Goal: Task Accomplishment & Management: Manage account settings

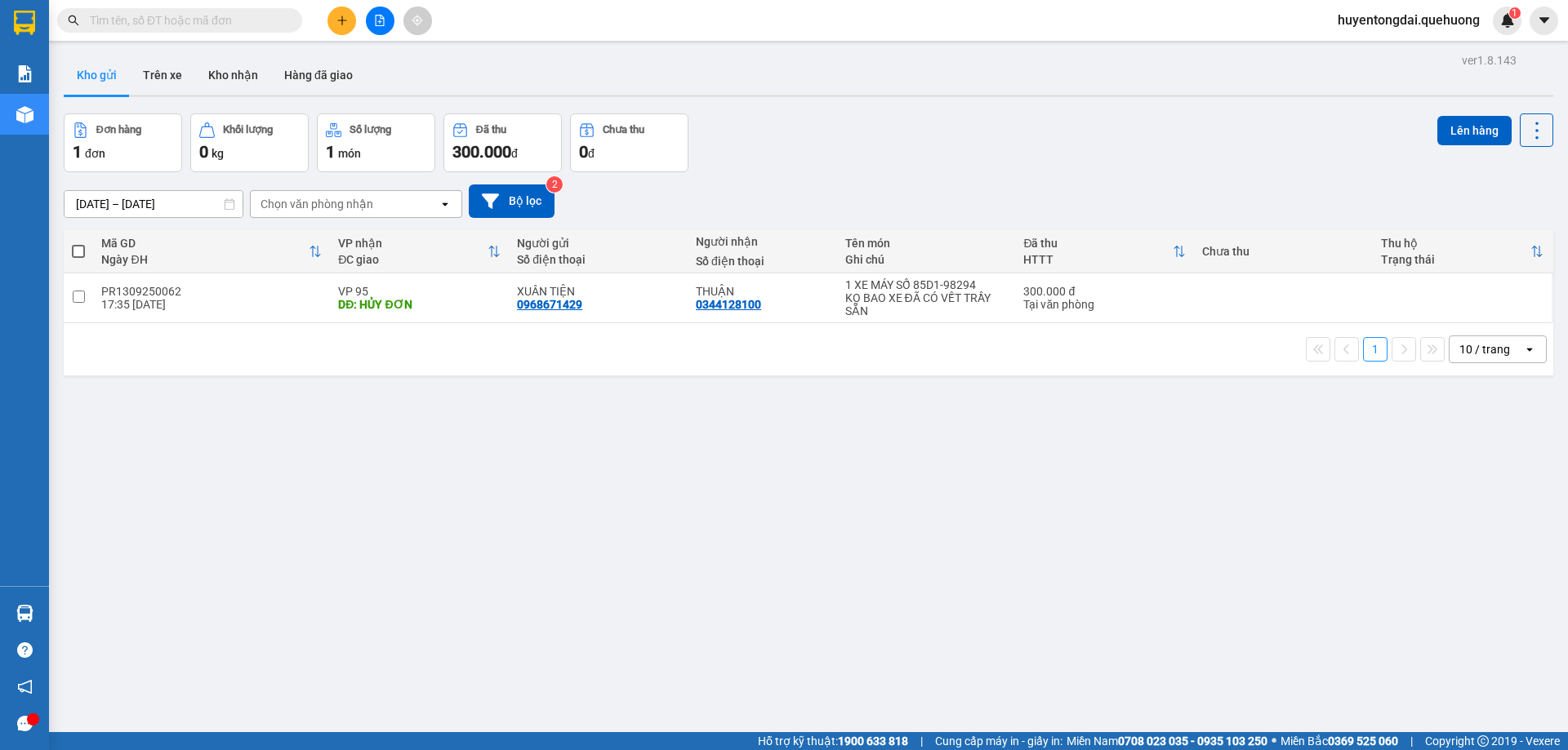
drag, startPoint x: 179, startPoint y: 22, endPoint x: 248, endPoint y: 2, distance: 71.8
click at [180, 22] on input "text" at bounding box center [186, 20] width 193 height 18
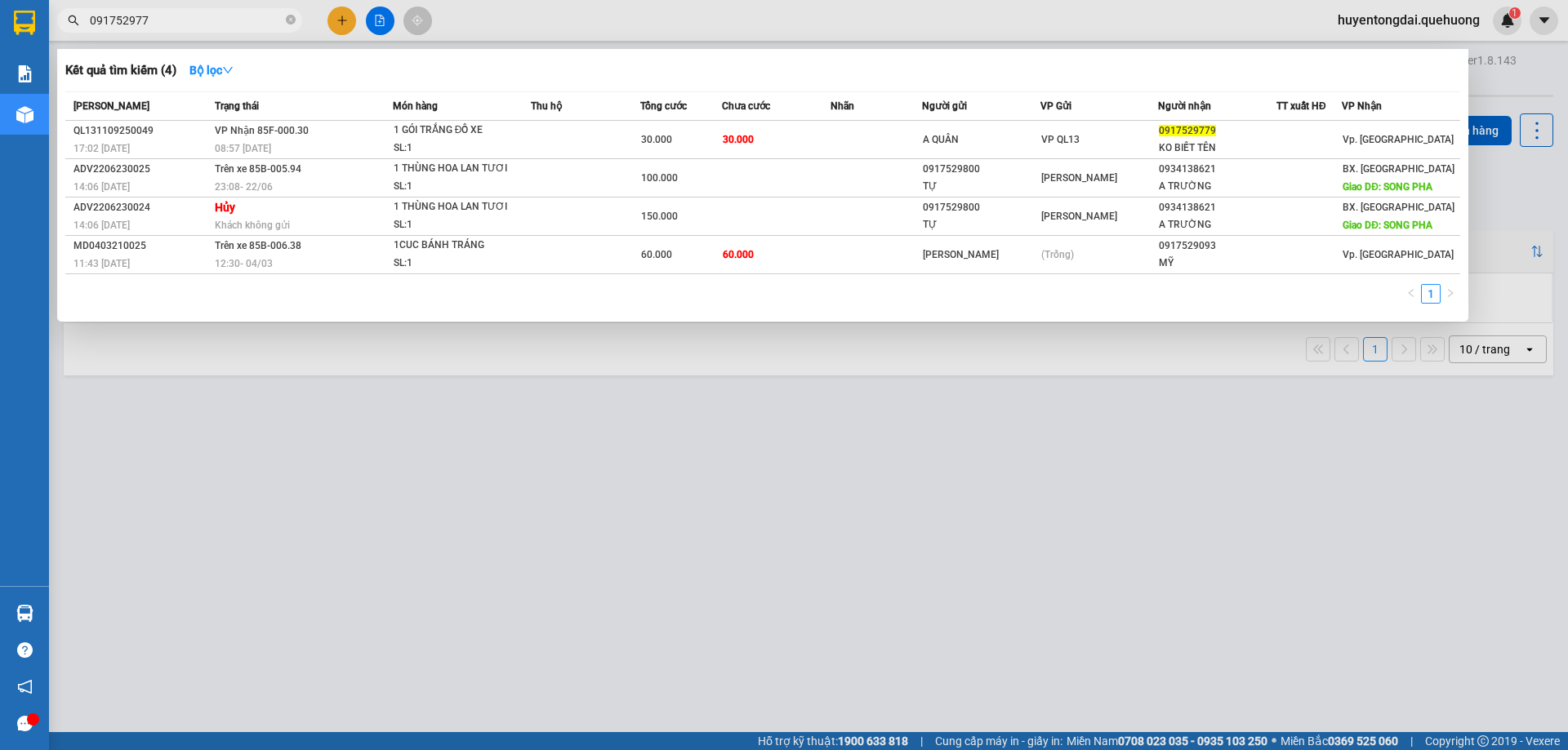
type input "0917529779"
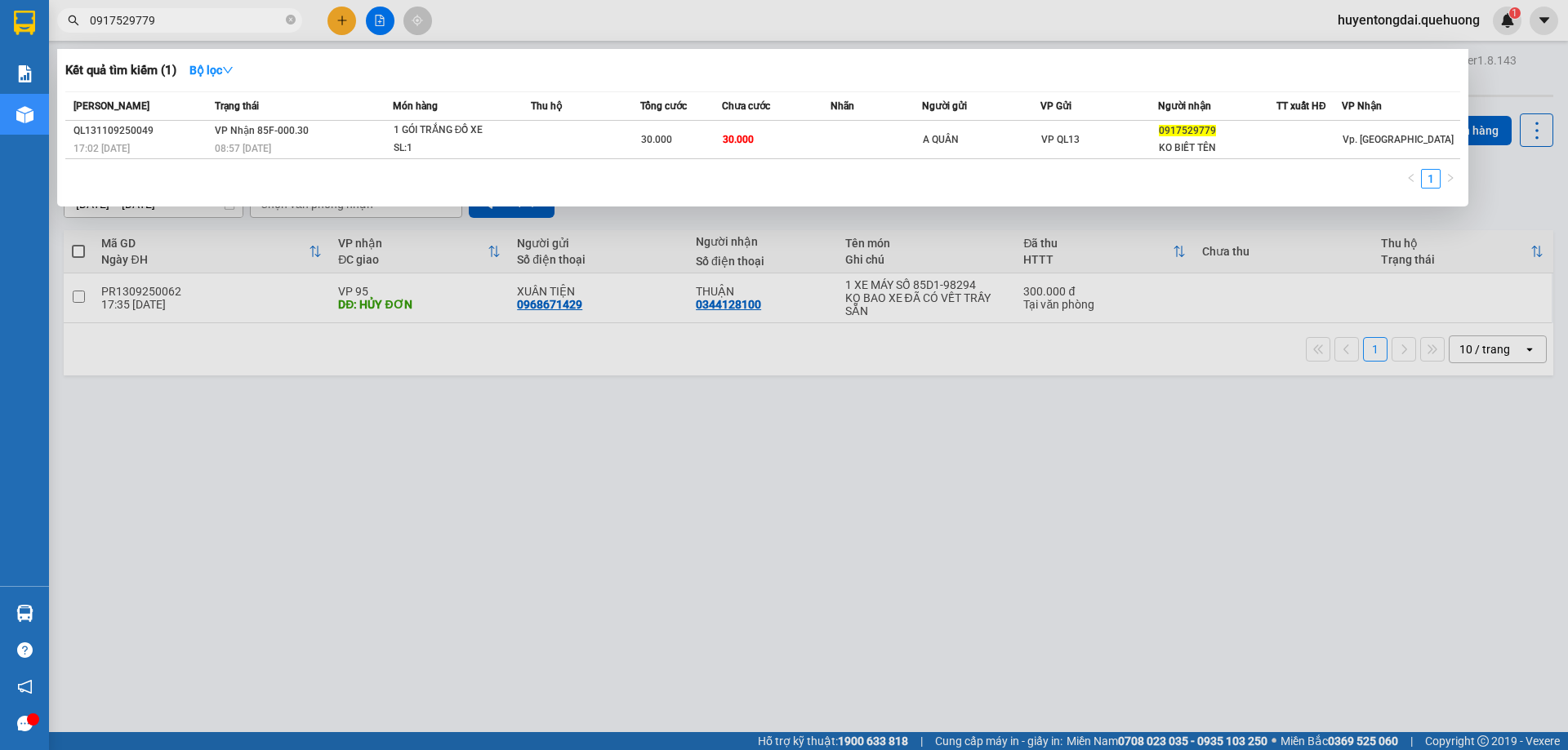
drag, startPoint x: 159, startPoint y: 21, endPoint x: 77, endPoint y: 17, distance: 82.1
click at [77, 17] on div "0917529779" at bounding box center [159, 21] width 318 height 24
type input "0964261630"
drag, startPoint x: 164, startPoint y: 23, endPoint x: 73, endPoint y: 8, distance: 92.2
click at [77, 7] on div "Kết quả tìm kiếm ( 1 ) Bộ lọc Mã ĐH Trạng thái Món hàng Thu hộ Tổng cước Chưa c…" at bounding box center [159, 21] width 318 height 29
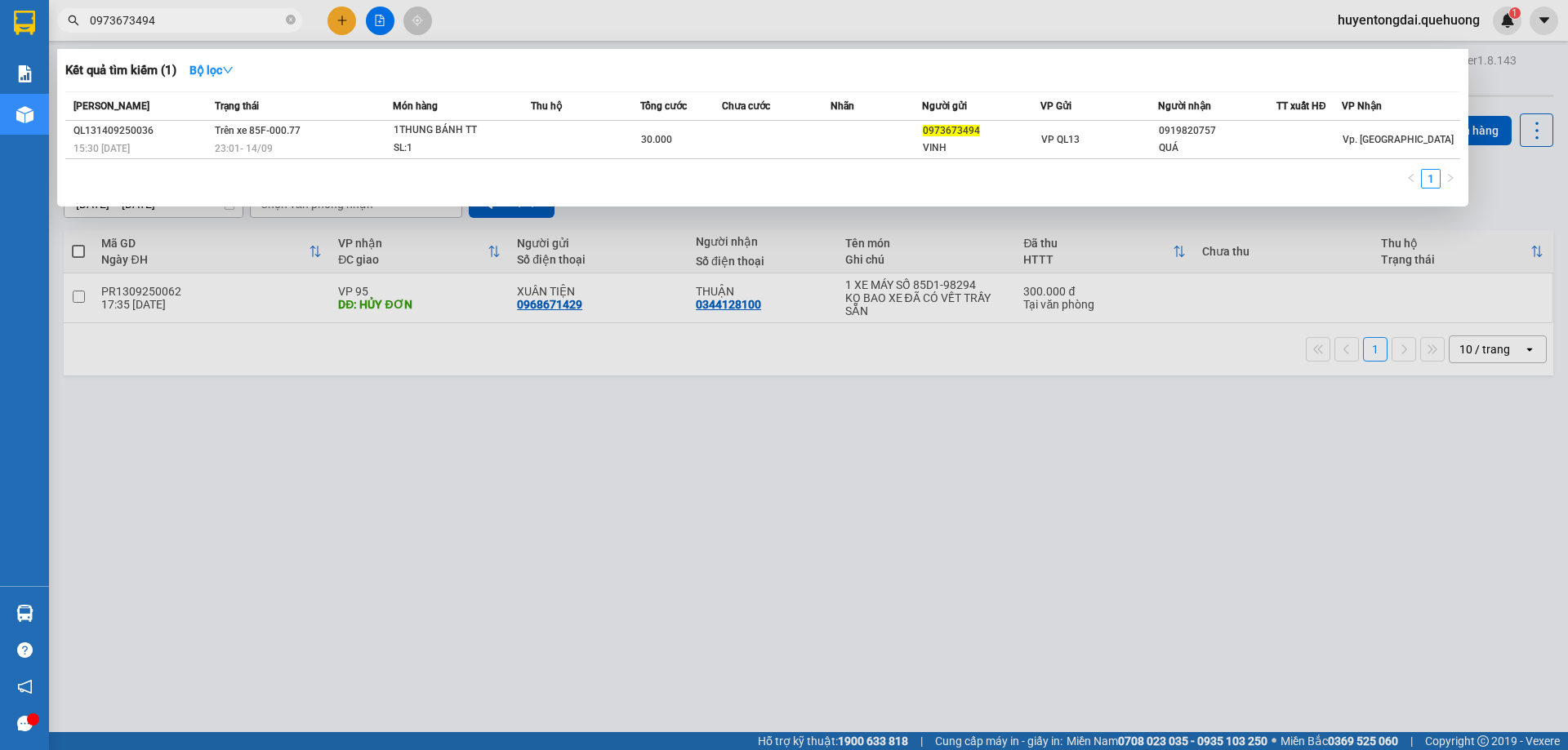
type input "0973673494"
click at [337, 17] on div at bounding box center [784, 375] width 1568 height 750
click at [288, 22] on icon "close-circle" at bounding box center [290, 20] width 10 height 10
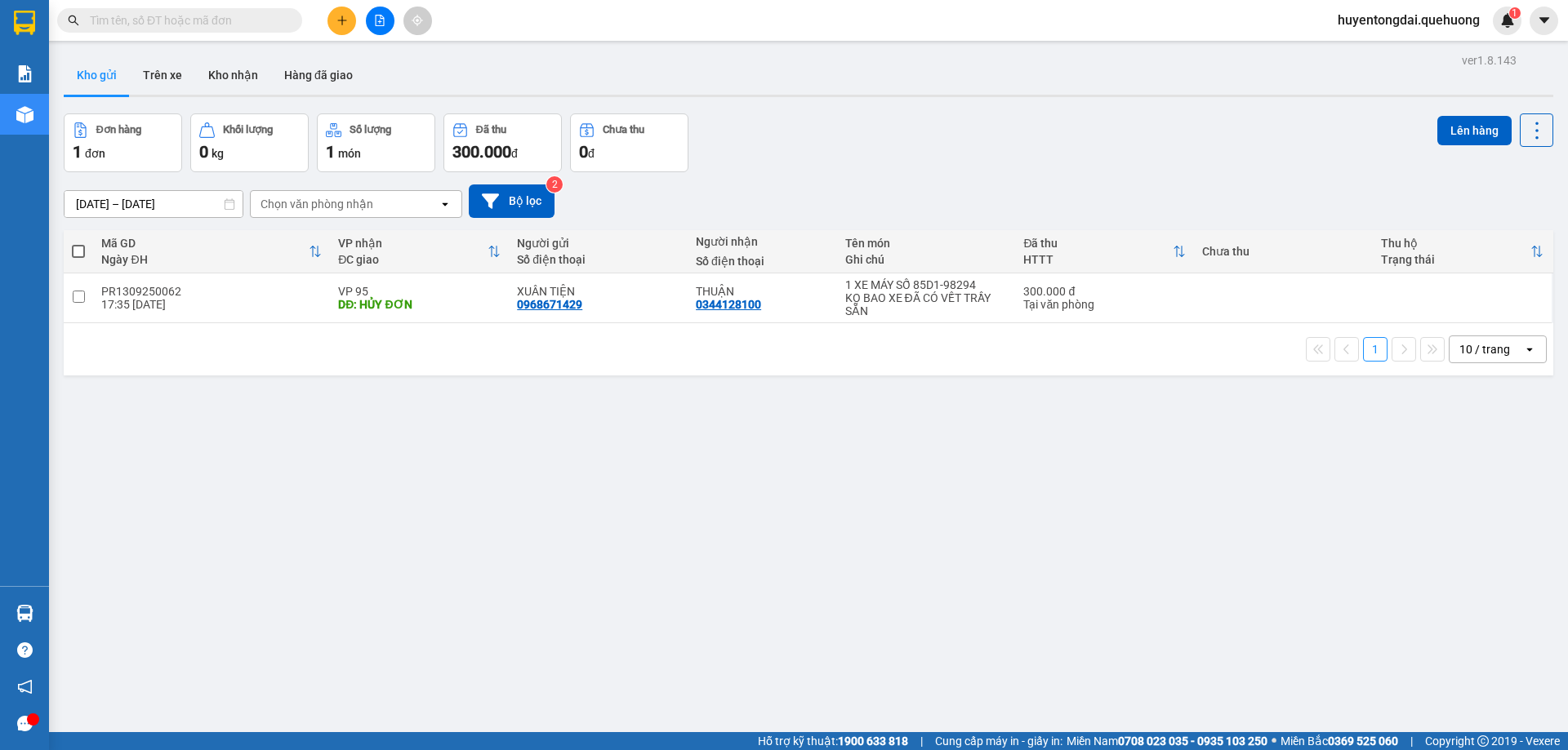
click at [216, 27] on input "text" at bounding box center [186, 20] width 193 height 18
click at [341, 22] on icon "plus" at bounding box center [343, 21] width 11 height 11
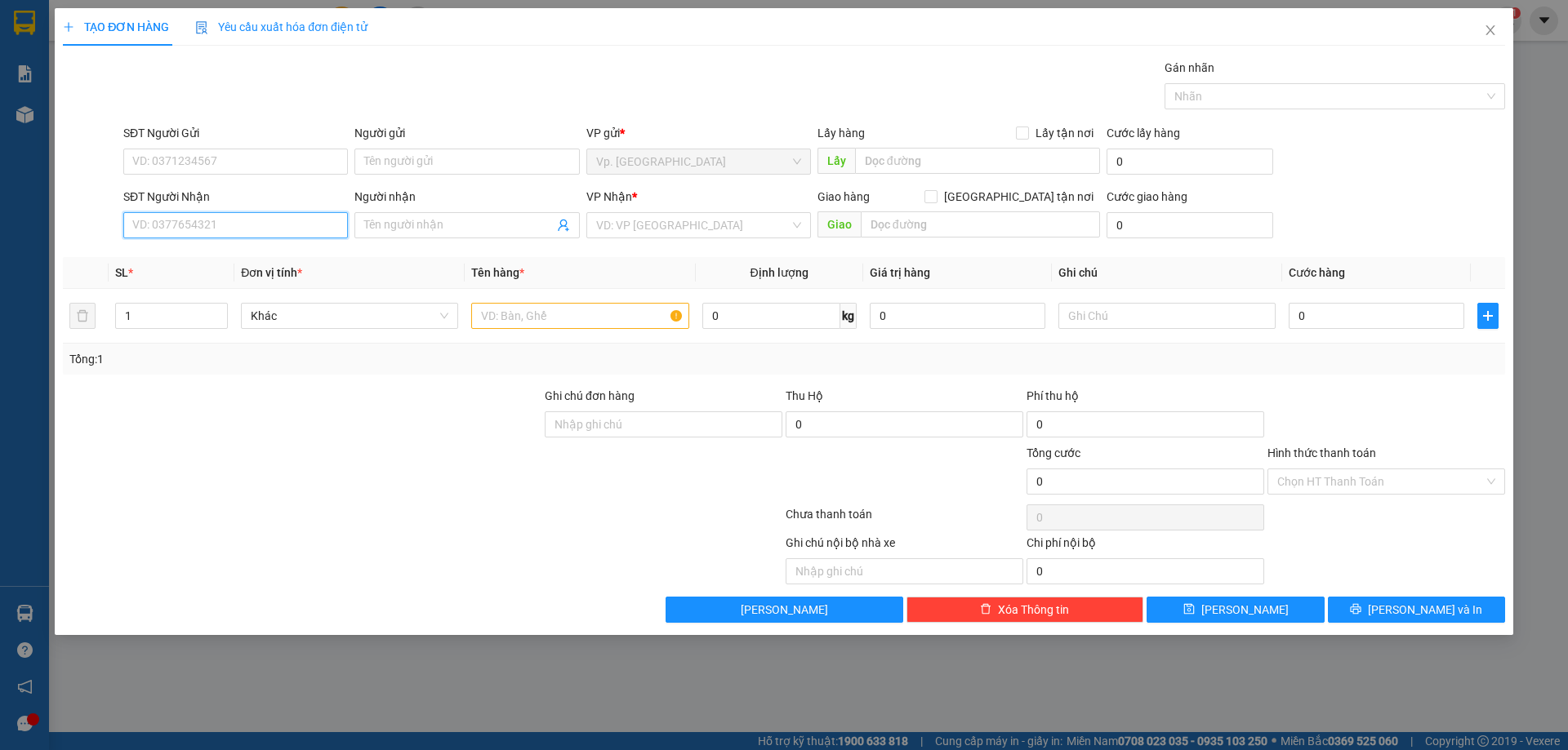
click at [281, 229] on input "SĐT Người Nhận" at bounding box center [235, 226] width 225 height 26
click at [258, 261] on div "0383313933 - NGỌC" at bounding box center [236, 256] width 205 height 18
type input "0383313933"
type input "NGỌC"
type input "50.000"
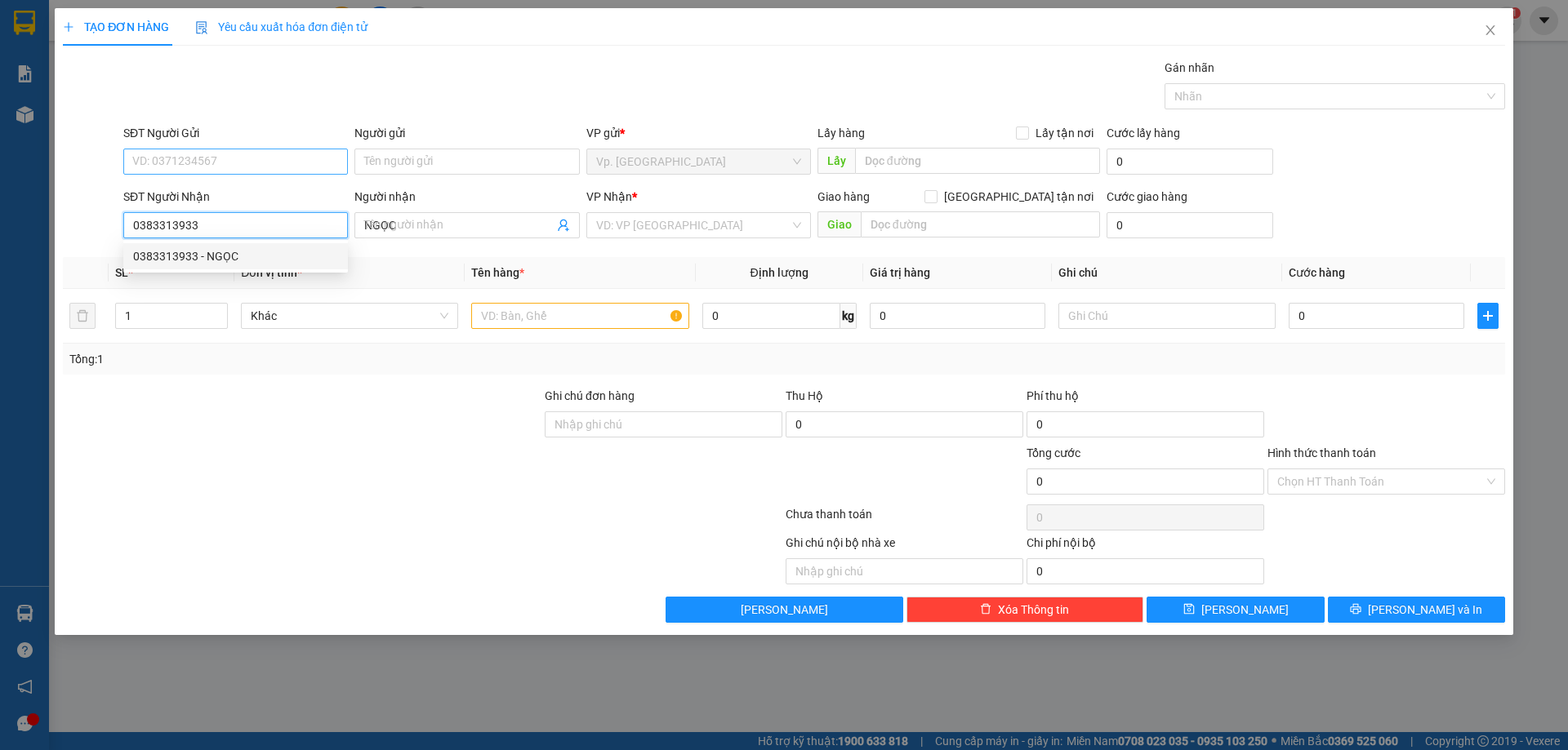
type input "50.000"
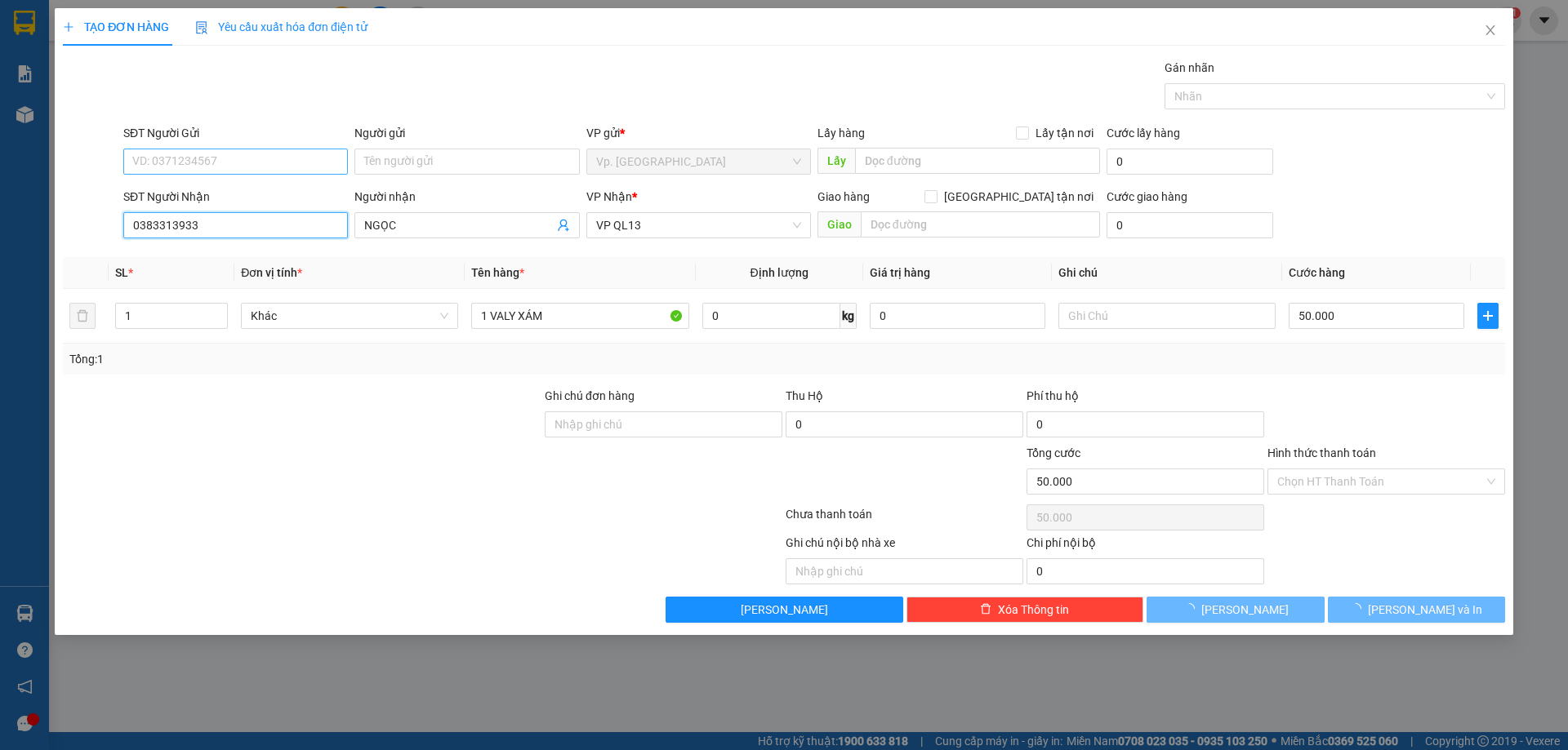
type input "0383313933"
click at [227, 166] on input "SĐT Người Gửi" at bounding box center [235, 161] width 225 height 26
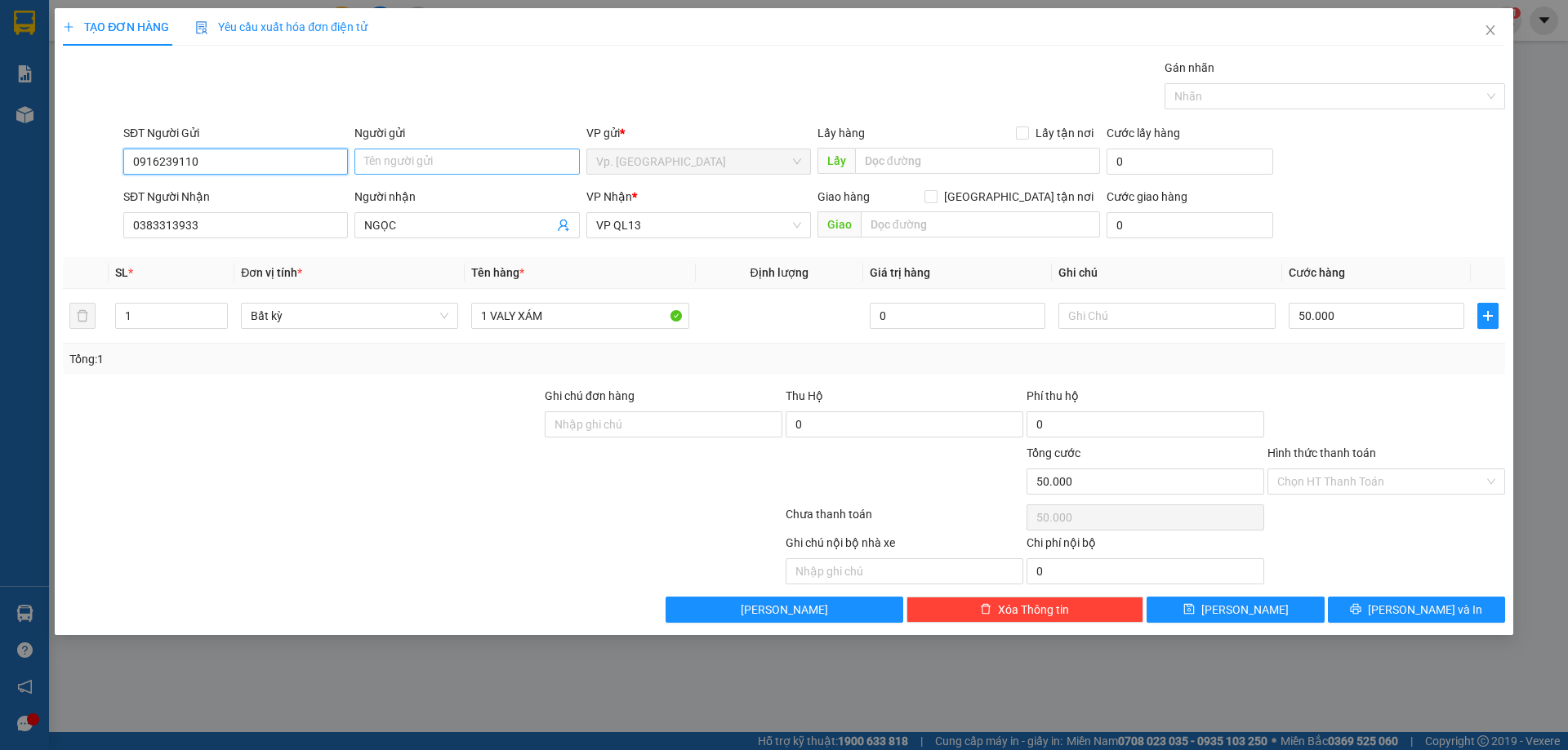
type input "0916239110"
click at [389, 154] on input "Người gửi" at bounding box center [467, 161] width 225 height 26
type input "c"
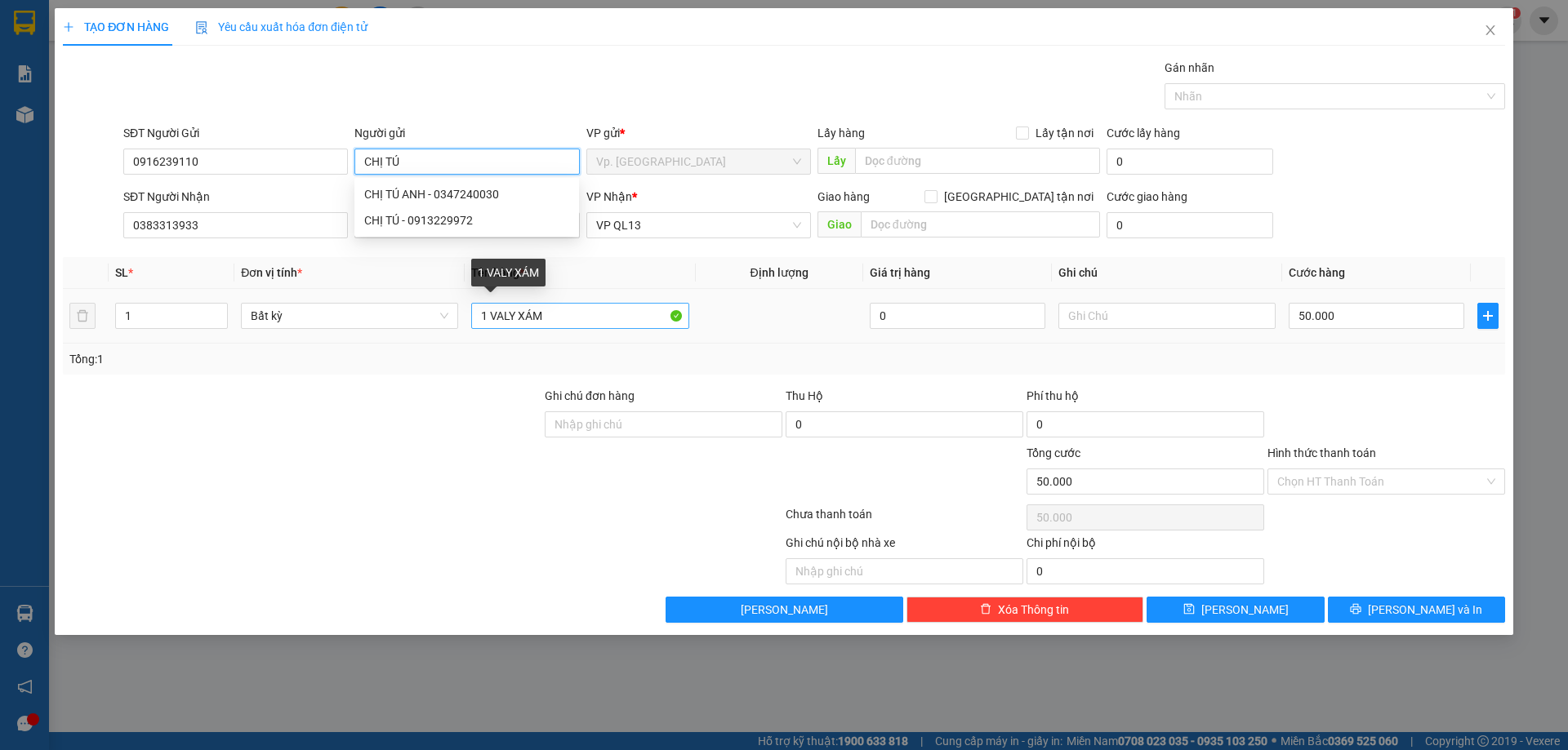
type input "CHỊ TÚ"
drag, startPoint x: 494, startPoint y: 314, endPoint x: 677, endPoint y: 314, distance: 183.0
click at [677, 314] on input "1 VALY XÁM" at bounding box center [580, 316] width 217 height 26
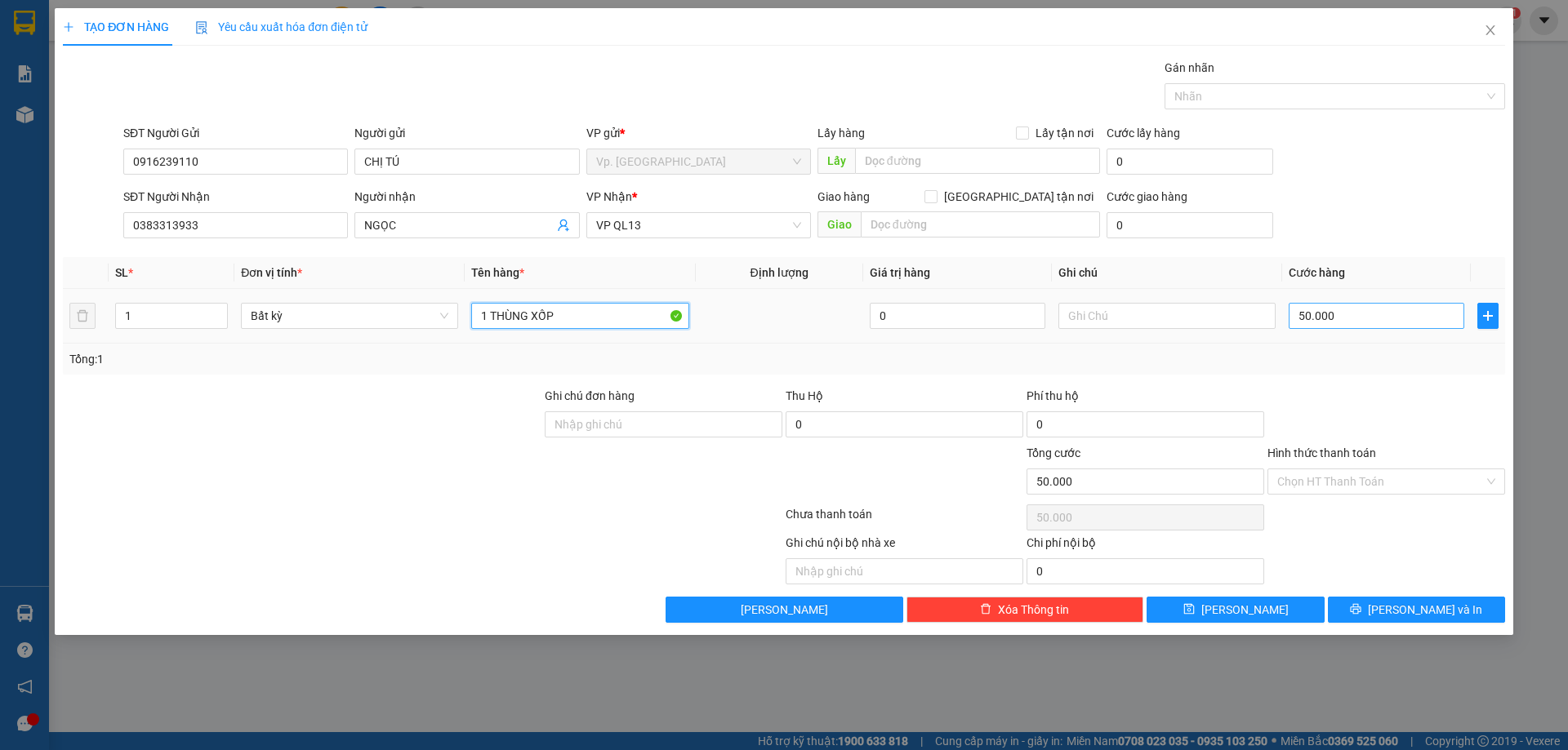
type input "1 THÙNG XỐP"
click at [1424, 316] on input "50.000" at bounding box center [1377, 316] width 175 height 26
type input "4"
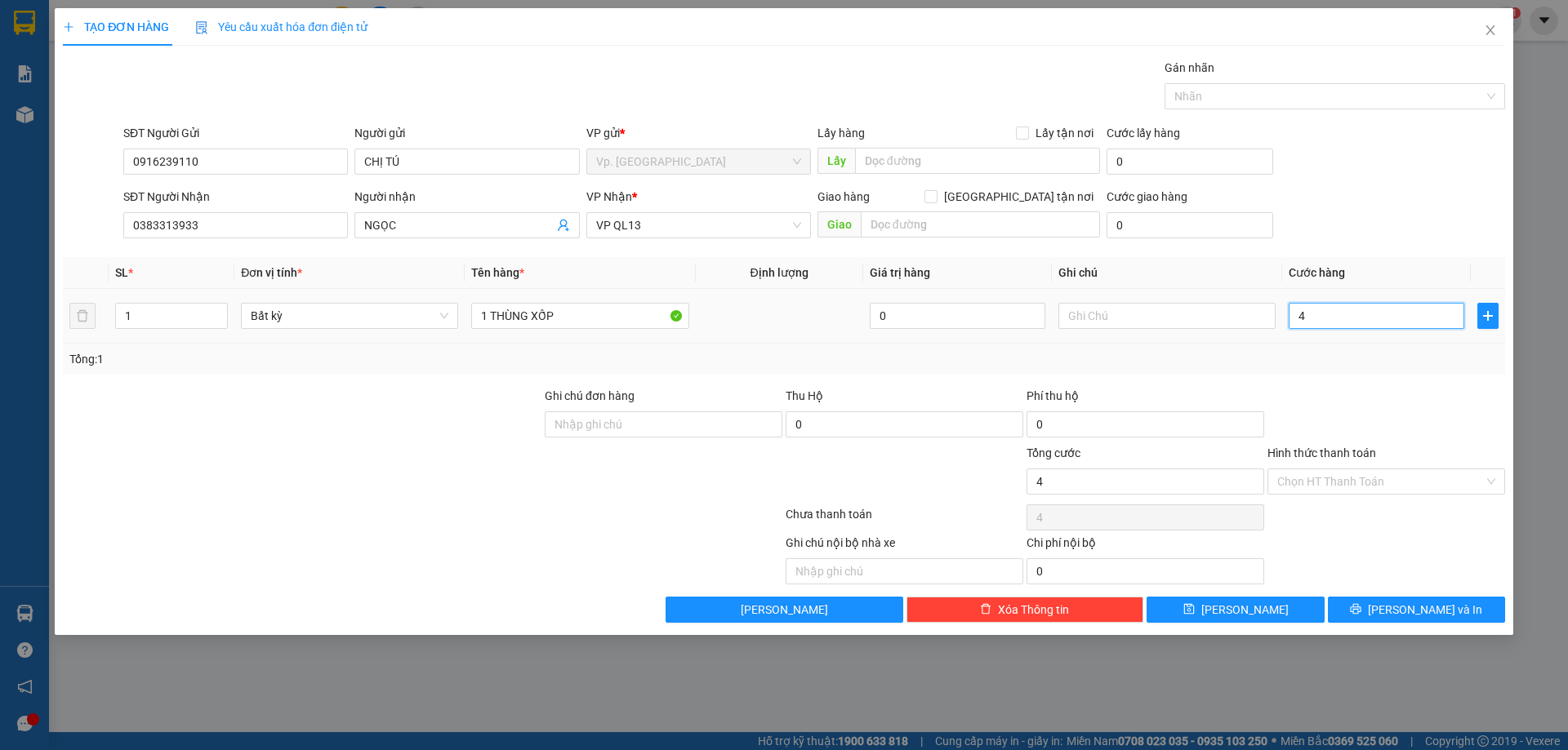
type input "40"
type input "40.000"
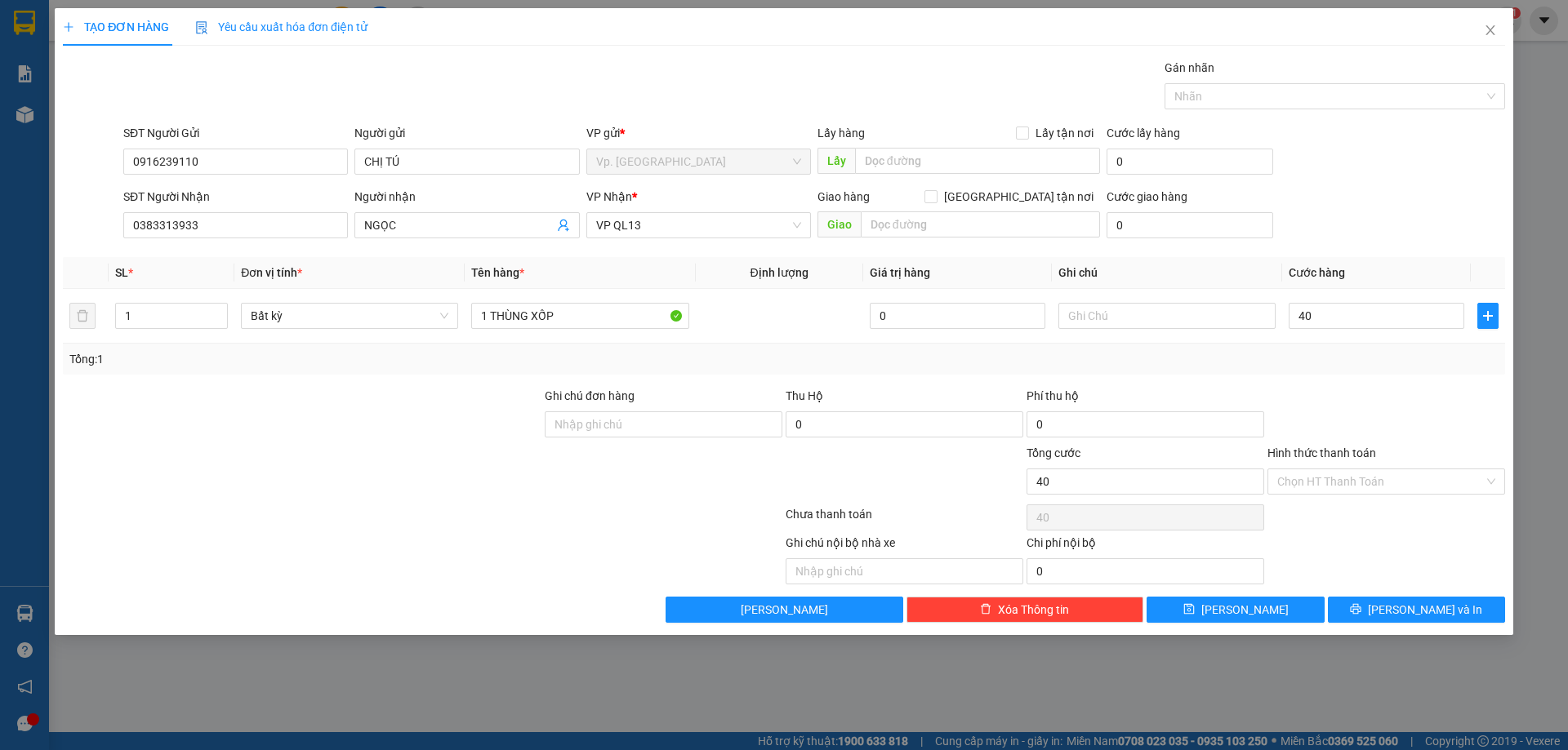
type input "40.000"
click at [1378, 364] on div "Tổng: 1" at bounding box center [783, 358] width 1429 height 18
click at [1369, 481] on input "Hình thức thanh toán" at bounding box center [1380, 481] width 206 height 24
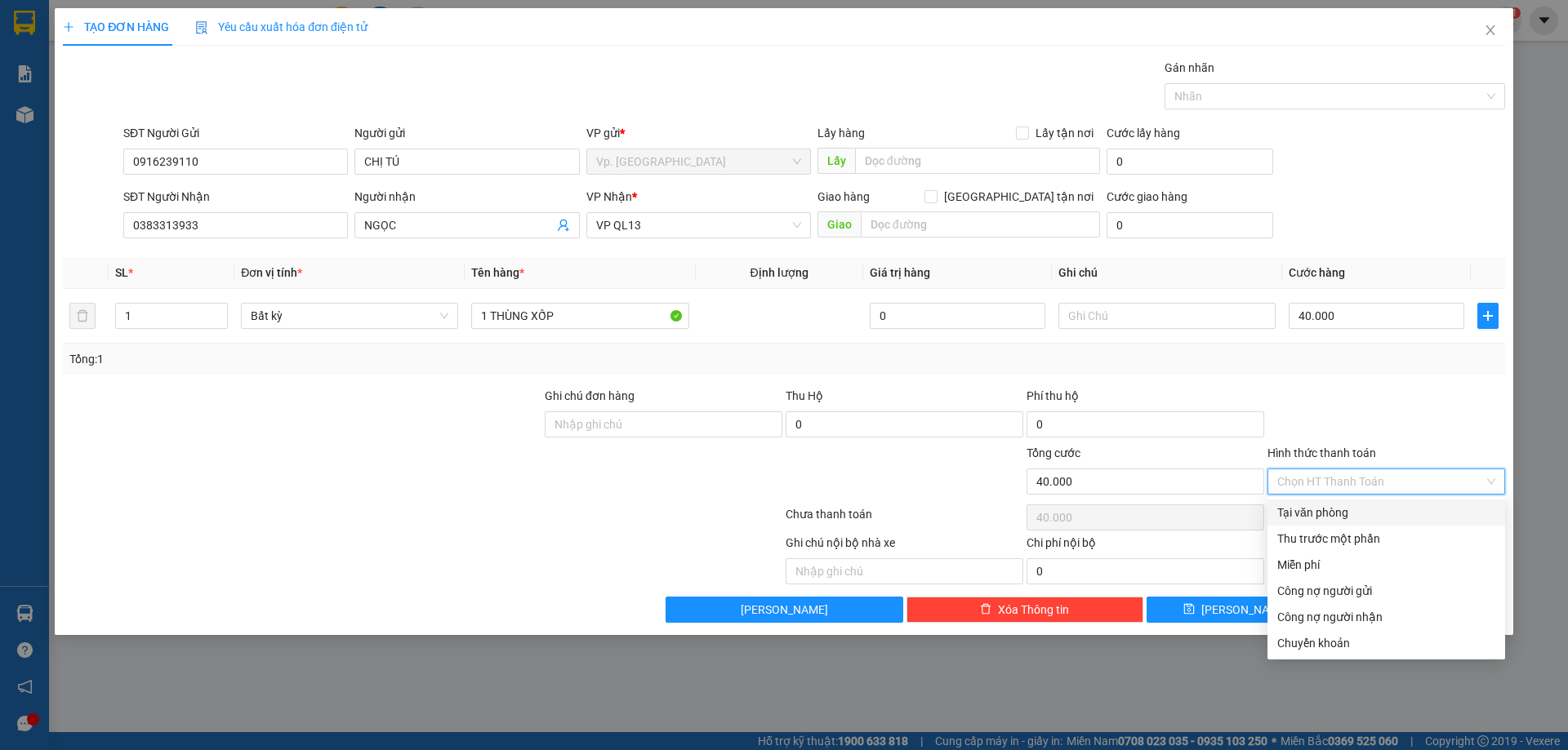
click at [1356, 507] on div "Tại văn phòng" at bounding box center [1387, 512] width 218 height 18
type input "0"
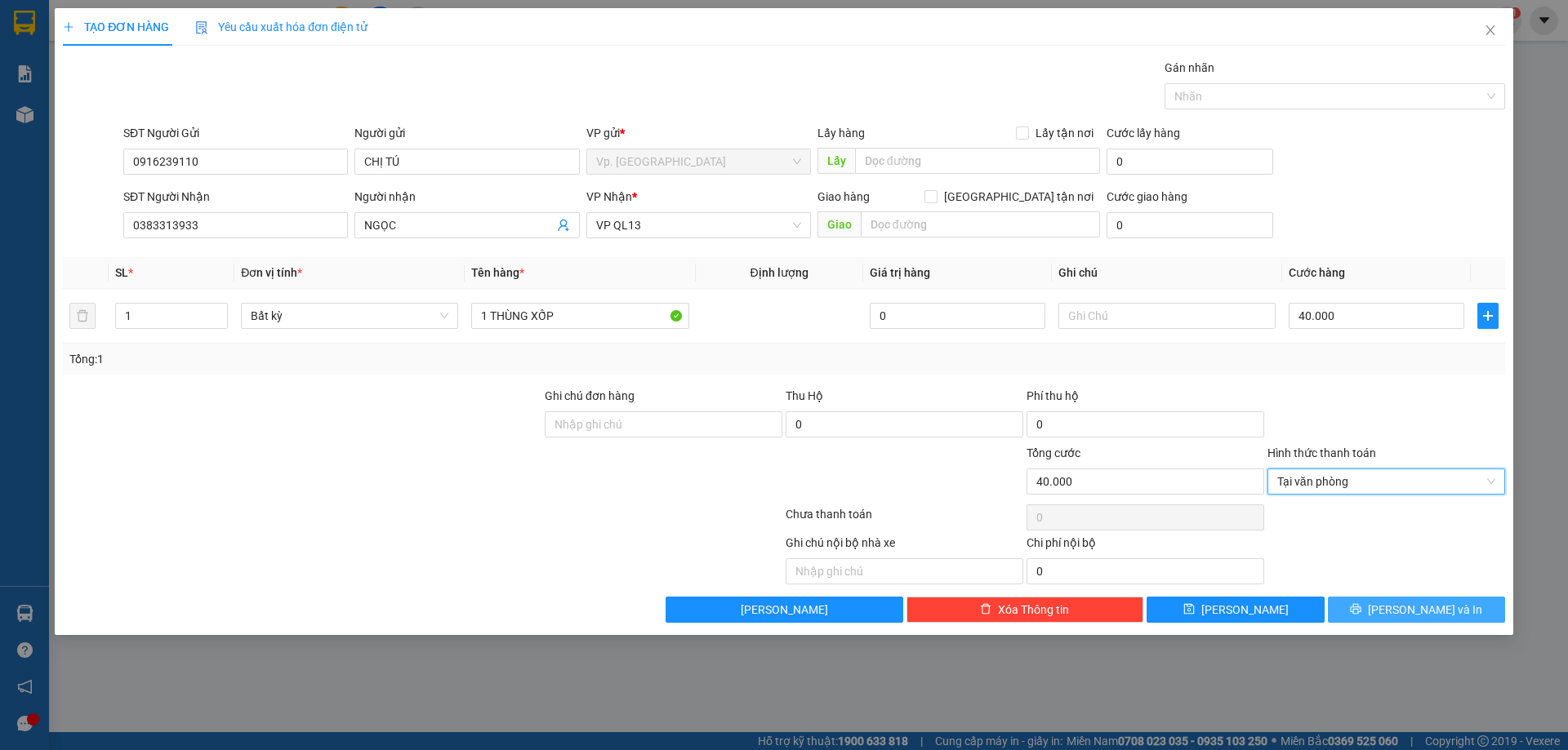
click at [1438, 606] on span "[PERSON_NAME] và In" at bounding box center [1425, 609] width 115 height 18
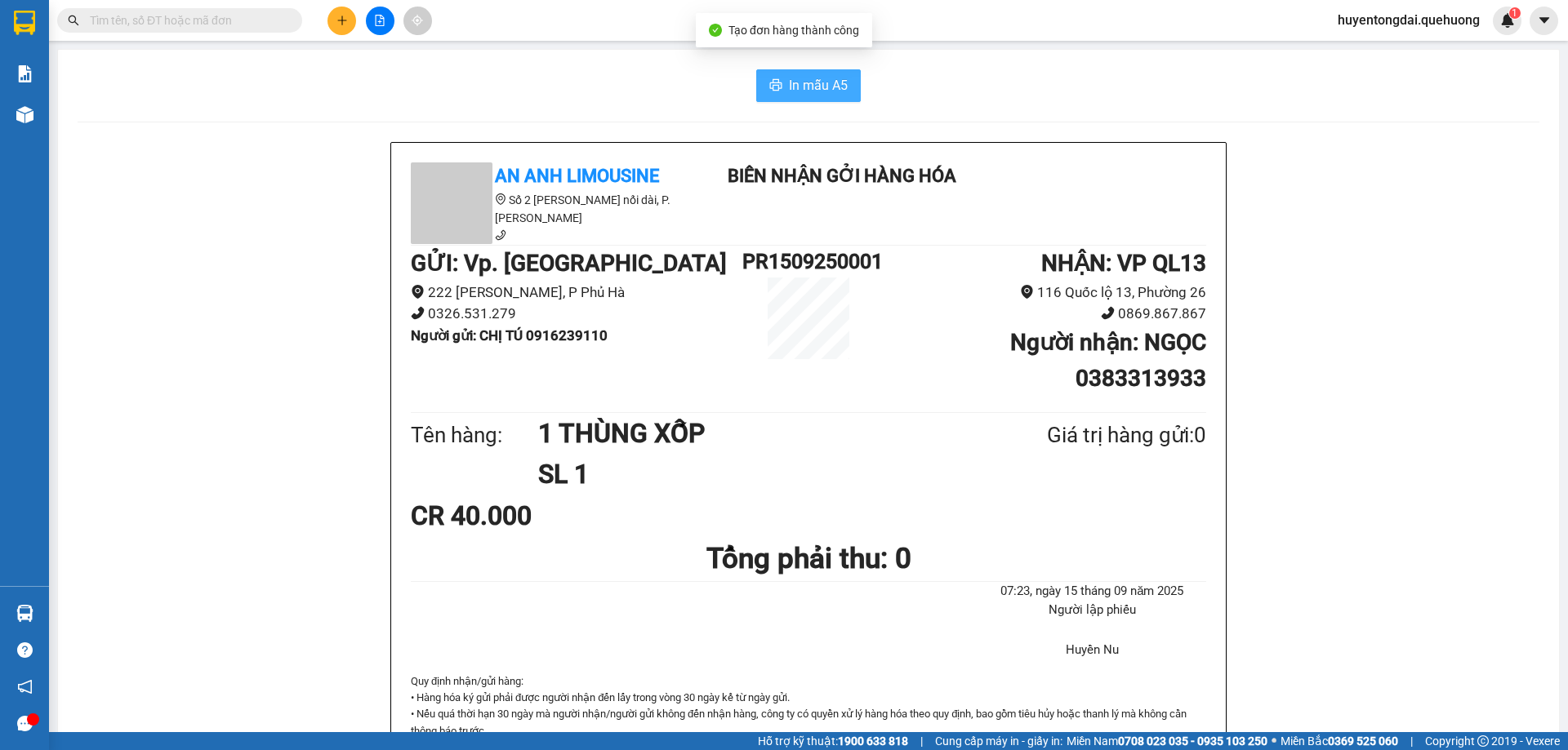
click at [793, 92] on span "In mẫu A5" at bounding box center [818, 86] width 59 height 21
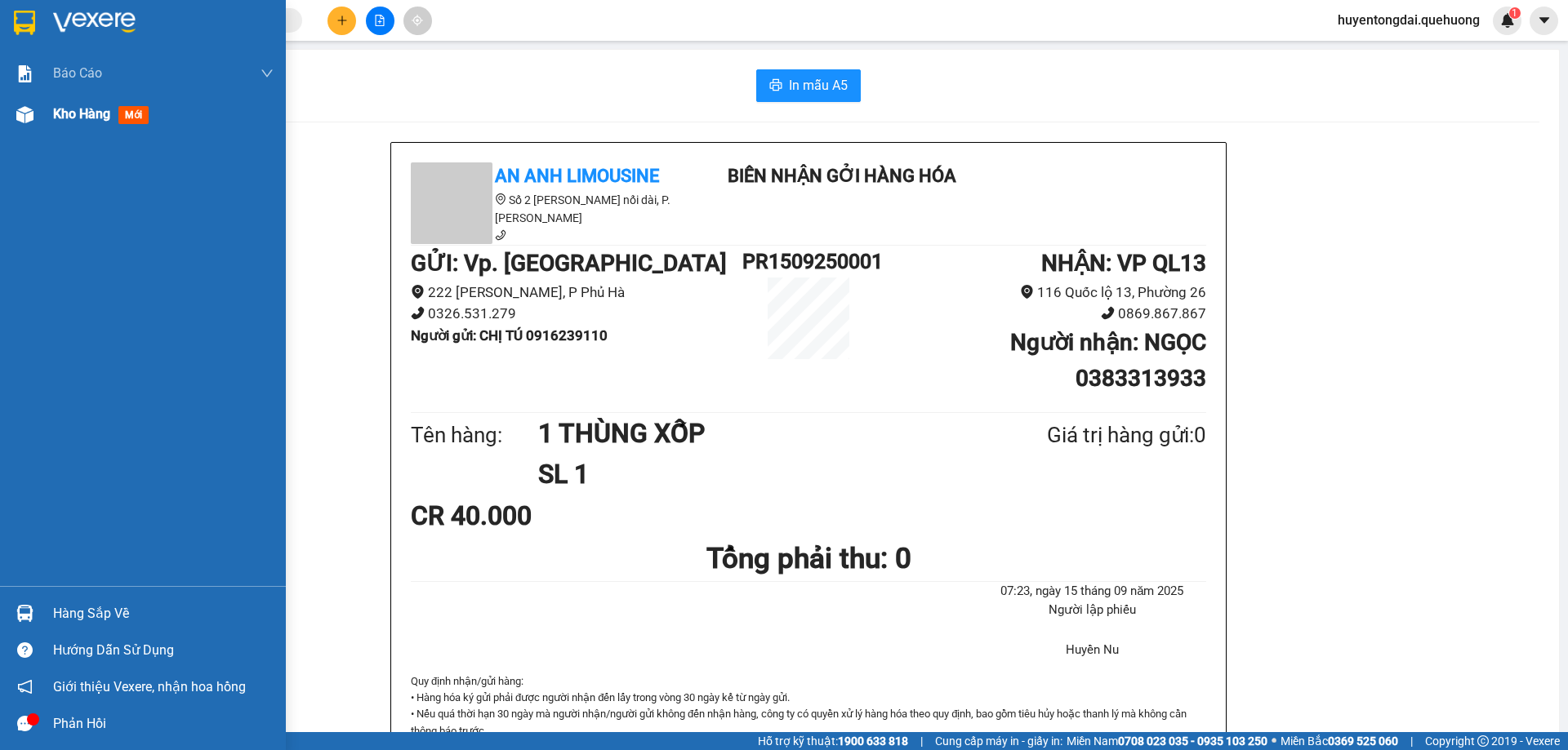
click at [90, 117] on span "Kho hàng" at bounding box center [81, 114] width 57 height 16
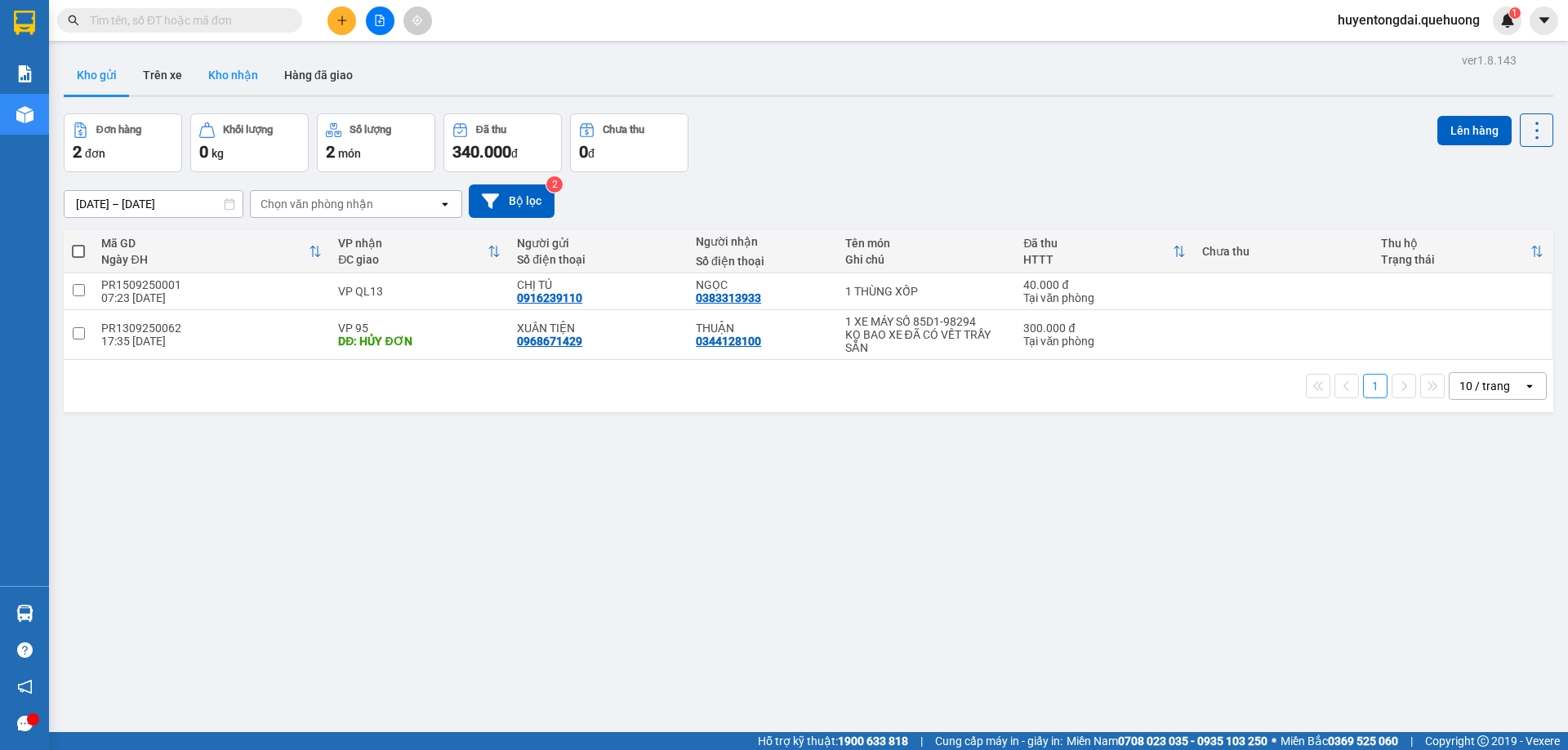
click at [253, 73] on button "Kho nhận" at bounding box center [232, 76] width 76 height 39
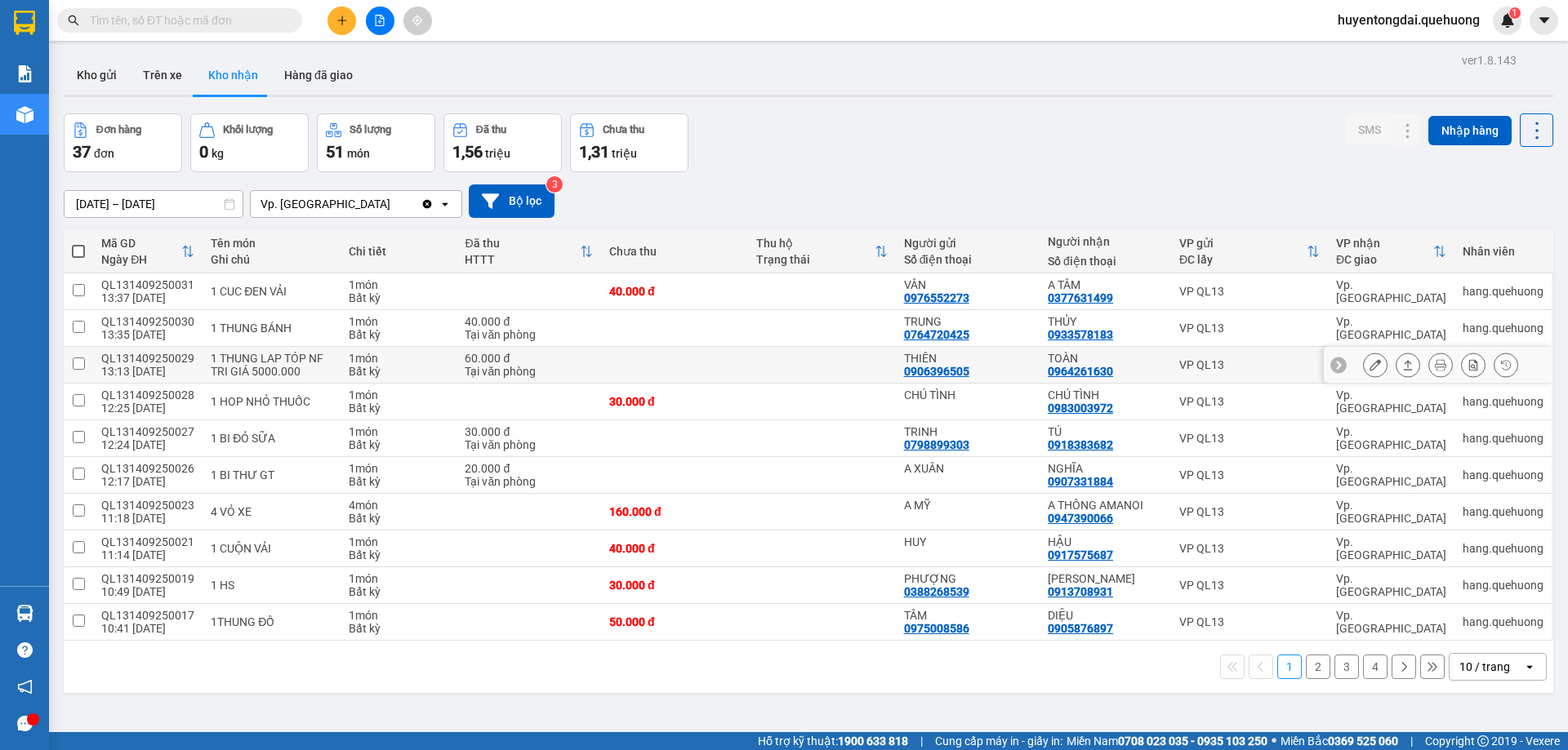
scroll to position [76, 0]
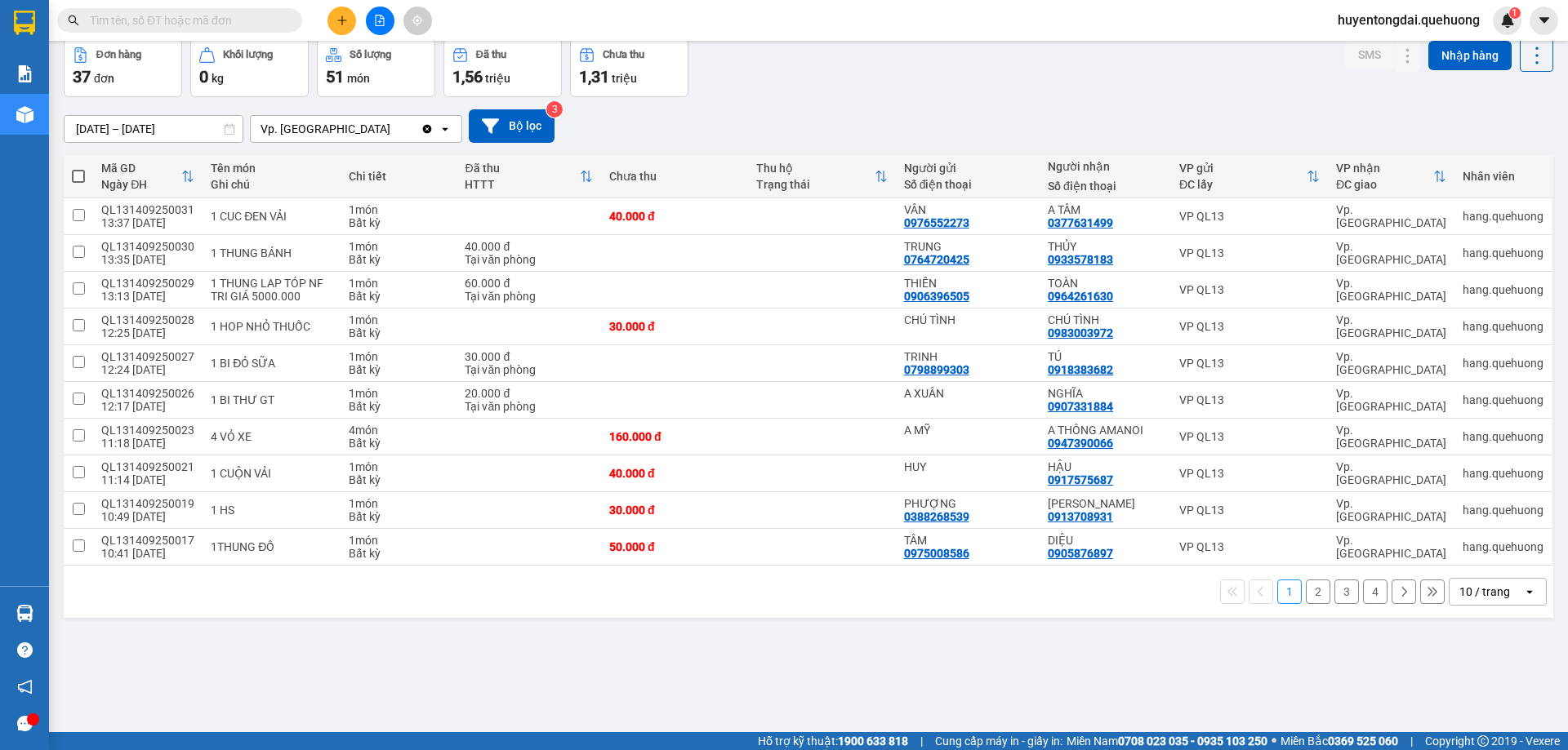
click at [1476, 578] on div "10 / trang" at bounding box center [1486, 591] width 74 height 26
click at [1463, 561] on div "100 / trang" at bounding box center [1485, 549] width 98 height 30
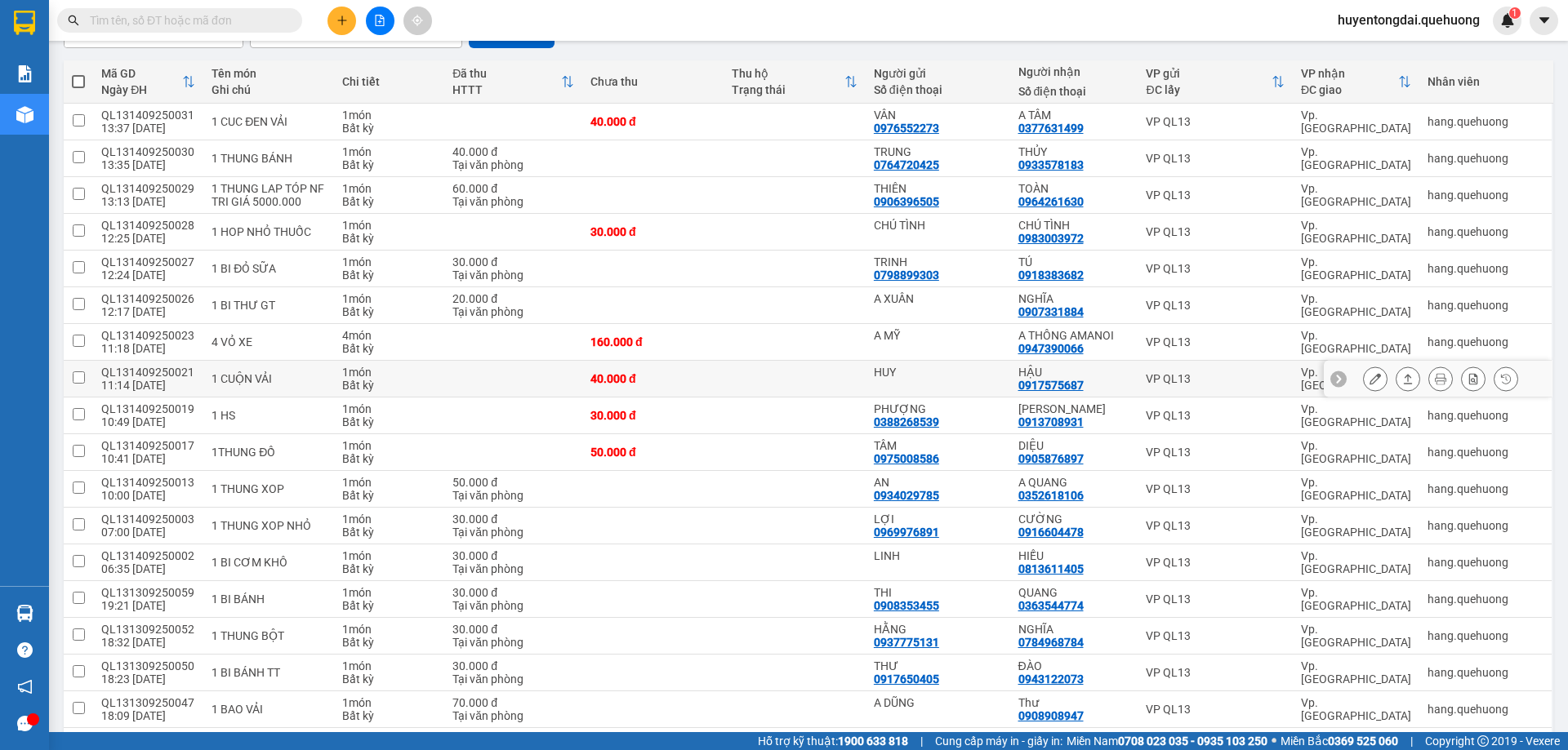
scroll to position [0, 0]
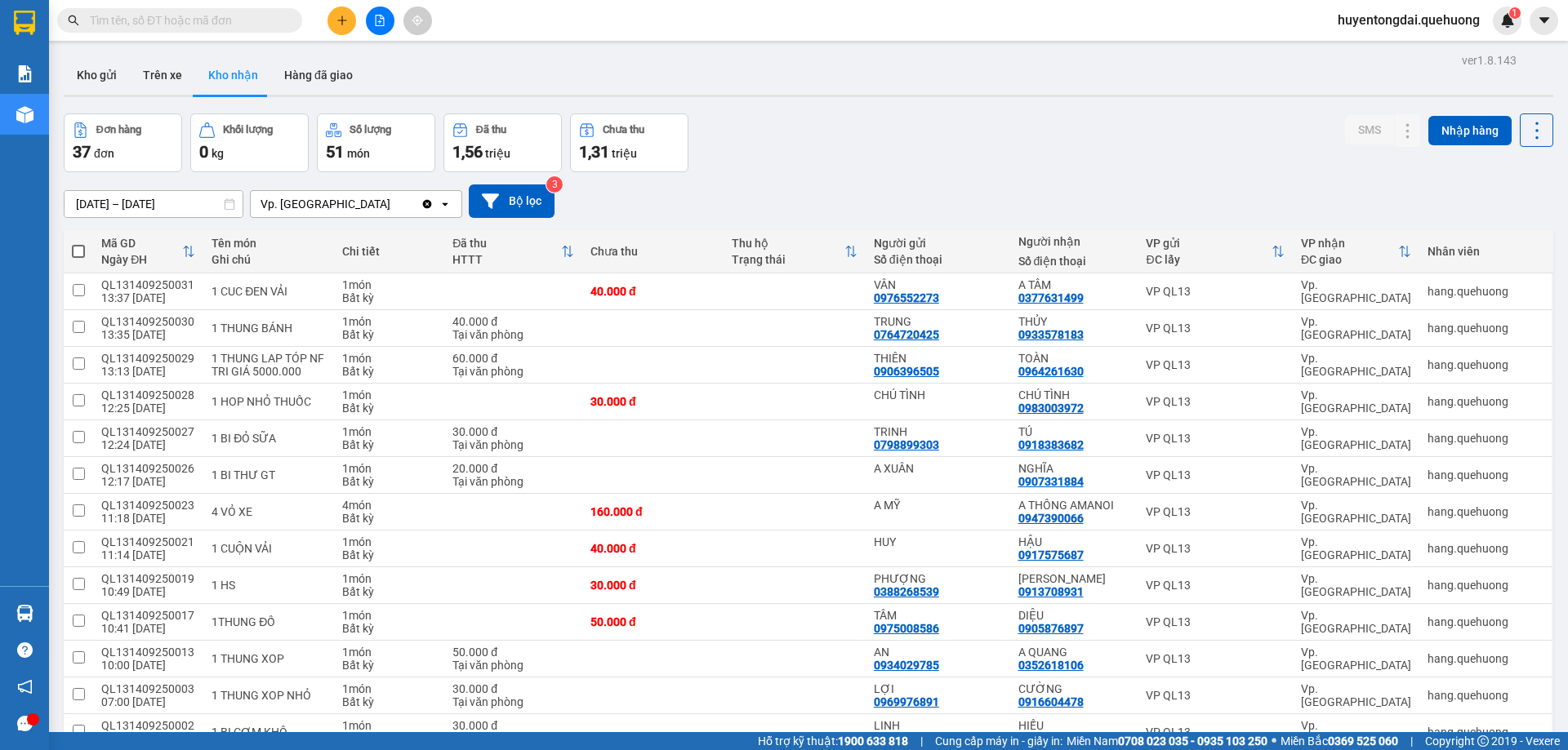
click at [170, 199] on input "[DATE] – [DATE]" at bounding box center [153, 204] width 178 height 26
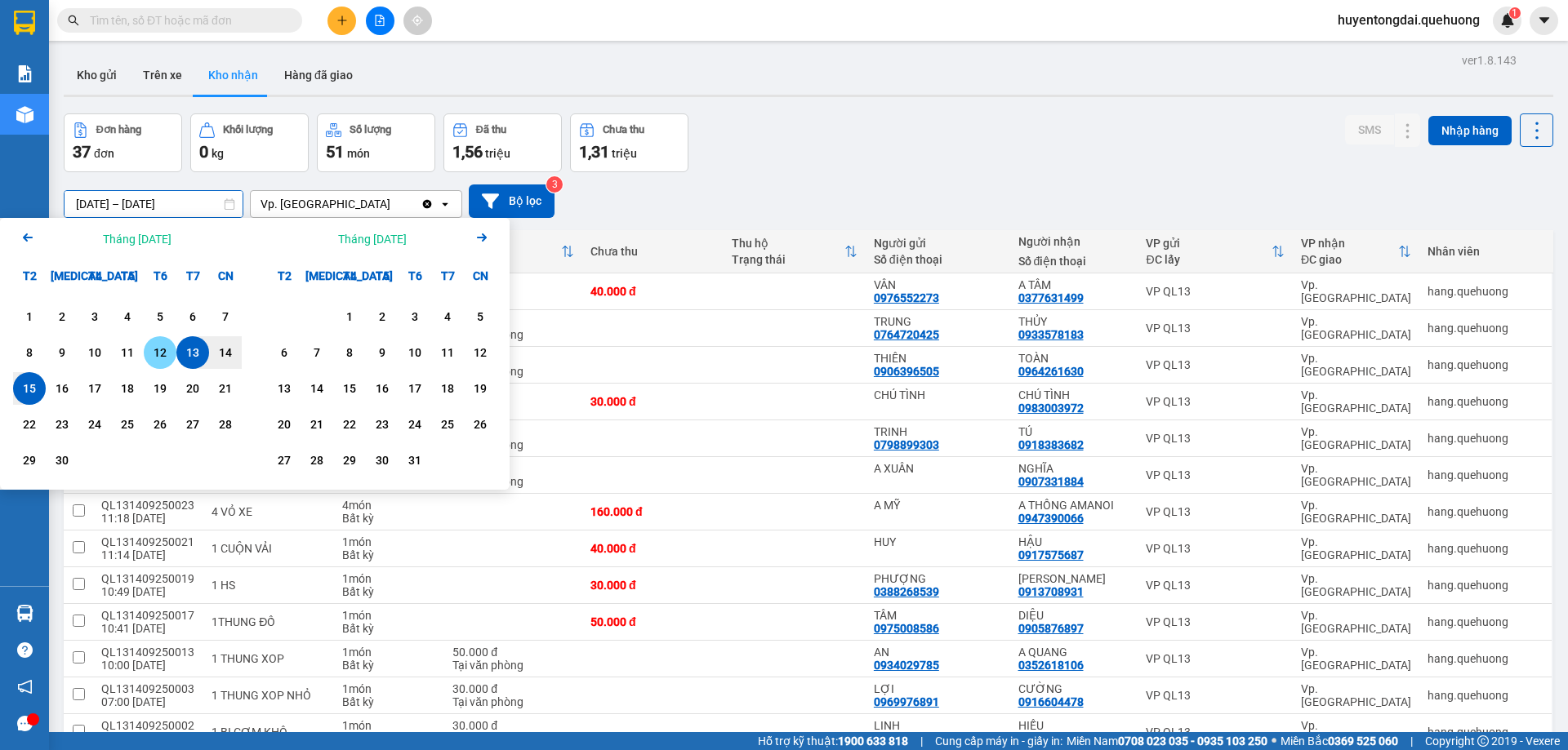
click at [153, 364] on div "12" at bounding box center [160, 353] width 33 height 33
click at [30, 388] on div "15" at bounding box center [29, 388] width 23 height 20
type input "12/09/2025 – 15/09/2025"
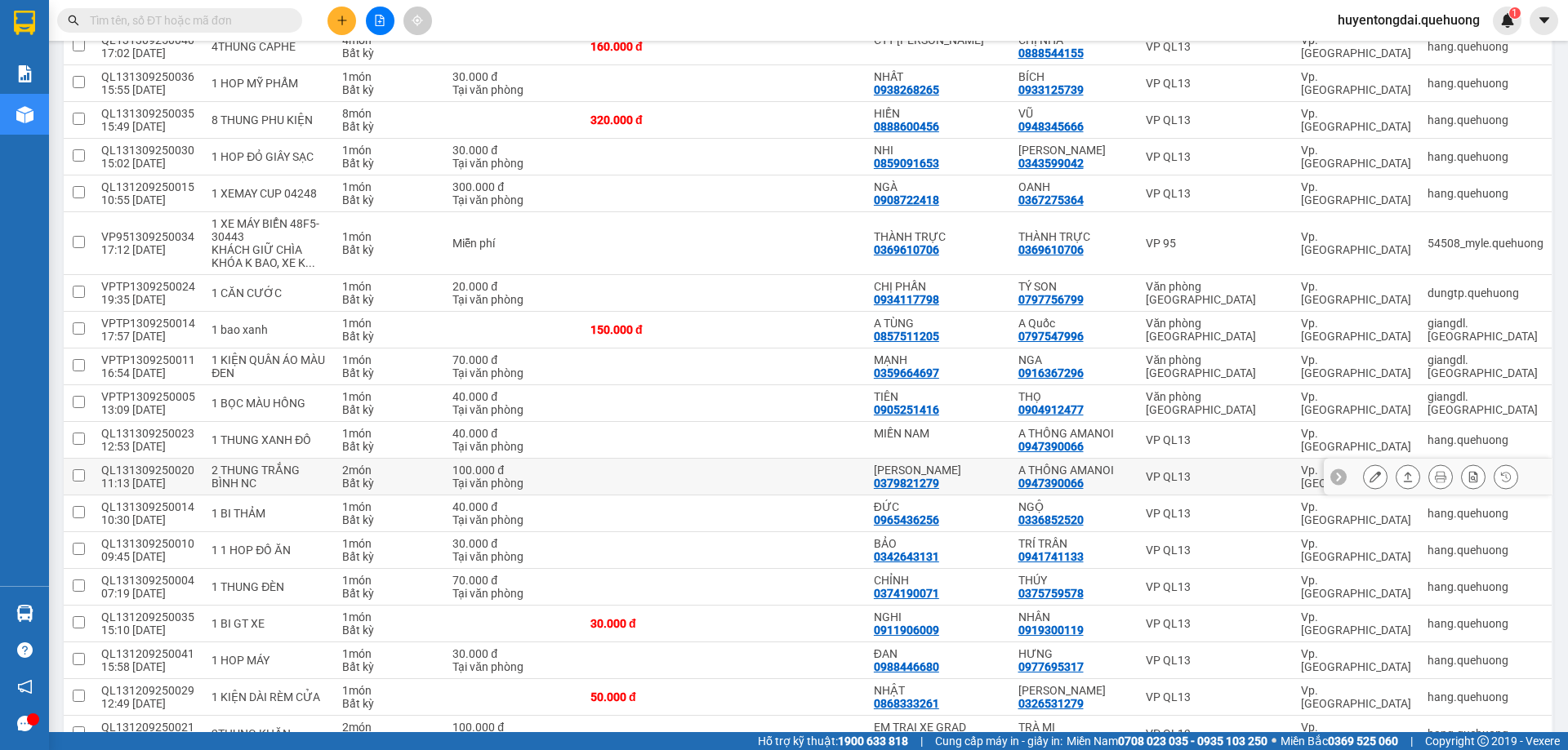
scroll to position [1170, 0]
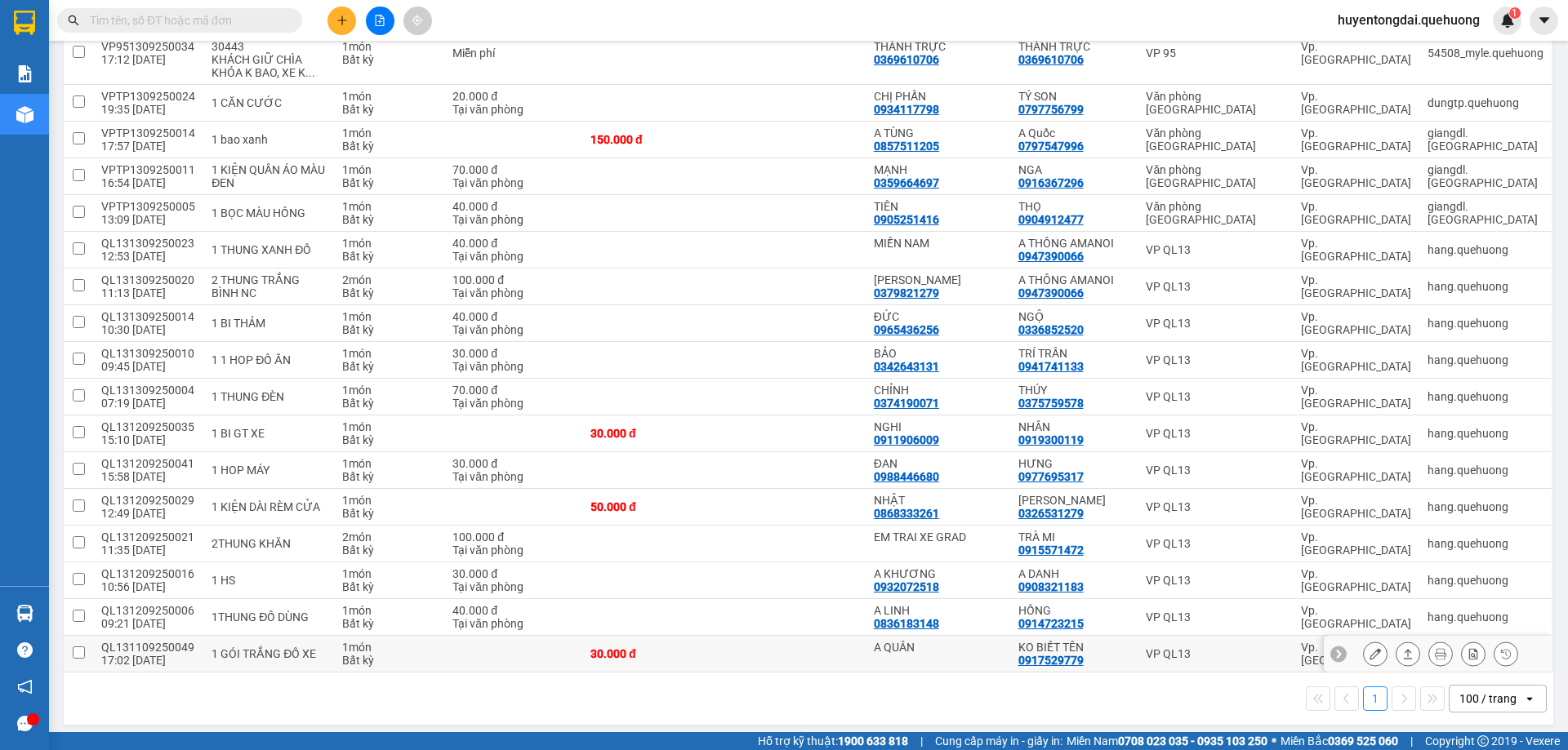
click at [1369, 650] on icon at bounding box center [1375, 654] width 11 height 11
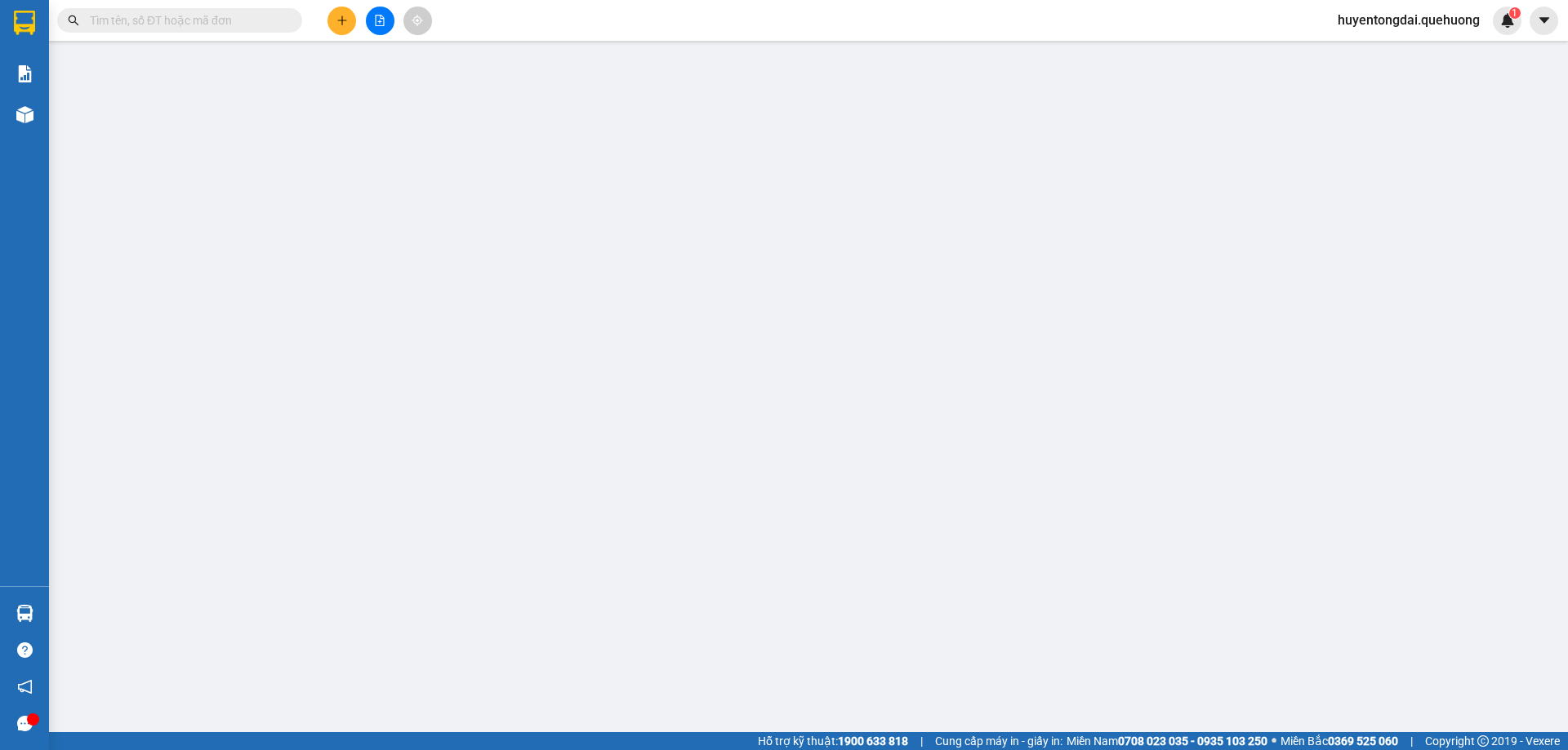
type input "A QUÂN"
type input "0917529779"
type input "KO BIẾT TÊN"
type input "30.000"
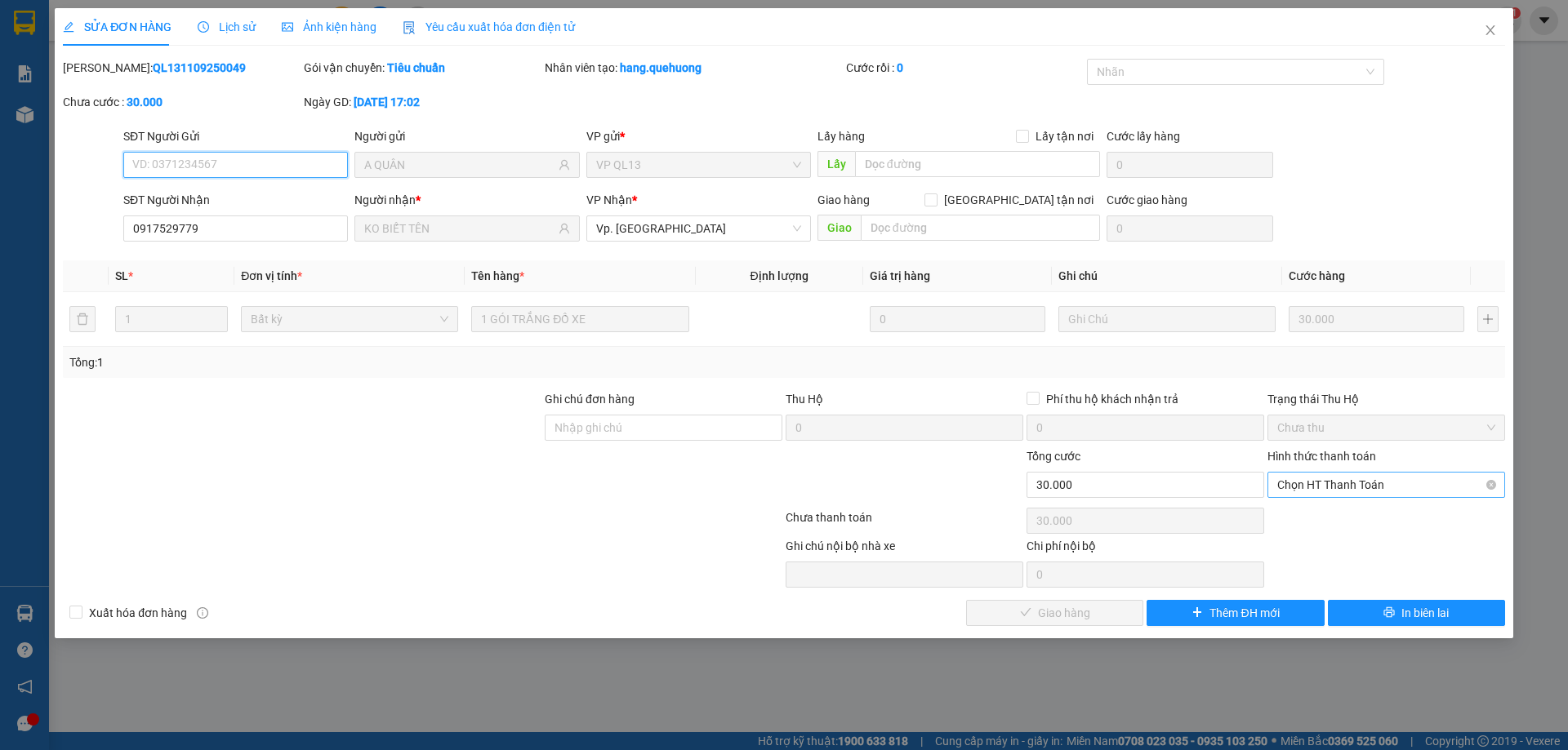
click at [1335, 486] on span "Chọn HT Thanh Toán" at bounding box center [1387, 485] width 218 height 24
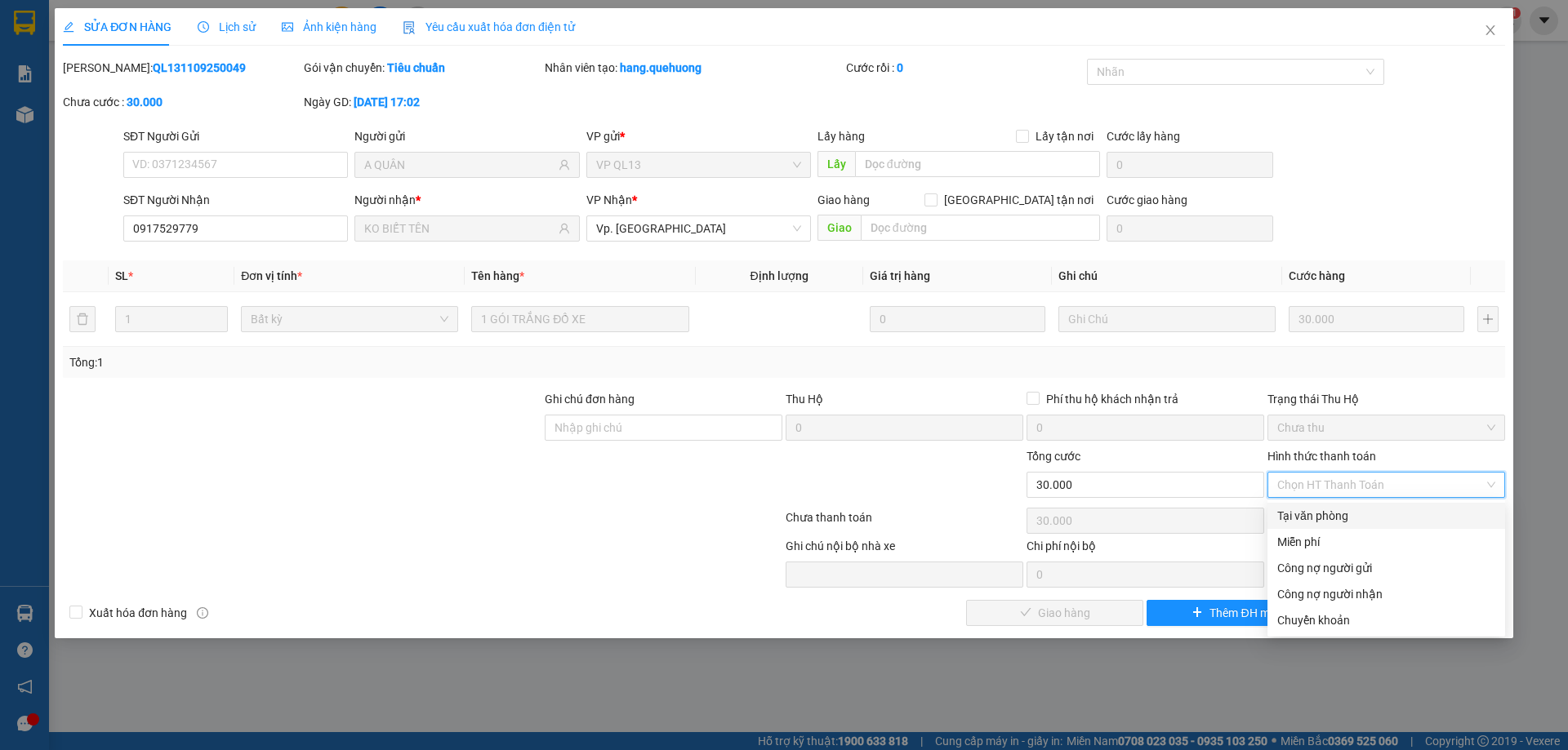
click at [1334, 511] on div "Tại văn phòng" at bounding box center [1387, 515] width 218 height 18
type input "0"
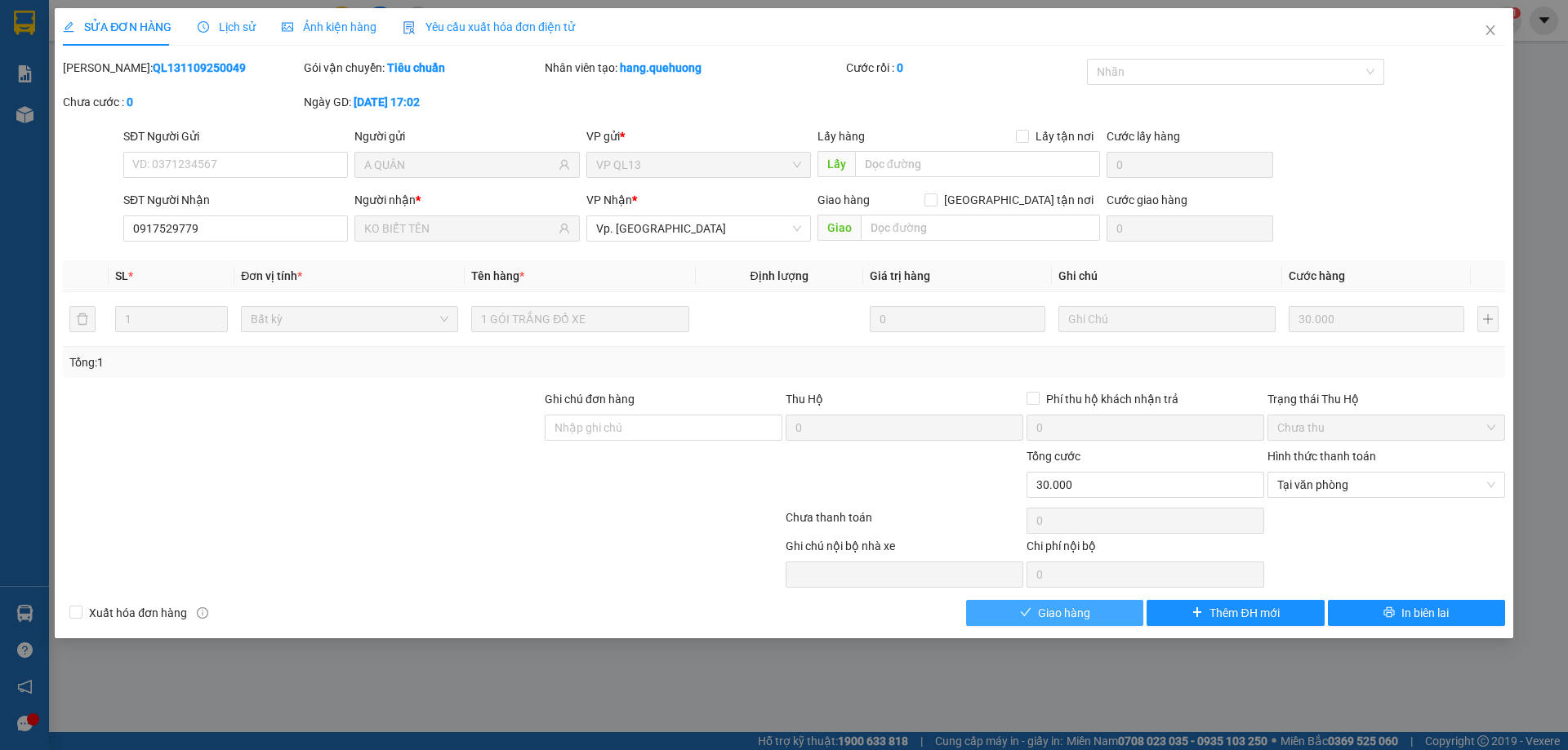
click at [1079, 611] on span "Giao hàng" at bounding box center [1064, 613] width 52 height 18
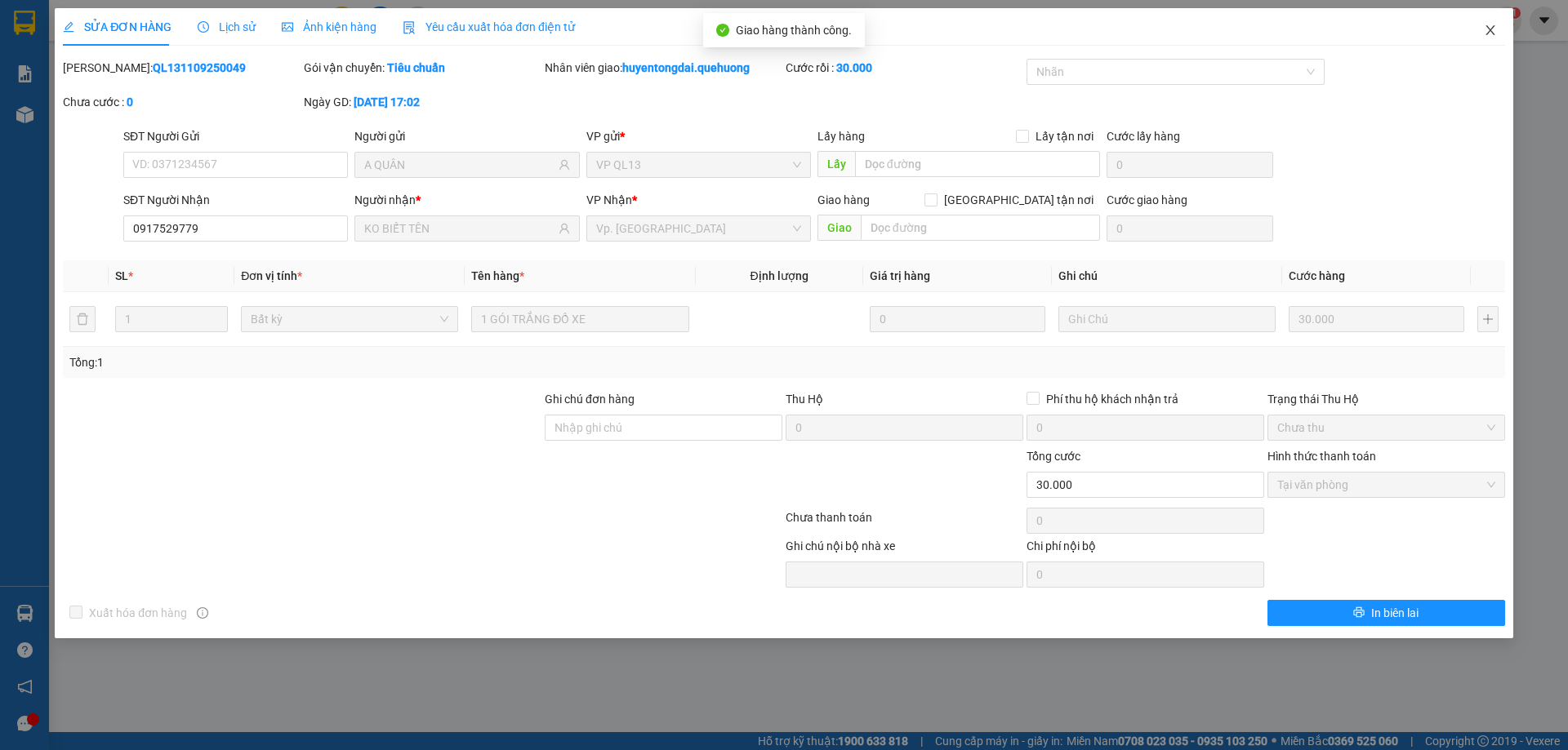
click at [1493, 31] on icon "close" at bounding box center [1491, 30] width 13 height 13
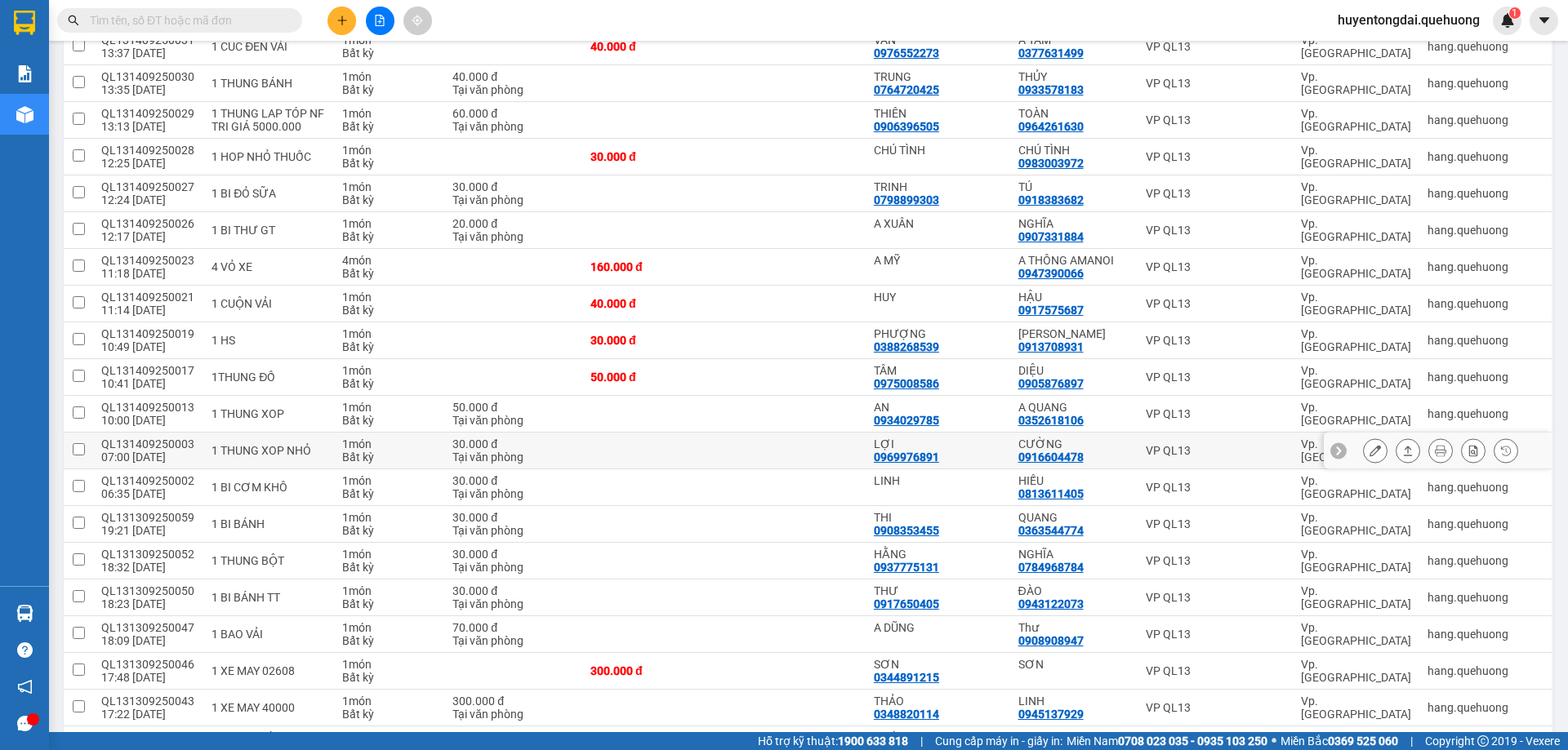
scroll to position [163, 0]
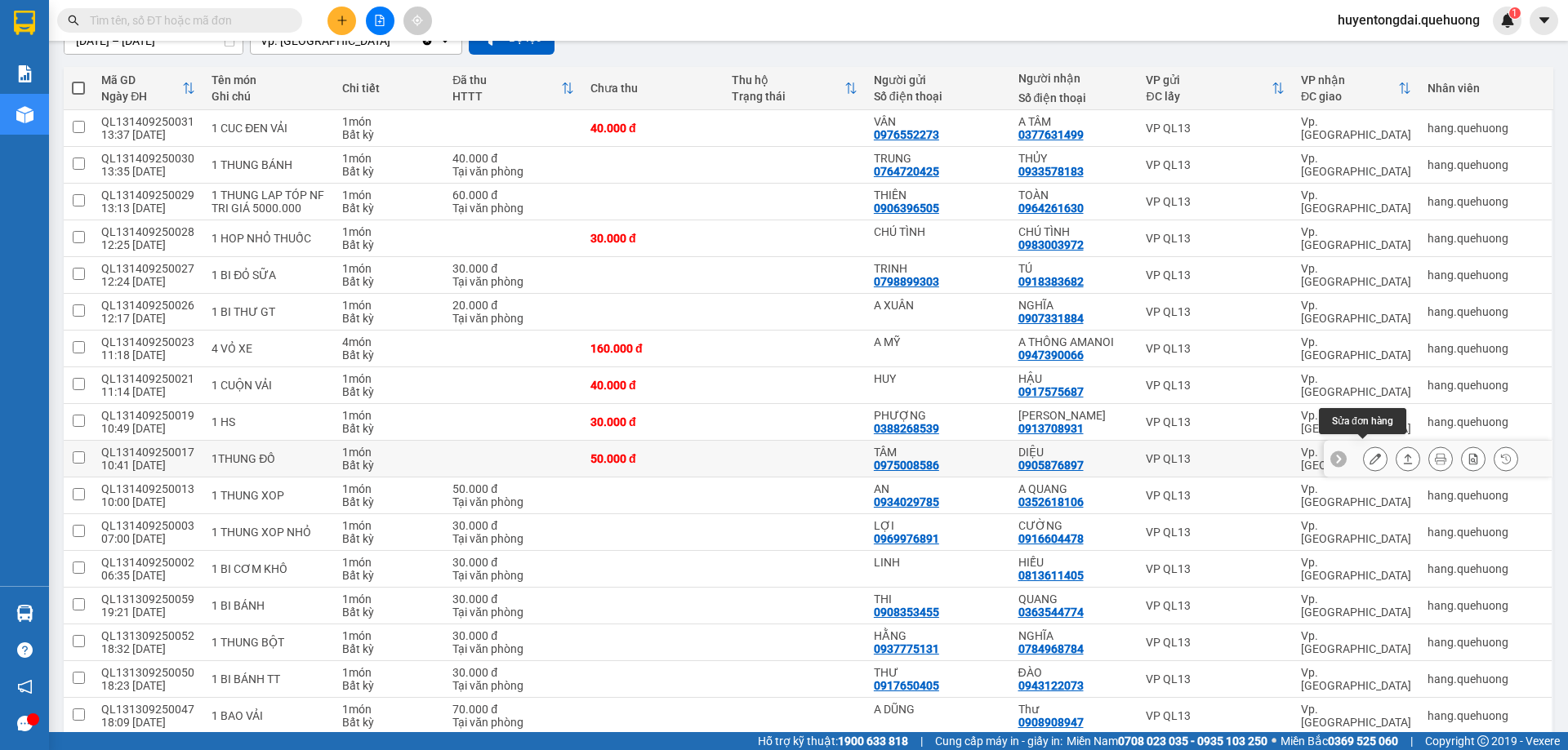
click at [1369, 454] on icon at bounding box center [1375, 459] width 11 height 11
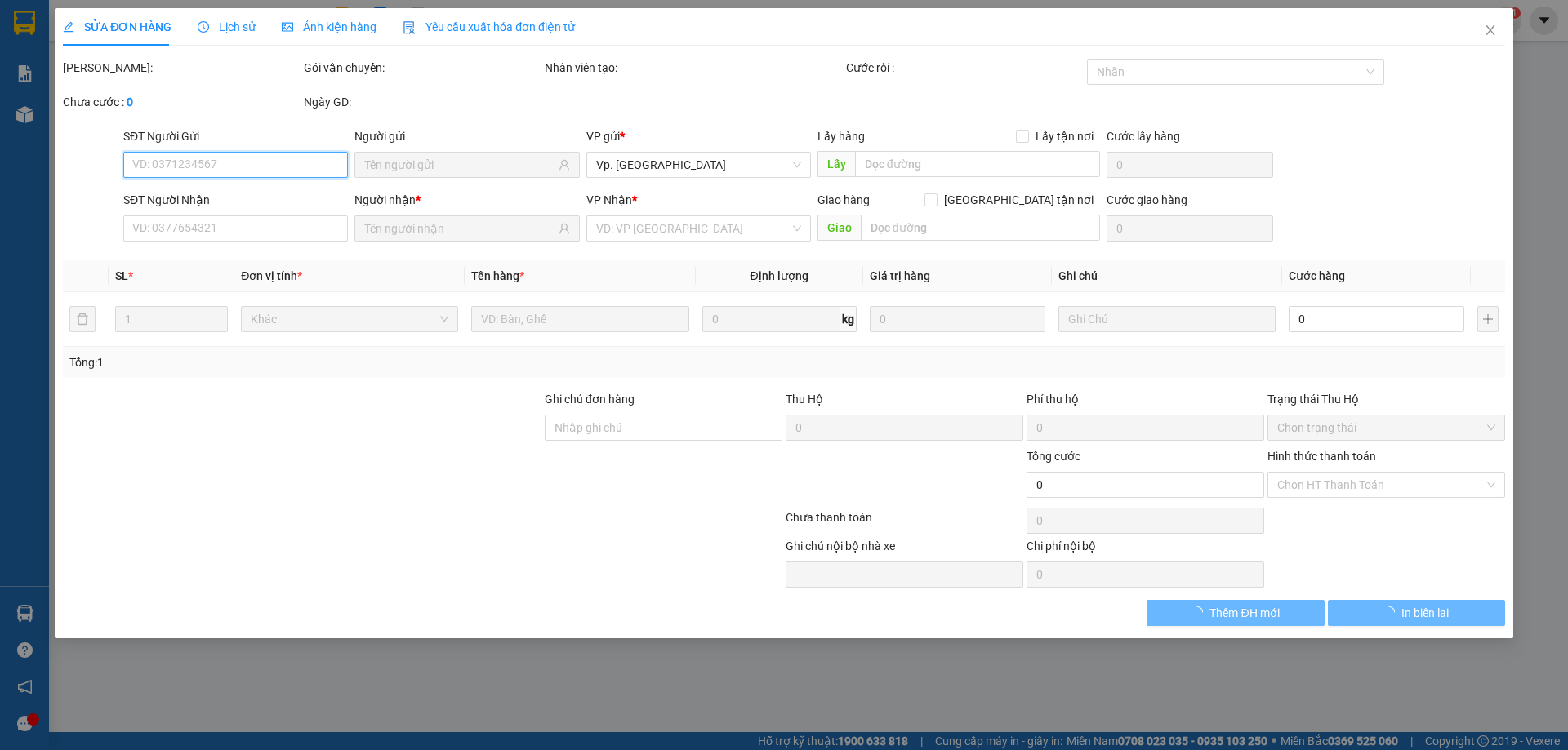
type input "0975008586"
type input "TÂM"
type input "0905876897"
type input "DIỆU"
type input "50.000"
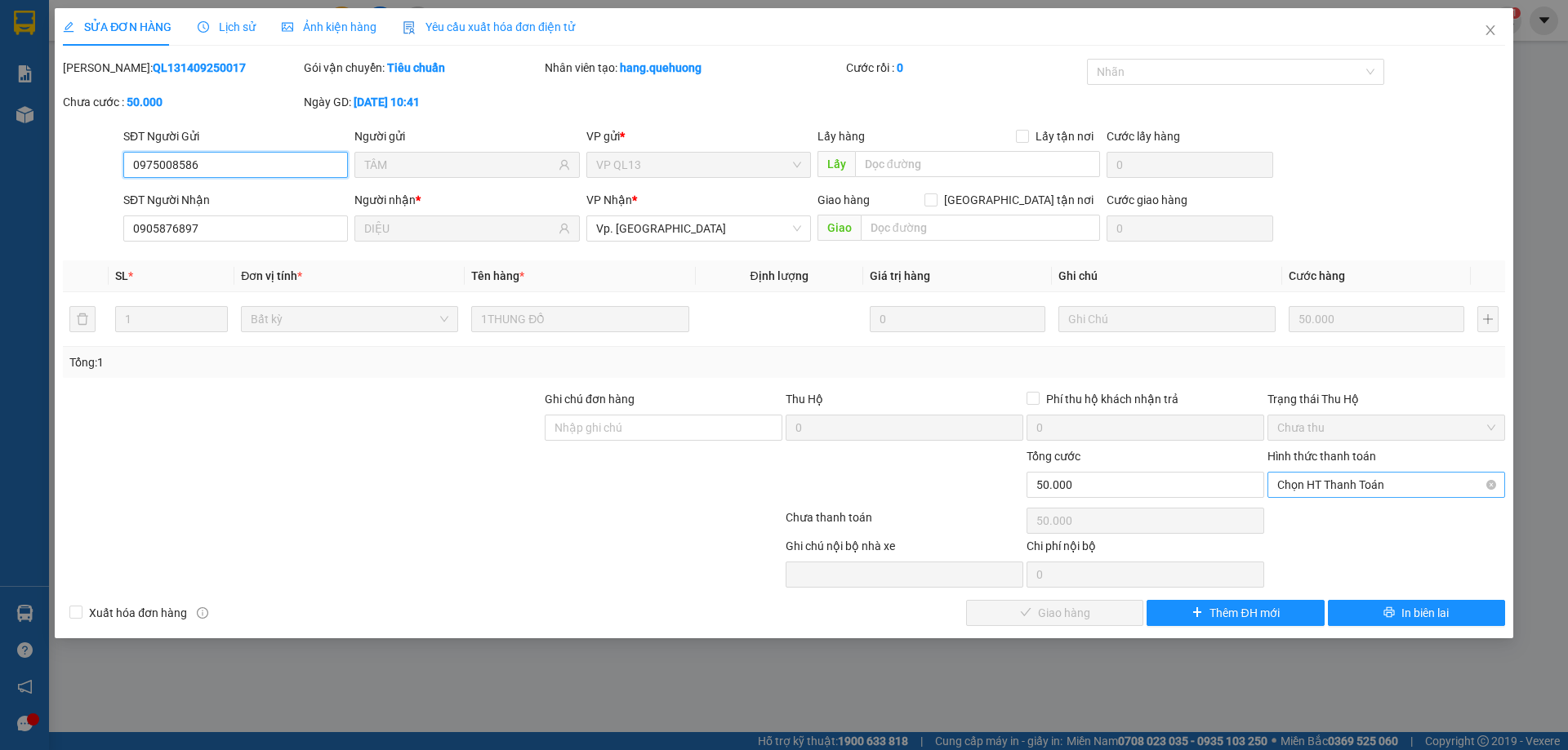
click at [1352, 482] on span "Chọn HT Thanh Toán" at bounding box center [1387, 485] width 218 height 24
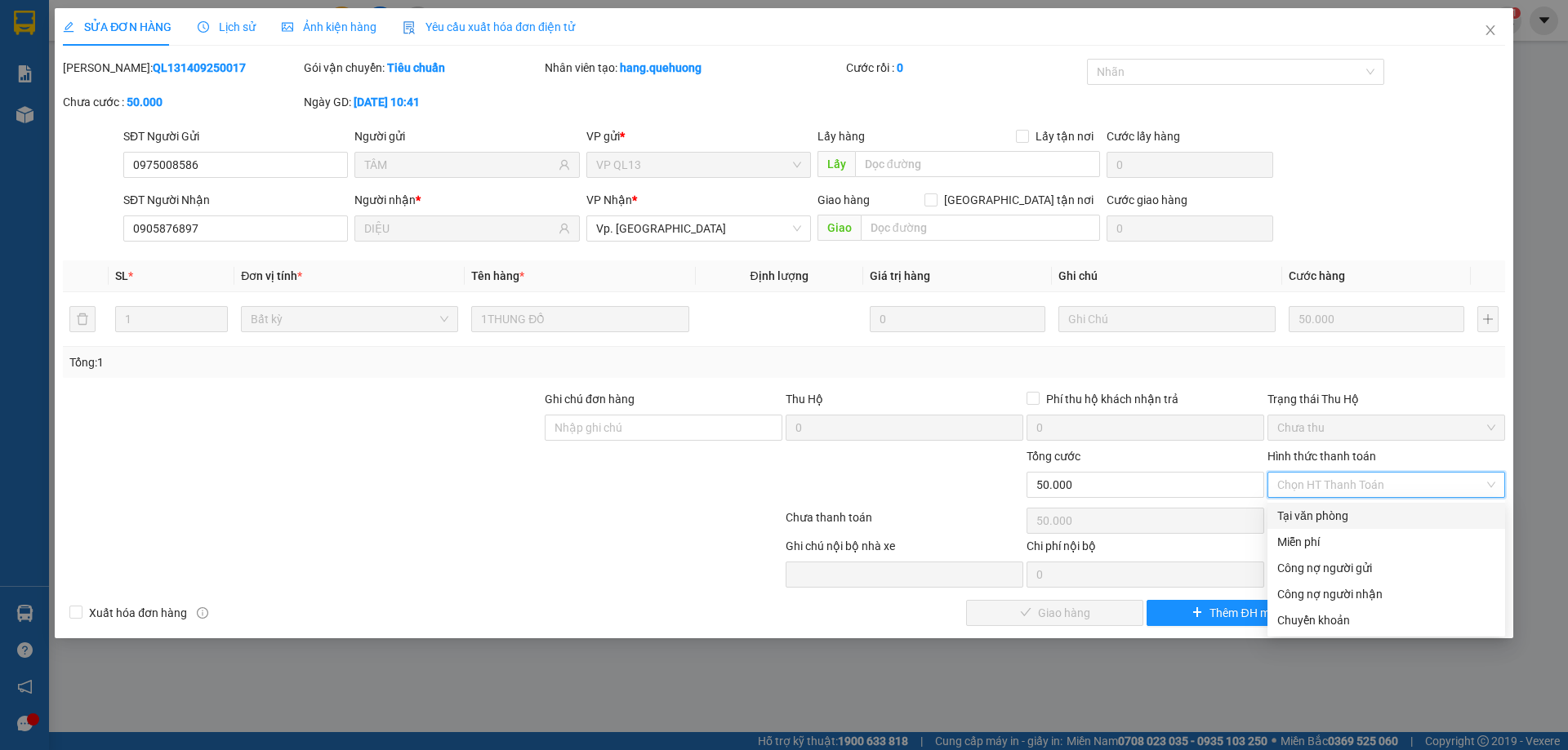
click at [1352, 507] on div "Tại văn phòng" at bounding box center [1387, 515] width 218 height 18
type input "0"
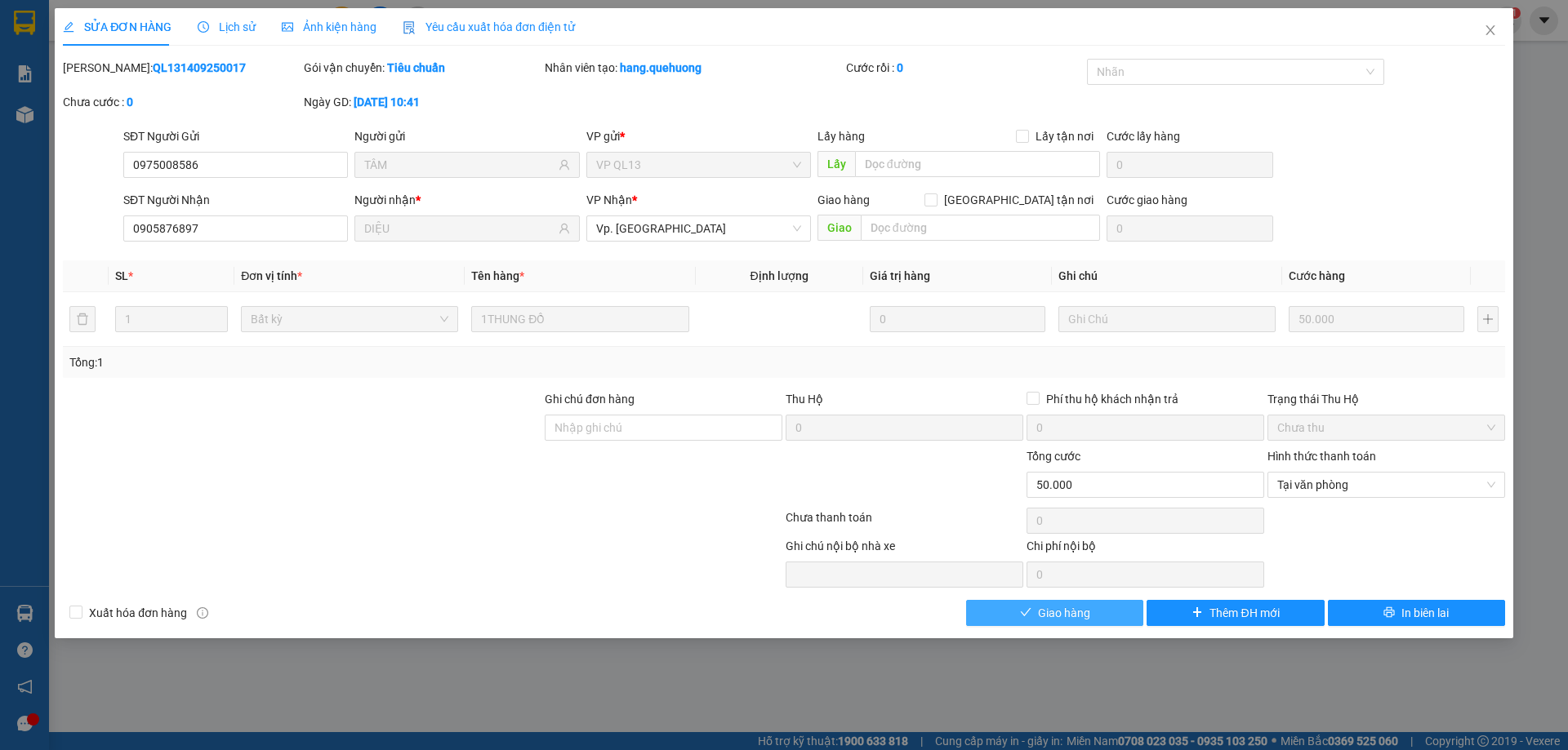
click at [1093, 609] on button "Giao hàng" at bounding box center [1055, 613] width 177 height 26
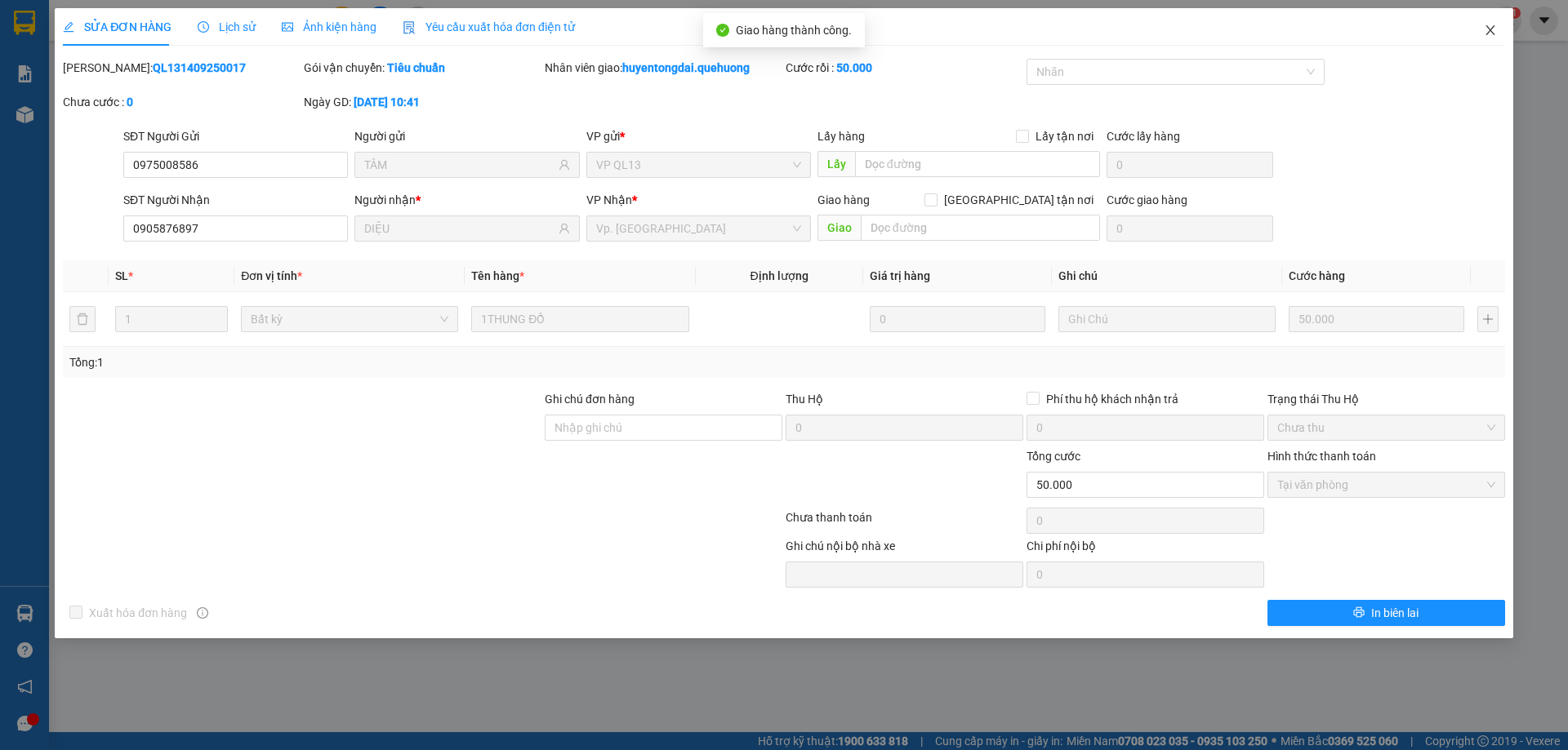
click at [1497, 25] on span "Close" at bounding box center [1490, 31] width 46 height 46
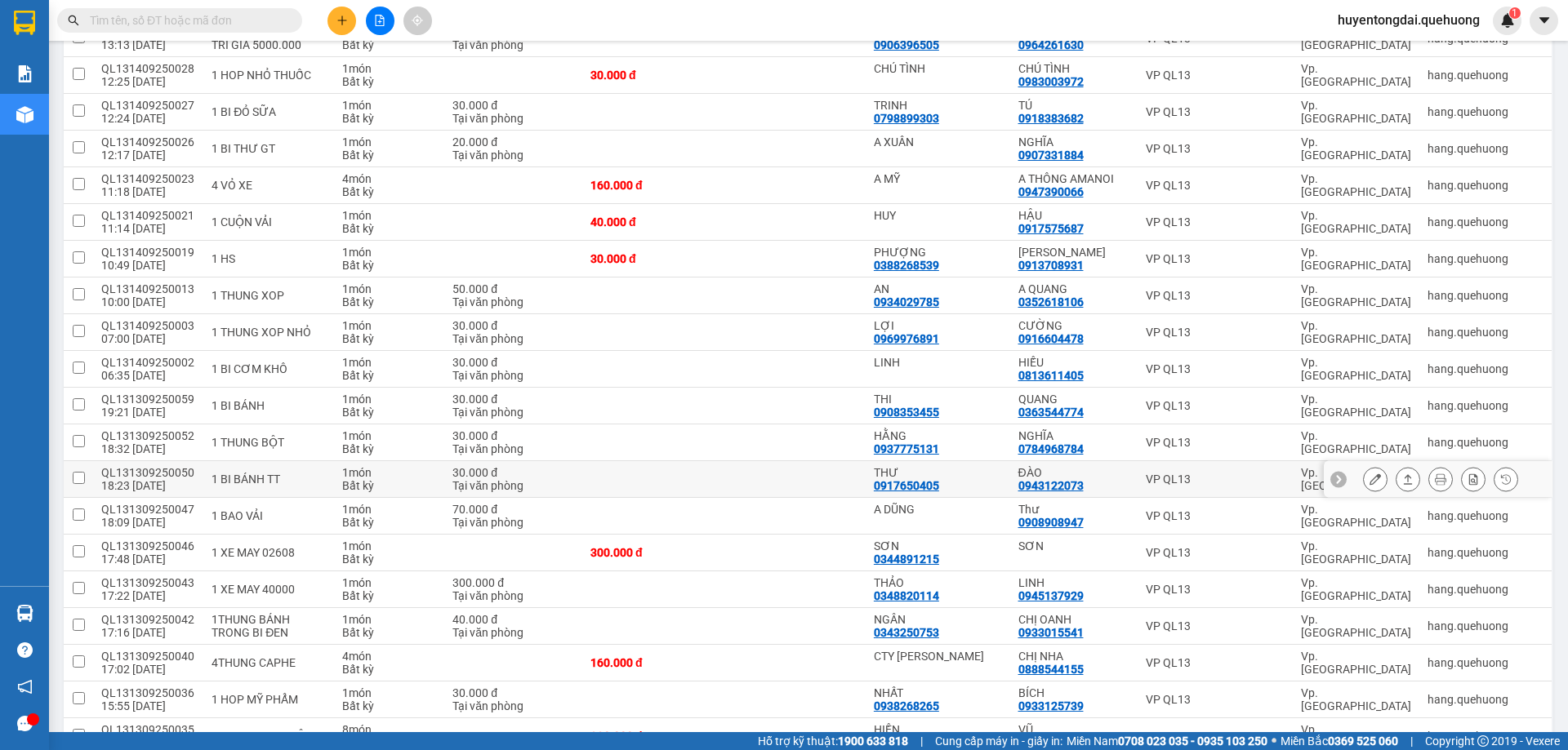
scroll to position [245, 0]
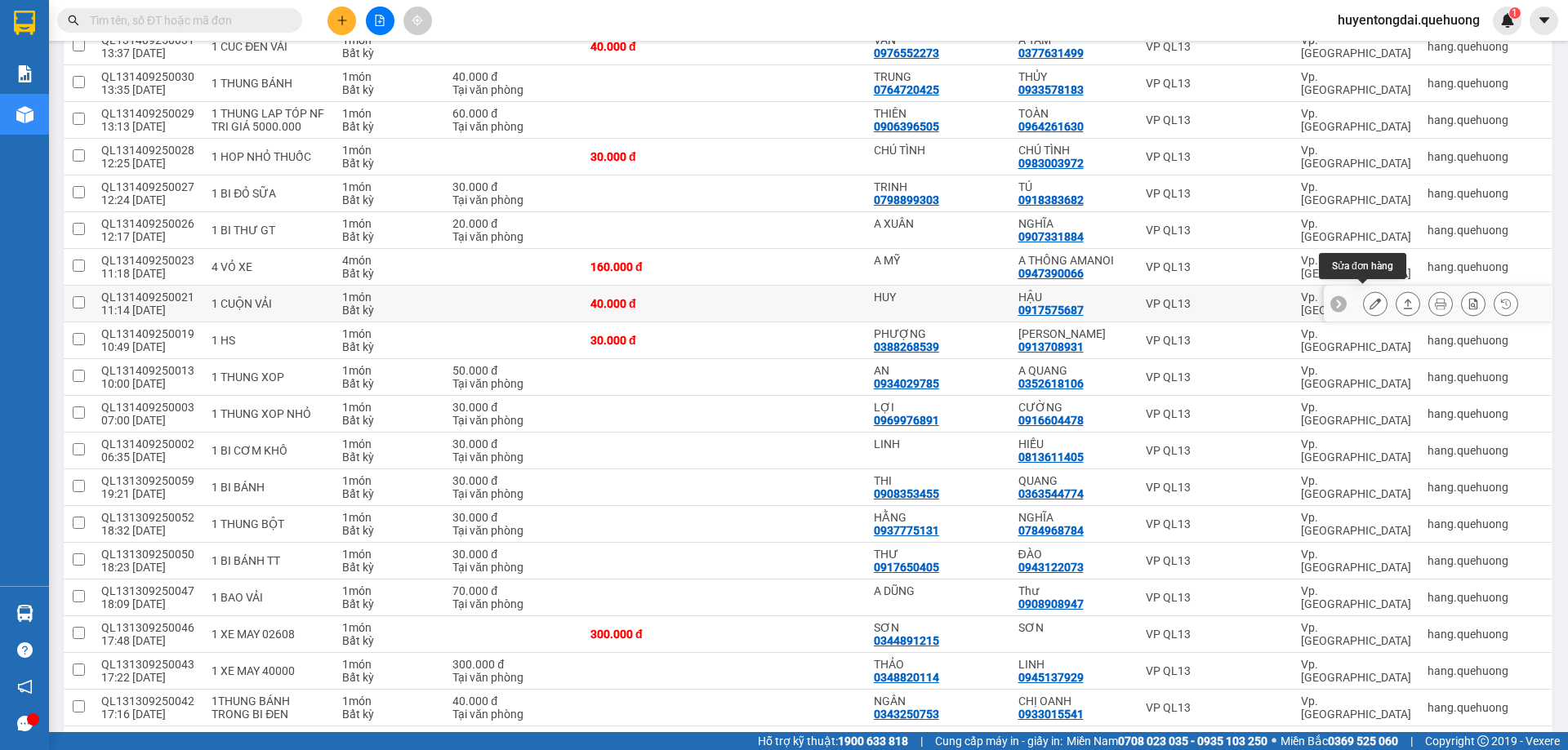
click at [1369, 298] on icon at bounding box center [1375, 303] width 11 height 11
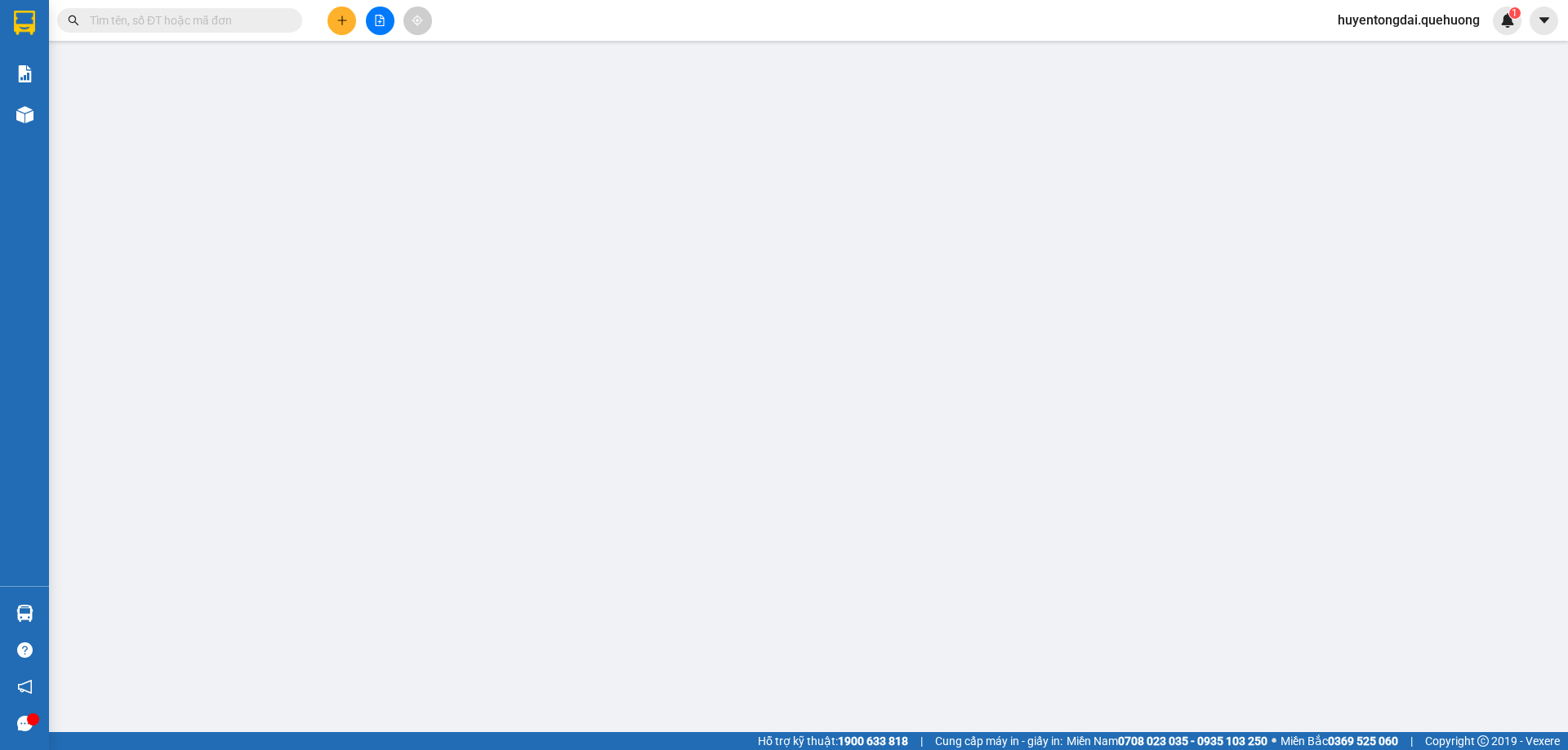
type input "HUY"
type input "0917575687"
type input "HẬU"
type input "40.000"
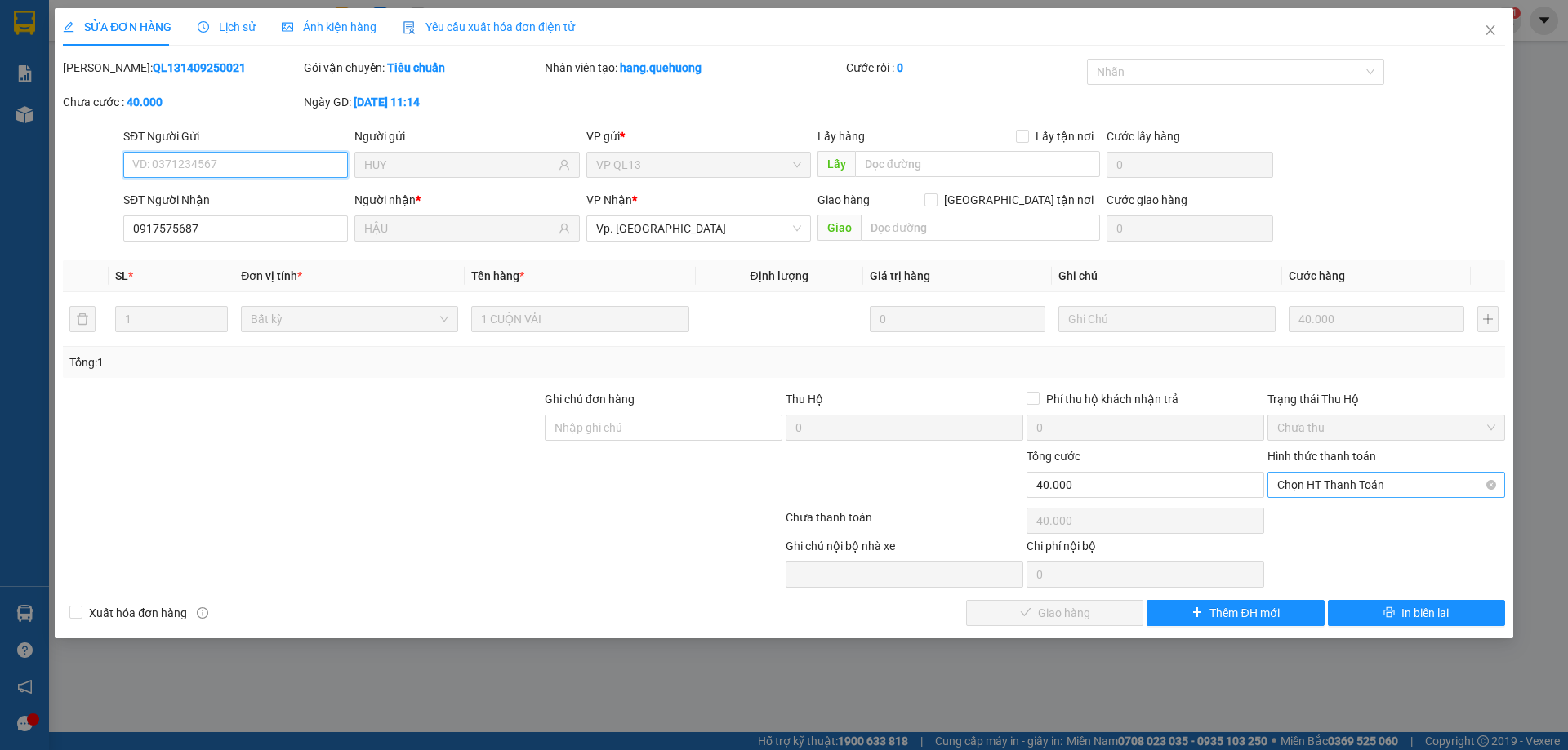
click at [1352, 480] on span "Chọn HT Thanh Toán" at bounding box center [1387, 485] width 218 height 24
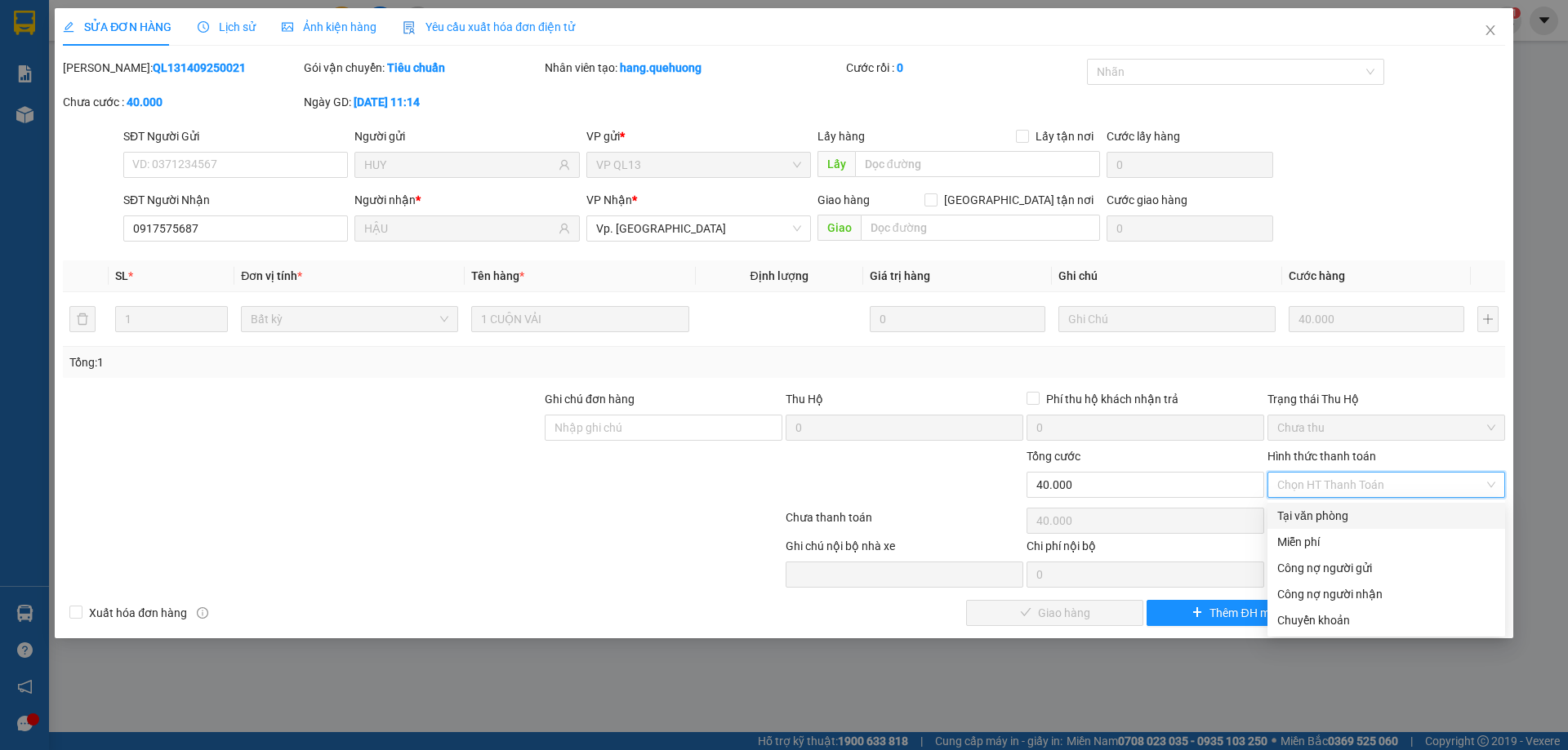
click at [1337, 514] on div "Tại văn phòng" at bounding box center [1387, 515] width 218 height 18
type input "0"
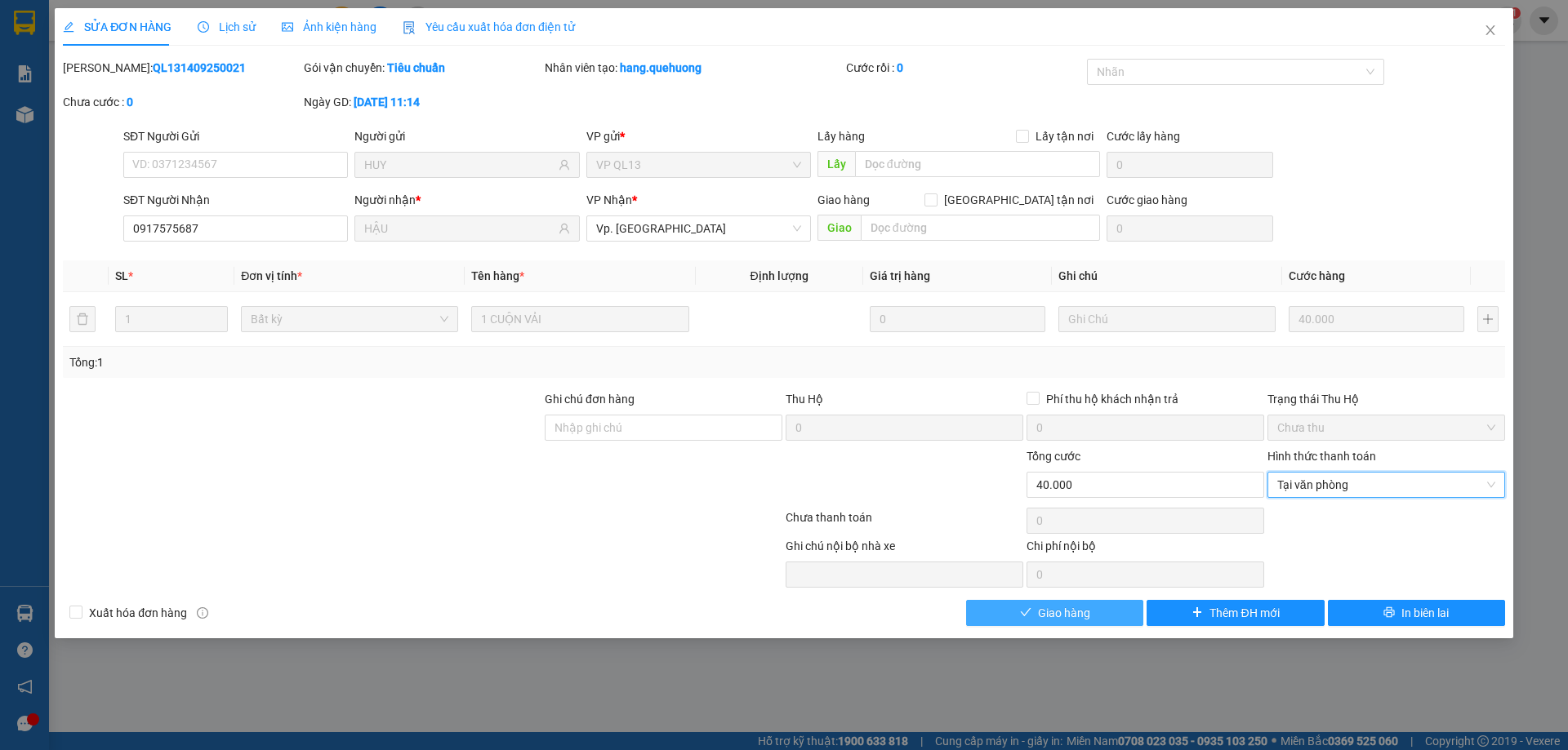
click at [1062, 611] on span "Giao hàng" at bounding box center [1064, 613] width 52 height 18
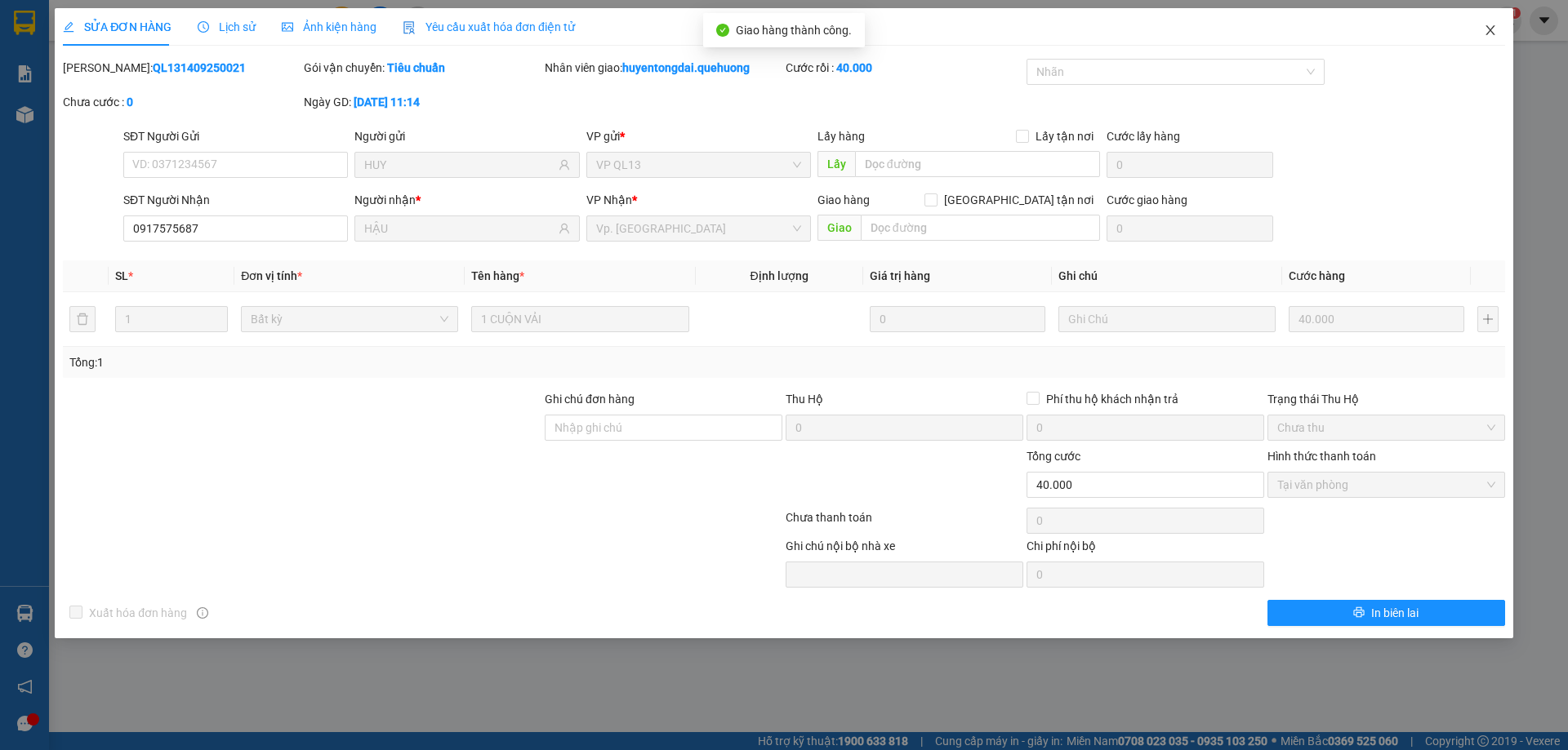
click at [1493, 28] on icon "close" at bounding box center [1491, 30] width 9 height 10
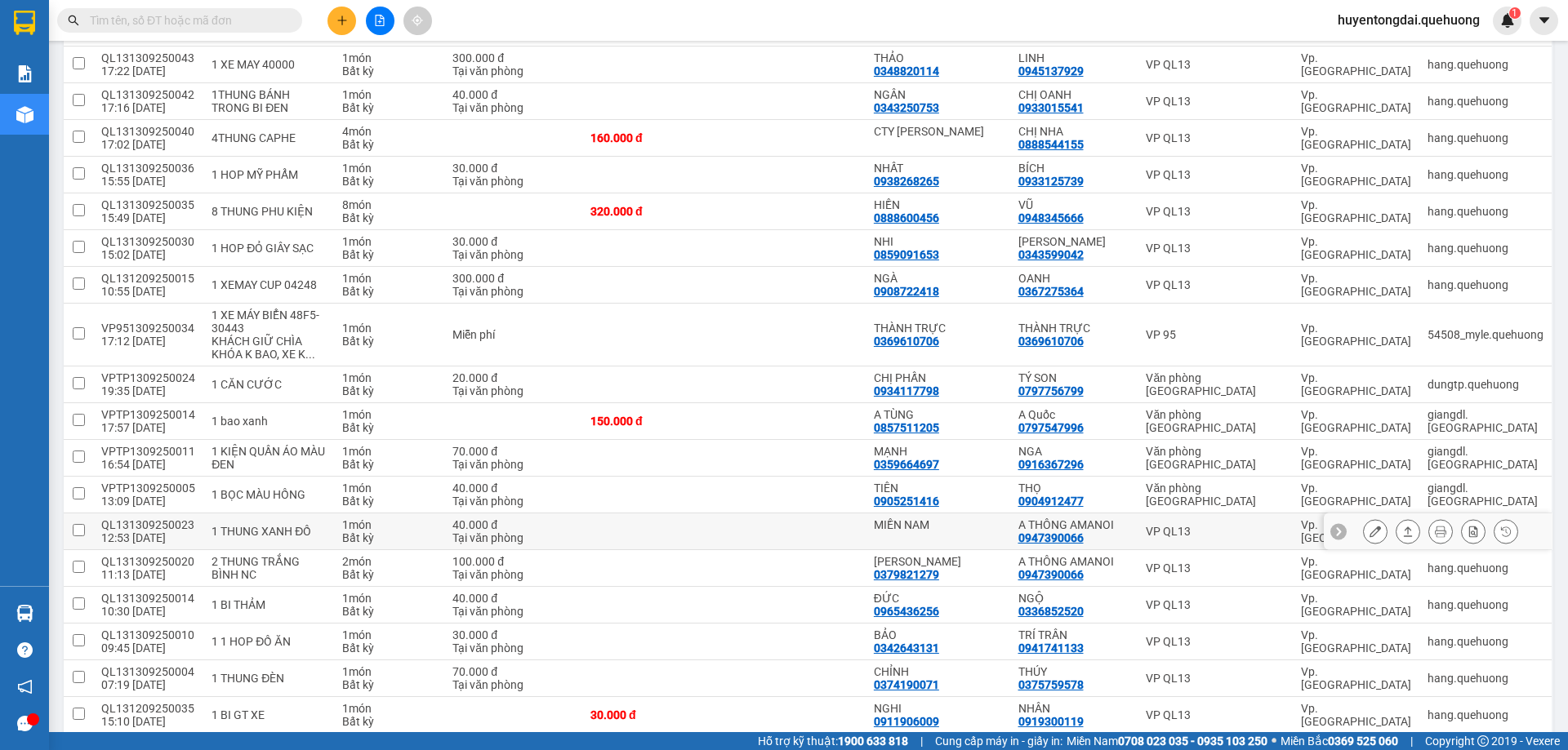
scroll to position [733, 0]
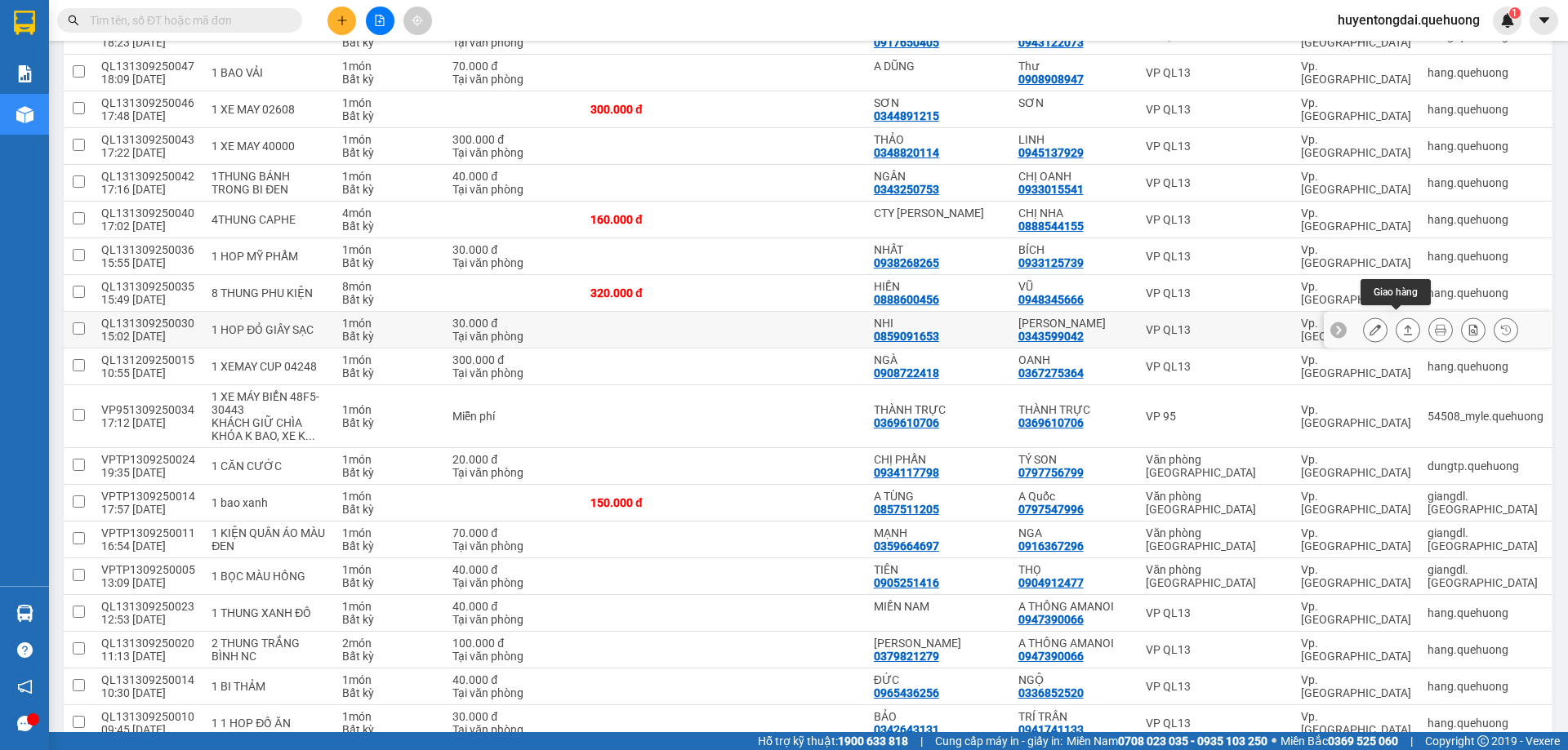
click at [1402, 324] on icon at bounding box center [1407, 329] width 11 height 11
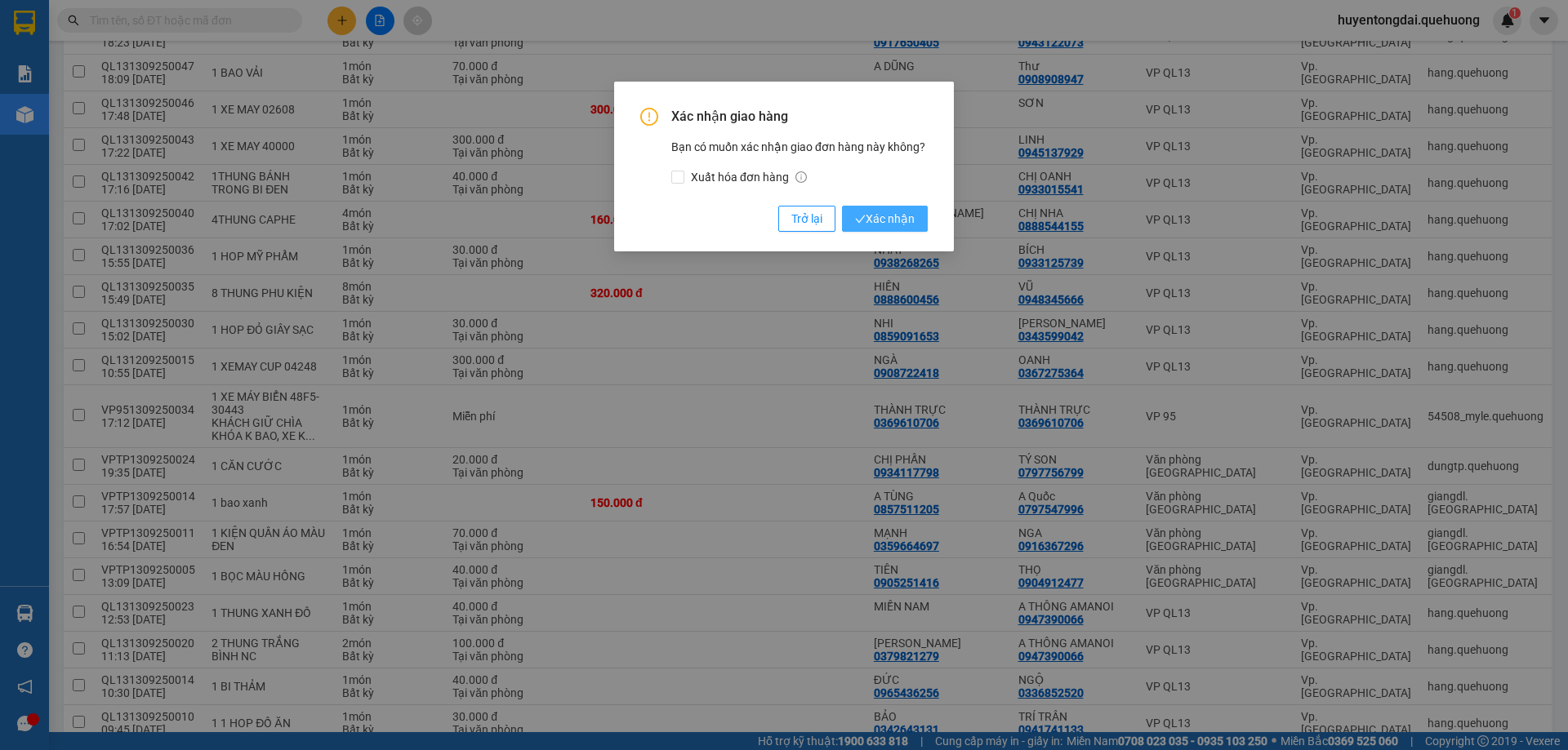
click at [917, 222] on button "Xác nhận" at bounding box center [885, 219] width 86 height 26
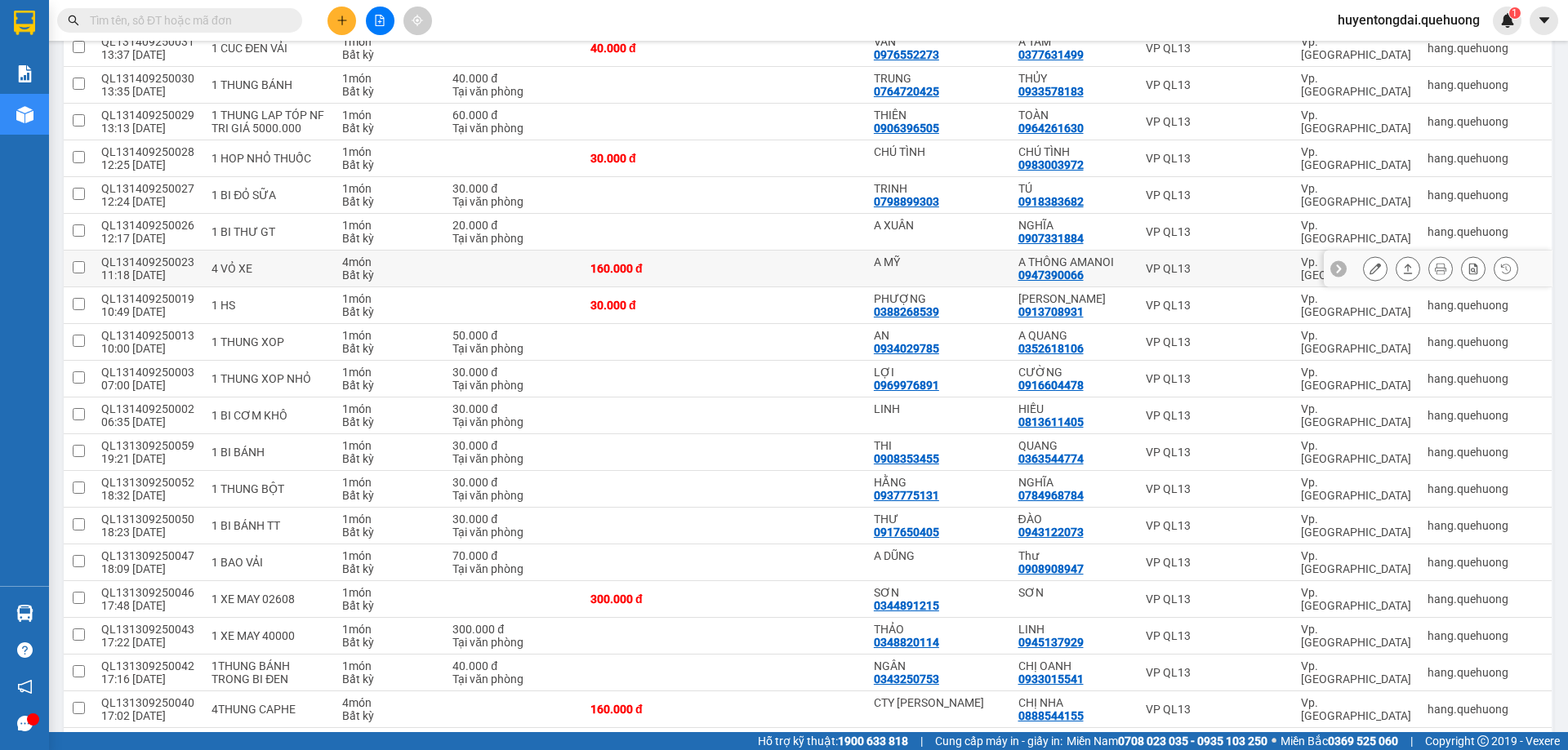
scroll to position [161, 0]
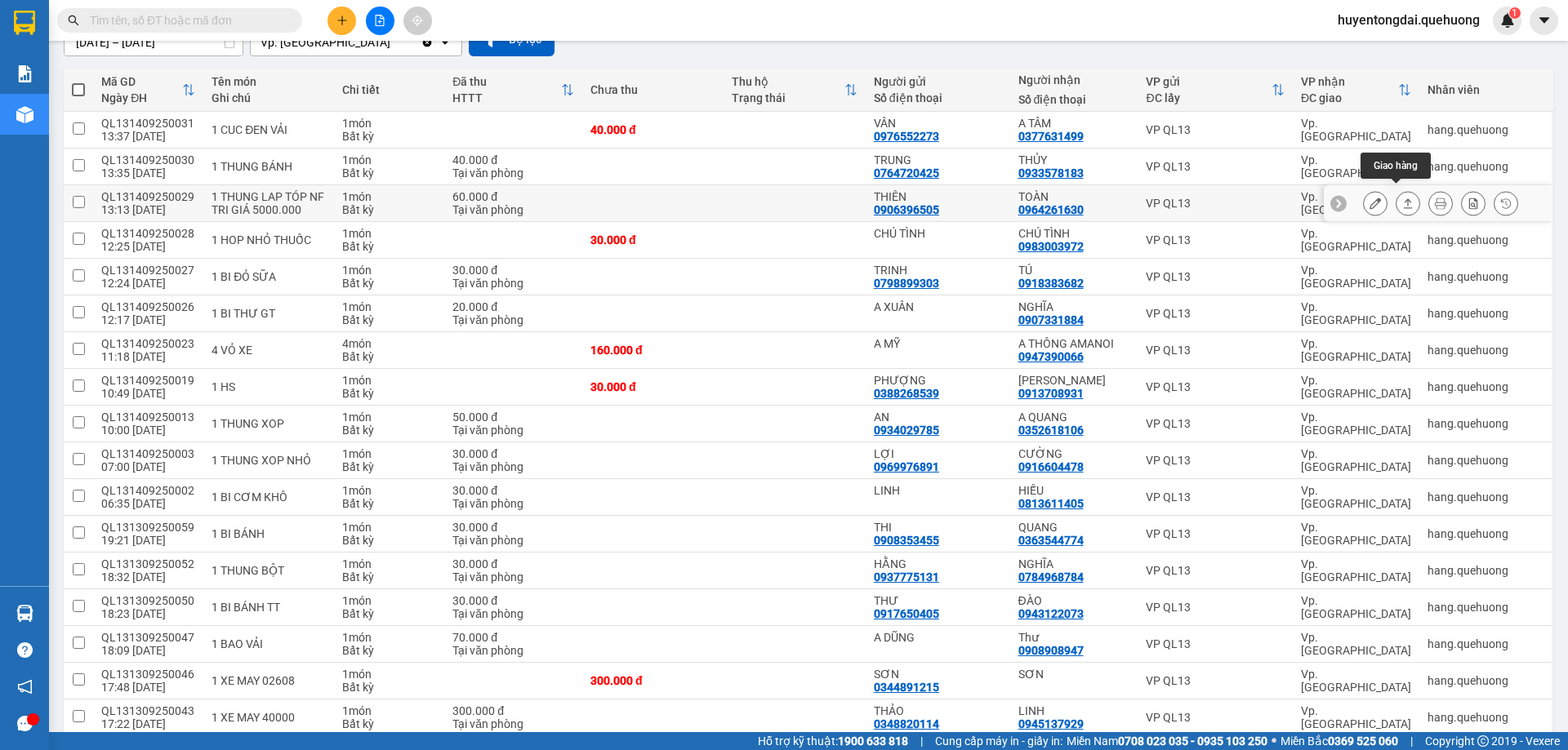
click at [1402, 198] on icon at bounding box center [1407, 203] width 11 height 11
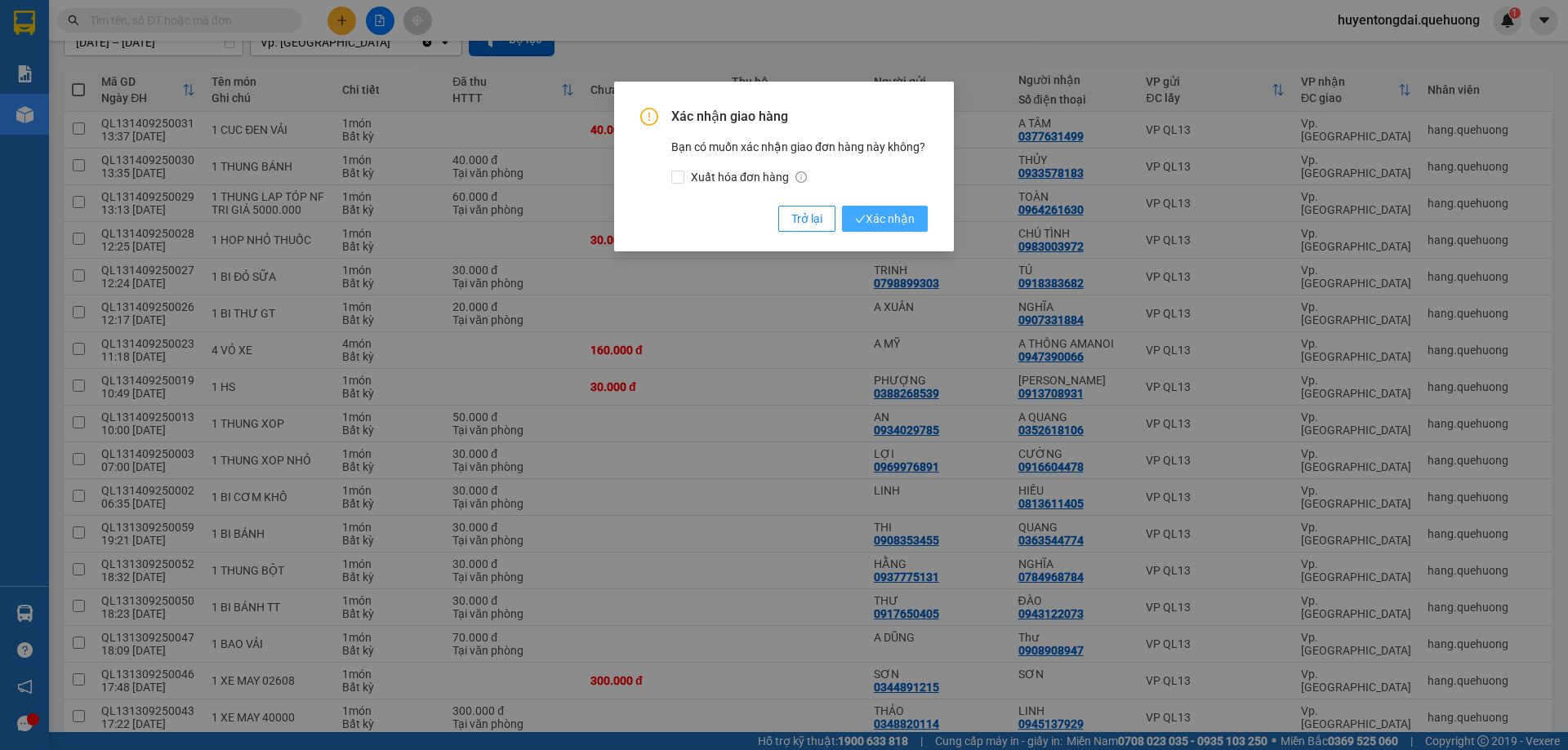
click at [881, 216] on span "Xác nhận" at bounding box center [885, 218] width 60 height 18
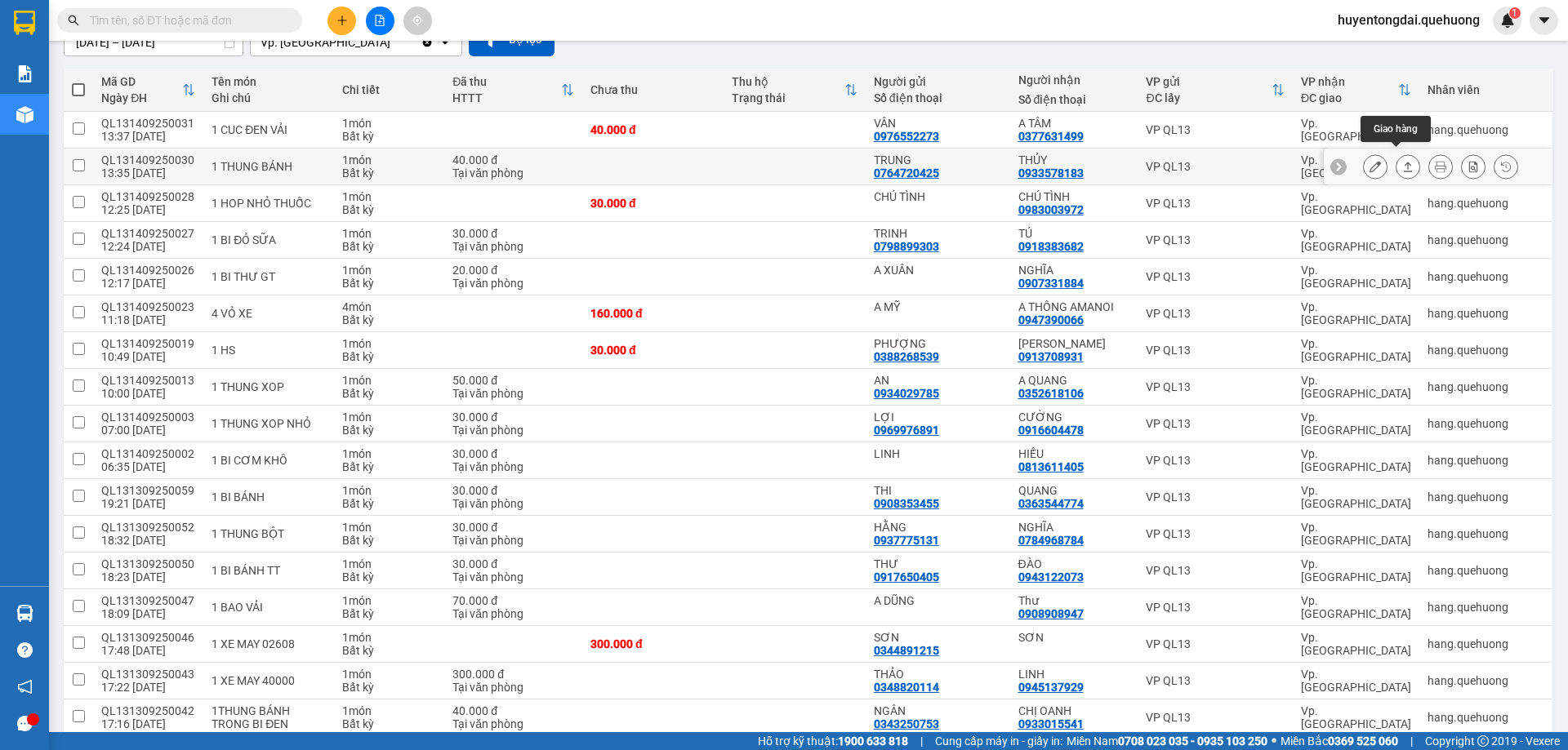
click at [1402, 160] on icon at bounding box center [1407, 166] width 11 height 11
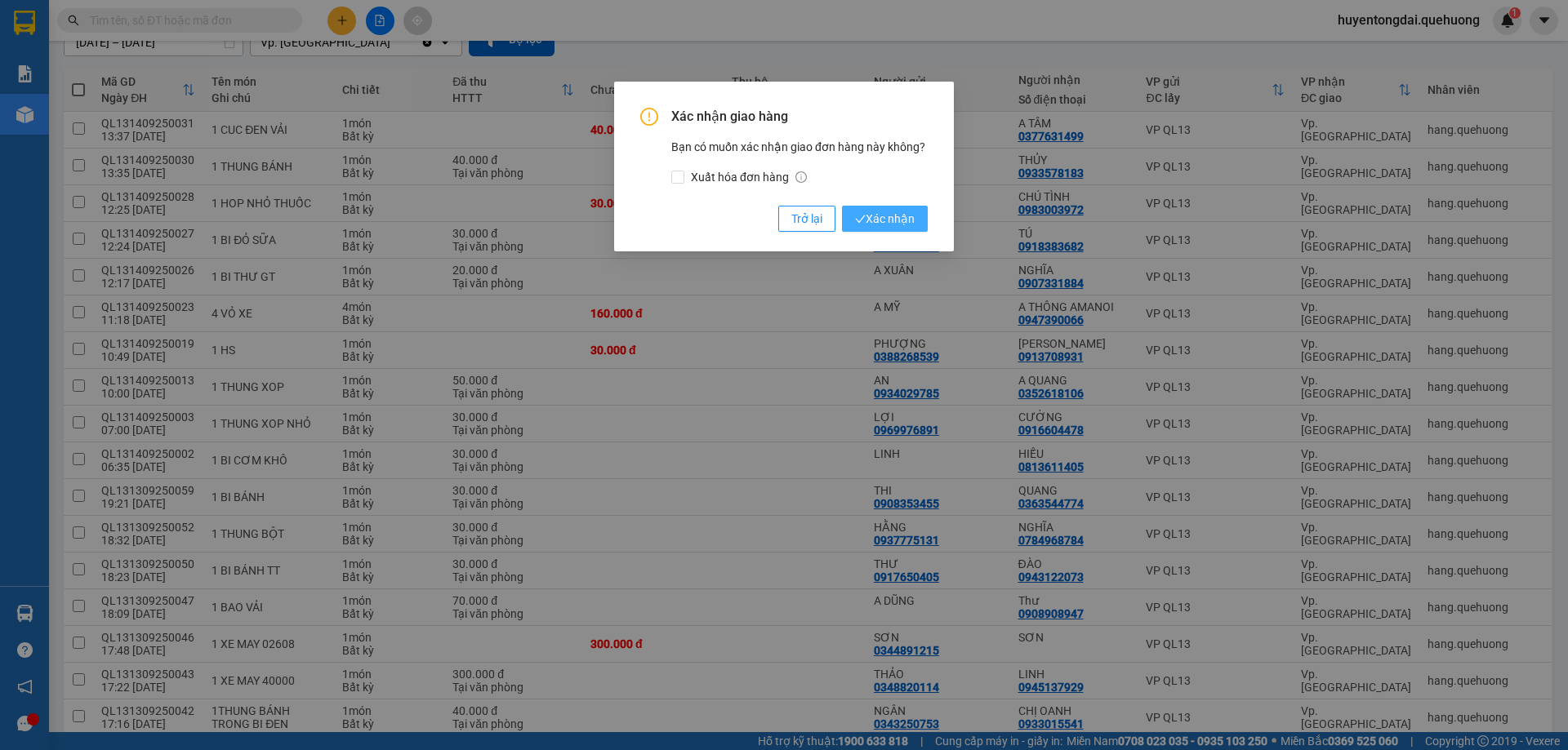
click at [883, 219] on span "Xác nhận" at bounding box center [885, 218] width 60 height 18
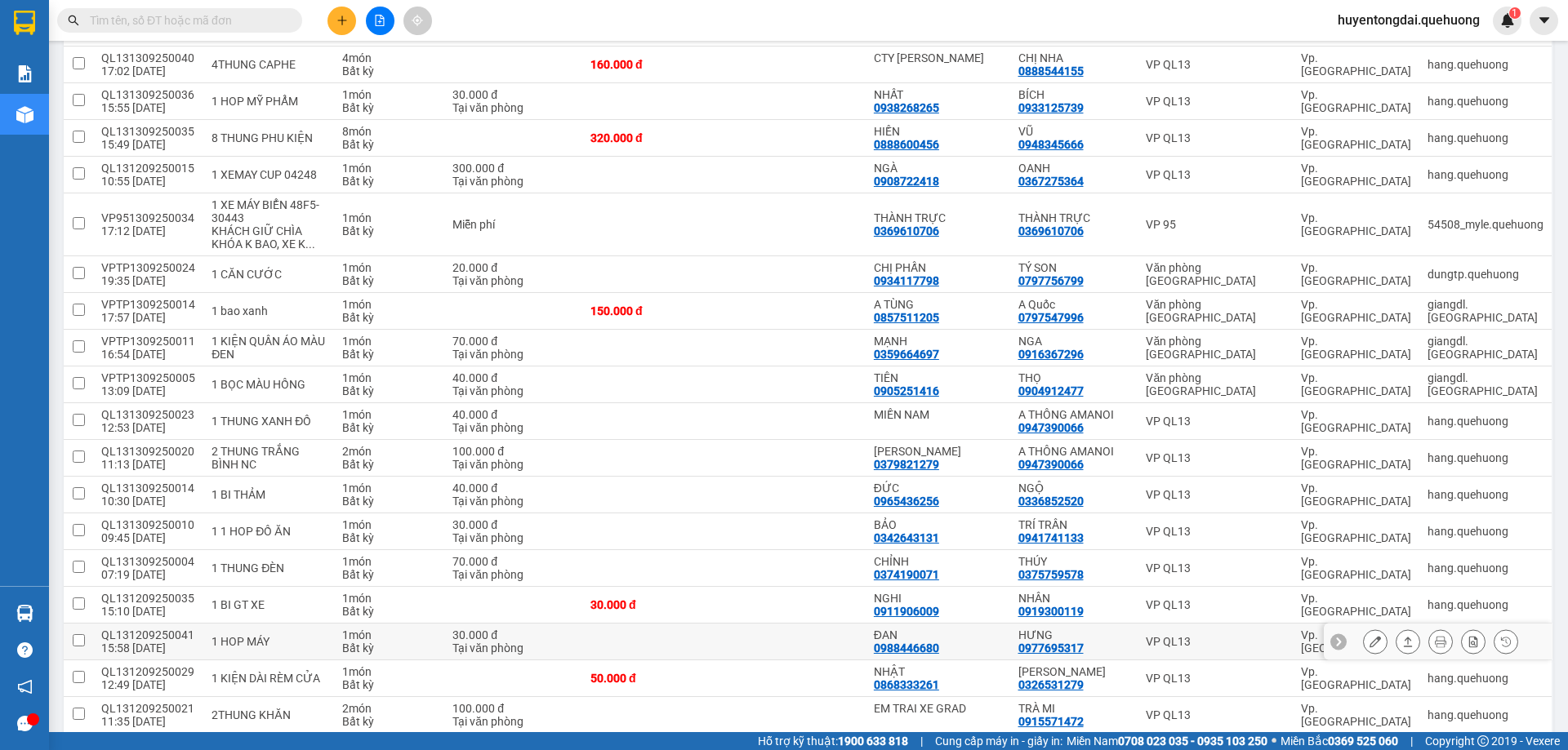
scroll to position [950, 0]
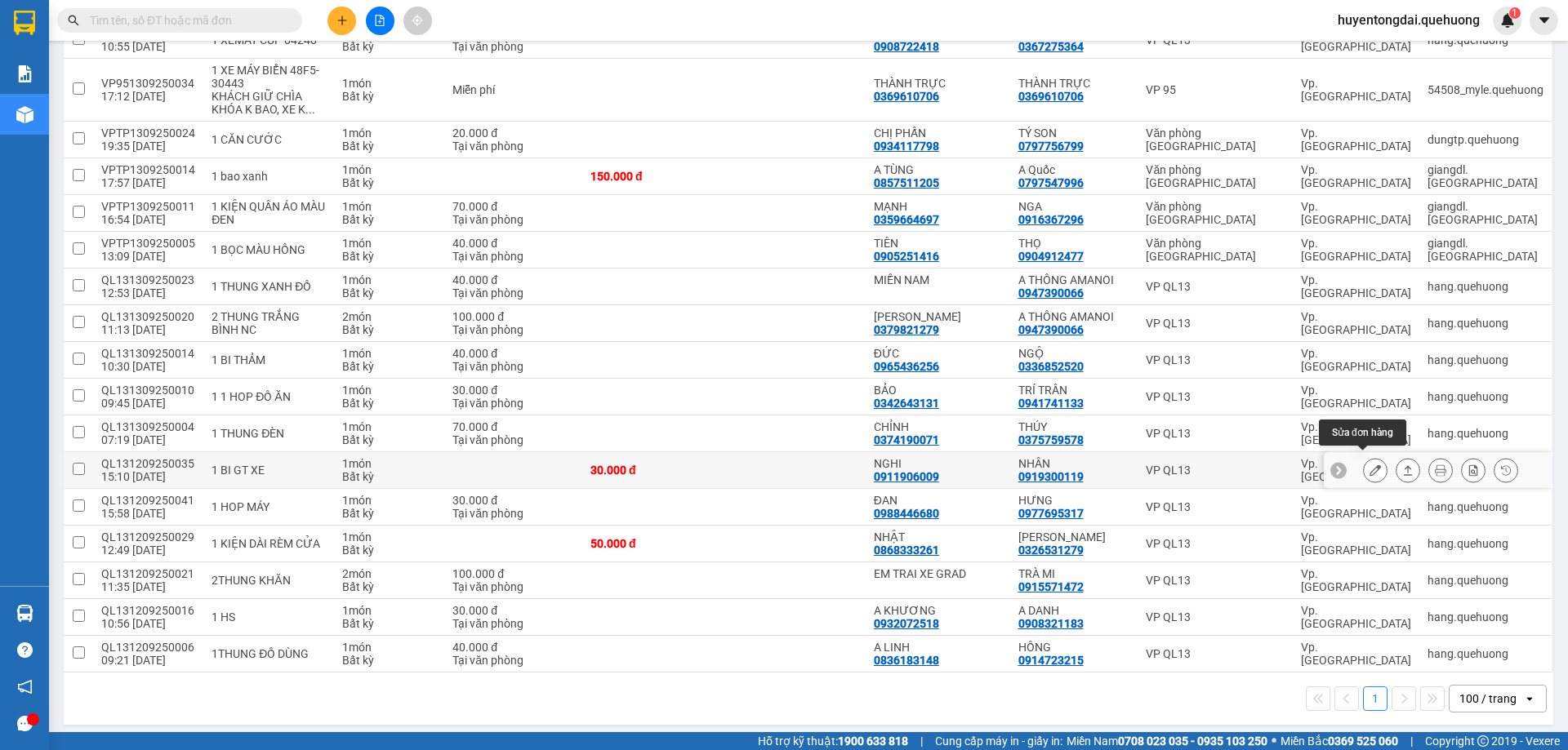
click at [1369, 465] on icon at bounding box center [1375, 470] width 11 height 11
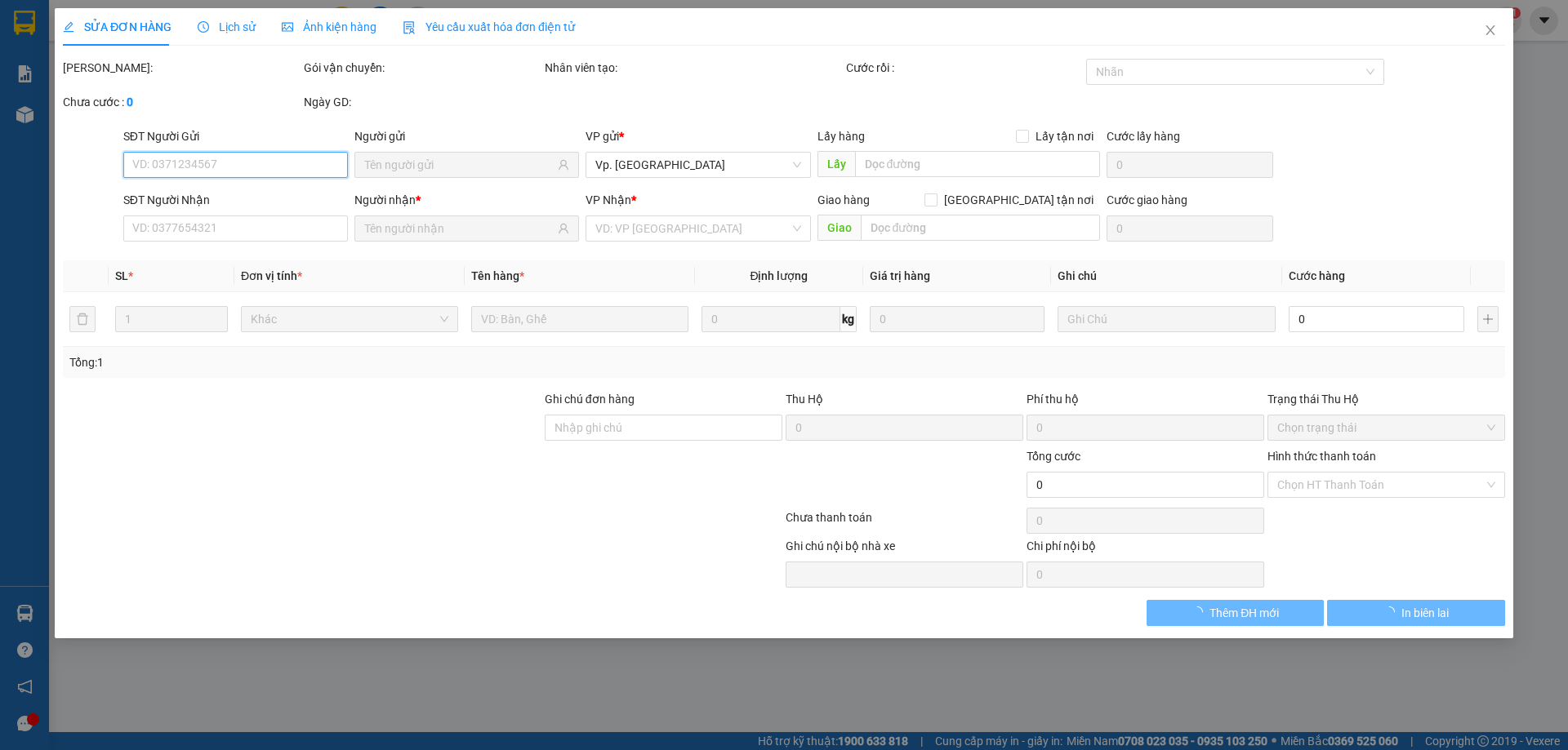
type input "0911906009"
type input "NGHI"
type input "0919300119"
type input "NHÂN"
type input "30.000"
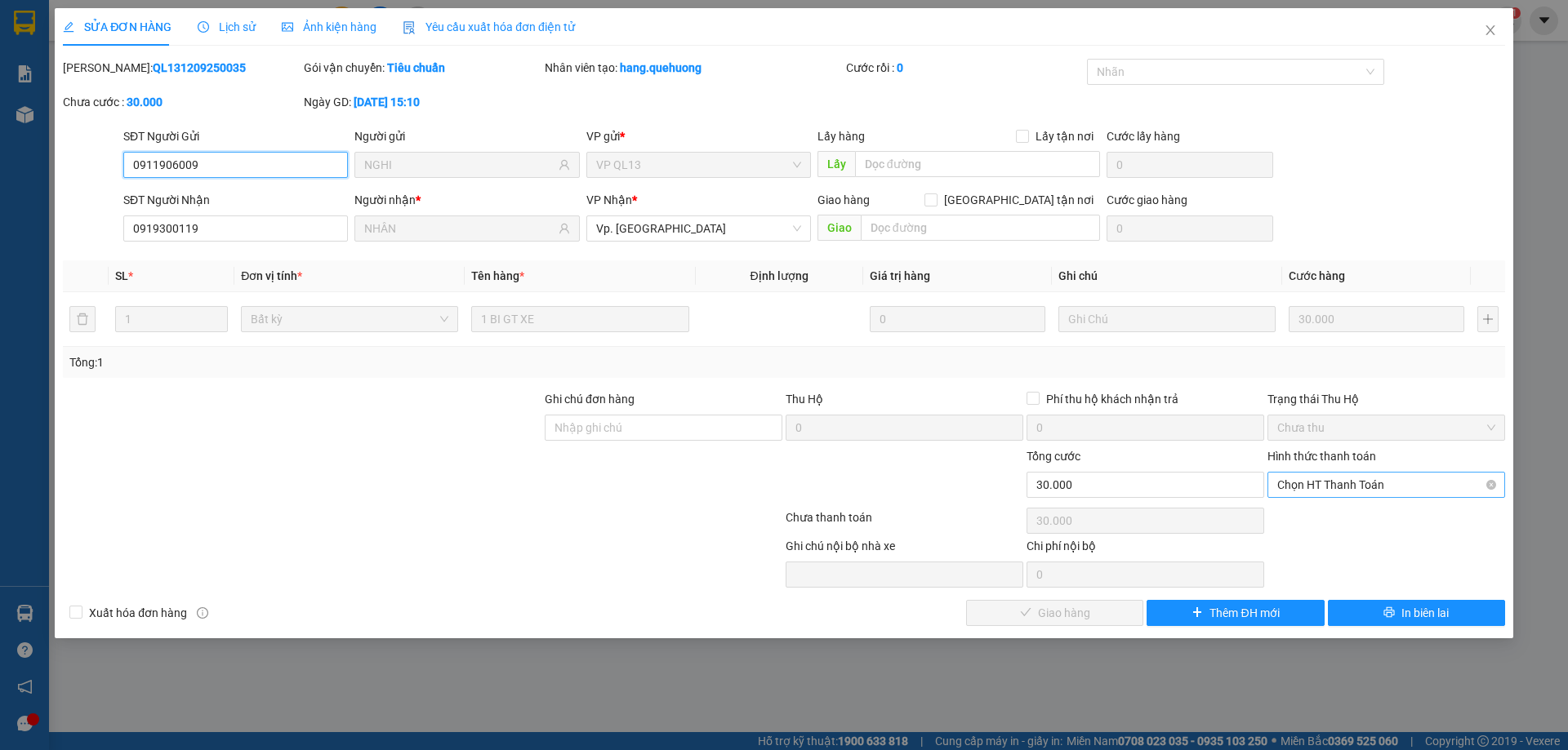
click at [1334, 479] on span "Chọn HT Thanh Toán" at bounding box center [1387, 485] width 218 height 24
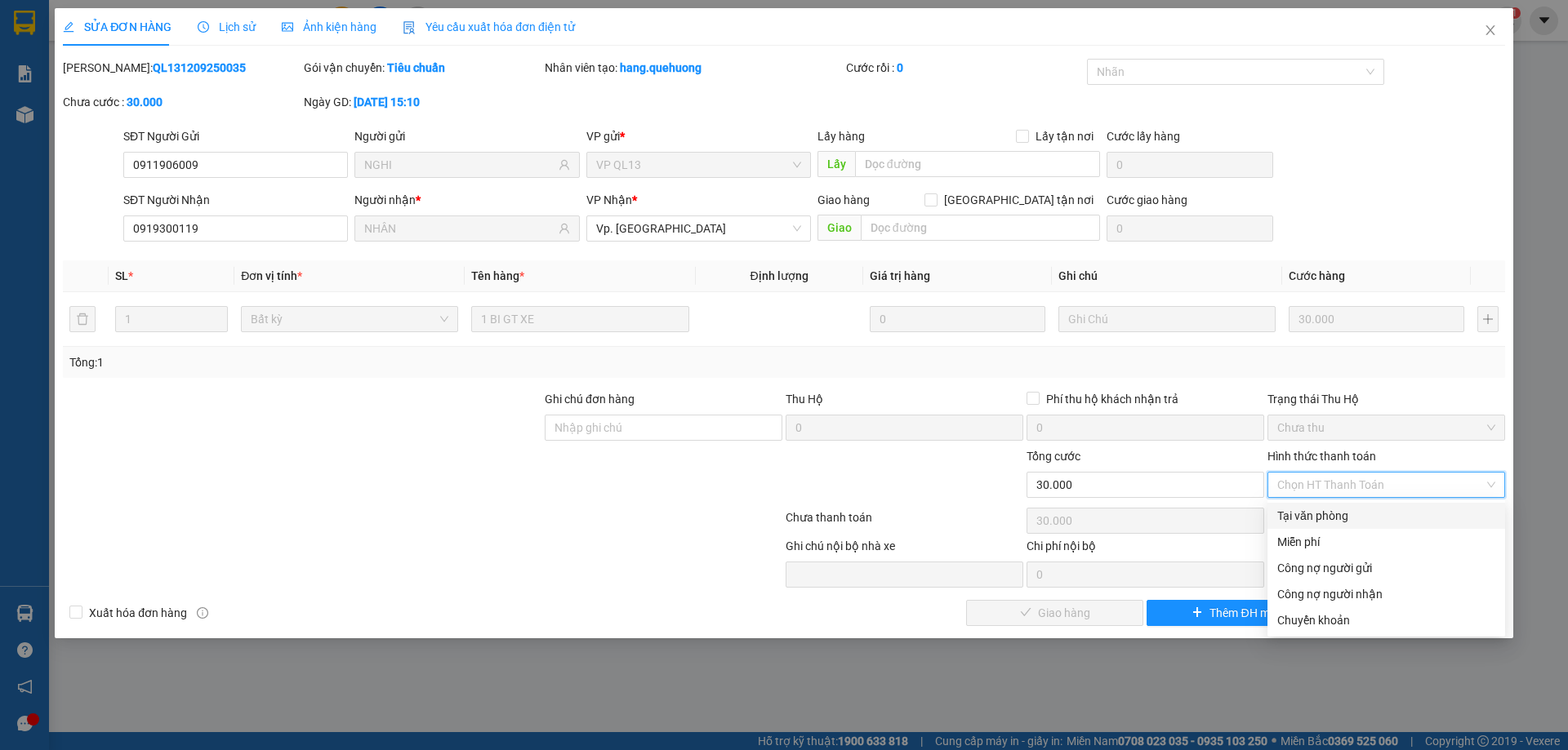
click at [1334, 512] on div "Tại văn phòng" at bounding box center [1387, 515] width 218 height 18
type input "0"
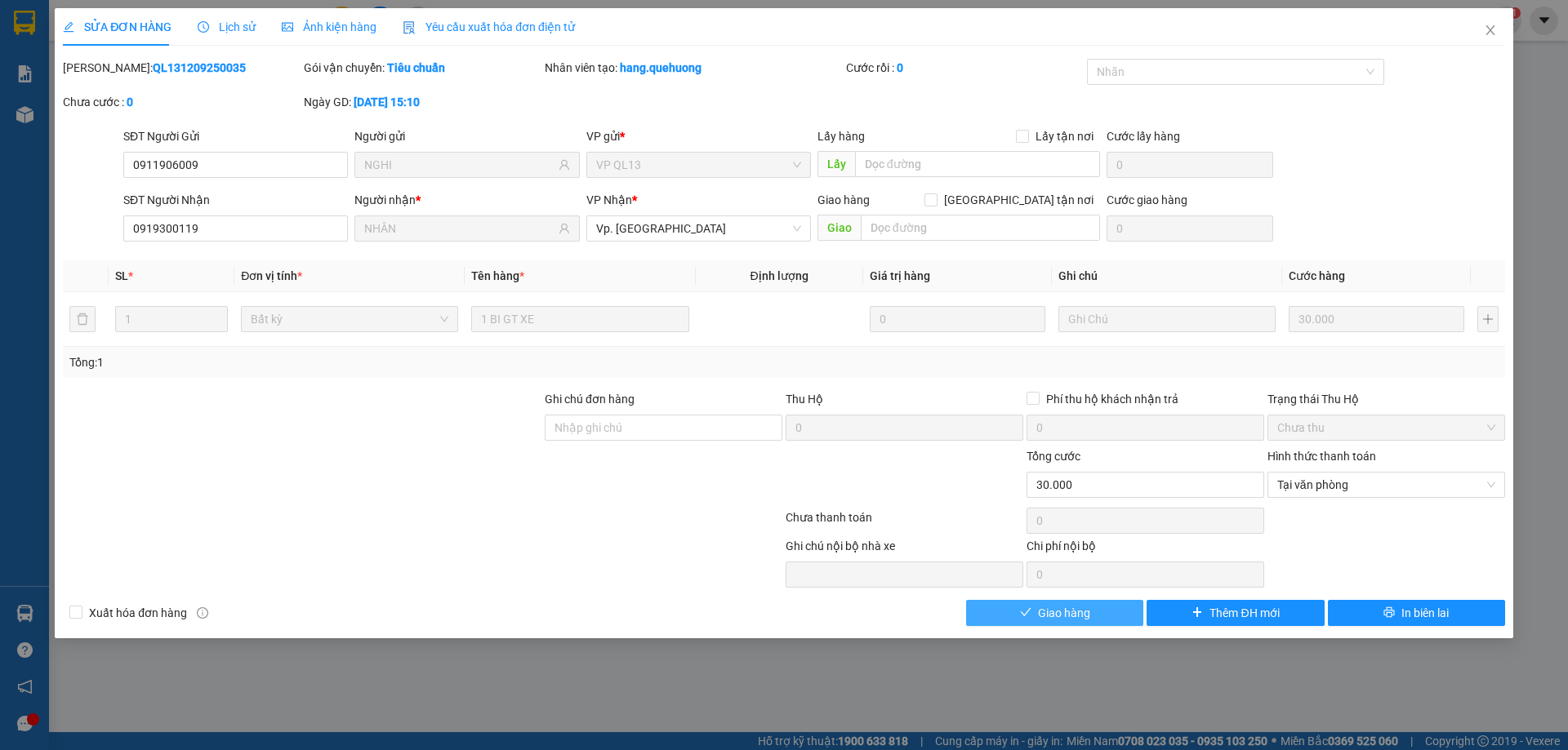
click at [1111, 608] on button "Giao hàng" at bounding box center [1055, 613] width 177 height 26
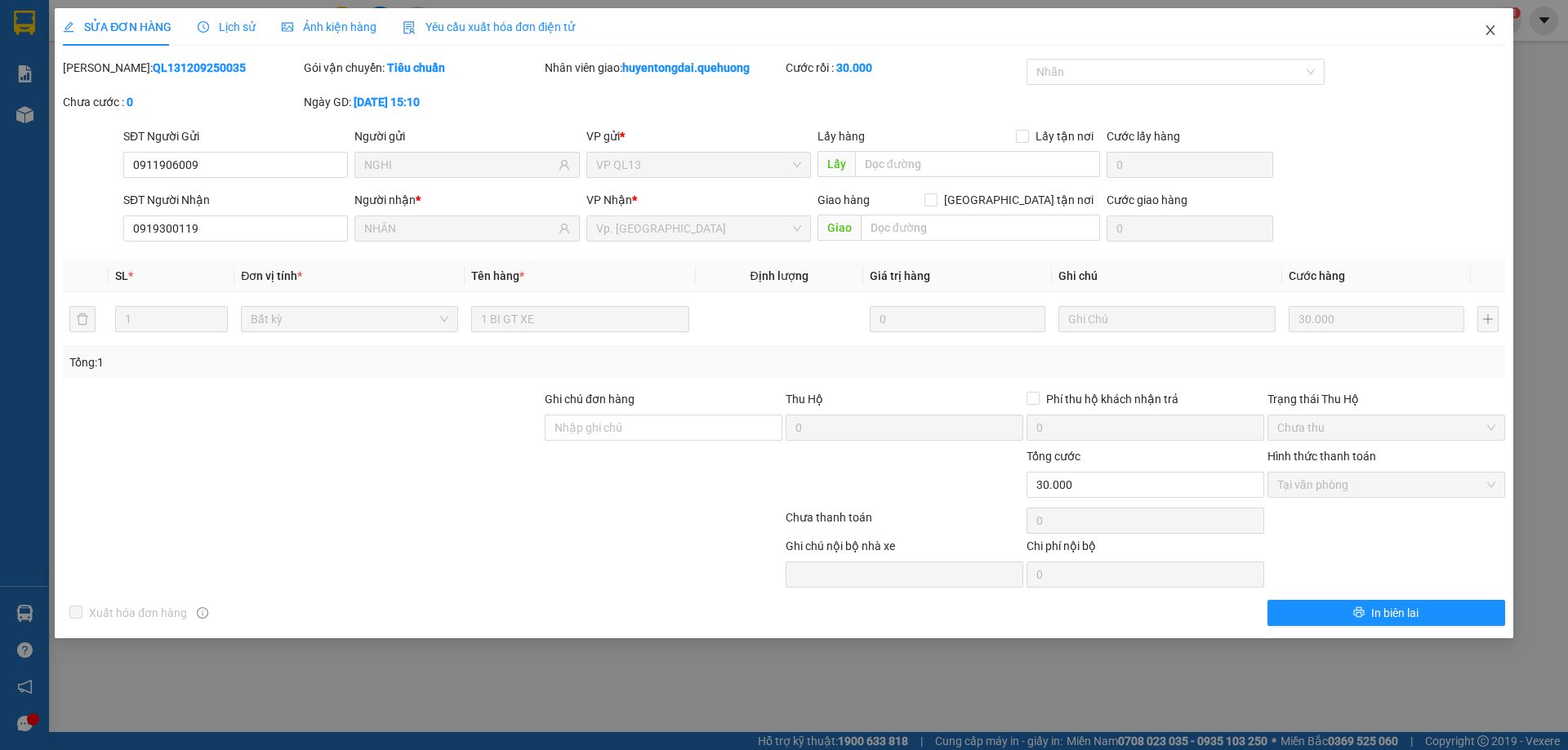
click at [1492, 27] on icon "close" at bounding box center [1491, 30] width 13 height 13
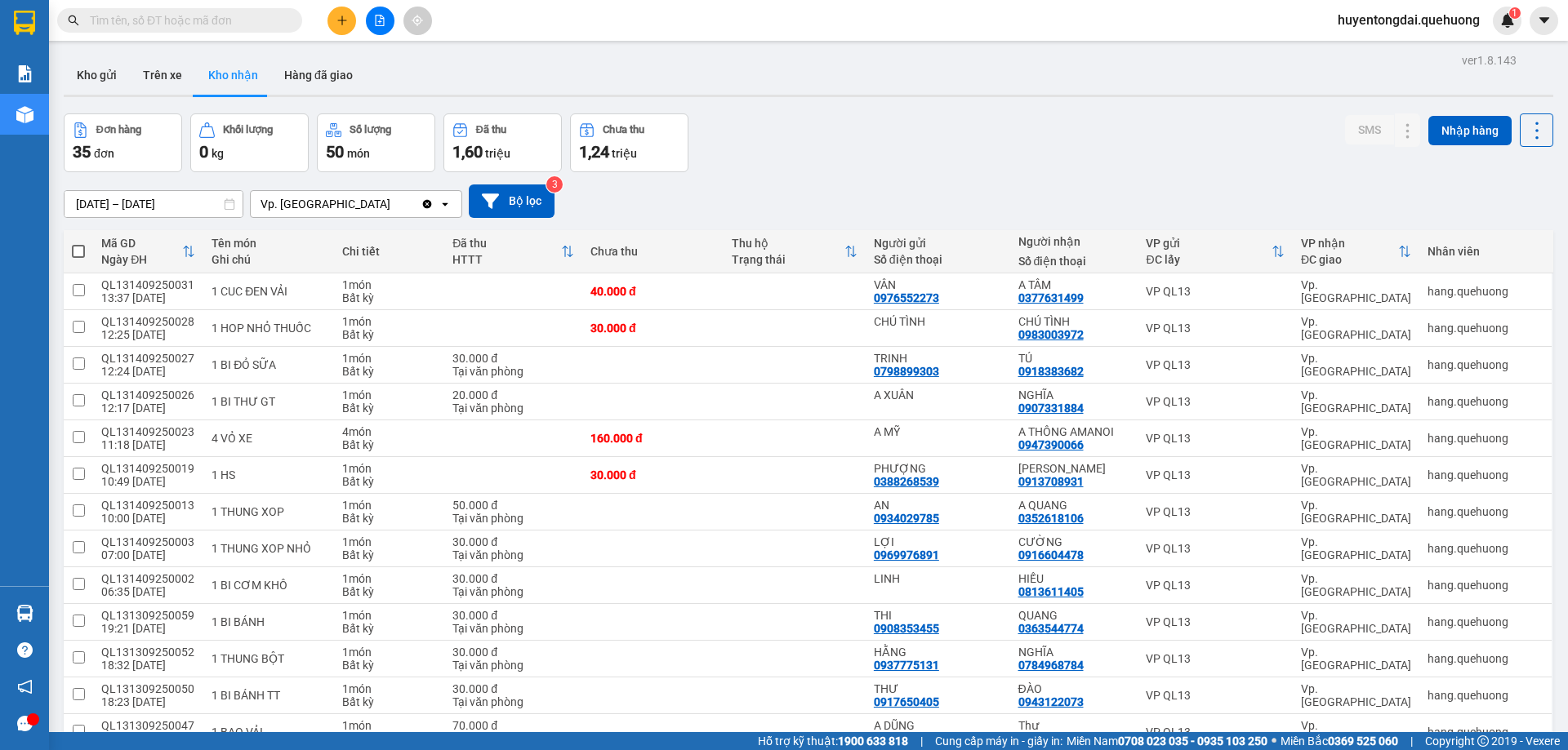
click at [384, 15] on icon "file-add" at bounding box center [380, 21] width 11 height 11
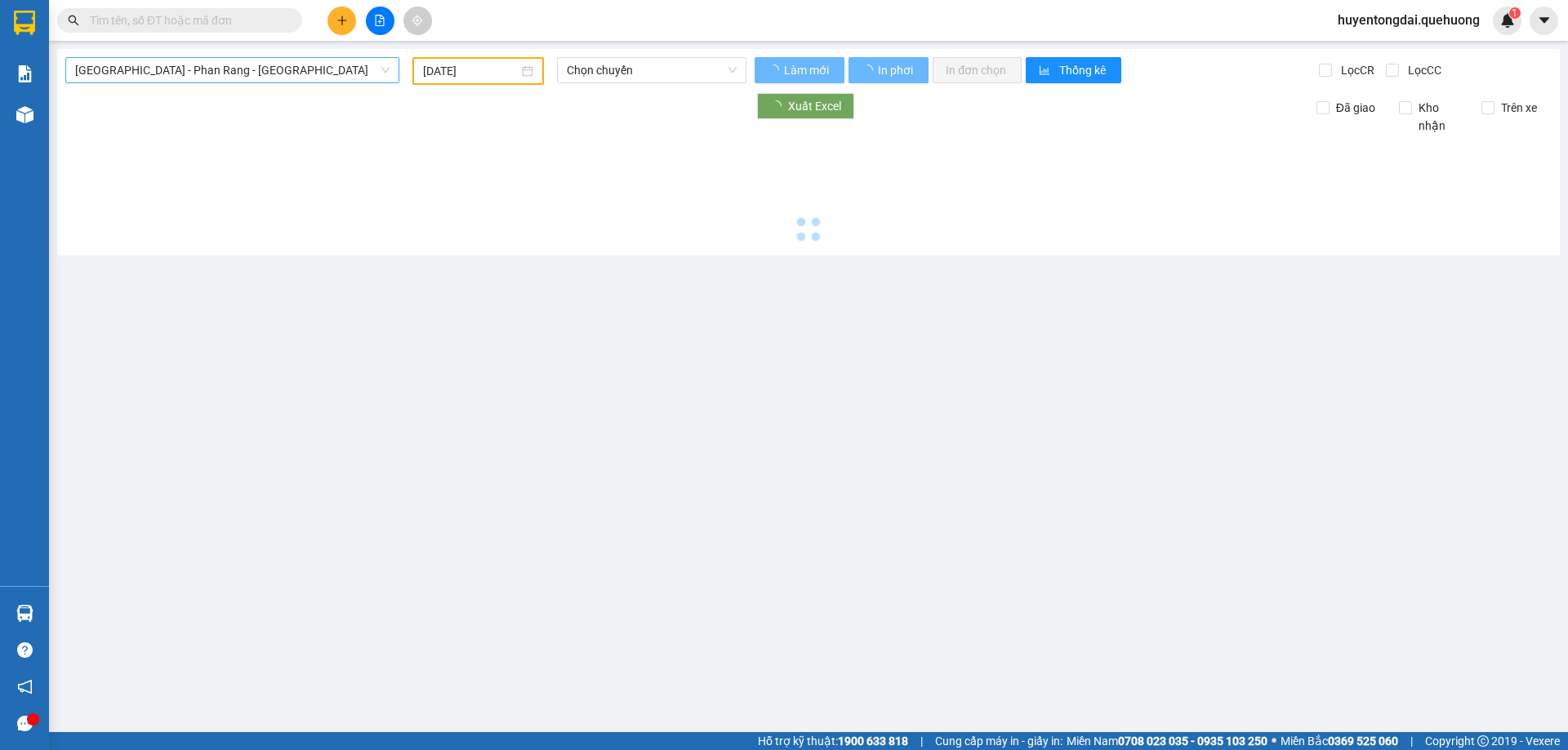
type input "15/09/2025"
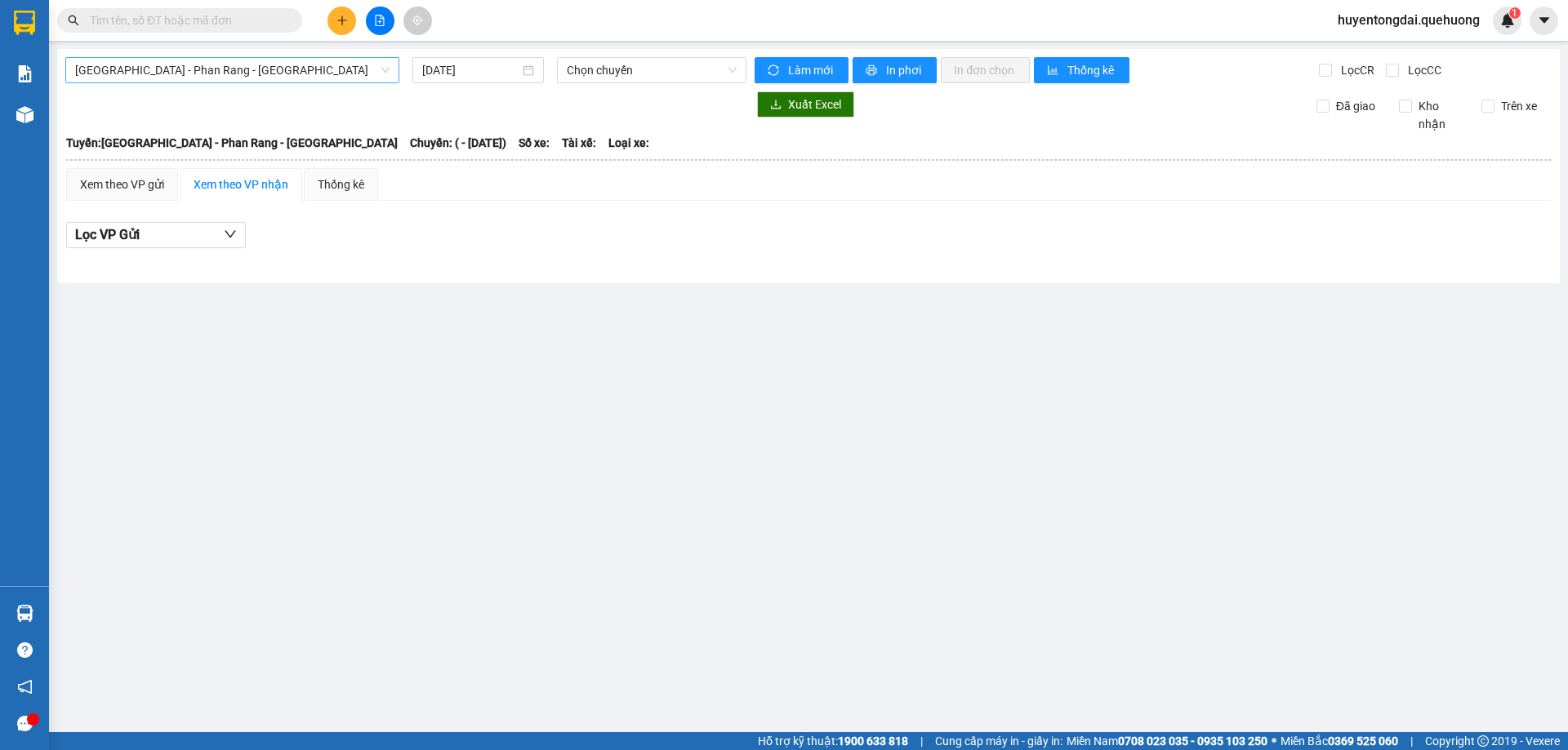
click at [309, 66] on span "Sài Gòn - Phan Rang - Ninh Sơn" at bounding box center [232, 70] width 315 height 24
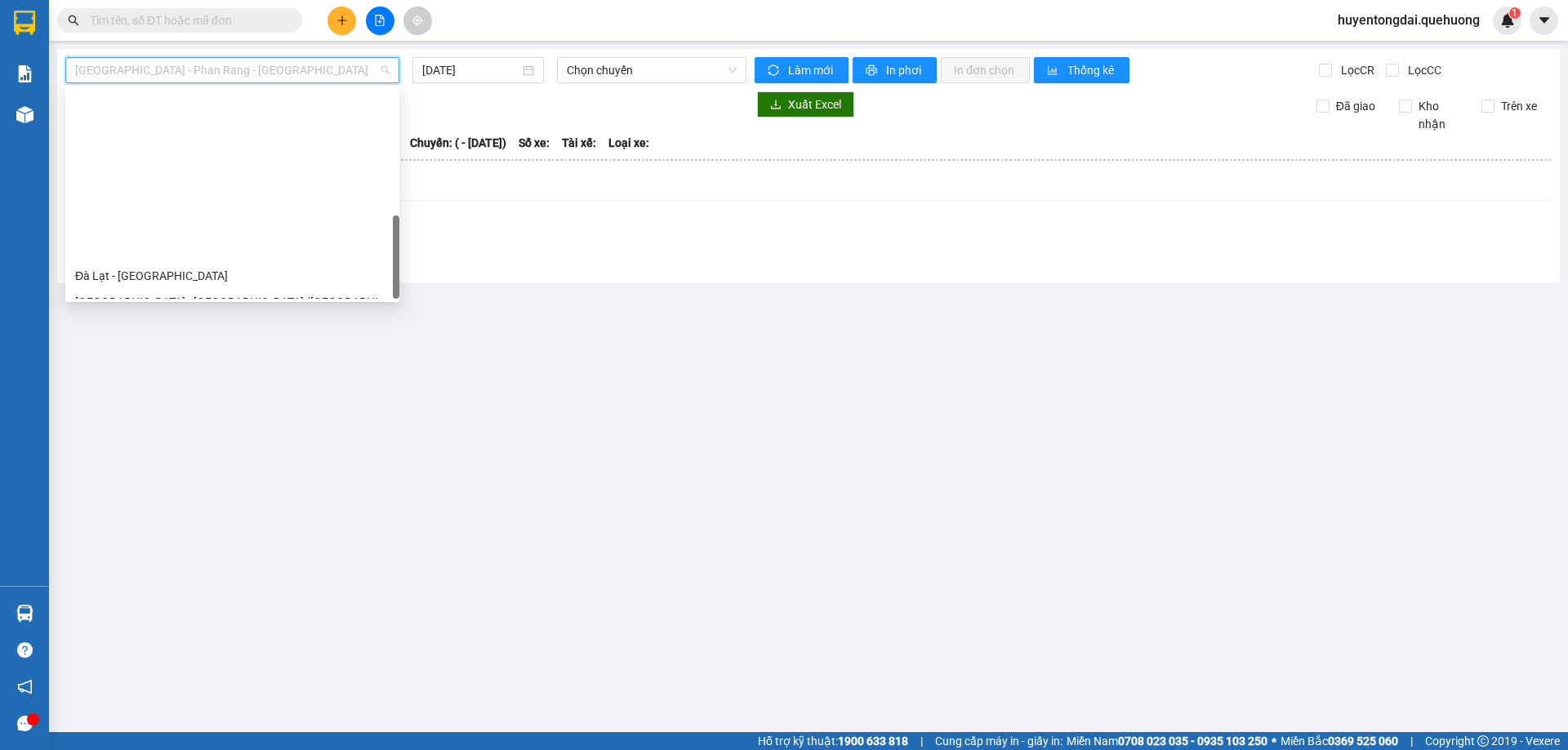
scroll to position [444, 0]
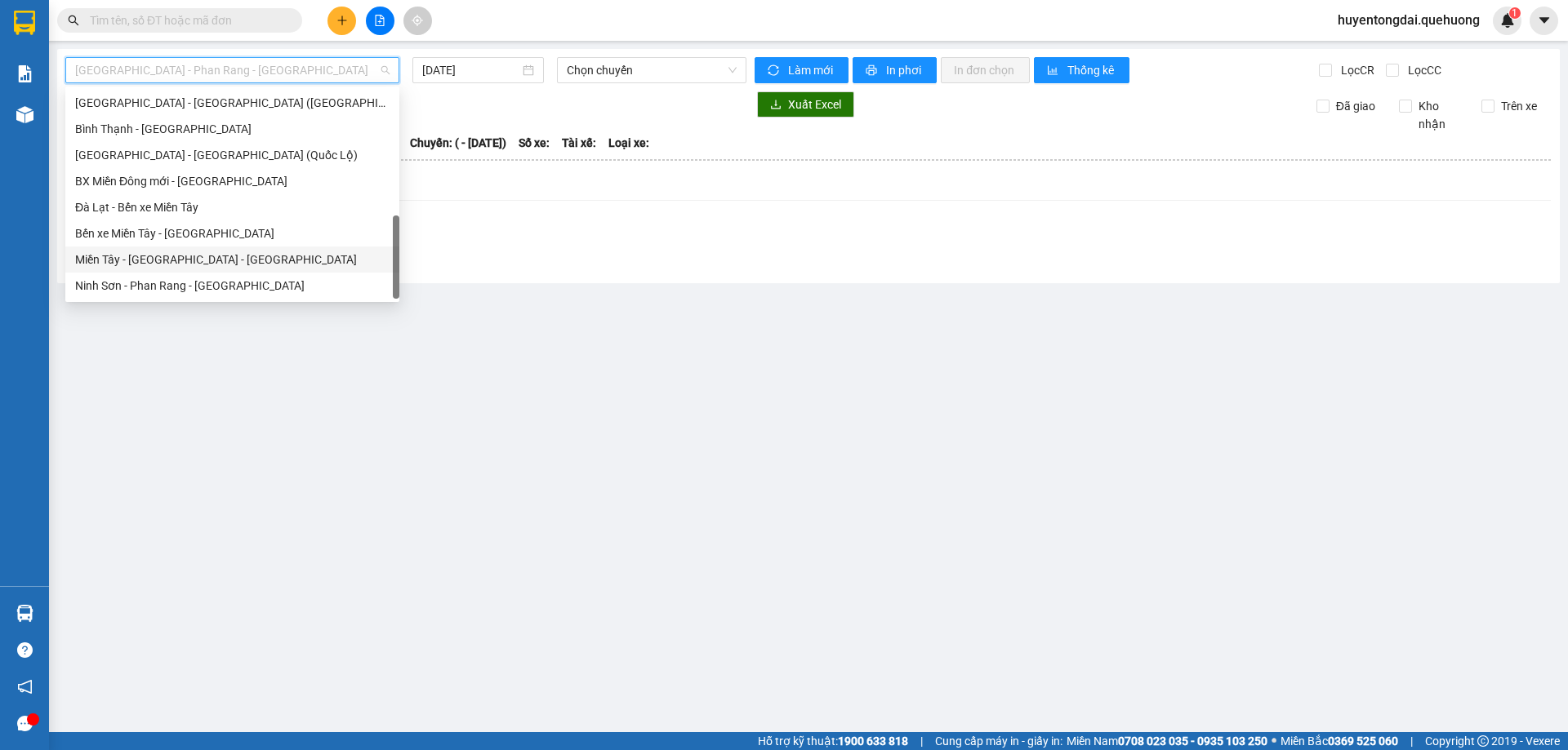
click at [184, 260] on div "Miền Tây - Phan Rang - Ninh Sơn" at bounding box center [232, 259] width 315 height 18
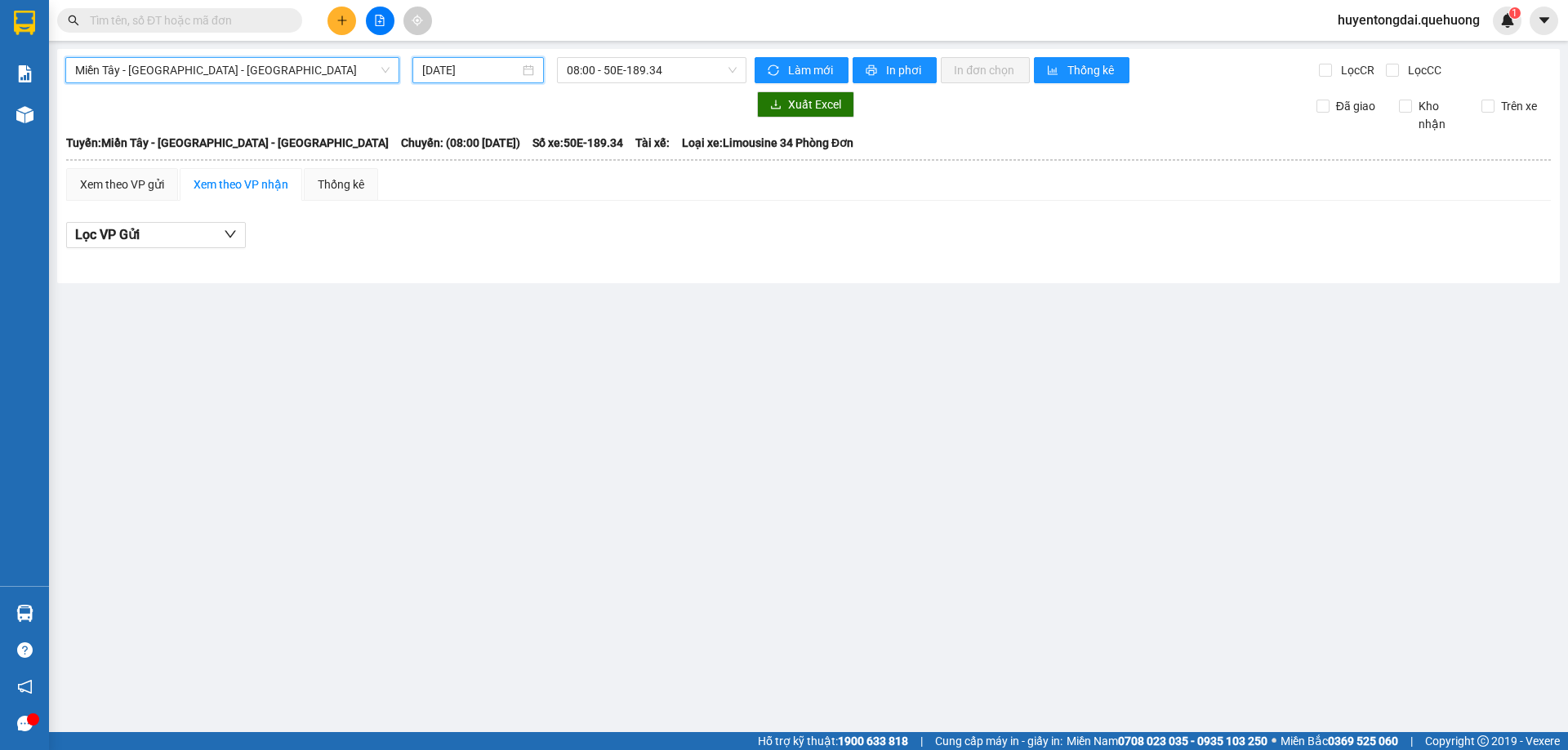
click at [450, 76] on input "15/09/2025" at bounding box center [470, 70] width 97 height 18
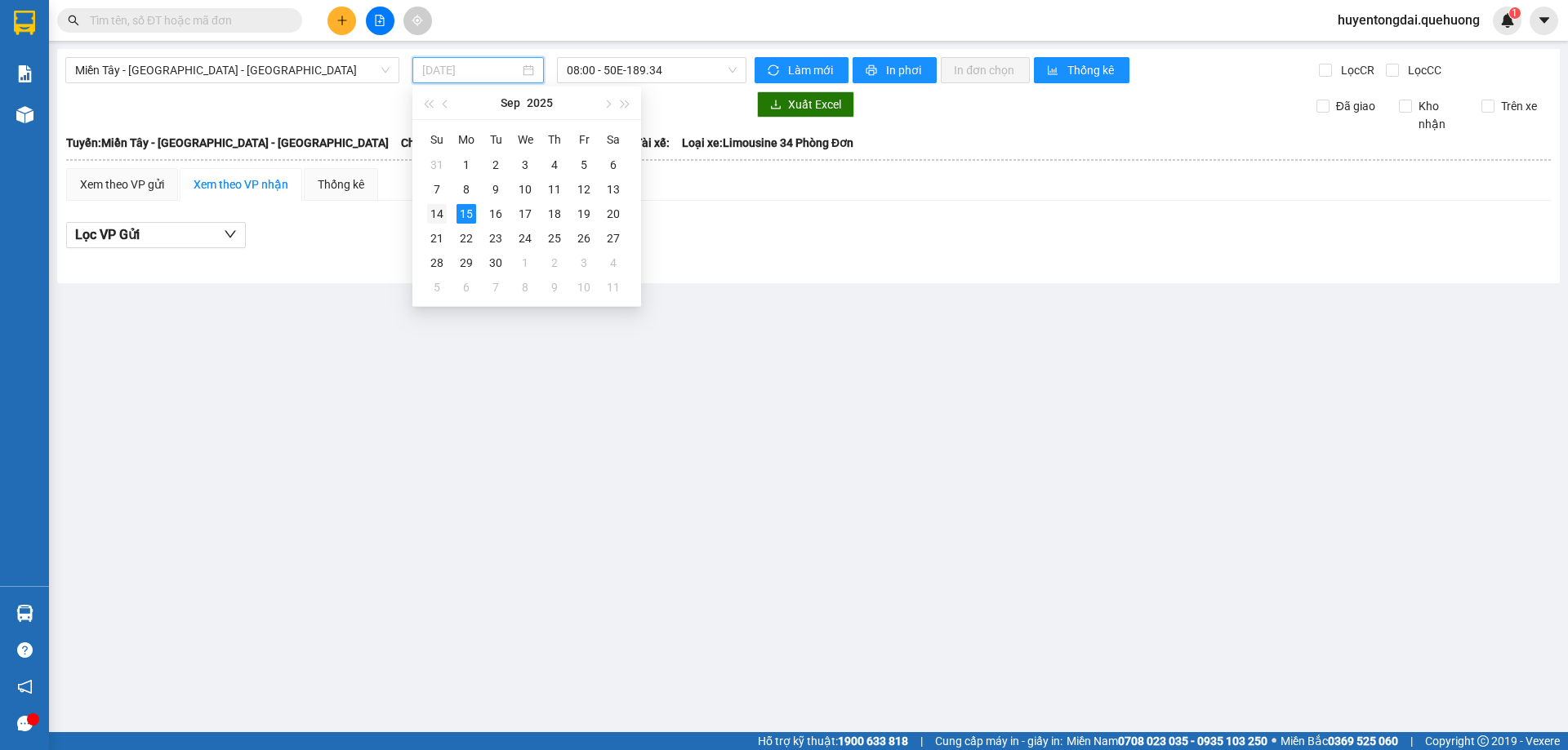
click at [438, 216] on div "14" at bounding box center [437, 214] width 20 height 20
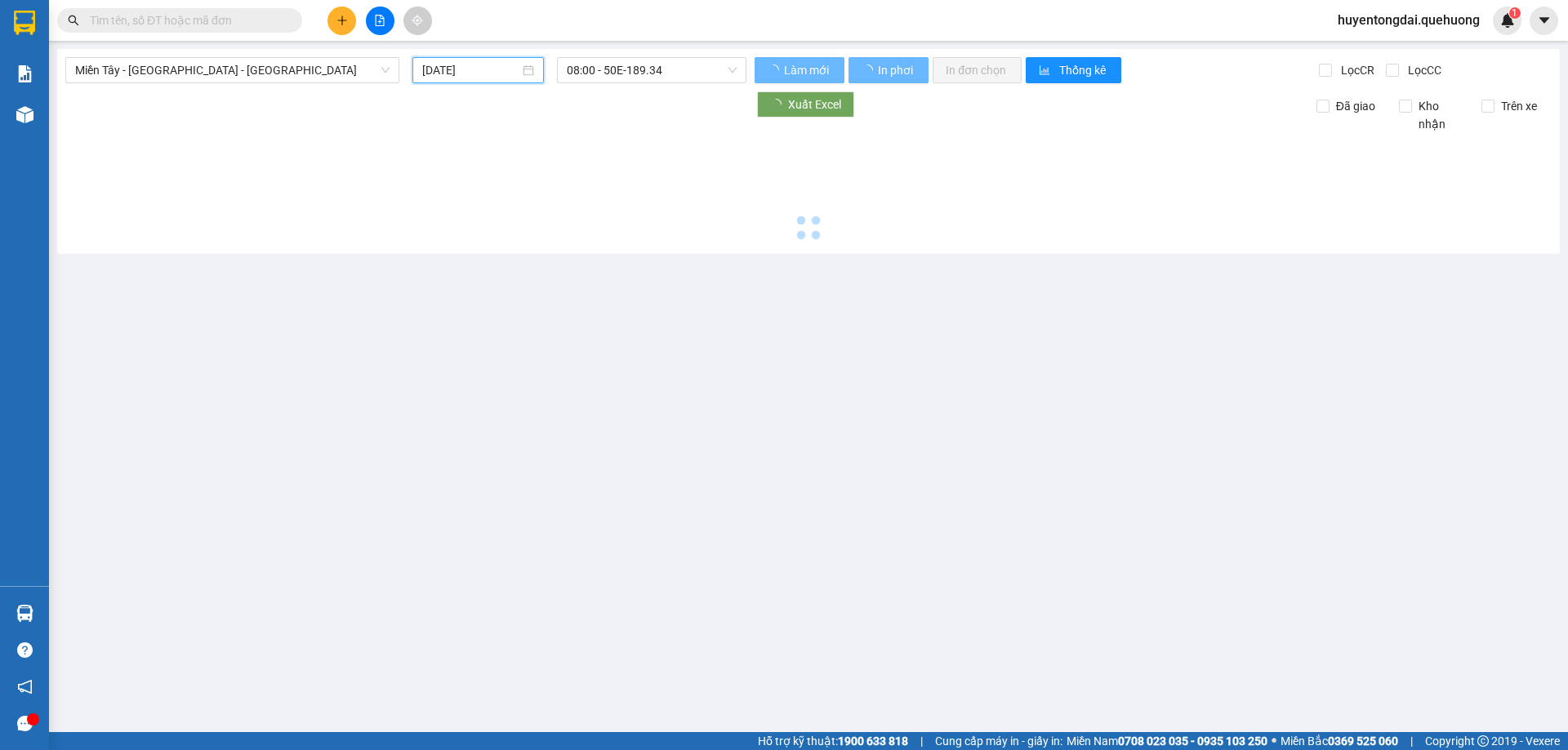
type input "14/09/2025"
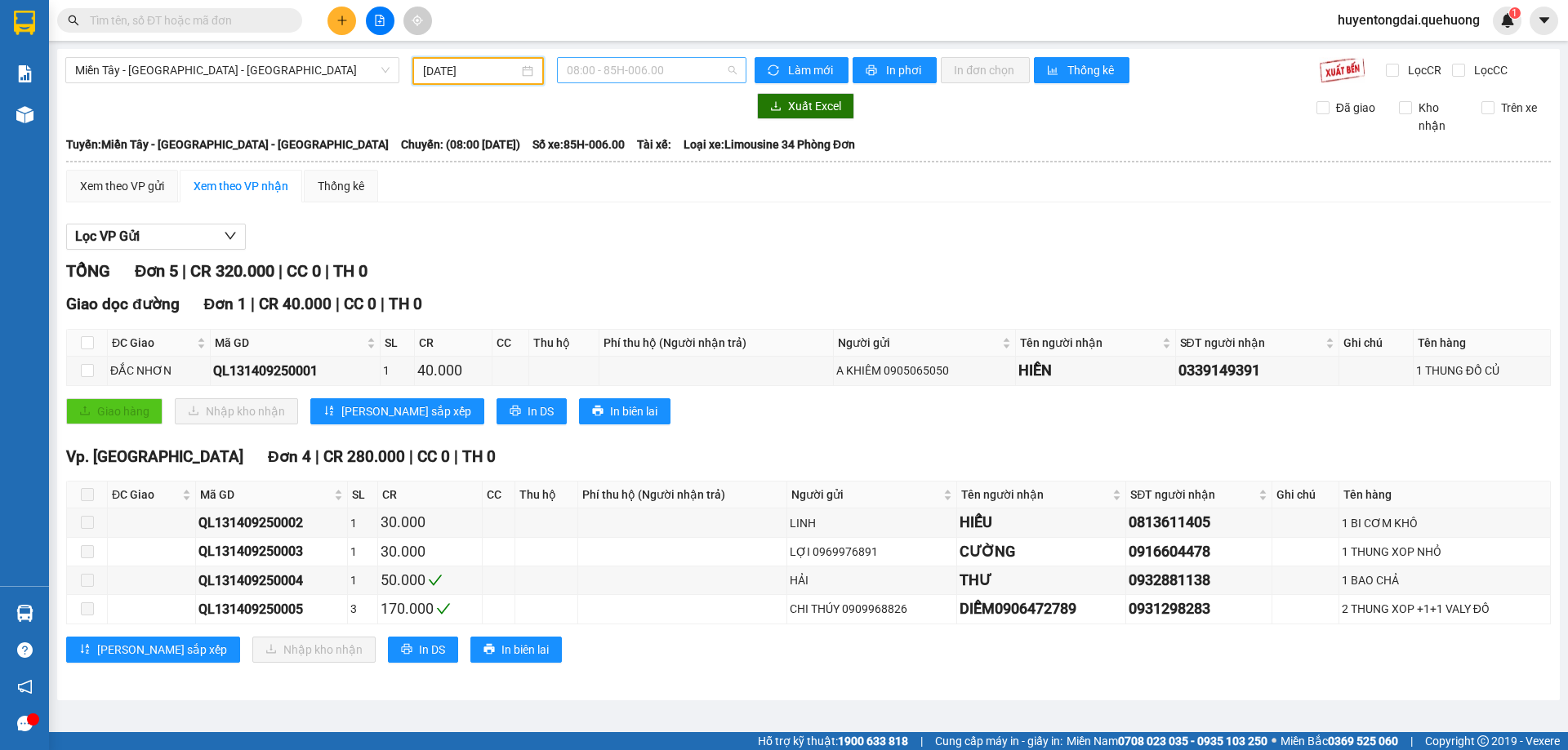
click at [603, 70] on span "08:00 - 85H-006.00" at bounding box center [651, 70] width 170 height 24
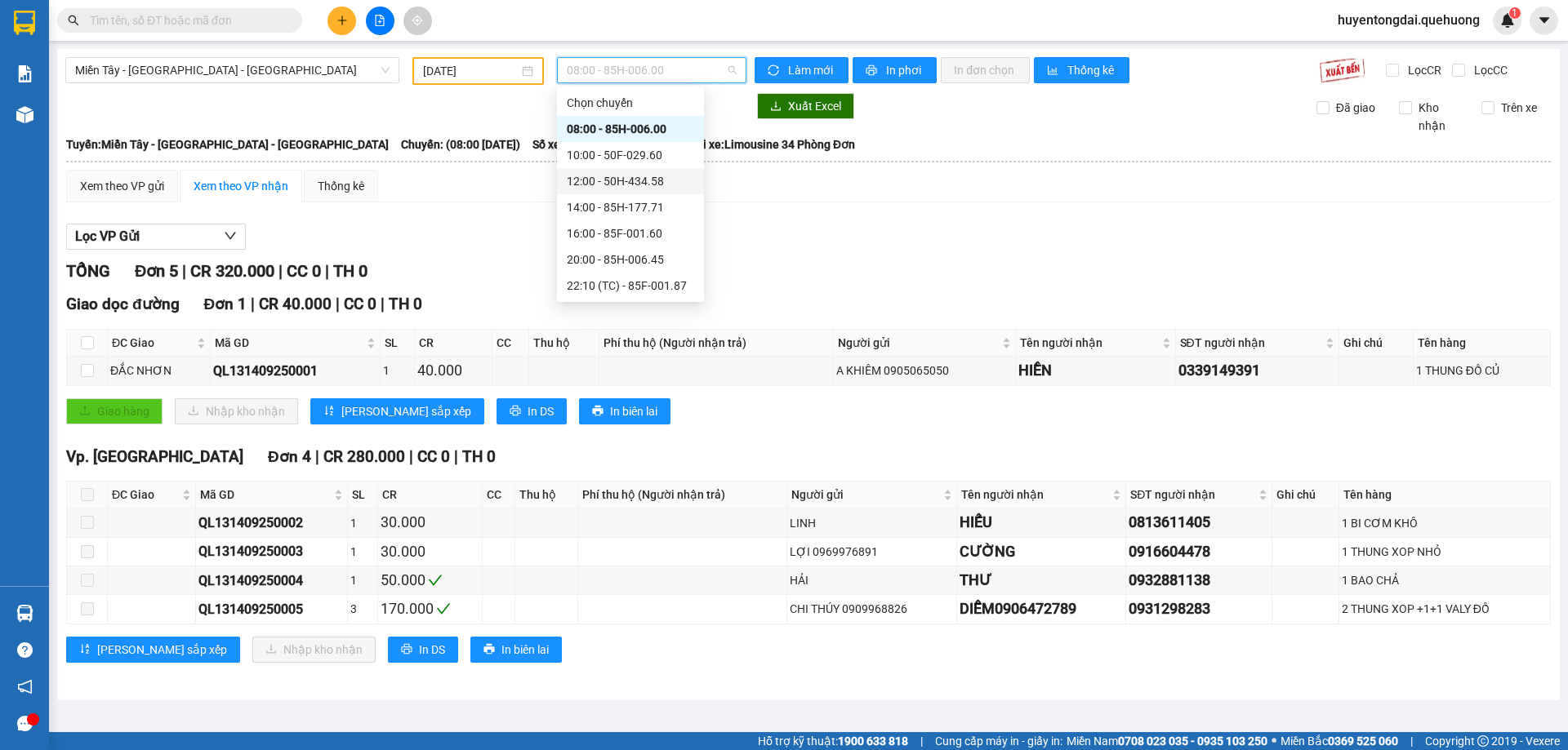
scroll to position [157, 0]
click at [620, 229] on div "23:07 - 50F-021.61" at bounding box center [630, 233] width 128 height 18
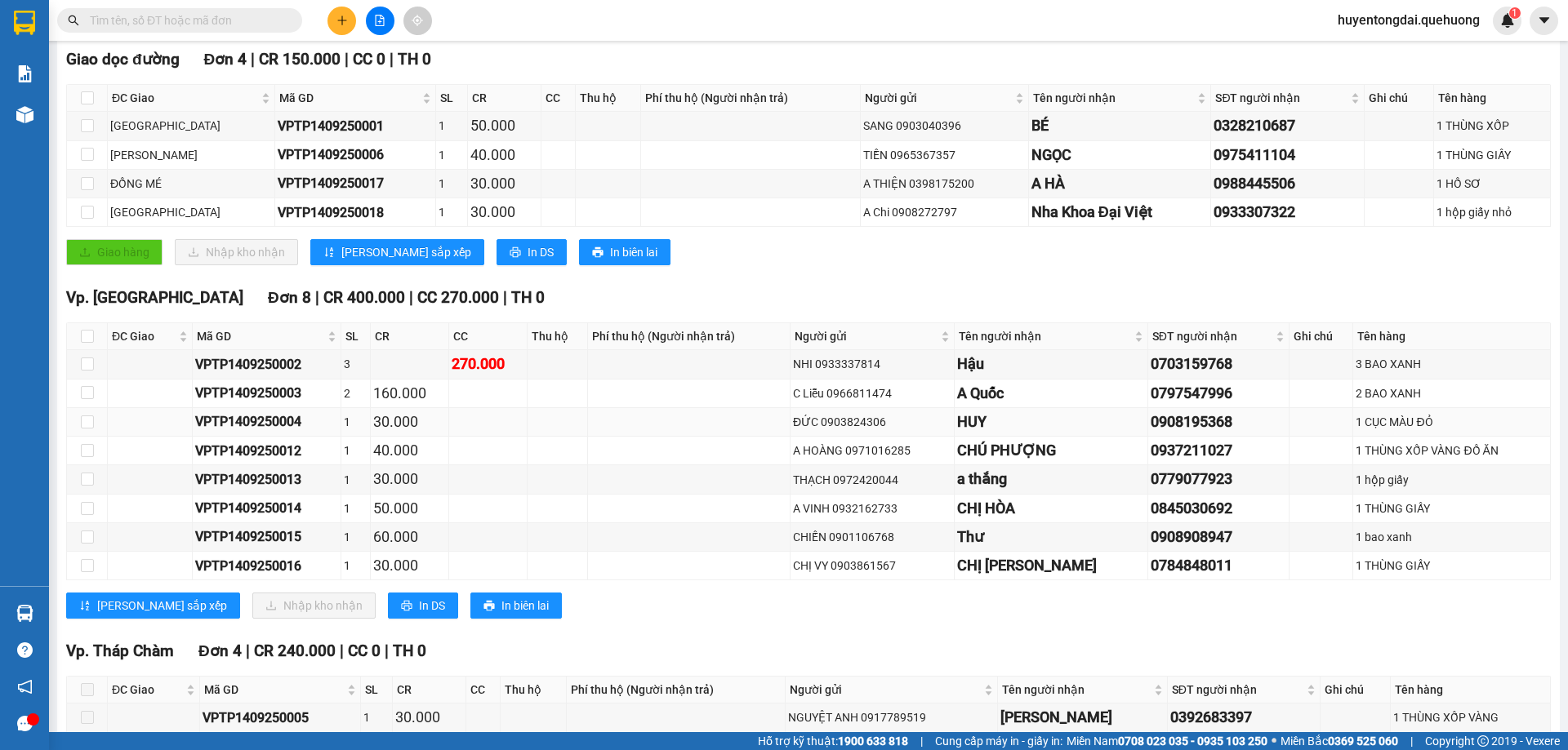
scroll to position [409, 0]
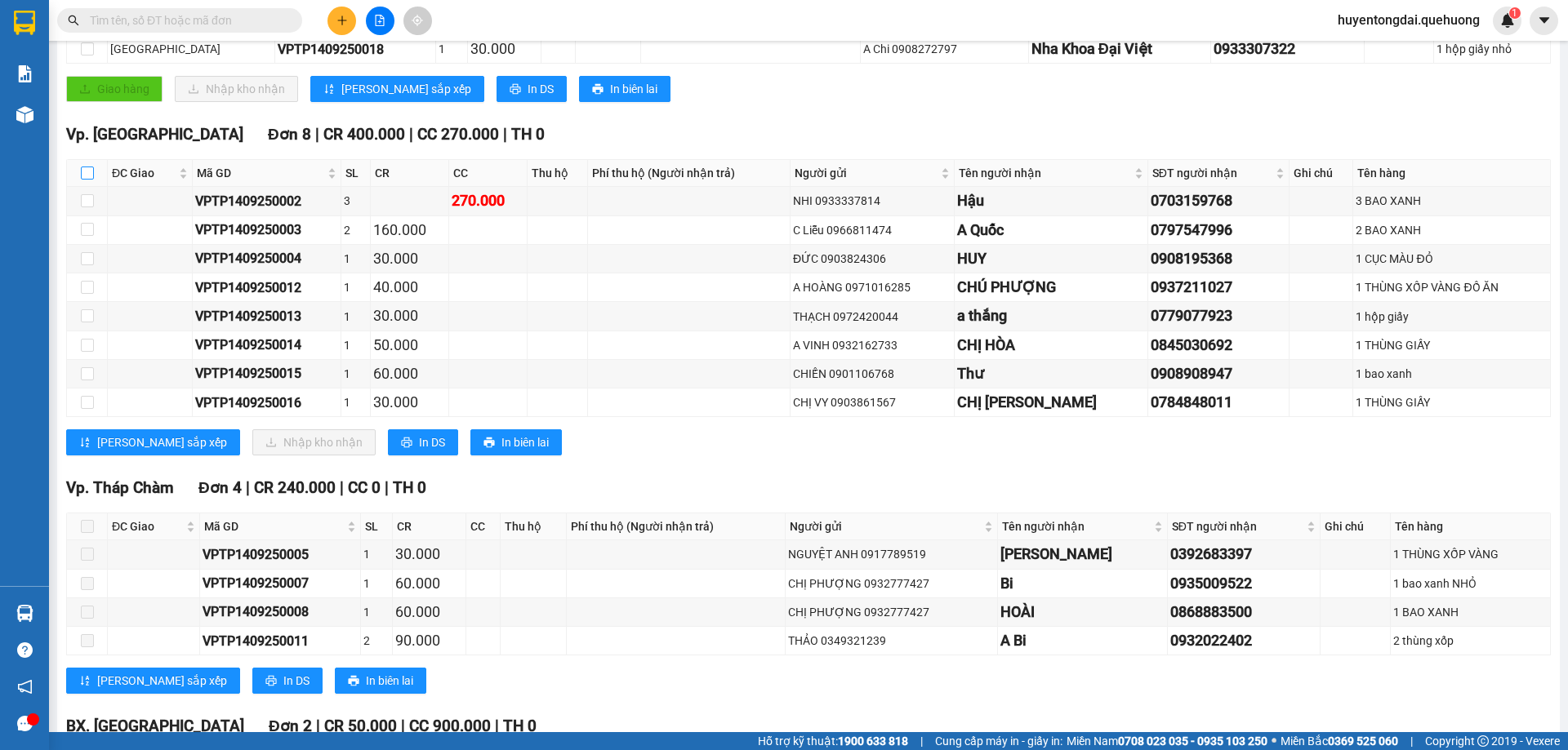
click at [91, 178] on input "checkbox" at bounding box center [88, 174] width 13 height 13
checkbox input "true"
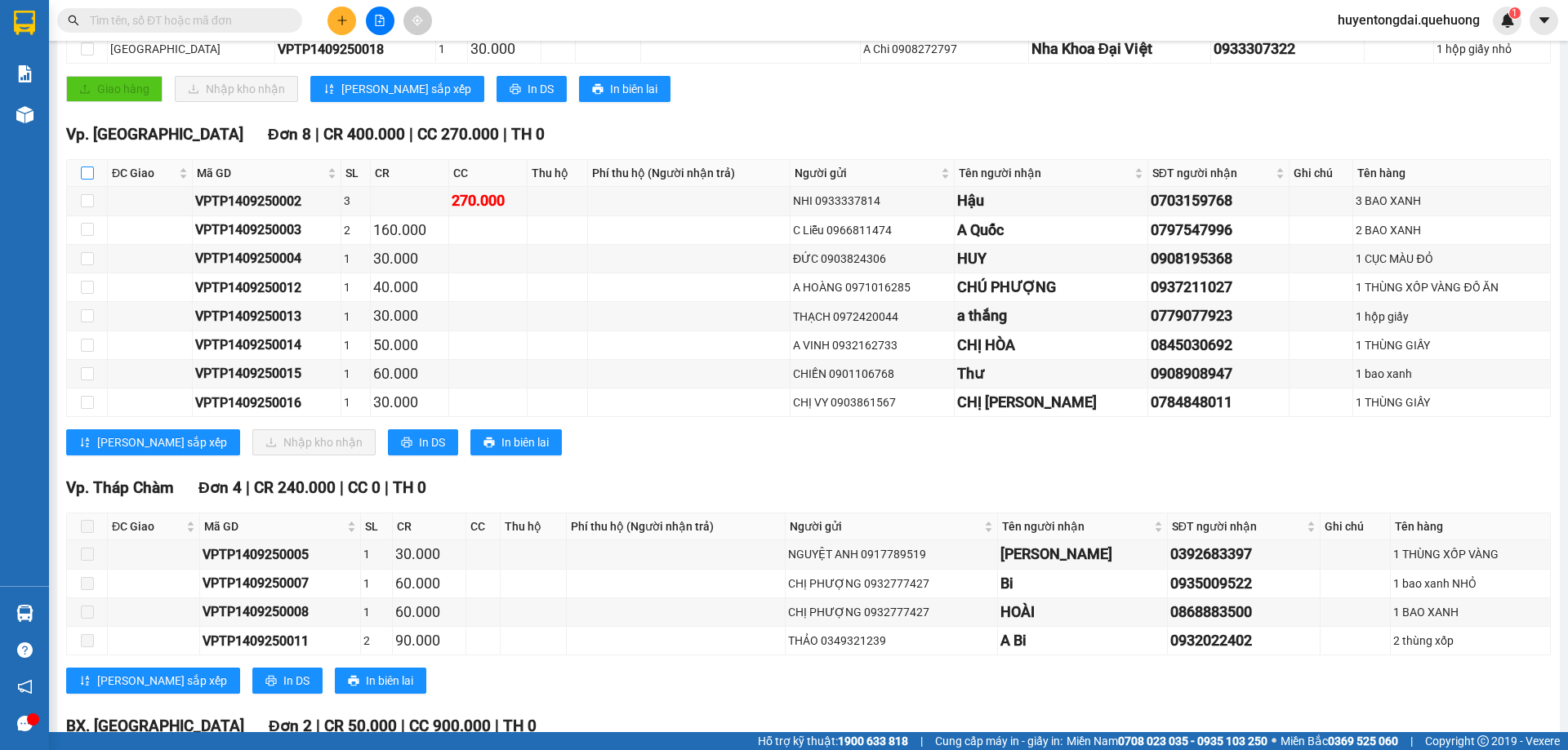
checkbox input "true"
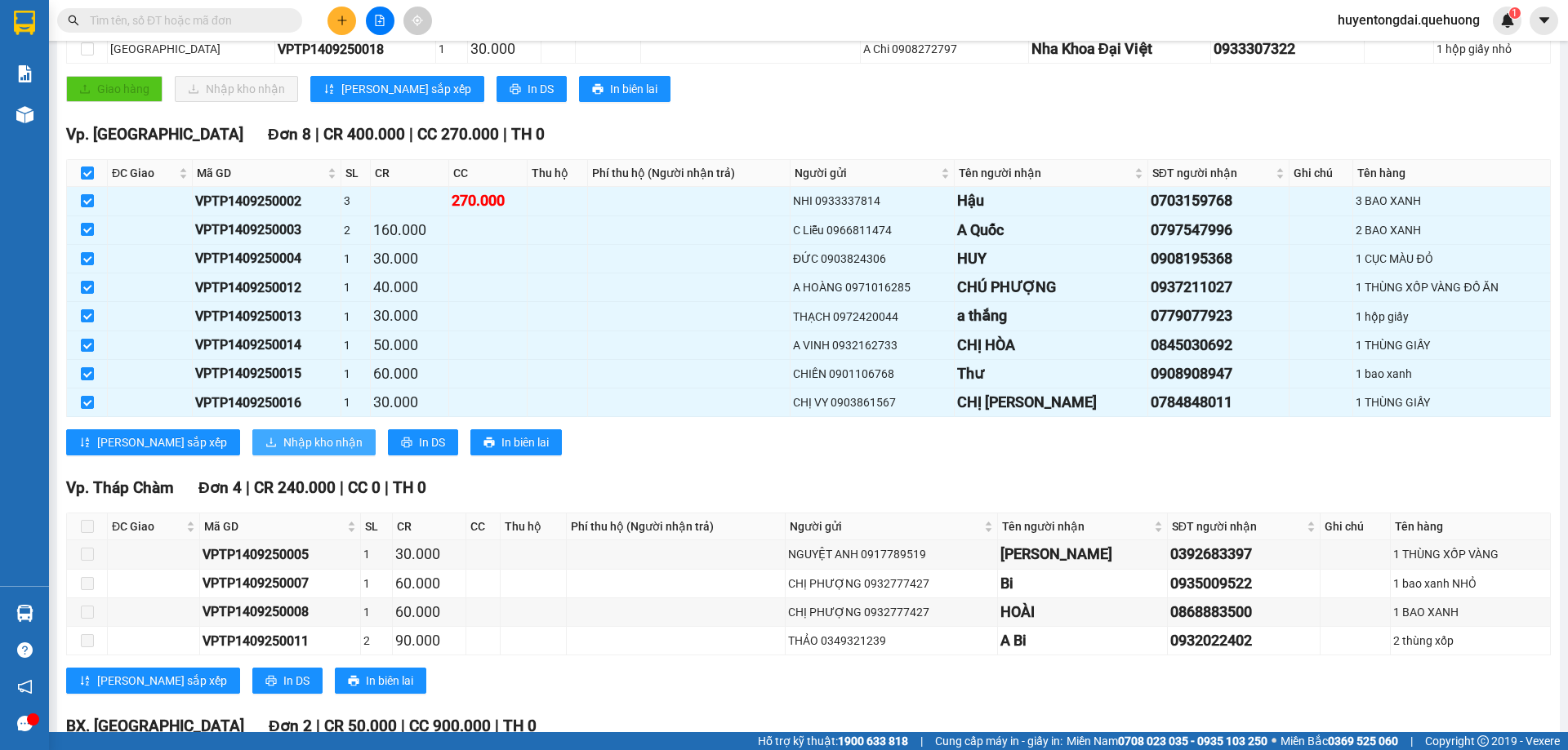
click at [284, 446] on span "Nhập kho nhận" at bounding box center [323, 442] width 79 height 18
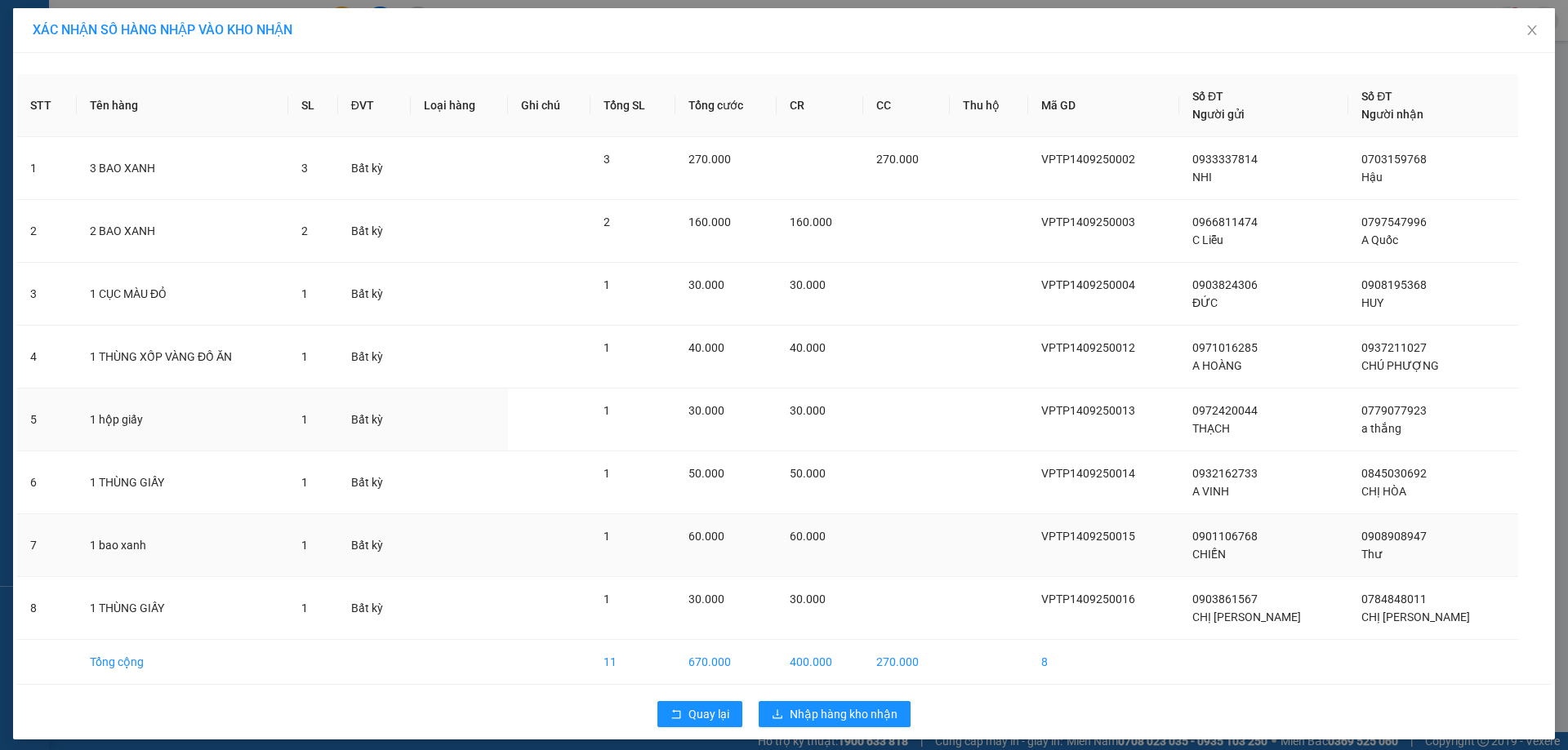
scroll to position [9, 0]
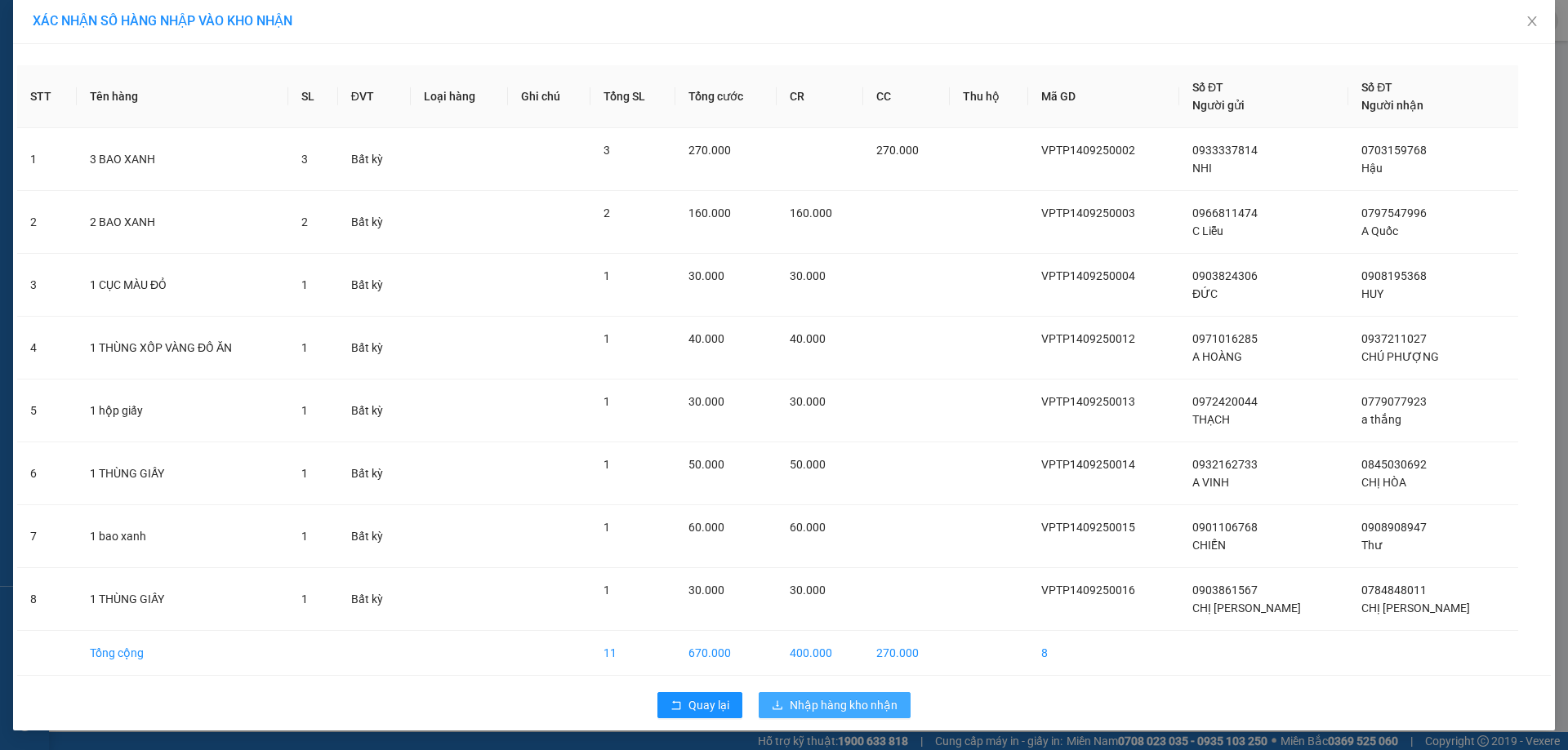
click at [814, 698] on span "Nhập hàng kho nhận" at bounding box center [844, 704] width 108 height 18
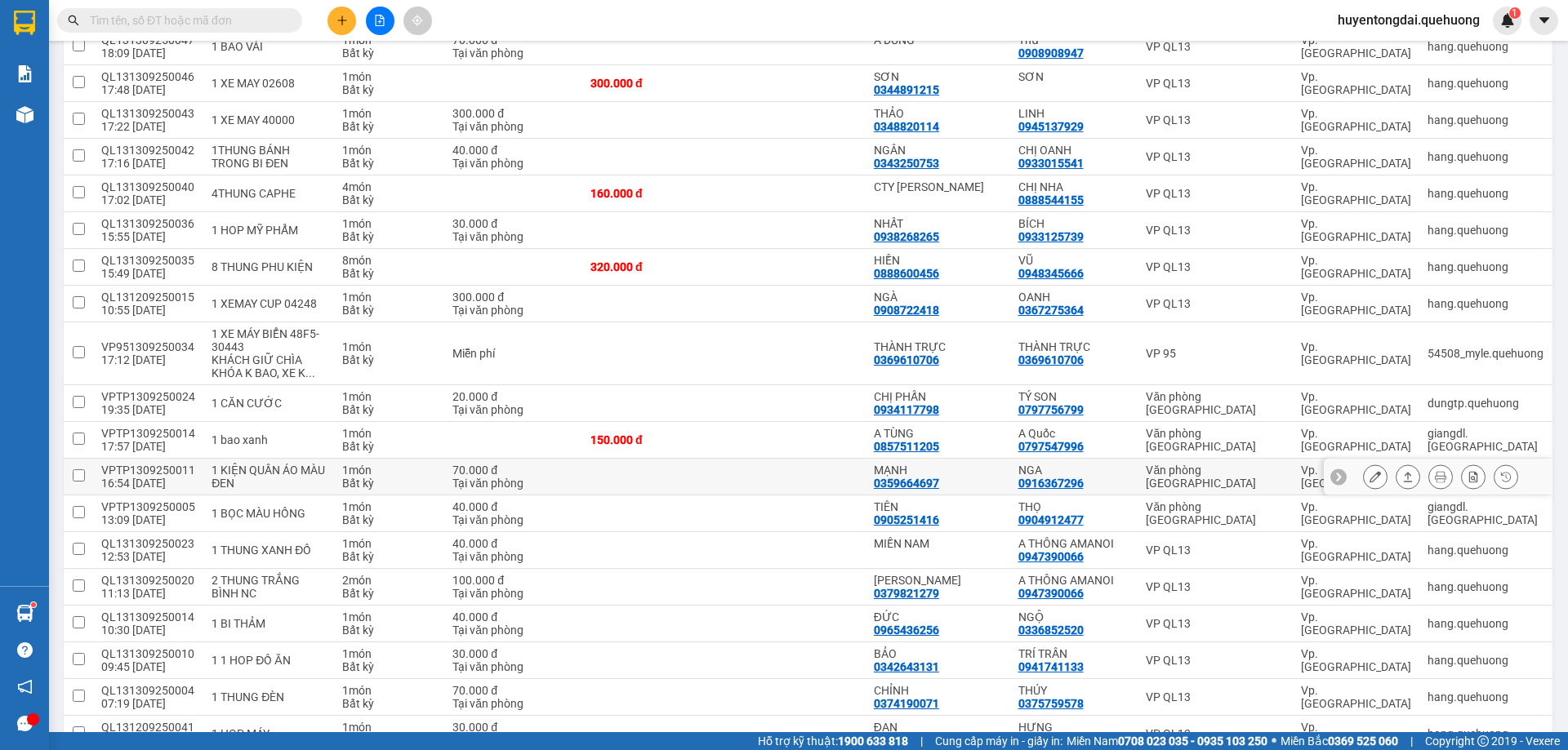
scroll to position [816, 0]
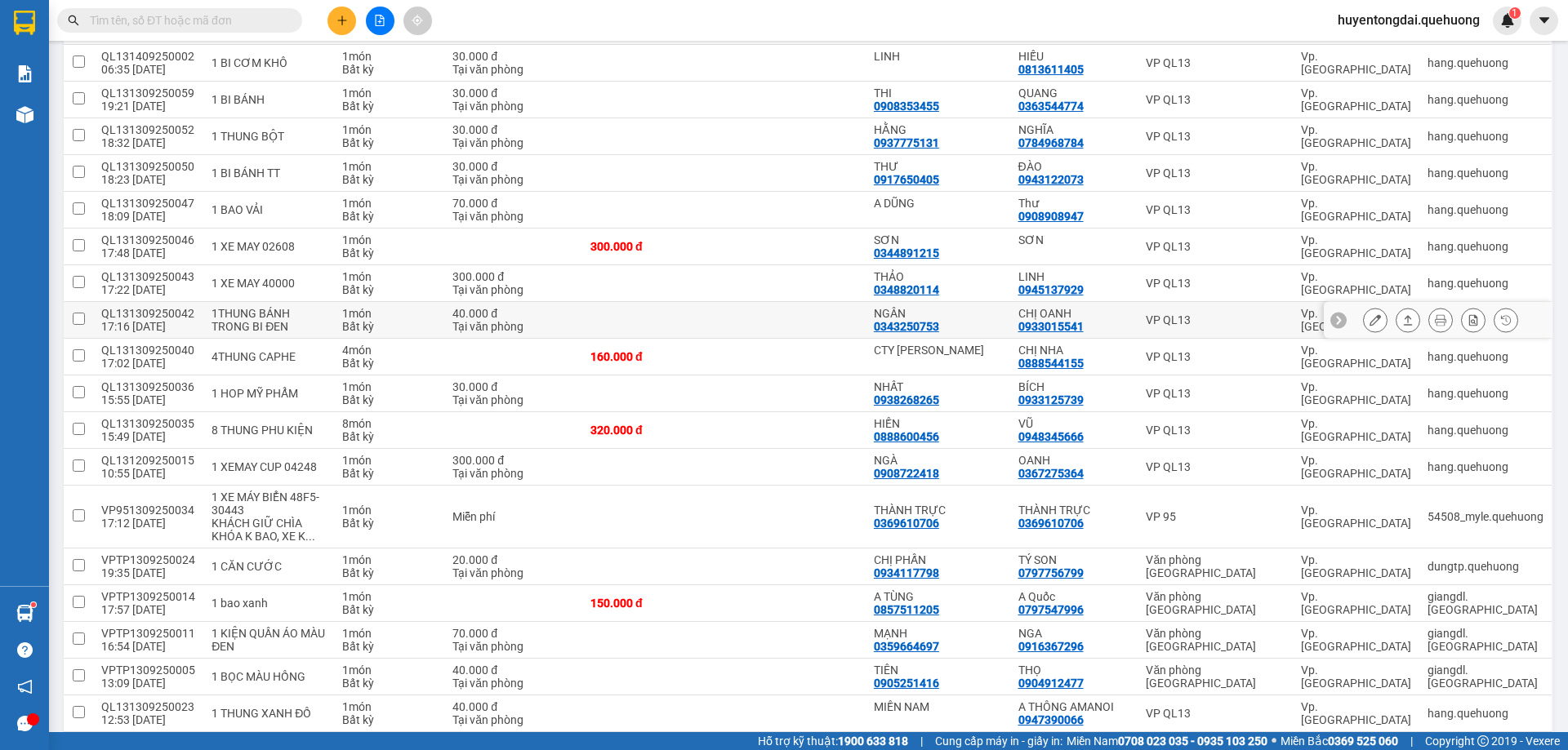
click at [1402, 314] on icon at bounding box center [1407, 320] width 11 height 11
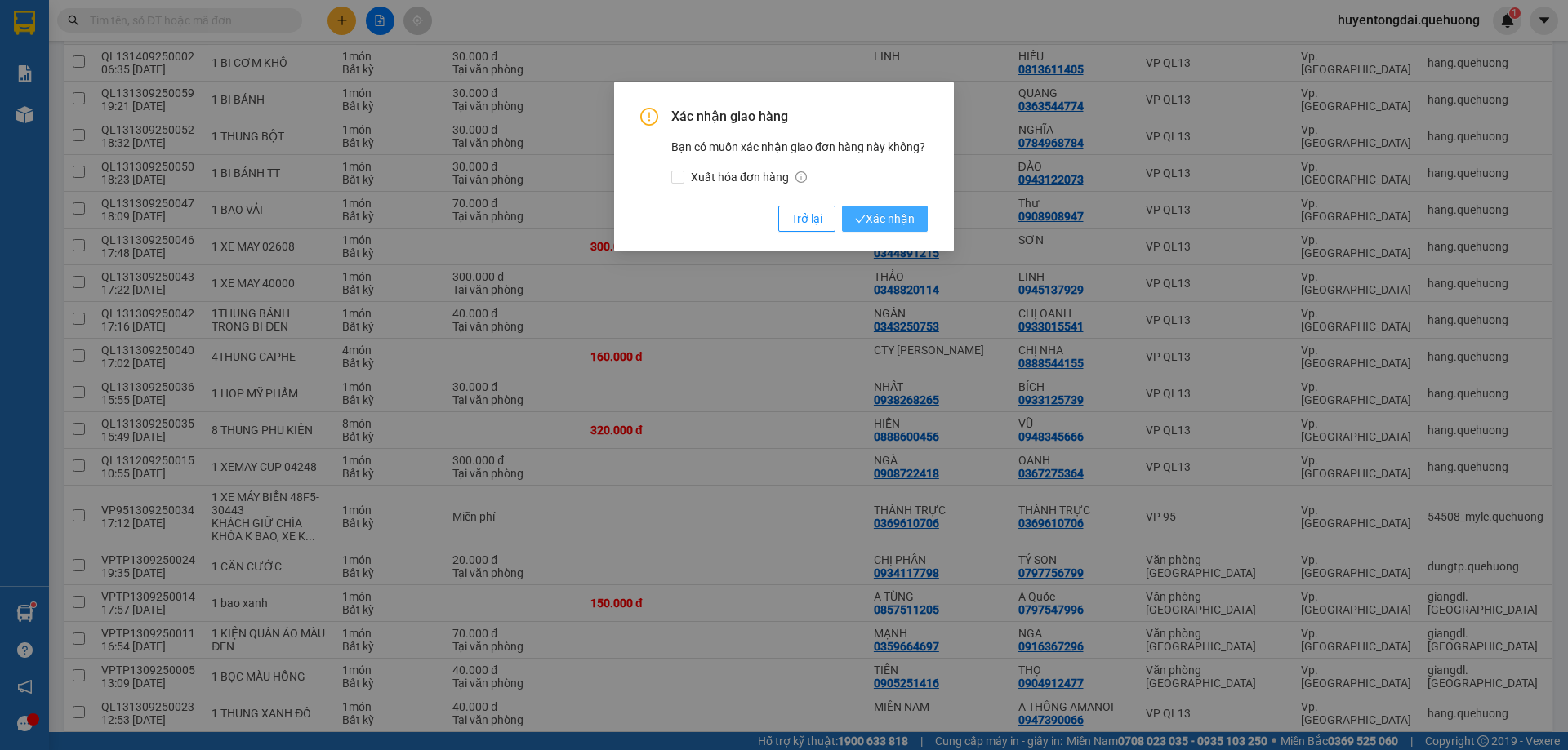
click at [903, 212] on span "Xác nhận" at bounding box center [885, 218] width 60 height 18
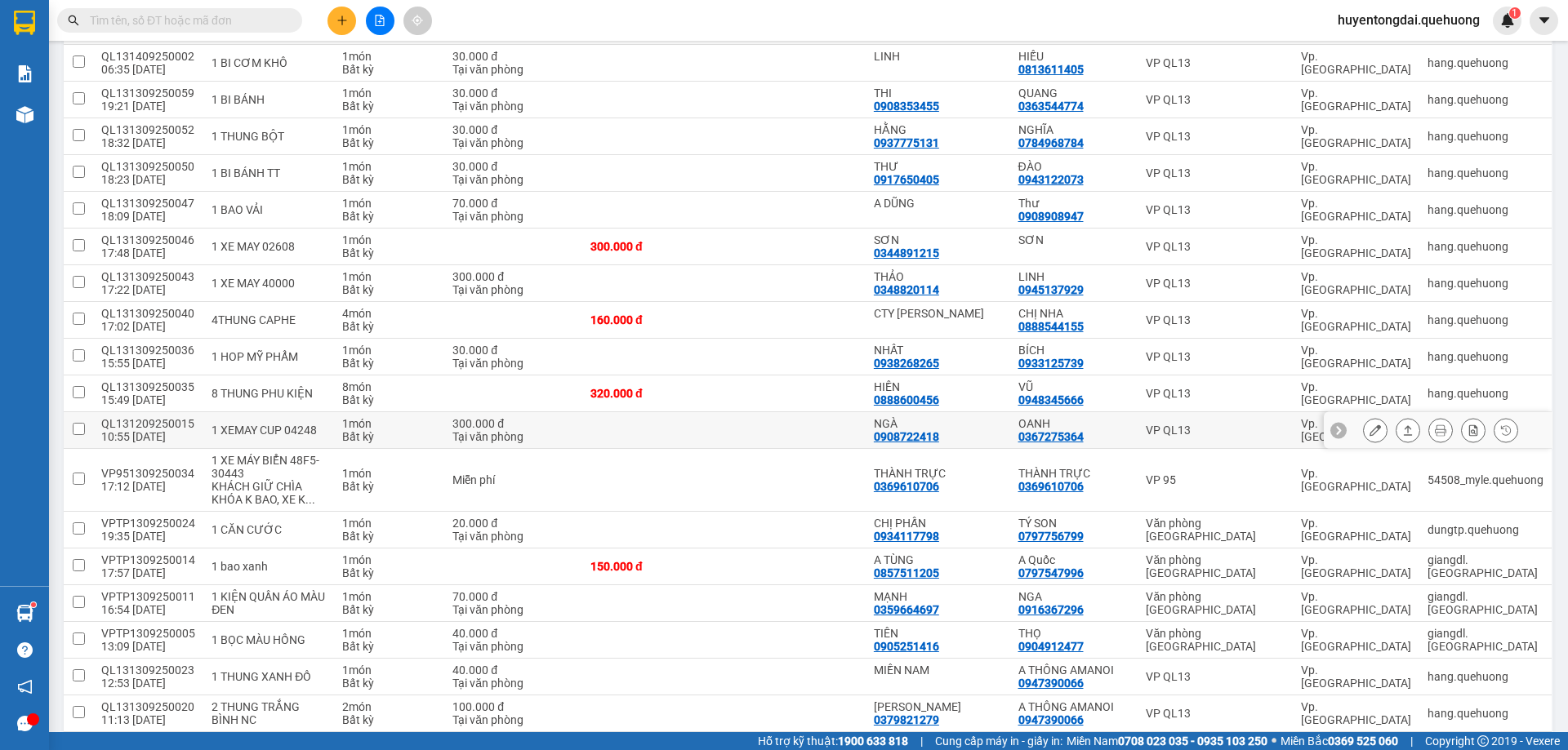
scroll to position [898, 0]
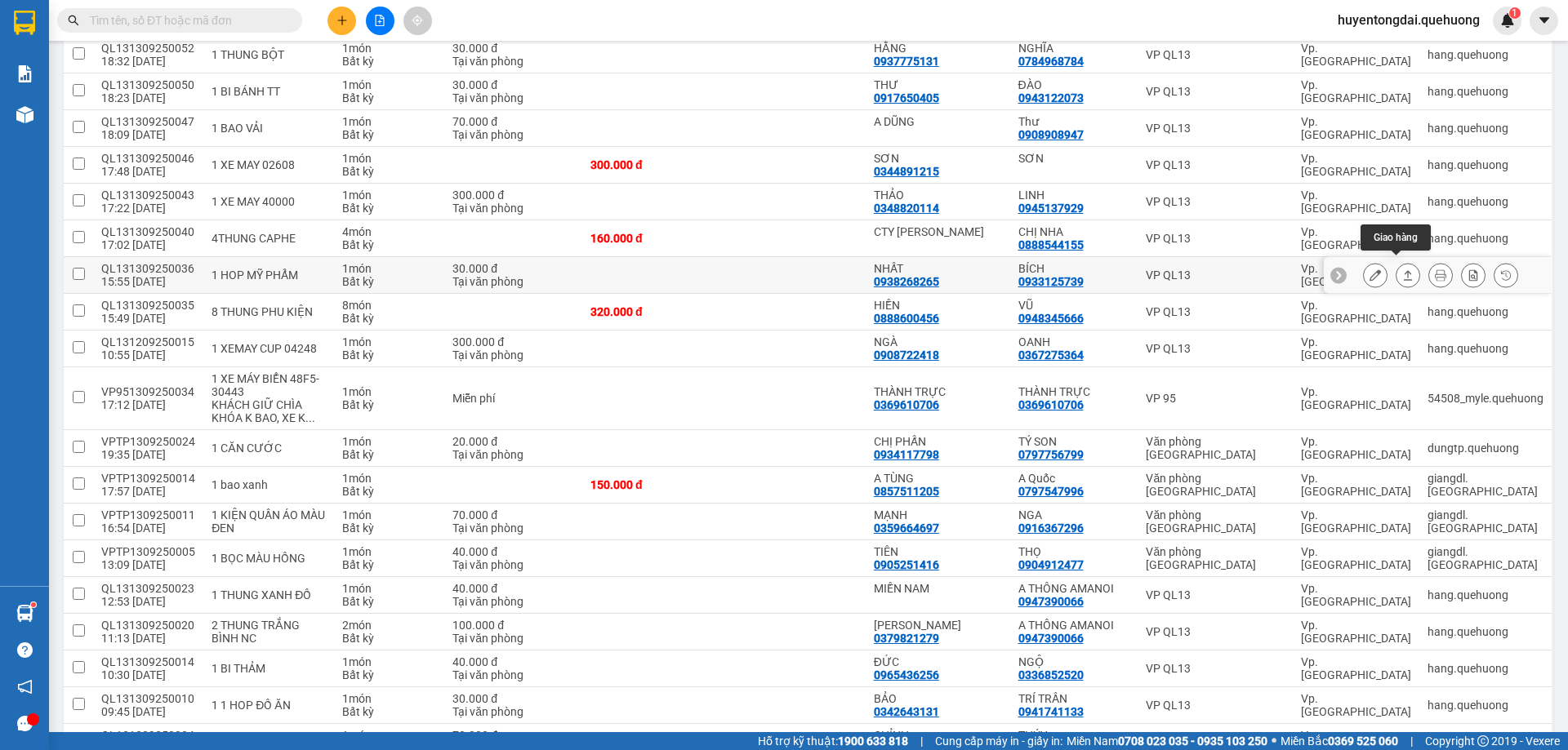
click at [1402, 271] on icon at bounding box center [1407, 275] width 11 height 11
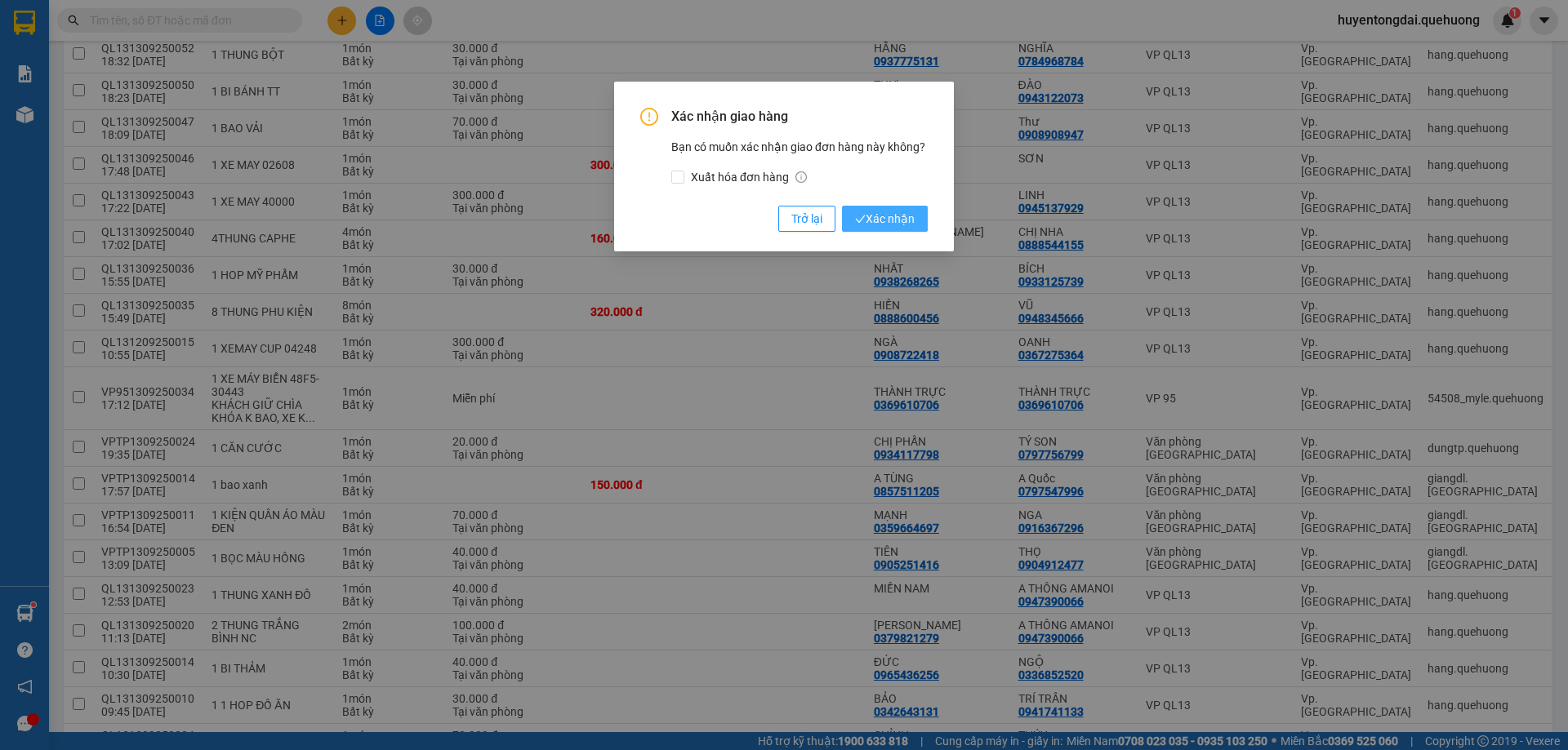
click at [894, 214] on span "Xác nhận" at bounding box center [885, 218] width 60 height 18
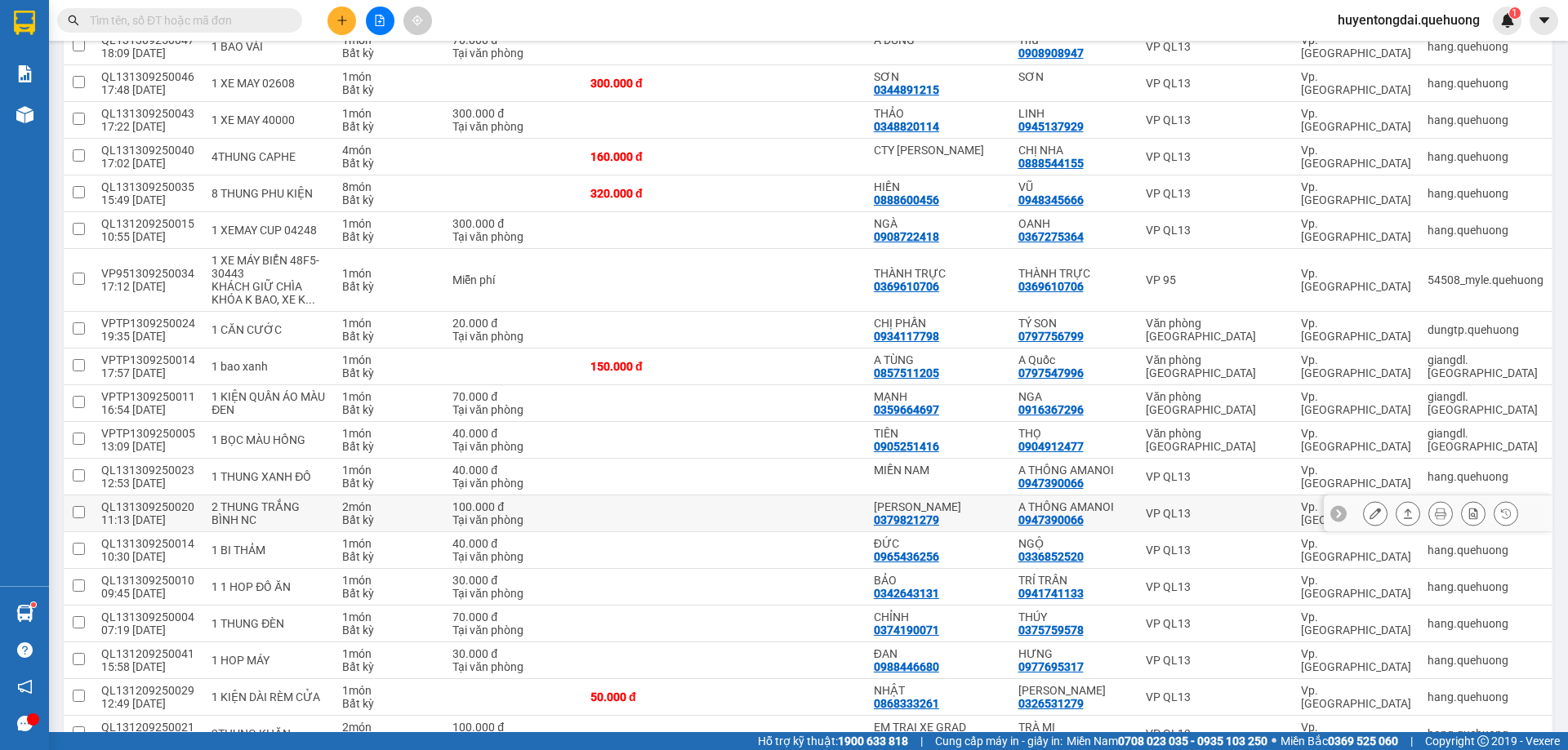
scroll to position [1133, 0]
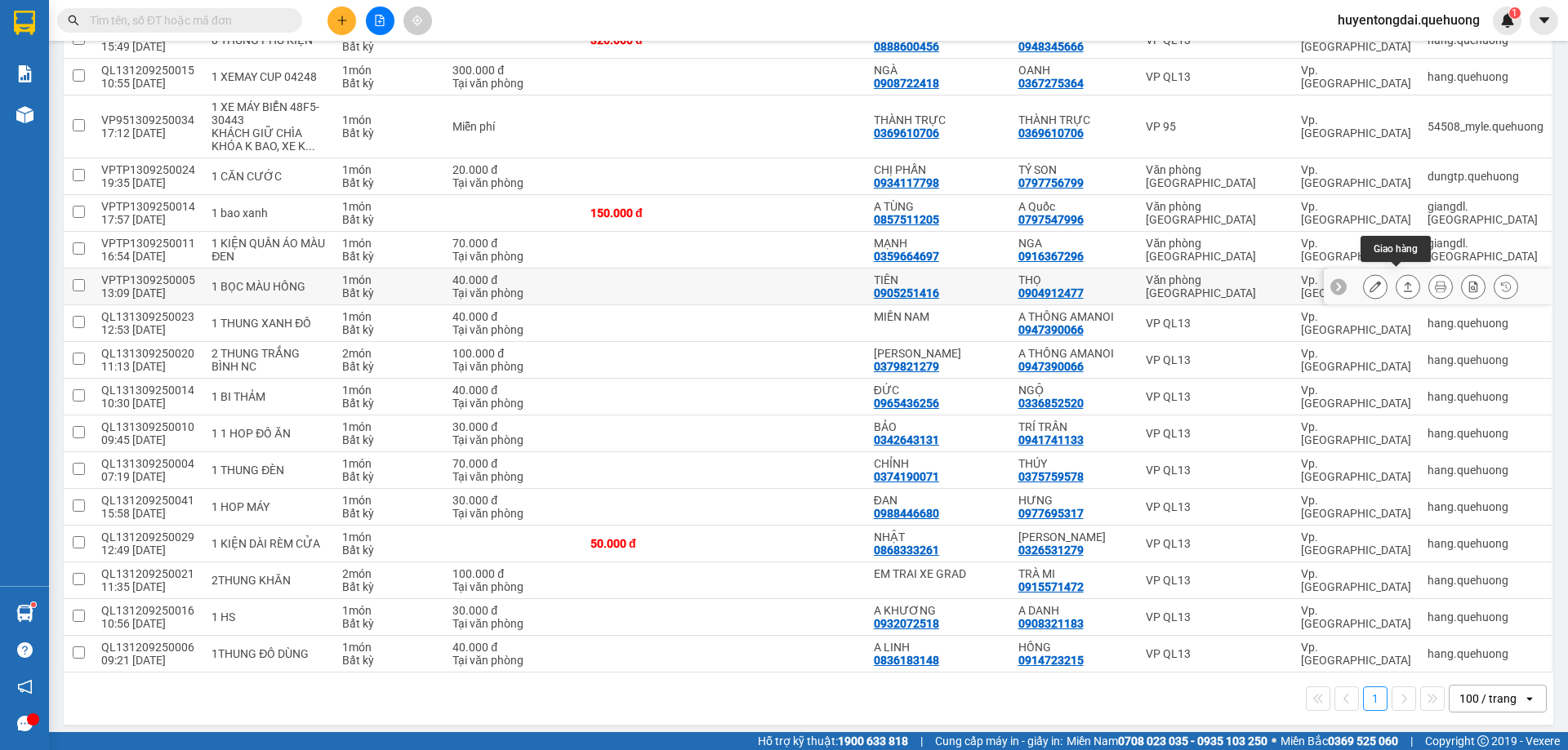
click at [1402, 284] on icon at bounding box center [1407, 286] width 11 height 11
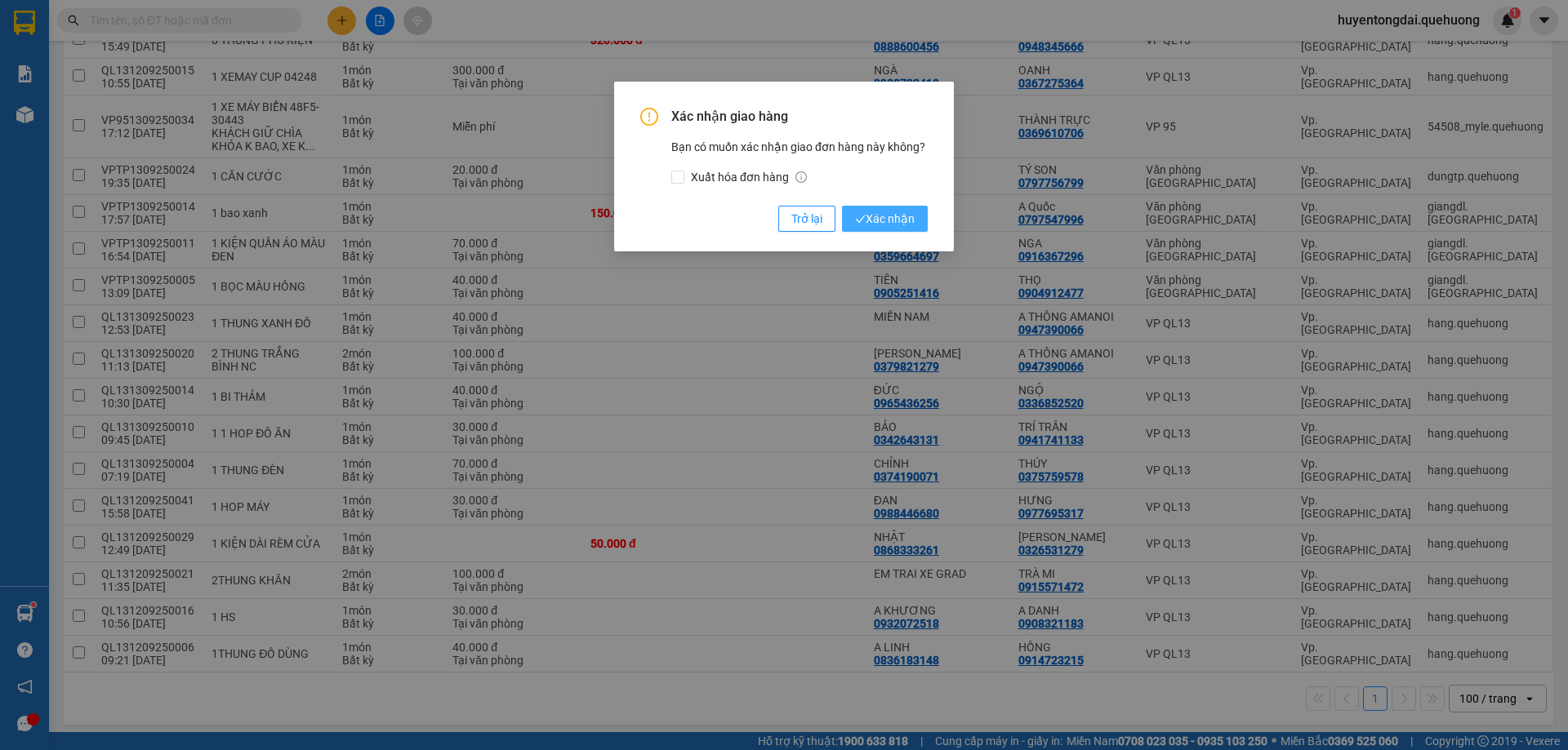
click at [910, 219] on span "Xác nhận" at bounding box center [885, 218] width 60 height 18
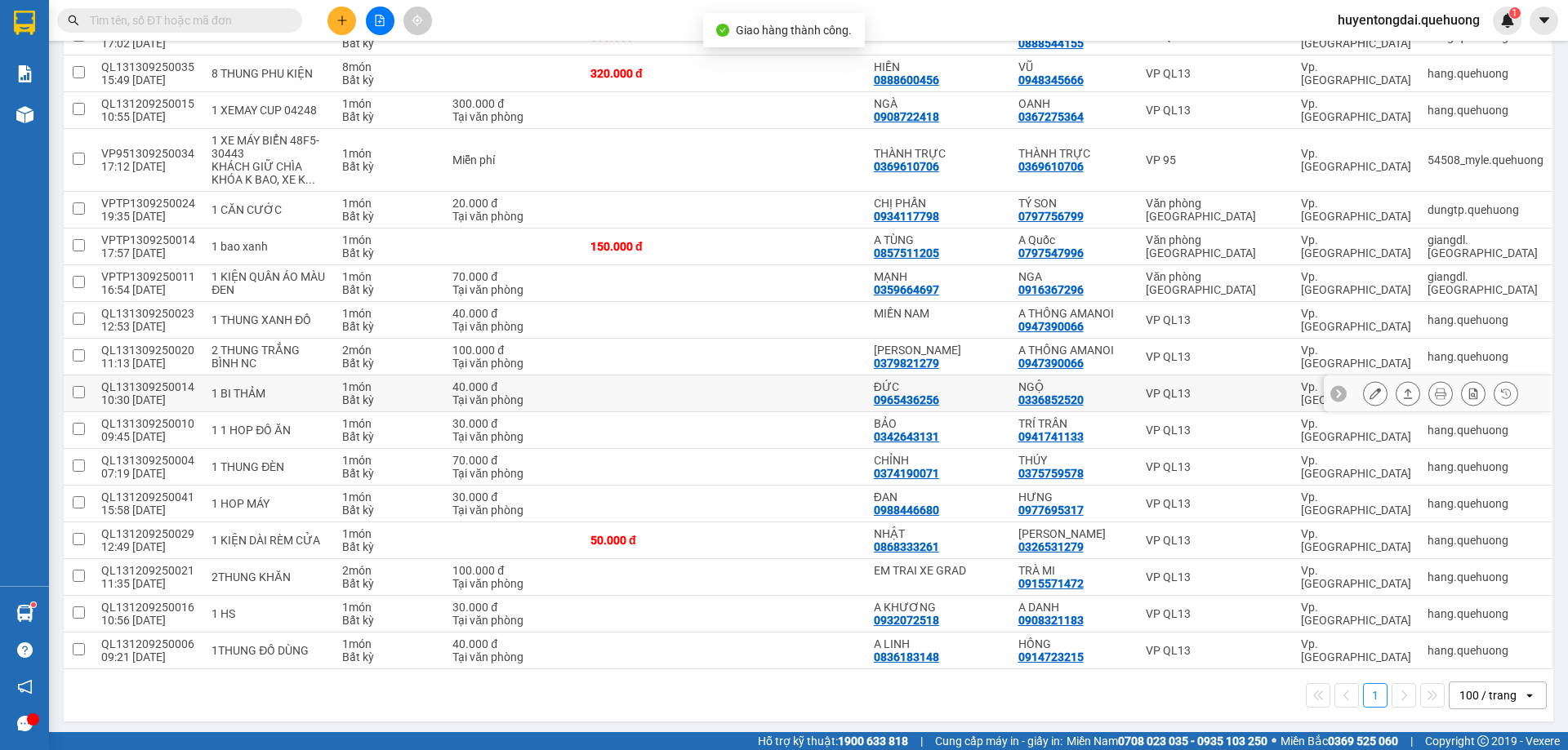
scroll to position [1096, 0]
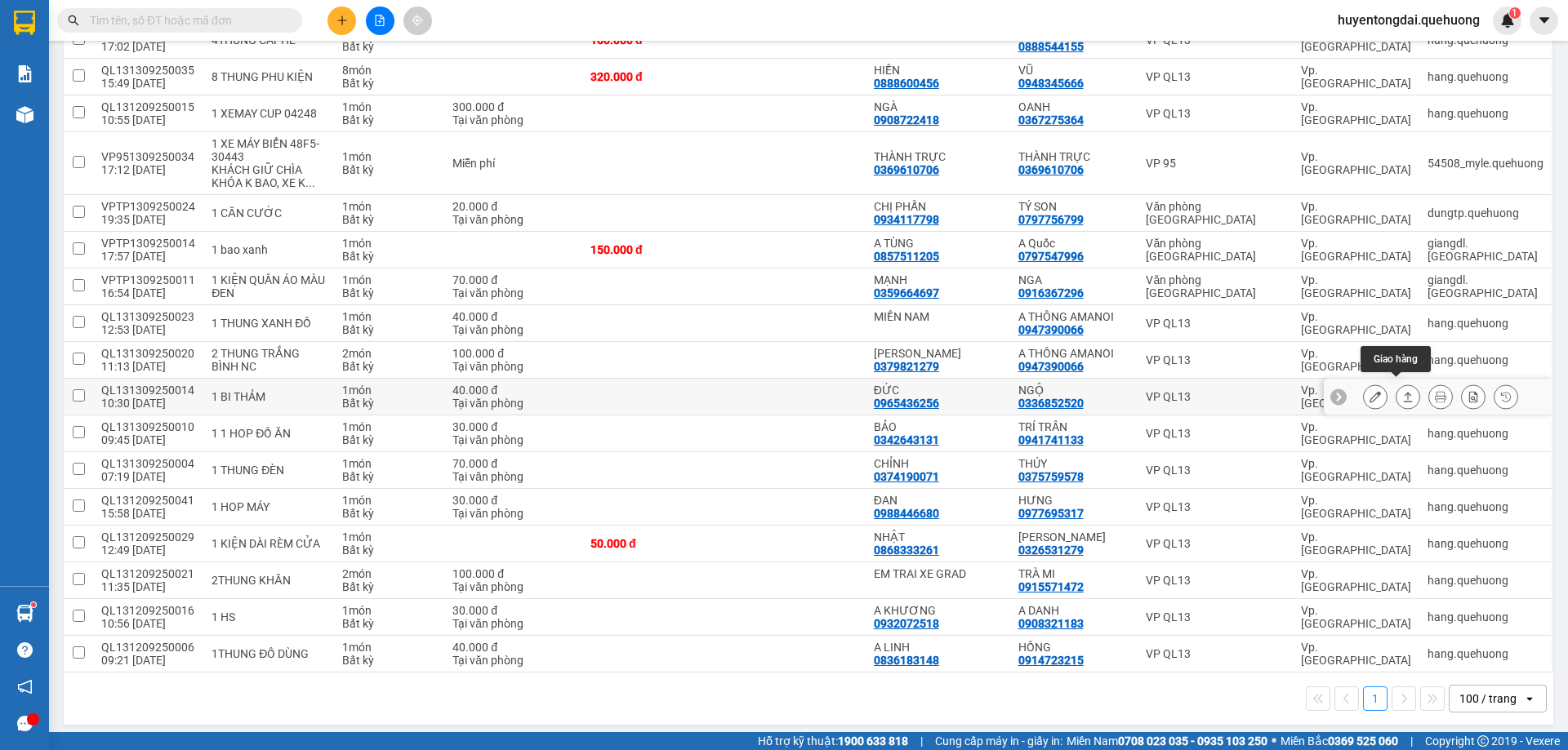
click at [1396, 395] on button at bounding box center [1407, 396] width 23 height 29
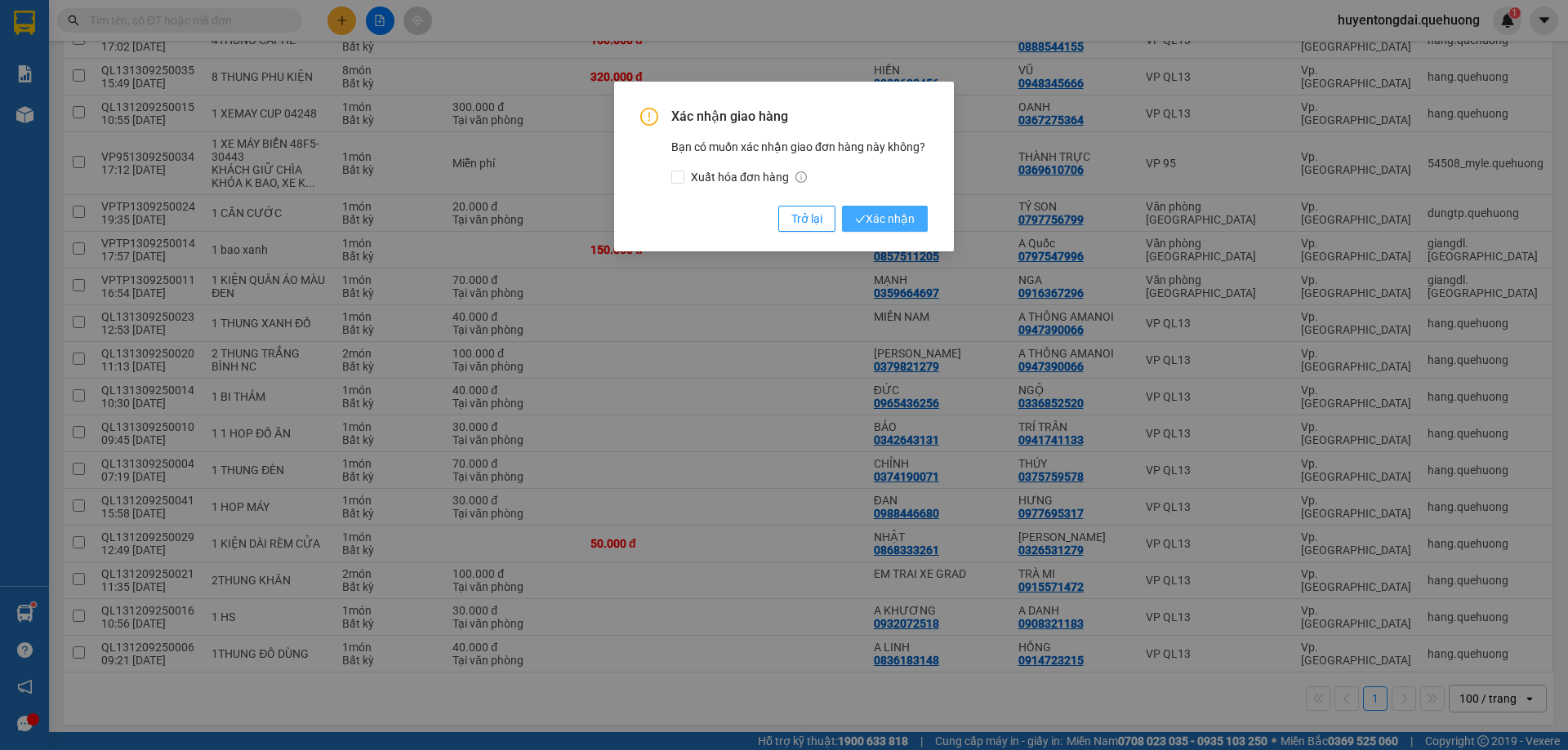
click at [898, 218] on span "Xác nhận" at bounding box center [885, 218] width 60 height 18
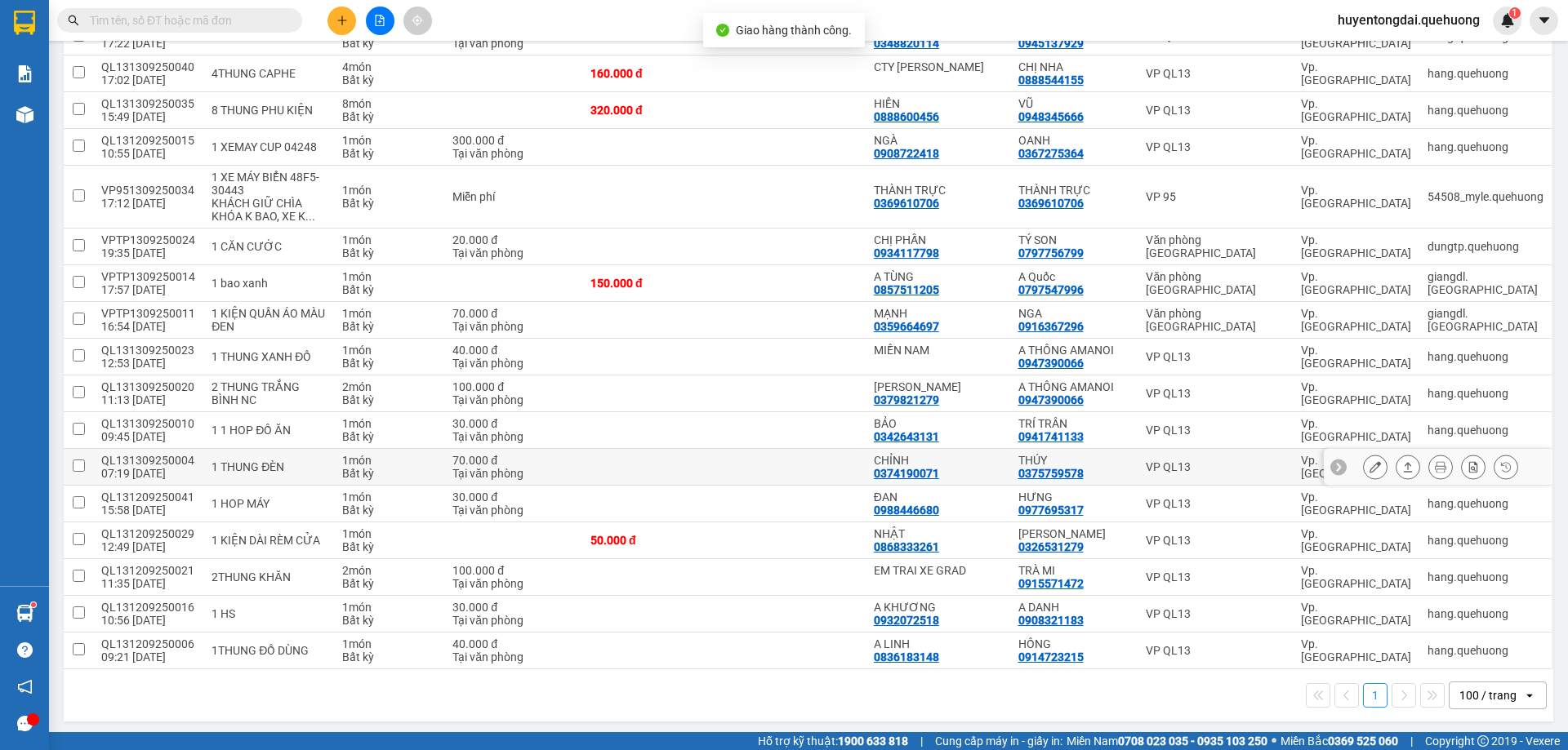
scroll to position [1060, 0]
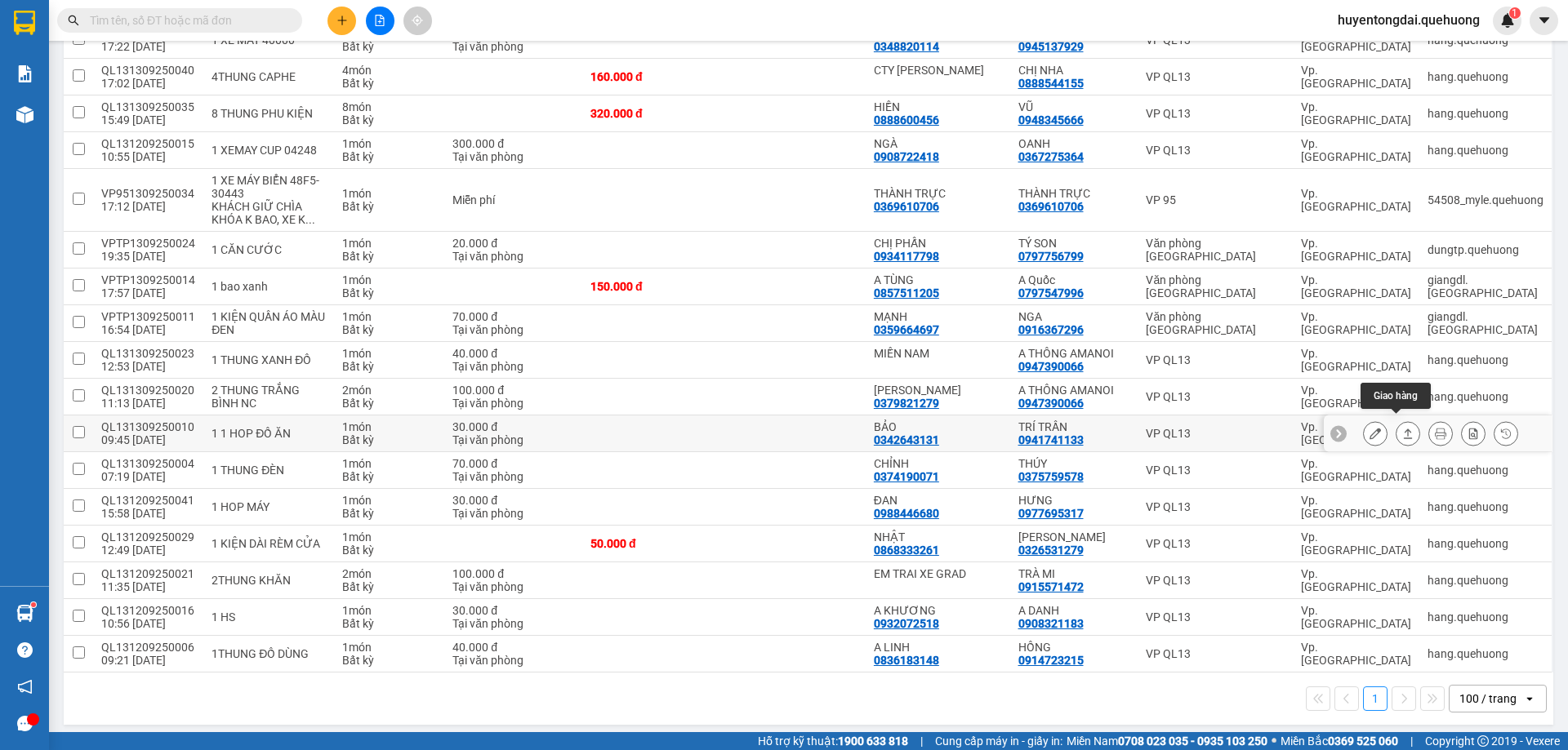
click at [1402, 428] on icon at bounding box center [1407, 434] width 11 height 11
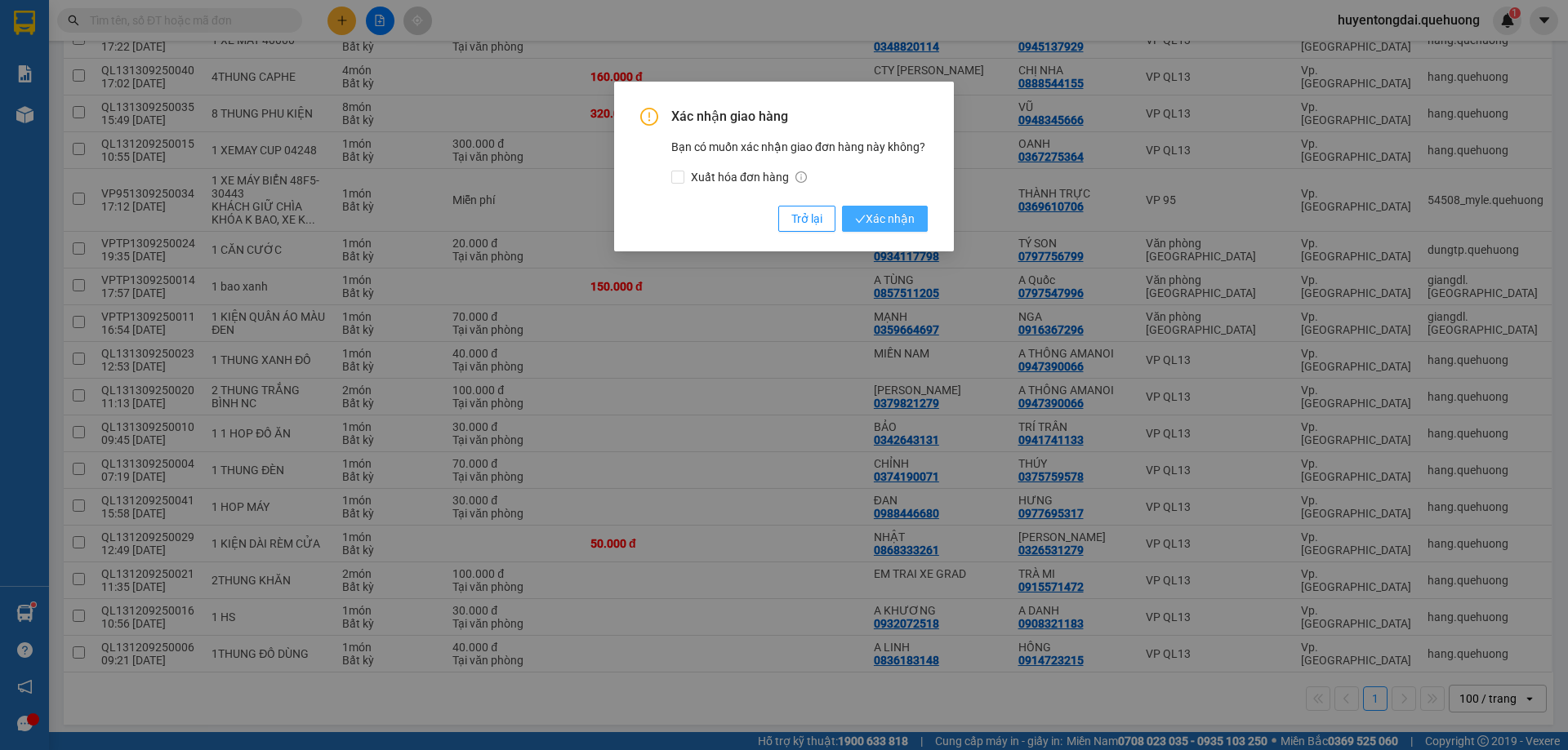
click at [903, 220] on span "Xác nhận" at bounding box center [885, 218] width 60 height 18
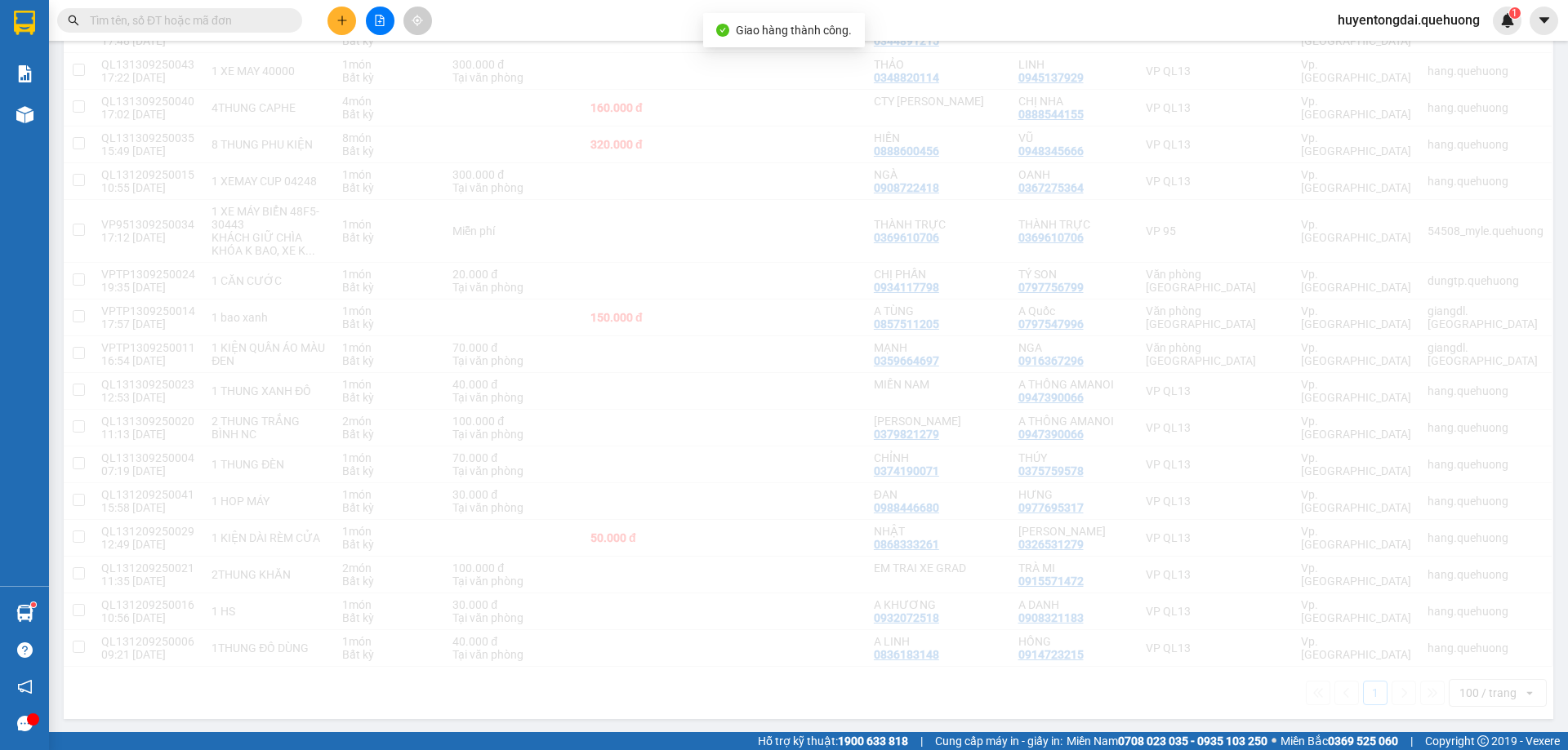
scroll to position [1022, 0]
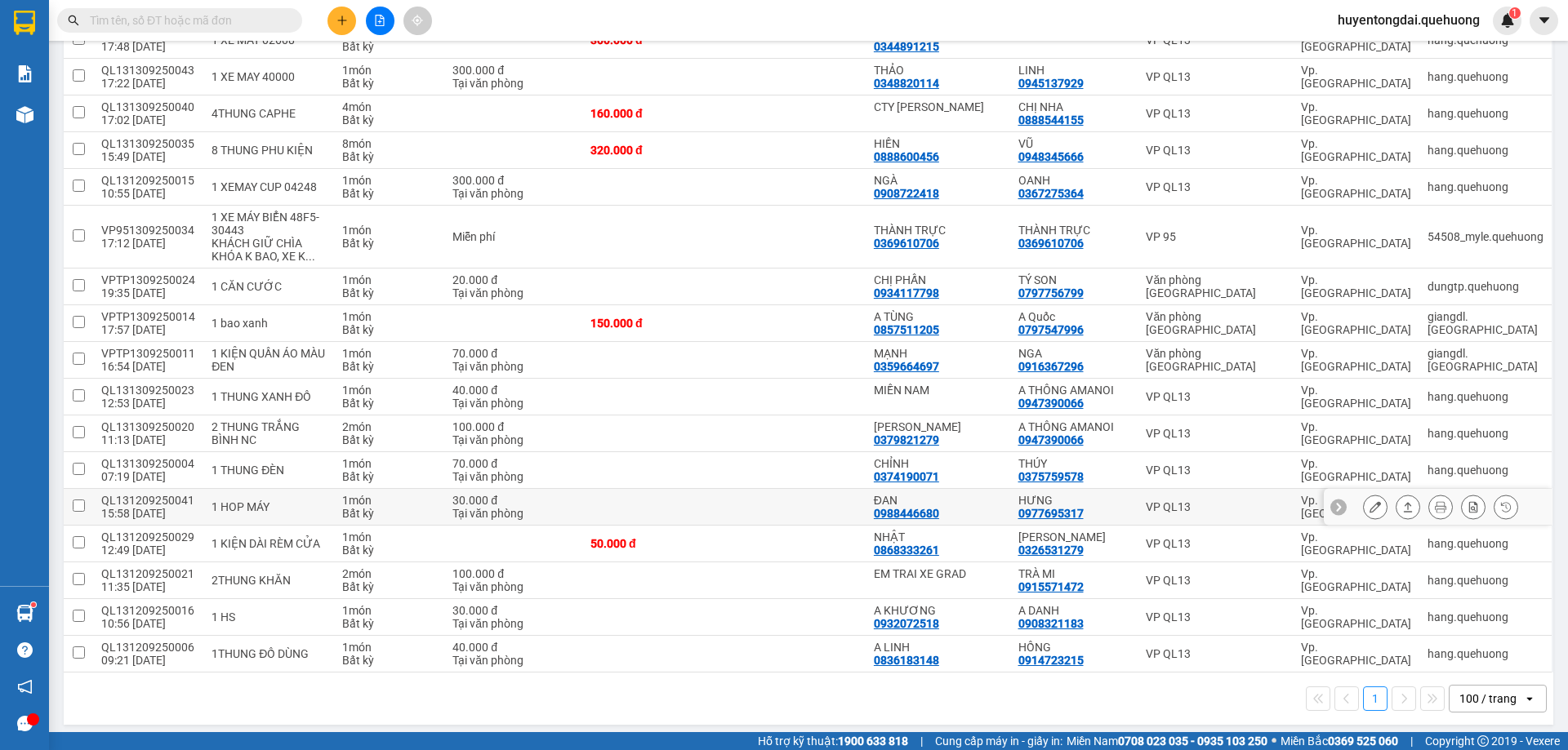
click at [1402, 501] on icon at bounding box center [1407, 507] width 11 height 11
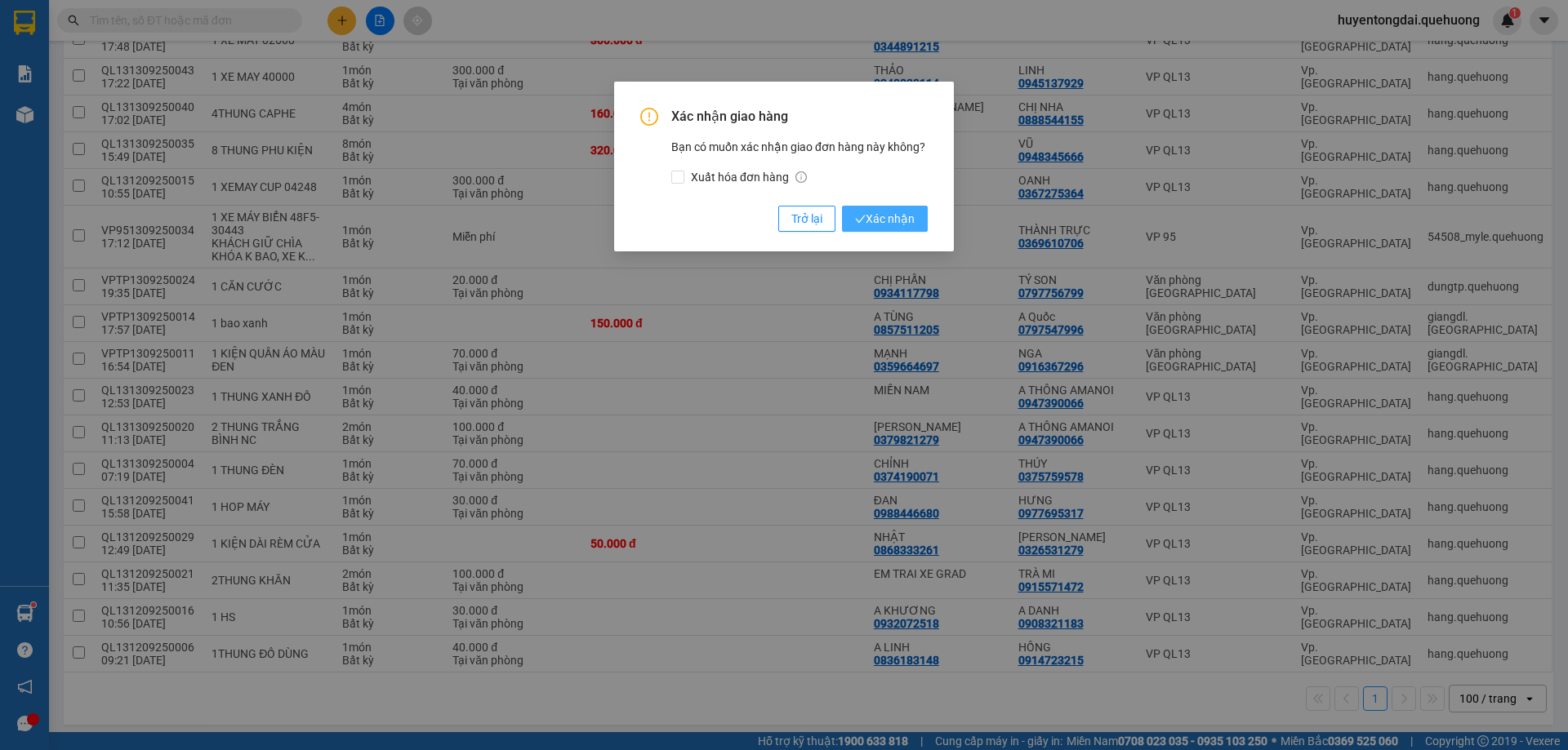
click at [874, 221] on span "Xác nhận" at bounding box center [885, 218] width 60 height 18
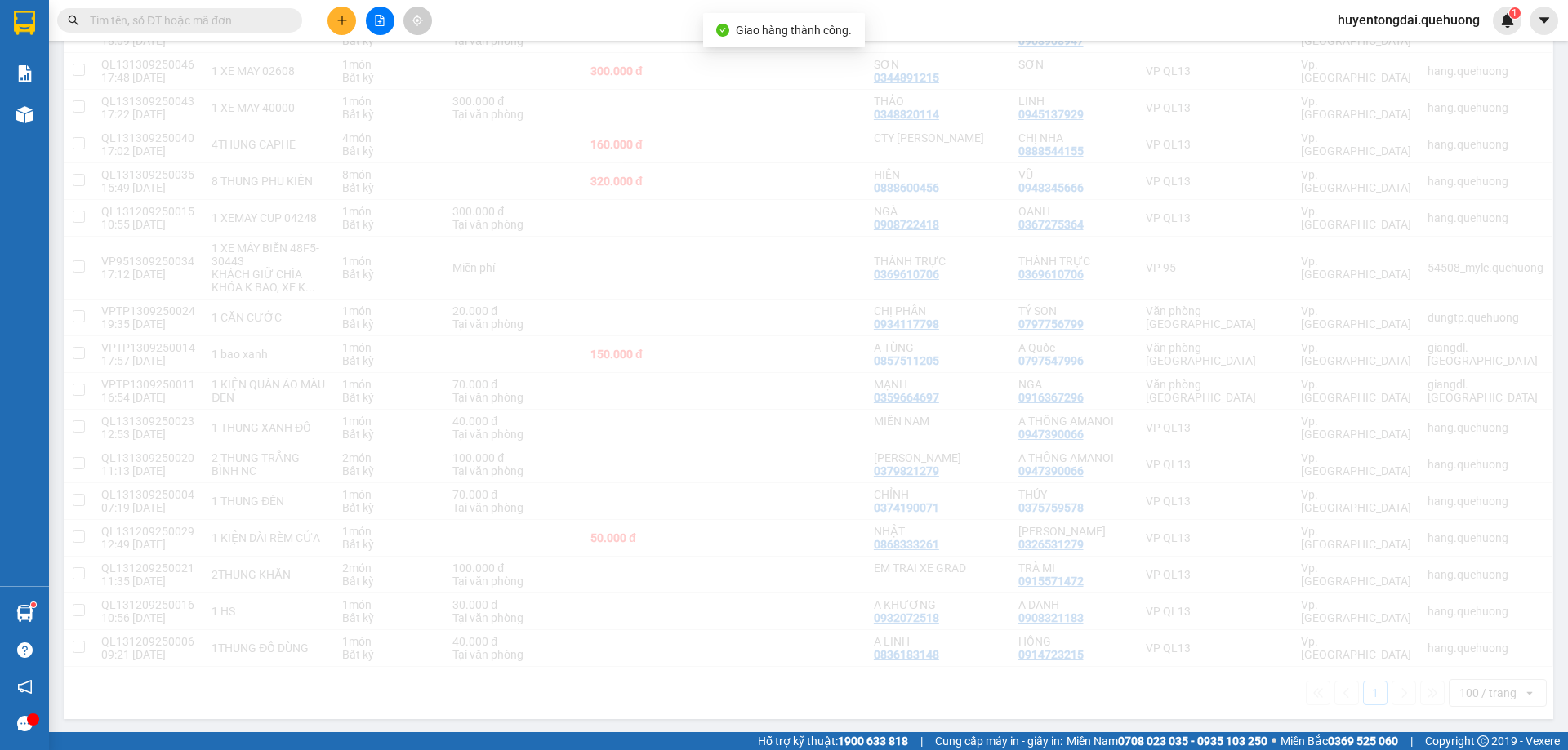
scroll to position [986, 0]
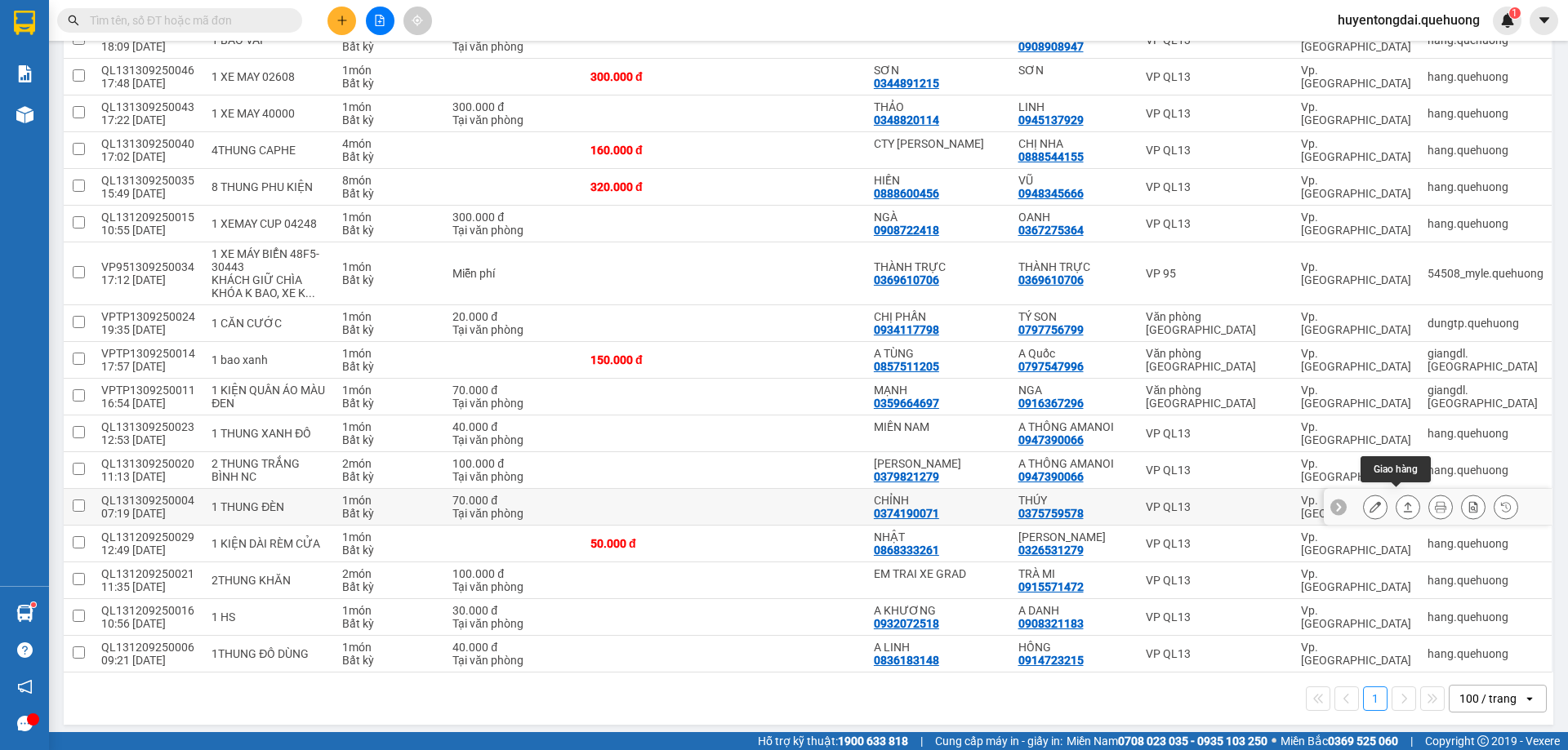
click at [1402, 503] on icon at bounding box center [1407, 507] width 11 height 11
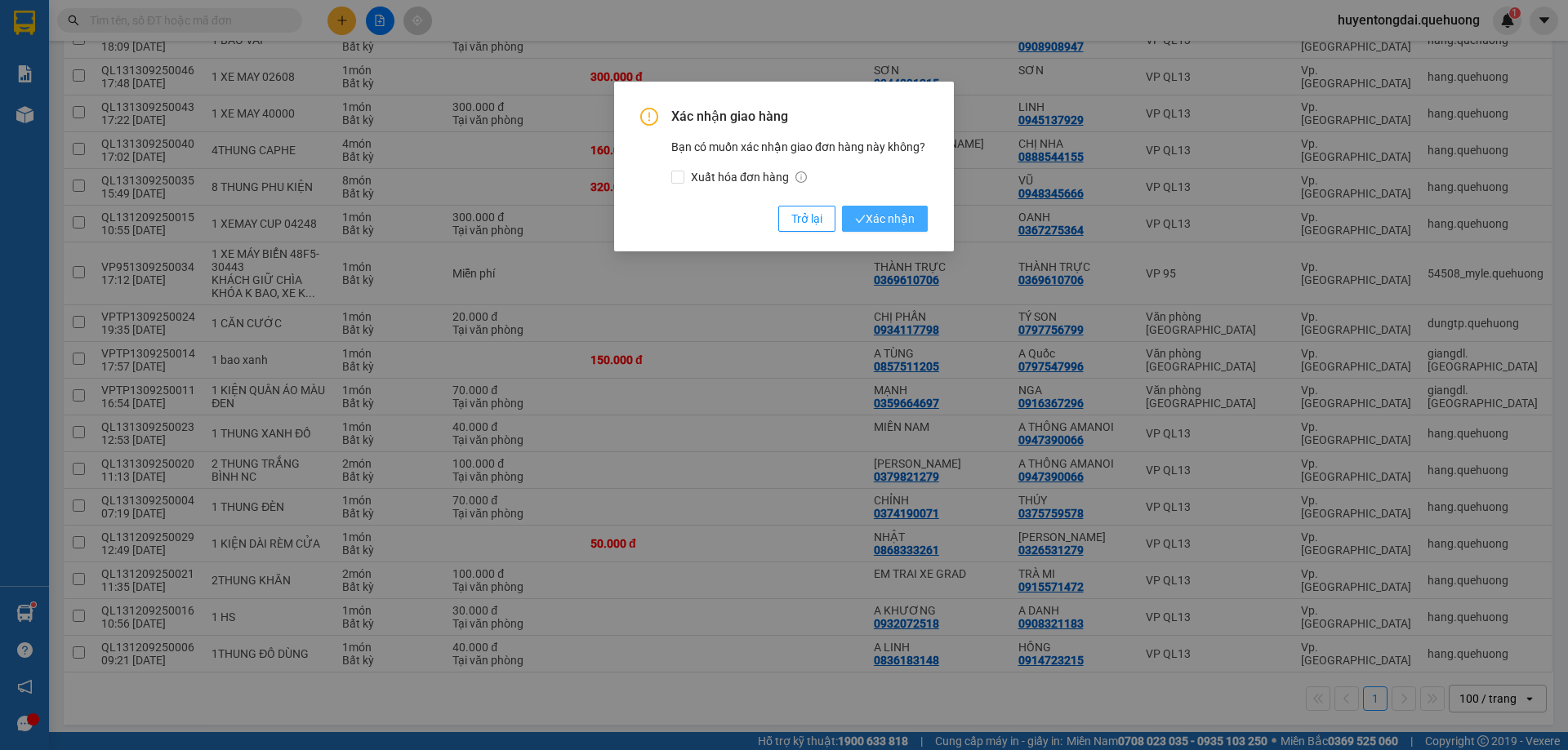
click at [887, 216] on span "Xác nhận" at bounding box center [885, 218] width 60 height 18
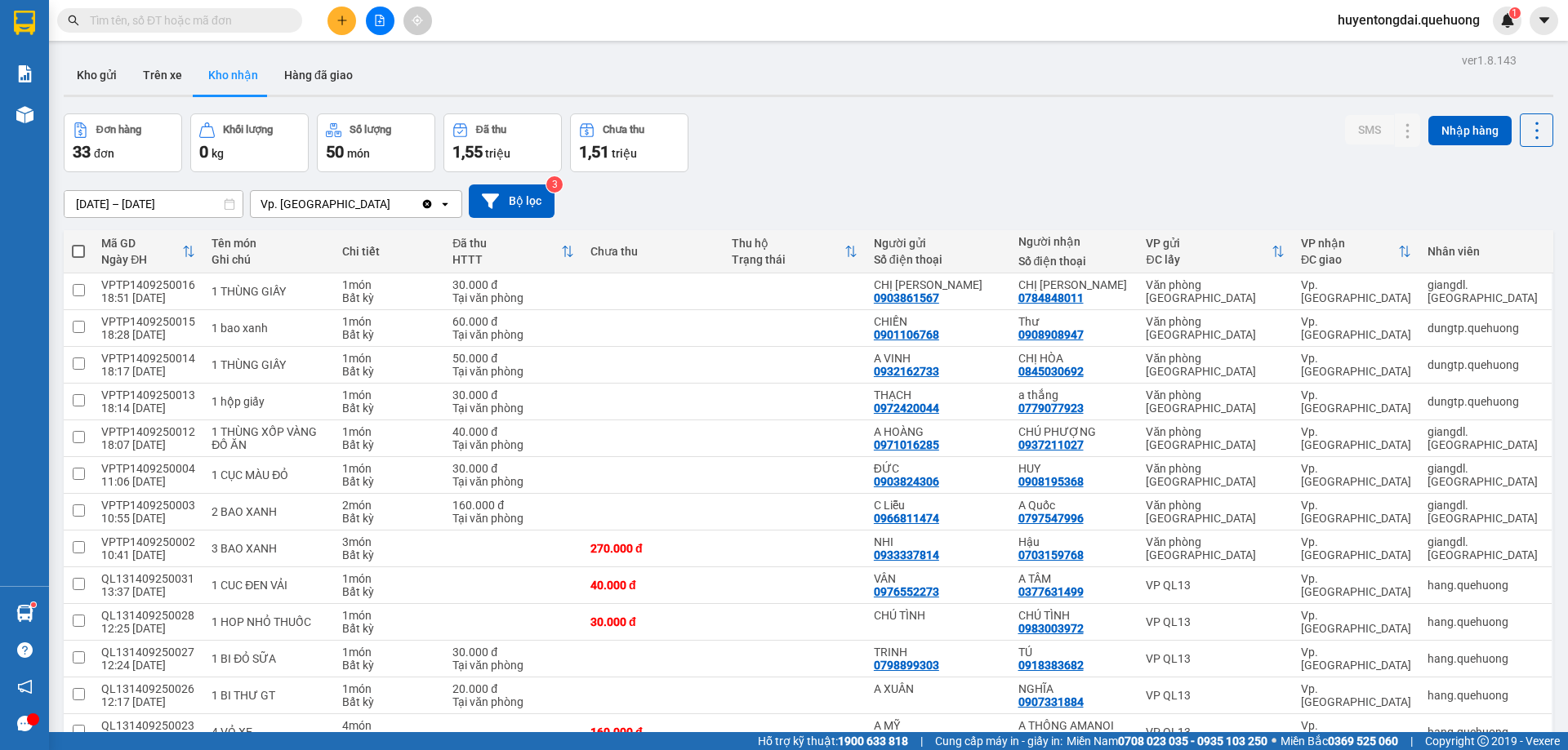
scroll to position [840, 0]
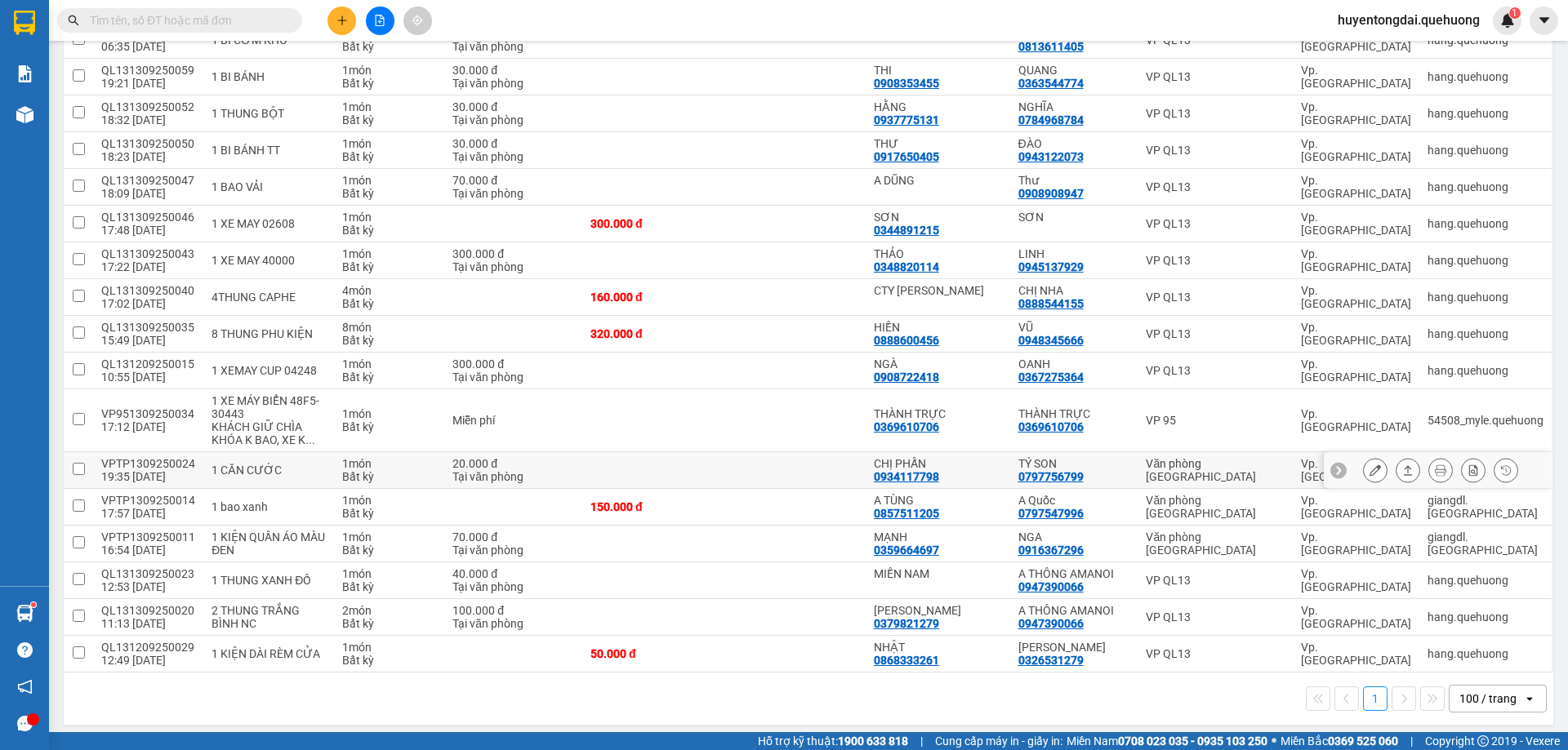
click at [1396, 469] on button at bounding box center [1407, 470] width 23 height 29
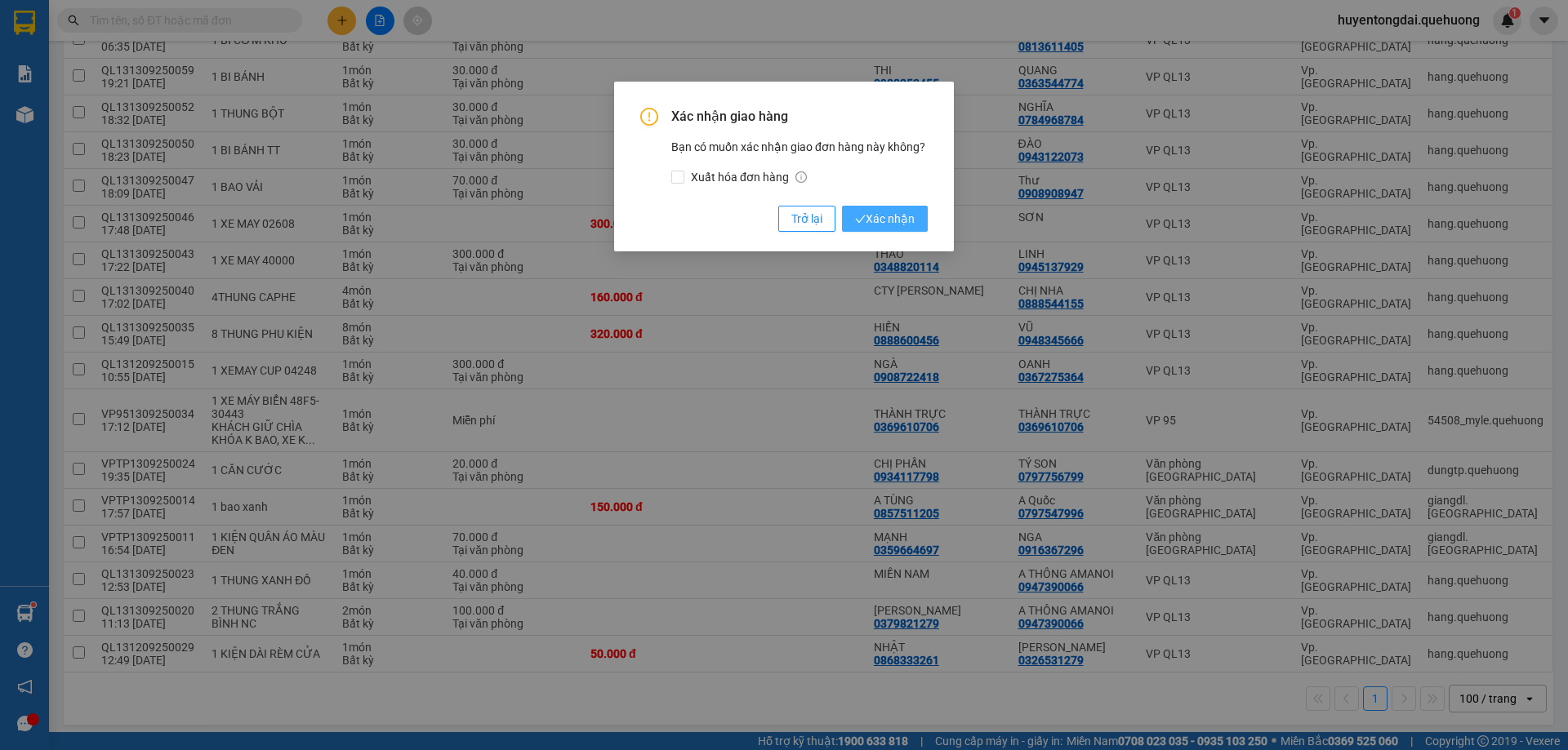
click at [911, 219] on span "Xác nhận" at bounding box center [885, 218] width 60 height 18
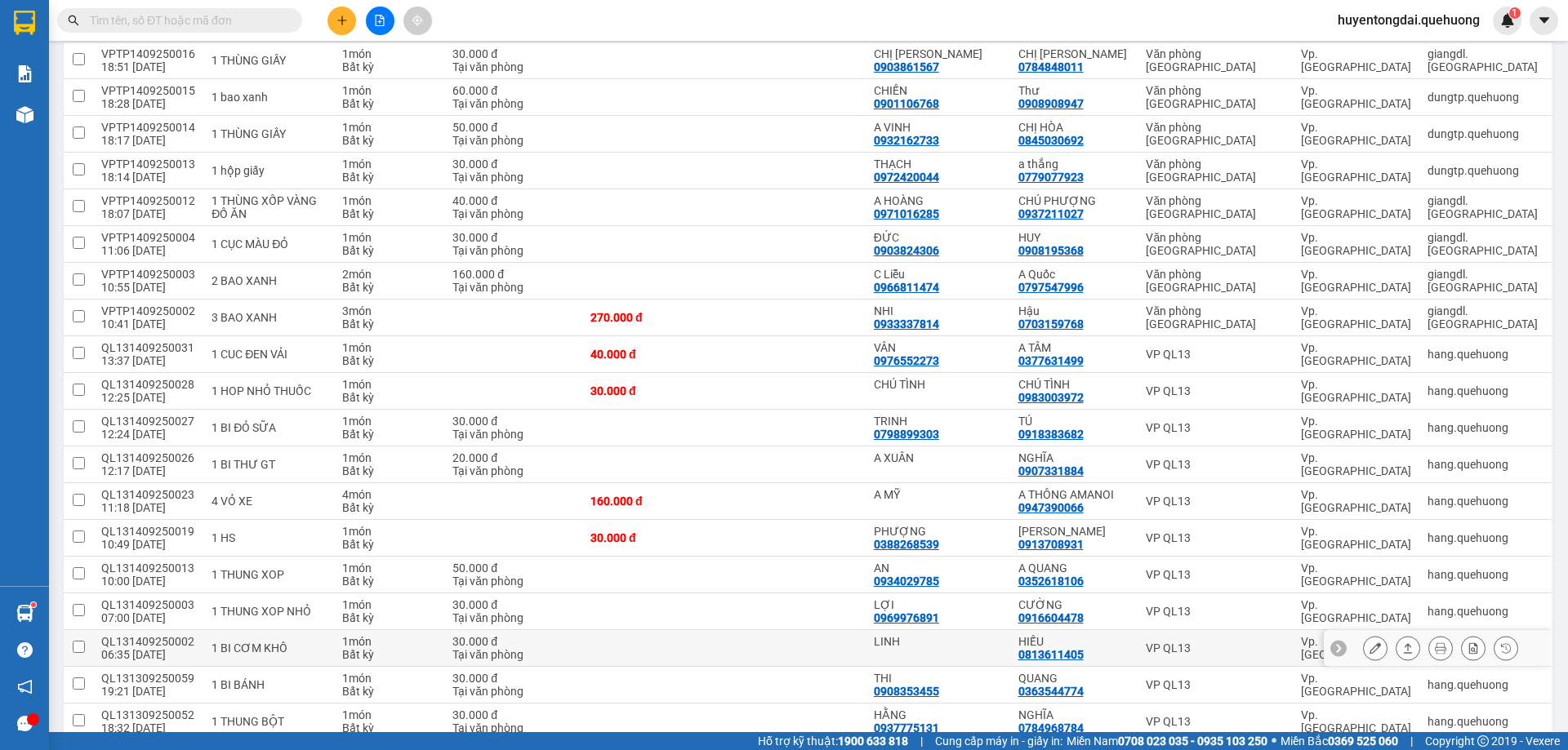
scroll to position [0, 0]
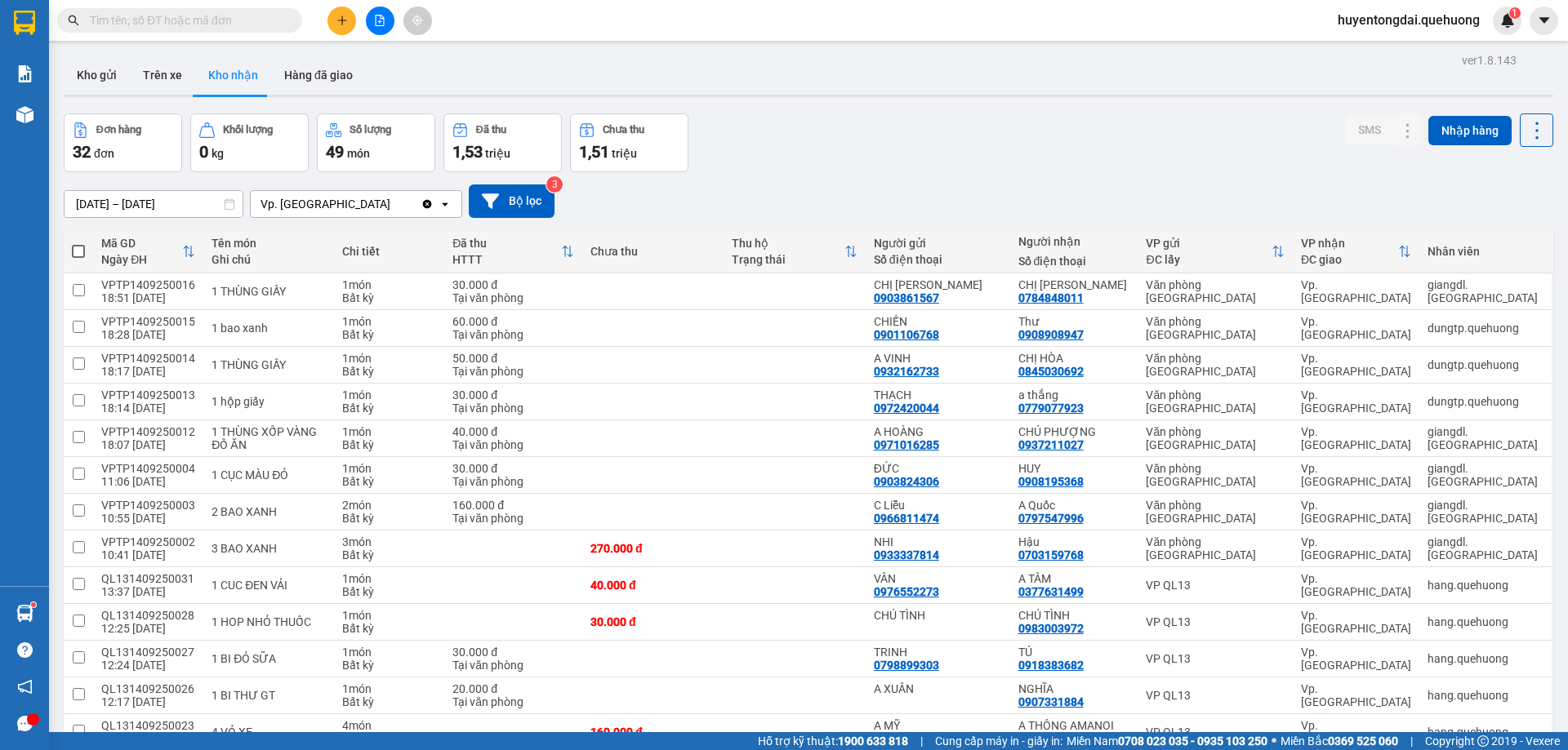
click at [174, 198] on input "12/09/2025 – 15/09/2025" at bounding box center [153, 204] width 178 height 26
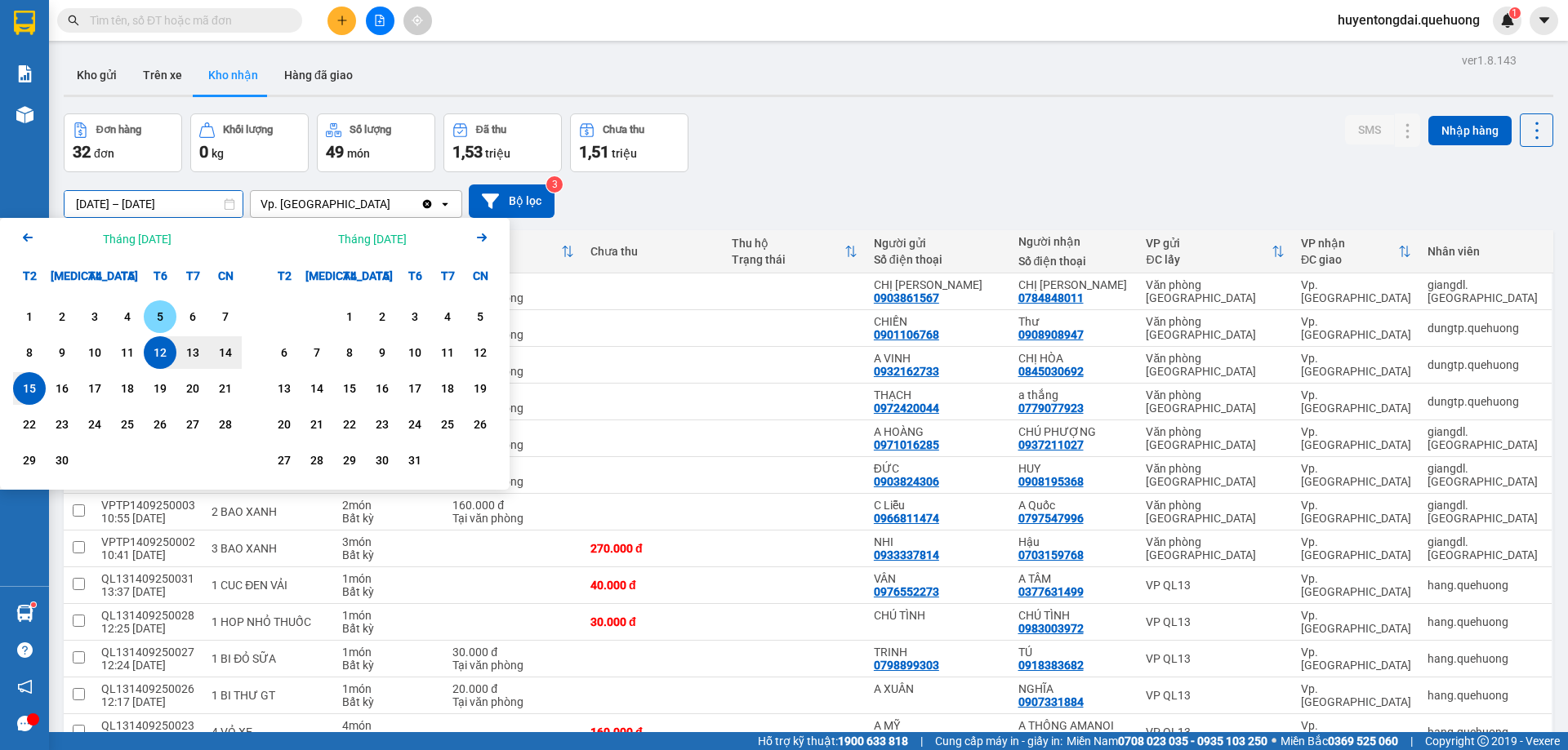
click at [155, 316] on div "5" at bounding box center [160, 316] width 23 height 20
click at [175, 200] on input "05/09/2025 – / /" at bounding box center [153, 204] width 178 height 26
click at [31, 393] on div "15" at bounding box center [29, 388] width 23 height 20
type input "[DATE] – [DATE]"
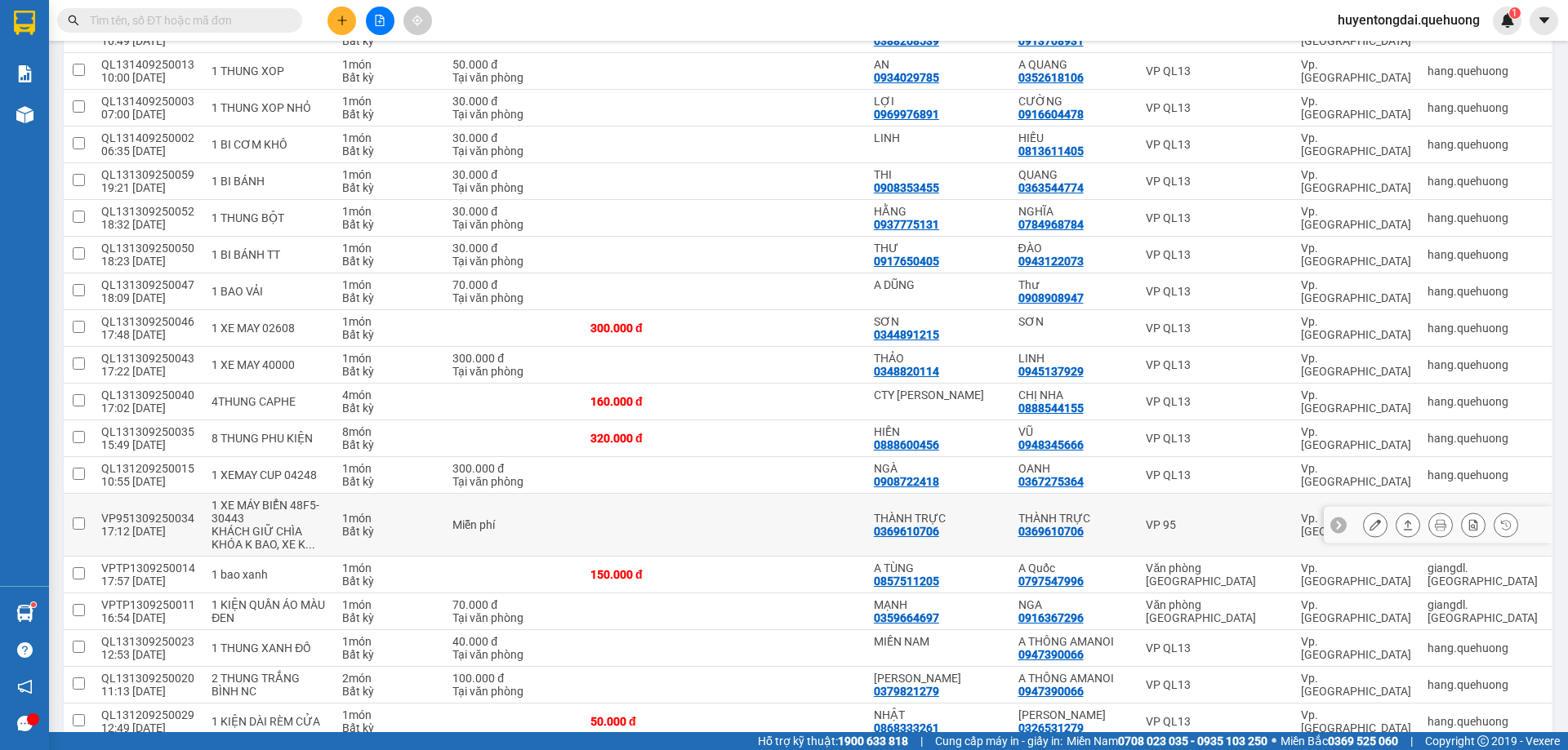
scroll to position [1035, 0]
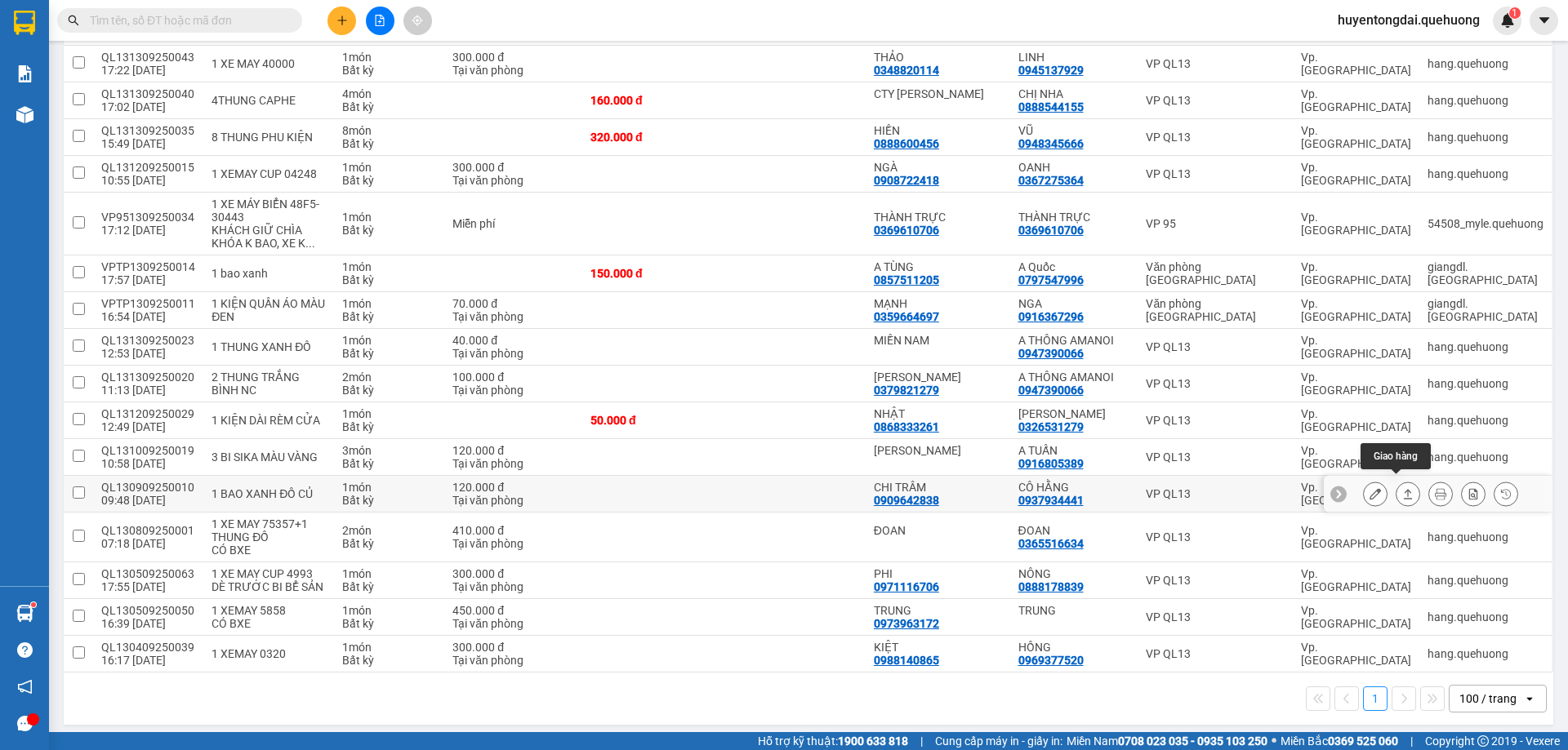
click at [1402, 488] on icon at bounding box center [1407, 493] width 11 height 11
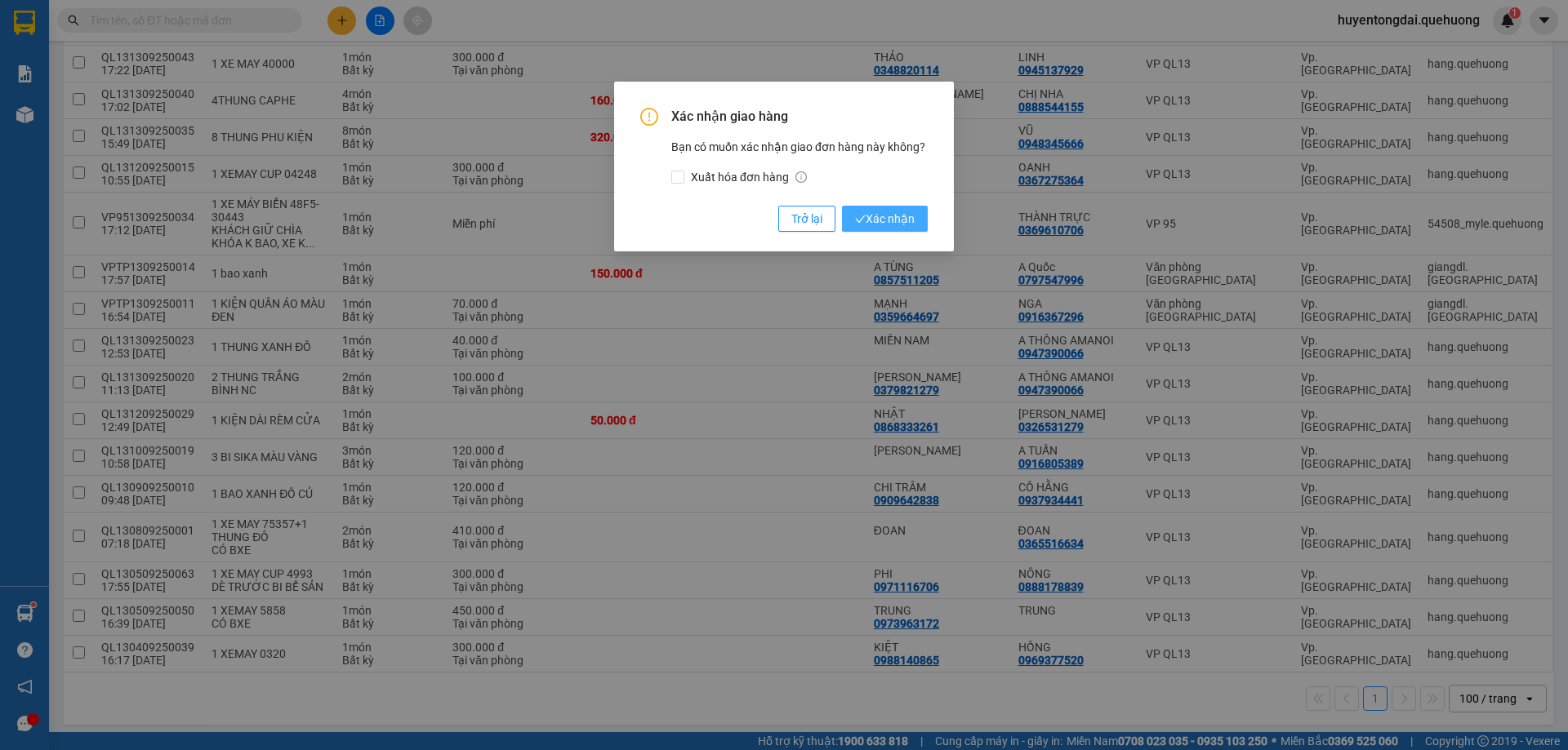
click at [899, 221] on span "Xác nhận" at bounding box center [885, 218] width 60 height 18
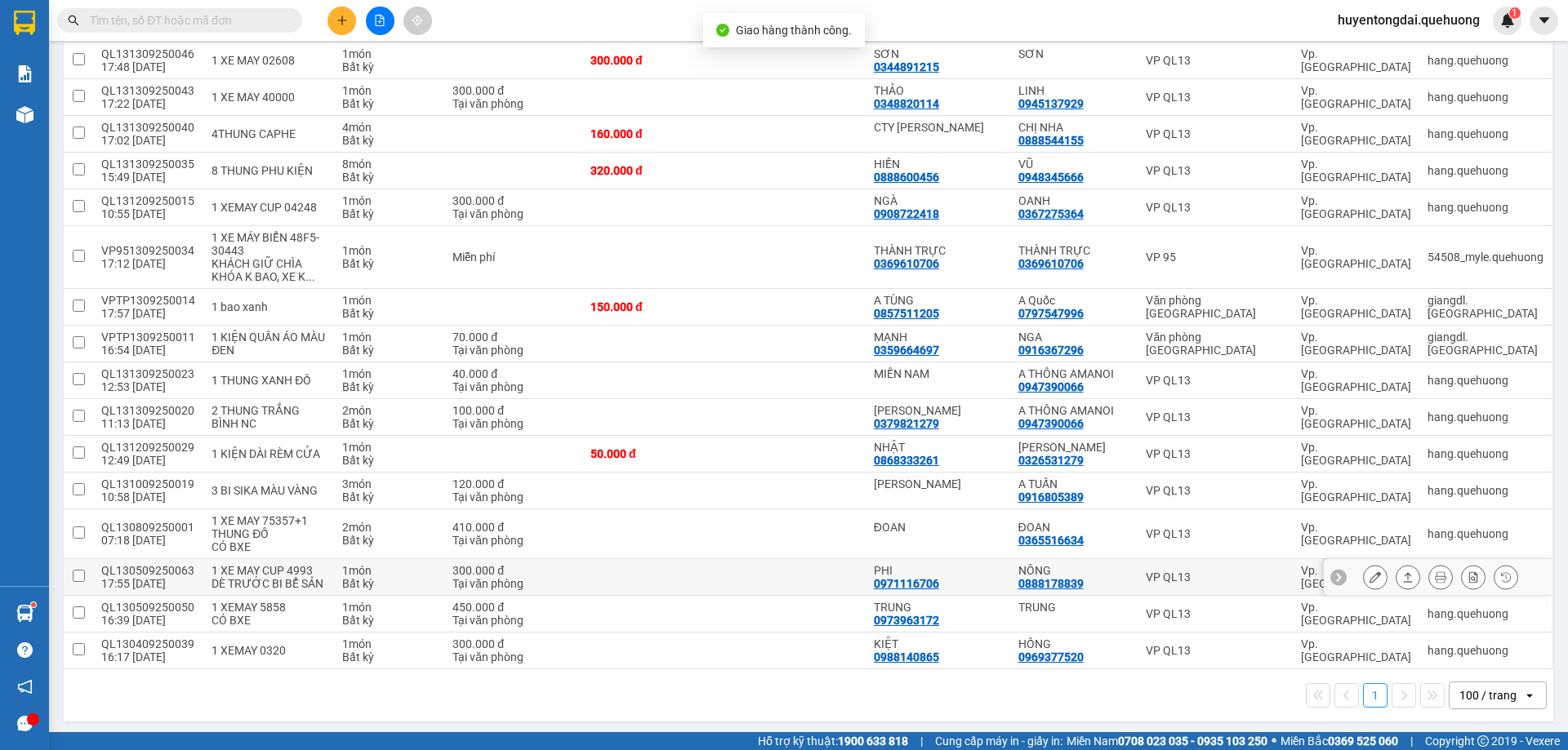
scroll to position [999, 0]
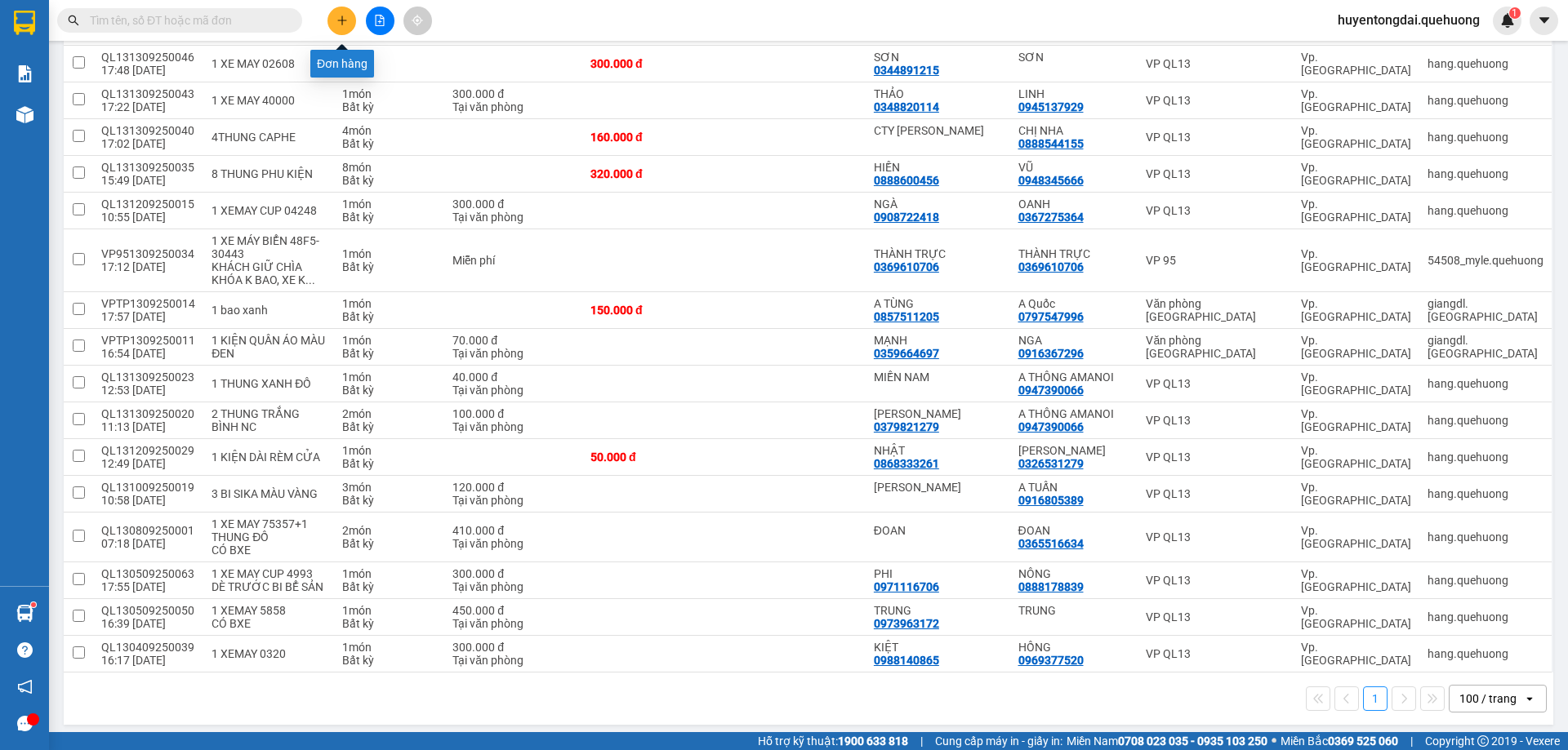
click at [337, 17] on icon "plus" at bounding box center [343, 21] width 11 height 11
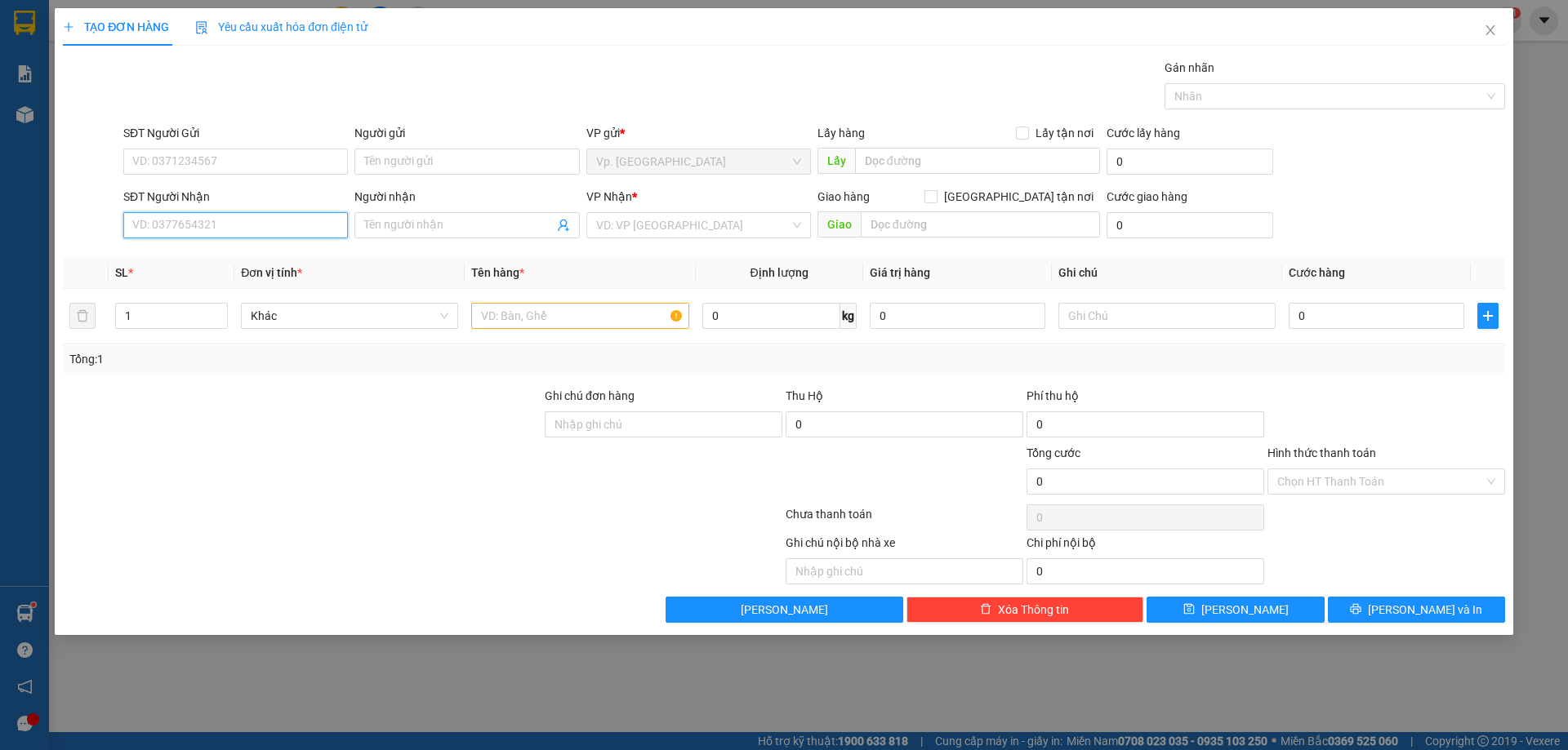
click at [276, 232] on input "SĐT Người Nhận" at bounding box center [235, 226] width 225 height 26
type input "0908139241"
click at [469, 230] on input "Người nhận" at bounding box center [458, 225] width 189 height 18
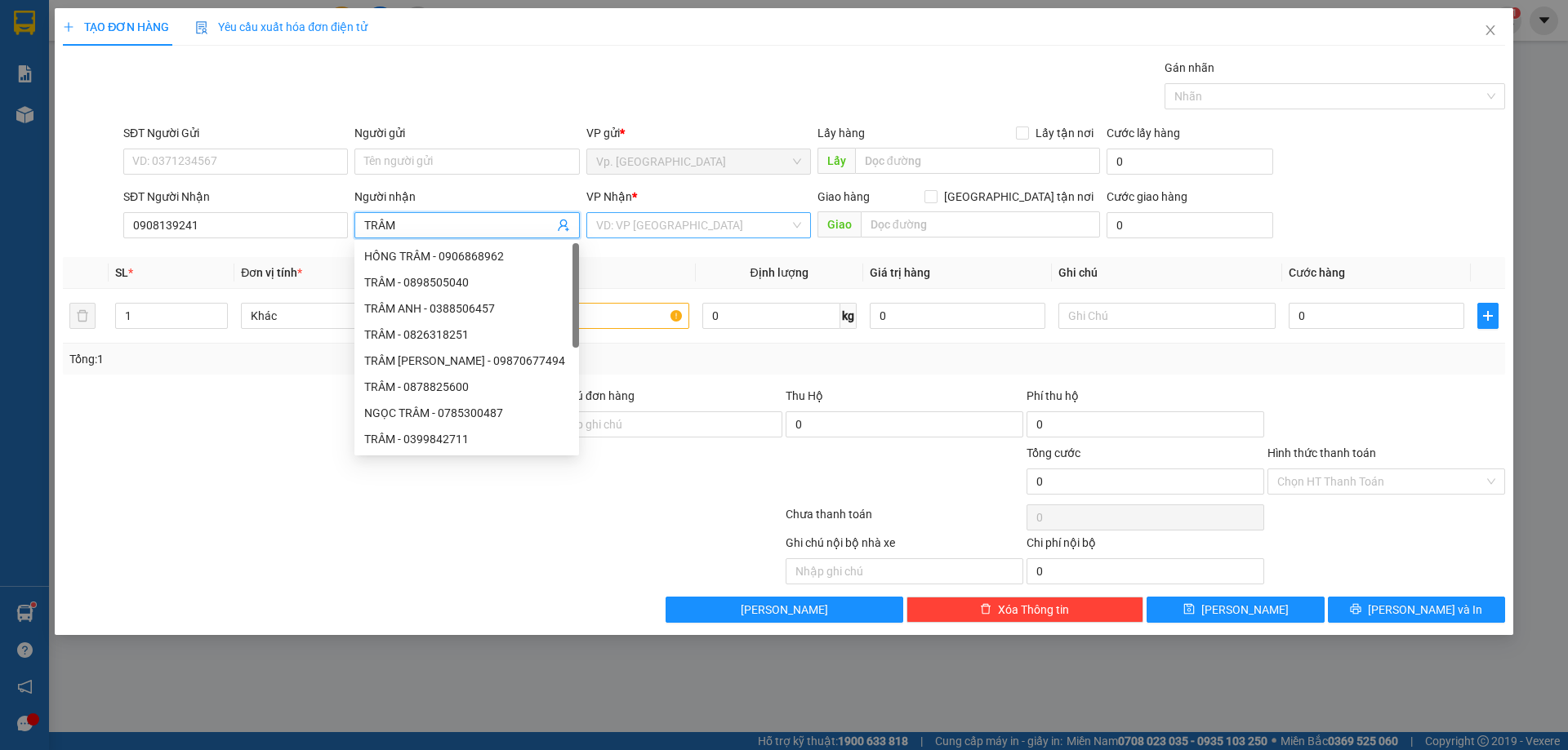
type input "TRÂM"
click at [736, 217] on input "search" at bounding box center [693, 225] width 193 height 24
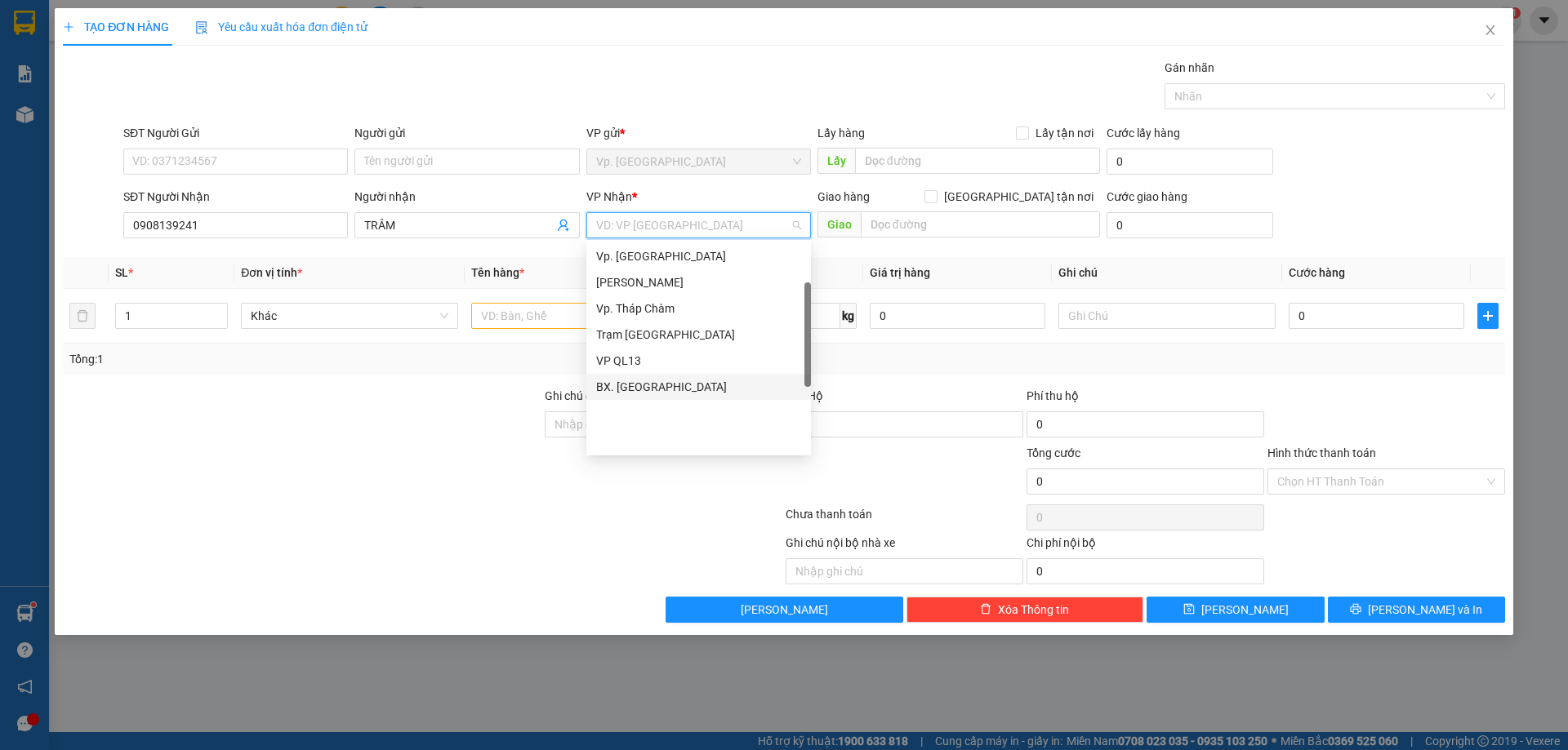
scroll to position [49, 0]
click at [625, 314] on div "VP 95" at bounding box center [699, 312] width 205 height 18
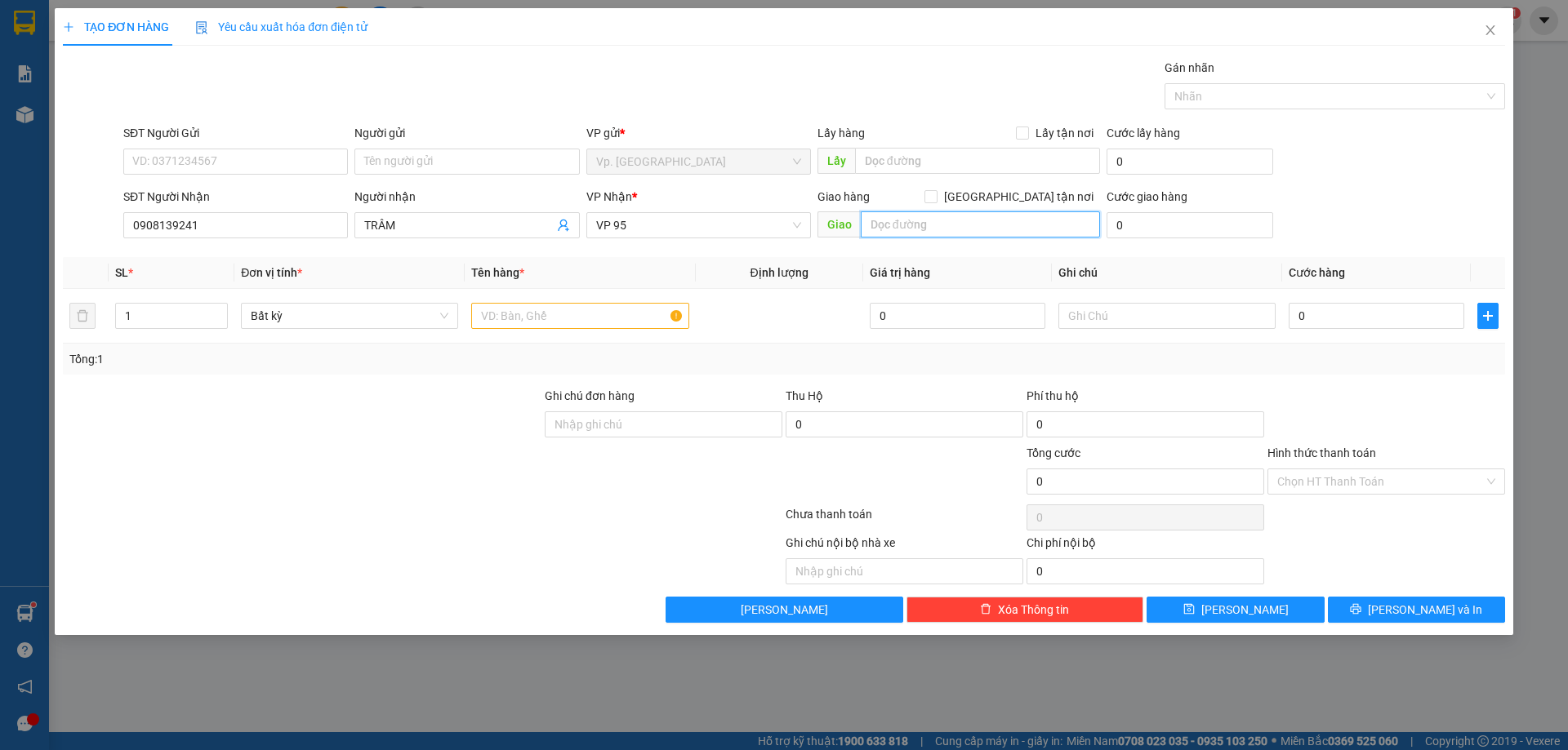
click at [886, 217] on input "text" at bounding box center [980, 225] width 239 height 26
type input "NDD"
click at [512, 312] on input "text" at bounding box center [580, 316] width 217 height 26
type input "1 THÙNG GIẤY"
click at [265, 154] on input "SĐT Người Gửi" at bounding box center [235, 161] width 225 height 26
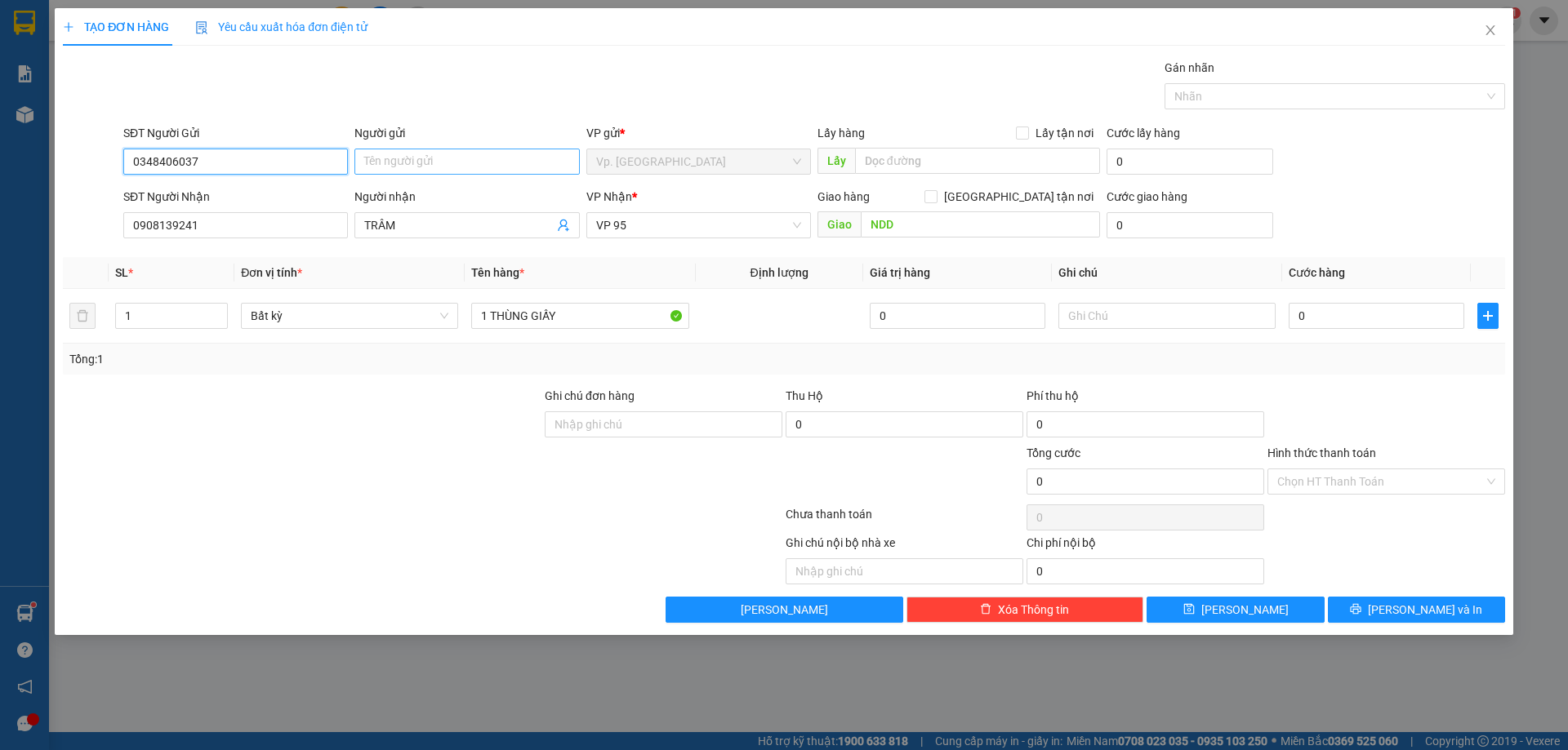
type input "0348406037"
click at [427, 167] on input "Người gửi" at bounding box center [467, 161] width 225 height 26
type input "MAI DUNG"
click at [466, 65] on div "Gói vận chuyển * Tiêu chuẩn Gán nhãn Nhãn" at bounding box center [815, 87] width 1389 height 57
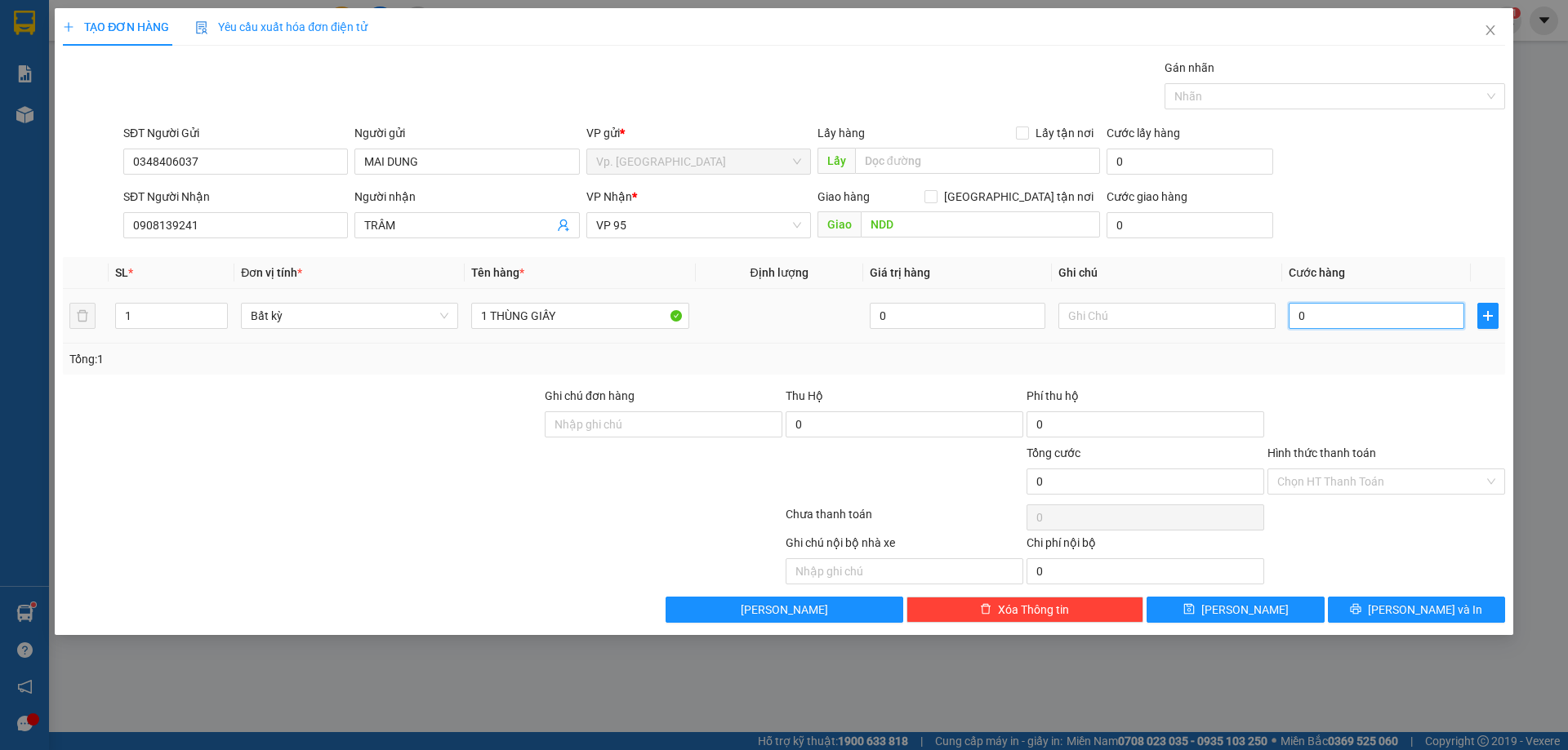
click at [1436, 319] on input "0" at bounding box center [1377, 316] width 175 height 26
type input "3"
type input "30"
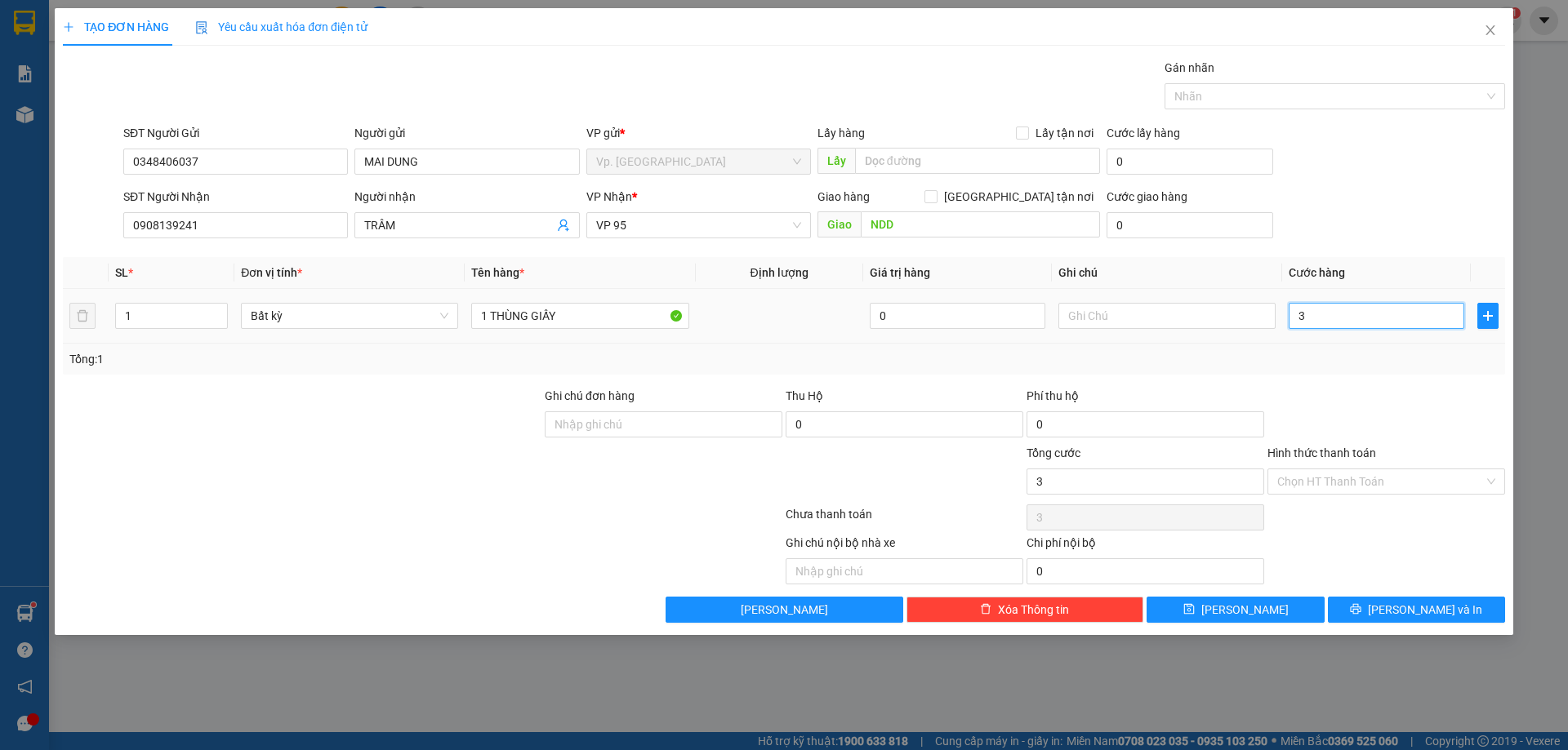
type input "30"
type input "30.000"
click at [1400, 379] on div "Transit Pickup Surcharge Ids Transit Deliver Surcharge Ids Transit Deliver Surc…" at bounding box center [783, 340] width 1442 height 564
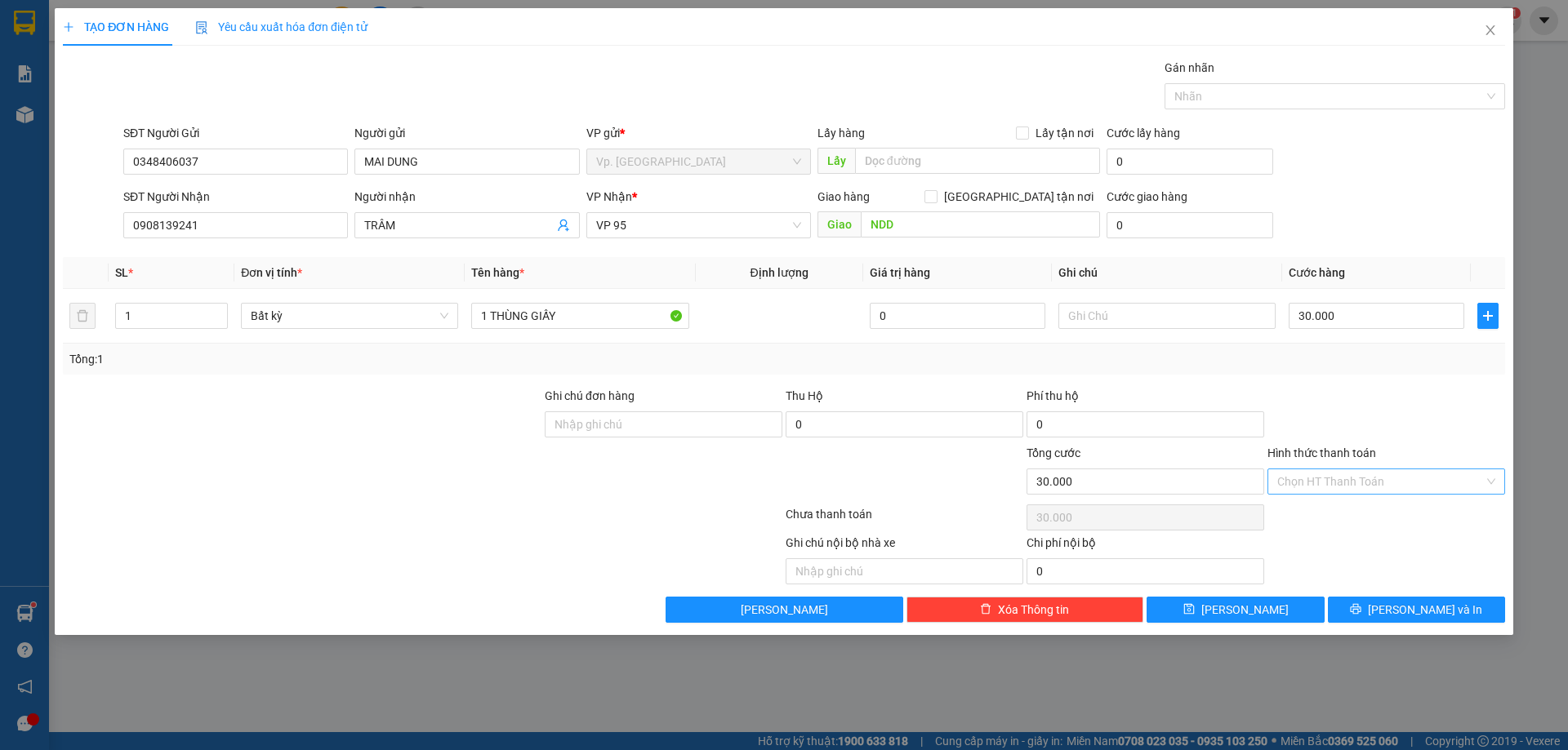
click at [1357, 479] on input "Hình thức thanh toán" at bounding box center [1380, 481] width 206 height 24
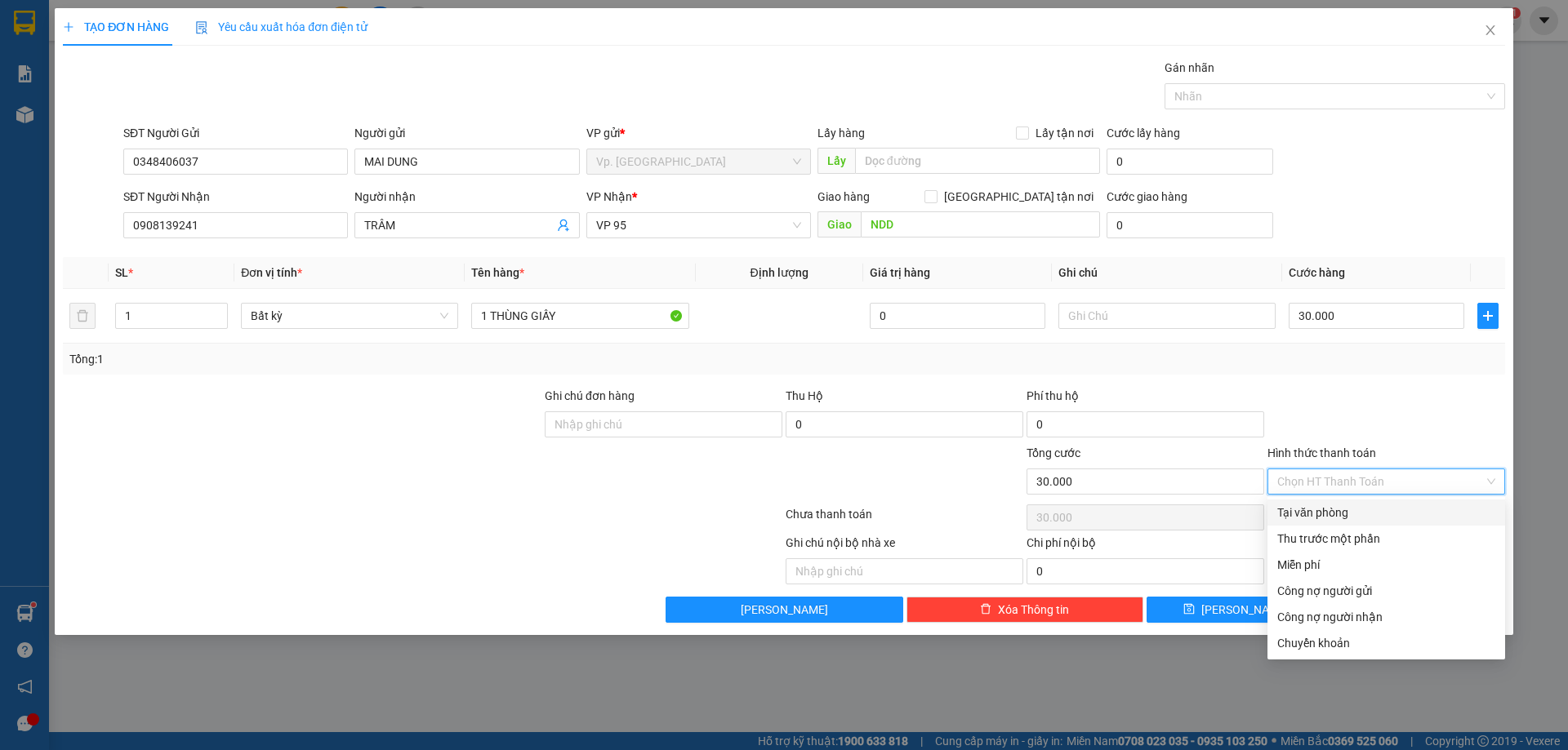
click at [1329, 521] on div "Tại văn phòng" at bounding box center [1387, 512] width 218 height 18
type input "0"
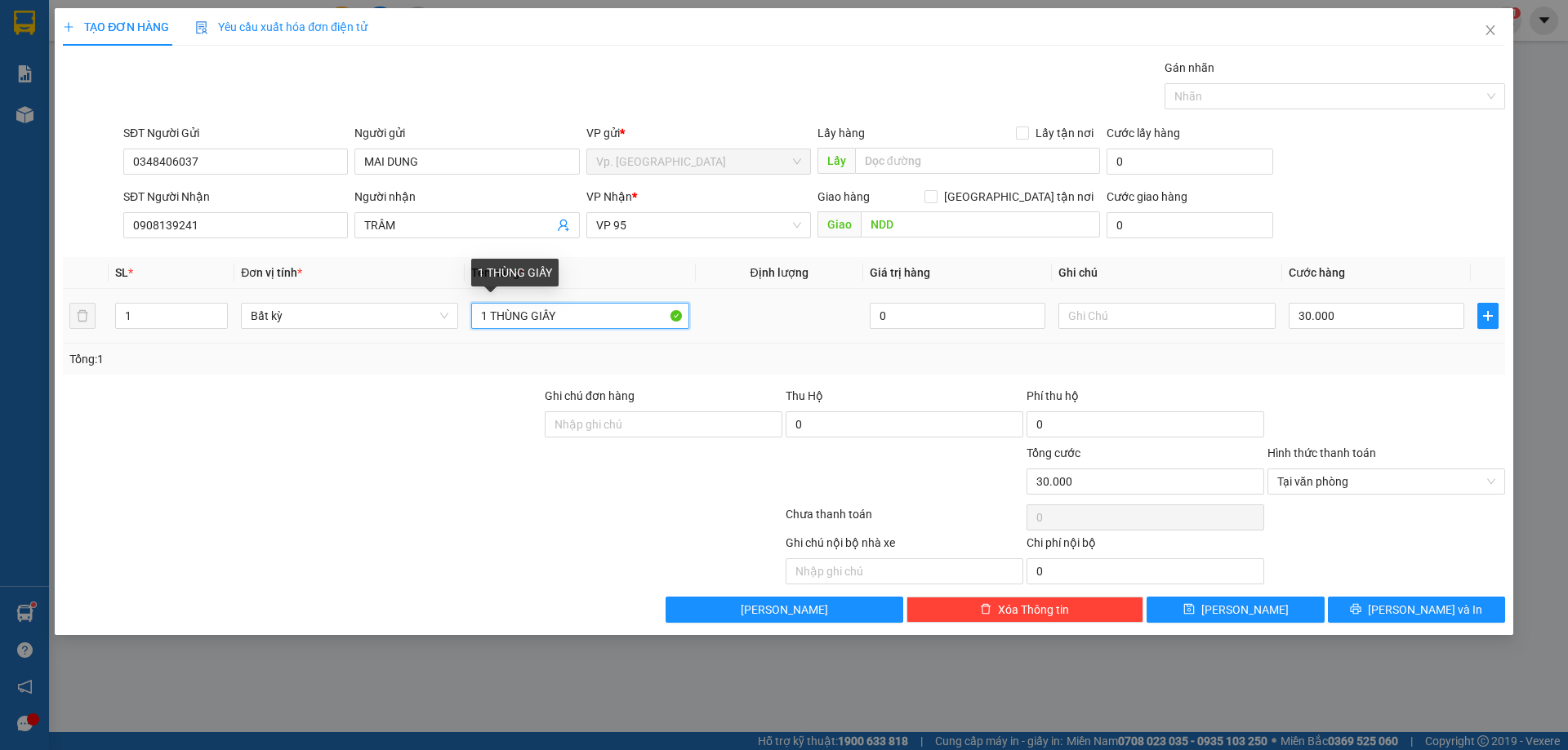
click at [620, 315] on input "1 THÙNG GIẤY" at bounding box center [580, 316] width 217 height 26
type input "1 THÙNG GIẤY QUẦN ÁO"
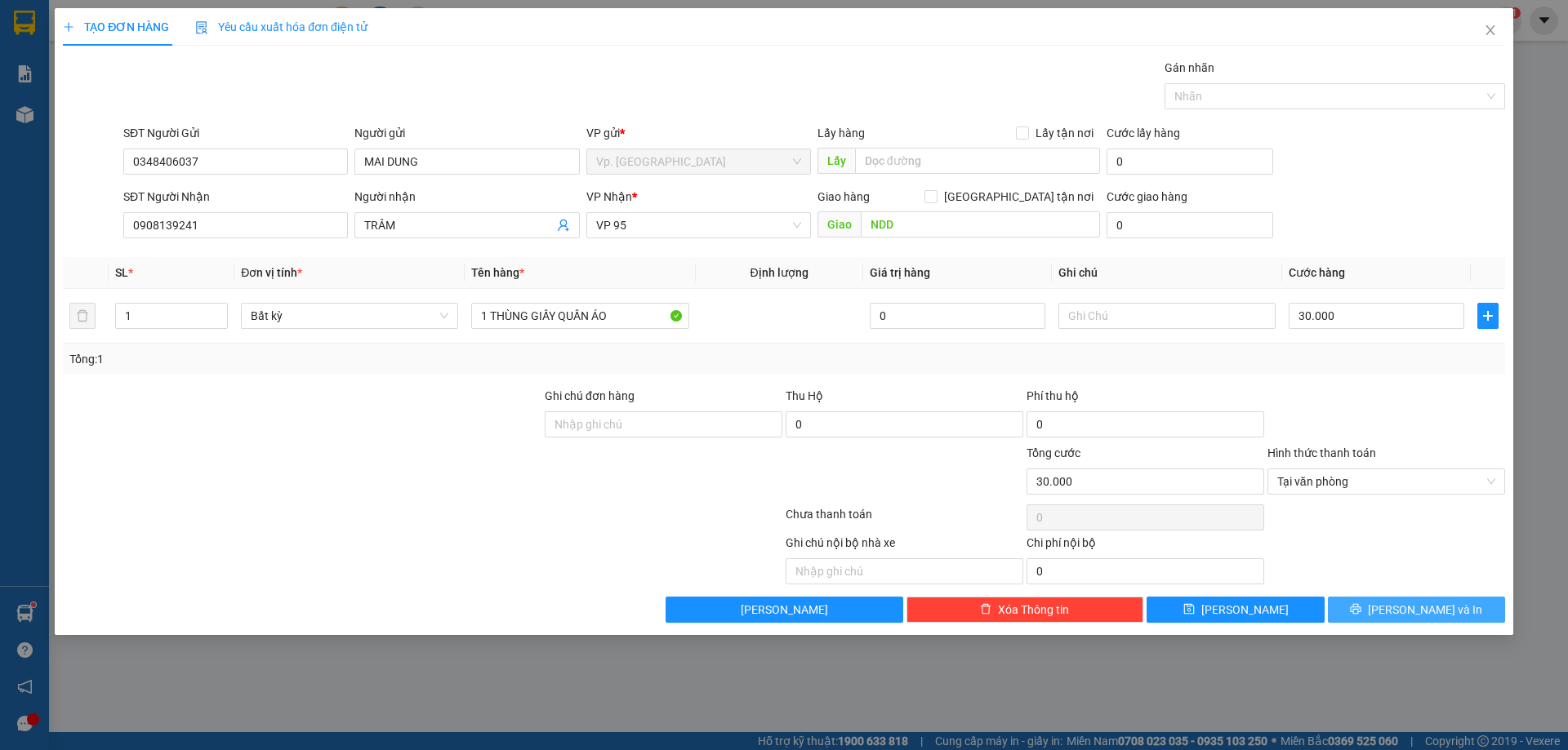
click at [1461, 615] on button "[PERSON_NAME] và In" at bounding box center [1417, 610] width 177 height 26
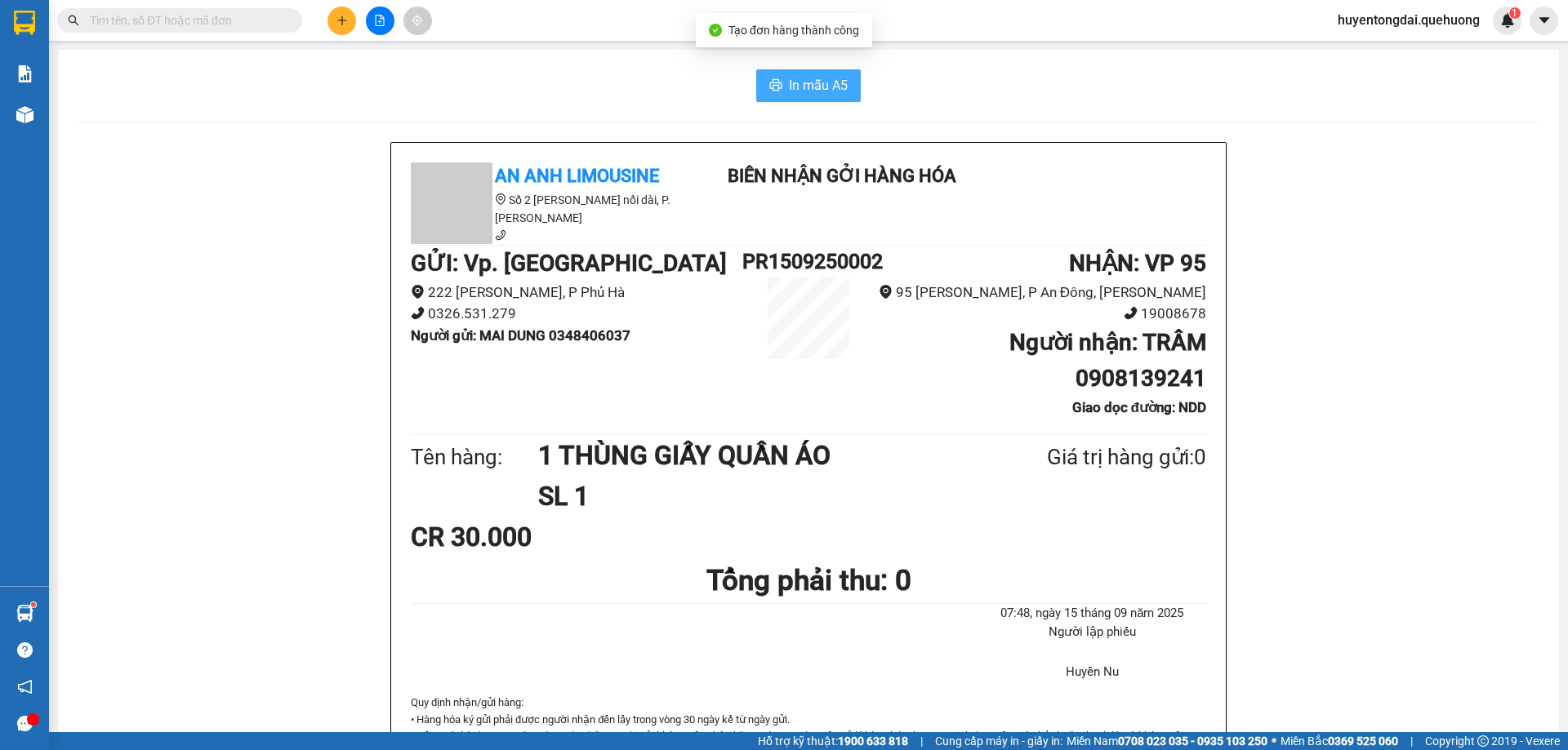
click at [813, 82] on span "In mẫu A5" at bounding box center [818, 86] width 59 height 21
click at [958, 376] on h1 "Người nhận : TRÂM 0908139241" at bounding box center [1040, 360] width 331 height 72
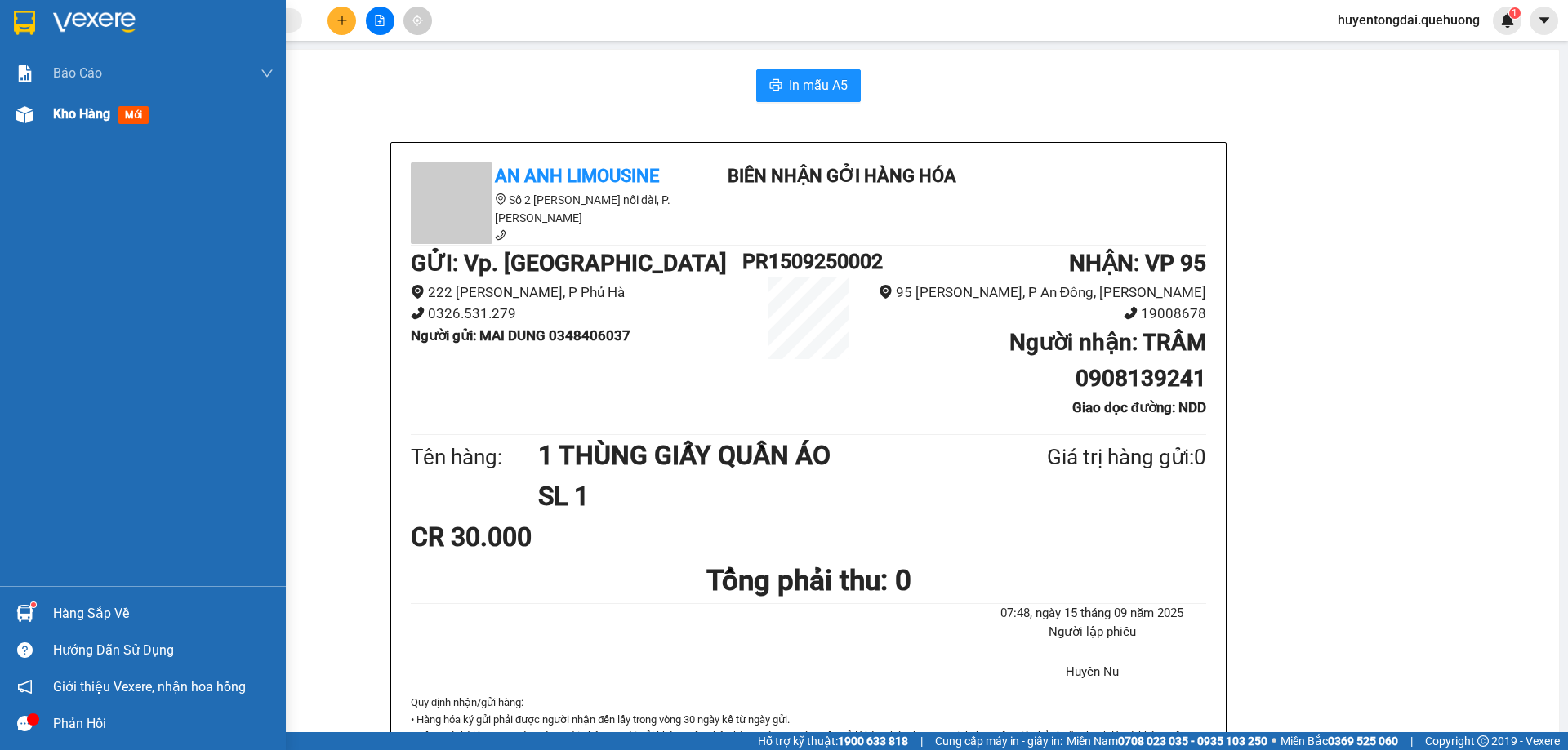
click at [33, 104] on div at bounding box center [24, 115] width 29 height 29
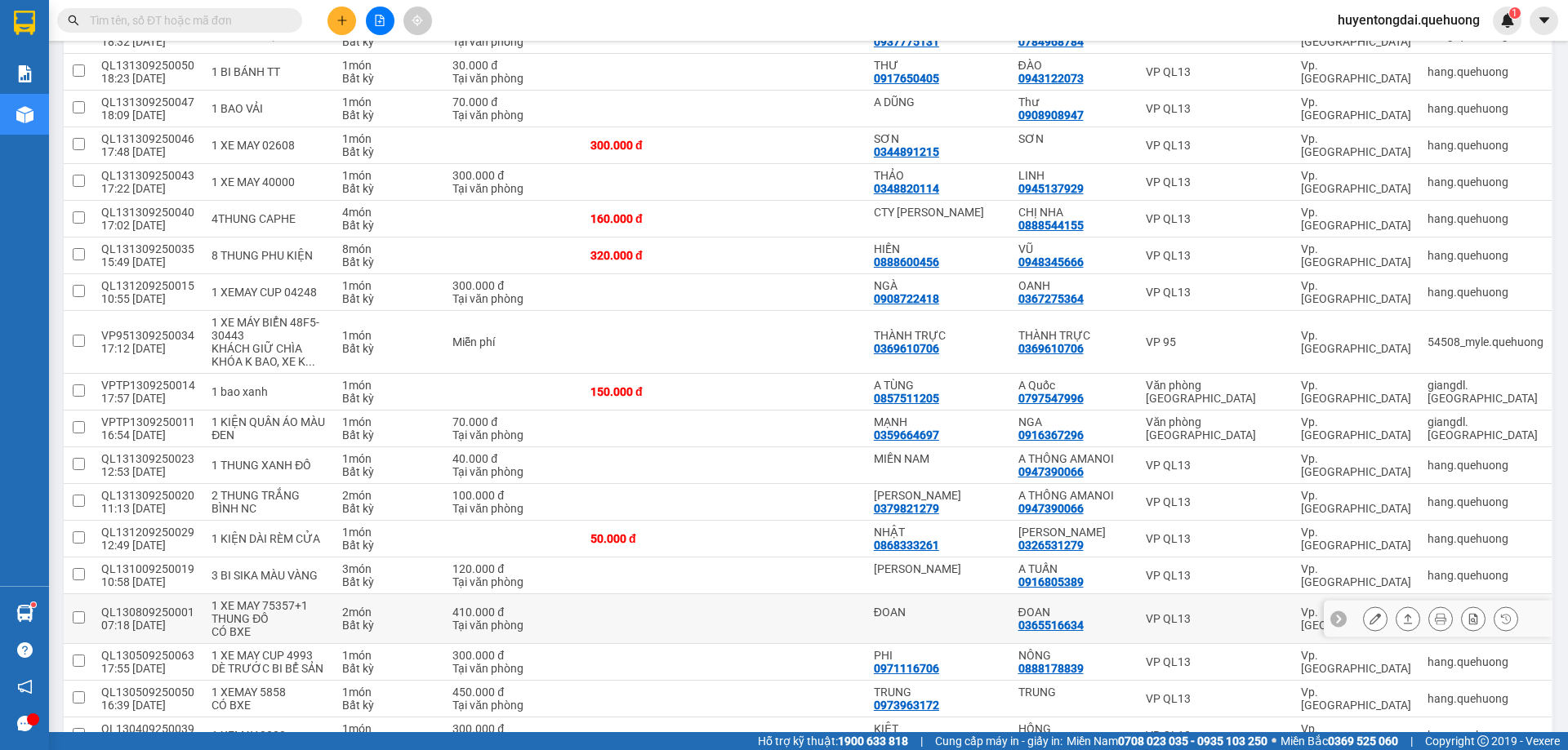
scroll to position [999, 0]
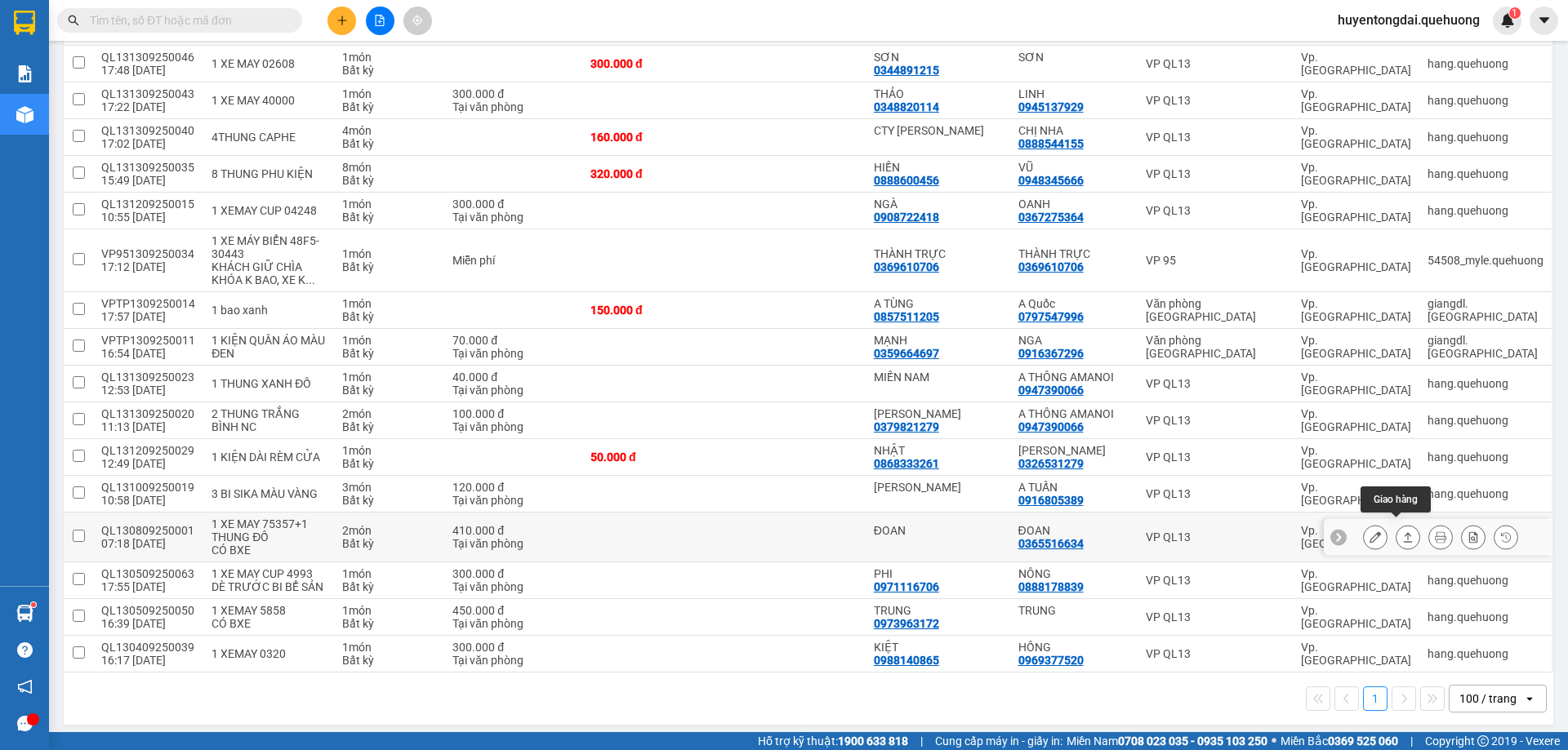
click at [1402, 532] on icon at bounding box center [1407, 537] width 11 height 11
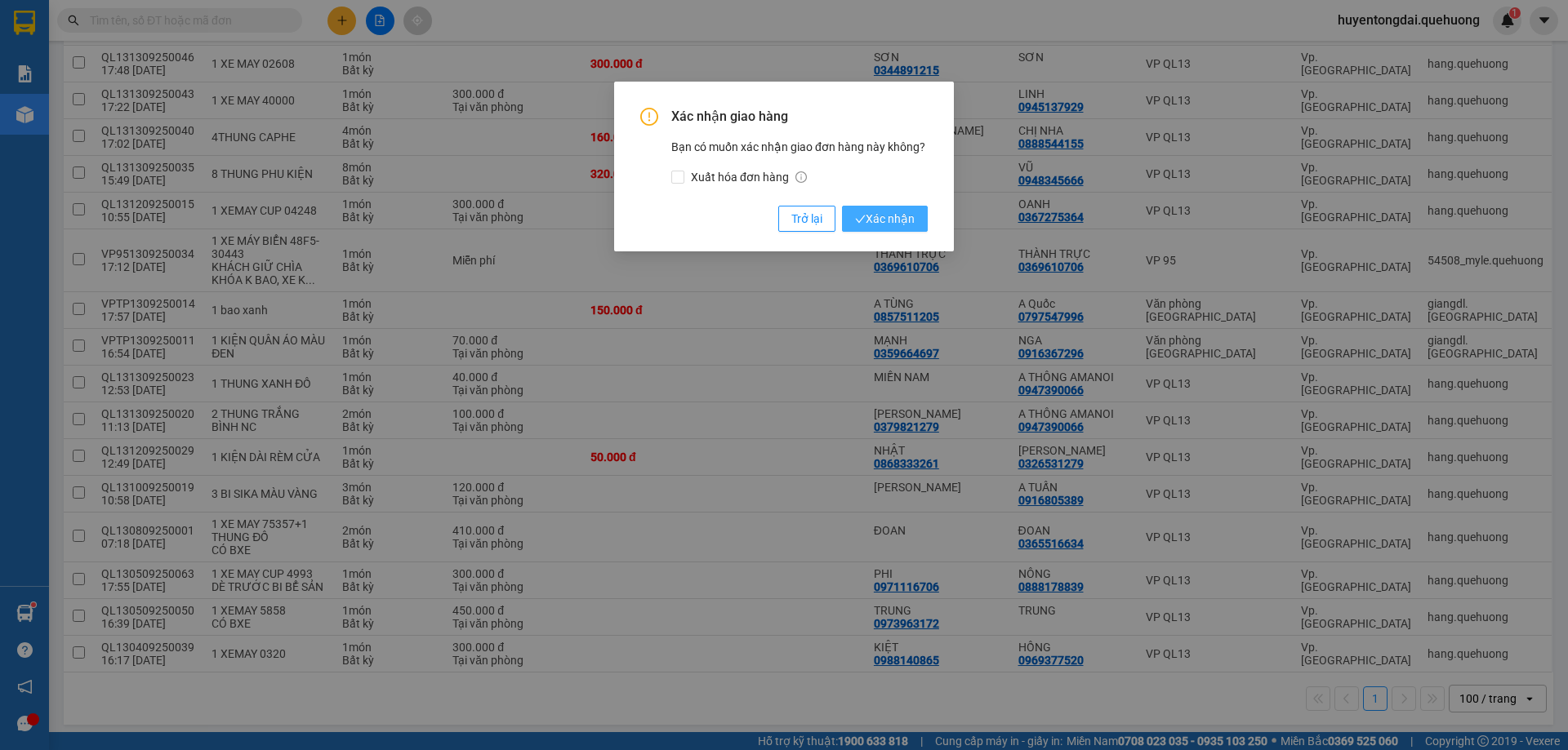
click at [891, 209] on button "Xác nhận" at bounding box center [885, 219] width 86 height 26
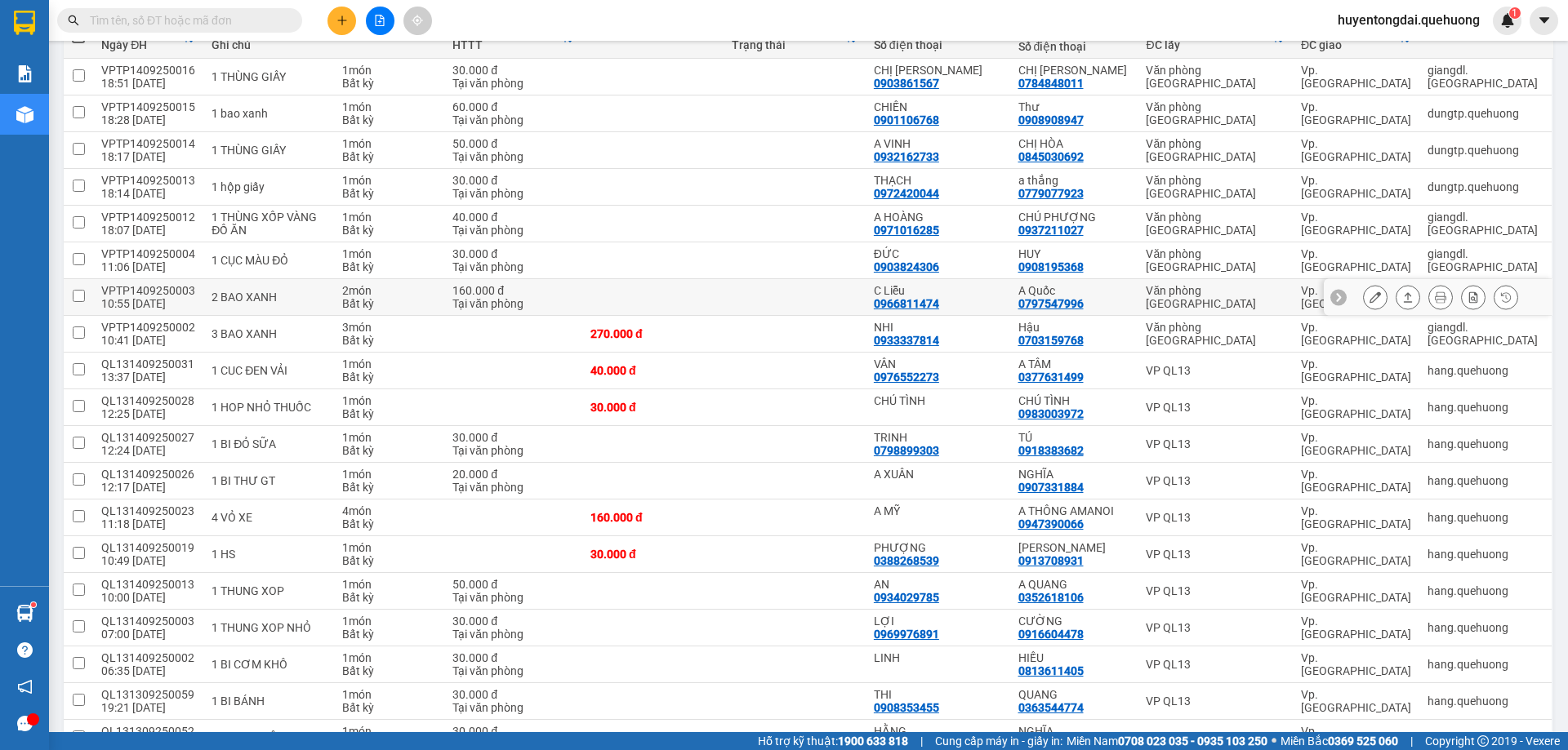
scroll to position [0, 0]
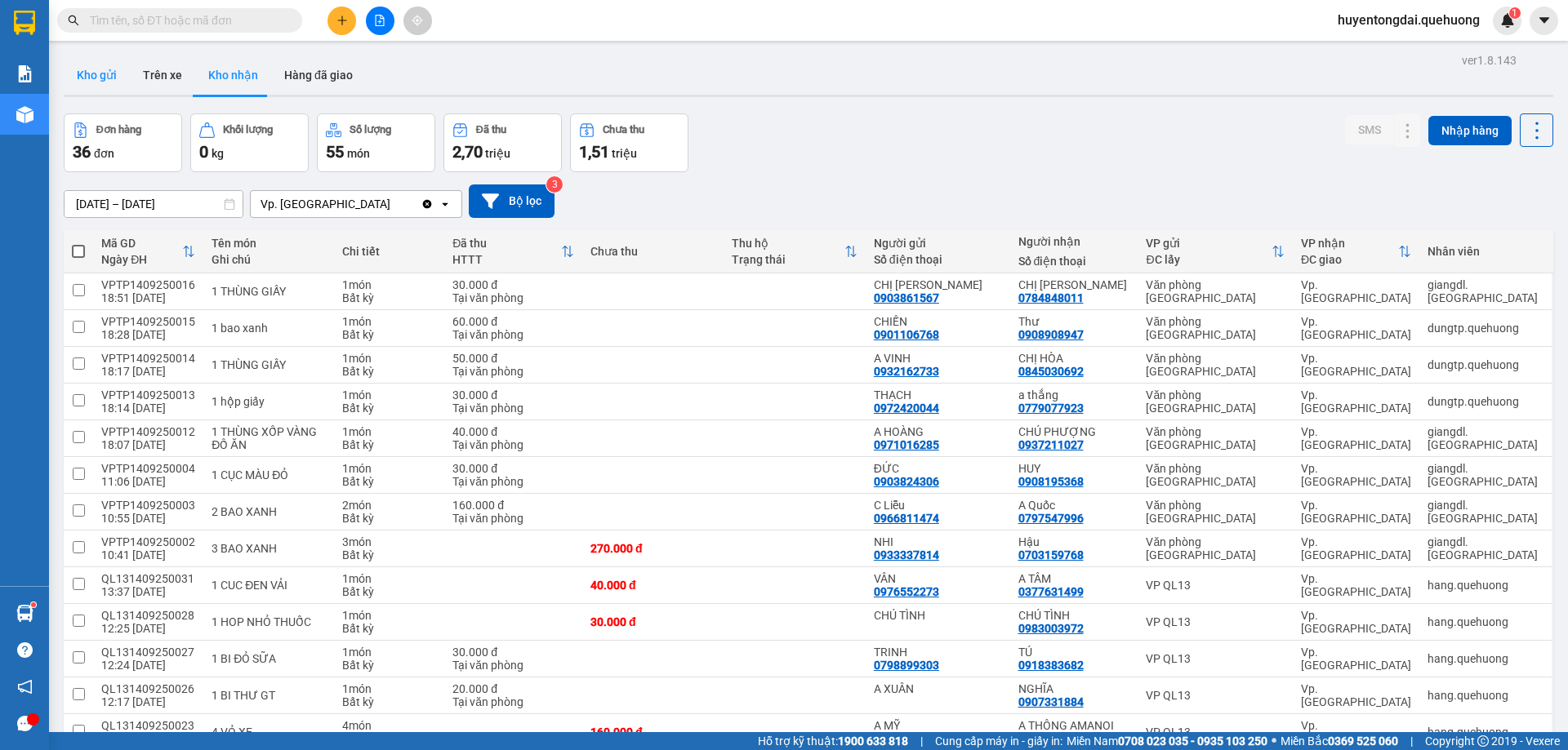
click at [100, 77] on button "Kho gửi" at bounding box center [96, 76] width 66 height 39
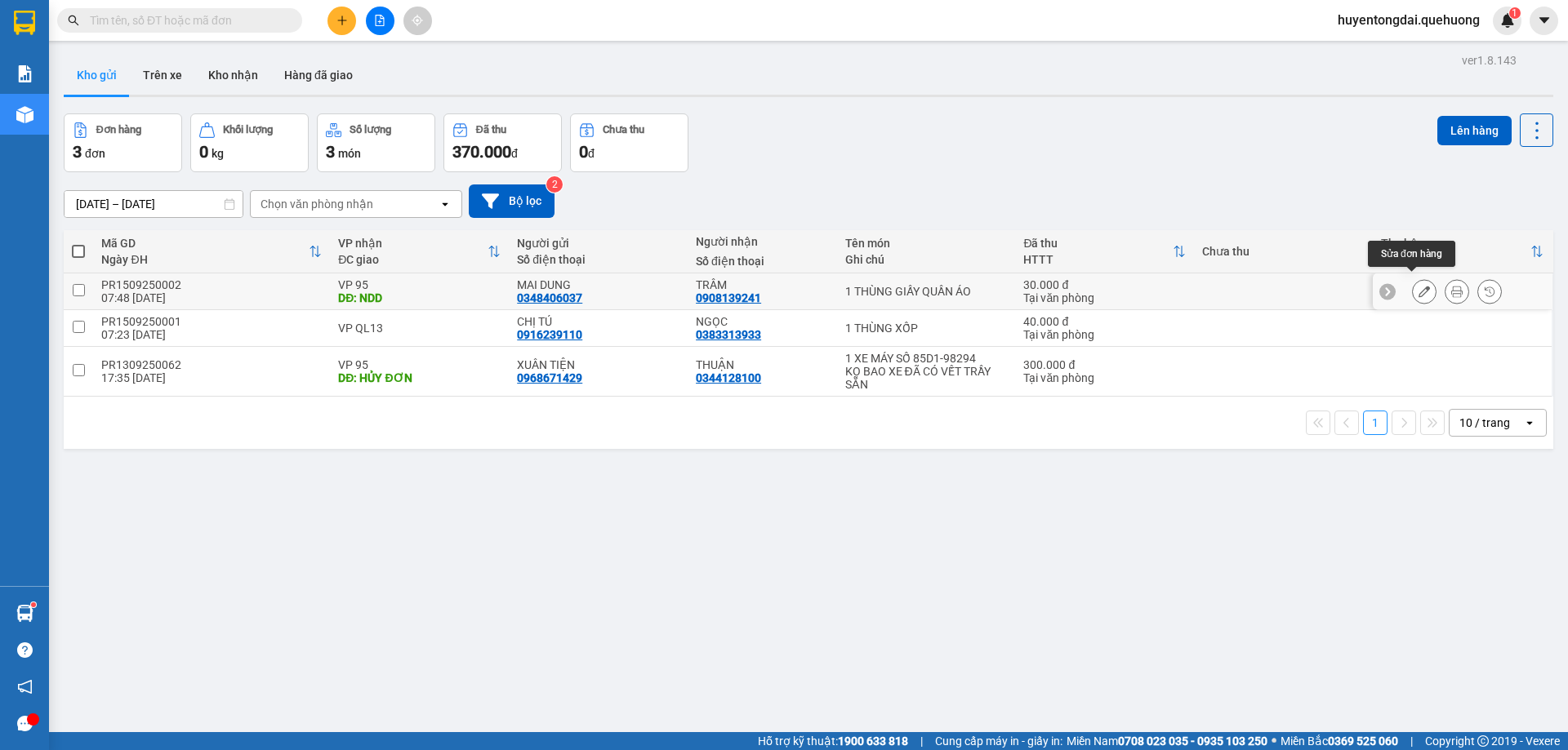
click at [1413, 282] on button at bounding box center [1424, 292] width 23 height 29
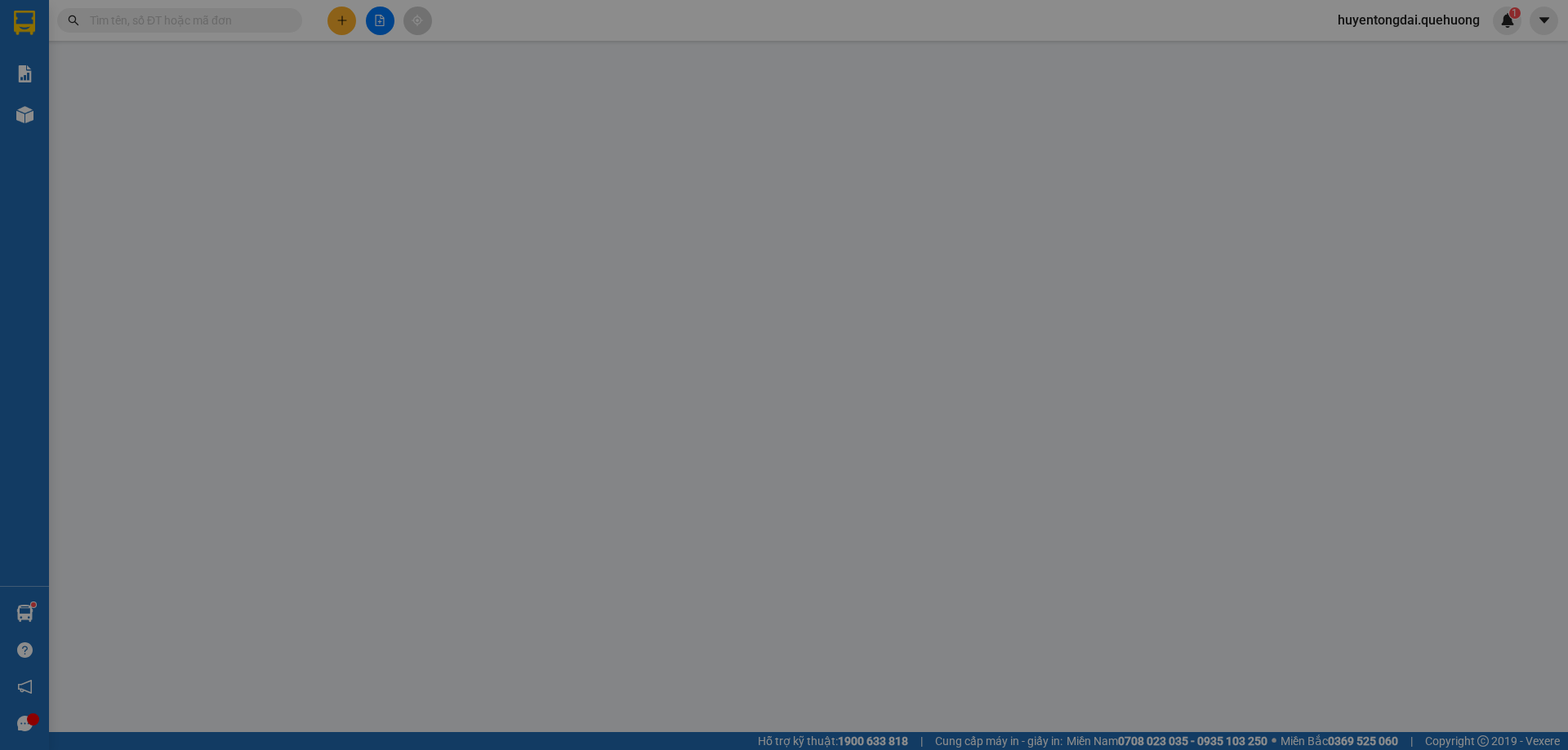
type input "0348406037"
type input "0908139241"
type input "NDD"
type input "30.000"
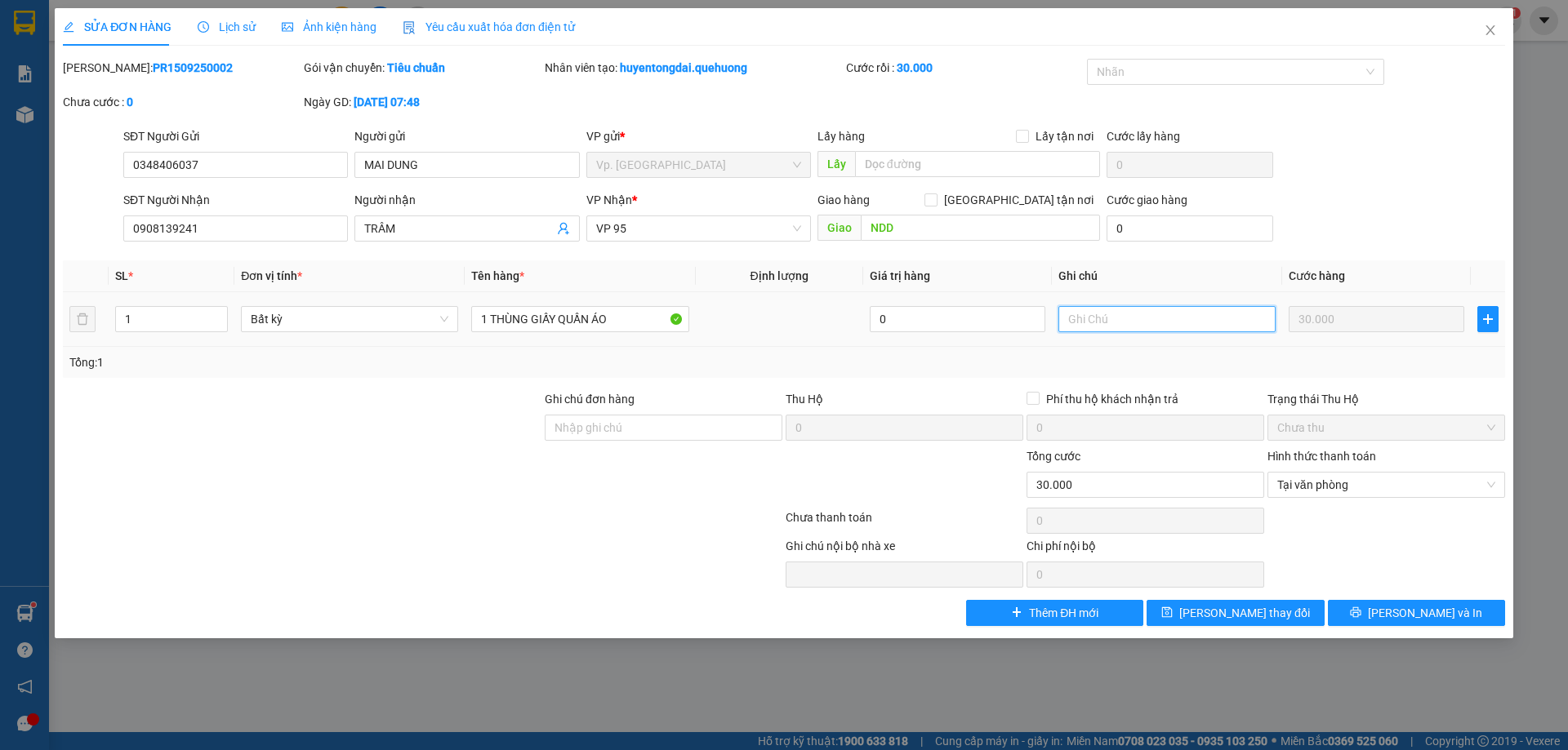
drag, startPoint x: 1111, startPoint y: 328, endPoint x: 1184, endPoint y: 311, distance: 75.0
click at [1121, 325] on input "text" at bounding box center [1167, 319] width 217 height 26
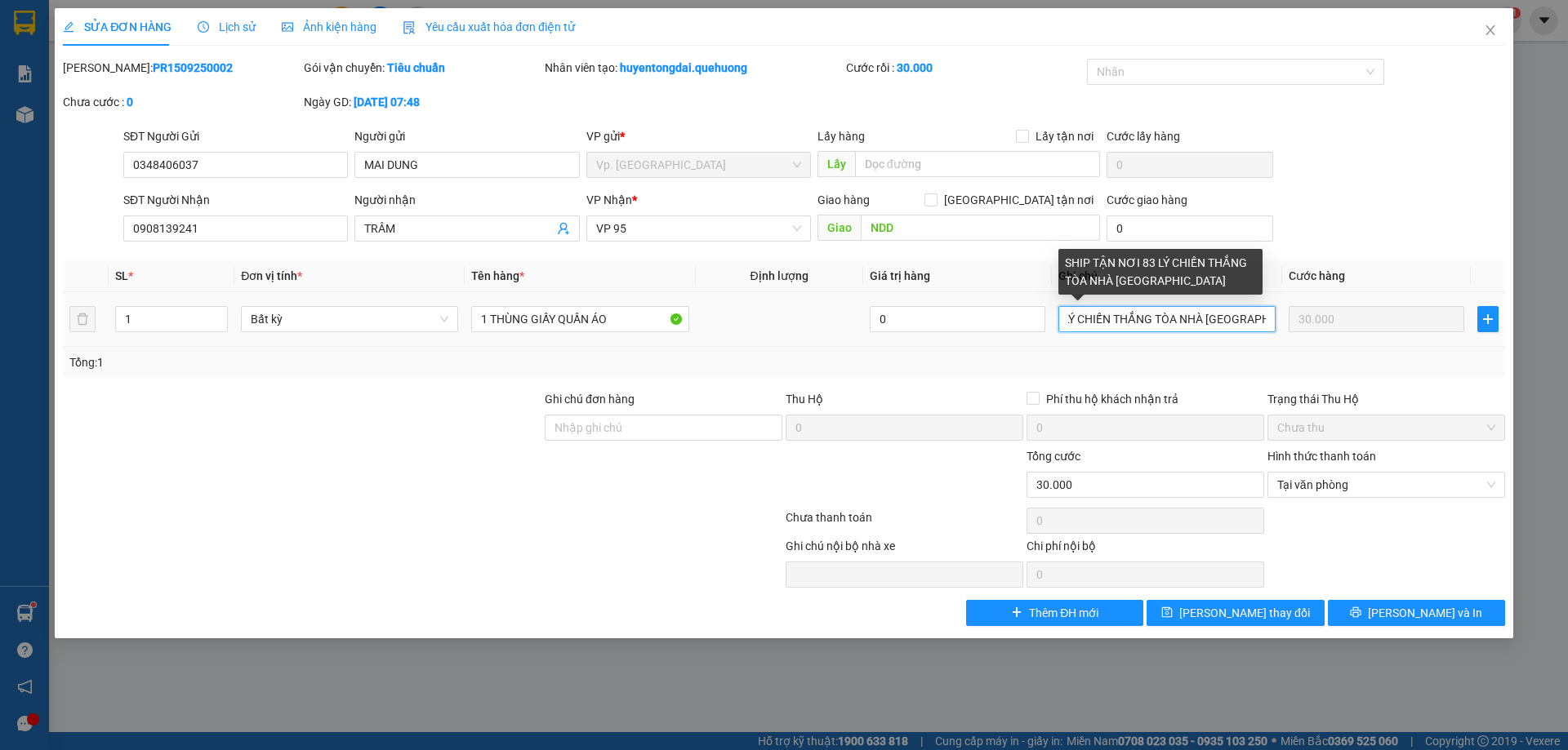
click at [1245, 326] on input "SHIP TẬN NƠI 83 LÝ CHIẾN THẮNG TÒA NHÀ TERRA EIYAL" at bounding box center [1167, 319] width 217 height 26
click at [1250, 326] on input "SHIP TẬN NƠI 83 LÝ CHIẾN THẮNG TÒA NHÀ TERRA EIYAL" at bounding box center [1167, 319] width 217 height 26
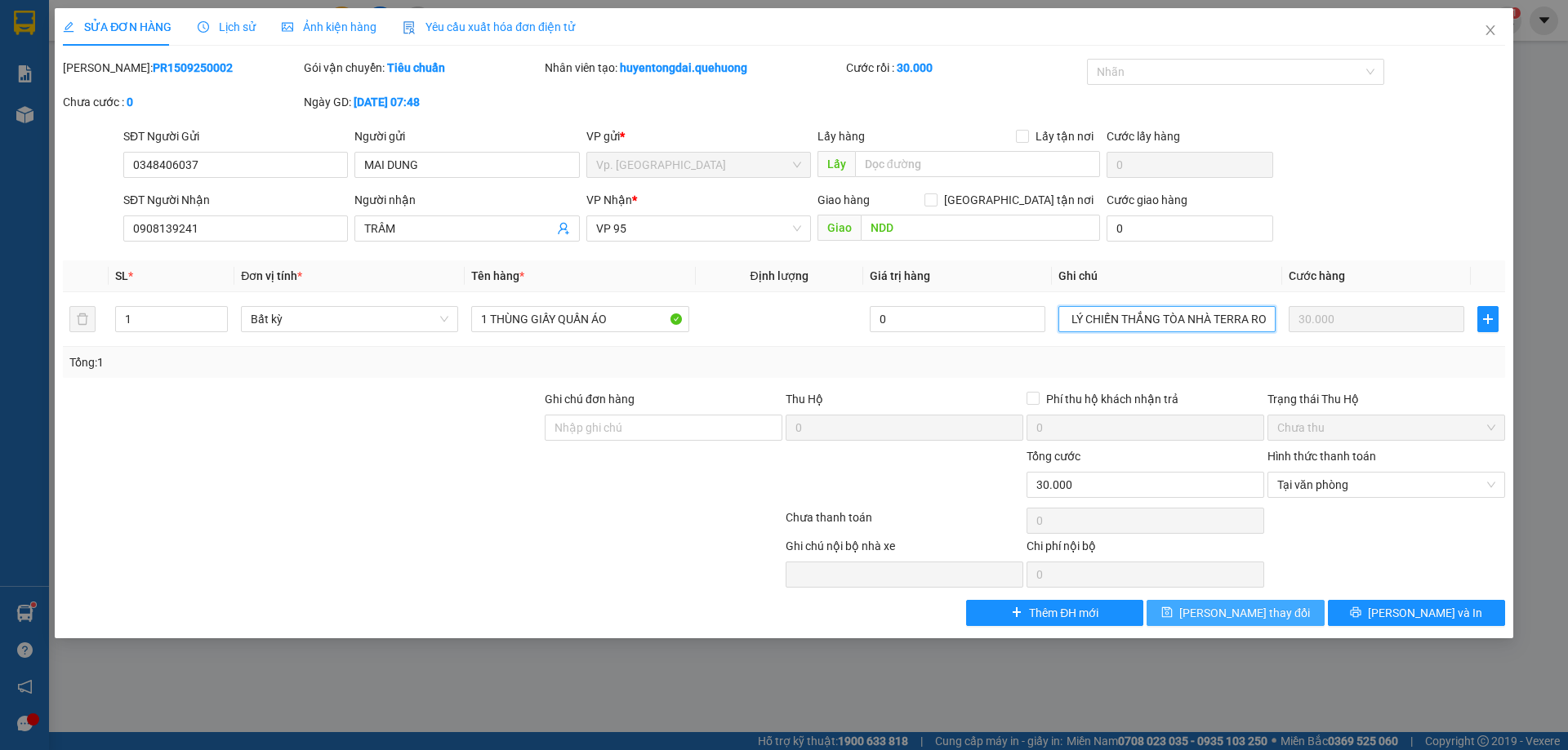
type input "SHIP TẬN NƠI 83 LÝ CHIẾN THẮNG TÒA NHÀ TERRA ROYAL"
click at [1243, 614] on span "[PERSON_NAME] thay đổi" at bounding box center [1245, 613] width 131 height 18
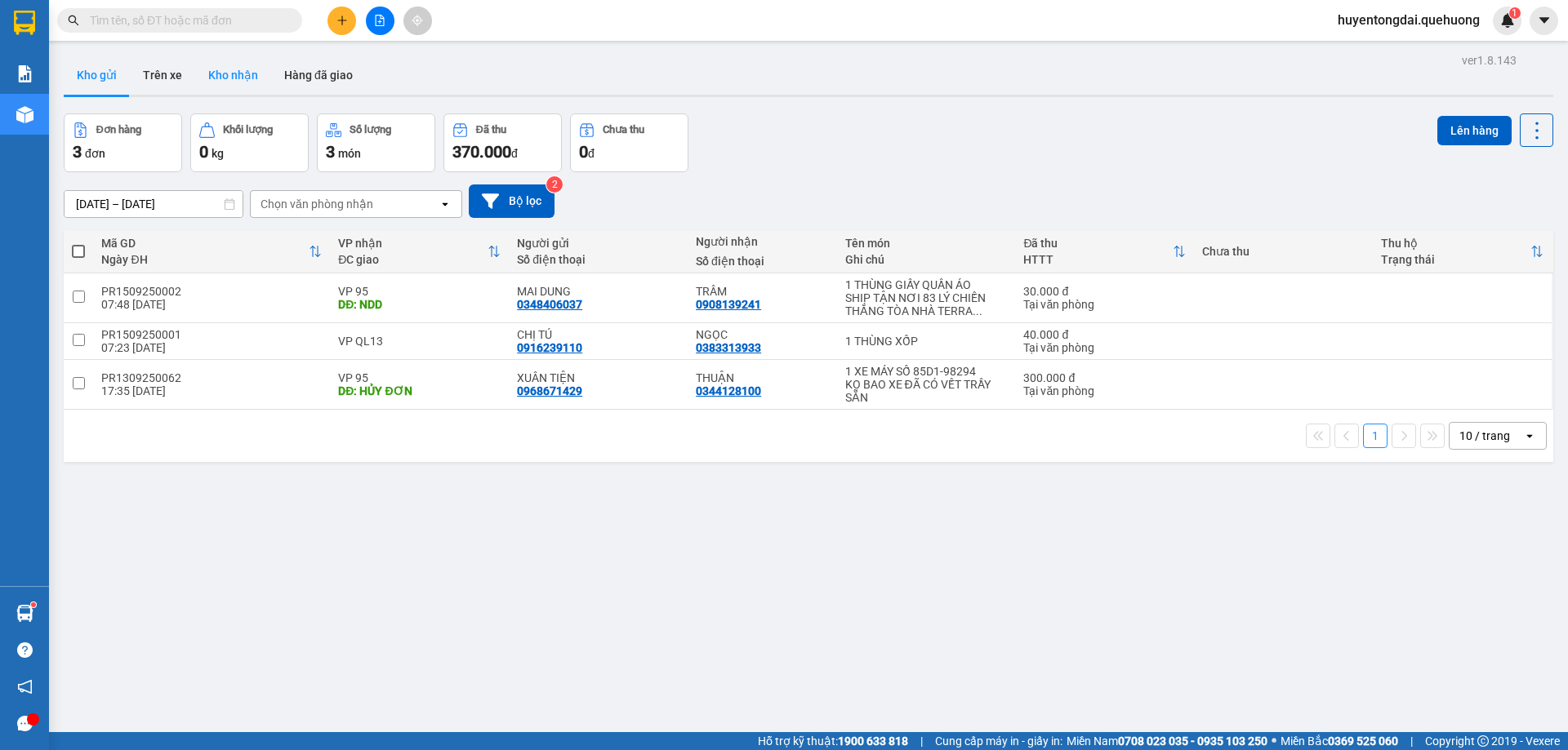
click at [248, 81] on button "Kho nhận" at bounding box center [232, 76] width 76 height 39
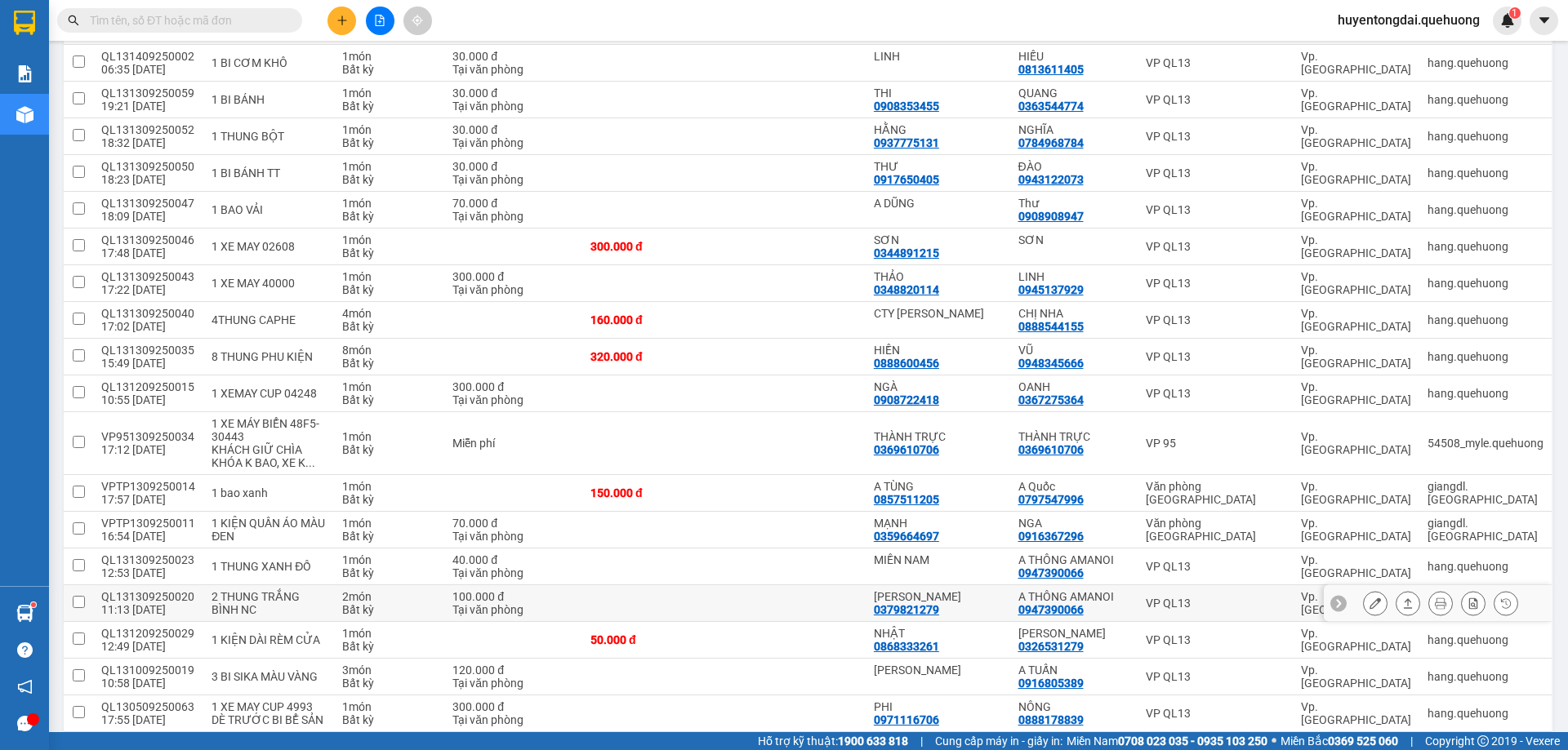
scroll to position [950, 0]
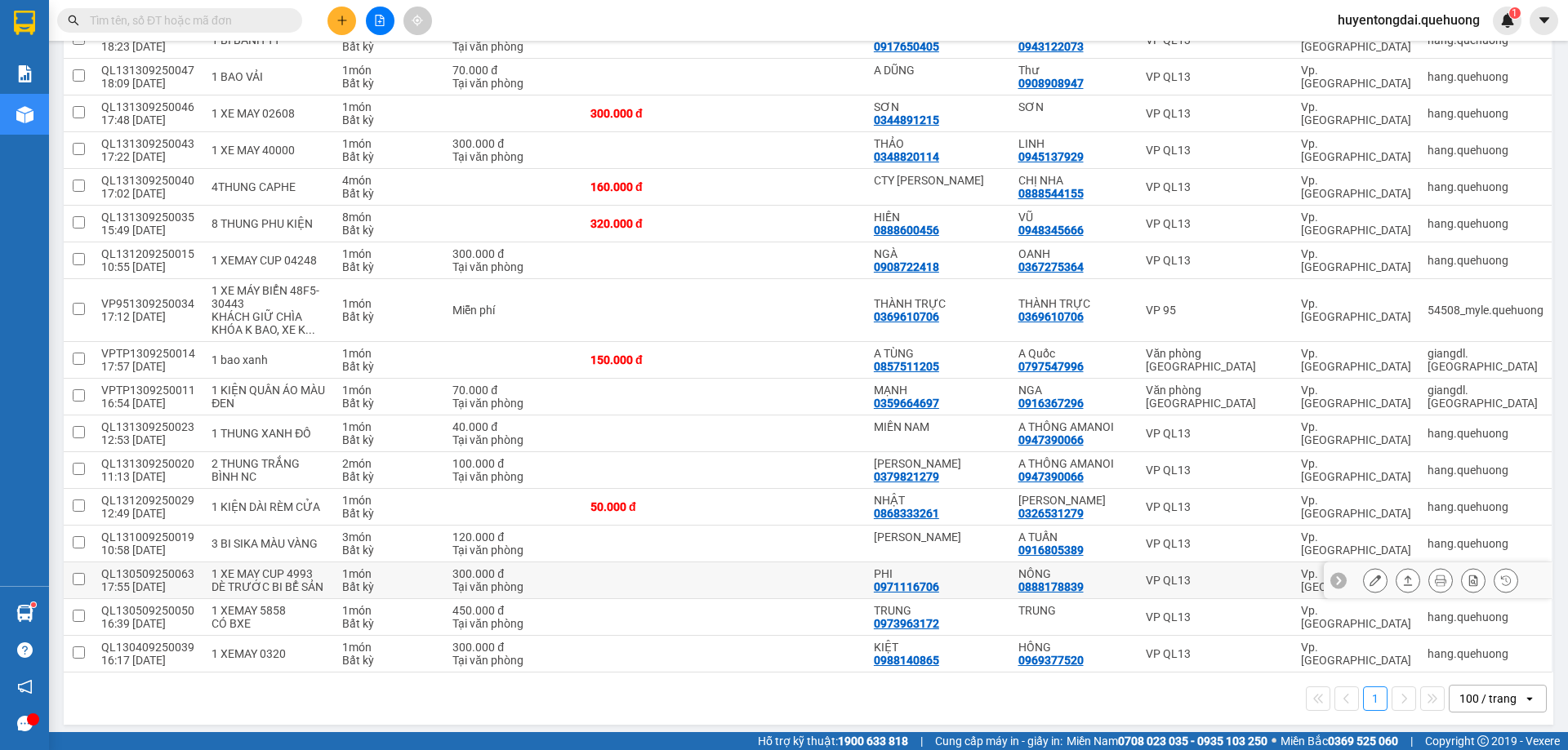
click at [1402, 576] on icon at bounding box center [1407, 580] width 11 height 11
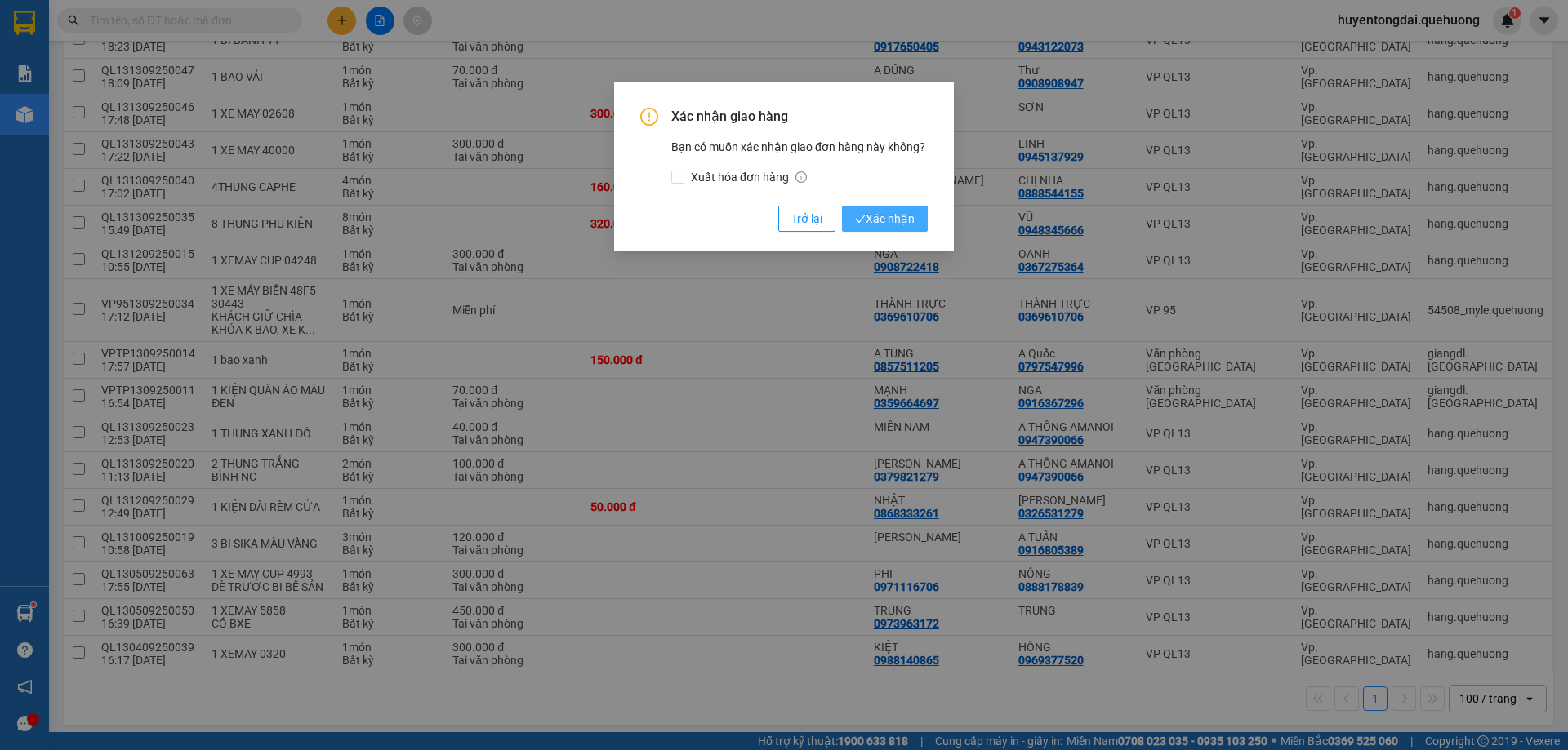
click at [904, 224] on span "Xác nhận" at bounding box center [885, 218] width 60 height 18
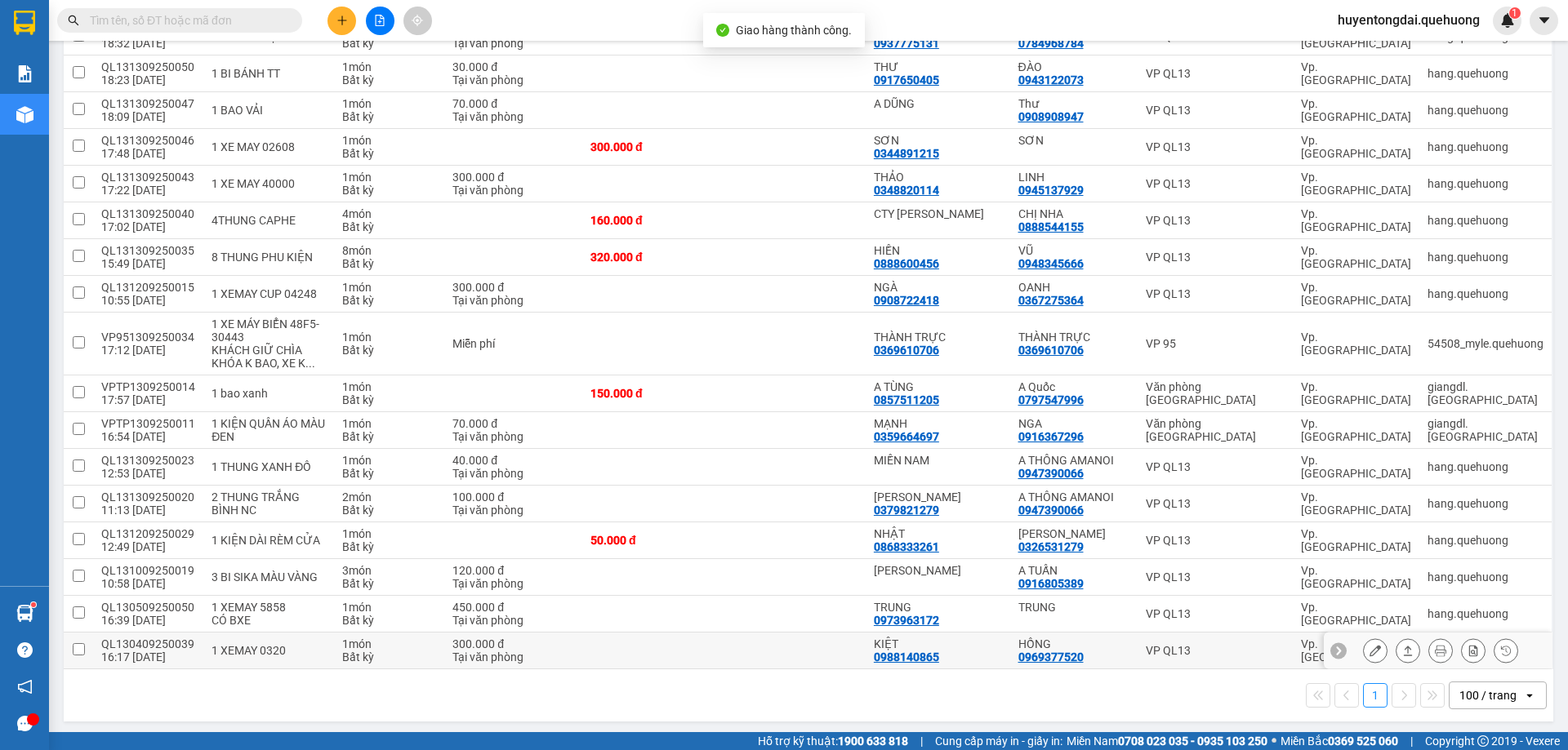
scroll to position [912, 0]
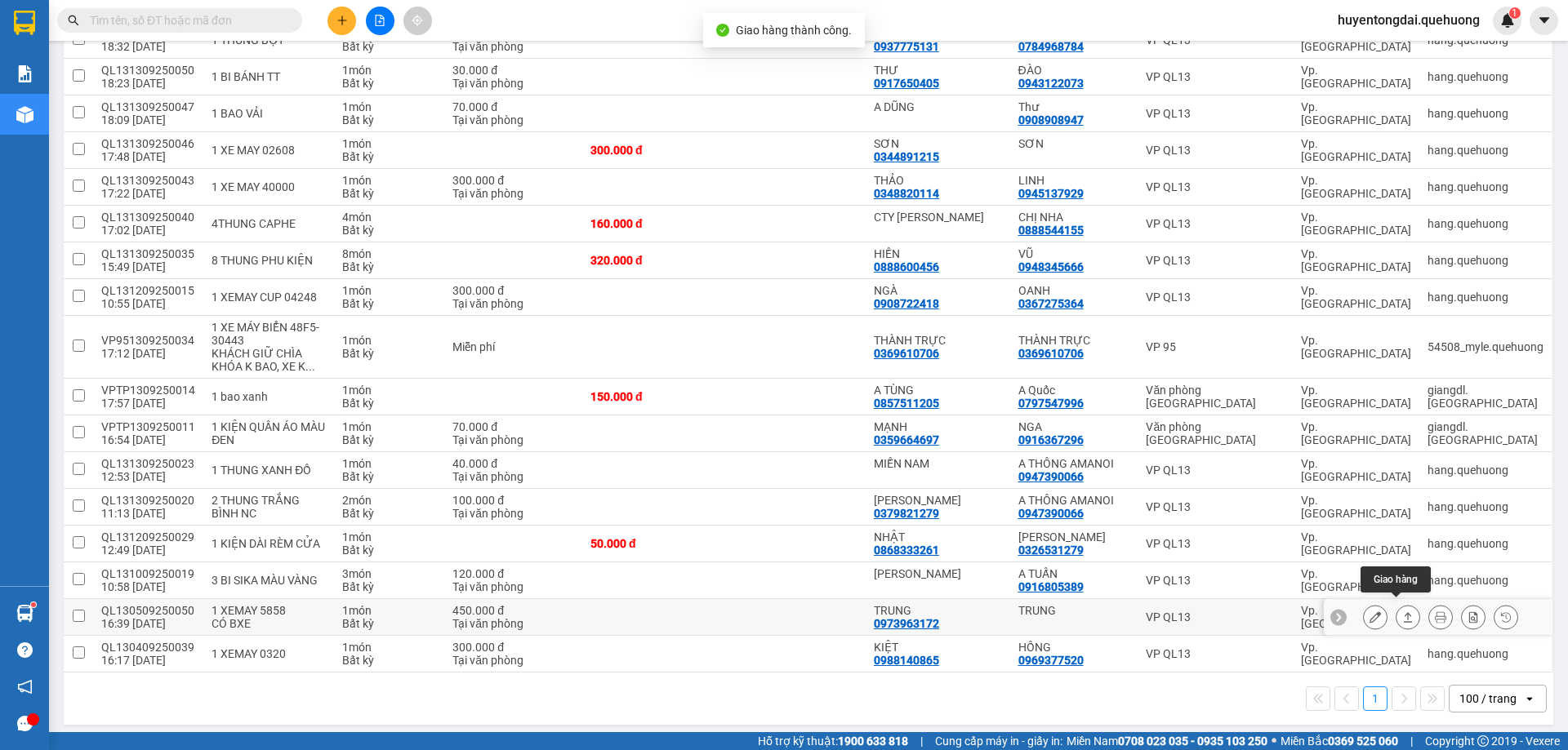
click at [1402, 611] on icon at bounding box center [1407, 617] width 11 height 11
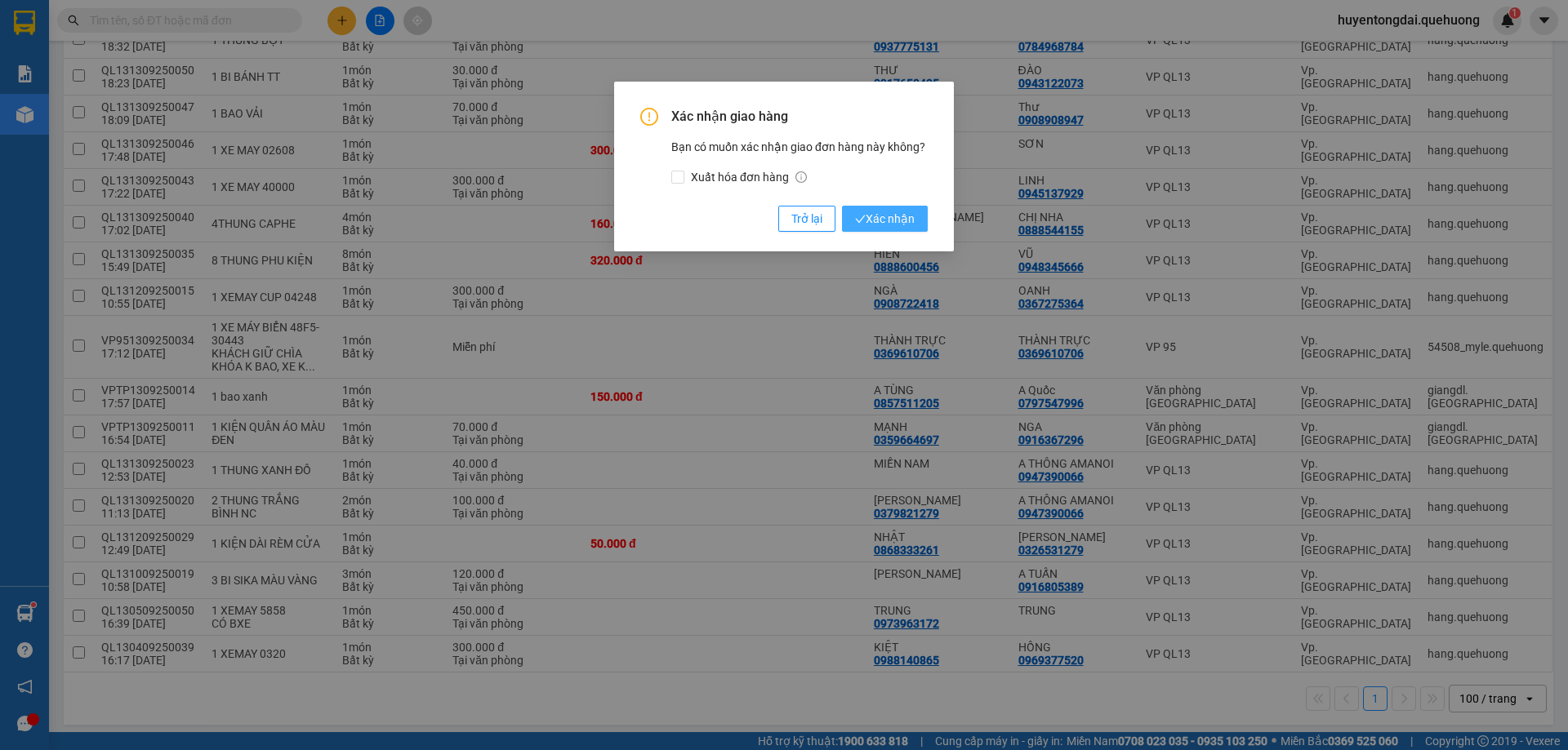
click at [897, 206] on button "Xác nhận" at bounding box center [885, 219] width 86 height 26
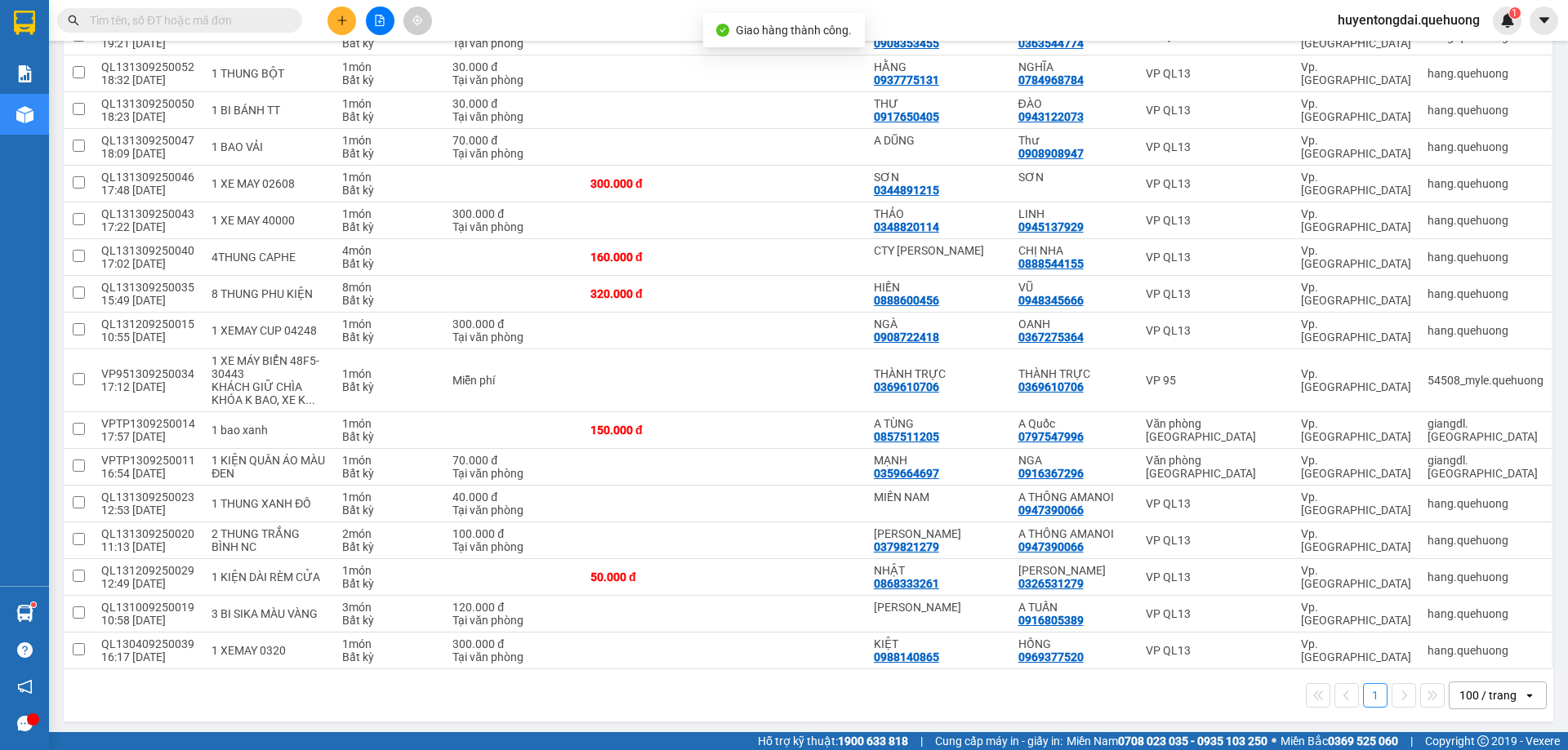
scroll to position [876, 0]
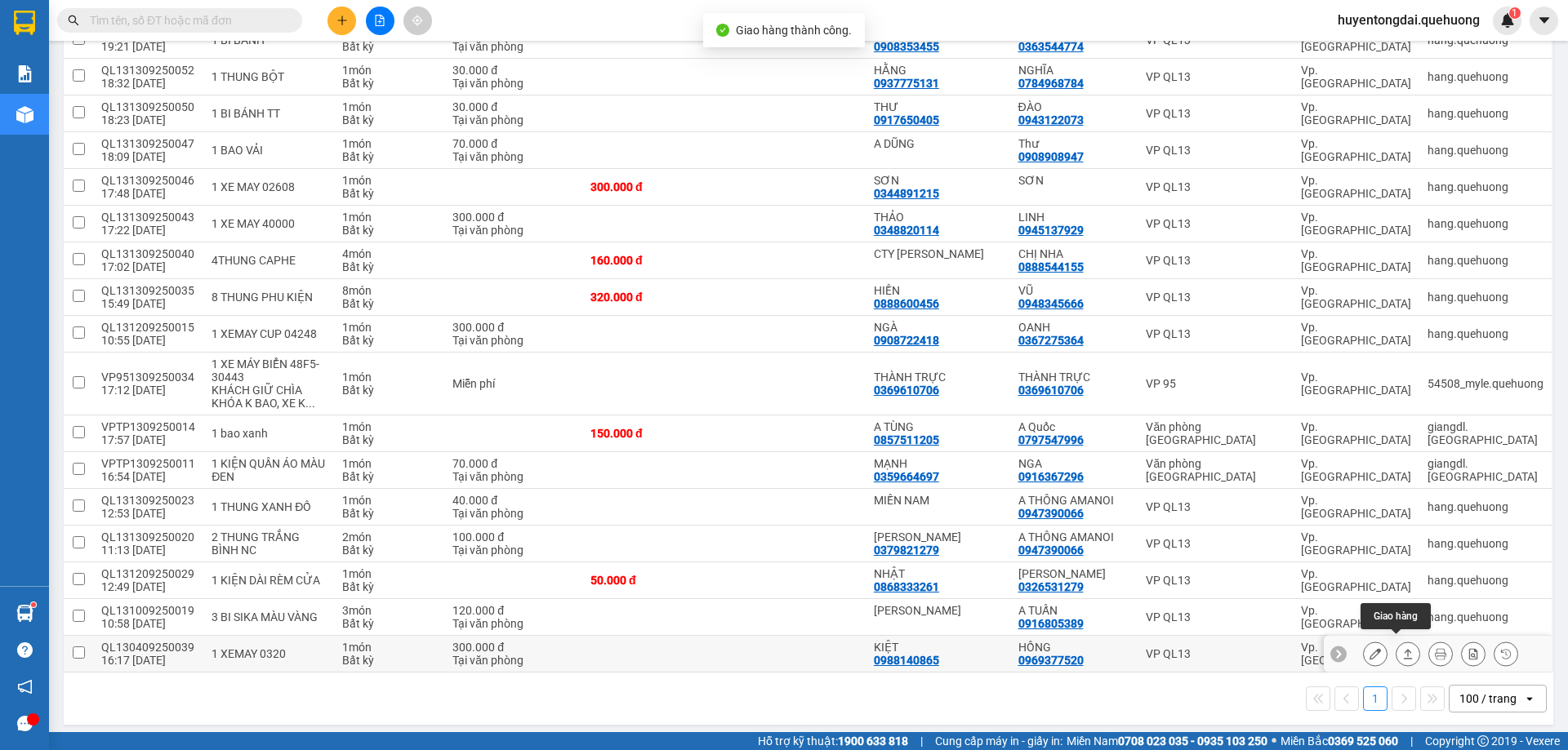
click at [1402, 648] on icon at bounding box center [1407, 654] width 11 height 11
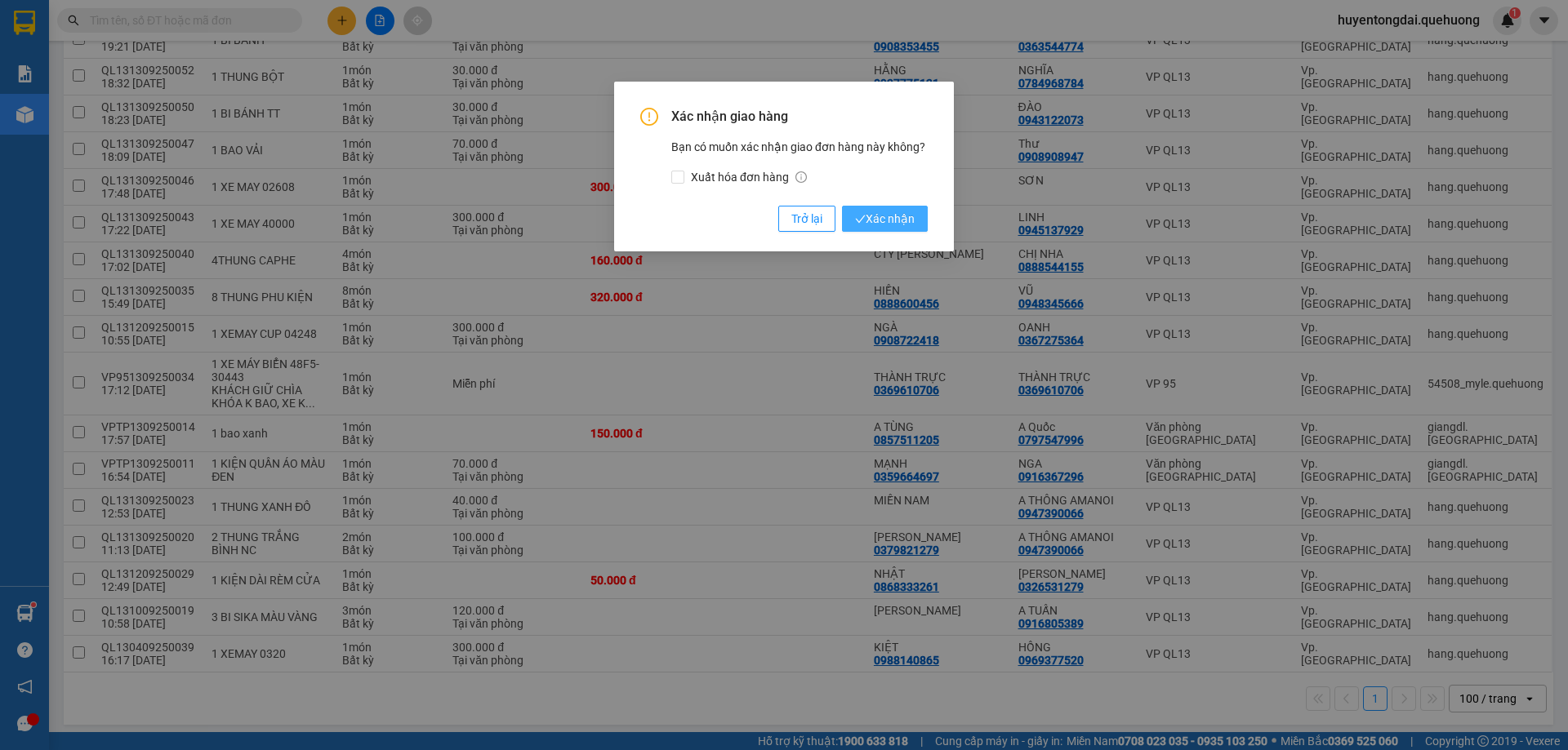
click at [876, 219] on span "Xác nhận" at bounding box center [885, 218] width 60 height 18
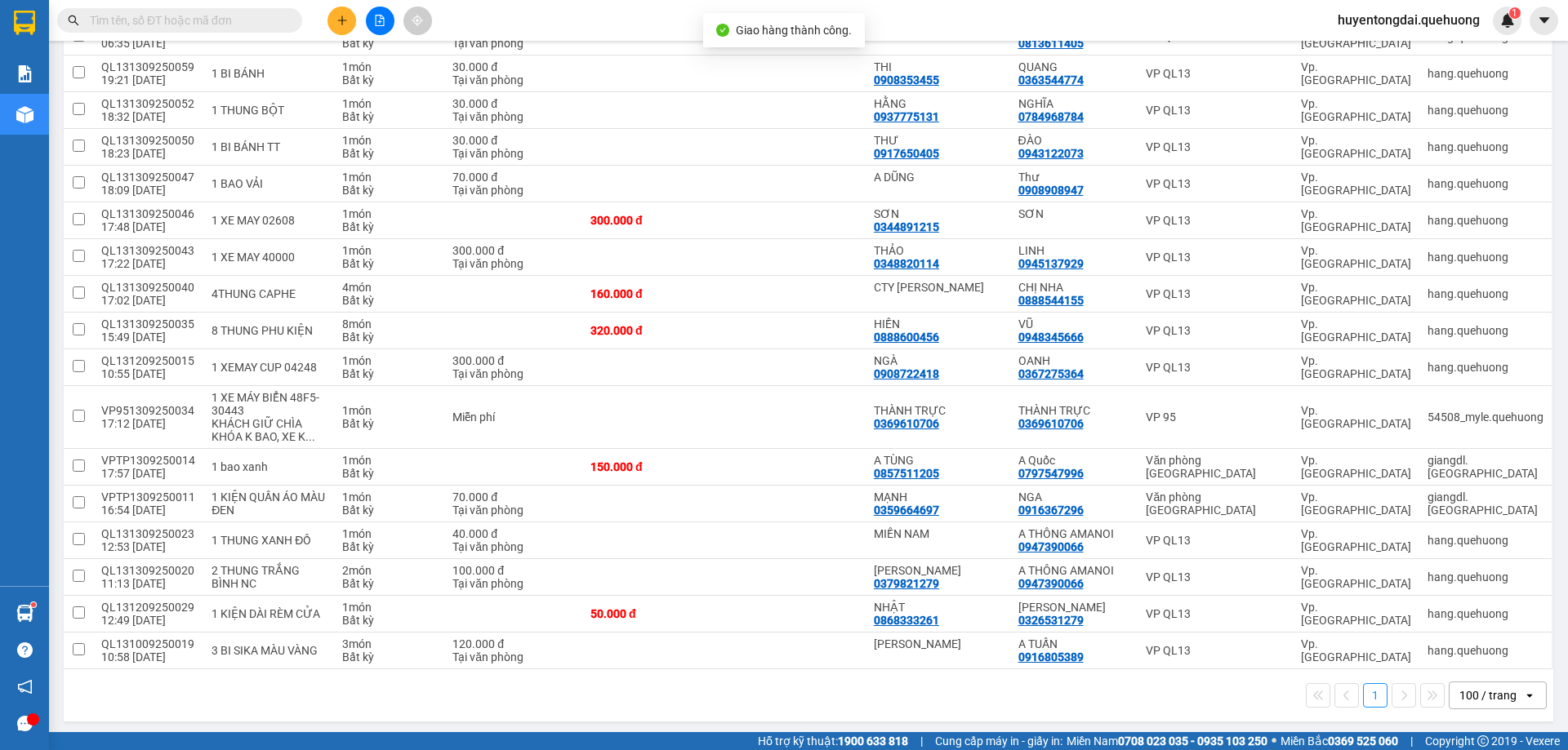
scroll to position [840, 0]
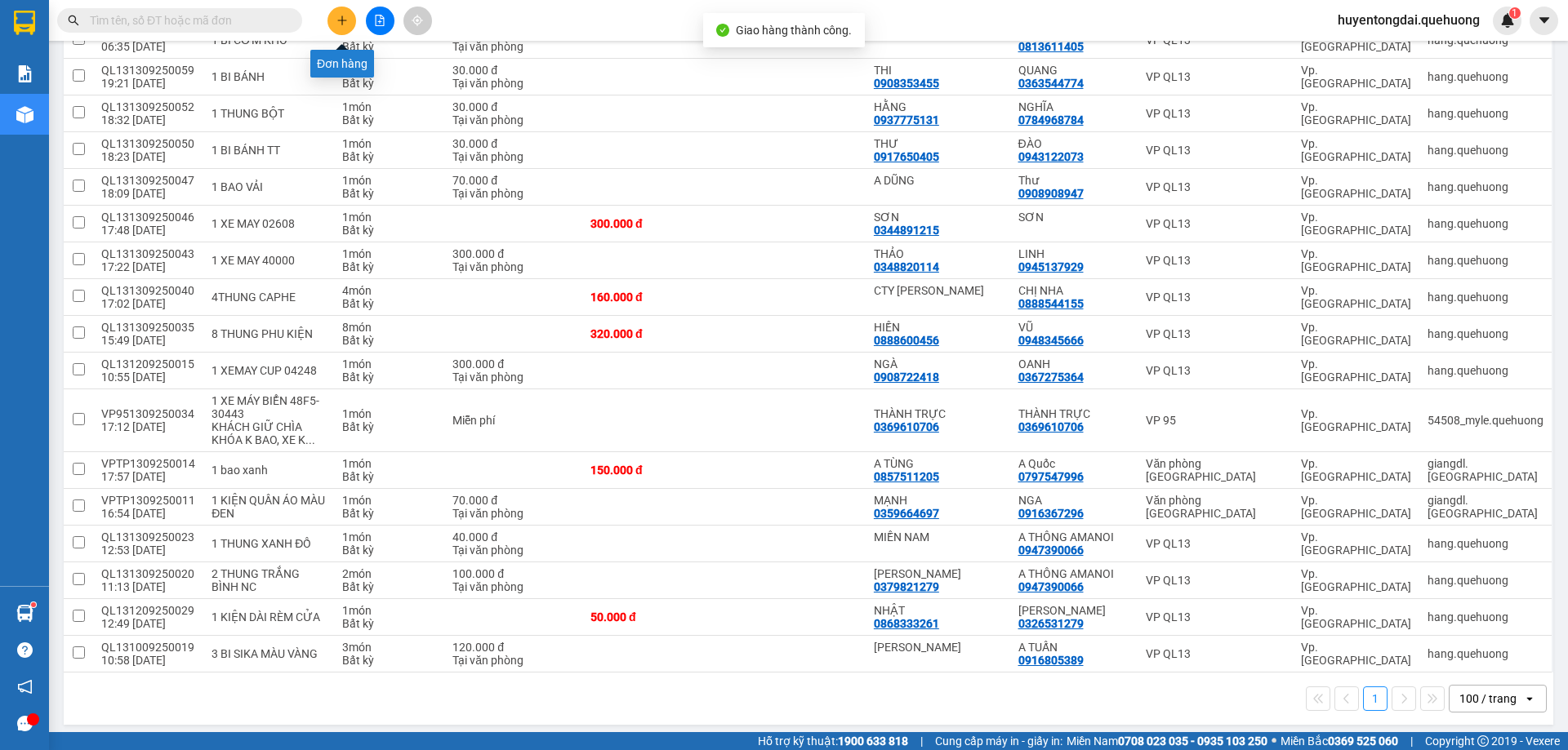
click at [338, 16] on icon "plus" at bounding box center [343, 21] width 11 height 11
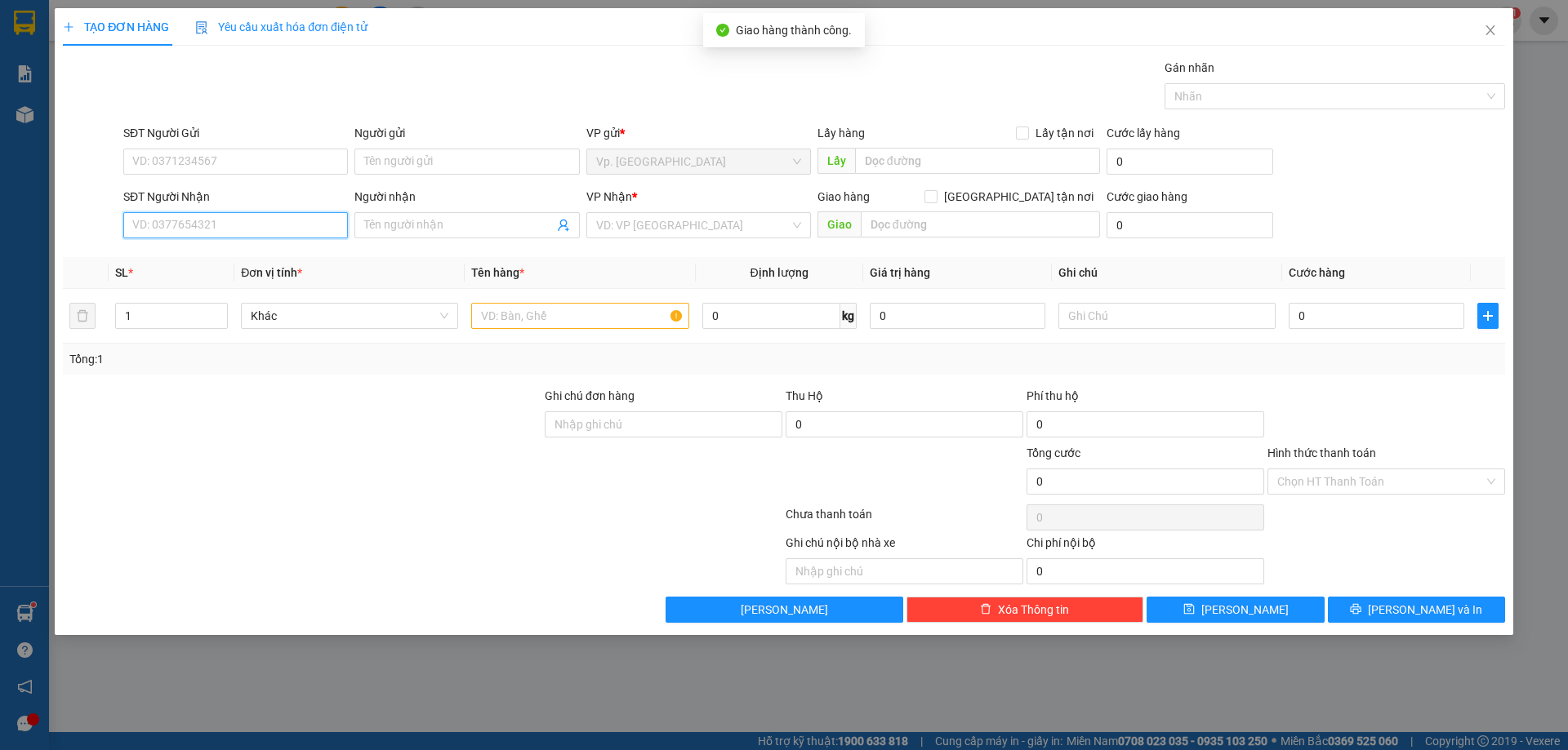
click at [229, 229] on input "SĐT Người Nhận" at bounding box center [235, 226] width 225 height 26
type input "0971963276"
click at [468, 222] on input "Người nhận" at bounding box center [458, 225] width 189 height 18
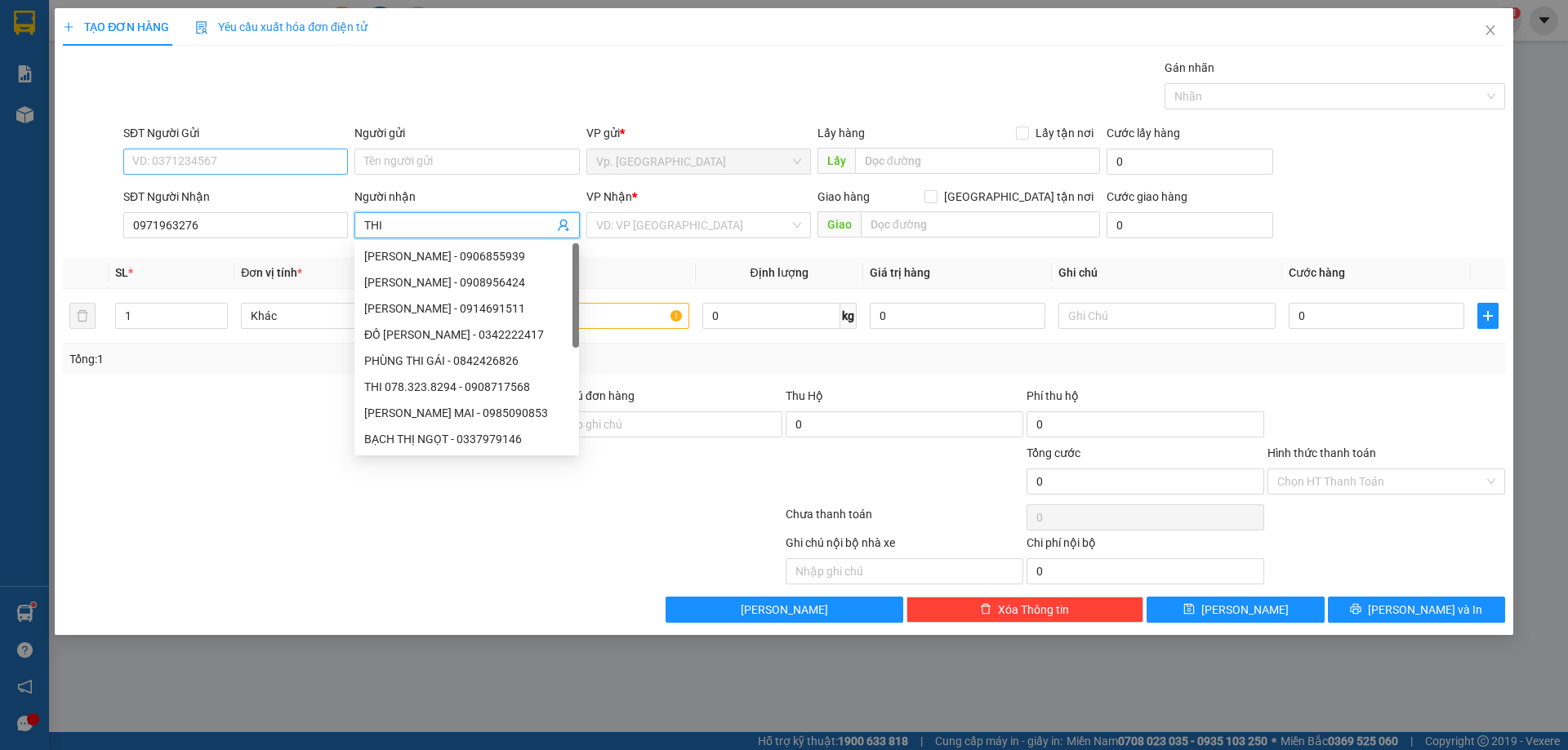
type input "THI"
click at [210, 170] on input "SĐT Người Gửi" at bounding box center [235, 161] width 225 height 26
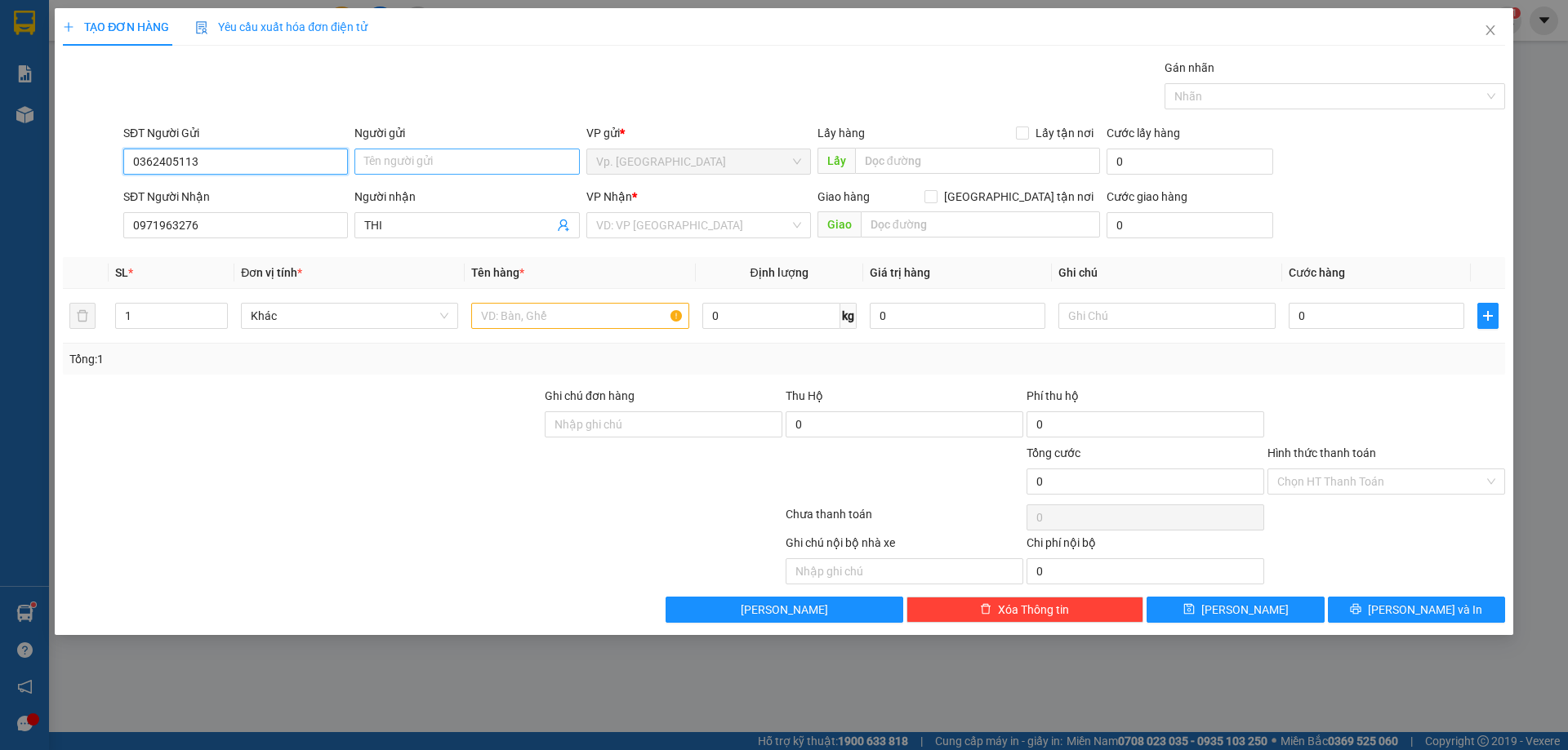
type input "0362405113"
click at [415, 174] on input "Người gửi" at bounding box center [467, 161] width 225 height 26
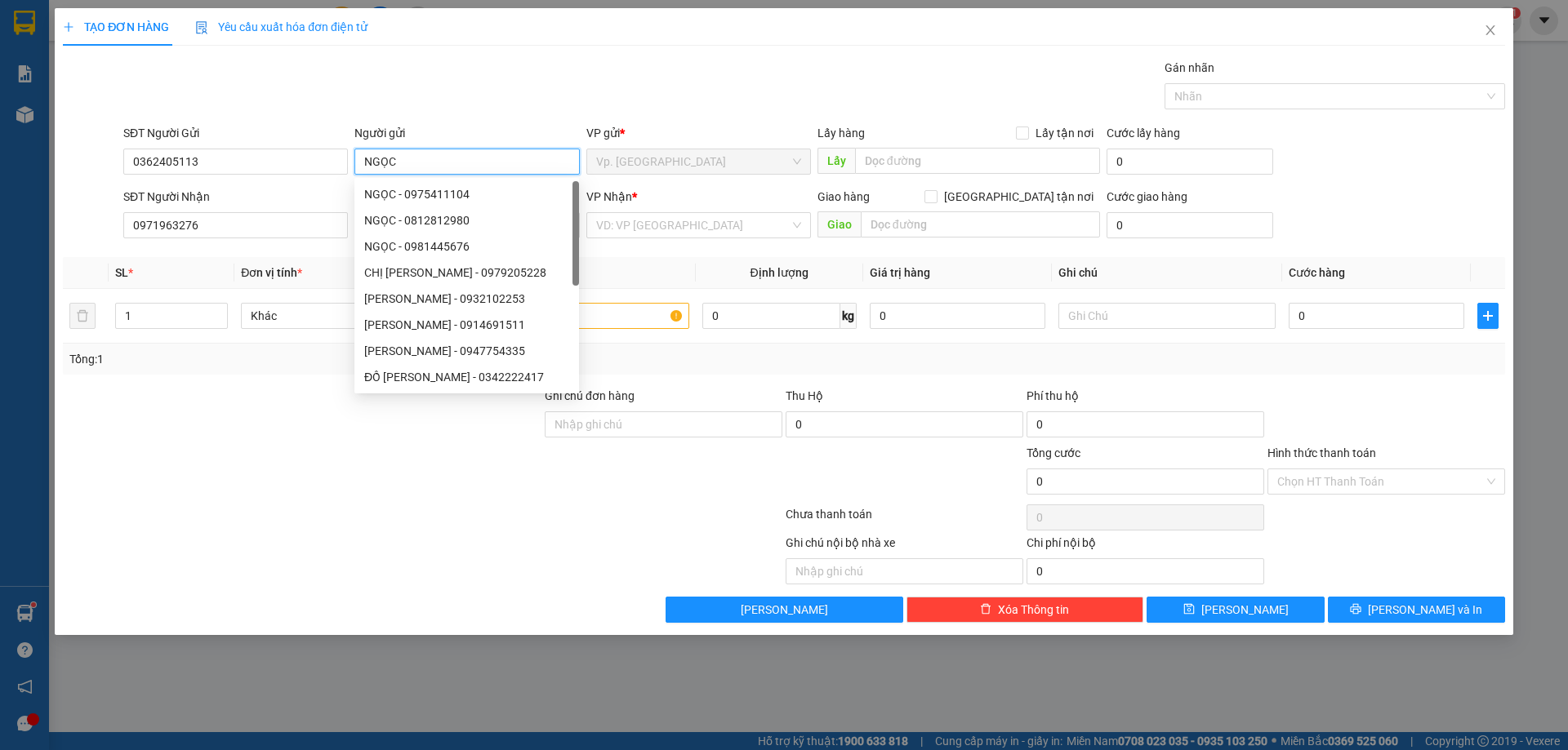
type input "NGỌC"
click at [465, 89] on div "Gói vận chuyển * Tiêu chuẩn Gán nhãn Nhãn" at bounding box center [815, 87] width 1389 height 57
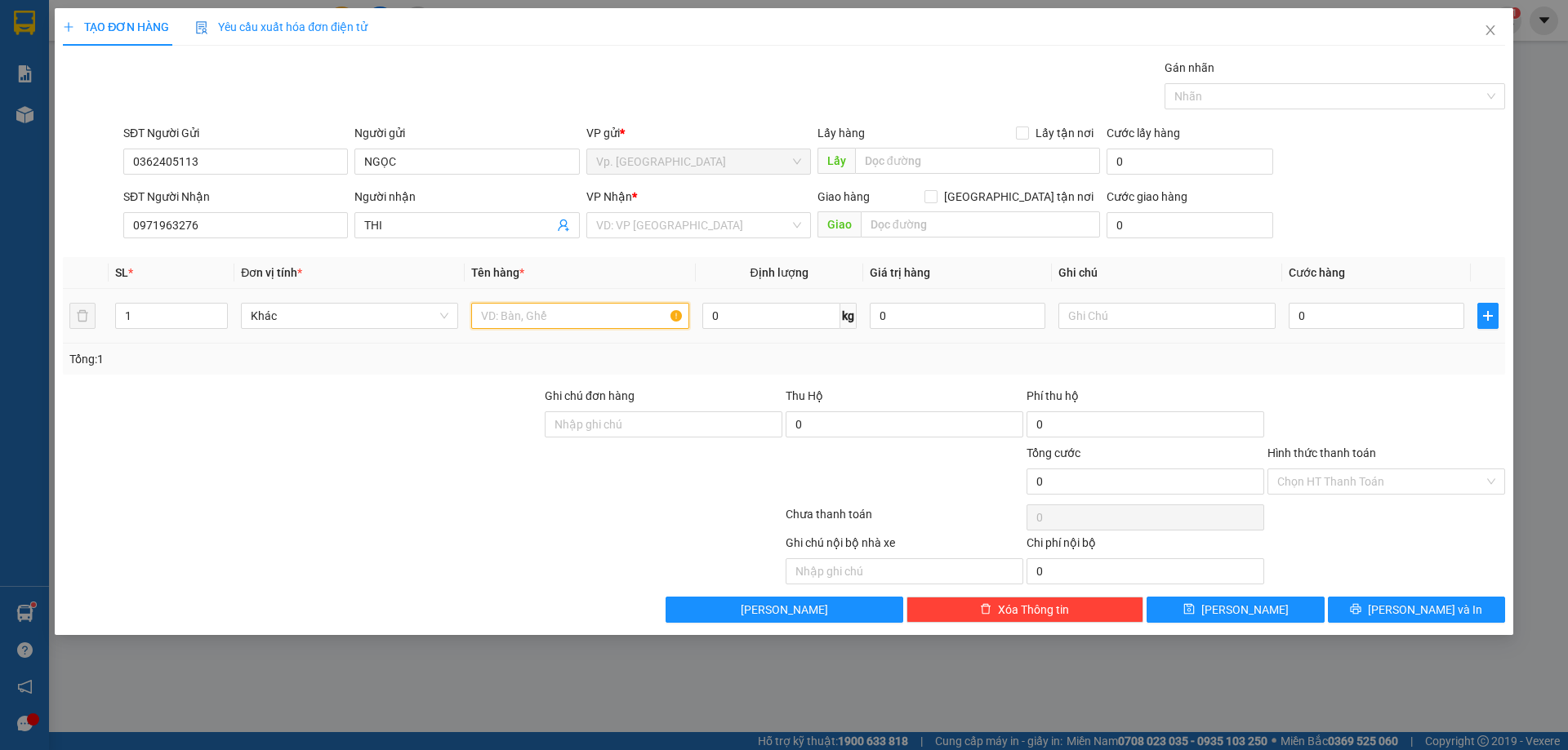
click at [622, 308] on input "text" at bounding box center [580, 316] width 217 height 26
type input "2 THÙNG GIẤY + 1 BAO XANH LK"
drag, startPoint x: 148, startPoint y: 317, endPoint x: 63, endPoint y: 349, distance: 90.8
click at [63, 349] on div "SL * Đơn vị tính * Tên hàng * Định lượng Giá trị hàng Ghi chú Cước hàng 1 Khác …" at bounding box center [783, 316] width 1442 height 118
type input "3"
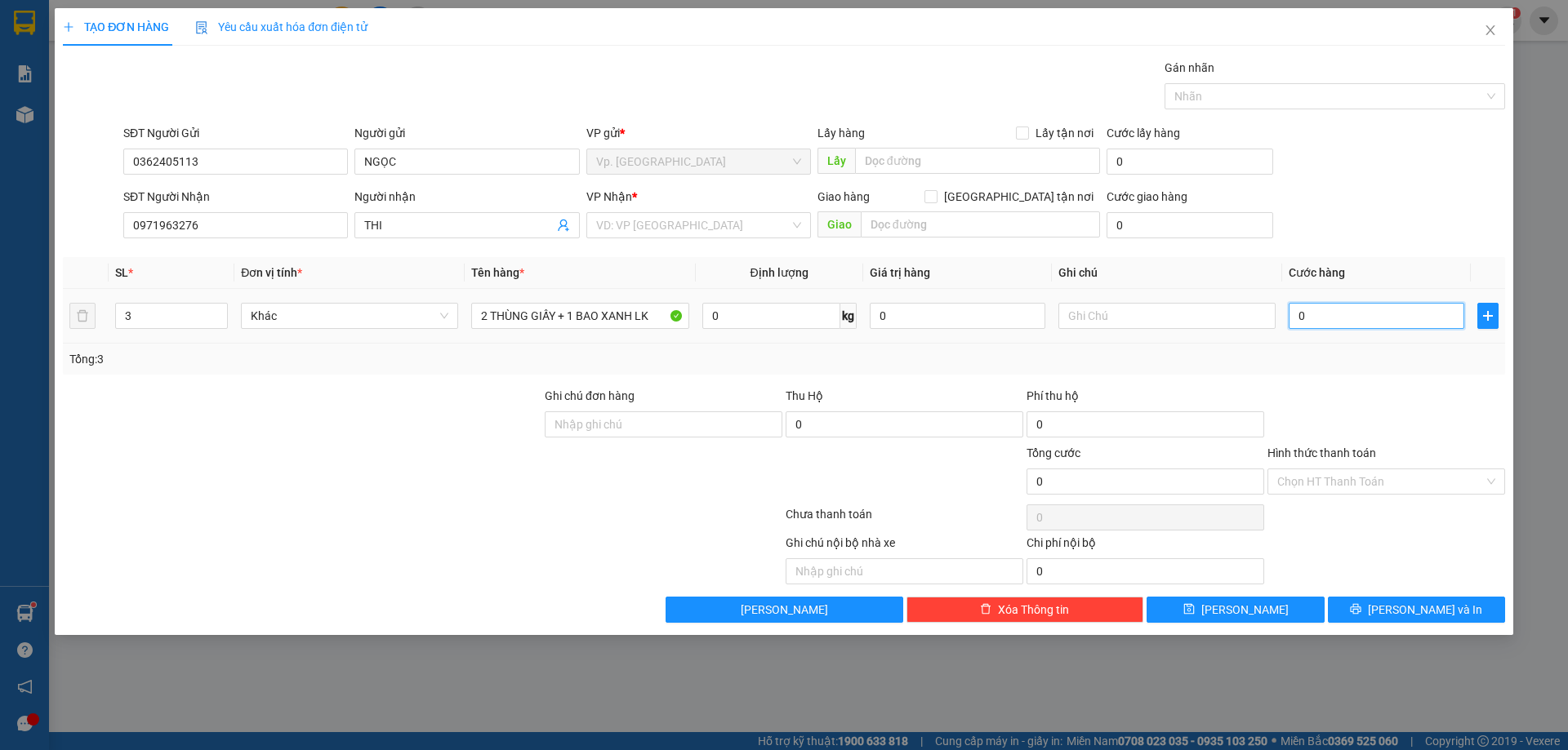
click at [1317, 313] on input "0" at bounding box center [1377, 316] width 175 height 26
type input "1"
type input "14"
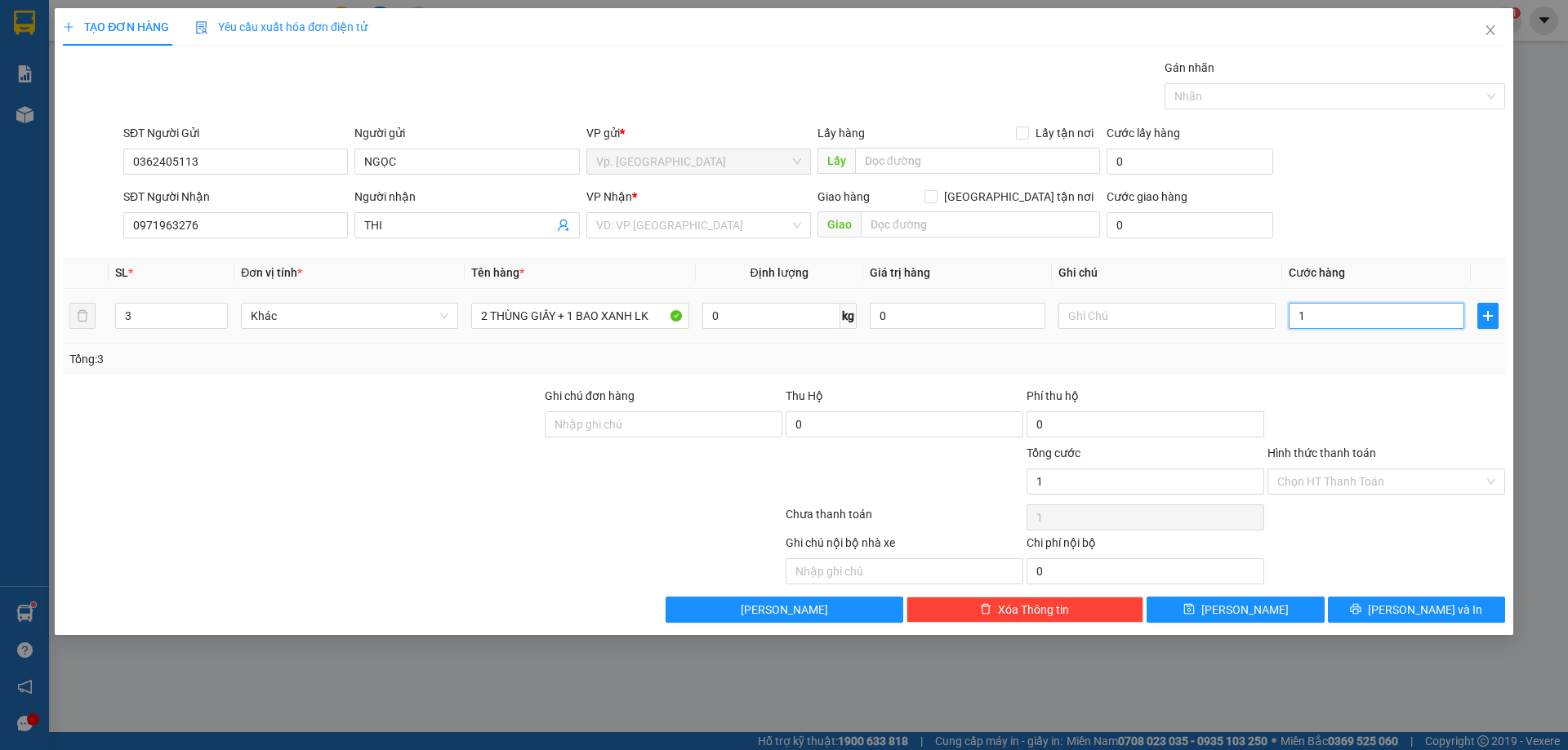
type input "14"
type input "140"
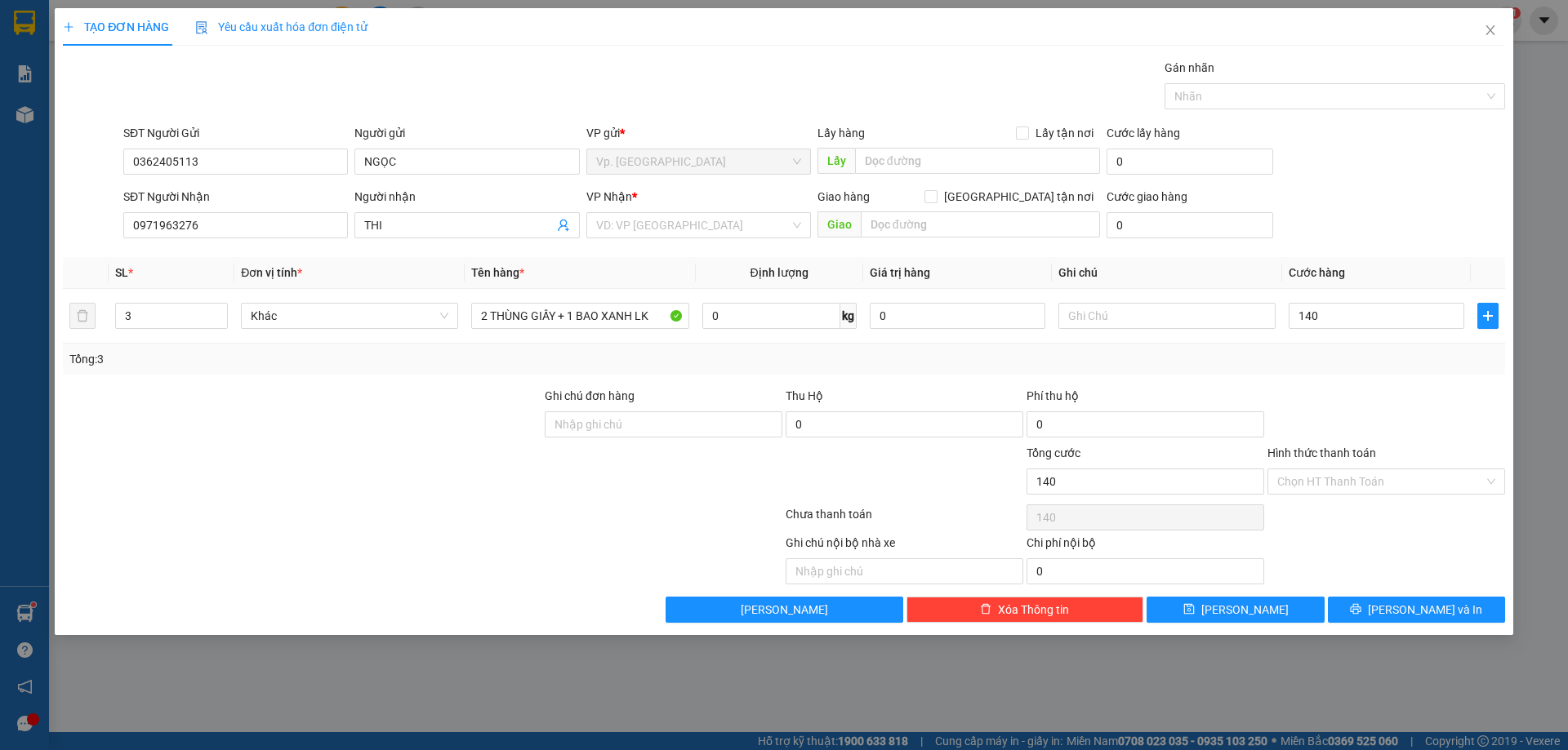
click at [1339, 356] on div "Tổng: 3" at bounding box center [783, 358] width 1429 height 18
type input "140.000"
click at [1327, 469] on input "Hình thức thanh toán" at bounding box center [1380, 481] width 206 height 24
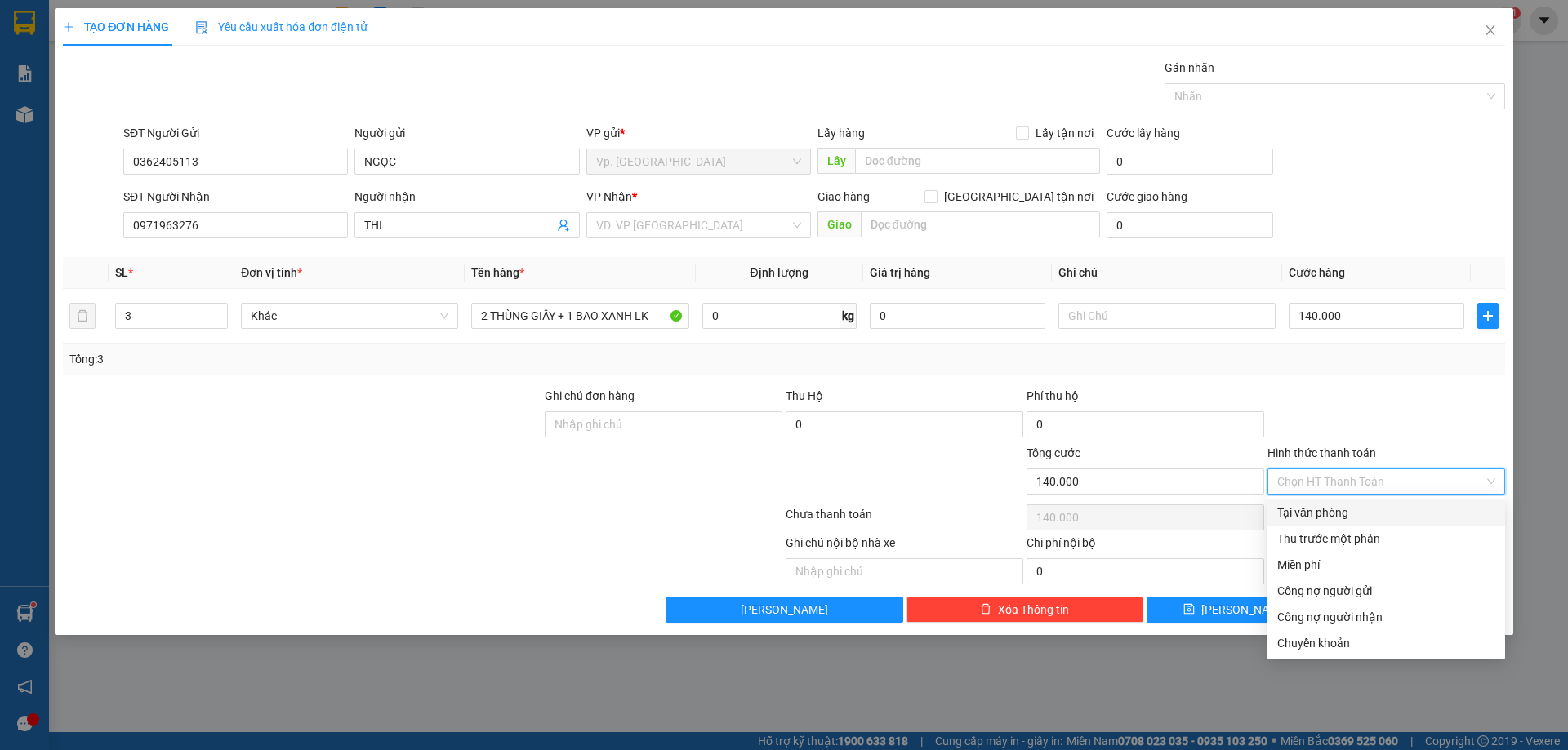
click at [1321, 507] on div "Tại văn phòng" at bounding box center [1387, 512] width 218 height 18
type input "0"
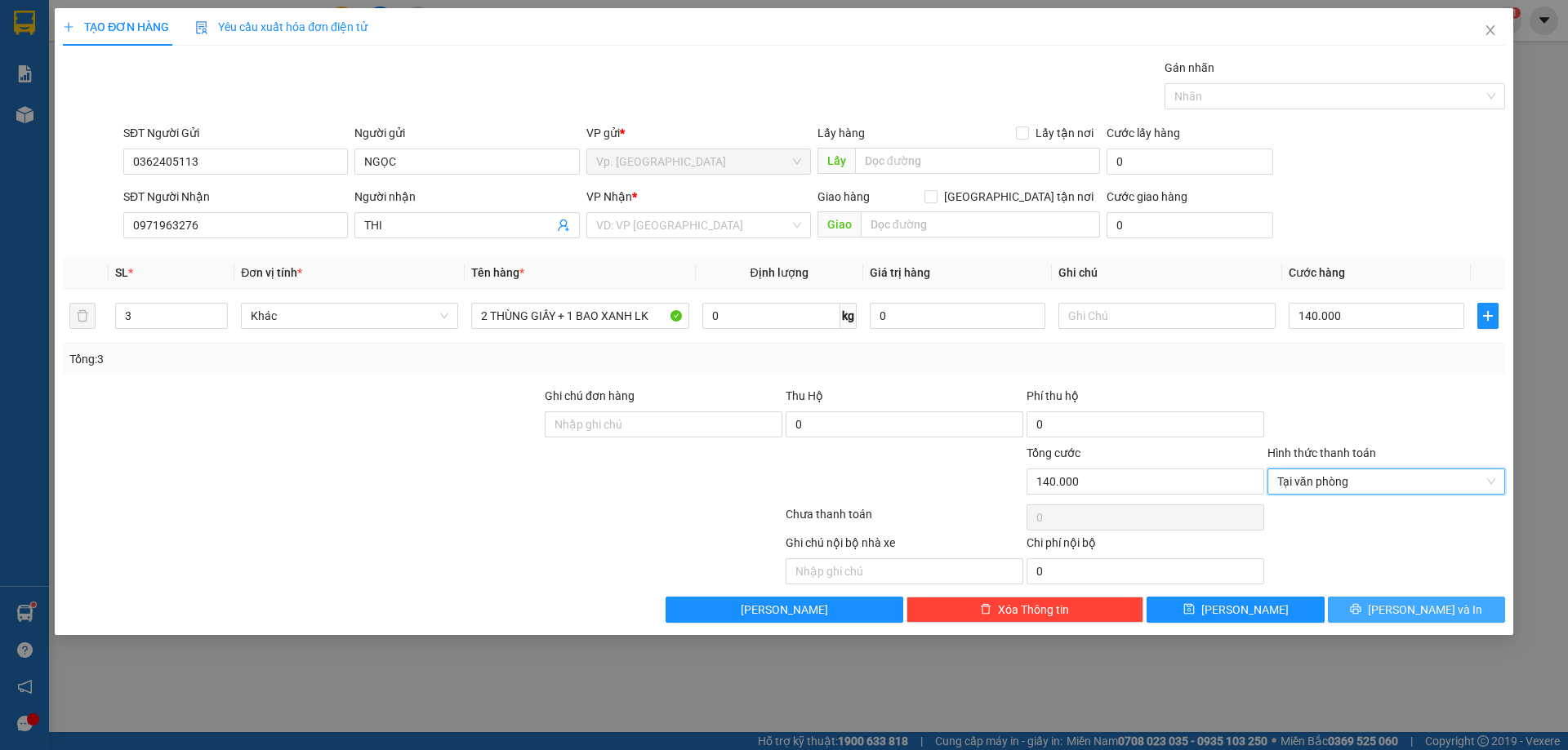
click at [1362, 604] on icon "printer" at bounding box center [1355, 609] width 11 height 11
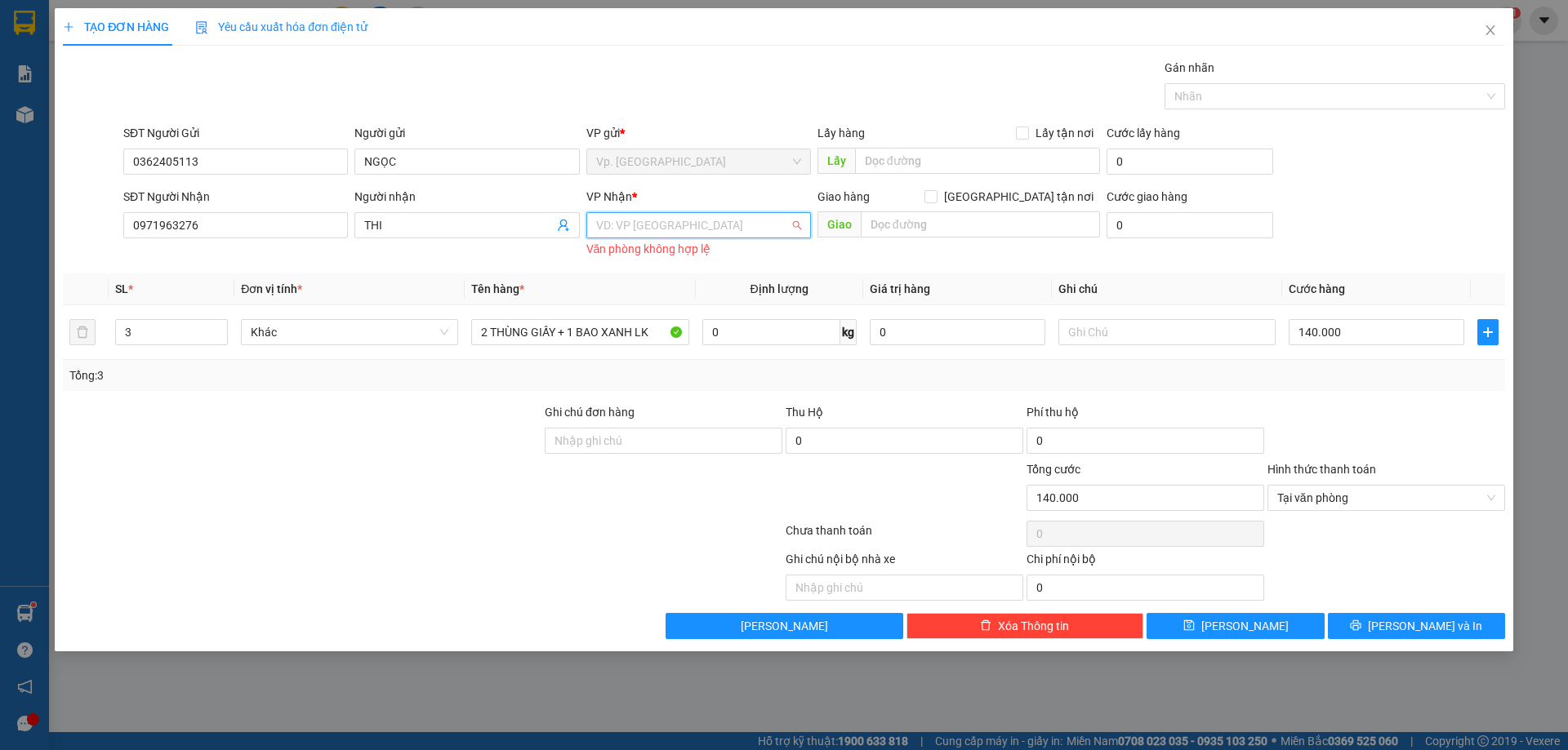
click at [670, 232] on input "search" at bounding box center [693, 225] width 193 height 24
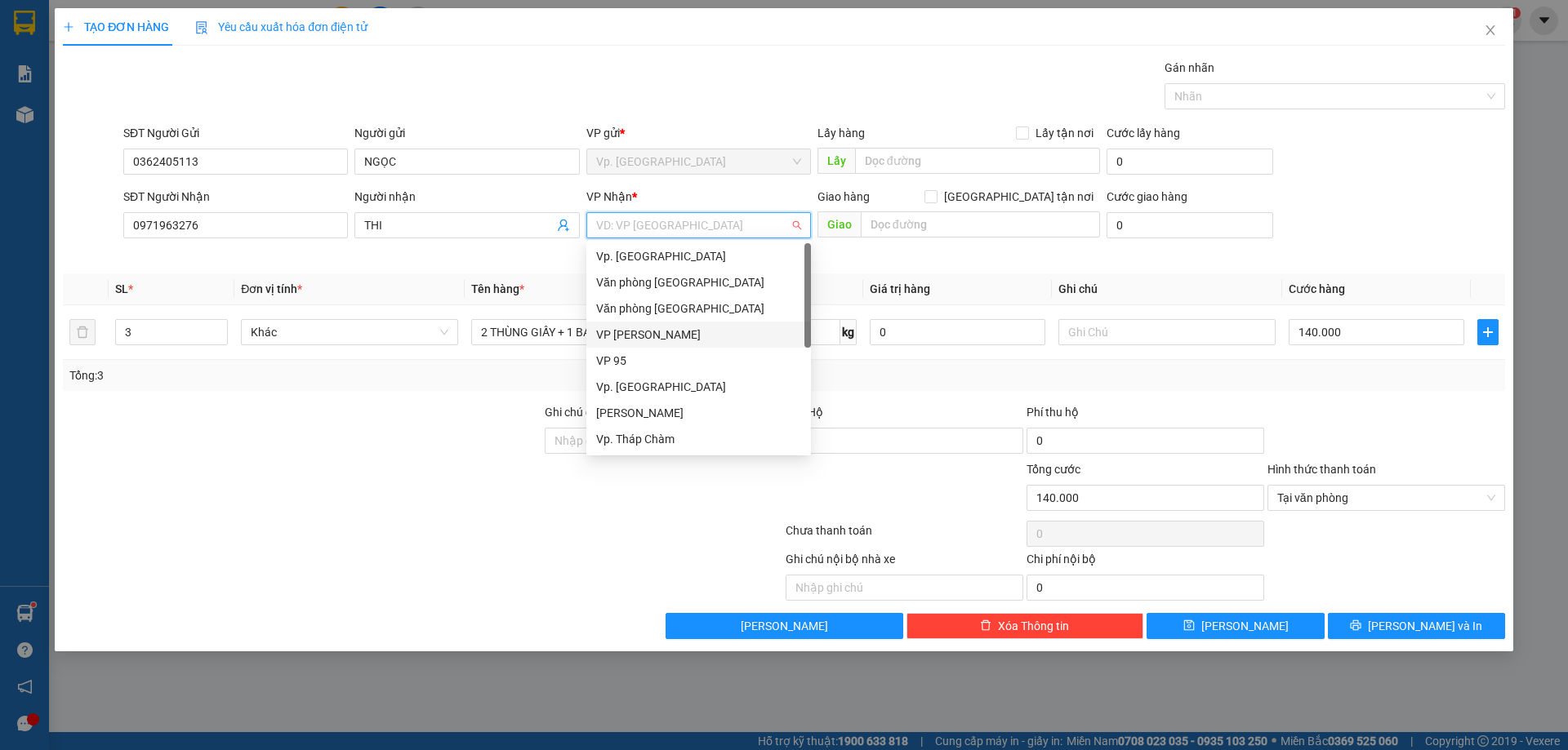
scroll to position [82, 0]
click at [626, 409] on div "VP QL13" at bounding box center [699, 410] width 205 height 18
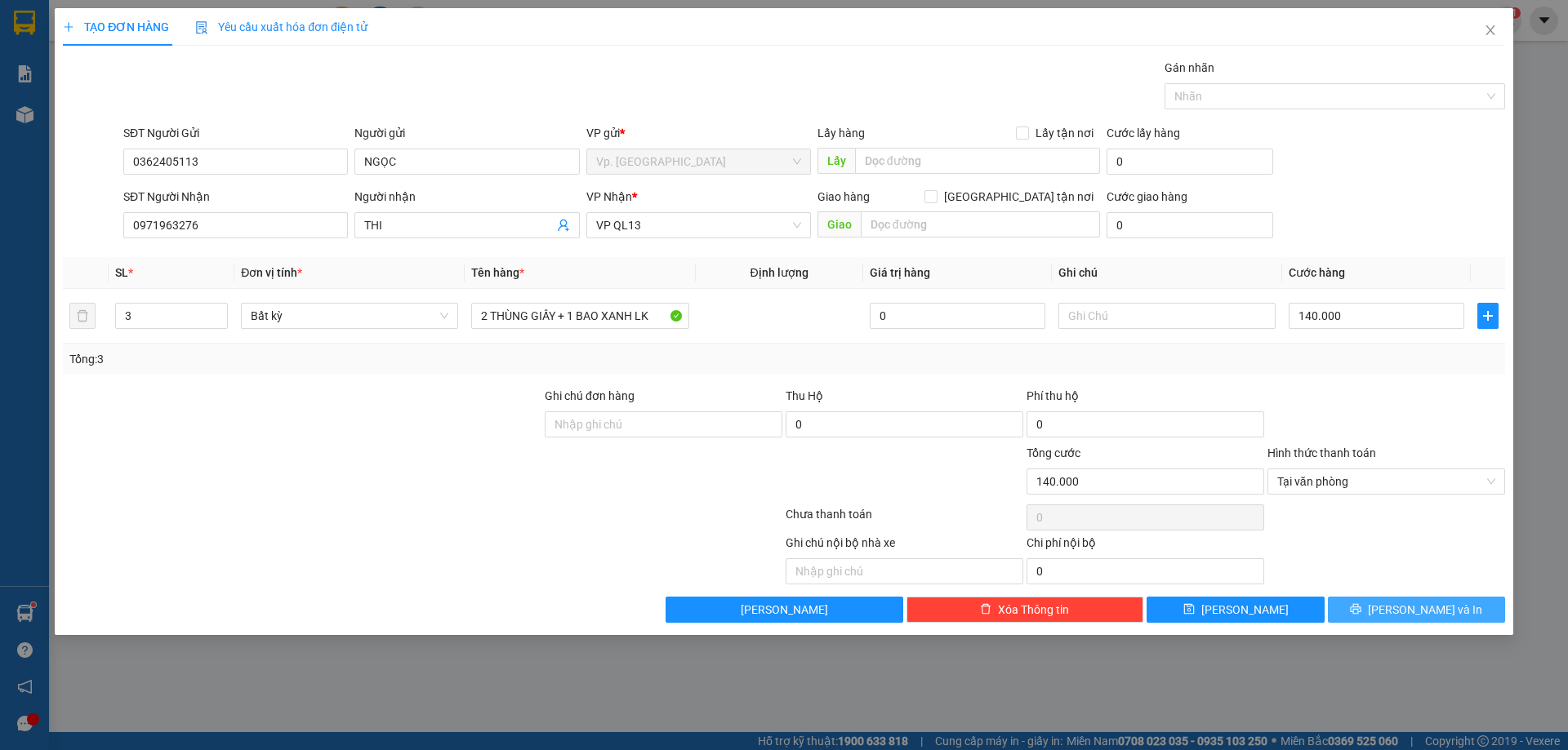
click at [1413, 611] on span "[PERSON_NAME] và In" at bounding box center [1425, 609] width 115 height 18
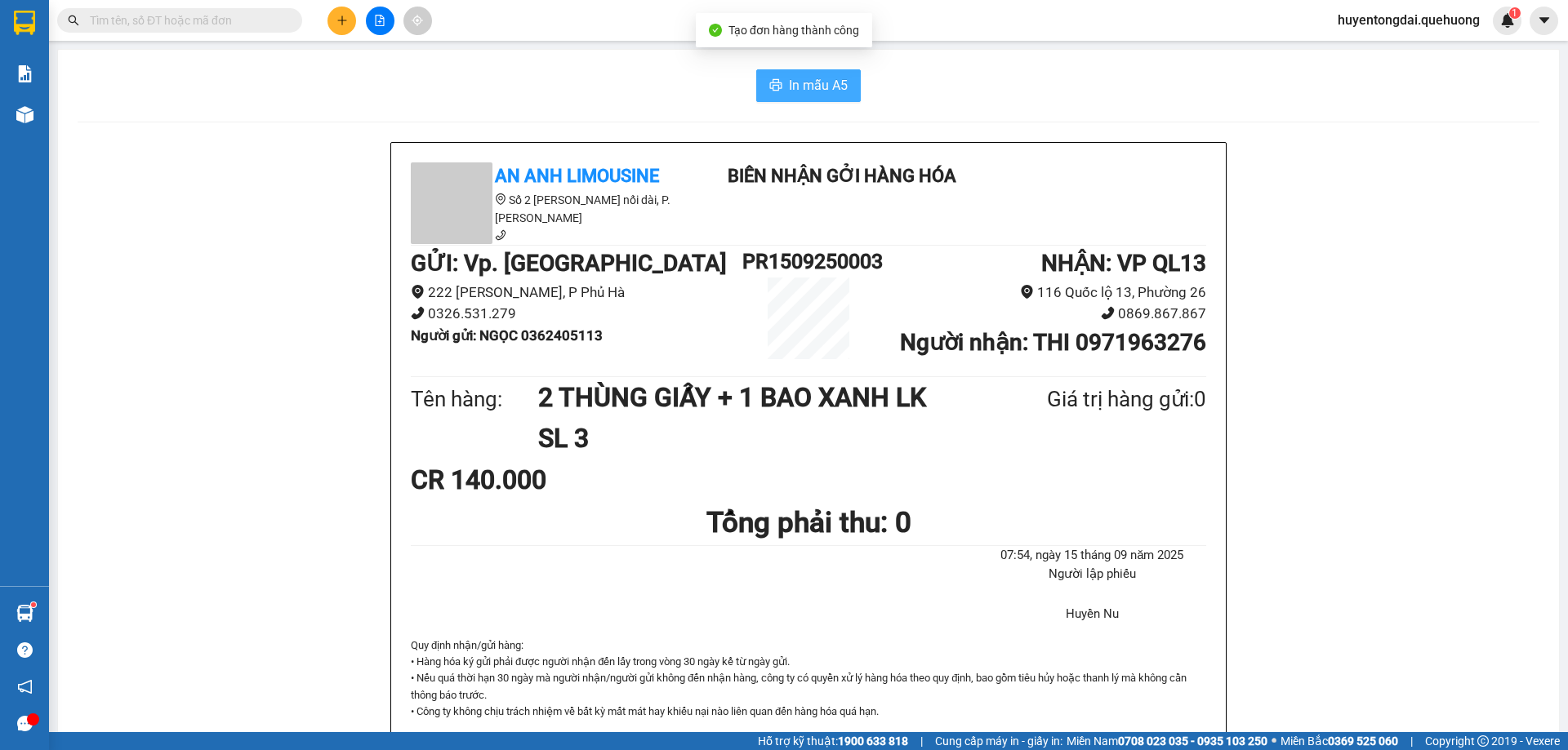
click at [814, 80] on span "In mẫu A5" at bounding box center [818, 86] width 59 height 21
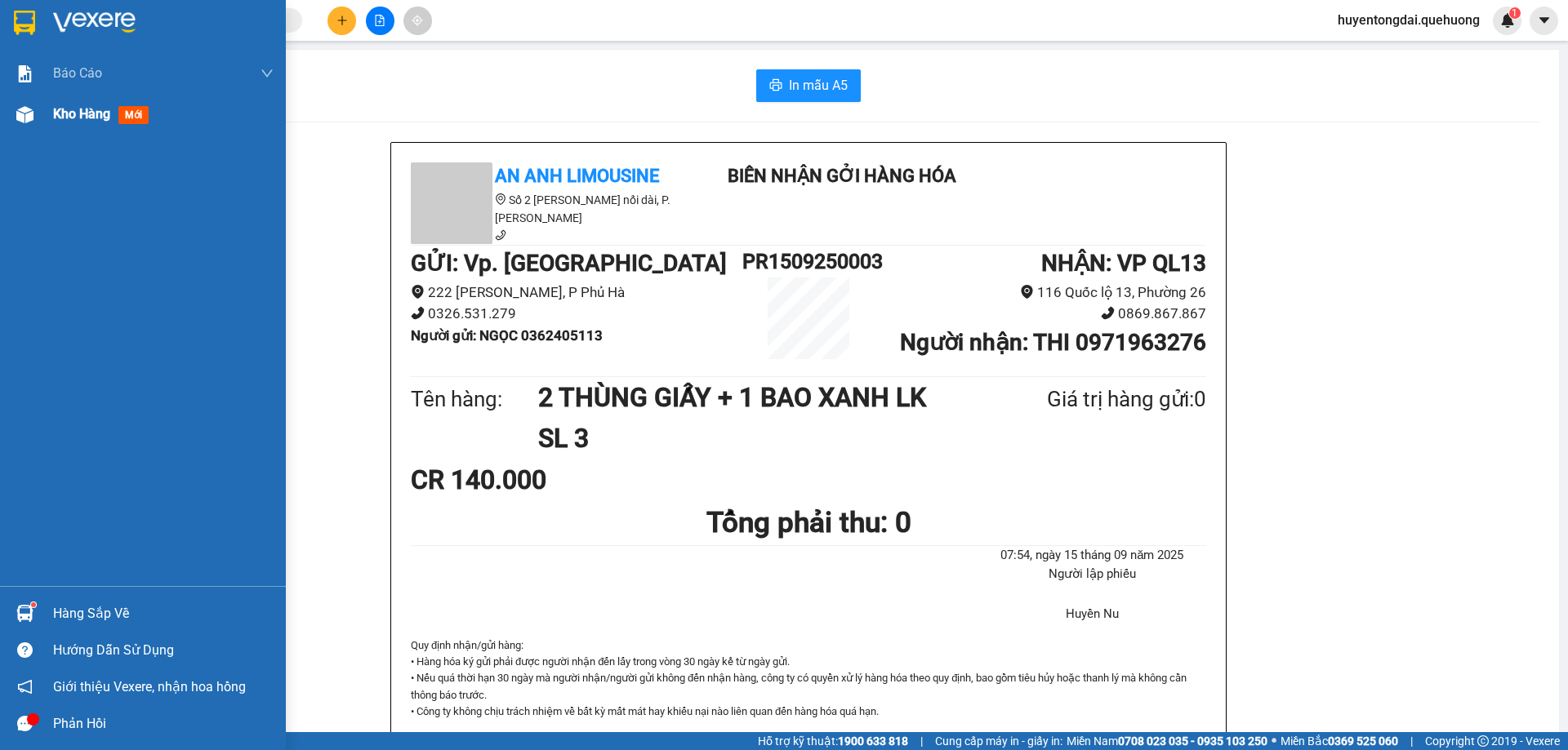
click at [91, 117] on span "Kho hàng" at bounding box center [81, 114] width 57 height 16
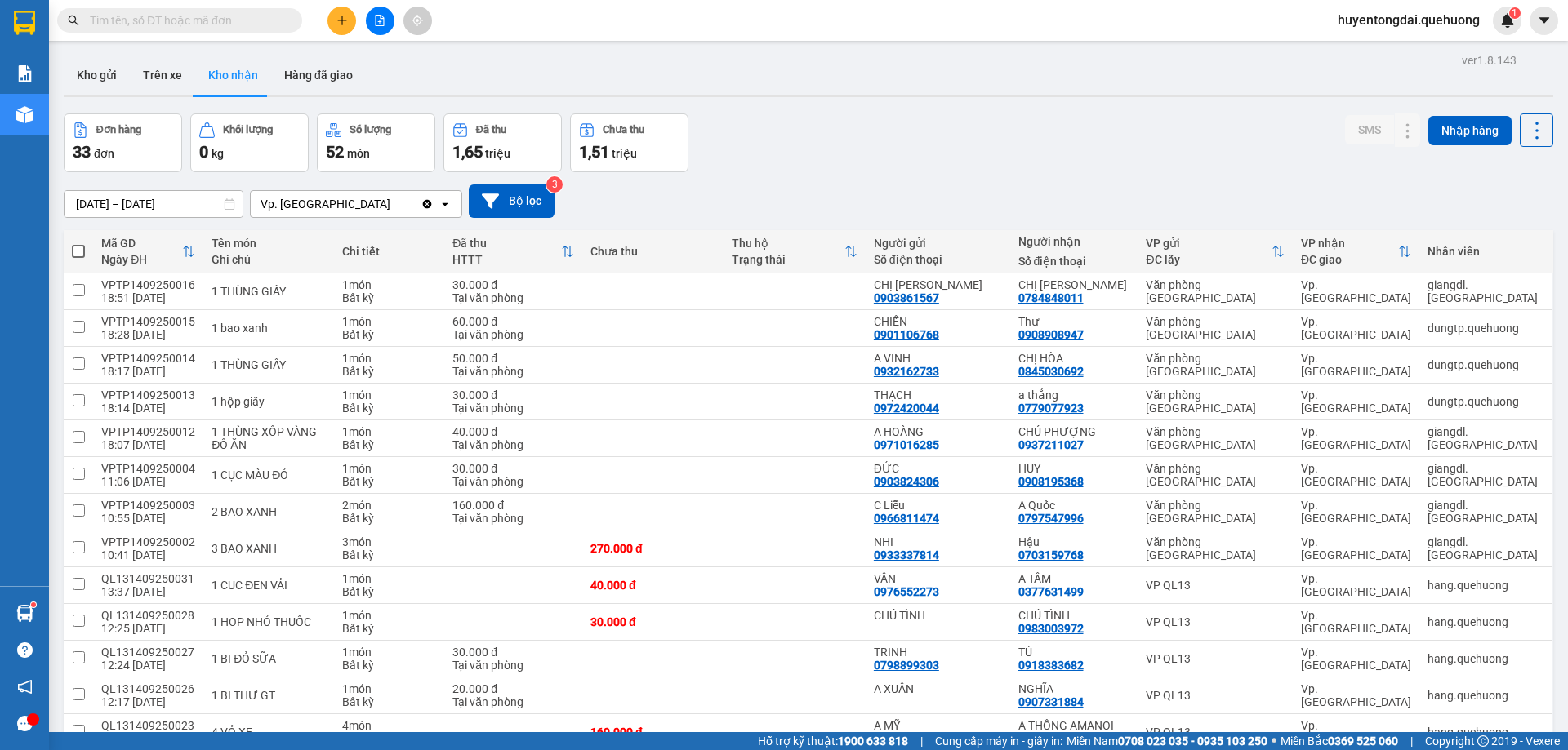
click at [273, 17] on input "text" at bounding box center [186, 20] width 193 height 18
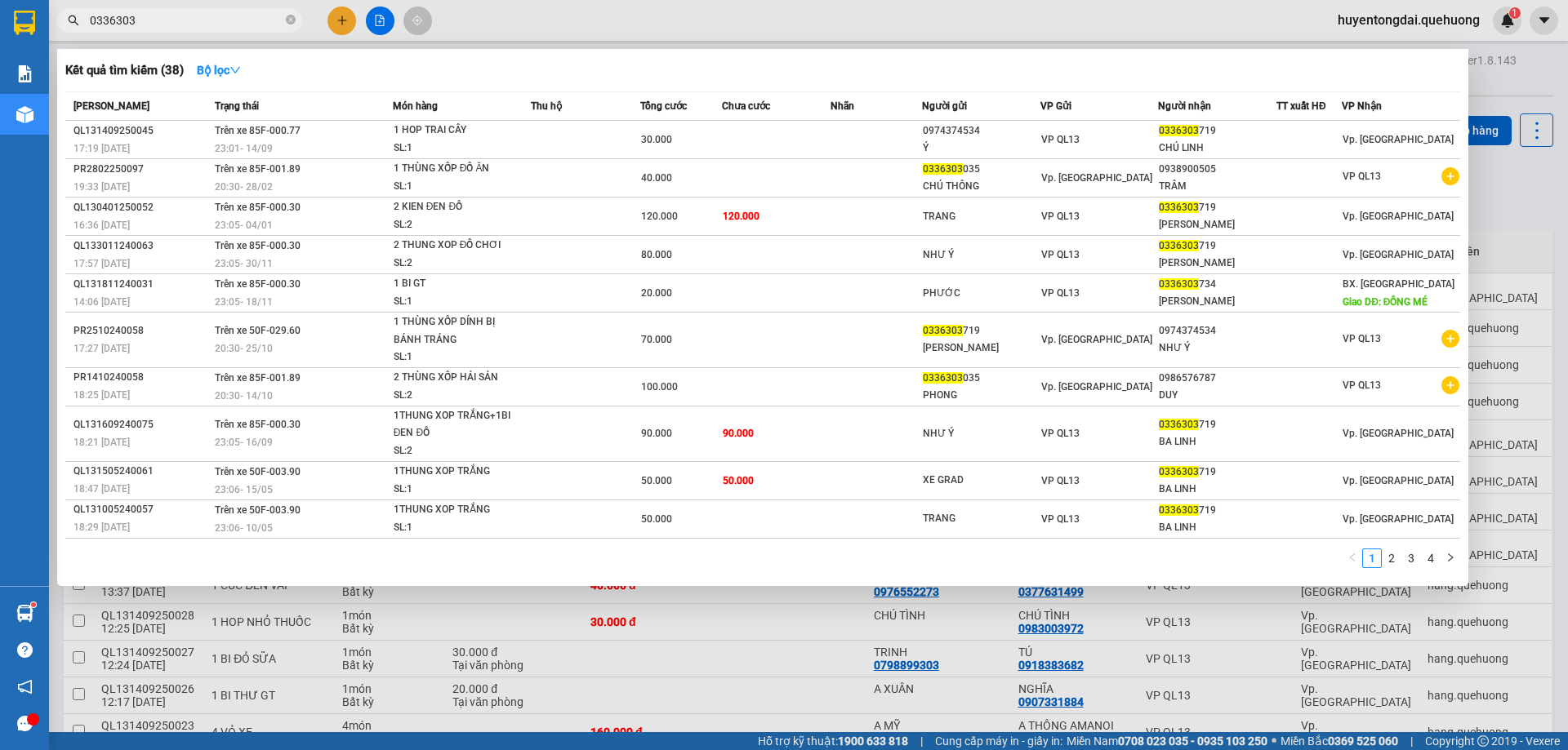
type input "0336303"
click at [611, 743] on div at bounding box center [784, 375] width 1568 height 750
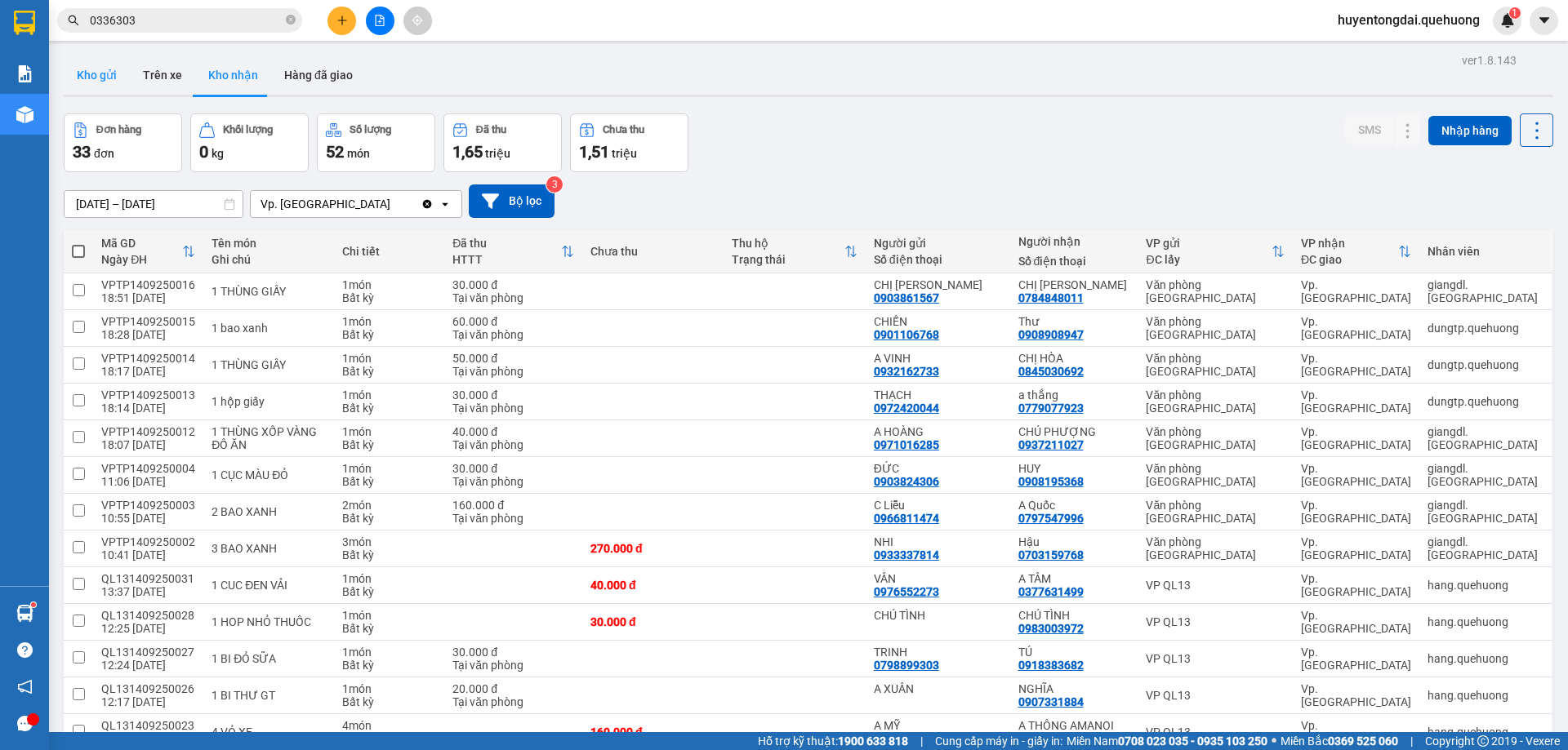
click at [108, 75] on button "Kho gửi" at bounding box center [96, 76] width 66 height 39
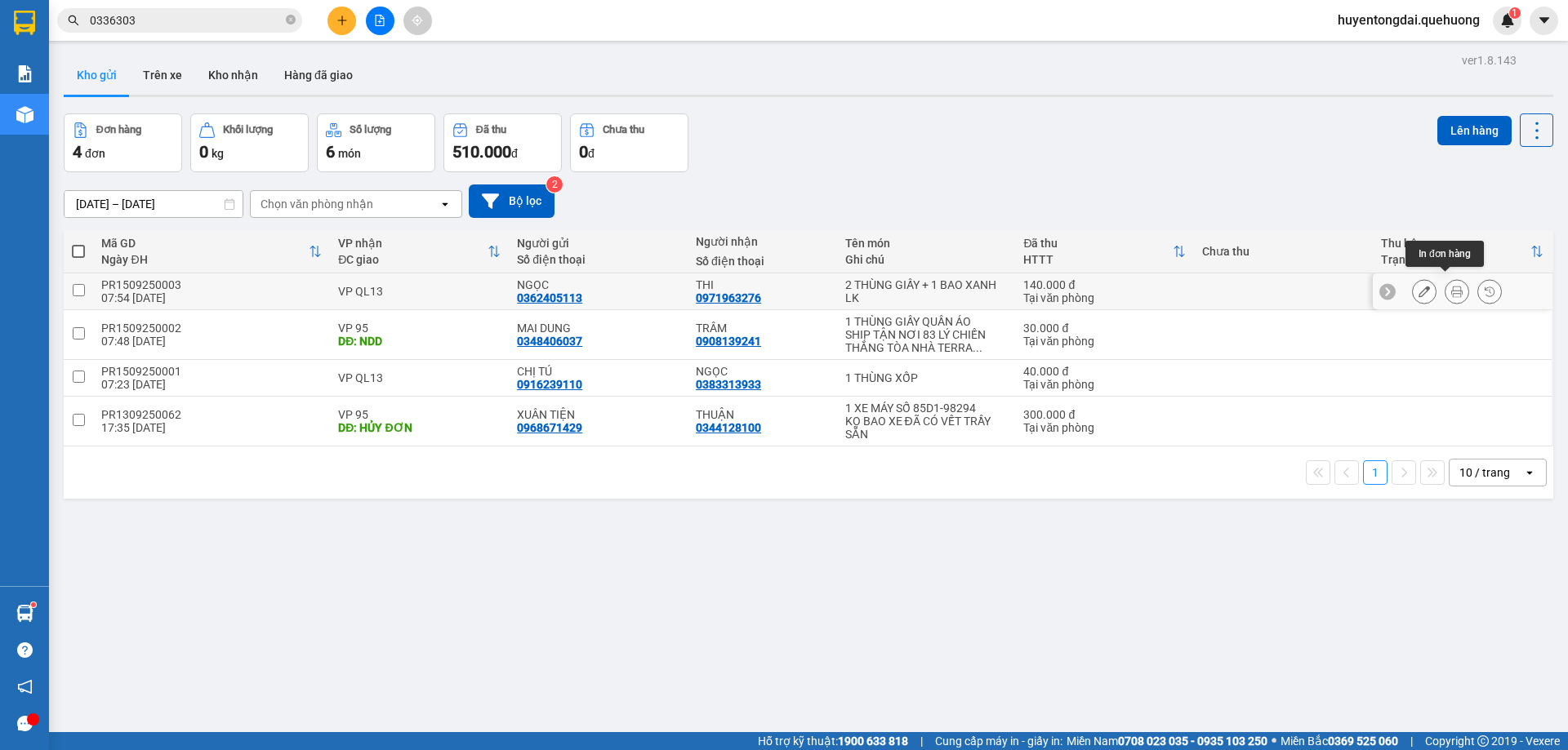
click at [1446, 290] on button at bounding box center [1457, 292] width 23 height 29
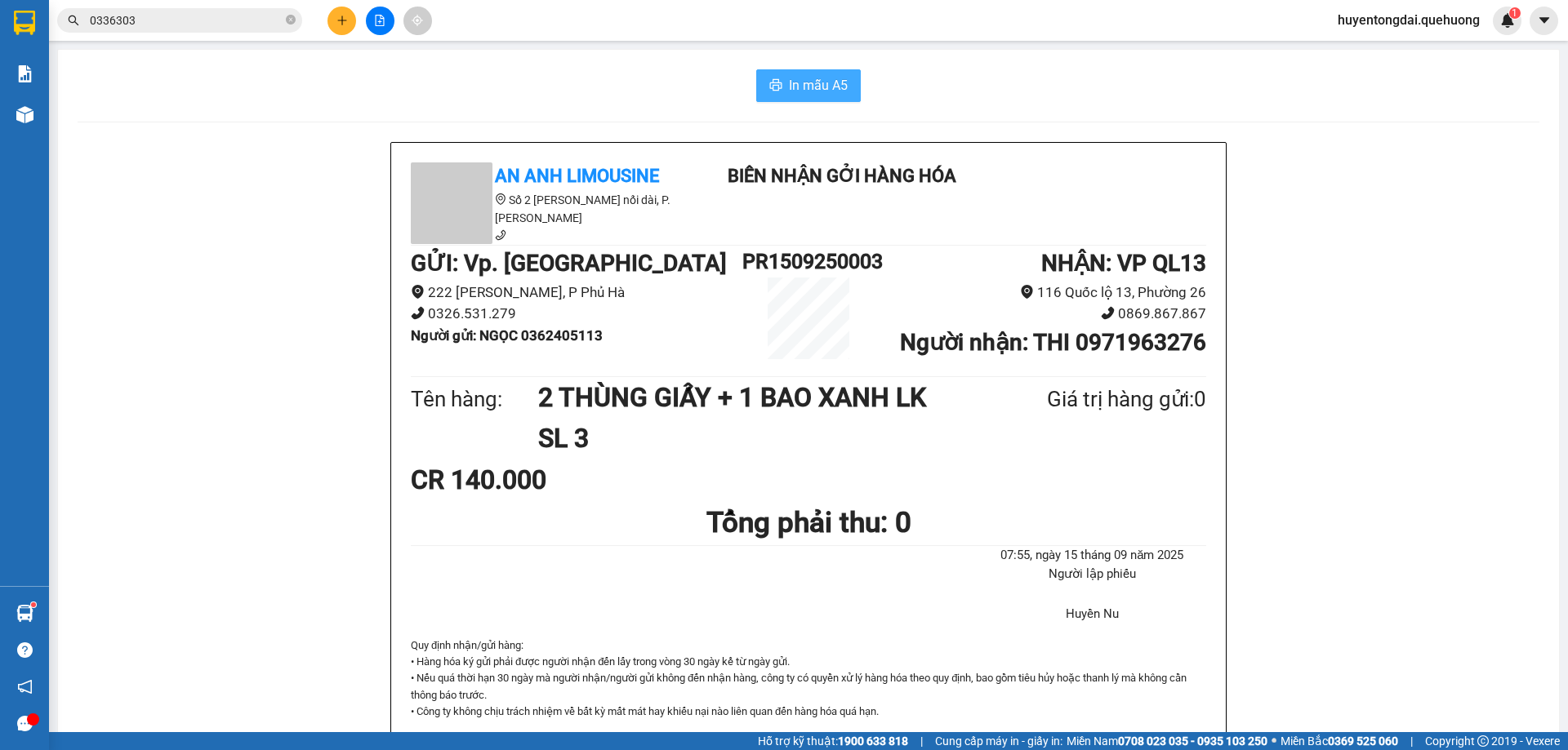
click at [799, 82] on span "In mẫu A5" at bounding box center [818, 86] width 59 height 21
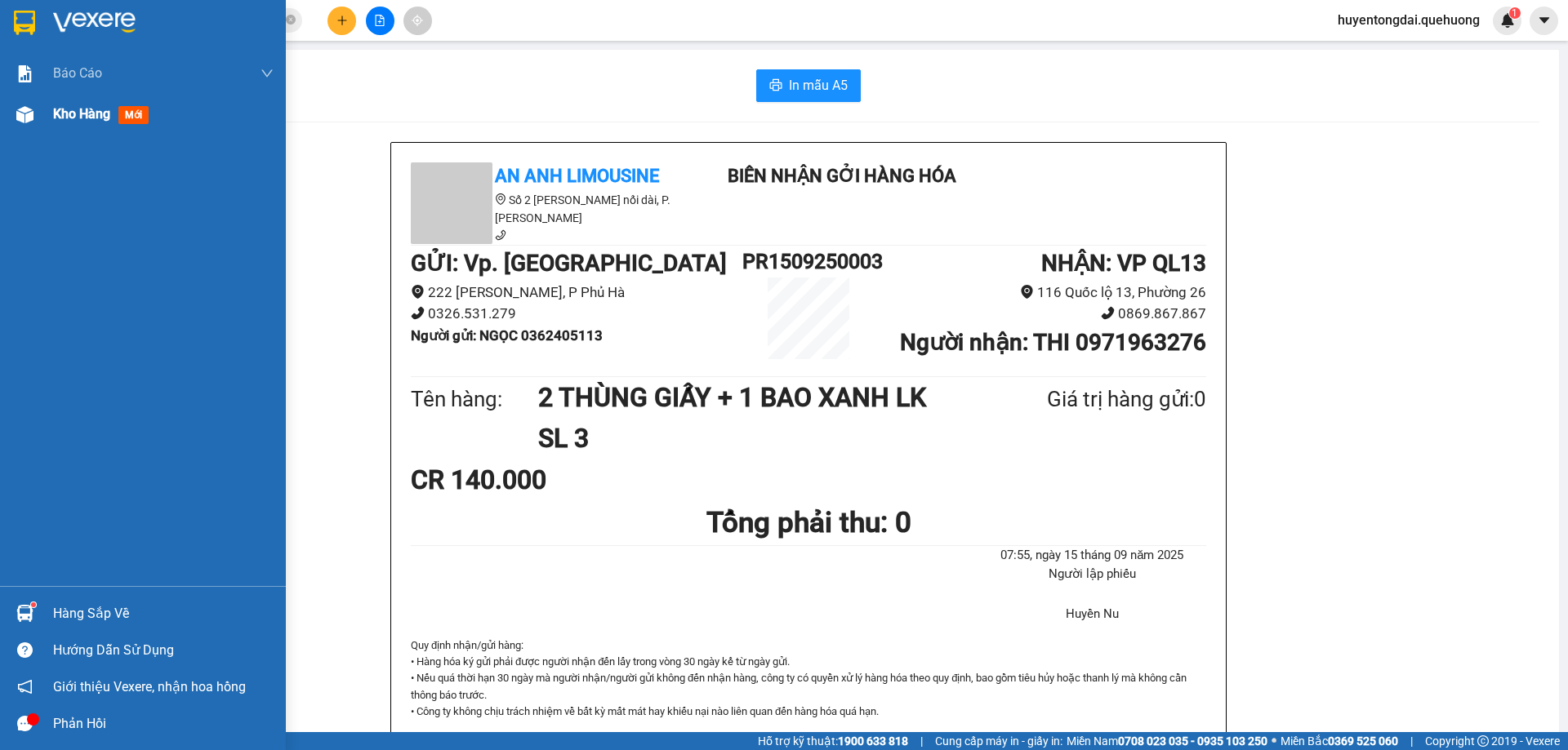
click at [23, 115] on img at bounding box center [25, 115] width 17 height 17
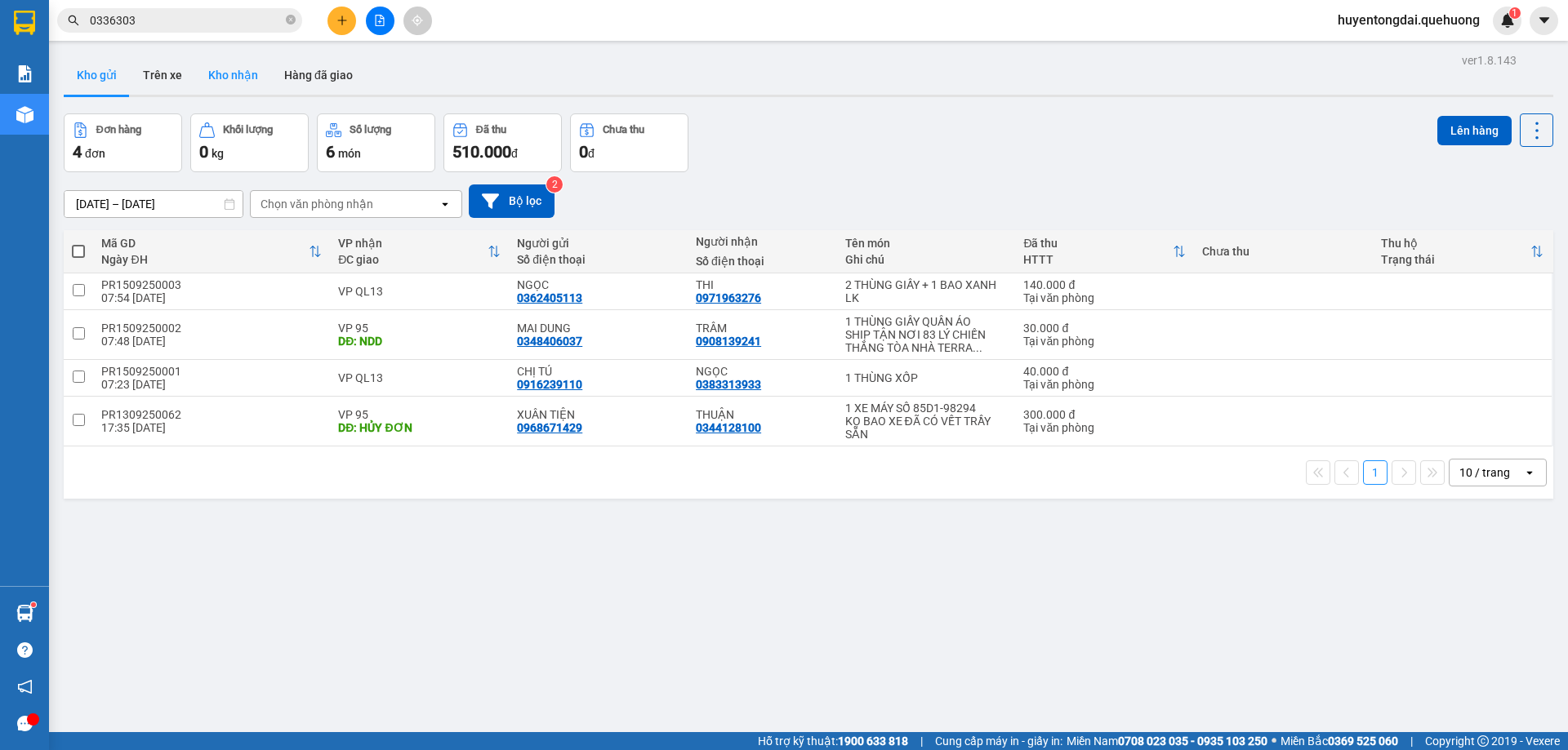
click at [251, 82] on button "Kho nhận" at bounding box center [232, 76] width 76 height 39
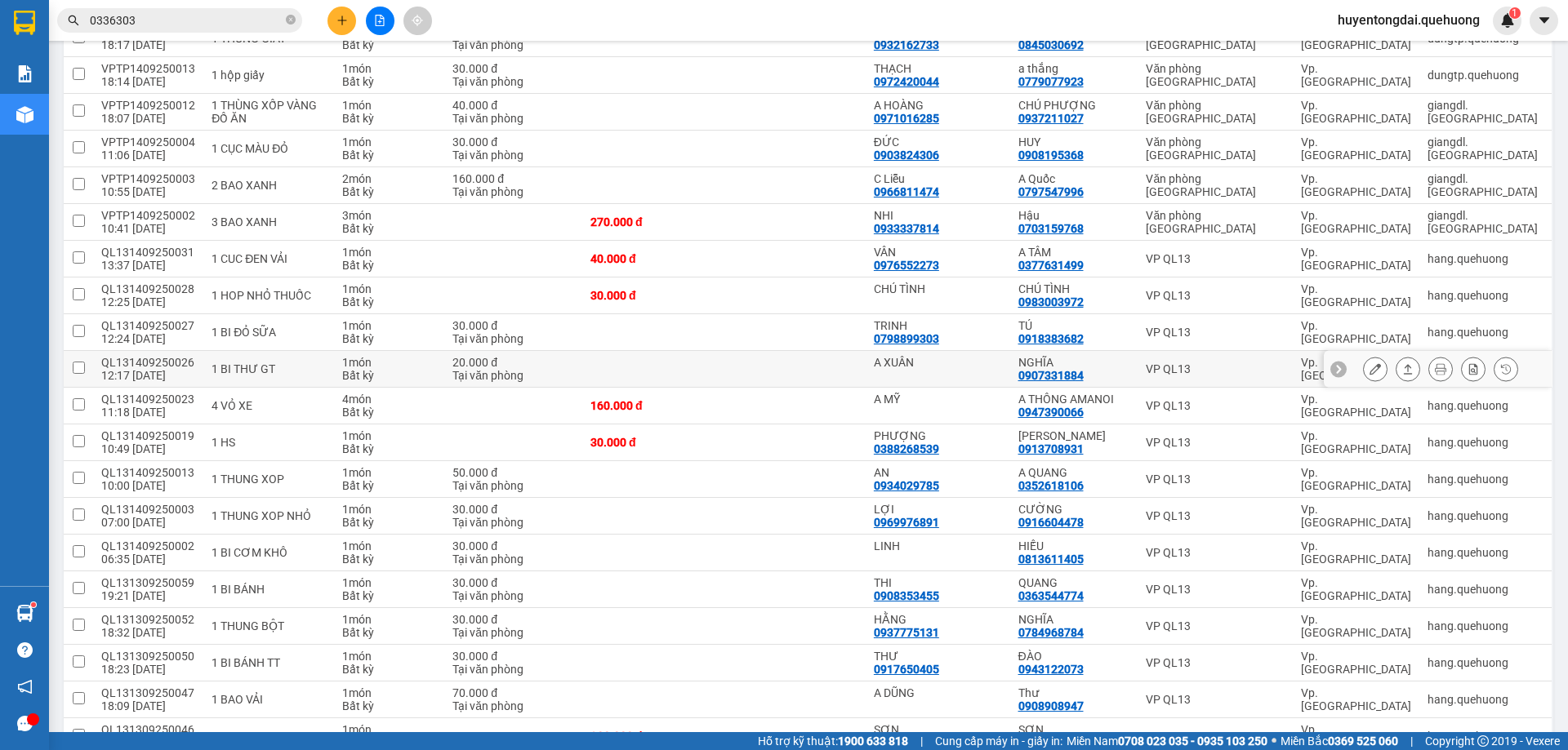
scroll to position [409, 0]
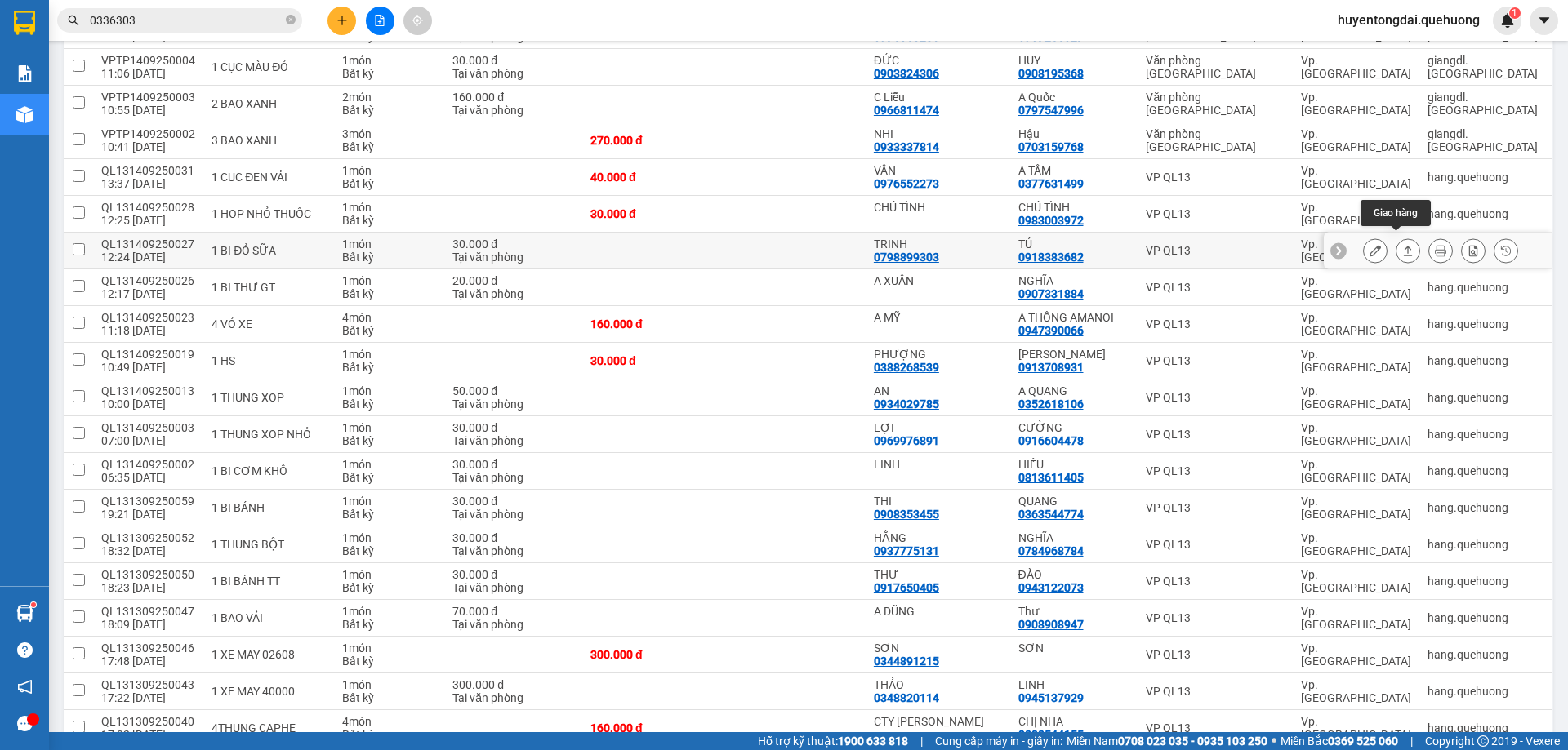
click at [1396, 243] on button at bounding box center [1407, 251] width 23 height 29
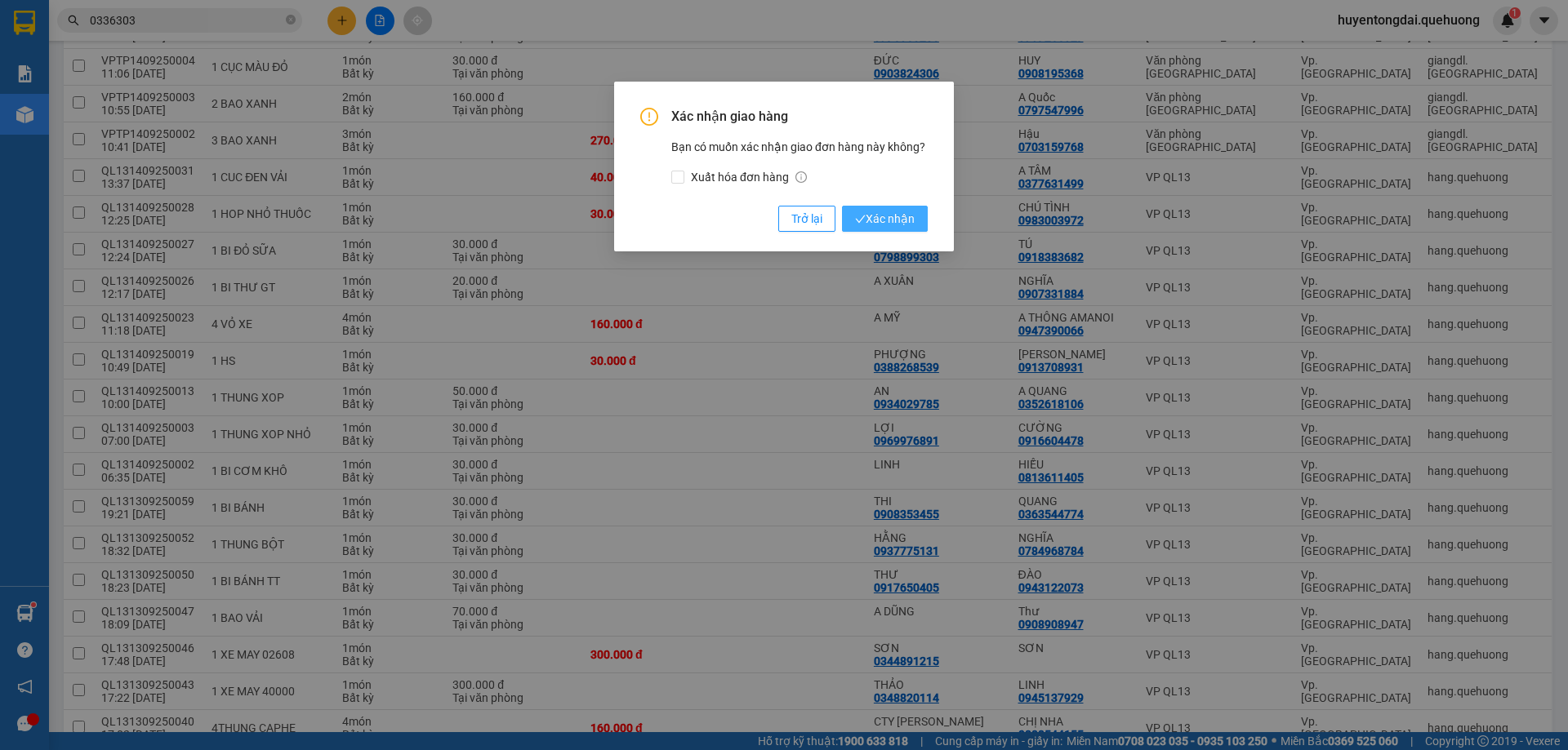
click at [876, 228] on span "Xác nhận" at bounding box center [885, 218] width 60 height 18
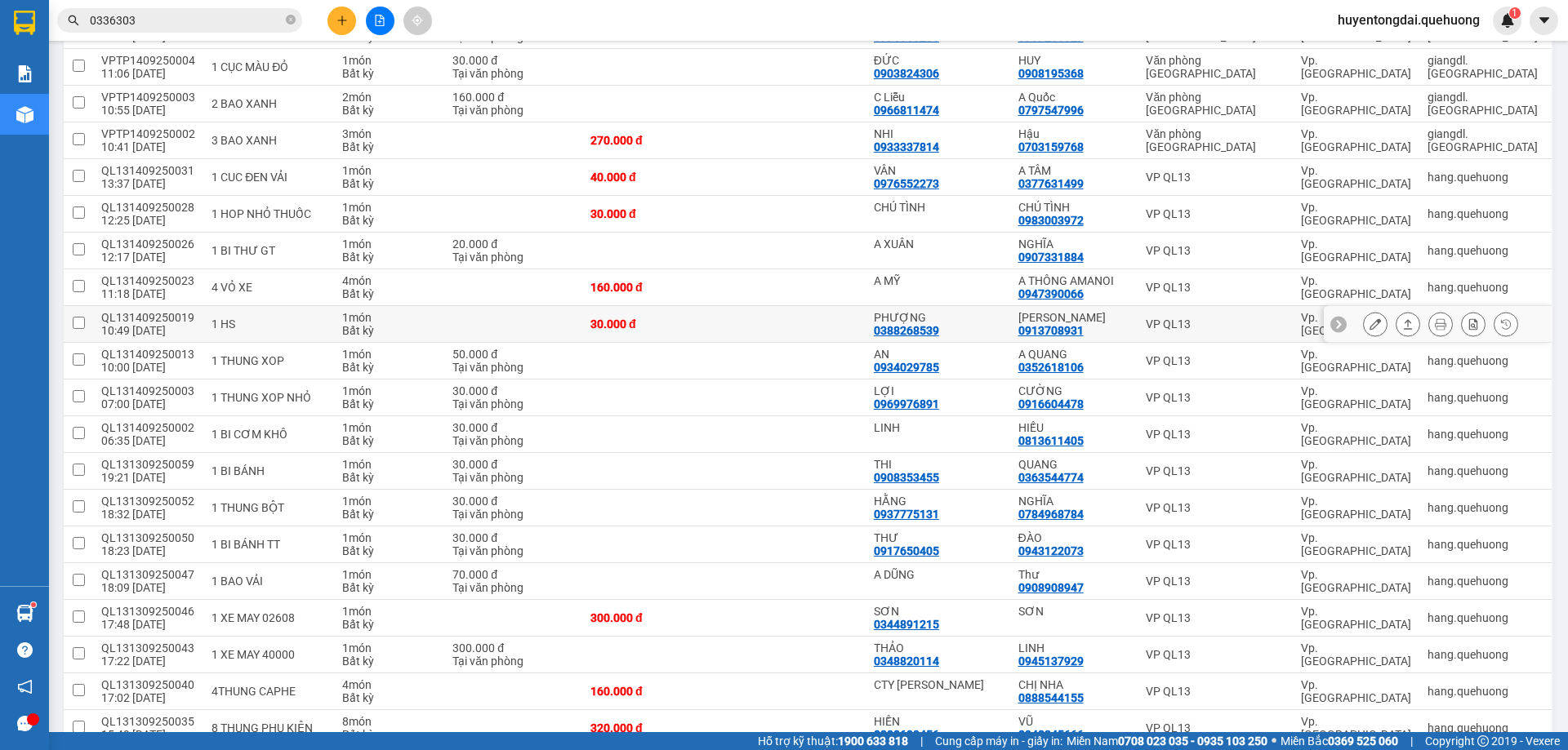
scroll to position [490, 0]
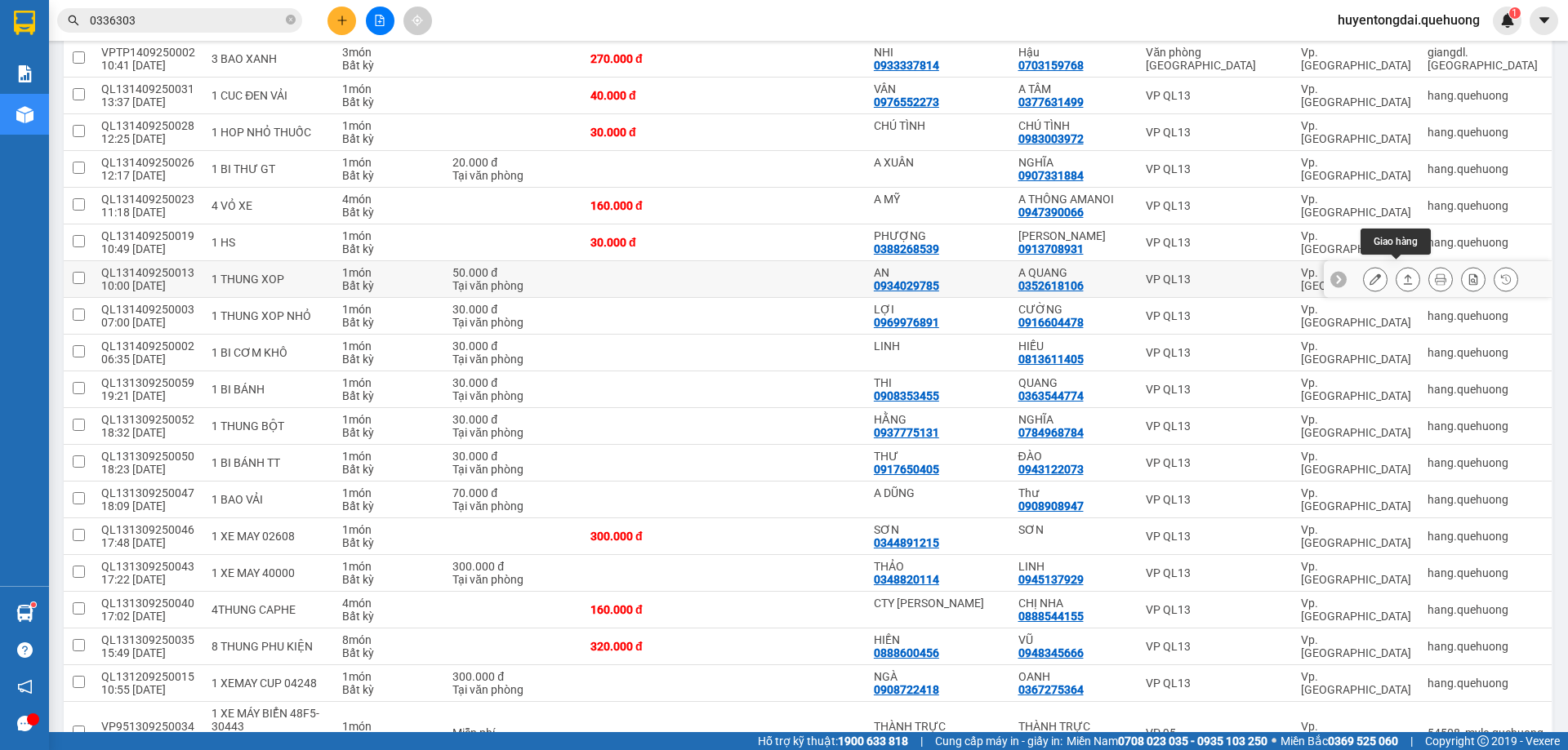
click at [1402, 273] on icon at bounding box center [1407, 279] width 11 height 11
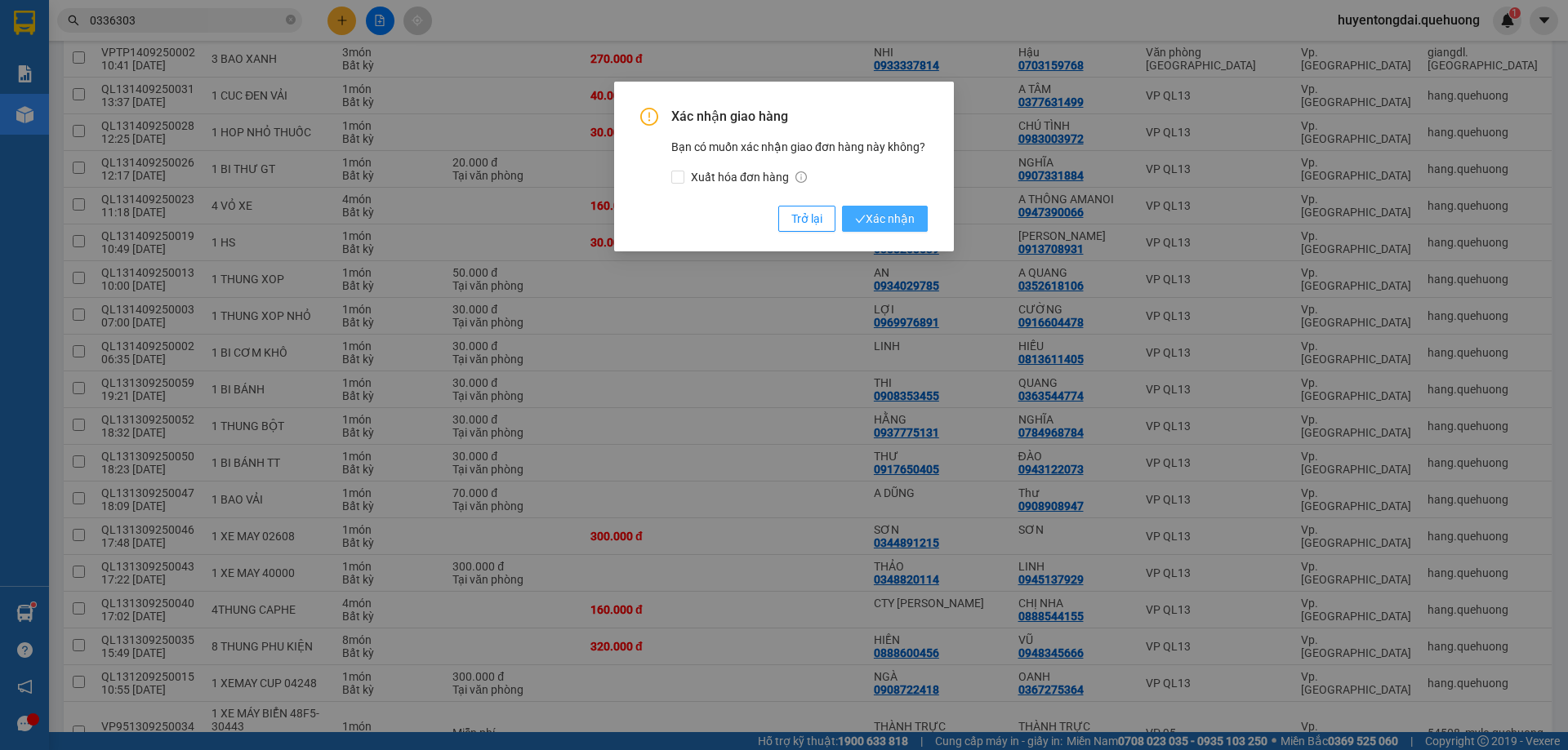
click at [887, 223] on span "Xác nhận" at bounding box center [885, 218] width 60 height 18
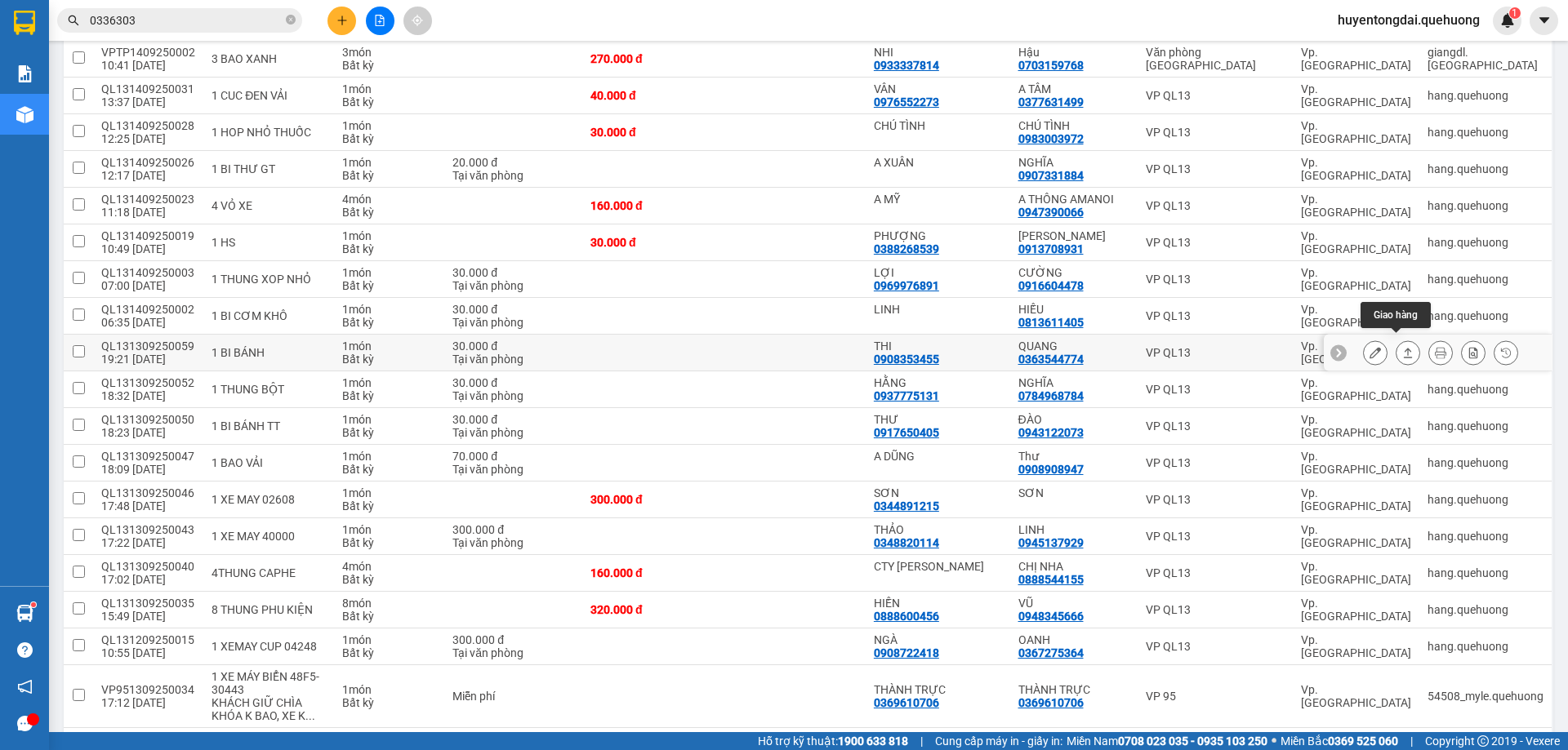
click at [1402, 348] on icon at bounding box center [1407, 353] width 11 height 11
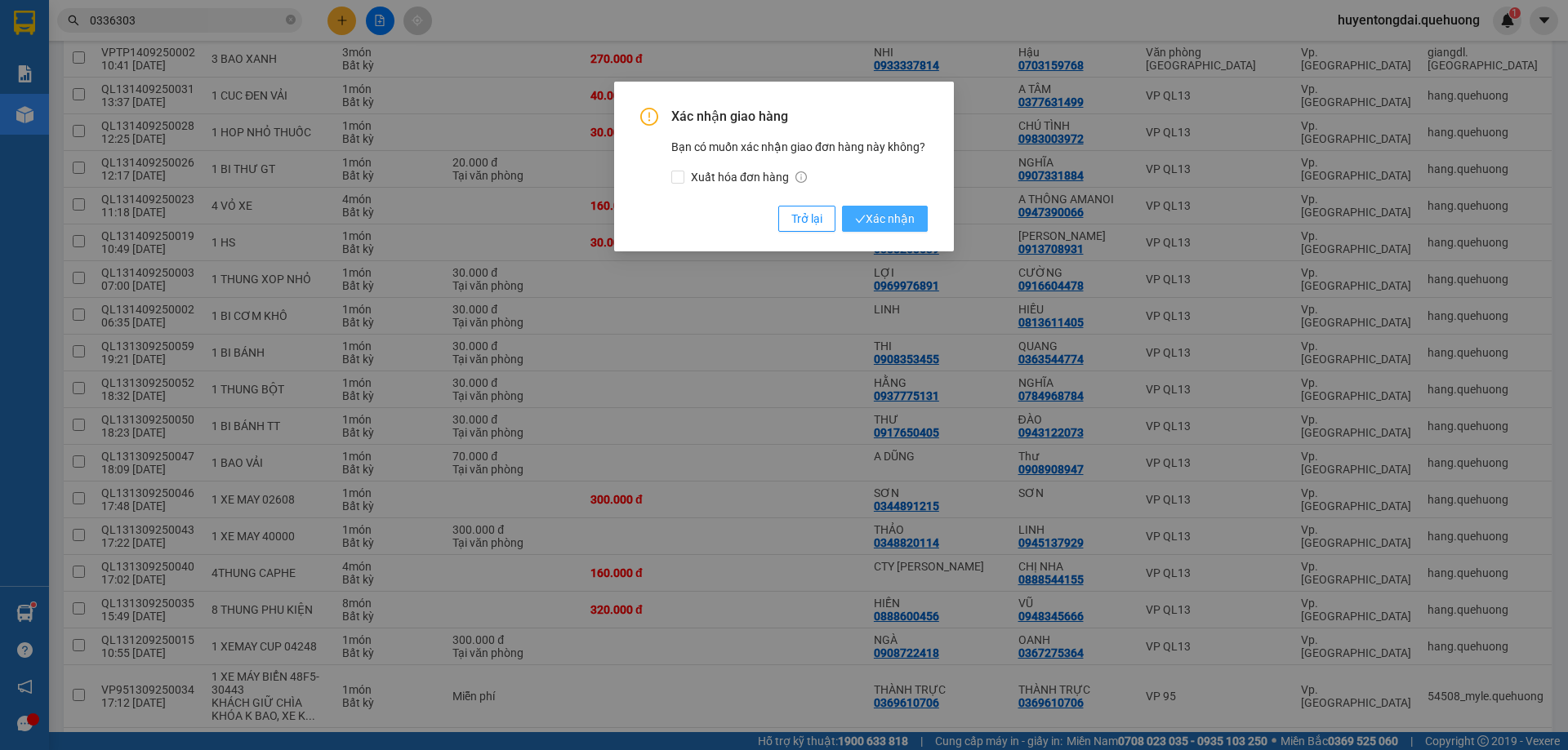
click at [903, 215] on span "Xác nhận" at bounding box center [885, 218] width 60 height 18
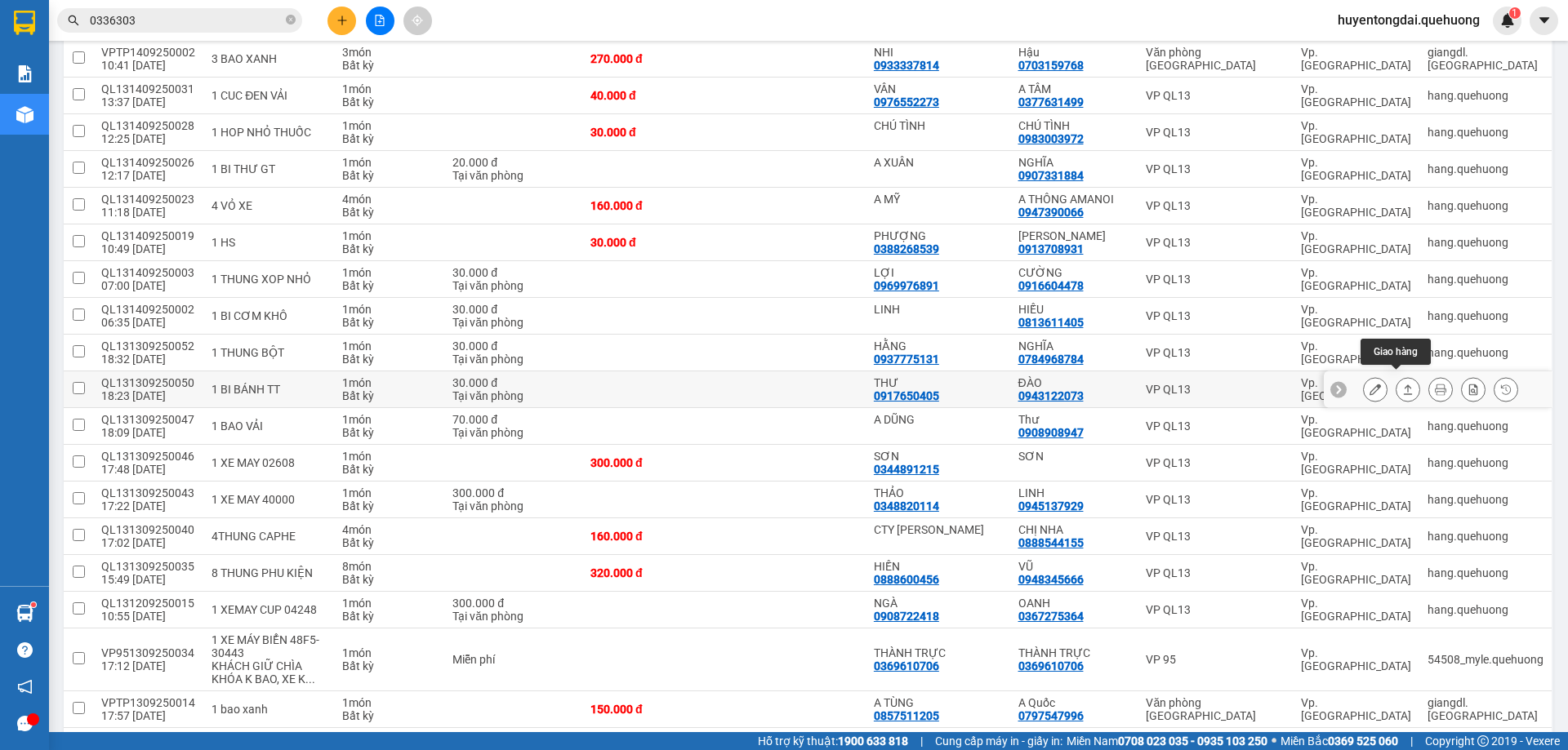
click at [1402, 384] on icon at bounding box center [1407, 389] width 11 height 11
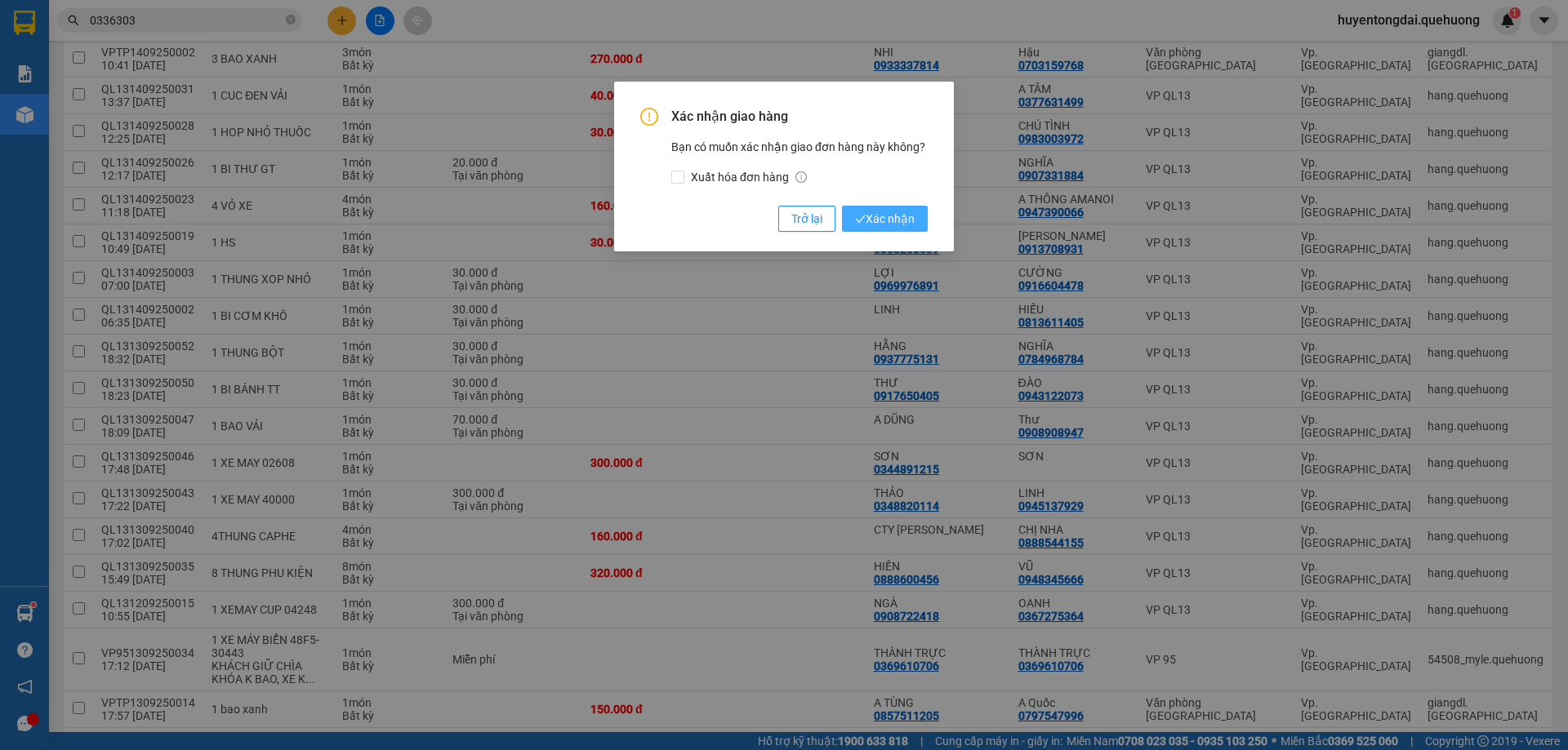
click at [877, 219] on span "Xác nhận" at bounding box center [885, 218] width 60 height 18
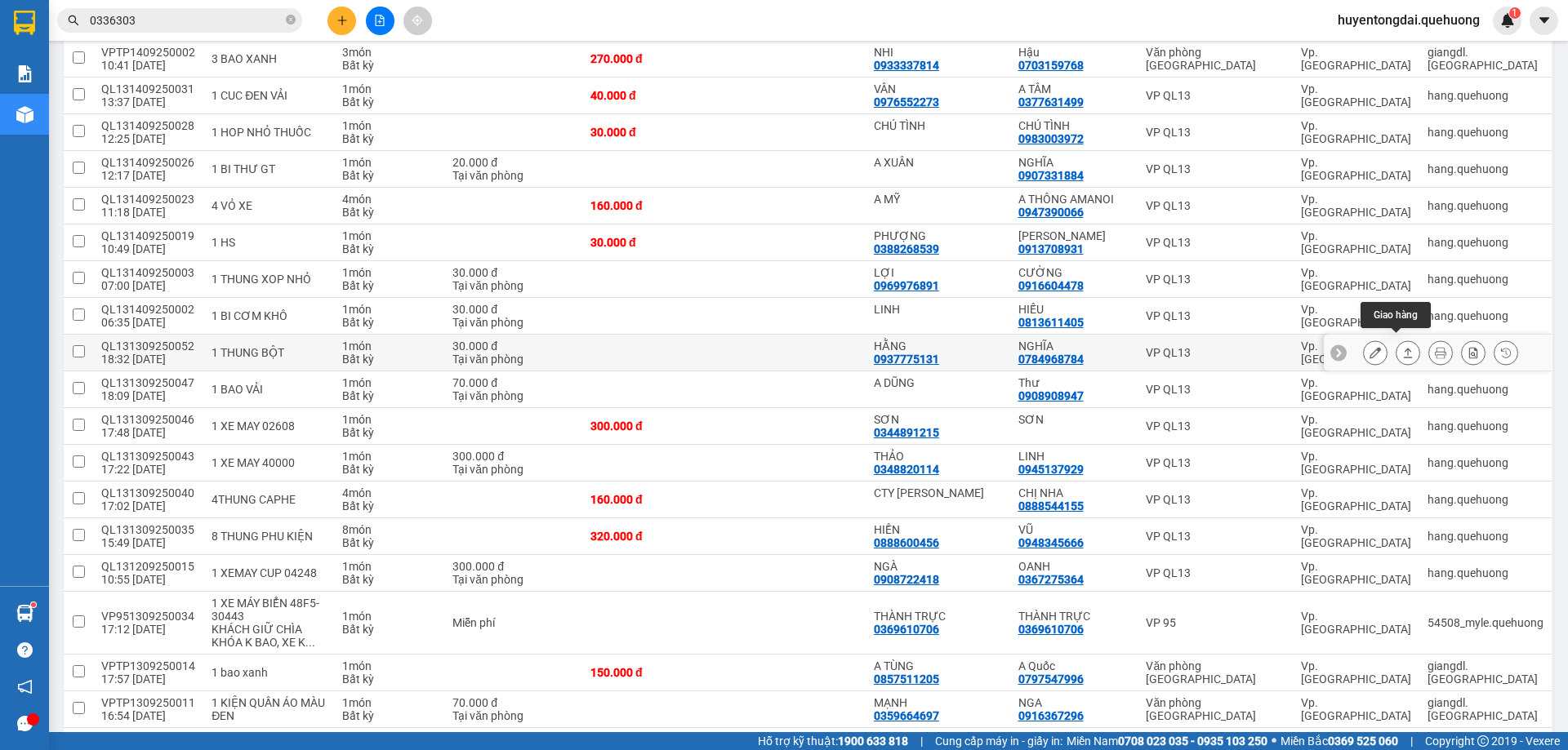
click at [1407, 347] on button at bounding box center [1407, 353] width 23 height 29
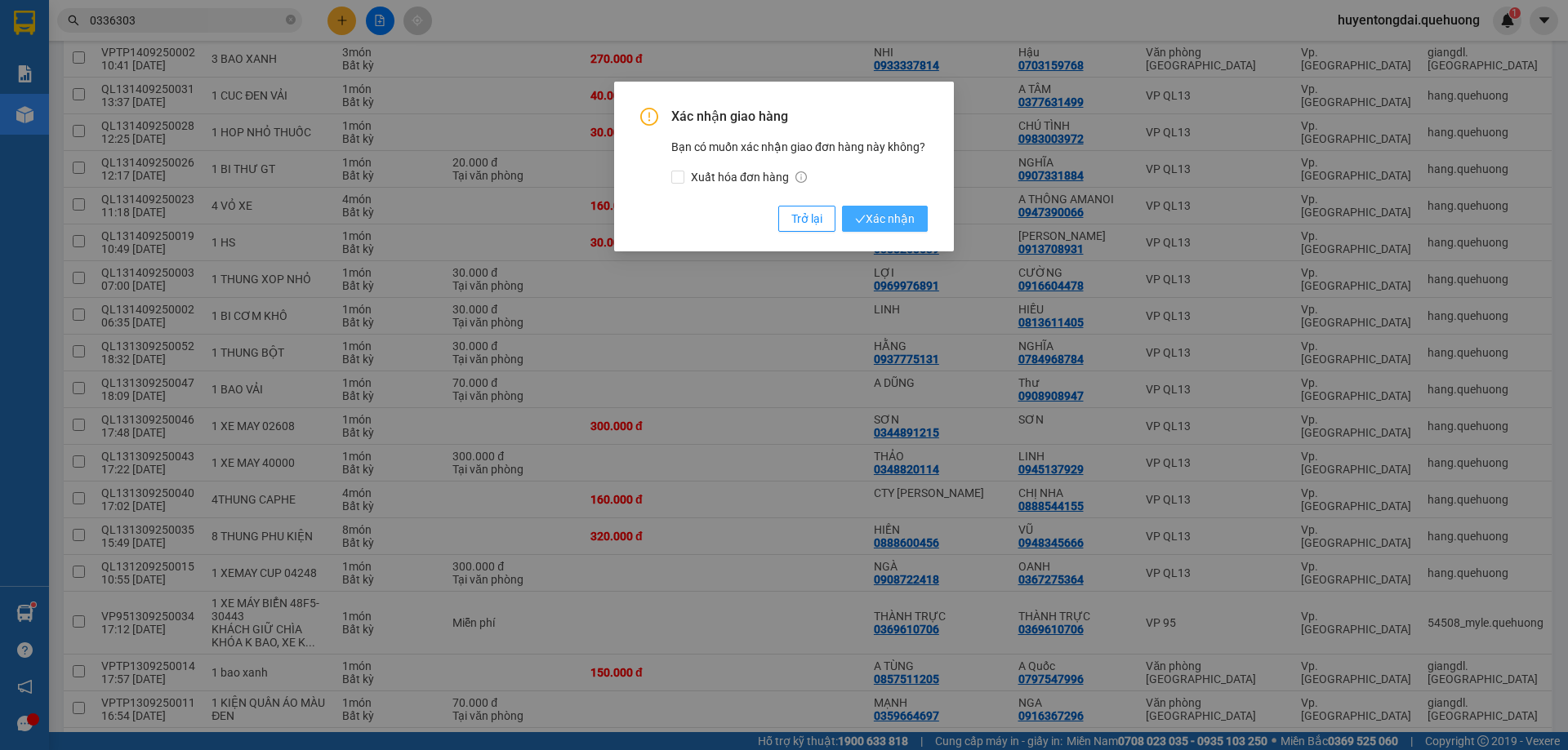
click at [886, 219] on span "Xác nhận" at bounding box center [885, 218] width 60 height 18
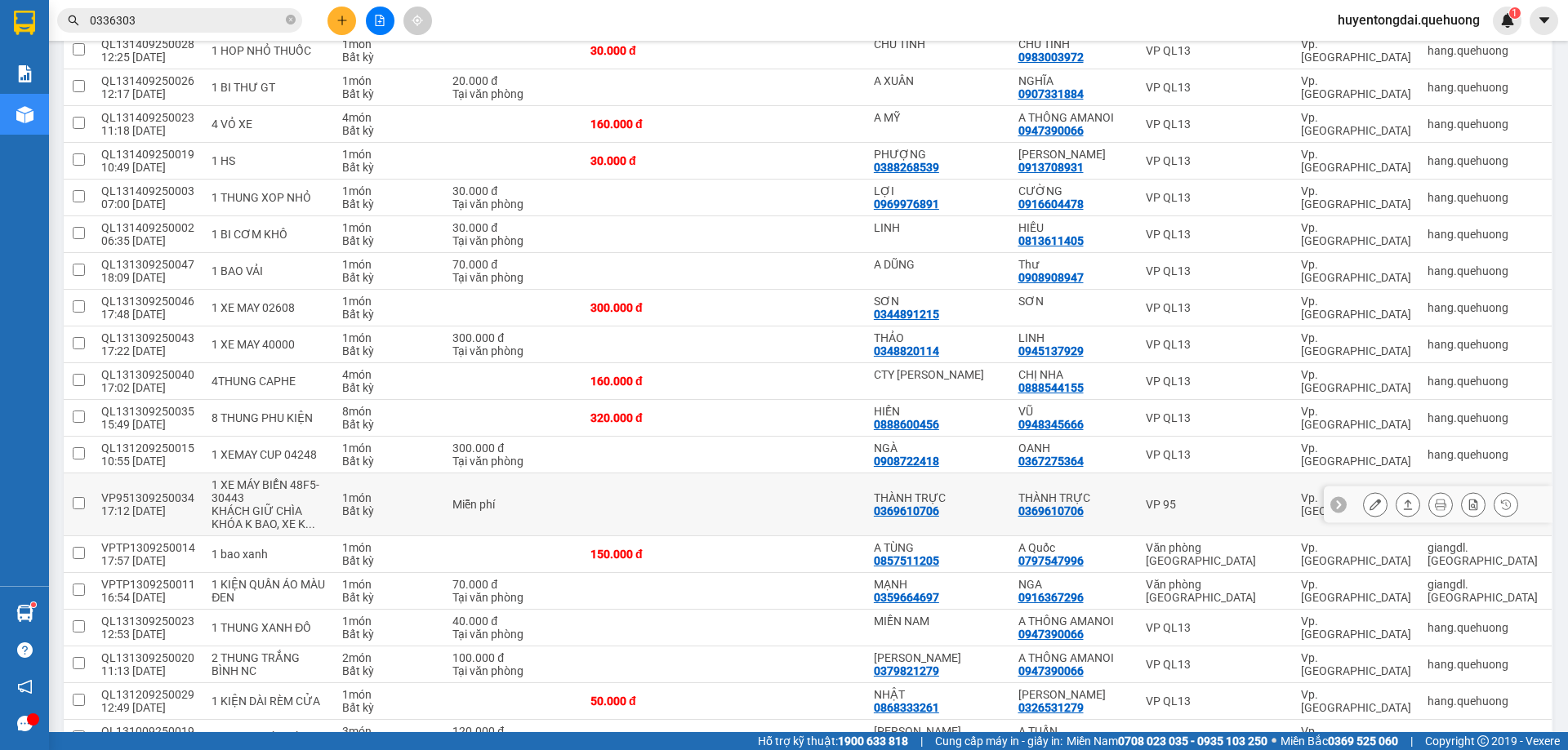
scroll to position [653, 0]
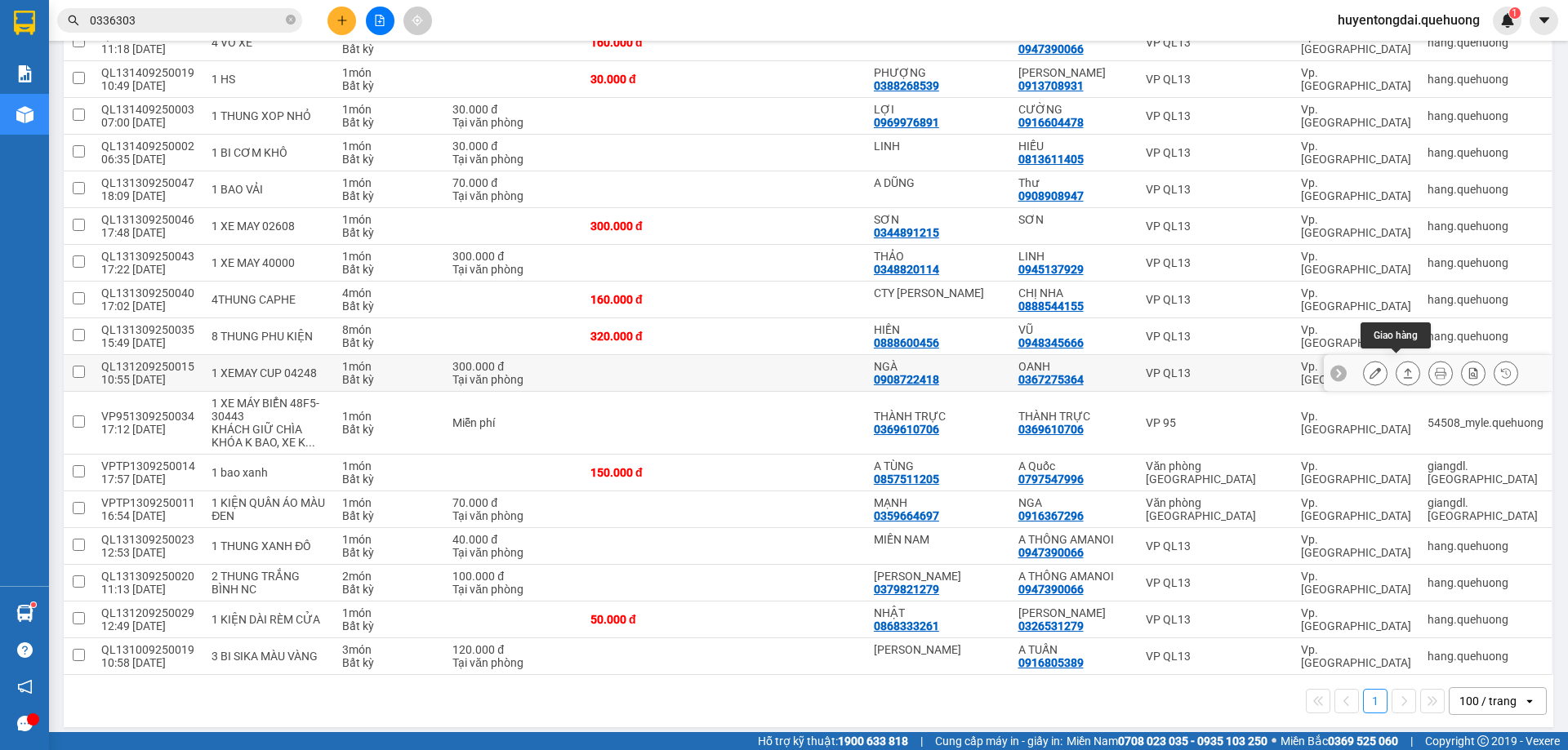
click at [1402, 368] on icon at bounding box center [1407, 373] width 11 height 11
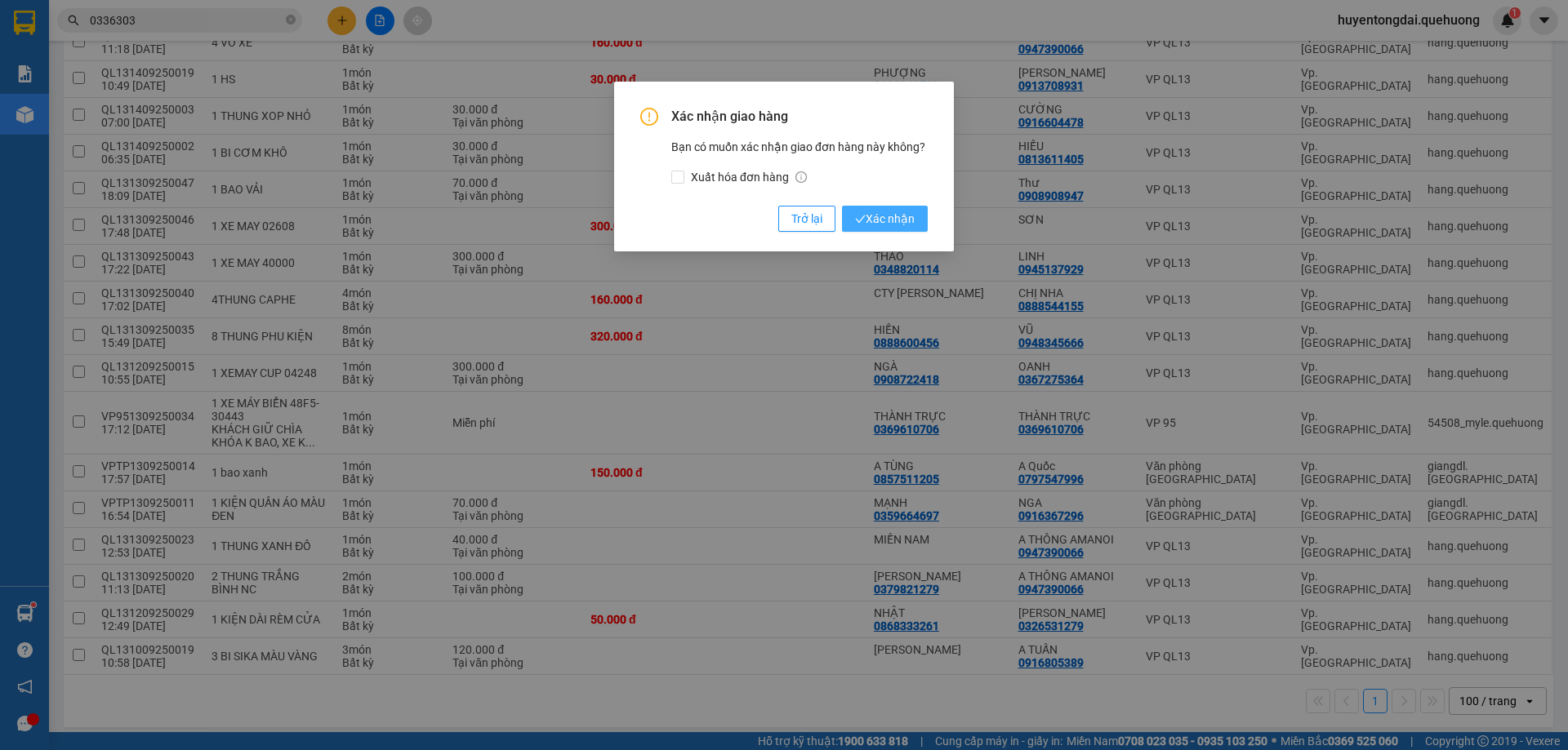
click at [899, 219] on span "Xác nhận" at bounding box center [885, 218] width 60 height 18
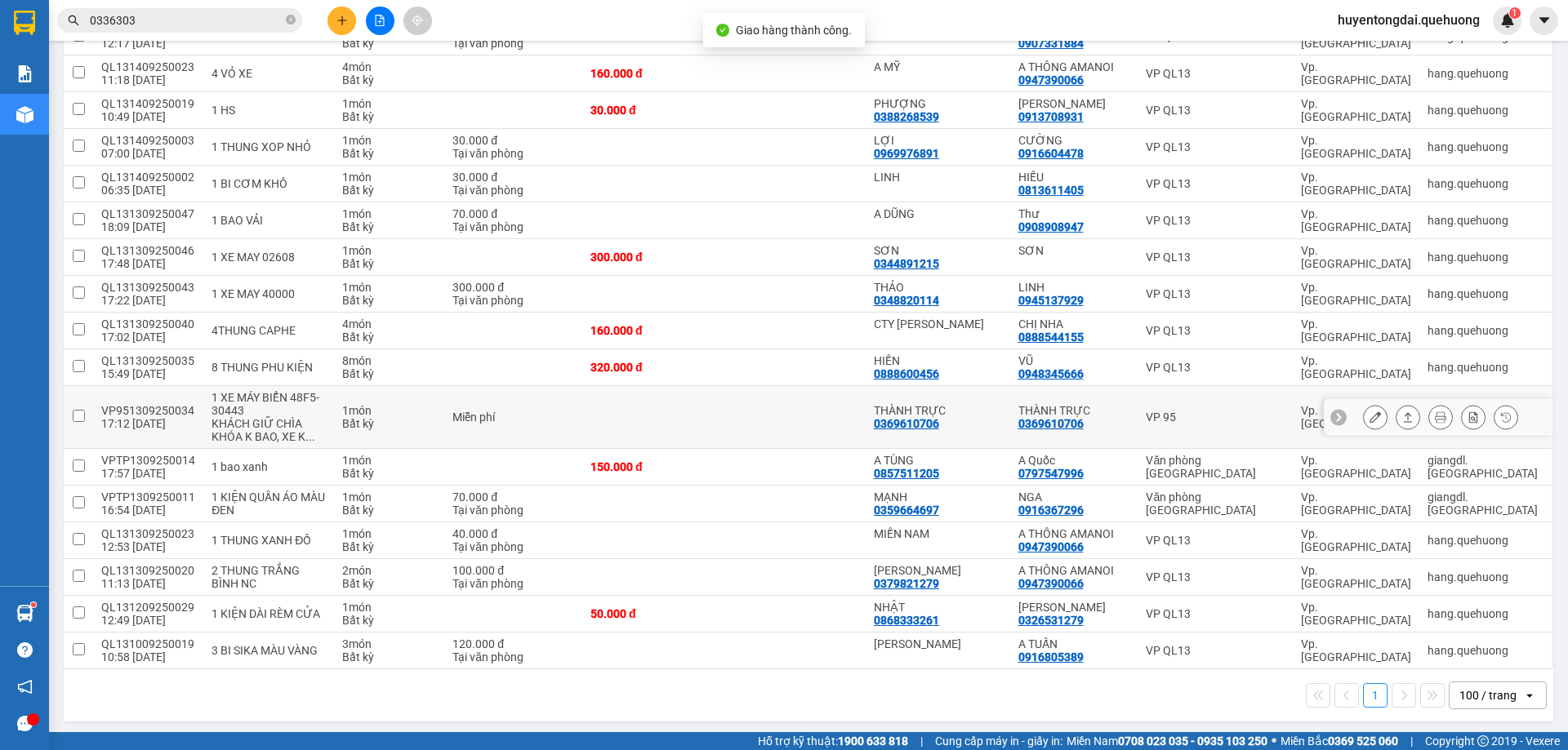
scroll to position [618, 0]
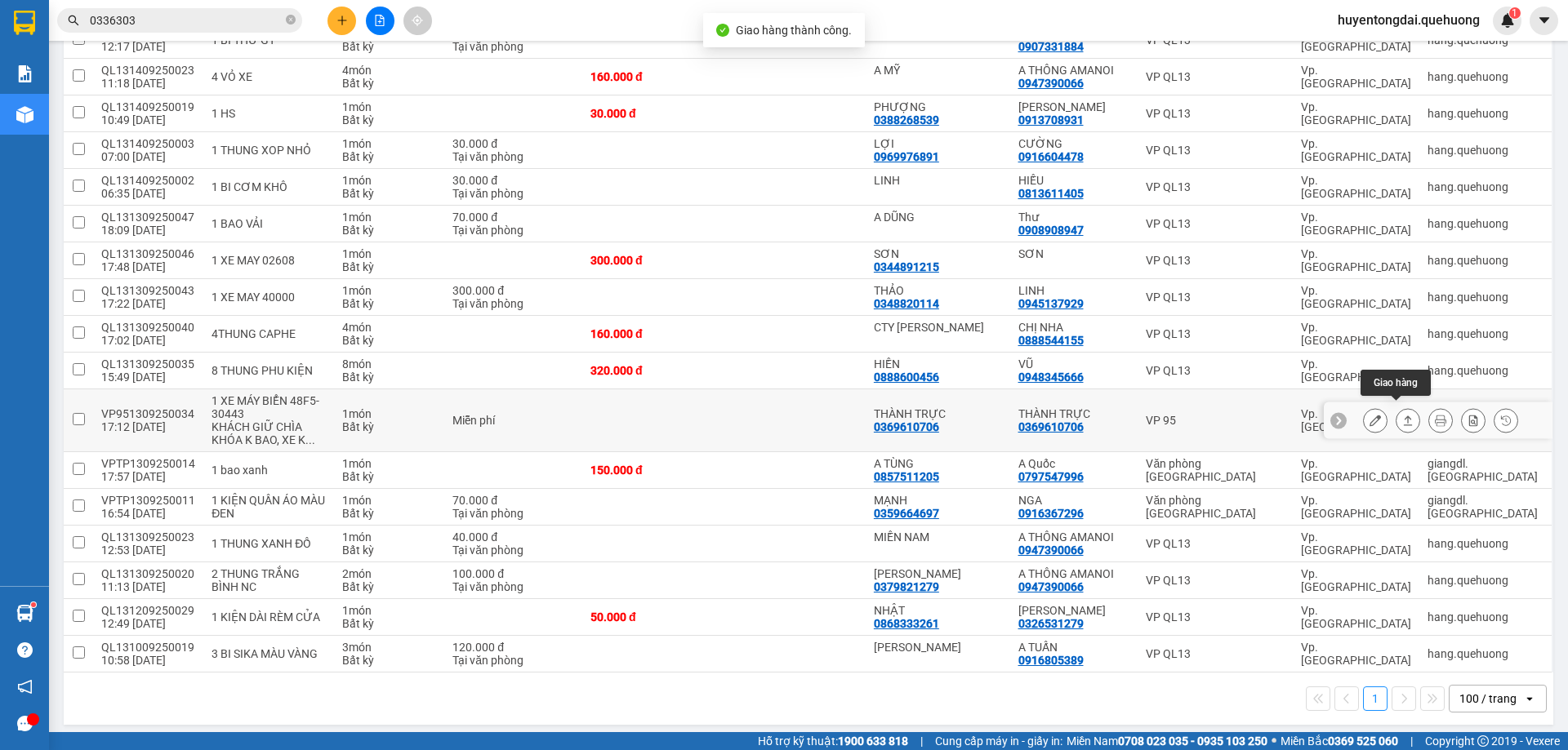
click at [1402, 415] on icon at bounding box center [1407, 421] width 11 height 11
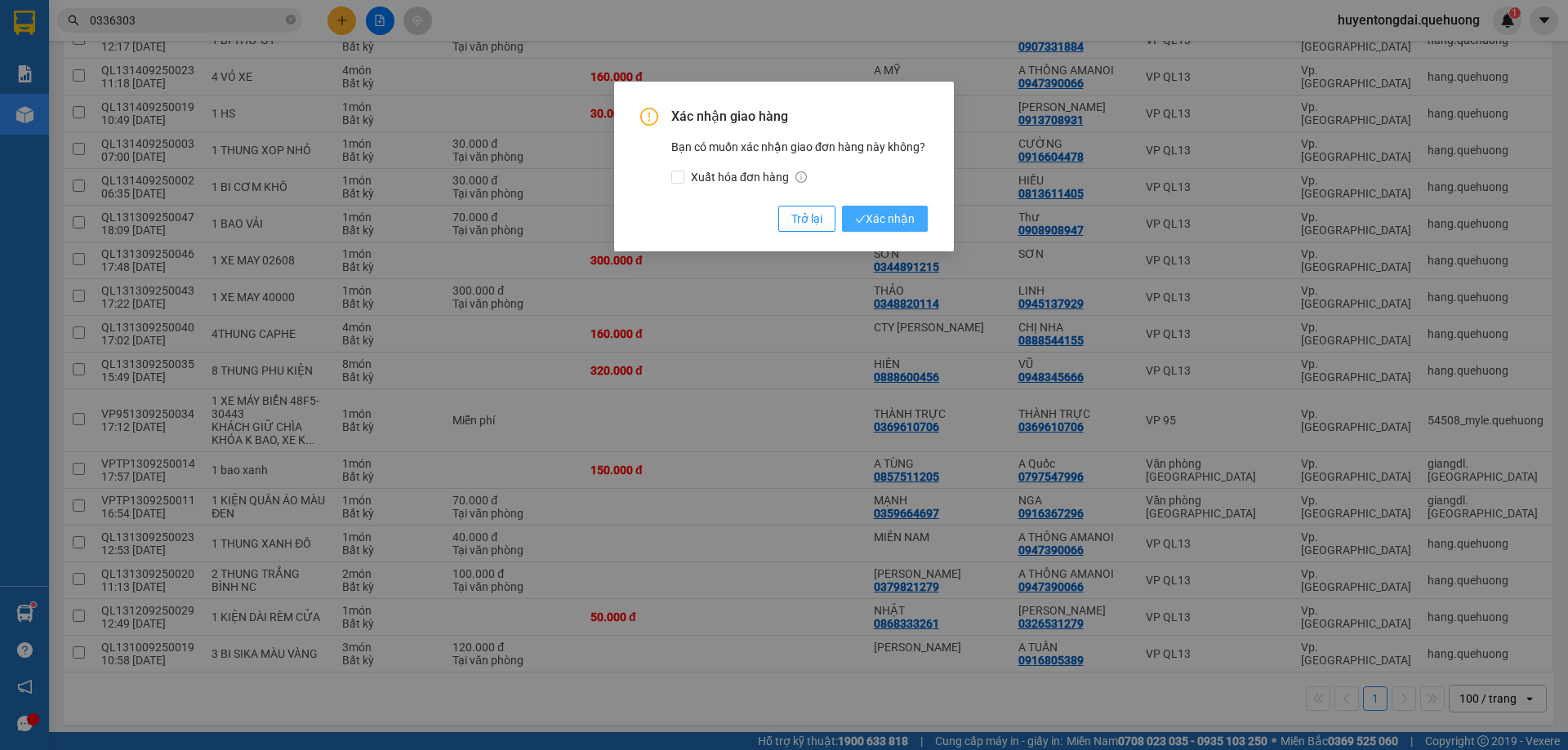
click at [899, 222] on span "Xác nhận" at bounding box center [885, 218] width 60 height 18
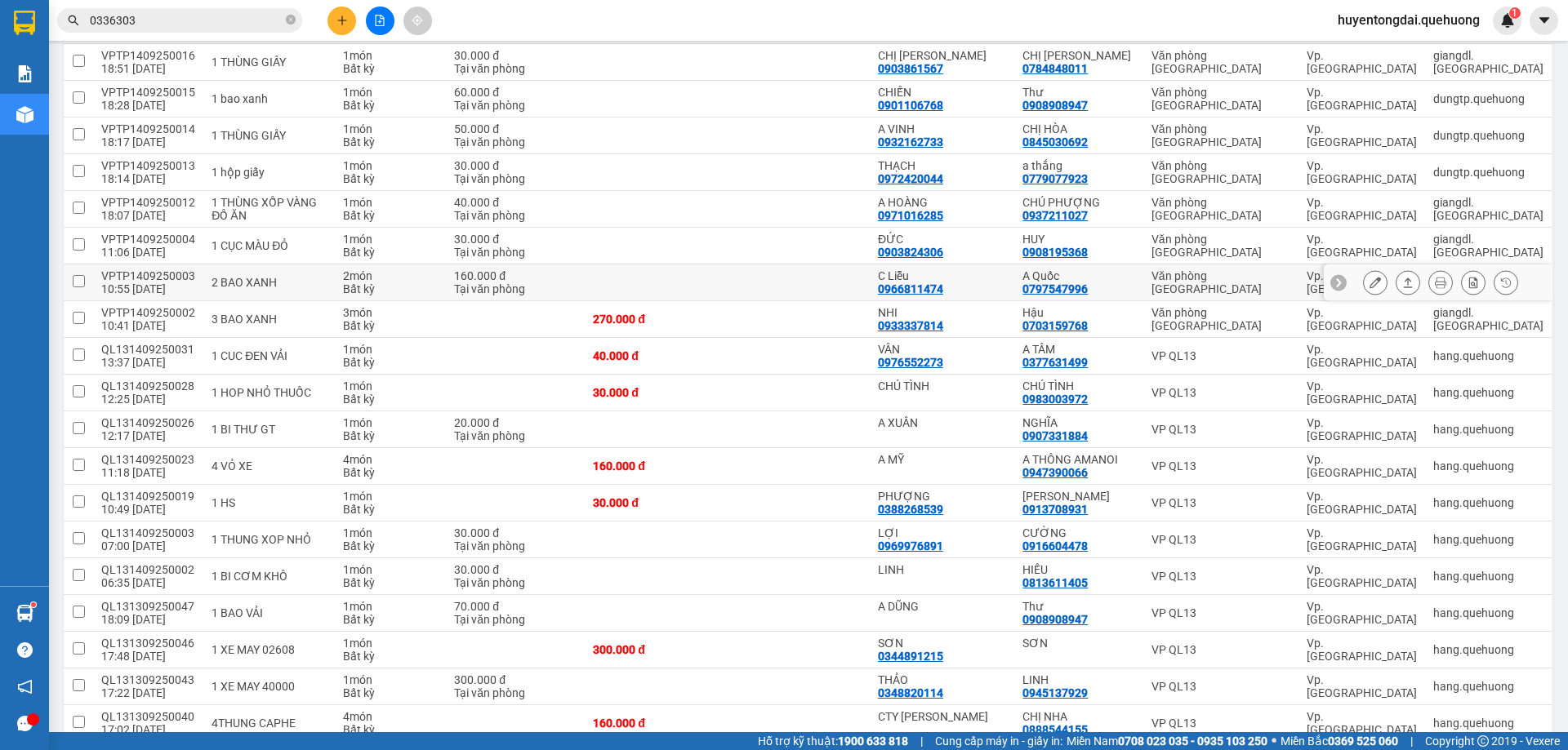
scroll to position [66, 0]
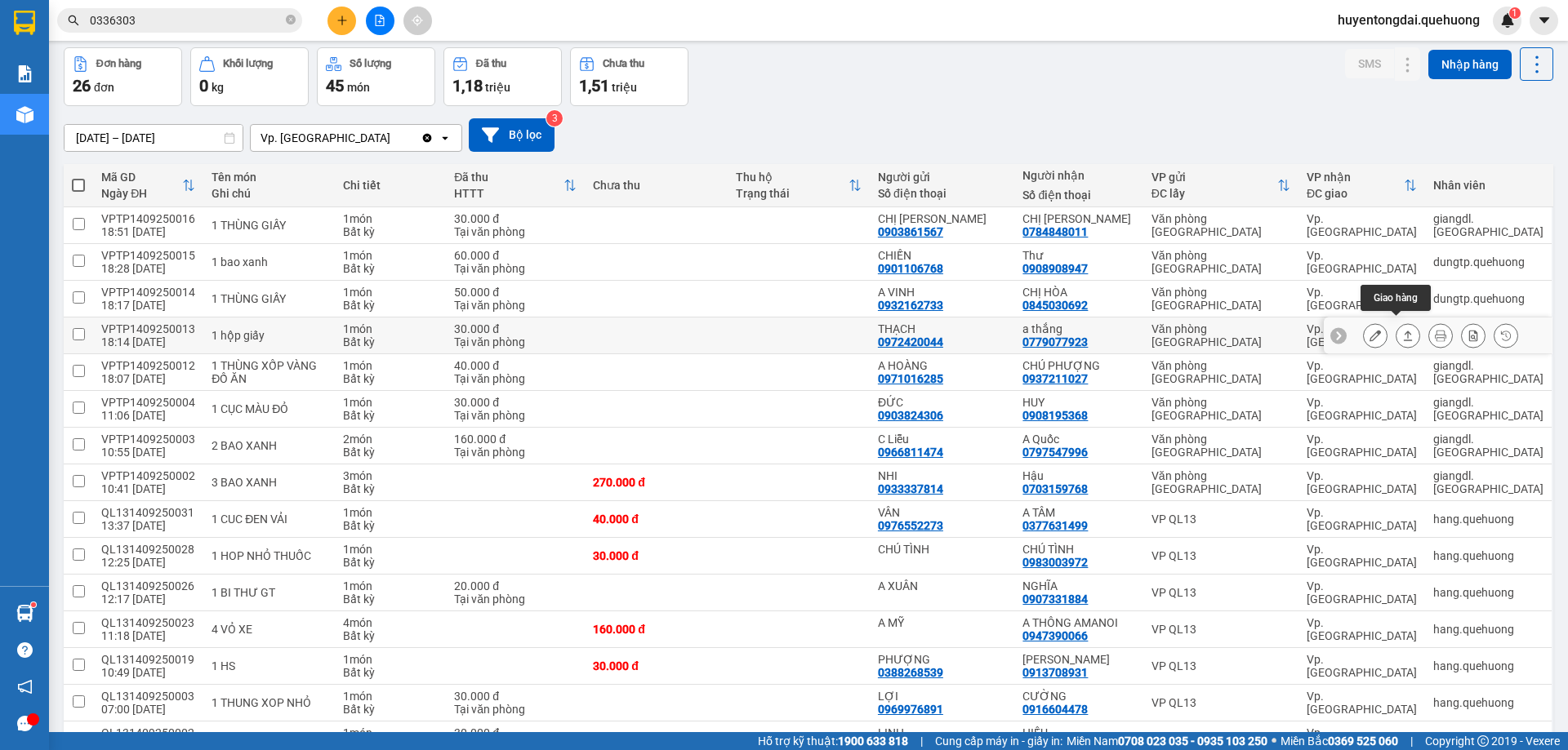
click at [1402, 330] on icon at bounding box center [1407, 336] width 11 height 11
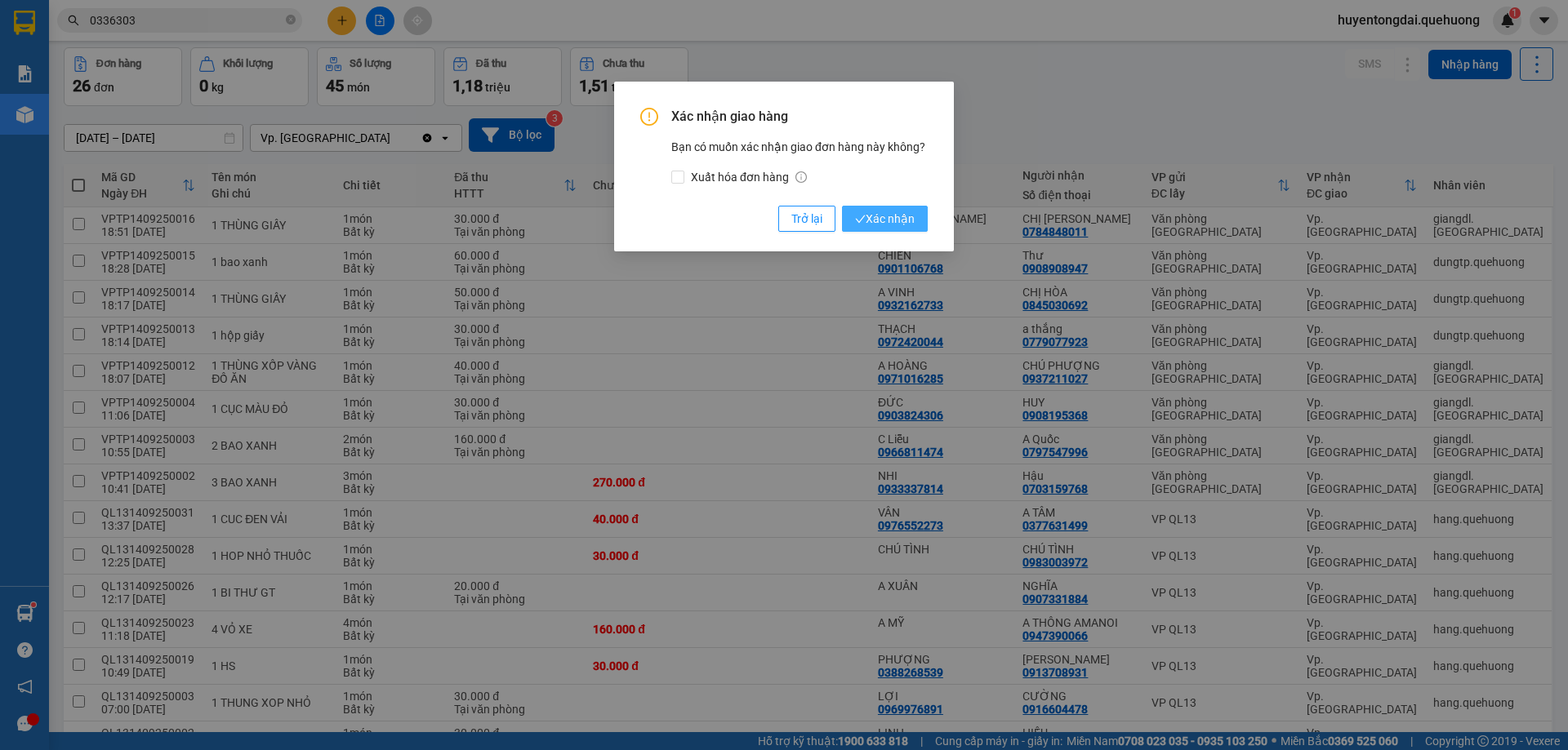
click at [905, 221] on span "Xác nhận" at bounding box center [885, 218] width 60 height 18
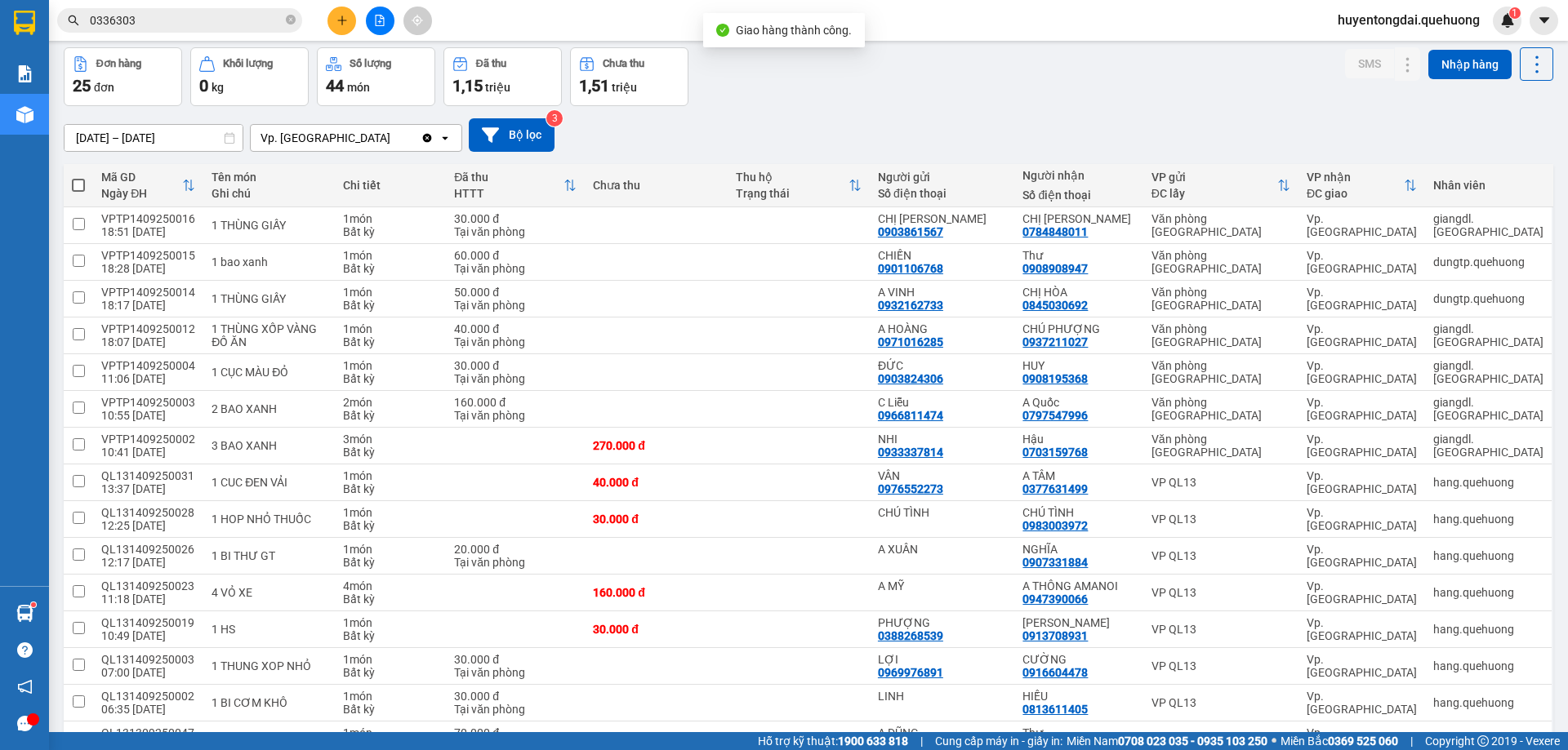
scroll to position [147, 0]
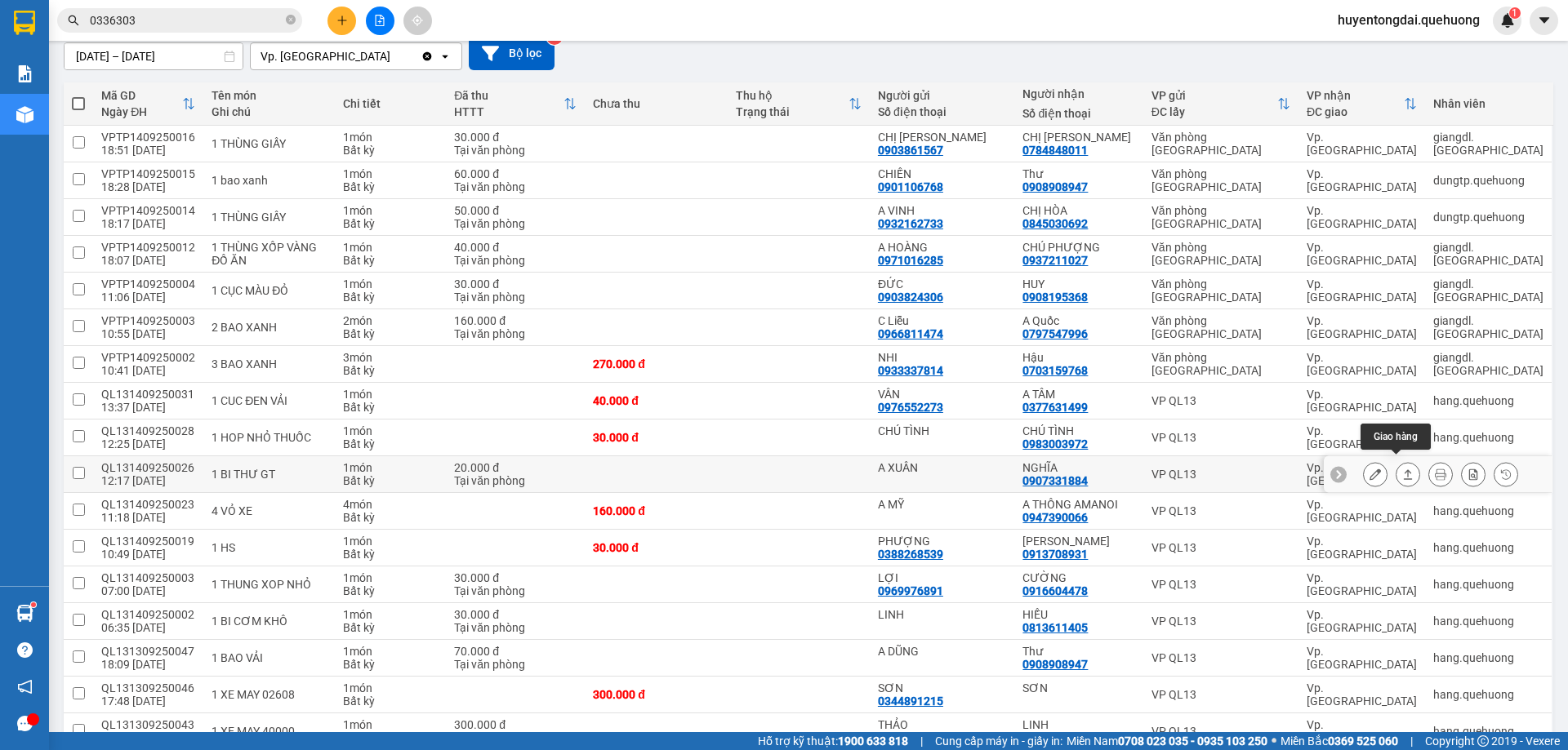
click at [1402, 468] on icon at bounding box center [1407, 474] width 11 height 11
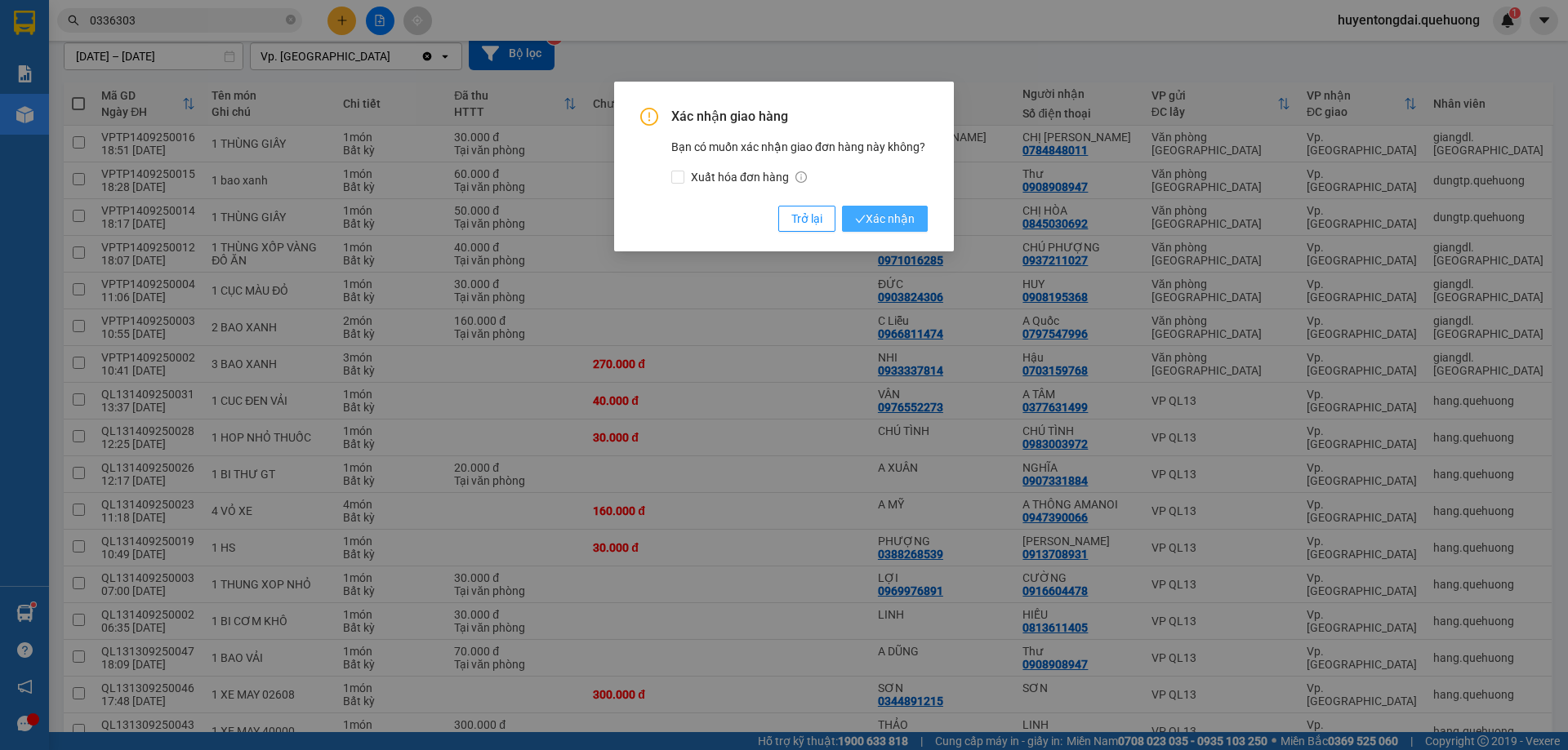
click at [890, 211] on span "Xác nhận" at bounding box center [885, 218] width 60 height 18
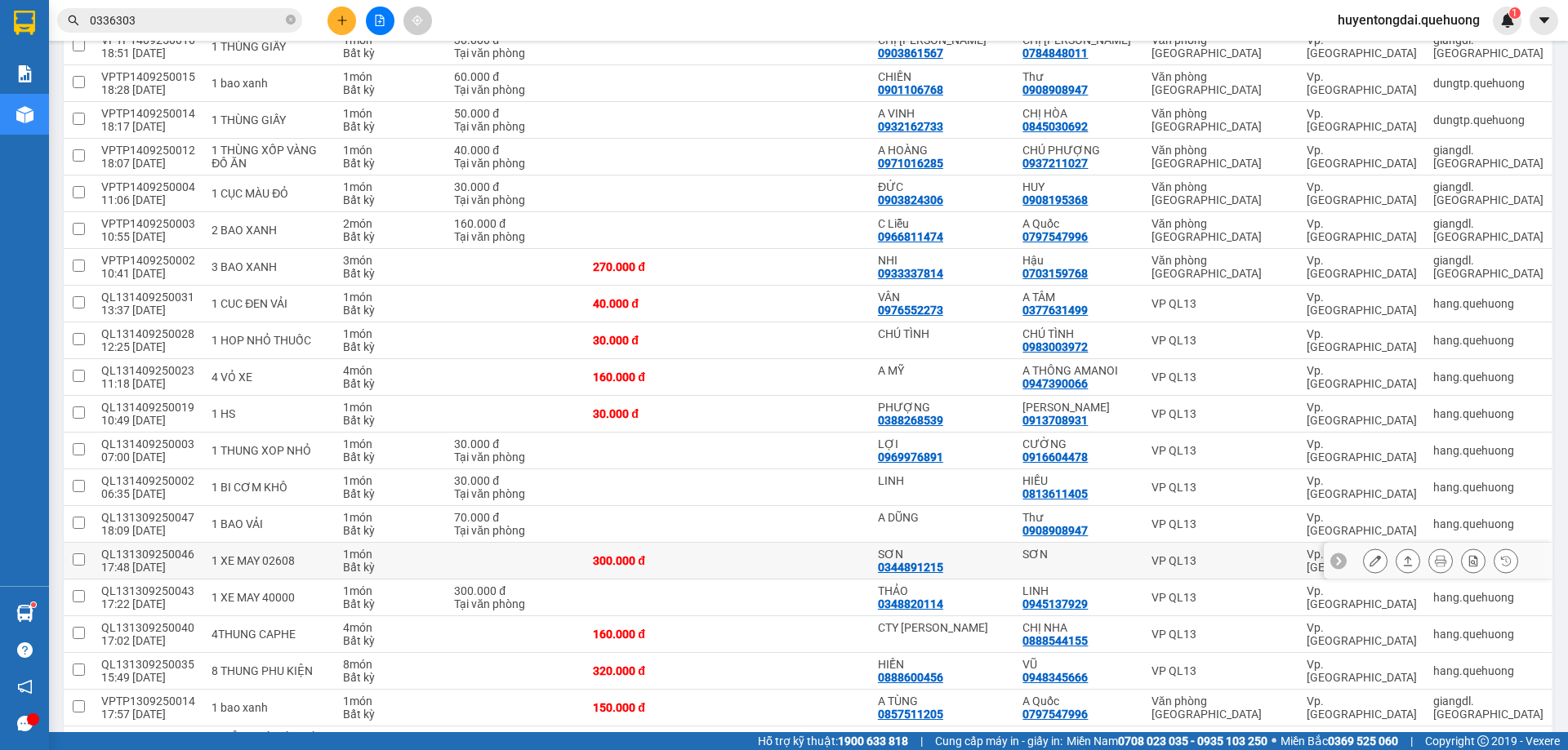
scroll to position [482, 0]
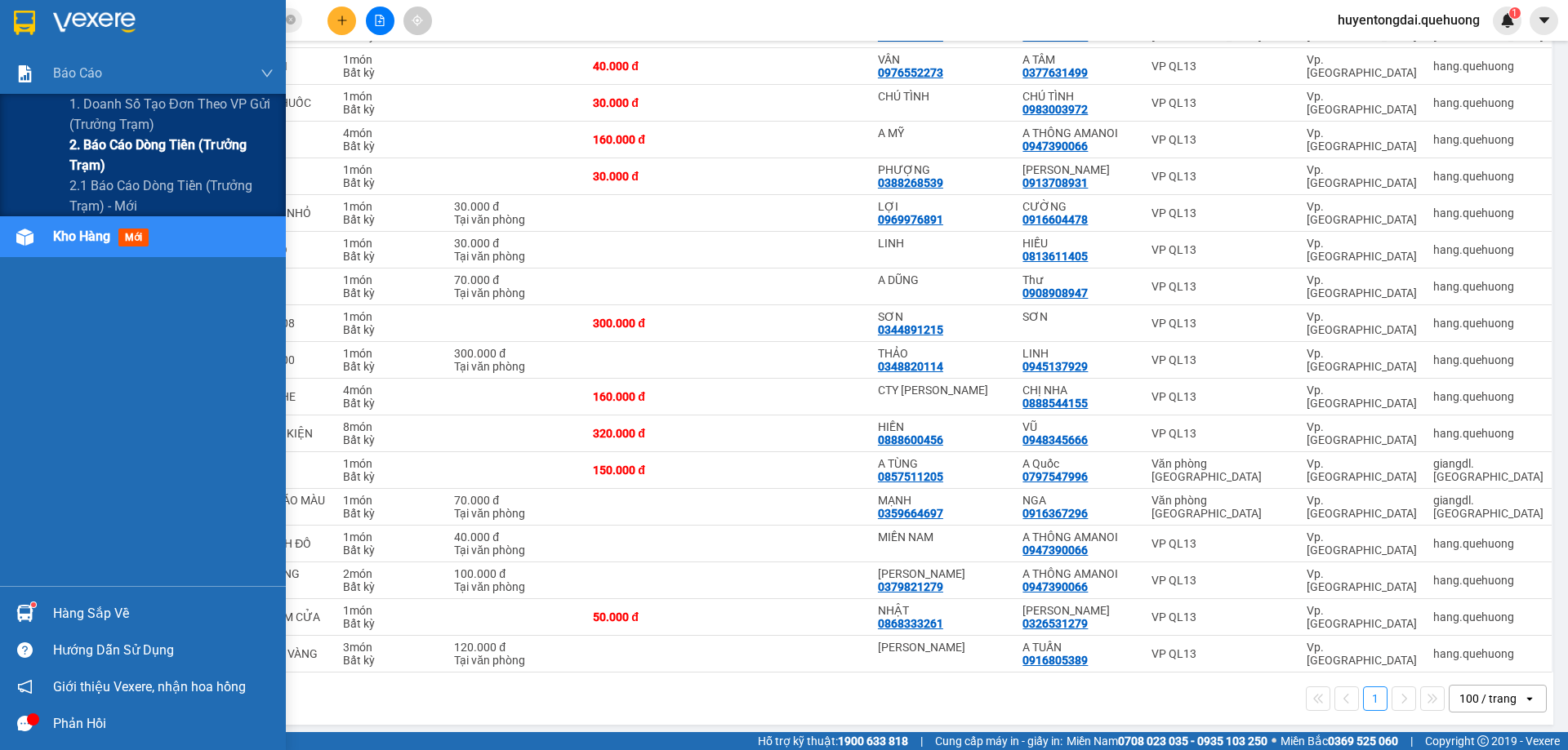
click at [131, 153] on span "2. Báo cáo dòng tiền (trưởng trạm)" at bounding box center [171, 155] width 204 height 41
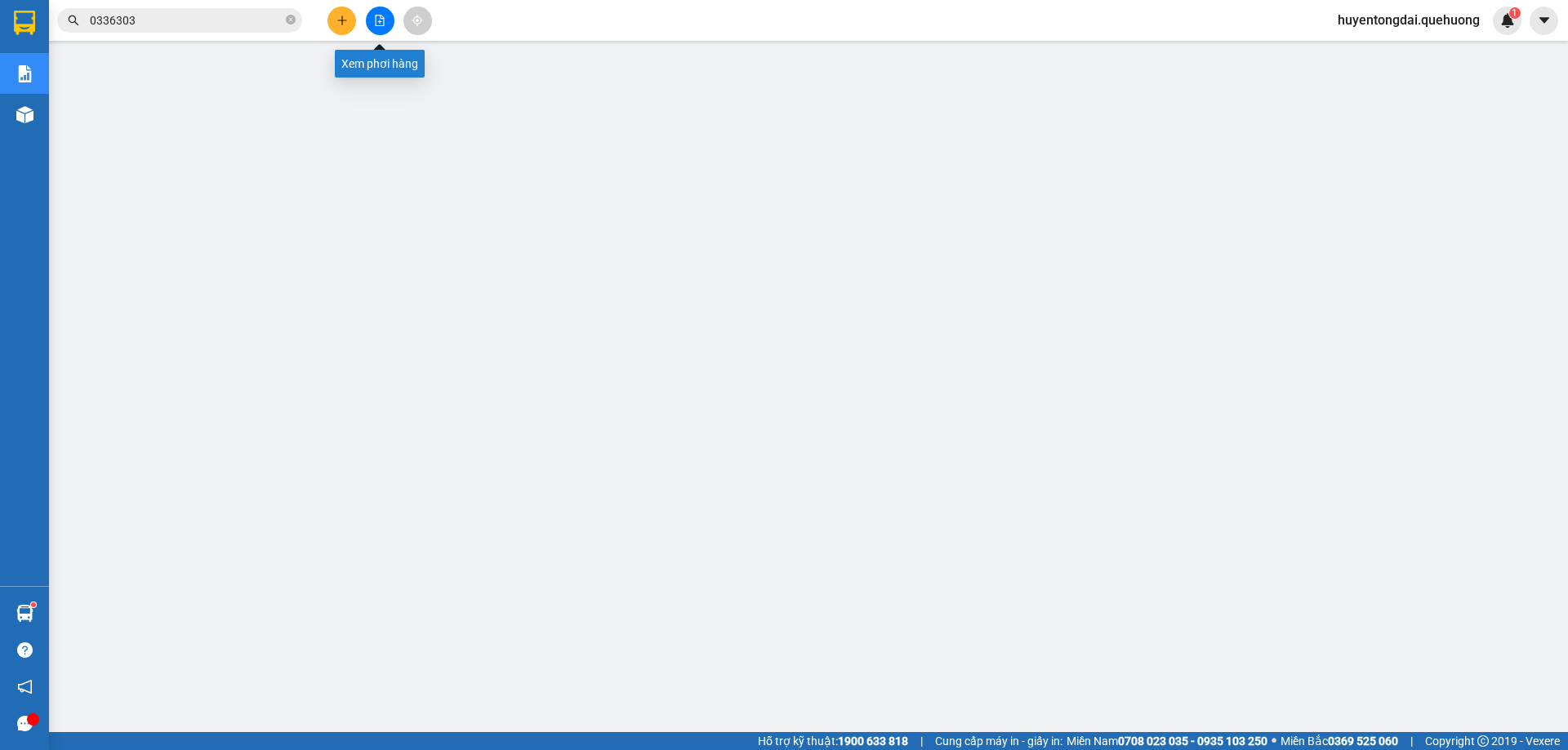
click at [389, 20] on button at bounding box center [380, 21] width 29 height 29
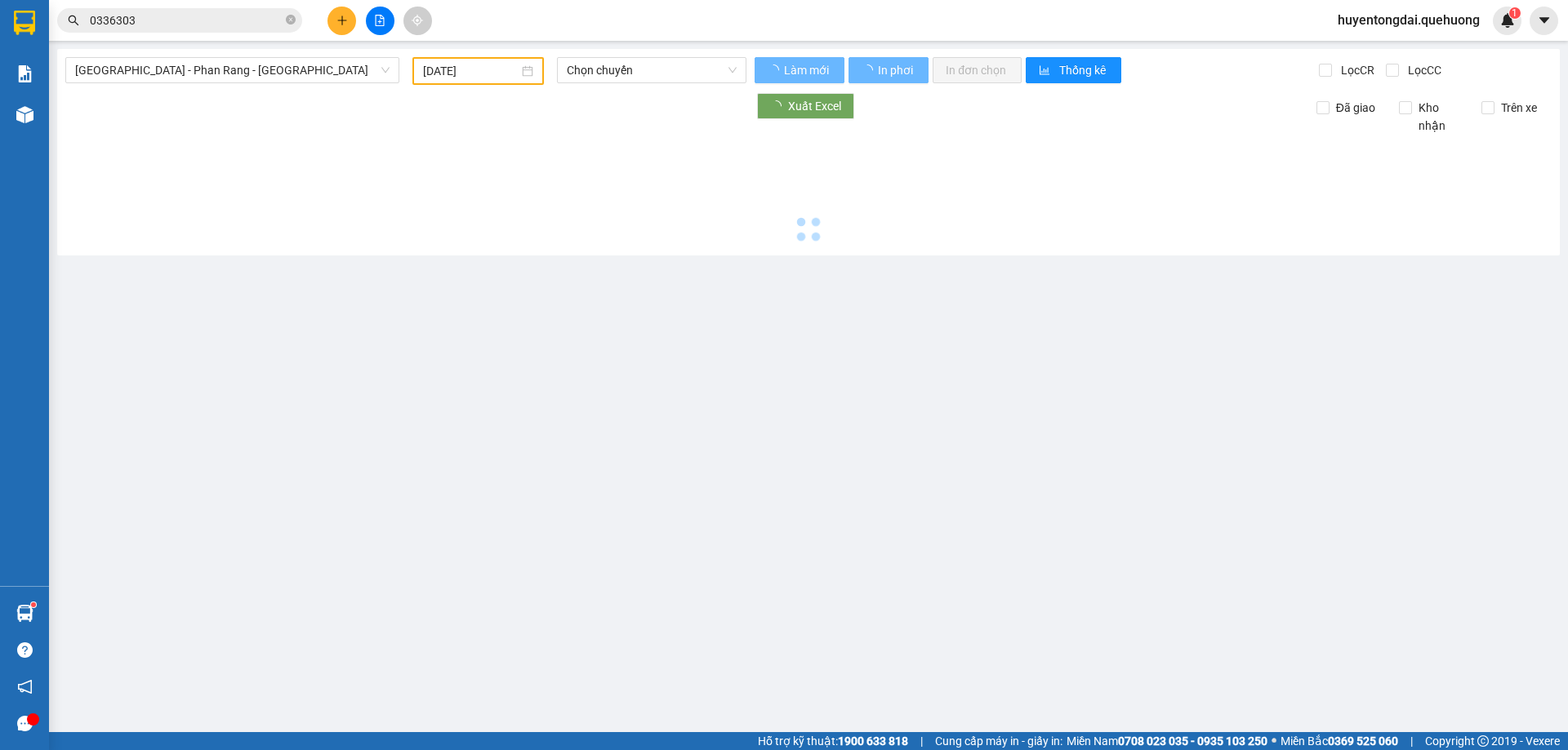
type input "15/09/2025"
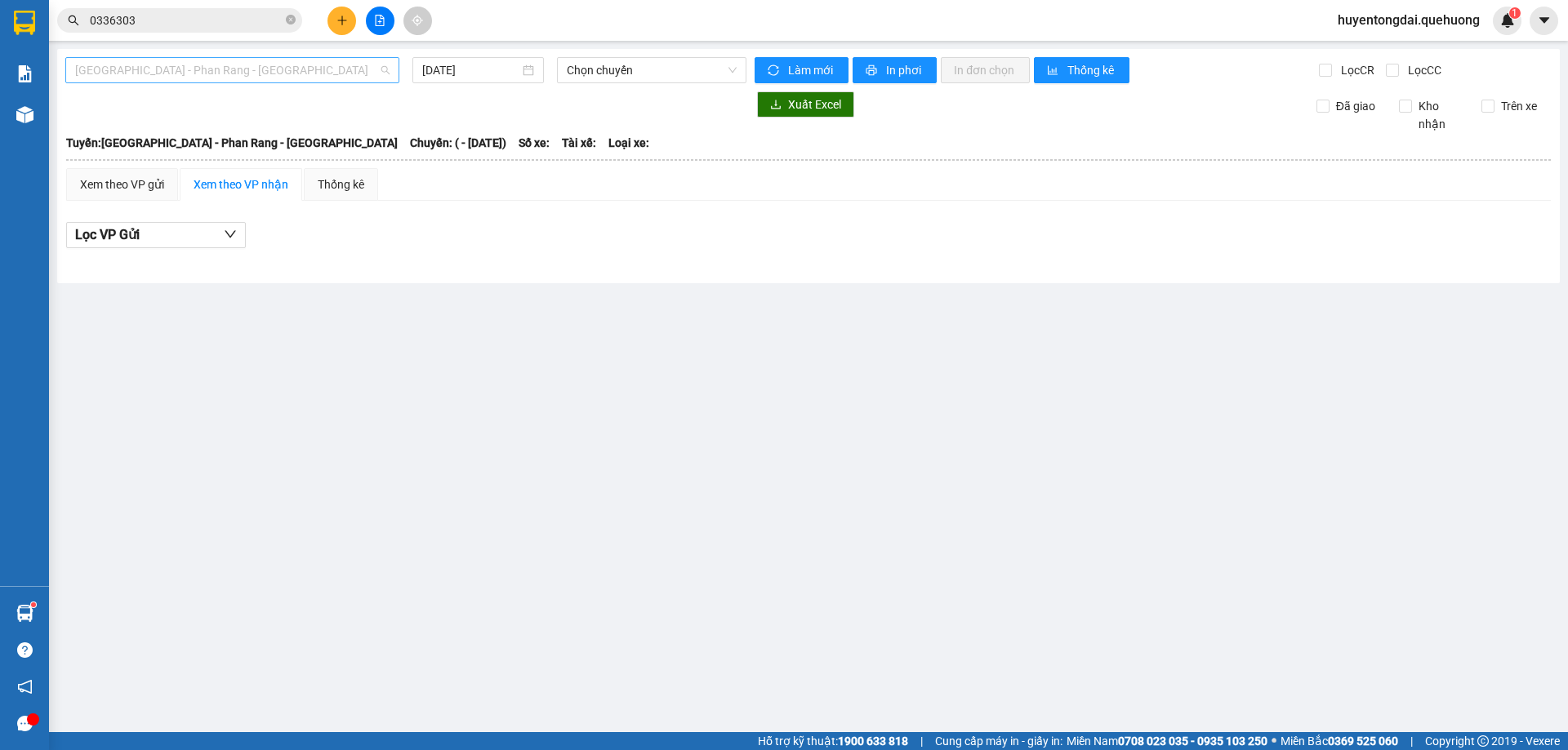
click at [180, 70] on span "Sài Gòn - Phan Rang - Ninh Sơn" at bounding box center [232, 70] width 315 height 24
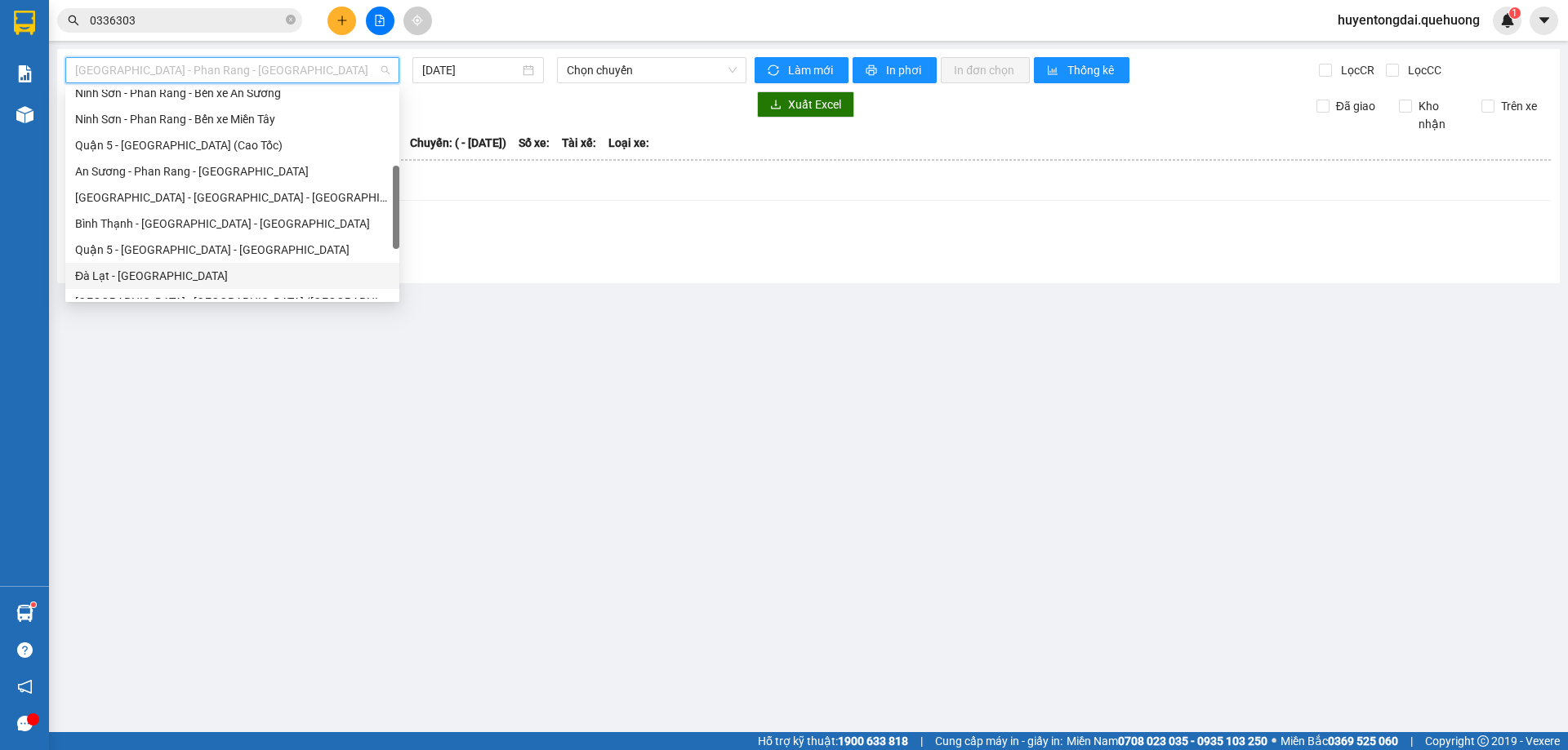
scroll to position [444, 0]
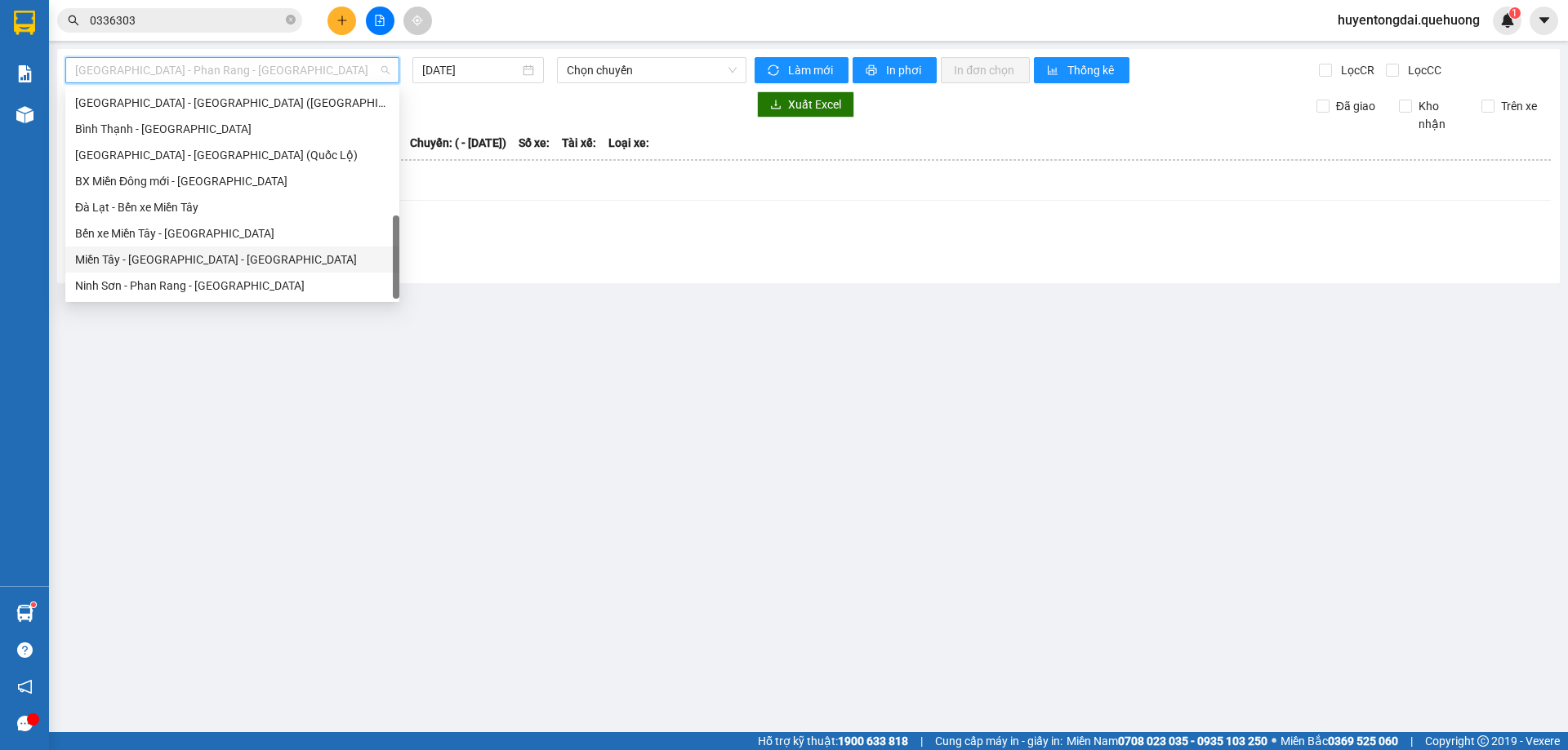
click at [174, 263] on div "Miền Tây - Phan Rang - Ninh Sơn" at bounding box center [232, 259] width 315 height 18
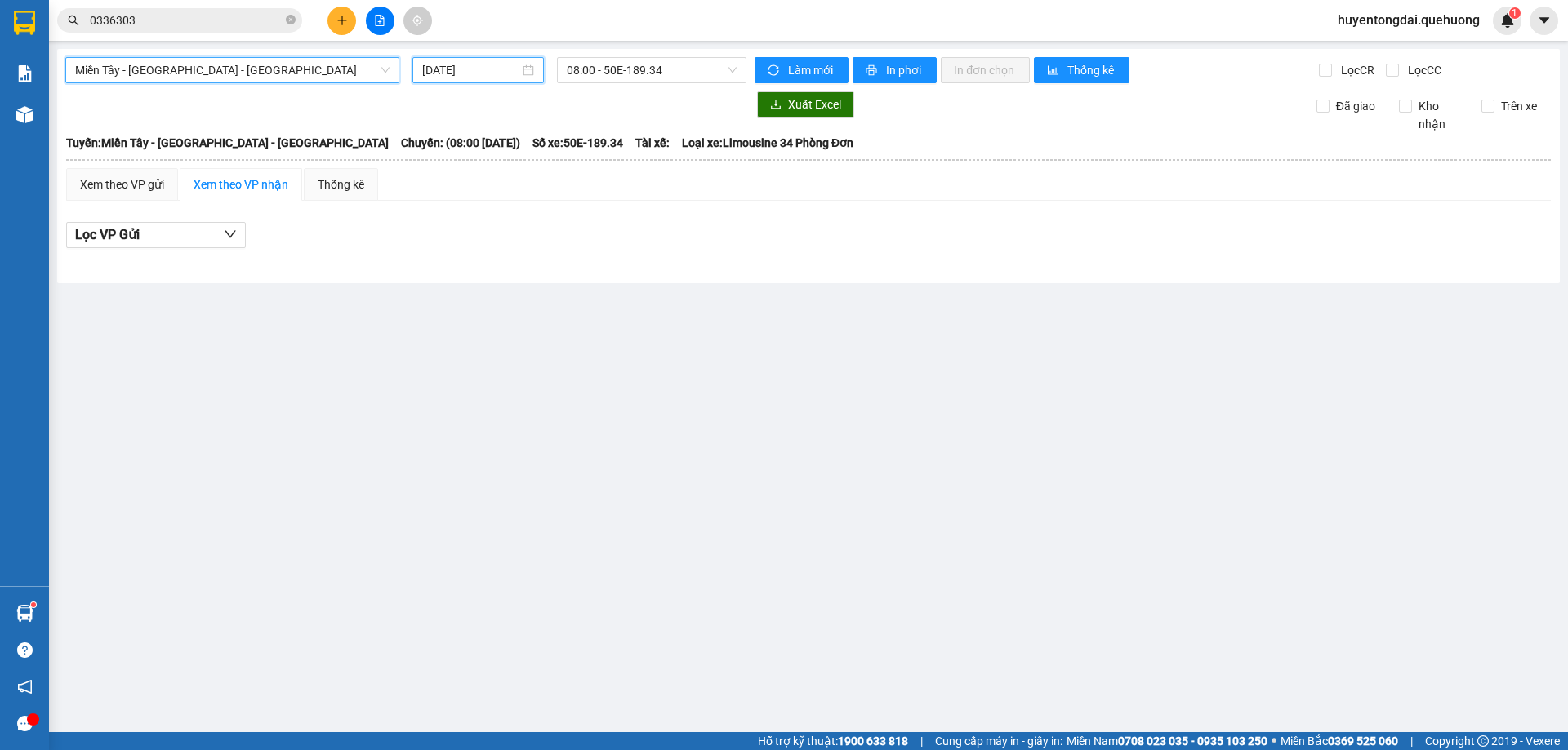
click at [483, 69] on input "15/09/2025" at bounding box center [470, 70] width 97 height 18
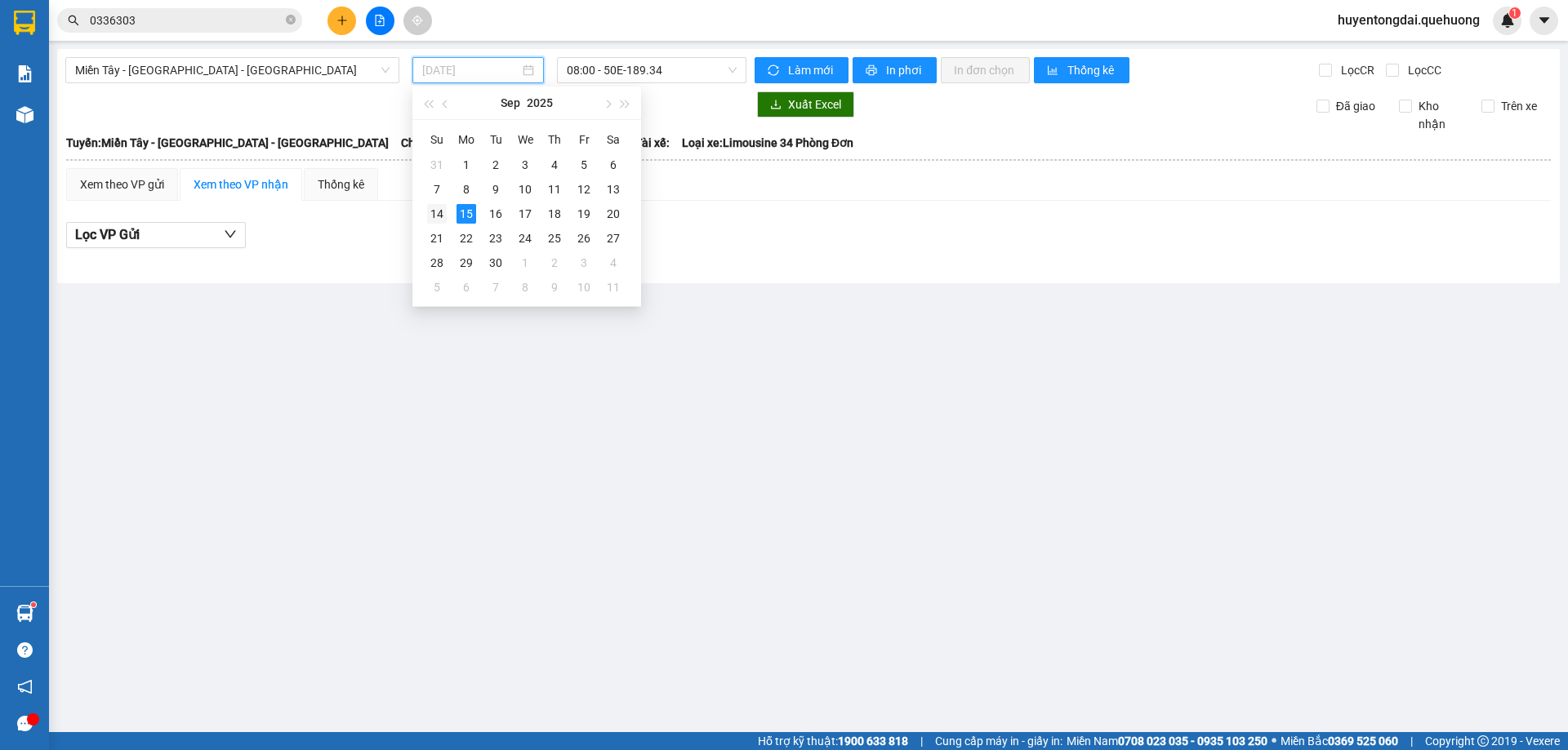
click at [439, 207] on div "14" at bounding box center [437, 214] width 20 height 20
type input "14/09/2025"
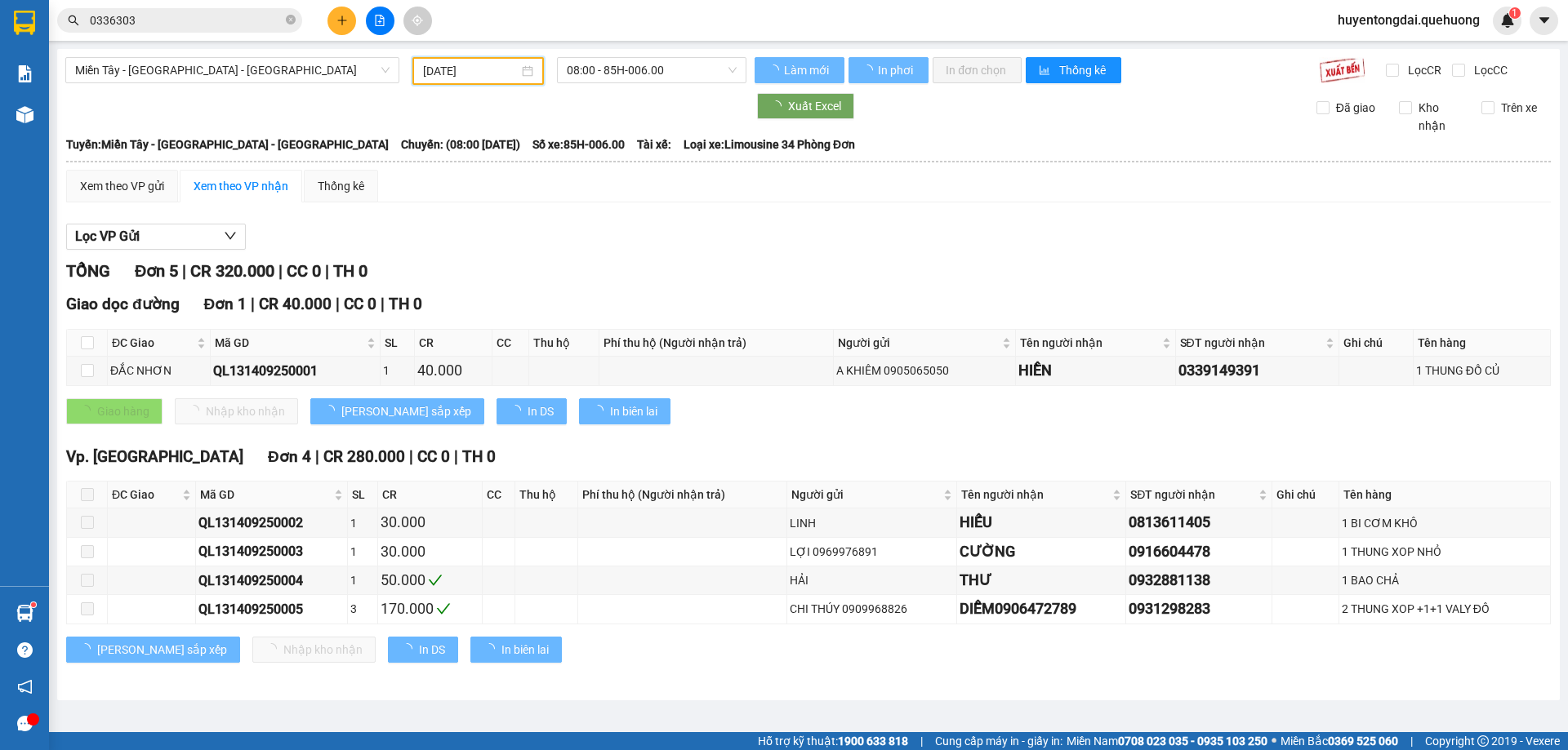
click at [619, 77] on span "08:00 - 85H-006.00" at bounding box center [651, 70] width 170 height 24
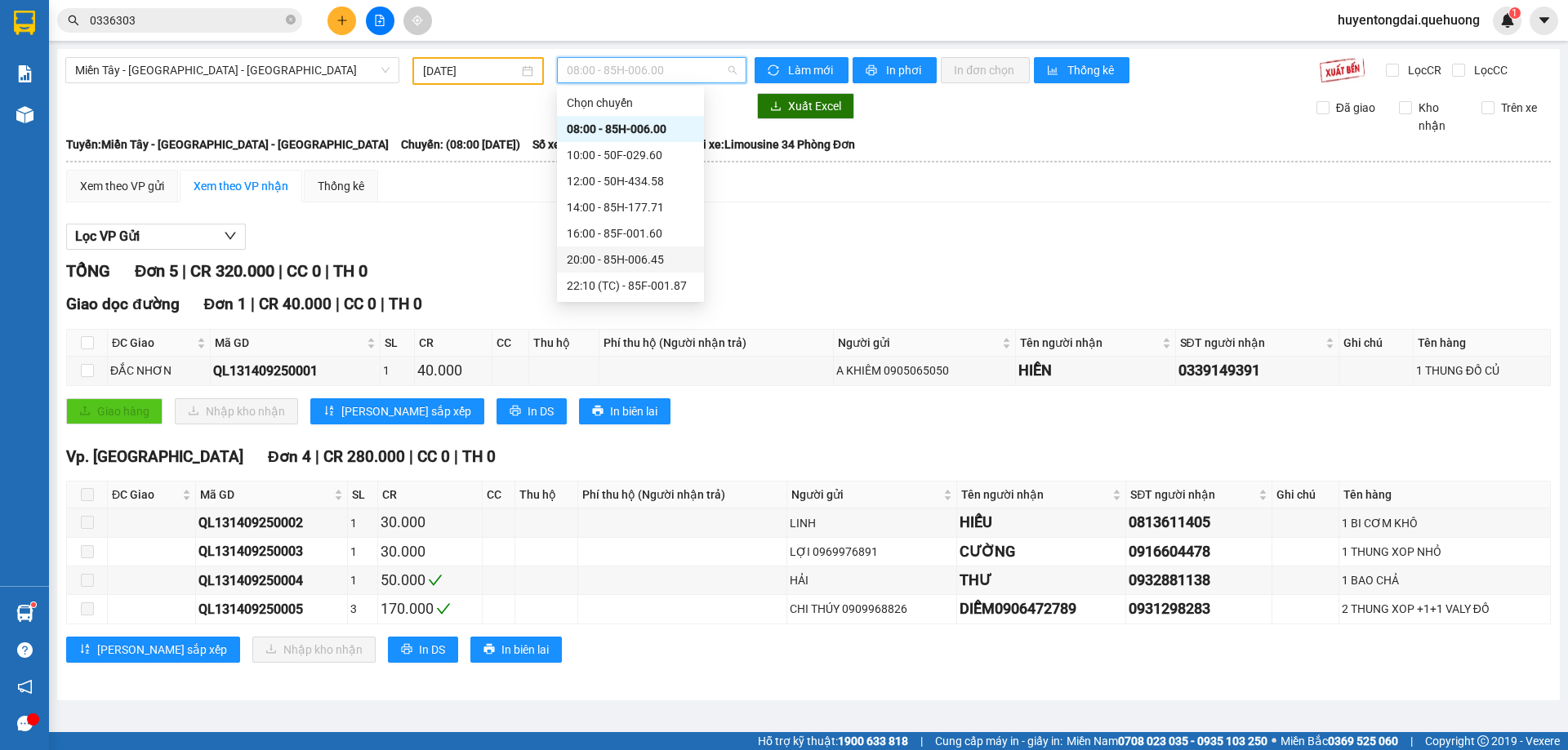
scroll to position [157, 0]
click at [600, 156] on div "23:01 - 85F-000.77" at bounding box center [630, 155] width 128 height 18
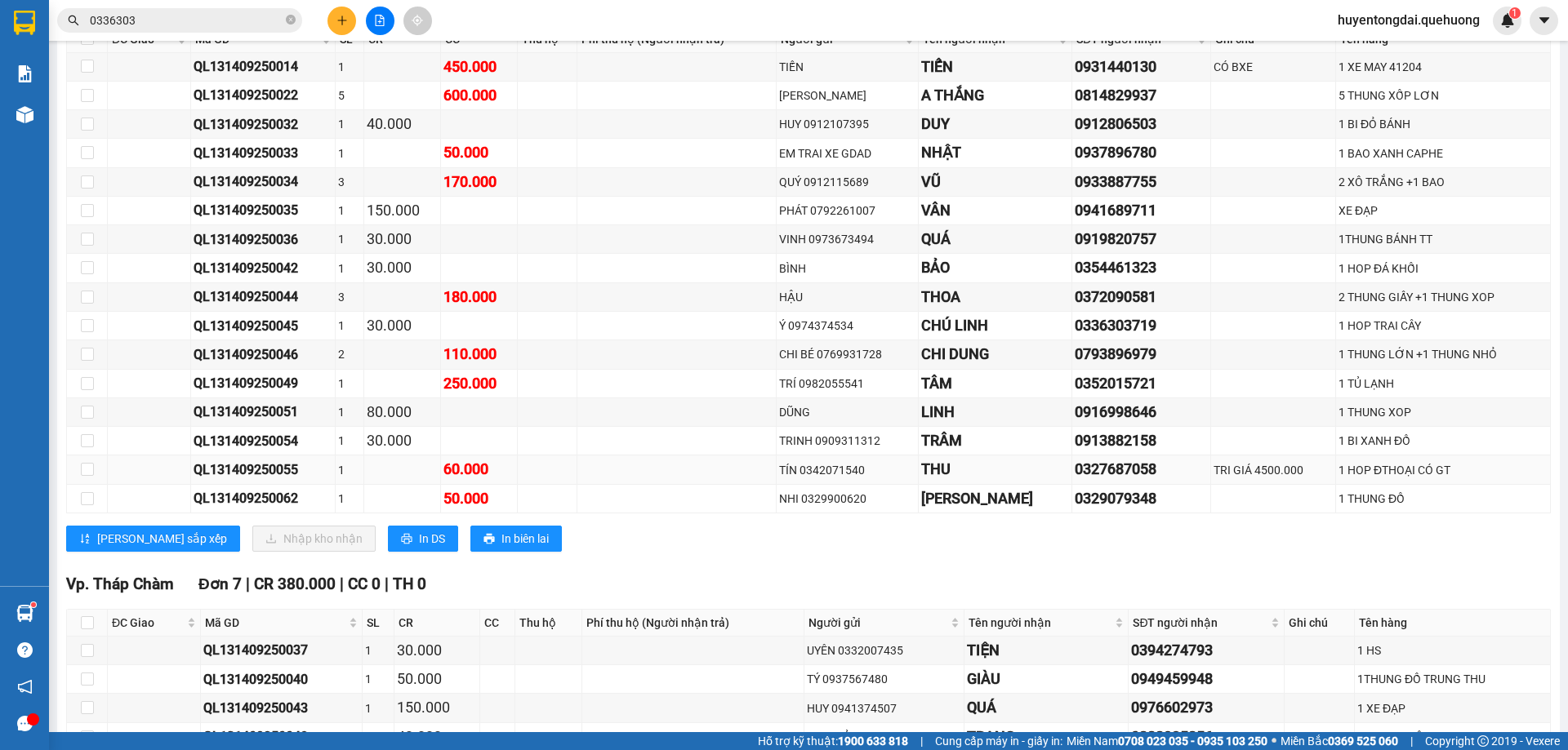
scroll to position [326, 0]
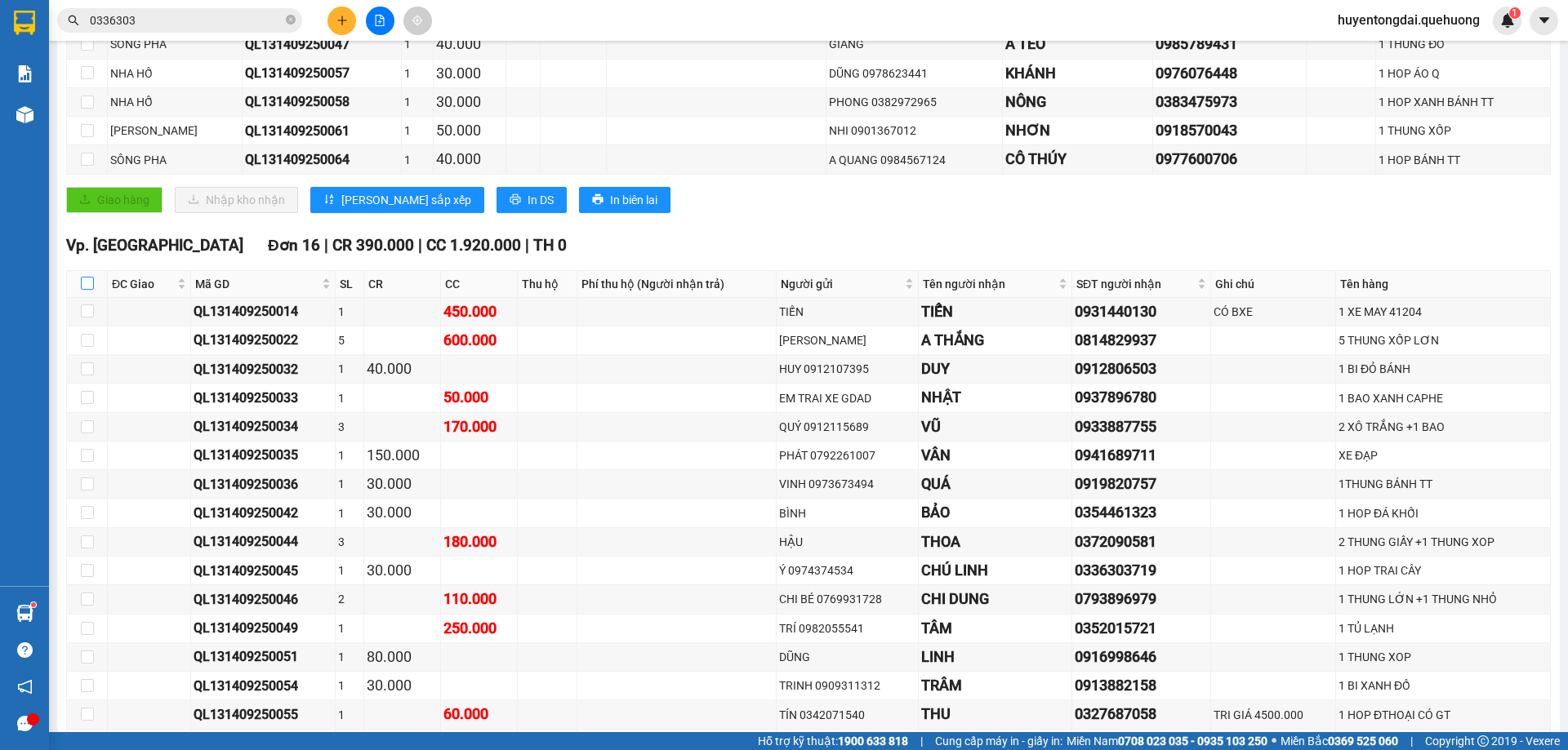
click at [90, 286] on input "checkbox" at bounding box center [88, 284] width 13 height 13
checkbox input "true"
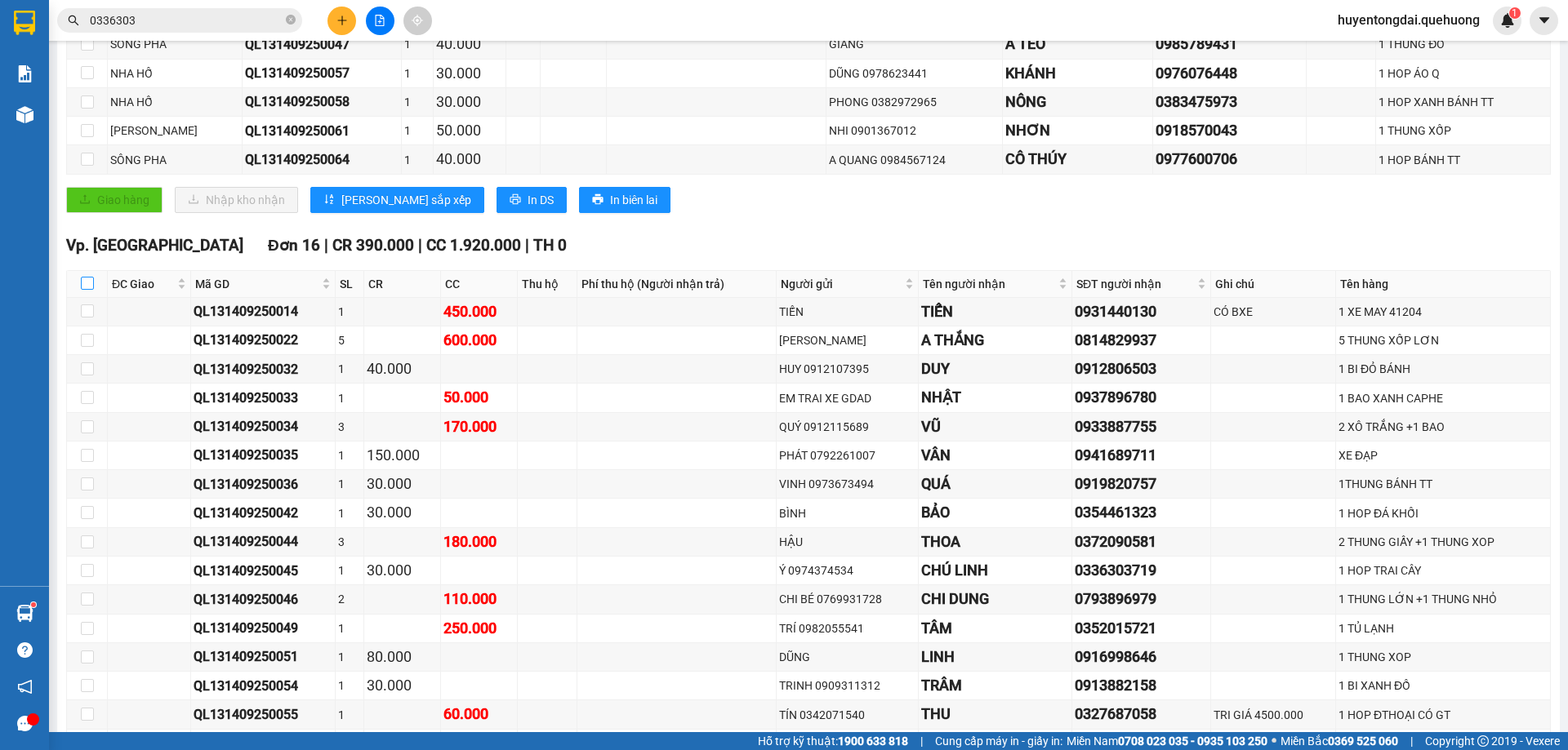
checkbox input "true"
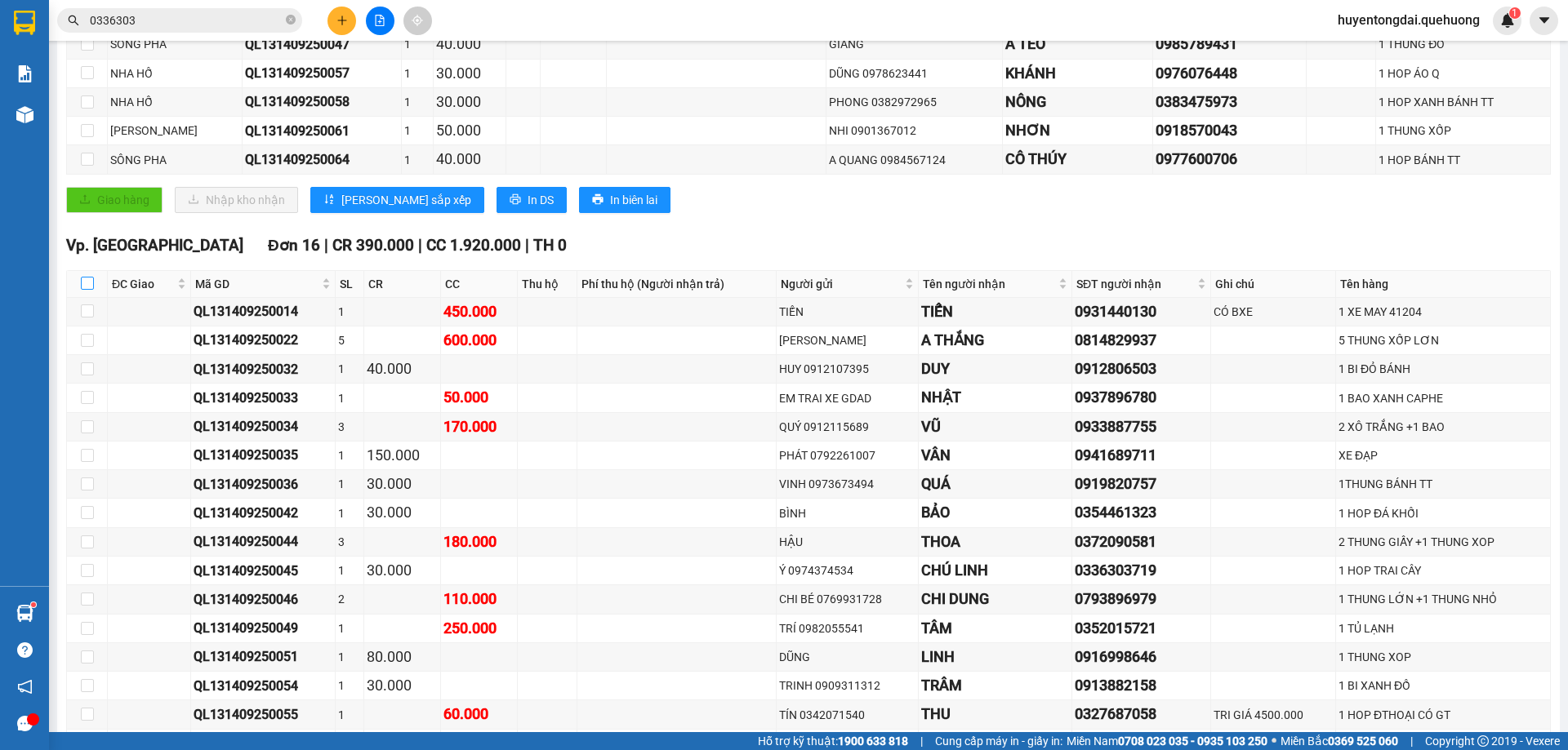
checkbox input "true"
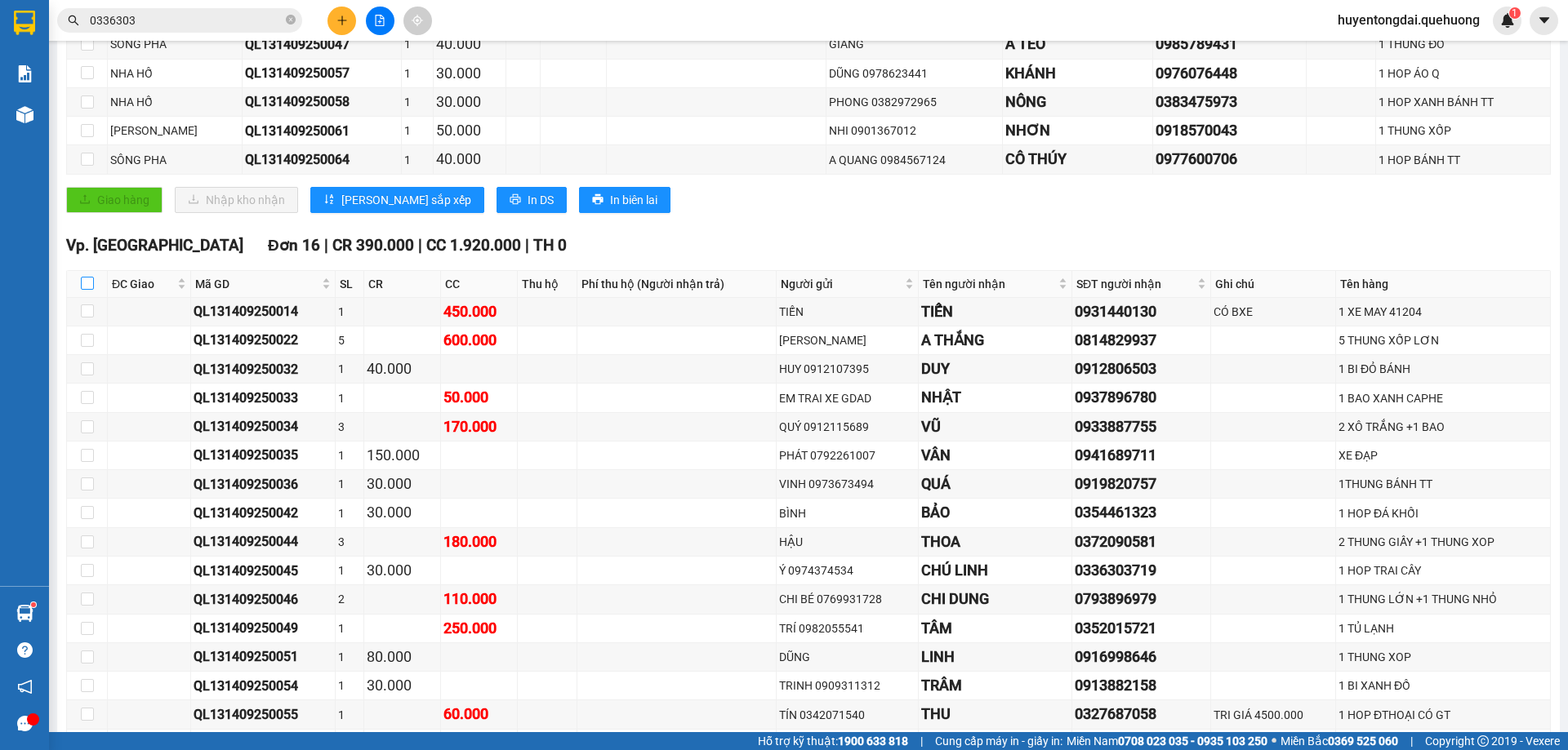
checkbox input "true"
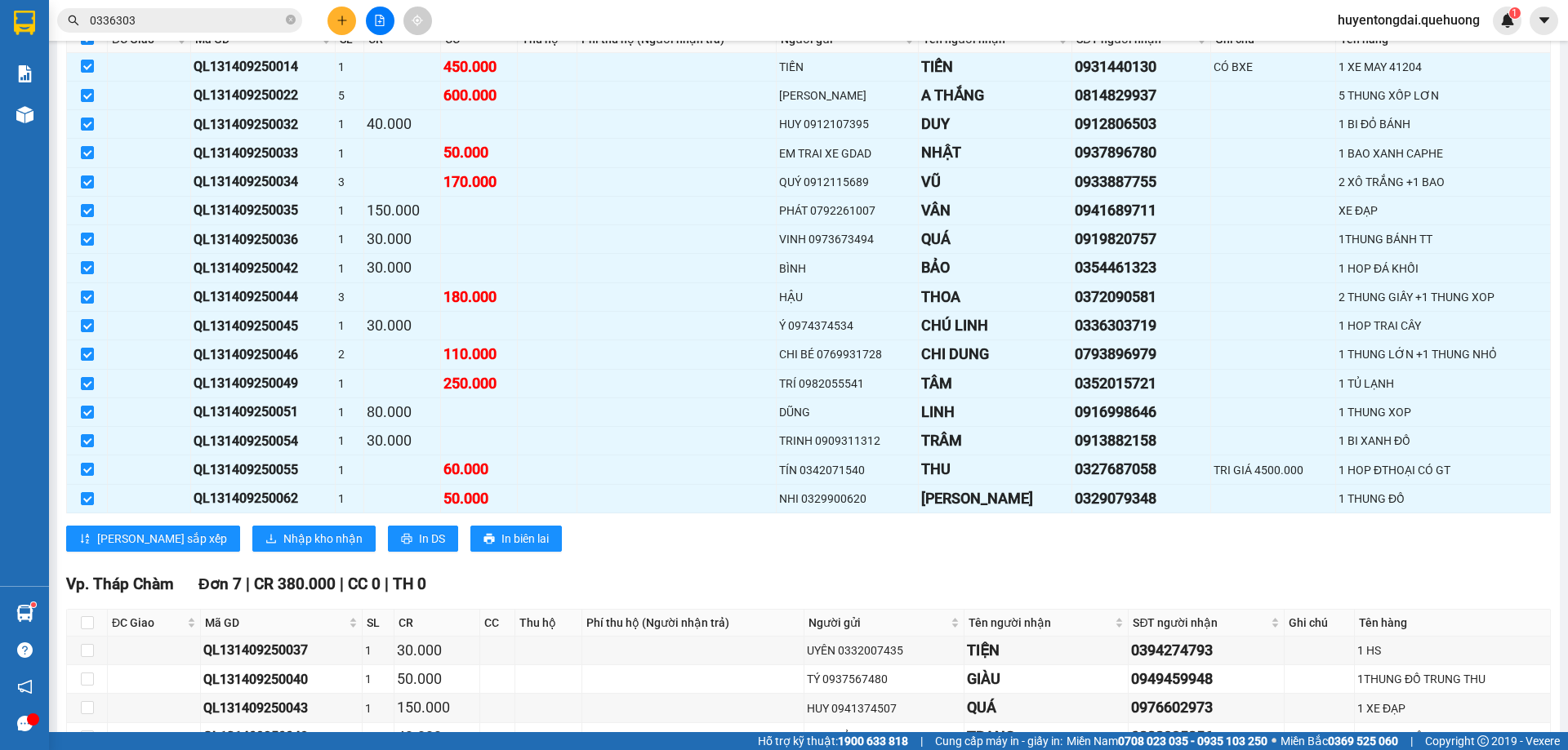
scroll to position [653, 0]
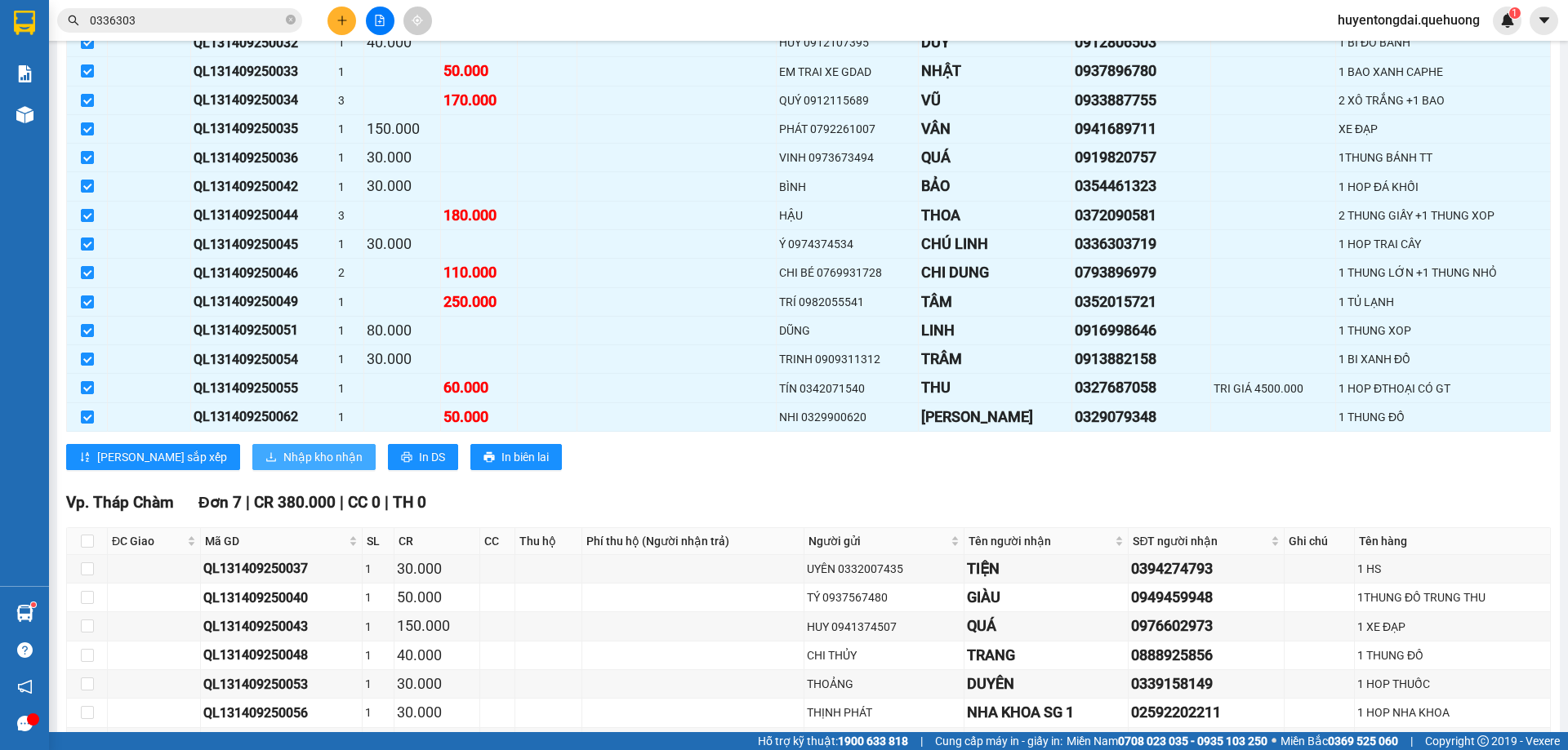
click at [284, 459] on span "Nhập kho nhận" at bounding box center [323, 456] width 79 height 18
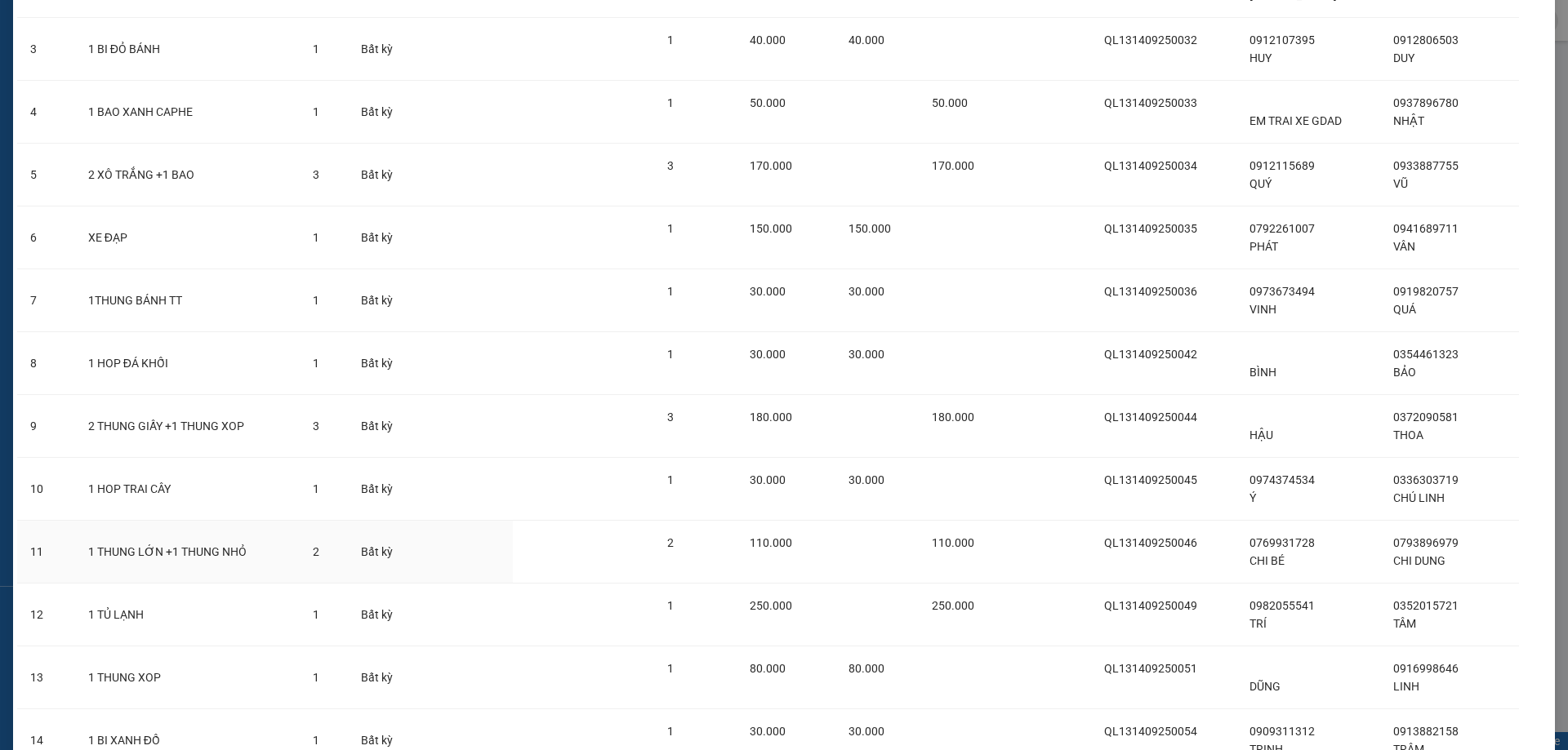
scroll to position [512, 0]
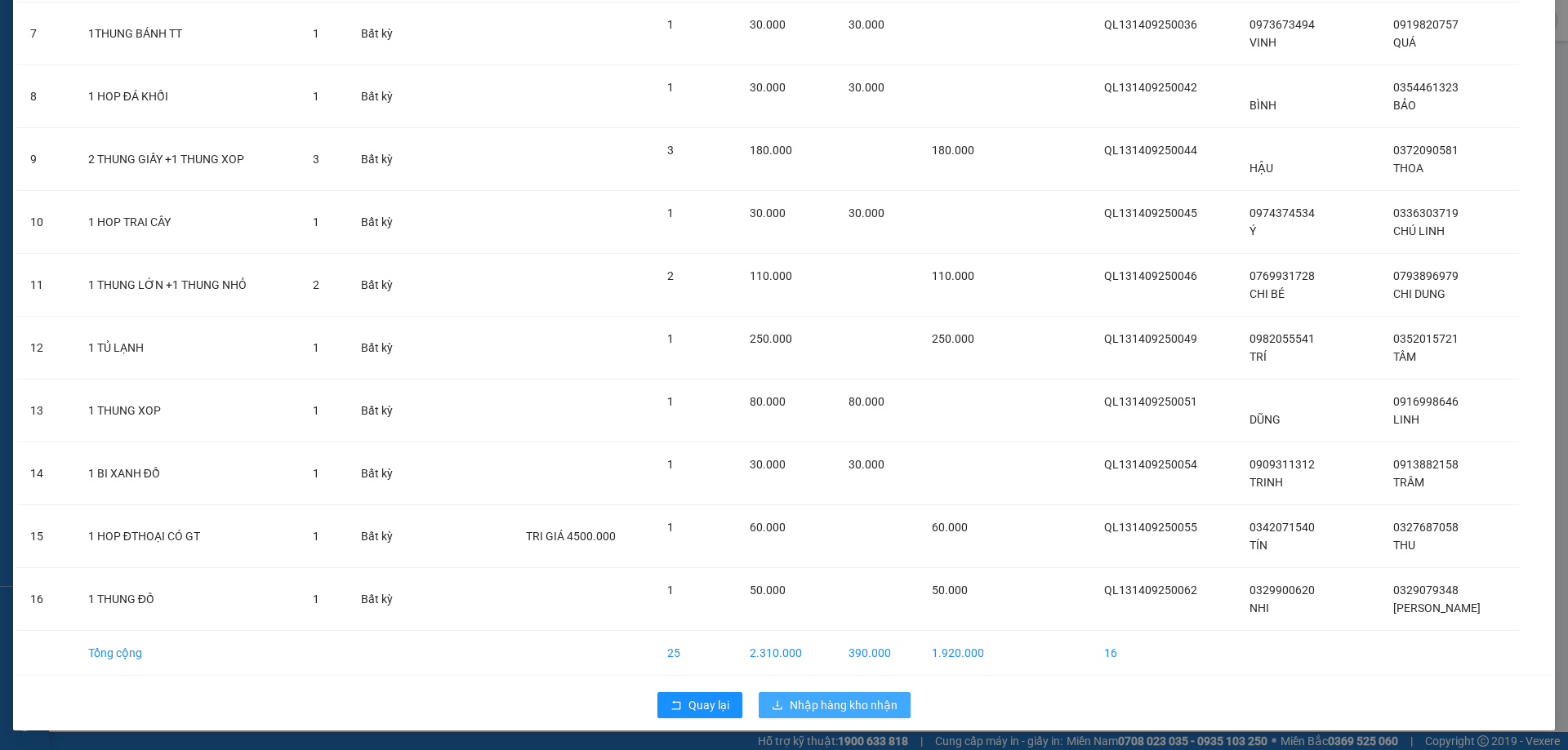
click at [887, 702] on span "Nhập hàng kho nhận" at bounding box center [844, 704] width 108 height 18
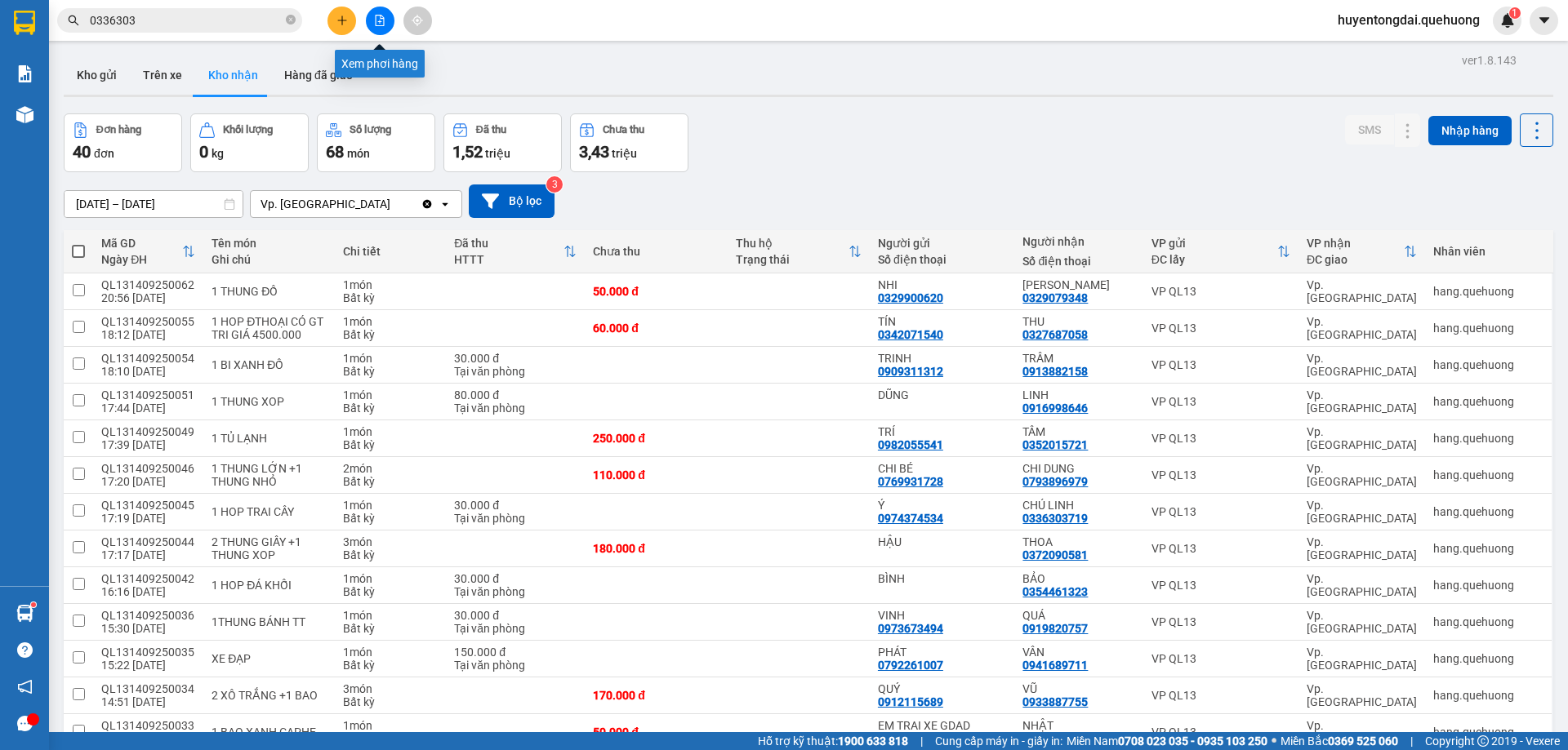
click at [381, 30] on button at bounding box center [380, 21] width 29 height 29
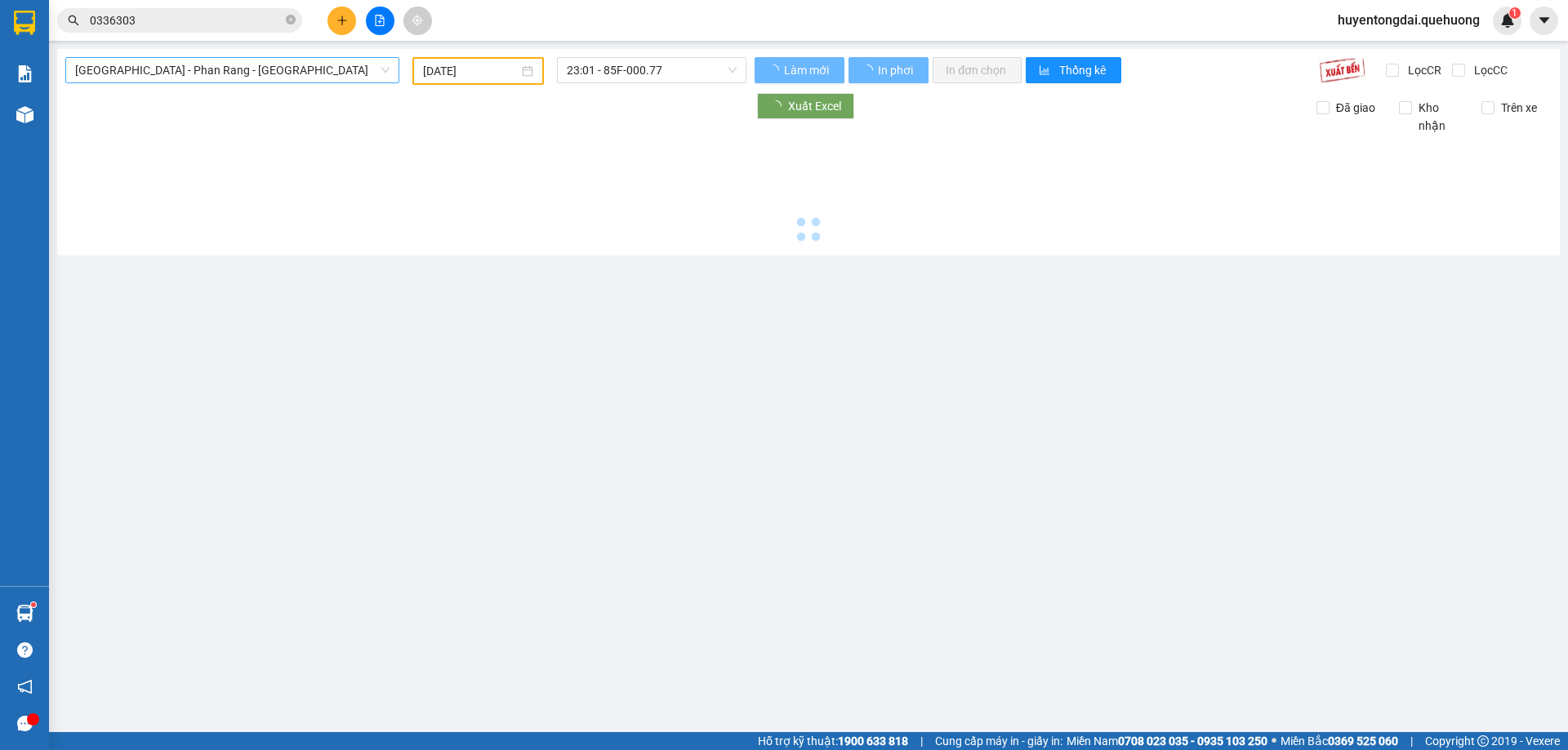
type input "15/09/2025"
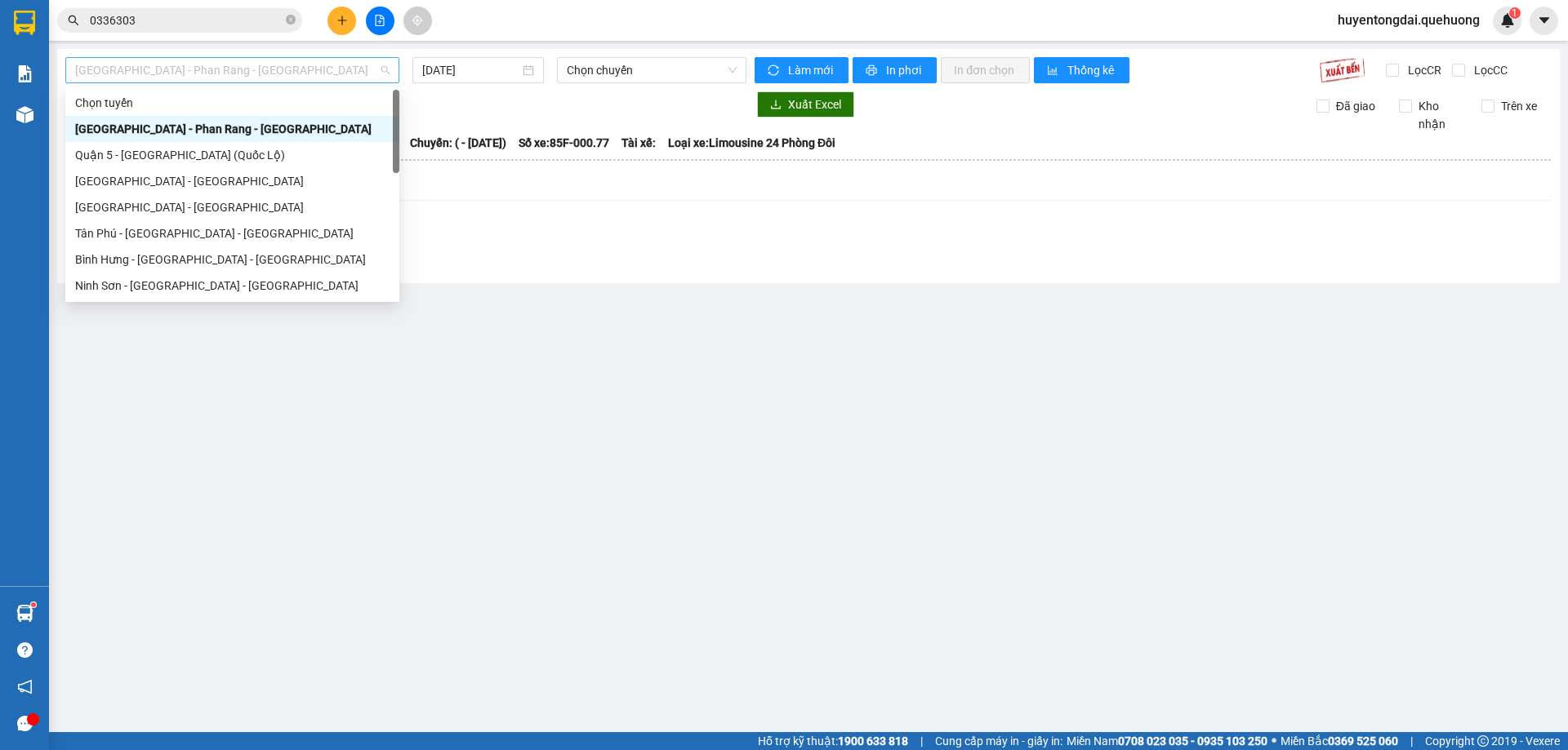
click at [192, 69] on span "Sài Gòn - Phan Rang - Ninh Sơn" at bounding box center [232, 70] width 315 height 24
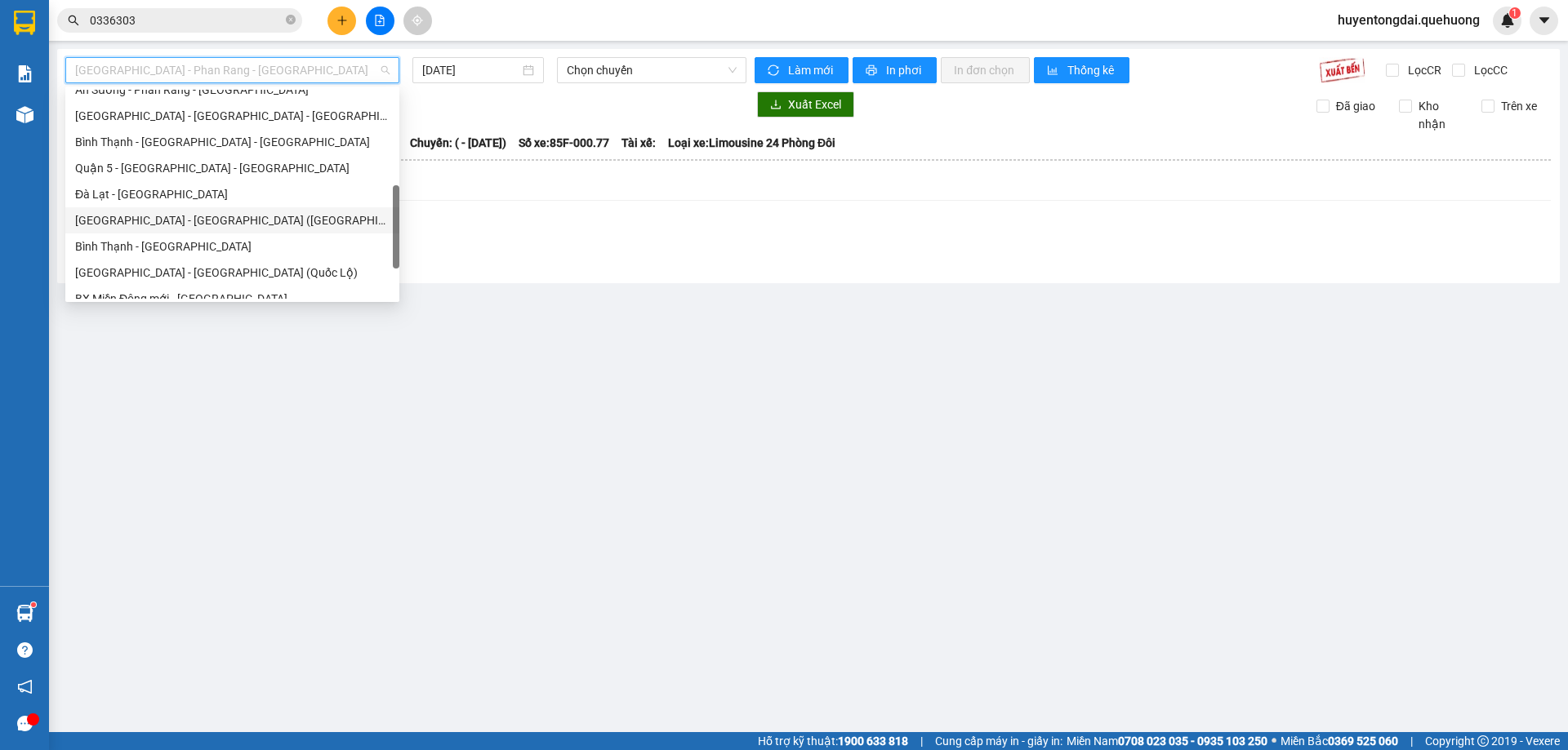
scroll to position [444, 0]
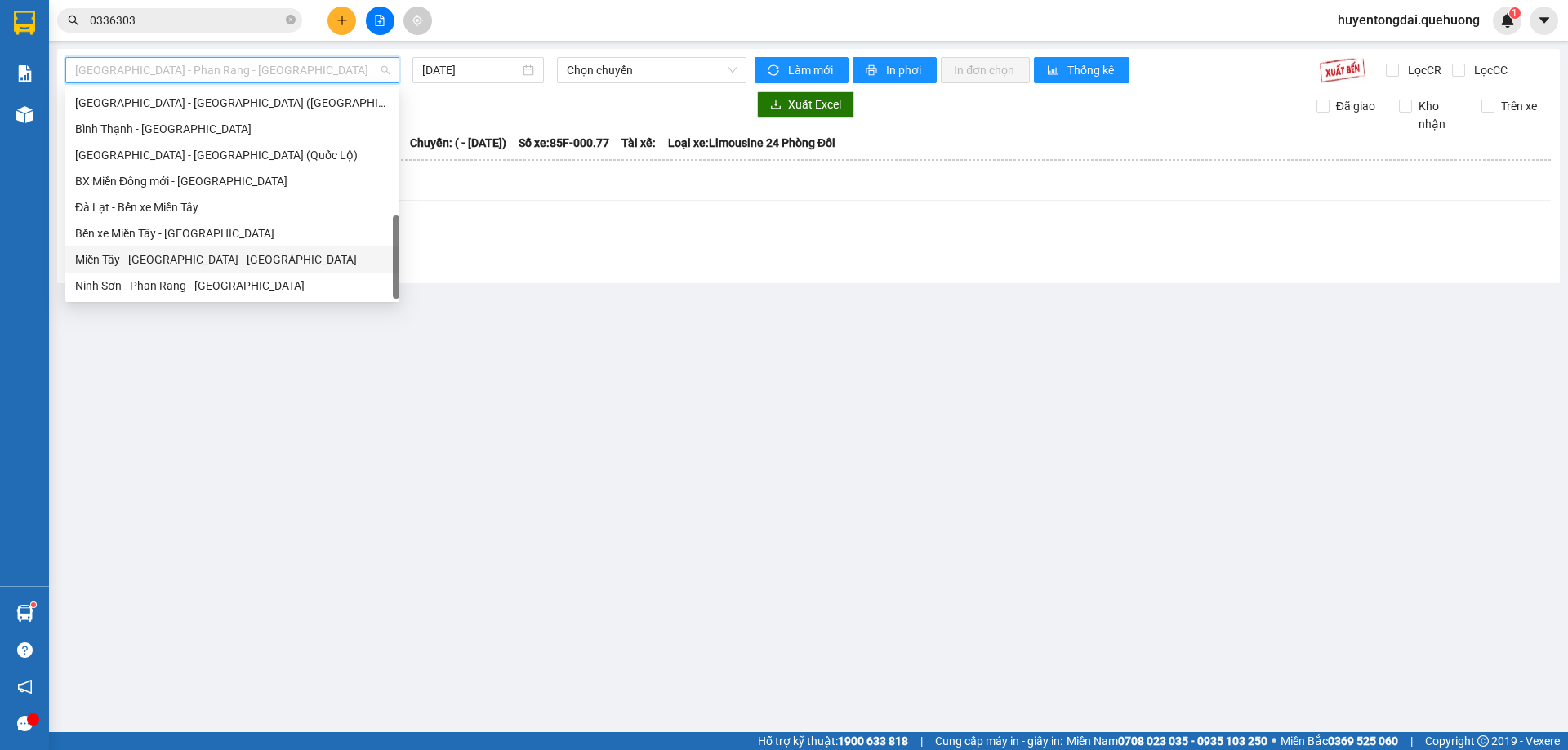
click at [135, 260] on div "Miền Tây - Phan Rang - Ninh Sơn" at bounding box center [232, 259] width 315 height 18
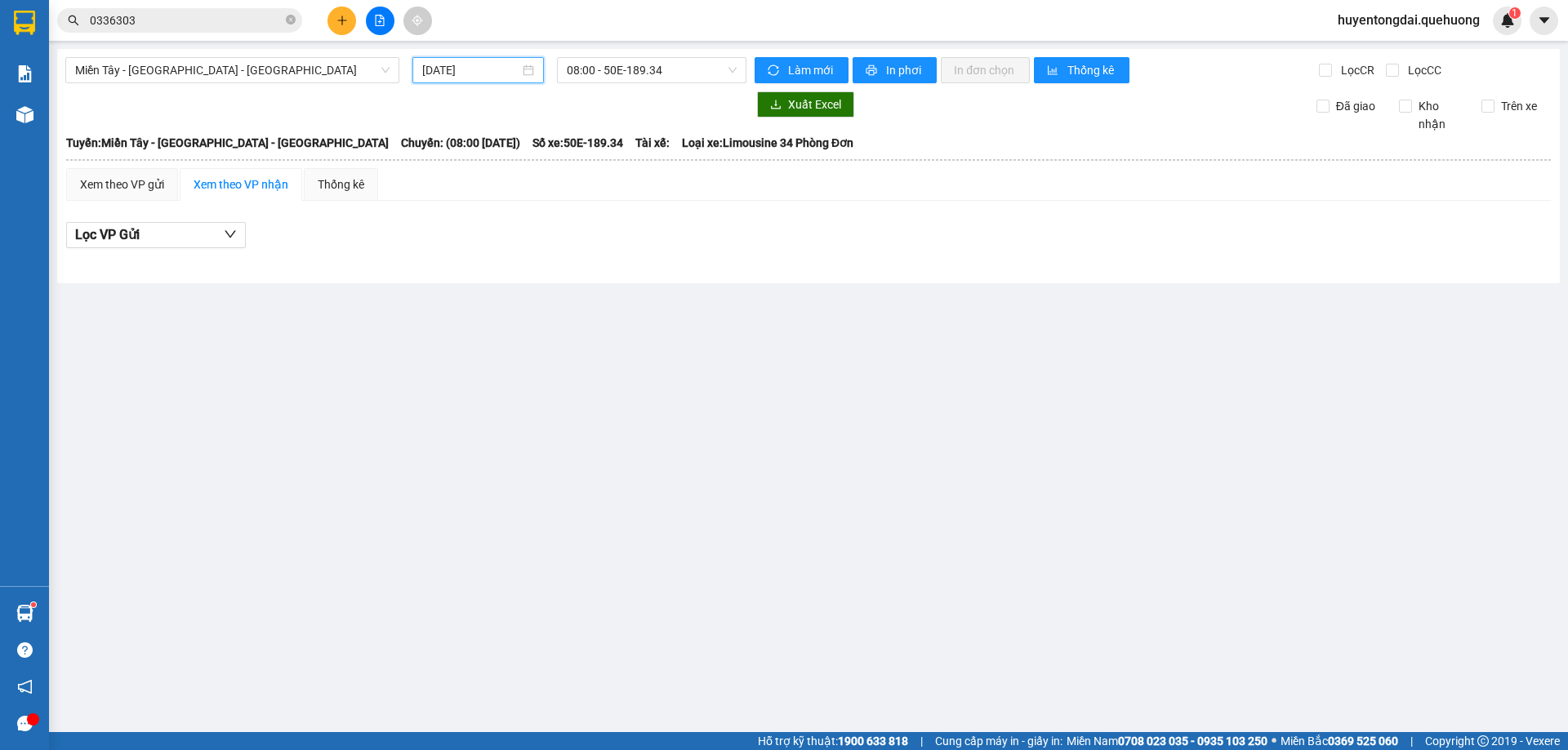
click at [432, 72] on input "15/09/2025" at bounding box center [470, 70] width 97 height 18
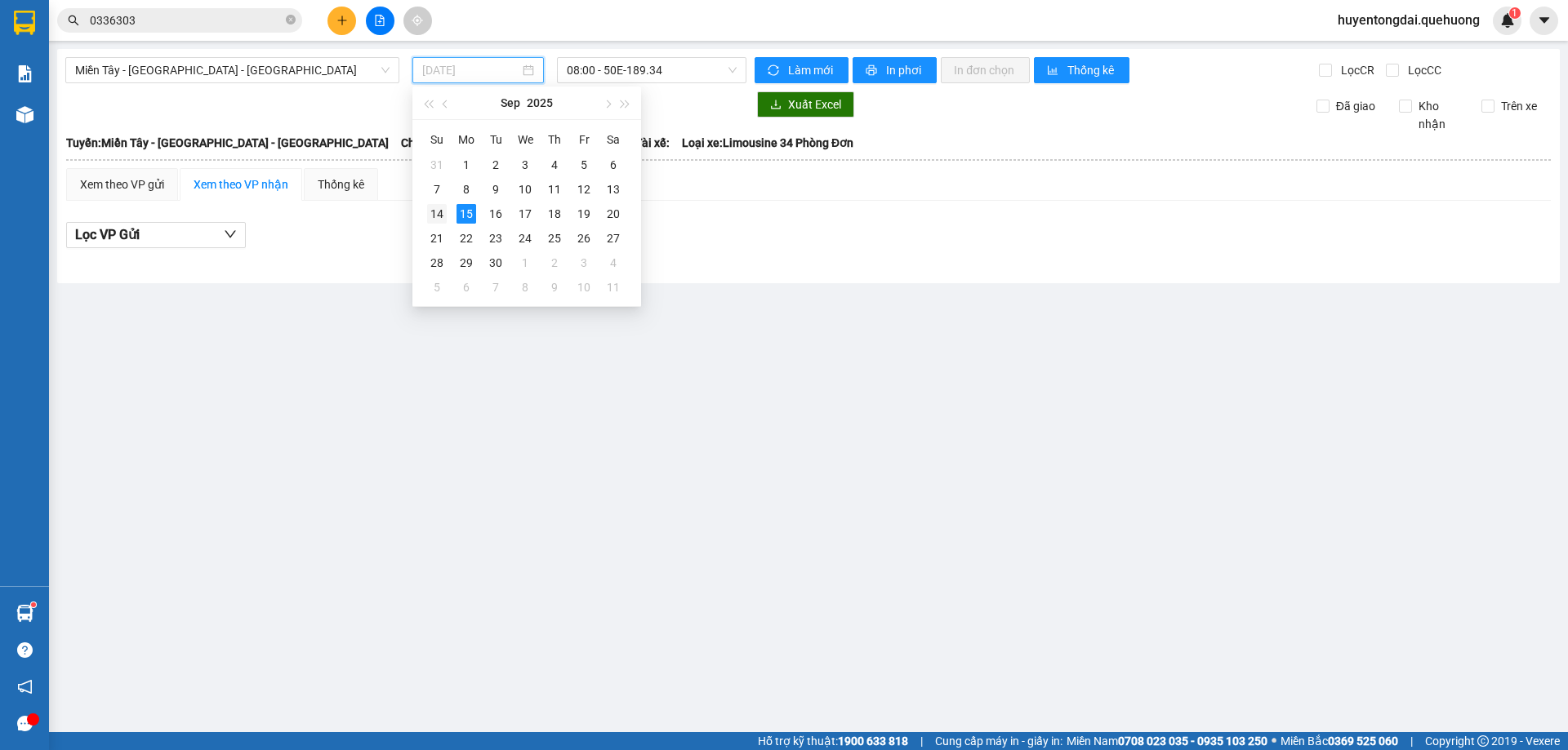
click at [428, 206] on div "14" at bounding box center [437, 214] width 20 height 20
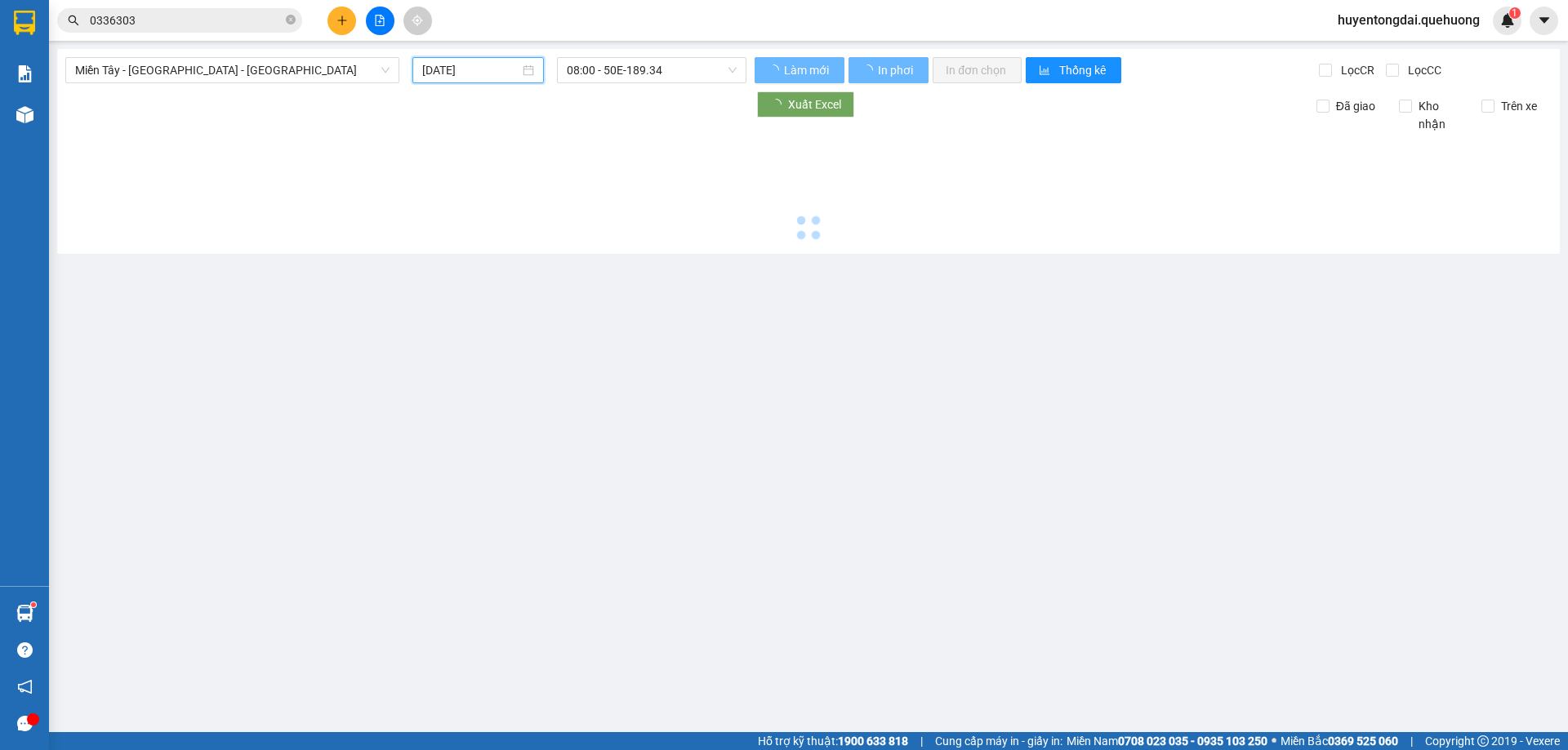
type input "14/09/2025"
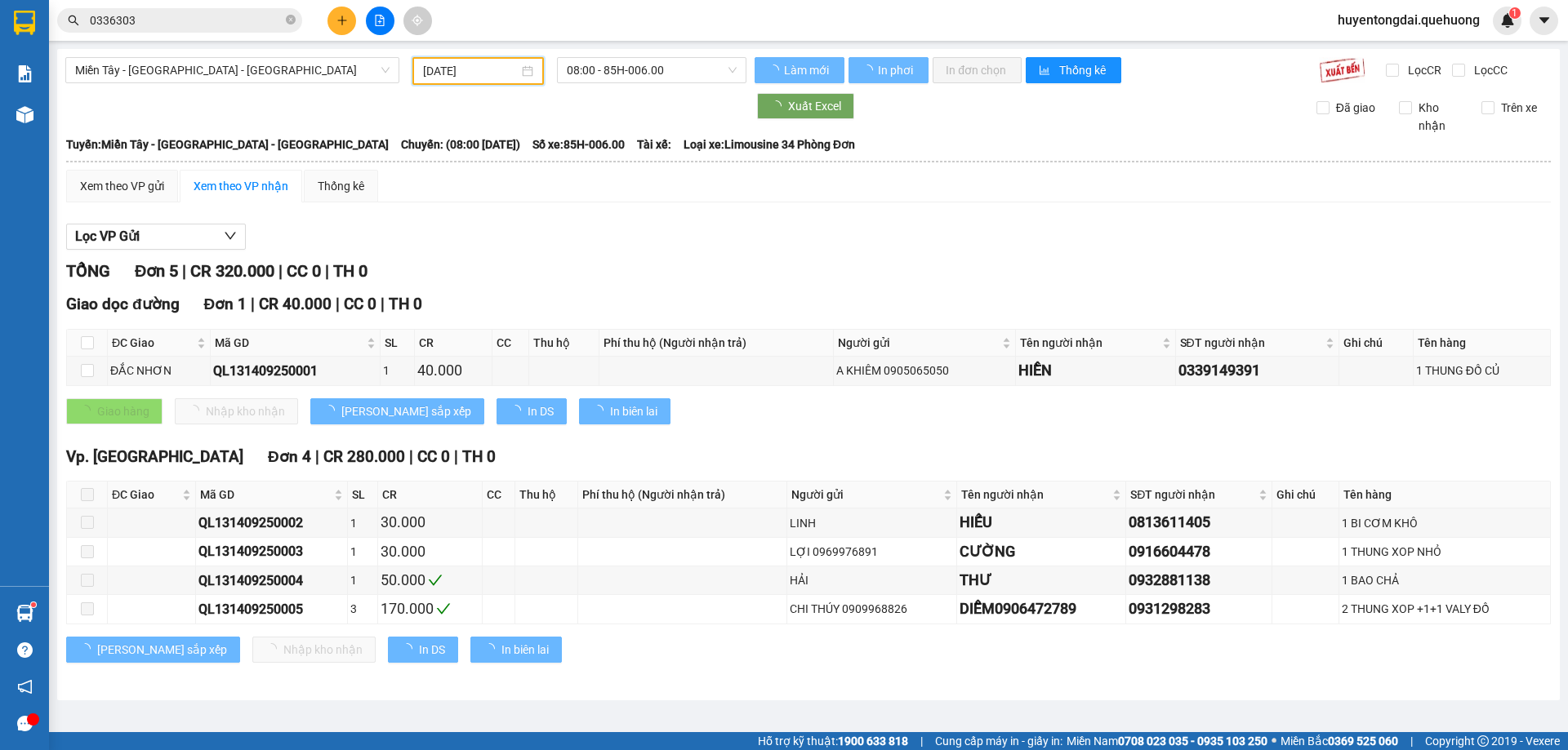
click at [605, 69] on span "08:00 - 85H-006.00" at bounding box center [651, 70] width 170 height 24
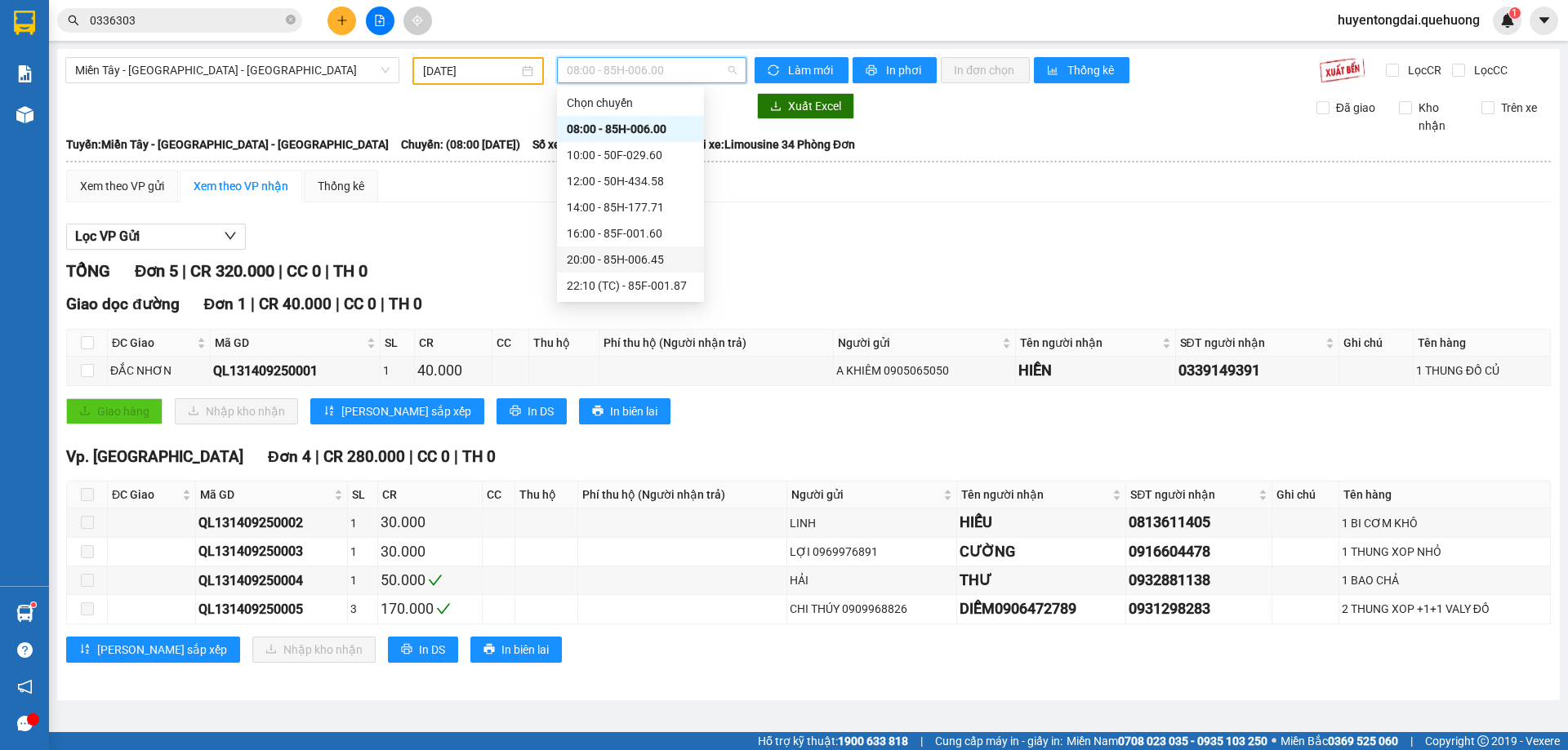
scroll to position [157, 0]
click at [609, 279] on div "23:59 - 85H-006.18" at bounding box center [630, 285] width 128 height 18
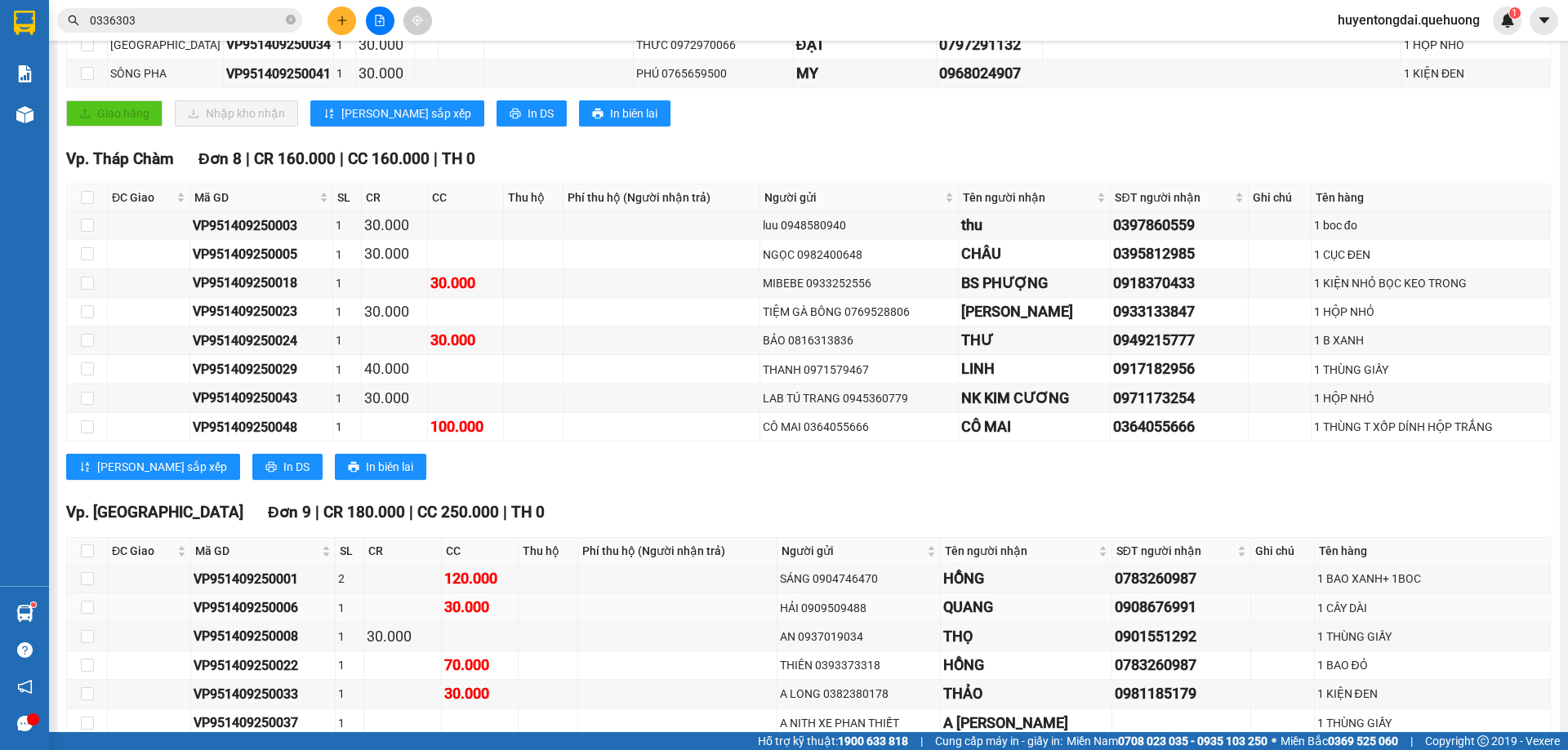
scroll to position [816, 0]
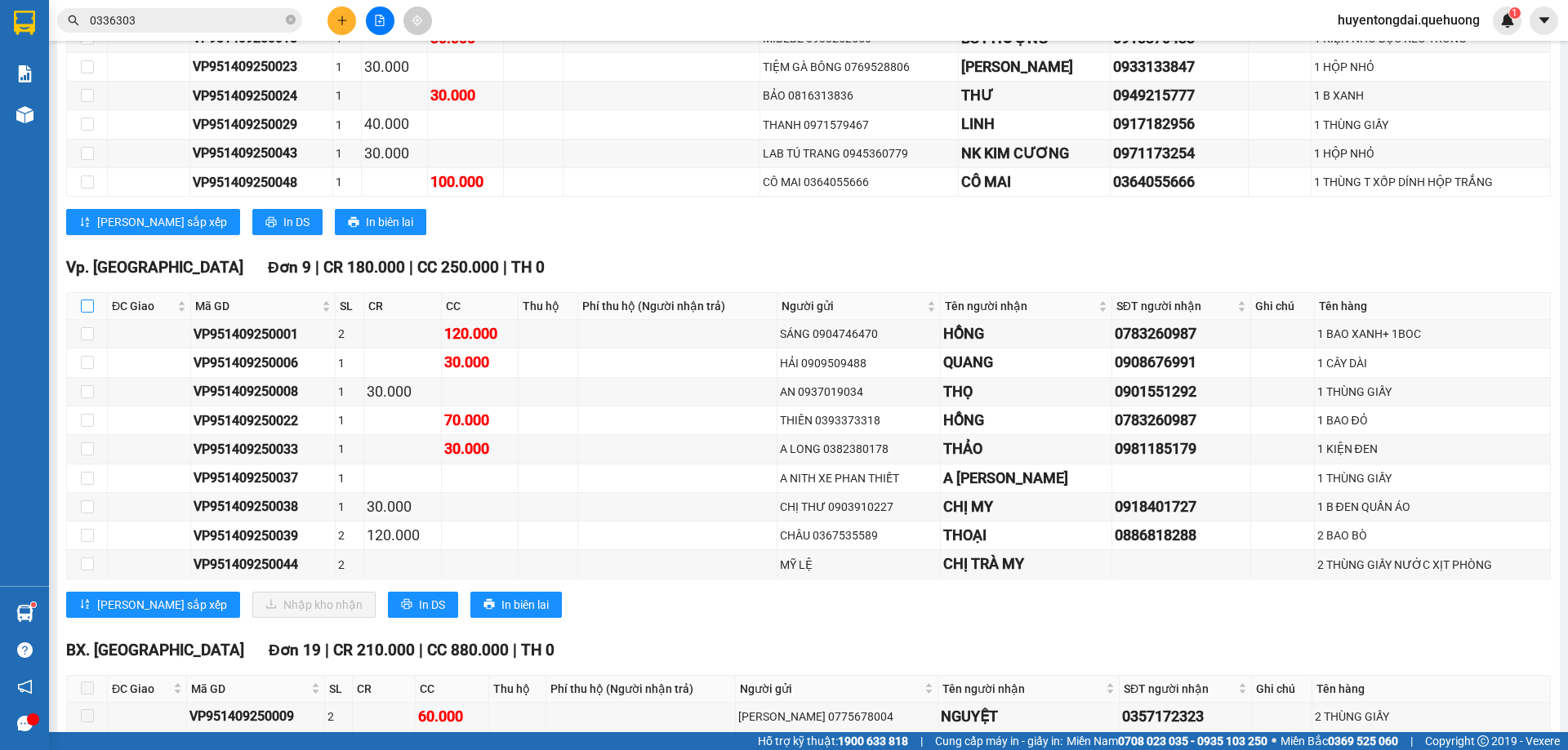
click at [86, 299] on input "checkbox" at bounding box center [88, 306] width 13 height 13
checkbox input "true"
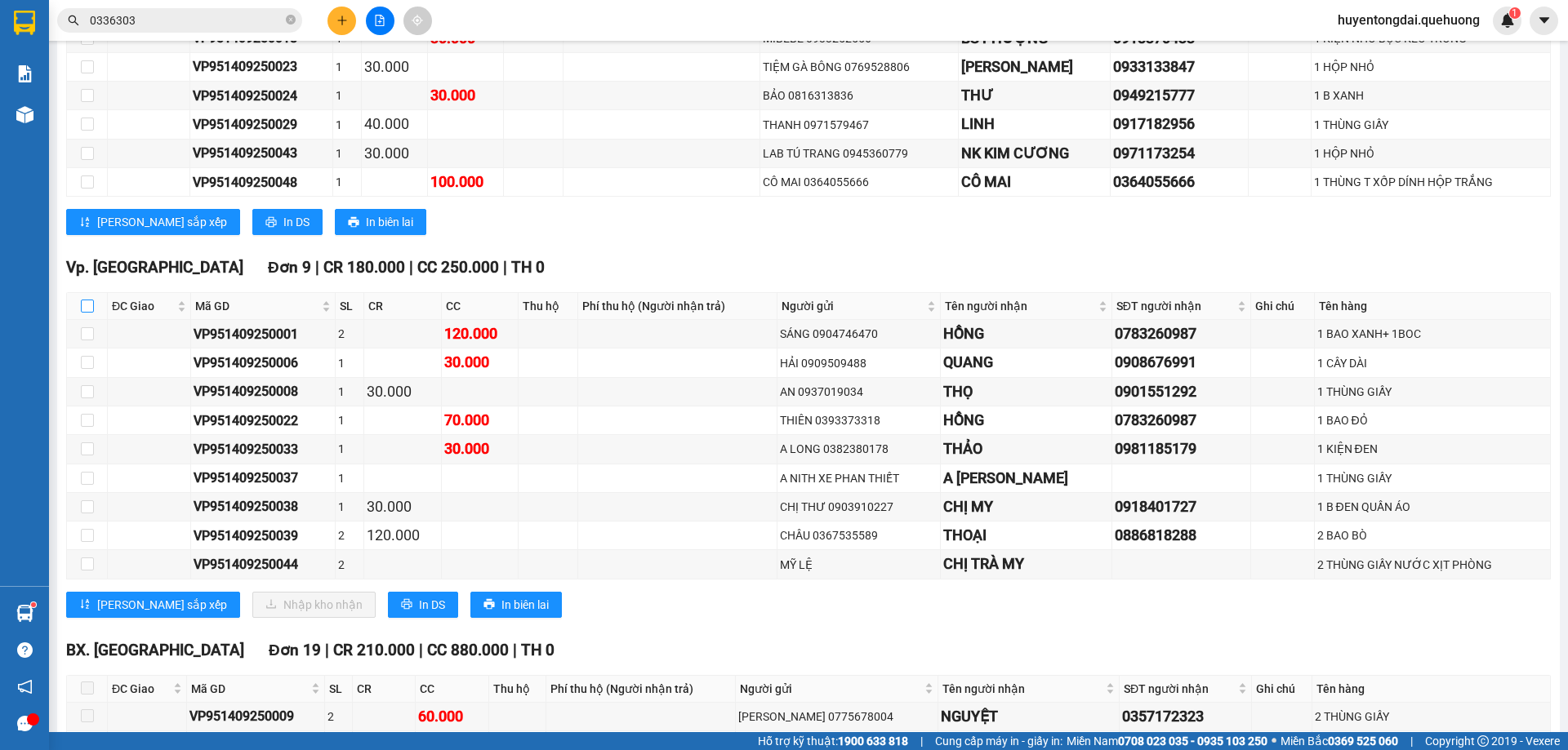
checkbox input "true"
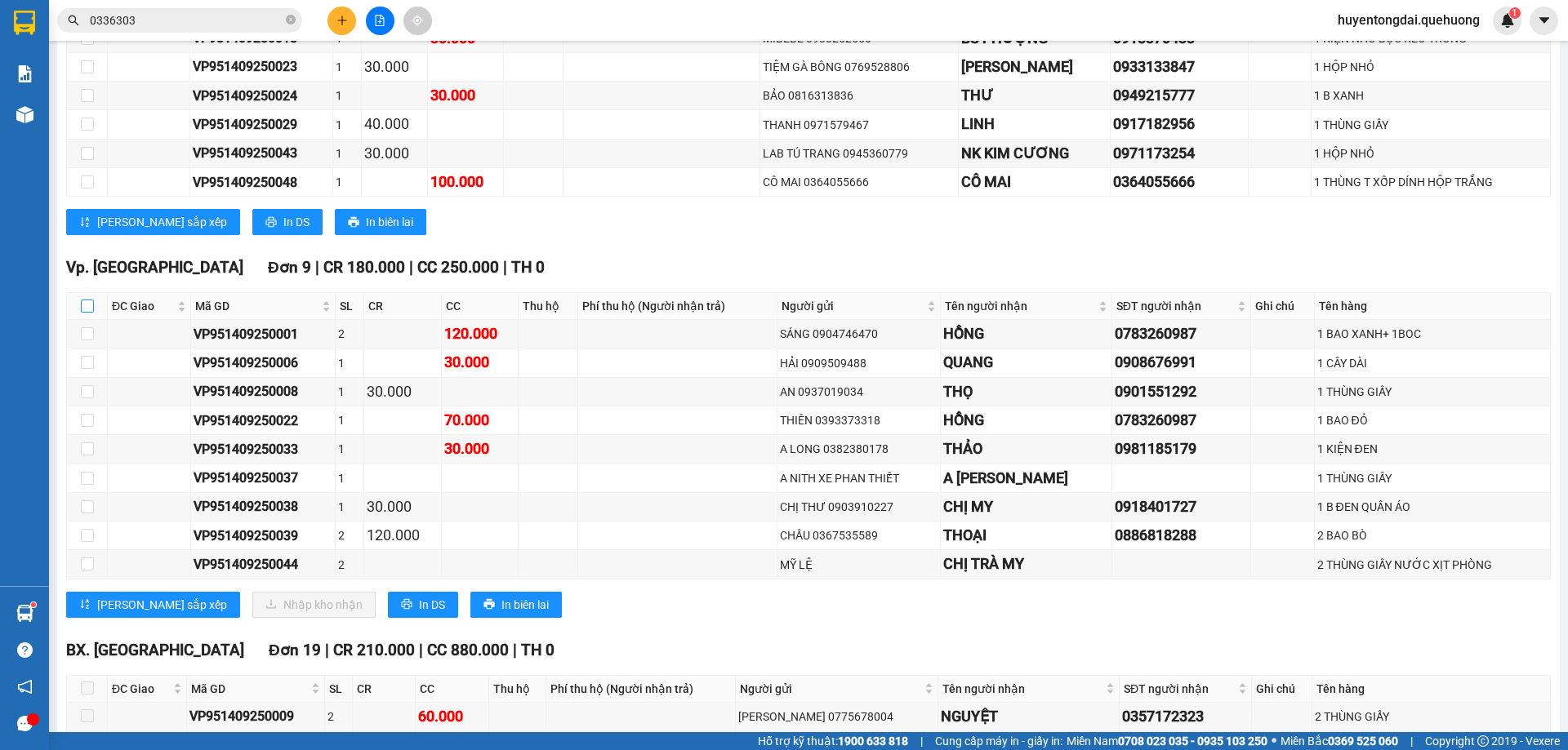
checkbox input "true"
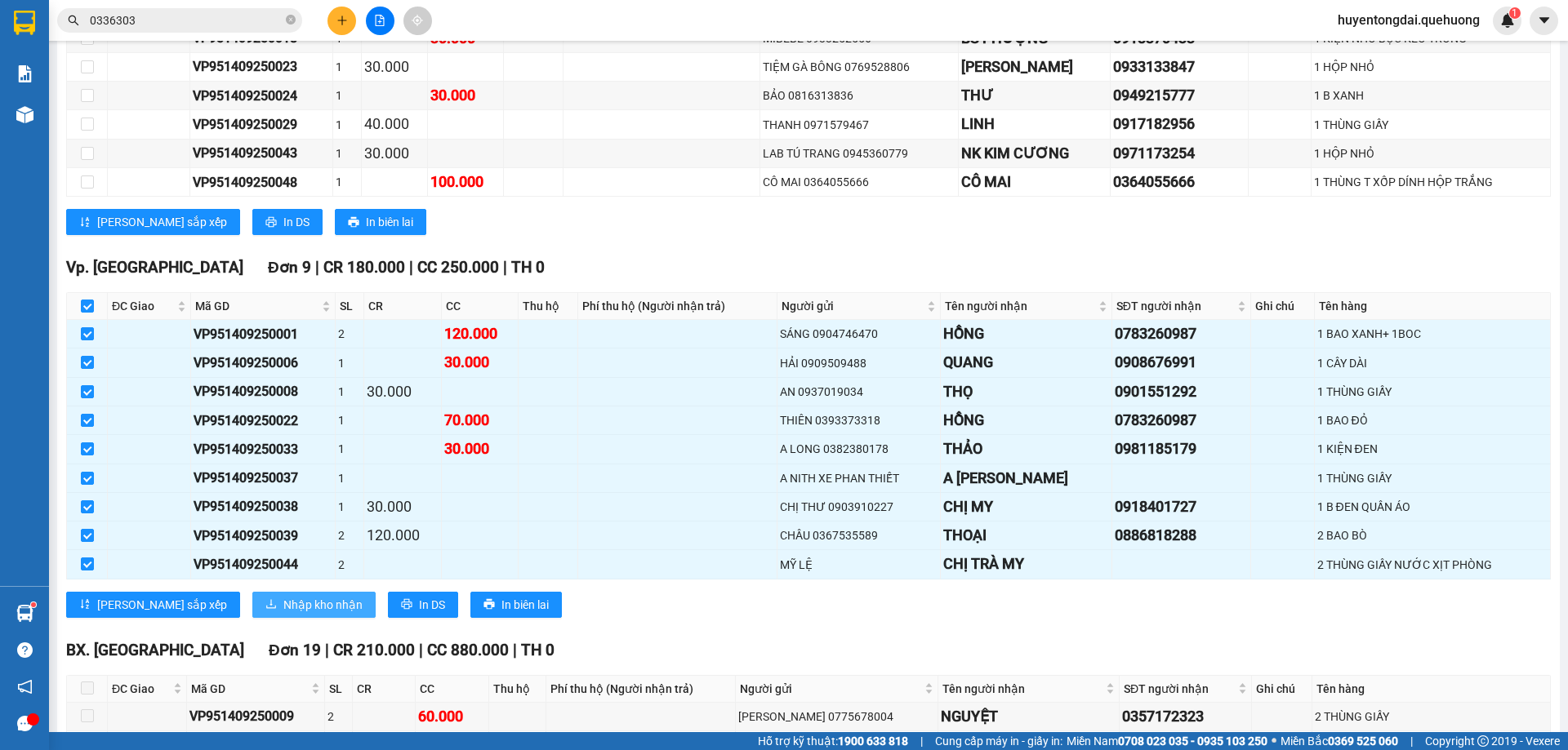
click at [284, 596] on span "Nhập kho nhận" at bounding box center [323, 604] width 79 height 18
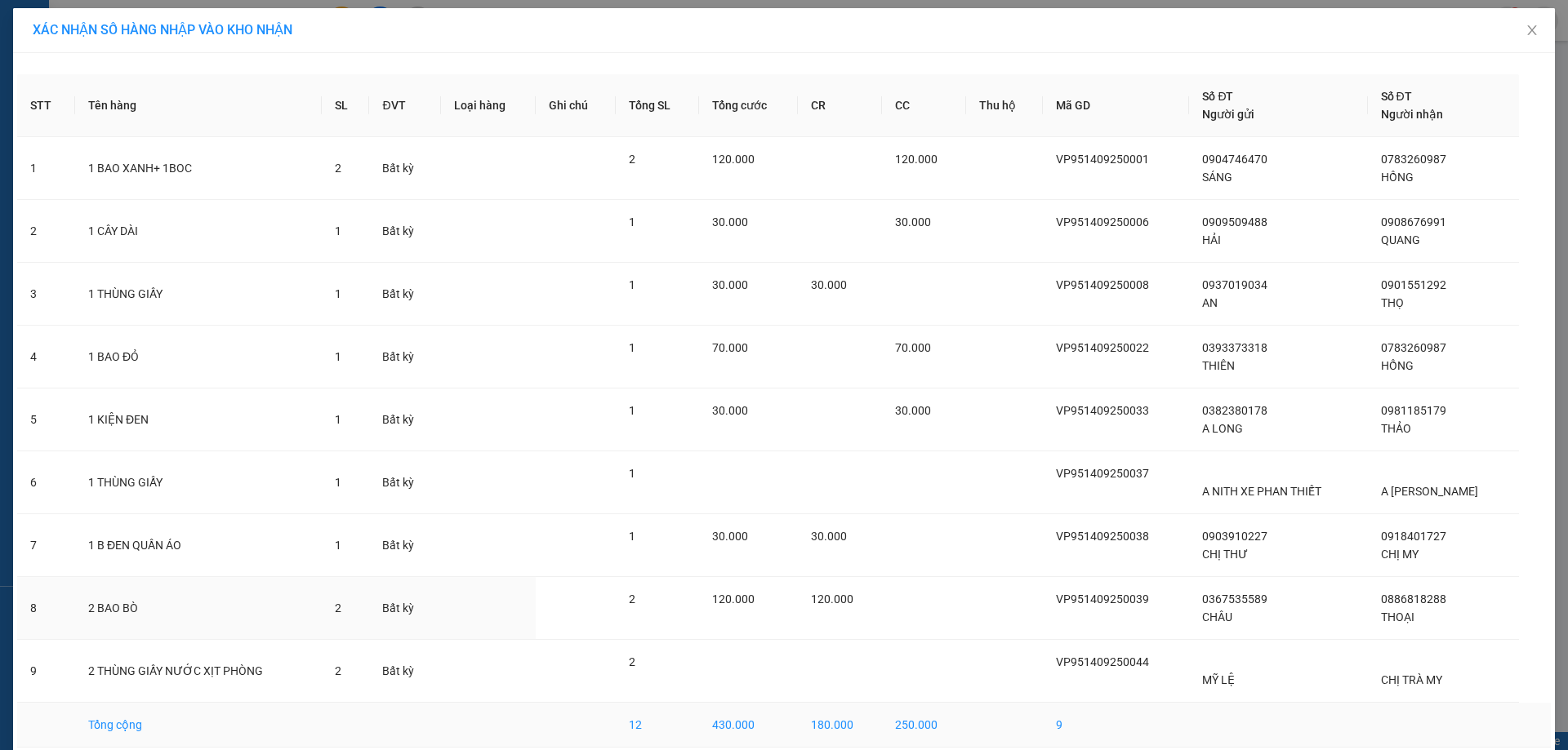
scroll to position [72, 0]
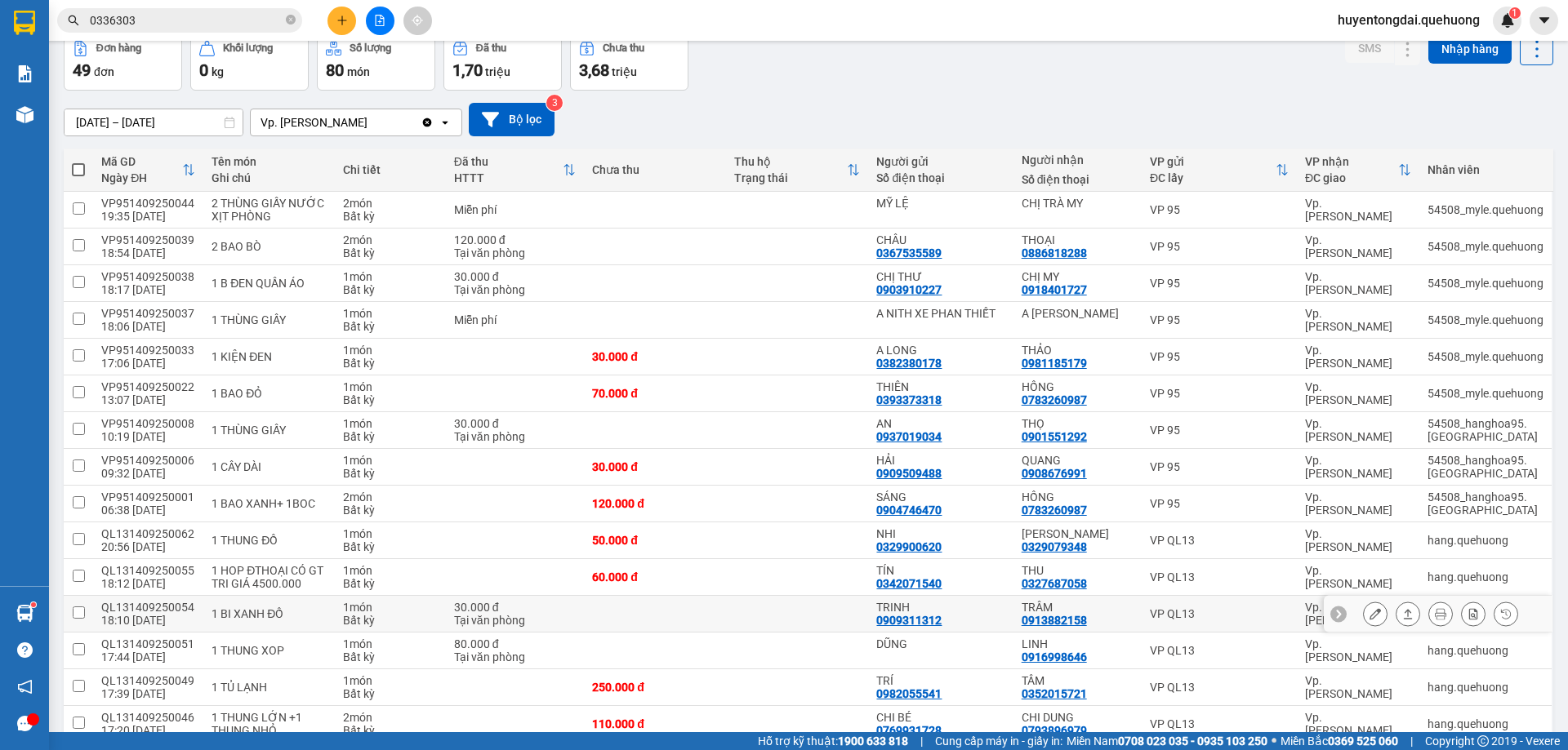
scroll to position [163, 0]
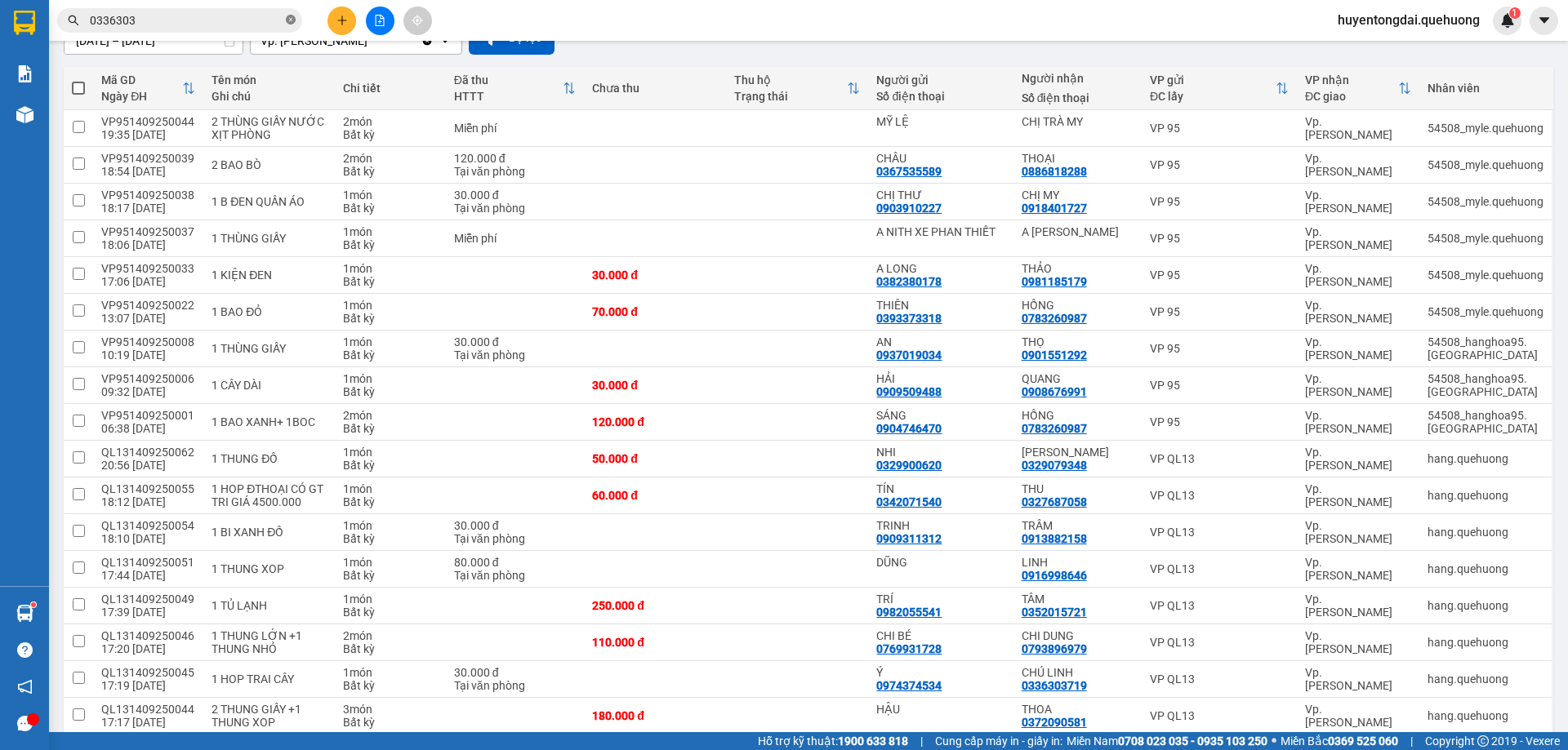
click at [289, 19] on icon "close-circle" at bounding box center [290, 20] width 10 height 10
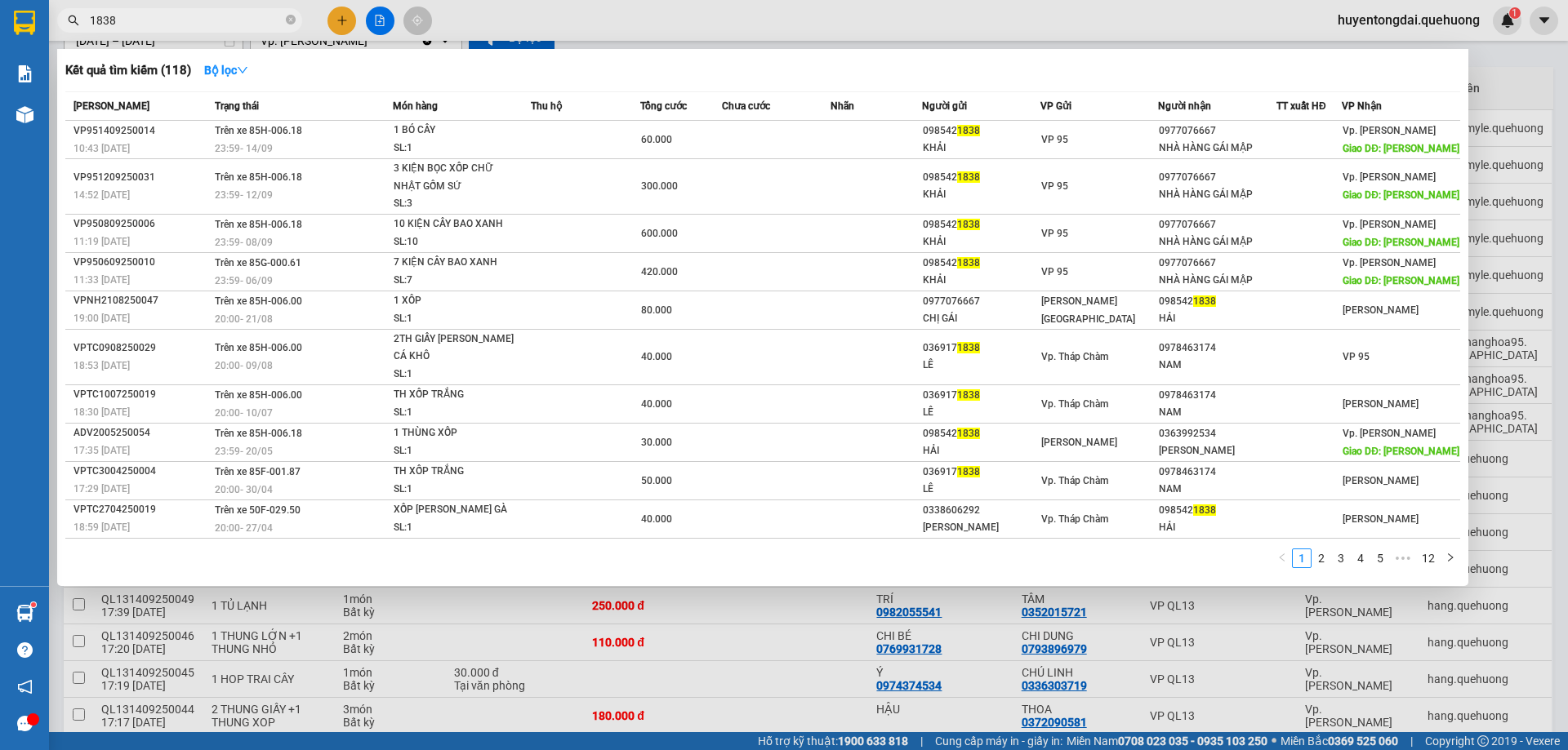
type input "1838"
click at [419, 617] on div at bounding box center [784, 375] width 1568 height 750
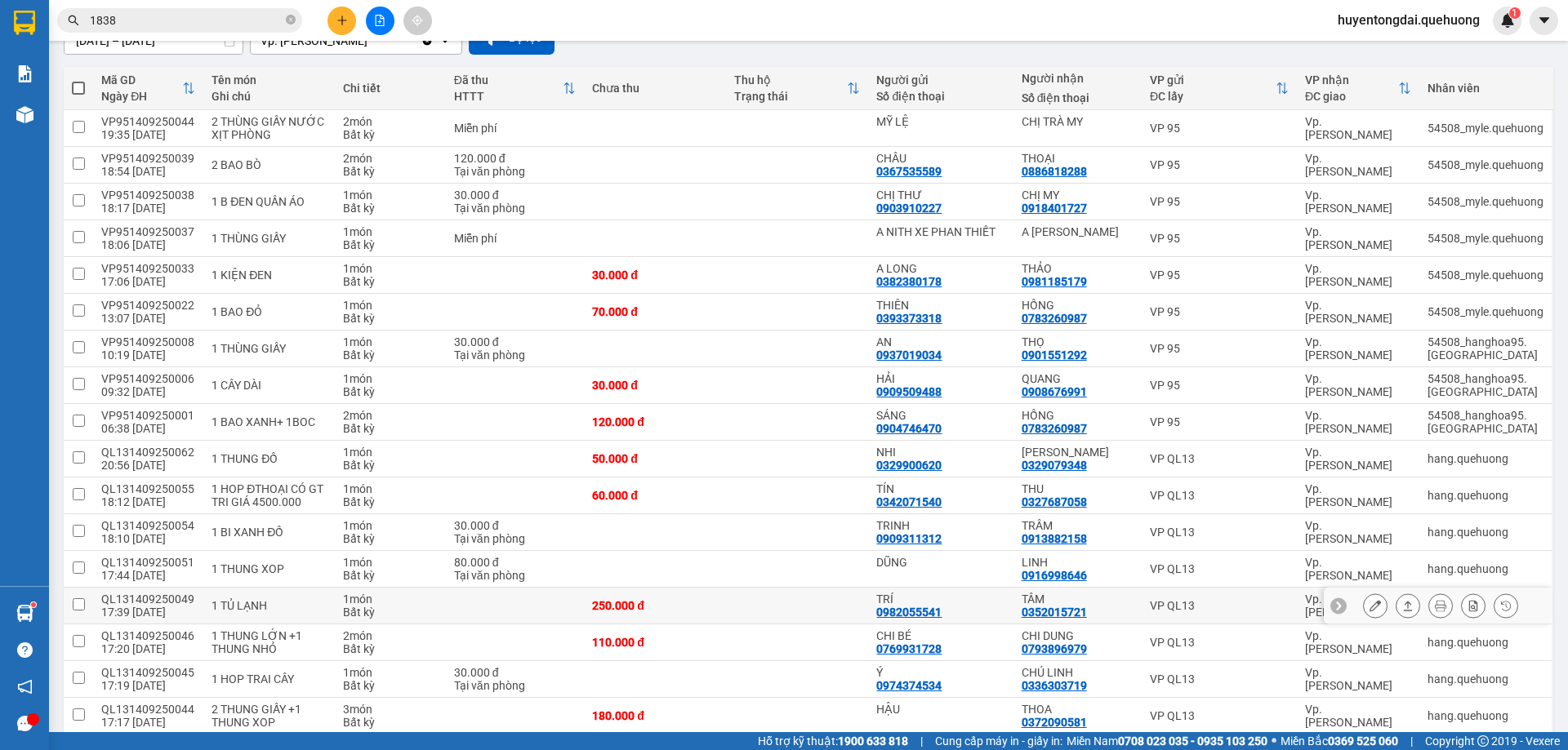
scroll to position [0, 0]
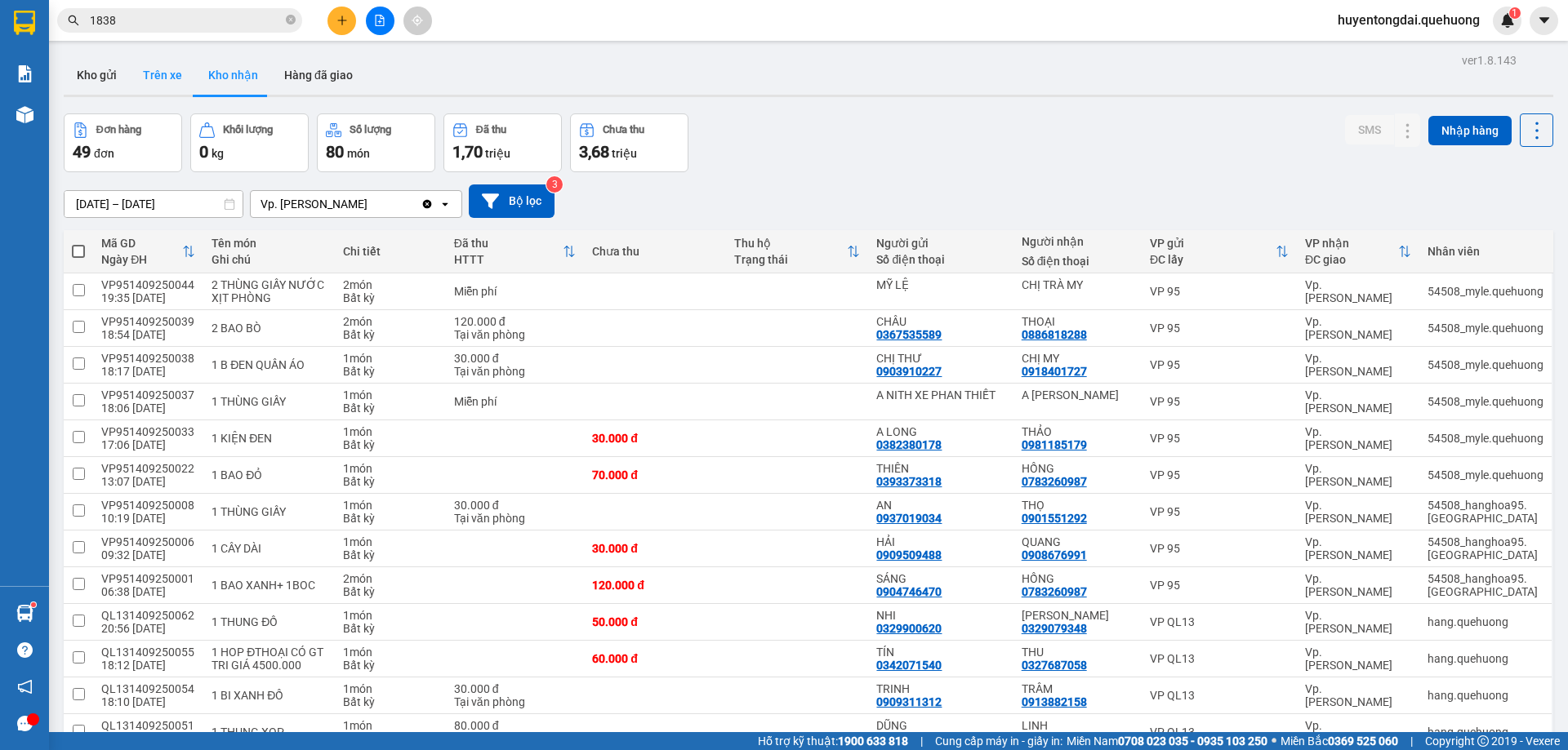
click at [183, 82] on button "Trên xe" at bounding box center [162, 76] width 65 height 39
type input "[DATE] – [DATE]"
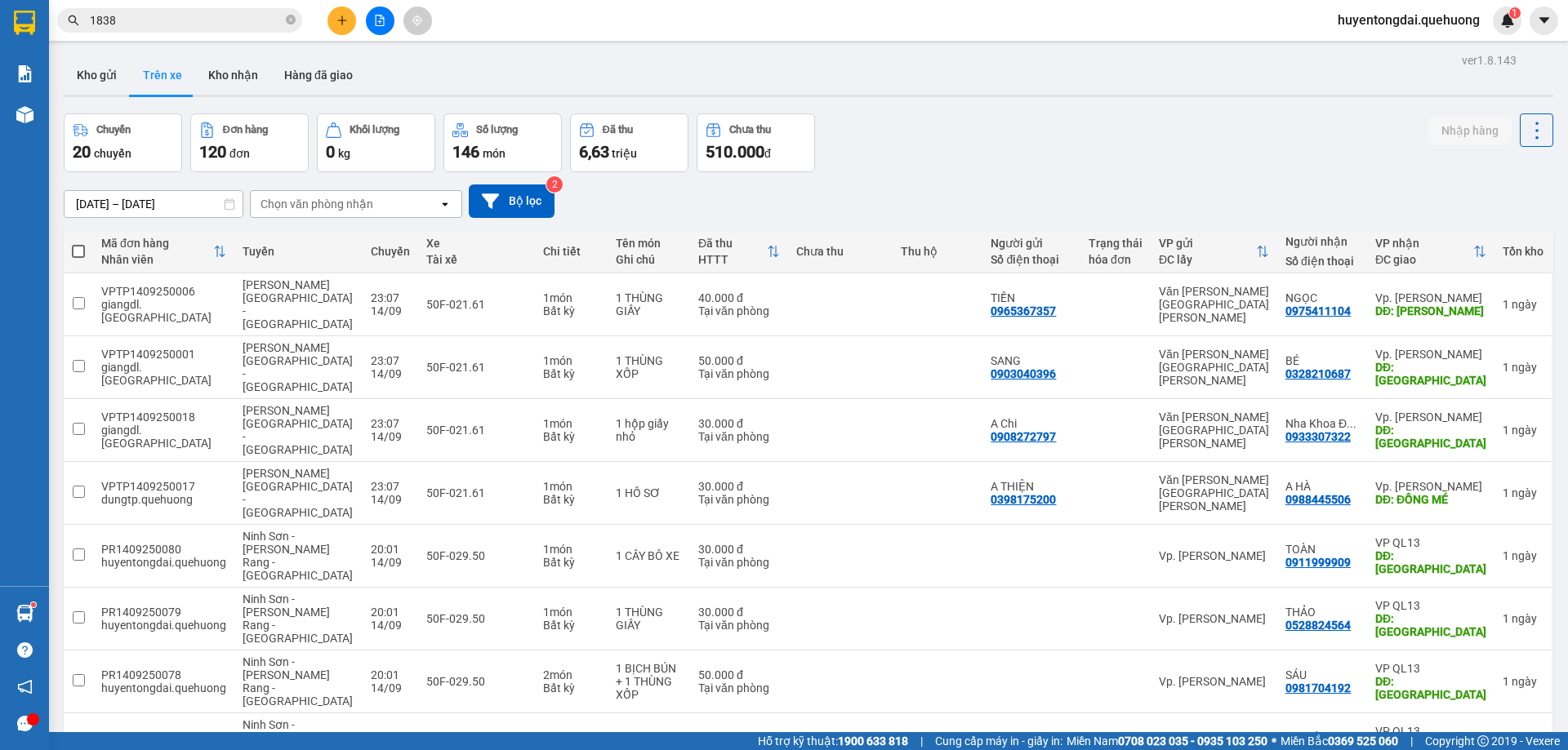
click at [328, 207] on div "Chọn văn phòng nhận" at bounding box center [344, 204] width 188 height 26
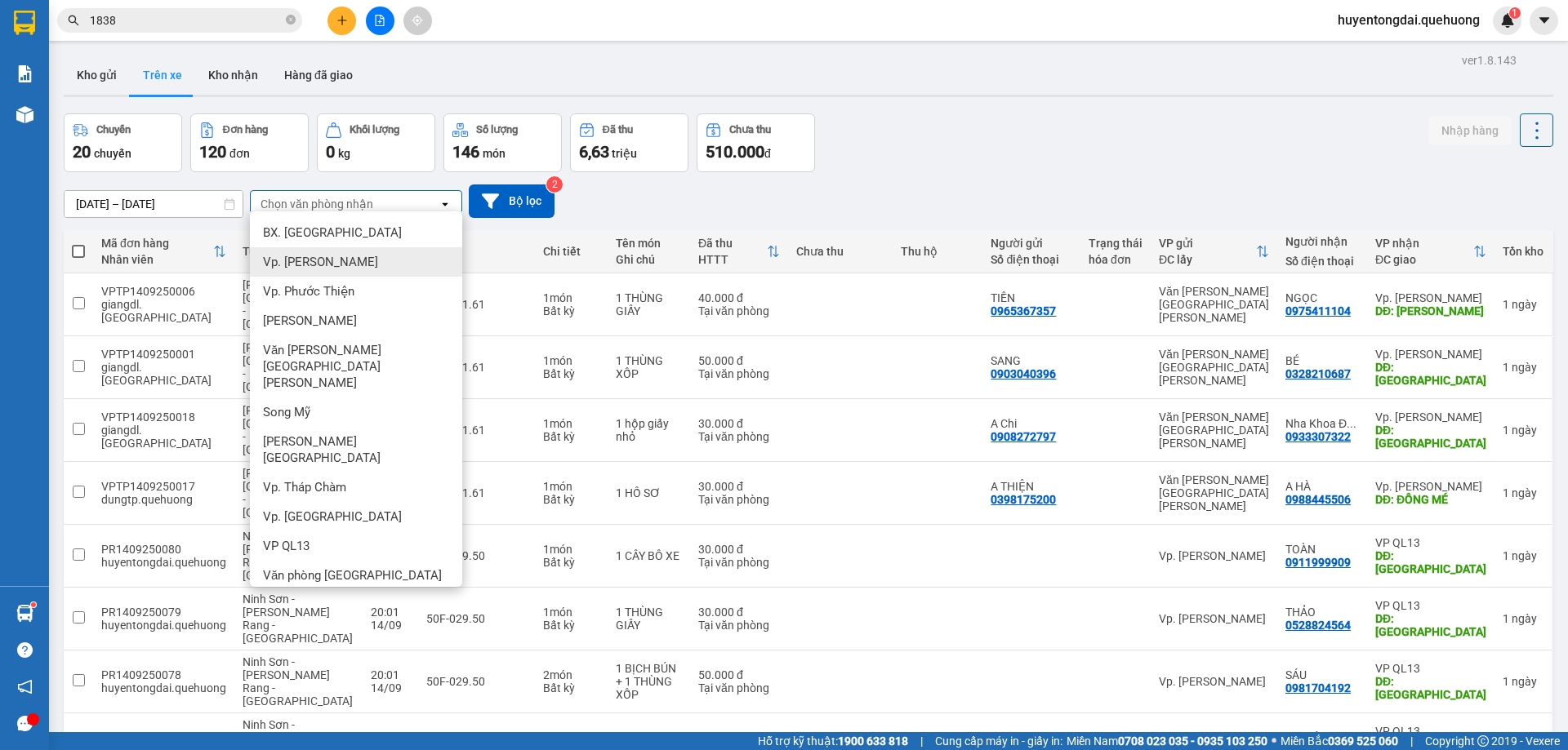
click at [303, 254] on span "Vp. [GEOGRAPHIC_DATA]" at bounding box center [320, 262] width 115 height 17
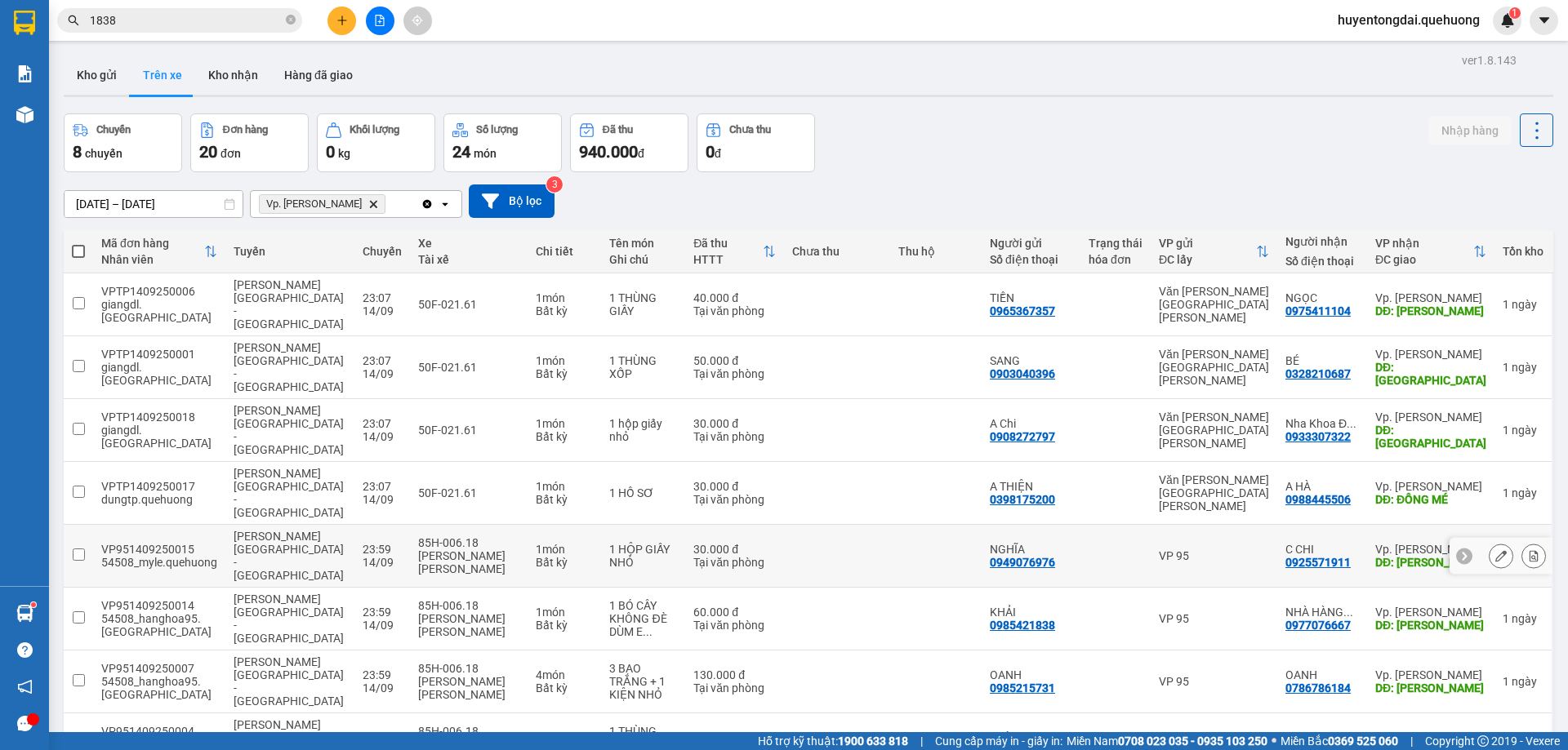
scroll to position [99, 0]
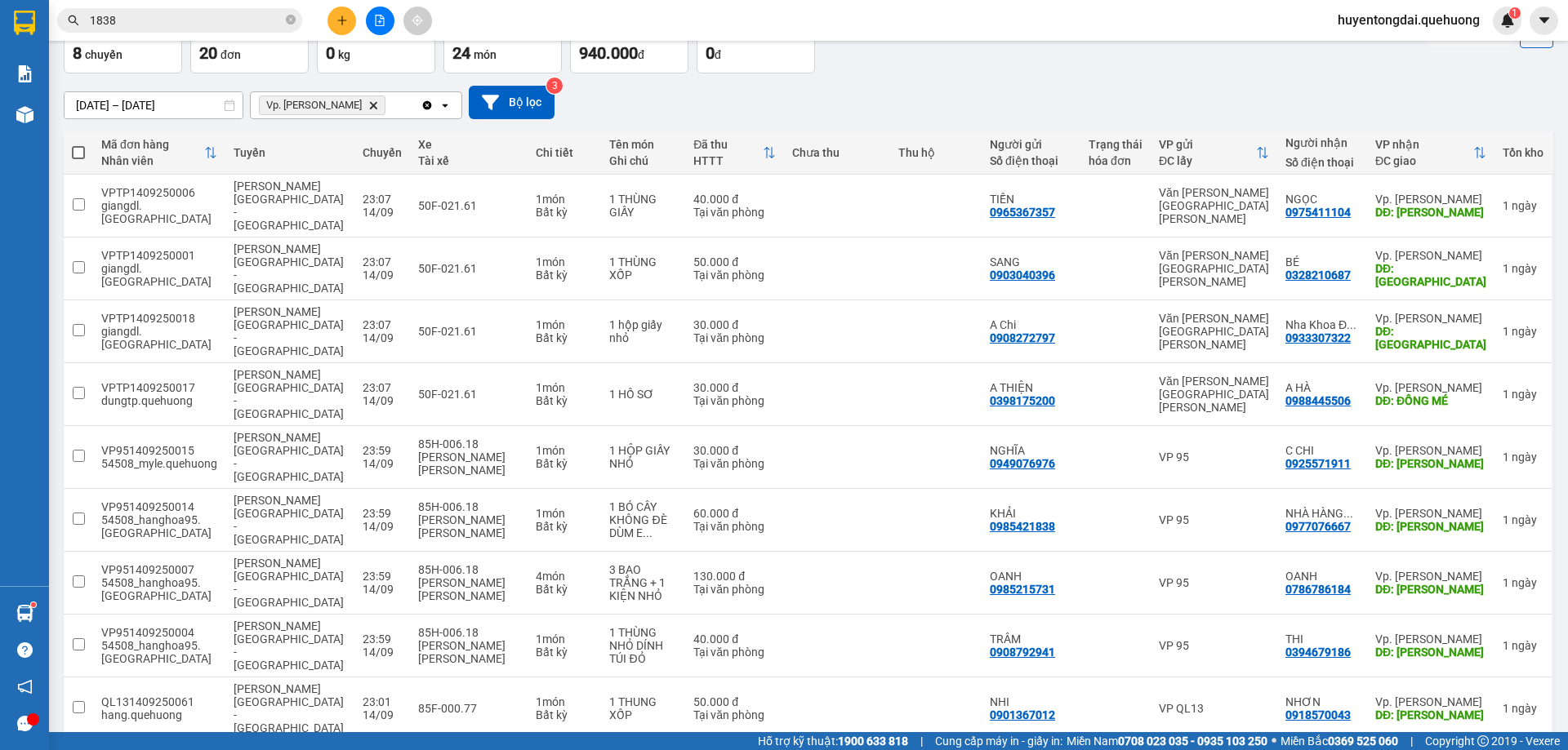
click at [79, 146] on span at bounding box center [78, 153] width 13 height 13
click at [78, 145] on input "checkbox" at bounding box center [78, 145] width 0 height 0
checkbox input "true"
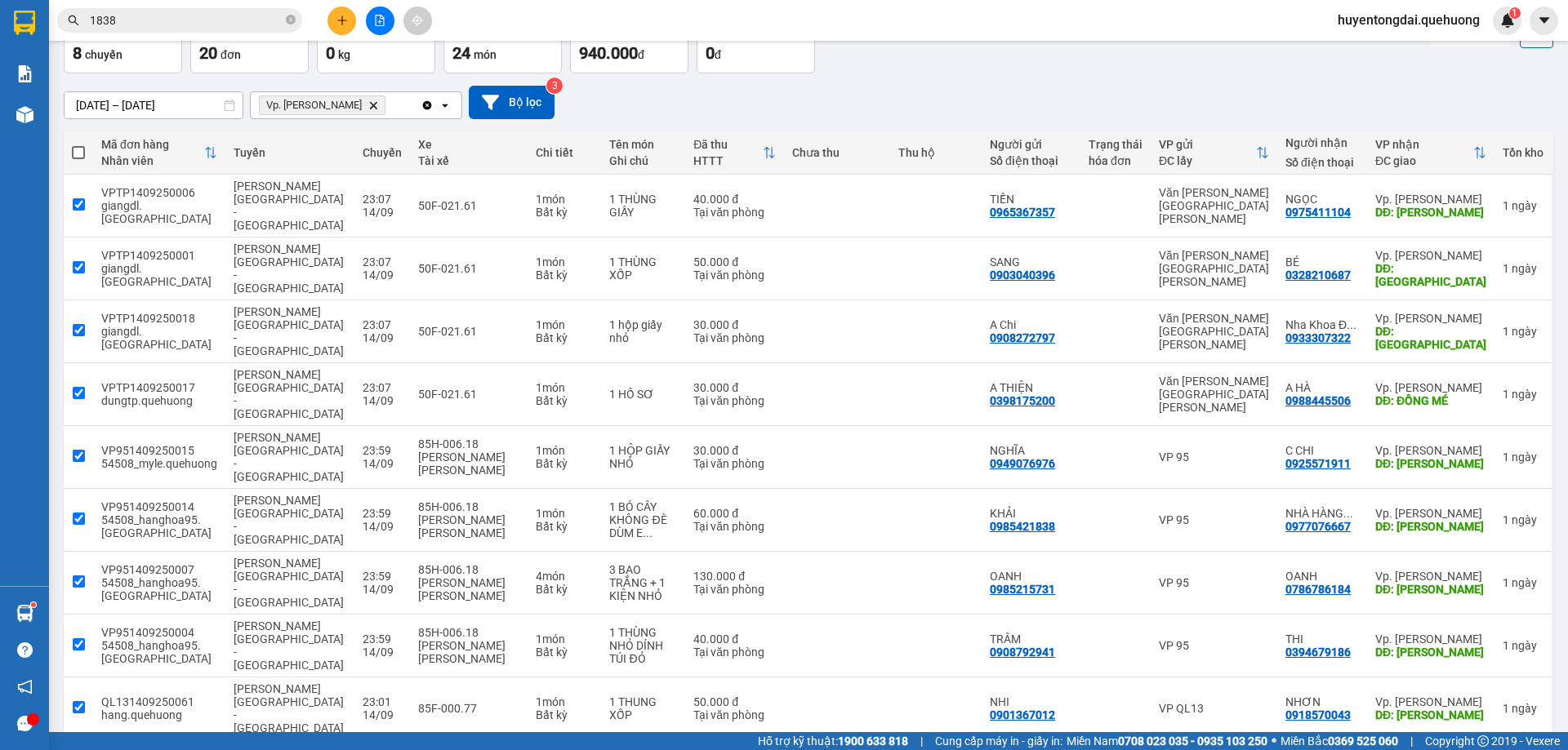
checkbox input "true"
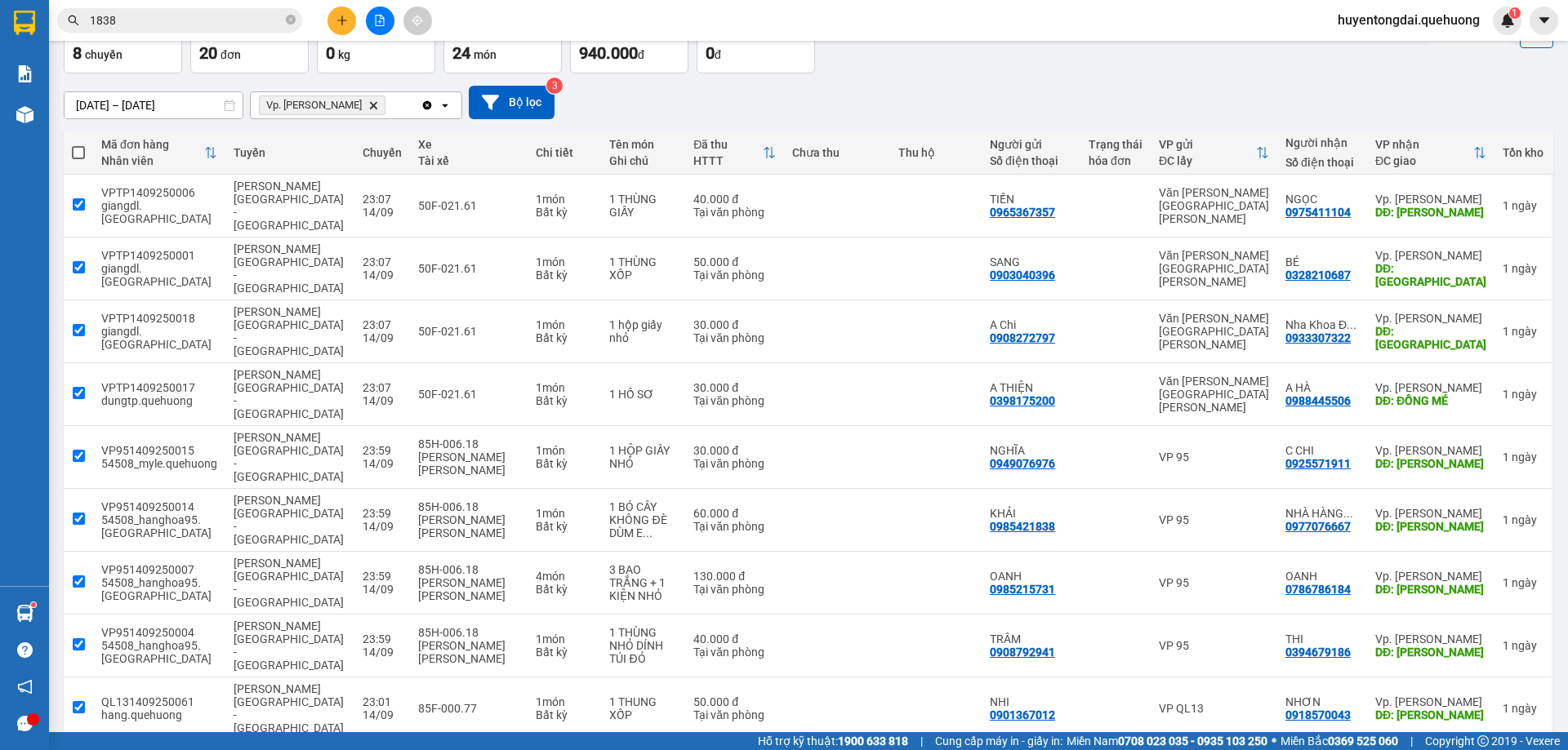
checkbox input "true"
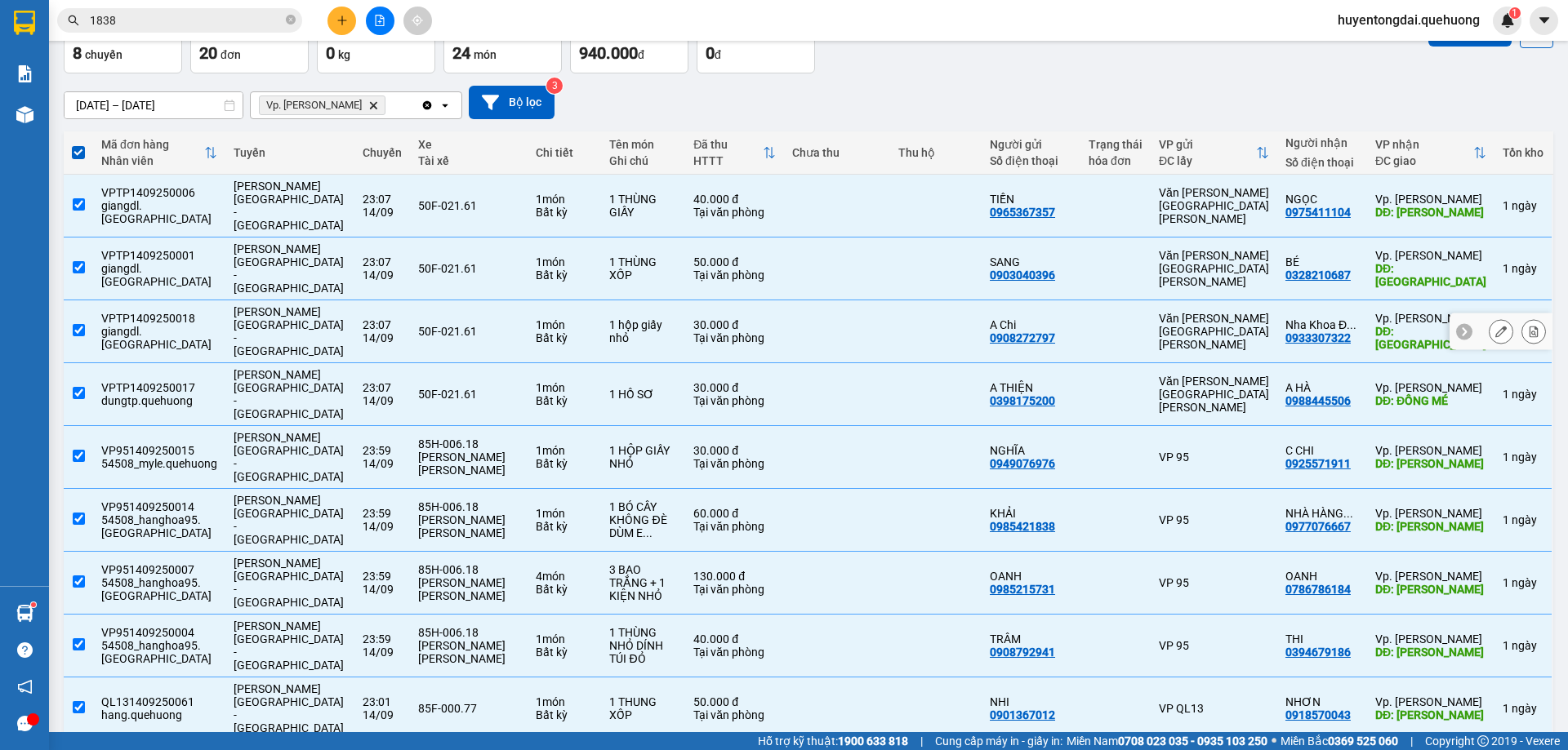
click at [75, 324] on input "checkbox" at bounding box center [78, 329] width 12 height 12
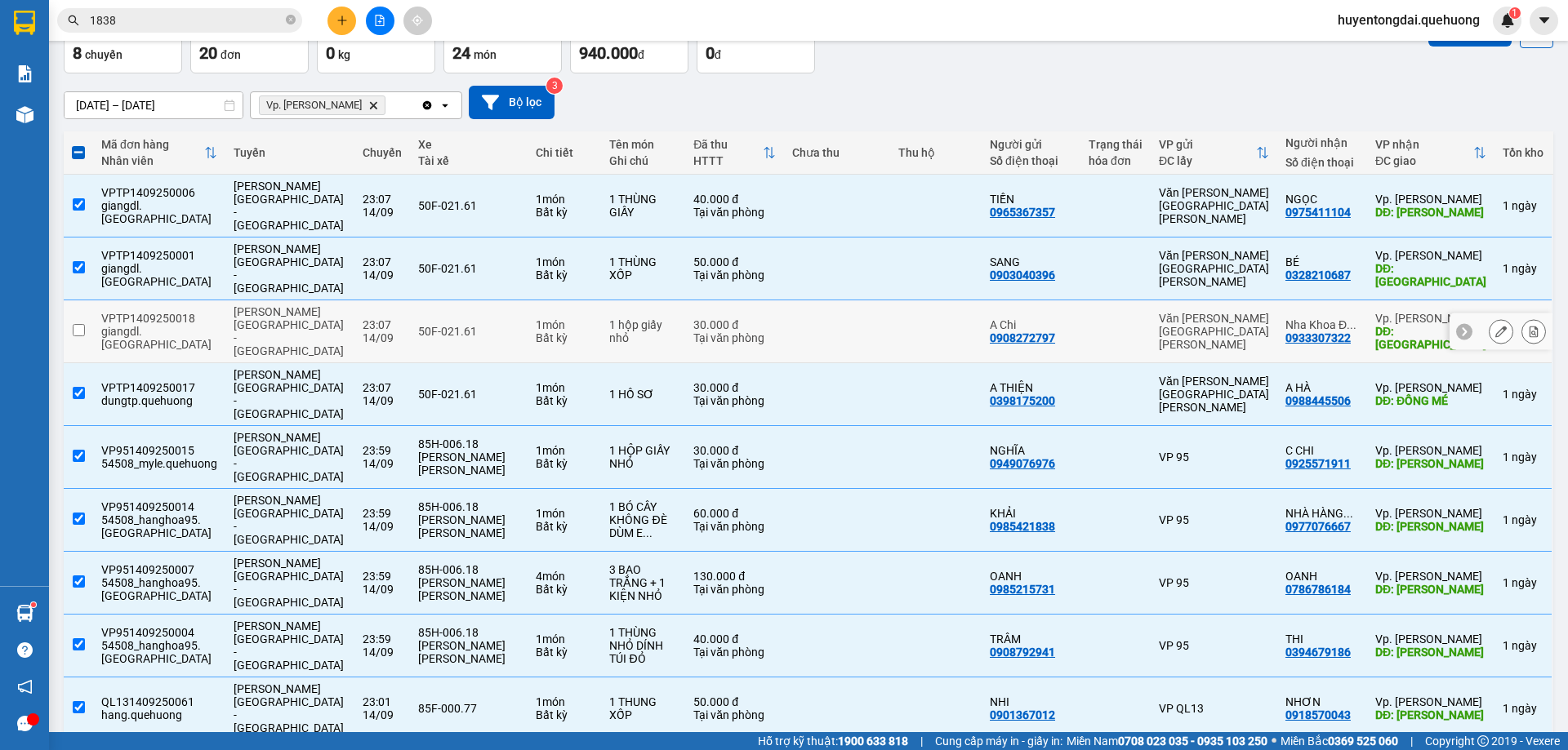
click at [75, 324] on input "checkbox" at bounding box center [78, 329] width 12 height 12
checkbox input "true"
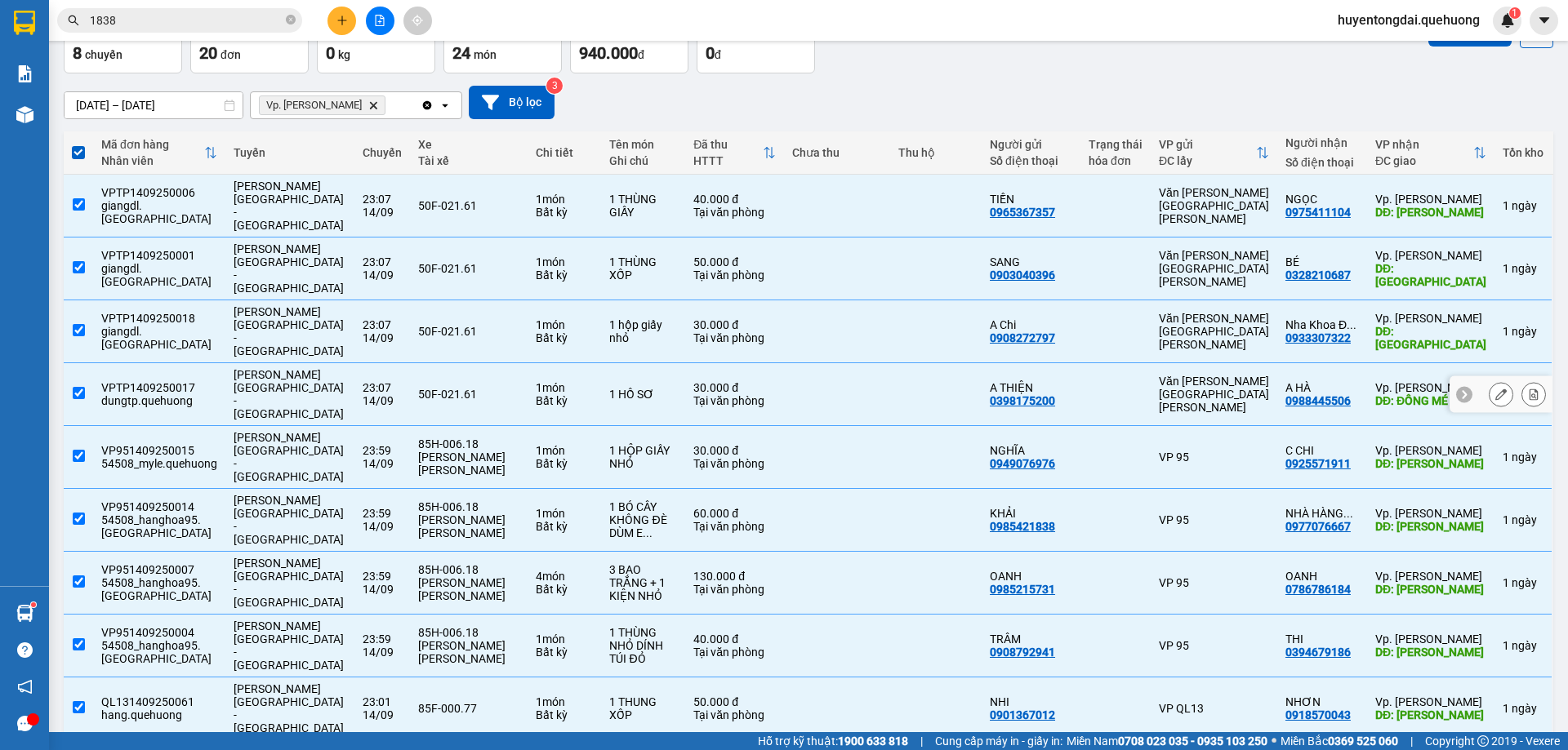
click at [81, 387] on input "checkbox" at bounding box center [78, 393] width 12 height 12
checkbox input "false"
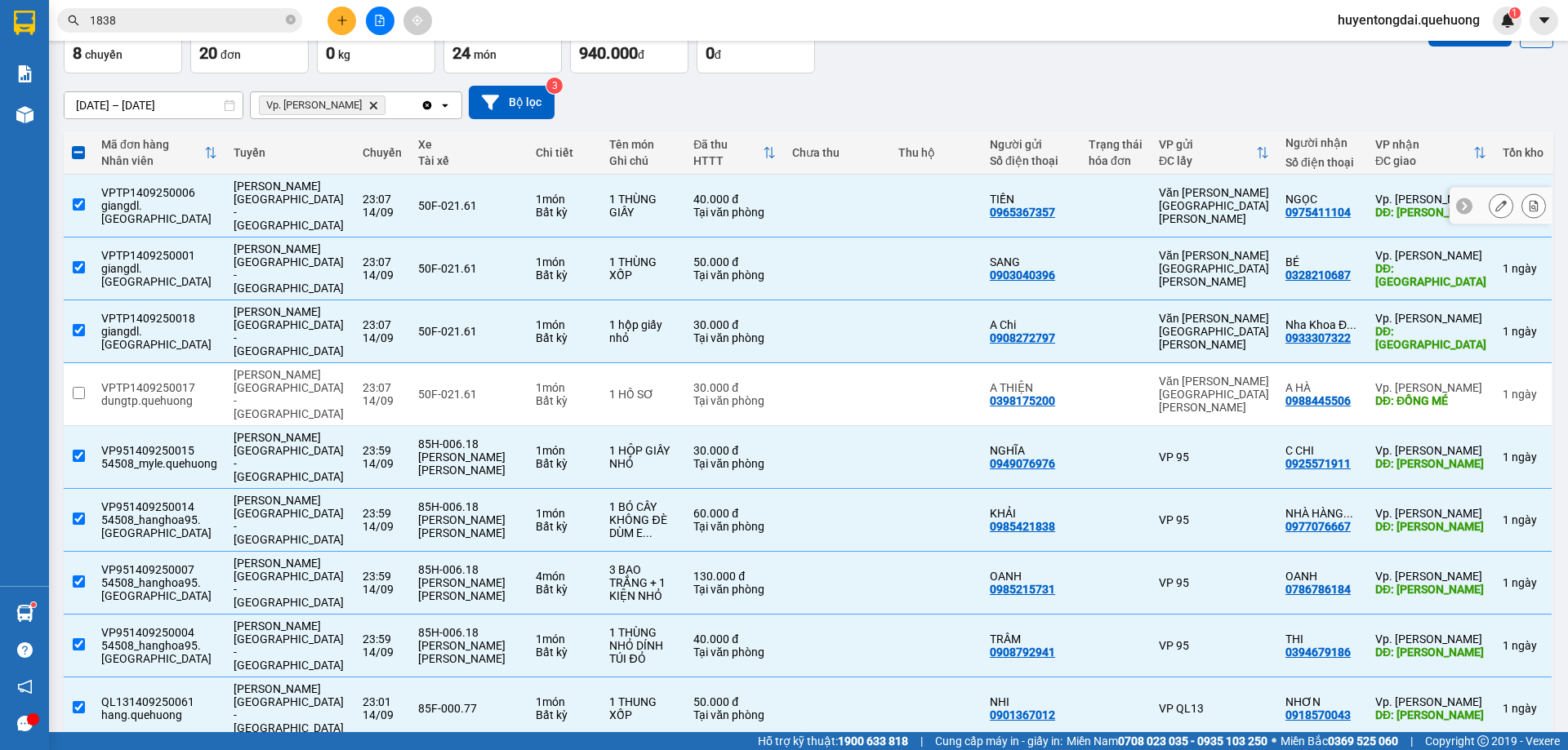
scroll to position [0, 0]
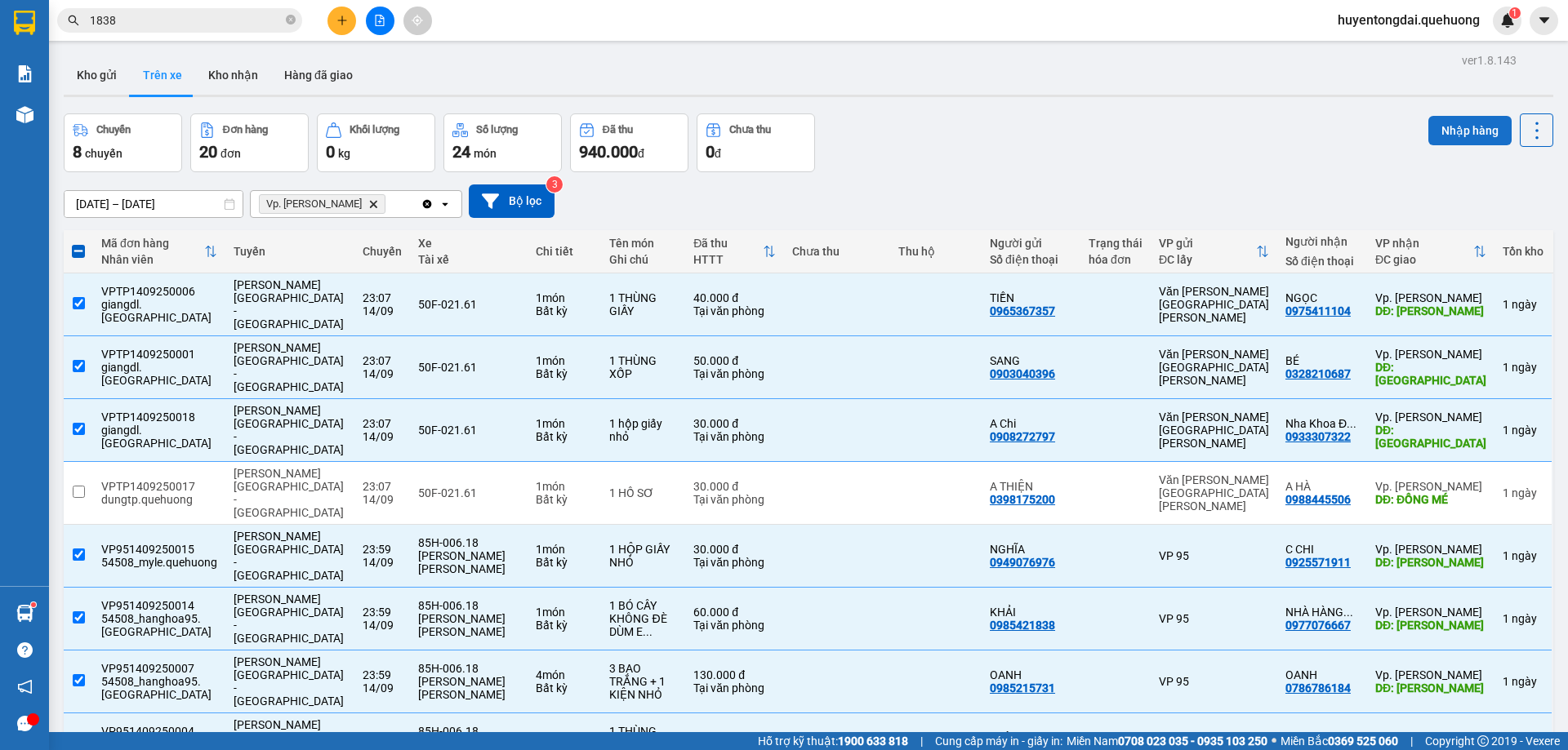
click at [1461, 123] on button "Nhập hàng" at bounding box center [1469, 131] width 83 height 30
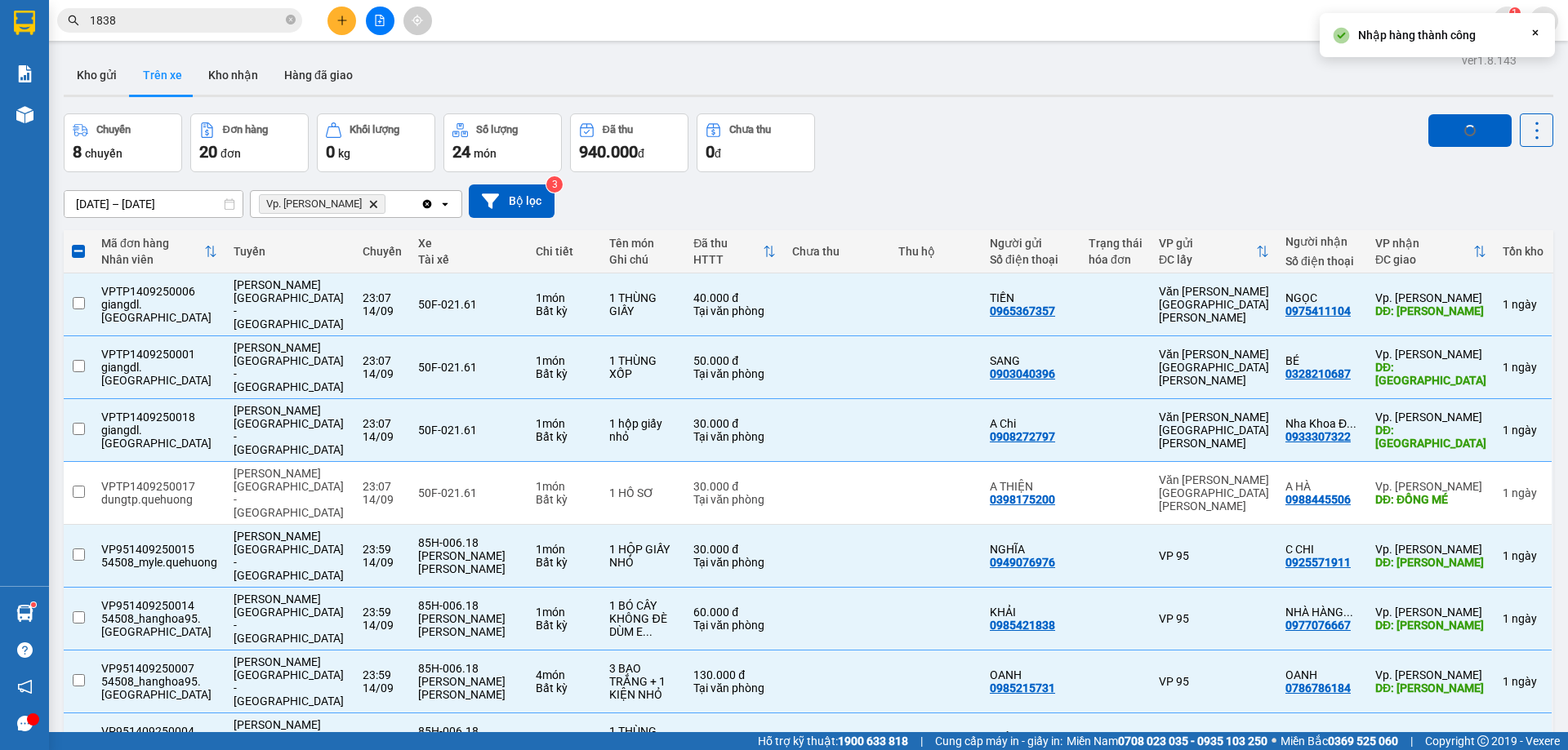
checkbox input "false"
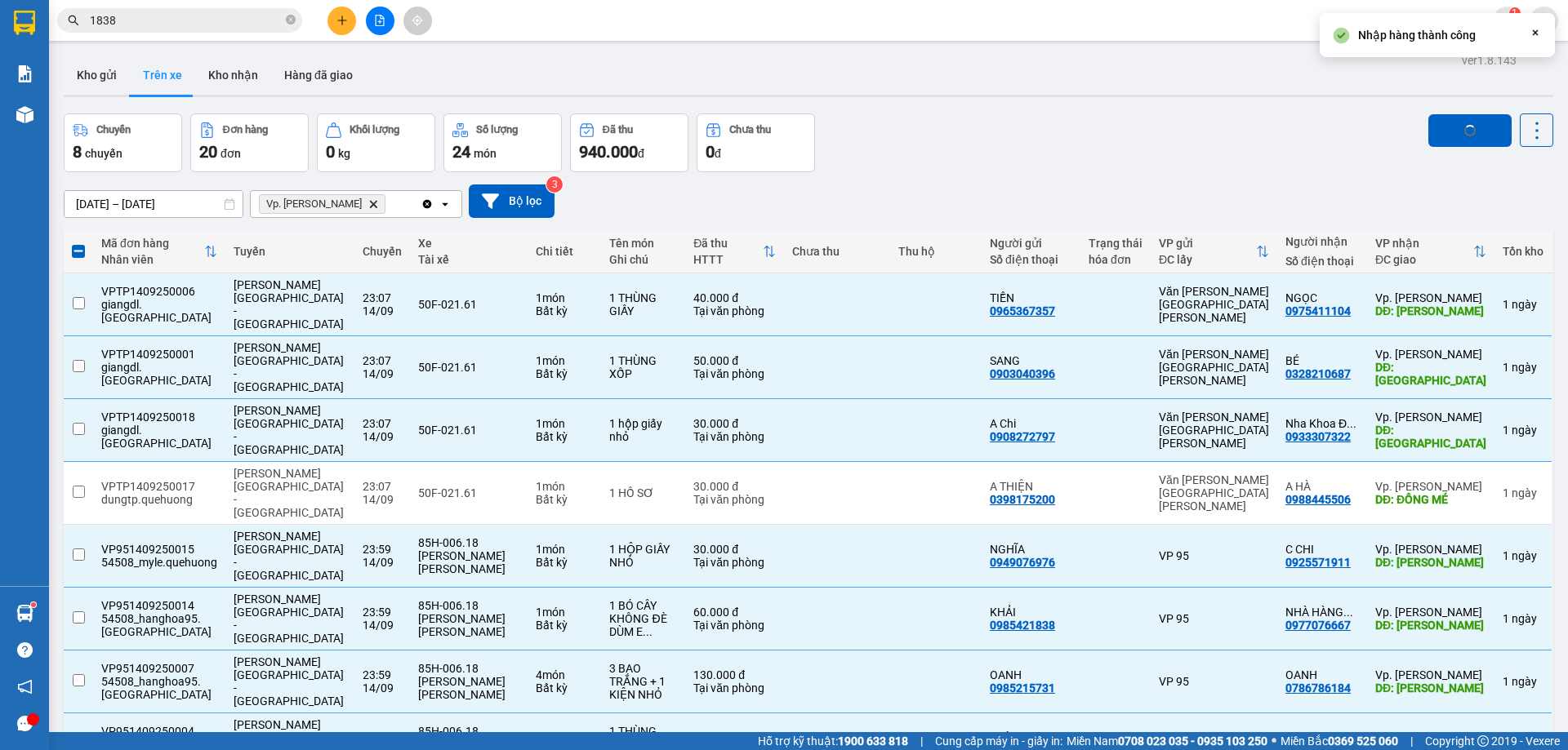
checkbox input "false"
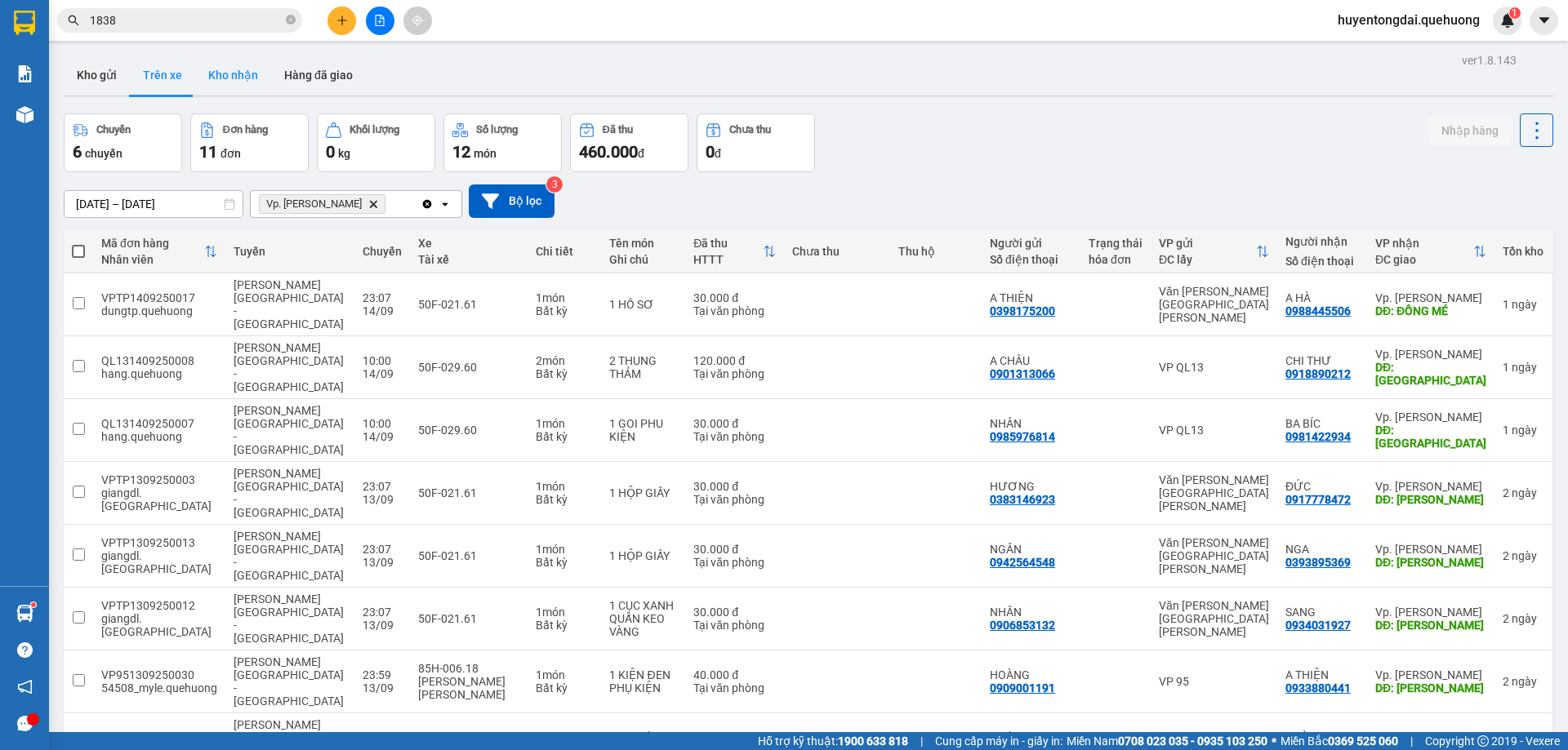
click at [255, 82] on button "Kho nhận" at bounding box center [232, 76] width 76 height 39
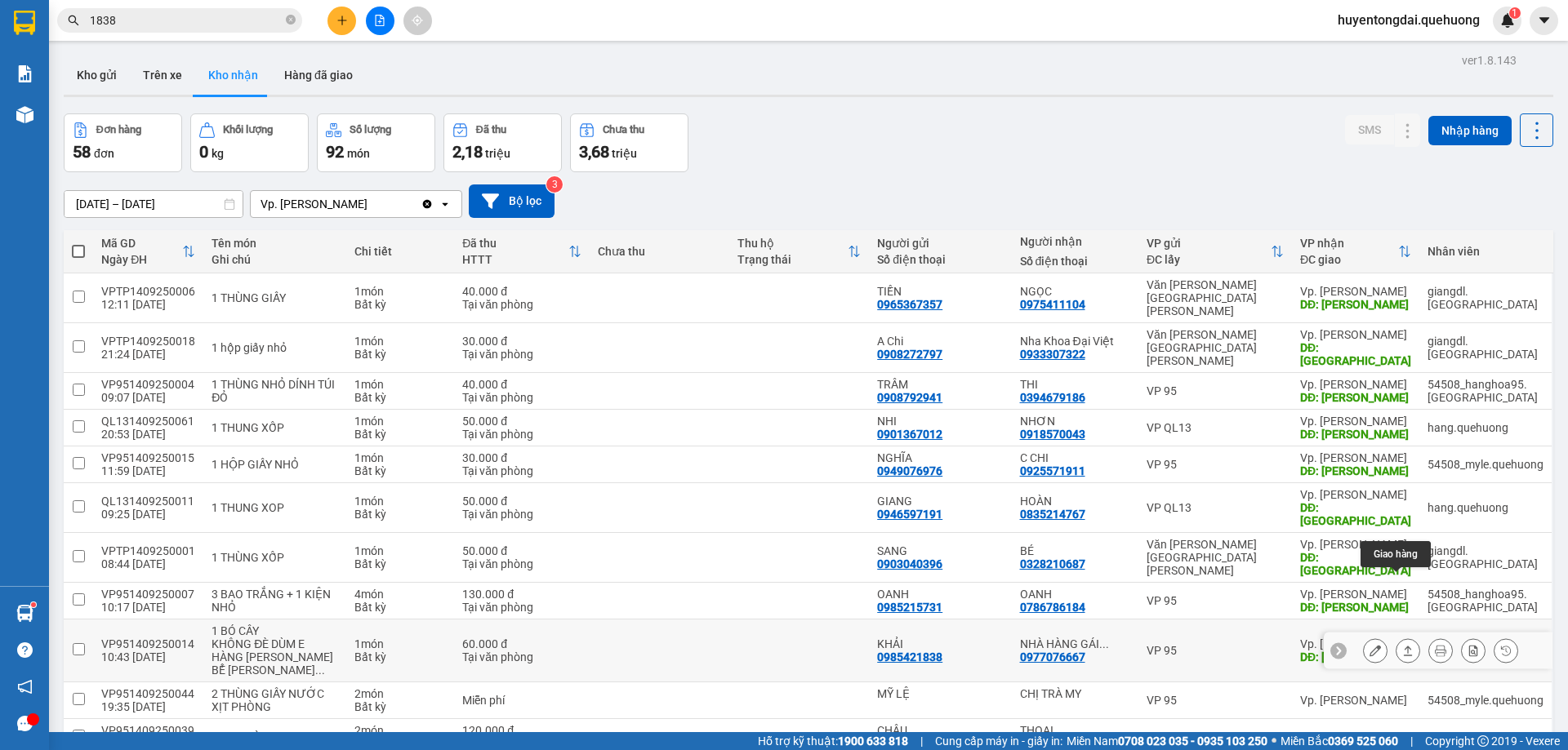
click at [1402, 645] on icon at bounding box center [1407, 650] width 11 height 11
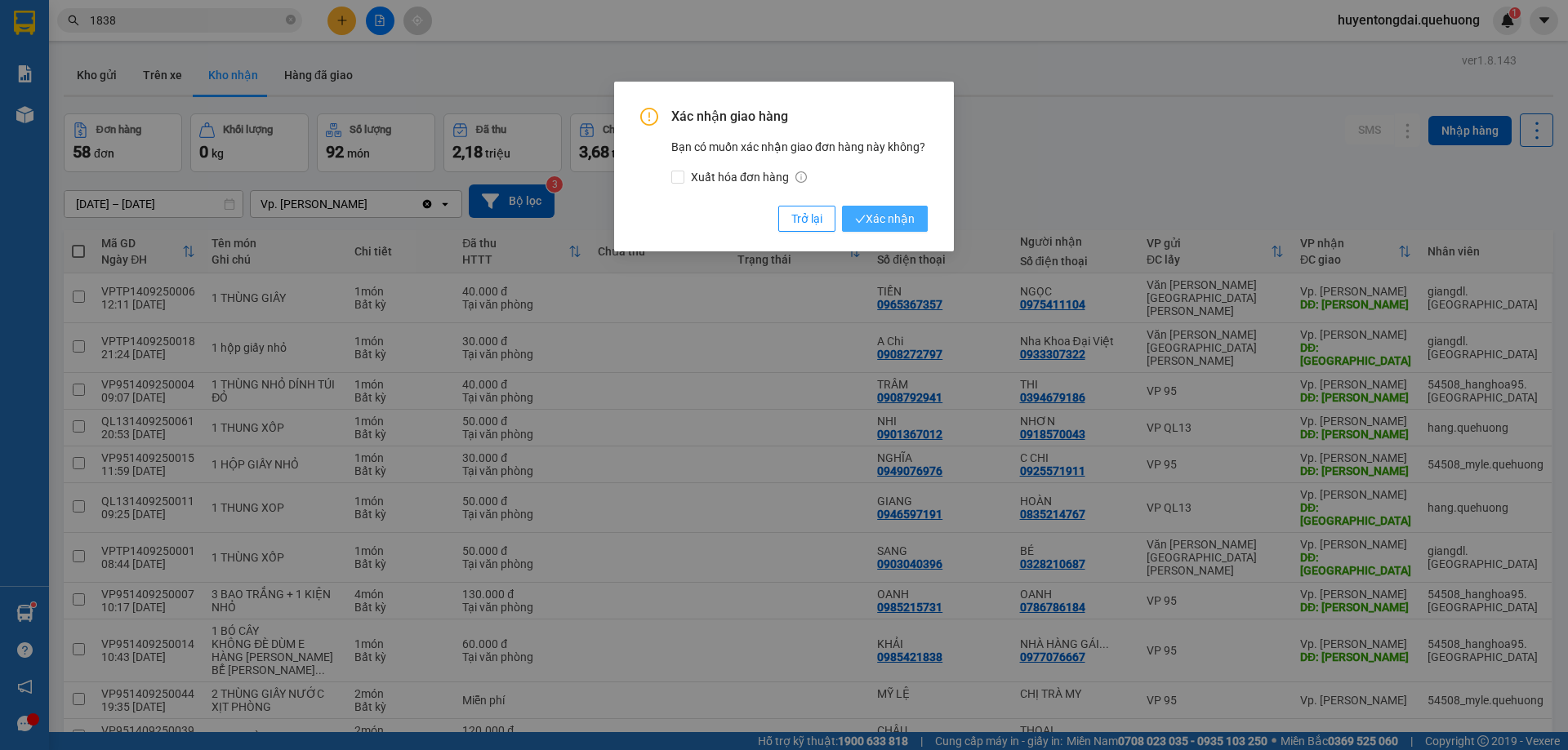
click at [925, 215] on button "Xác nhận" at bounding box center [885, 219] width 86 height 26
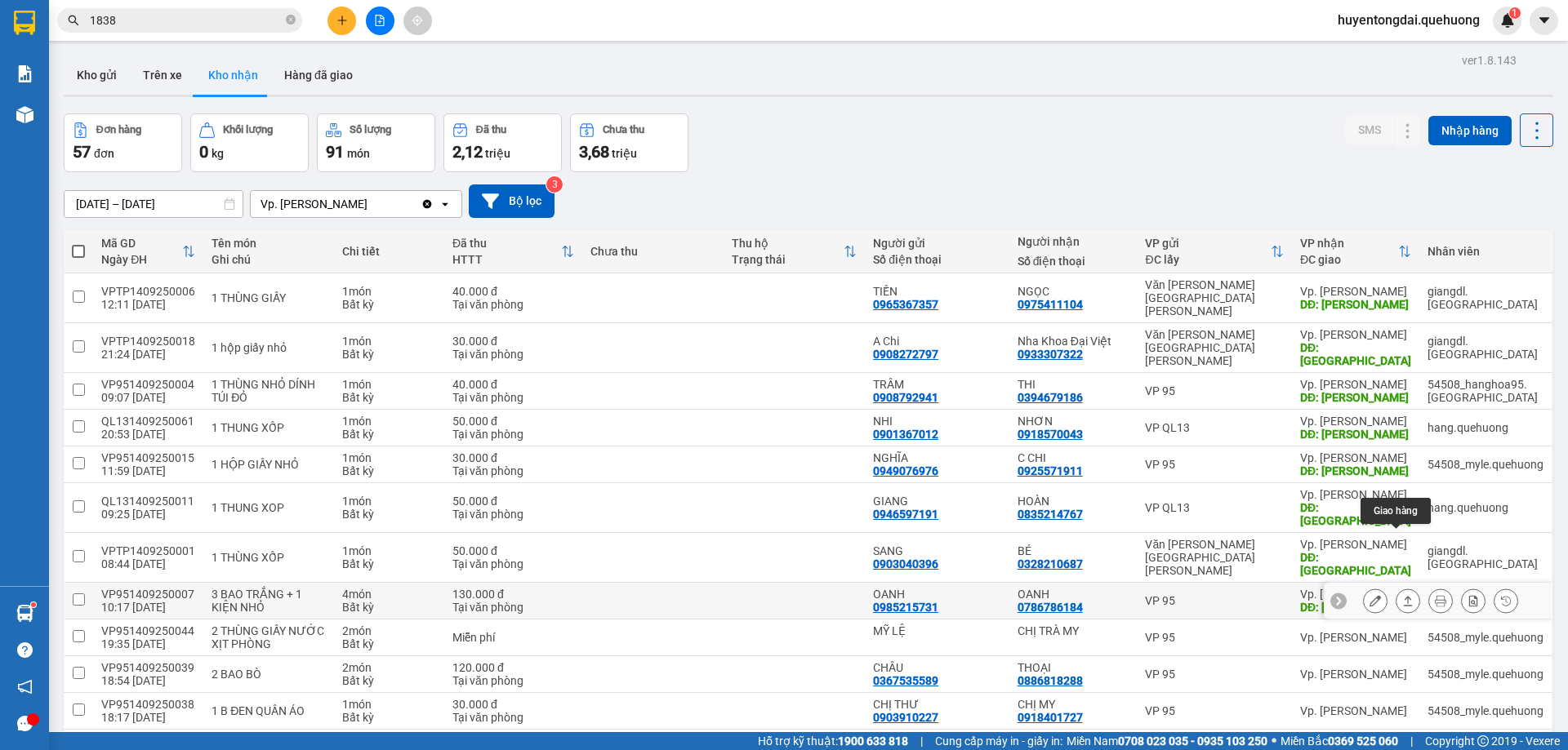
click at [1402, 595] on icon at bounding box center [1407, 601] width 11 height 11
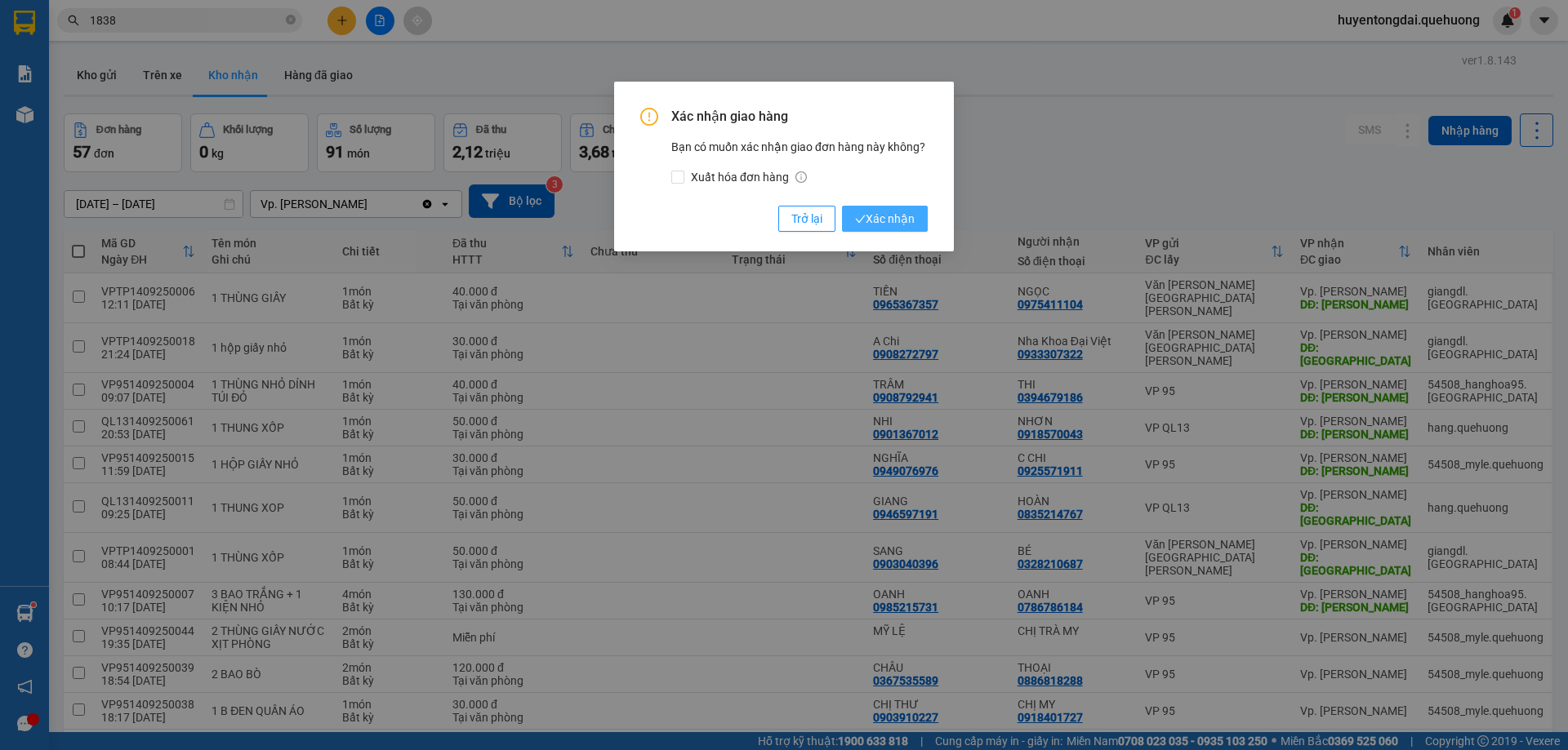
click at [894, 220] on span "Xác nhận" at bounding box center [885, 218] width 60 height 18
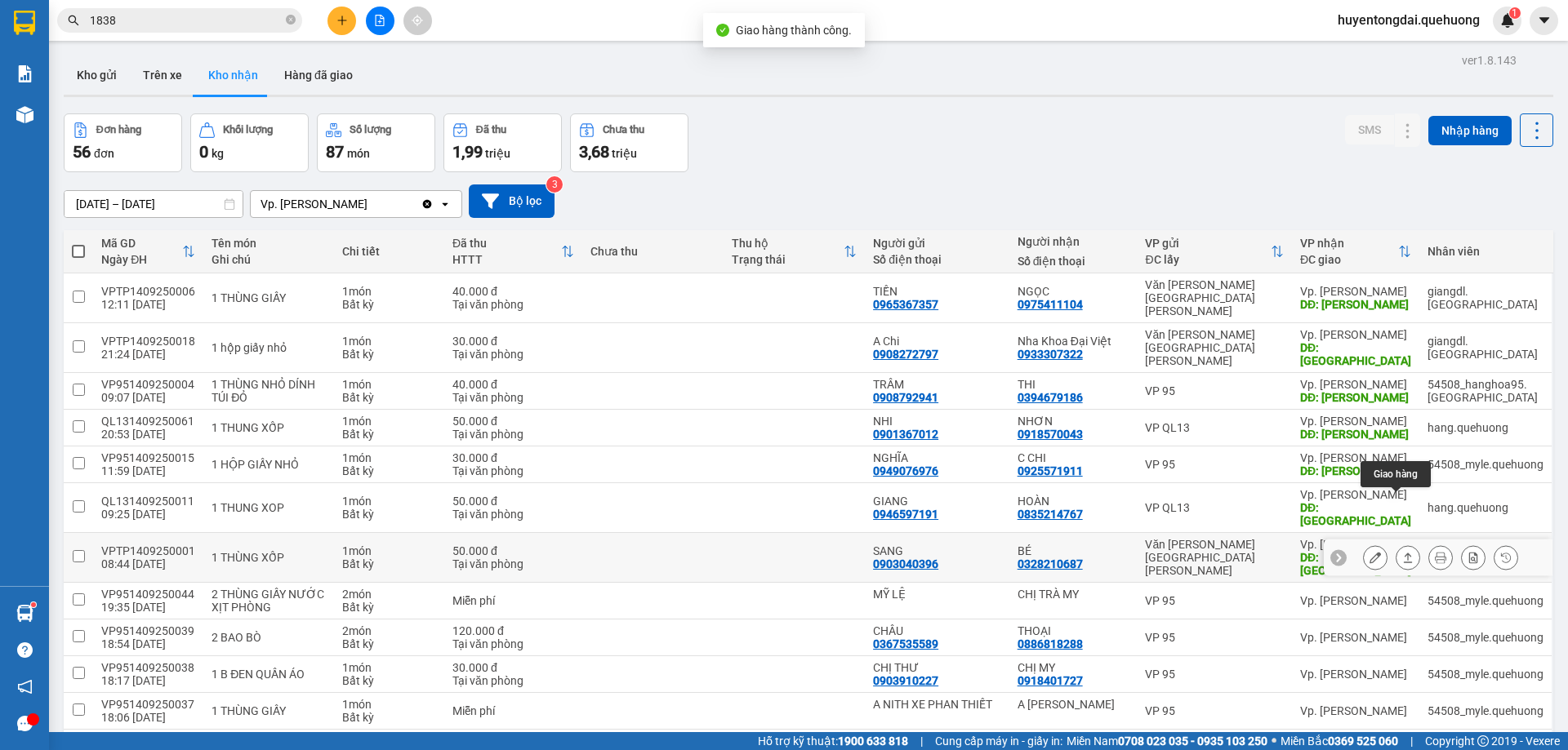
click at [1402, 552] on icon at bounding box center [1407, 558] width 11 height 11
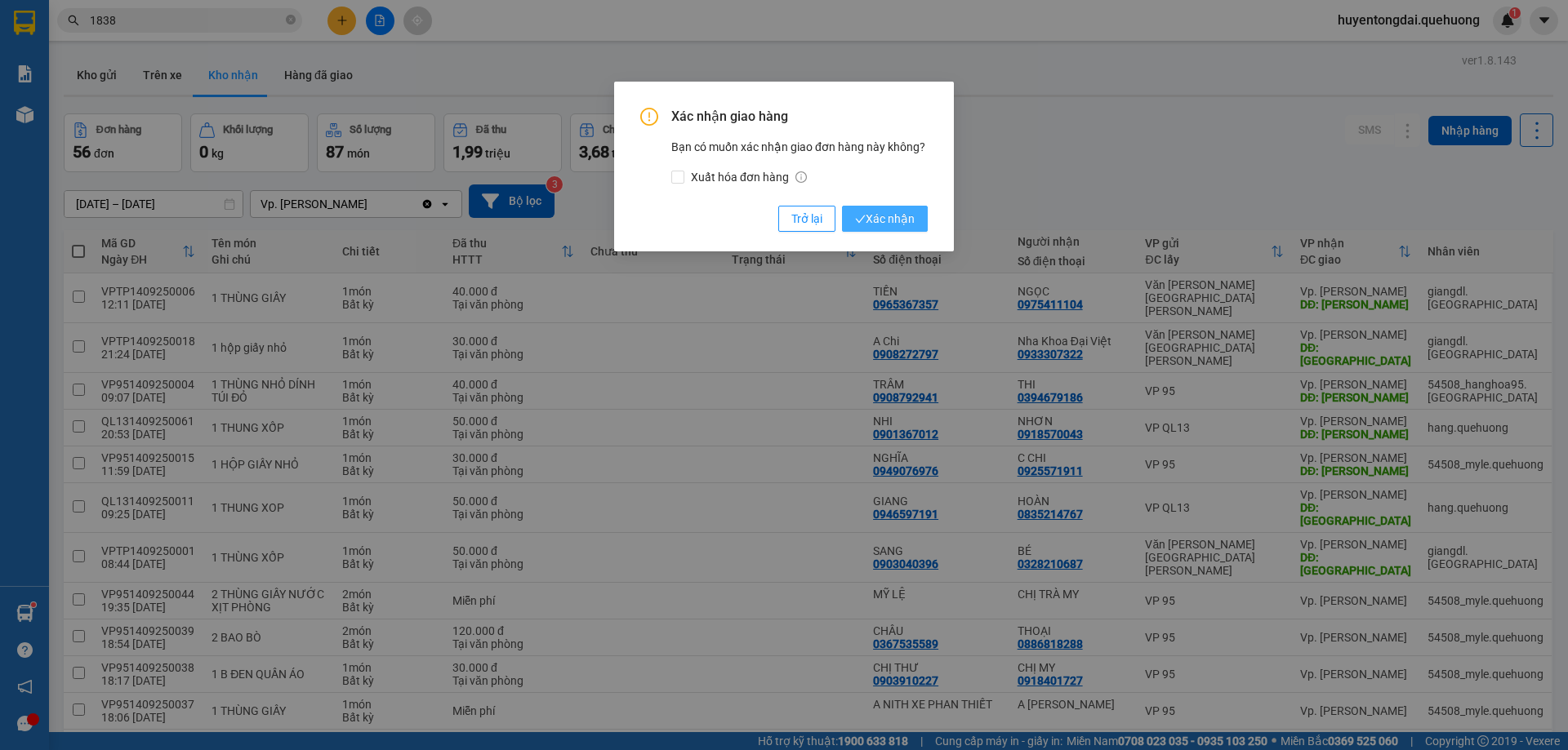
click at [919, 211] on button "Xác nhận" at bounding box center [885, 219] width 86 height 26
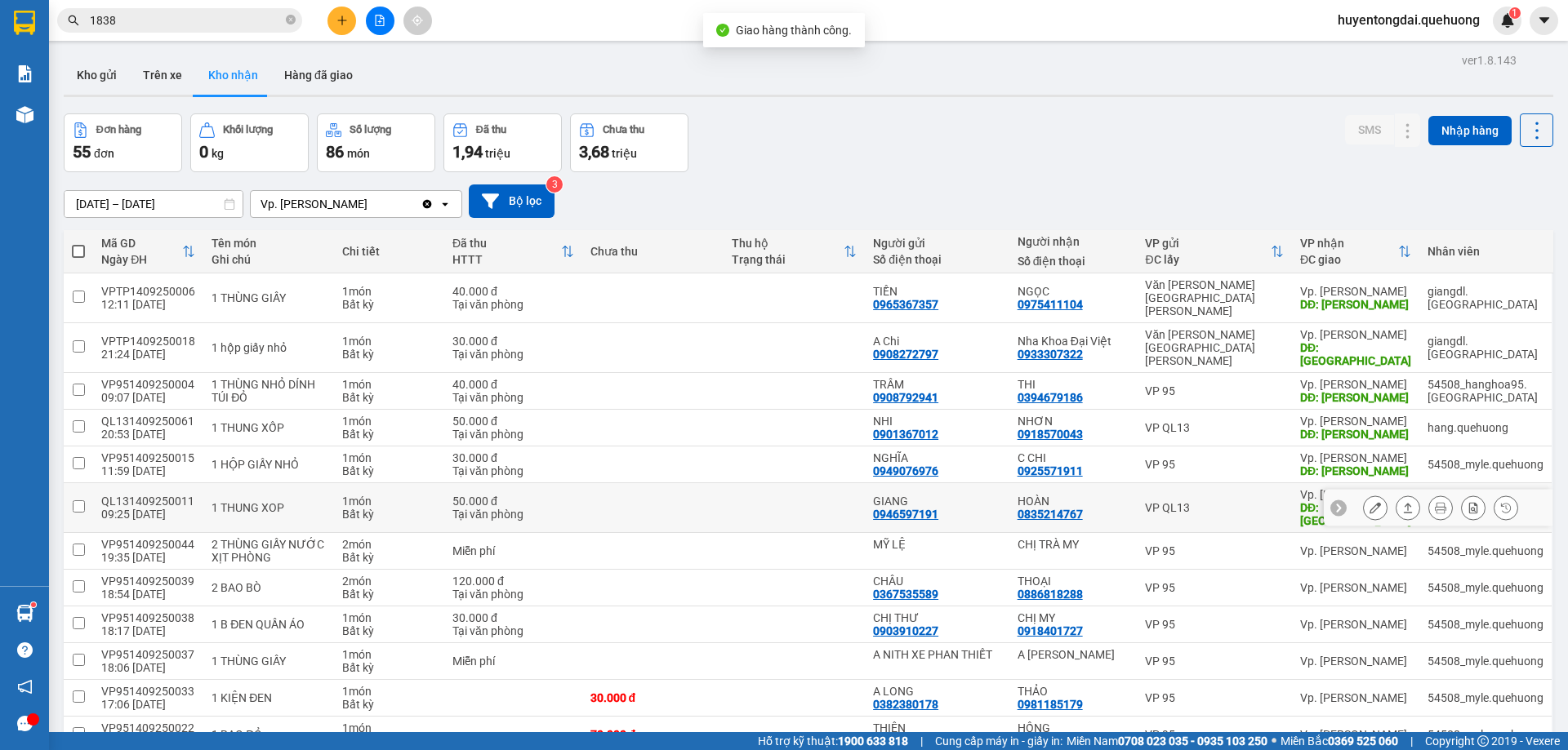
click at [1402, 502] on icon at bounding box center [1407, 507] width 11 height 11
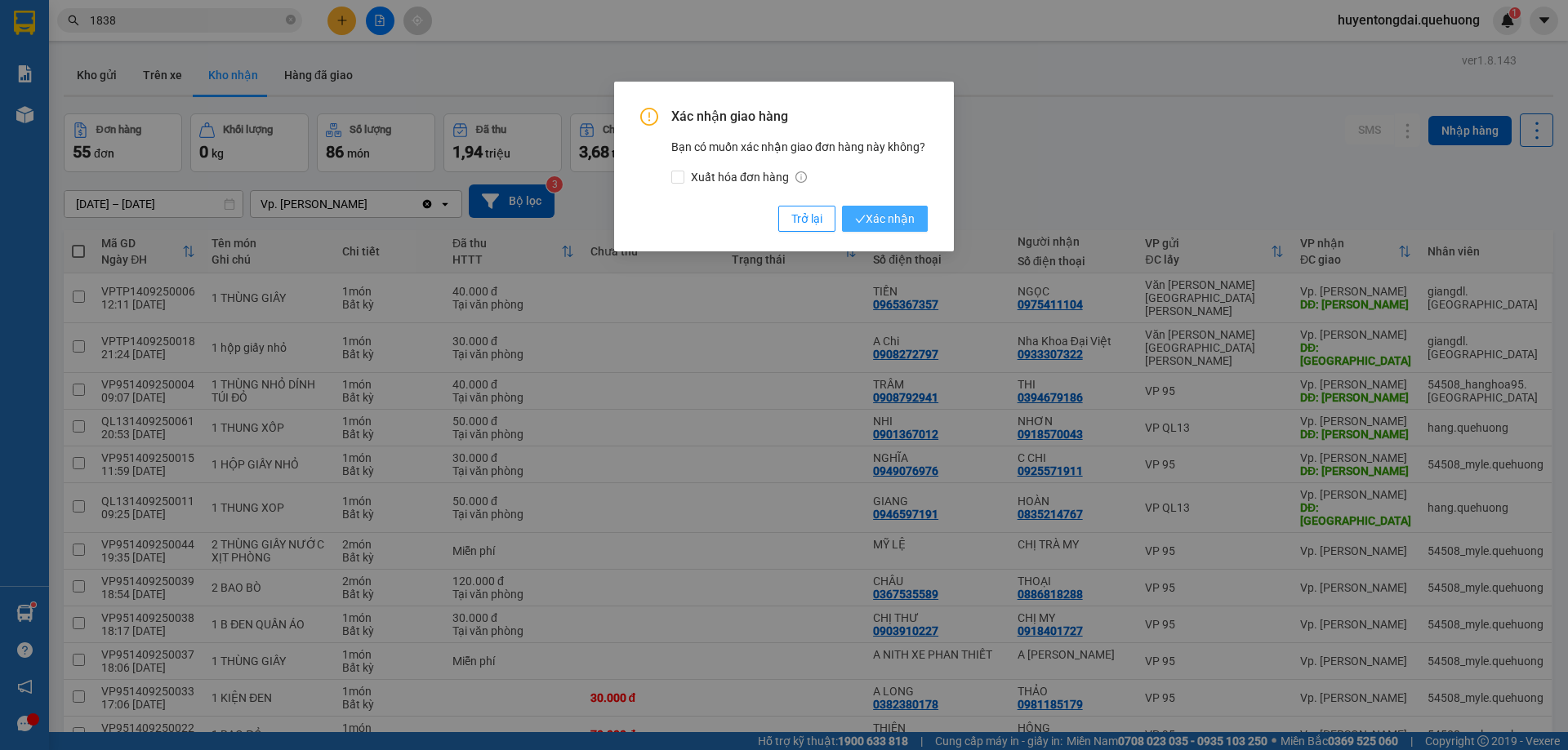
click at [899, 224] on span "Xác nhận" at bounding box center [885, 218] width 60 height 18
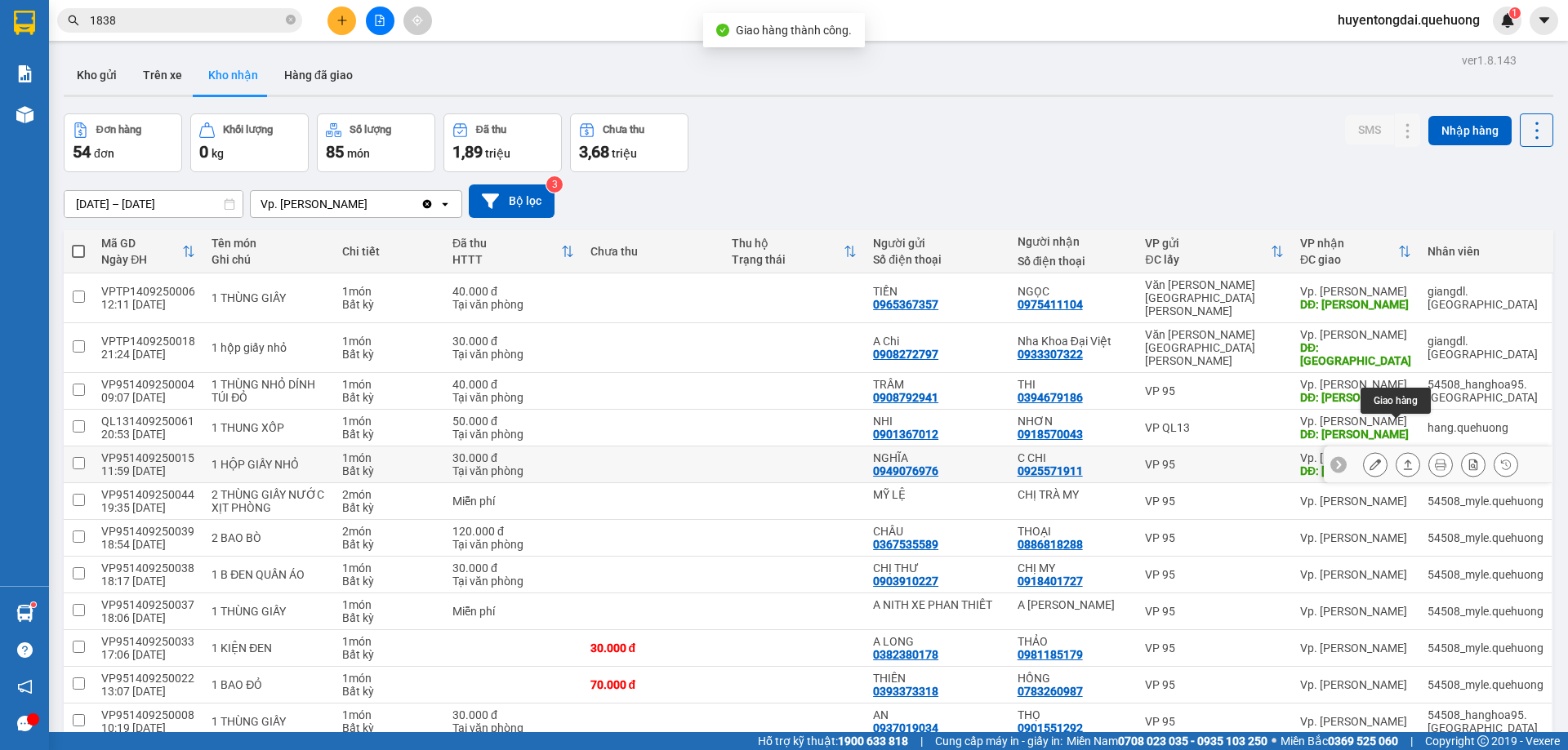
click at [1402, 459] on icon at bounding box center [1407, 465] width 11 height 11
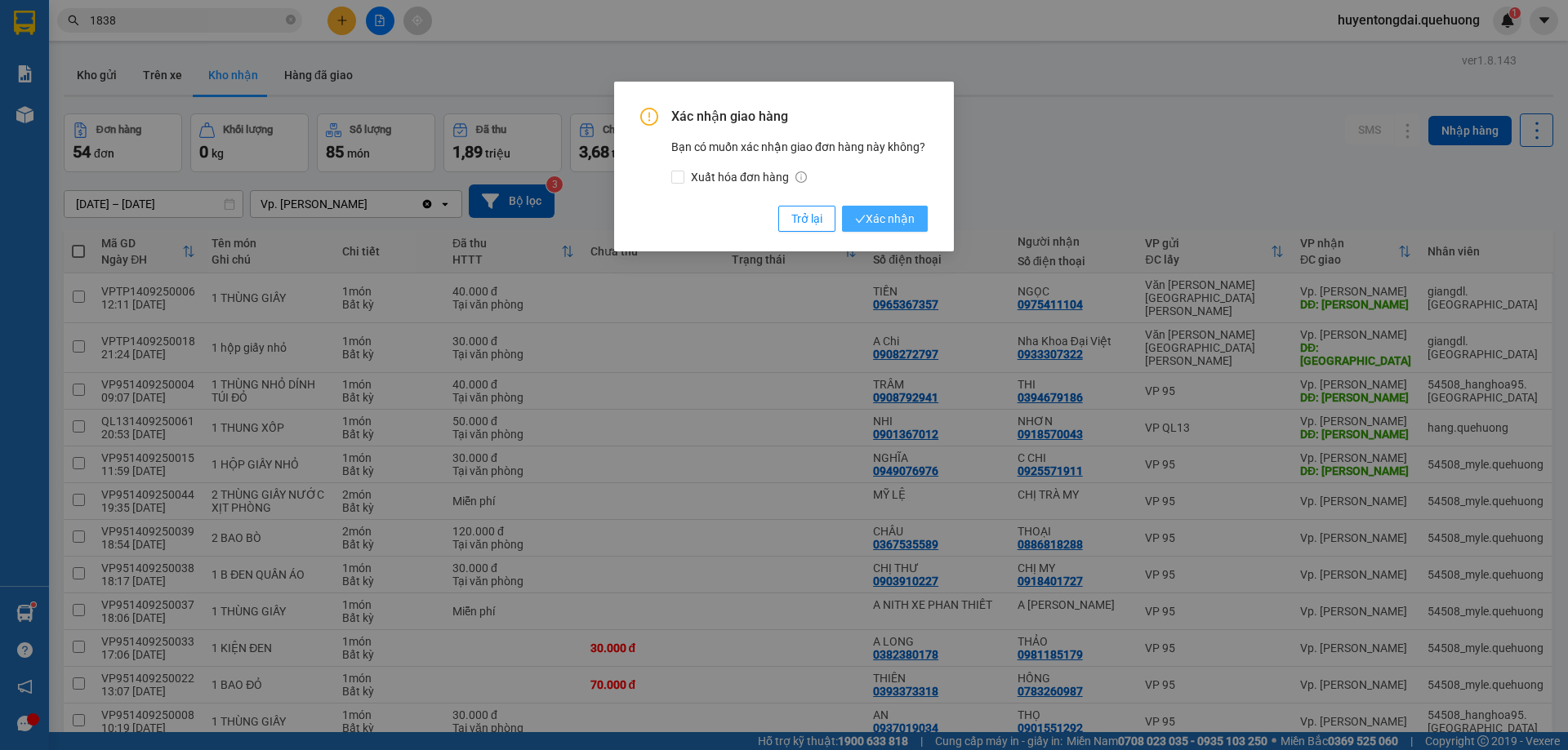
click at [912, 206] on button "Xác nhận" at bounding box center [885, 219] width 86 height 26
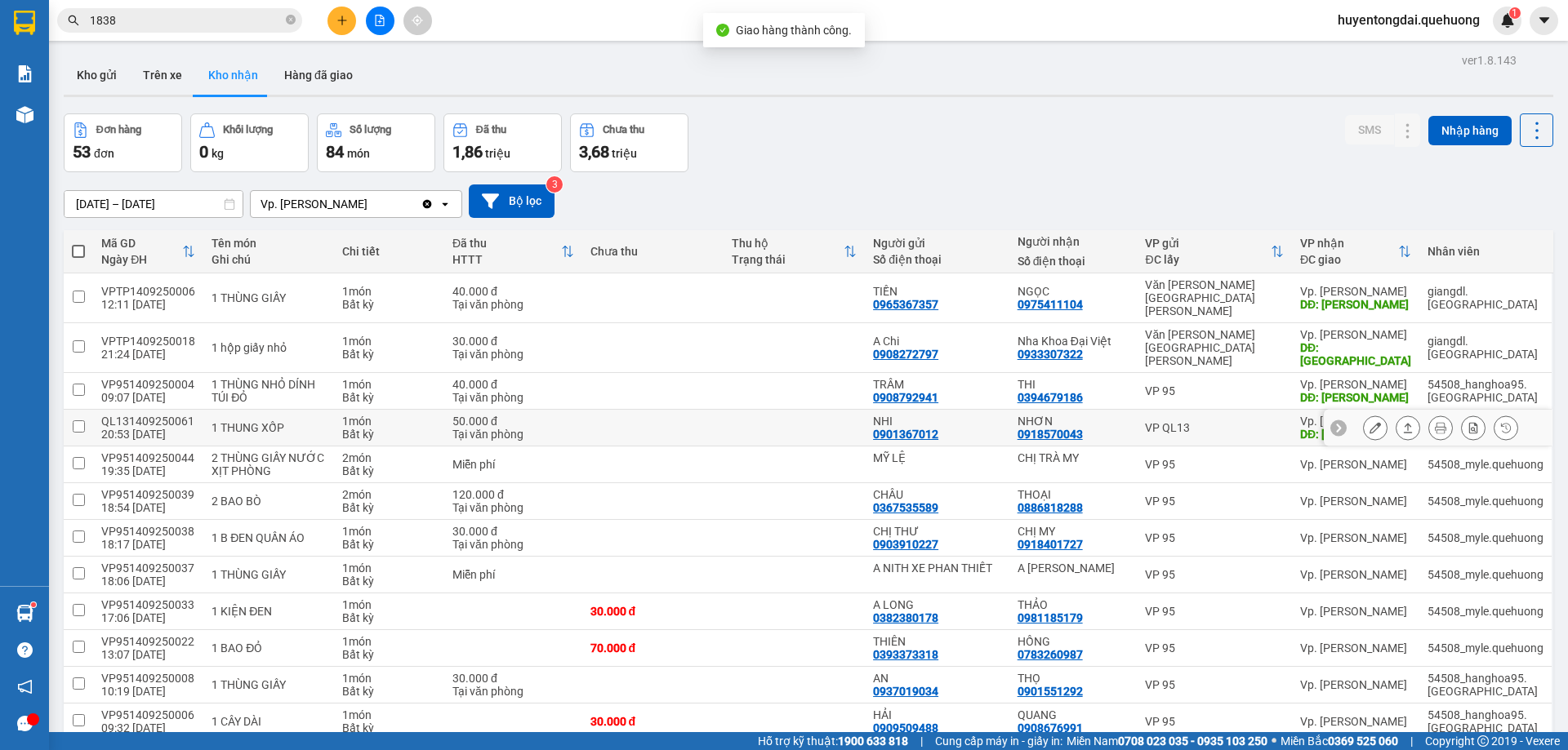
click at [1403, 414] on button at bounding box center [1407, 428] width 23 height 29
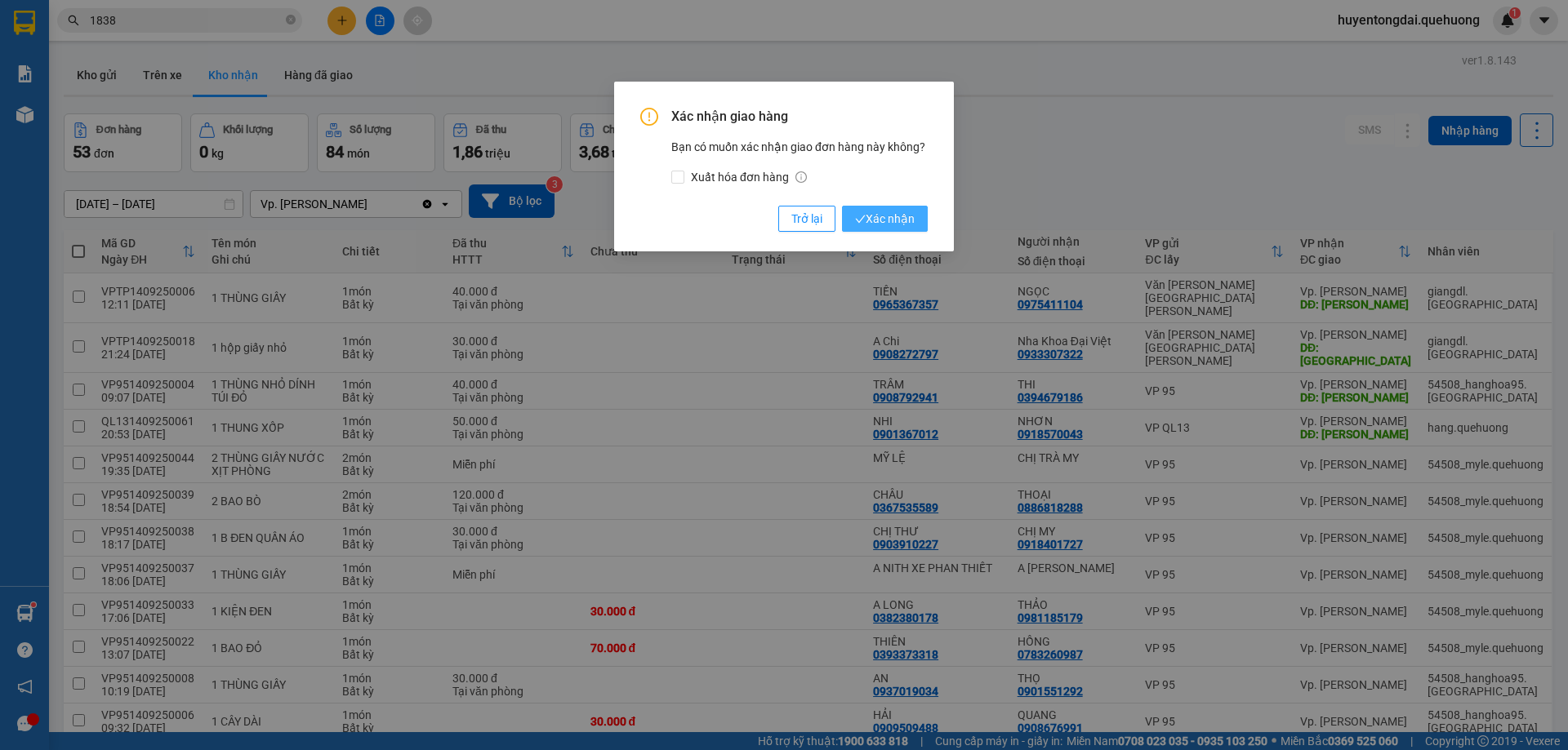
click at [900, 213] on span "Xác nhận" at bounding box center [885, 218] width 60 height 18
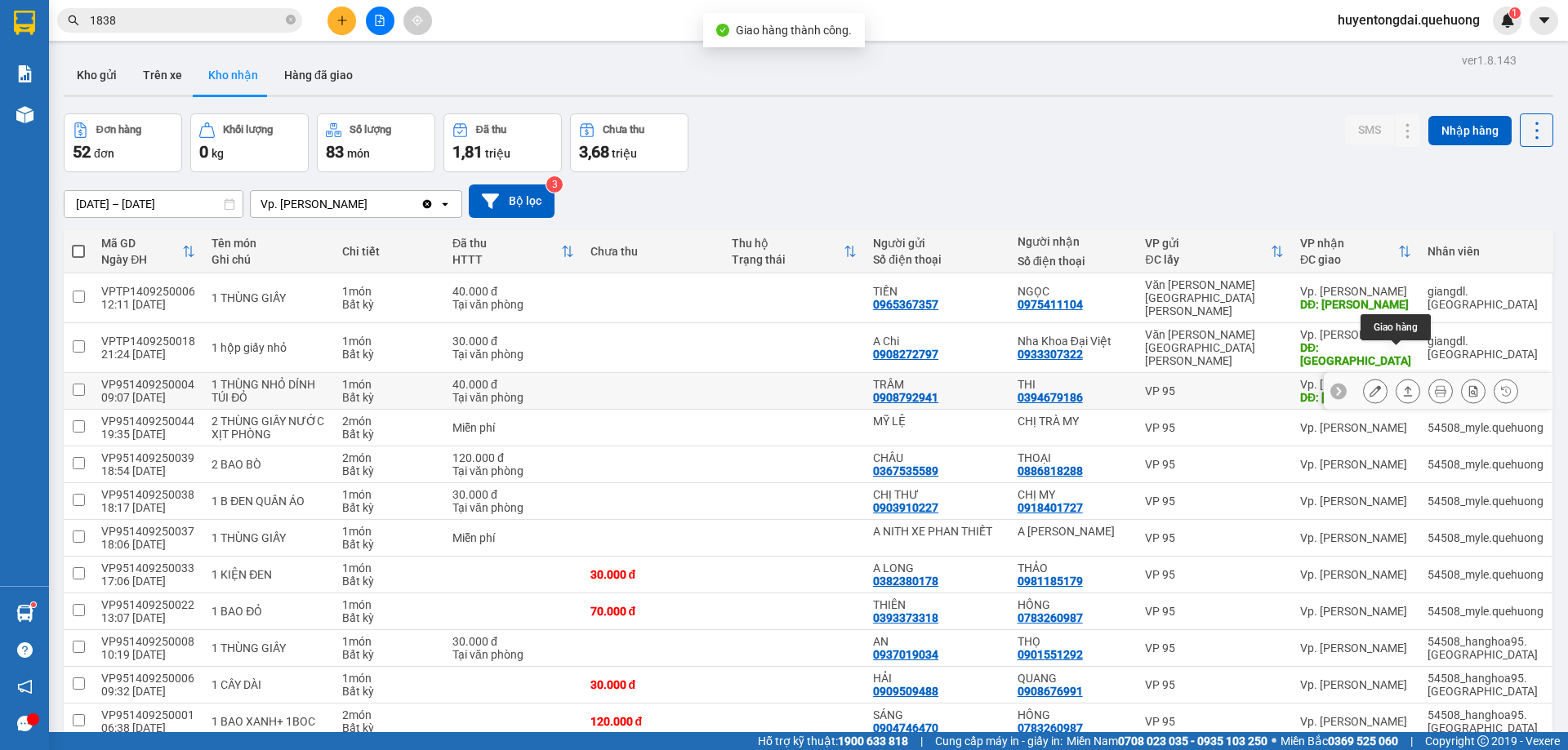
click at [1404, 386] on icon at bounding box center [1408, 391] width 9 height 10
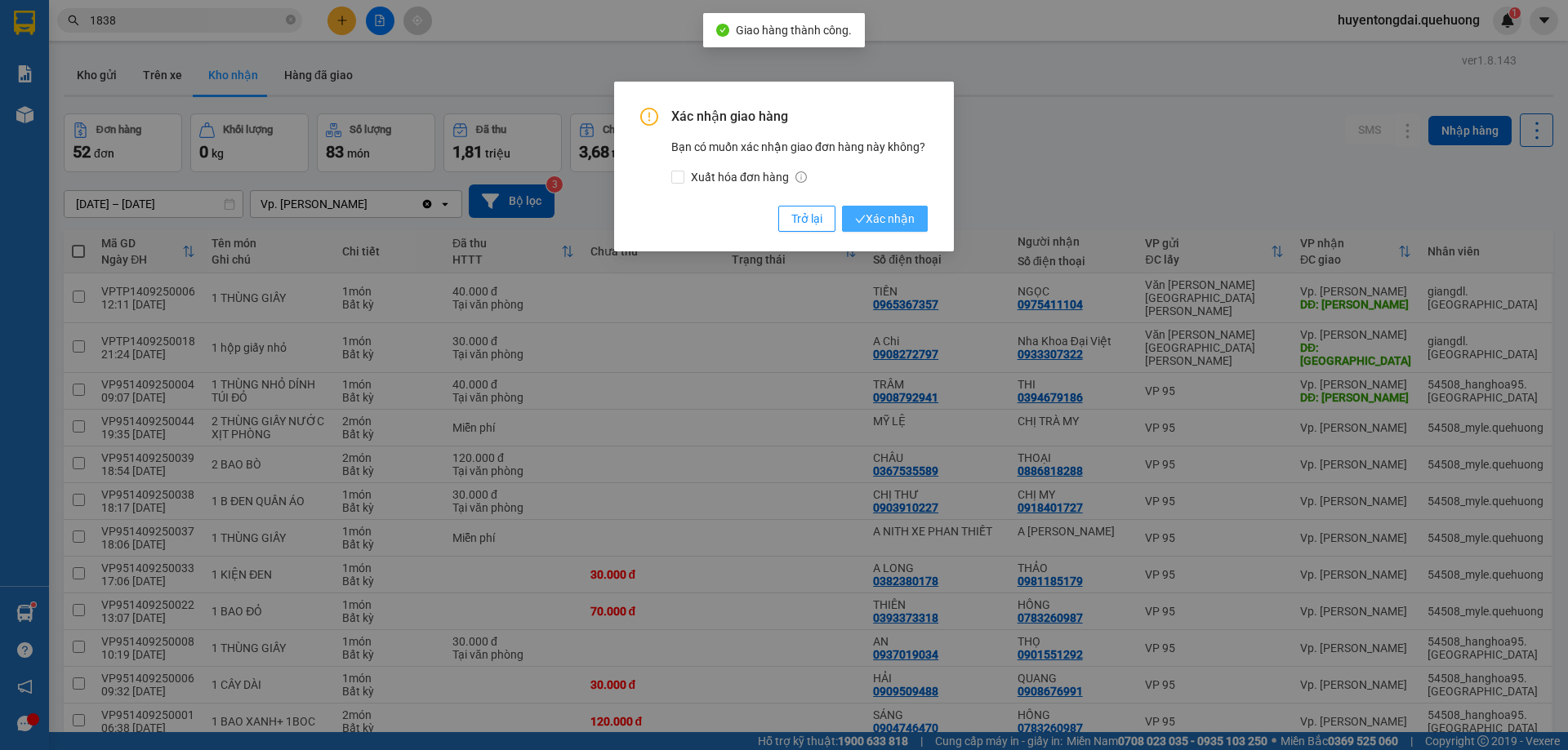
click at [850, 213] on button "Xác nhận" at bounding box center [885, 219] width 86 height 26
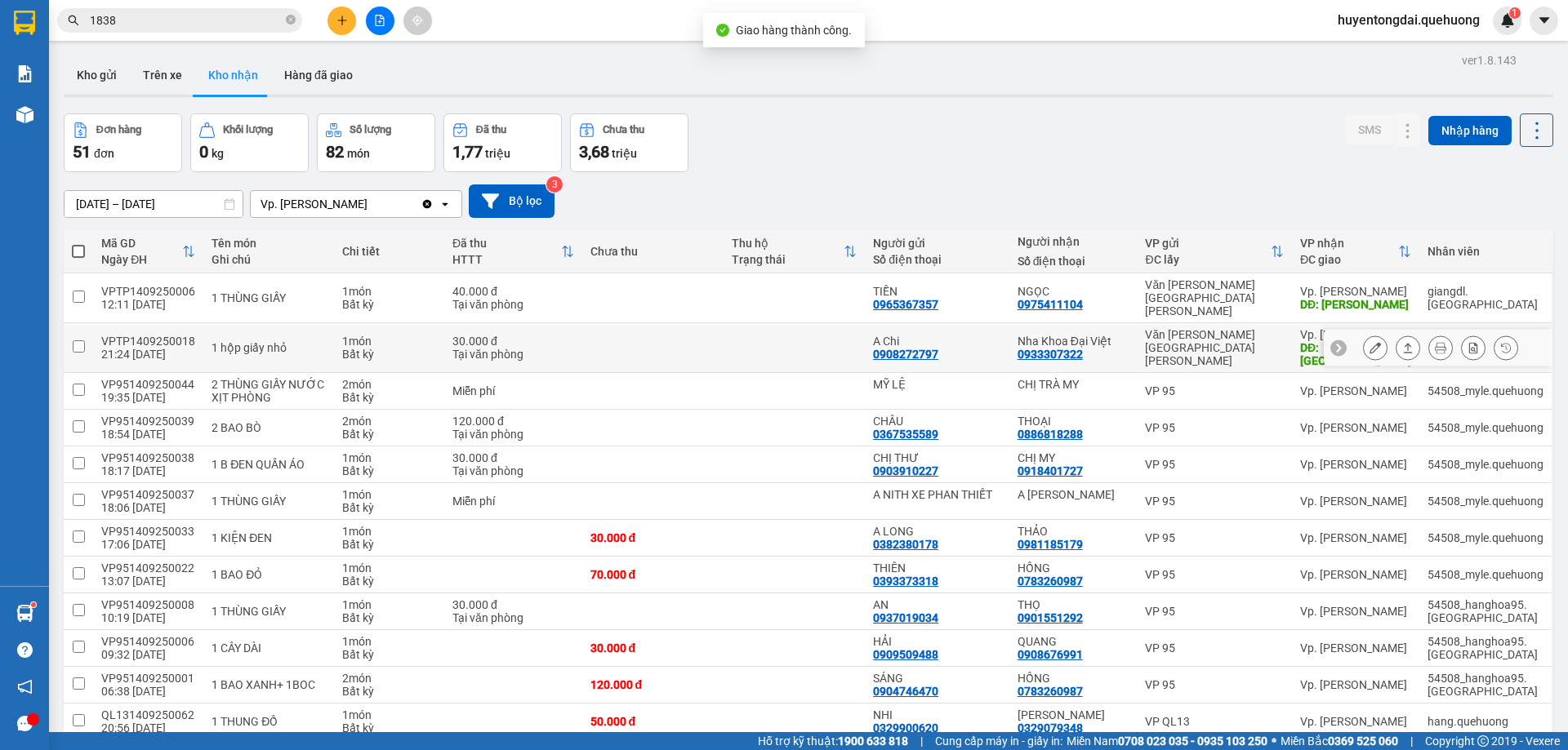
click at [1402, 342] on icon at bounding box center [1407, 348] width 11 height 11
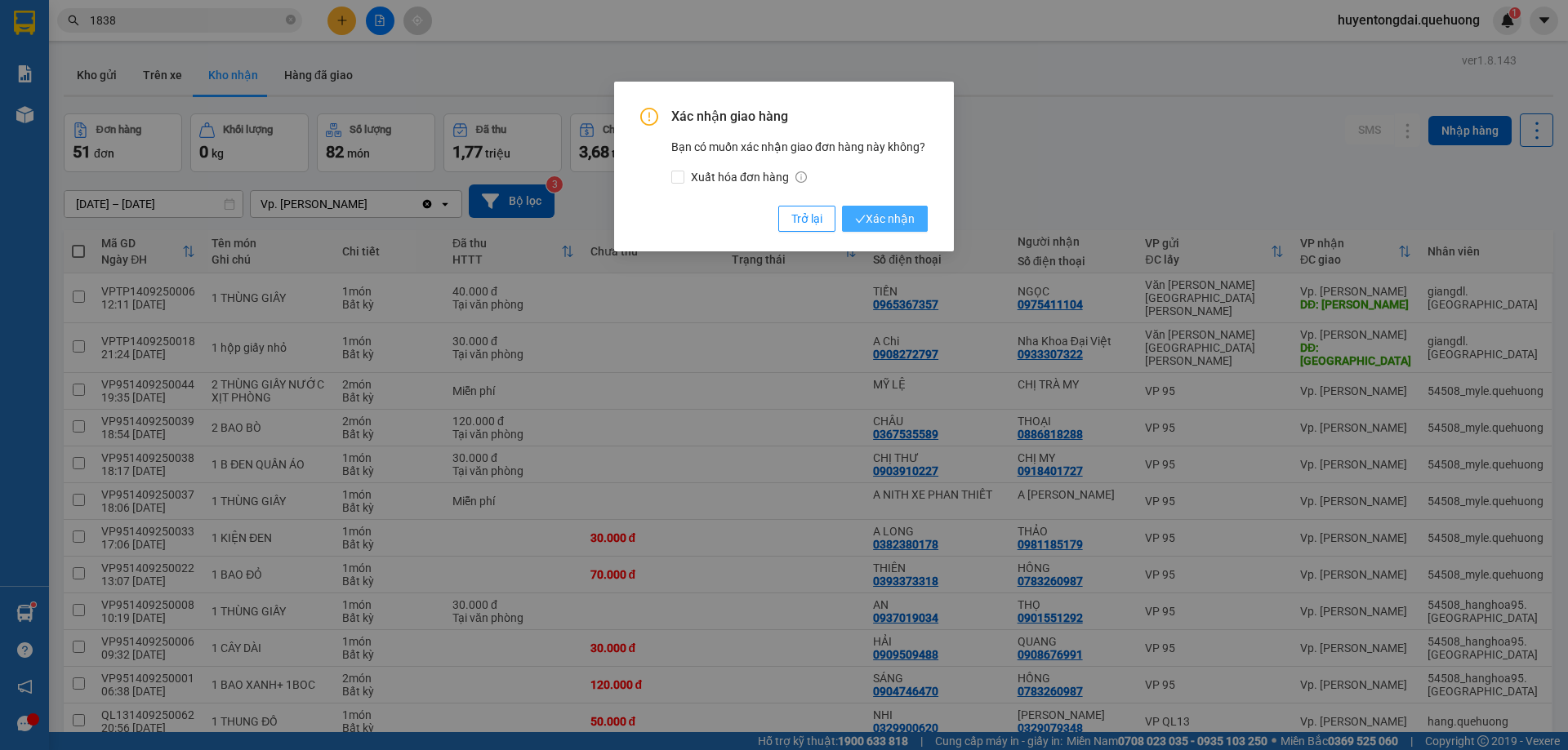
click at [902, 216] on span "Xác nhận" at bounding box center [885, 218] width 60 height 18
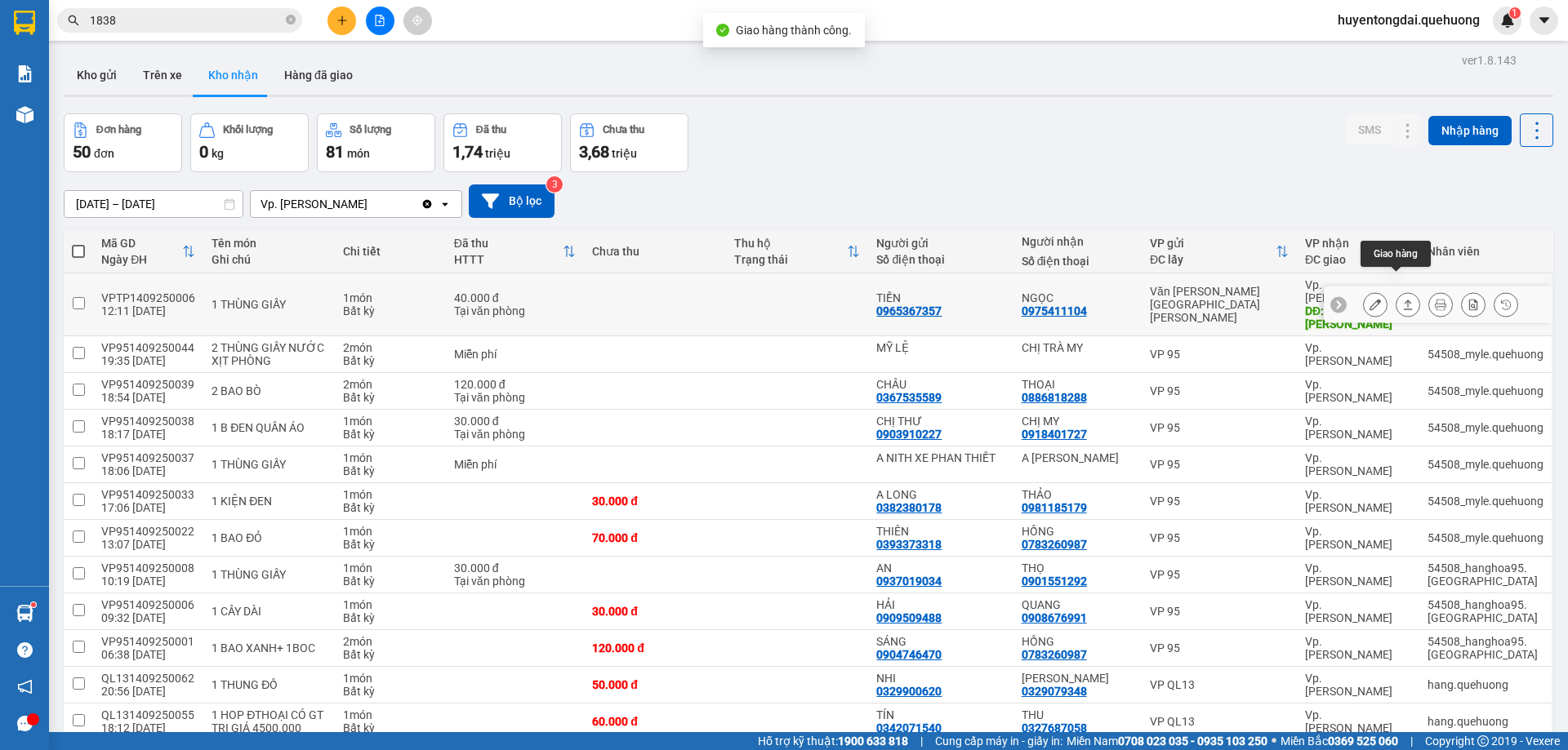
click at [1397, 291] on button at bounding box center [1407, 305] width 23 height 29
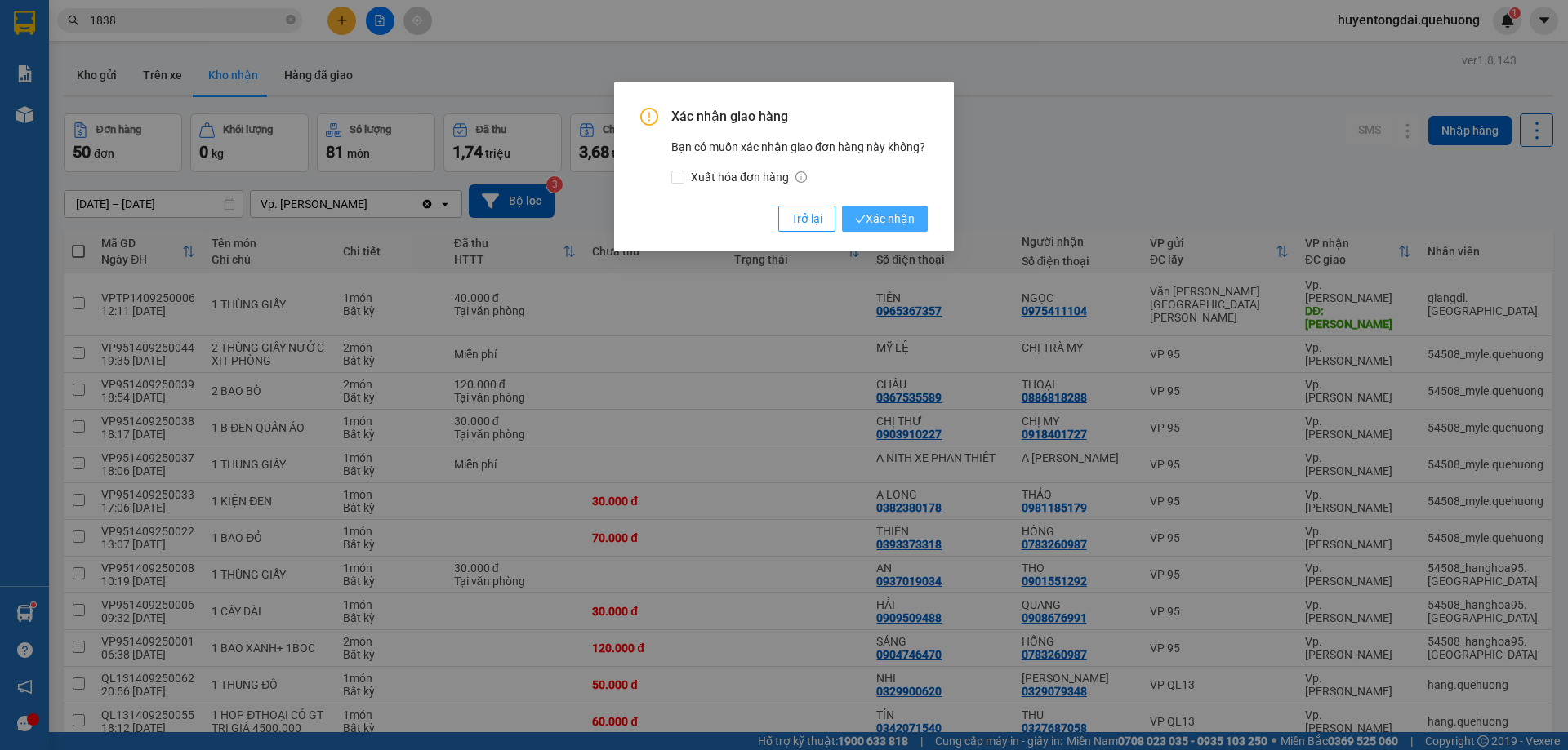
click at [900, 213] on span "Xác nhận" at bounding box center [885, 218] width 60 height 18
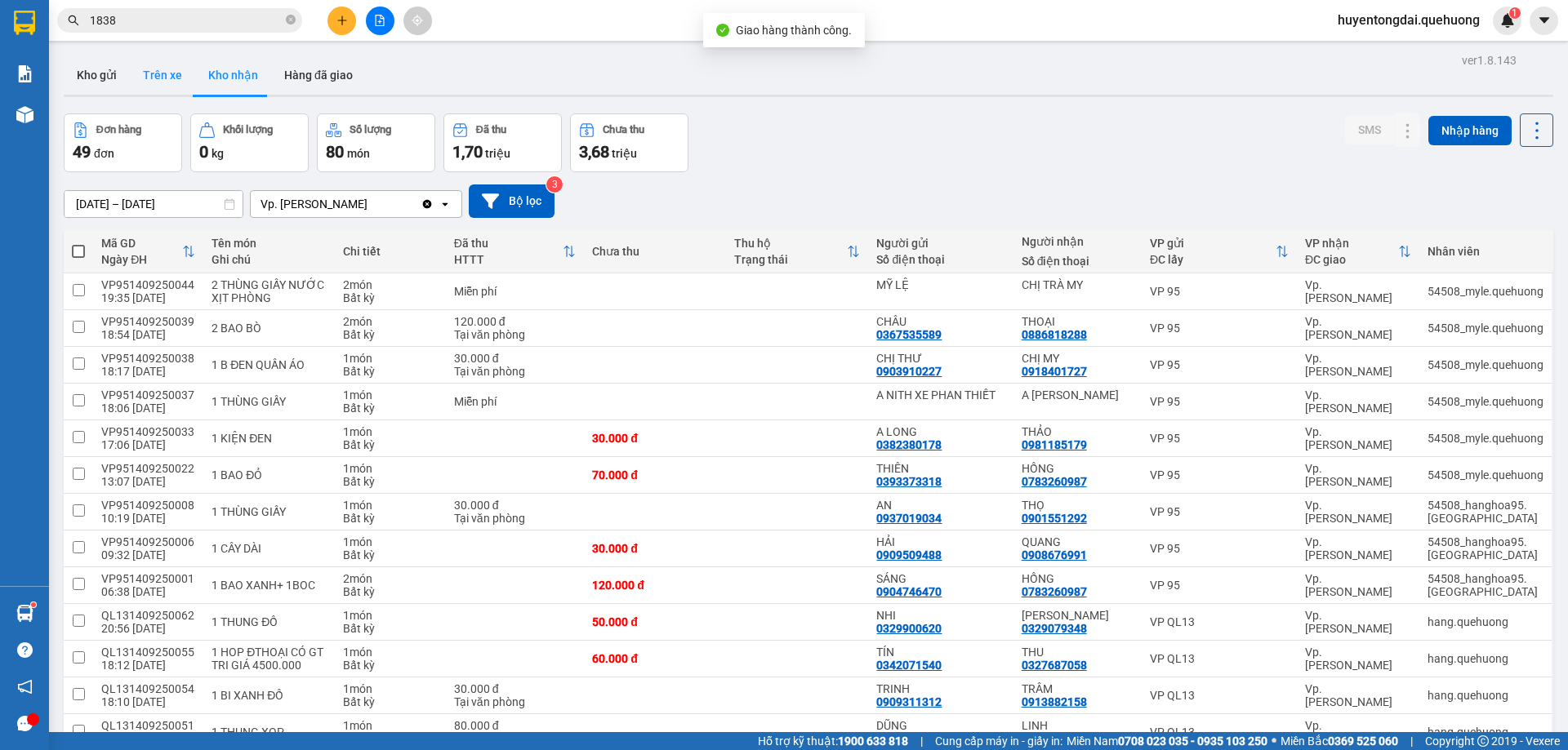
click at [161, 81] on button "Trên xe" at bounding box center [162, 76] width 65 height 39
type input "[DATE] – [DATE]"
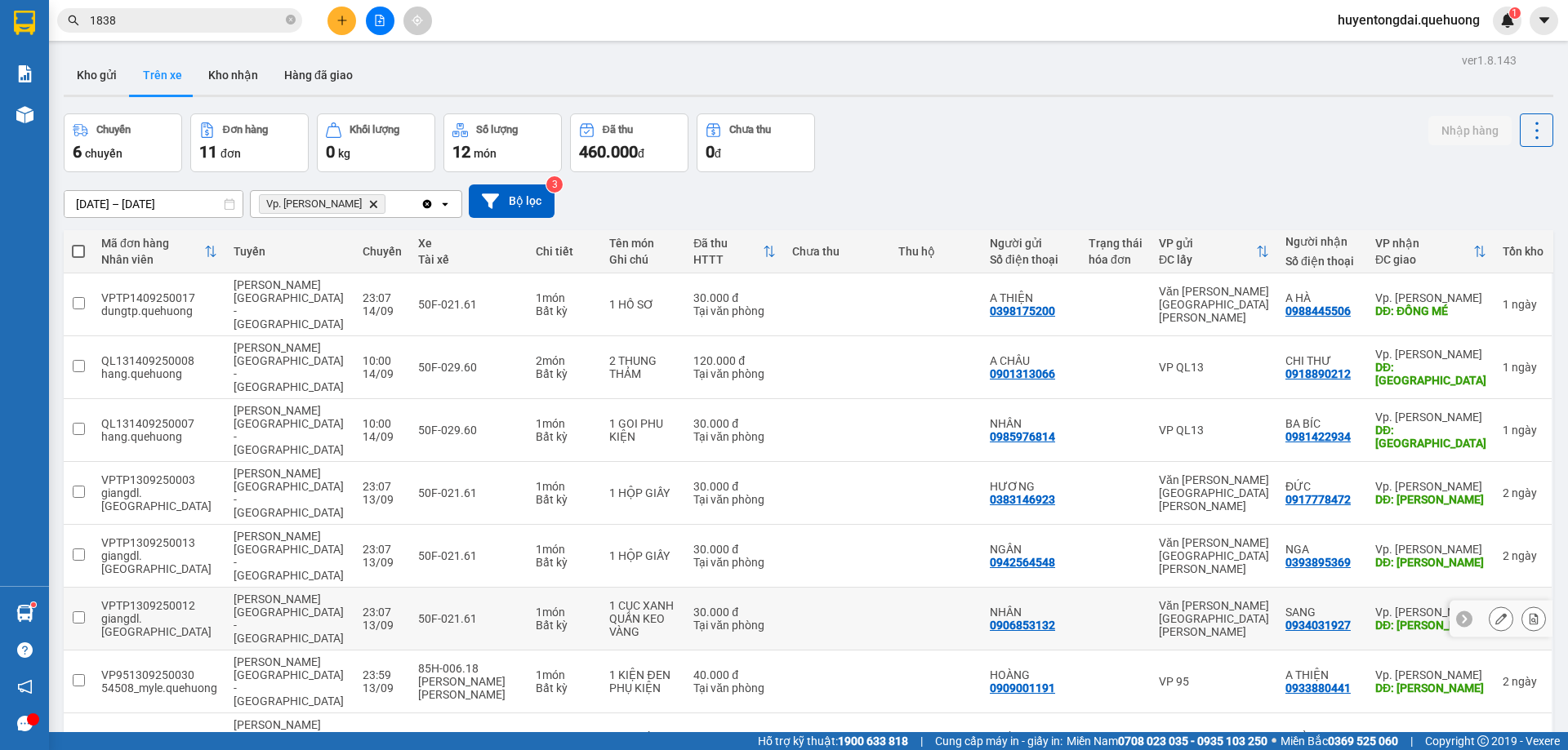
scroll to position [99, 0]
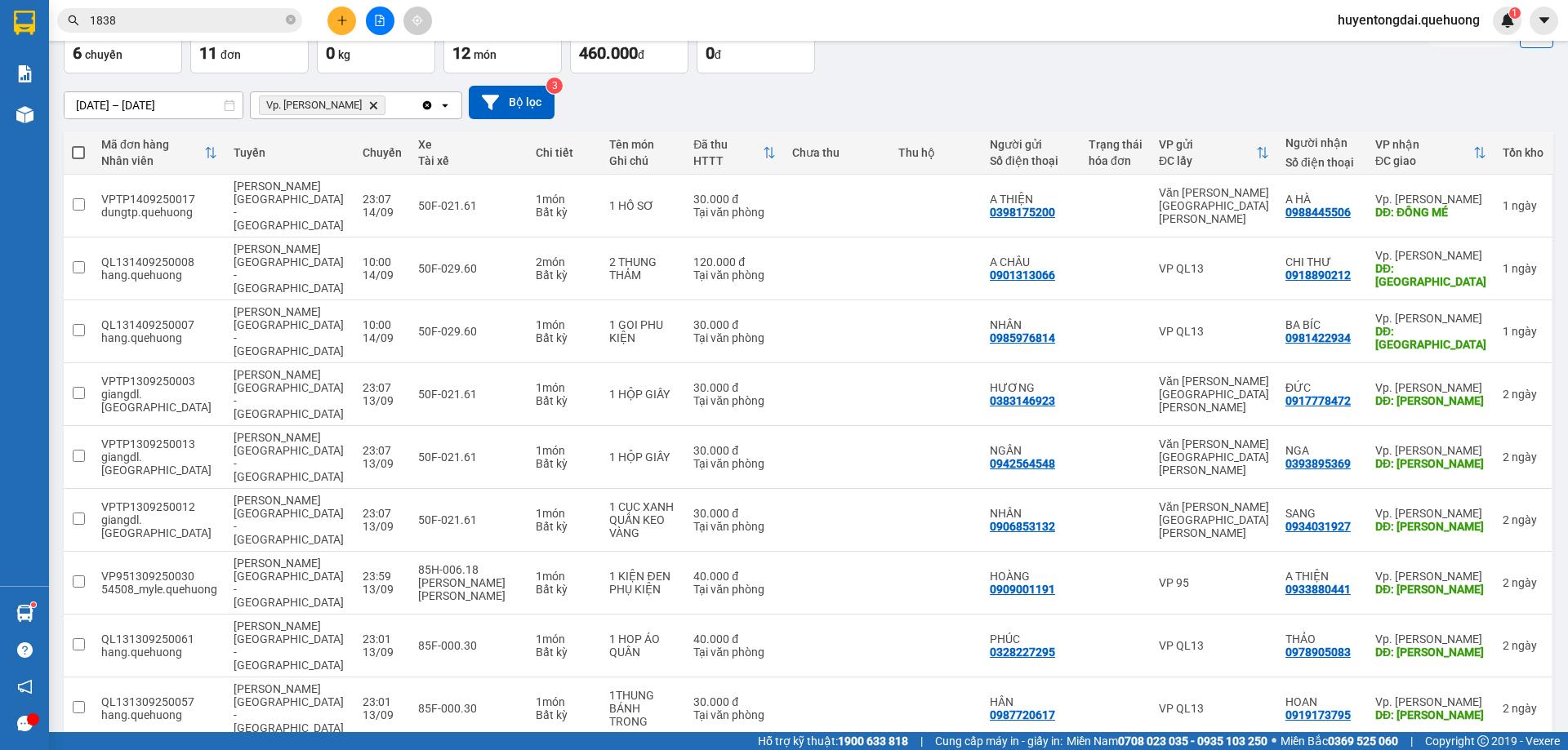
click at [1487, 666] on div "100 / trang" at bounding box center [1485, 656] width 98 height 30
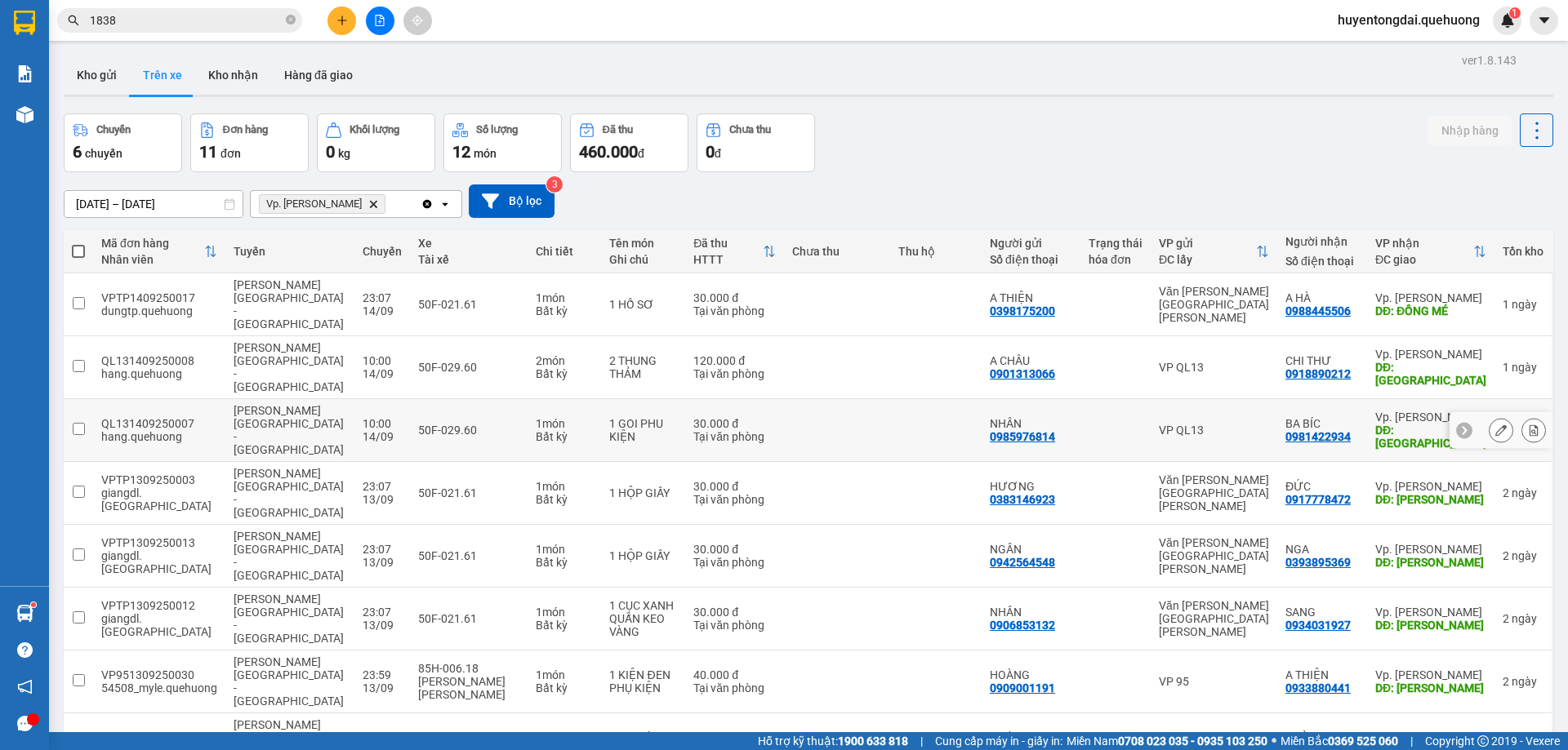
scroll to position [148, 0]
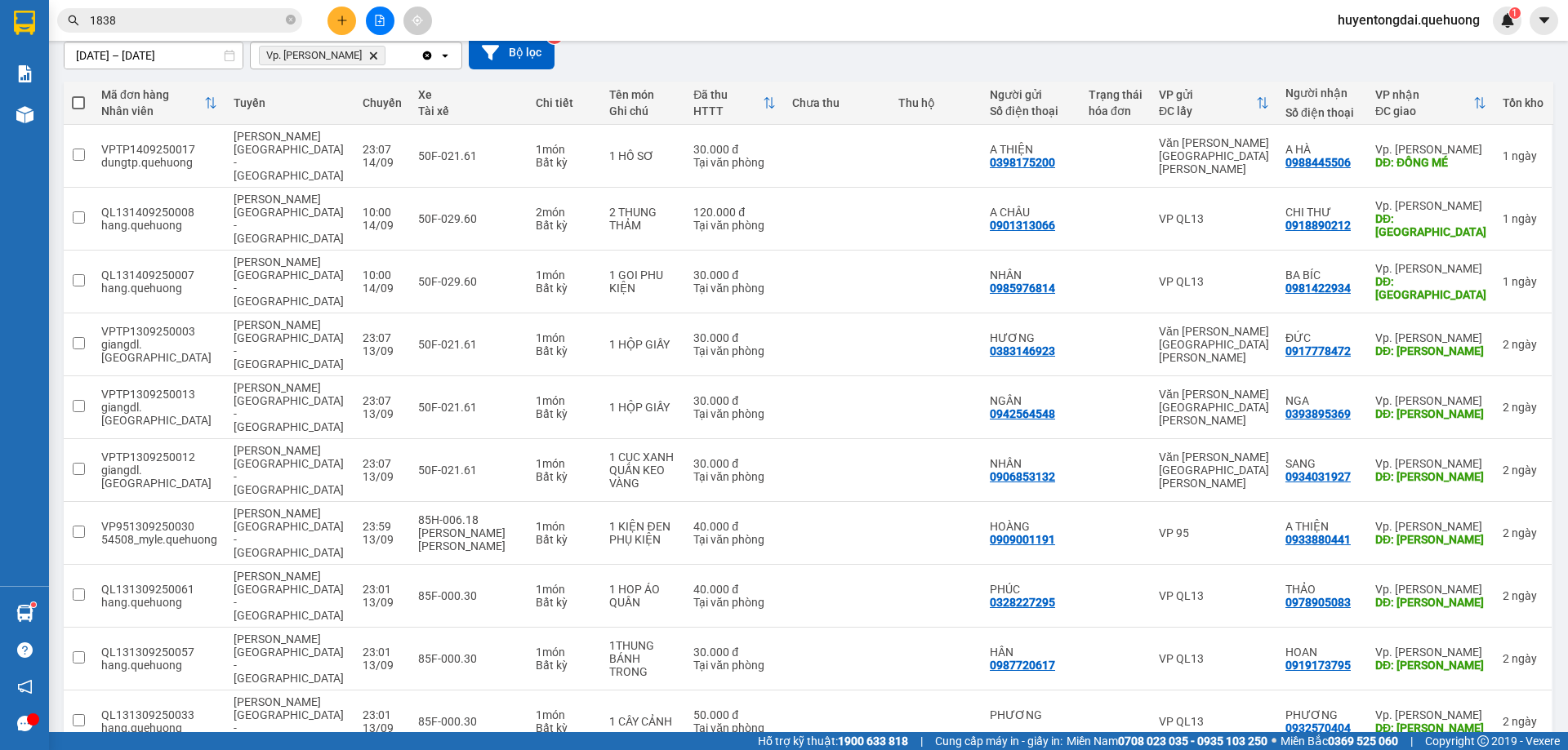
click at [83, 96] on span at bounding box center [78, 103] width 13 height 13
click at [78, 95] on input "checkbox" at bounding box center [78, 95] width 0 height 0
checkbox input "true"
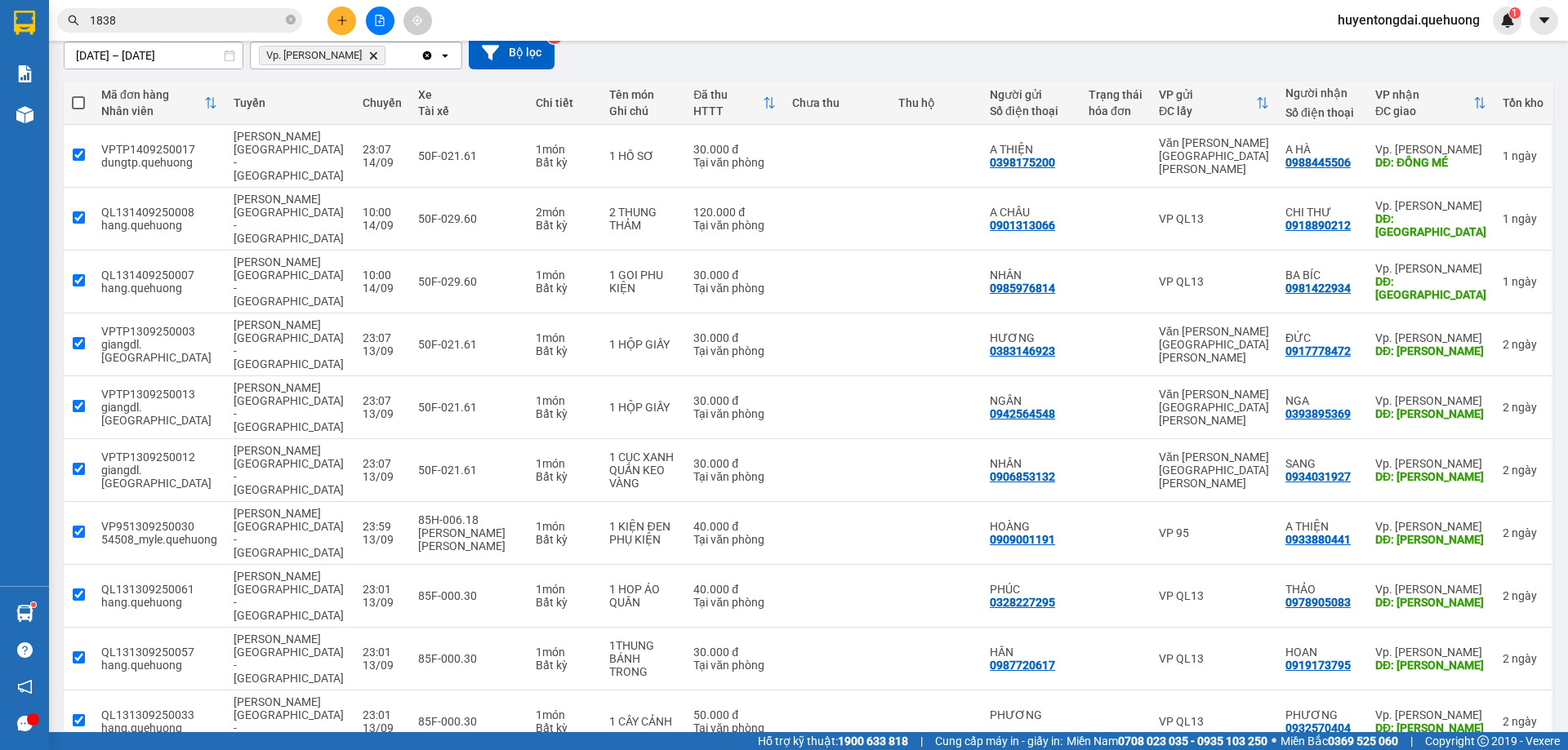
checkbox input "true"
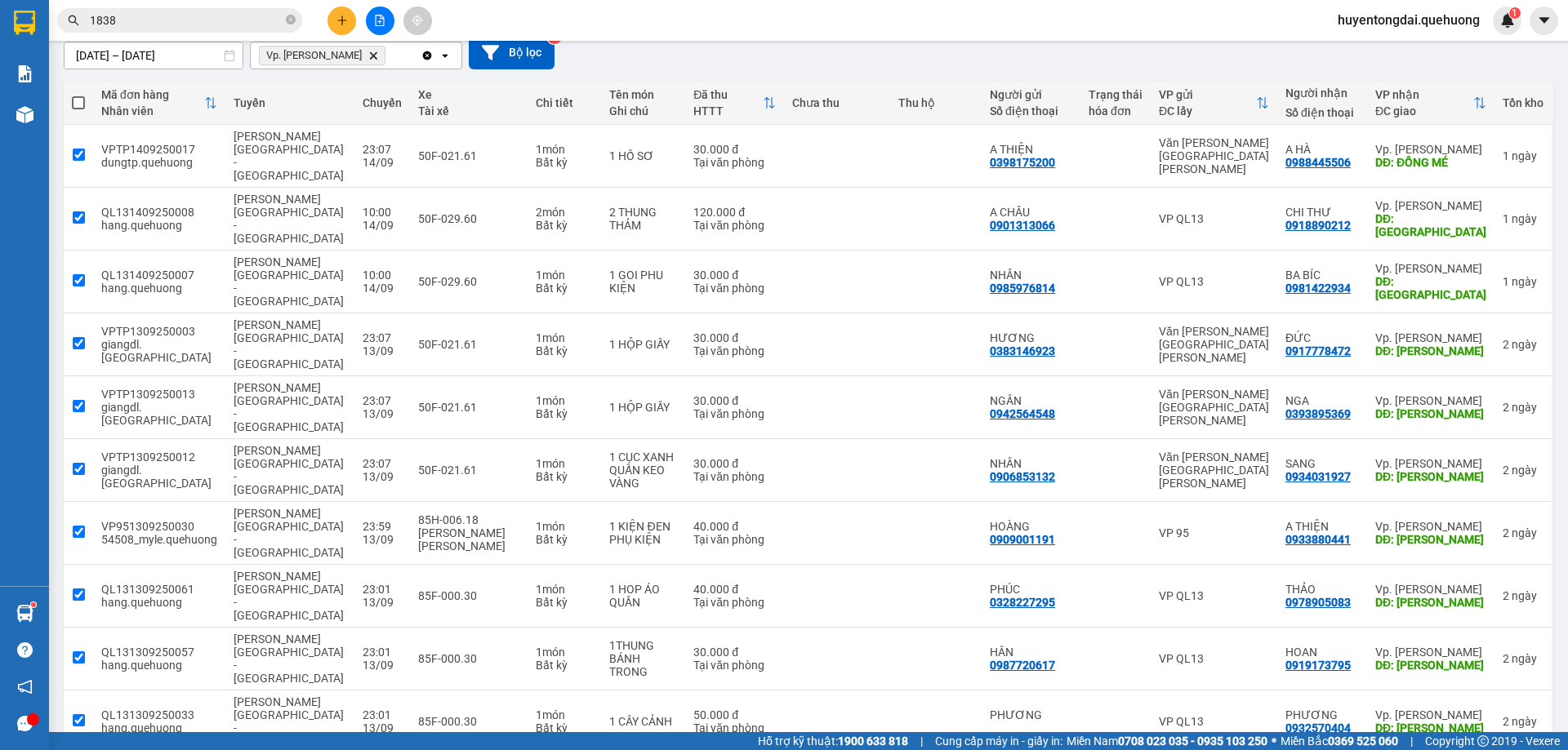
checkbox input "true"
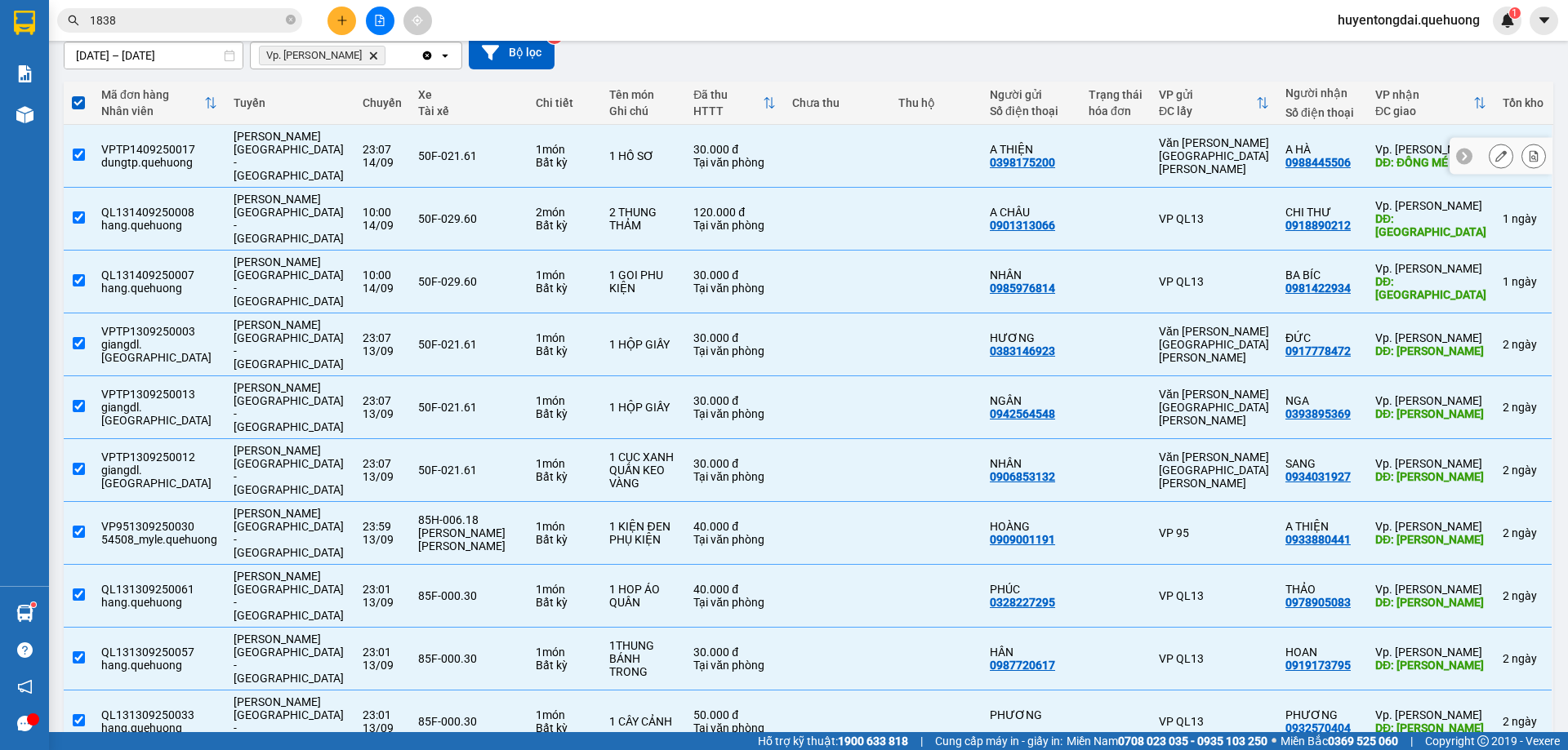
click at [77, 148] on input "checkbox" at bounding box center [78, 154] width 12 height 12
checkbox input "false"
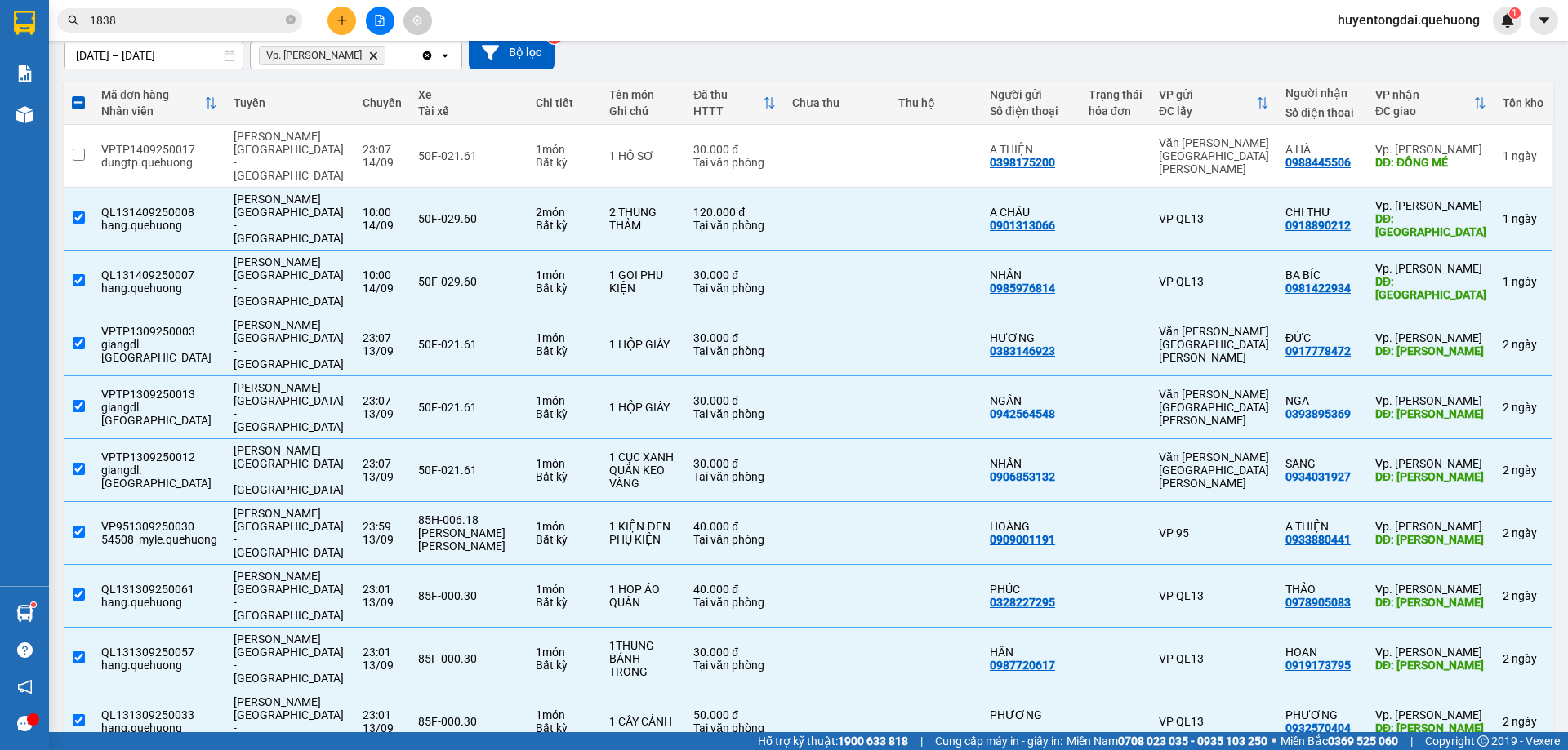
scroll to position [0, 0]
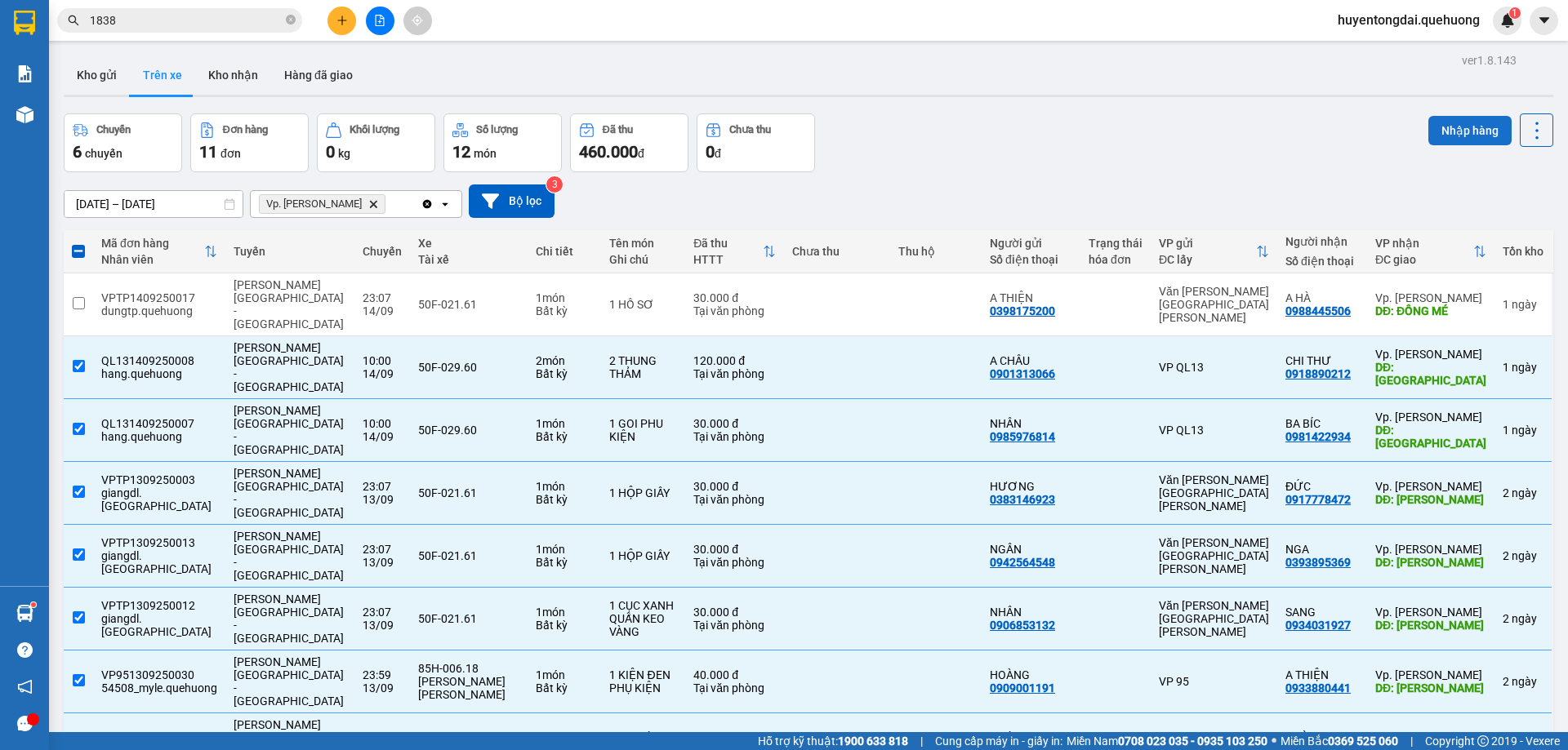
click at [1448, 128] on button "Nhập hàng" at bounding box center [1469, 131] width 83 height 30
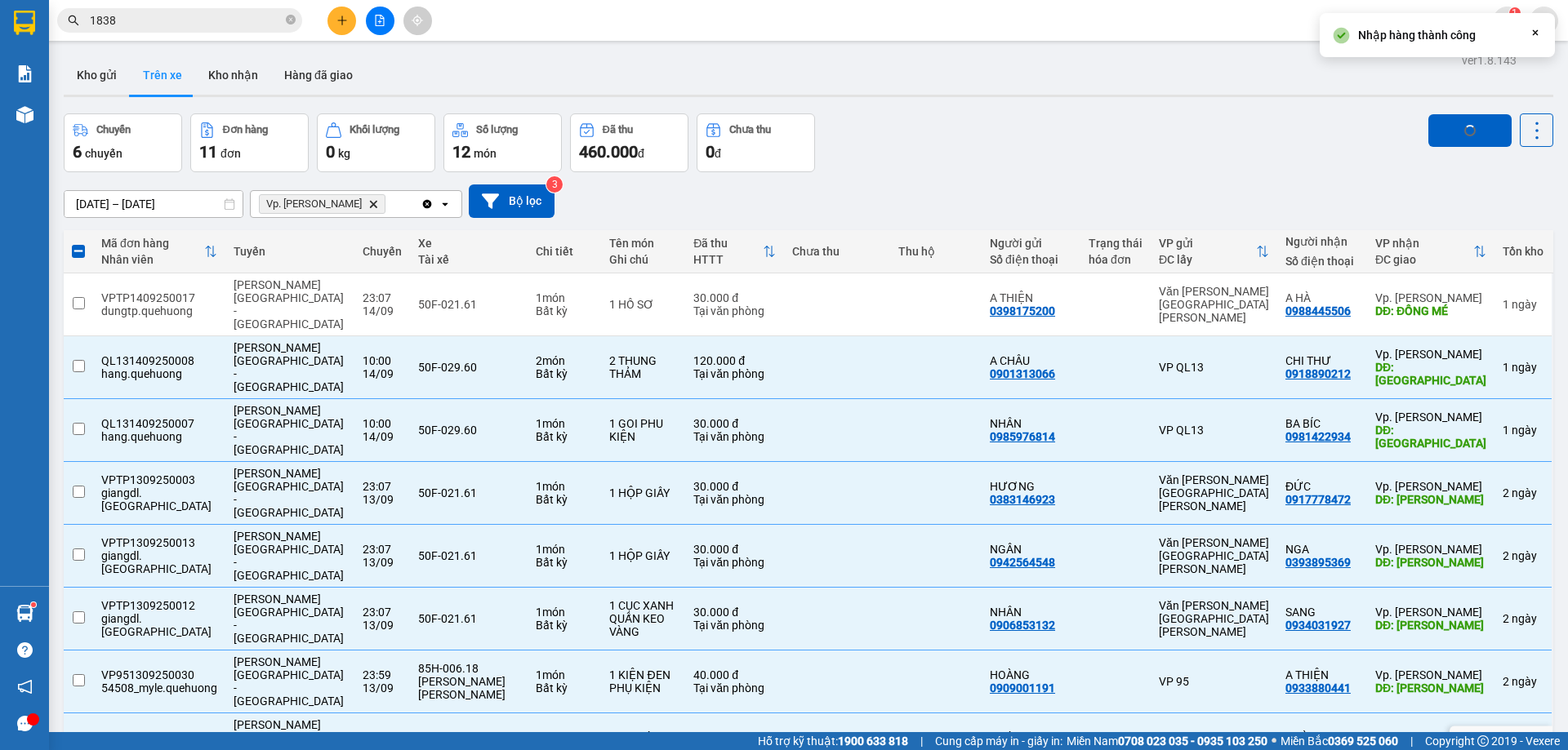
checkbox input "false"
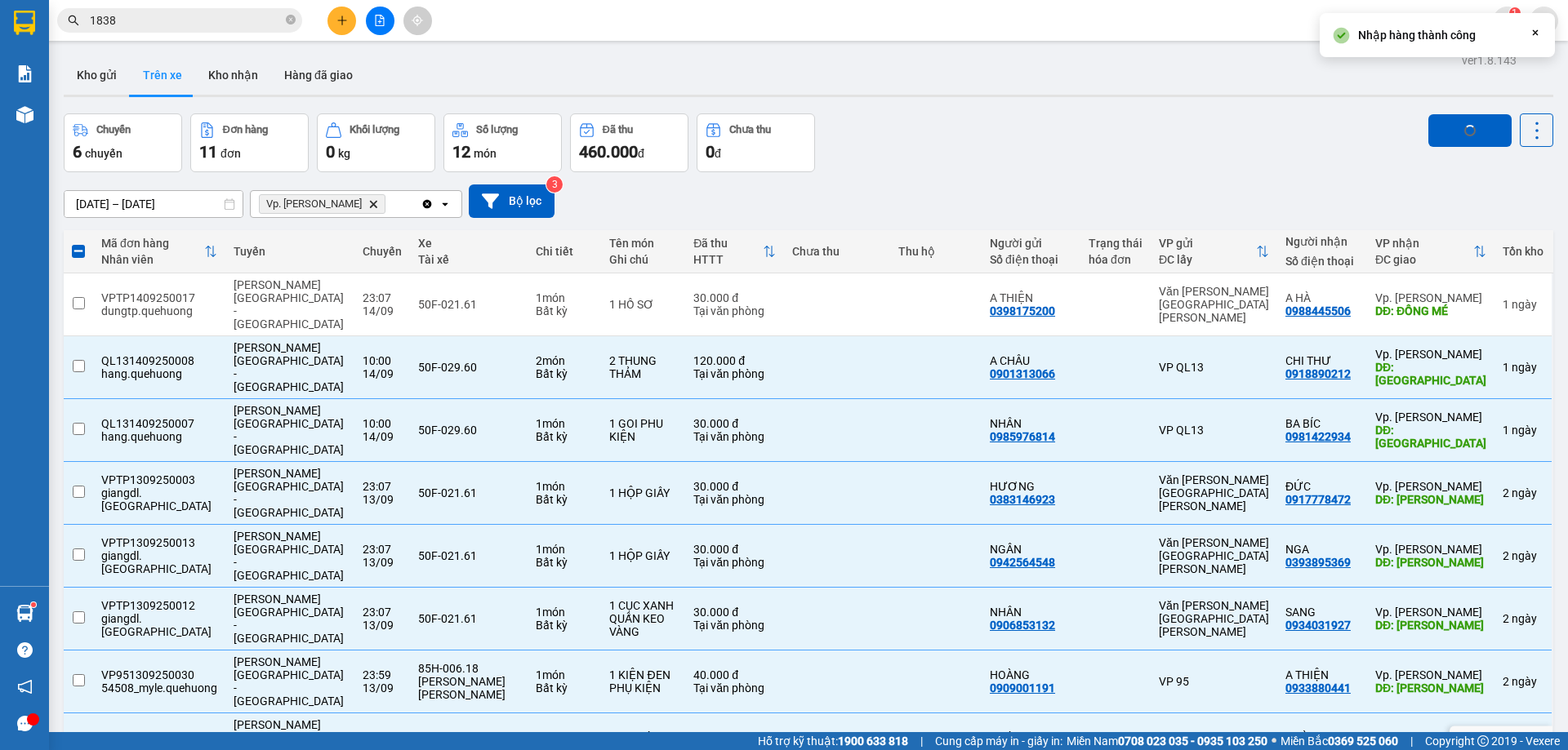
checkbox input "false"
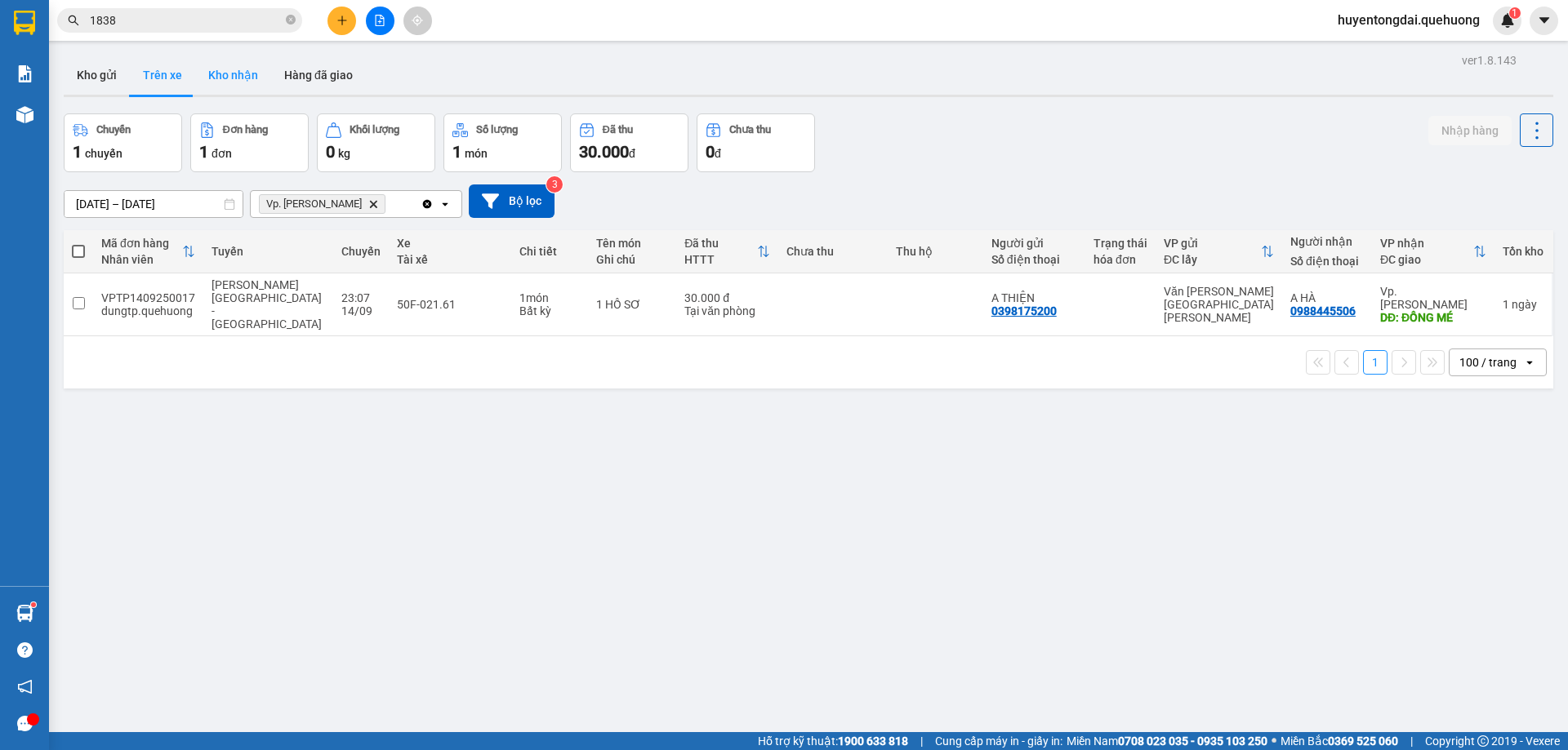
click at [251, 58] on button "Kho nhận" at bounding box center [232, 76] width 76 height 39
type input "[DATE] – [DATE]"
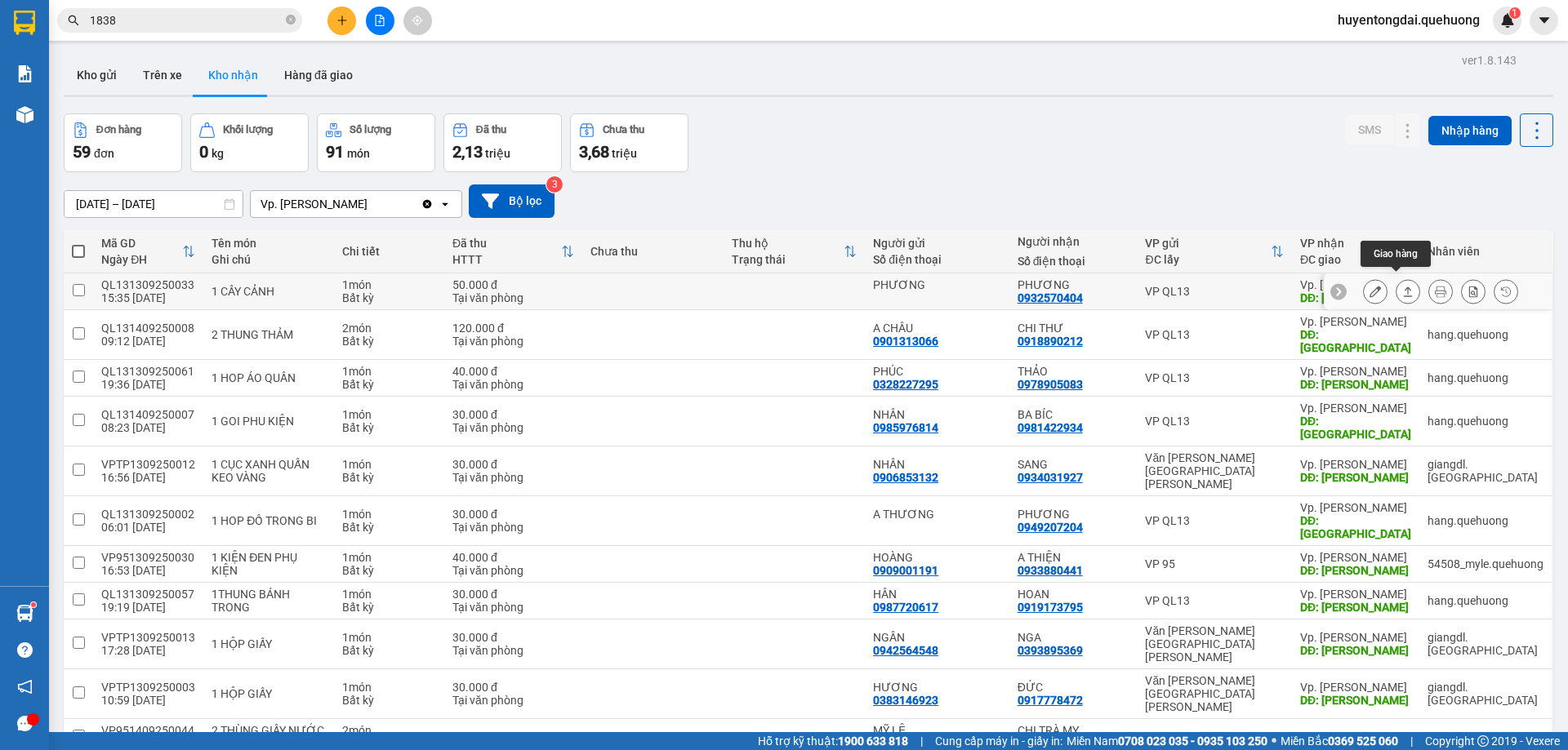
click at [1404, 286] on icon at bounding box center [1408, 291] width 9 height 10
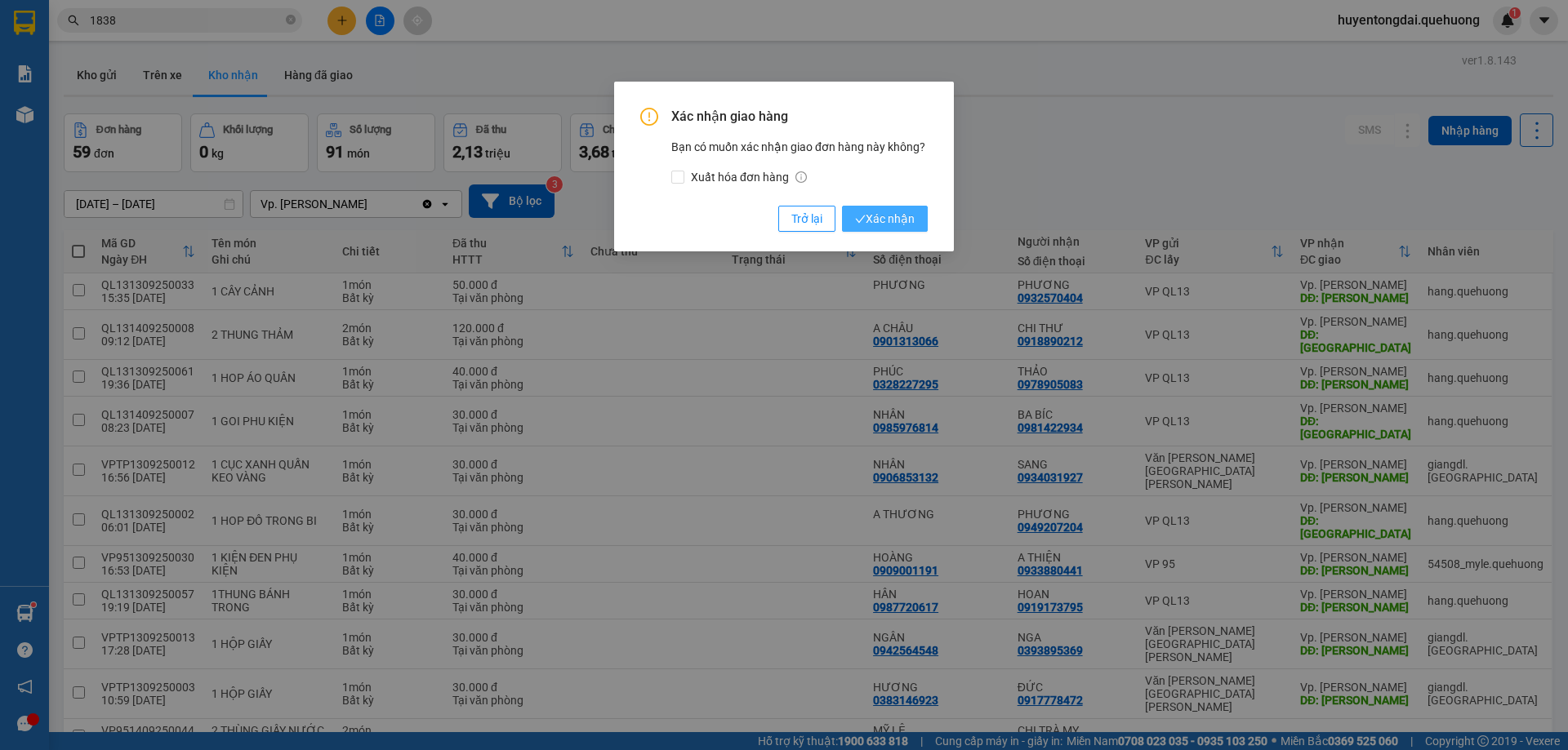
click at [878, 212] on span "Xác nhận" at bounding box center [885, 218] width 60 height 18
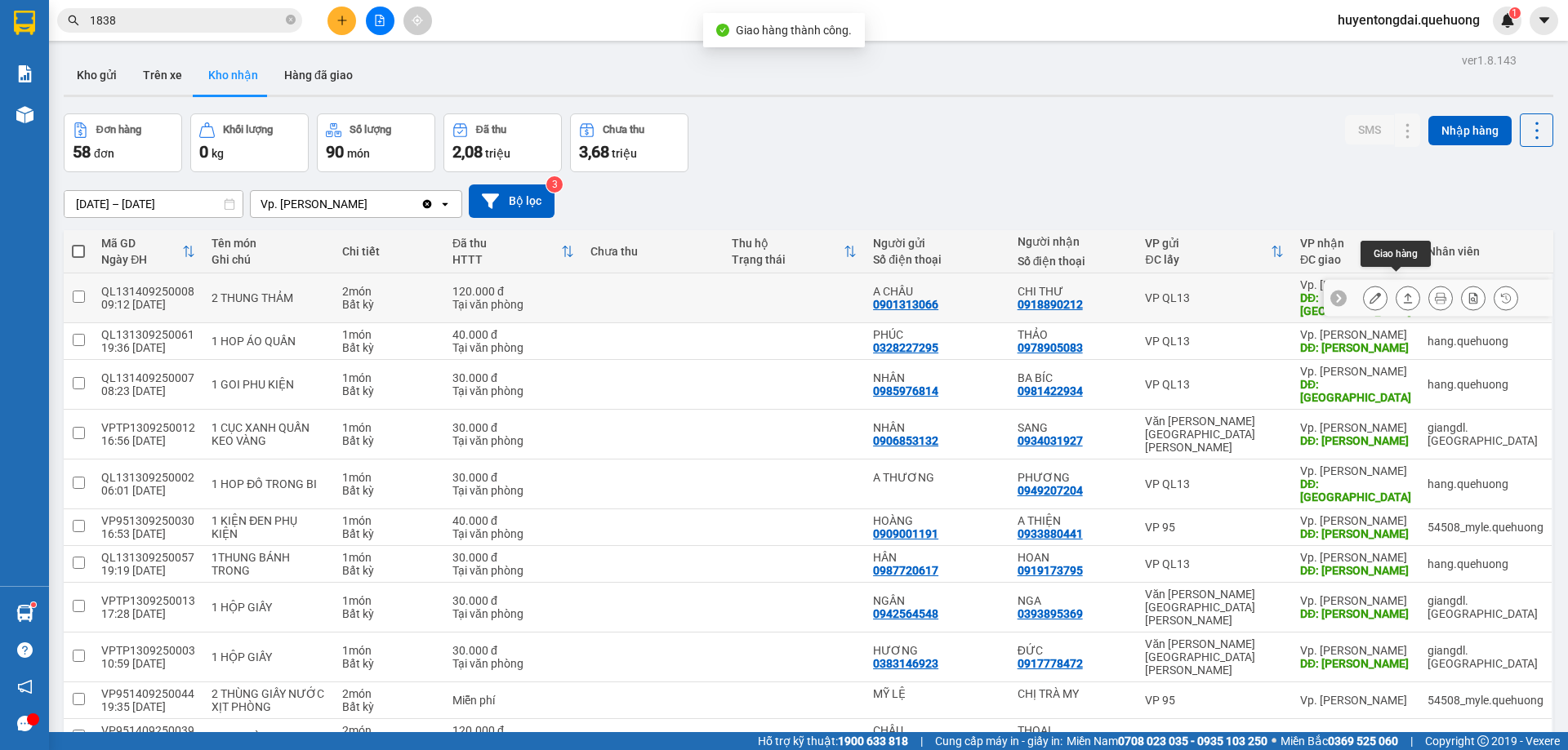
click at [1402, 292] on icon at bounding box center [1407, 298] width 11 height 11
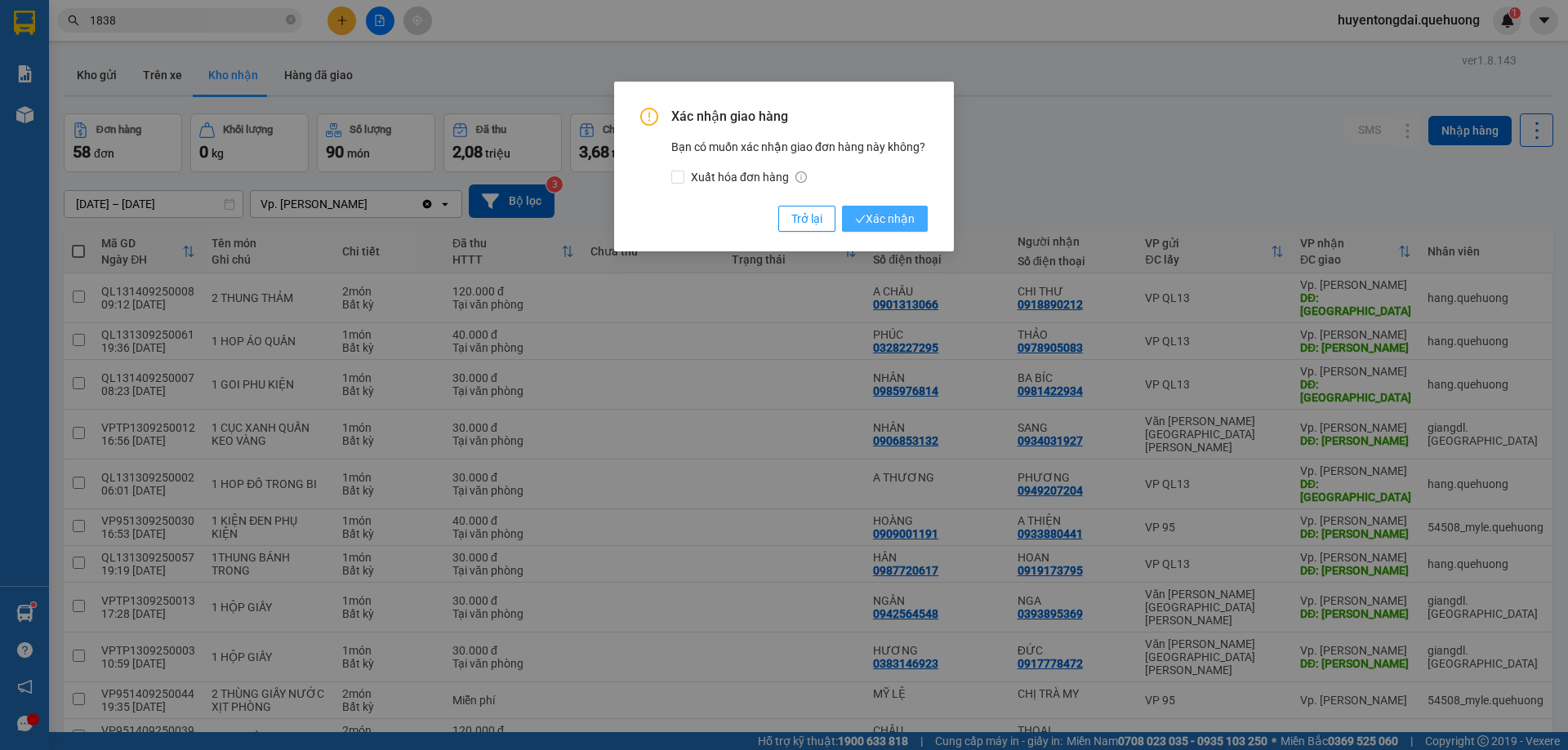
click at [895, 215] on span "Xác nhận" at bounding box center [885, 218] width 60 height 18
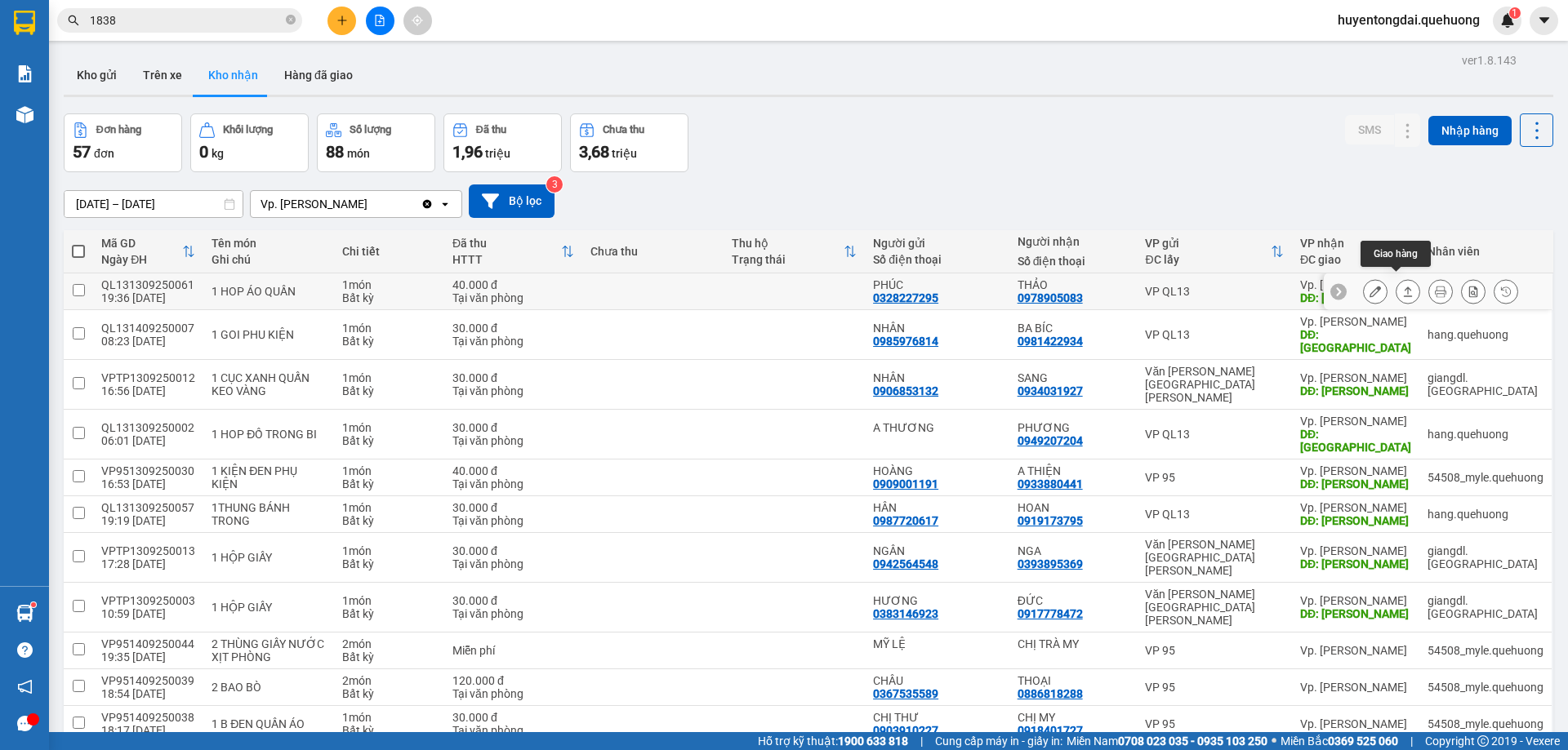
click at [1404, 286] on icon at bounding box center [1408, 291] width 9 height 10
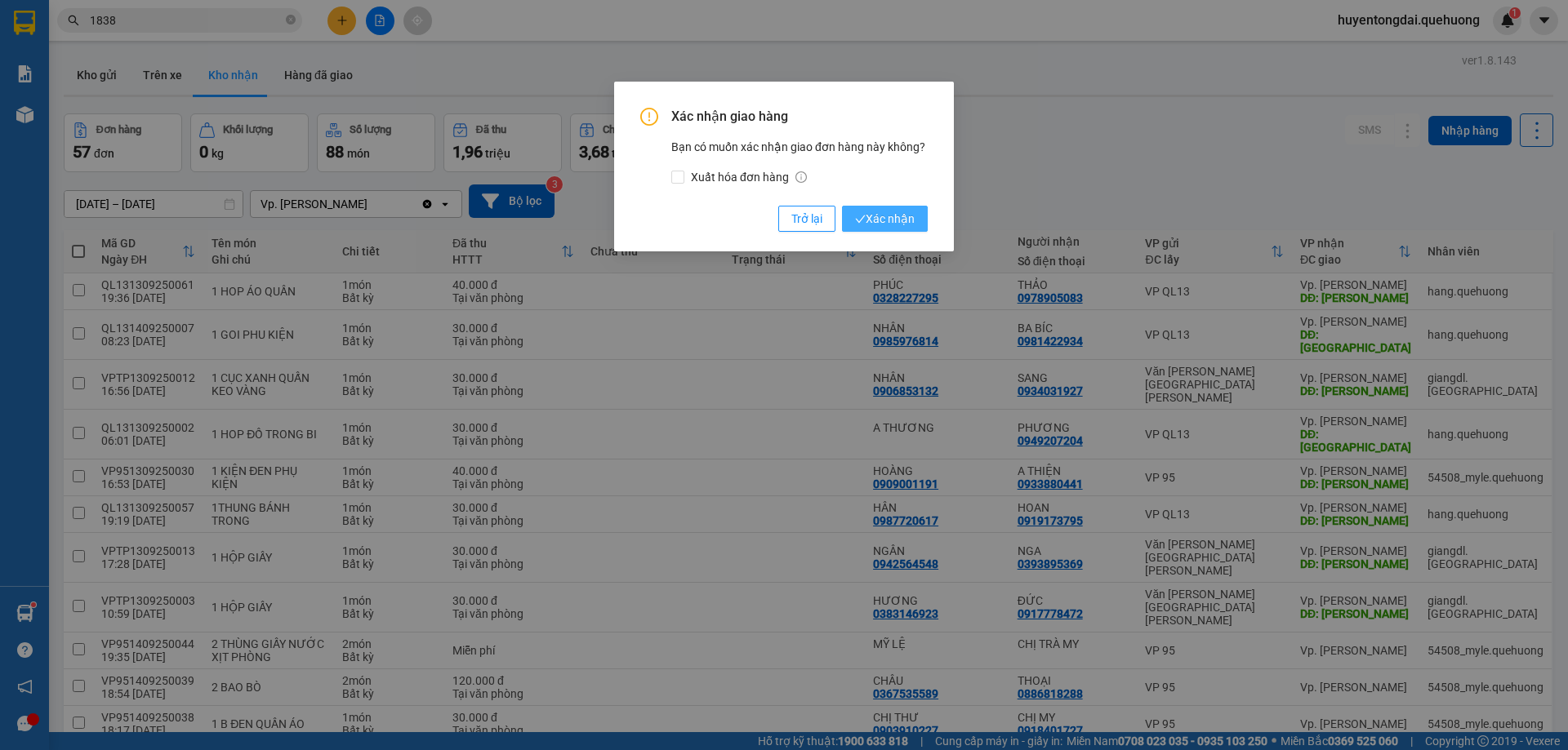
click at [912, 213] on span "Xác nhận" at bounding box center [885, 218] width 60 height 18
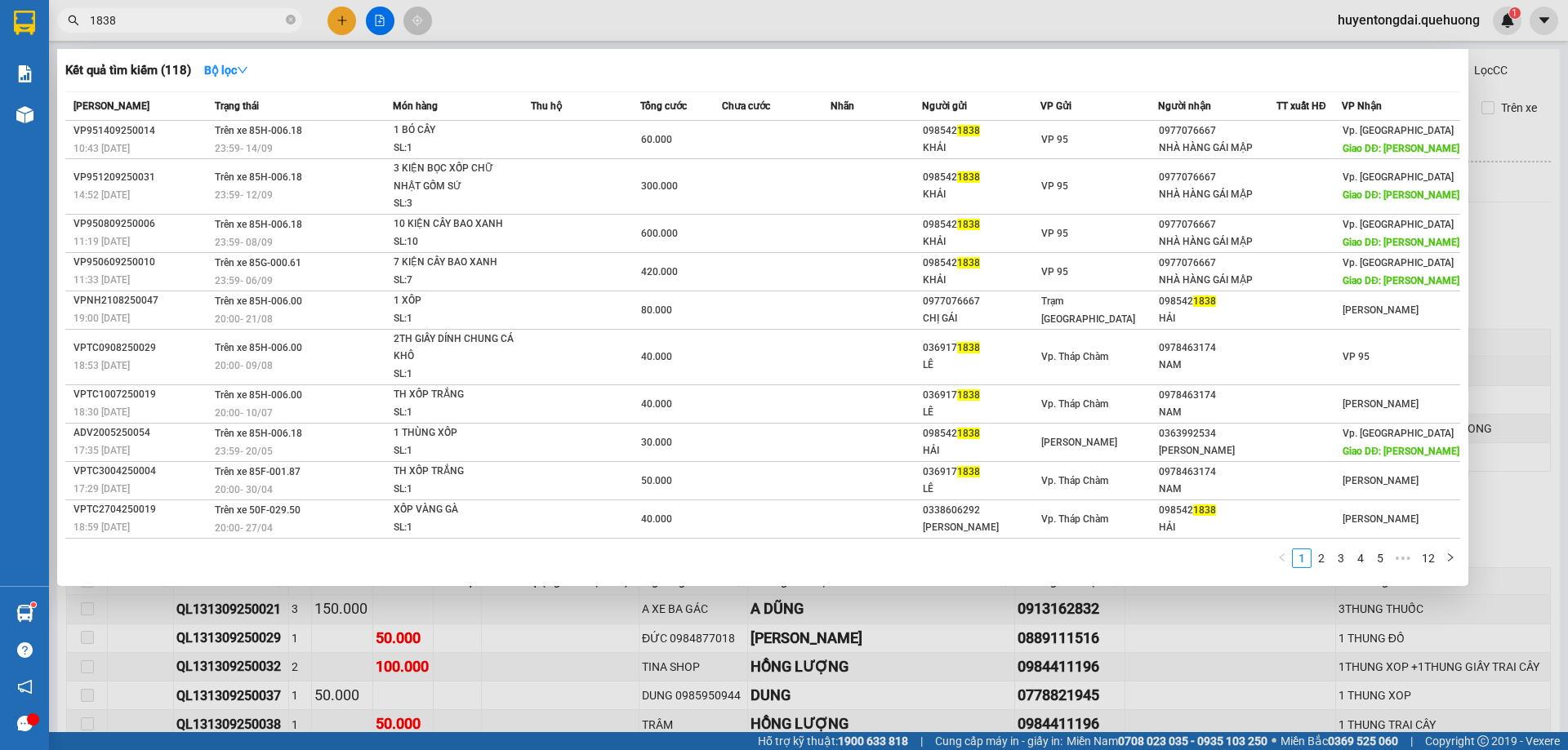
click at [283, 20] on span "1838" at bounding box center [179, 21] width 245 height 24
click at [286, 20] on span "1838" at bounding box center [179, 21] width 245 height 24
click at [289, 21] on icon "close-circle" at bounding box center [290, 20] width 10 height 10
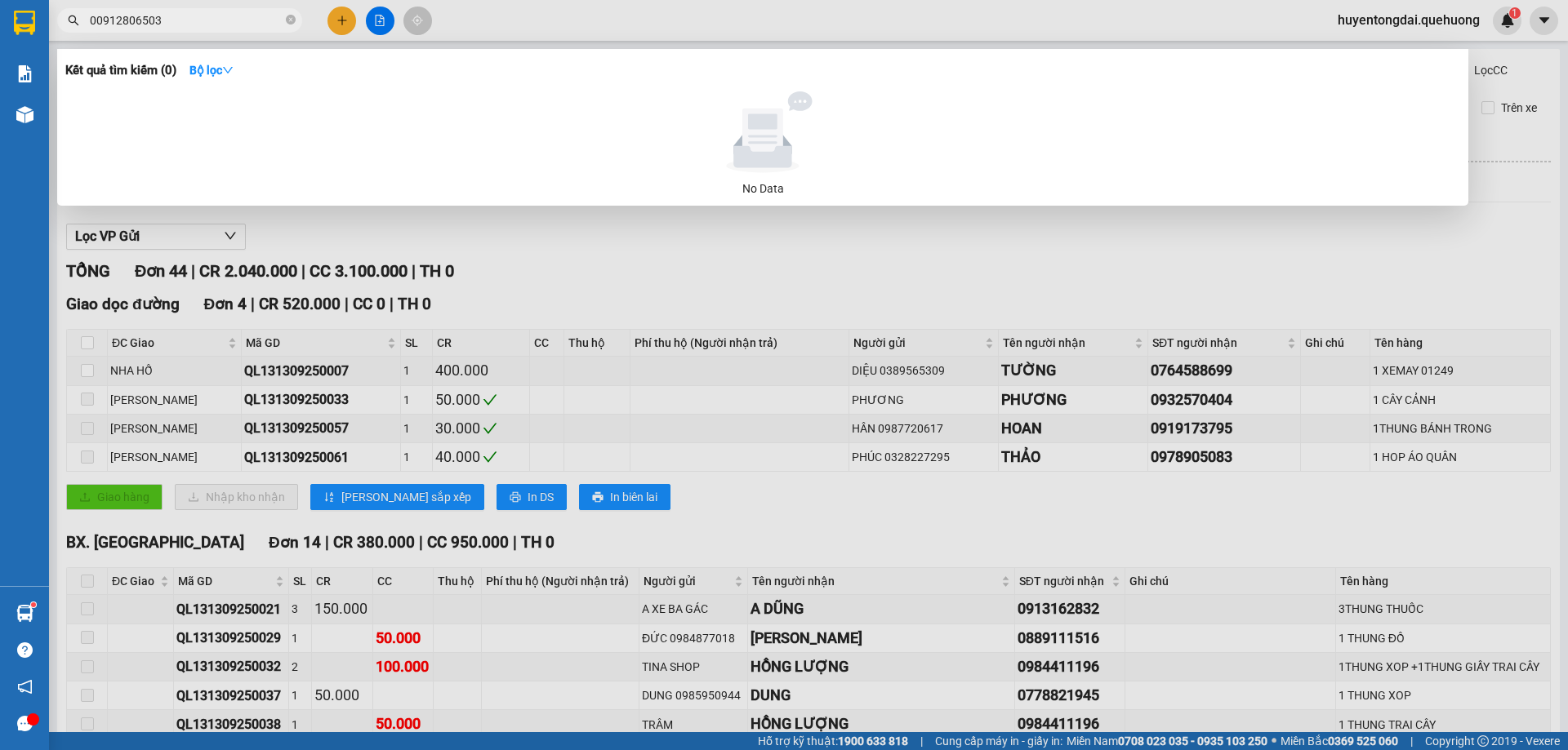
click at [99, 13] on input "00912806503" at bounding box center [186, 20] width 193 height 18
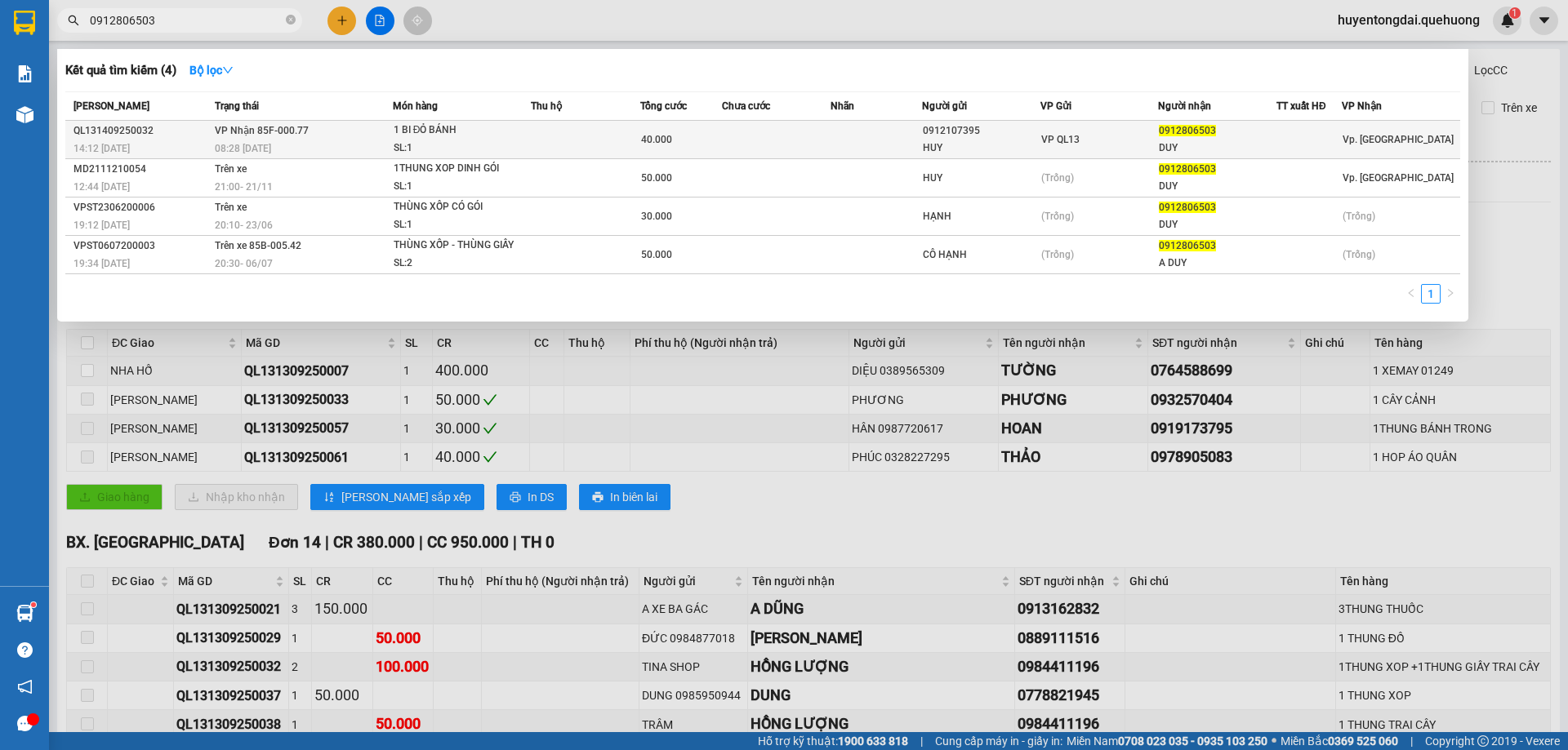
type input "0912806503"
click at [1226, 145] on div "DUY" at bounding box center [1217, 148] width 117 height 17
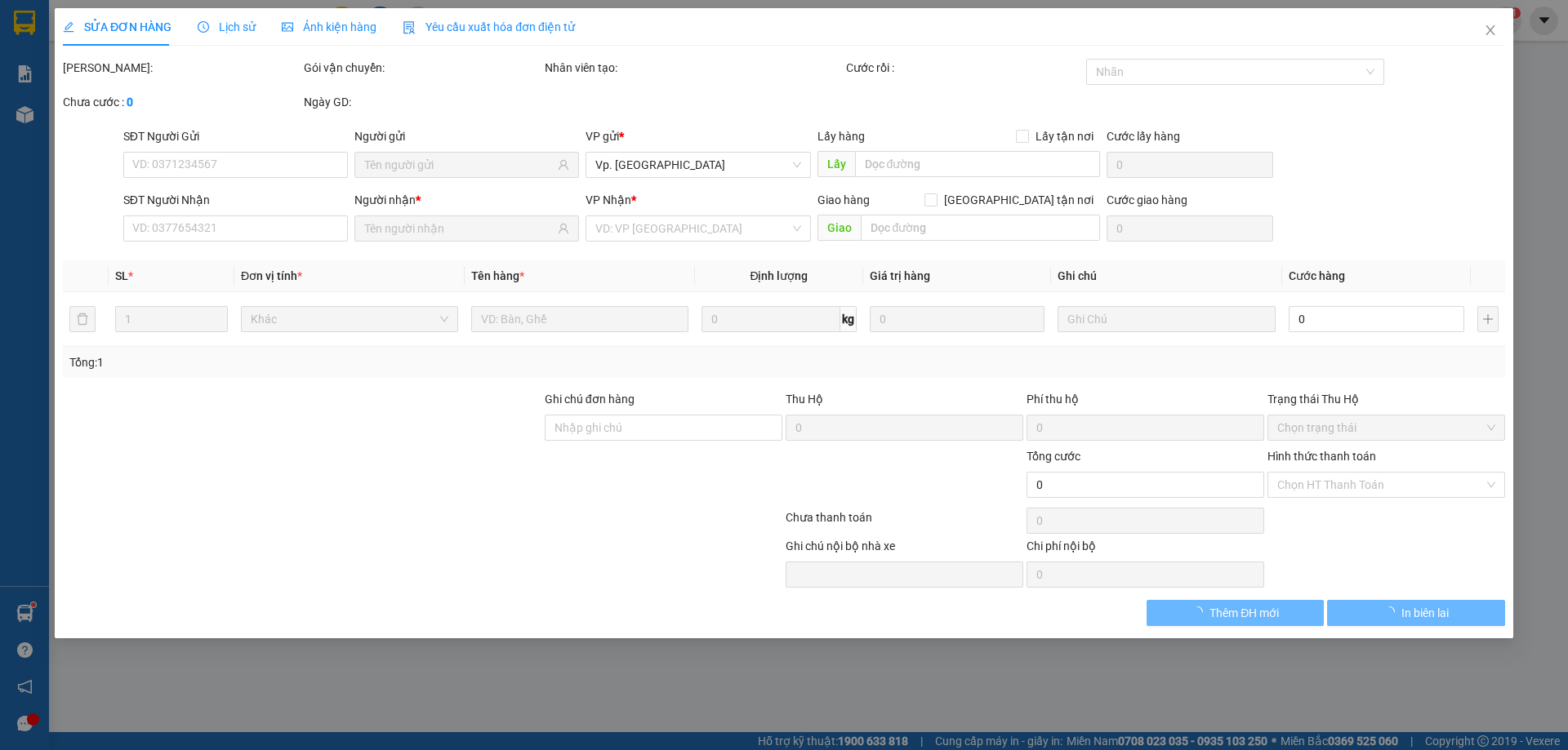
type input "0912107395"
type input "HUY"
type input "0912806503"
type input "DUY"
type input "40.000"
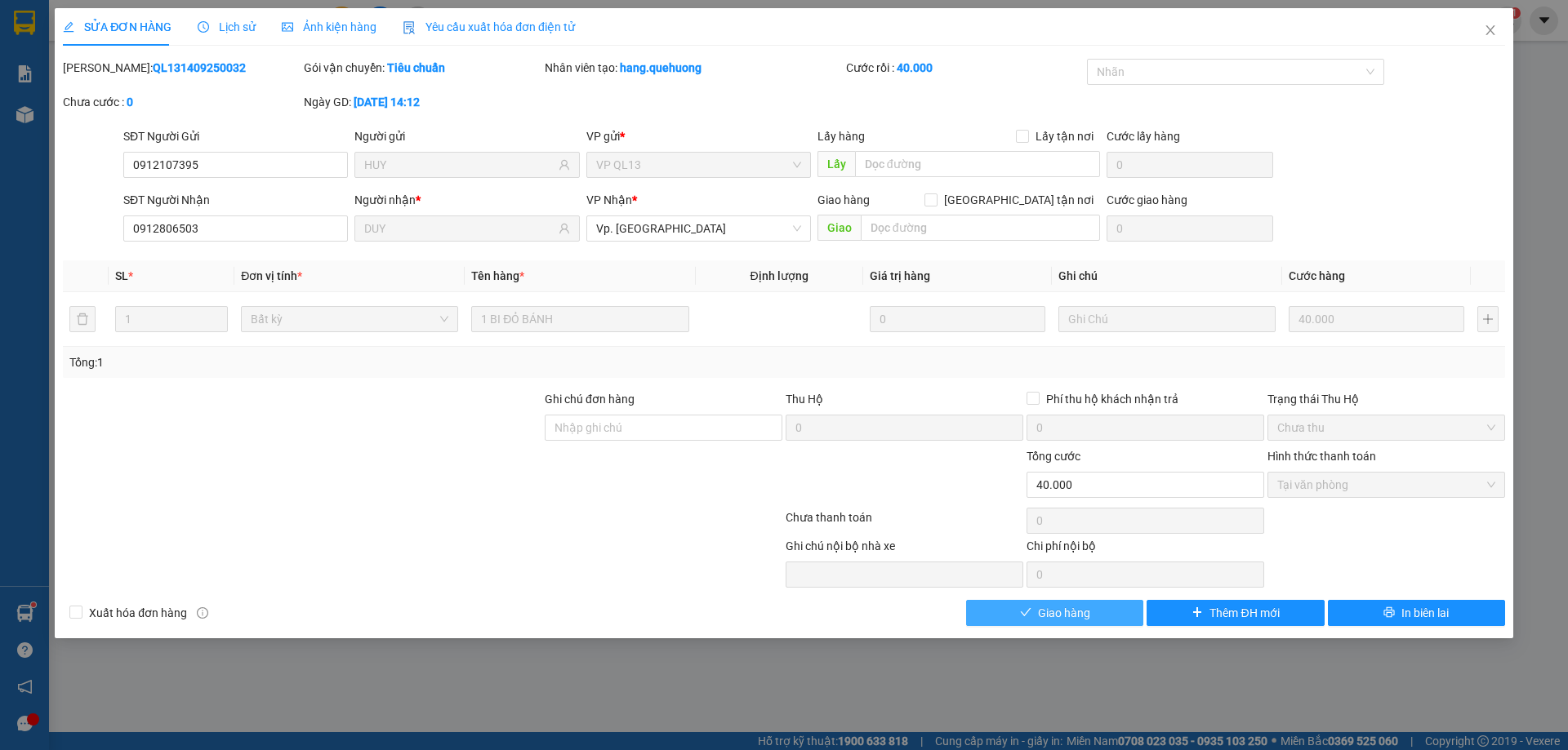
click at [1098, 606] on button "Giao hàng" at bounding box center [1055, 613] width 177 height 26
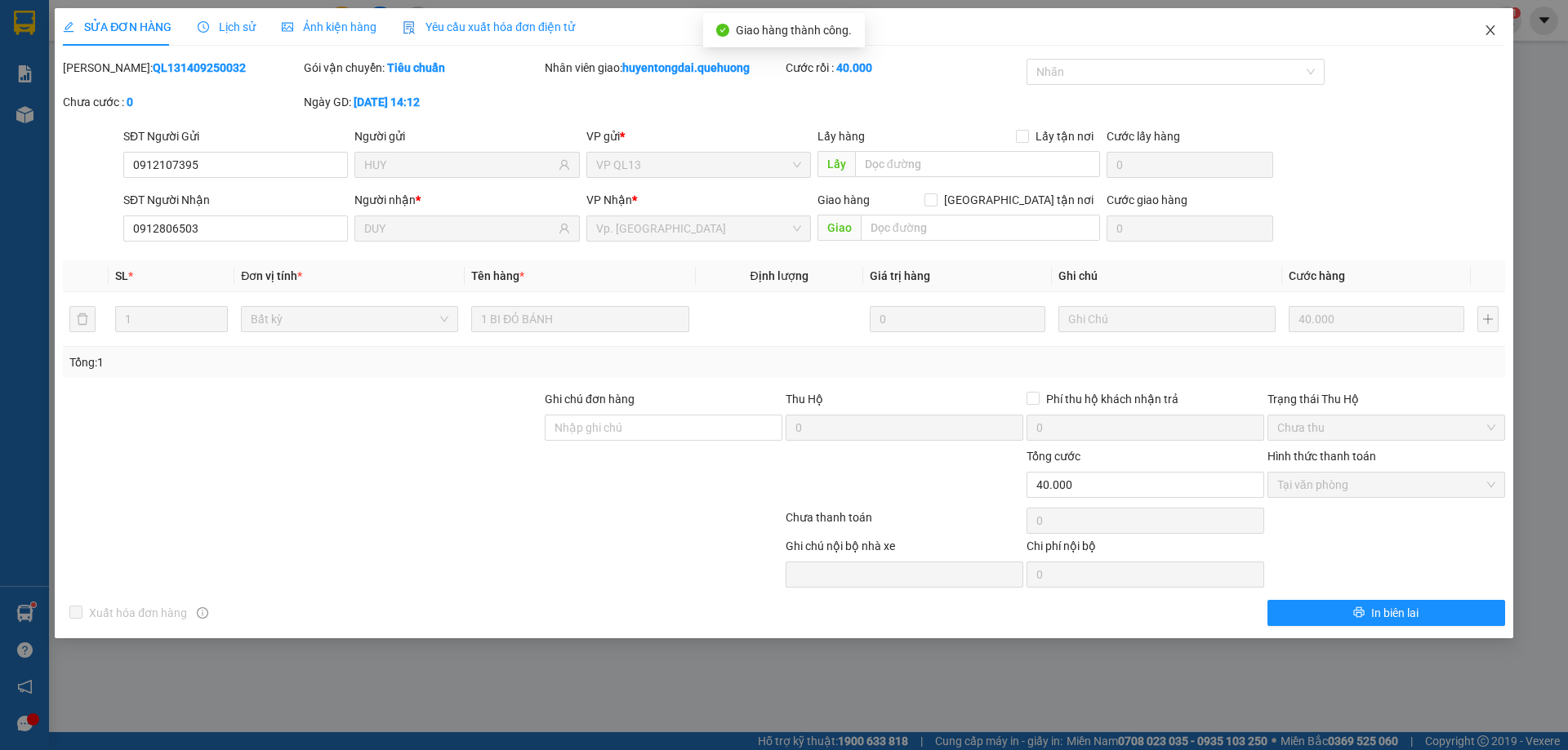
click at [1492, 28] on icon "close" at bounding box center [1491, 30] width 13 height 13
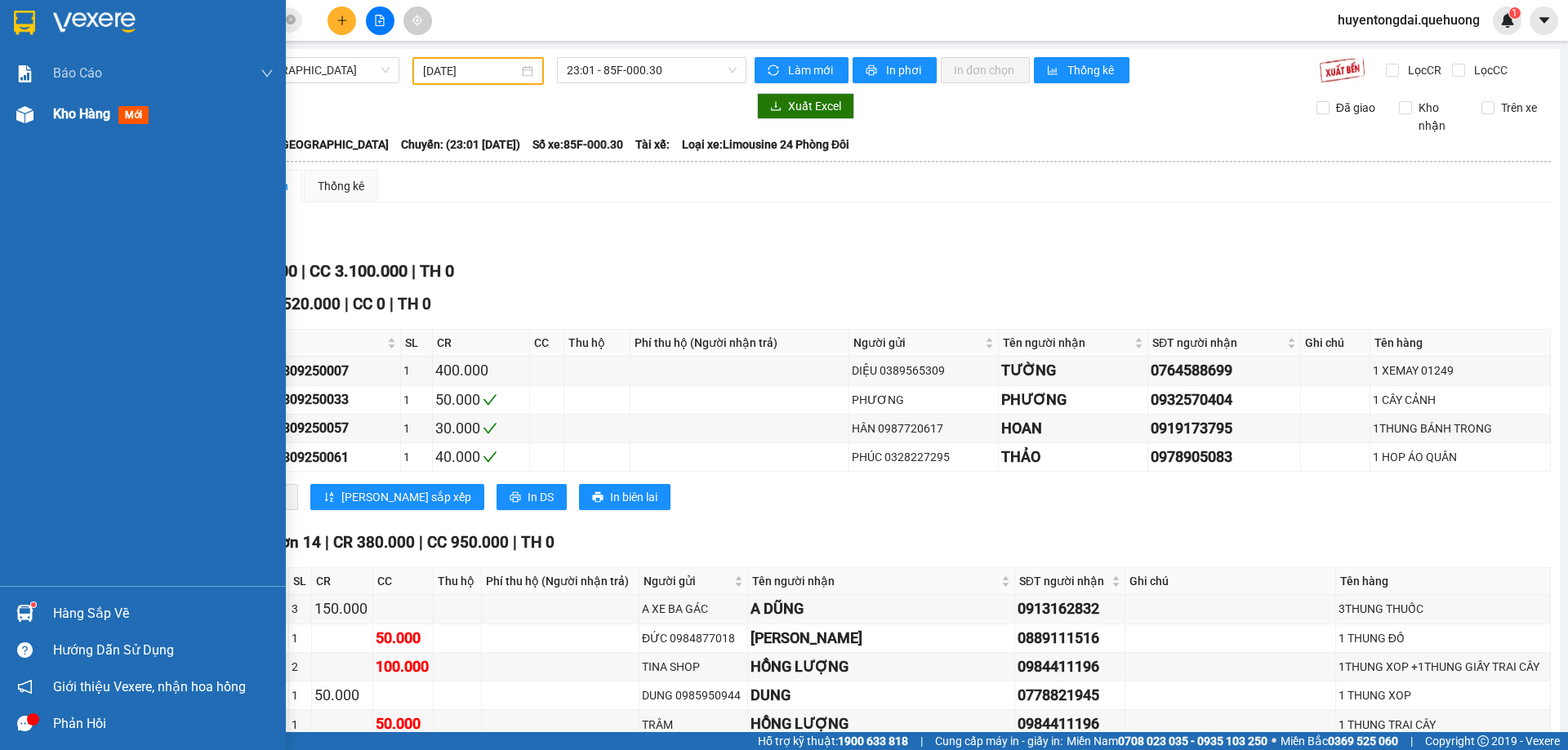
click at [60, 109] on span "Kho hàng" at bounding box center [81, 114] width 57 height 16
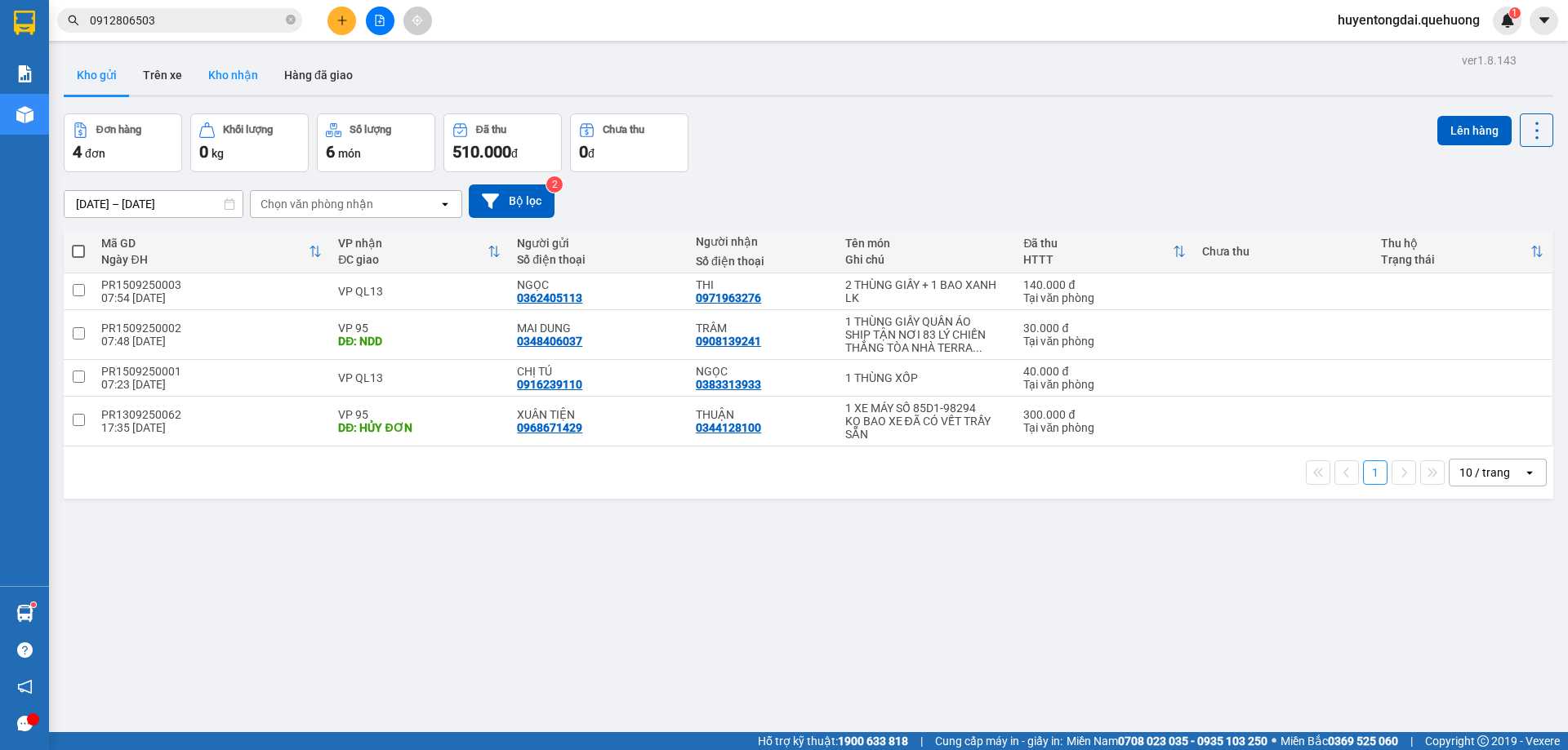
click at [227, 72] on button "Kho nhận" at bounding box center [232, 76] width 76 height 39
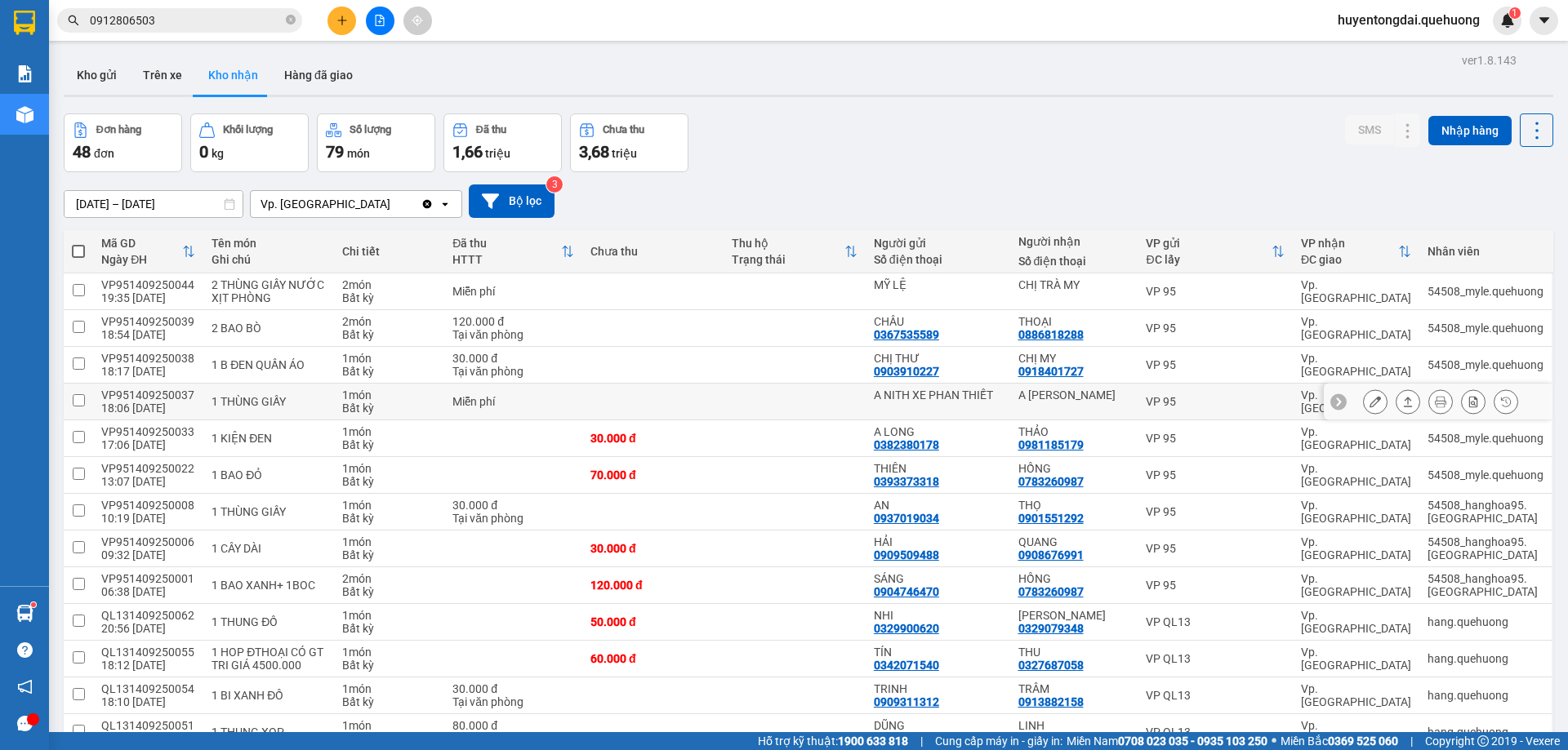
scroll to position [163, 0]
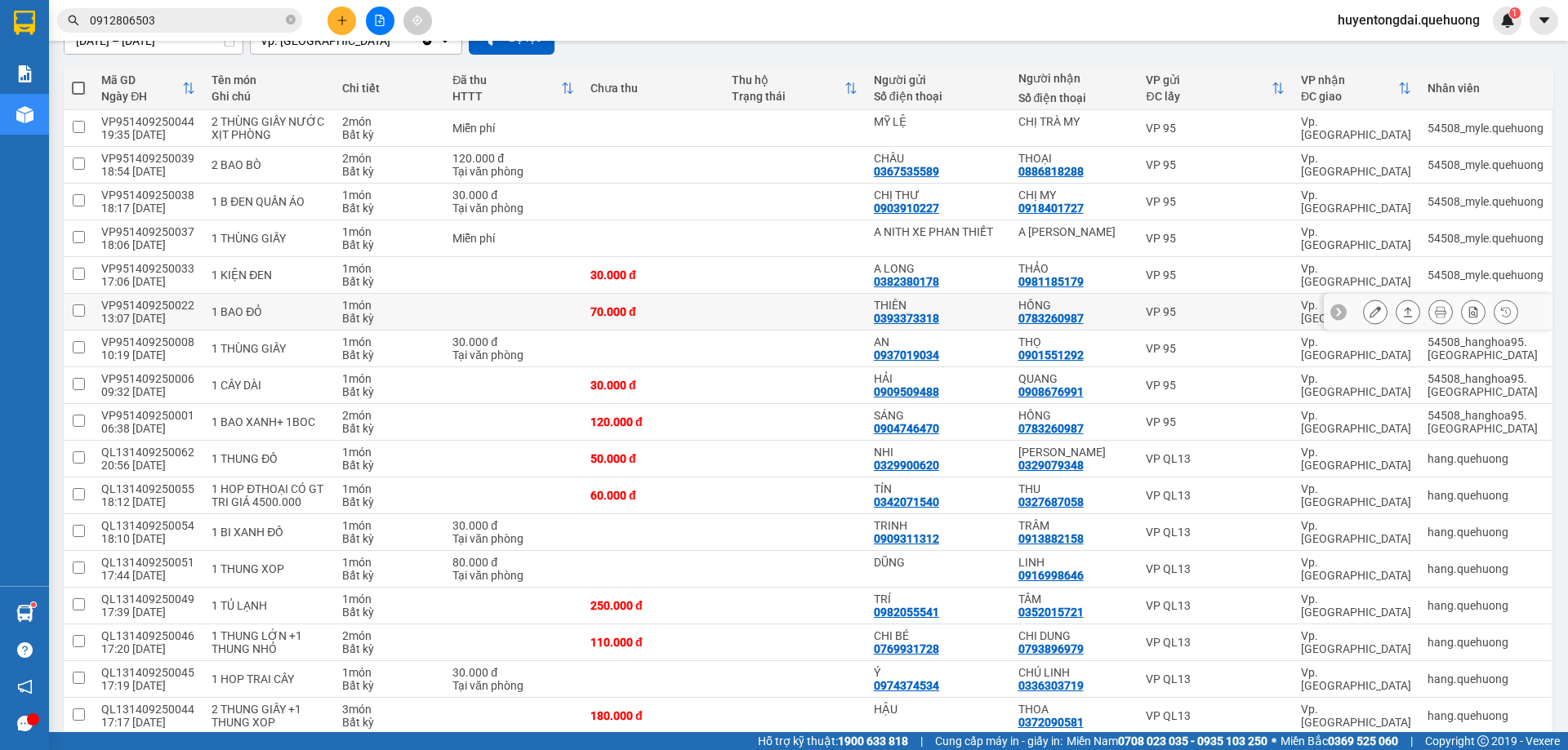
click at [1369, 309] on icon at bounding box center [1375, 312] width 11 height 11
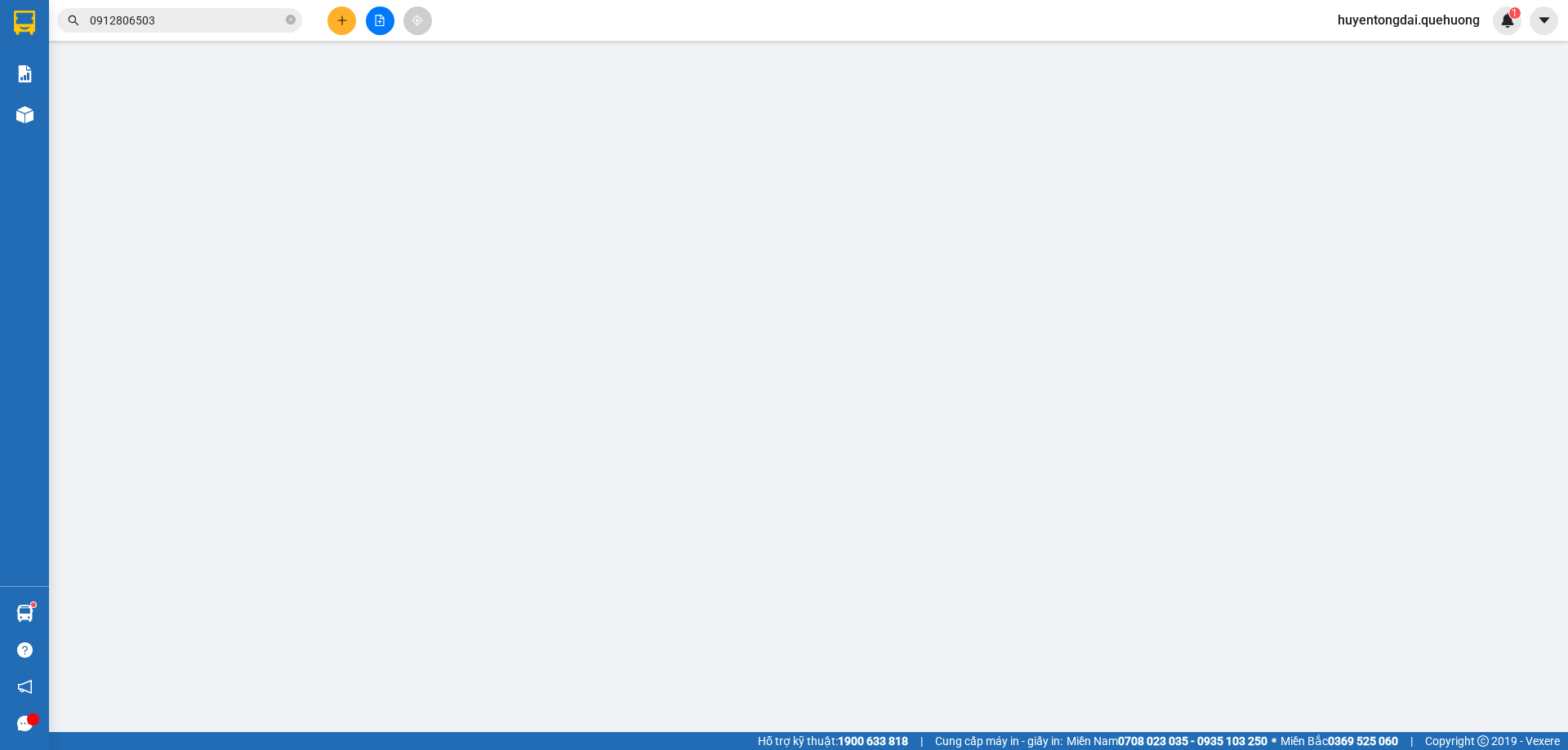
type input "0393373318"
type input "THIÊN"
type input "0783260987"
type input "HỒNG"
type input "70.000"
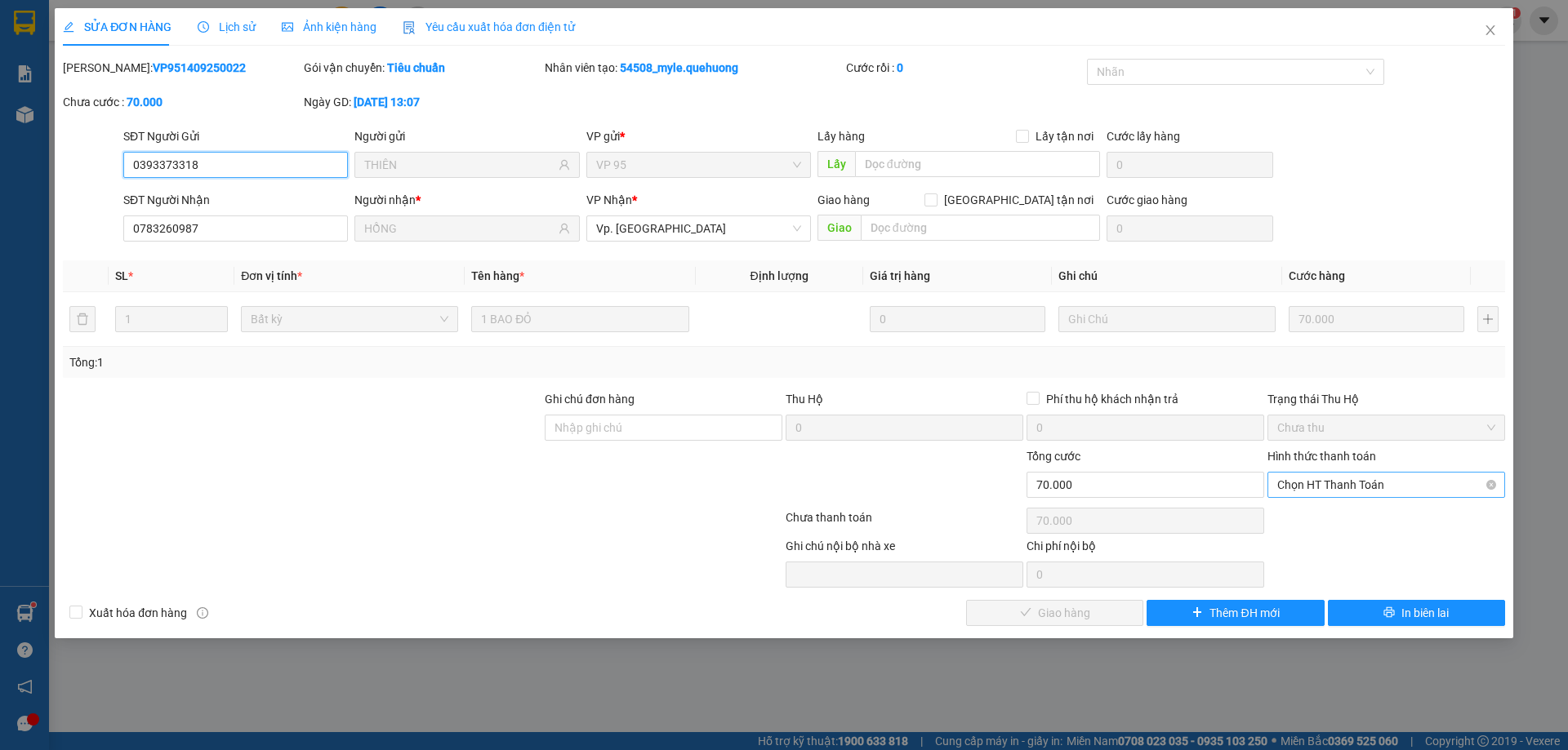
click at [1378, 482] on span "Chọn HT Thanh Toán" at bounding box center [1387, 485] width 218 height 24
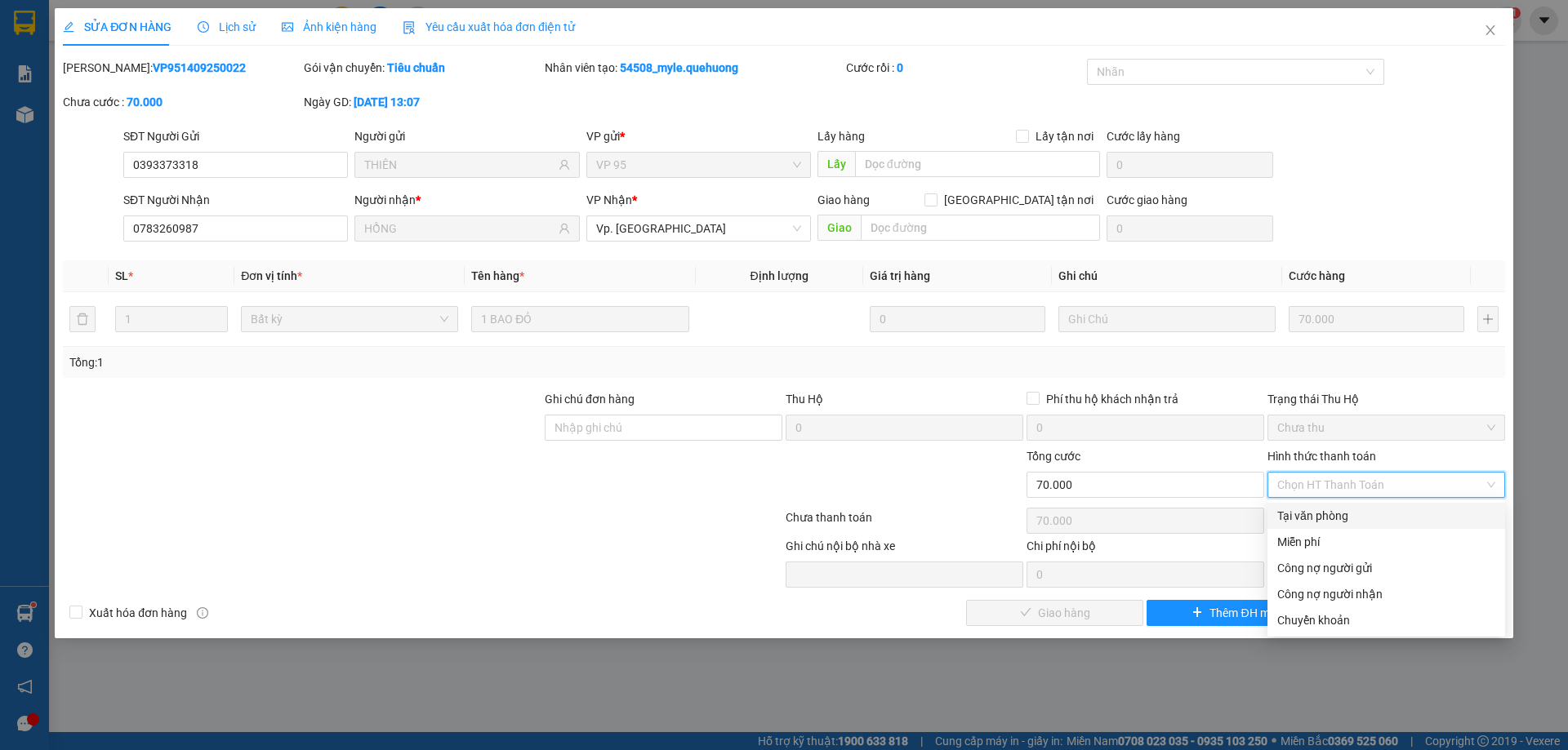
click at [1343, 509] on div "Tại văn phòng" at bounding box center [1387, 515] width 218 height 18
type input "0"
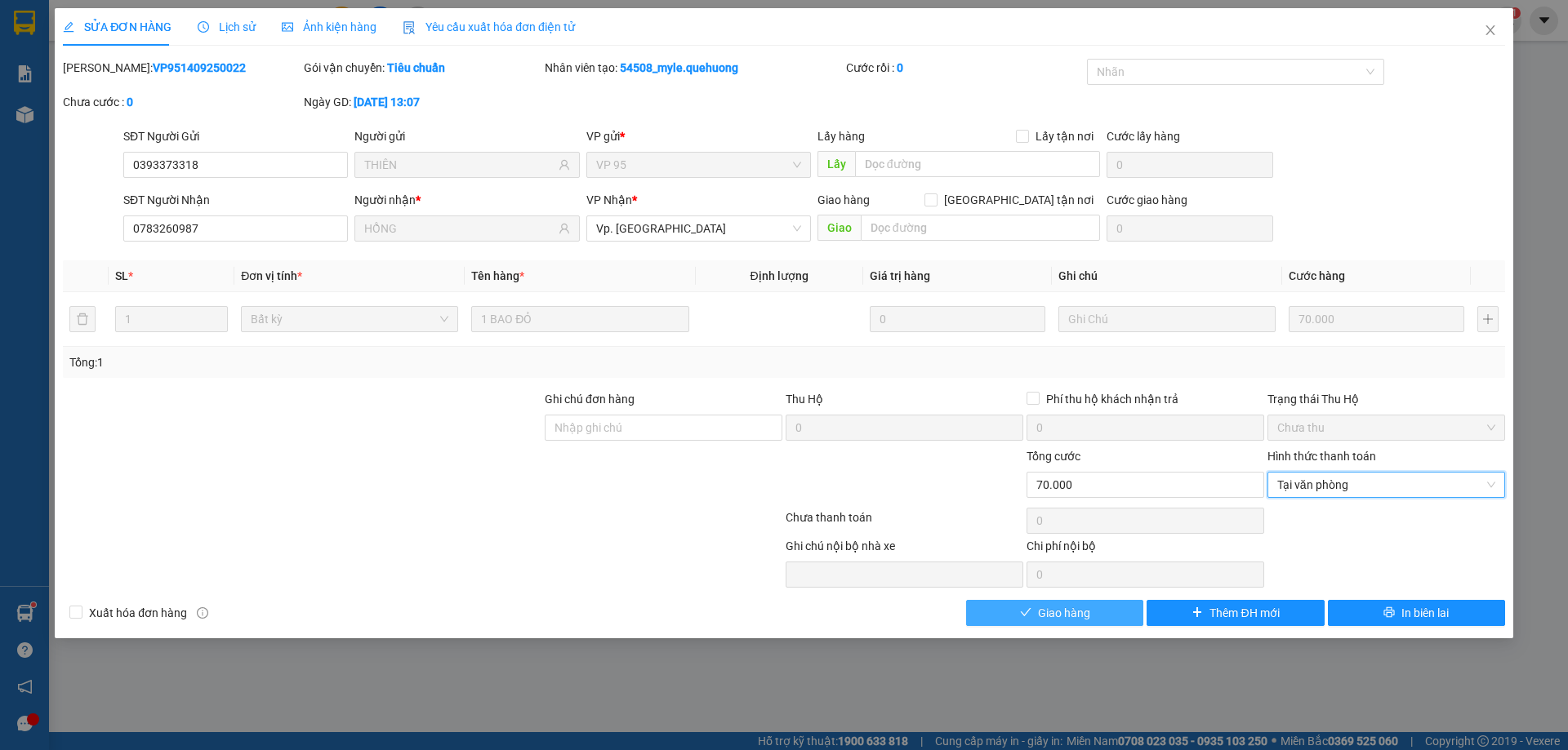
click at [1079, 604] on span "Giao hàng" at bounding box center [1064, 613] width 52 height 18
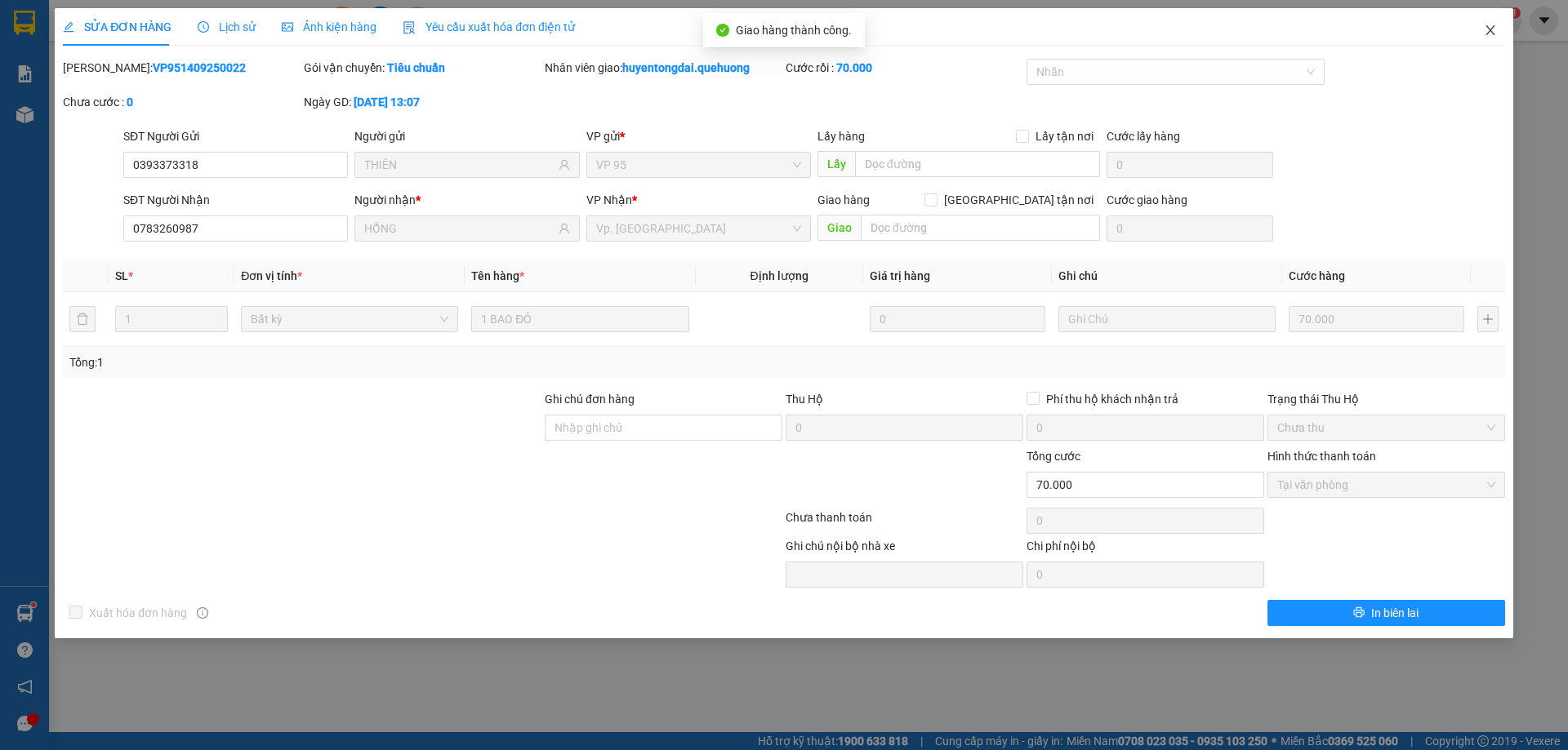
click at [1488, 32] on icon "close" at bounding box center [1491, 30] width 13 height 13
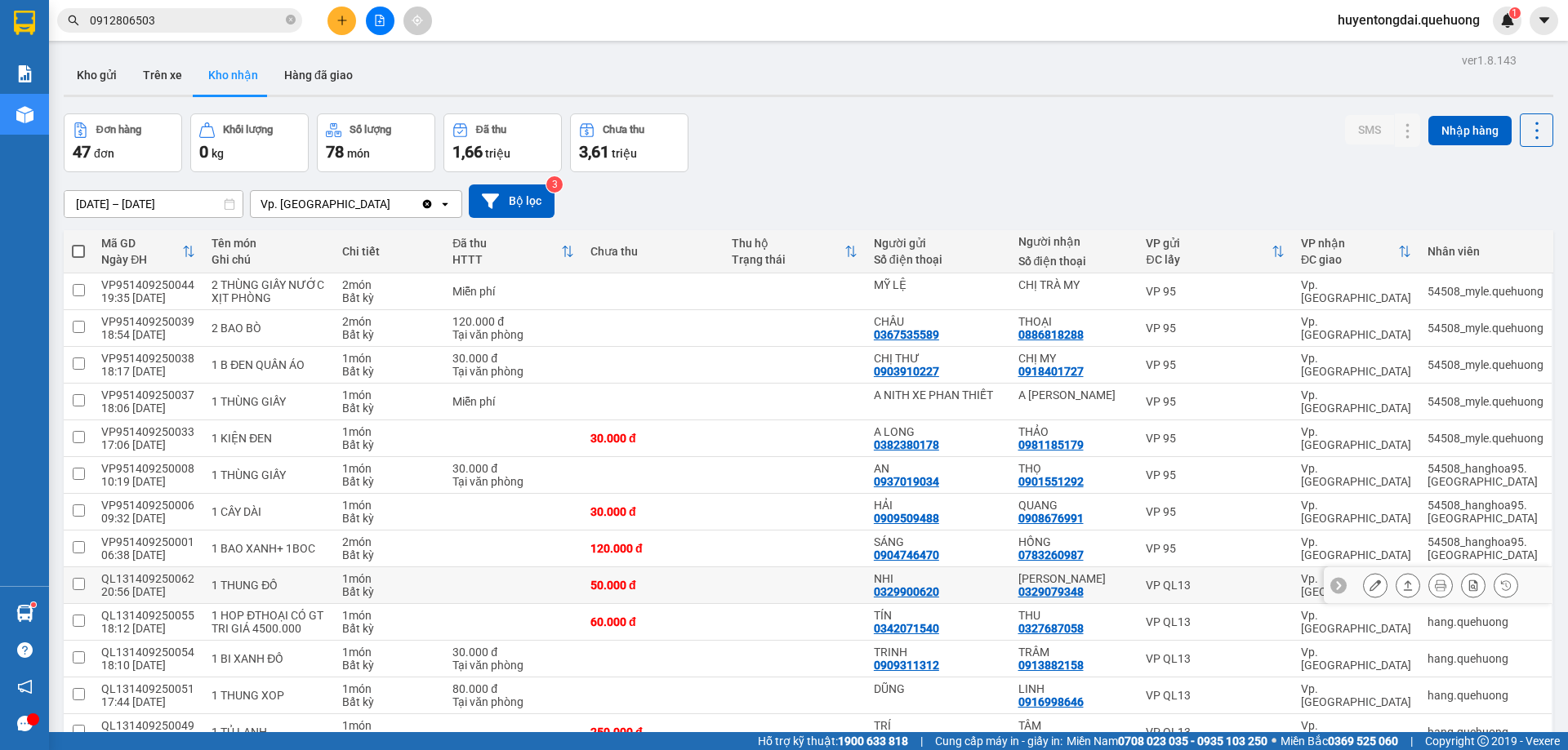
scroll to position [163, 0]
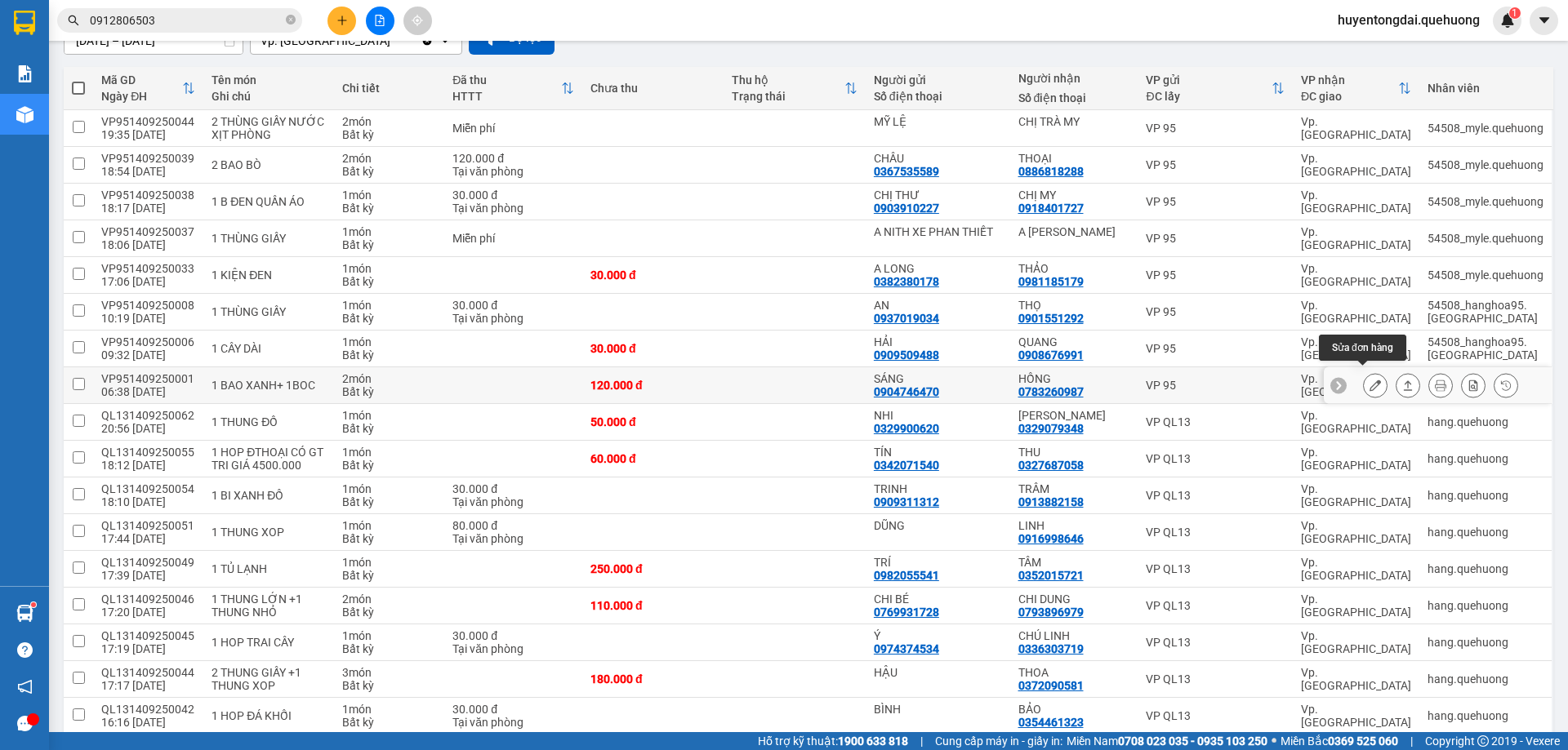
click at [1364, 372] on button at bounding box center [1375, 385] width 23 height 29
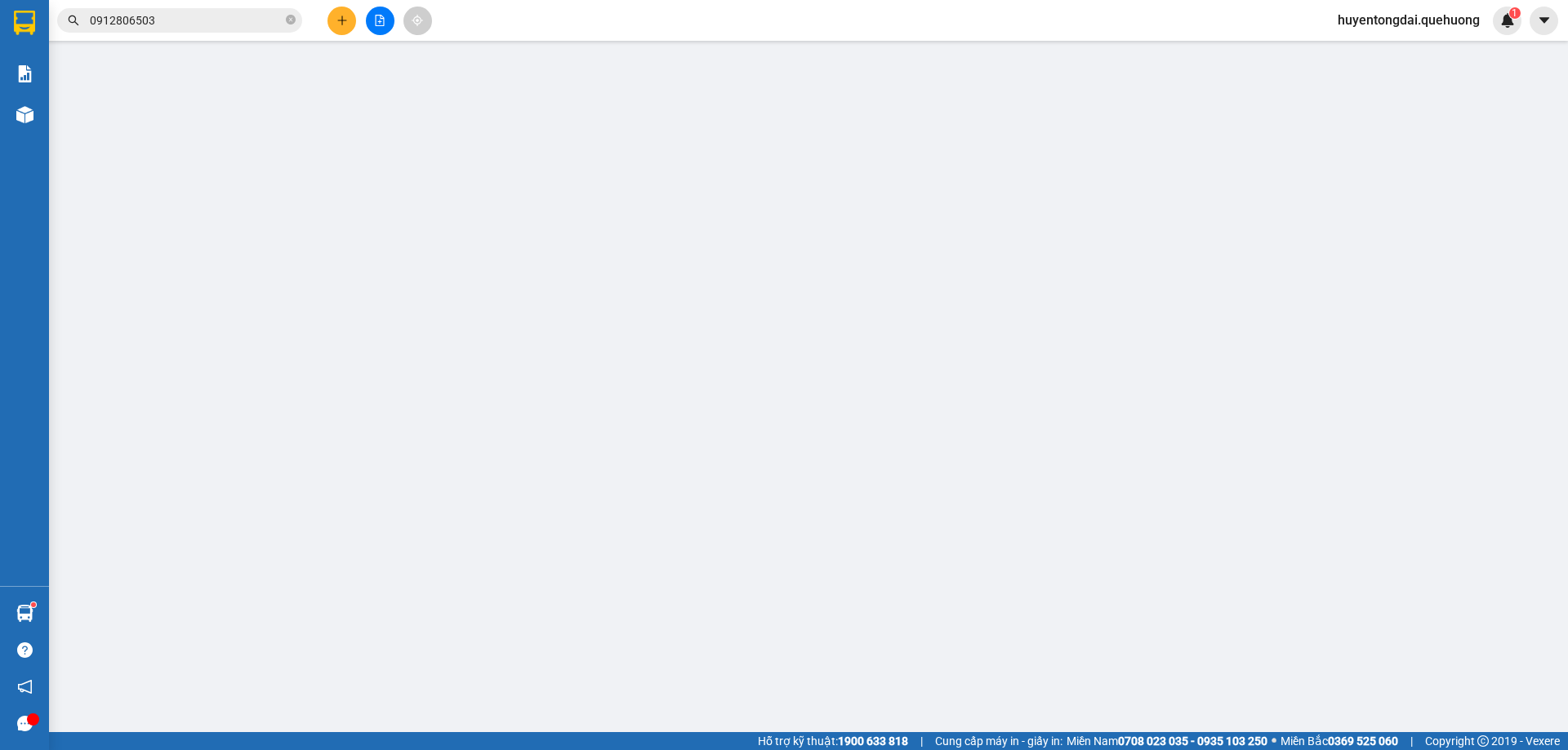
type input "0904746470"
type input "SÁNG"
type input "0783260987"
type input "HỒNG"
type input "120.000"
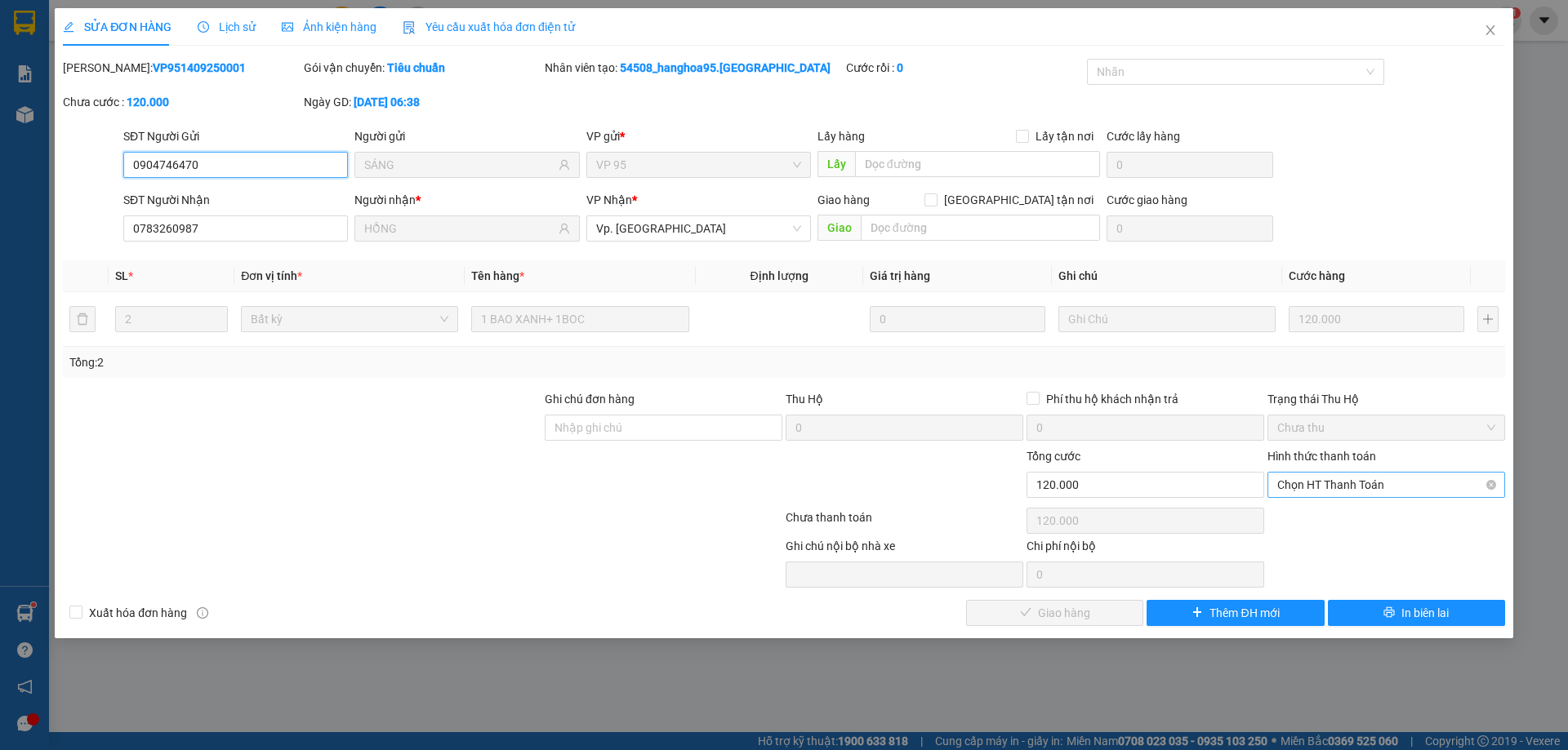
click at [1342, 480] on span "Chọn HT Thanh Toán" at bounding box center [1387, 485] width 218 height 24
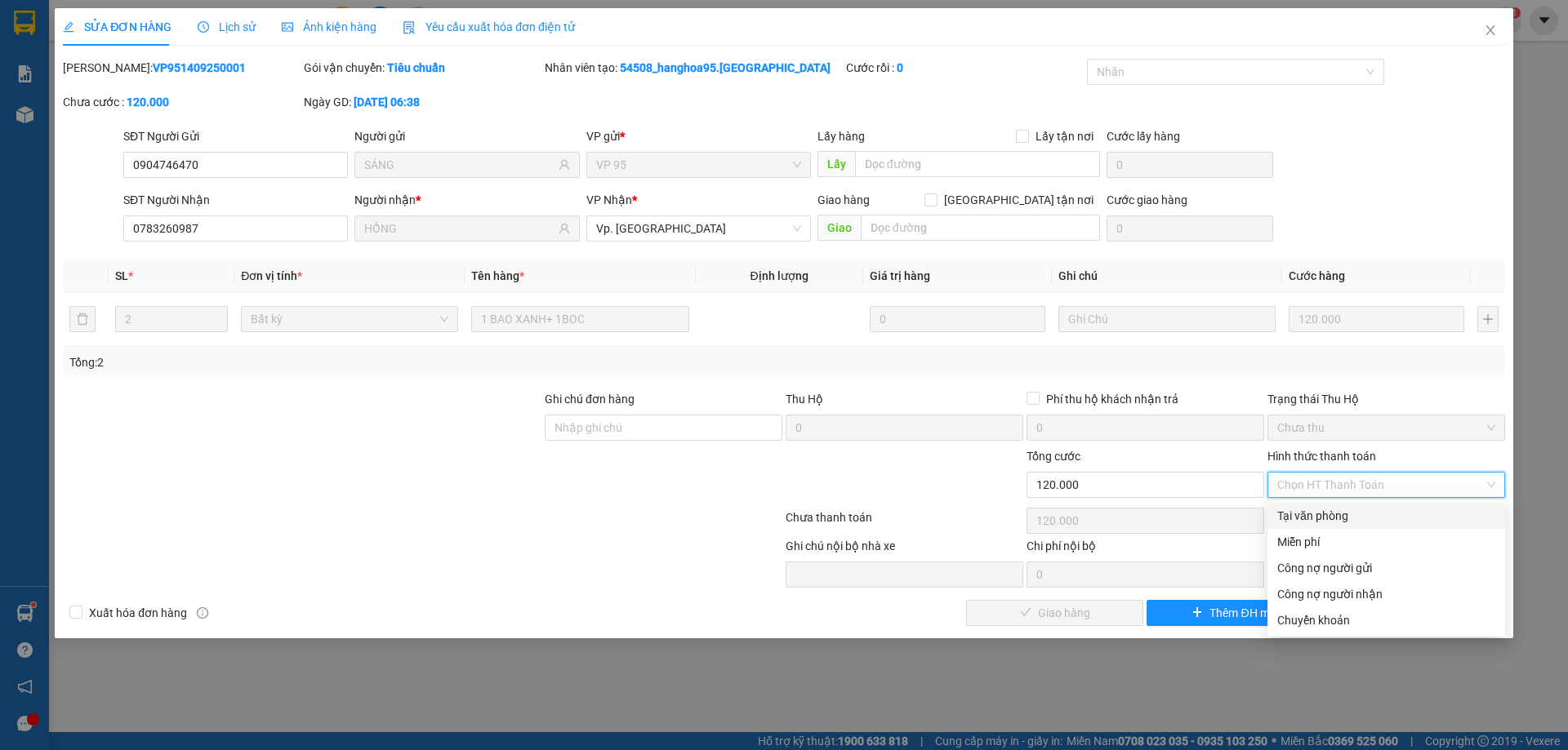
click at [1323, 508] on div "Tại văn phòng" at bounding box center [1387, 515] width 218 height 18
type input "0"
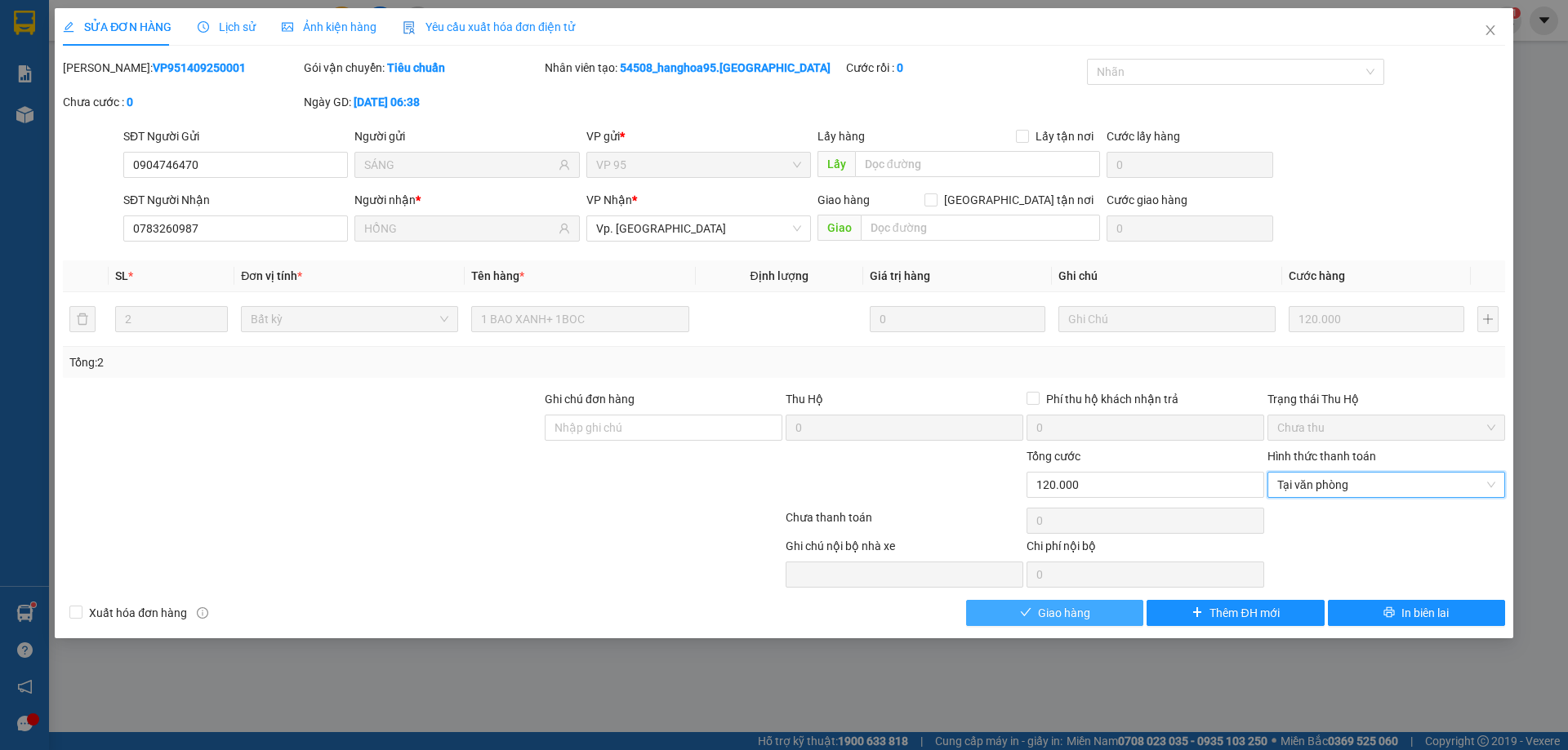
click at [1101, 604] on button "Giao hàng" at bounding box center [1055, 613] width 177 height 26
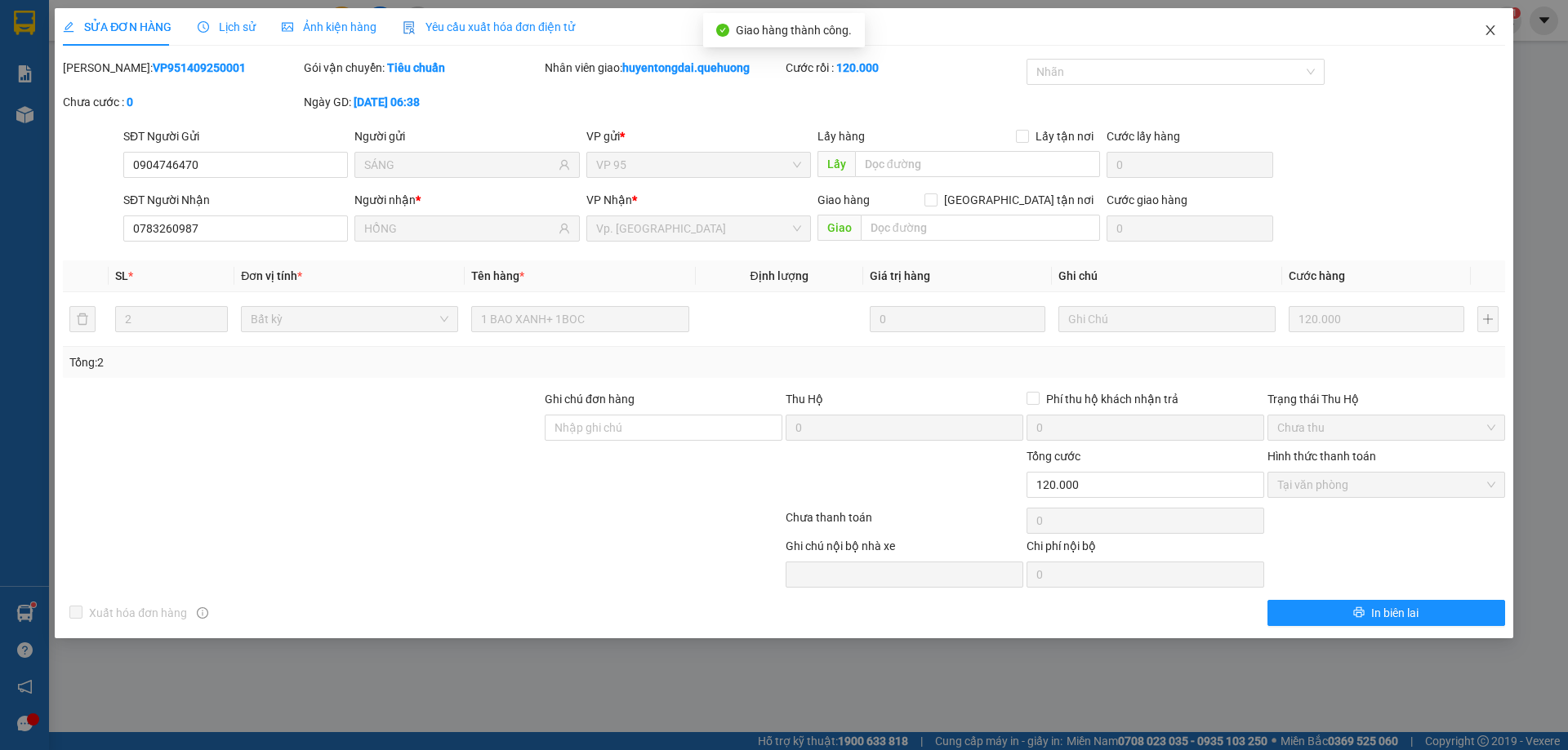
click at [1489, 29] on icon "close" at bounding box center [1491, 30] width 9 height 10
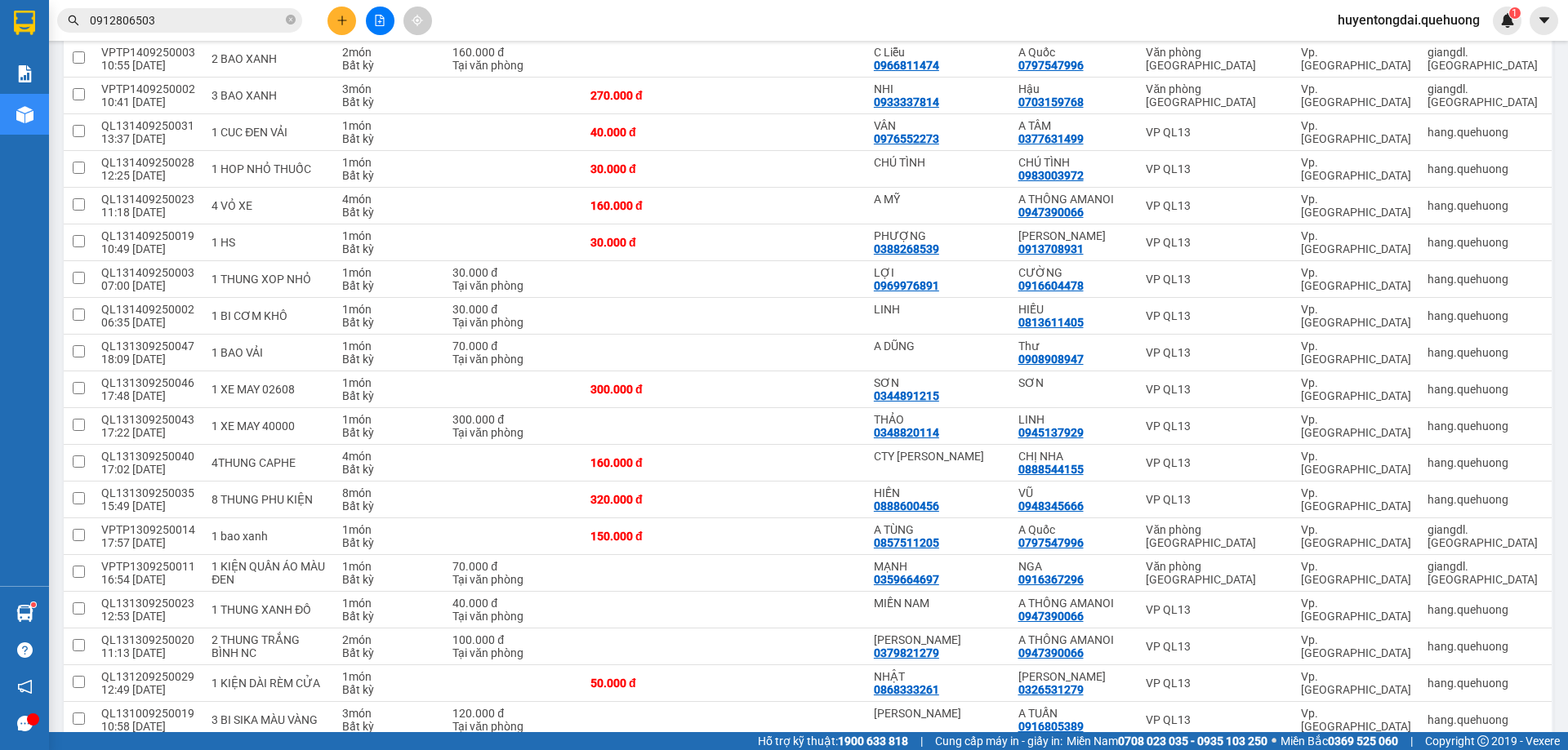
scroll to position [1303, 0]
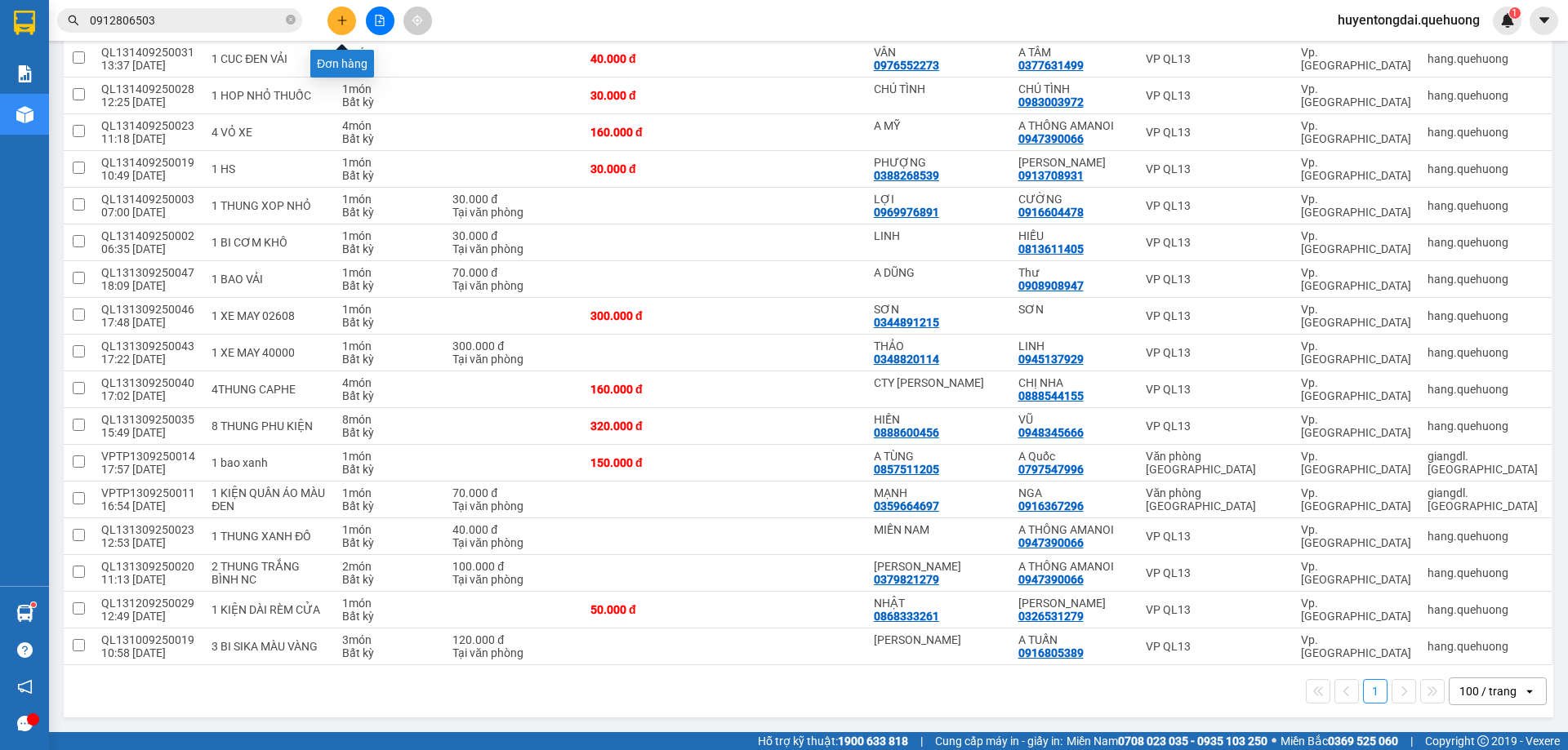
click at [337, 19] on icon "plus" at bounding box center [343, 21] width 11 height 11
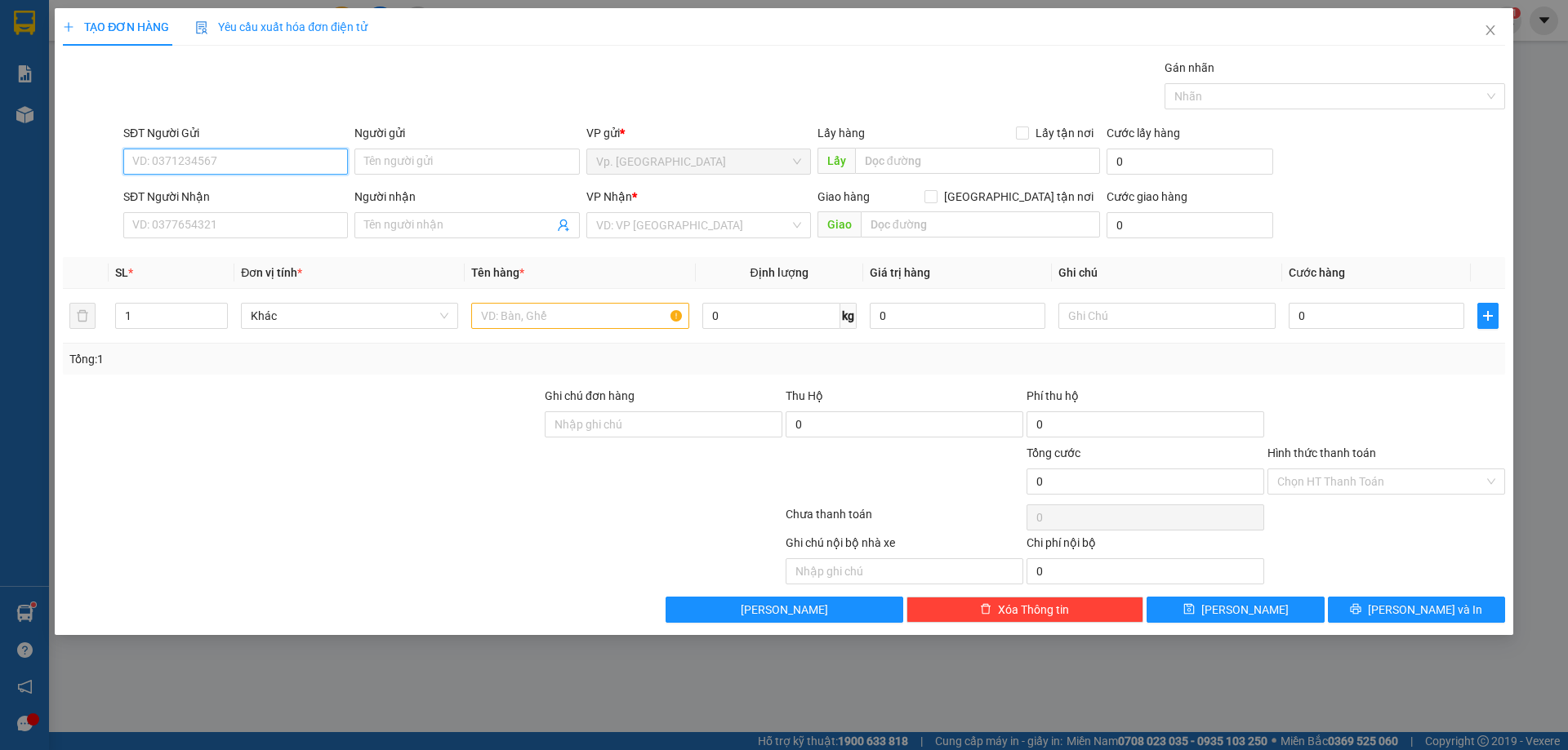
click at [204, 173] on input "SĐT Người Gửi" at bounding box center [235, 161] width 225 height 26
type input "0812589104"
click at [482, 167] on input "Người gửi" at bounding box center [467, 161] width 225 height 26
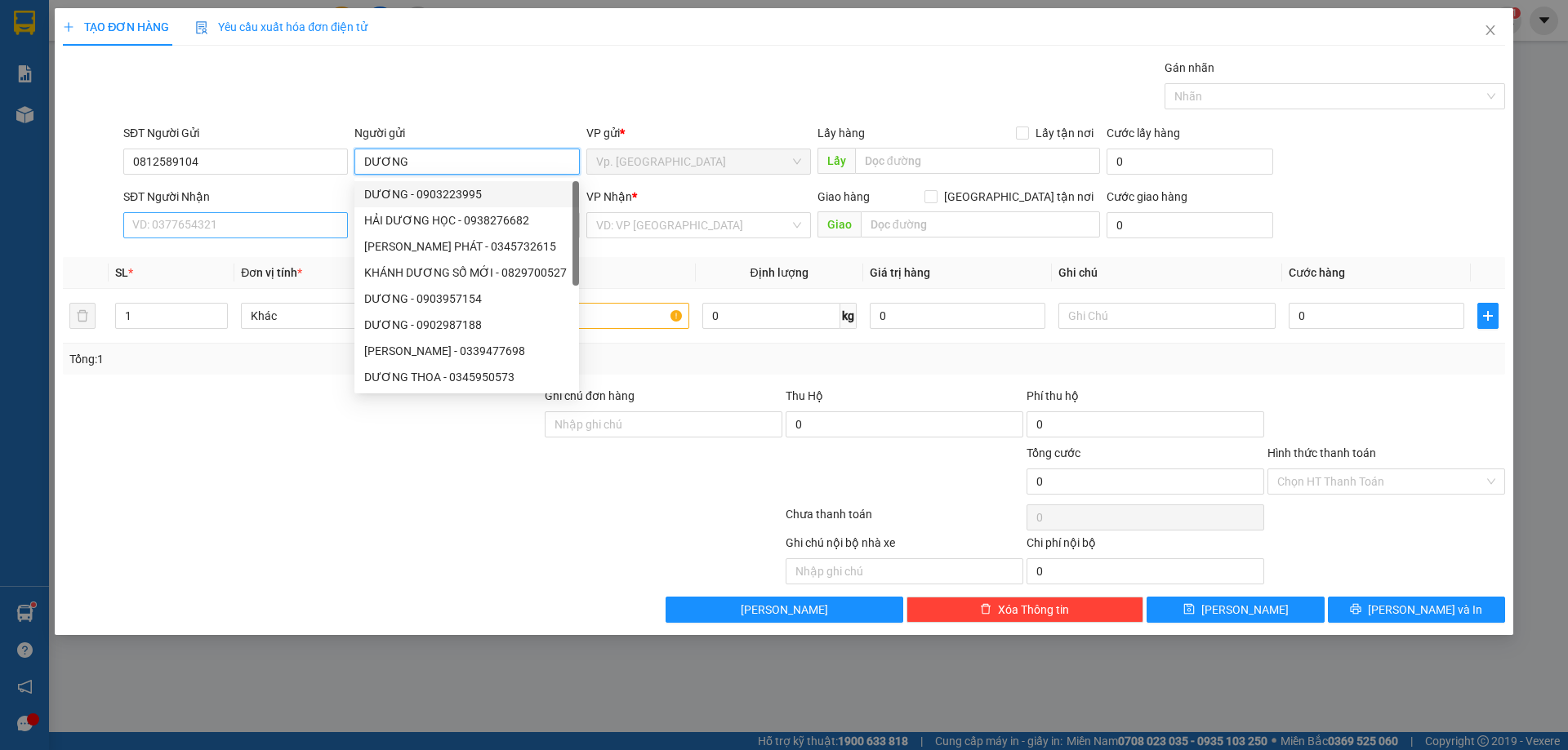
type input "DƯƠNG"
click at [269, 226] on input "SĐT Người Nhận" at bounding box center [235, 226] width 225 height 26
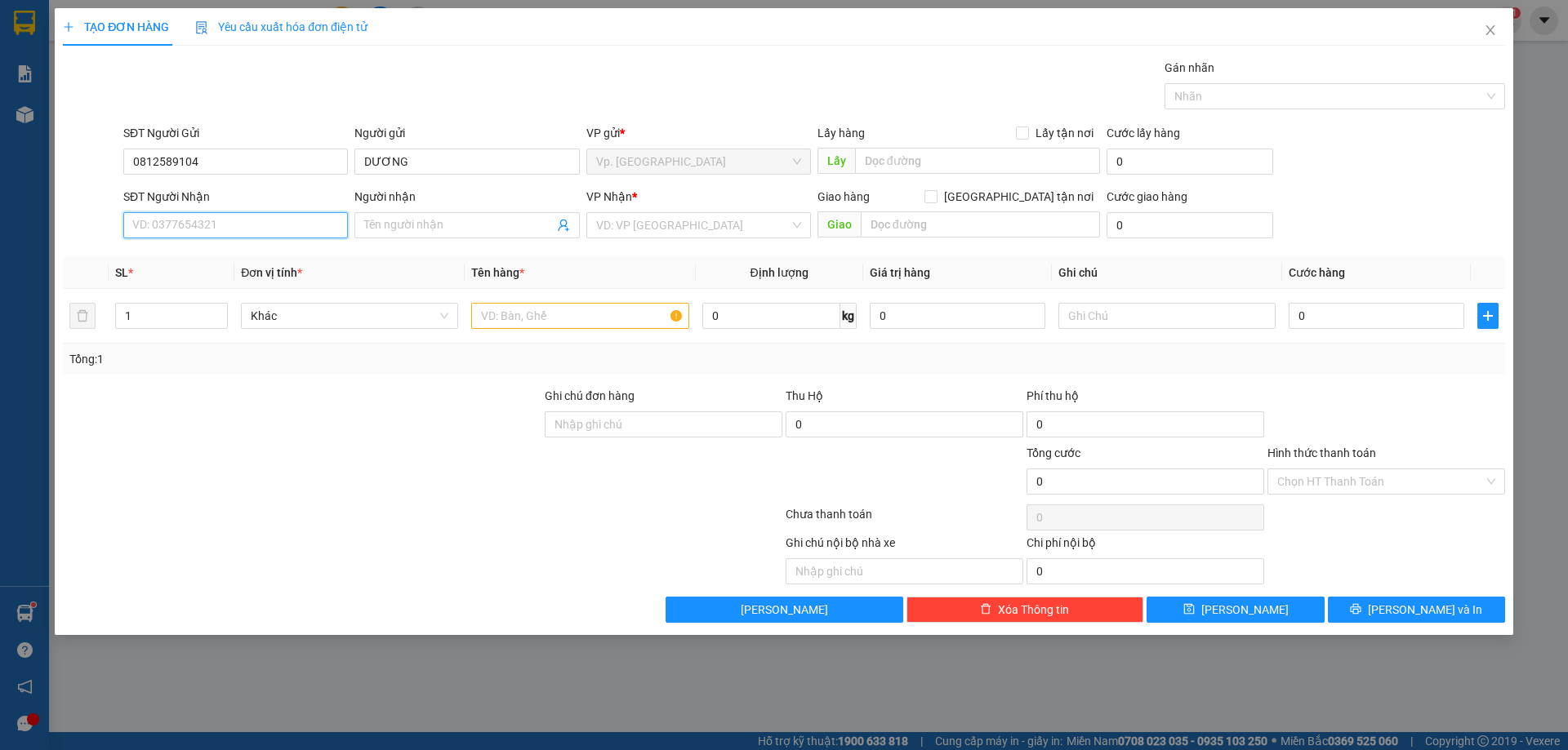
type input "0"
click at [217, 150] on input "0812589104" at bounding box center [235, 161] width 225 height 26
click at [245, 237] on div "SĐT Người Nhận VD: 0377654321" at bounding box center [235, 215] width 225 height 57
click at [239, 226] on input "SĐT Người Nhận" at bounding box center [235, 226] width 225 height 26
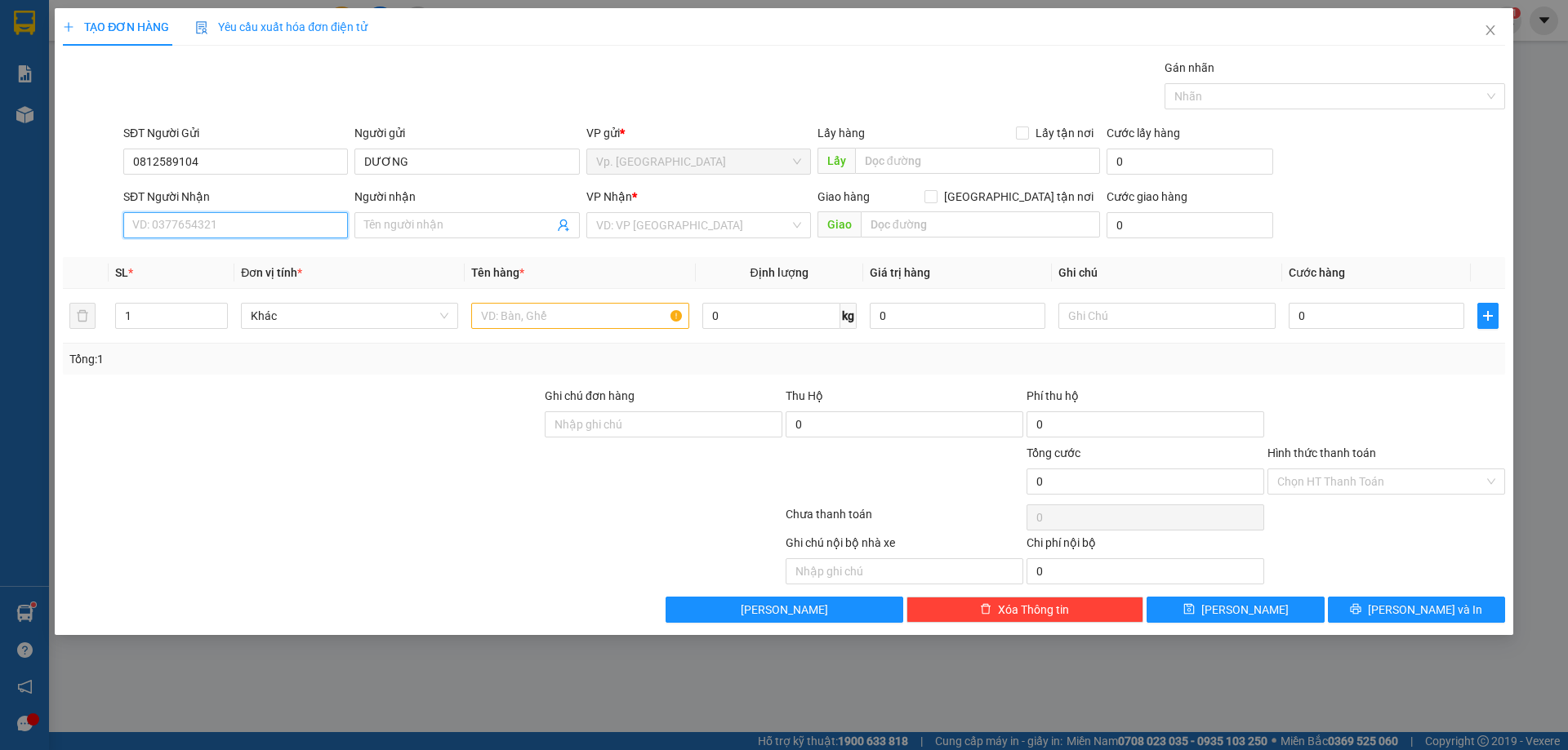
paste input "0812589104"
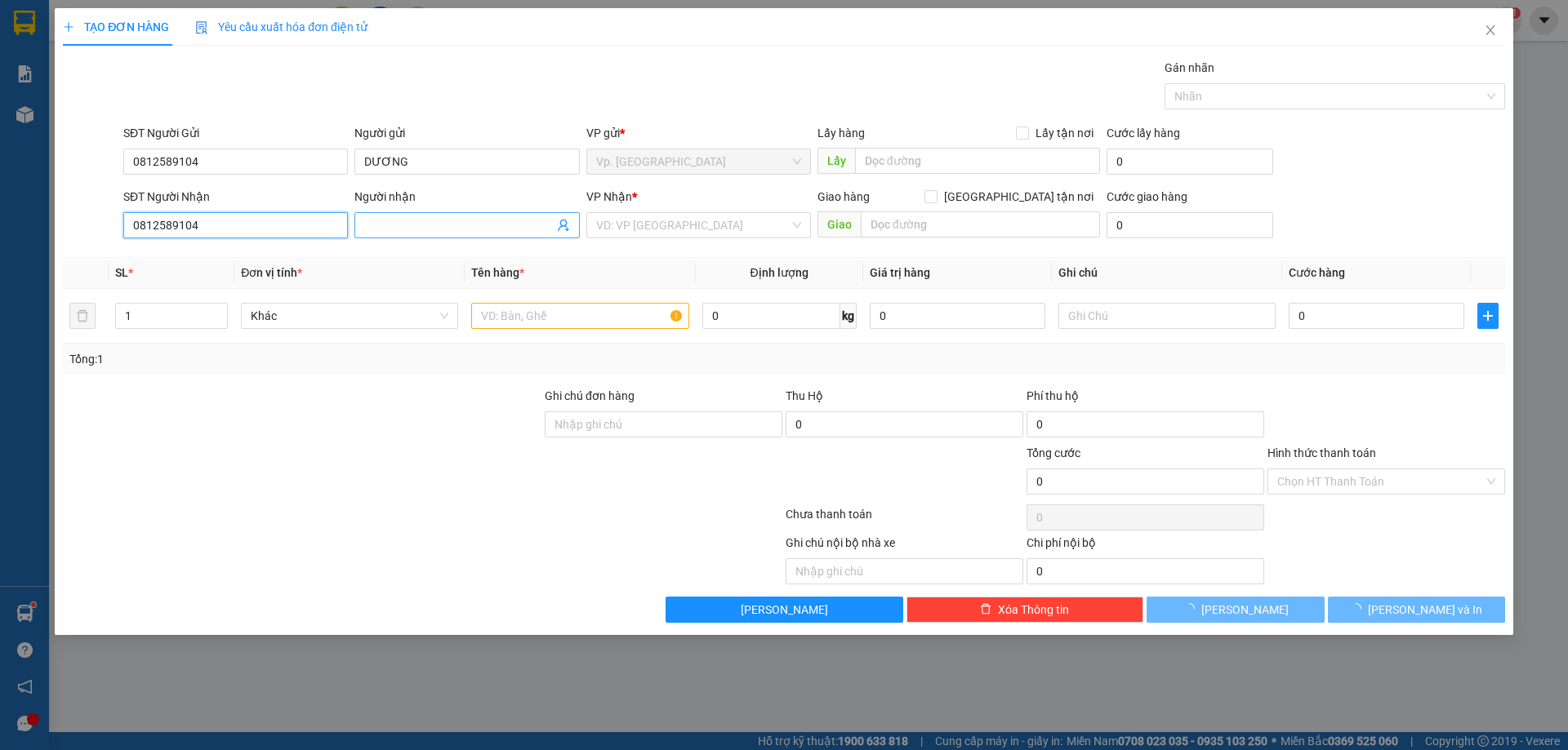
type input "0812589104"
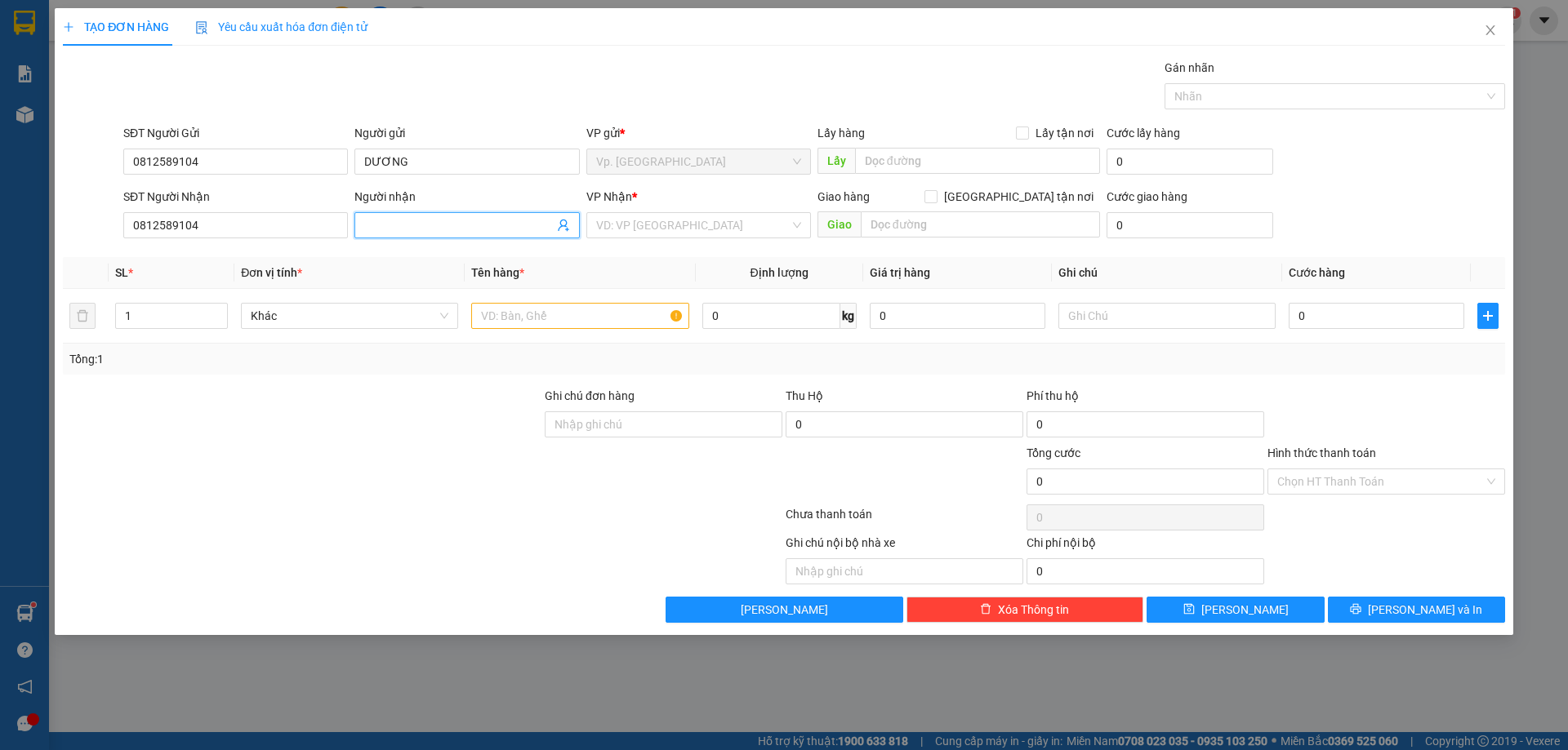
click at [441, 225] on input "Người nhận" at bounding box center [458, 225] width 189 height 18
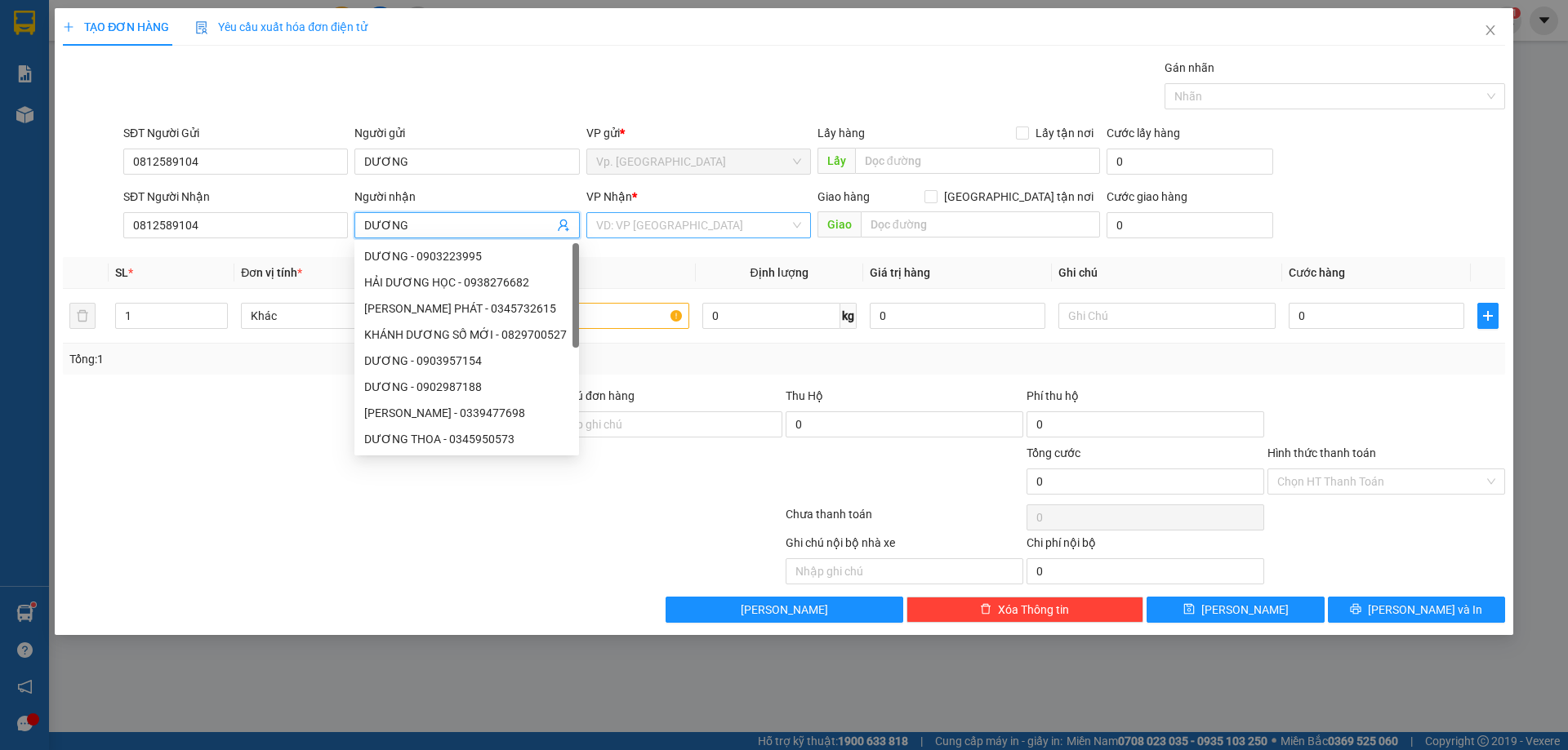
type input "DƯƠNG"
click at [683, 217] on input "search" at bounding box center [693, 225] width 193 height 24
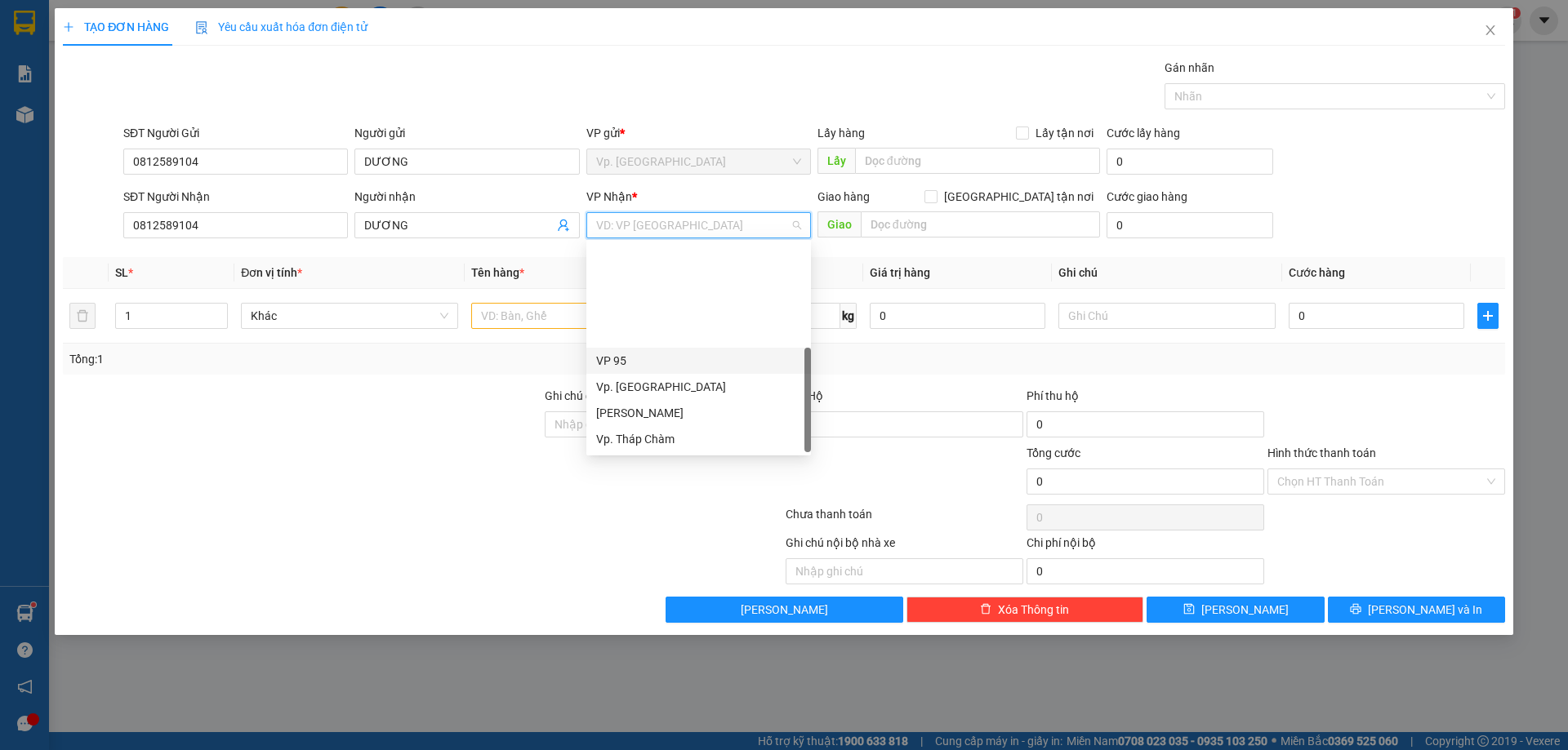
scroll to position [131, 0]
click at [647, 358] on div "VP QL13" at bounding box center [699, 360] width 205 height 18
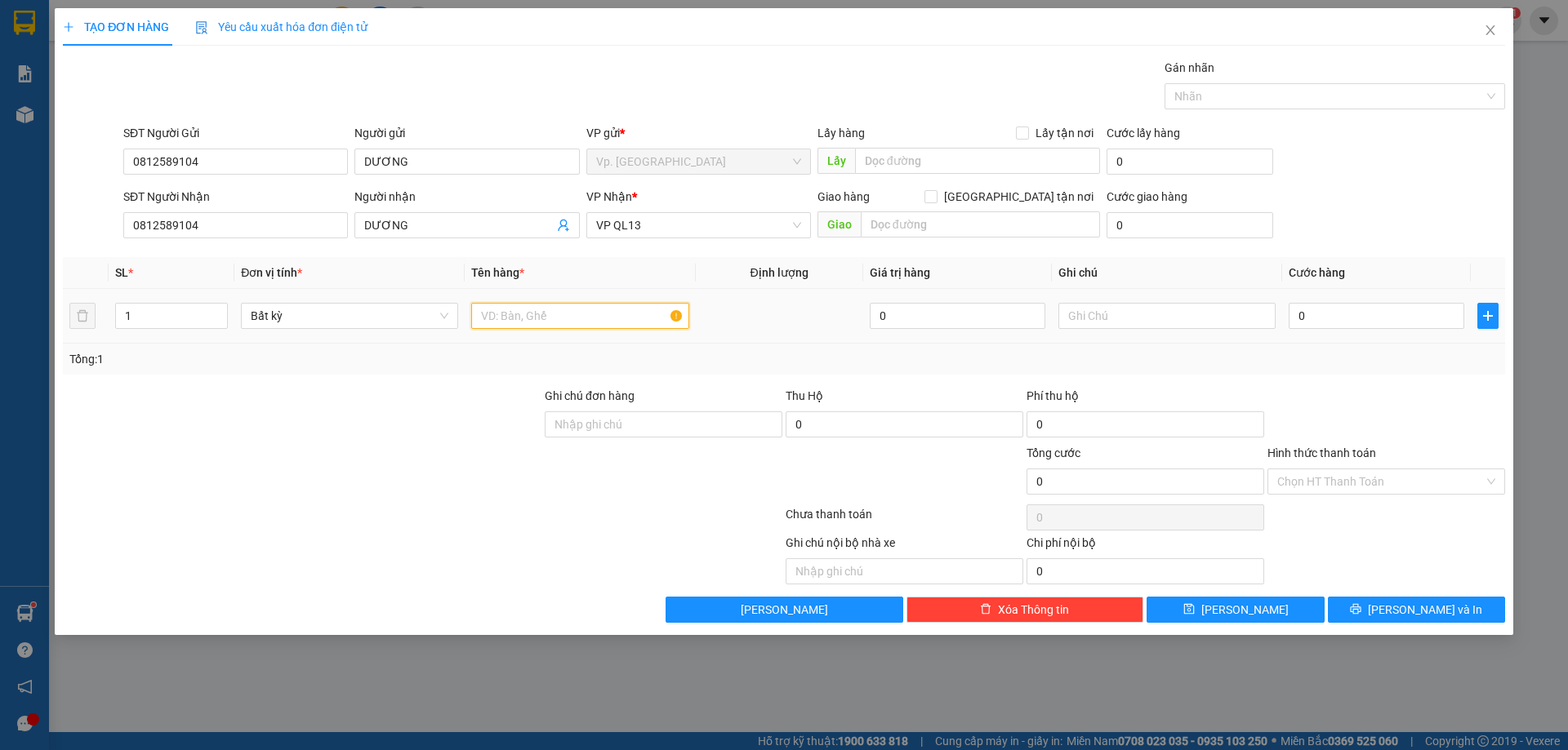
click at [533, 314] on input "text" at bounding box center [580, 316] width 217 height 26
type input "1 BỊ ĐỒ ĂN"
click at [1366, 317] on input "0" at bounding box center [1377, 316] width 175 height 26
type input "4"
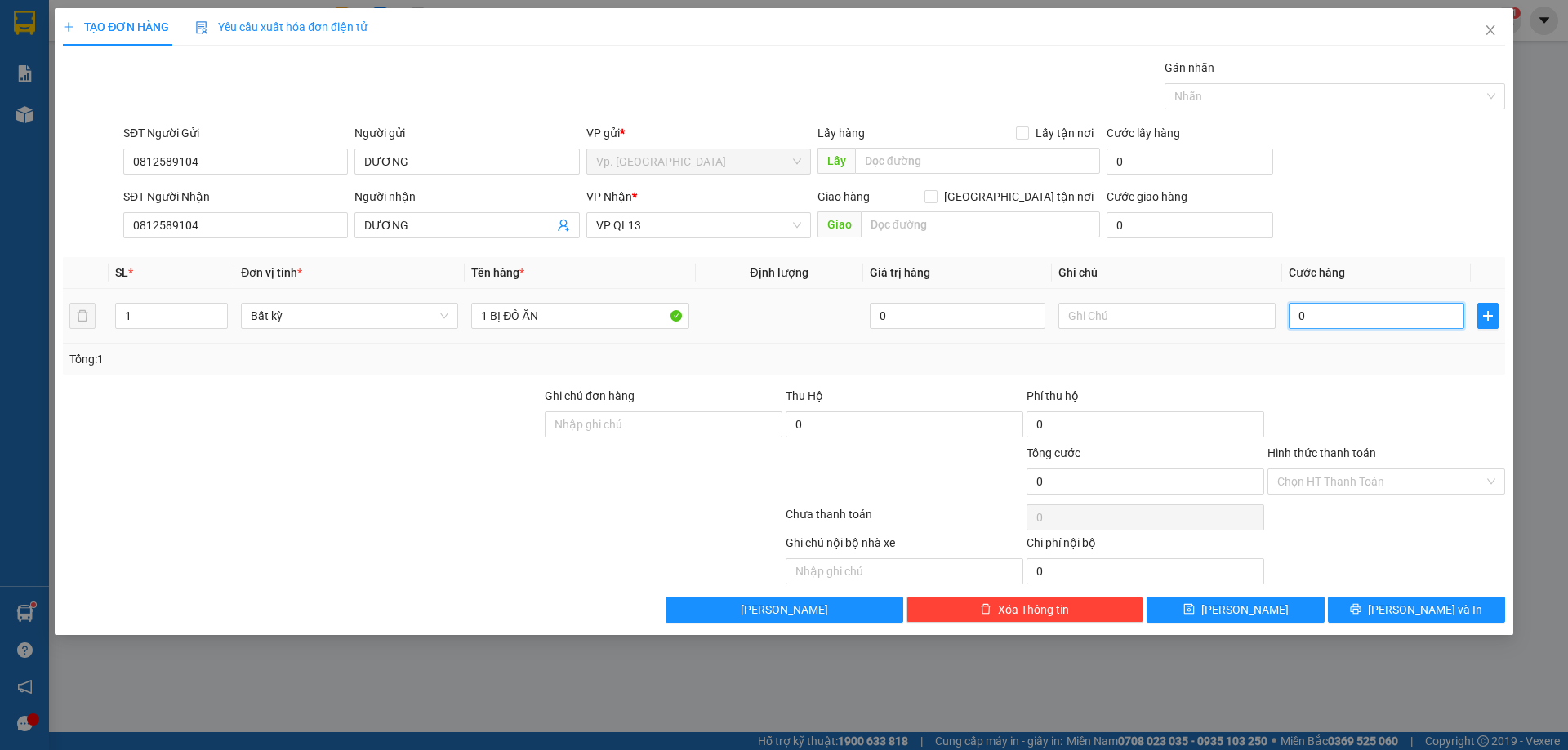
type input "4"
type input "40"
type input "4"
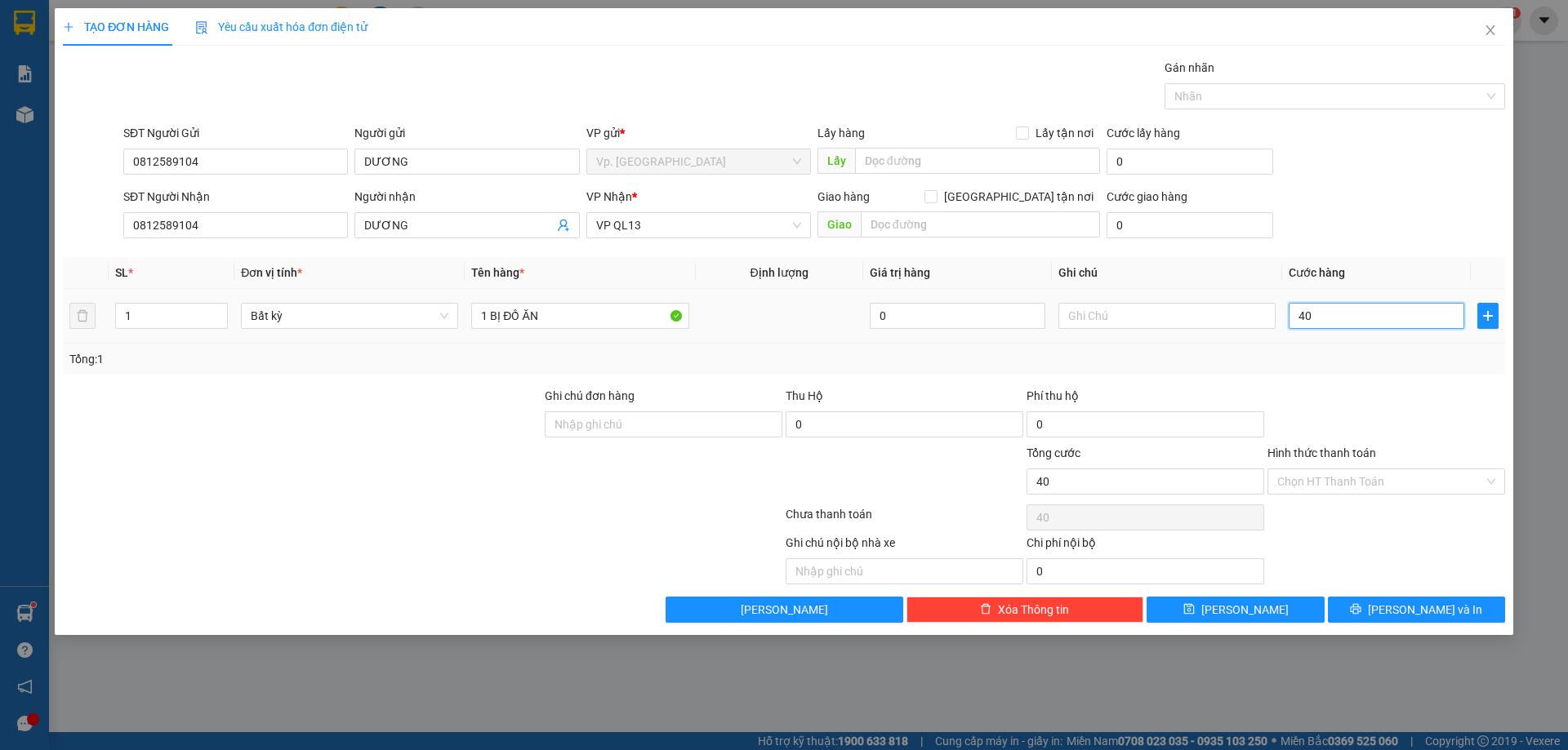
type input "4"
type input "0"
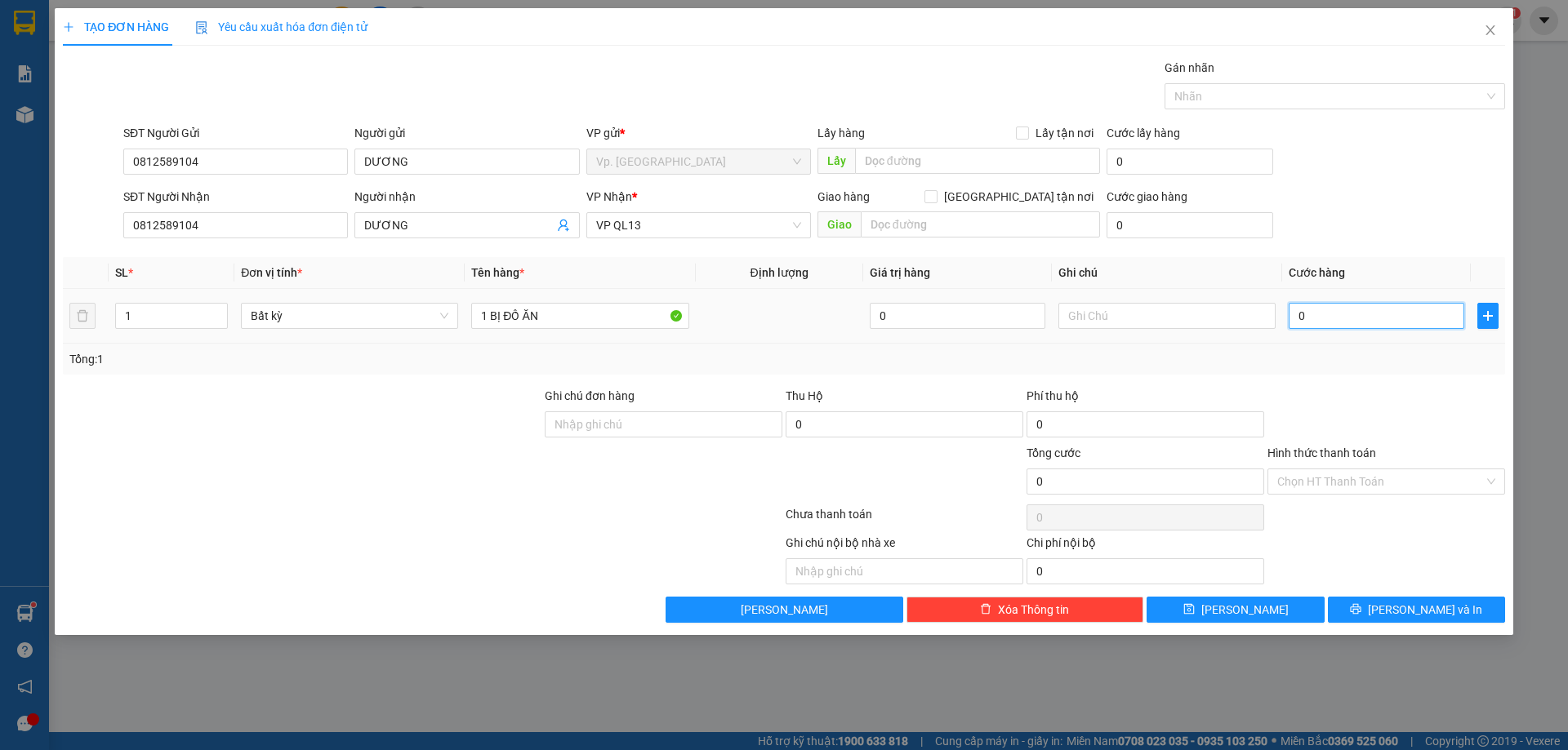
type input "03"
type input "3"
type input "030"
type input "30"
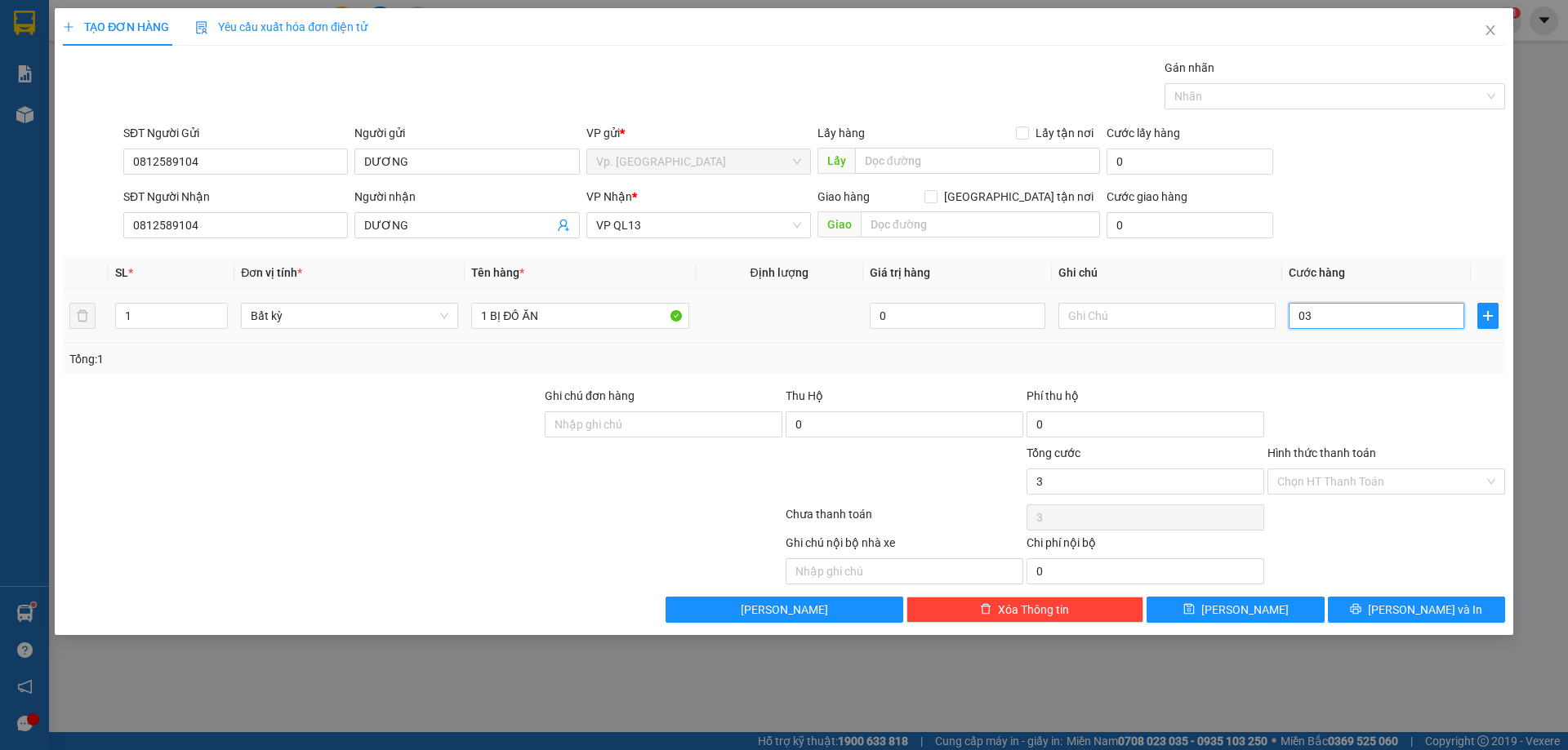
type input "30"
type input "30.000"
click at [1320, 362] on div "Tổng: 1" at bounding box center [783, 358] width 1429 height 18
click at [1360, 476] on input "Hình thức thanh toán" at bounding box center [1380, 481] width 206 height 24
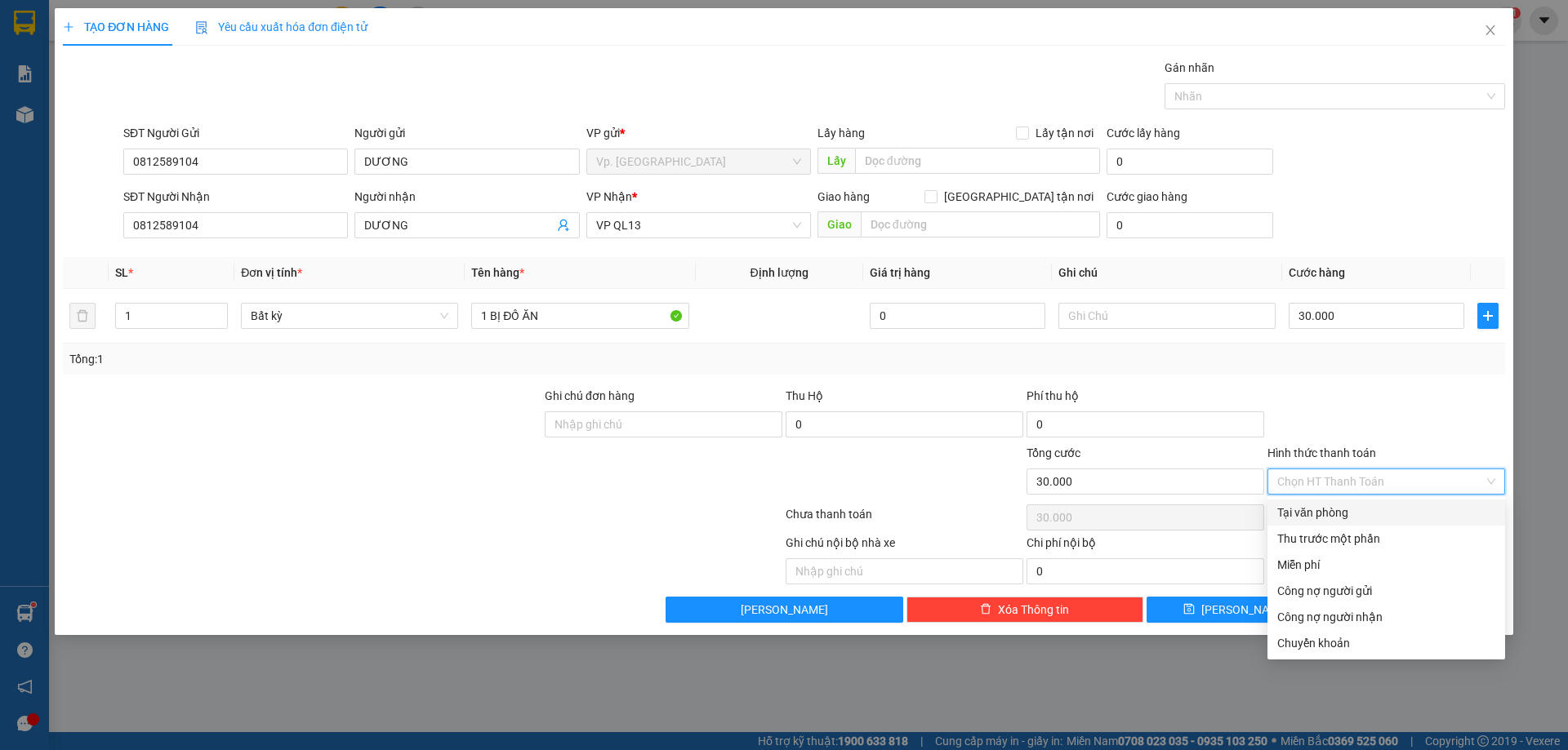
click at [1317, 521] on div "Tại văn phòng" at bounding box center [1386, 513] width 238 height 26
type input "0"
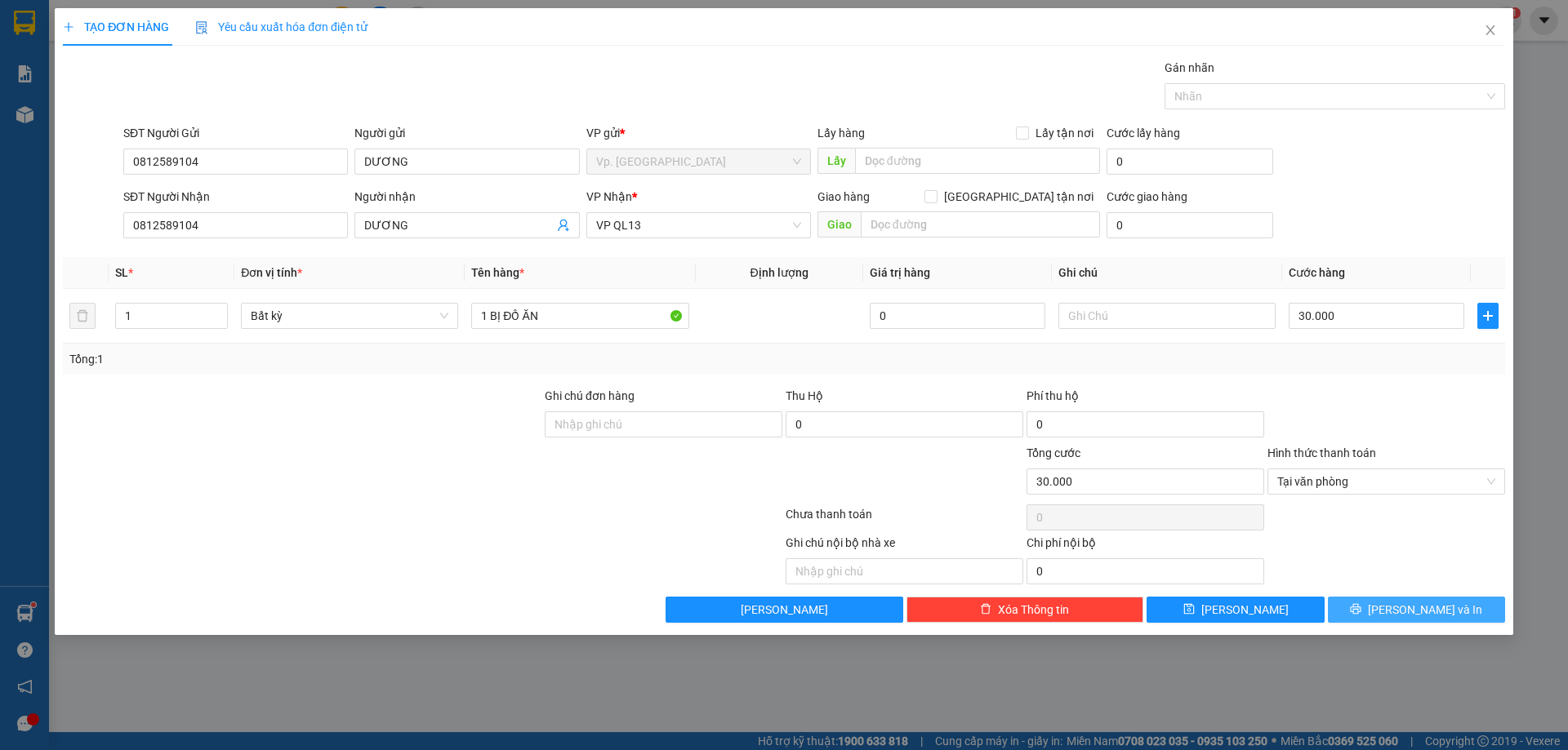
click at [1436, 608] on span "[PERSON_NAME] và In" at bounding box center [1425, 609] width 115 height 18
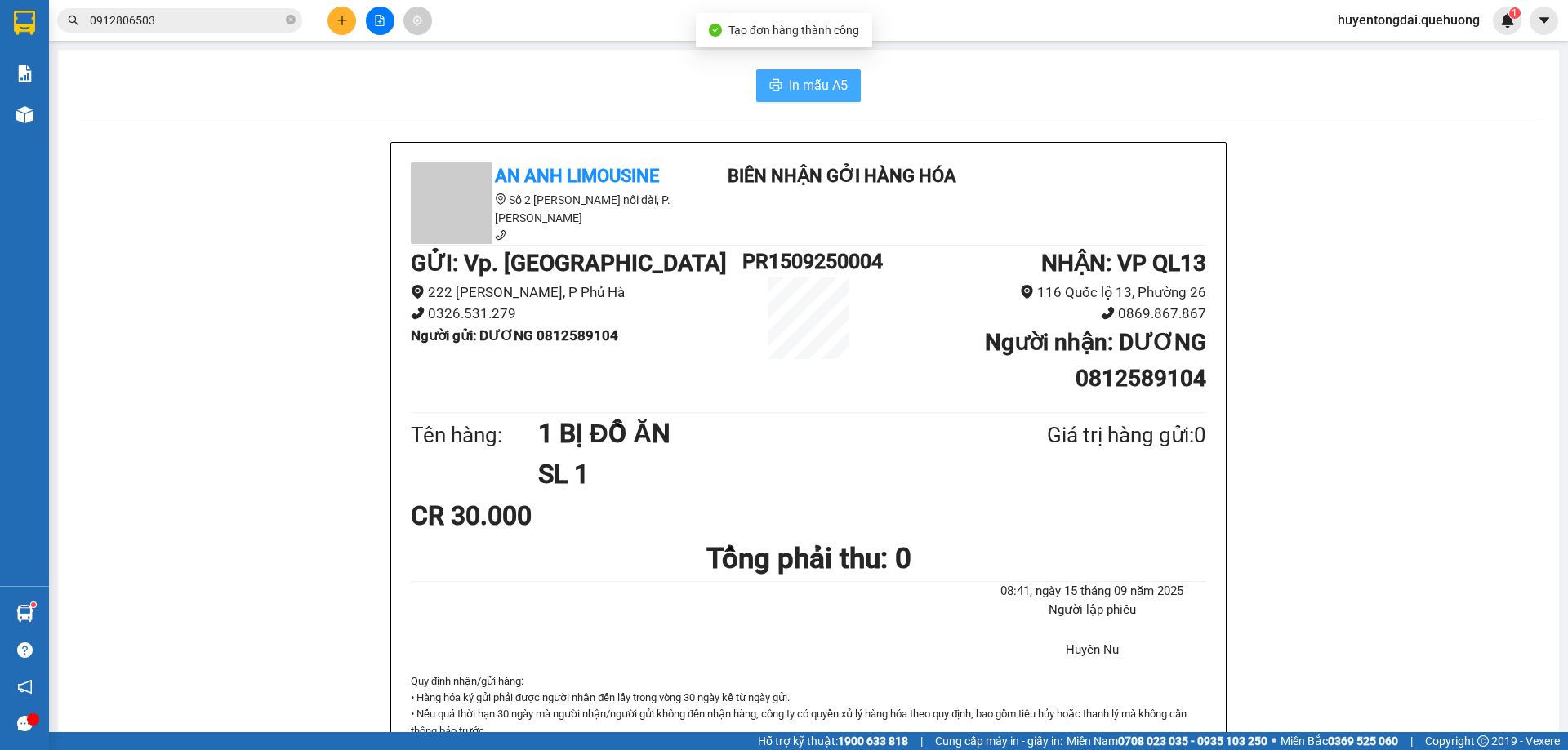
click at [763, 96] on button "In mẫu A5" at bounding box center [808, 85] width 105 height 33
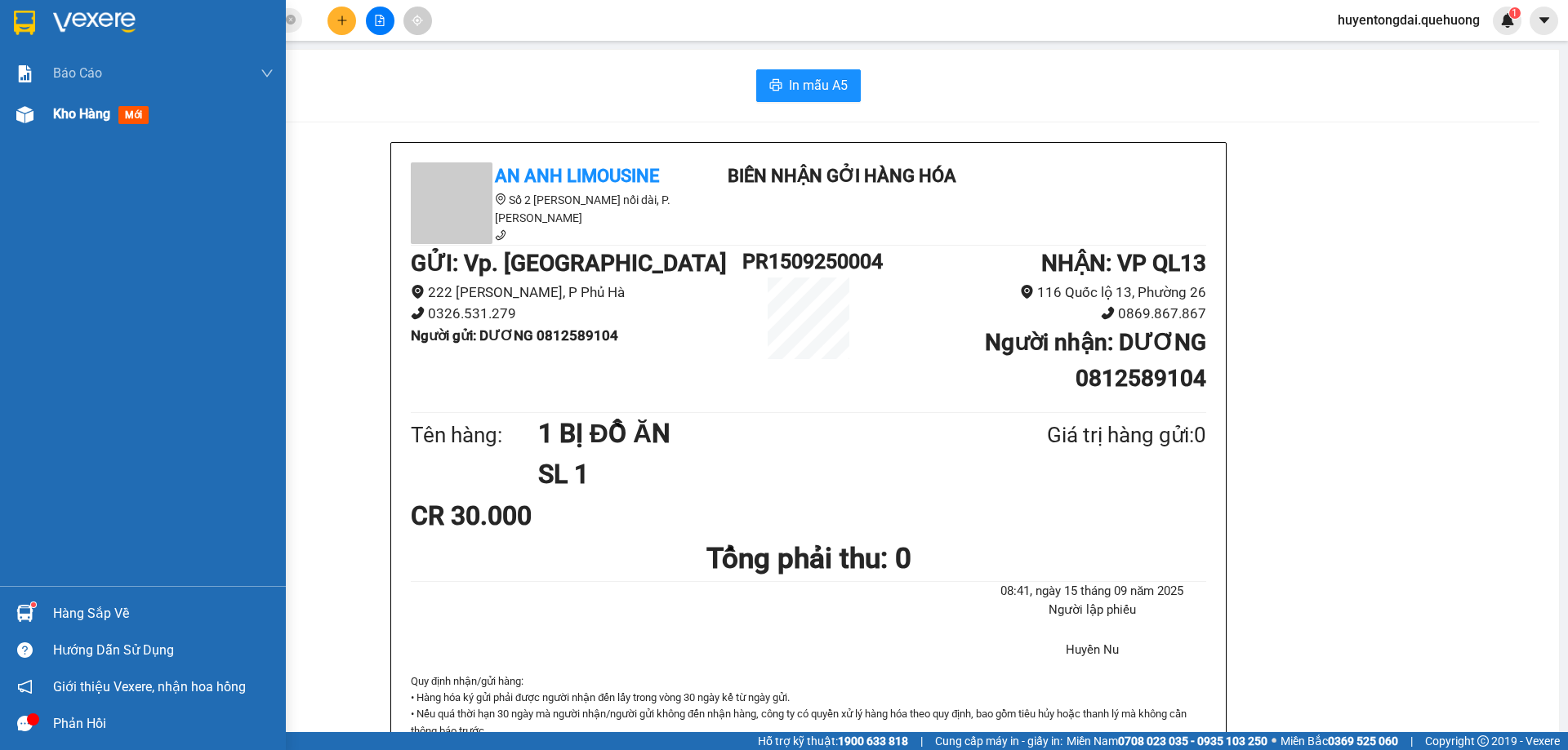
click at [43, 117] on div "Kho hàng mới" at bounding box center [143, 115] width 286 height 41
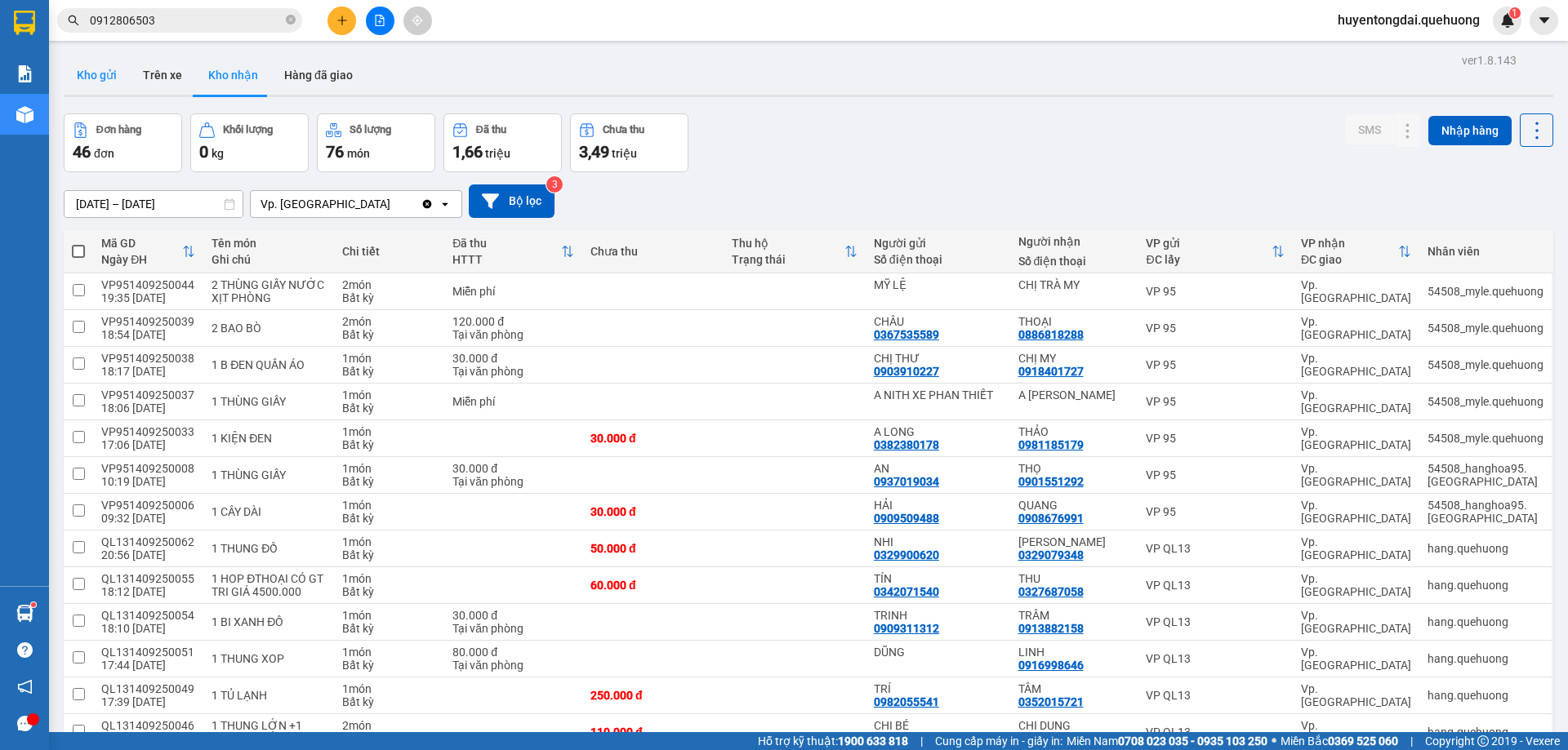
click at [82, 65] on button "Kho gửi" at bounding box center [96, 76] width 66 height 39
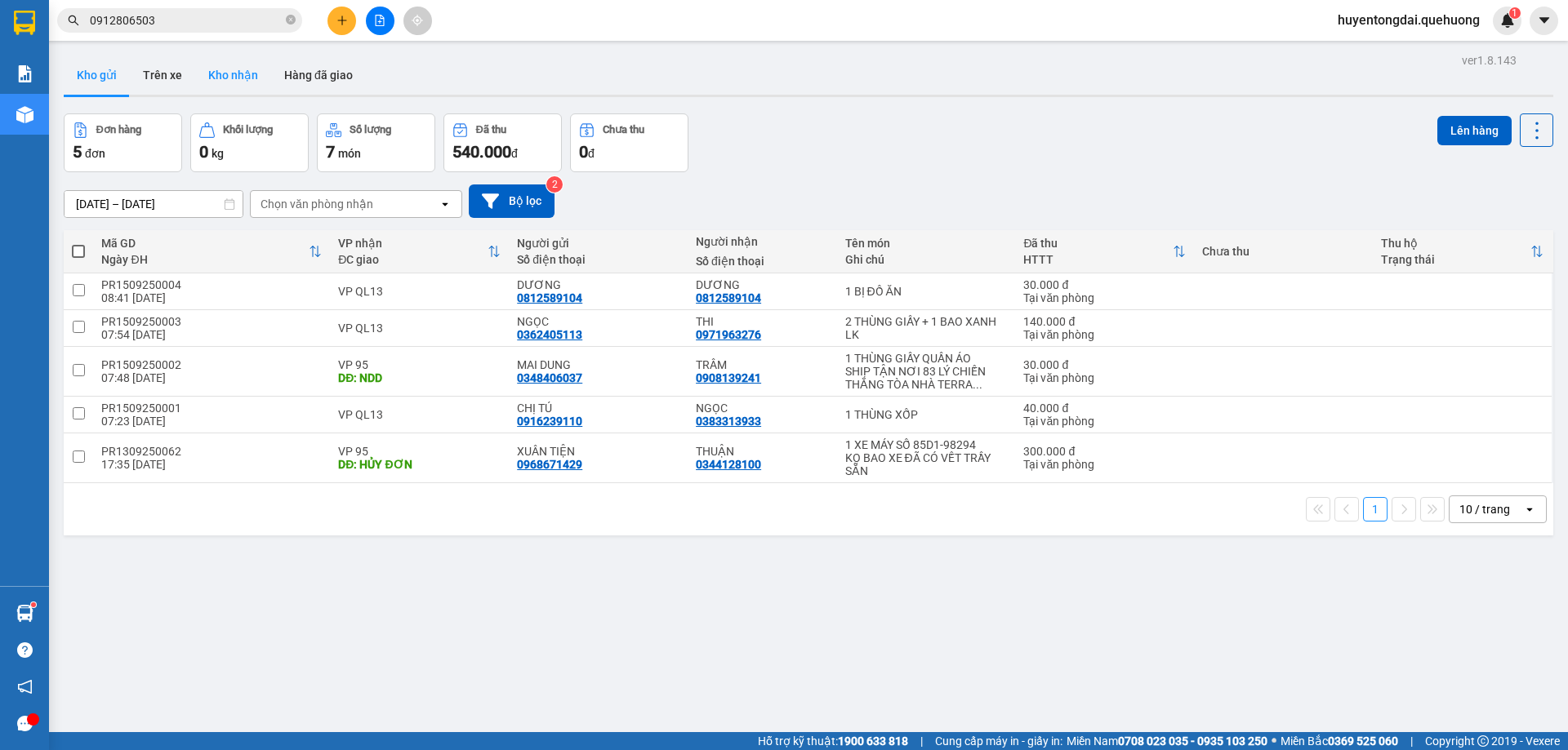
click at [259, 75] on button "Kho nhận" at bounding box center [232, 76] width 76 height 39
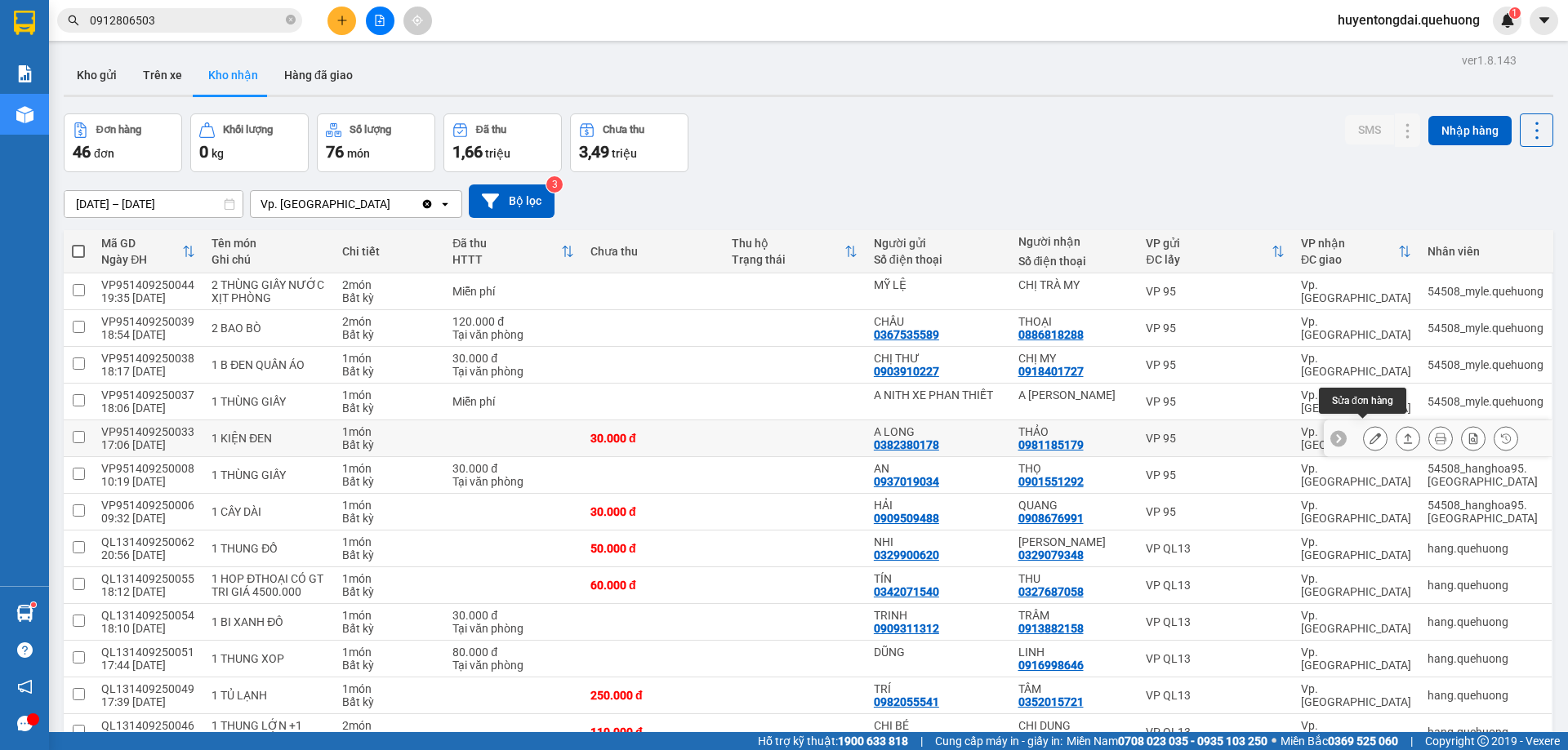
click at [1369, 434] on icon at bounding box center [1375, 438] width 11 height 11
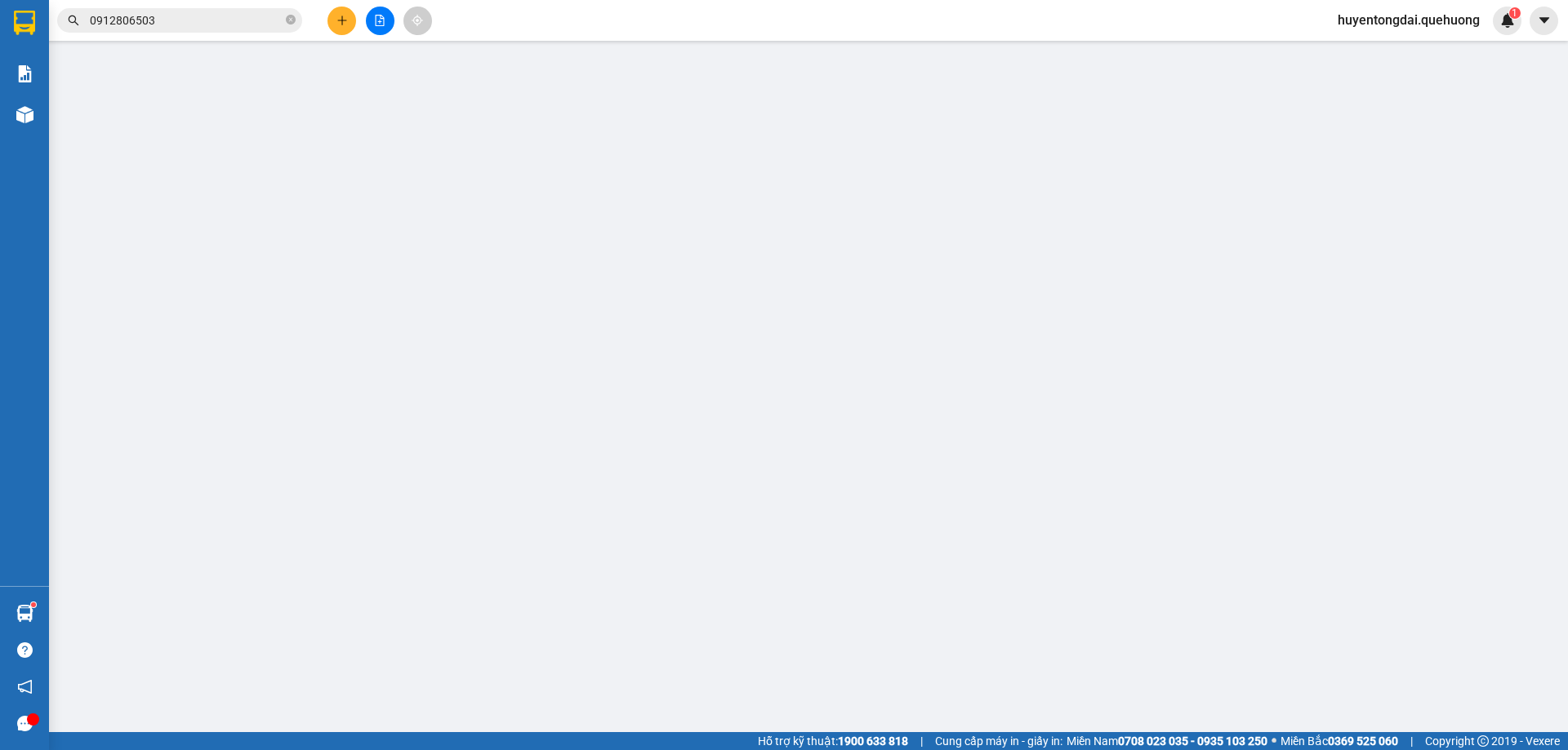
type input "0382380178"
type input "A LONG"
type input "0981185179"
type input "THẢO"
type input "30.000"
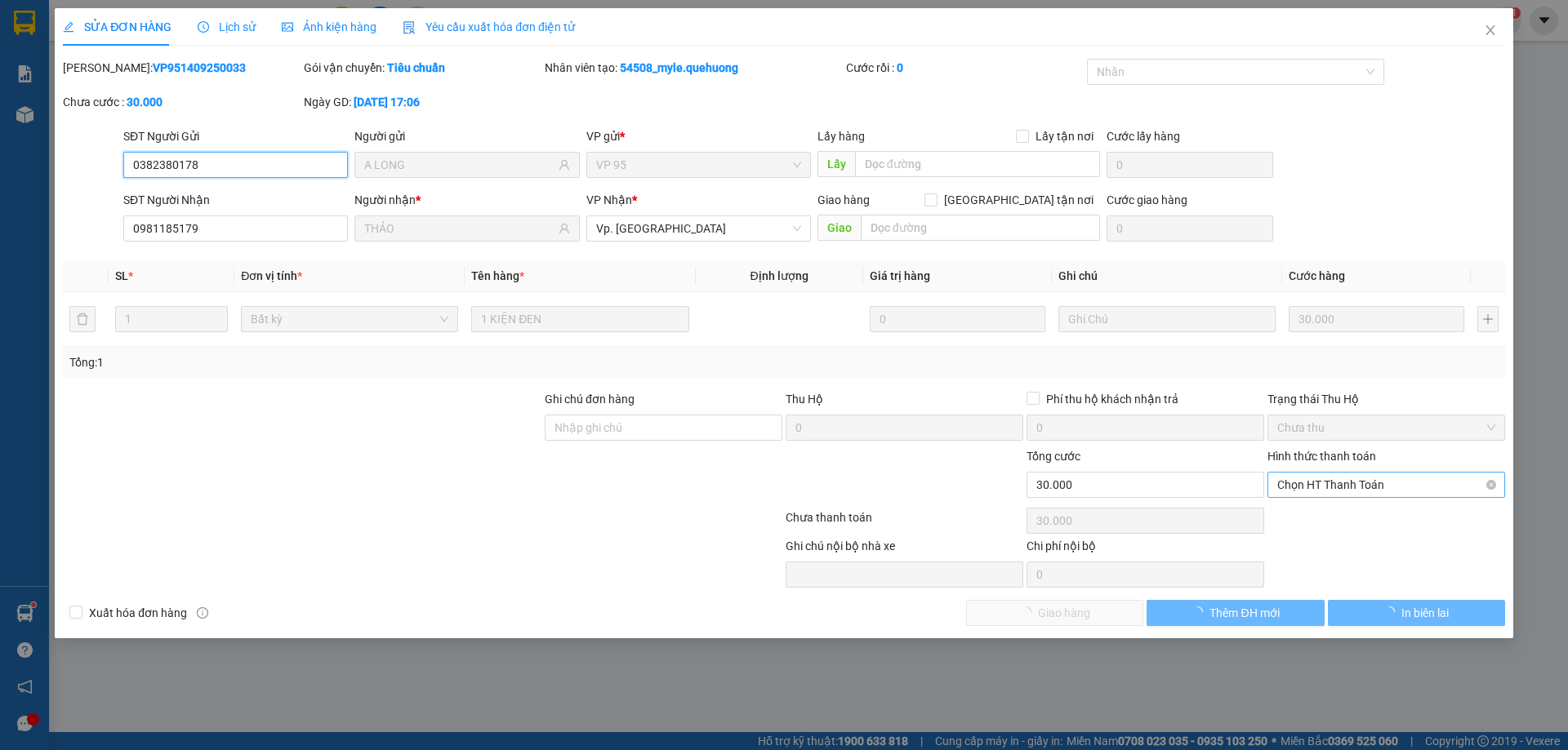
click at [1355, 484] on span "Chọn HT Thanh Toán" at bounding box center [1387, 485] width 218 height 24
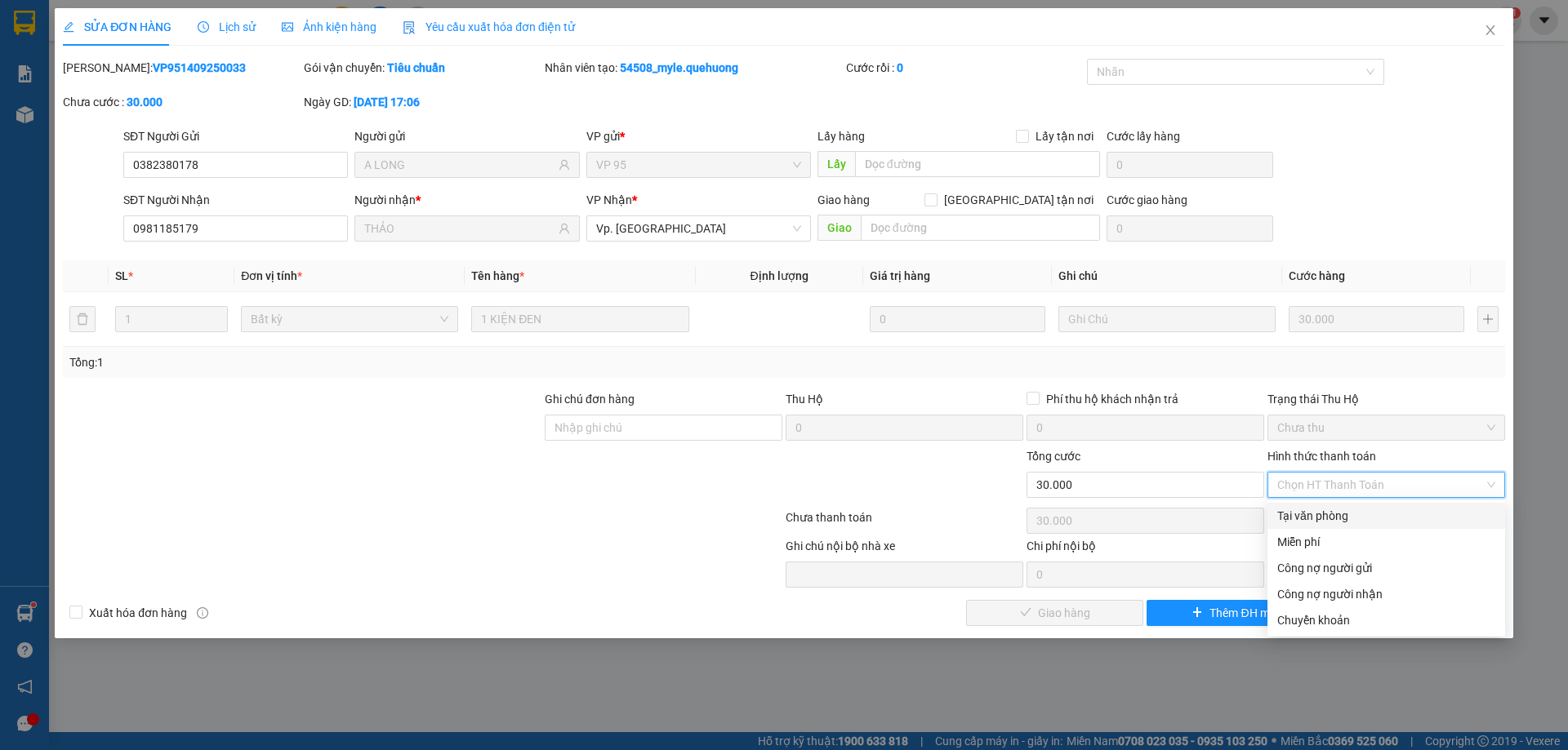
click at [1337, 524] on div "Tại văn phòng" at bounding box center [1387, 515] width 218 height 18
type input "0"
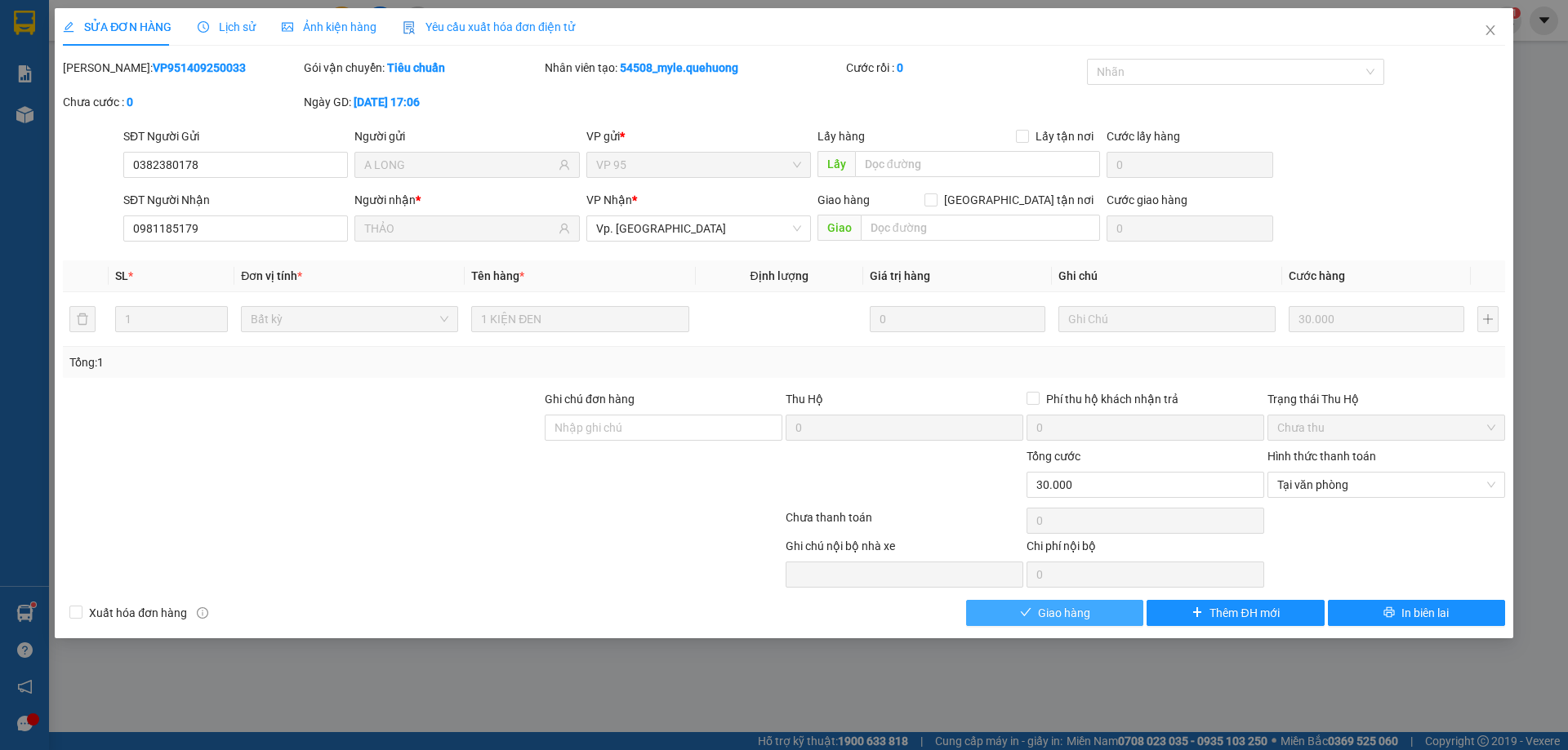
click at [1014, 608] on button "Giao hàng" at bounding box center [1055, 613] width 177 height 26
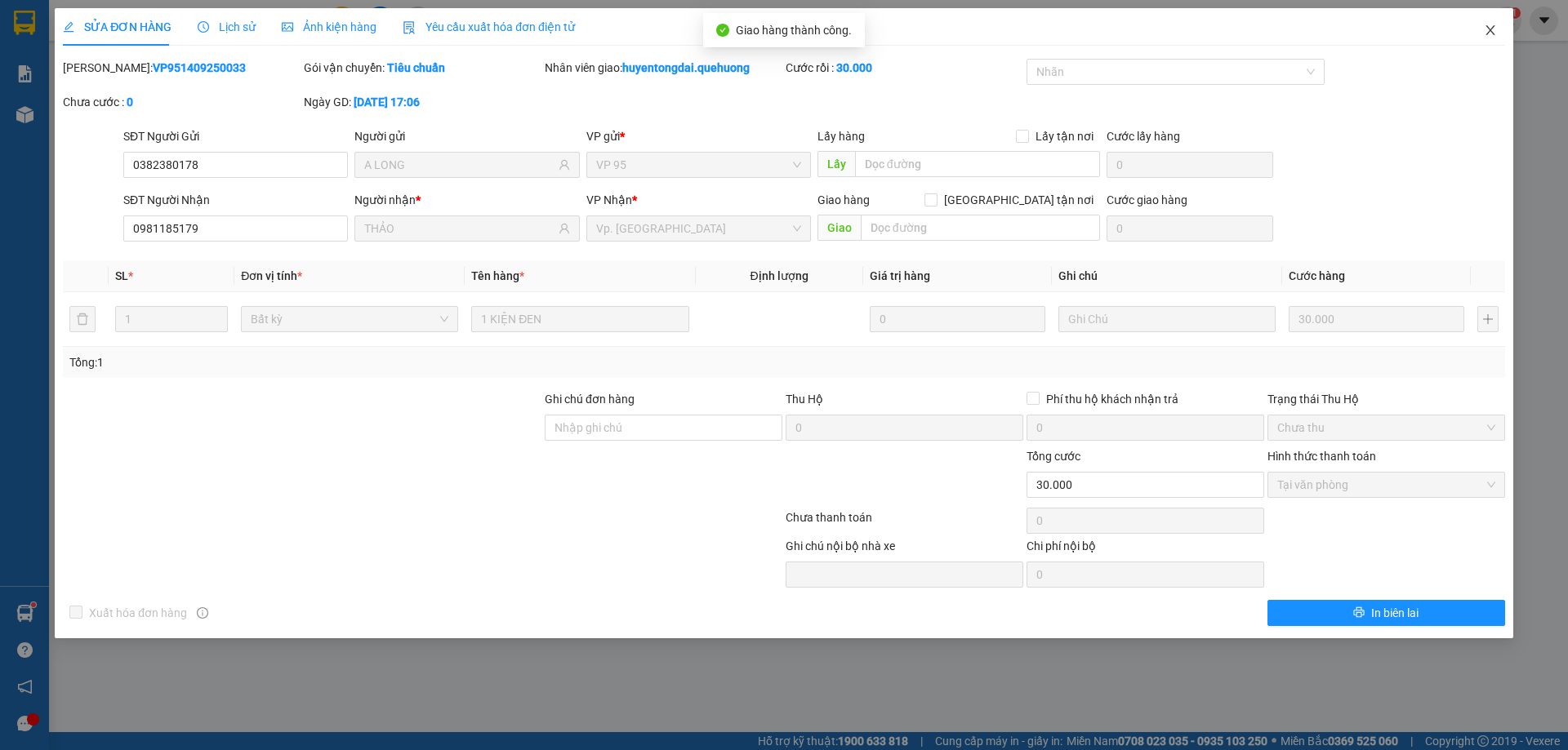
click at [1488, 30] on icon "close" at bounding box center [1491, 30] width 13 height 13
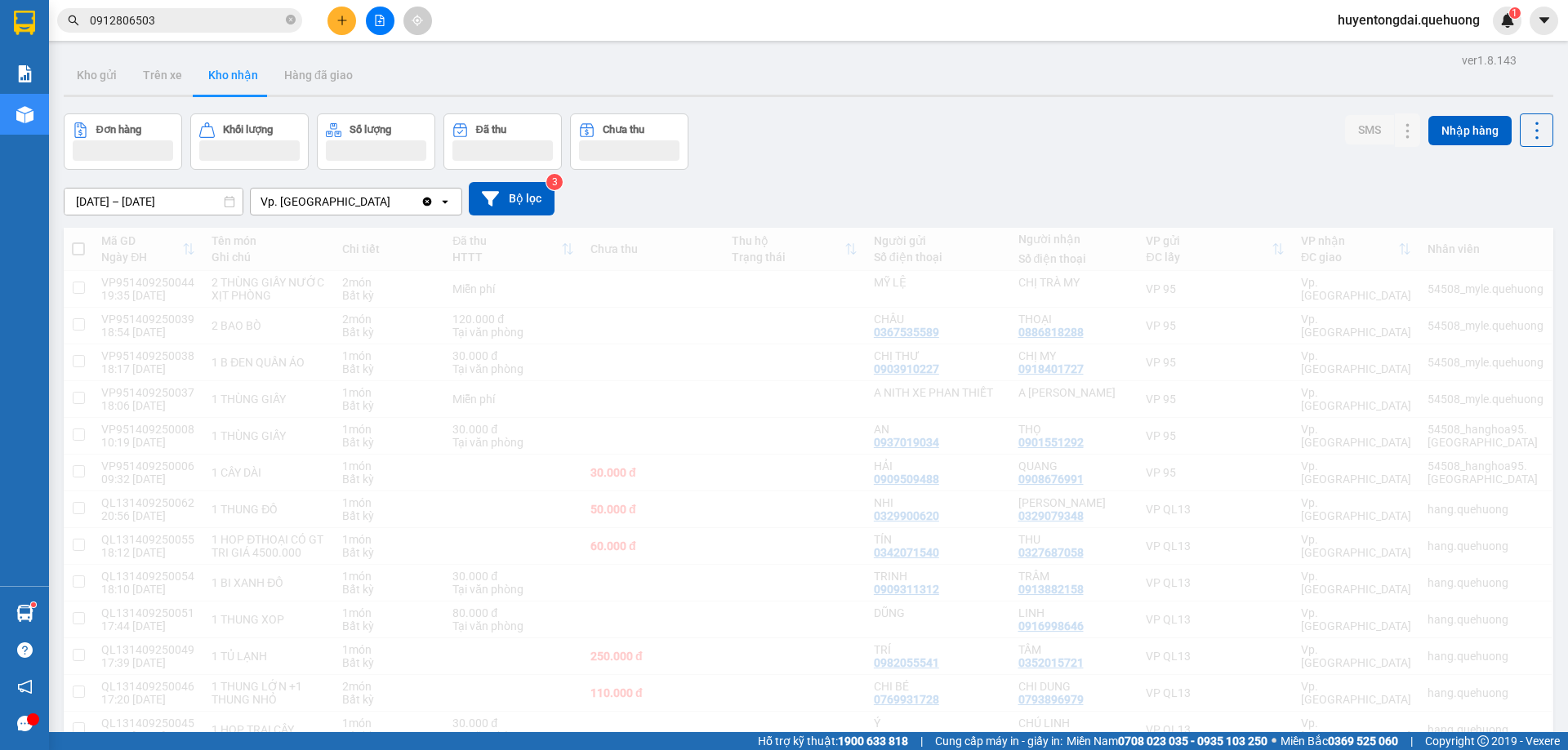
click at [343, 23] on icon "plus" at bounding box center [342, 21] width 1 height 9
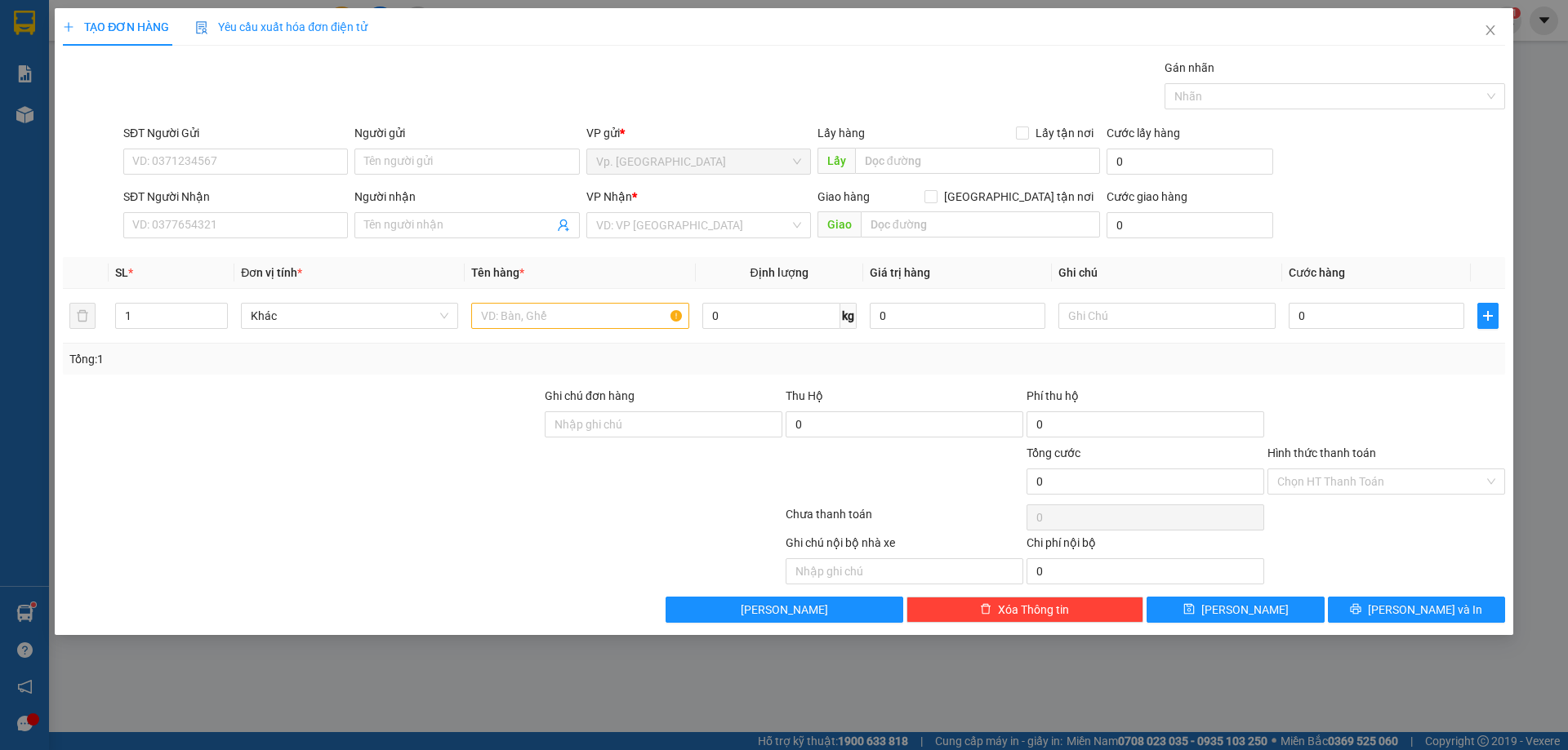
click at [226, 243] on div "SĐT Người Nhận VD: 0377654321" at bounding box center [235, 215] width 225 height 57
click at [202, 169] on input "SĐT Người Gửi" at bounding box center [235, 161] width 225 height 26
type input "0367961099"
click at [408, 156] on input "Người gửi" at bounding box center [467, 161] width 225 height 26
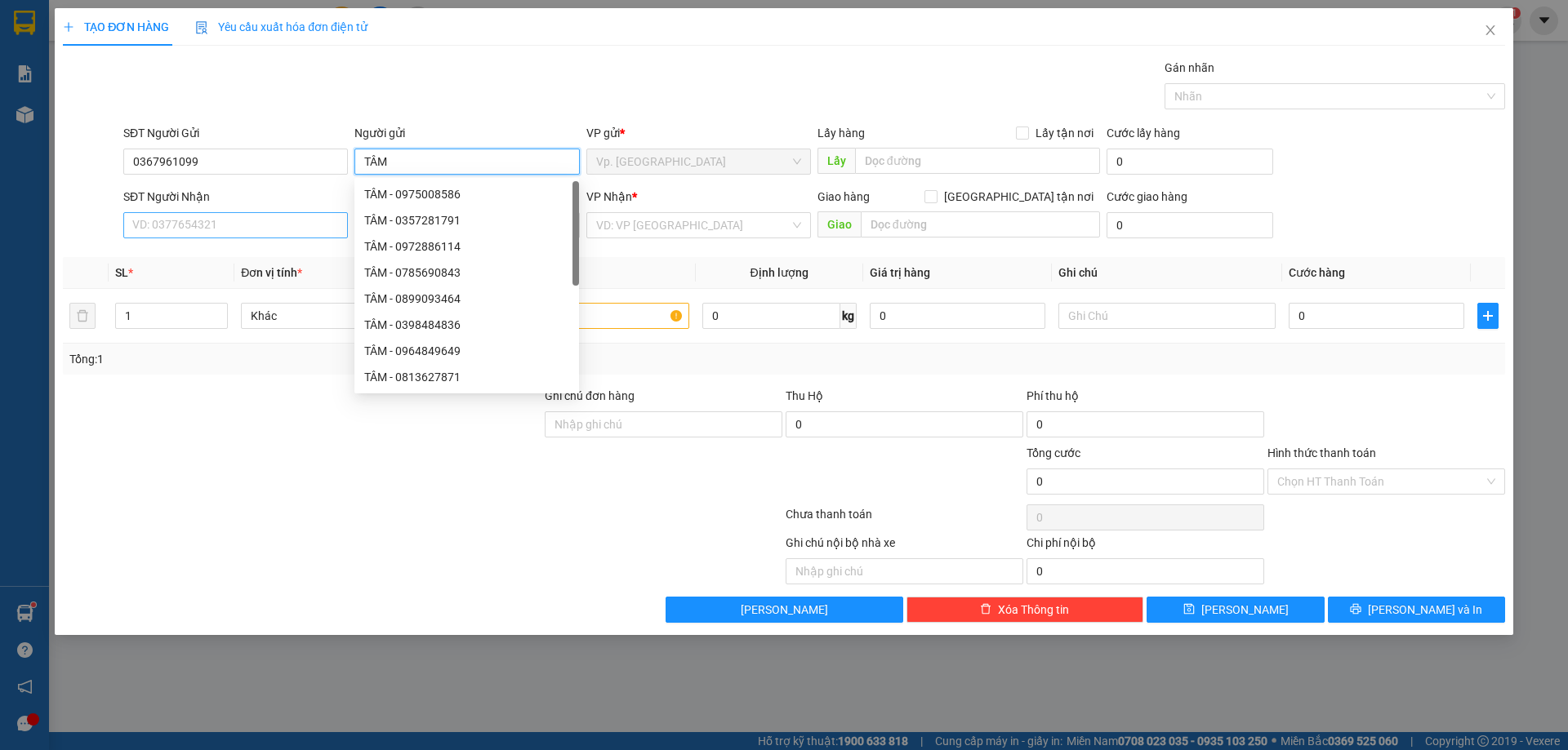
type input "TÂM"
click at [240, 222] on input "SĐT Người Nhận" at bounding box center [235, 226] width 225 height 26
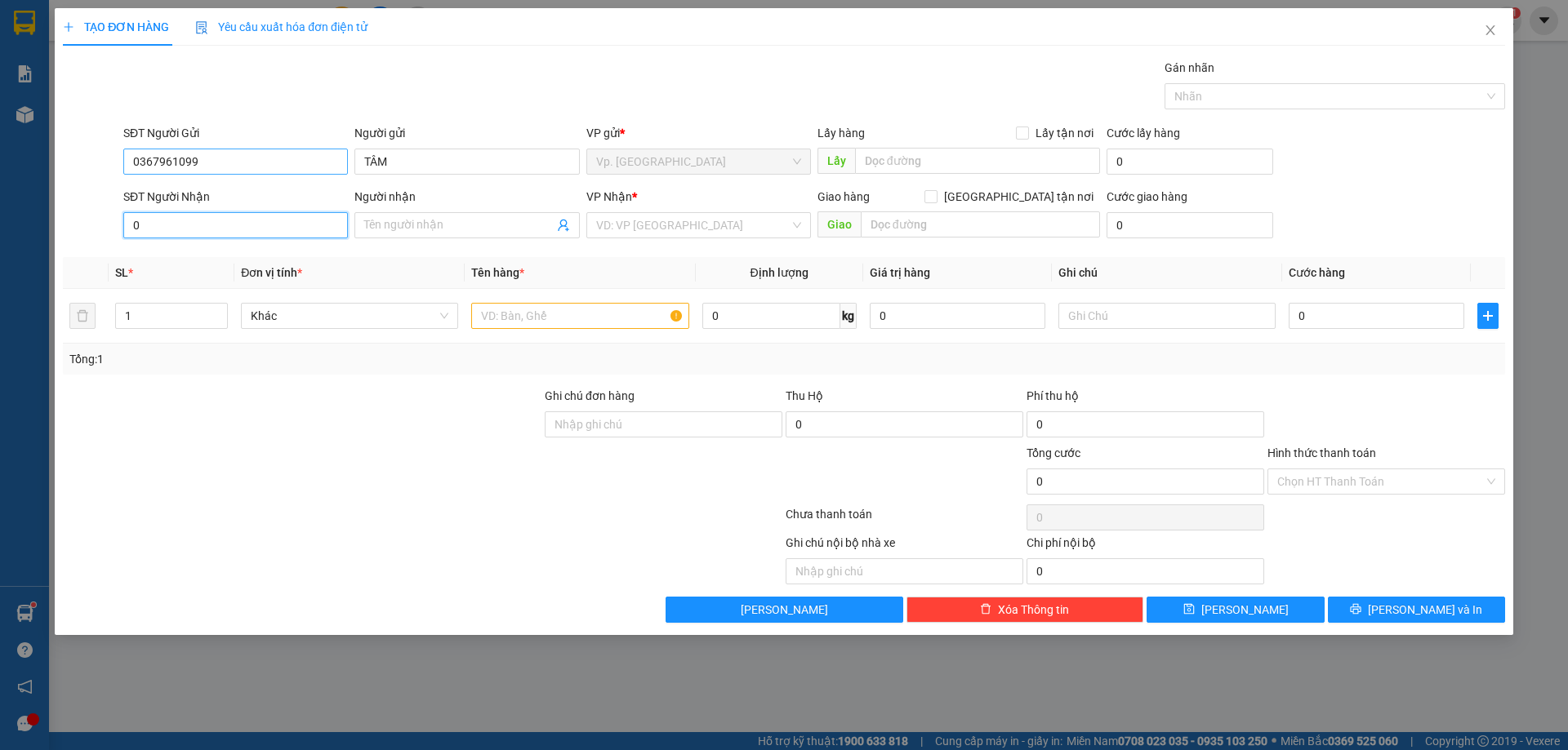
type input "0"
click at [201, 161] on input "0367961099" at bounding box center [235, 161] width 225 height 26
click at [171, 226] on input "0" at bounding box center [235, 226] width 225 height 26
paste input "0367961099"
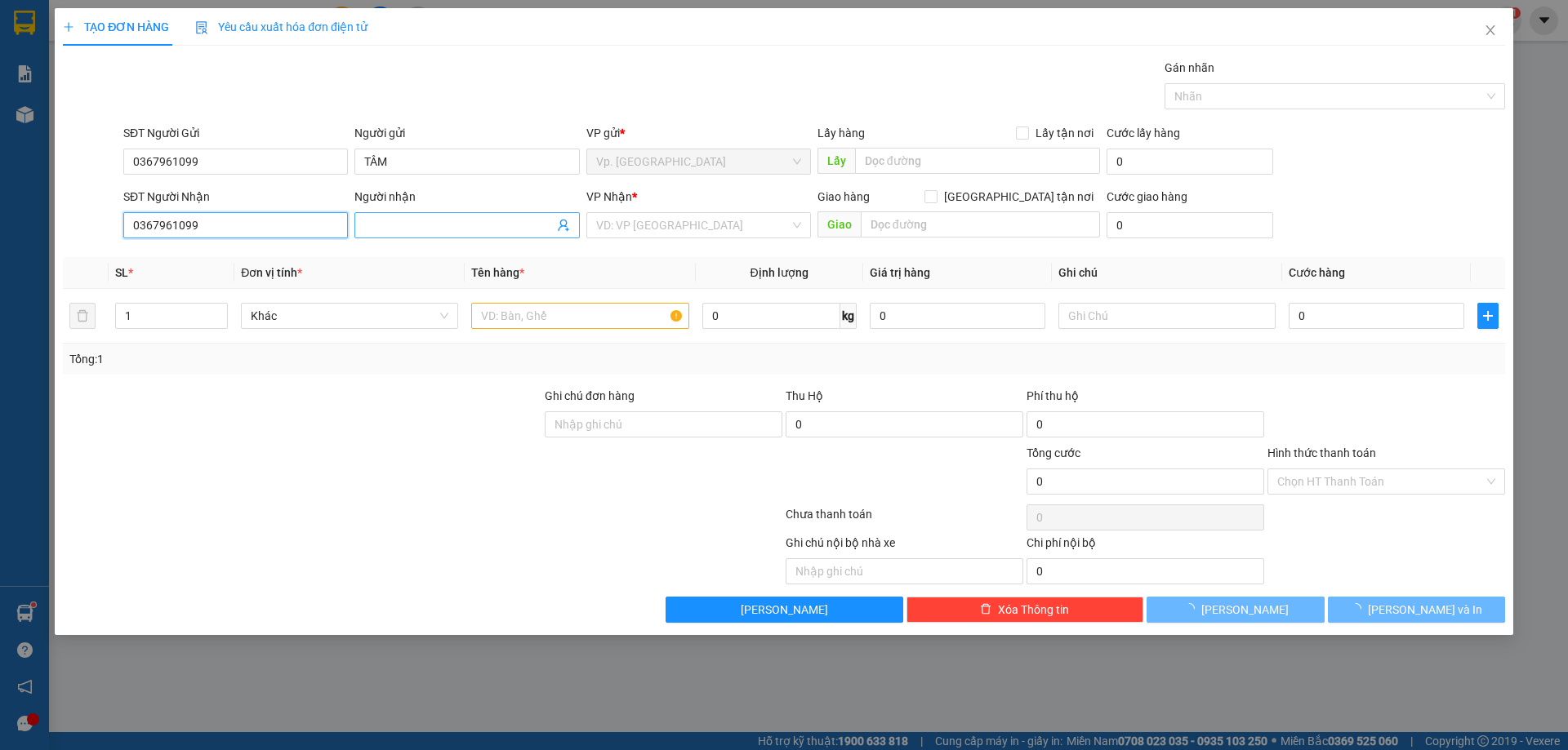
type input "0367961099"
click at [378, 219] on input "Người nhận" at bounding box center [458, 225] width 189 height 18
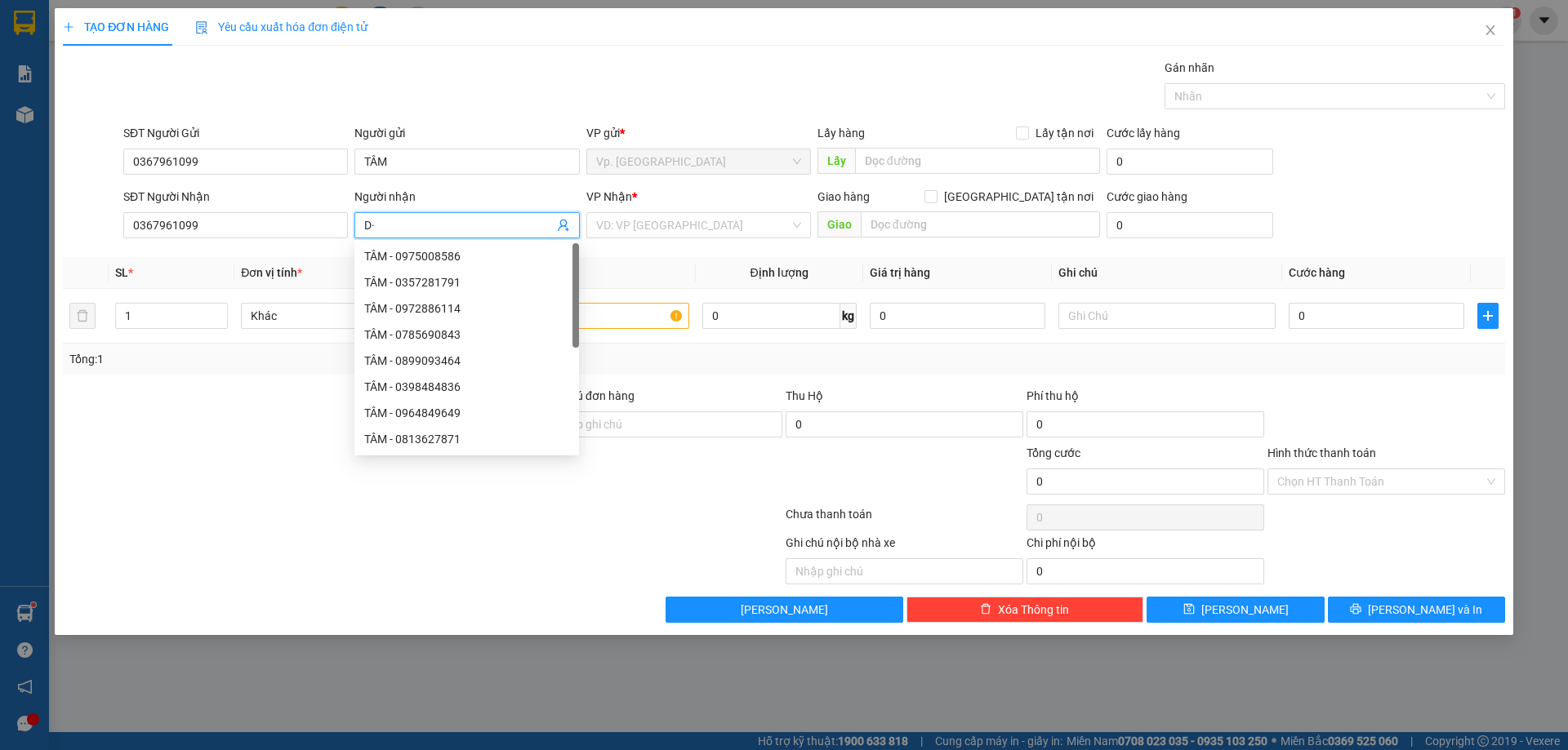
type input "D"
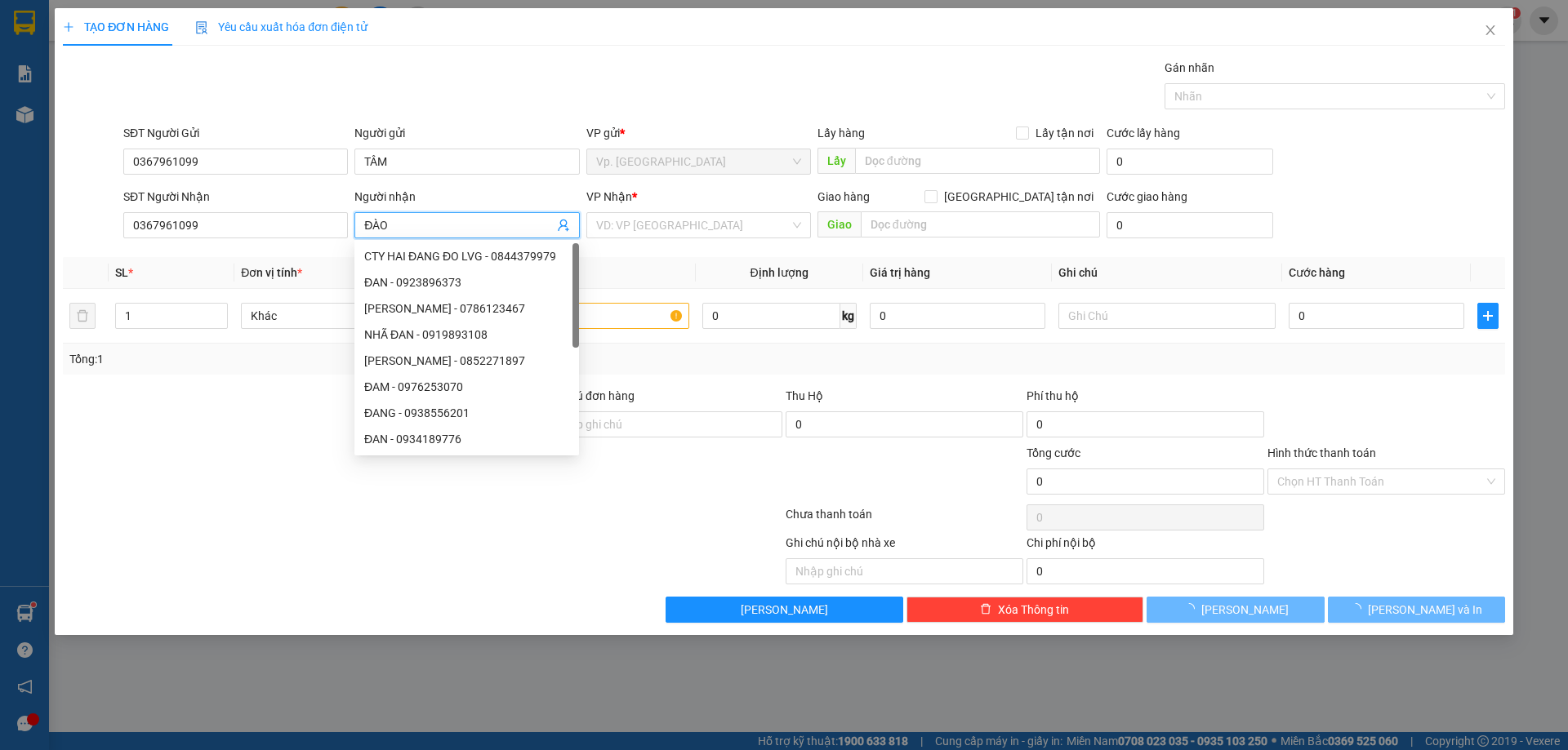
type input "ĐÀO"
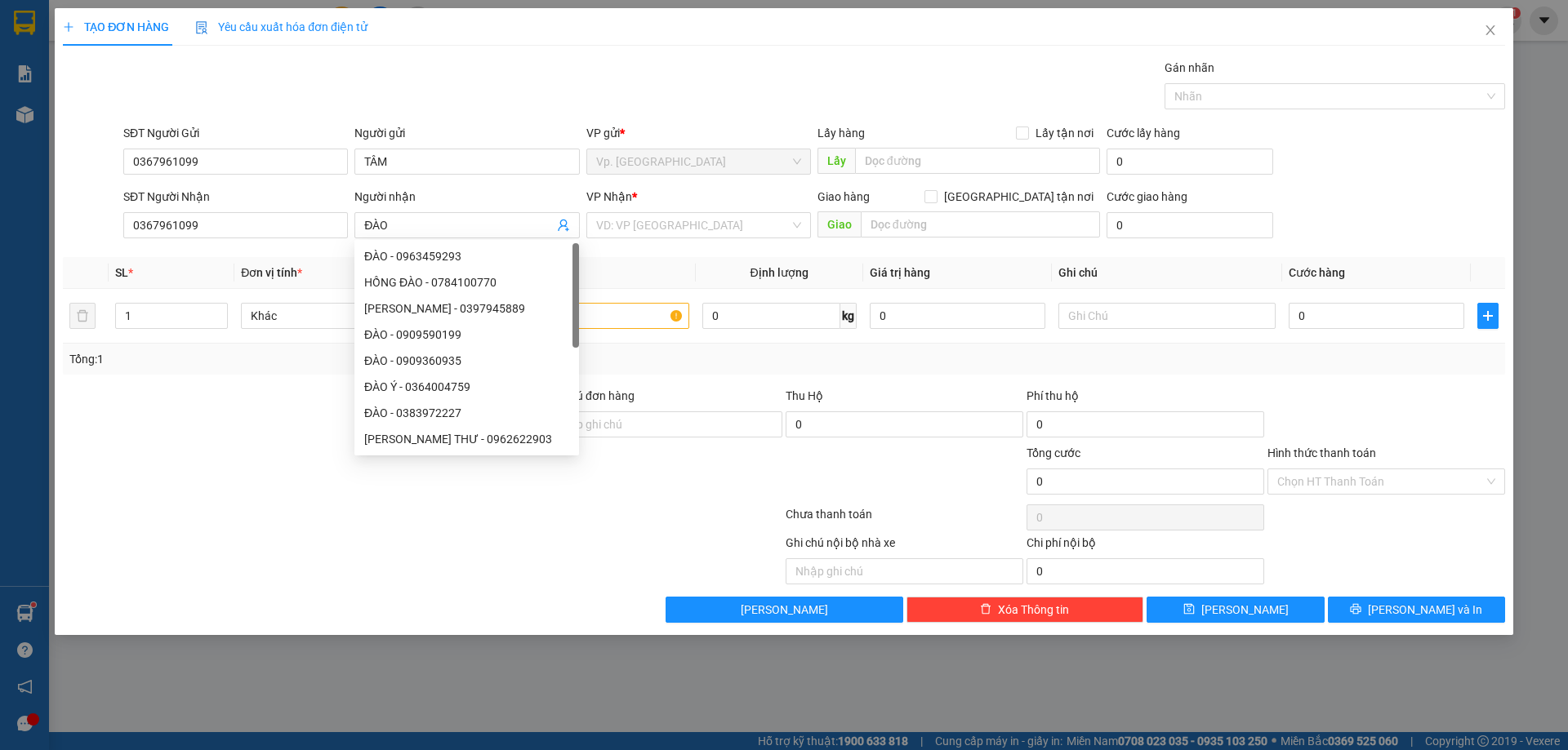
click at [560, 79] on div "Gói vận chuyển * Tiêu chuẩn Gán nhãn Nhãn" at bounding box center [815, 87] width 1389 height 57
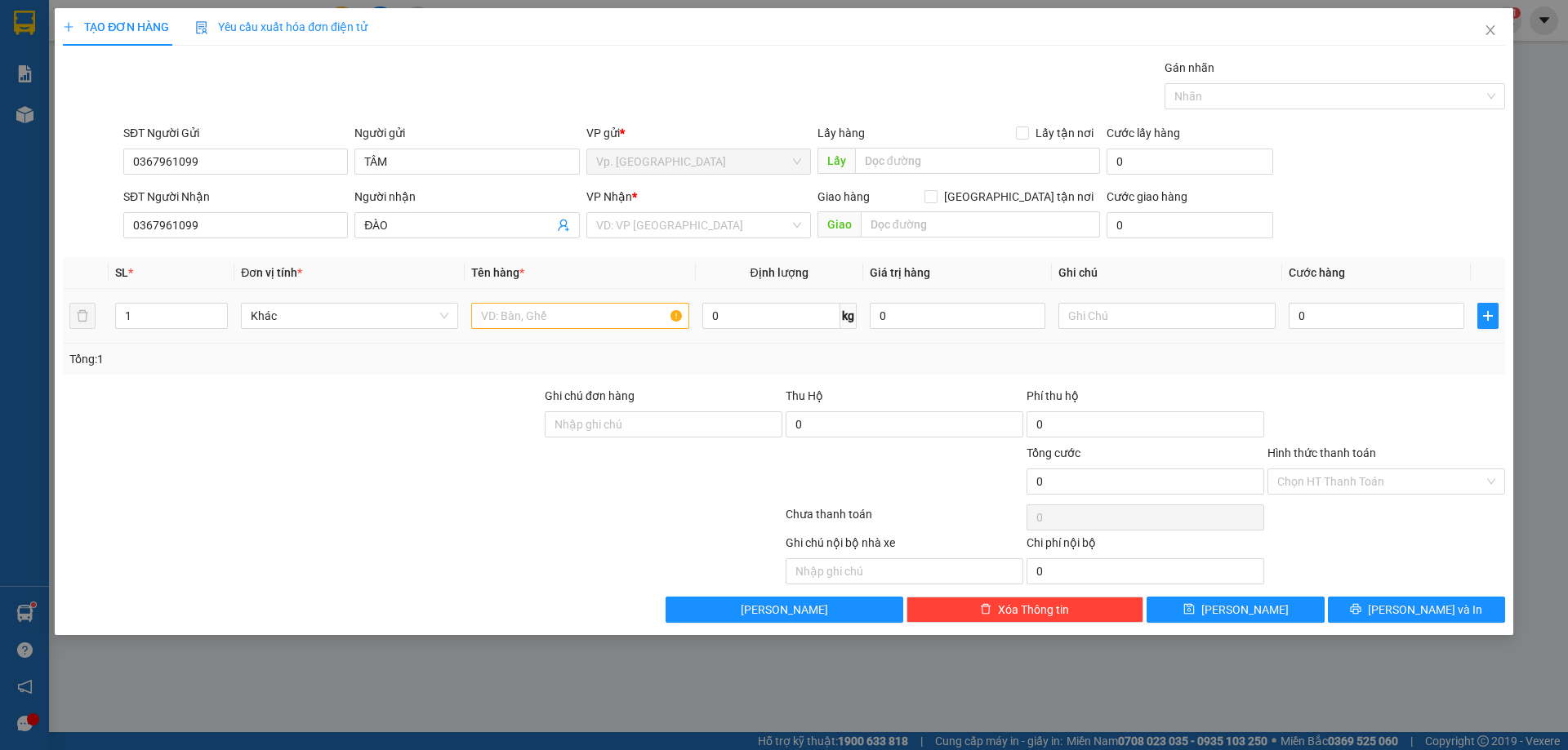
click at [615, 298] on td at bounding box center [580, 316] width 231 height 55
click at [609, 309] on input "text" at bounding box center [580, 316] width 217 height 26
type input "1 THÙNG XỐP CÁ"
click at [659, 232] on input "search" at bounding box center [693, 225] width 193 height 24
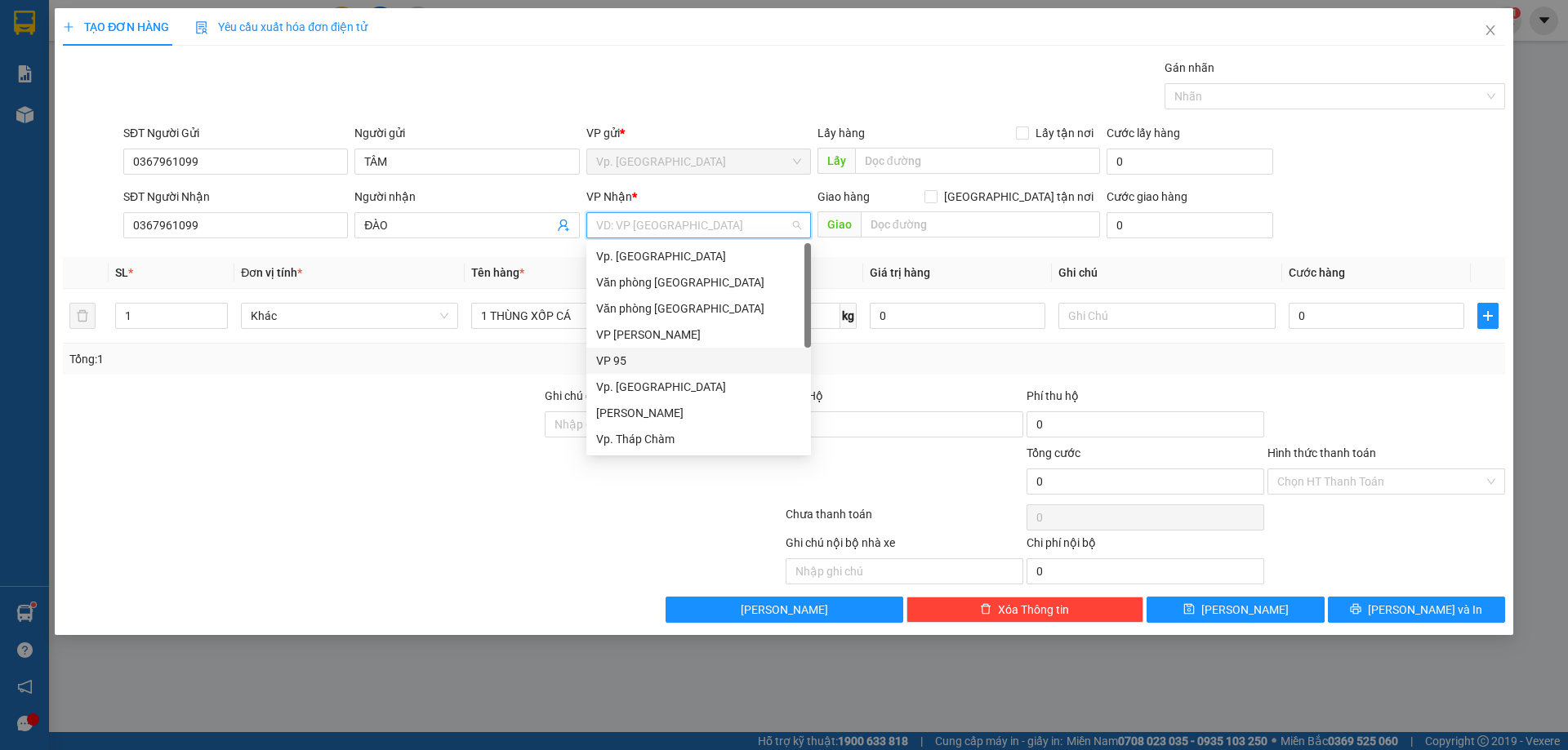
scroll to position [82, 0]
click at [633, 404] on div "VP QL13" at bounding box center [699, 410] width 205 height 18
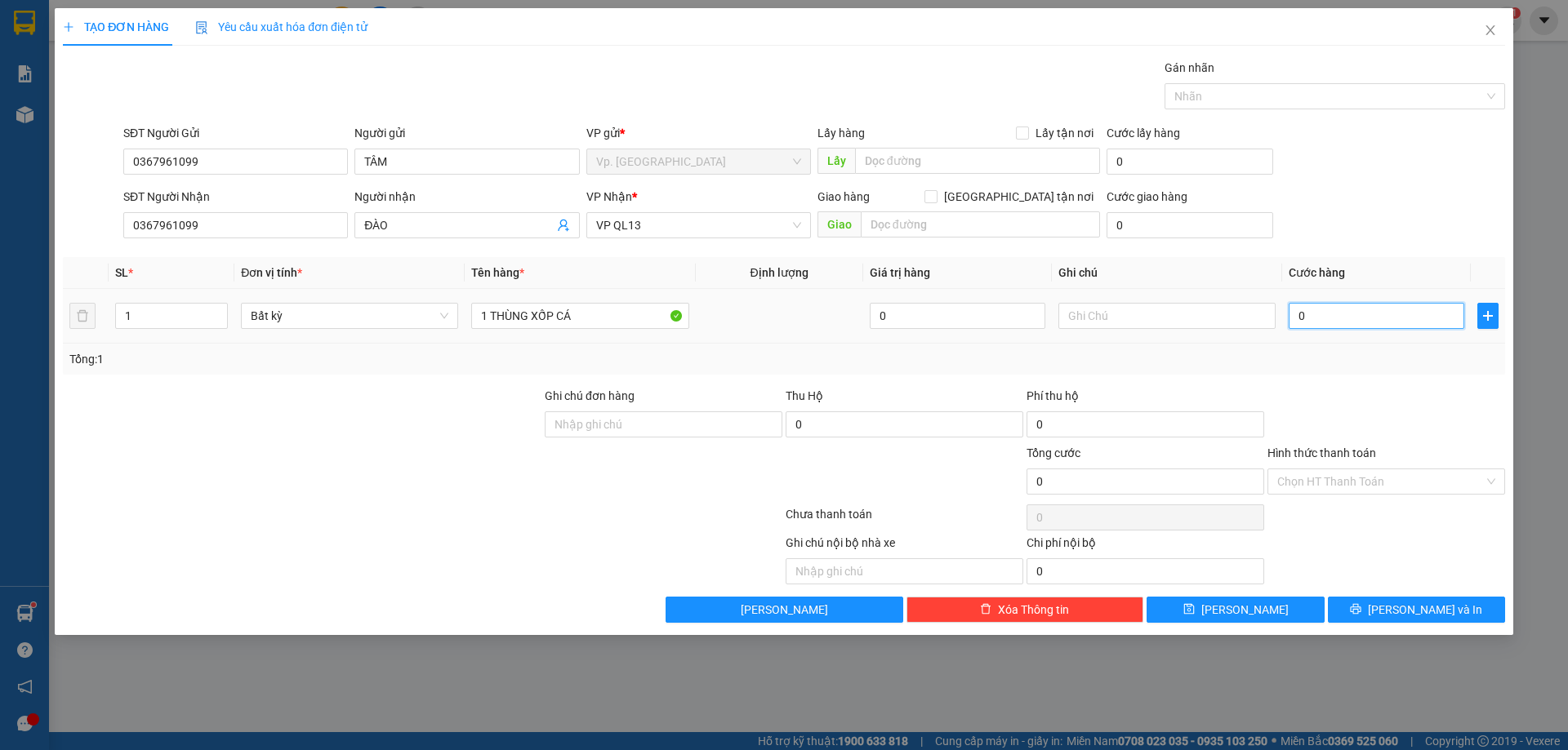
click at [1343, 312] on input "0" at bounding box center [1377, 316] width 175 height 26
type input "8"
type input "80"
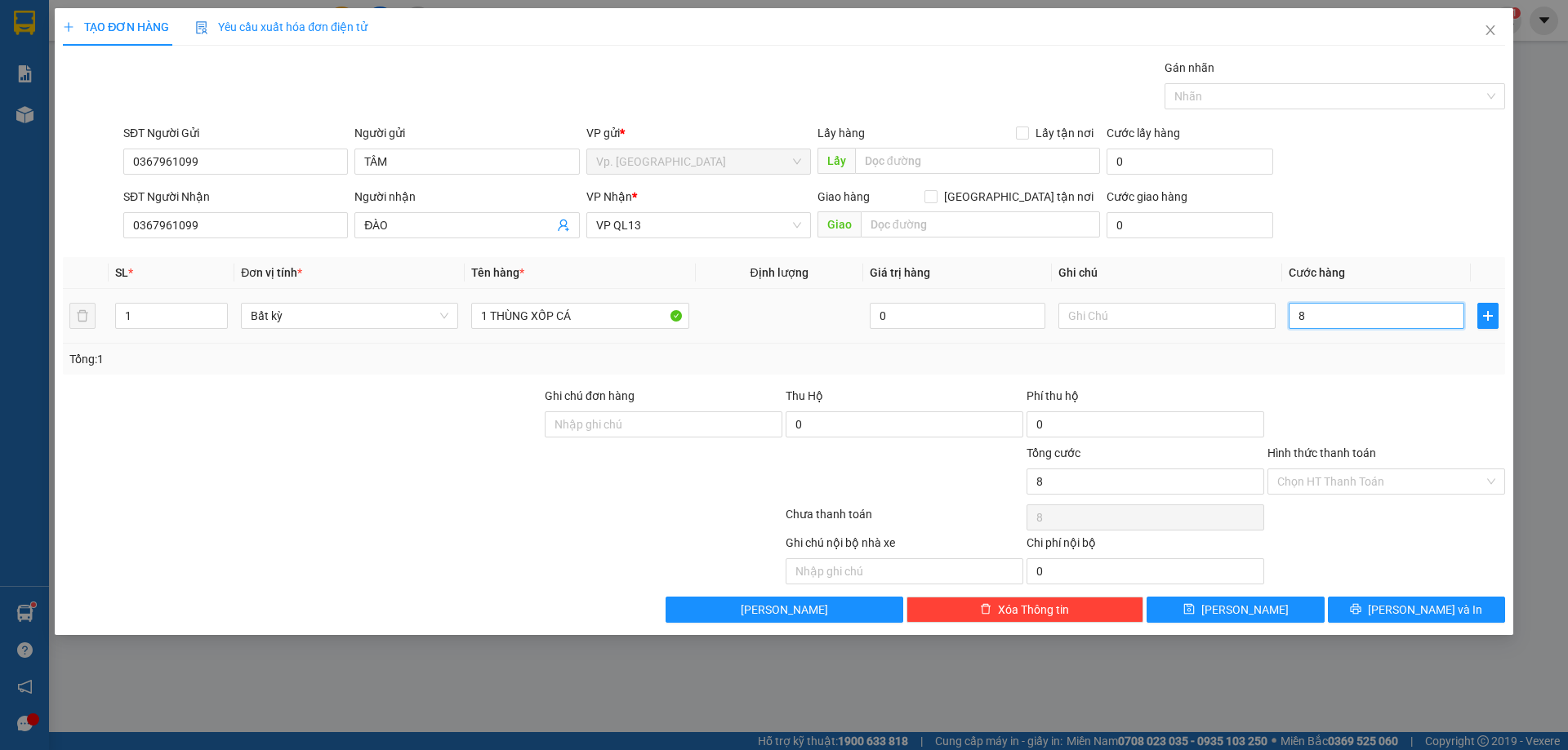
type input "80"
type input "80.000"
click at [1409, 371] on div "Tổng: 1" at bounding box center [783, 358] width 1442 height 31
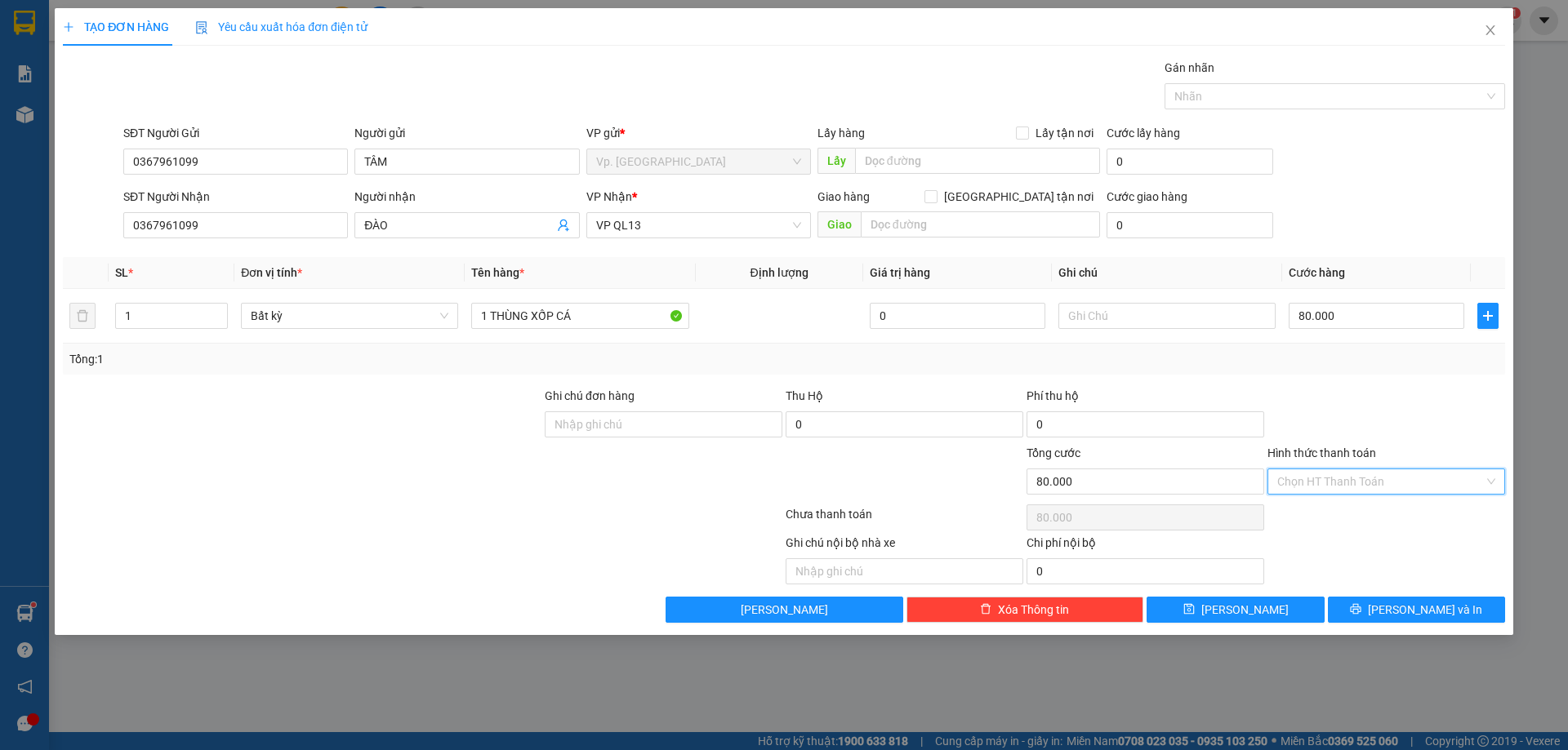
click at [1374, 482] on input "Hình thức thanh toán" at bounding box center [1380, 481] width 206 height 24
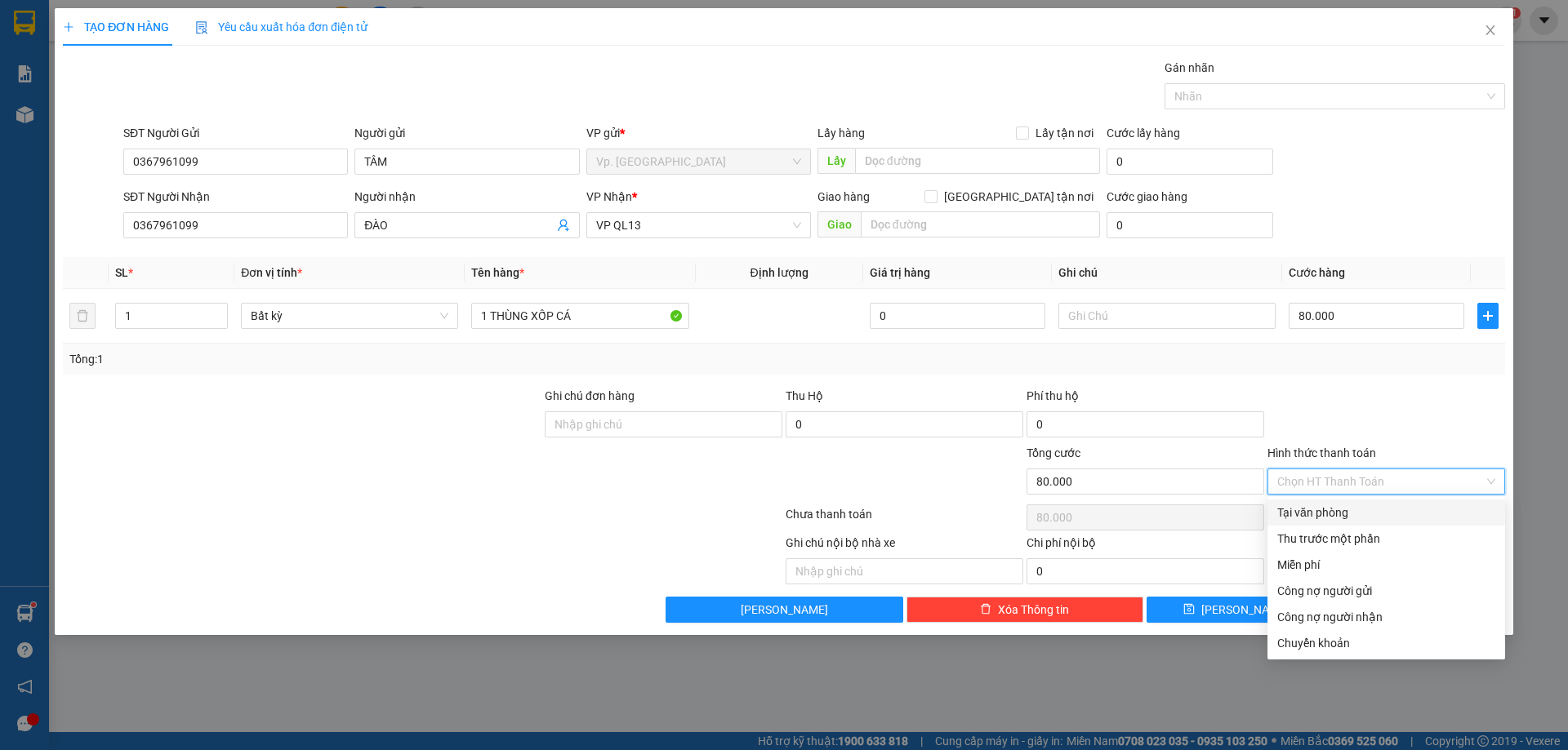
click at [1353, 518] on div "Tại văn phòng" at bounding box center [1387, 512] width 218 height 18
type input "0"
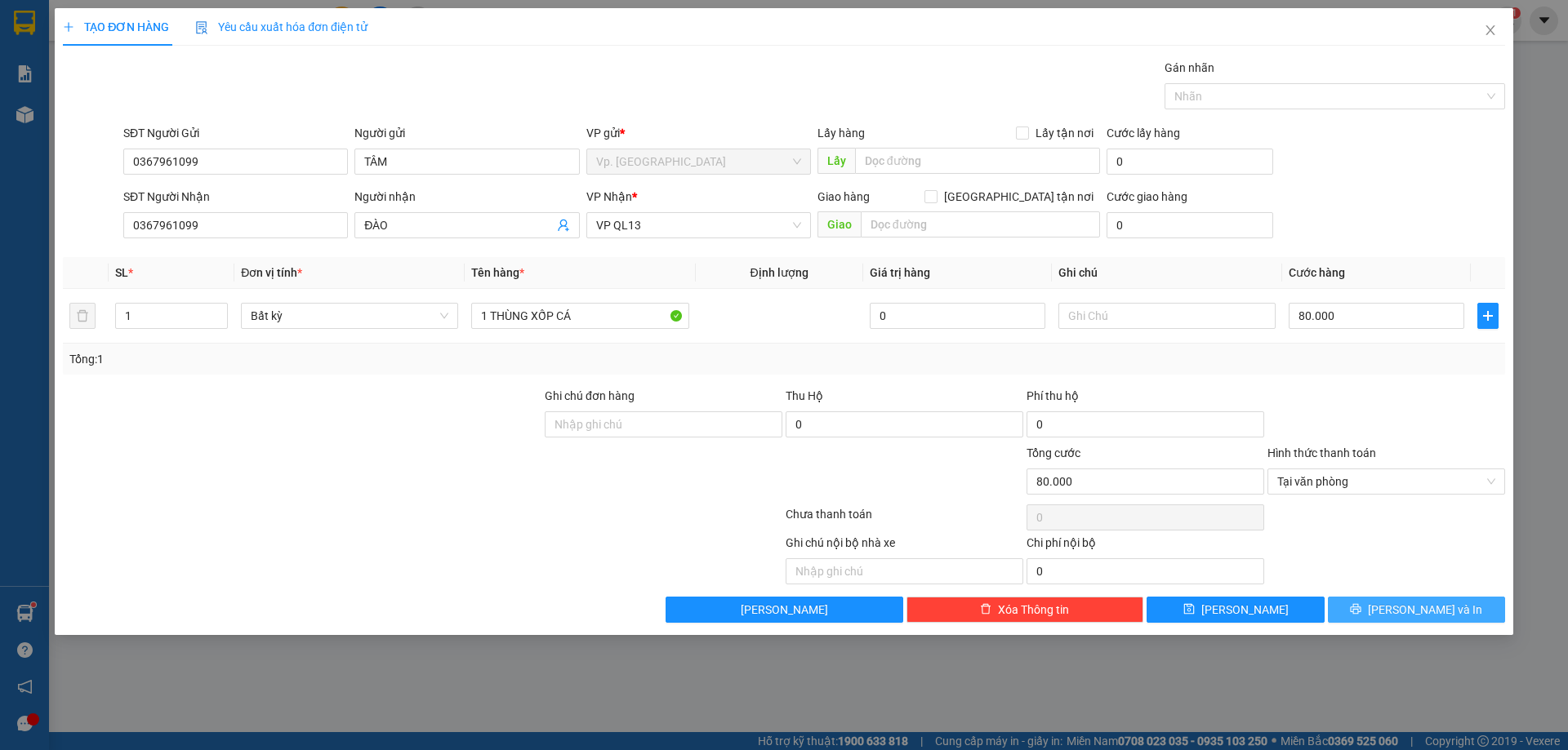
click at [1400, 602] on button "Lưu và In" at bounding box center [1417, 610] width 177 height 26
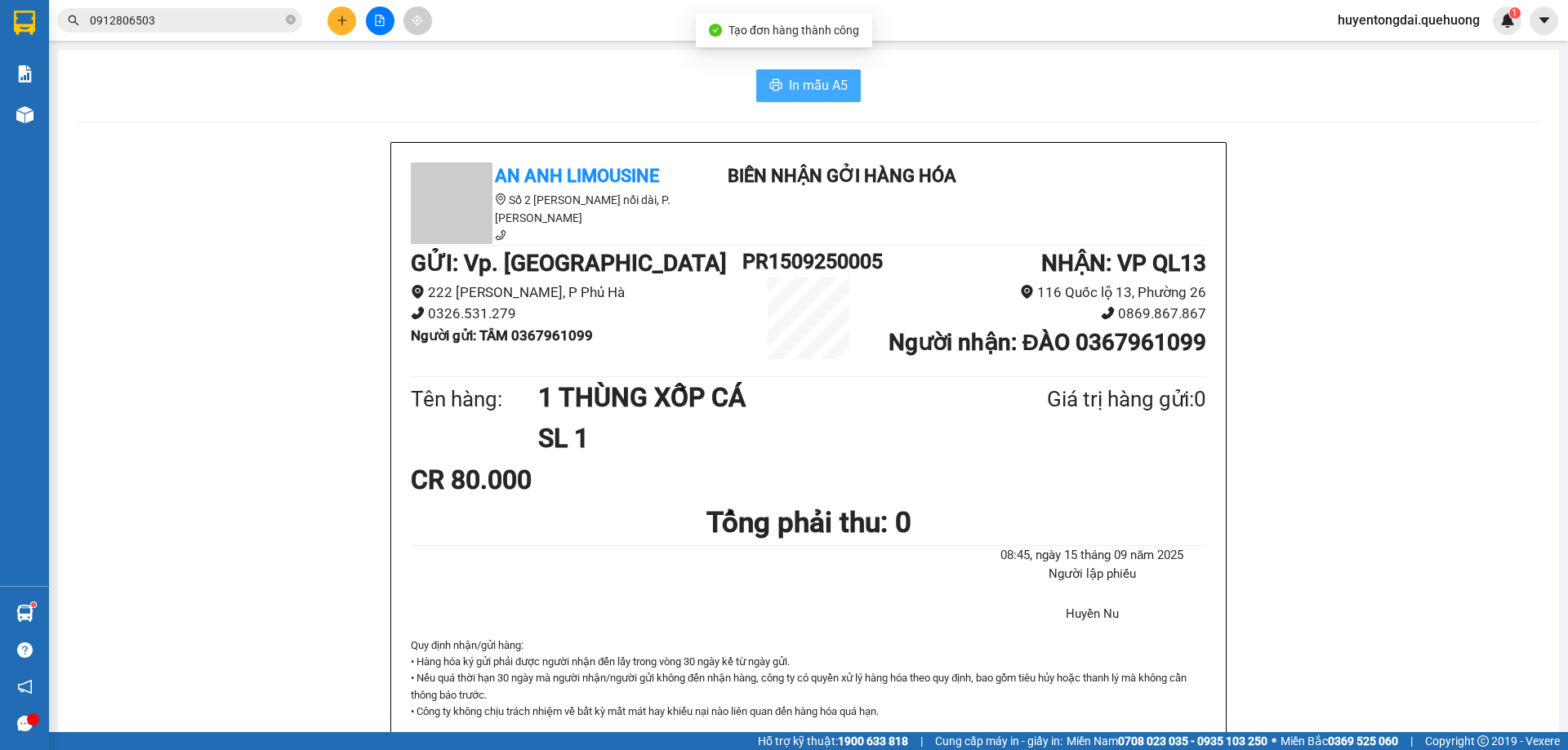
click at [789, 85] on span "In mẫu A5" at bounding box center [818, 86] width 59 height 21
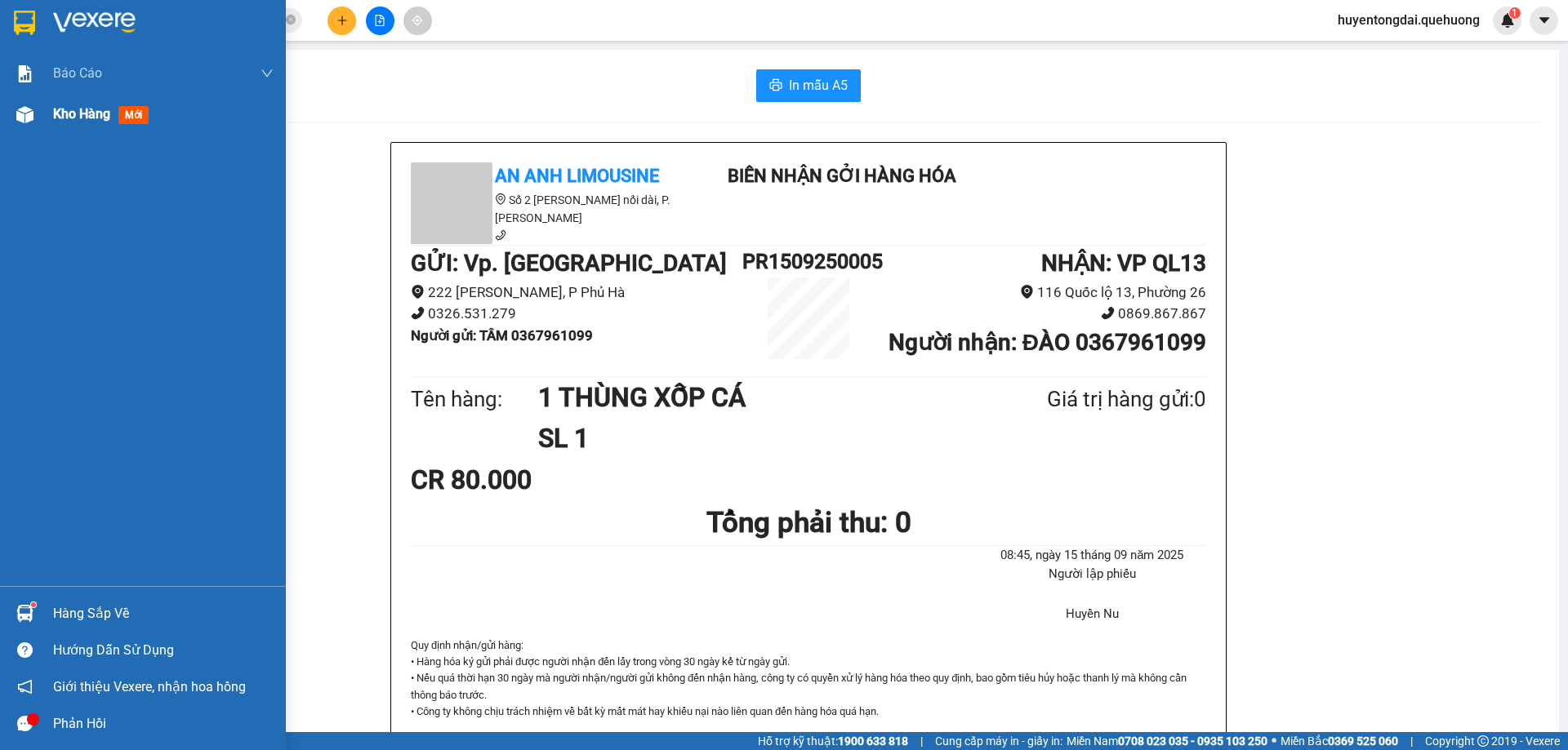
click at [107, 108] on span "Kho hàng" at bounding box center [81, 114] width 57 height 16
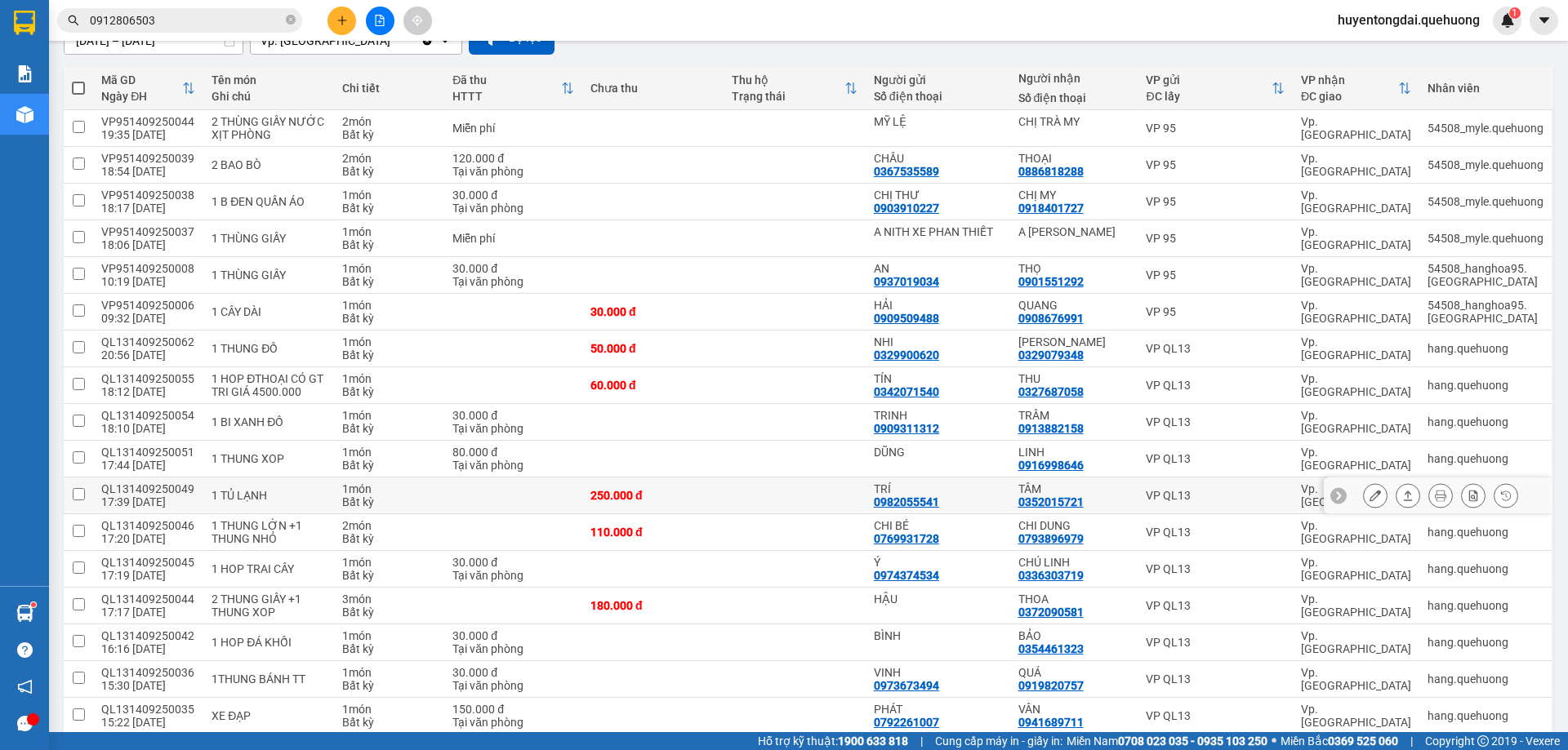
scroll to position [245, 0]
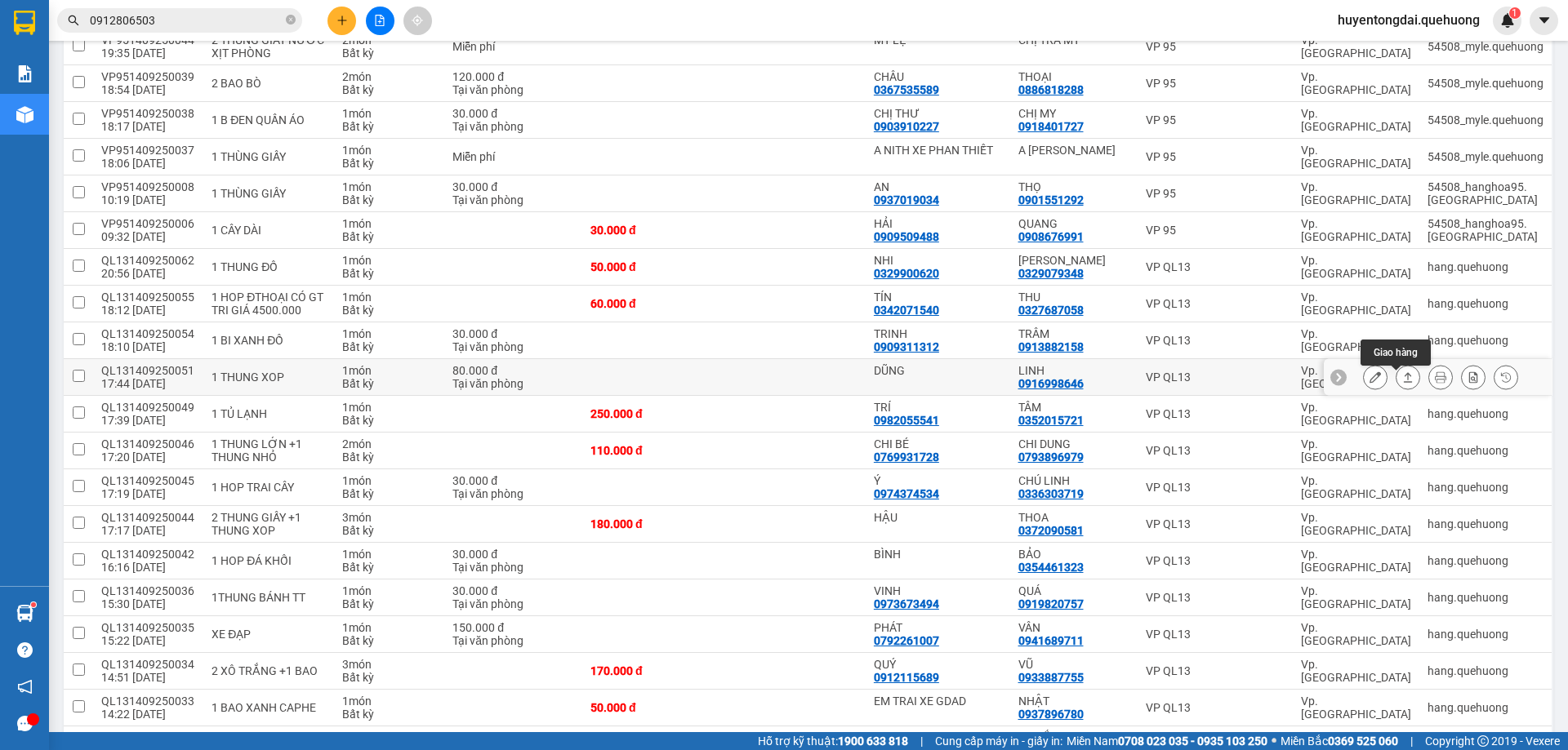
click at [1402, 382] on icon at bounding box center [1407, 377] width 11 height 11
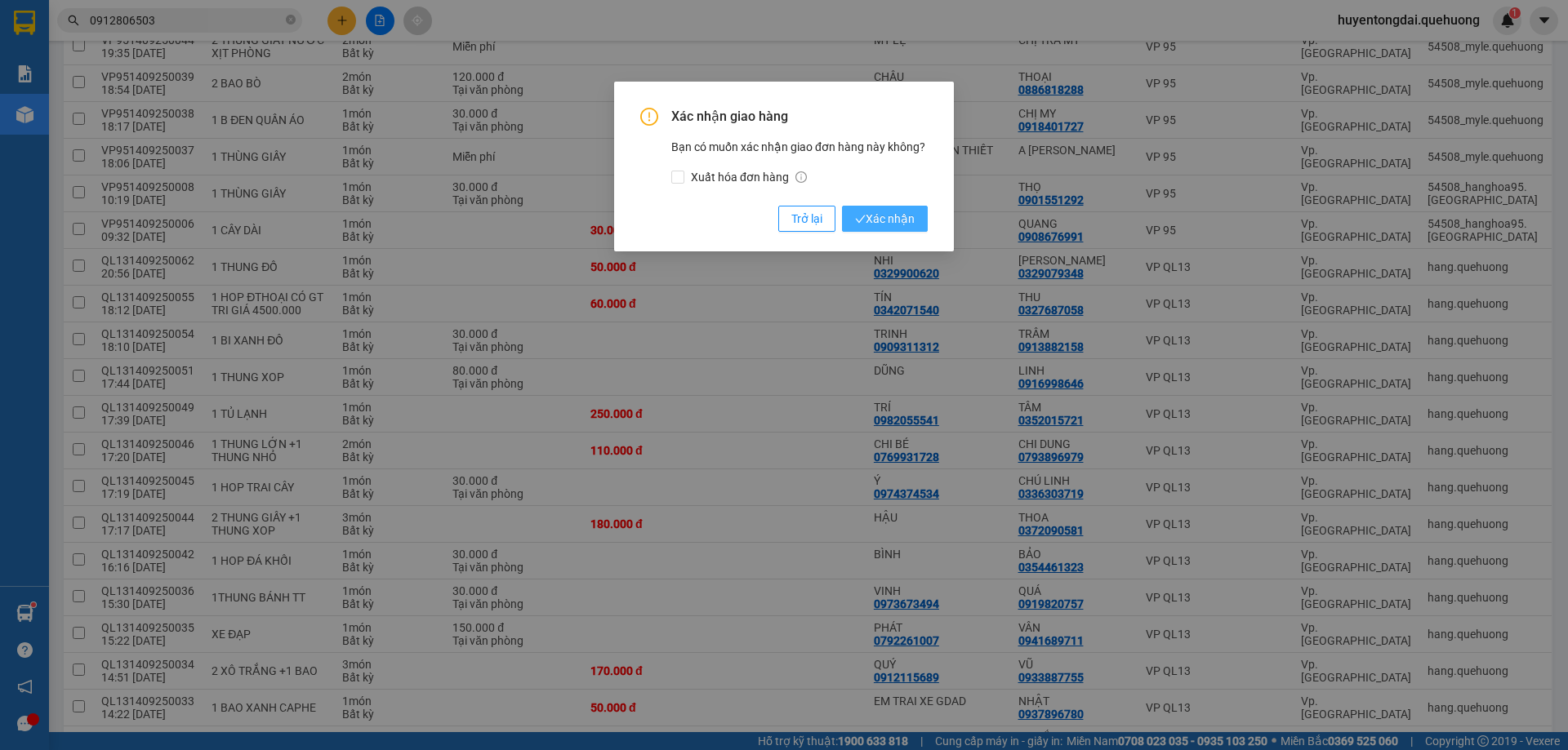
click at [897, 211] on span "Xác nhận" at bounding box center [885, 218] width 60 height 18
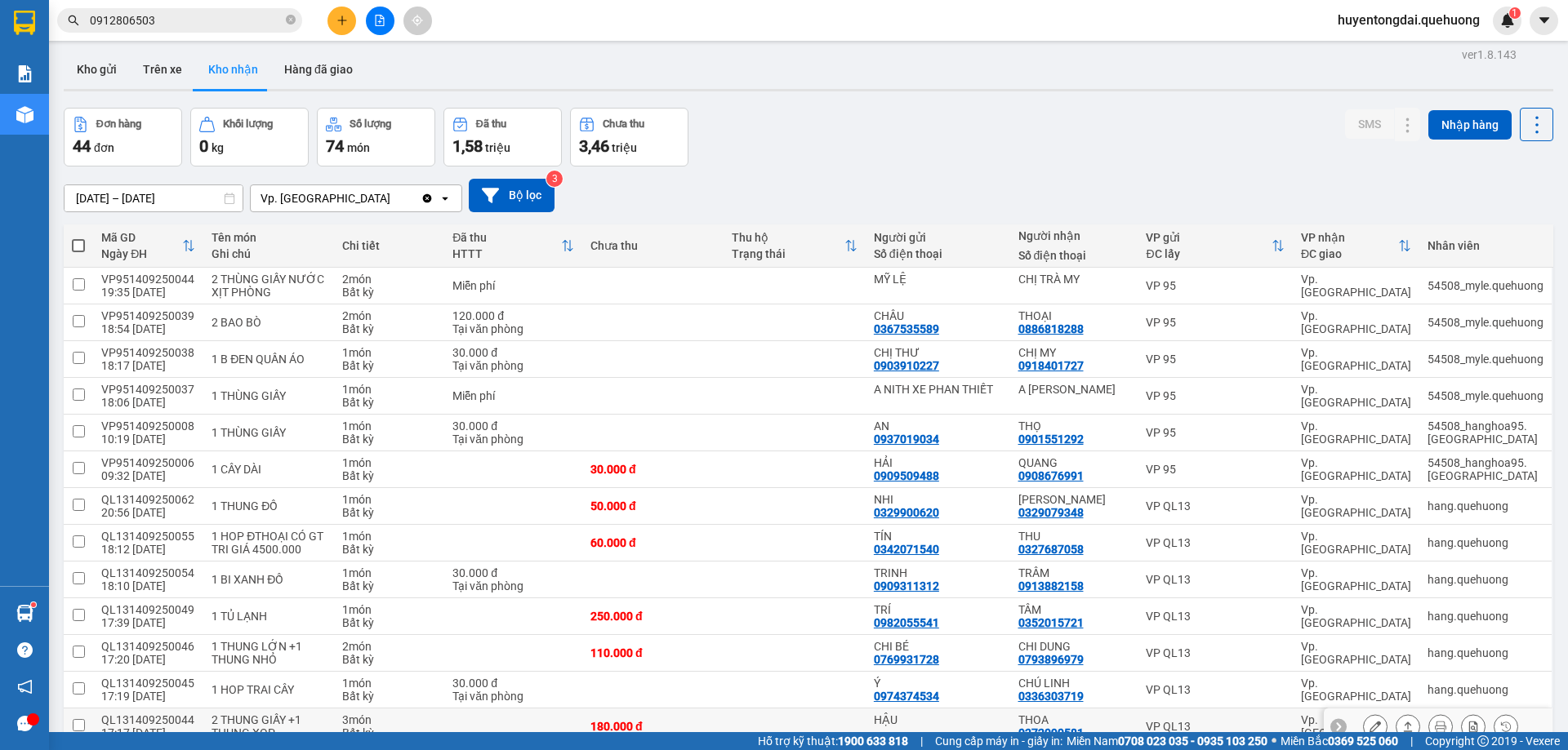
scroll to position [88, 0]
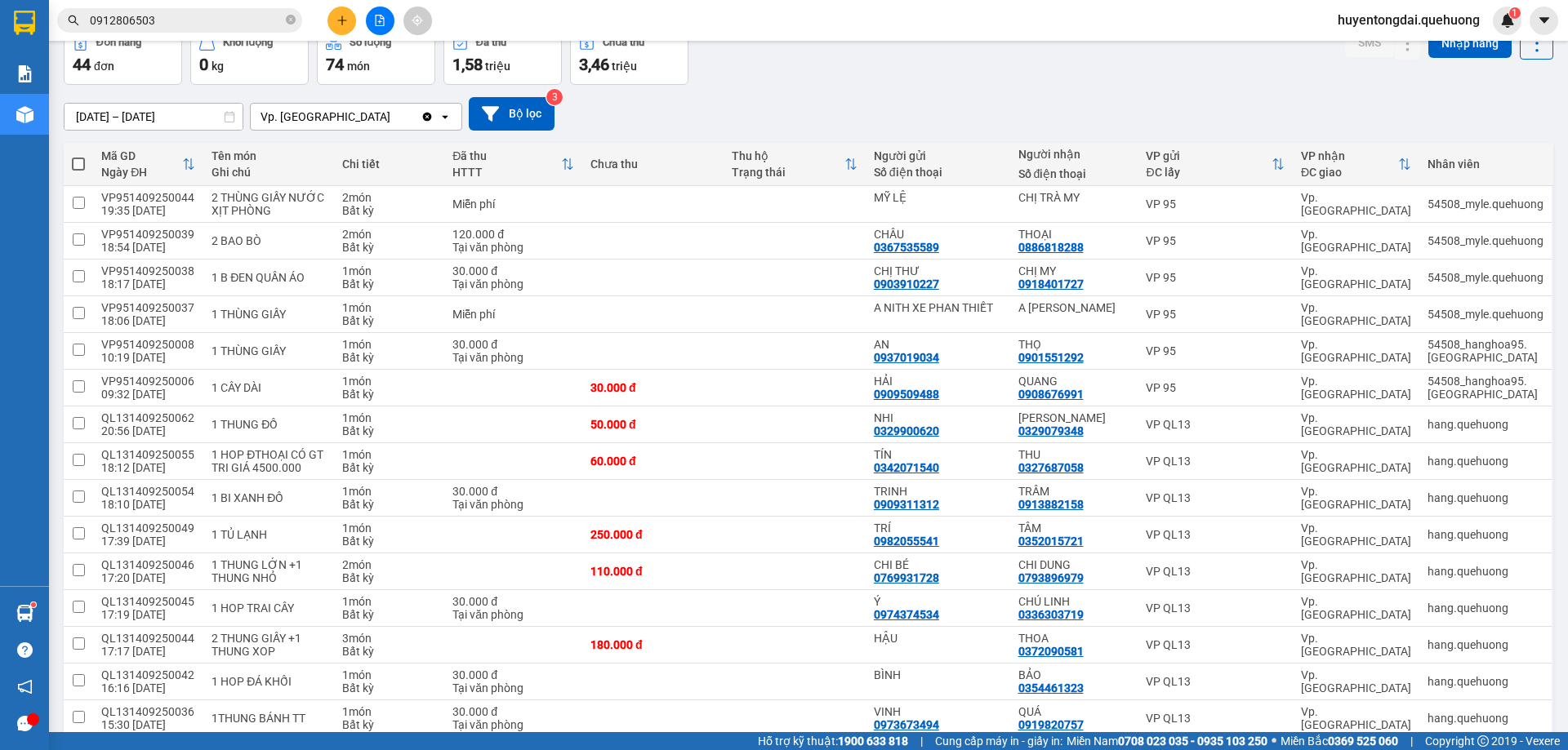
click at [779, 120] on div "05/09/2025 – 15/09/2025 Press the down arrow key to interact with the calendar …" at bounding box center [808, 114] width 1490 height 34
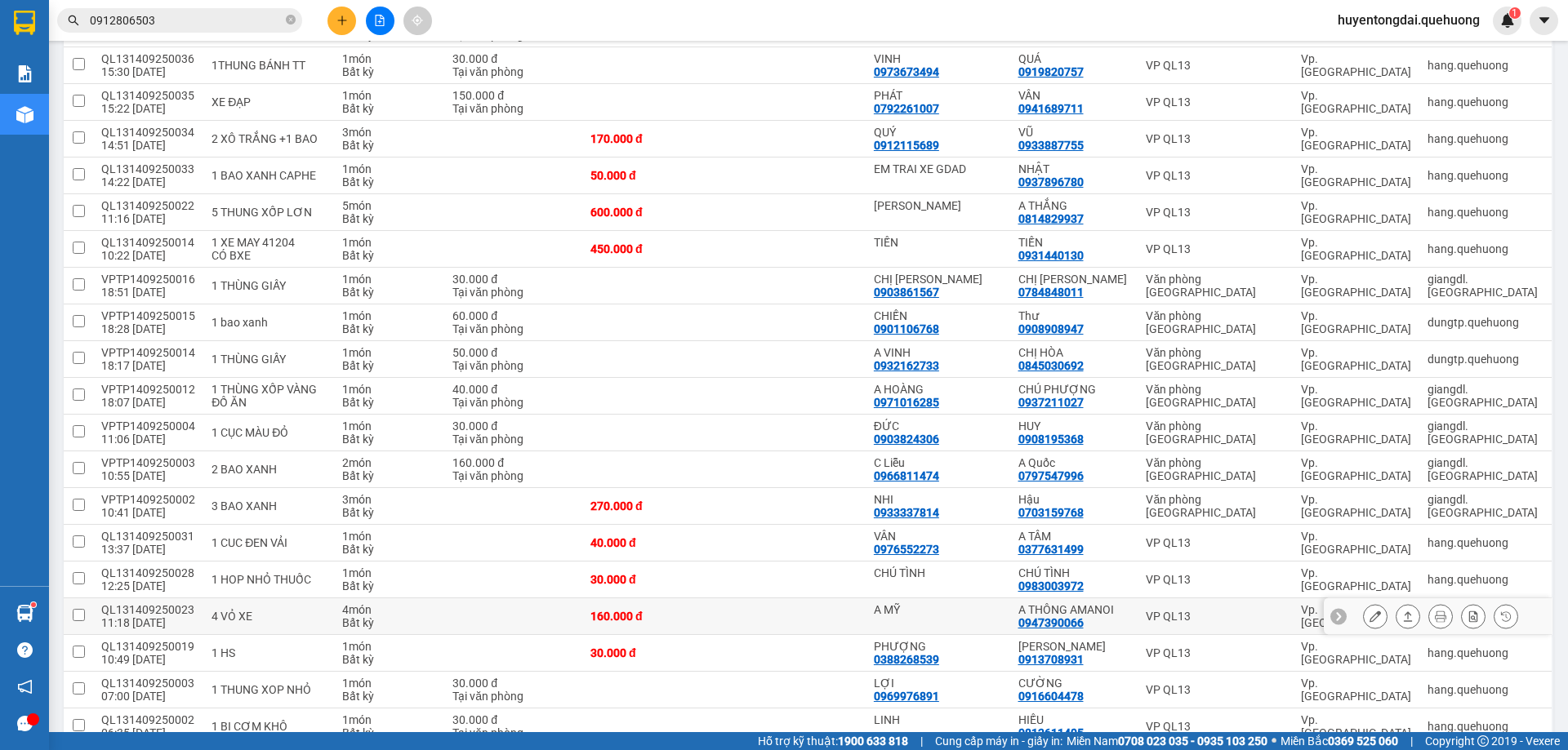
scroll to position [904, 0]
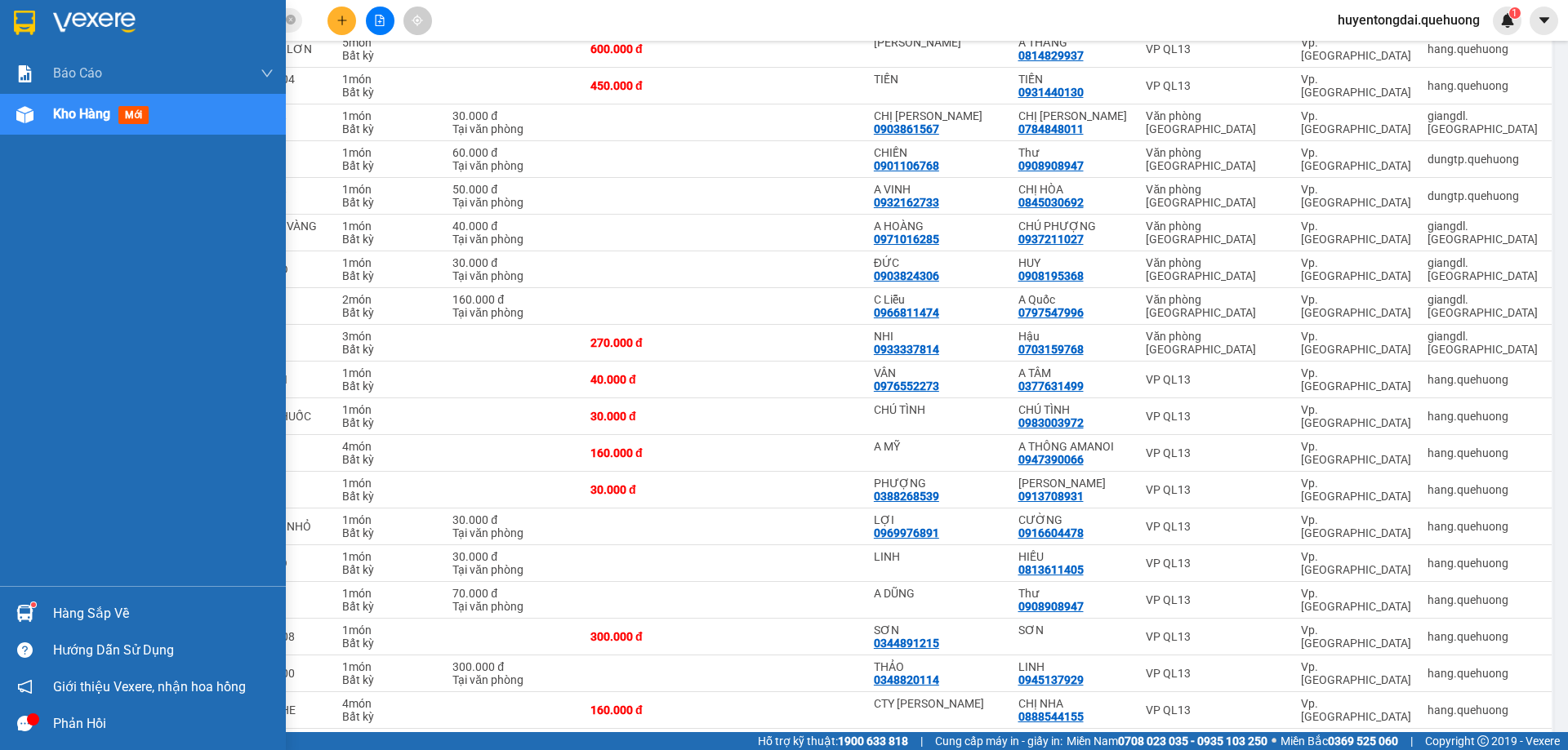
click at [84, 120] on span "Kho hàng" at bounding box center [81, 114] width 57 height 16
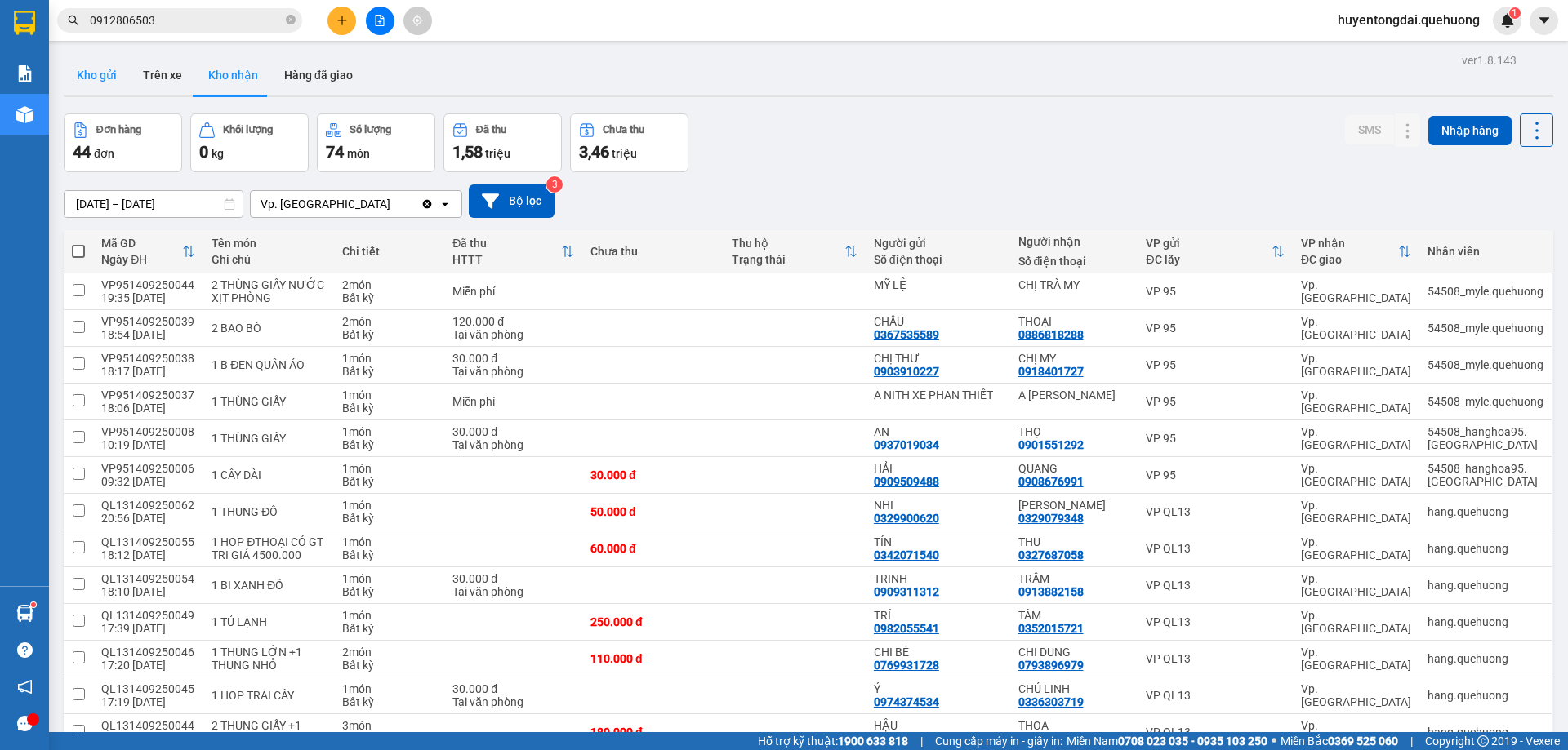
click at [119, 84] on button "Kho gửi" at bounding box center [96, 76] width 66 height 39
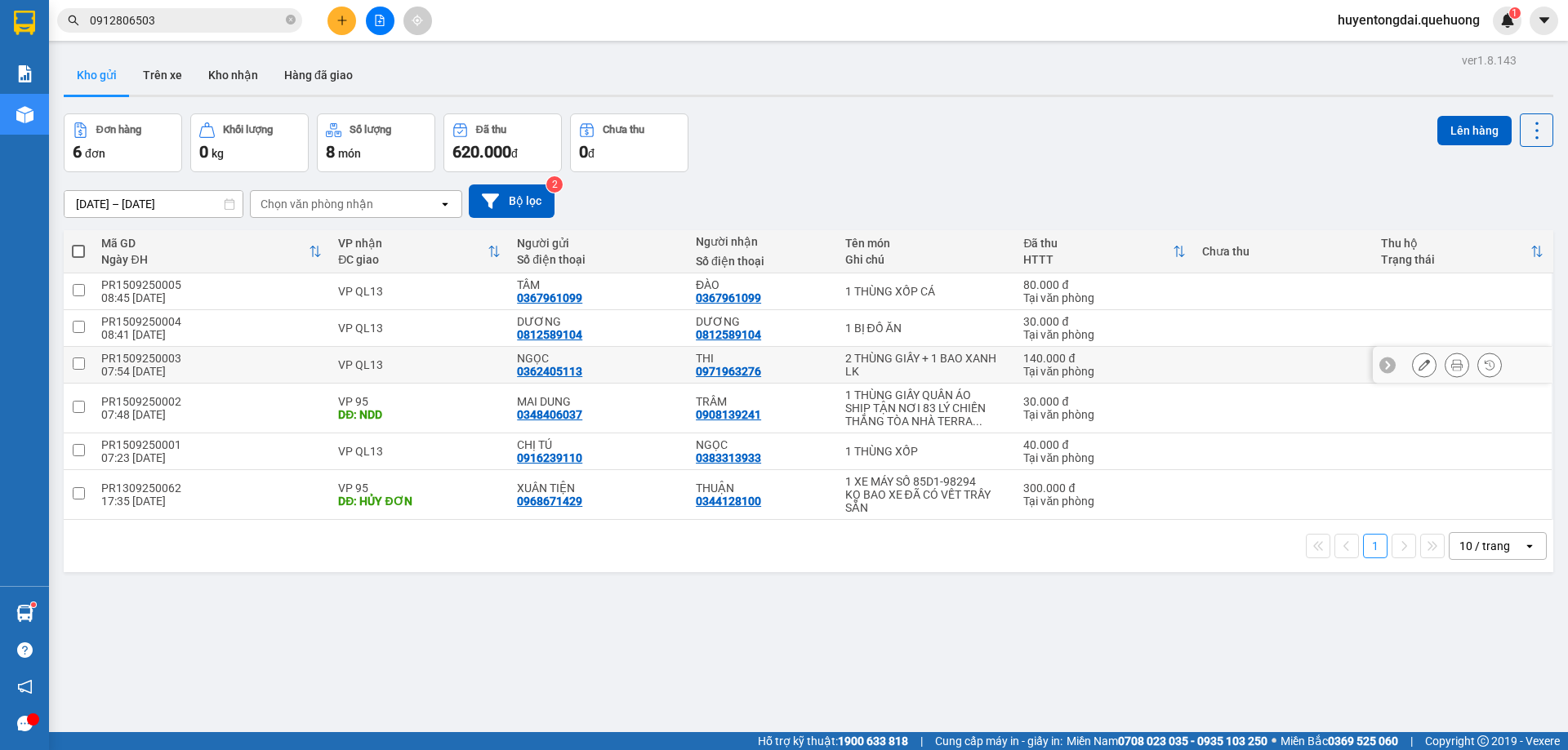
click at [1419, 359] on icon at bounding box center [1424, 365] width 11 height 11
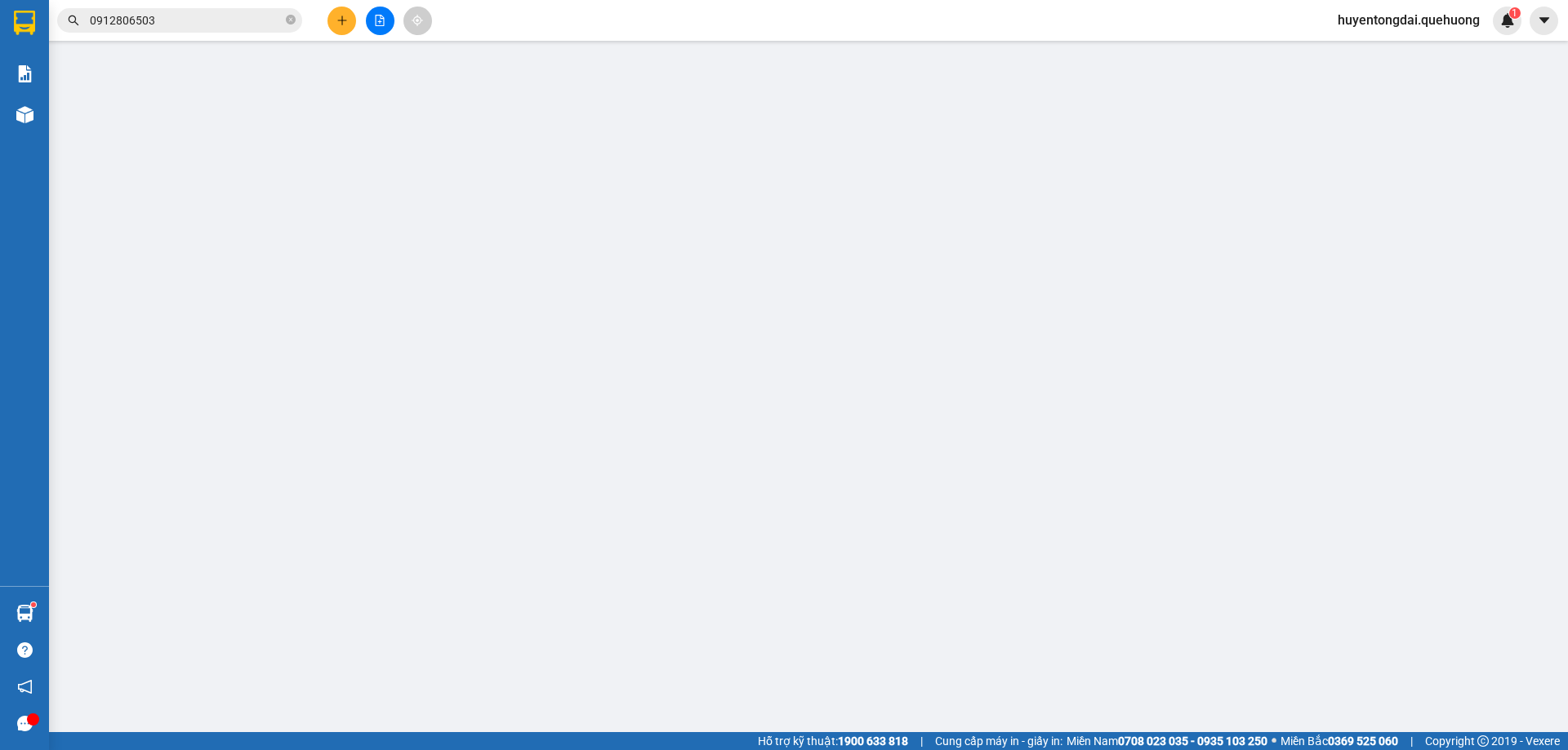
type input "0362405113"
type input "0971963276"
type input "140.000"
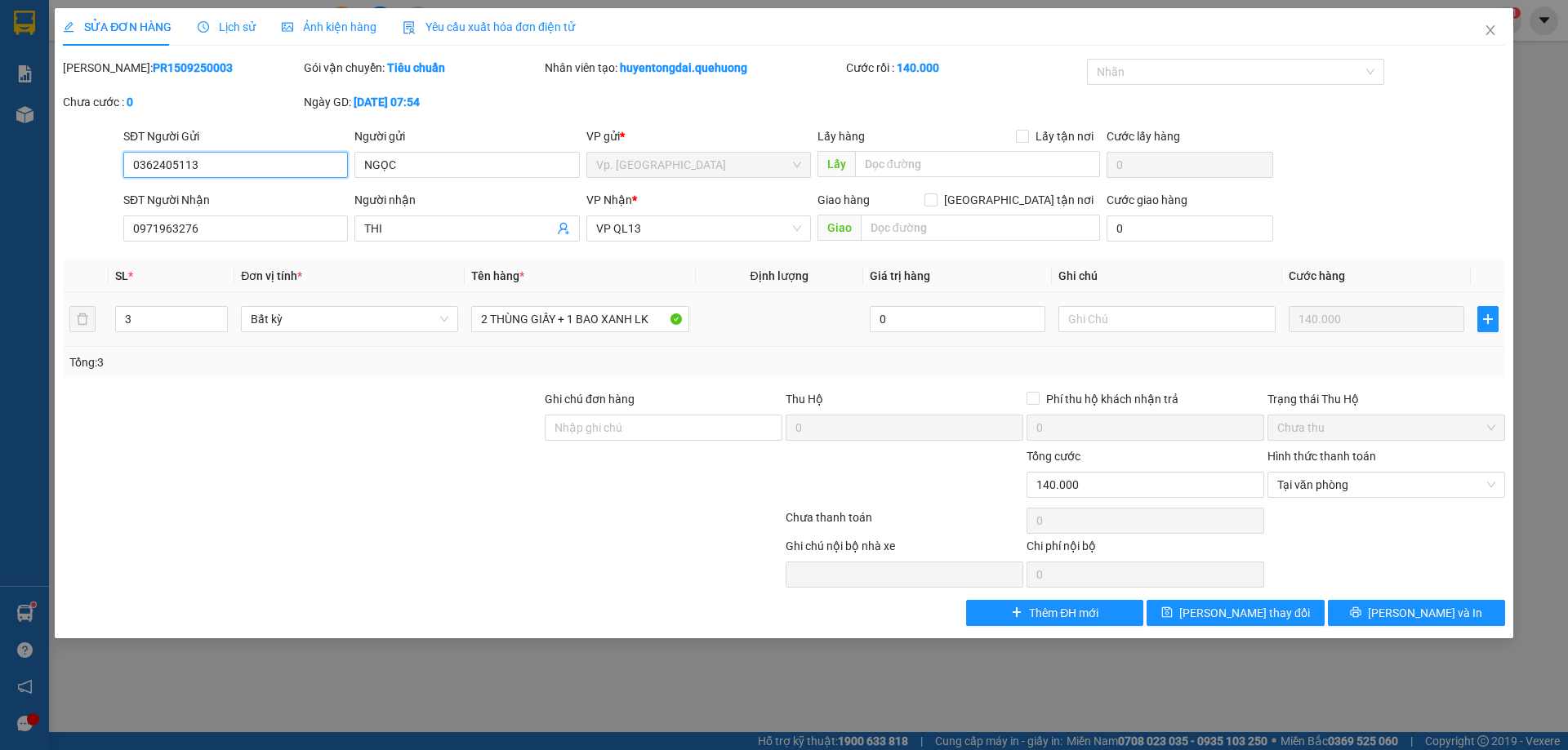
click at [206, 167] on input "0362405113" at bounding box center [235, 165] width 225 height 26
click at [257, 232] on input "0971963276" at bounding box center [235, 229] width 225 height 26
paste input "0362405113"
drag, startPoint x: 193, startPoint y: 232, endPoint x: 121, endPoint y: 233, distance: 72.0
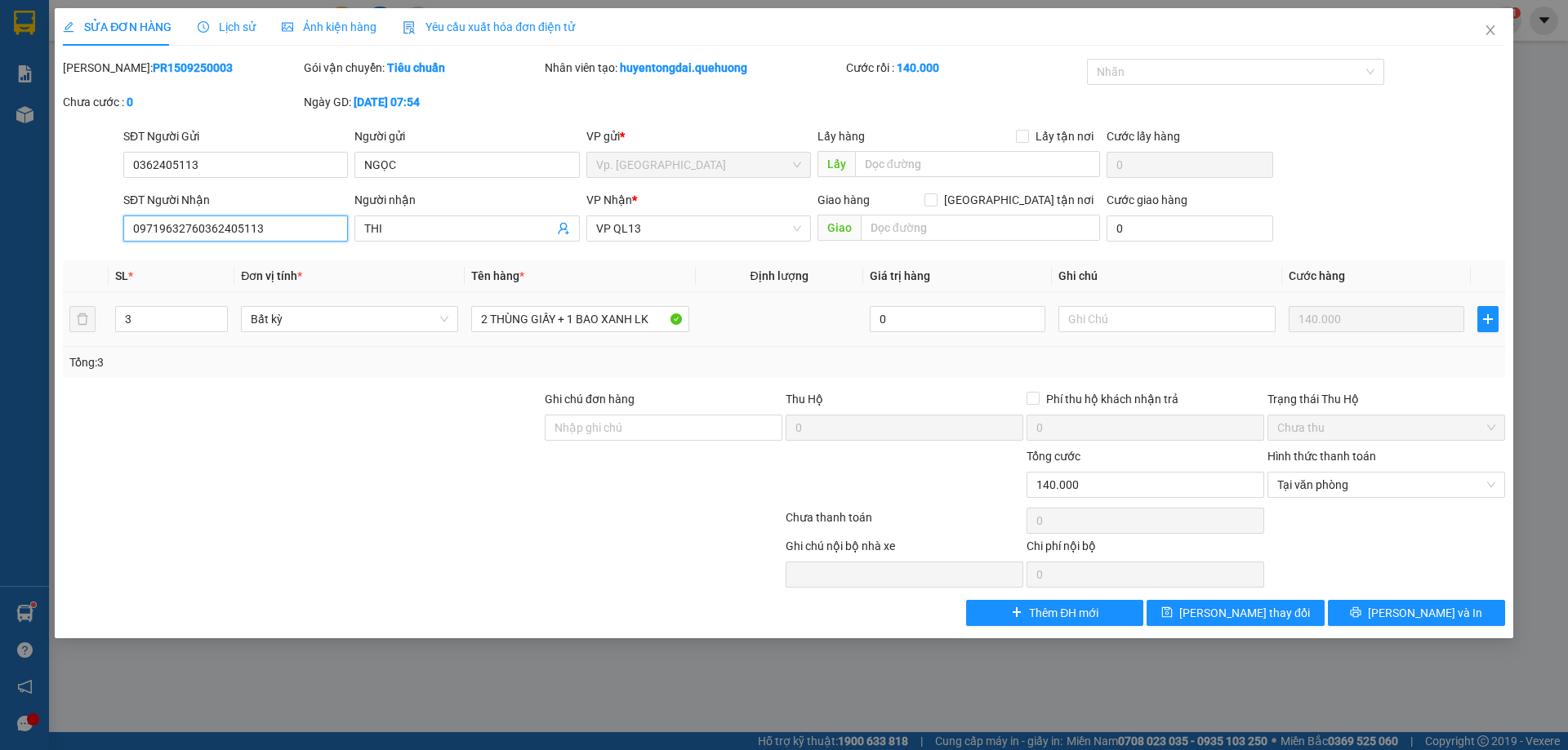
click at [94, 245] on div "SĐT Người Nhận 09719632760362405113 09719632760362405113 Người nhận THI VP Nhận…" at bounding box center [784, 219] width 1446 height 57
type input "0362405113"
drag, startPoint x: 205, startPoint y: 160, endPoint x: 131, endPoint y: 182, distance: 77.2
click at [131, 182] on div "SĐT Người Gửi 0362405113 0362405113" at bounding box center [235, 156] width 225 height 57
paste input "971963276"
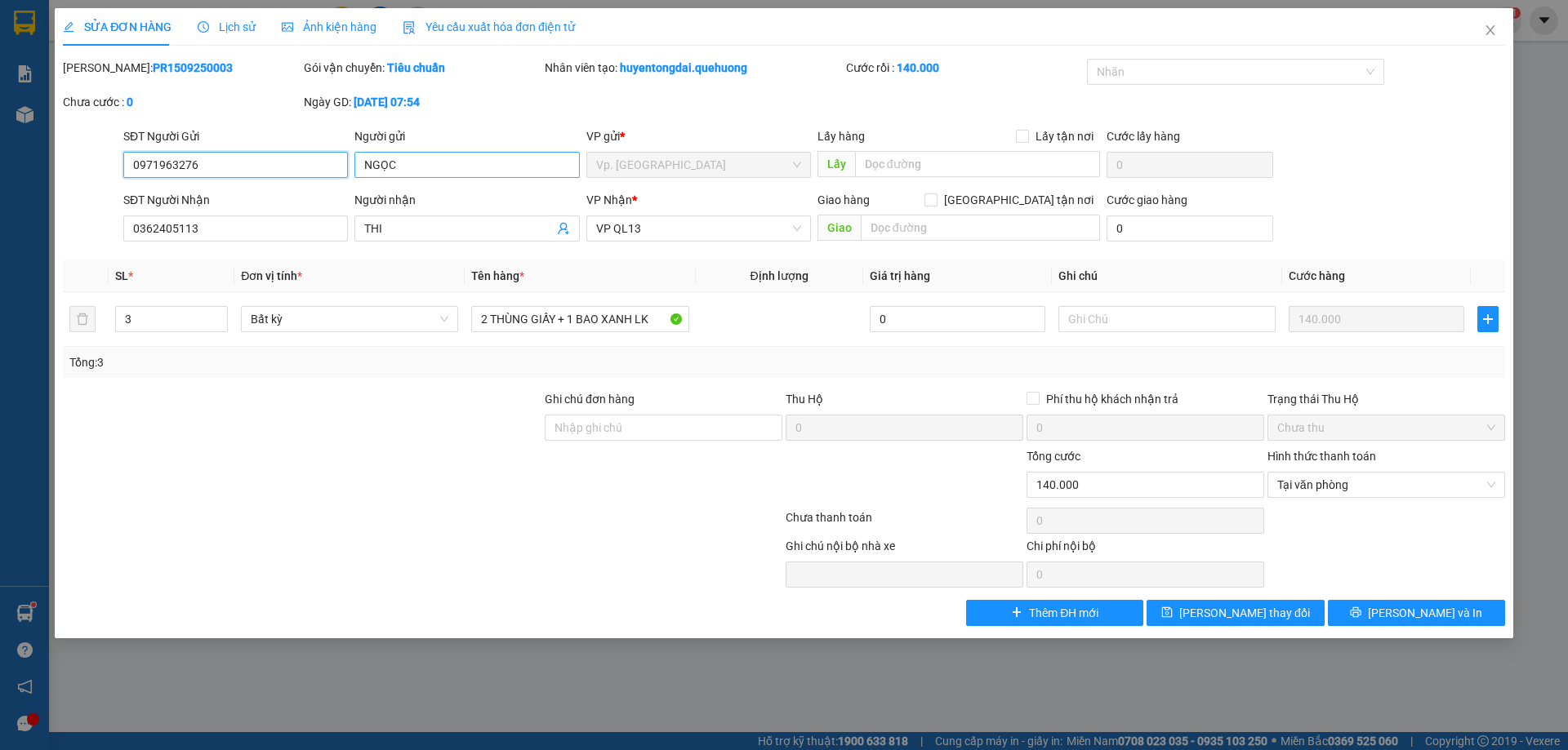
type input "0971963276"
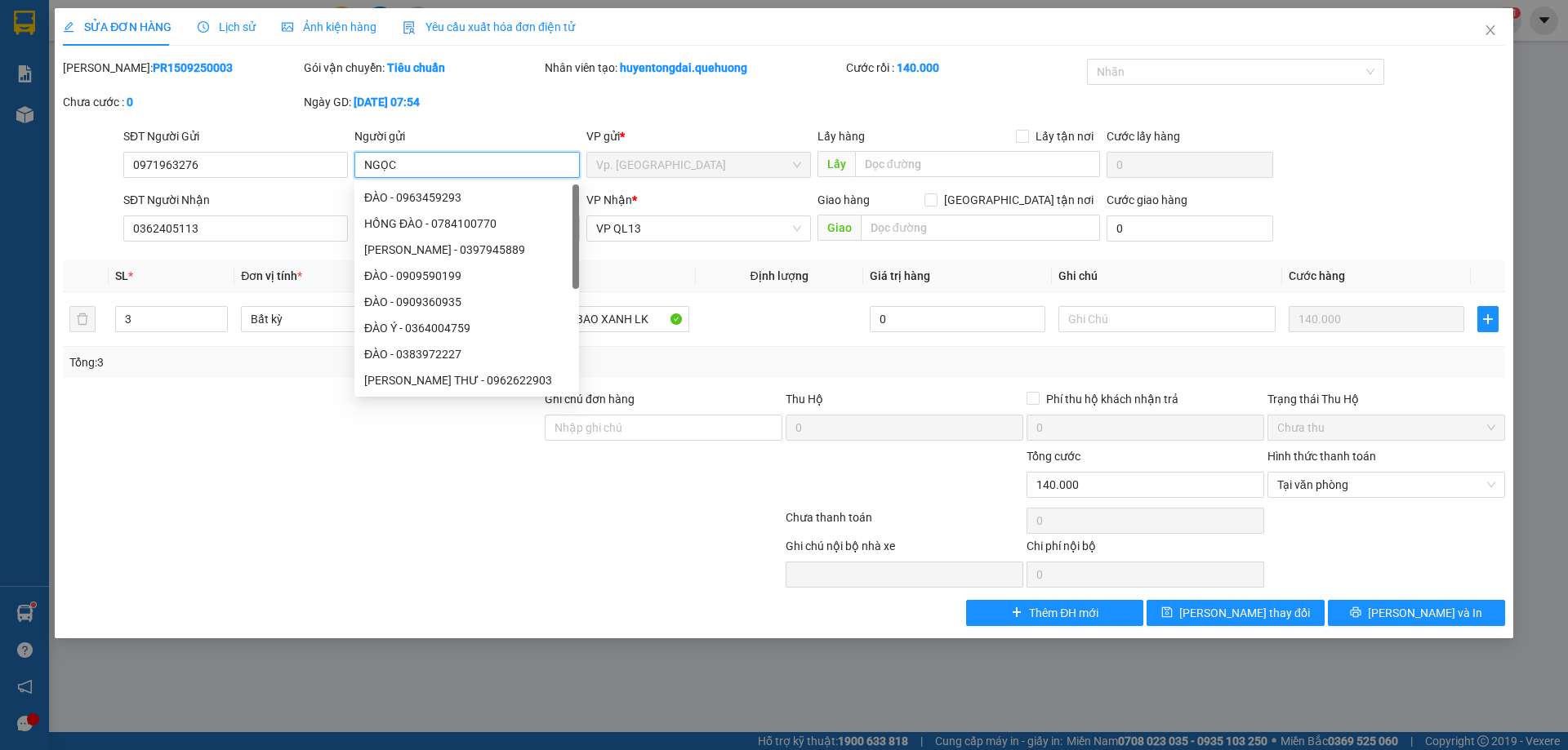
drag, startPoint x: 421, startPoint y: 162, endPoint x: 333, endPoint y: 182, distance: 90.2
click at [333, 182] on div "SĐT Người Gửi 0971963276 Người gửi NGỌC VP gửi * Vp. Phan Rang Lấy hàng Lấy tận…" at bounding box center [815, 156] width 1389 height 57
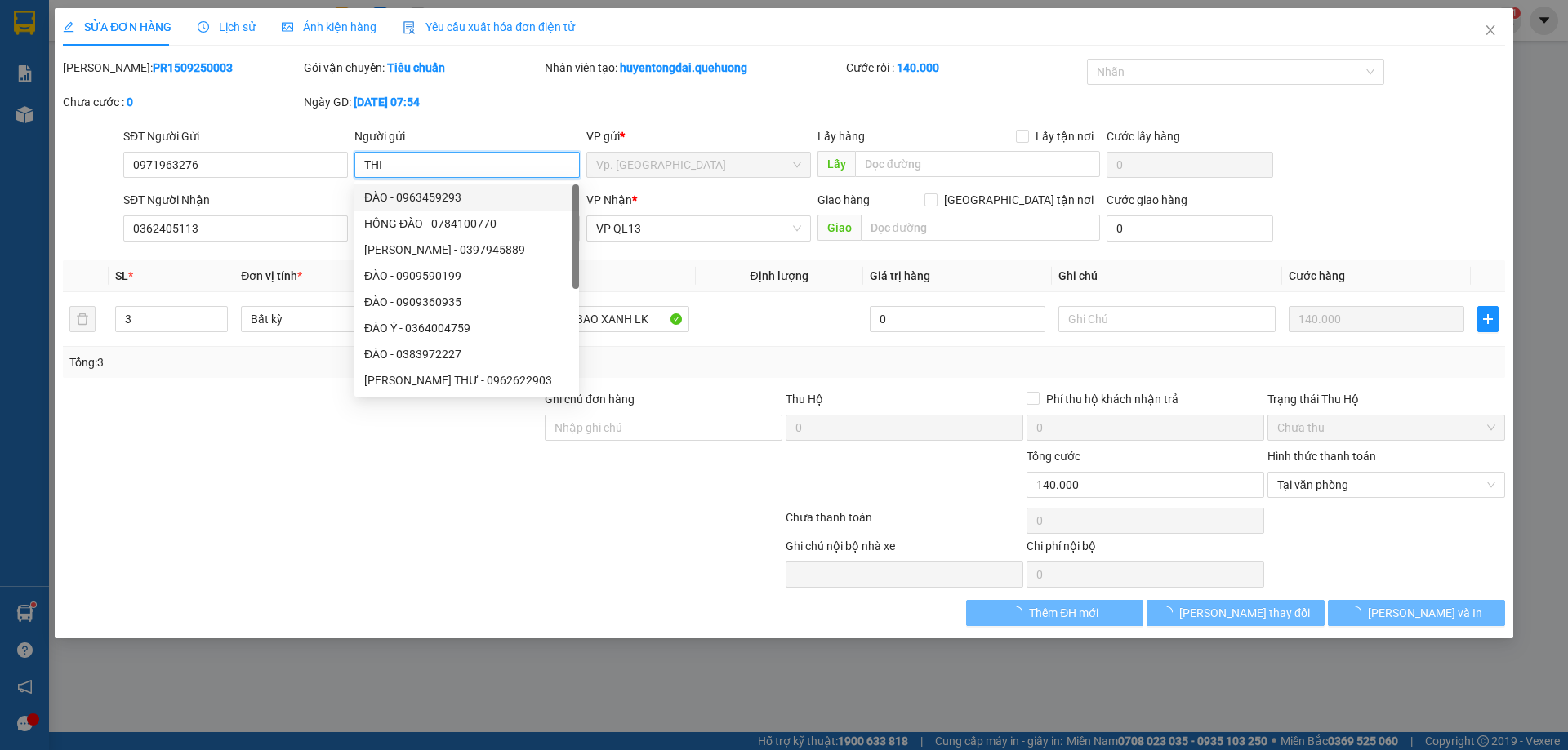
type input "THI"
click at [445, 126] on div "Ngày GD: 15-09-2025 lúc 07:54" at bounding box center [423, 110] width 241 height 35
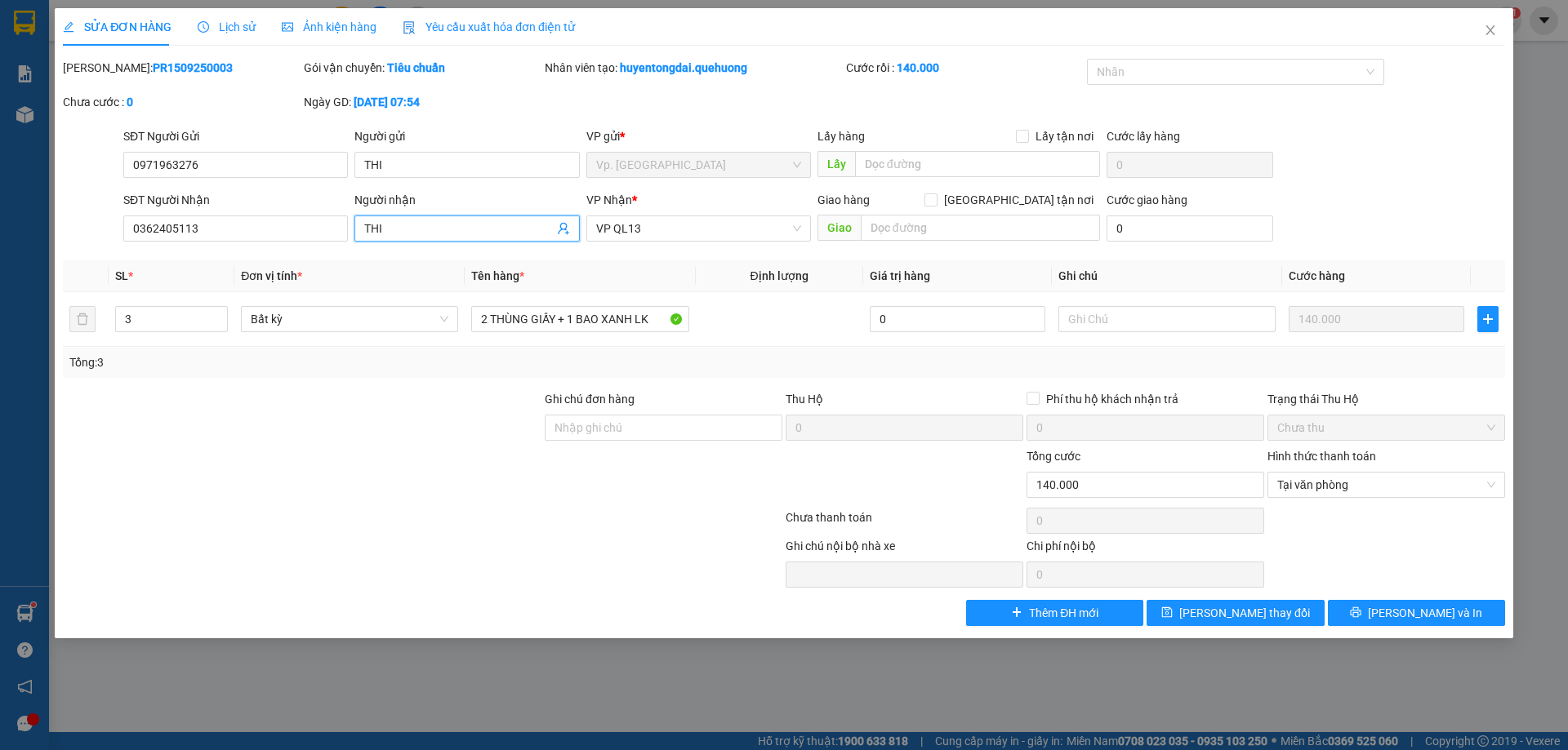
drag, startPoint x: 433, startPoint y: 227, endPoint x: 334, endPoint y: 254, distance: 102.6
click at [334, 254] on div "Total Paid Fee 140.000 Total UnPaid Fee 0 Cash Collection Total Fee Mã ĐH: PR15…" at bounding box center [783, 342] width 1442 height 567
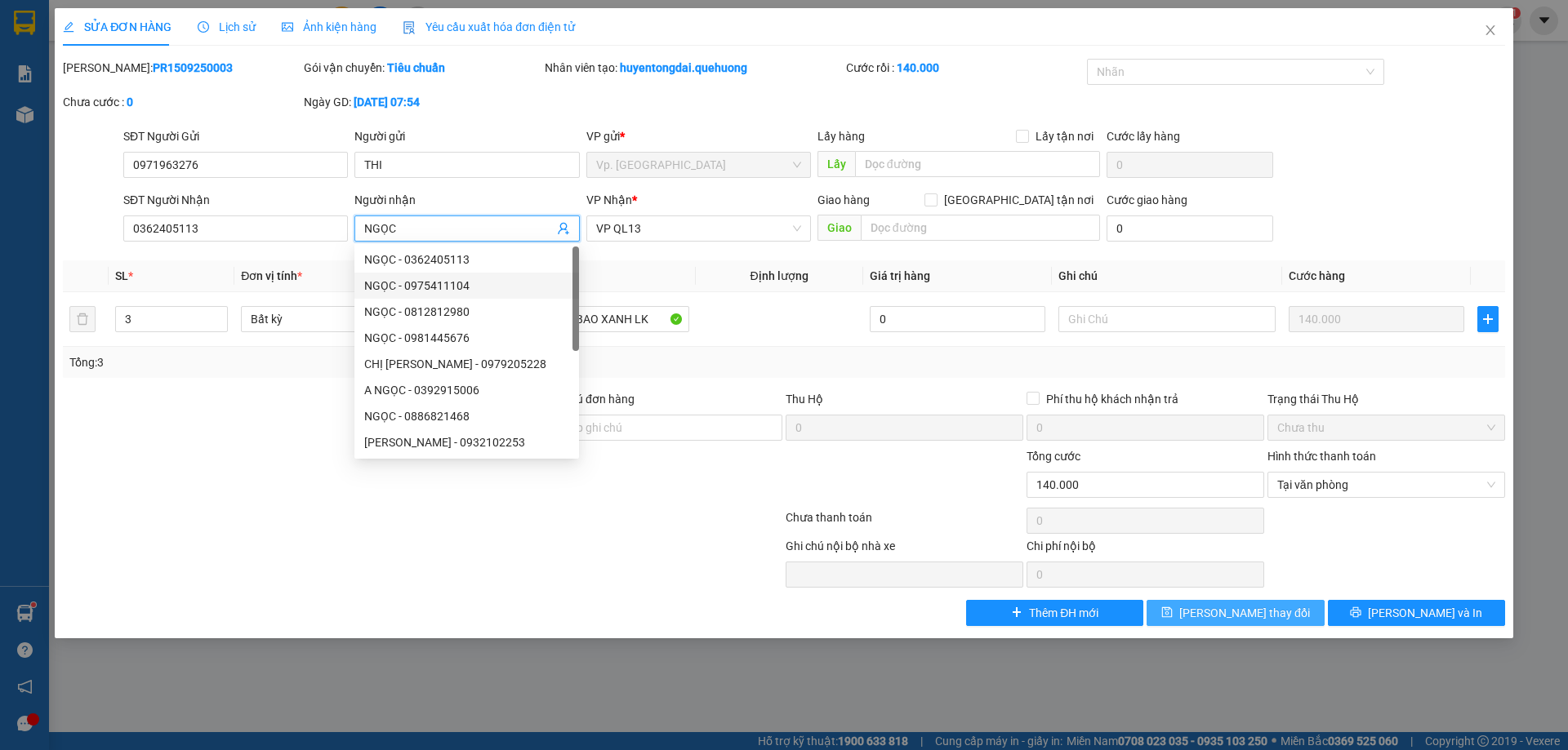
type input "NGỌC"
click at [1252, 607] on span "Lưu thay đổi" at bounding box center [1245, 613] width 131 height 18
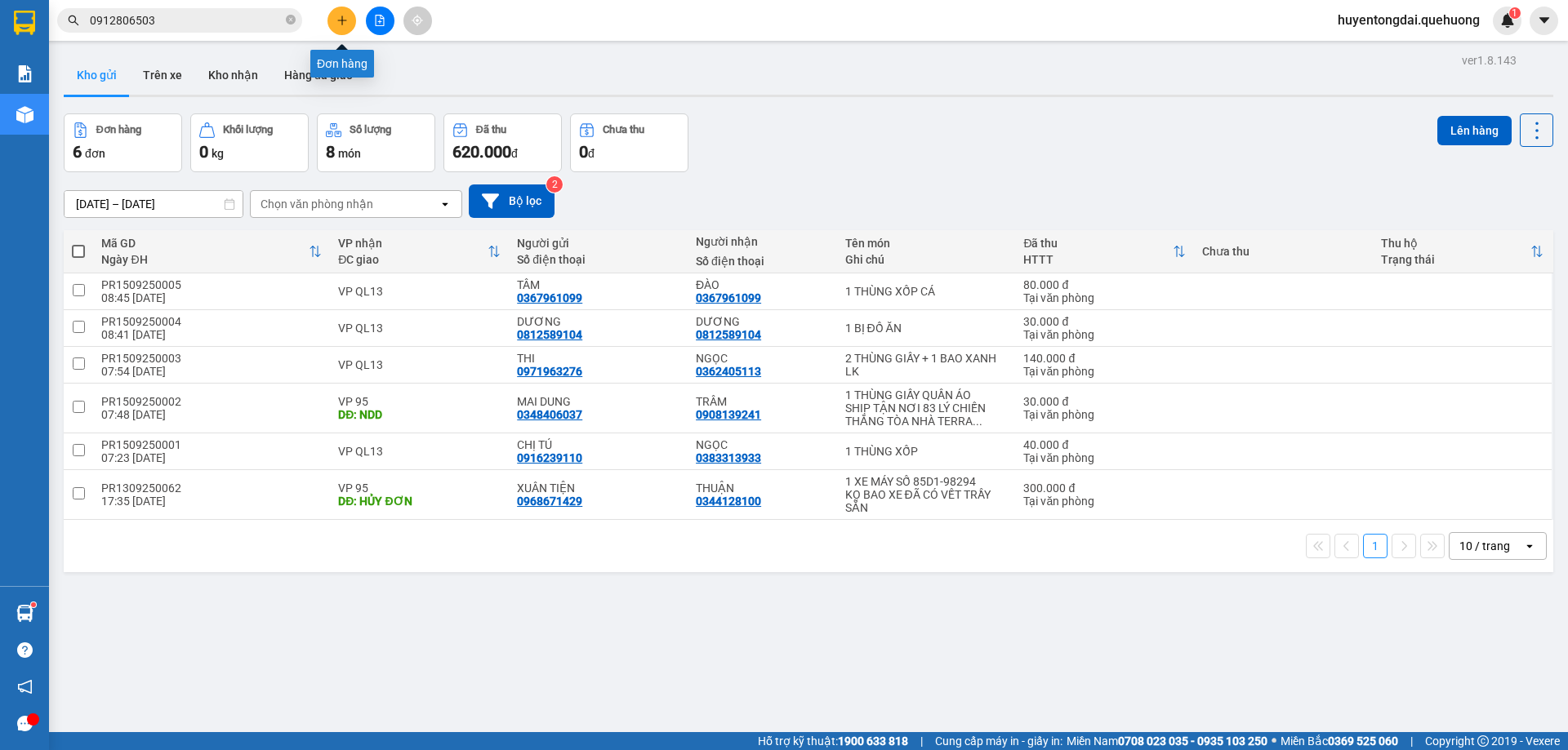
click at [342, 16] on icon "plus" at bounding box center [343, 21] width 11 height 11
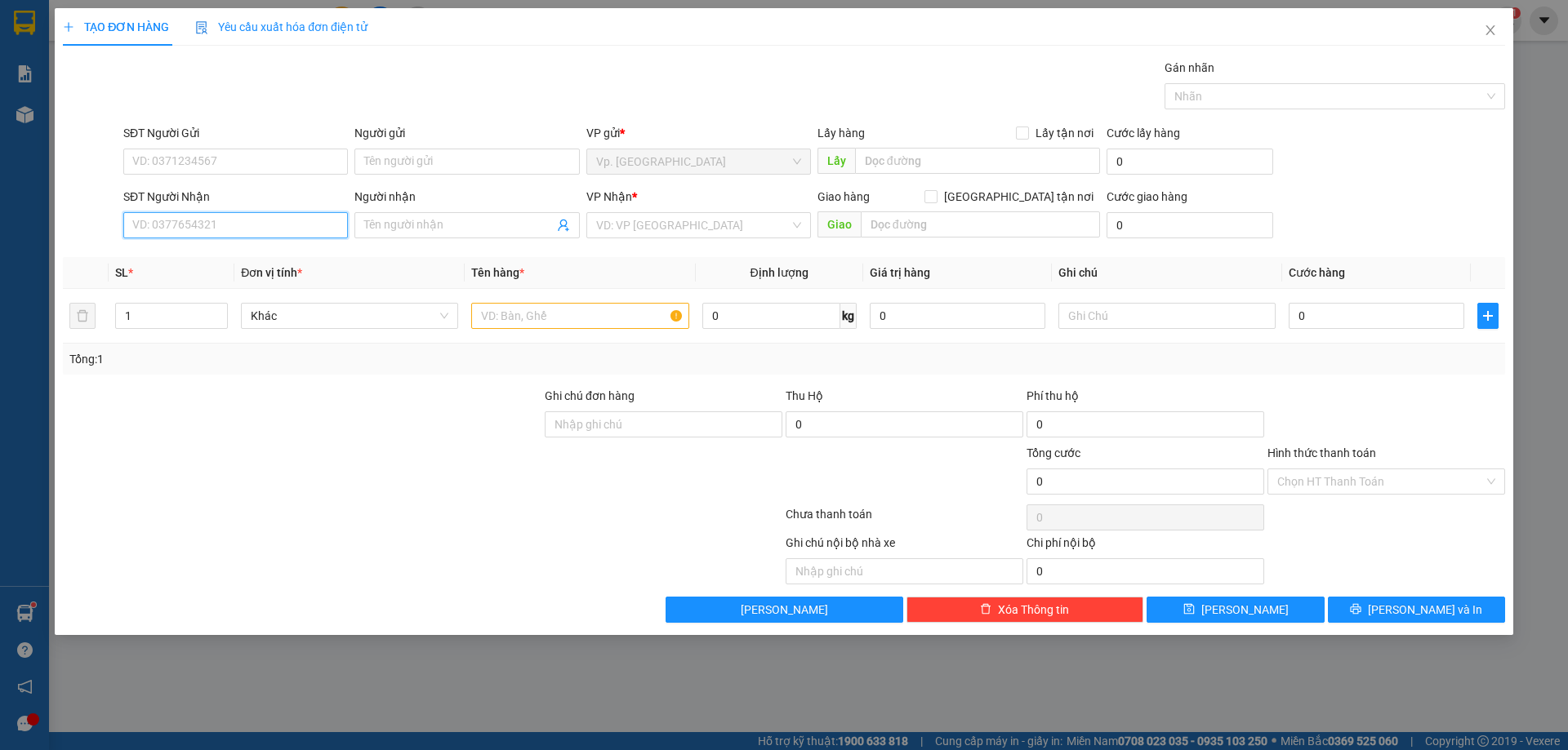
click at [251, 227] on input "SĐT Người Nhận" at bounding box center [235, 226] width 225 height 26
click at [232, 252] on div "0357652925 - CƠ" at bounding box center [236, 256] width 205 height 18
type input "0357652925"
type input "CƠ"
type input "50.000"
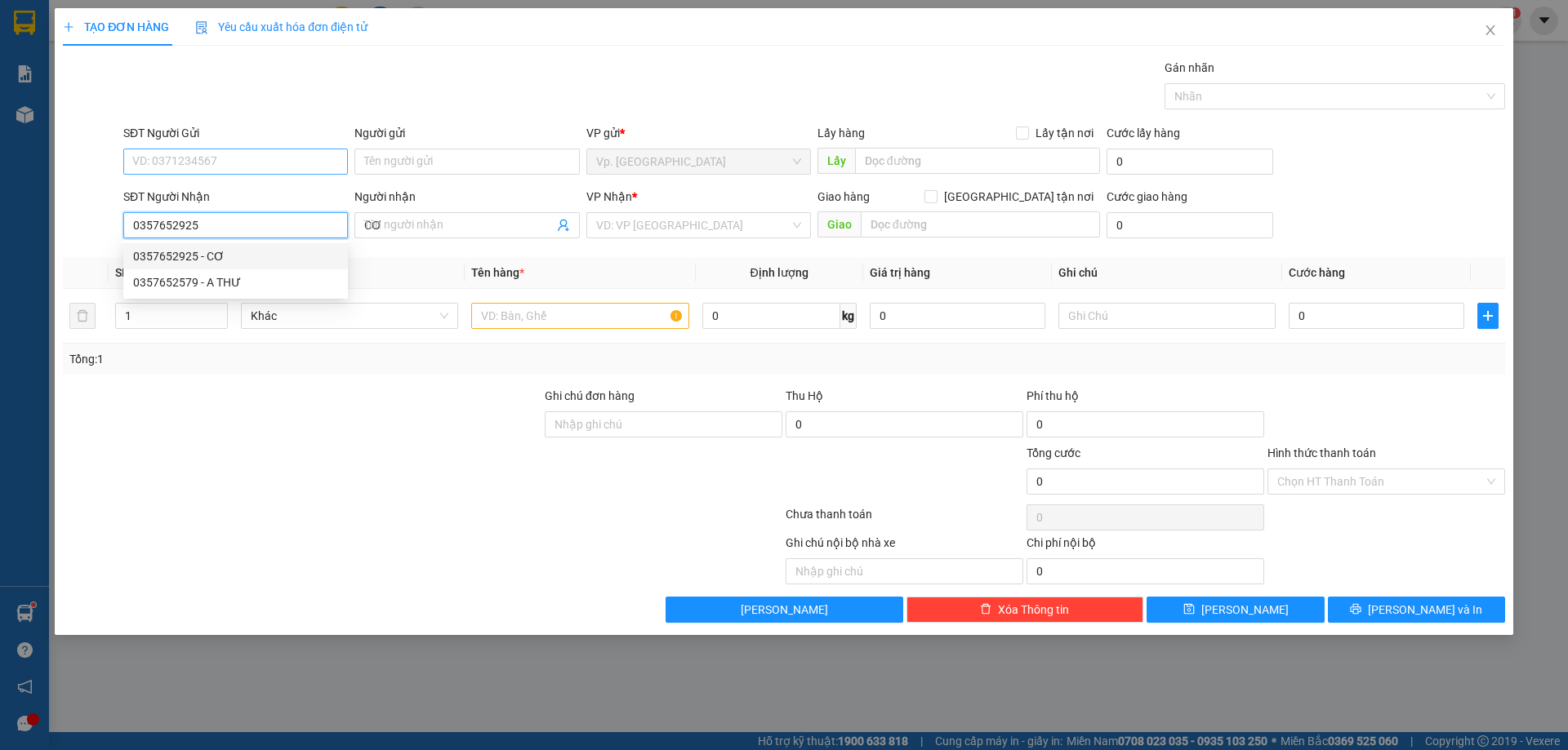
type input "50.000"
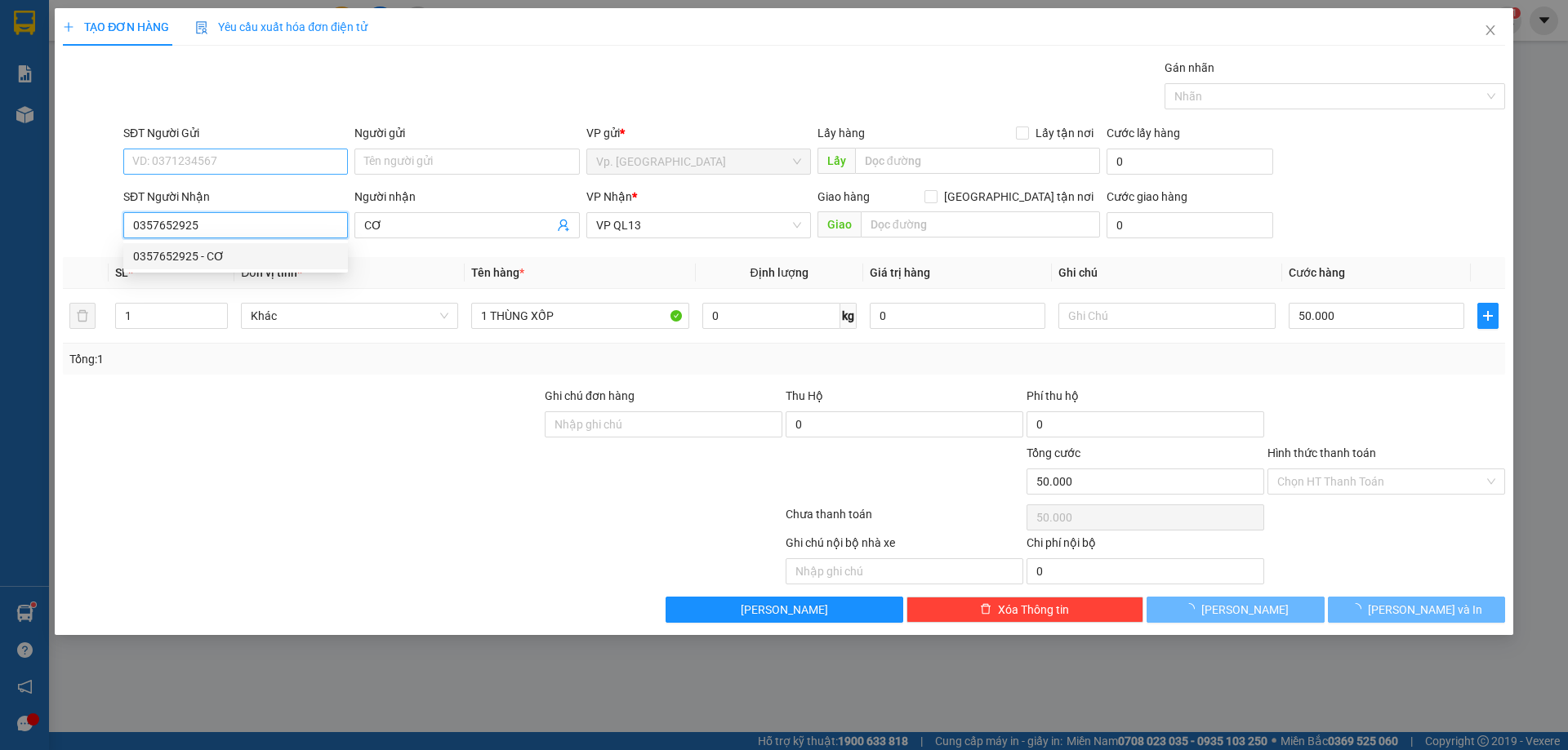
type input "0357652925"
click at [223, 148] on input "SĐT Người Gửi" at bounding box center [235, 161] width 225 height 26
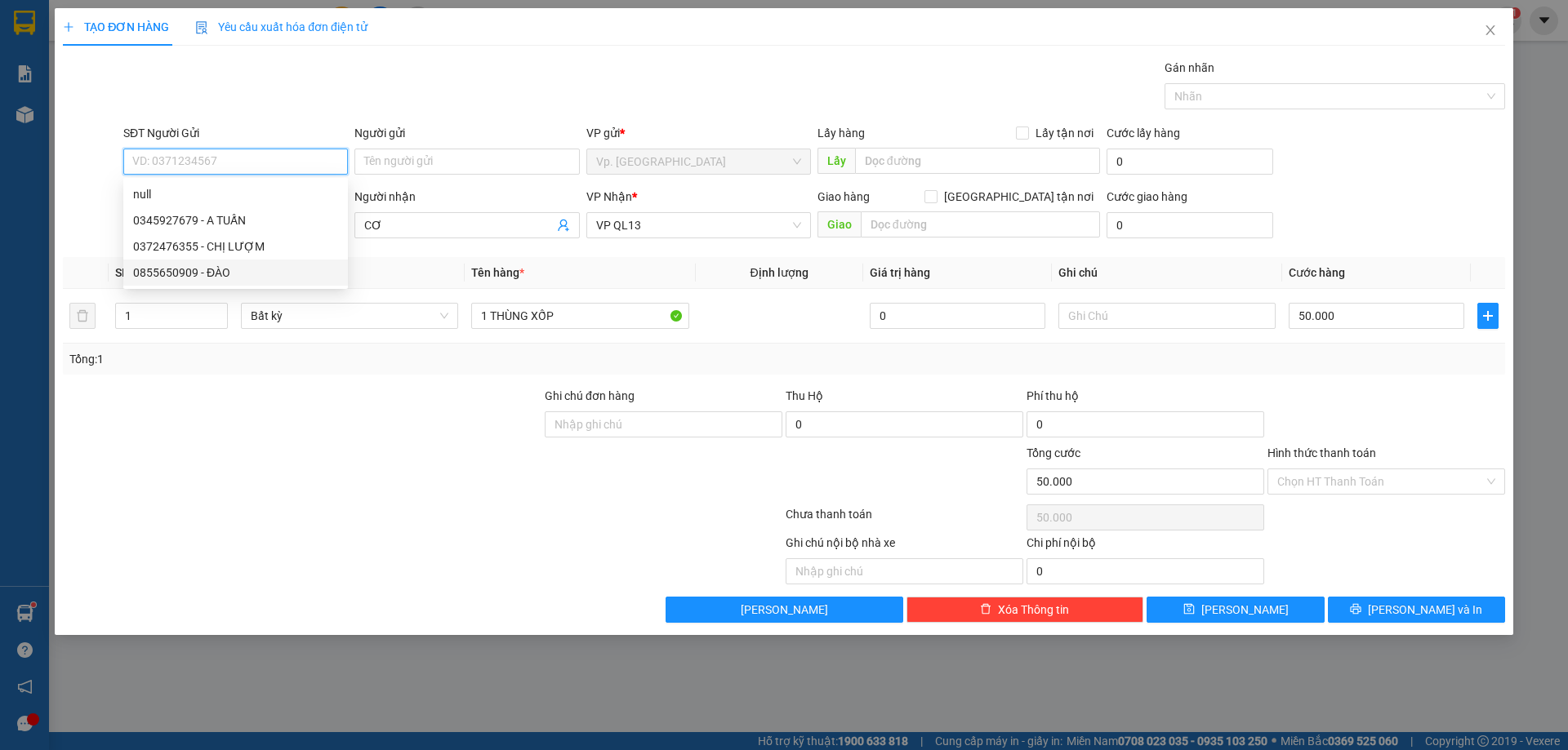
click at [191, 273] on div "0855650909 - ĐÀO" at bounding box center [236, 272] width 205 height 18
type input "0855650909"
type input "ĐÀO"
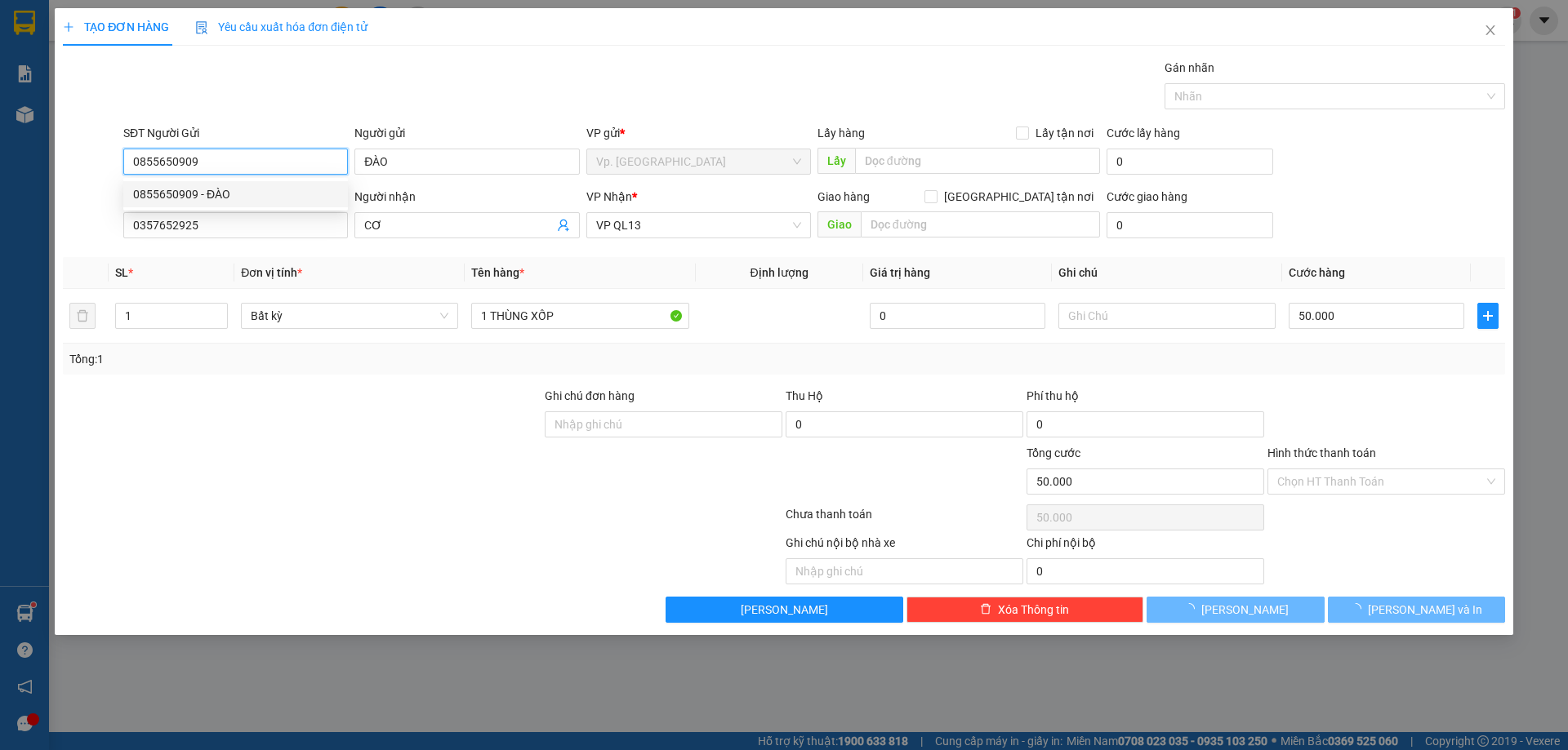
type input "40.000"
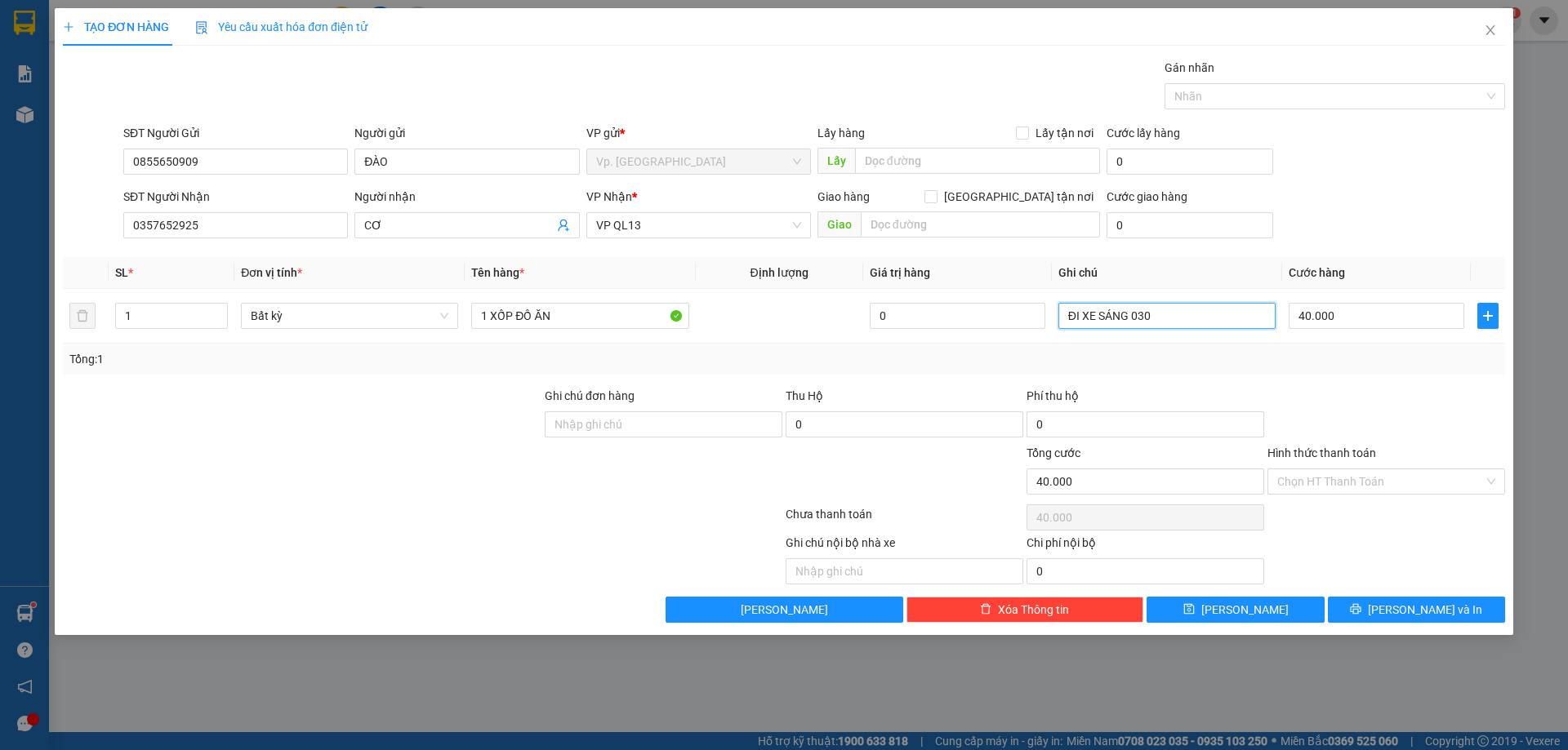
drag, startPoint x: 1174, startPoint y: 308, endPoint x: 1038, endPoint y: 345, distance: 140.9
click at [1038, 345] on div "SL * Đơn vị tính * Tên hàng * Định lượng Giá trị hàng Ghi chú Cước hàng 1 Bất k…" at bounding box center [783, 316] width 1442 height 118
click at [1307, 311] on input "40.000" at bounding box center [1377, 316] width 175 height 26
type input "3"
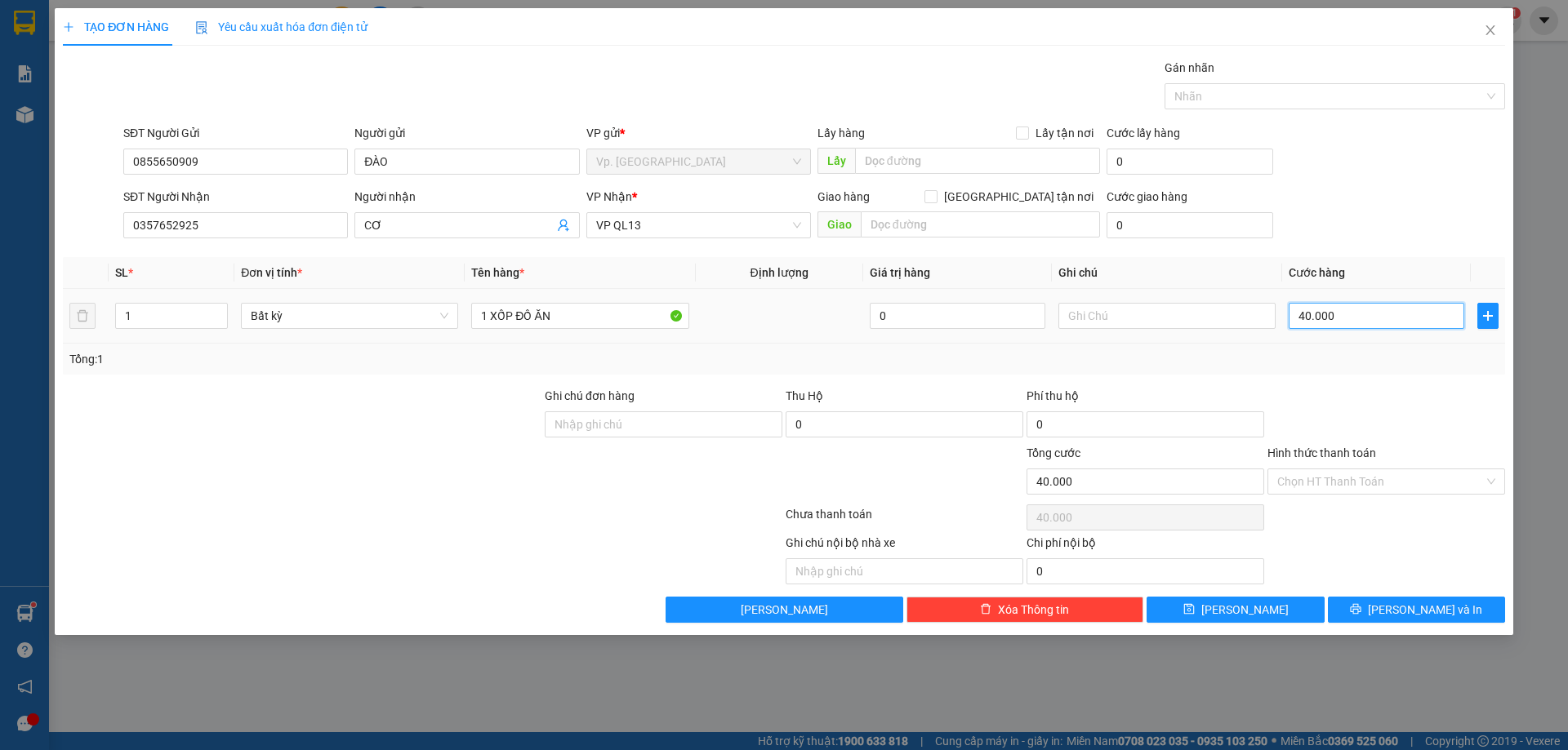
type input "3"
type input "30"
click at [1323, 324] on input "30" at bounding box center [1377, 316] width 175 height 26
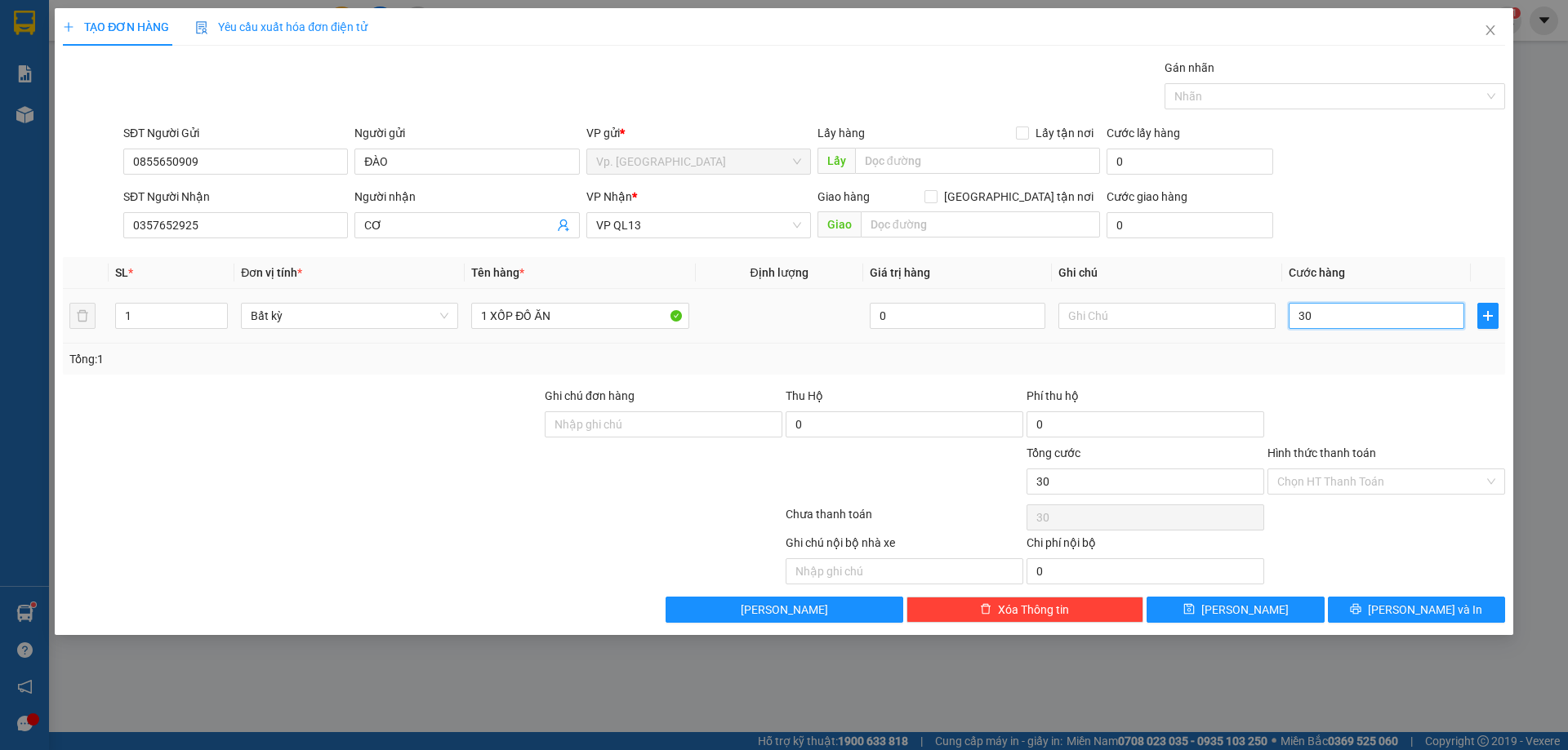
click at [1323, 324] on input "30" at bounding box center [1377, 316] width 175 height 26
type input "4"
type input "40"
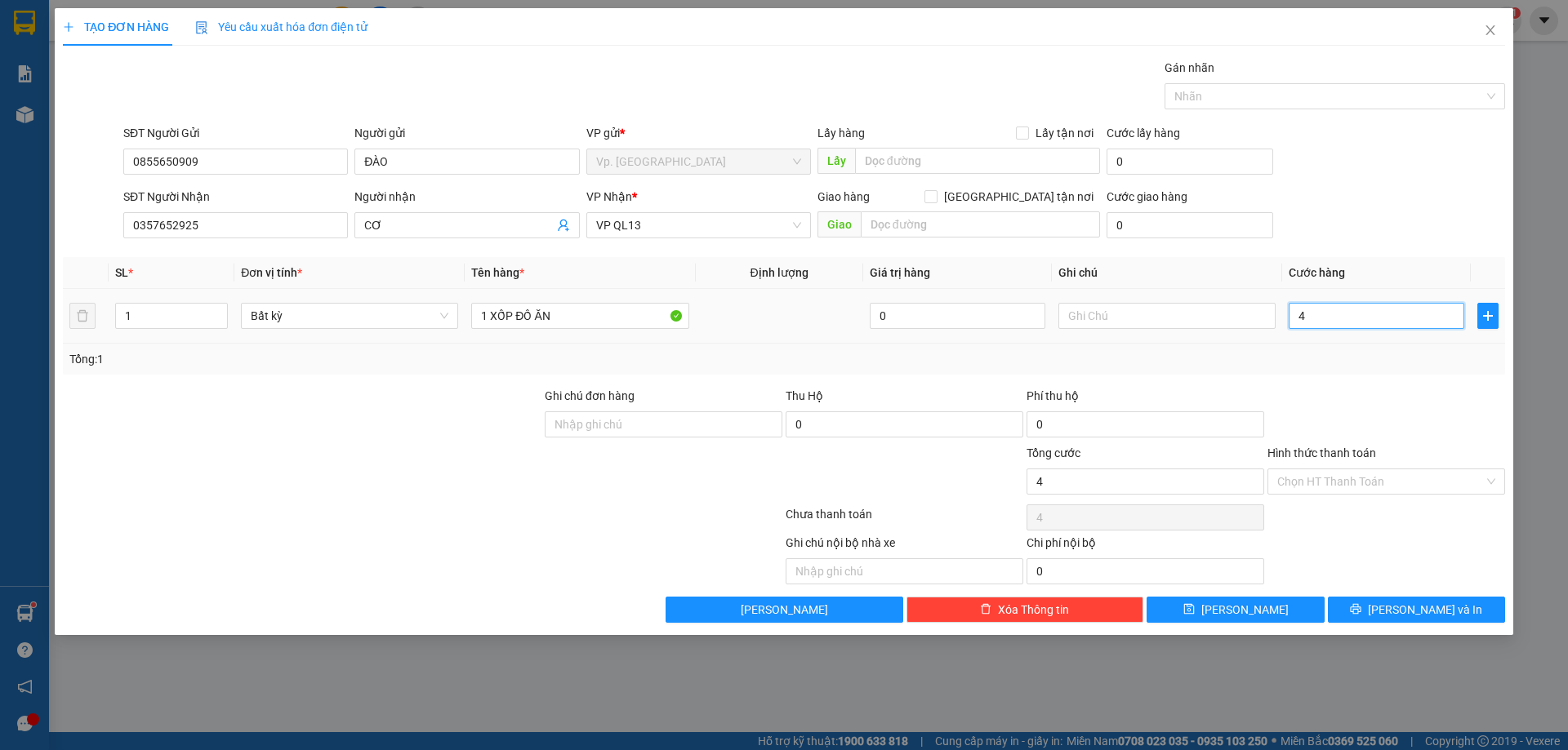
type input "40"
type input "40.000"
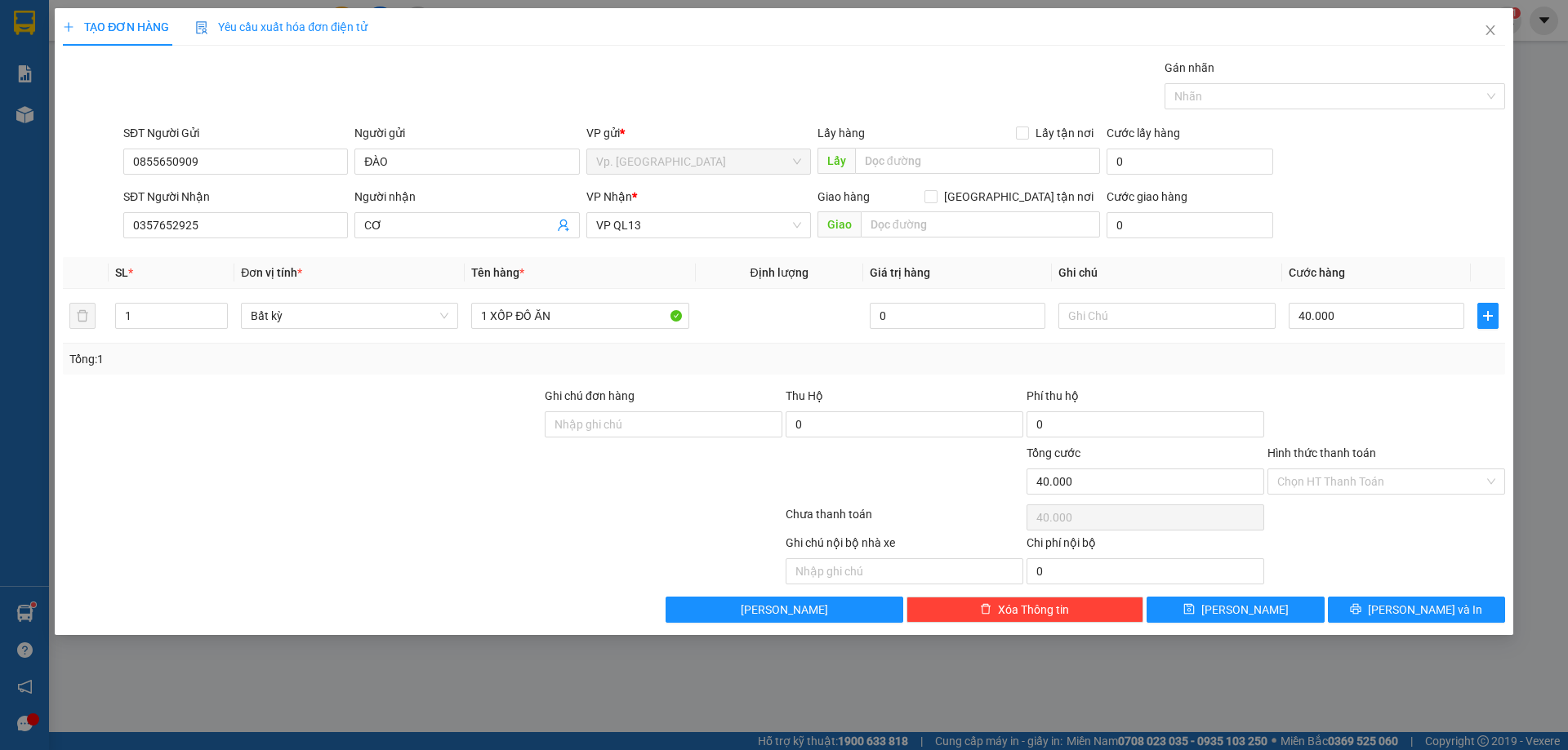
click at [1384, 358] on div "Tổng: 1" at bounding box center [783, 358] width 1429 height 18
click at [1441, 607] on span "Lưu và In" at bounding box center [1425, 609] width 115 height 18
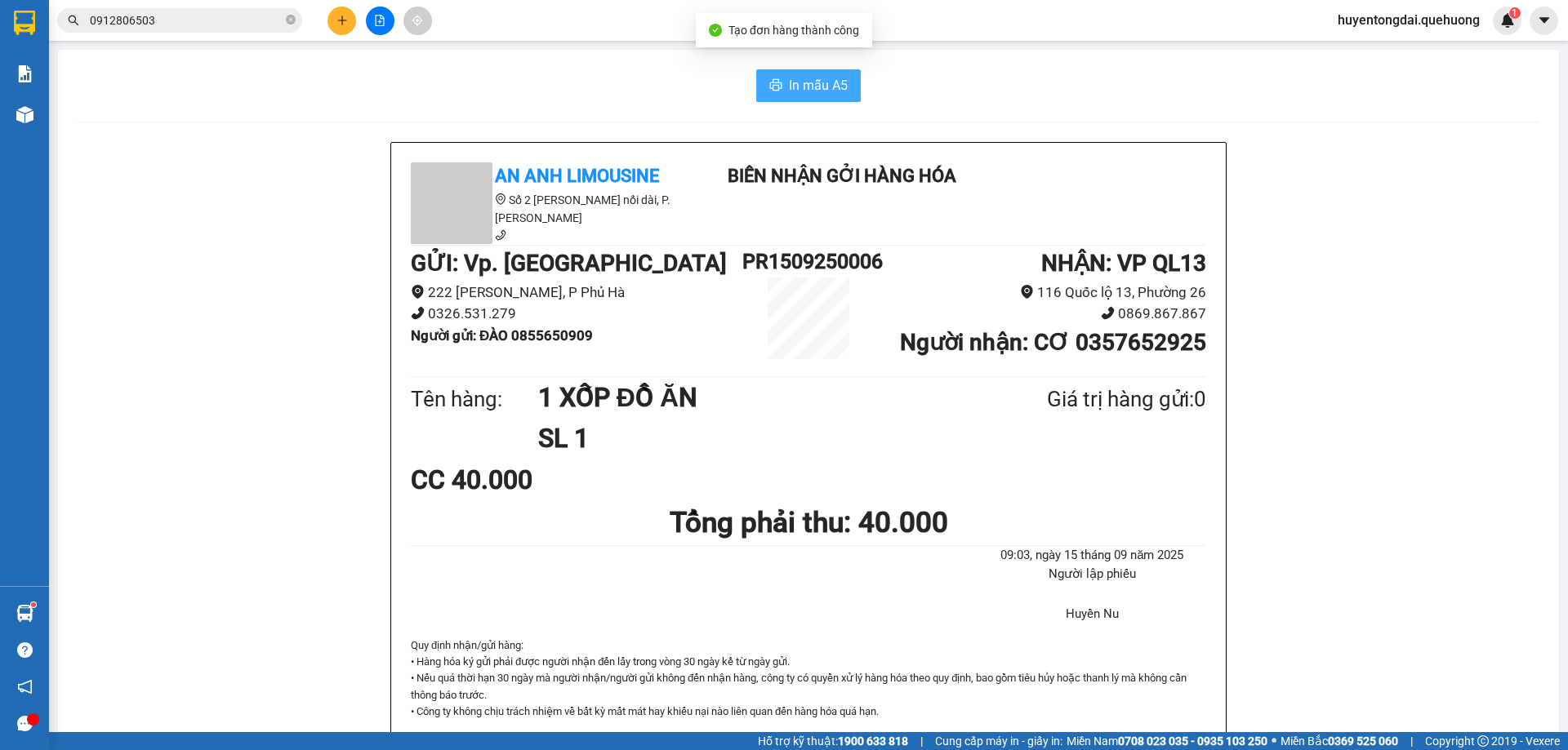
click at [810, 95] on span "In mẫu A5" at bounding box center [818, 86] width 59 height 21
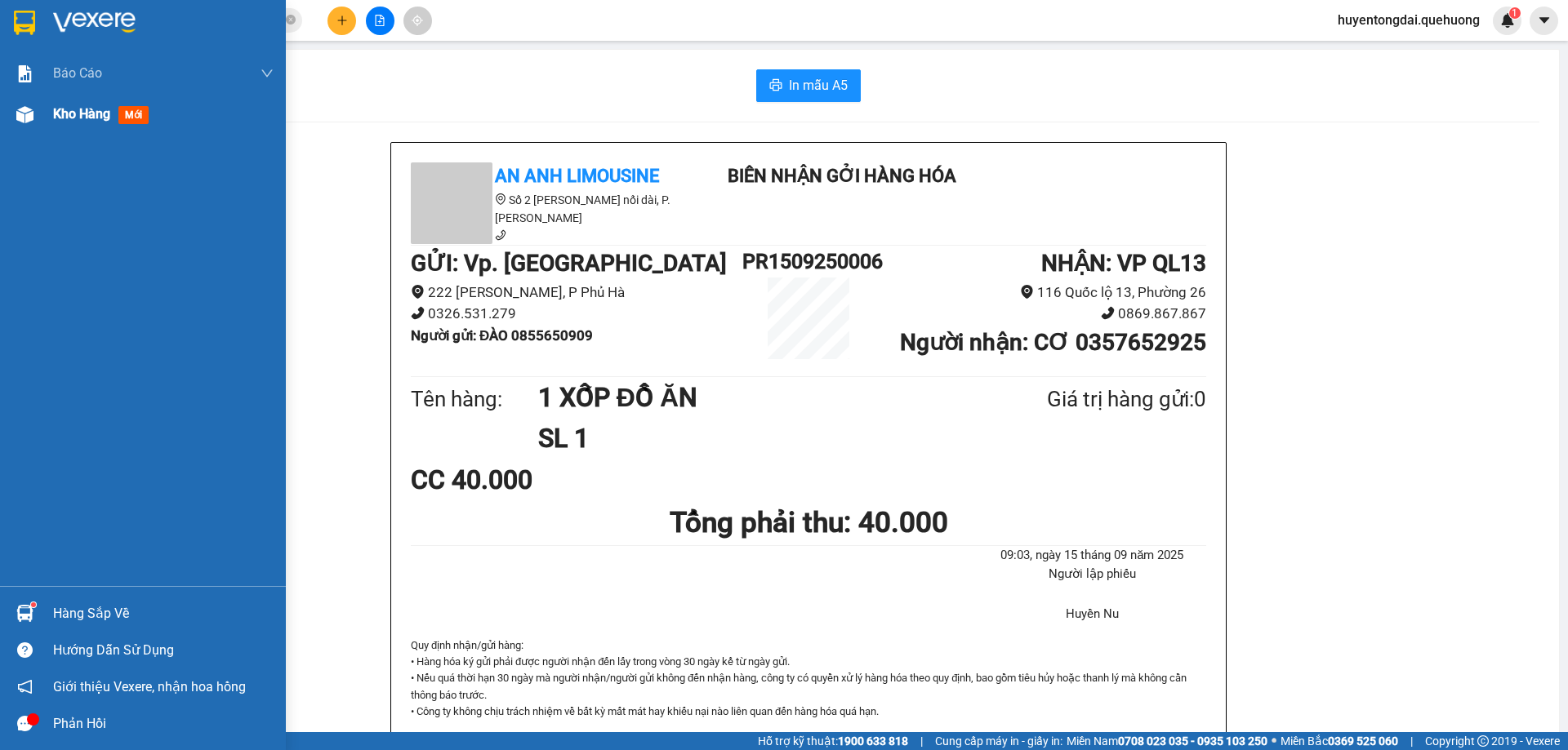
click at [78, 115] on span "Kho hàng" at bounding box center [81, 114] width 57 height 16
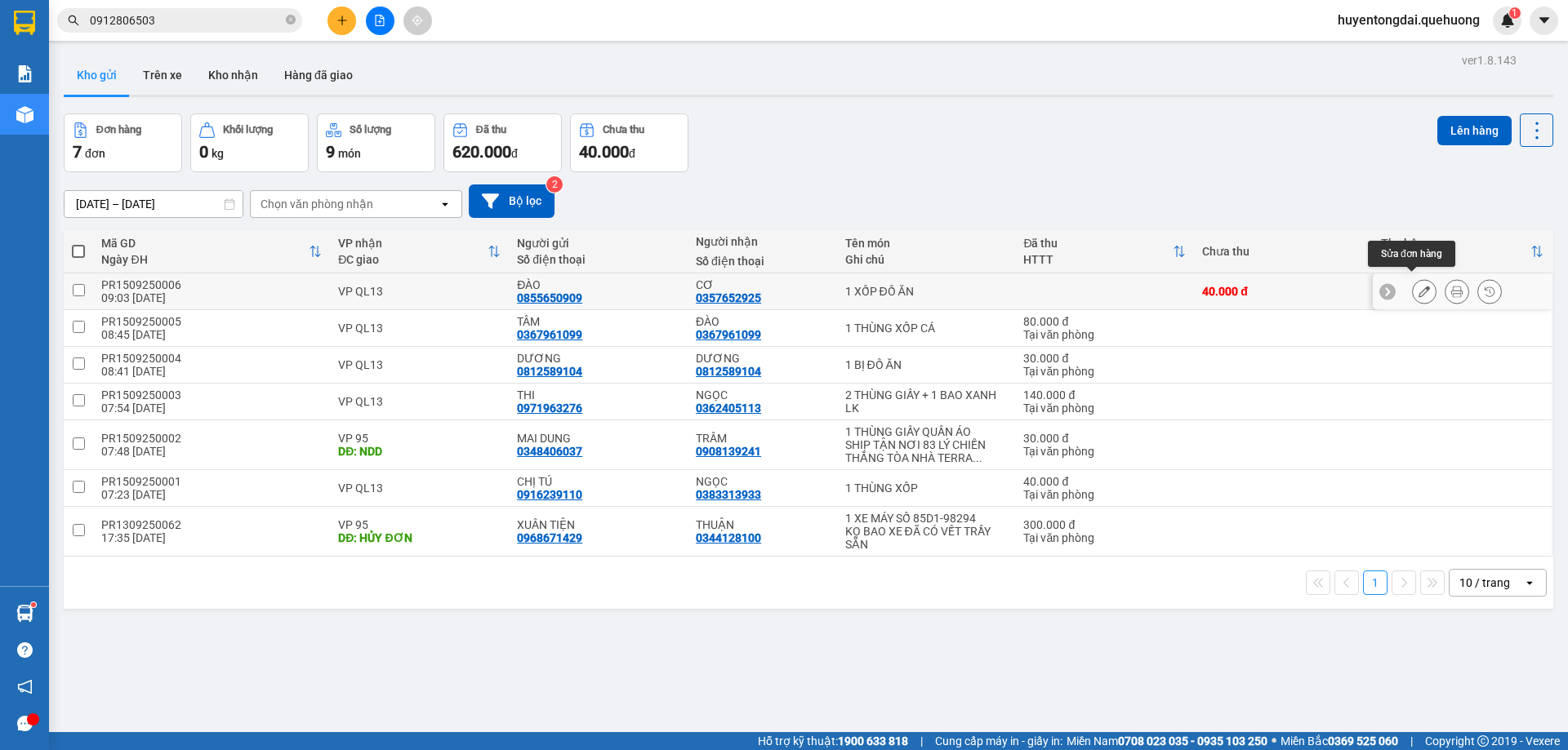
click at [1419, 285] on icon at bounding box center [1424, 291] width 11 height 11
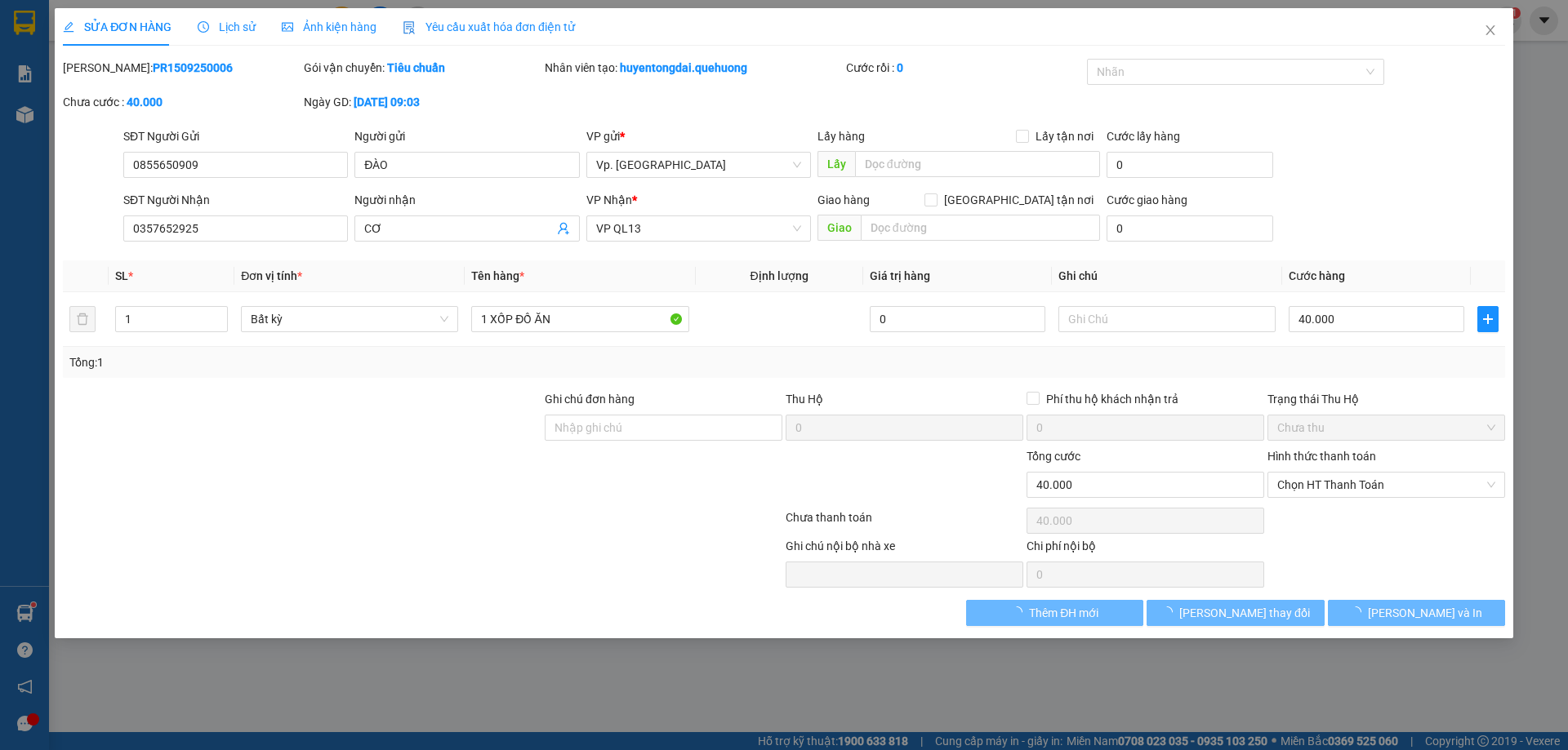
type input "0855650909"
type input "0357652925"
type input "40.000"
click at [1348, 328] on input "40.000" at bounding box center [1377, 319] width 175 height 26
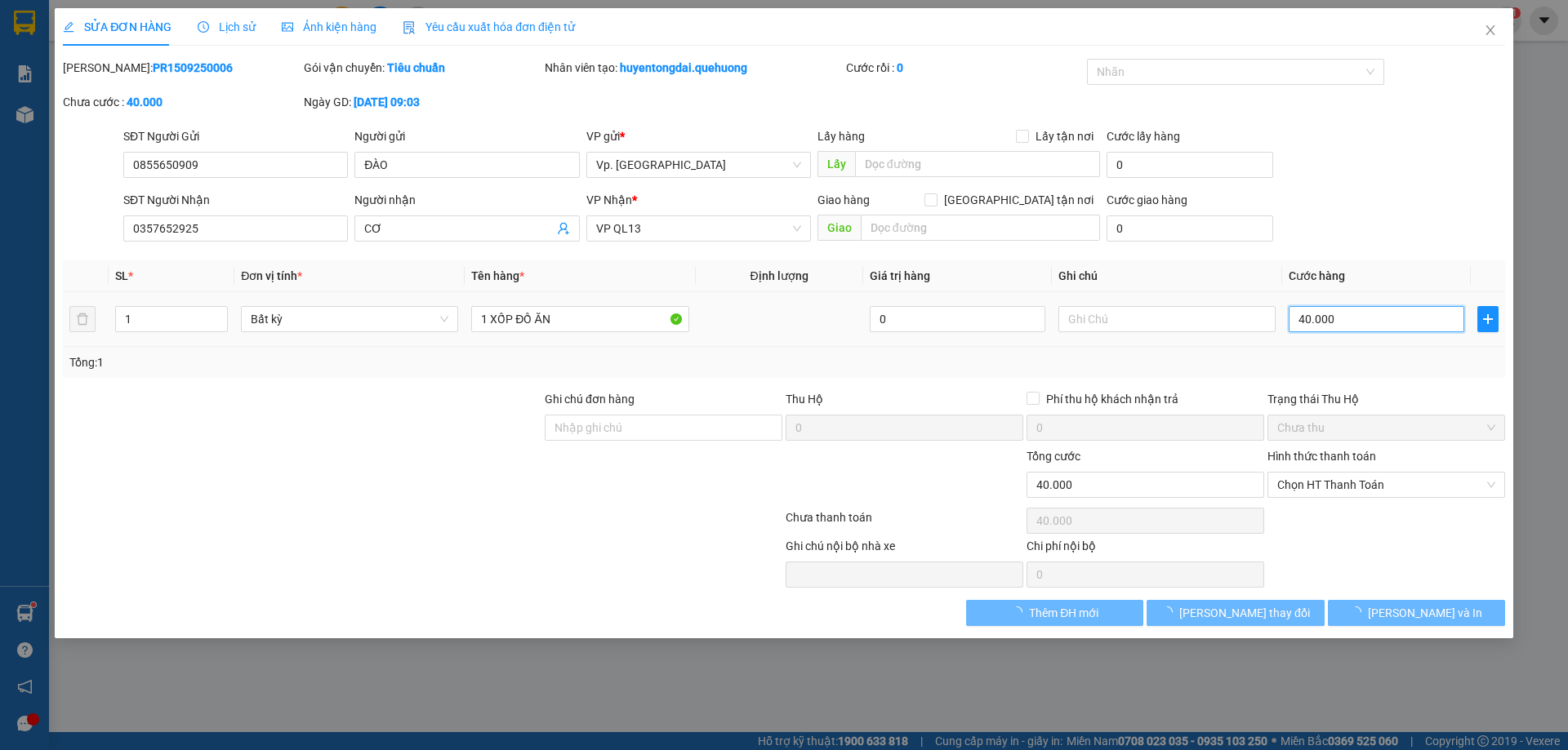
type input "3"
type input "30"
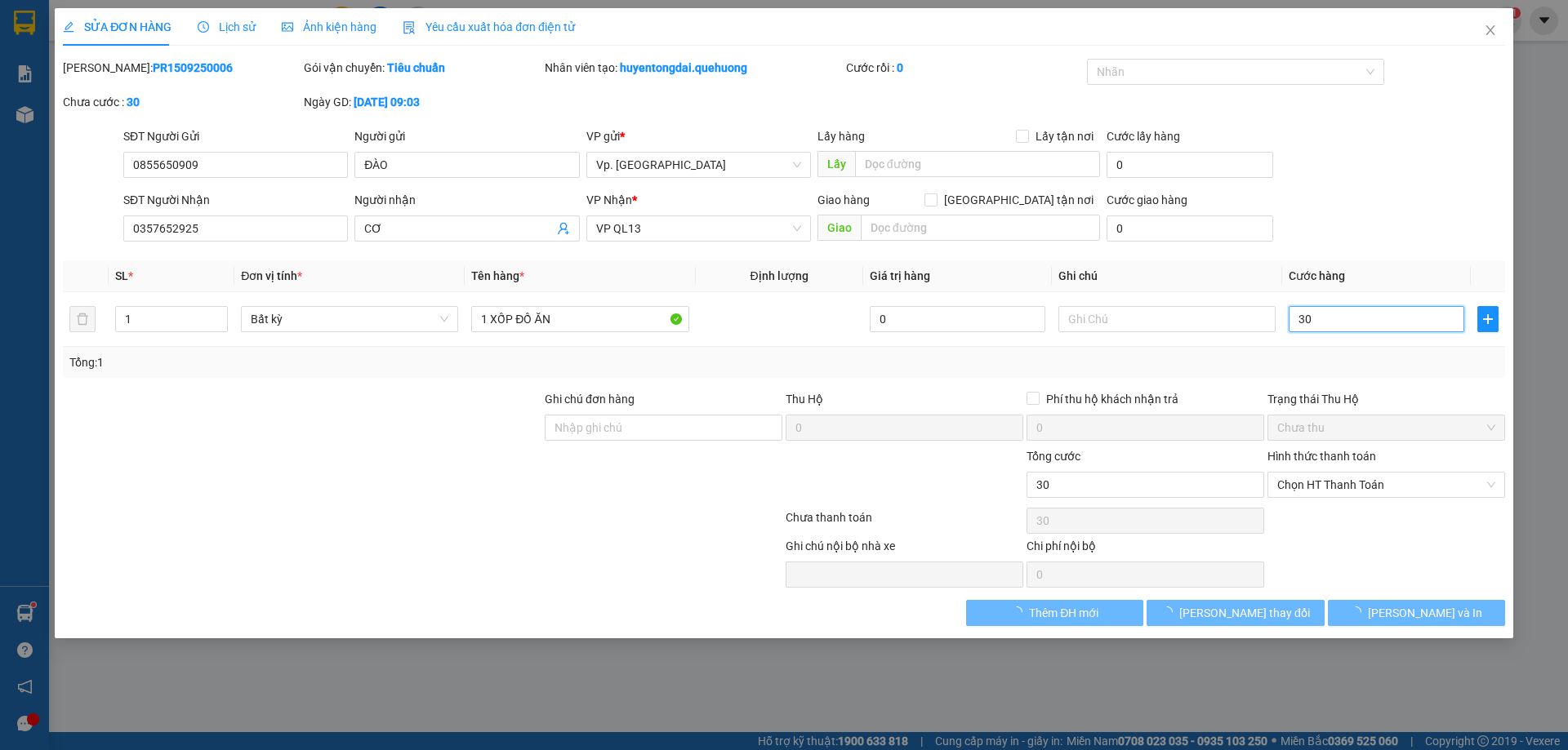
type input "30"
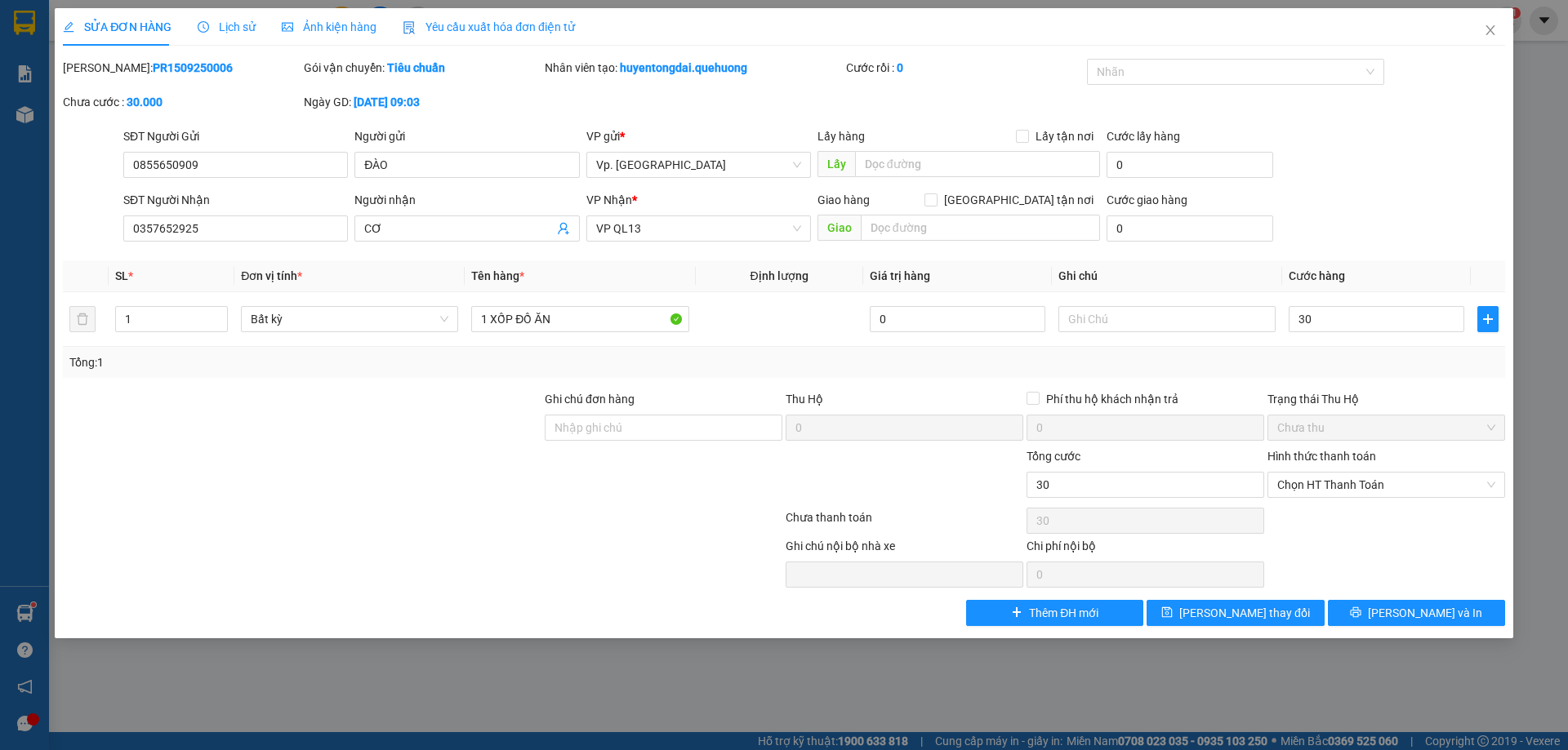
type input "30.000"
click at [1378, 348] on div "Tổng: 1" at bounding box center [783, 362] width 1442 height 31
click at [1417, 609] on span "Lưu và In" at bounding box center [1425, 613] width 115 height 18
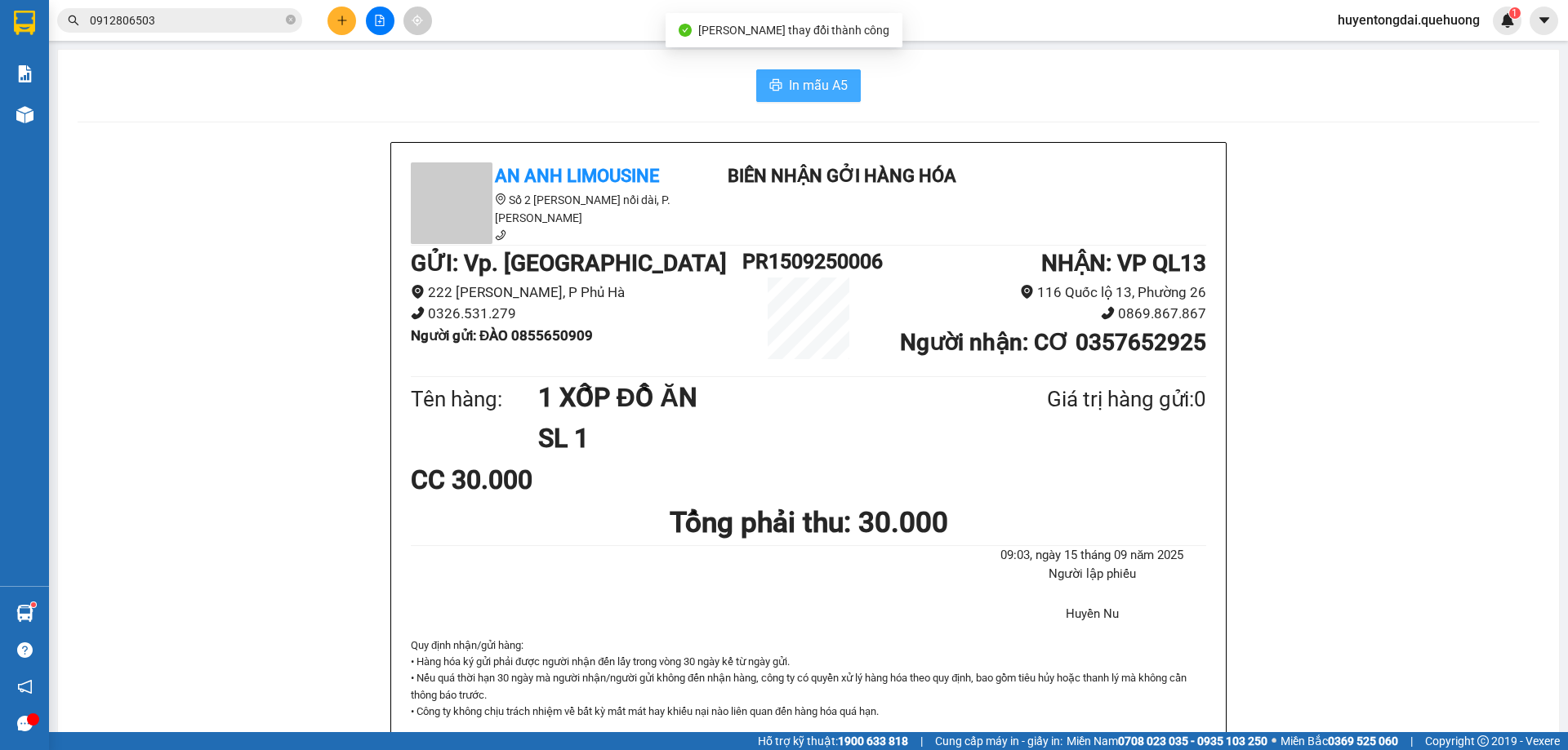
click at [803, 89] on span "In mẫu A5" at bounding box center [818, 86] width 59 height 21
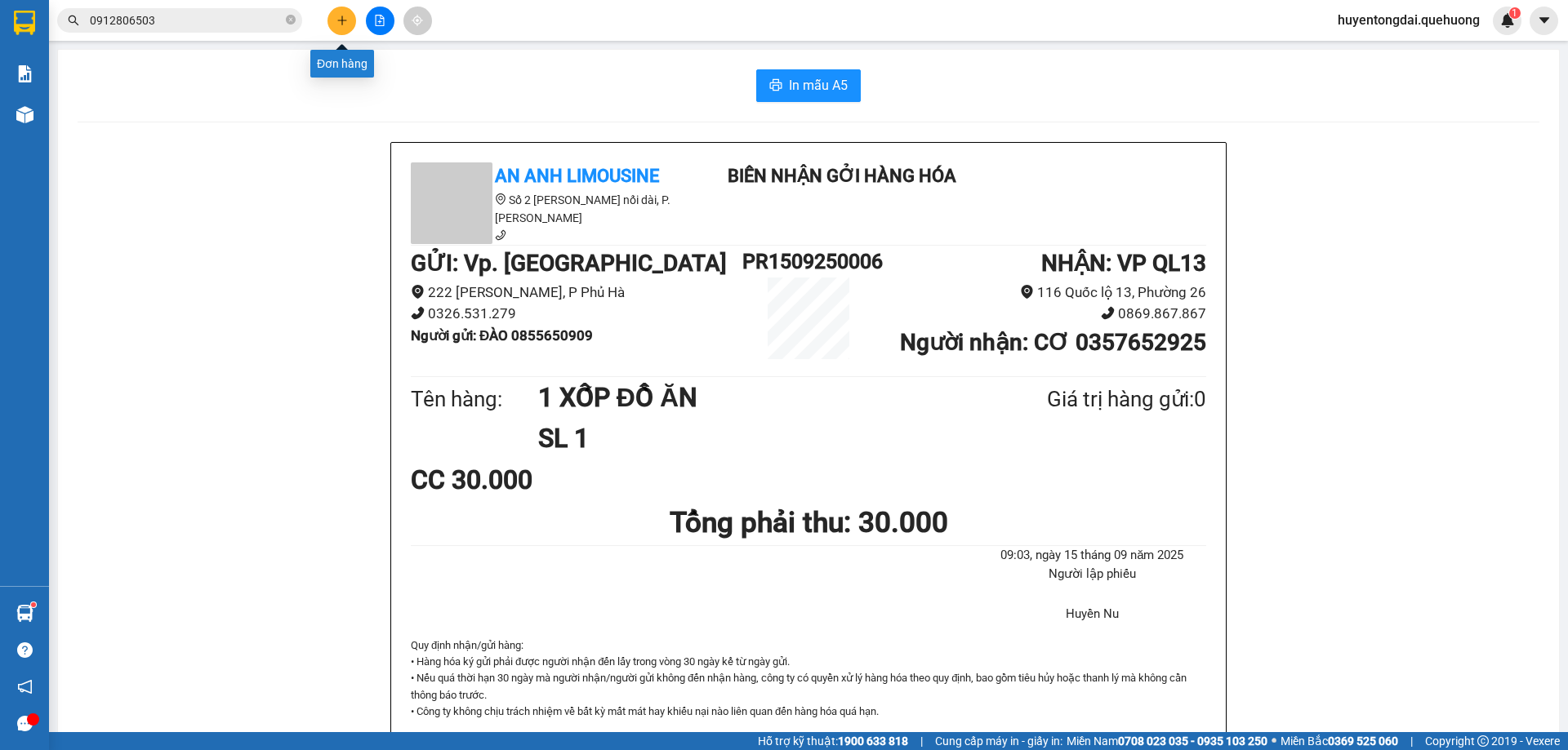
click at [350, 28] on button at bounding box center [342, 21] width 29 height 29
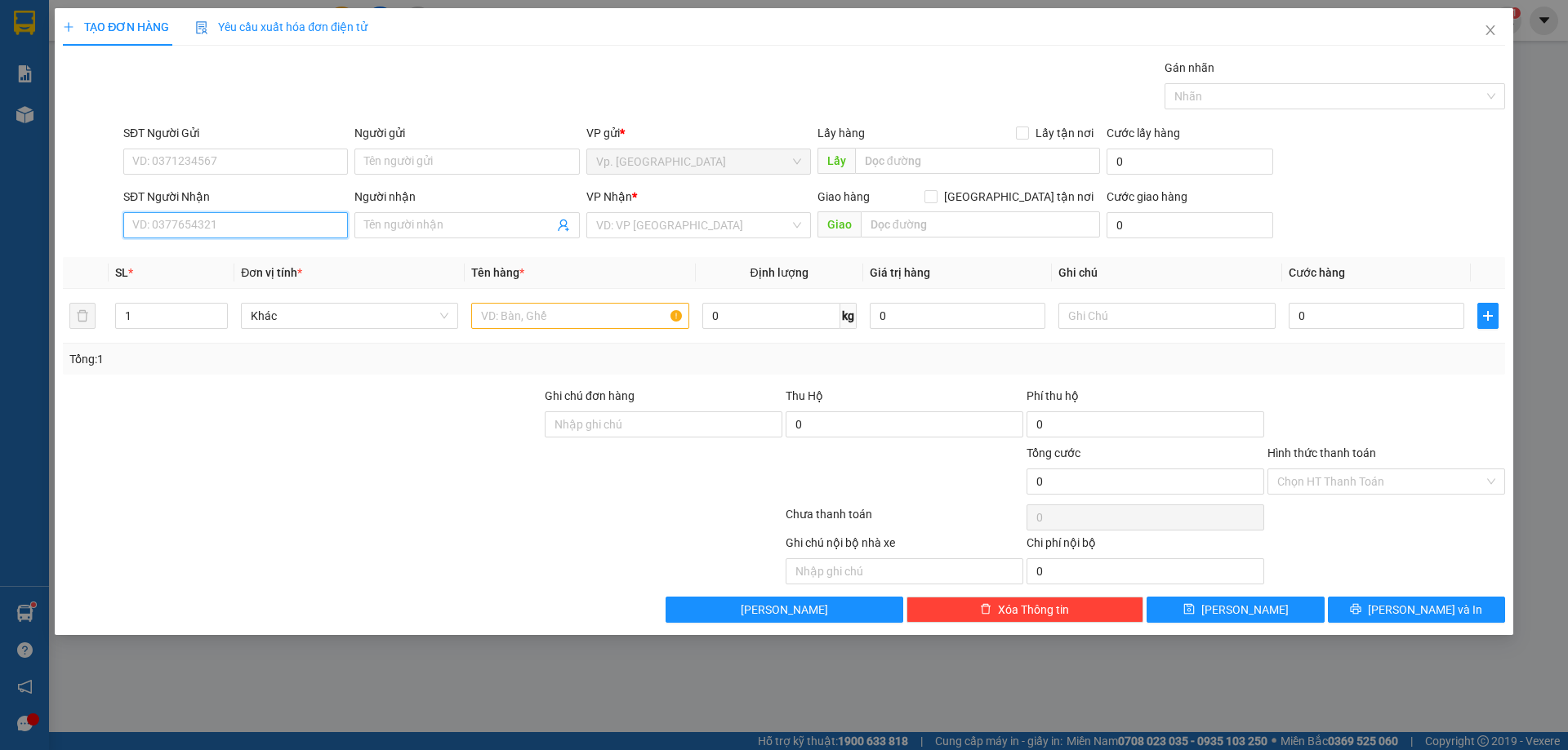
click at [227, 215] on input "SĐT Người Nhận" at bounding box center [235, 226] width 225 height 26
type input "0798396726"
click at [195, 159] on input "SĐT Người Gửi" at bounding box center [235, 161] width 225 height 26
type input "0941961371"
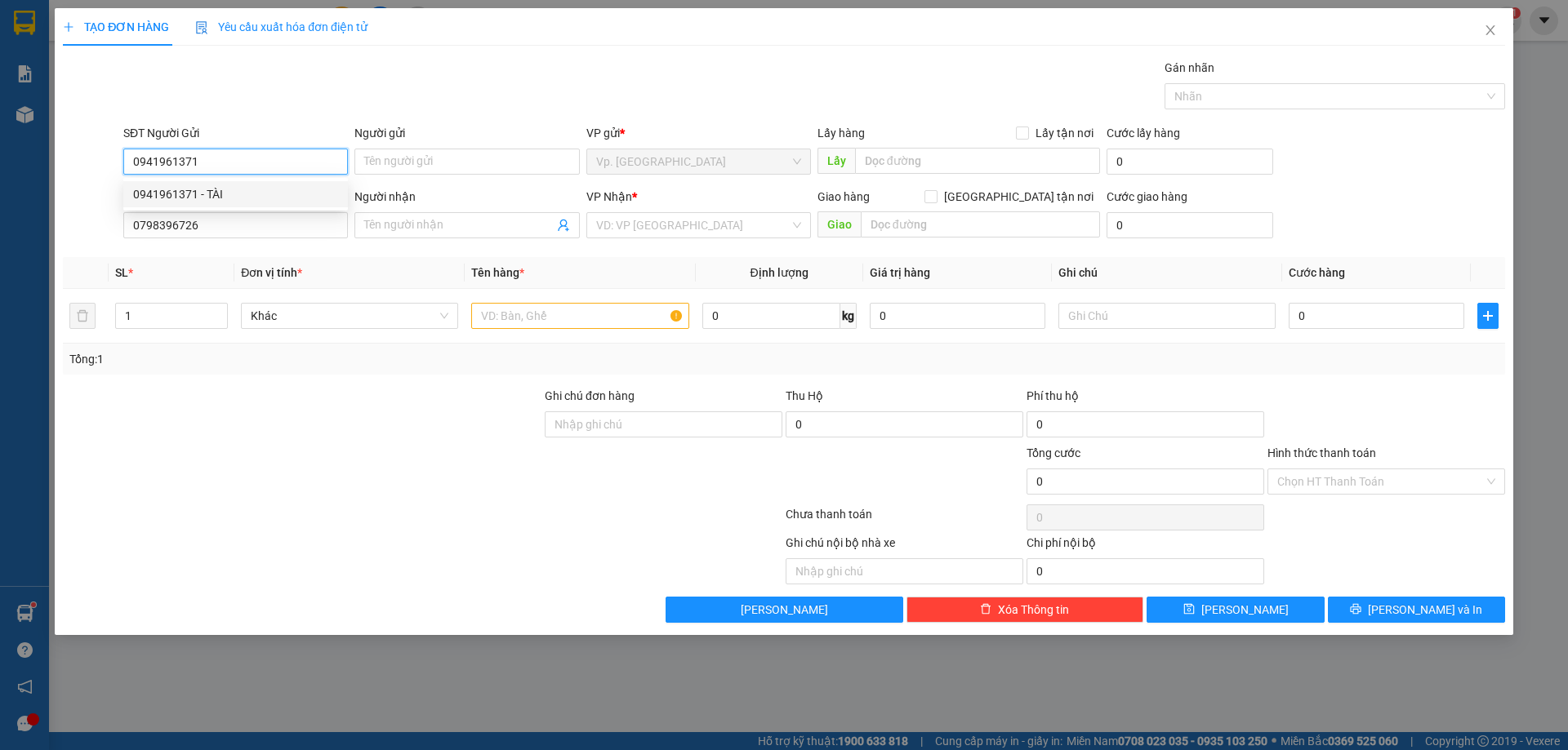
click at [211, 195] on div "0941961371 - TÀI" at bounding box center [236, 194] width 205 height 18
type input "TÀI"
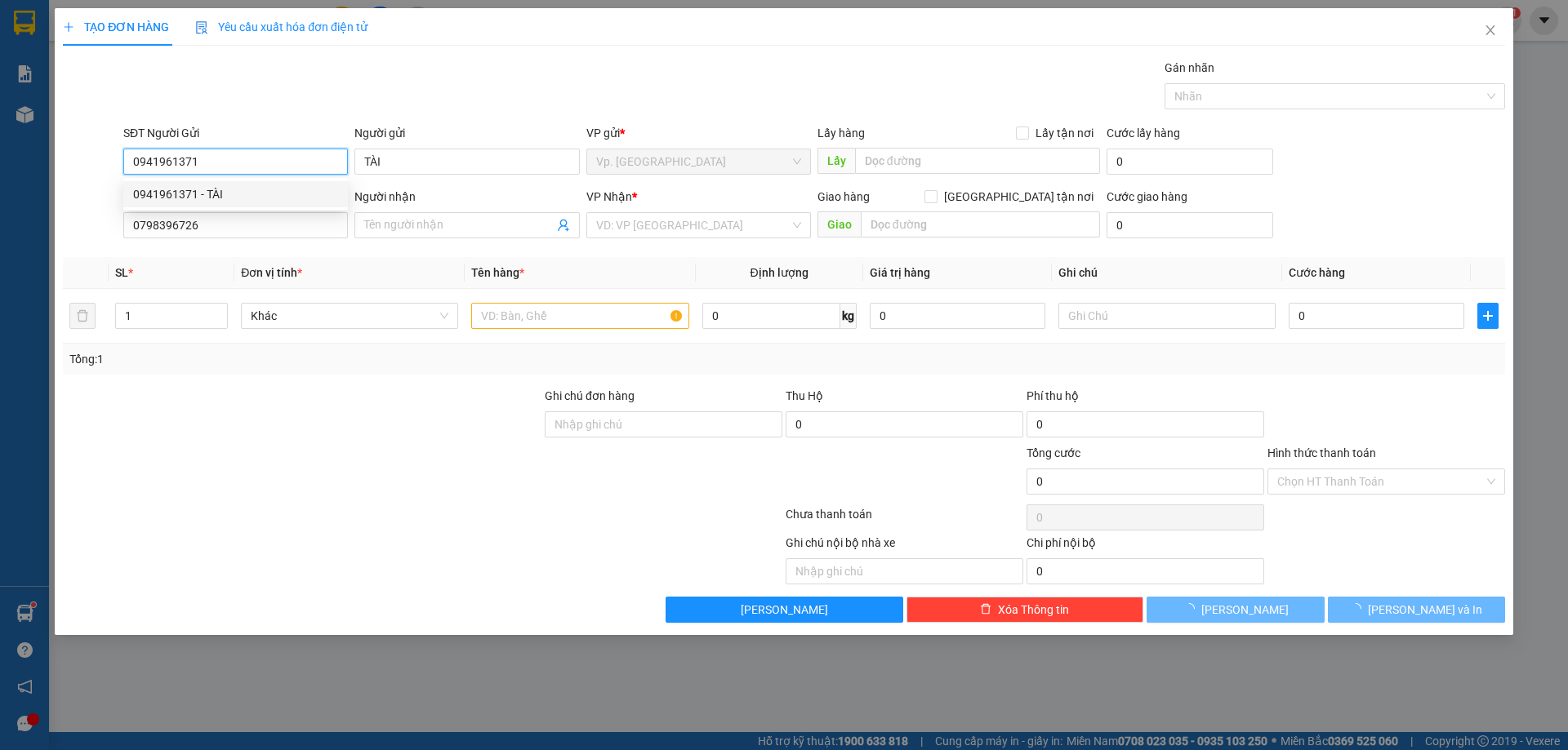
type input "30.000"
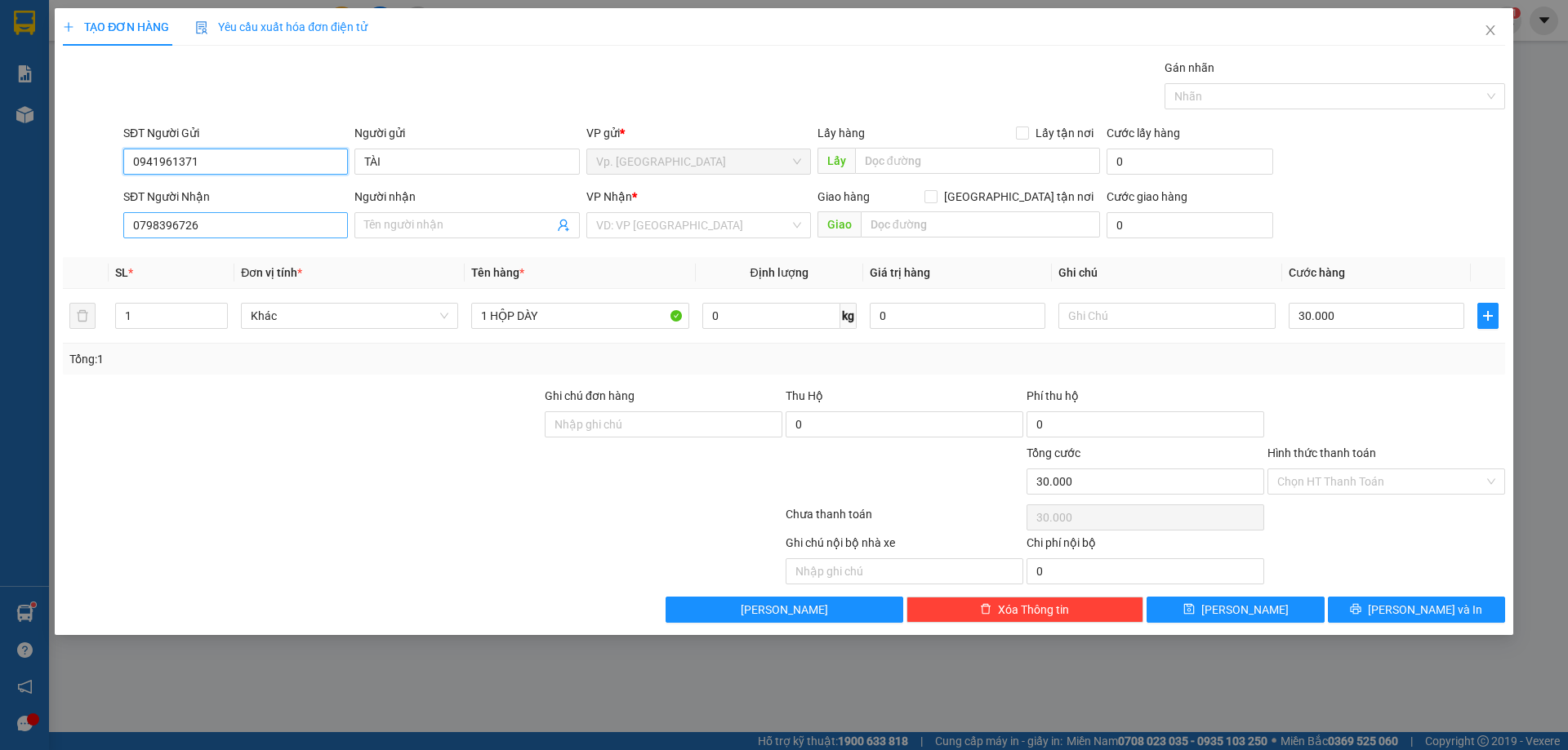
type input "0941961371"
click at [217, 226] on input "0798396726" at bounding box center [235, 226] width 225 height 26
click at [465, 222] on input "Người nhận" at bounding box center [458, 225] width 189 height 18
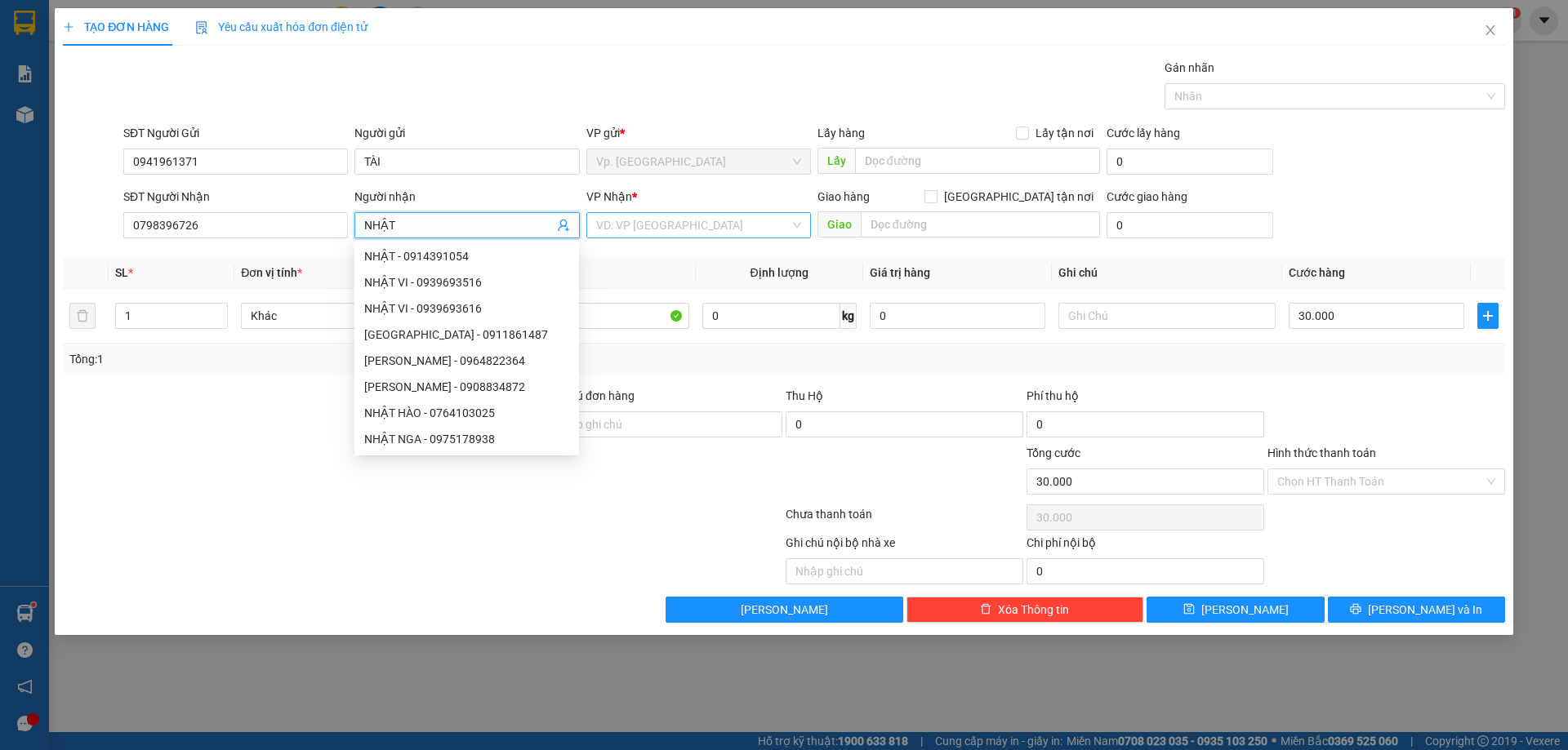
type input "NHẬT"
click at [622, 219] on input "search" at bounding box center [693, 225] width 193 height 24
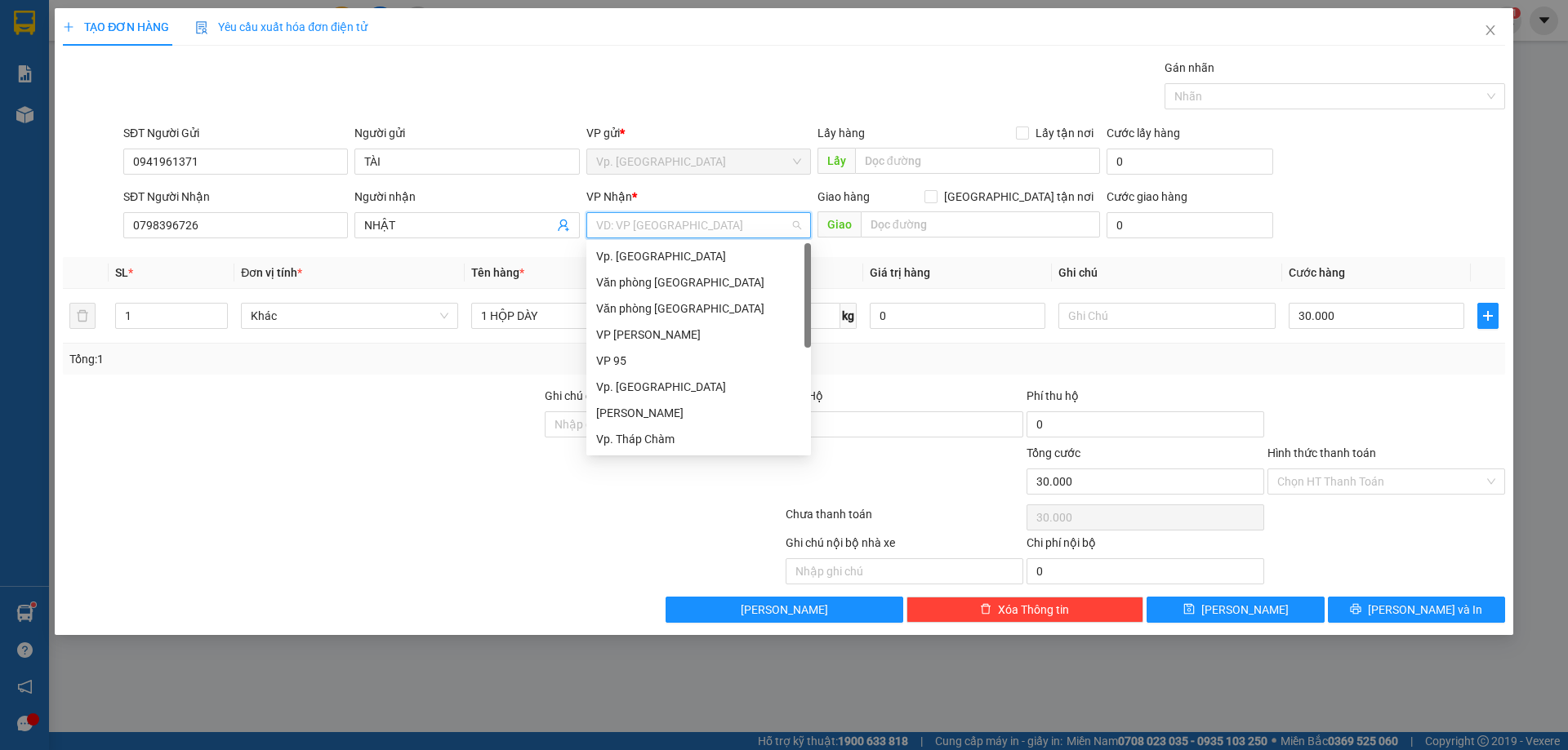
scroll to position [131, 0]
click at [628, 363] on div "VP QL13" at bounding box center [699, 360] width 205 height 18
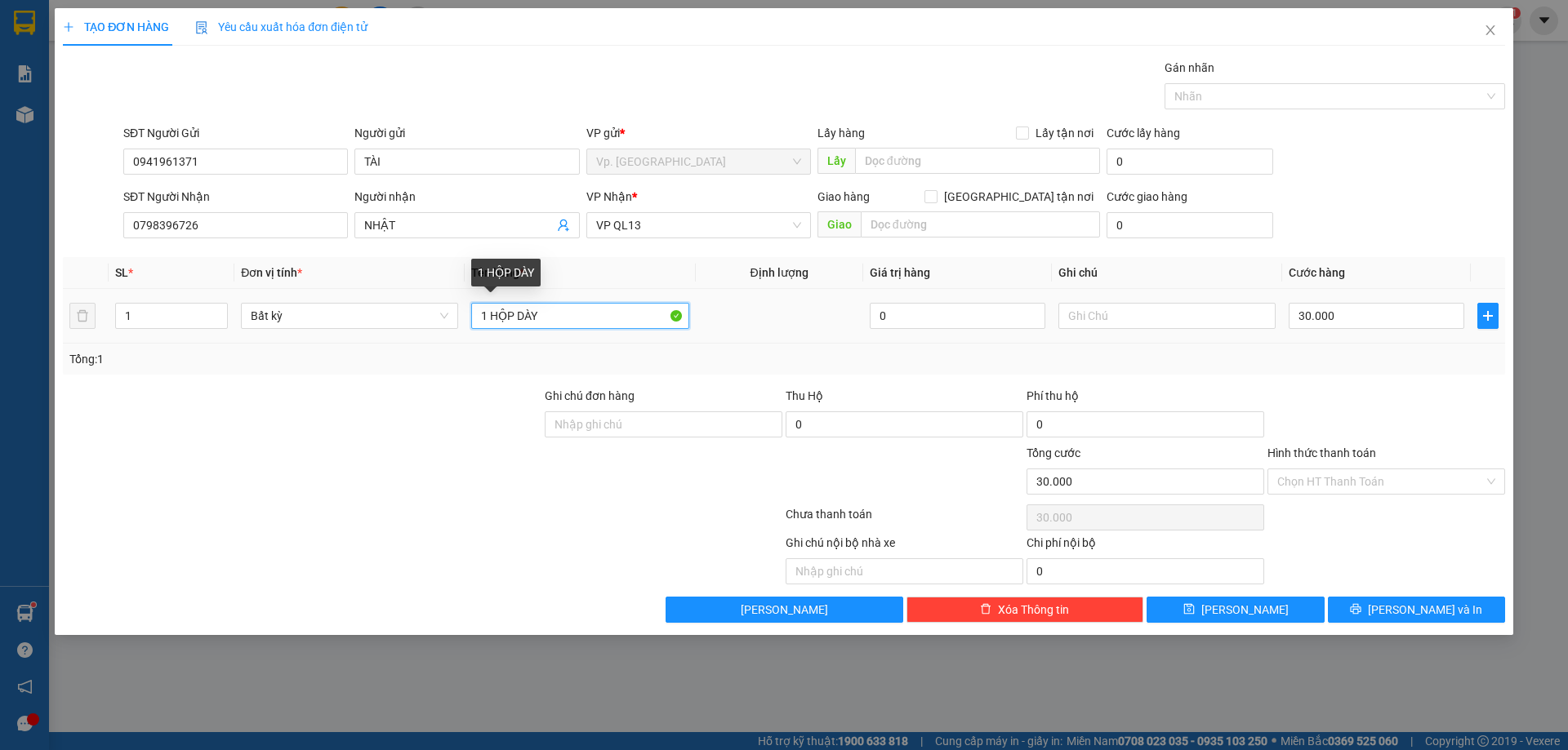
drag, startPoint x: 496, startPoint y: 319, endPoint x: 639, endPoint y: 305, distance: 143.7
click at [634, 312] on input "1 HỘP DÀY" at bounding box center [580, 316] width 217 height 26
type input "1 CỤC ĐEN"
click at [1304, 313] on input "30.000" at bounding box center [1377, 316] width 175 height 26
type input "4"
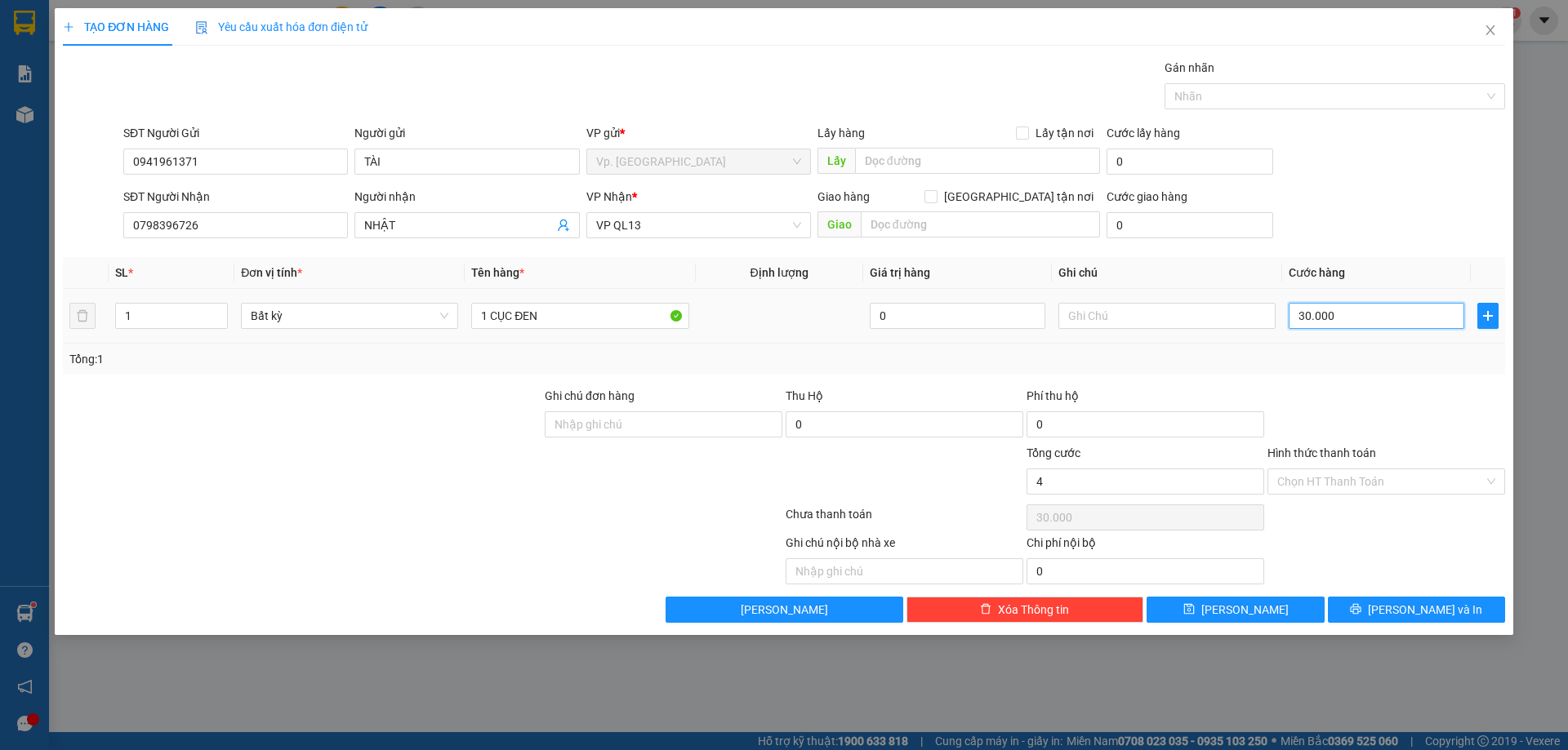
type input "4"
type input "40"
type input "4"
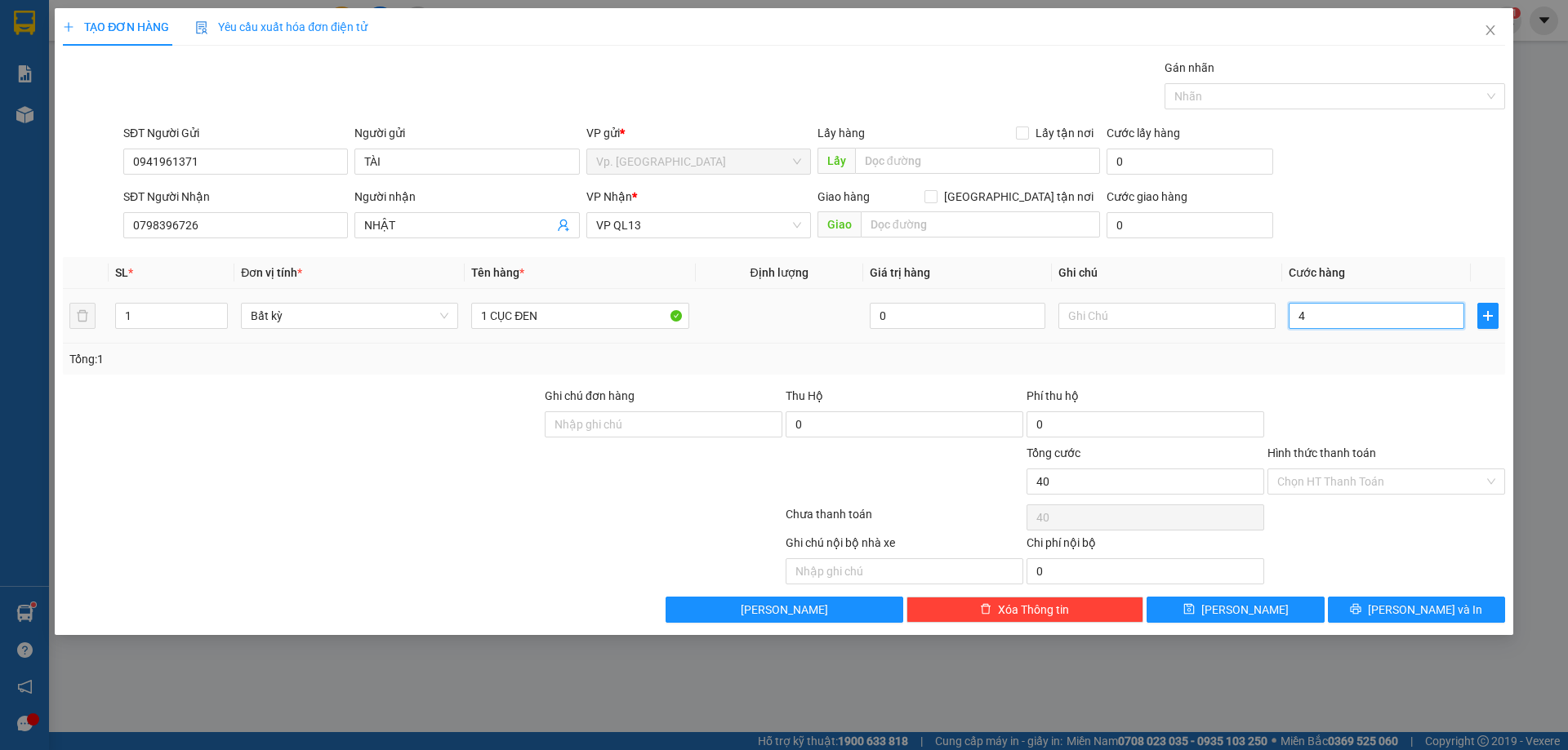
type input "4"
type input "0"
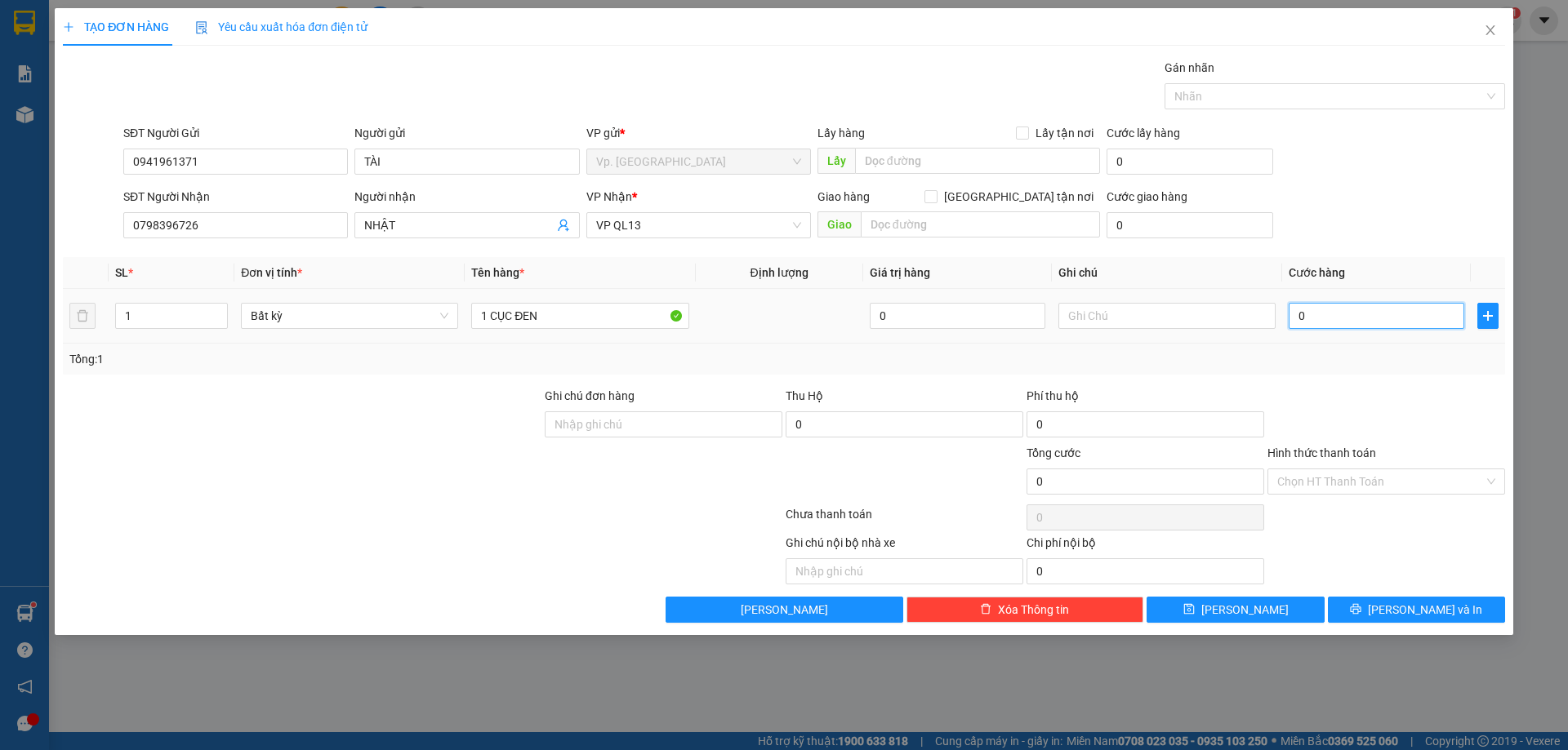
type input "0"
type input "5"
type input "05"
type input "50"
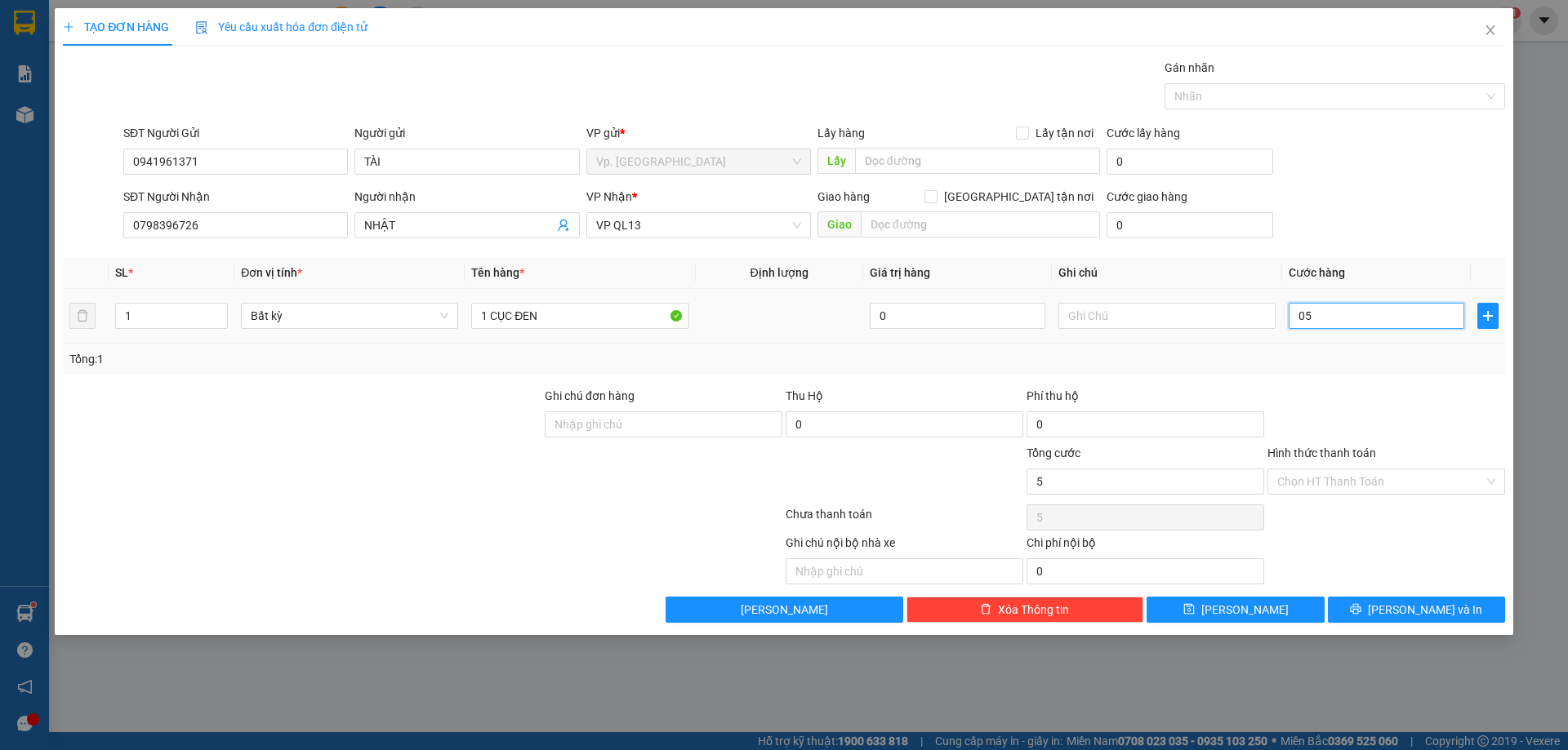
type input "50"
type input "050"
type input "50.000"
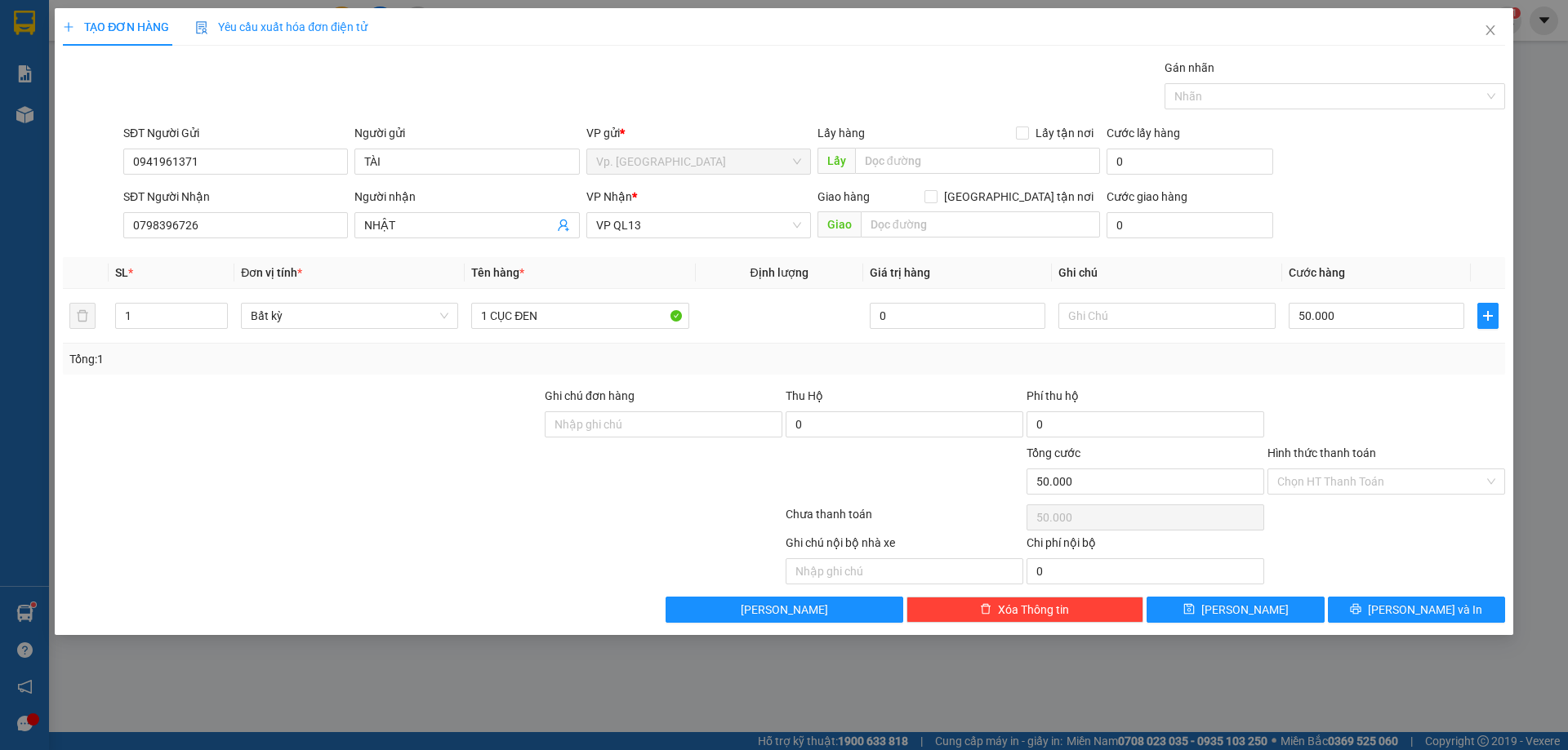
click at [1296, 350] on div "Tổng: 1" at bounding box center [783, 358] width 1429 height 18
click at [1373, 475] on input "Hình thức thanh toán" at bounding box center [1380, 481] width 206 height 24
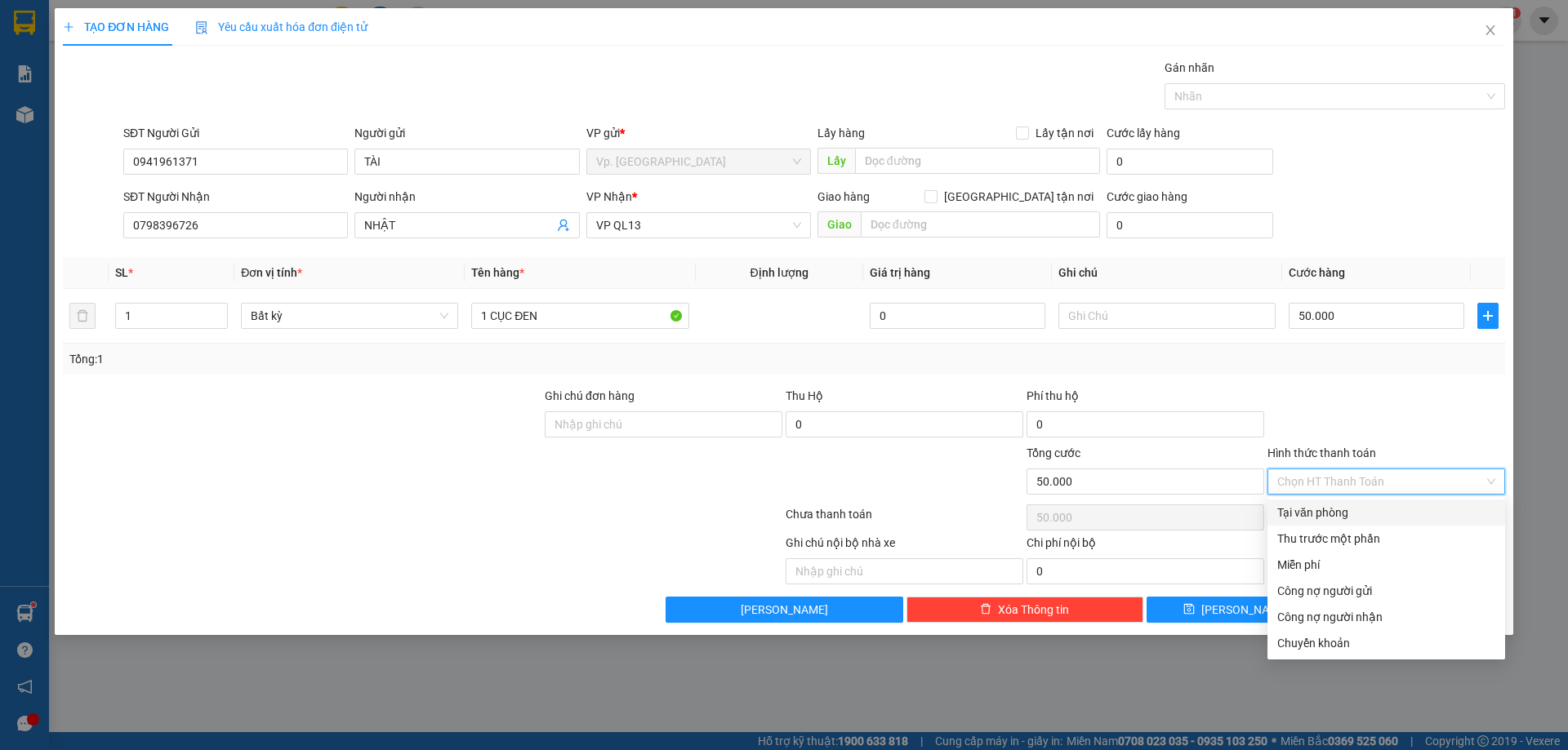
click at [1324, 510] on div "Tại văn phòng" at bounding box center [1387, 512] width 218 height 18
type input "0"
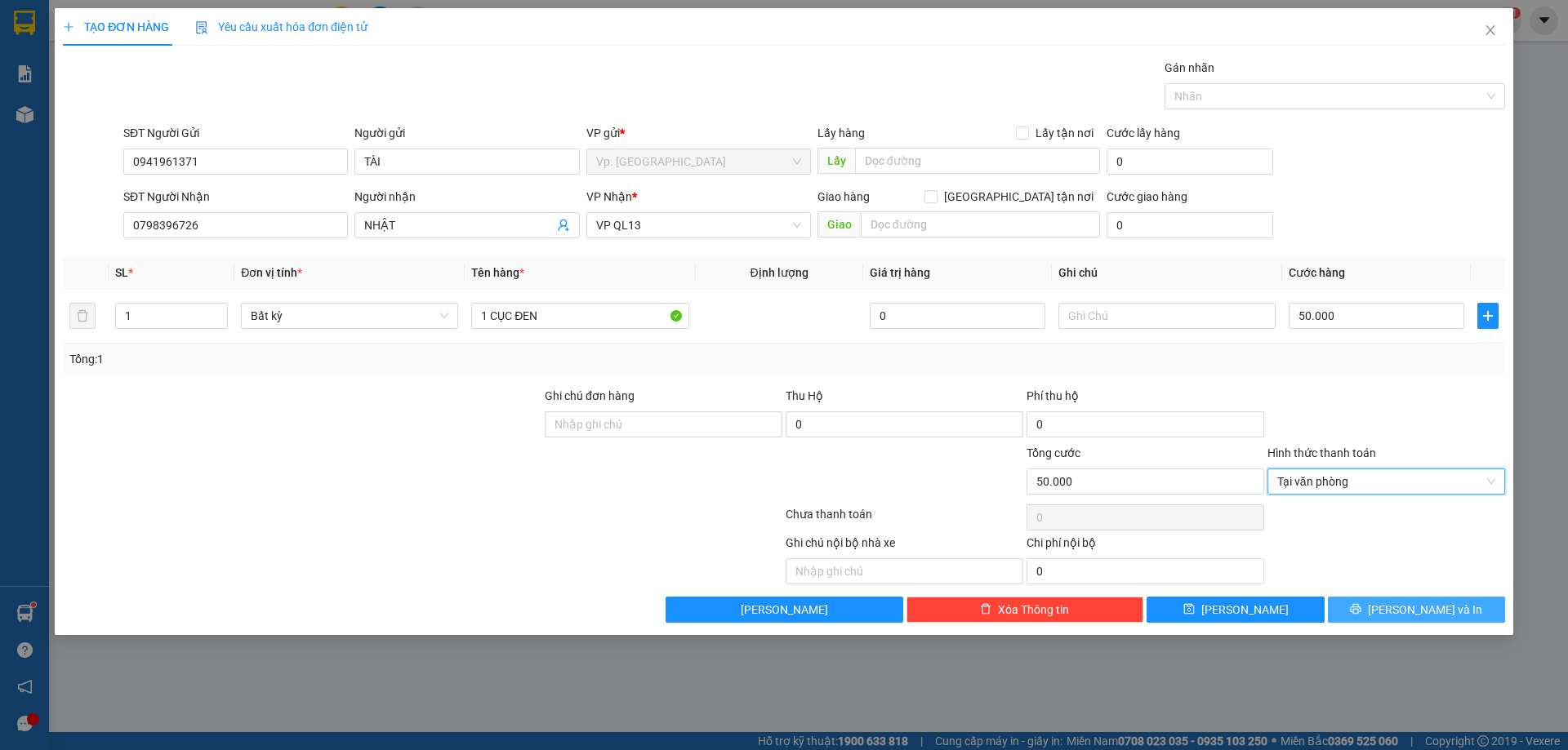
click at [1392, 598] on button "[PERSON_NAME] và In" at bounding box center [1417, 610] width 177 height 26
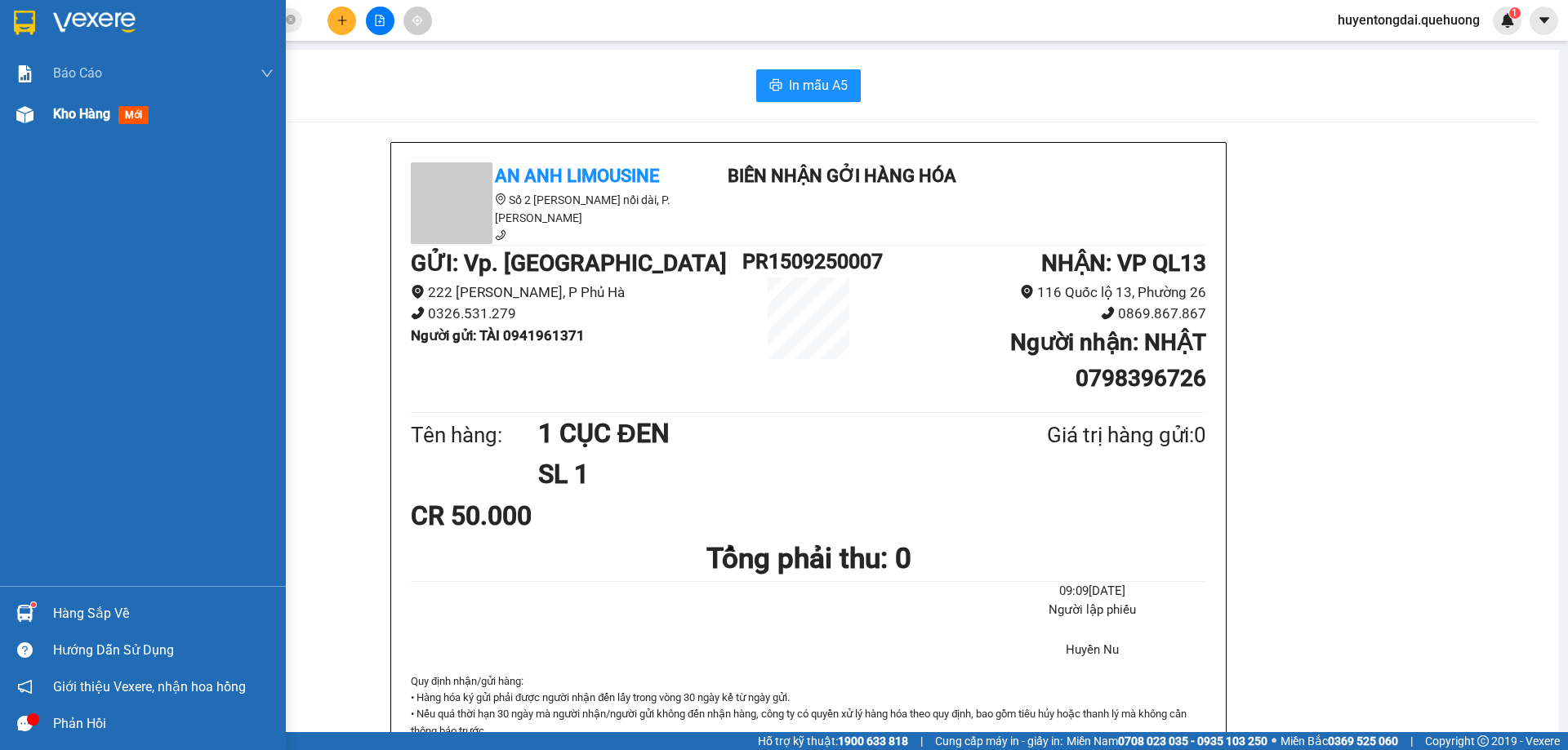
click at [80, 118] on span "Kho hàng" at bounding box center [81, 114] width 57 height 16
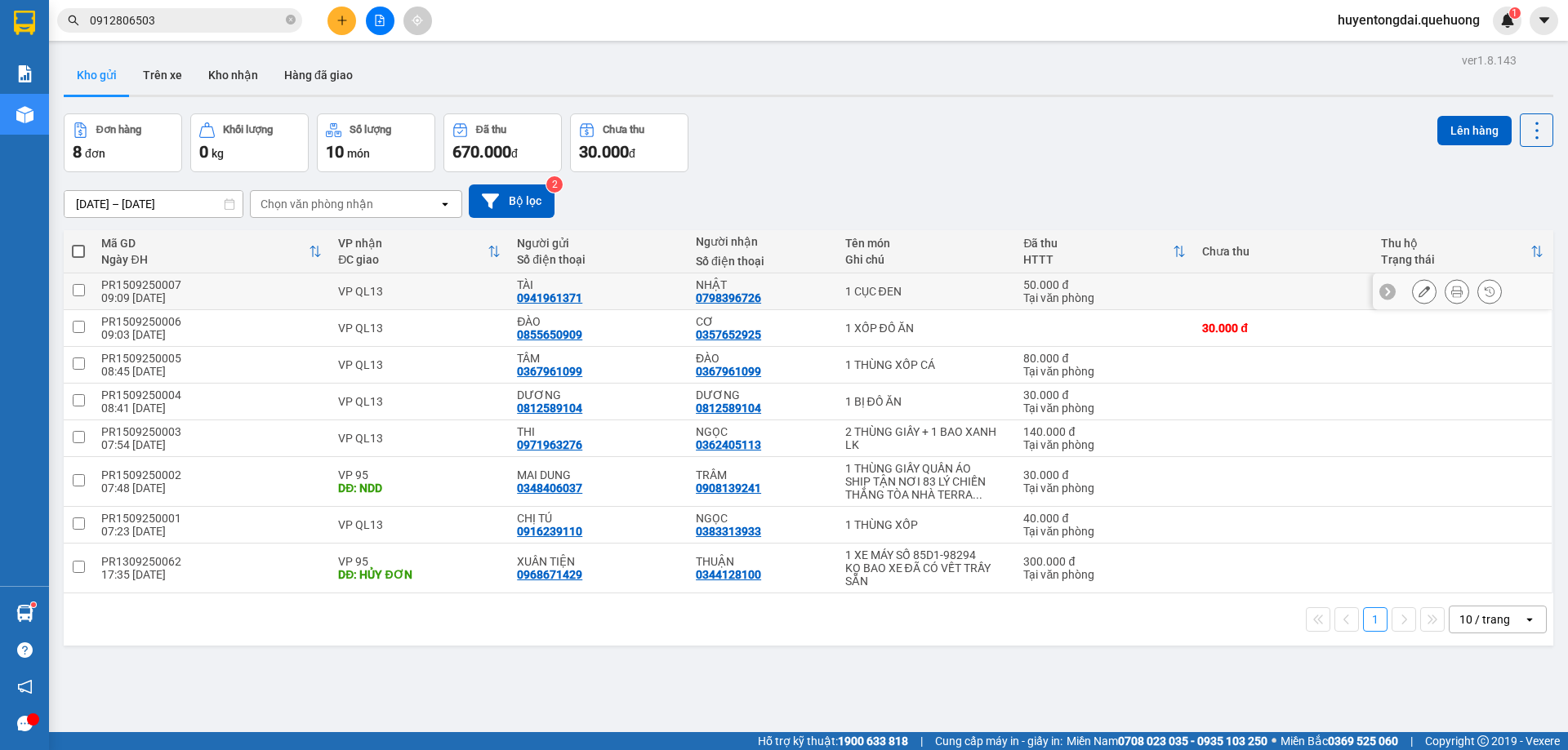
click at [1419, 285] on icon at bounding box center [1424, 291] width 11 height 11
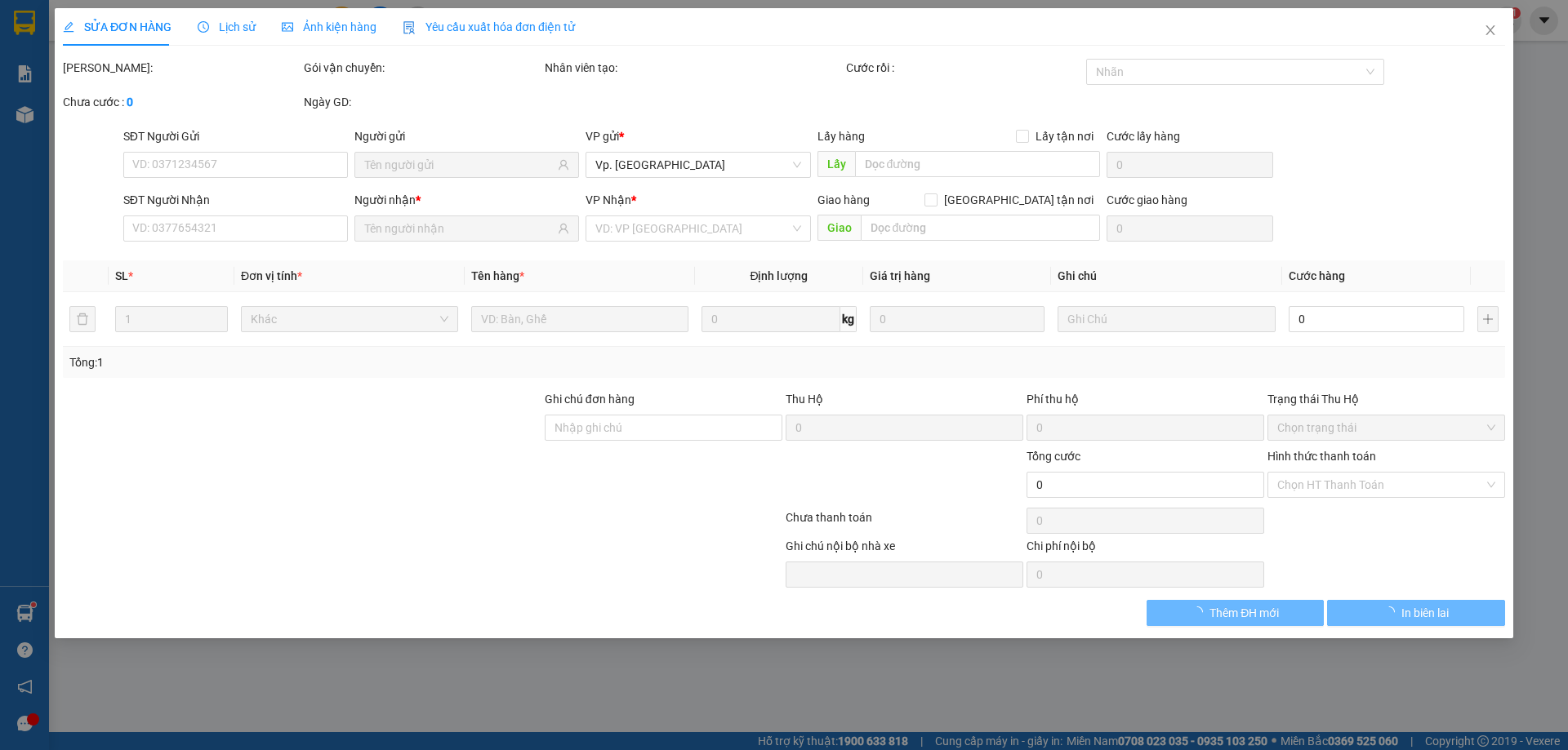
type input "0941961371"
type input "0798396726"
type input "50.000"
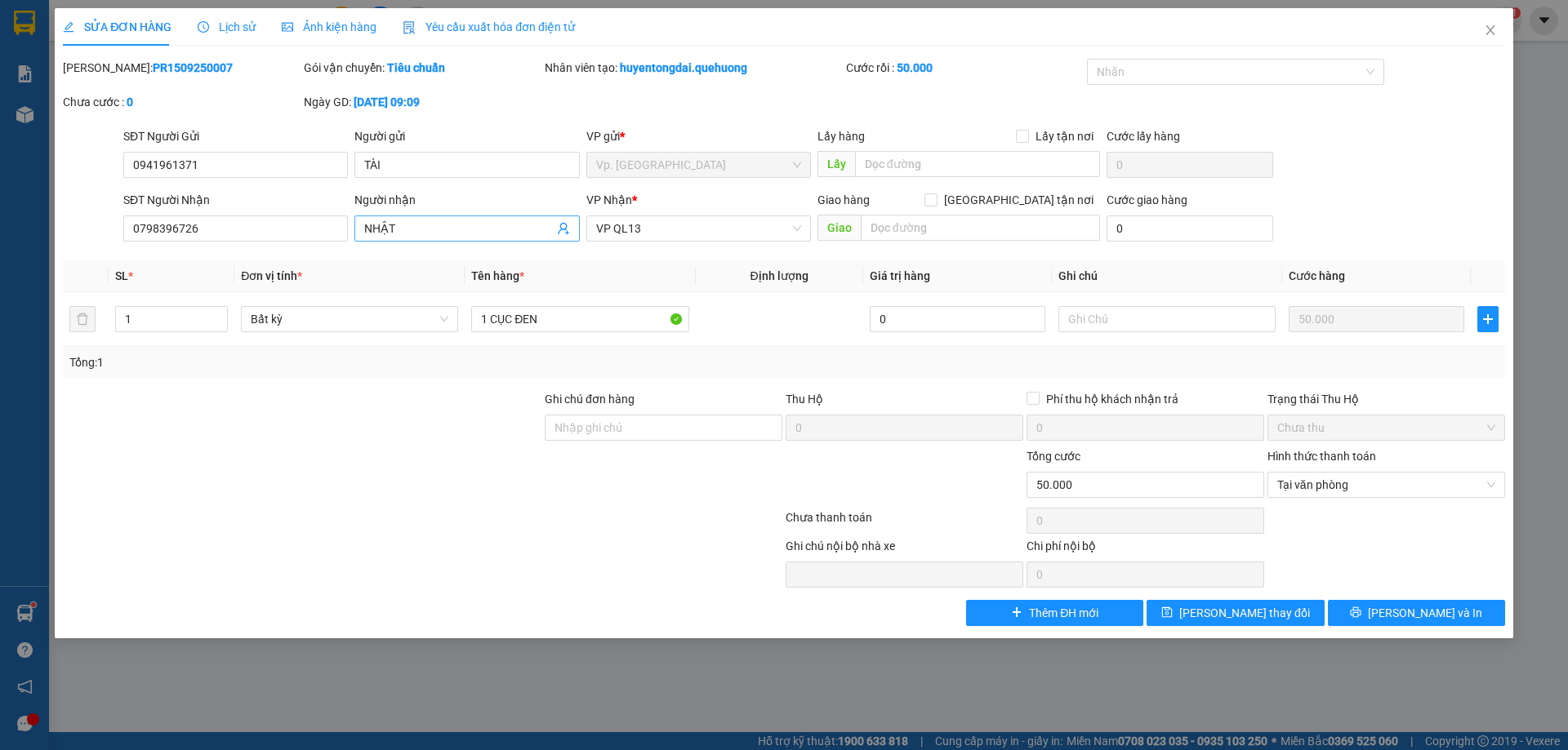
click at [462, 239] on span "NHẬT" at bounding box center [467, 229] width 225 height 26
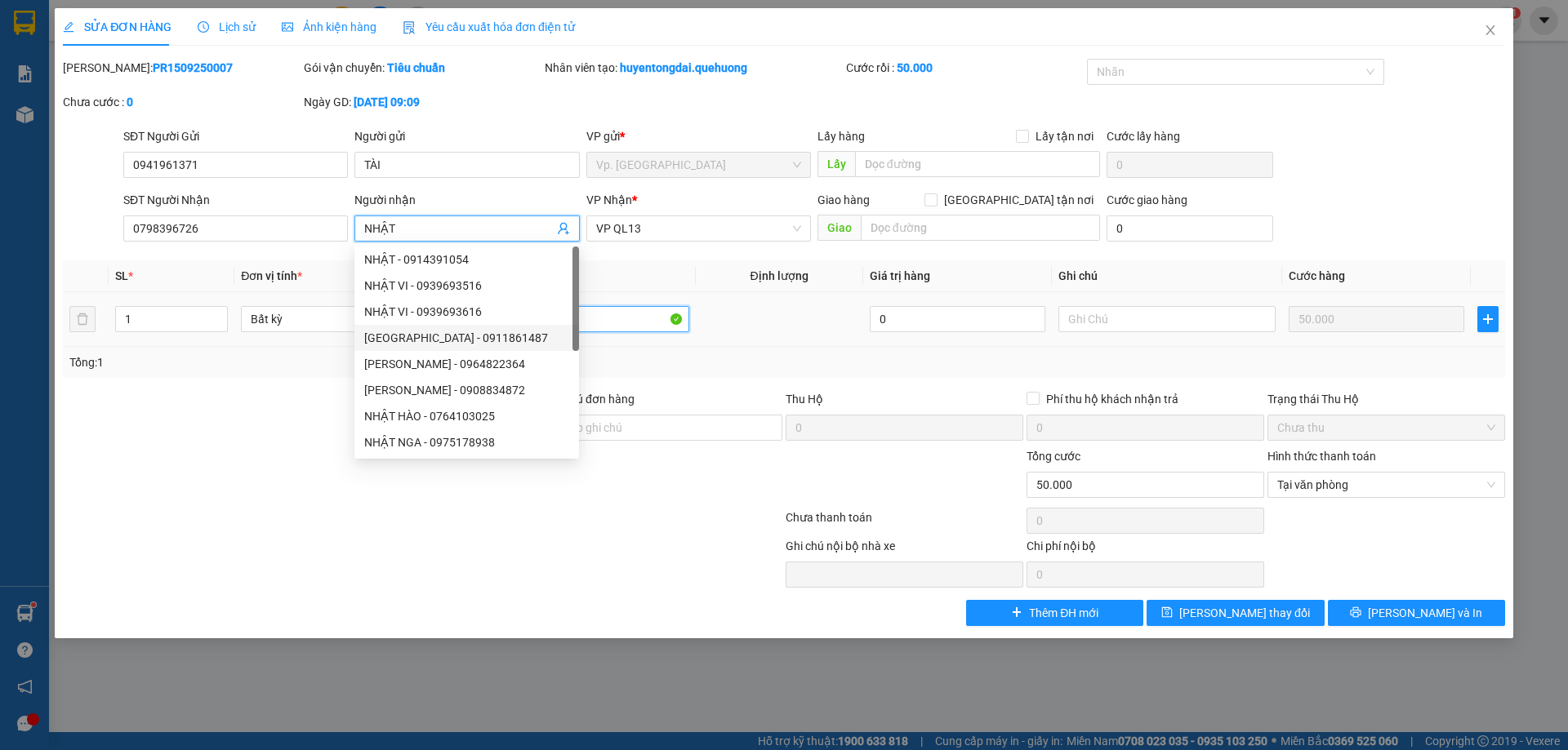
click at [637, 314] on input "1 CỤC ĐEN" at bounding box center [580, 319] width 217 height 26
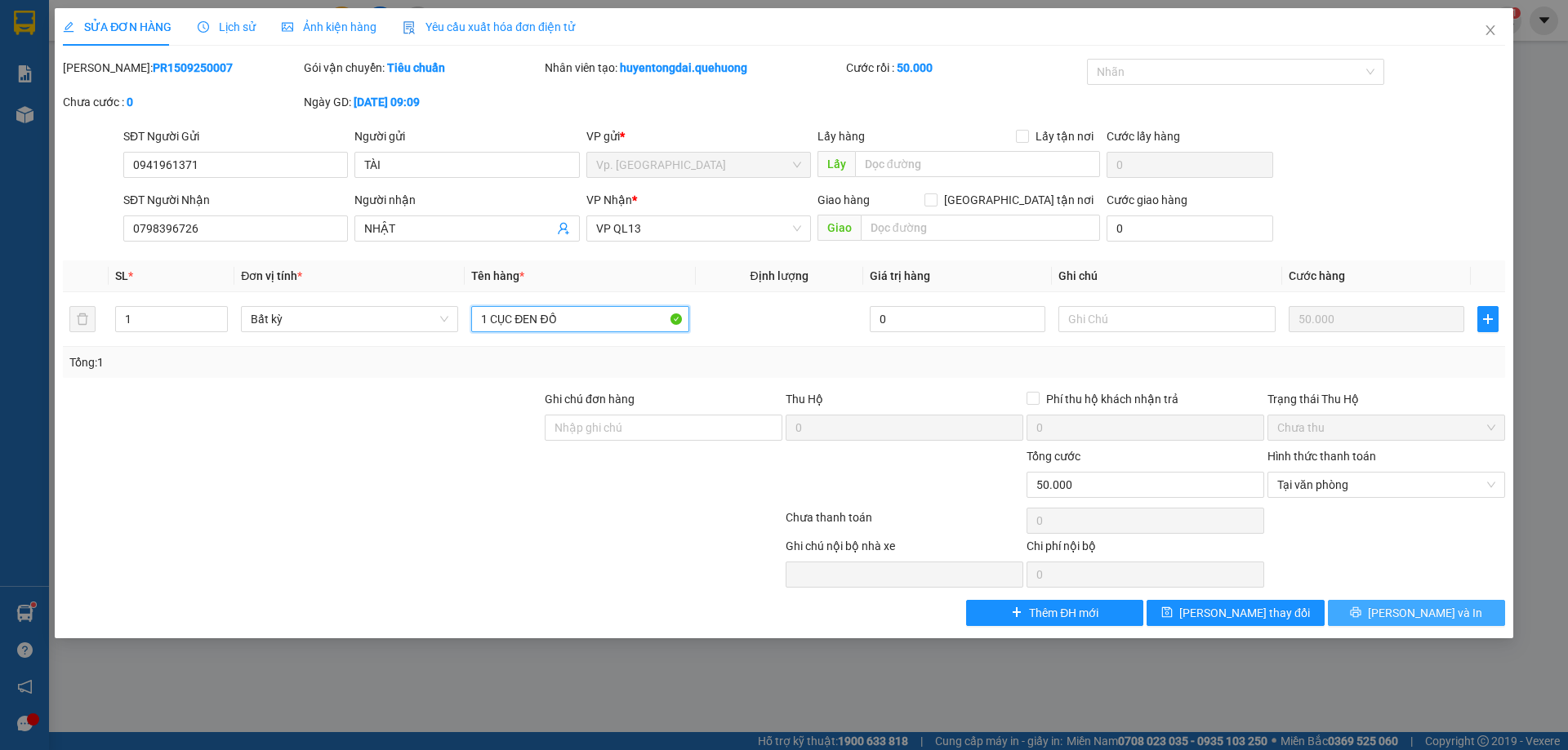
type input "1 CỤC ĐEN ĐỒ"
click at [1362, 607] on icon "printer" at bounding box center [1355, 612] width 10 height 10
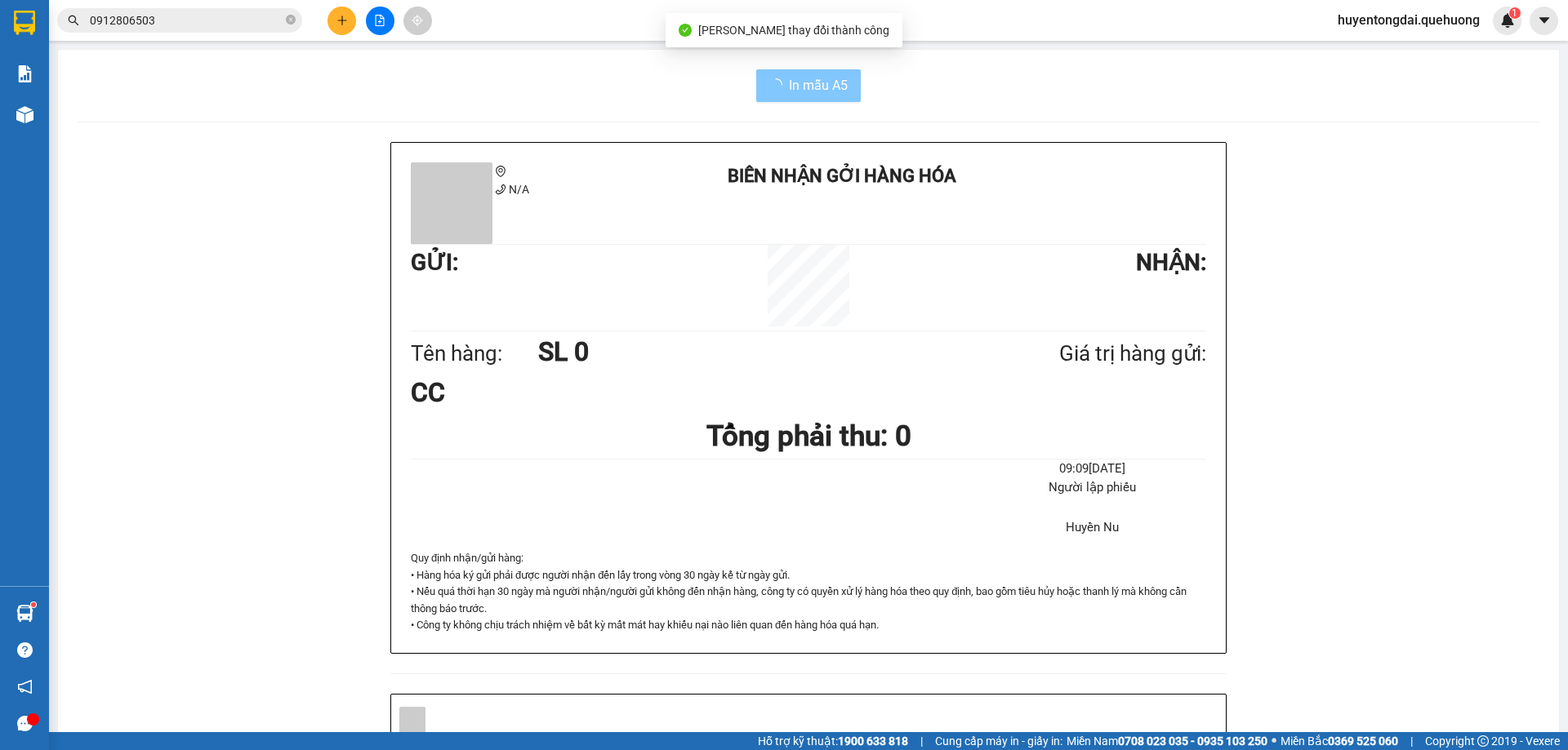
click at [819, 82] on span "In mẫu A5" at bounding box center [818, 86] width 59 height 21
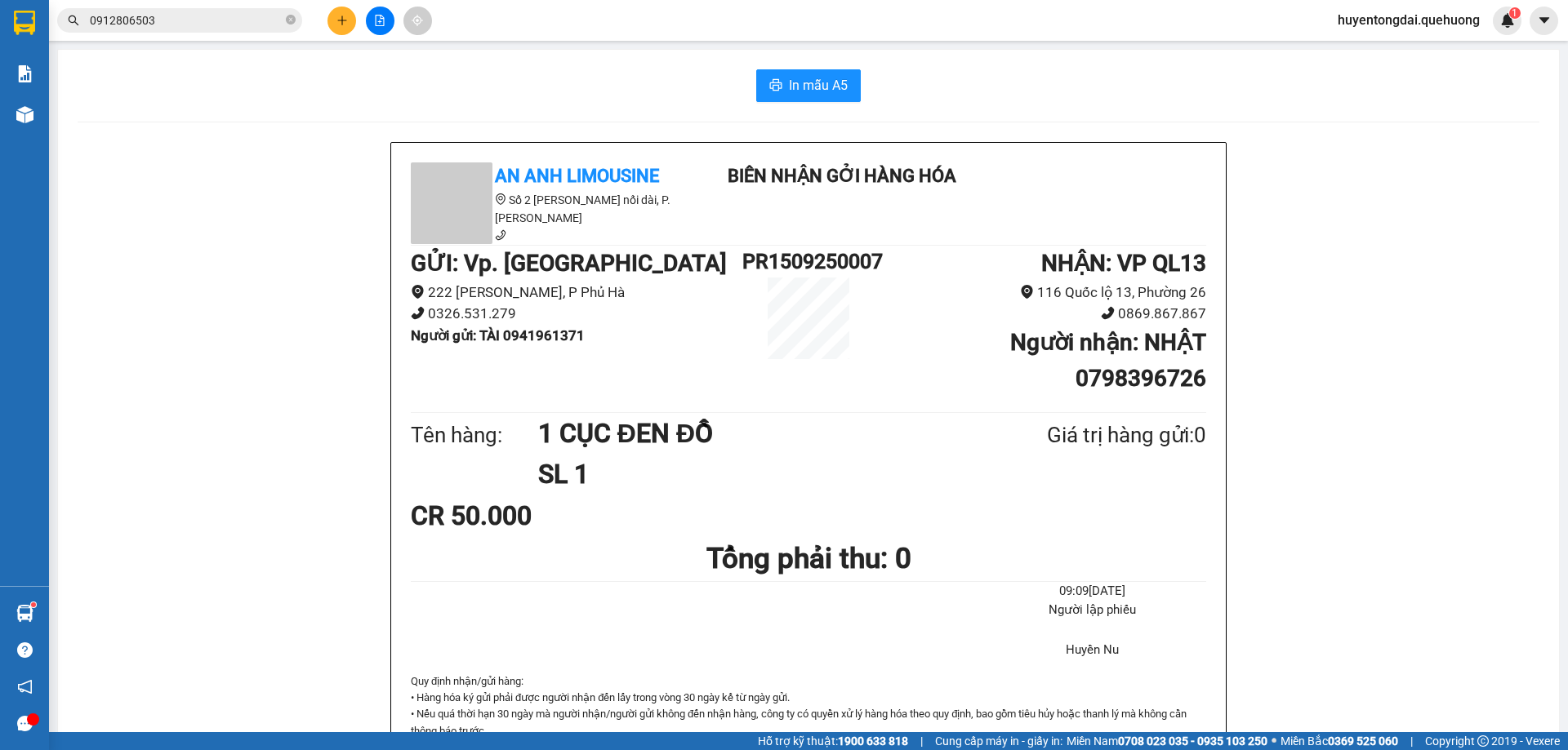
click at [285, 27] on span "0912806503" at bounding box center [179, 21] width 245 height 24
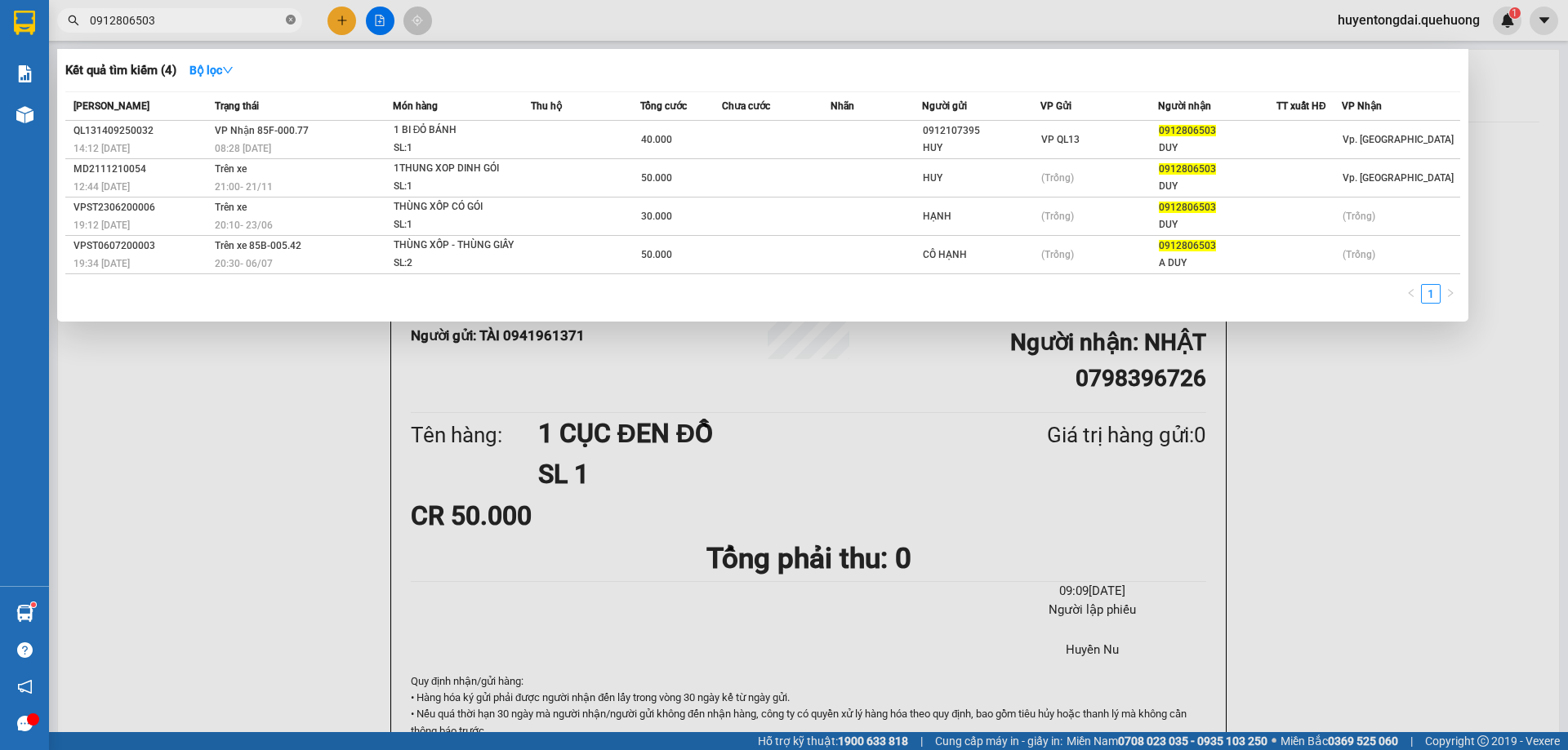
click at [287, 24] on icon "close-circle" at bounding box center [290, 20] width 10 height 10
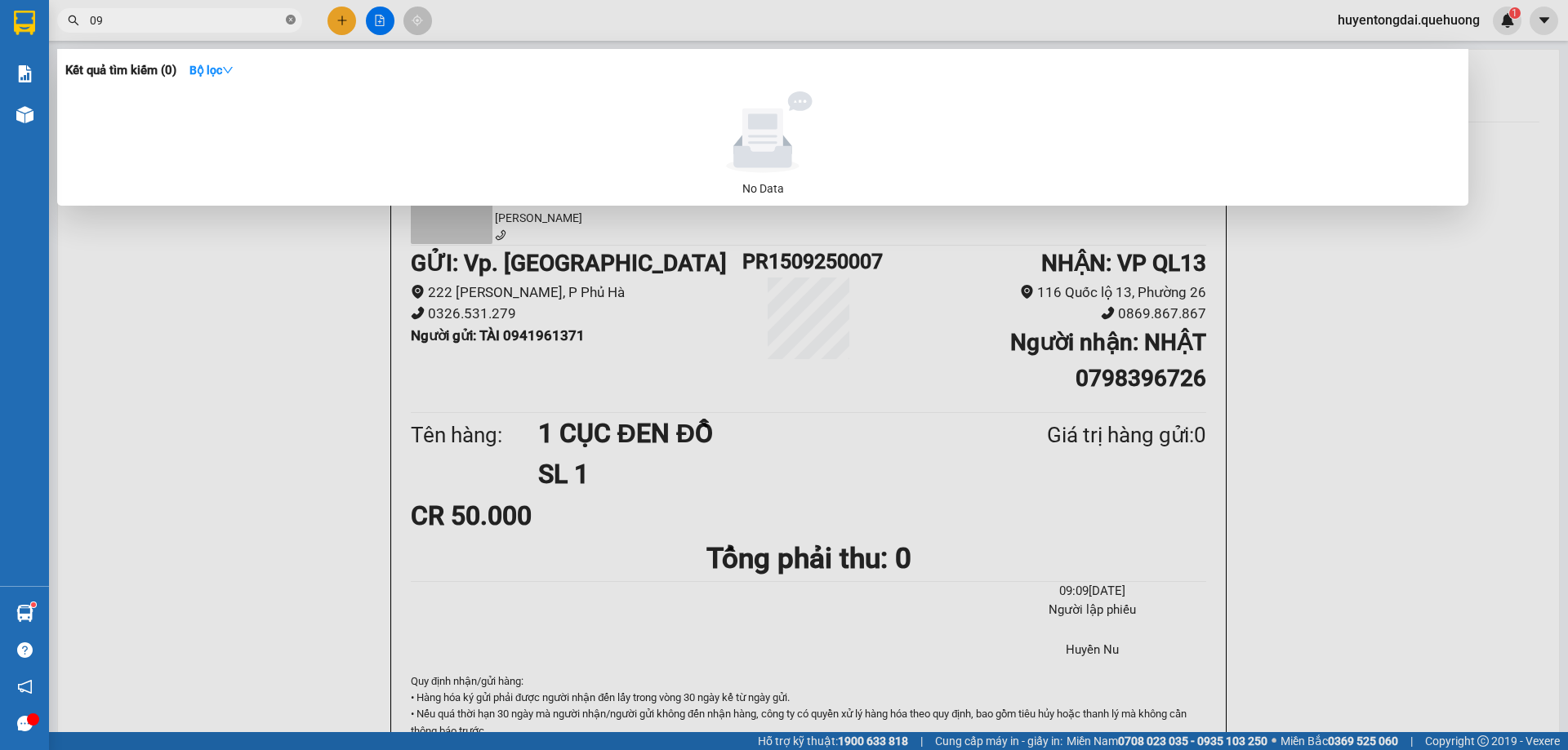
type input "0"
type input "0908000914"
click at [669, 678] on div at bounding box center [784, 375] width 1568 height 750
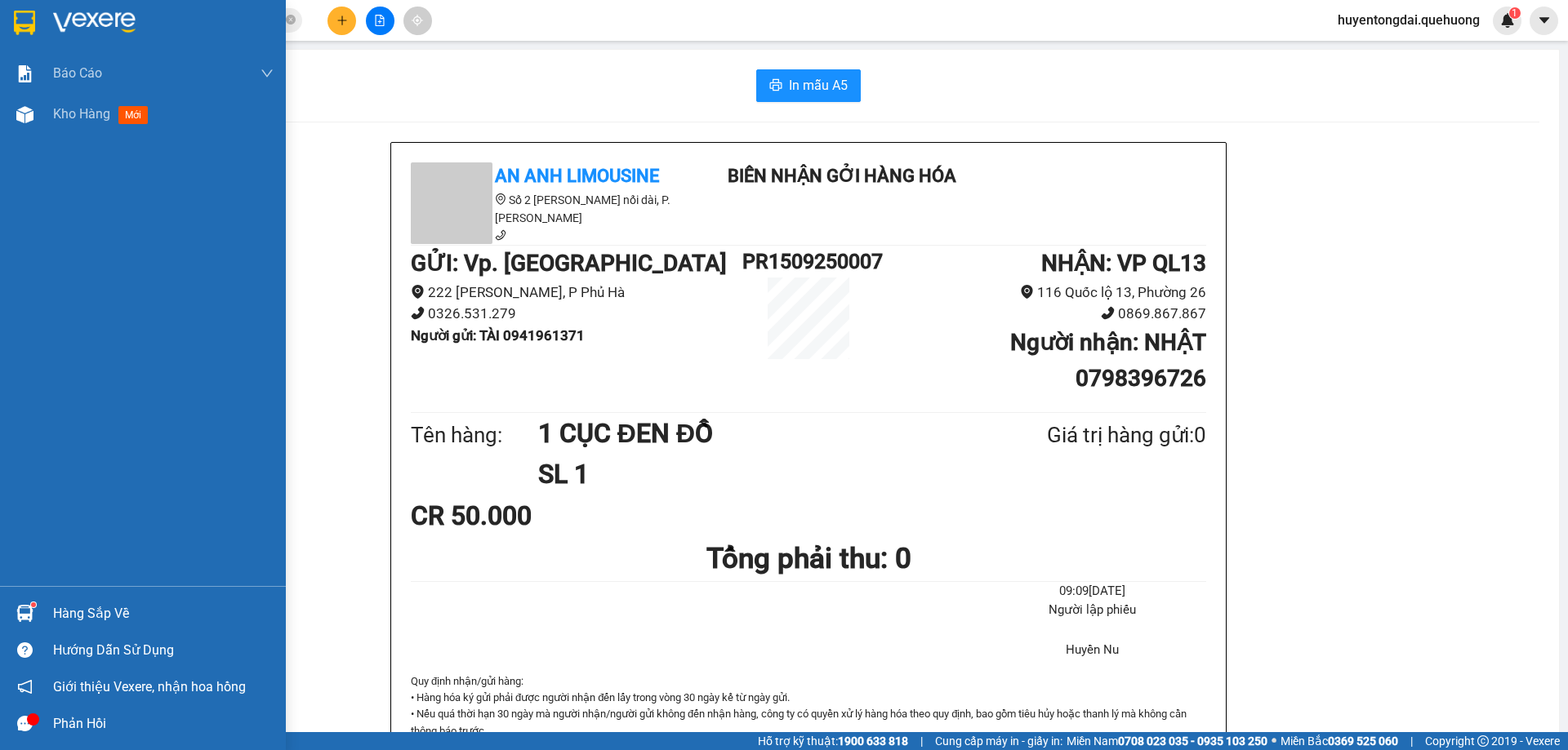
drag, startPoint x: 153, startPoint y: 278, endPoint x: 330, endPoint y: 229, distance: 183.7
click at [153, 279] on div "Báo cáo 1. Doanh số tạo đơn theo VP gửi (trưởng trạm) 2. Báo cáo dòng tiền (trư…" at bounding box center [143, 319] width 286 height 533
click at [44, 114] on div "Kho hàng mới" at bounding box center [143, 115] width 286 height 41
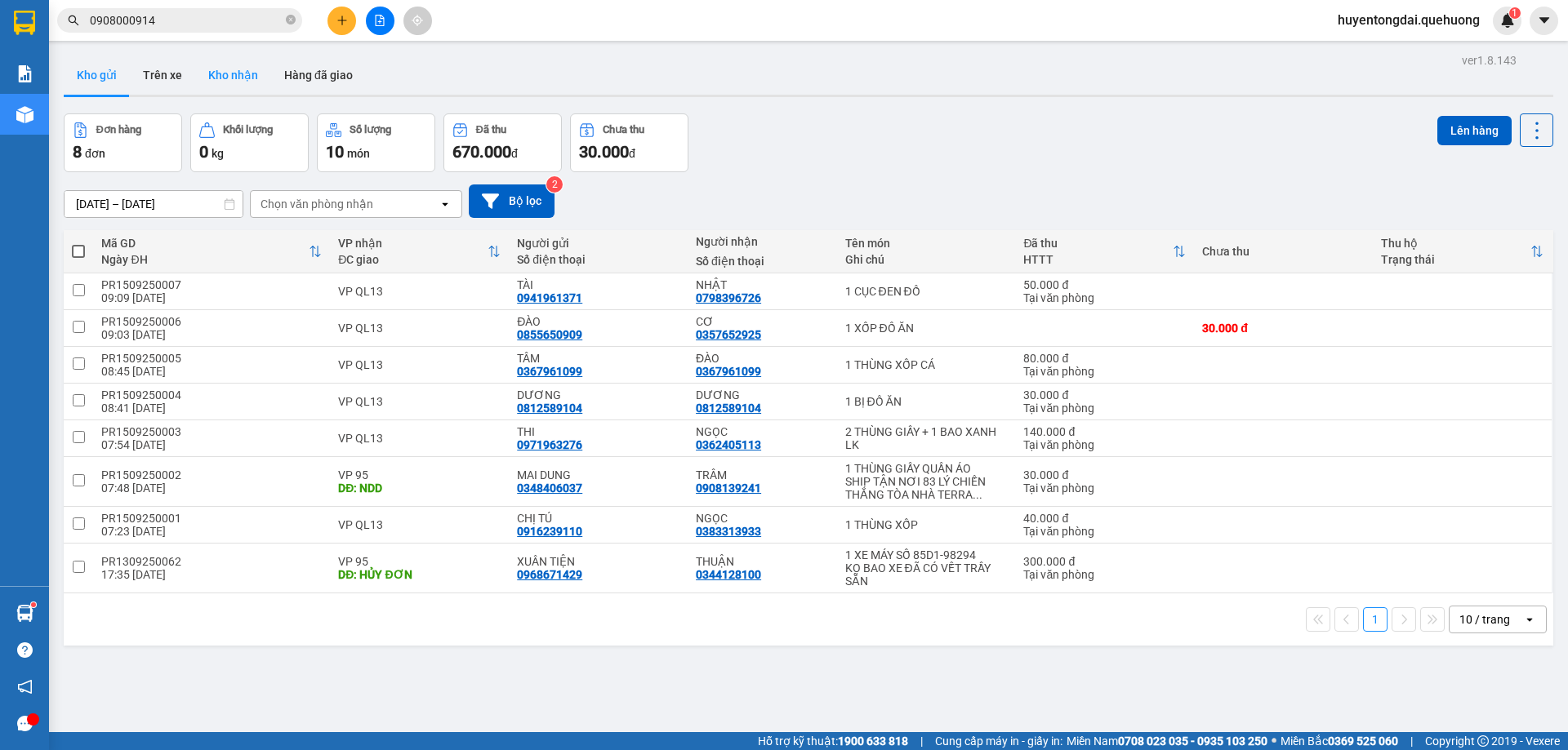
click at [225, 73] on button "Kho nhận" at bounding box center [232, 76] width 76 height 39
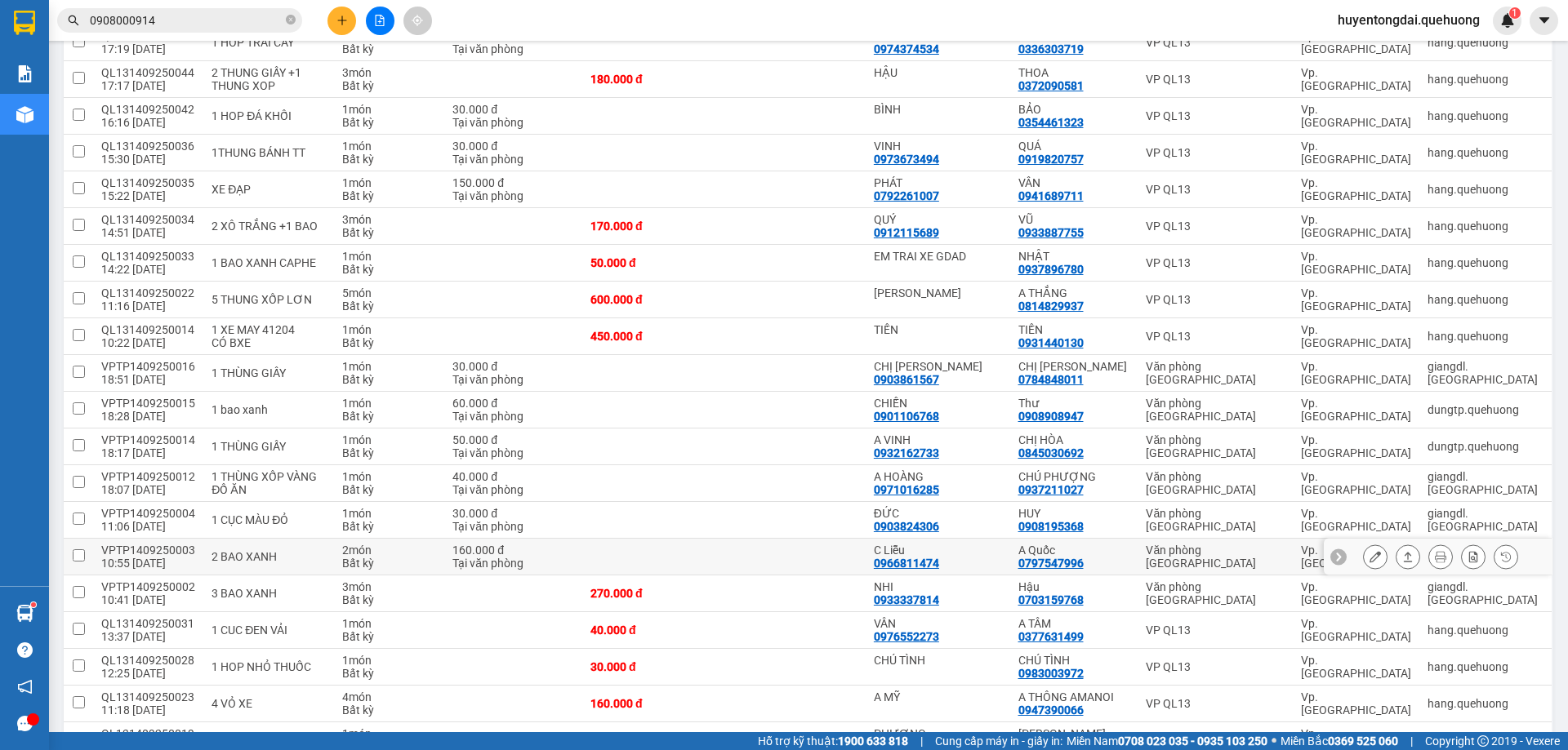
scroll to position [816, 0]
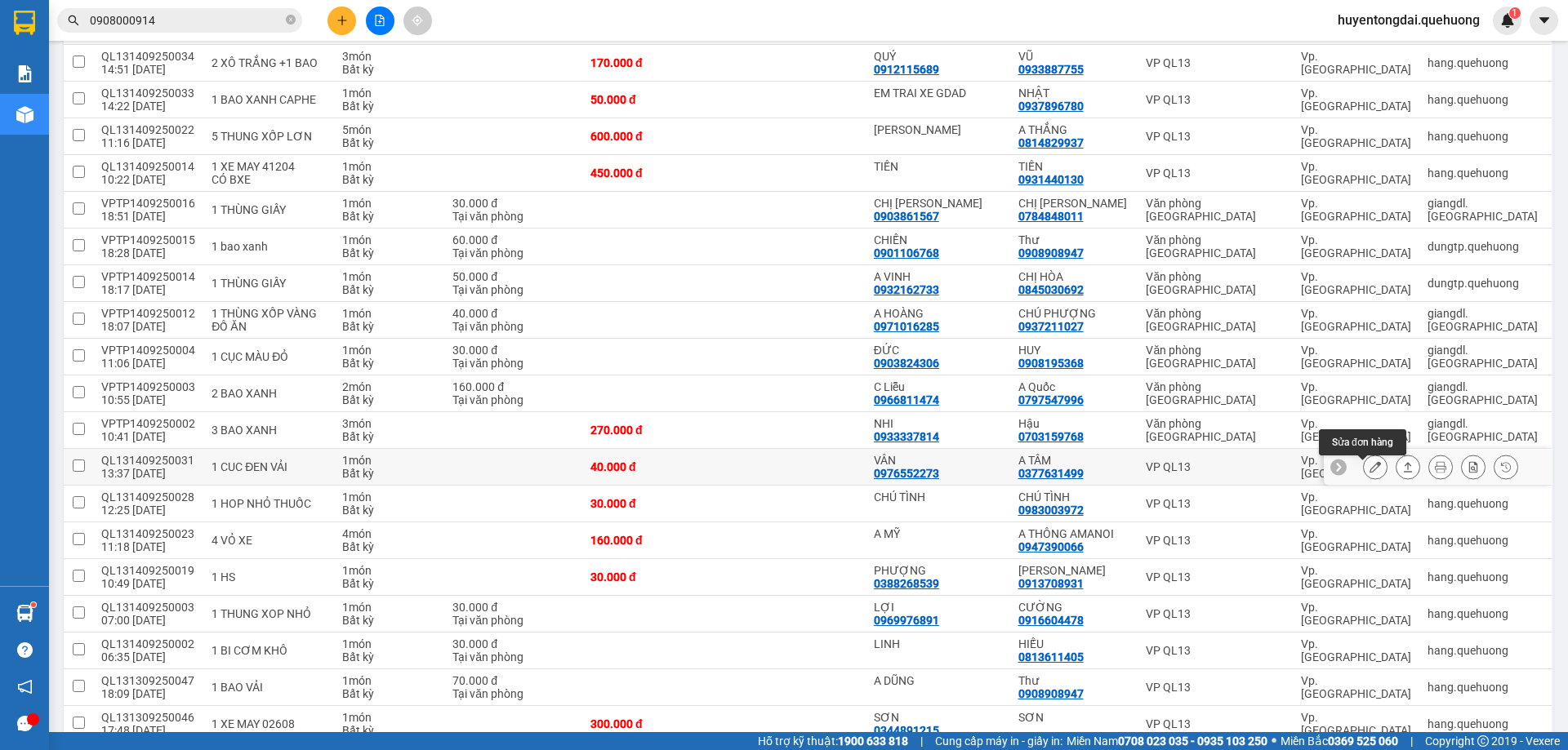
click at [1369, 473] on icon at bounding box center [1375, 466] width 11 height 11
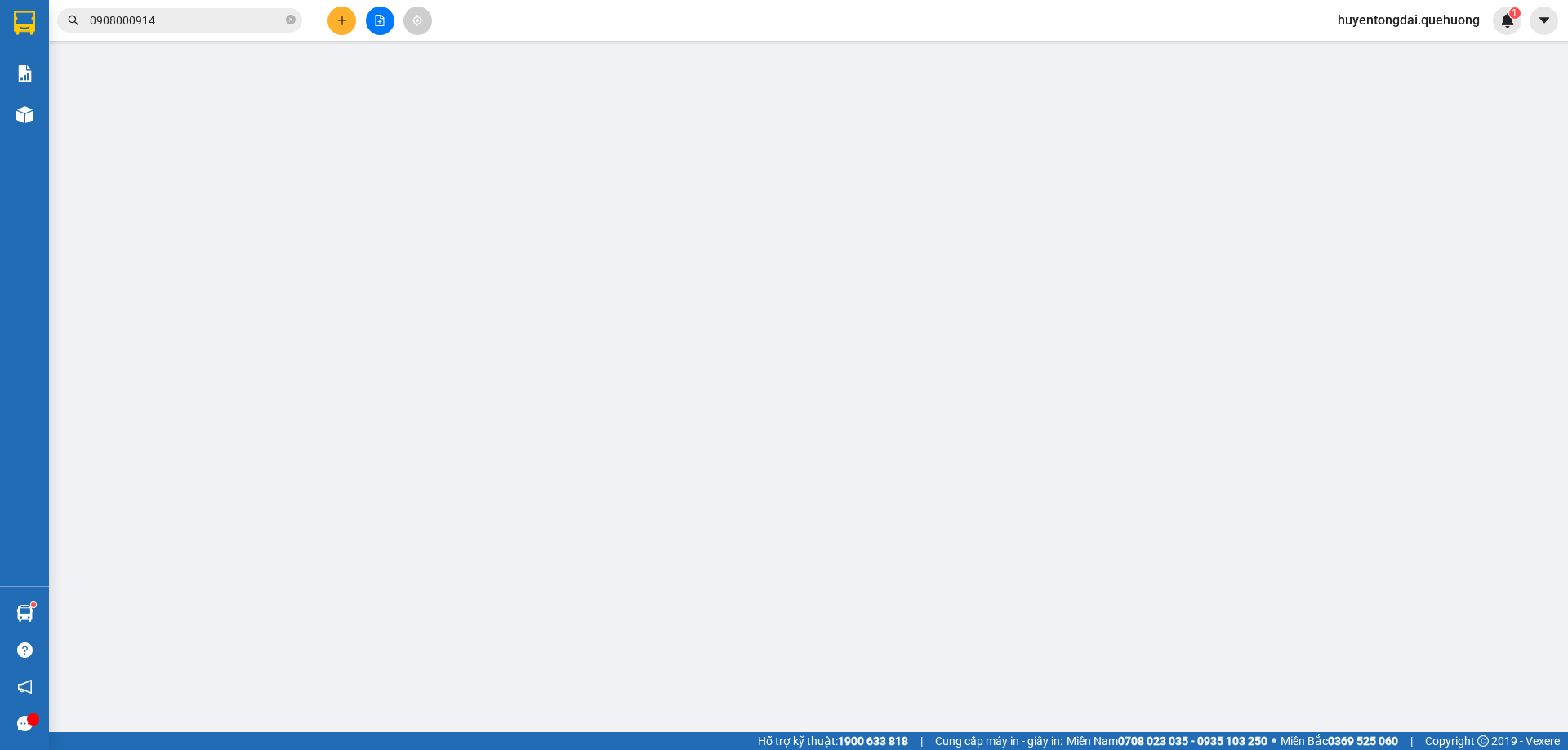
type input "0976552273"
type input "VÂN"
type input "0377631499"
type input "A TÂM"
type input "40.000"
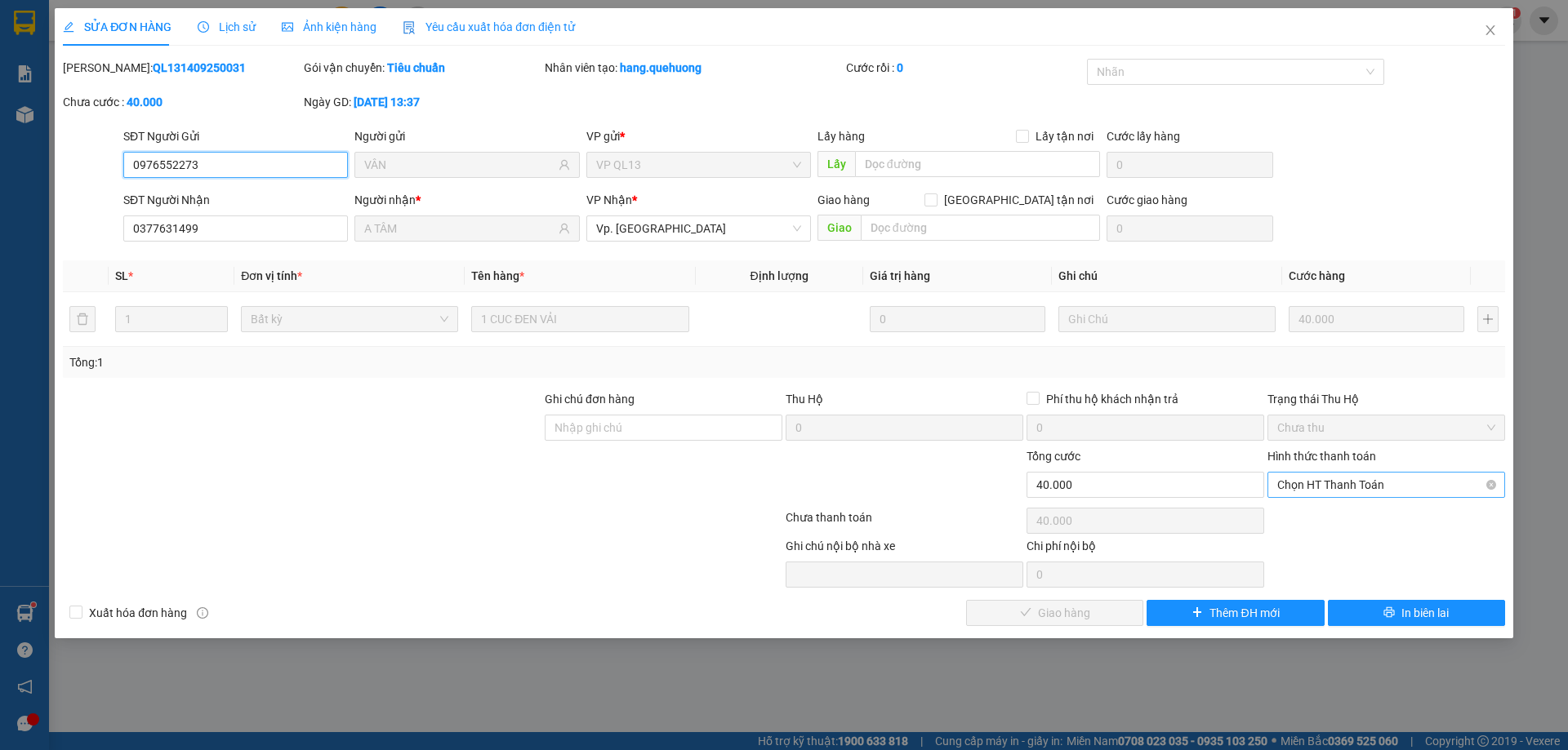
click at [1344, 490] on span "Chọn HT Thanh Toán" at bounding box center [1387, 485] width 218 height 24
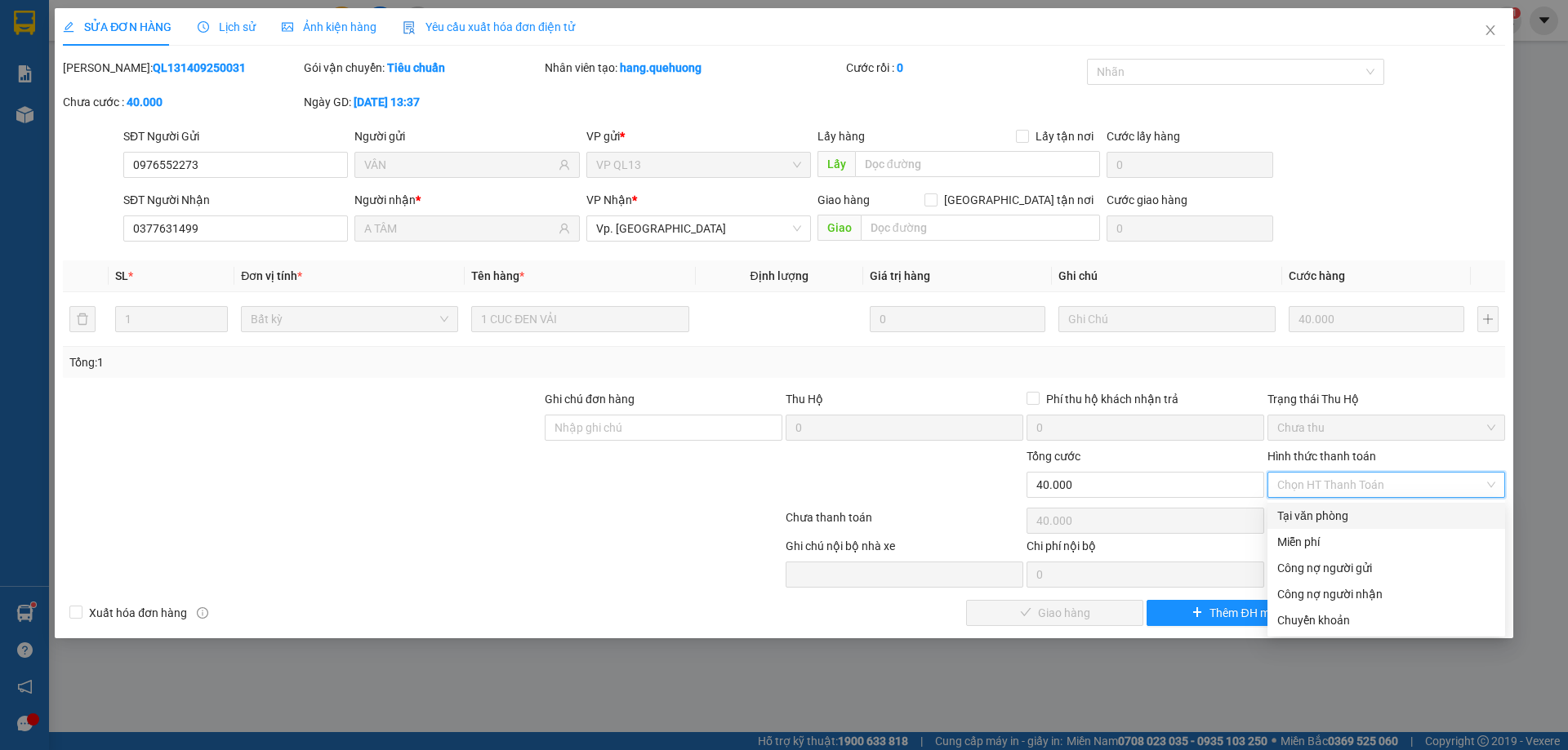
click at [1337, 519] on div "Tại văn phòng" at bounding box center [1387, 515] width 218 height 18
type input "0"
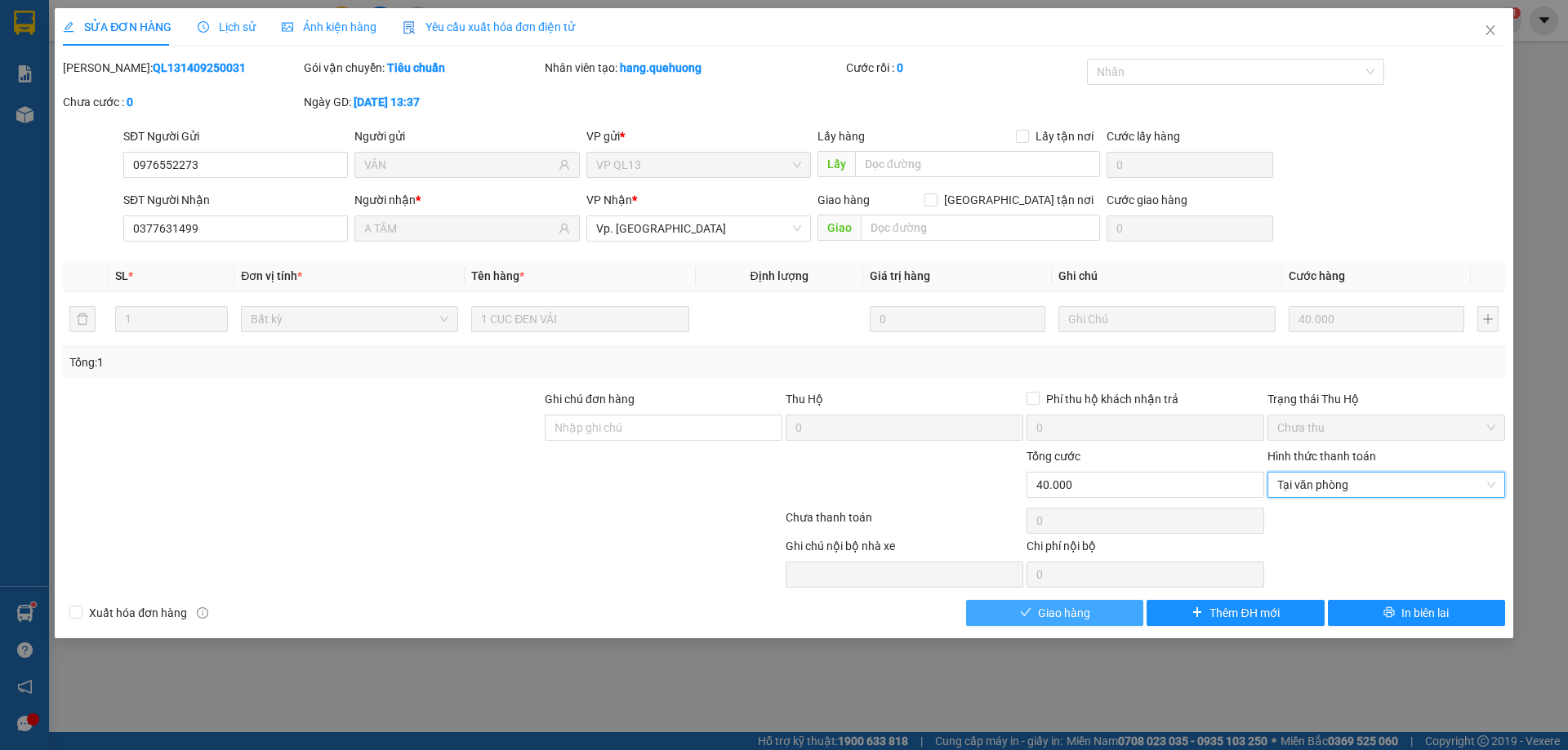
click at [1043, 611] on span "Giao hàng" at bounding box center [1064, 613] width 52 height 18
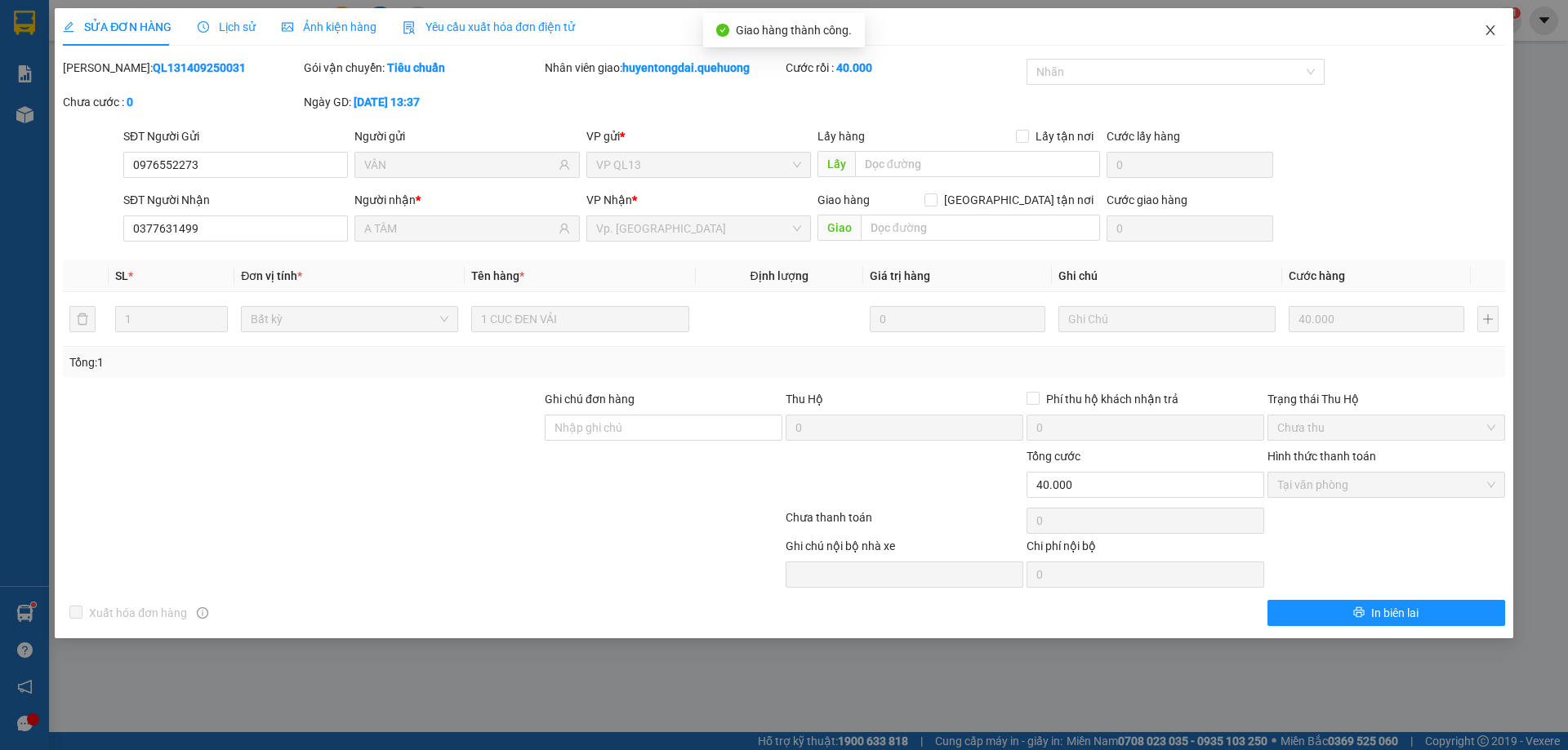
click at [1492, 30] on icon "close" at bounding box center [1491, 30] width 13 height 13
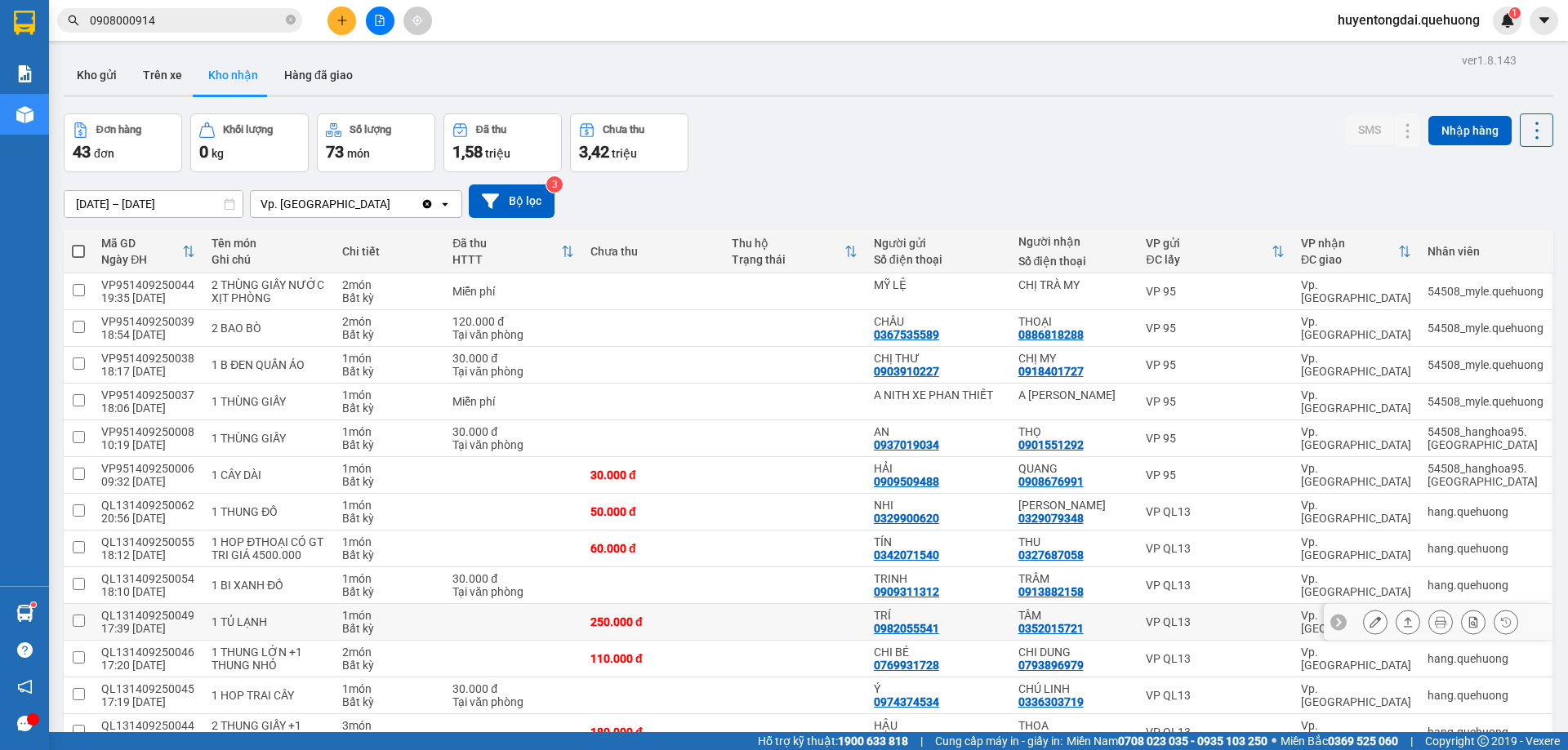
scroll to position [163, 0]
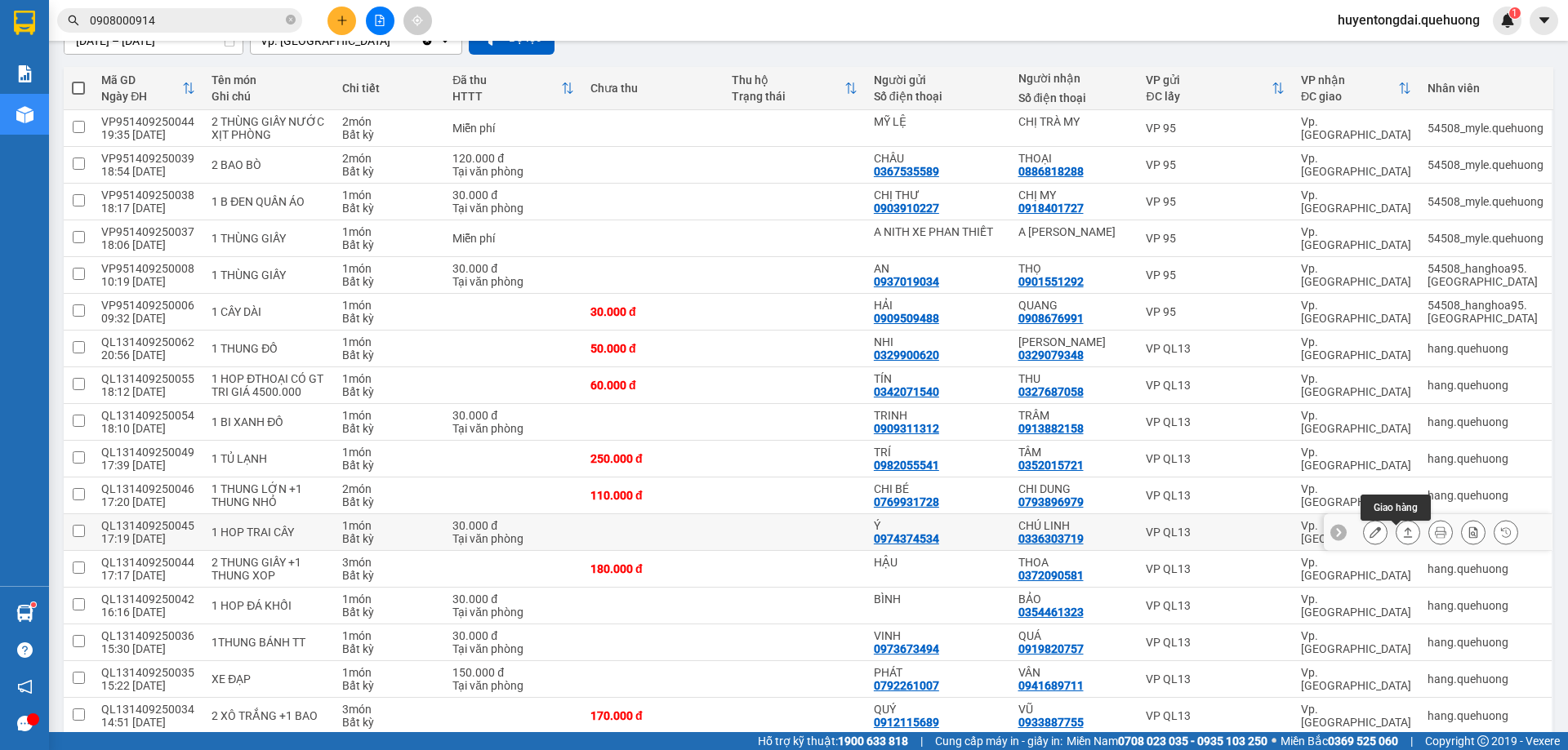
click at [1402, 533] on icon at bounding box center [1407, 532] width 11 height 11
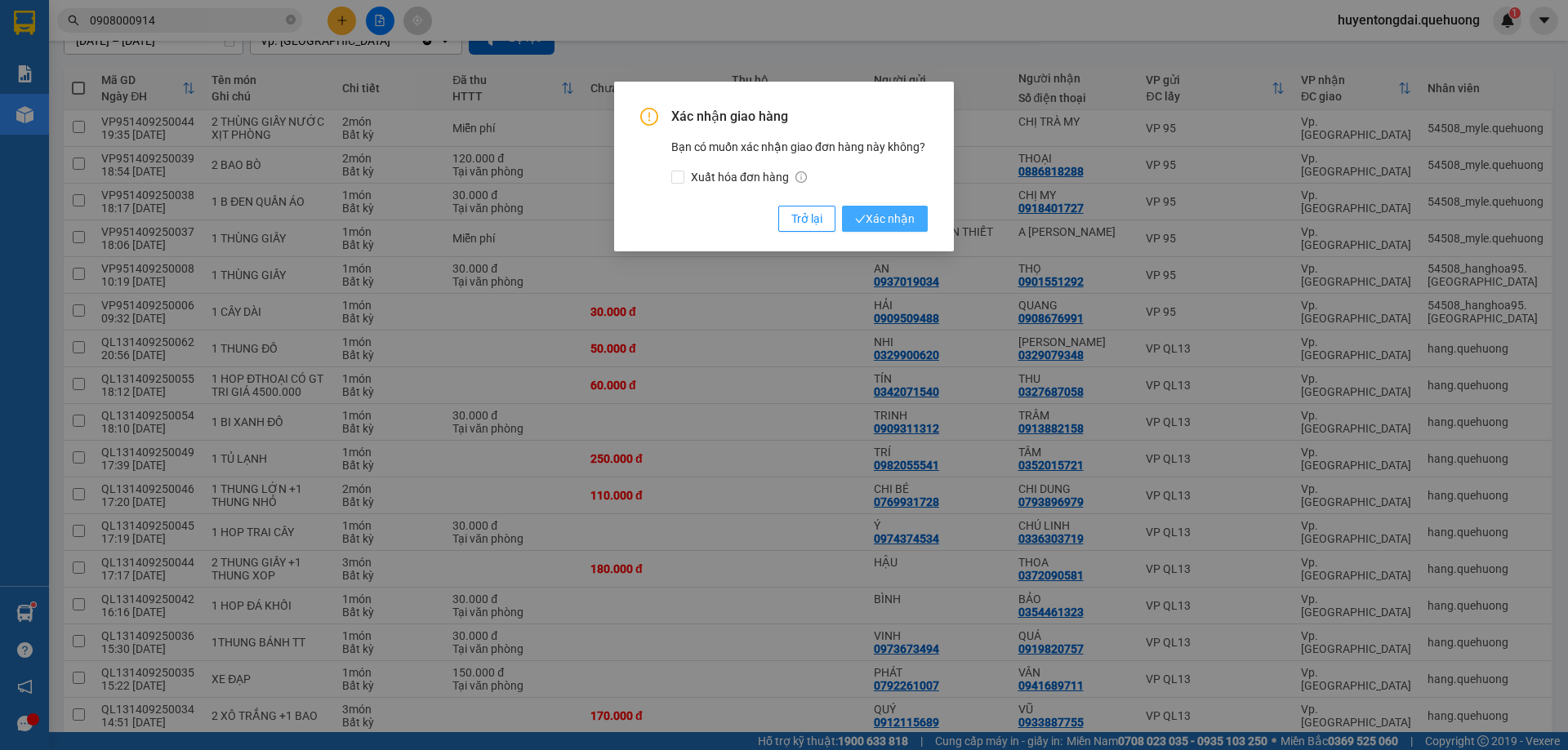
click at [883, 224] on span "Xác nhận" at bounding box center [885, 218] width 60 height 18
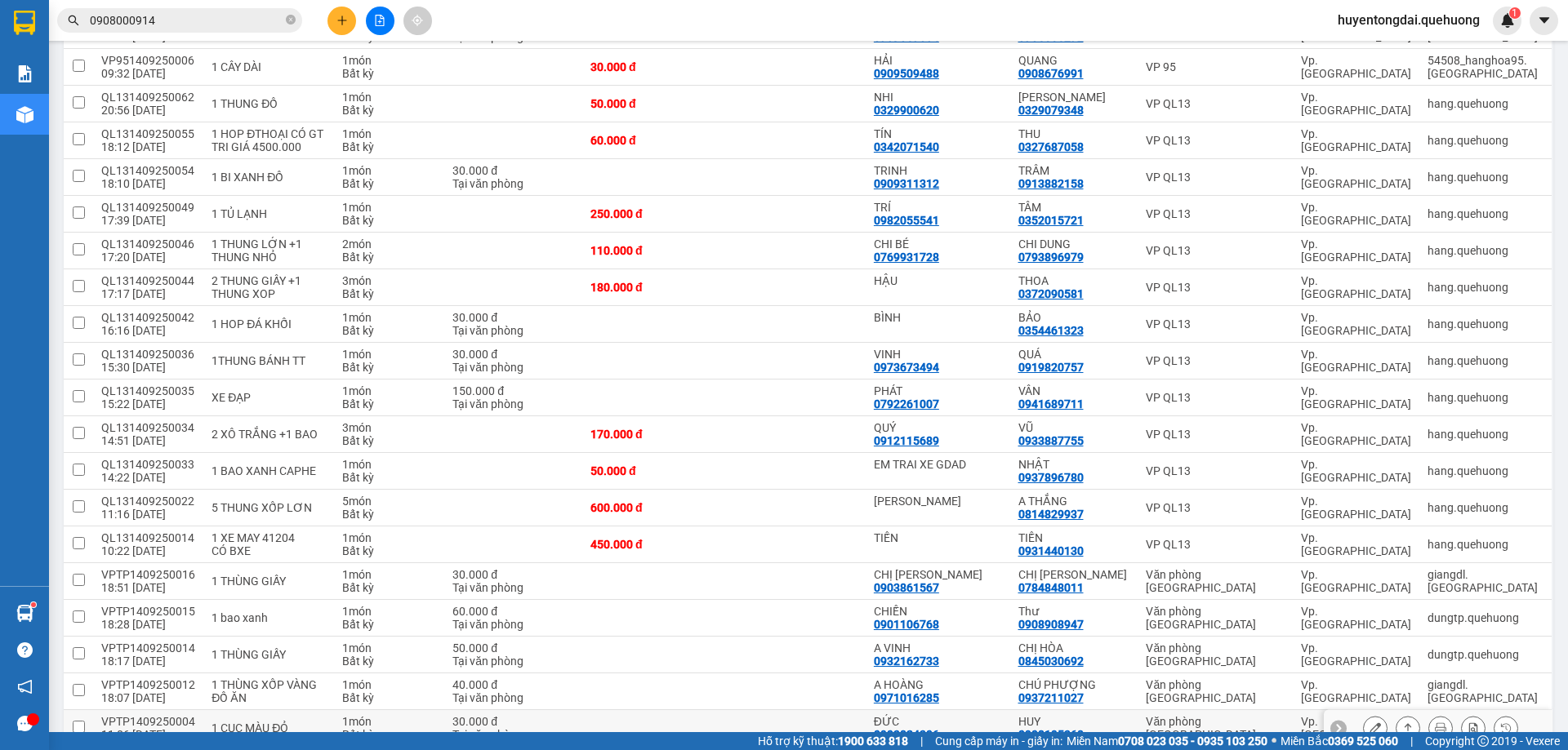
scroll to position [572, 0]
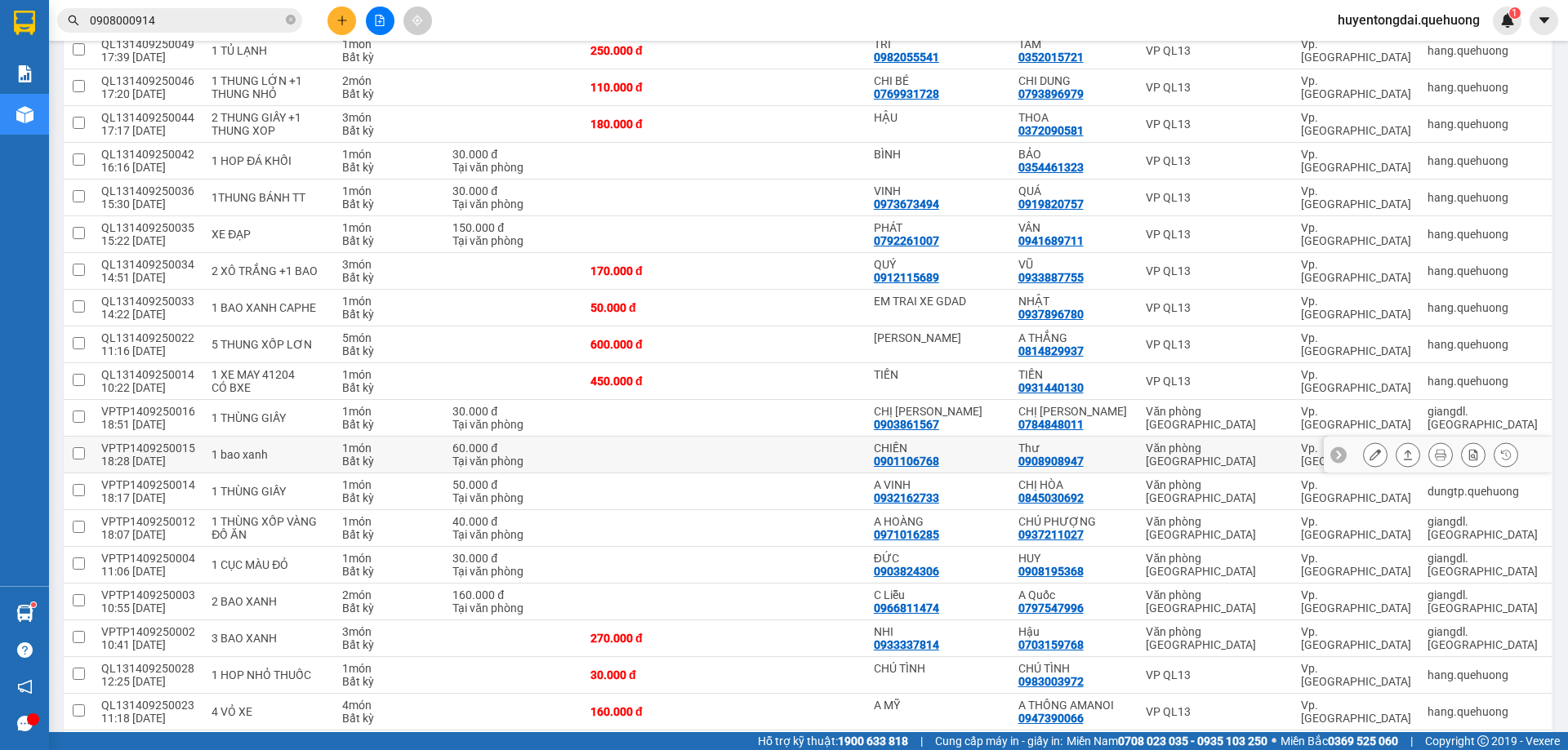
click at [1404, 457] on icon at bounding box center [1408, 454] width 9 height 10
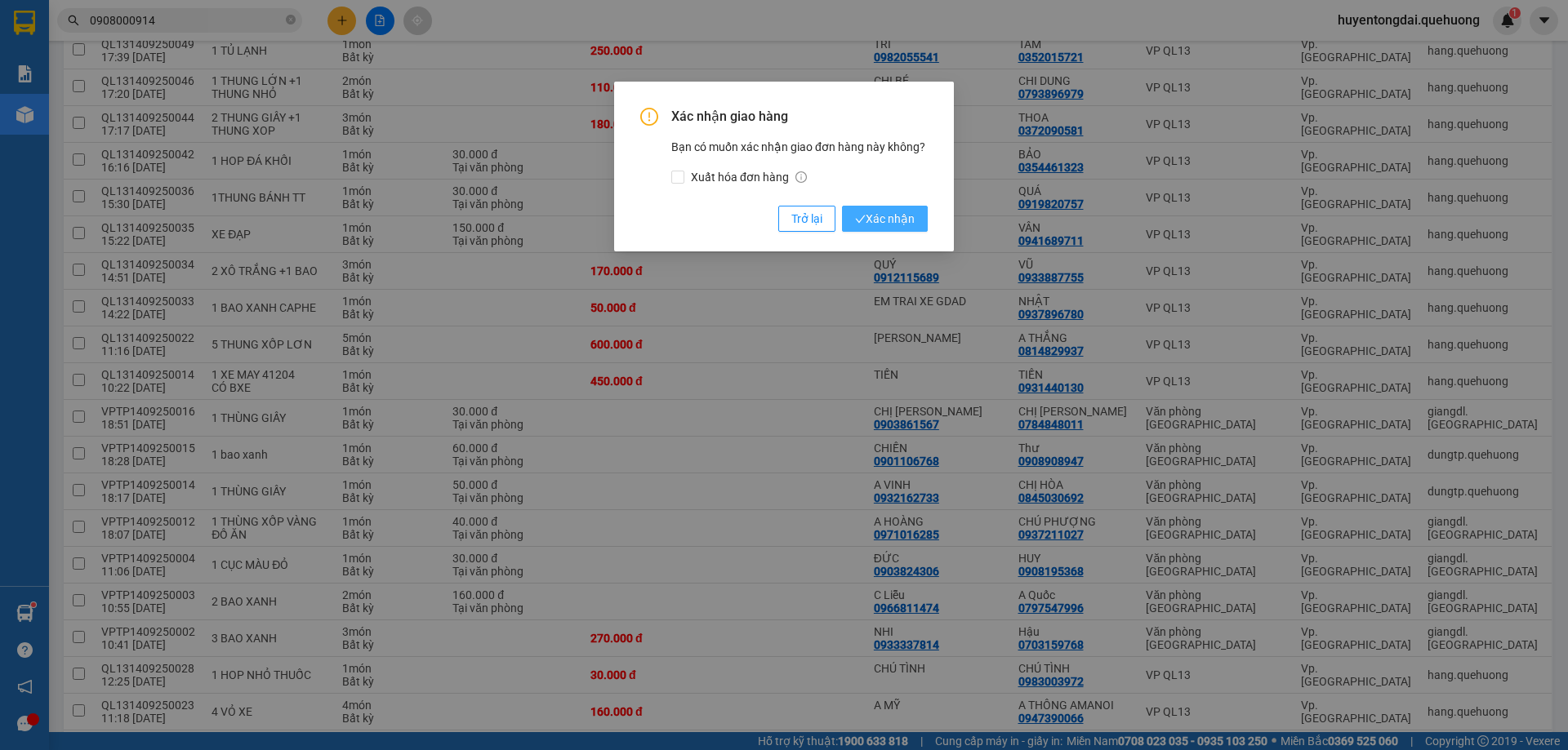
click at [901, 219] on span "Xác nhận" at bounding box center [885, 218] width 60 height 18
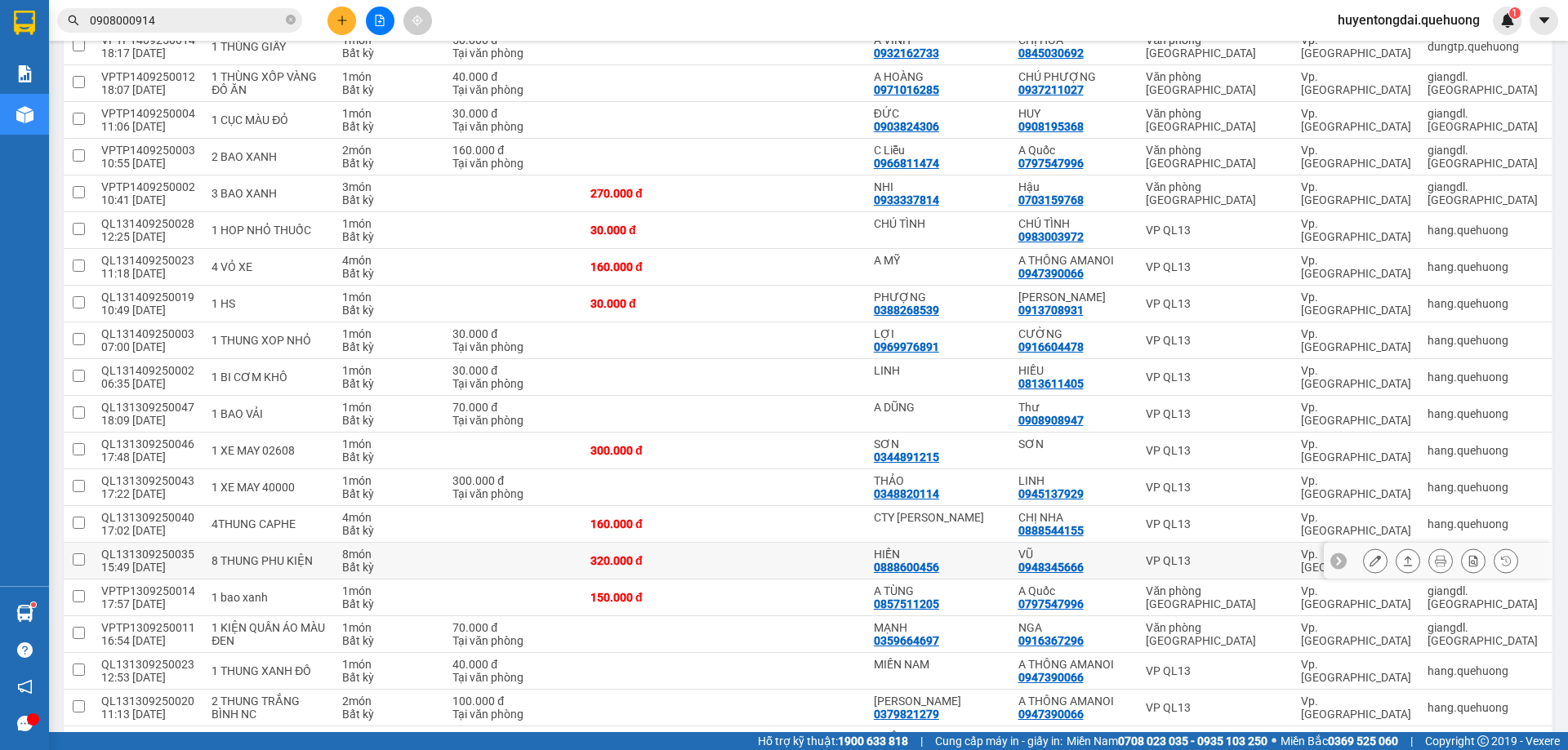
scroll to position [1120, 0]
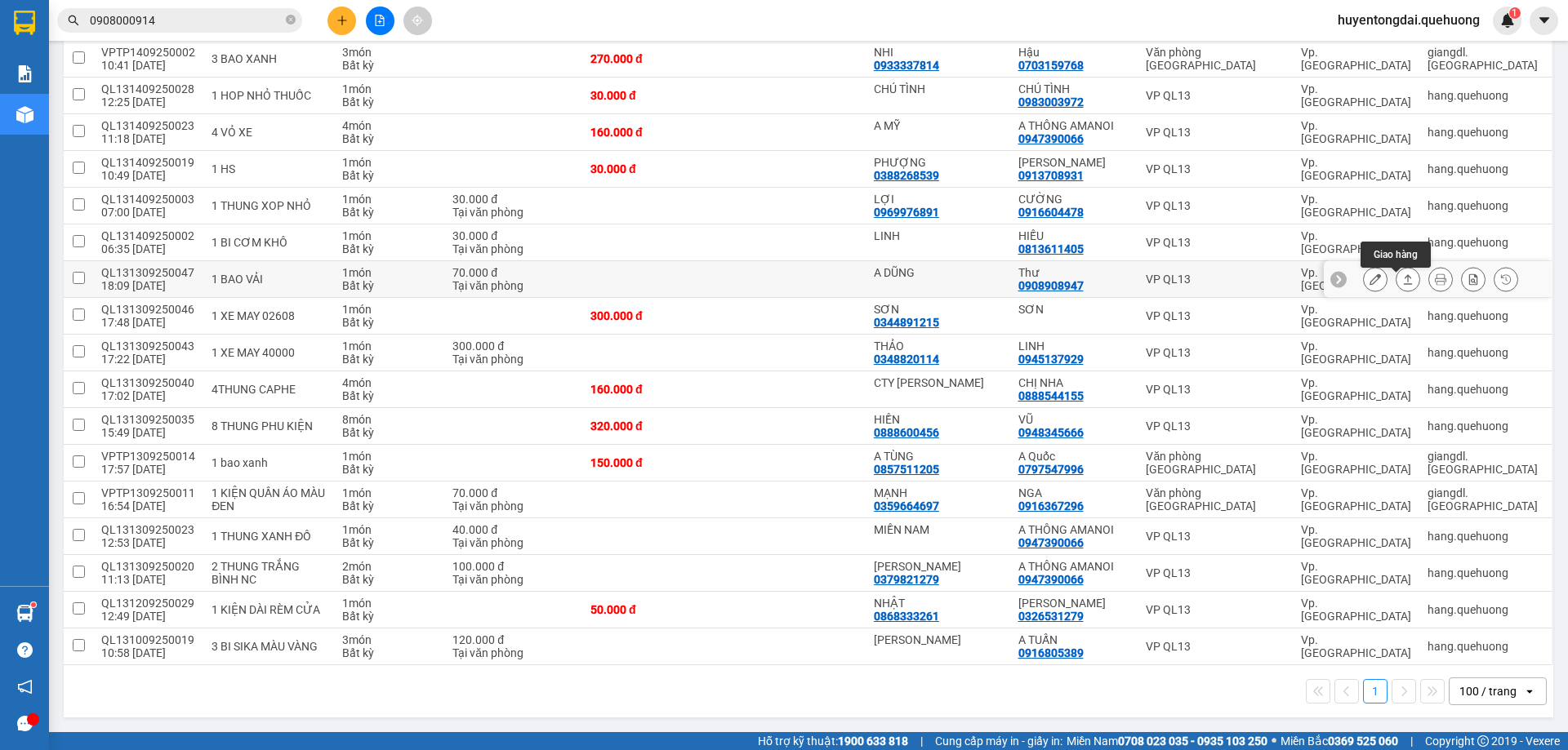
click at [1404, 278] on icon at bounding box center [1408, 279] width 9 height 10
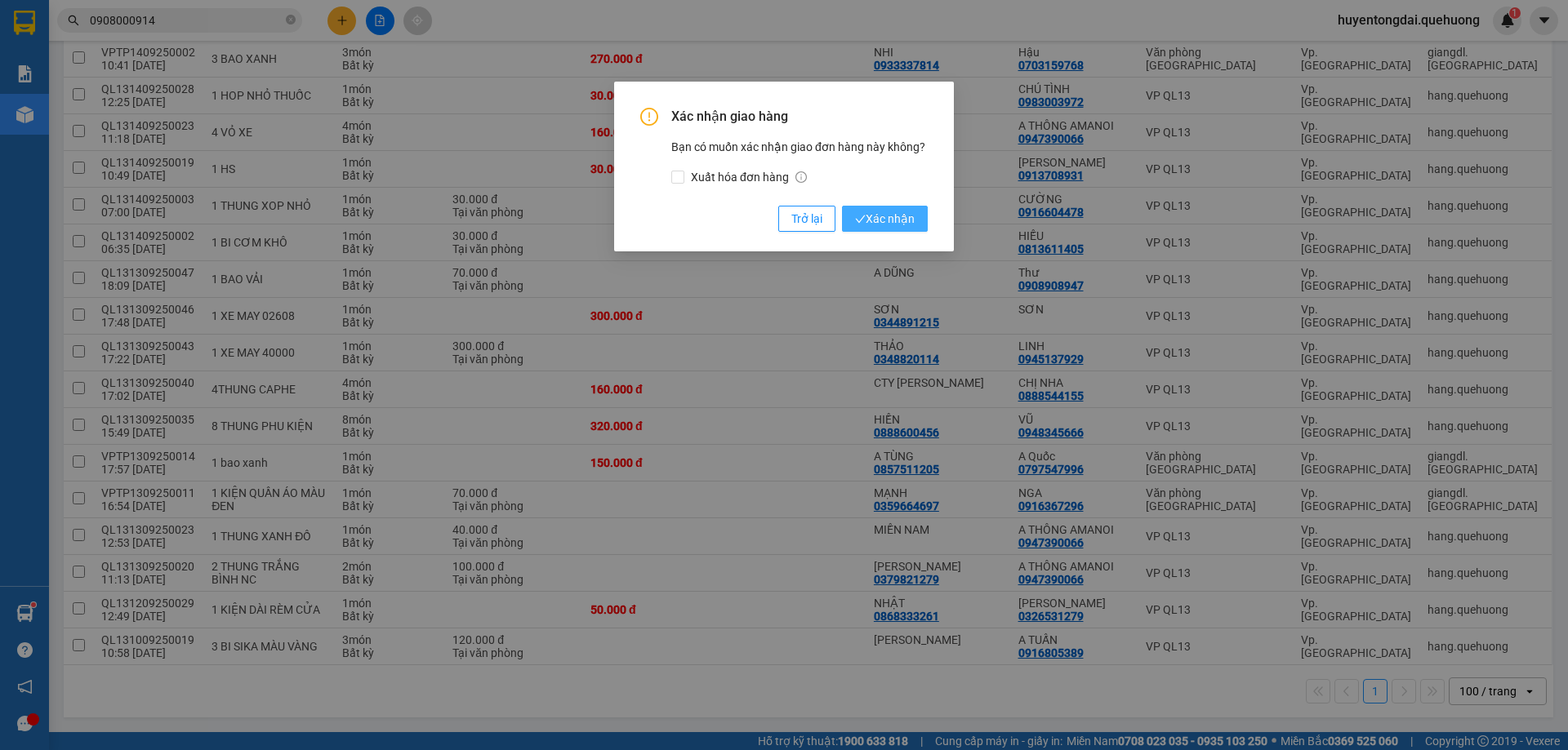
click at [890, 211] on span "Xác nhận" at bounding box center [885, 218] width 60 height 18
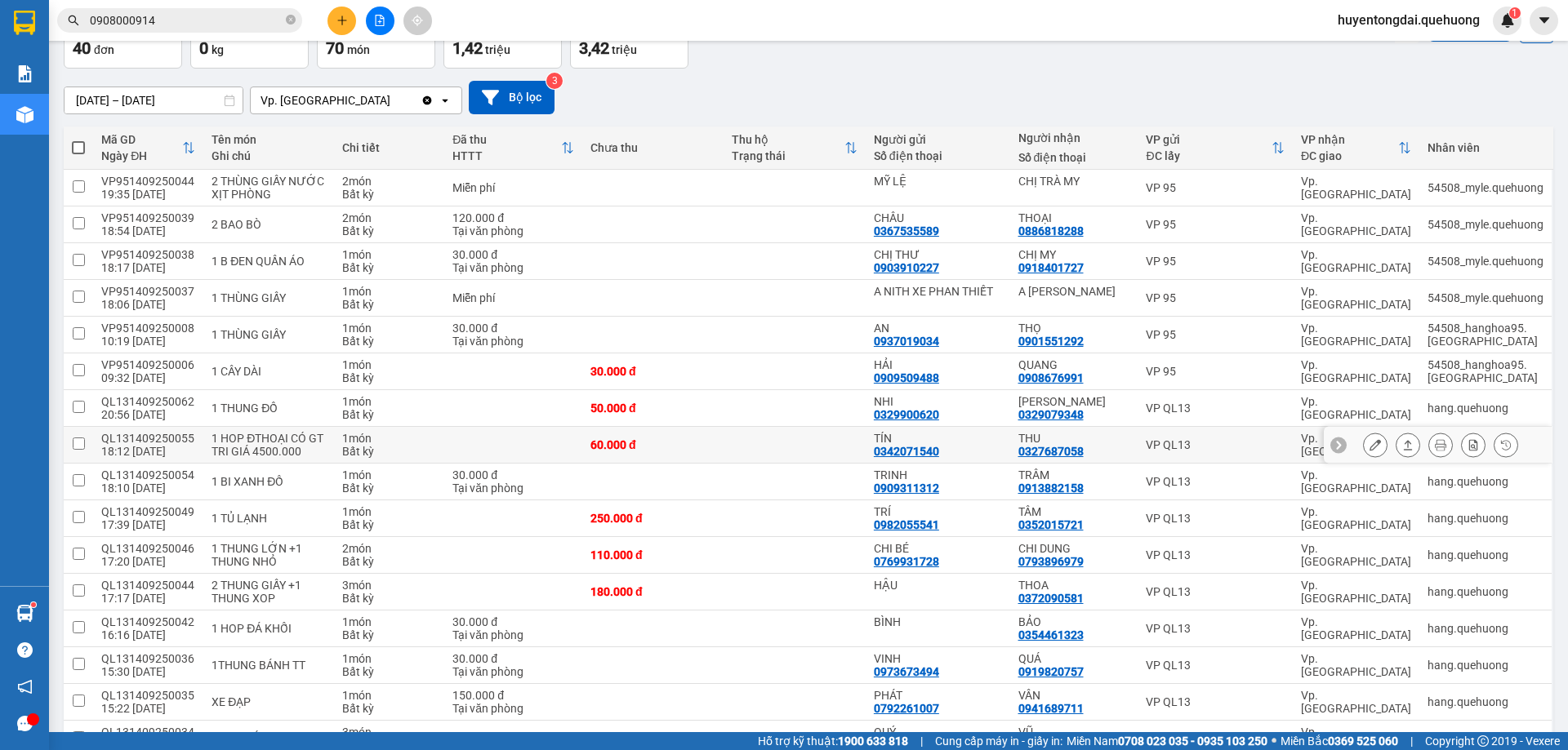
scroll to position [0, 0]
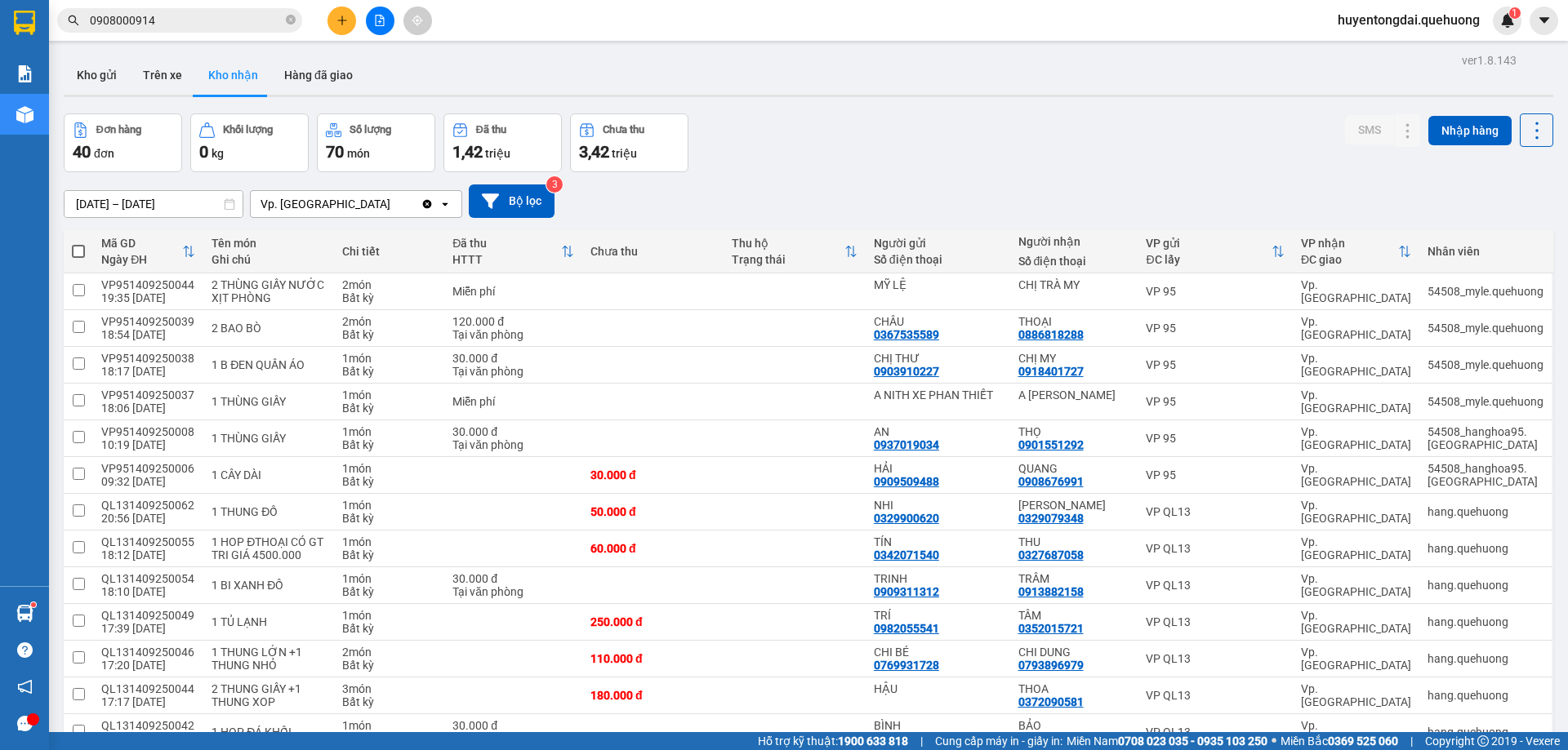
click at [213, 13] on input "0908000914" at bounding box center [186, 20] width 193 height 18
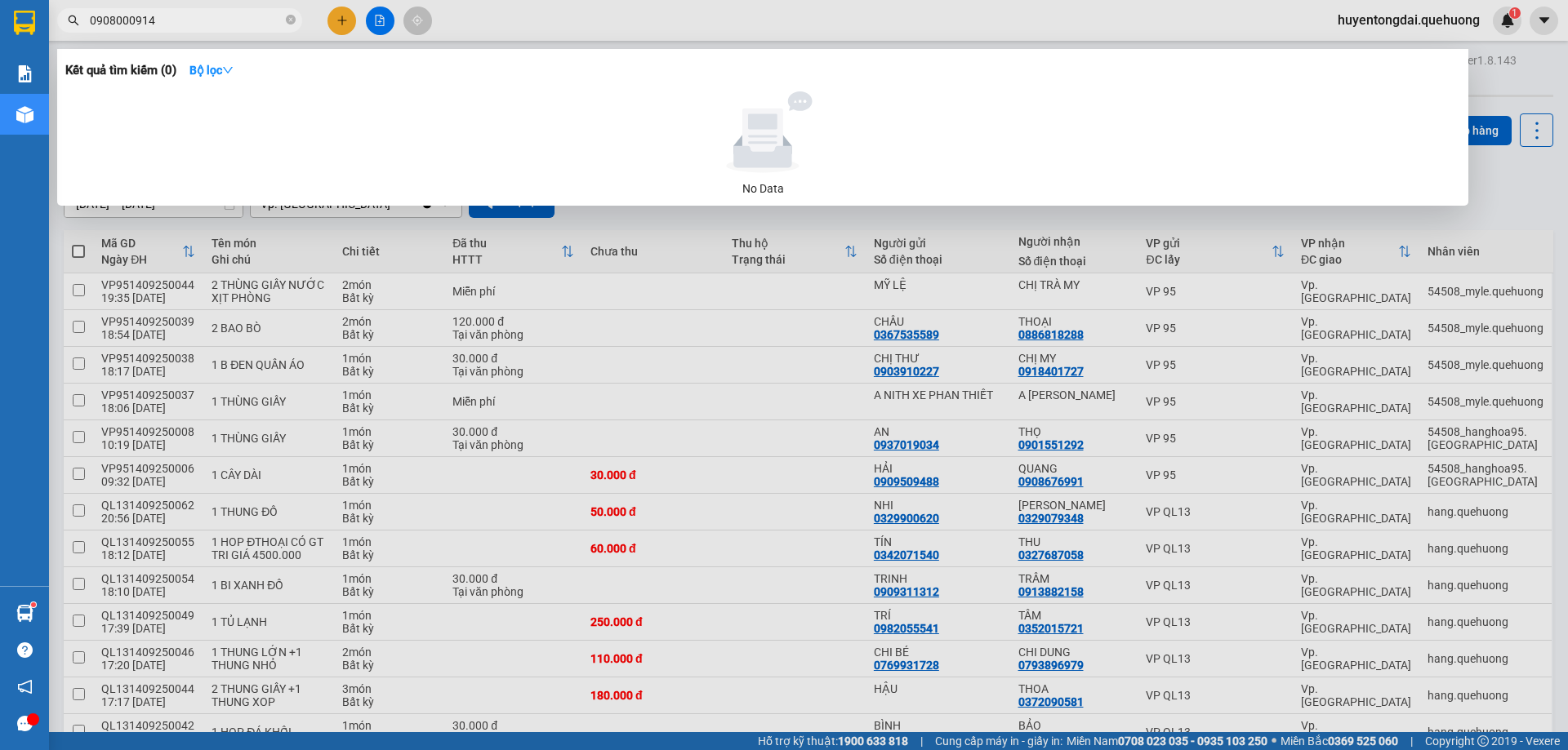
click at [213, 13] on input "0908000914" at bounding box center [186, 20] width 193 height 18
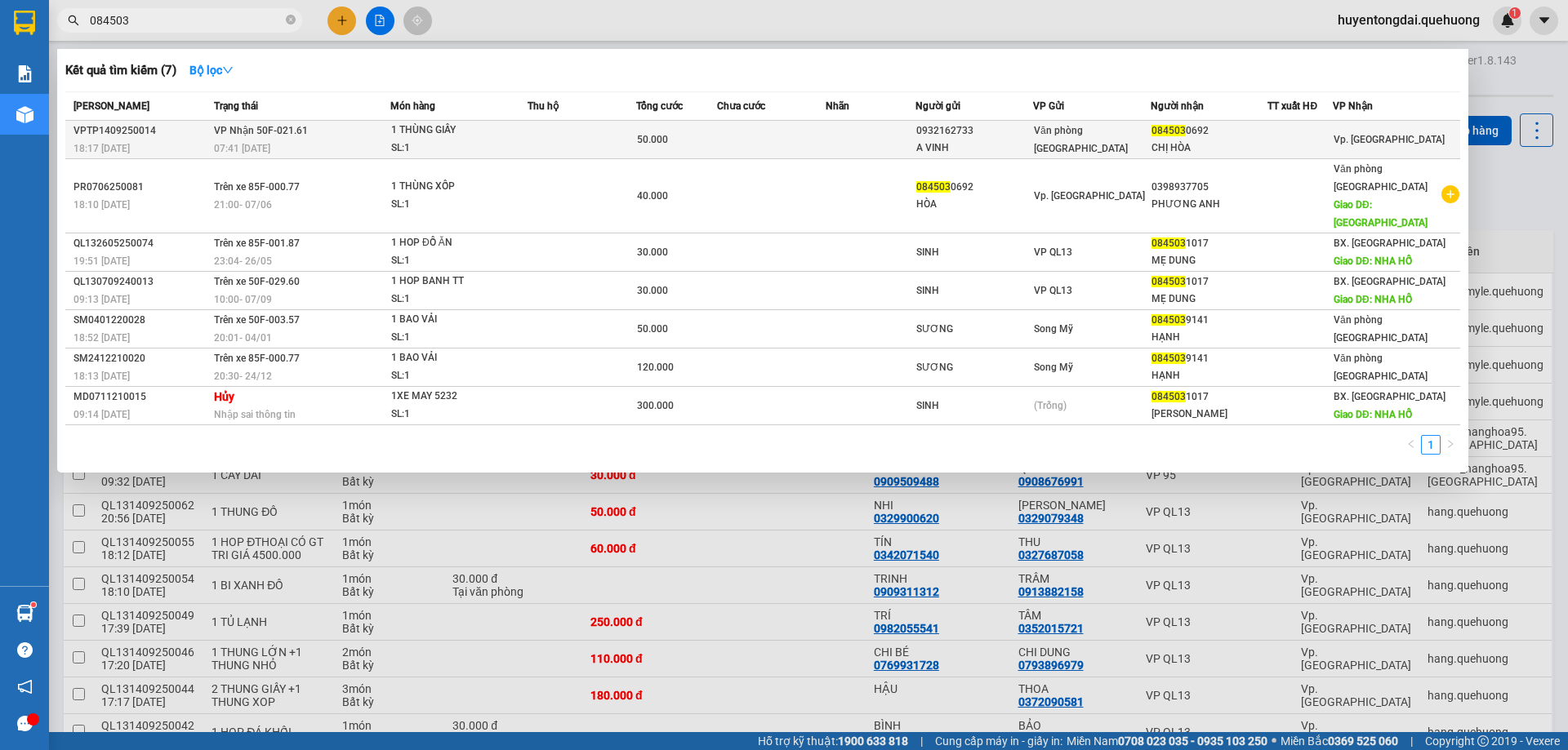
type input "084503"
click at [1071, 135] on span "Văn phòng [GEOGRAPHIC_DATA]" at bounding box center [1081, 140] width 94 height 30
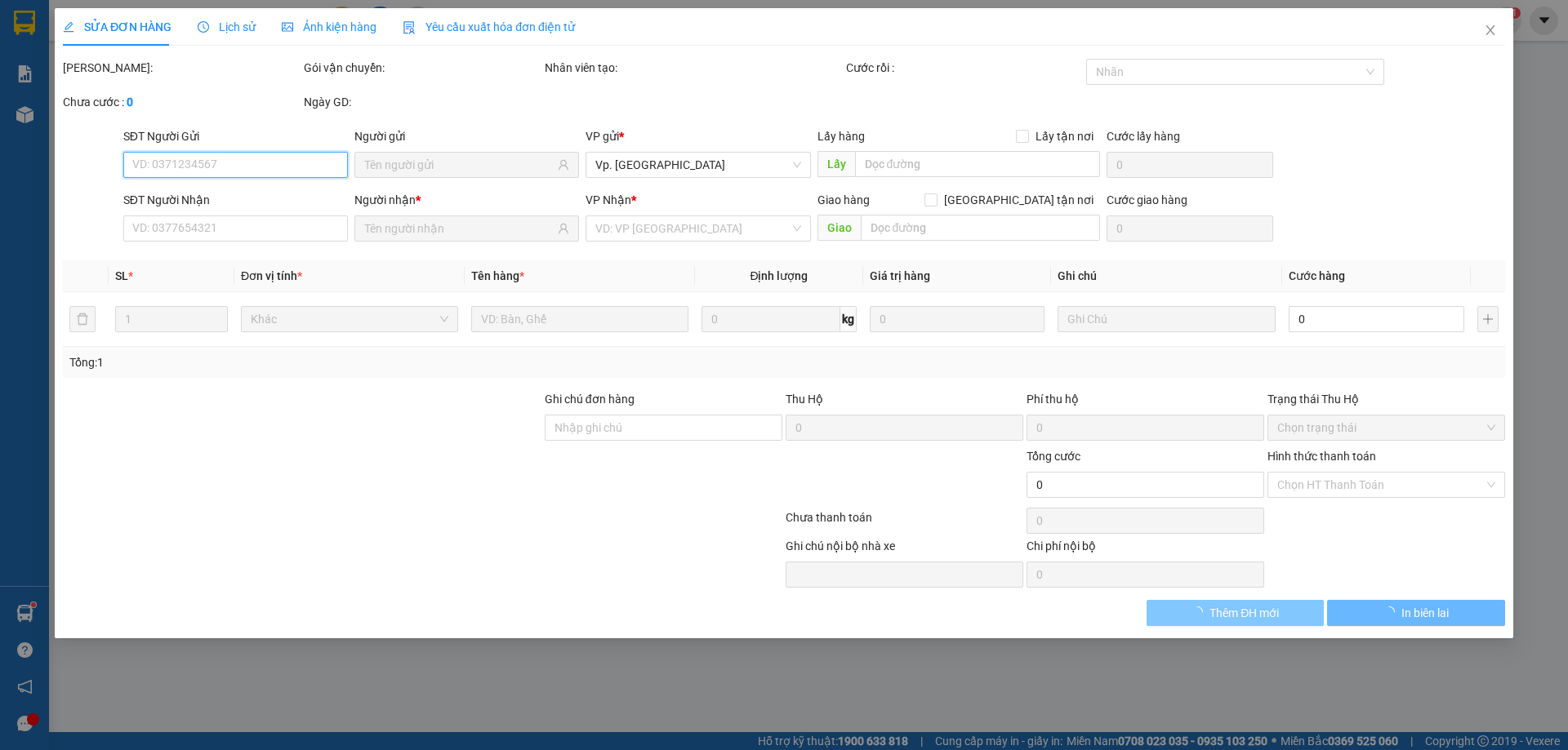
type input "0932162733"
type input "A VINH"
type input "0845030692"
type input "CHỊ HÒA"
type input "50.000"
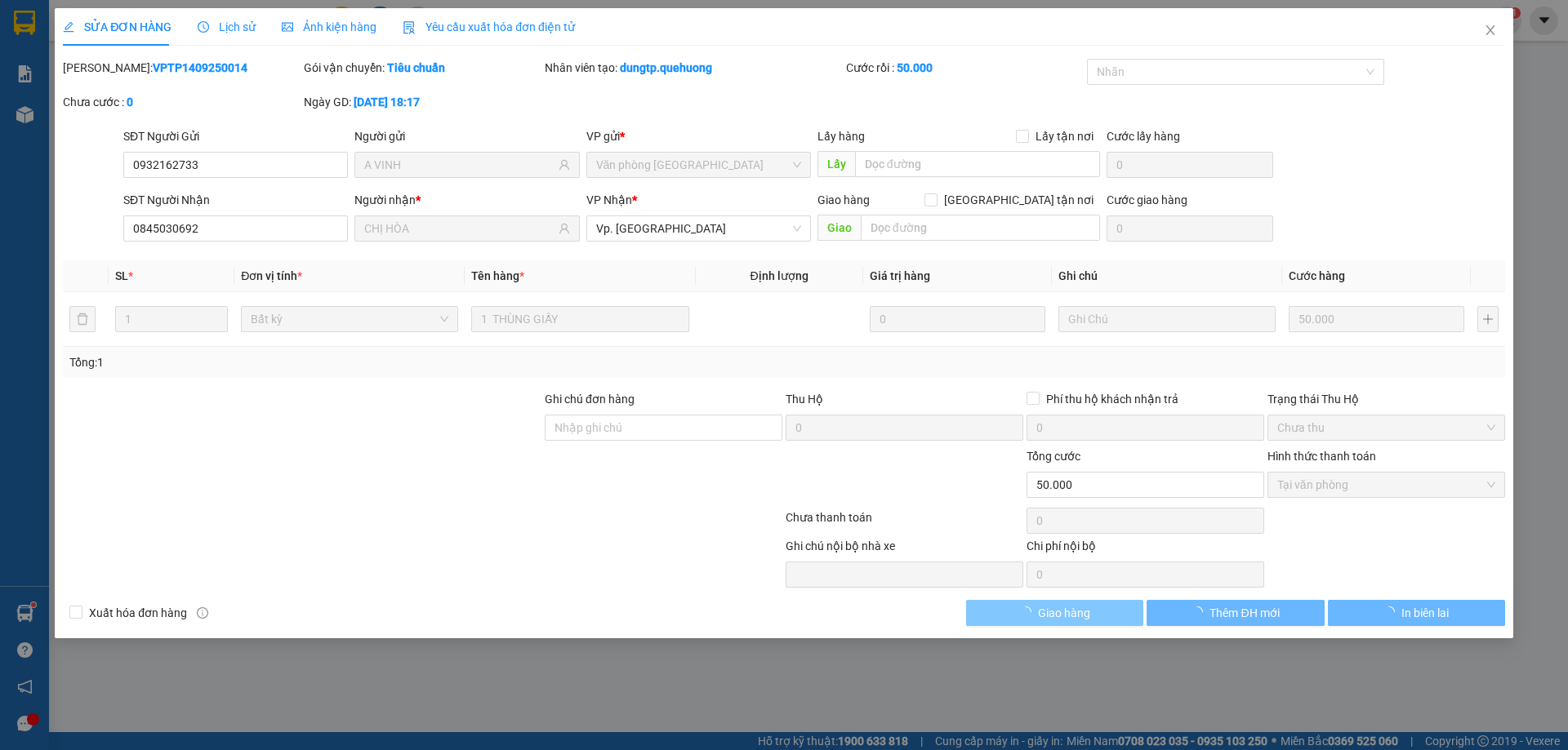
click at [1107, 609] on button "Giao hàng" at bounding box center [1055, 613] width 177 height 26
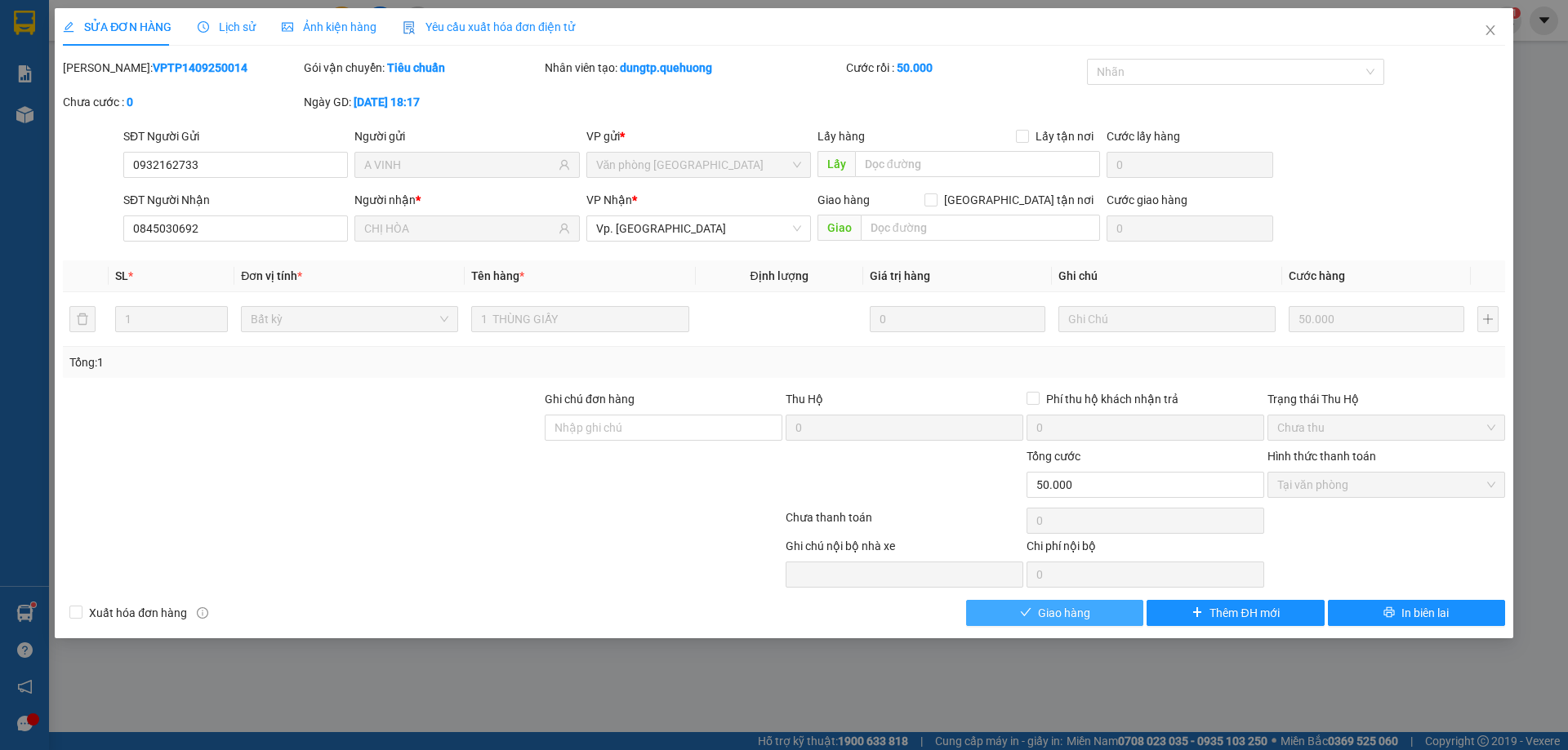
click at [1108, 611] on button "Giao hàng" at bounding box center [1055, 613] width 177 height 26
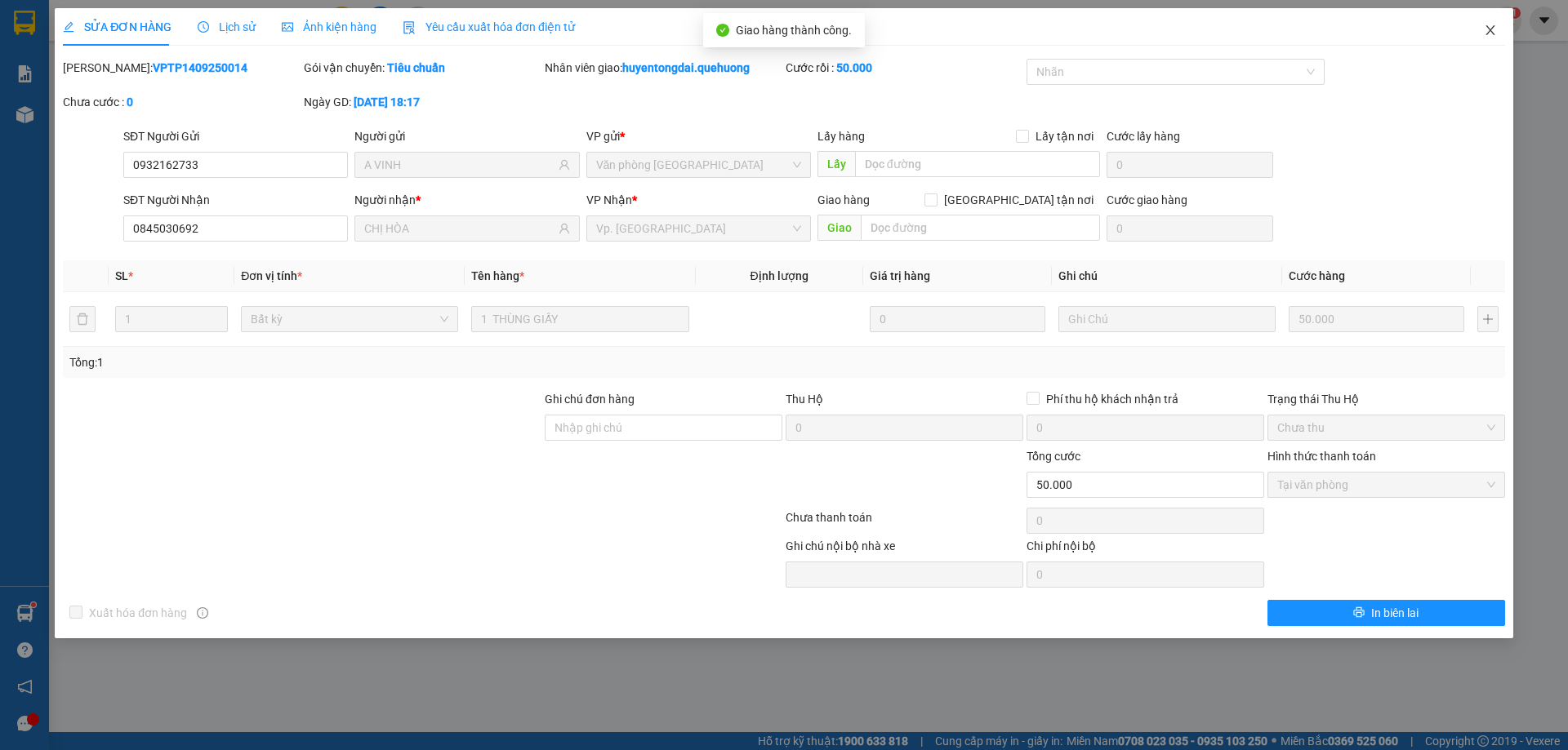
click at [1496, 23] on span "Close" at bounding box center [1490, 31] width 46 height 46
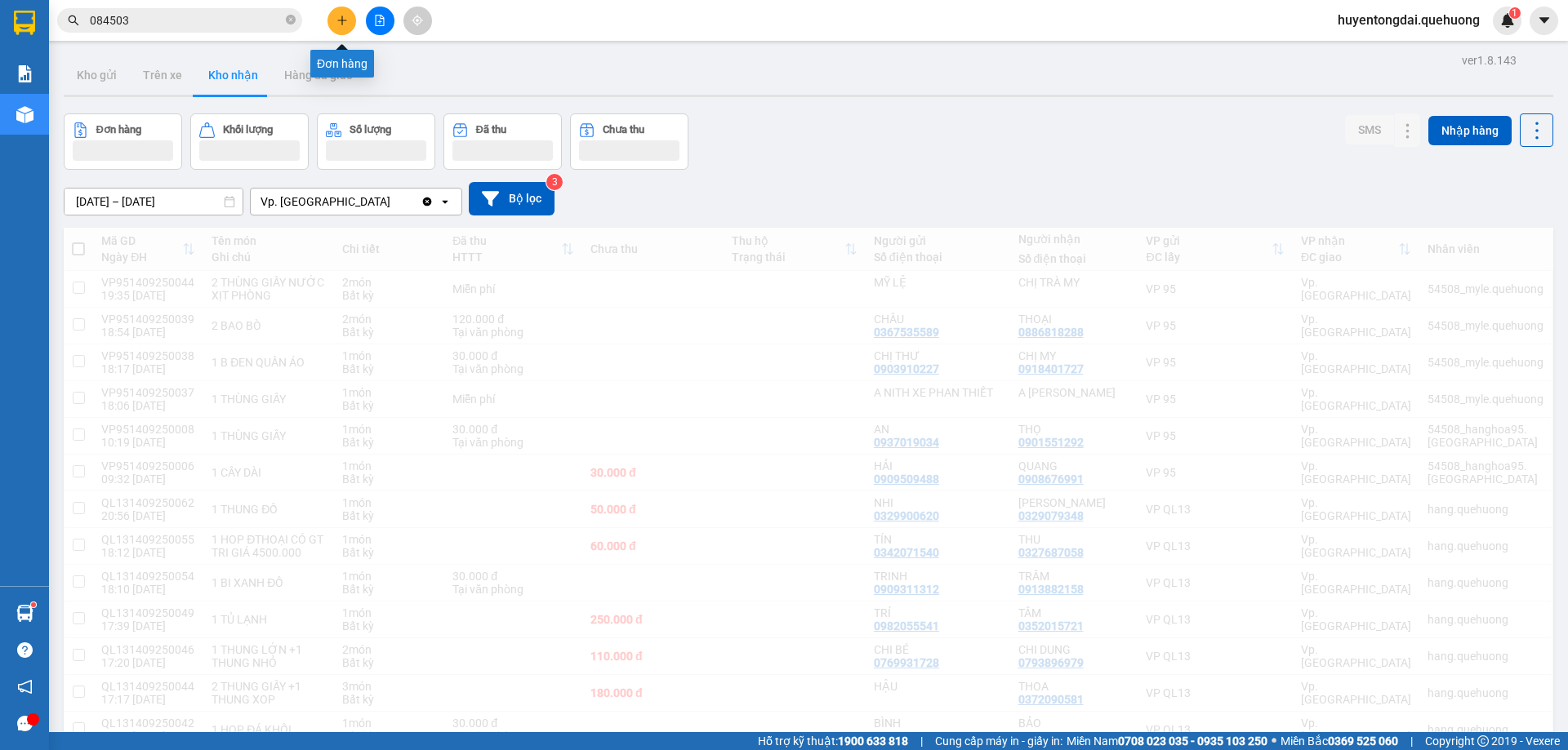
click at [329, 21] on button at bounding box center [342, 21] width 29 height 29
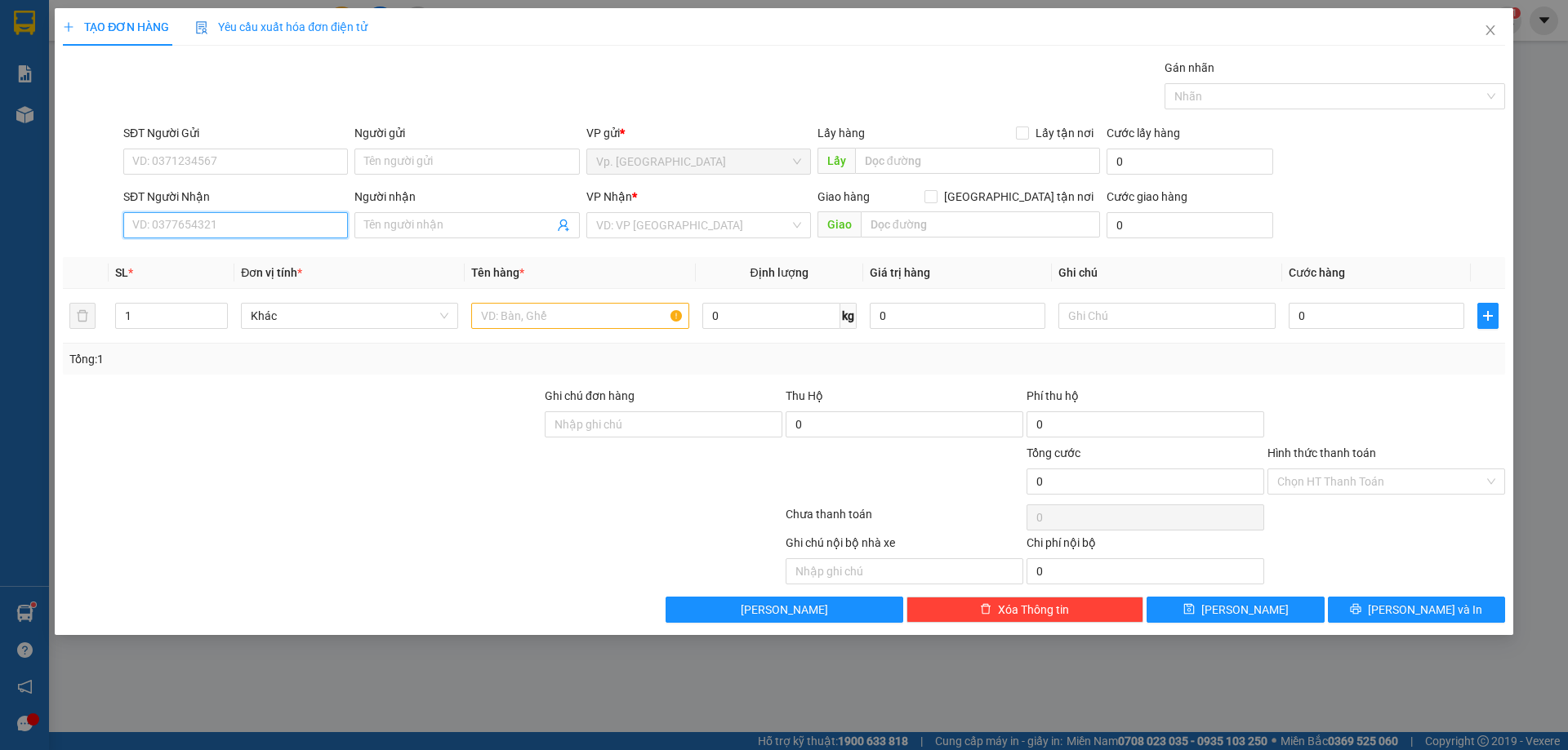
click at [252, 232] on input "SĐT Người Nhận" at bounding box center [235, 226] width 225 height 26
click at [200, 310] on div "0906653239 - DIỆU" at bounding box center [236, 308] width 205 height 18
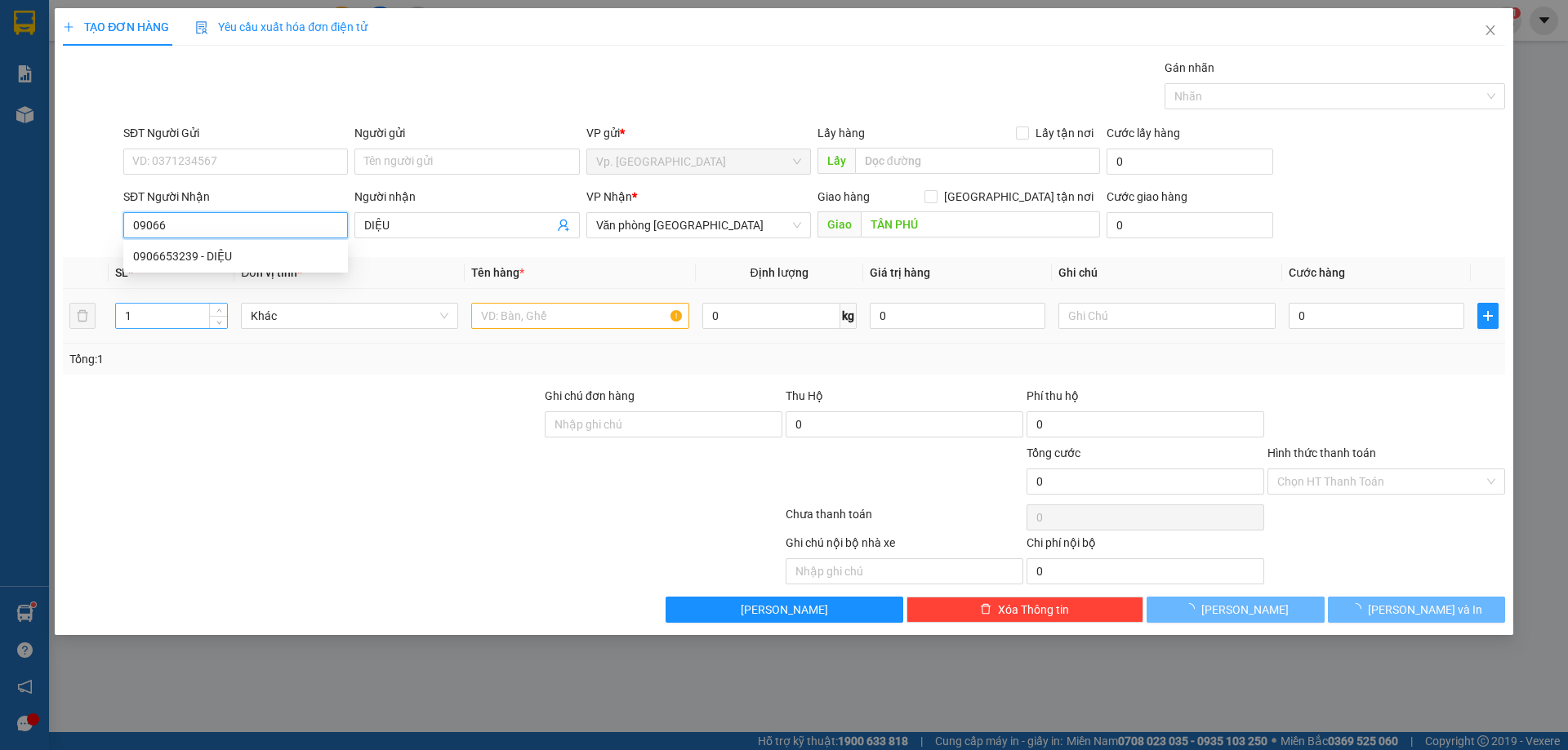
type input "0906653239"
type input "DIỆU"
type input "TÂN PHÚ"
type input "40.000"
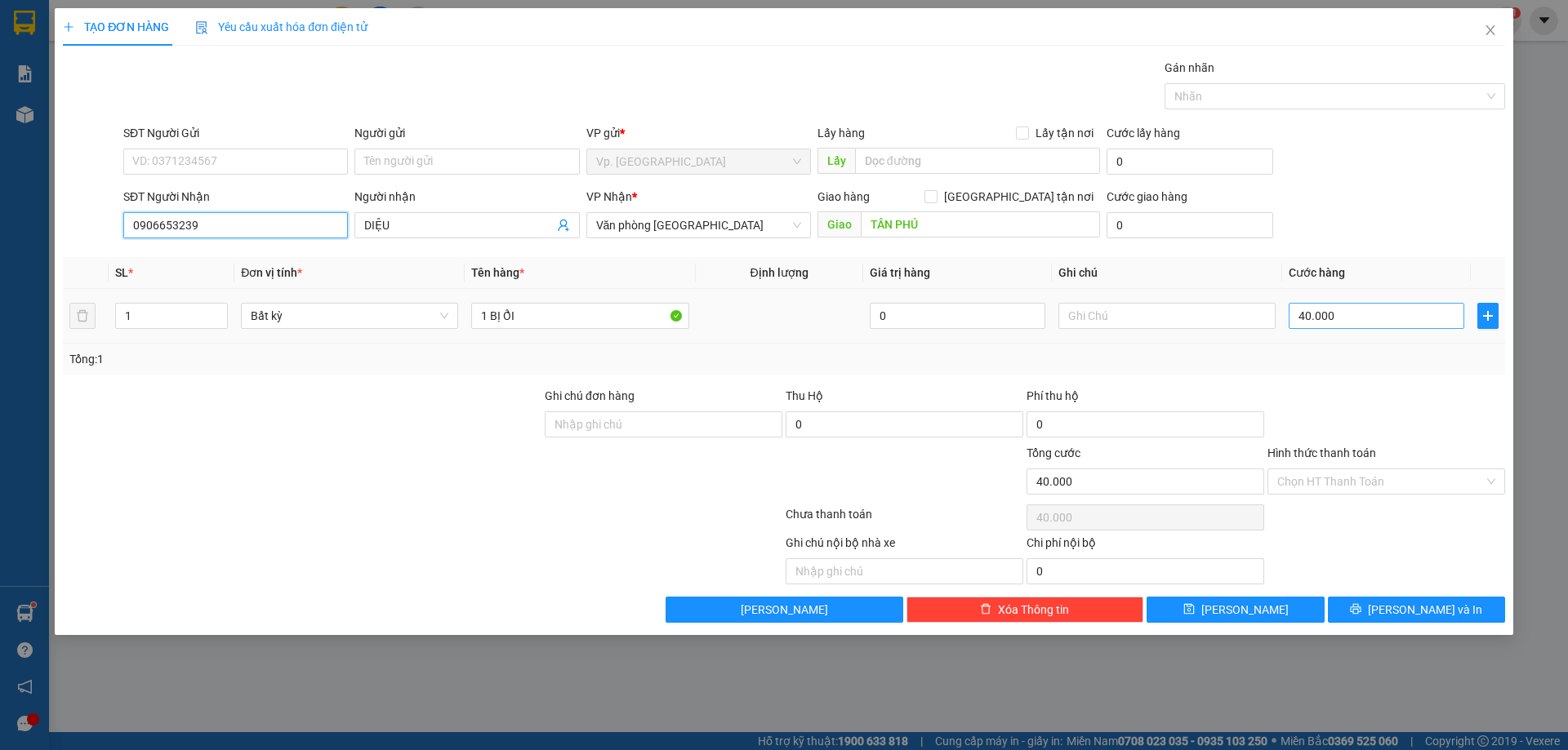
type input "0906653239"
click at [1337, 311] on input "40.000" at bounding box center [1377, 316] width 175 height 26
type input "5"
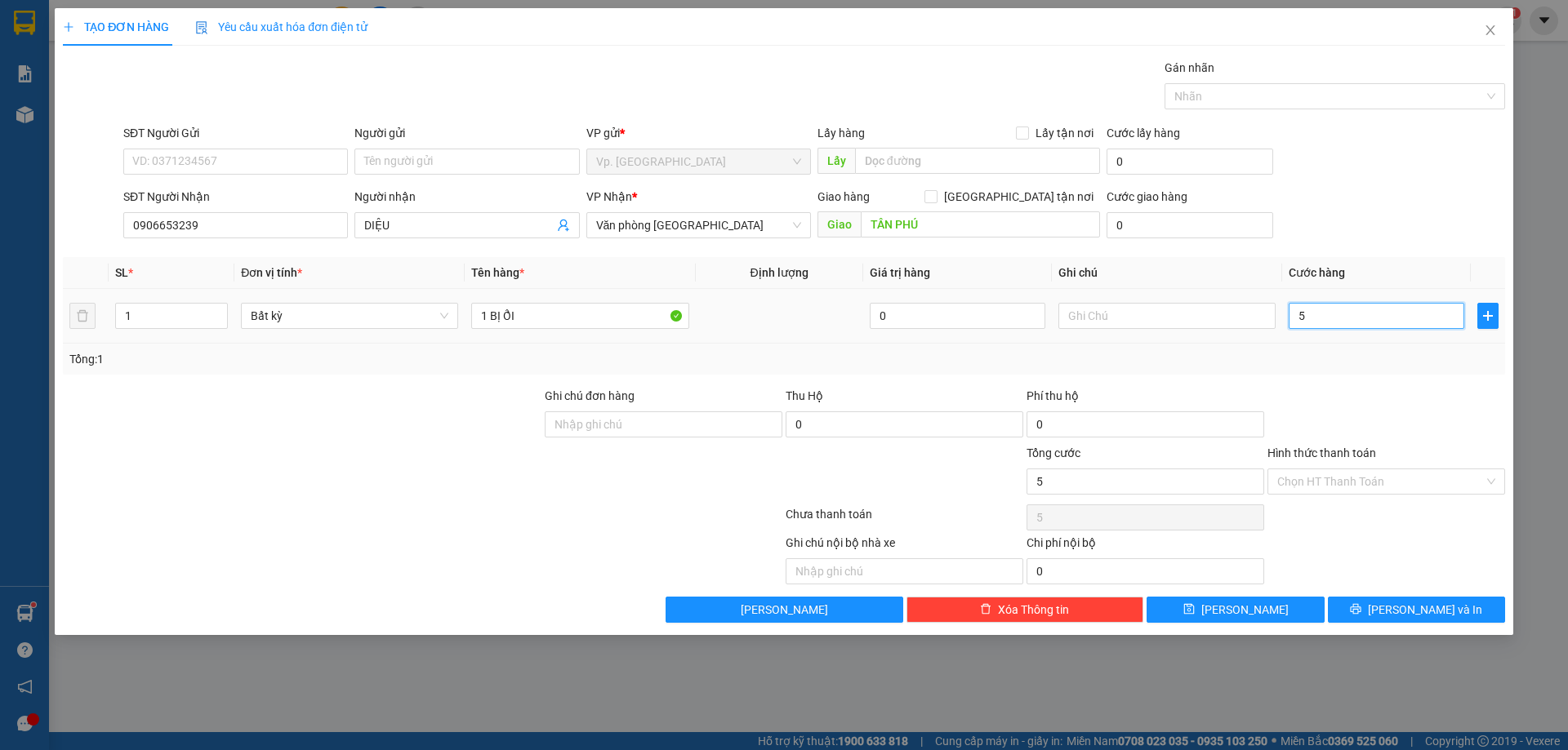
type input "50"
type input "50.000"
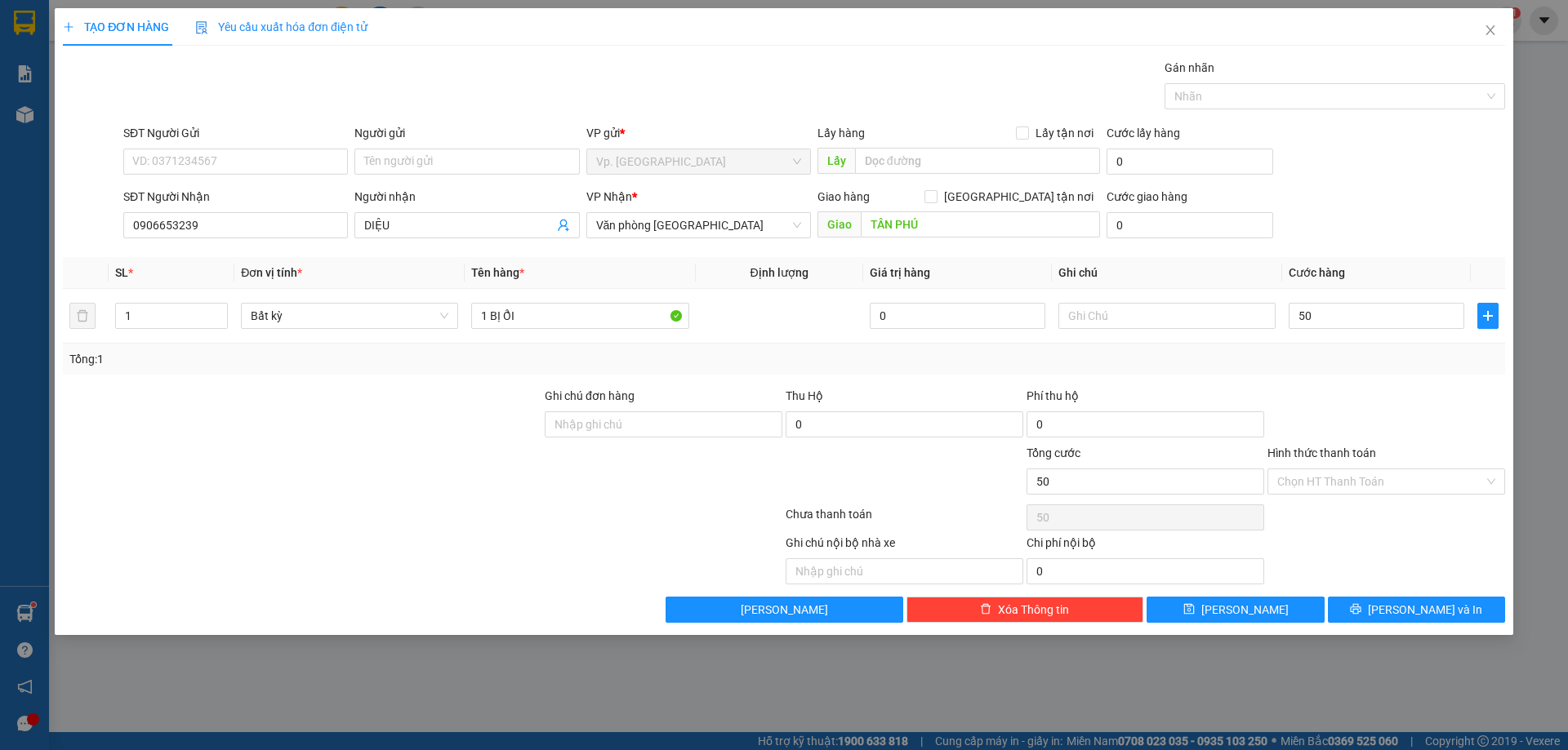
type input "50.000"
click at [1354, 391] on div at bounding box center [1386, 415] width 241 height 57
drag, startPoint x: 1350, startPoint y: 485, endPoint x: 1348, endPoint y: 454, distance: 31.1
click at [1350, 474] on input "Hình thức thanh toán" at bounding box center [1380, 481] width 206 height 24
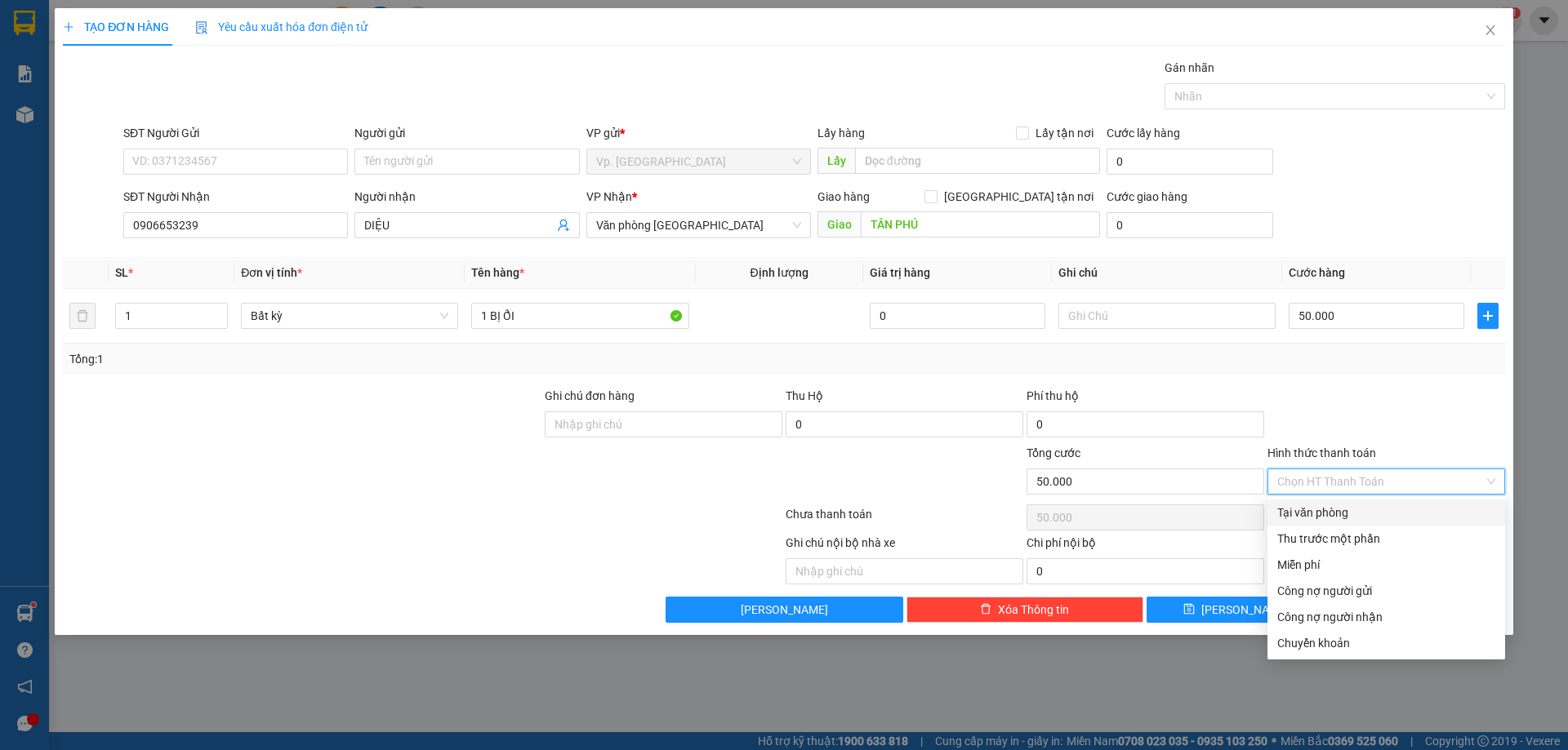
click at [1331, 515] on div "Tại văn phòng" at bounding box center [1387, 512] width 218 height 18
type input "0"
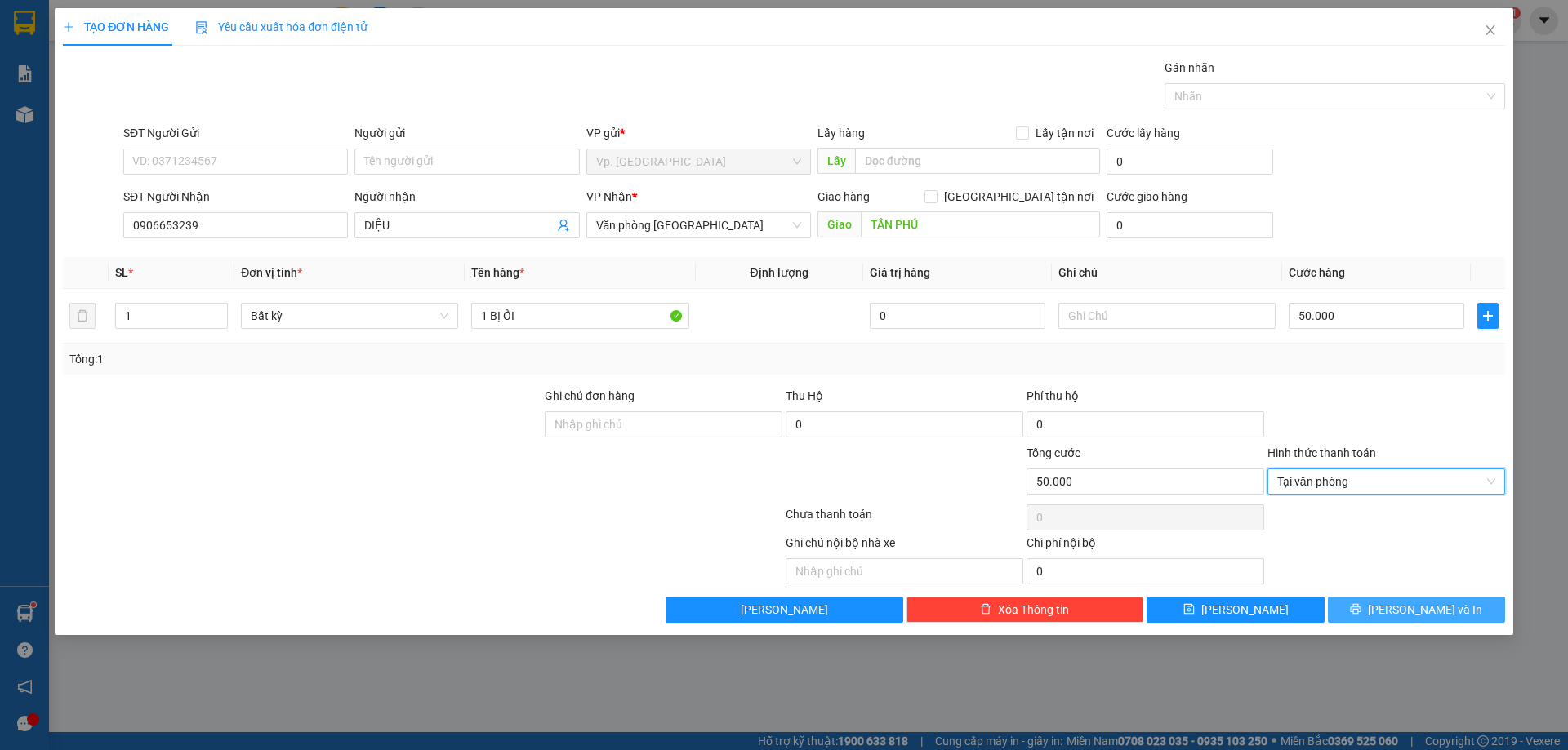
click at [1371, 609] on button "Lưu và In" at bounding box center [1417, 610] width 177 height 26
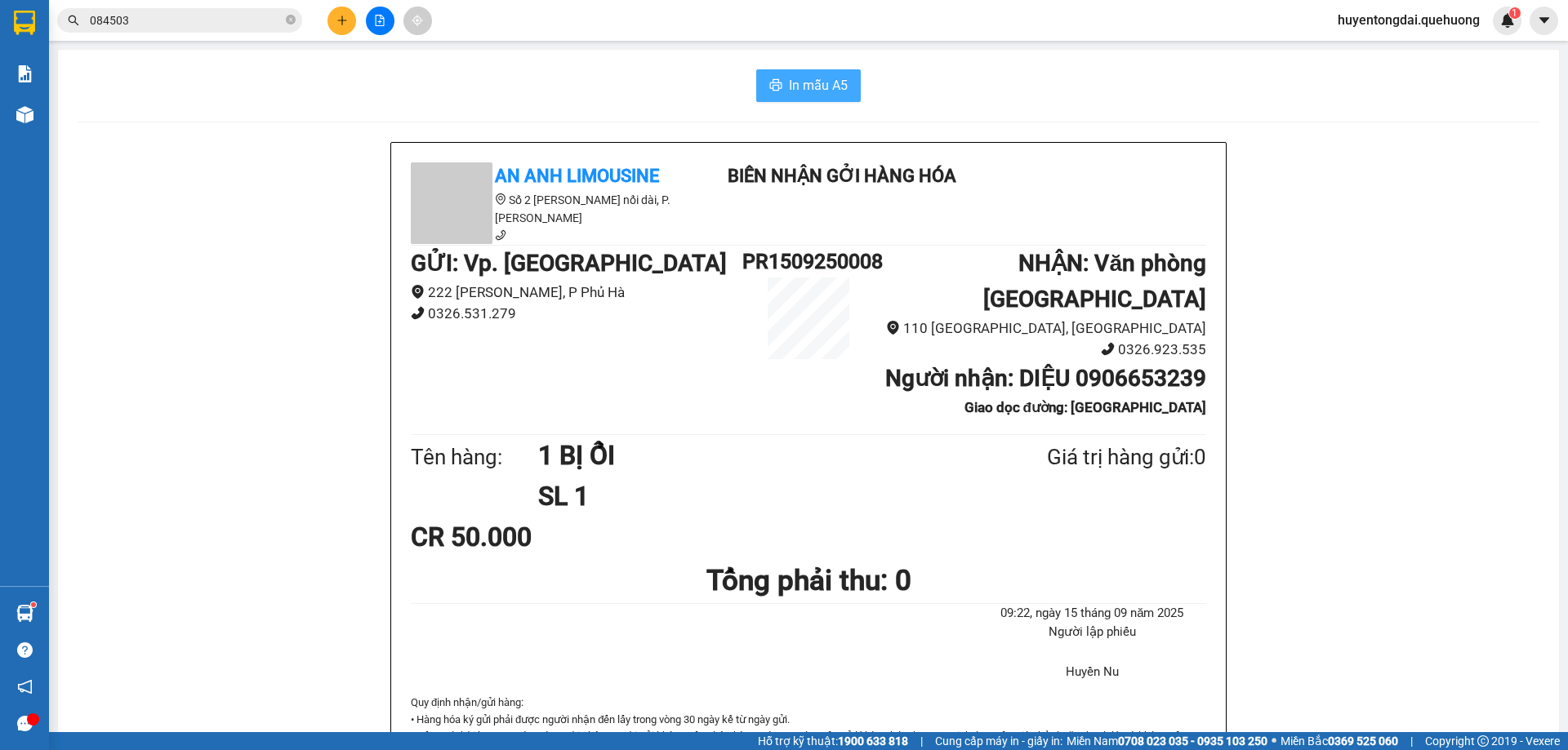
click at [847, 72] on button "In mẫu A5" at bounding box center [808, 85] width 105 height 33
click at [513, 62] on div "In mẫu A5 An Anh Limousine Số 2 Nguyễn Tri Phương nối dài, P. Văn Hải Biên nhận…" at bounding box center [808, 759] width 1501 height 1421
click at [289, 22] on icon "close-circle" at bounding box center [290, 20] width 10 height 10
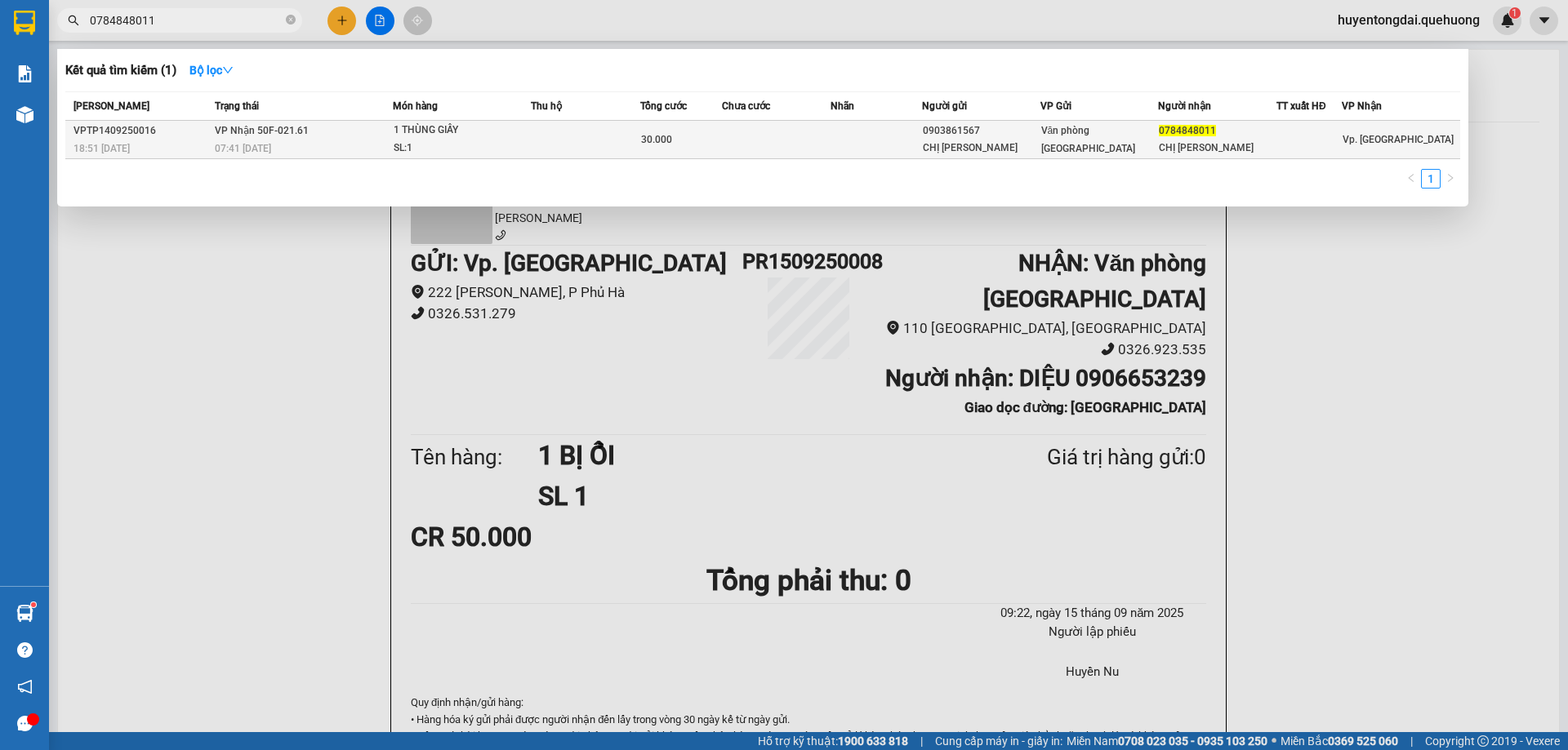
type input "0784848011"
click at [875, 142] on td at bounding box center [875, 140] width 91 height 38
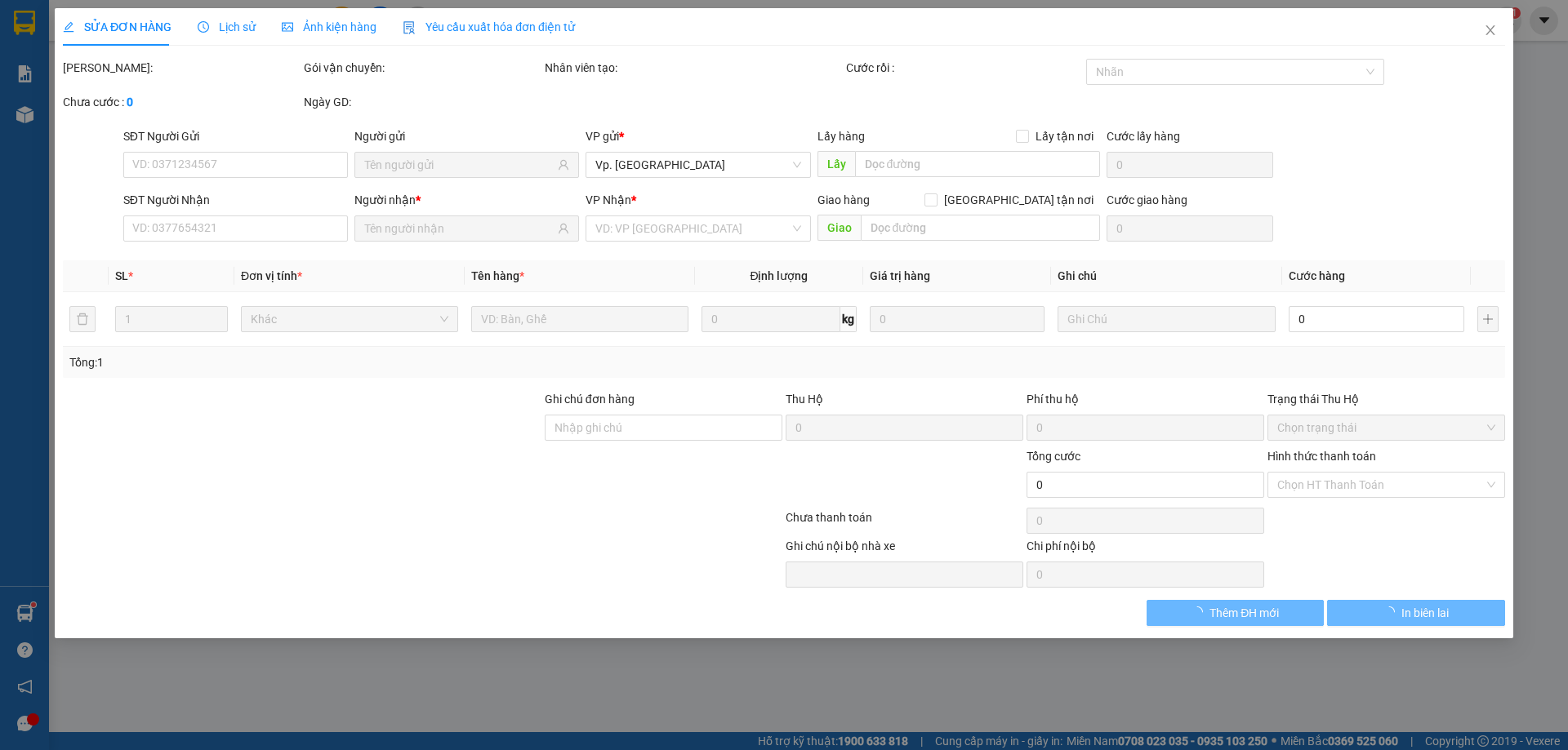
type input "0903861567"
type input "CHỊ VY"
type input "0784848011"
type input "CHỊ QUYÊN"
type input "30.000"
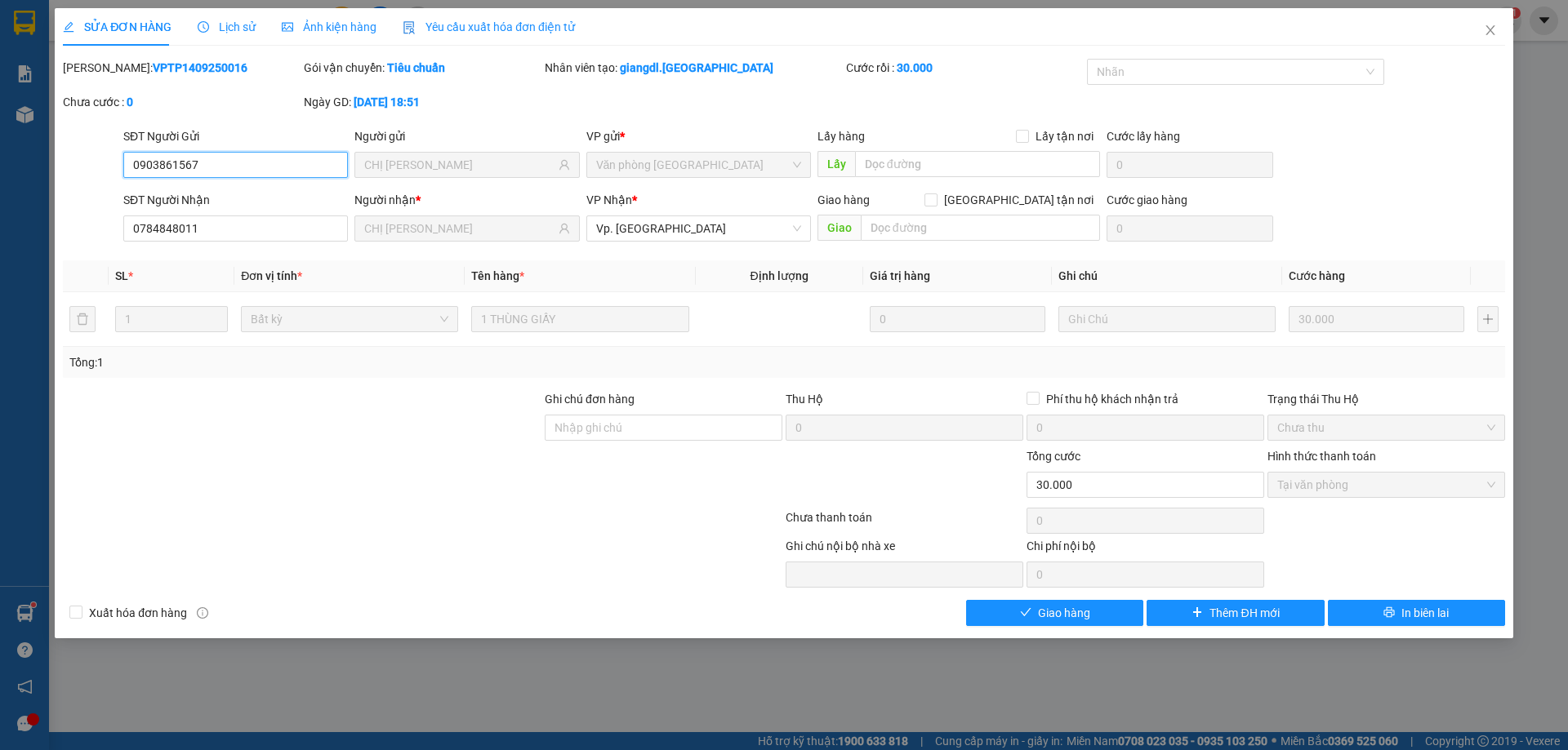
click at [1297, 487] on span "Tại văn phòng" at bounding box center [1387, 485] width 218 height 24
drag, startPoint x: 1108, startPoint y: 596, endPoint x: 1104, endPoint y: 607, distance: 11.7
click at [1104, 607] on button "Giao hàng" at bounding box center [1055, 613] width 177 height 26
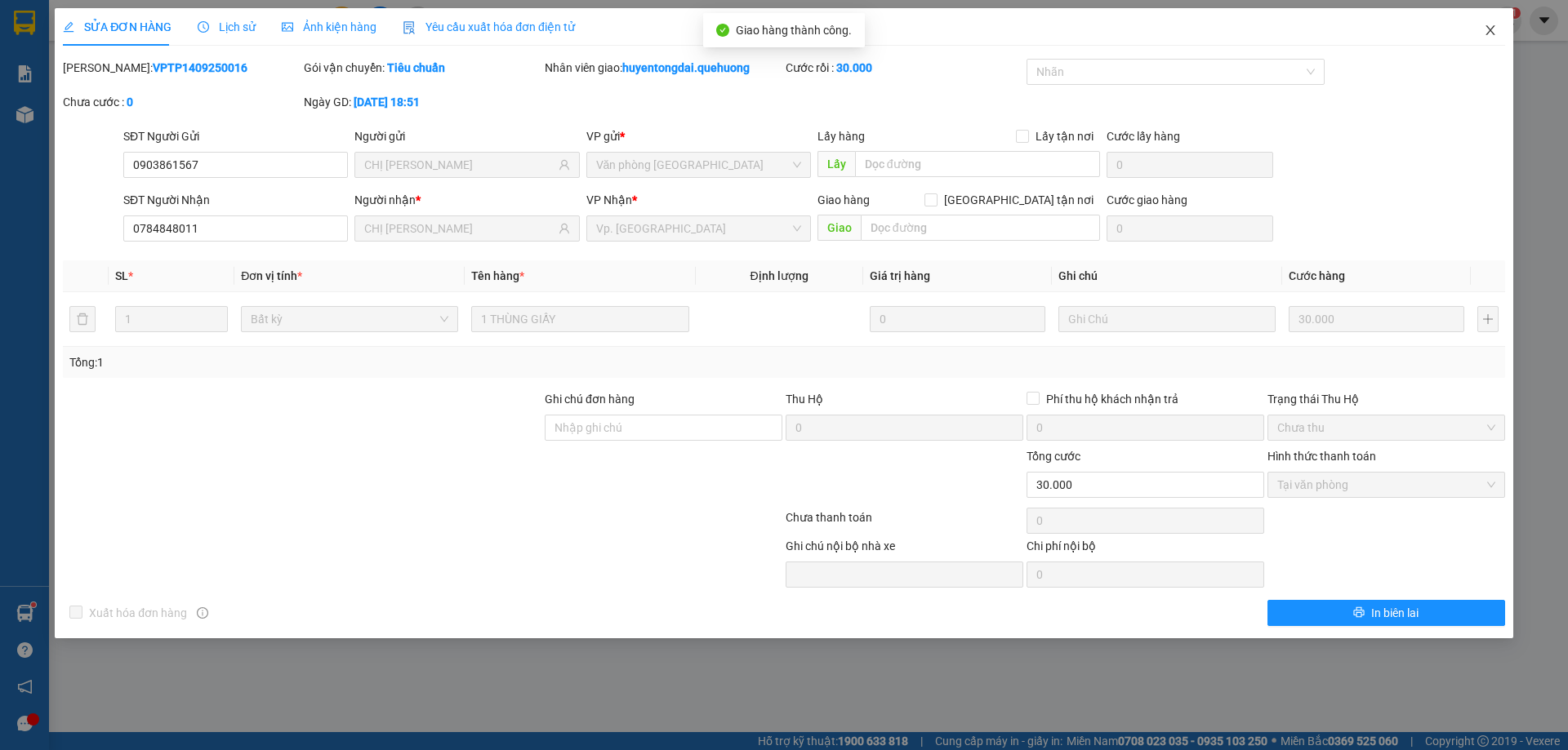
click at [1490, 35] on icon "close" at bounding box center [1491, 30] width 13 height 13
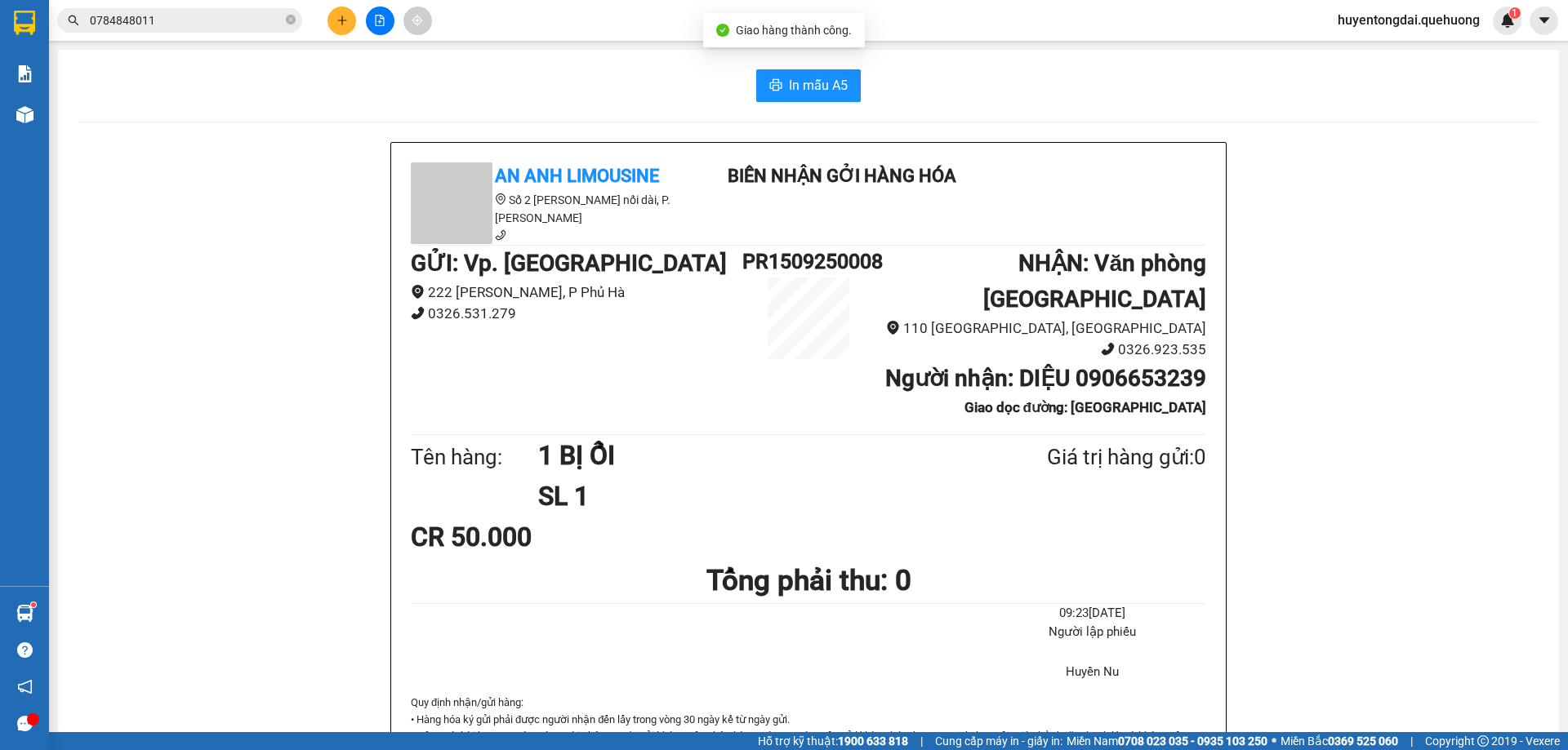
click at [319, 34] on div at bounding box center [379, 21] width 122 height 29
click at [343, 20] on icon "plus" at bounding box center [342, 21] width 1 height 9
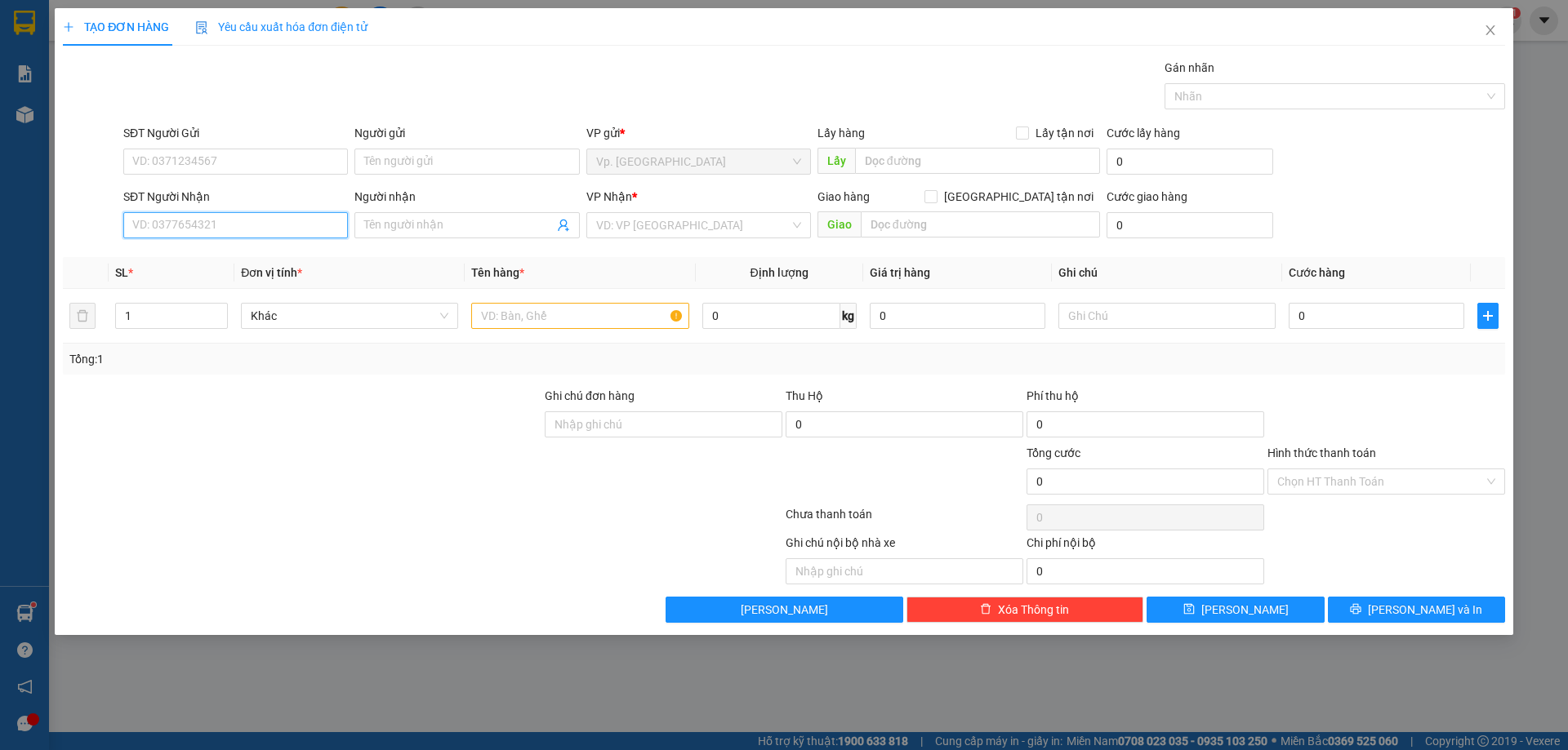
click at [217, 233] on input "SĐT Người Nhận" at bounding box center [235, 226] width 225 height 26
click at [226, 250] on div "0916556067 - THỊNH" at bounding box center [236, 256] width 205 height 18
type input "0916556067"
type input "THỊNH"
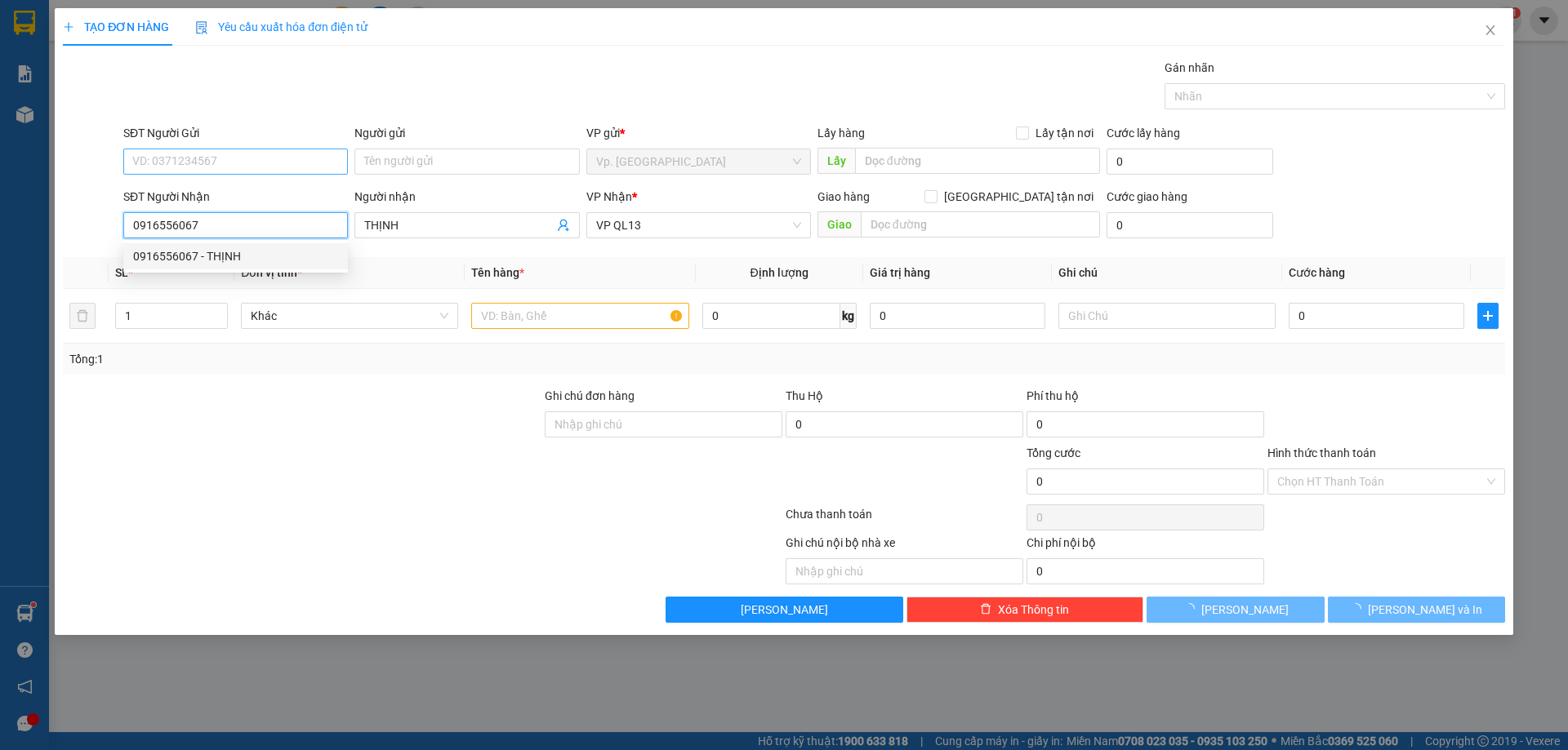
type input "70.000"
type input "0916556067"
click at [225, 151] on input "SĐT Người Gửi" at bounding box center [235, 161] width 225 height 26
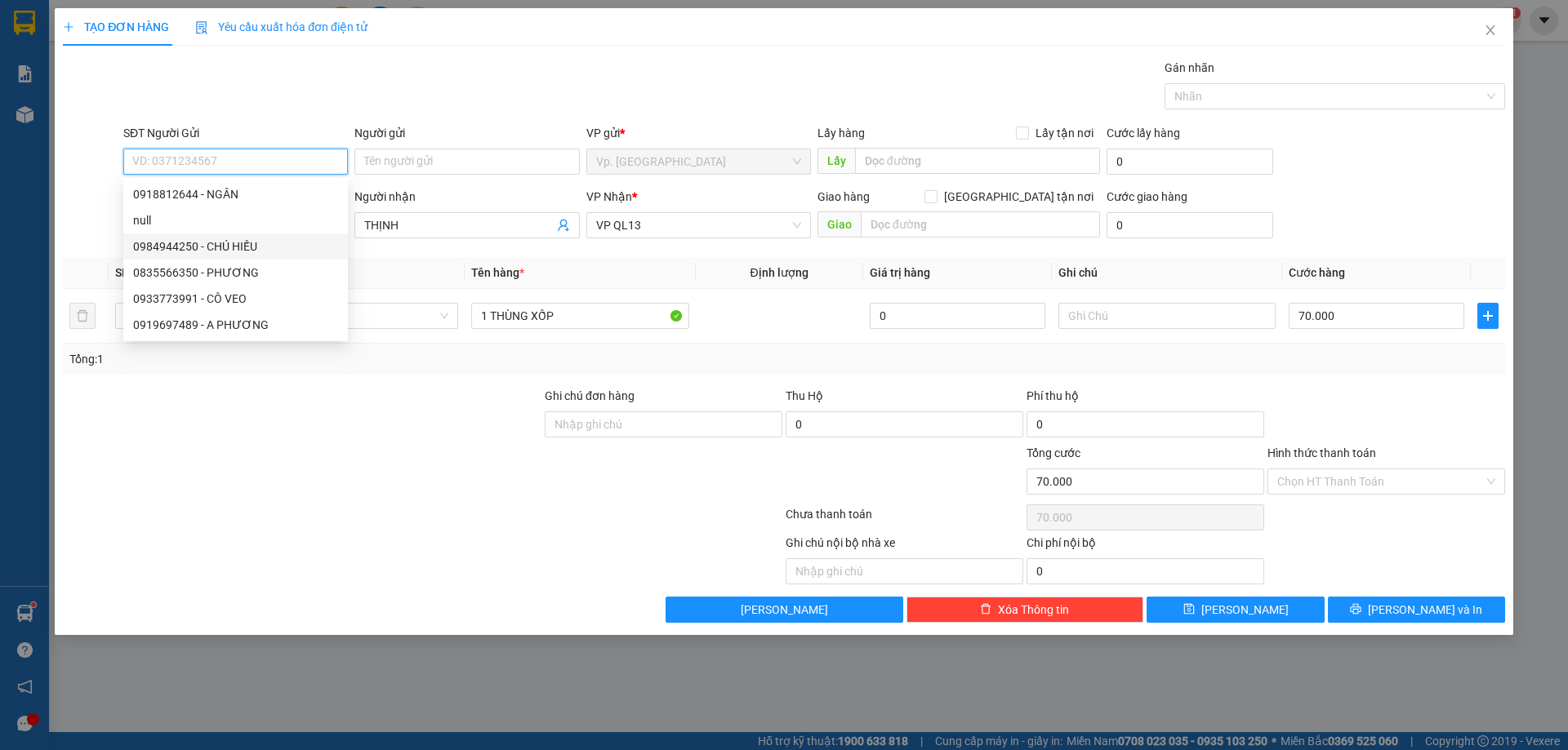
click at [300, 243] on div "0984944250 - CHÚ HIẾU" at bounding box center [236, 246] width 205 height 18
type input "0984944250"
type input "CHÚ HIẾU"
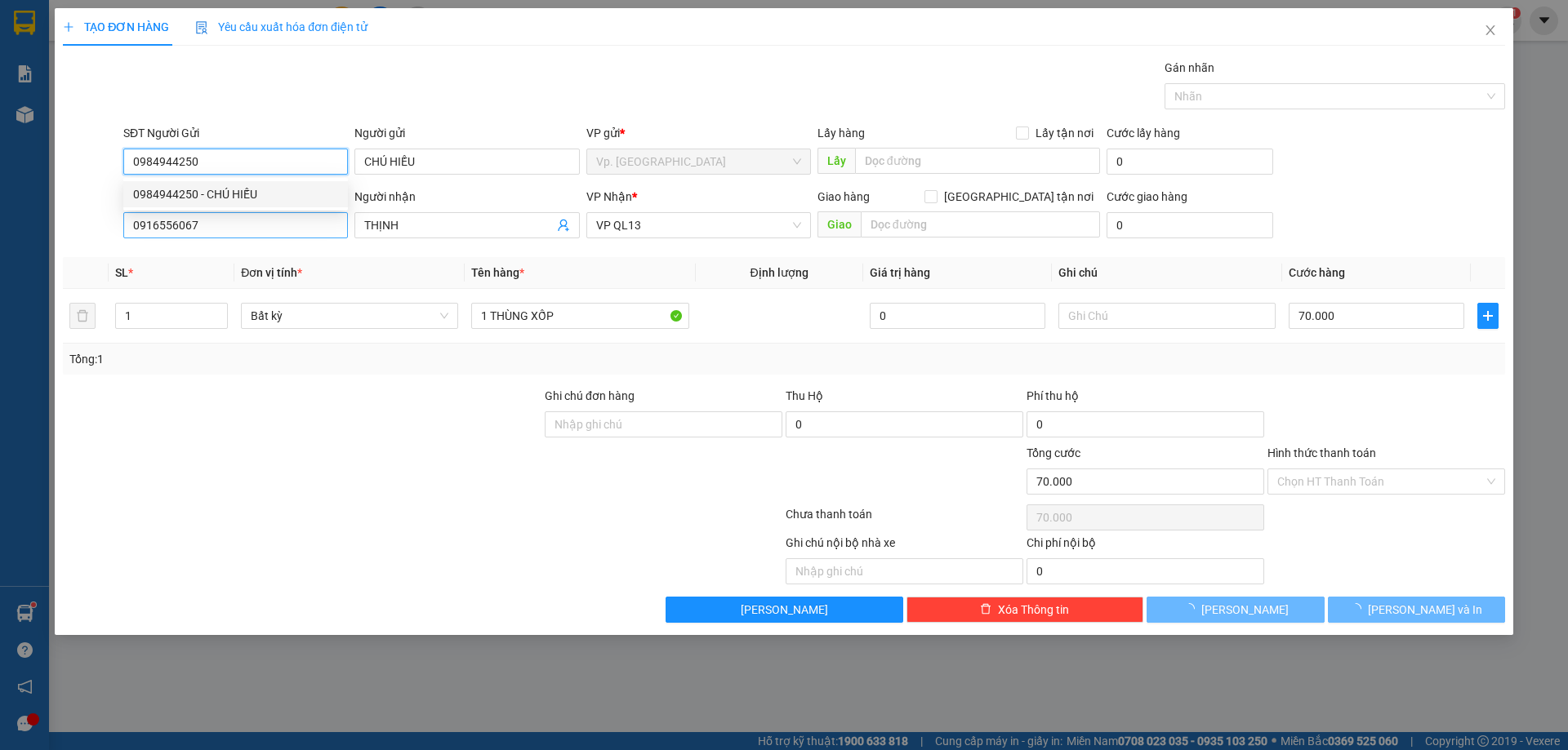
type input "60.000"
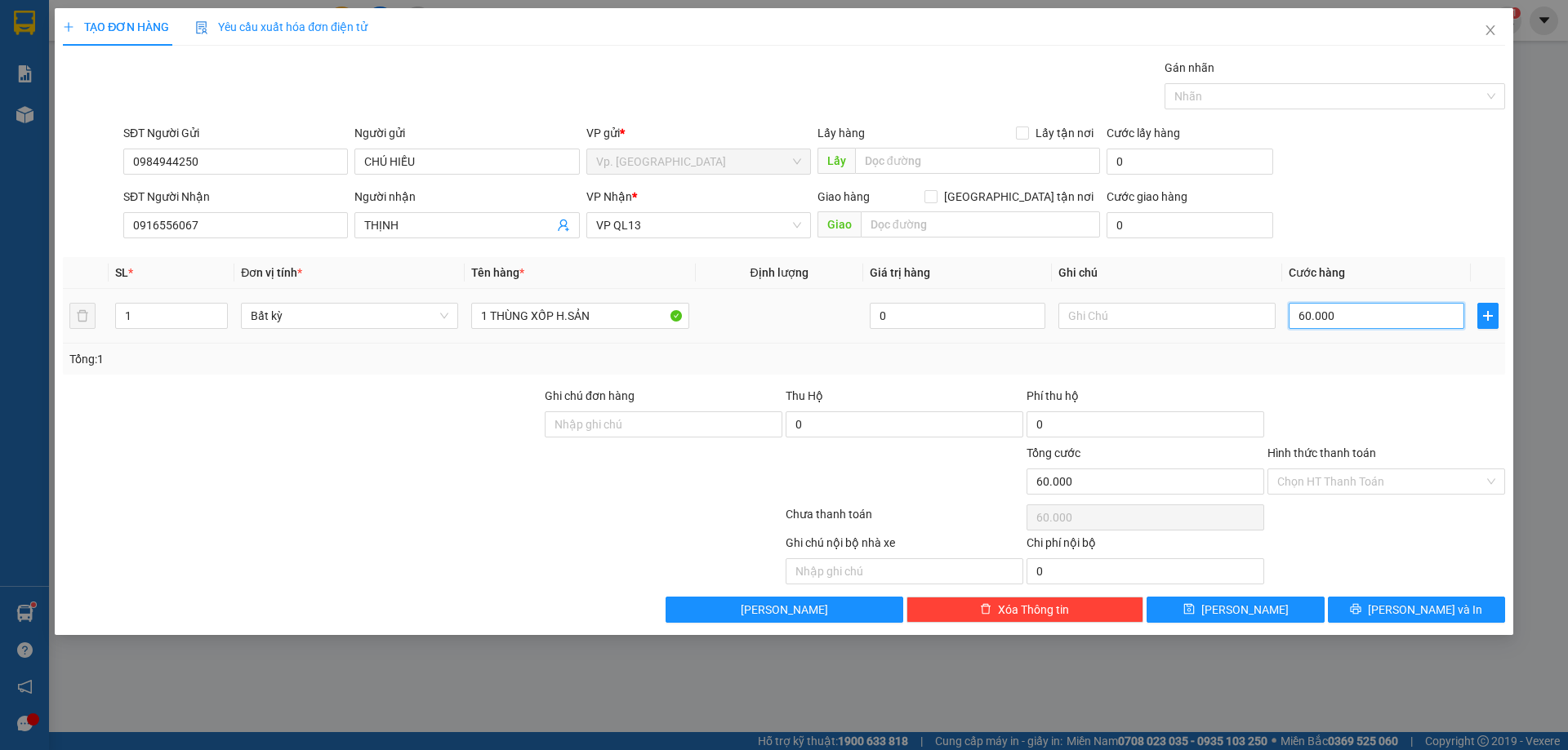
click at [1334, 311] on input "60.000" at bounding box center [1377, 316] width 175 height 26
type input "7"
type input "70"
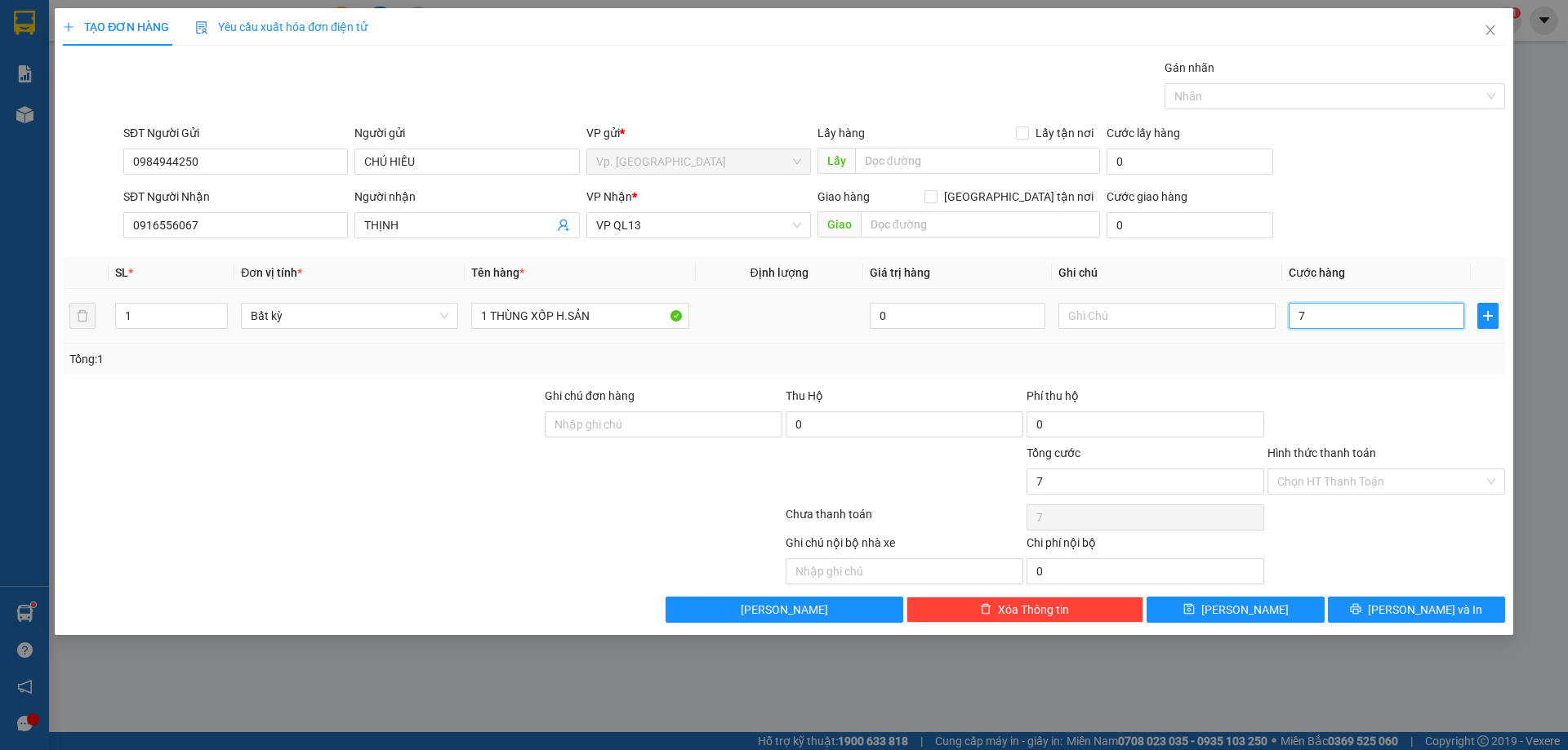
type input "70"
type input "70.000"
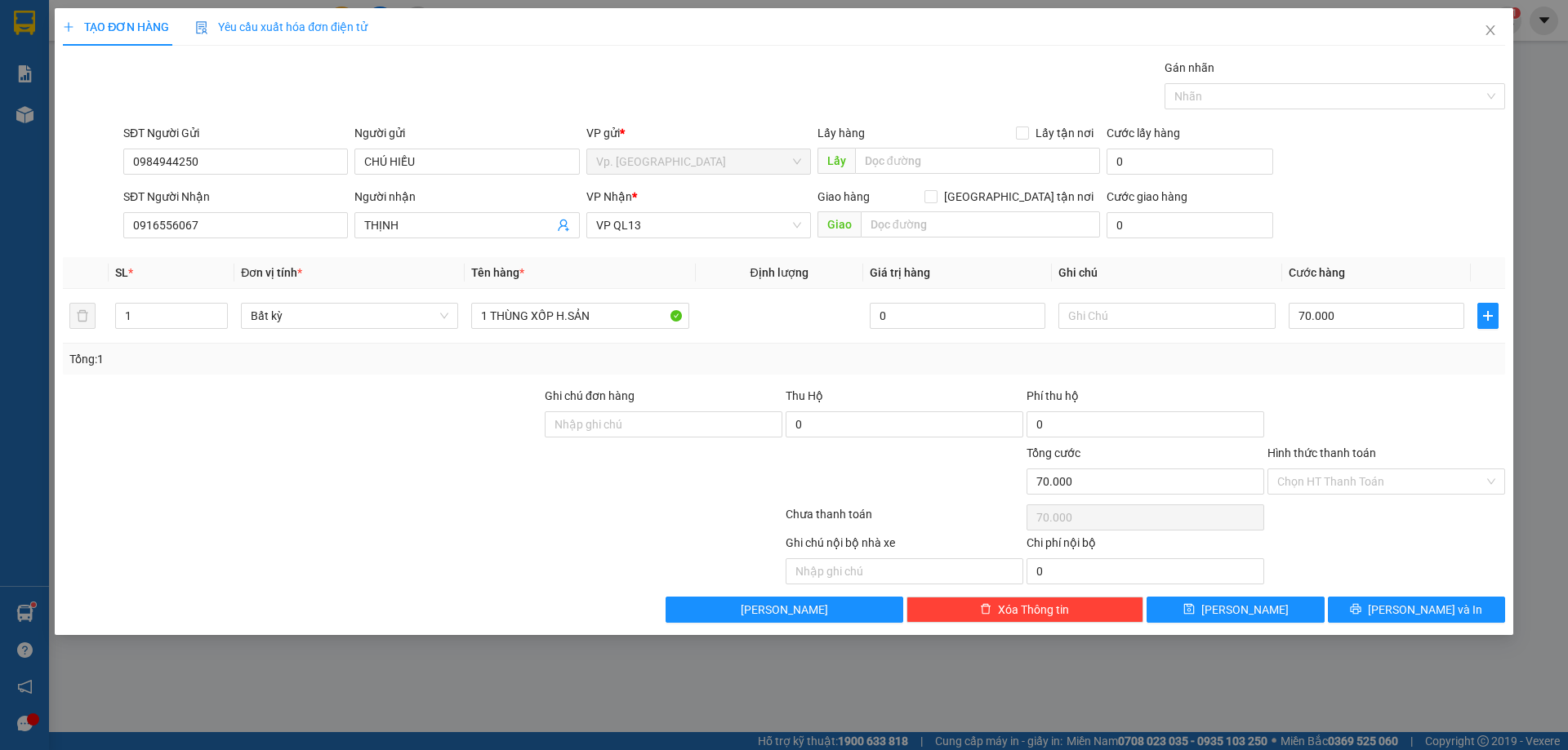
drag, startPoint x: 1369, startPoint y: 412, endPoint x: 1402, endPoint y: 590, distance: 181.0
click at [1369, 413] on div at bounding box center [1386, 415] width 241 height 57
click at [1351, 483] on input "Hình thức thanh toán" at bounding box center [1380, 481] width 206 height 24
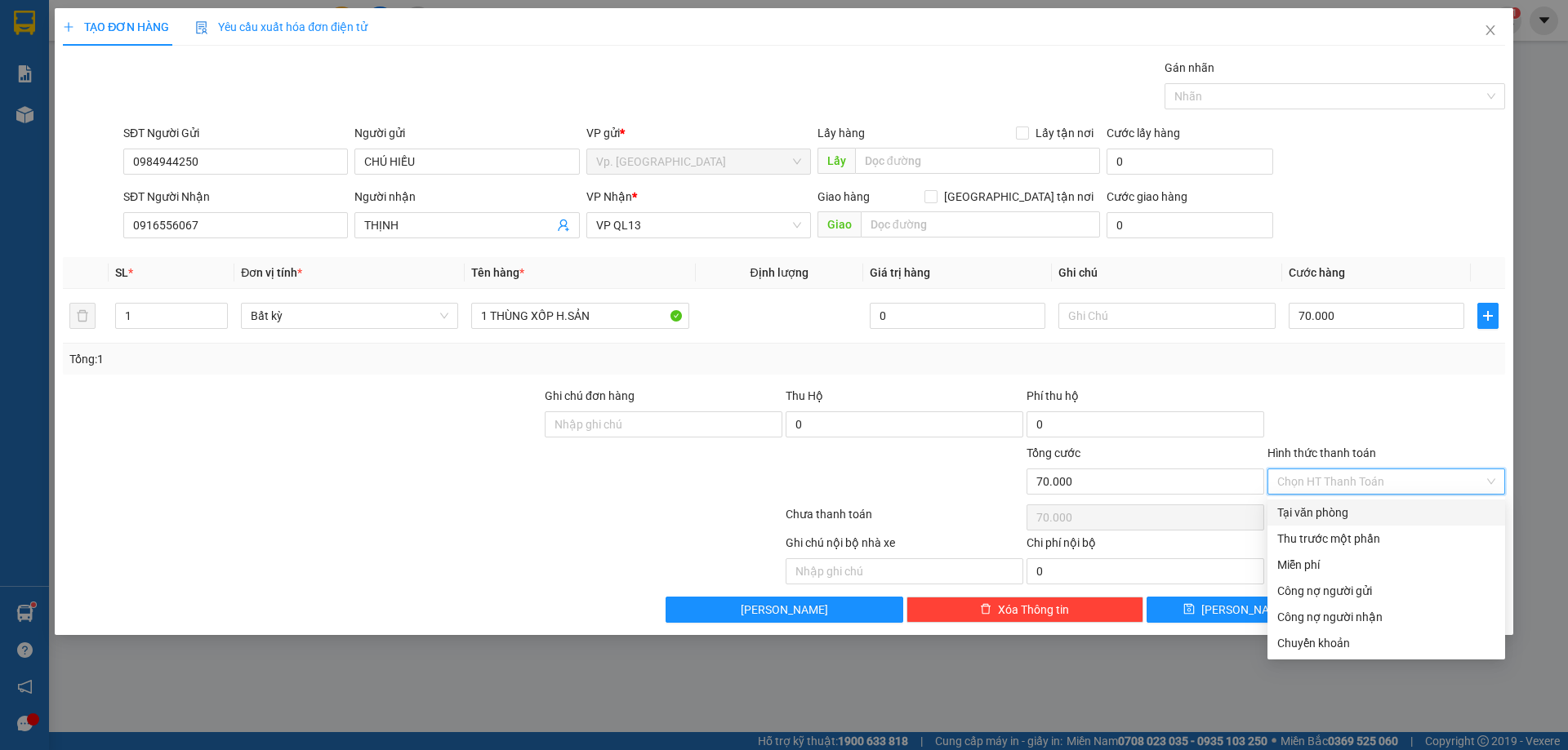
click at [1331, 513] on div "Tại văn phòng" at bounding box center [1387, 512] width 218 height 18
type input "0"
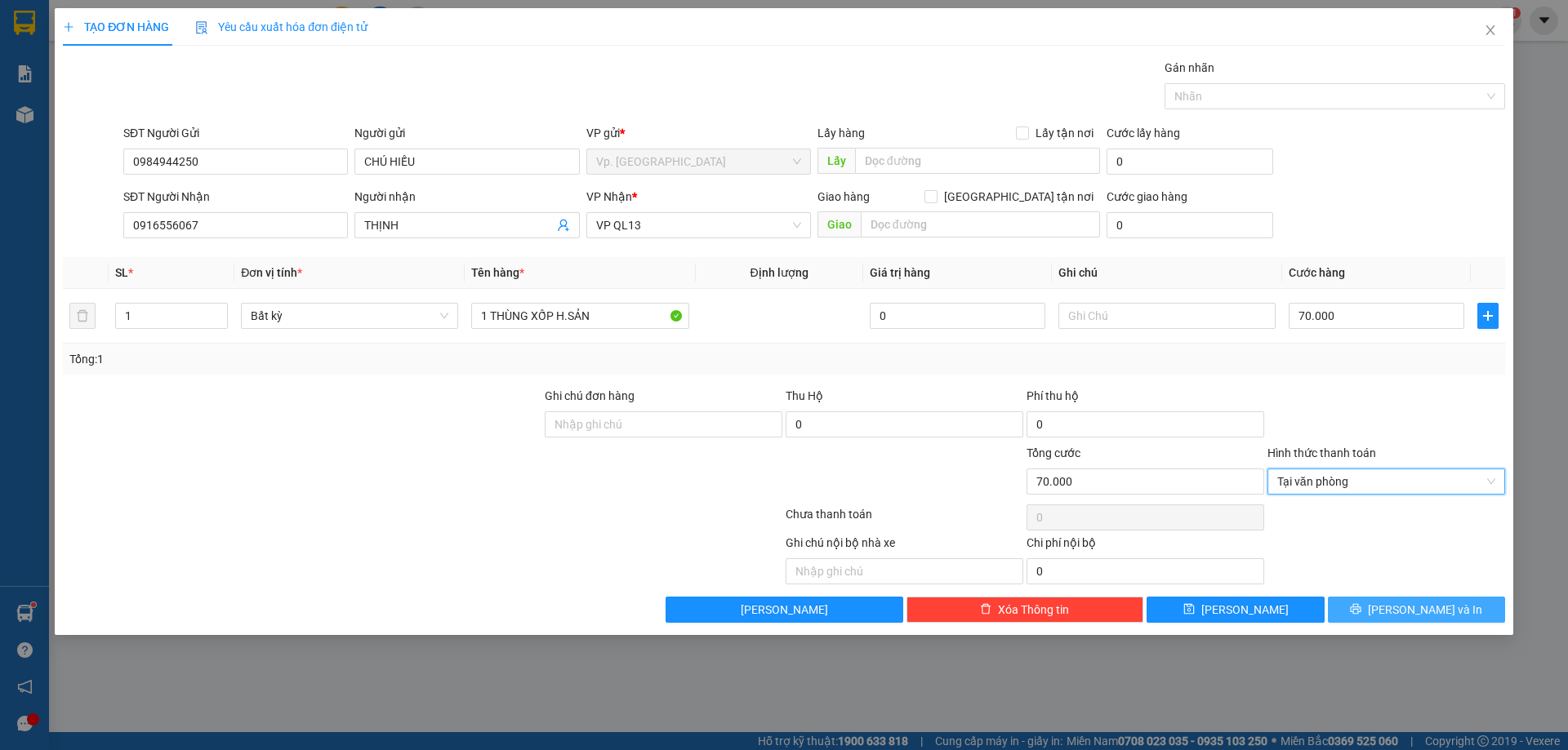
click at [1421, 610] on span "Lưu và In" at bounding box center [1425, 609] width 115 height 18
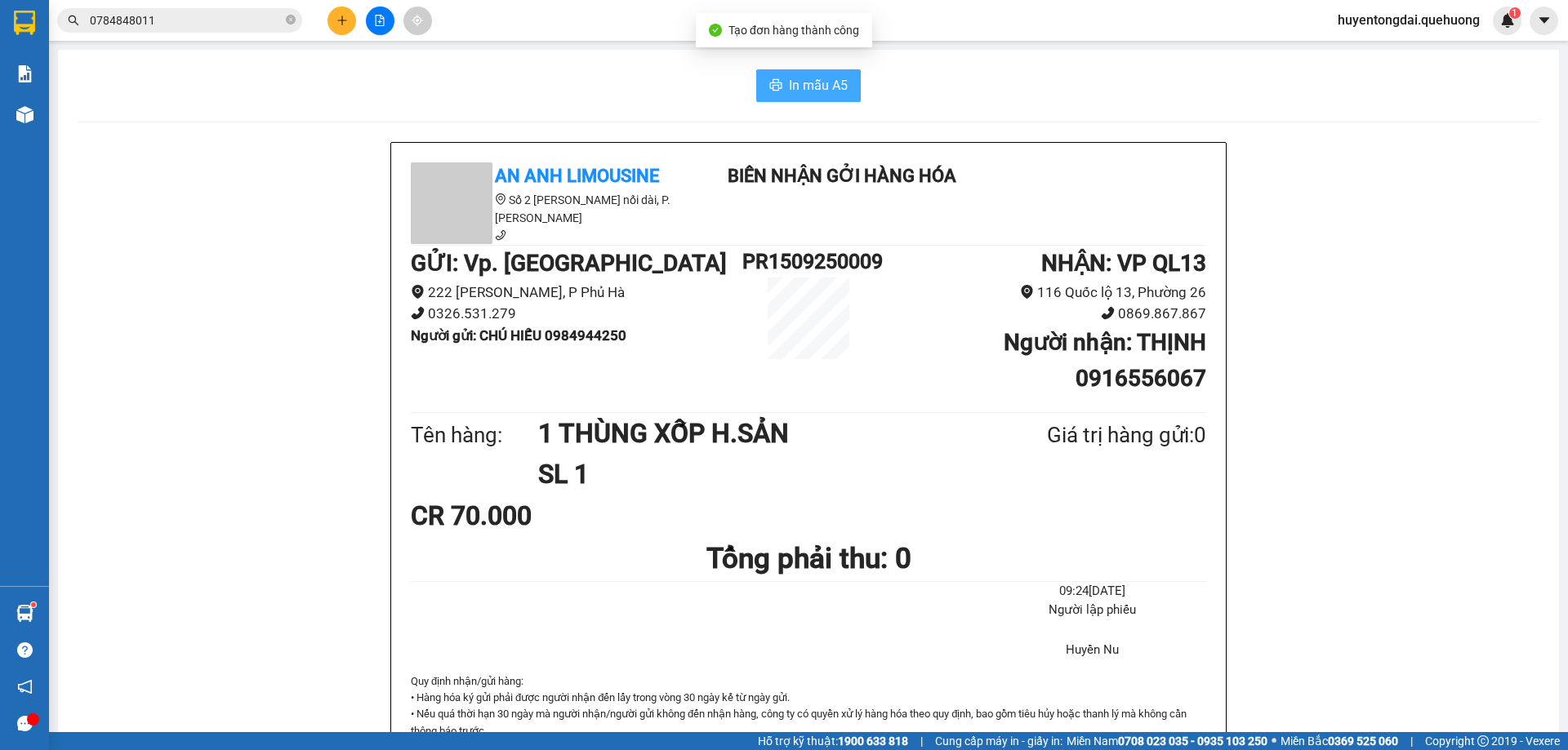
click at [810, 87] on span "In mẫu A5" at bounding box center [818, 86] width 59 height 21
click at [810, 94] on span "In mẫu A5" at bounding box center [818, 86] width 59 height 21
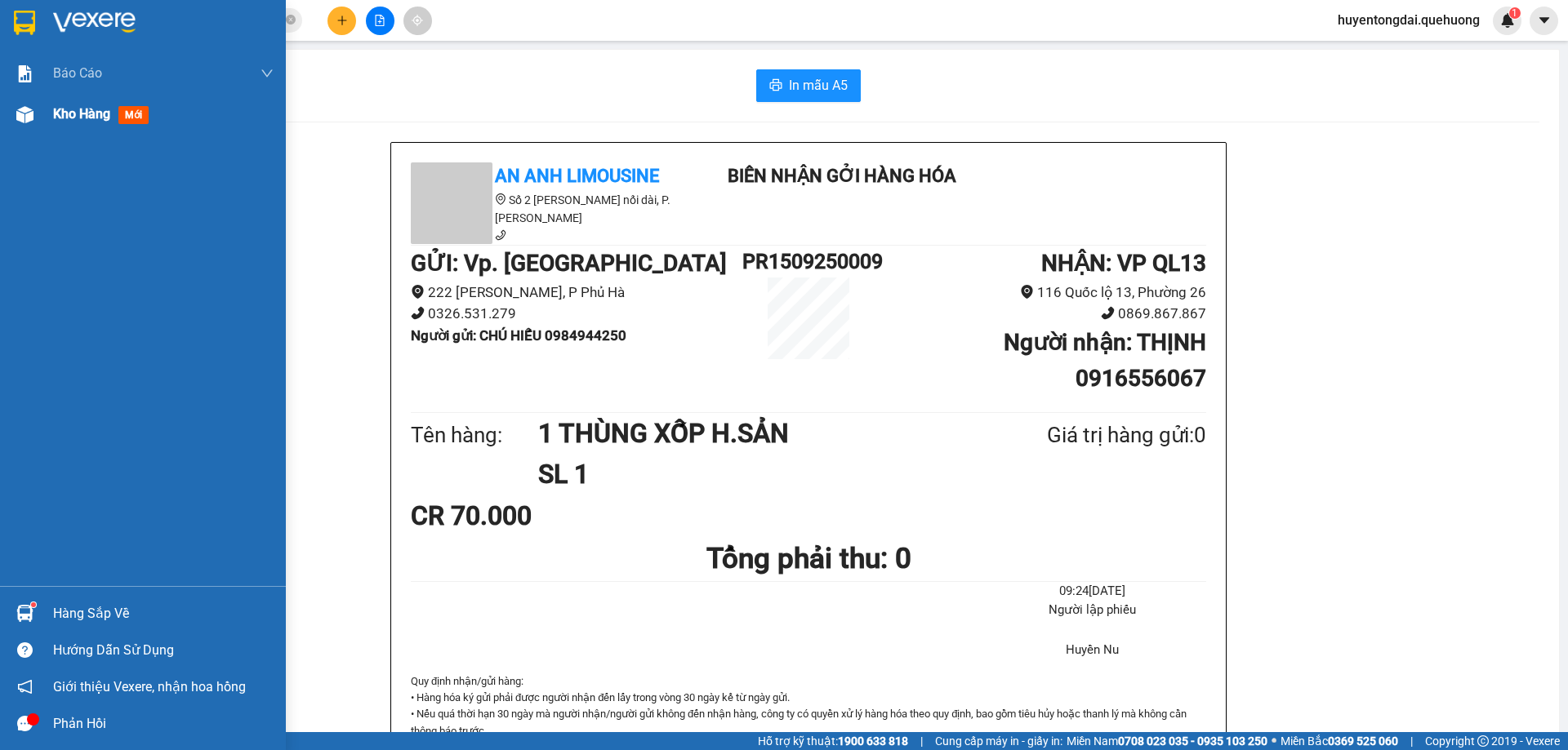
click at [35, 112] on div at bounding box center [24, 115] width 29 height 29
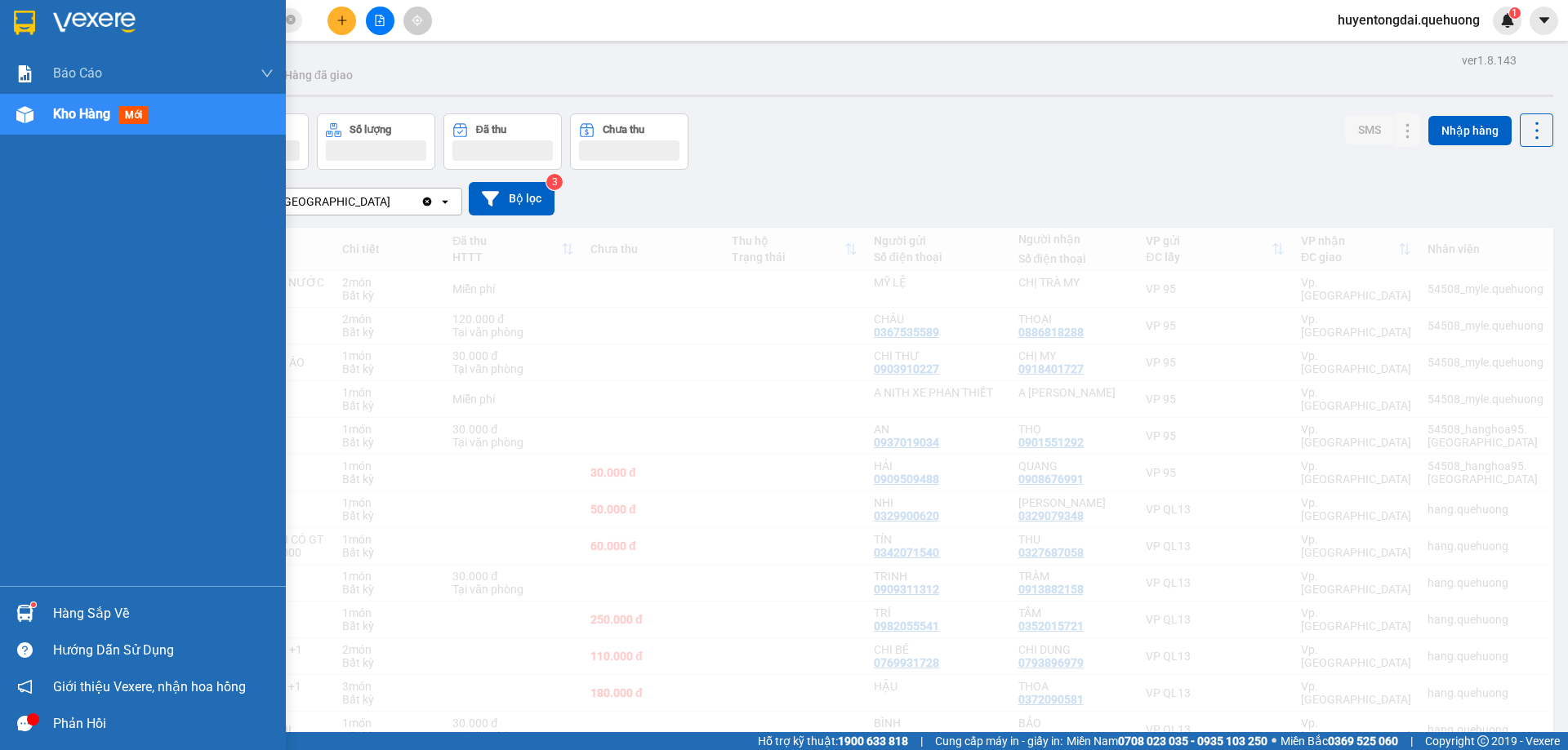
click at [95, 117] on span "Kho hàng" at bounding box center [81, 114] width 57 height 16
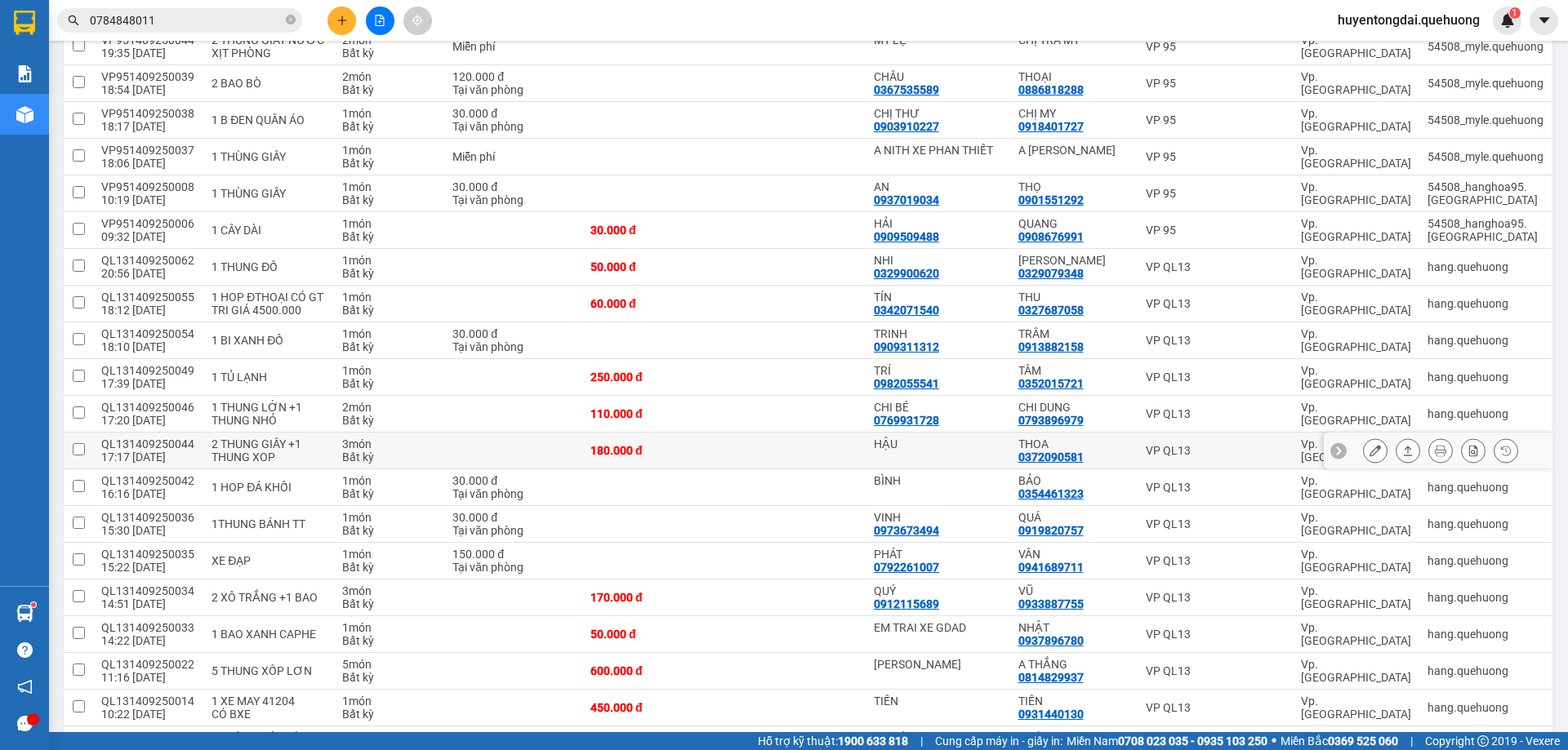
scroll to position [409, 0]
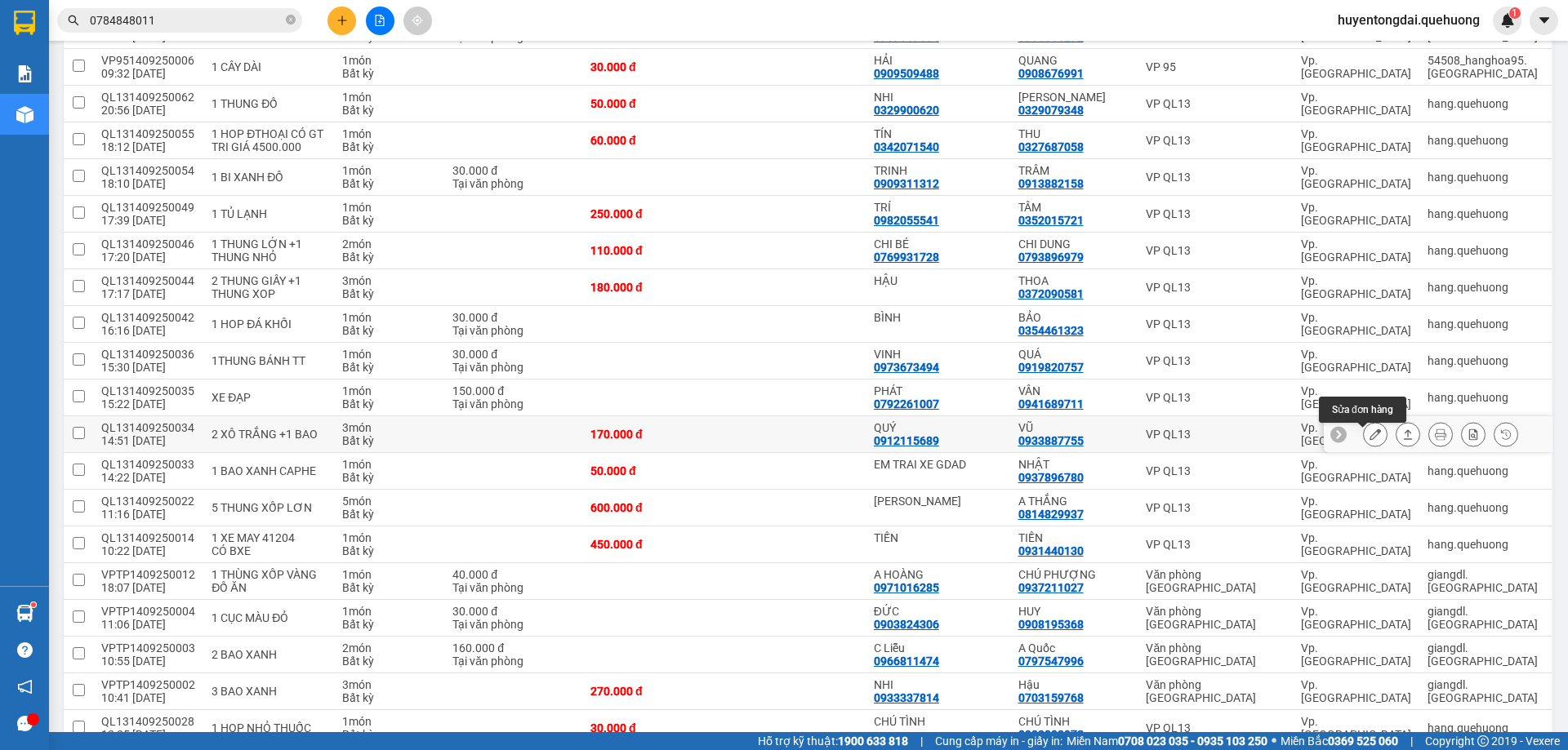
click at [1369, 440] on icon at bounding box center [1375, 434] width 11 height 11
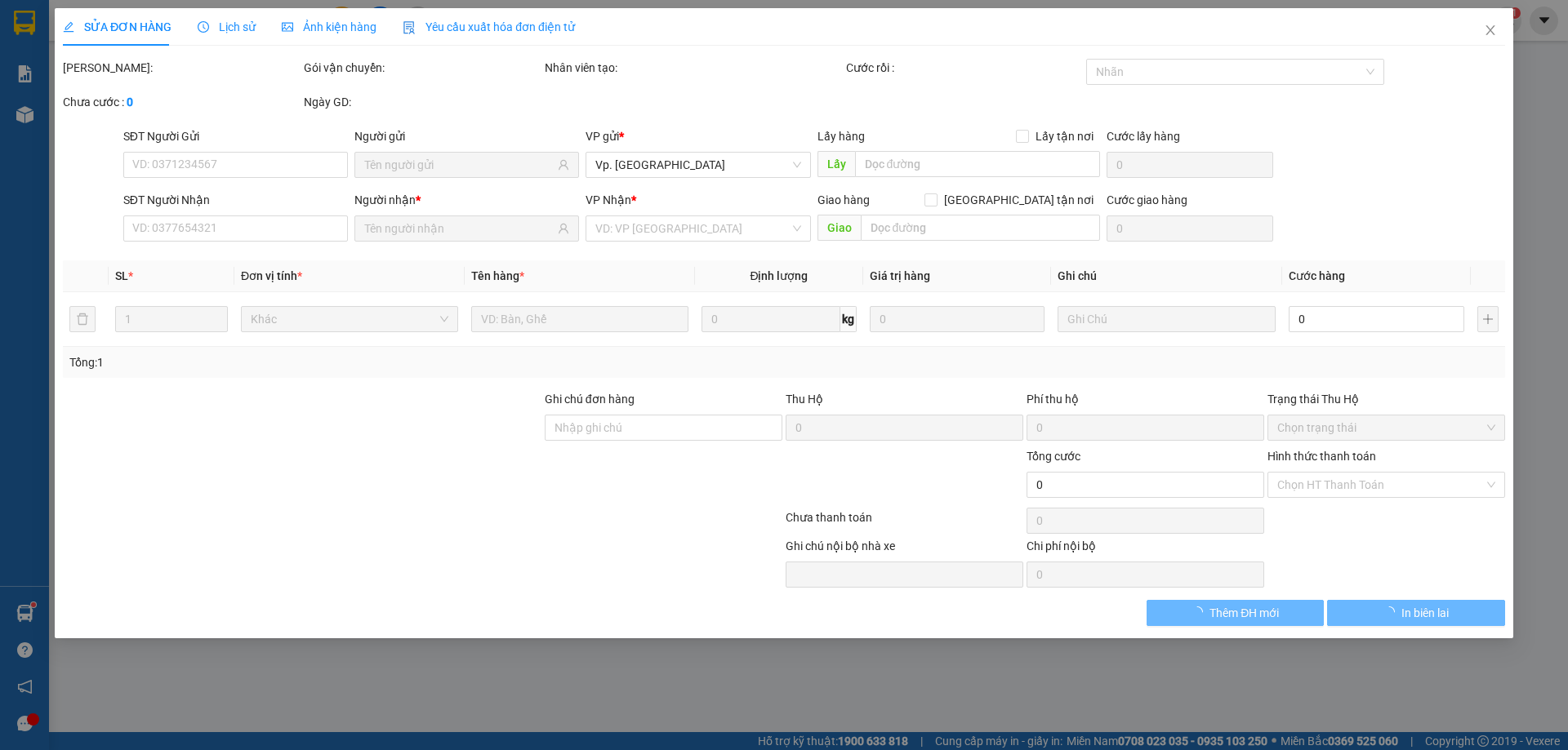
type input "0912115689"
type input "QUÝ"
type input "0933887755"
type input "VŨ"
type input "170.000"
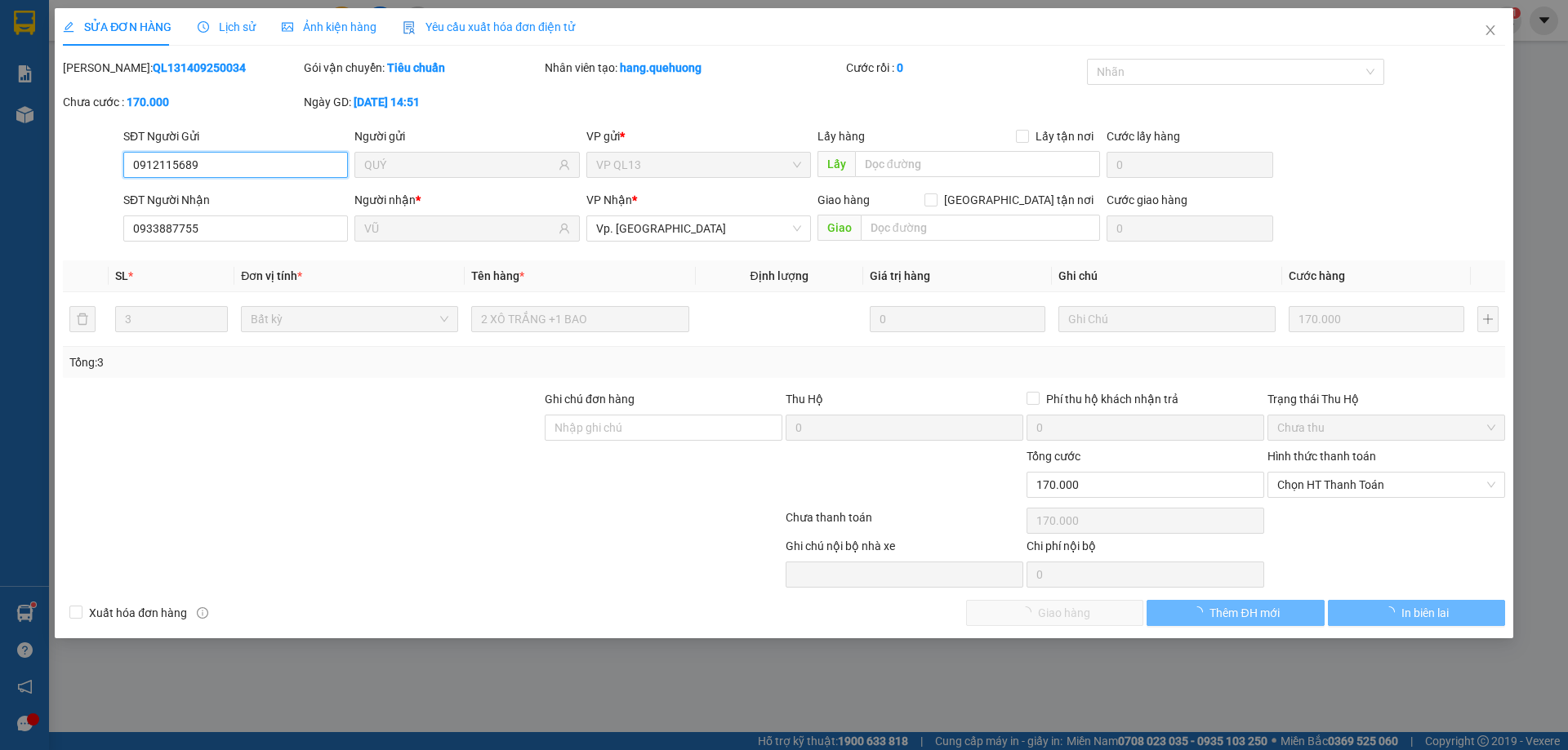
click at [1369, 487] on span "Chọn HT Thanh Toán" at bounding box center [1387, 485] width 218 height 24
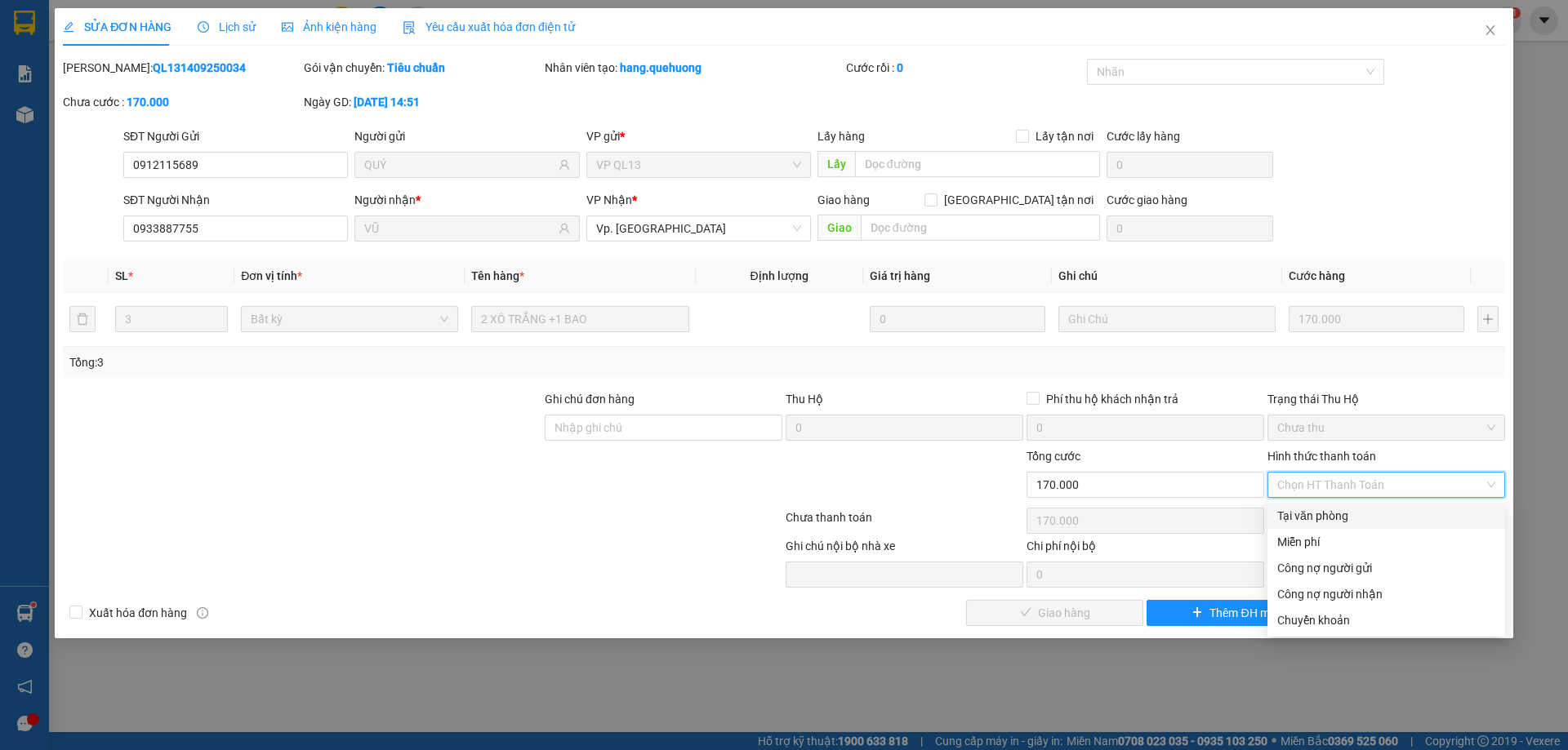
click at [1328, 520] on div "Tại văn phòng" at bounding box center [1387, 515] width 218 height 18
type input "0"
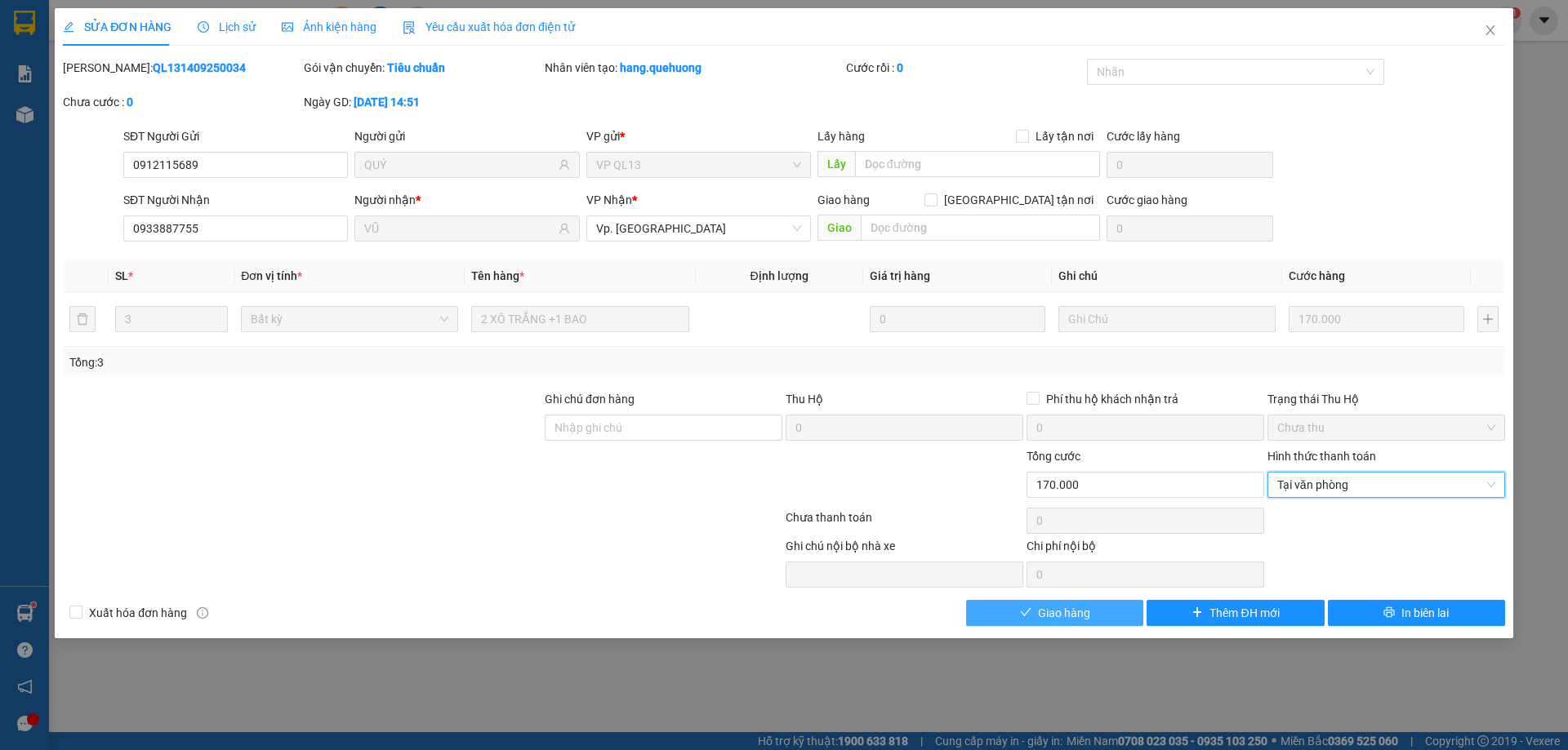
click at [1103, 609] on button "Giao hàng" at bounding box center [1055, 613] width 177 height 26
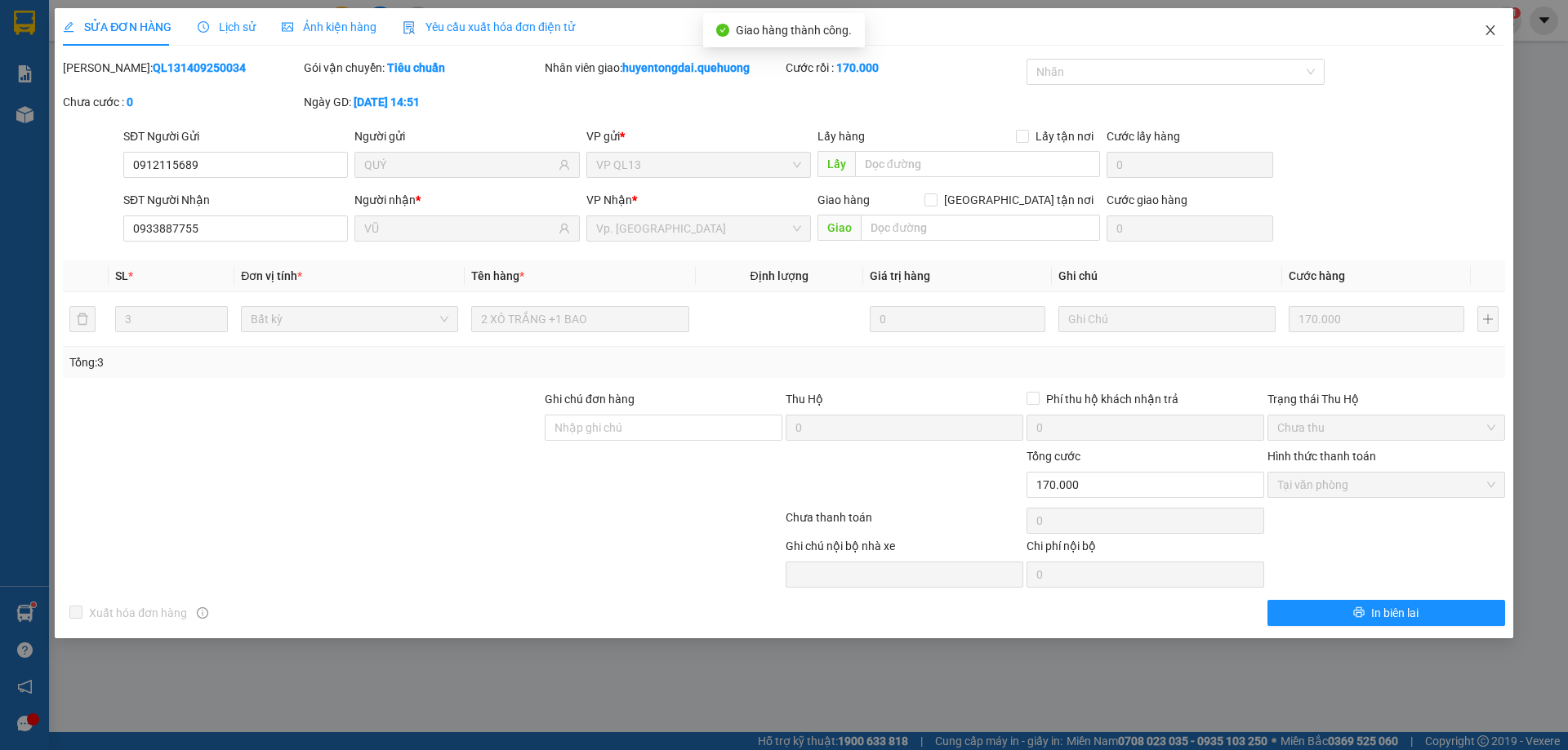
click at [1491, 35] on icon "close" at bounding box center [1491, 30] width 13 height 13
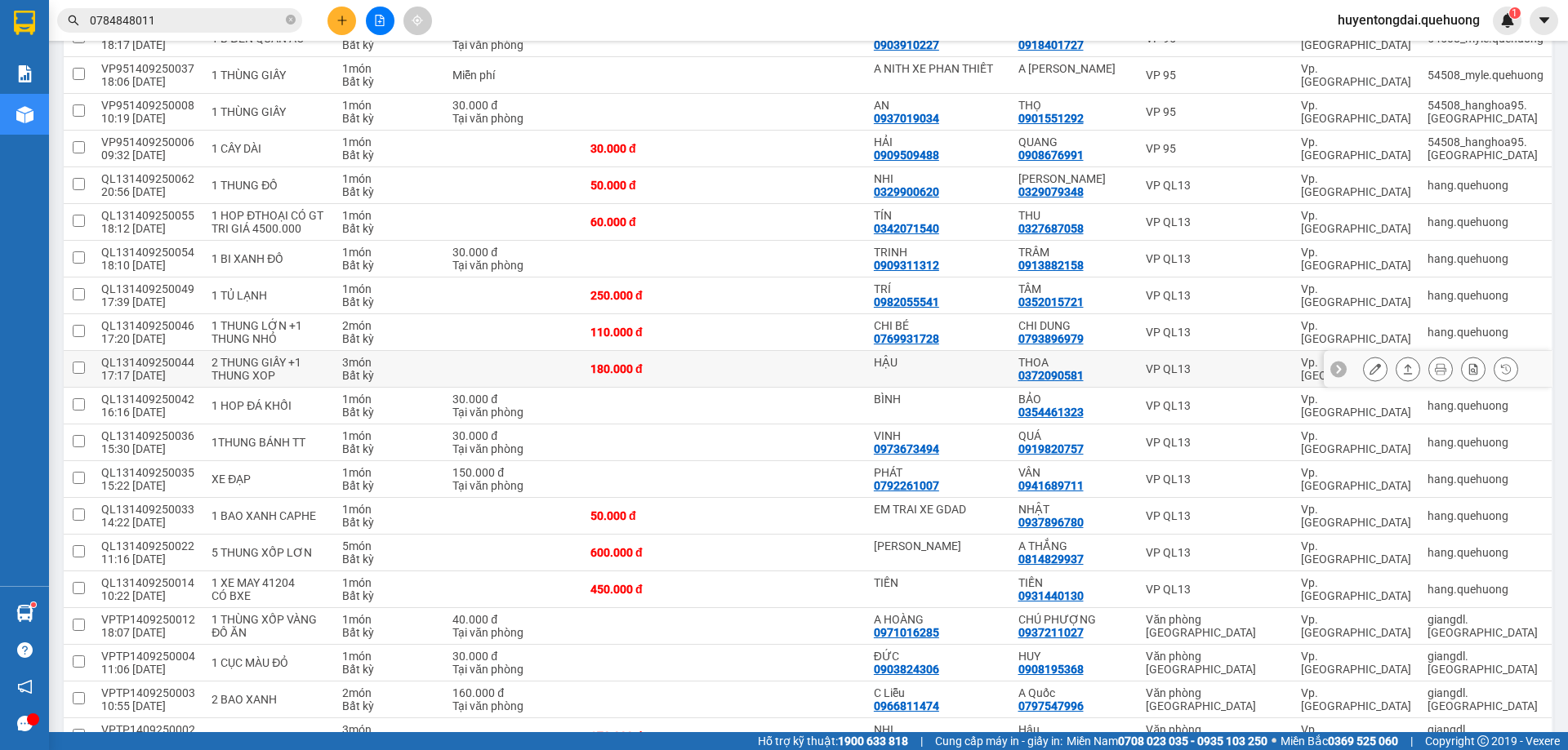
scroll to position [409, 0]
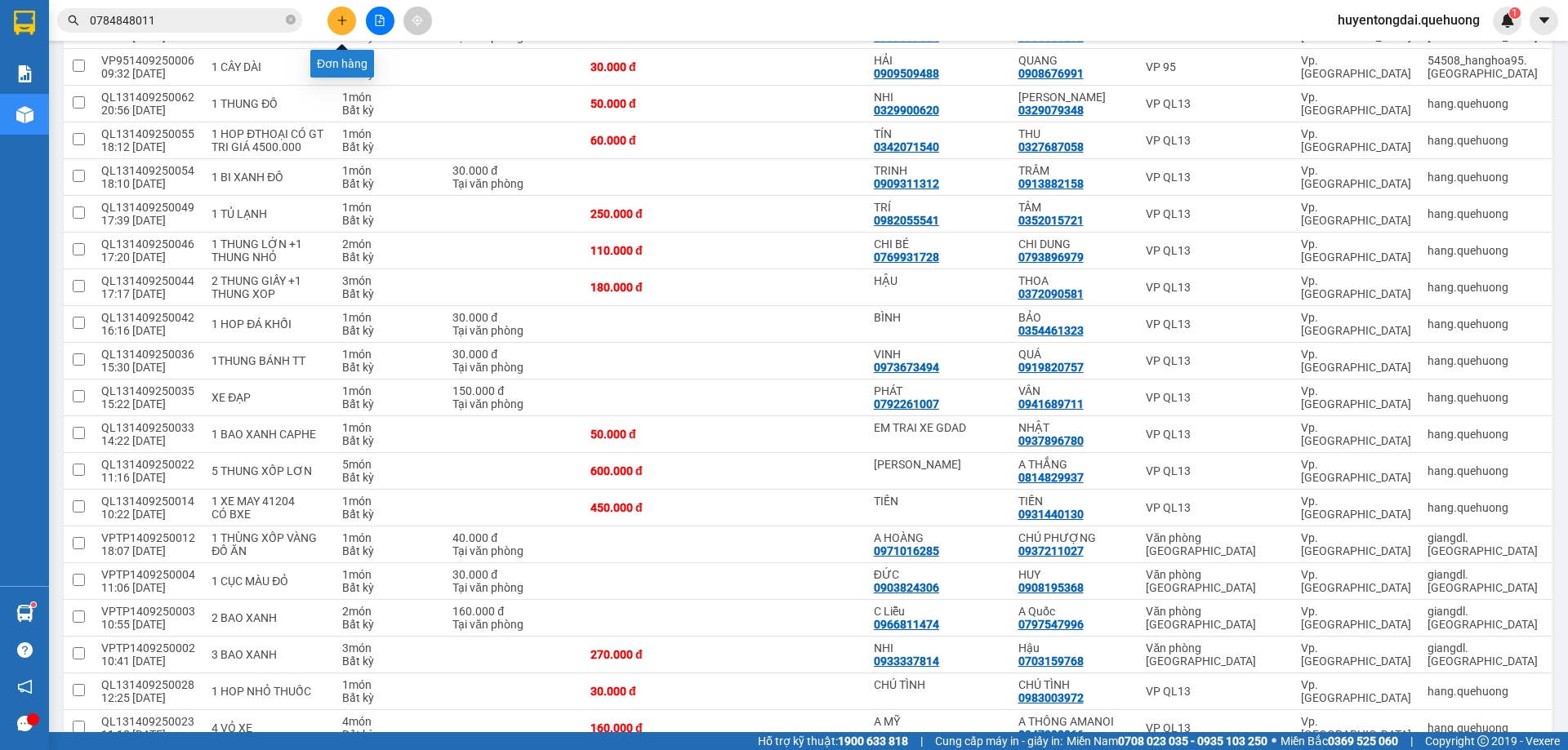
click at [349, 20] on button at bounding box center [342, 21] width 29 height 29
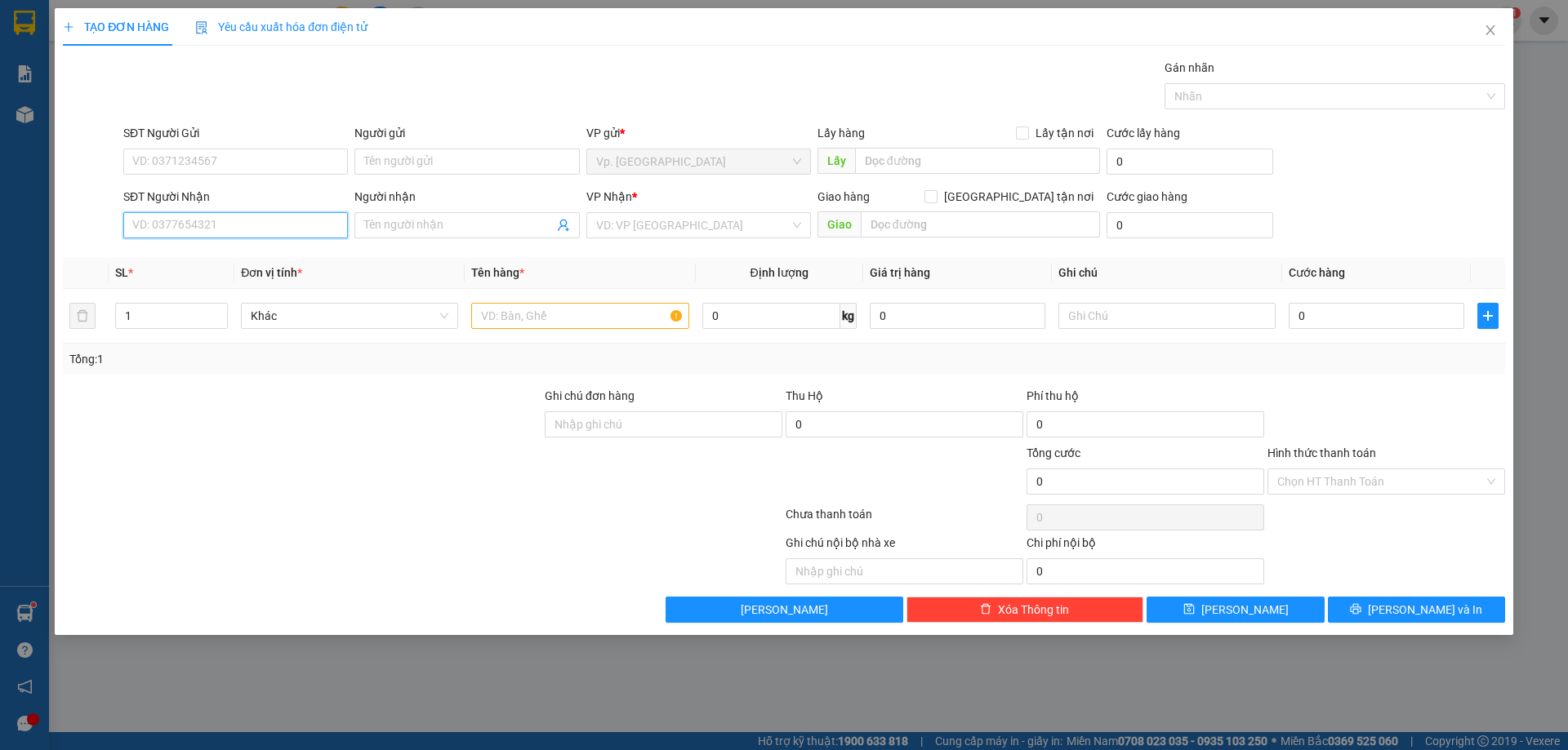
click at [253, 219] on input "SĐT Người Nhận" at bounding box center [235, 226] width 225 height 26
click at [231, 258] on div "0903305721 - NHIỄU" at bounding box center [236, 256] width 205 height 18
type input "0903305721"
type input "NHIỄU"
type input "80.000"
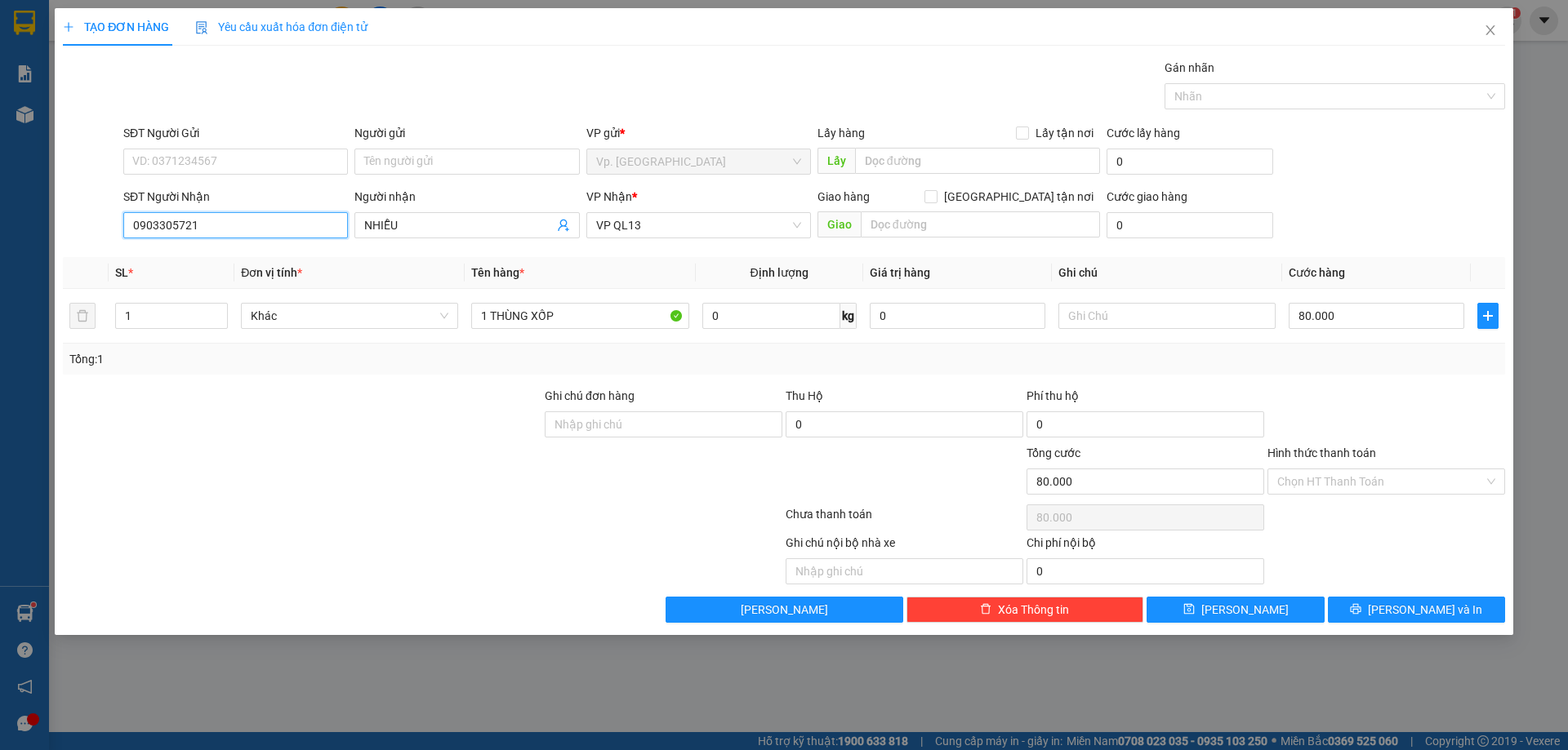
type input "80.000"
type input "0903305721"
click at [264, 163] on input "SĐT Người Gửi" at bounding box center [235, 161] width 225 height 26
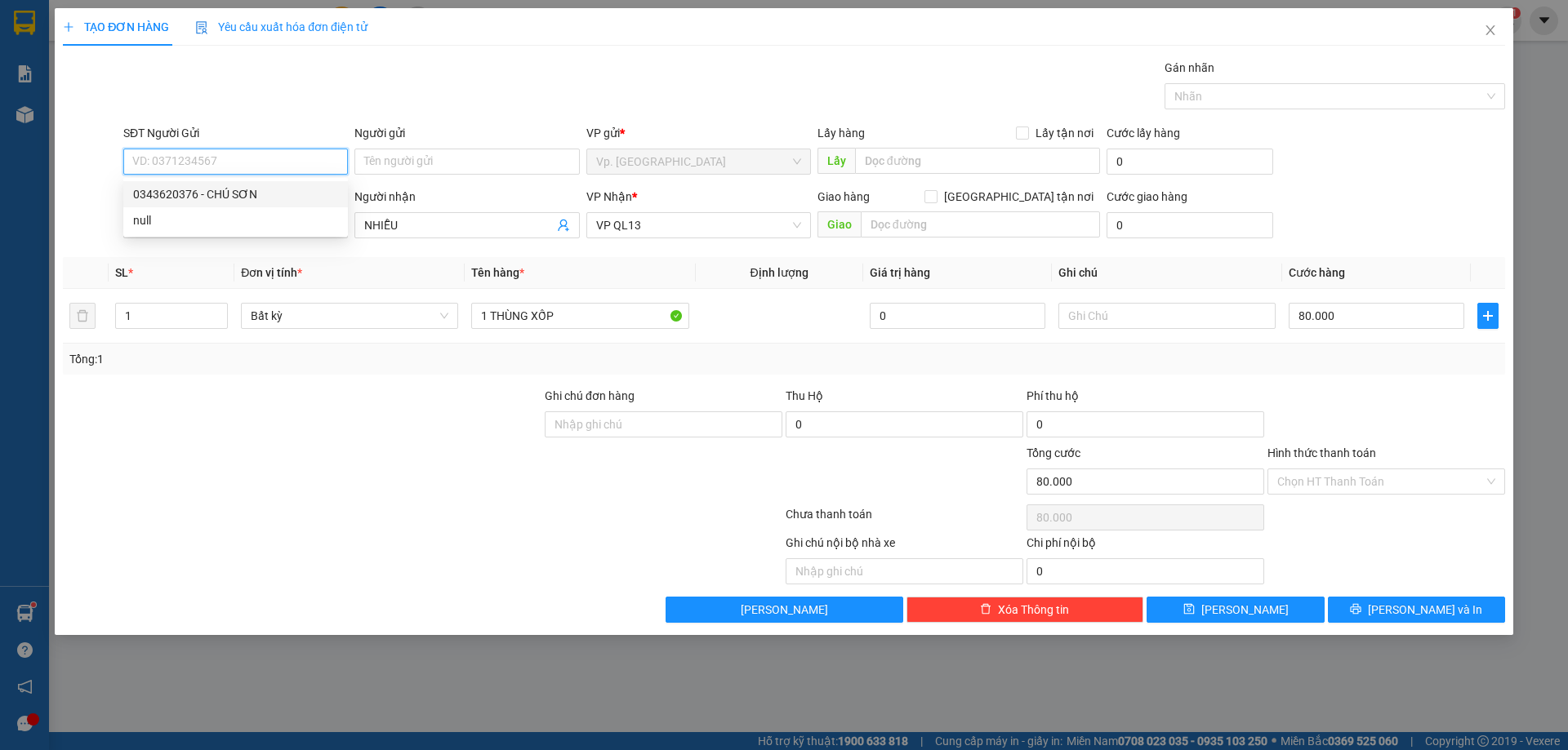
click at [250, 189] on div "0343620376 - CHÚ SƠN" at bounding box center [236, 194] width 205 height 18
type input "0343620376"
type input "CHÚ SƠN"
click at [1357, 477] on input "Hình thức thanh toán" at bounding box center [1380, 481] width 206 height 24
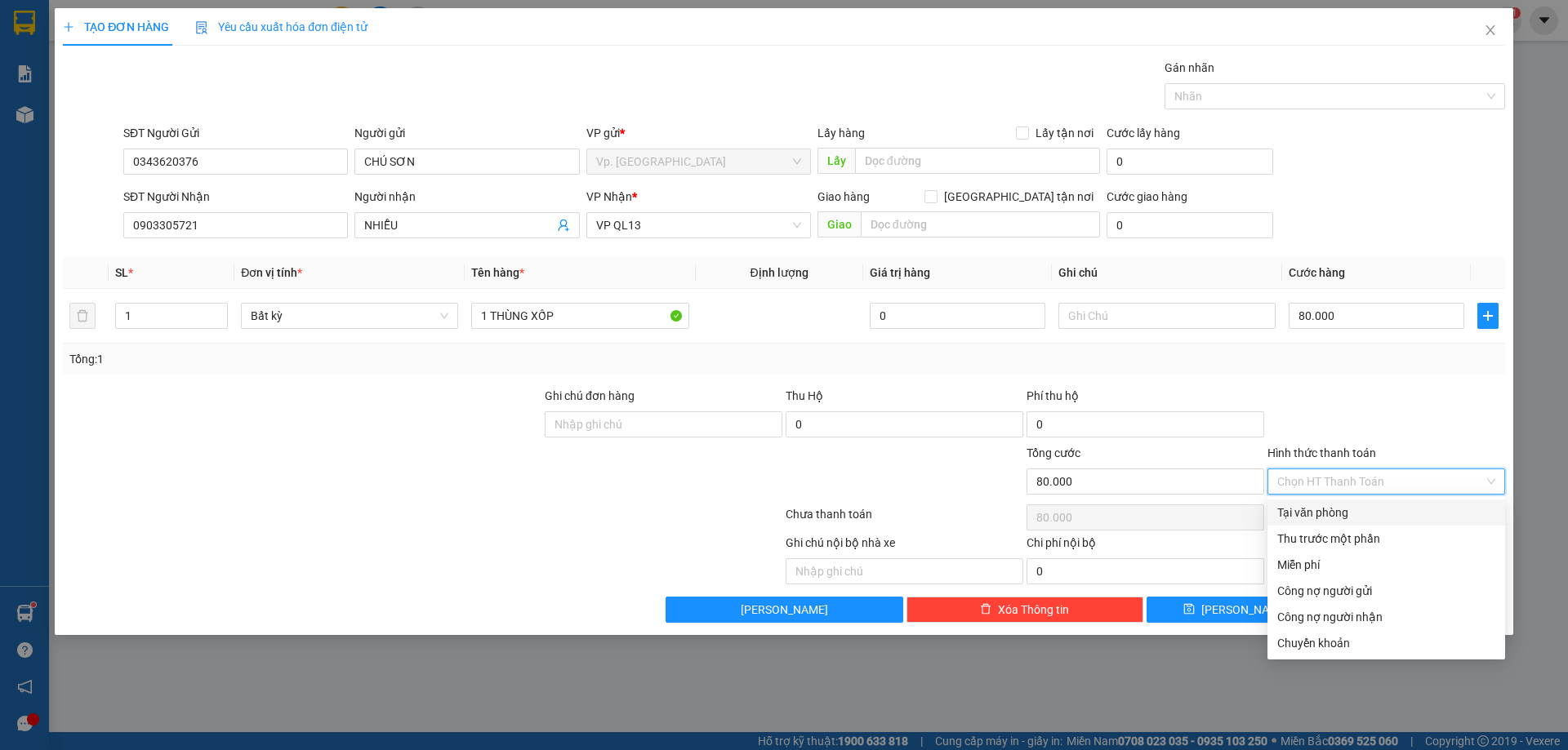
click at [1337, 512] on div "Tại văn phòng" at bounding box center [1387, 512] width 218 height 18
type input "0"
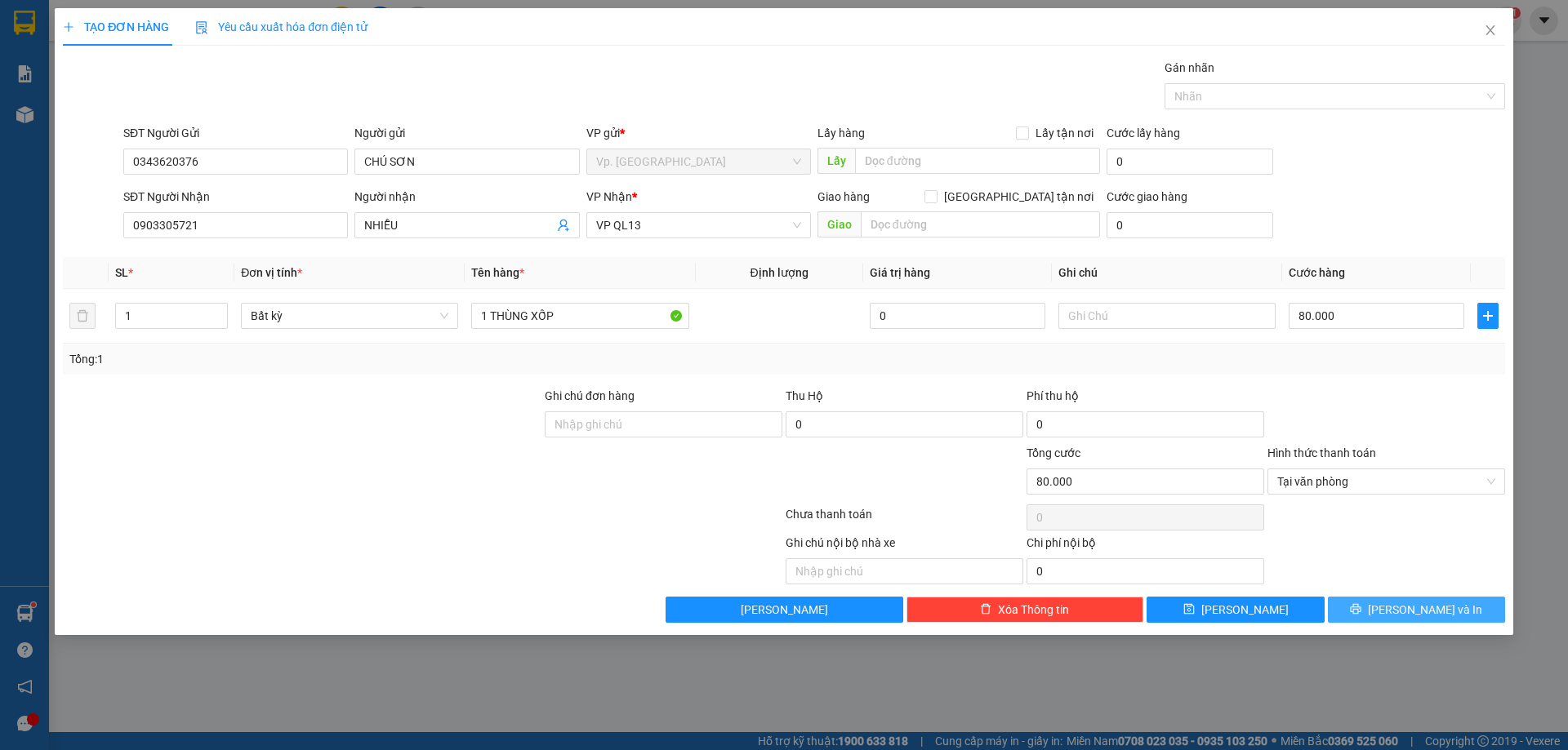
click at [1379, 605] on button "Lưu và In" at bounding box center [1417, 610] width 177 height 26
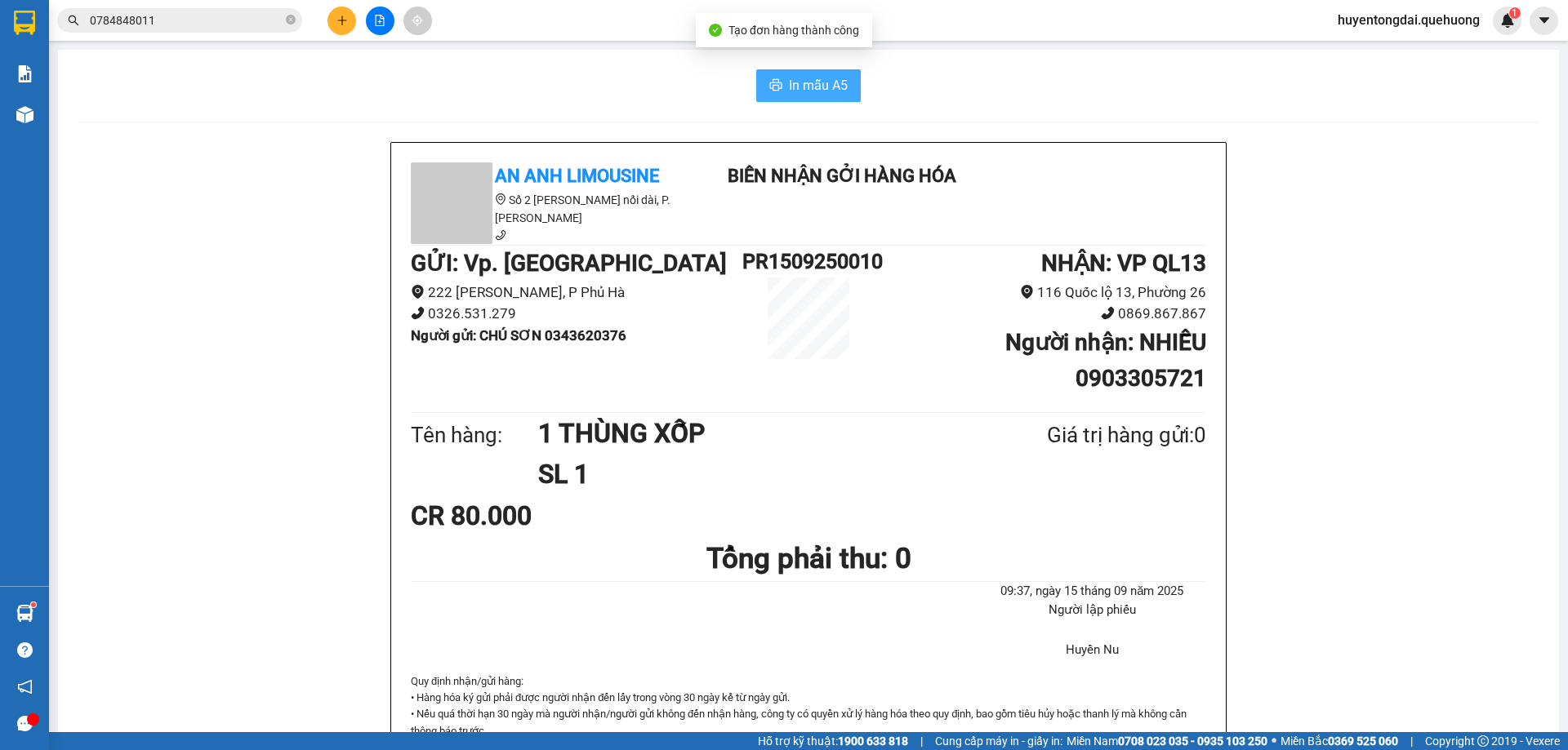
click at [818, 86] on span "In mẫu A5" at bounding box center [818, 86] width 59 height 21
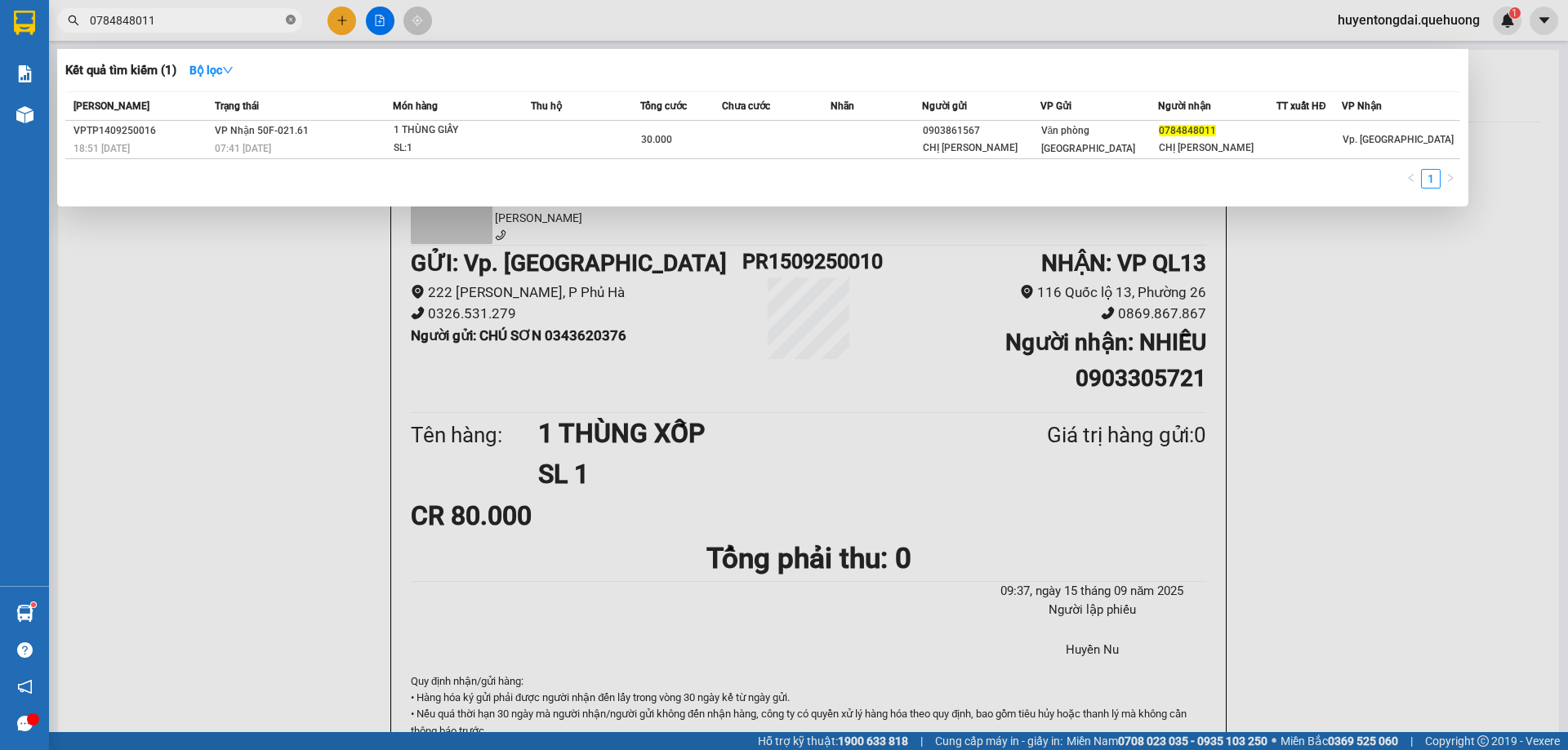
click at [293, 20] on icon "close-circle" at bounding box center [290, 20] width 10 height 10
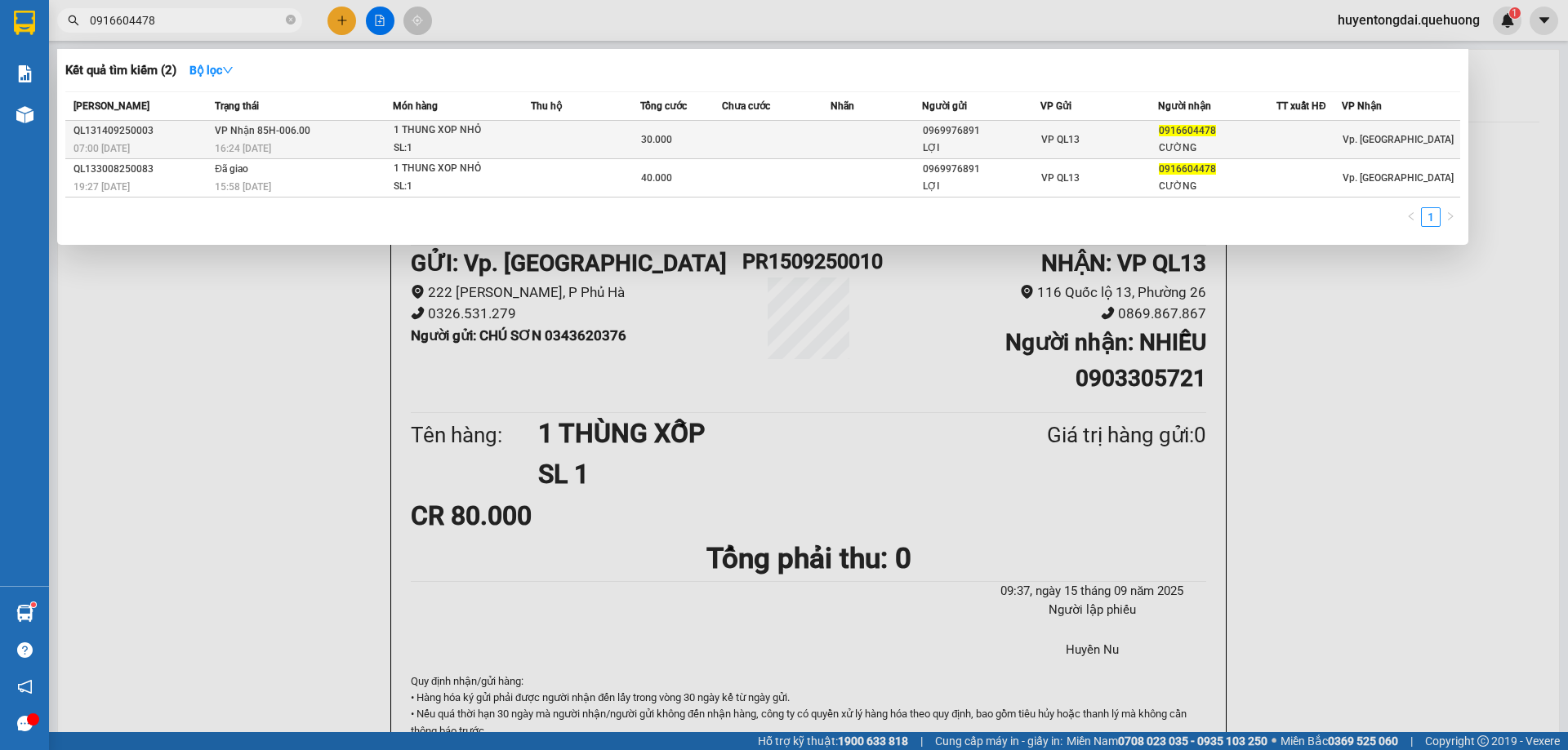
type input "0916604478"
click at [848, 157] on td at bounding box center [875, 140] width 91 height 38
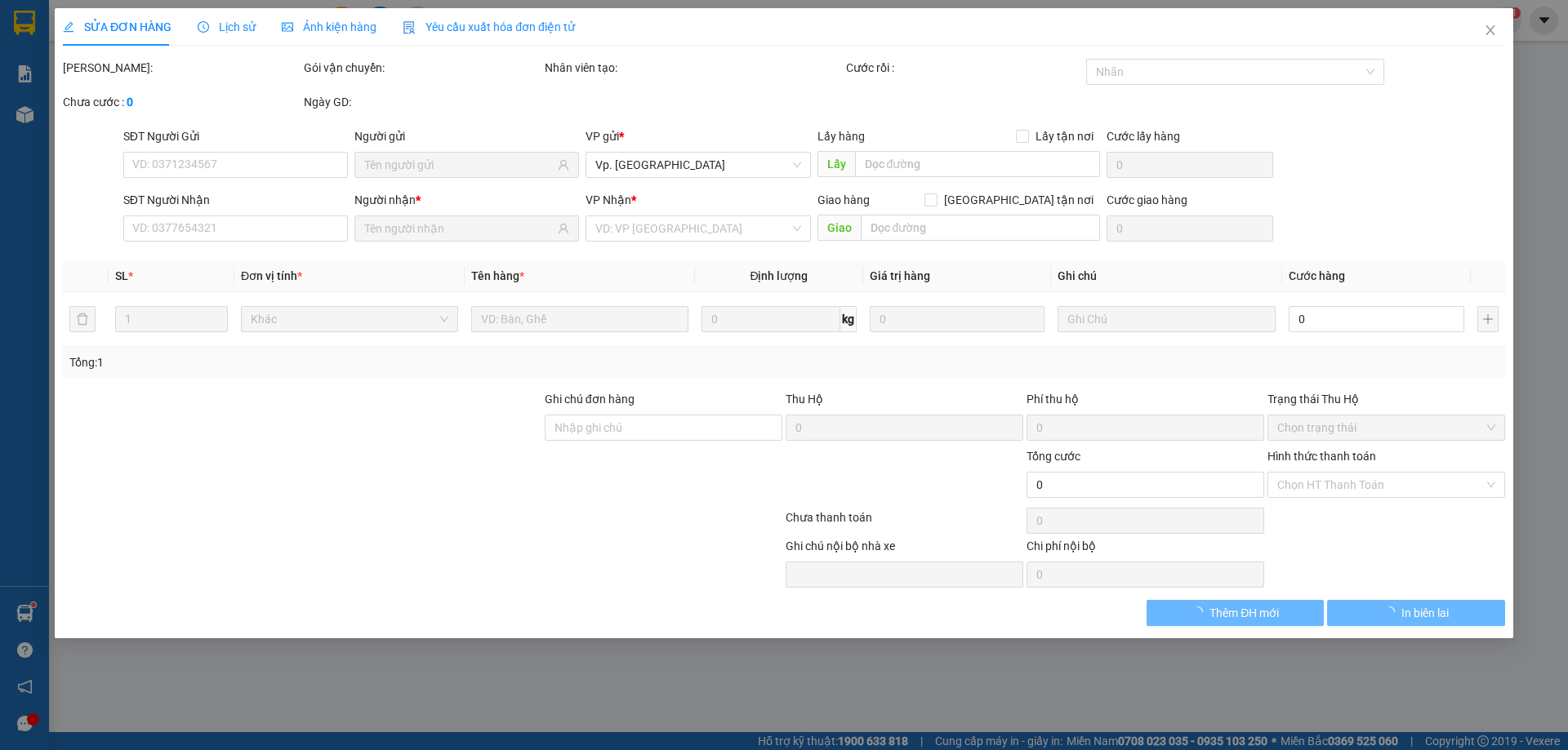
type input "0969976891"
type input "LỢI"
type input "0916604478"
type input "CƯỜNG"
type input "30.000"
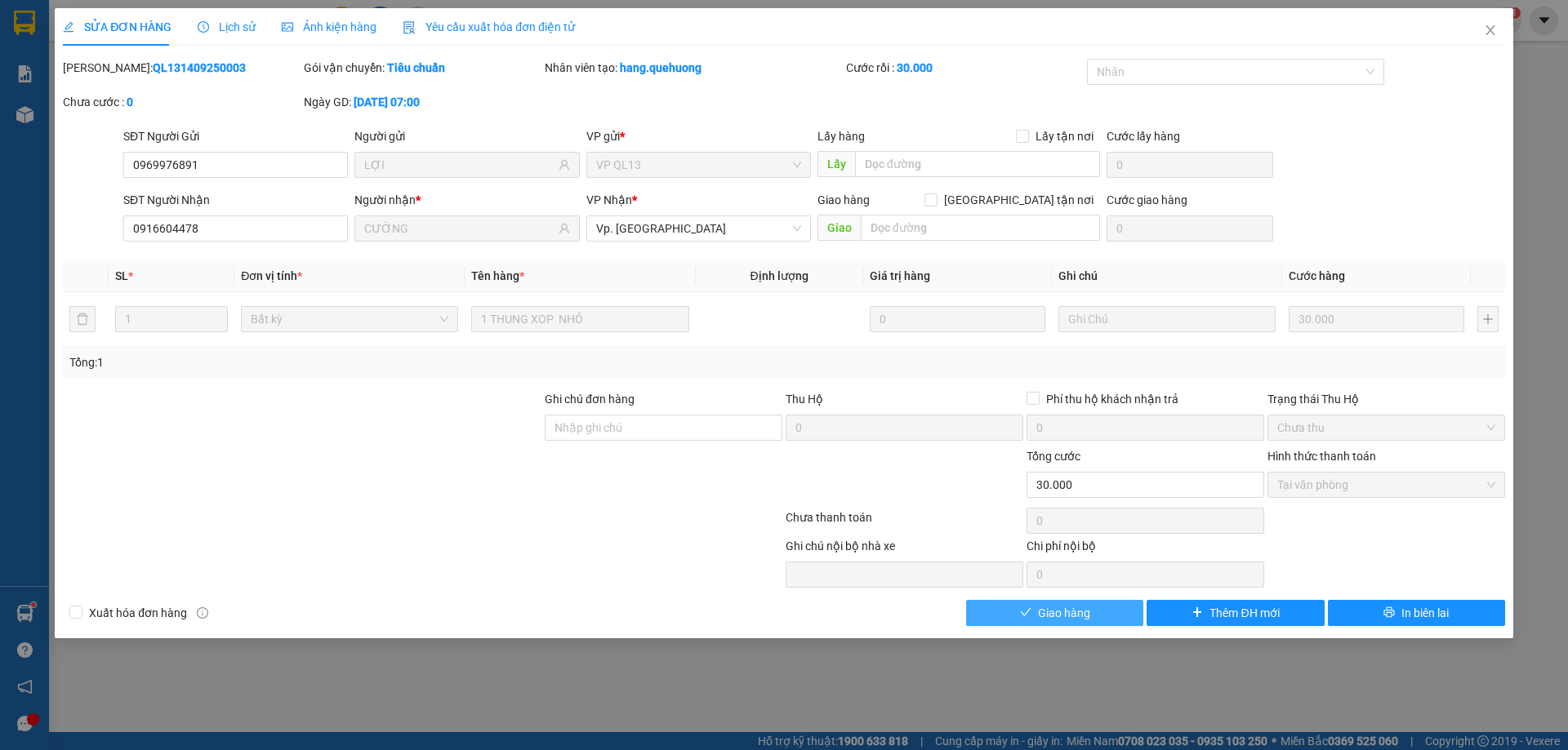
click at [1099, 612] on button "Giao hàng" at bounding box center [1055, 613] width 177 height 26
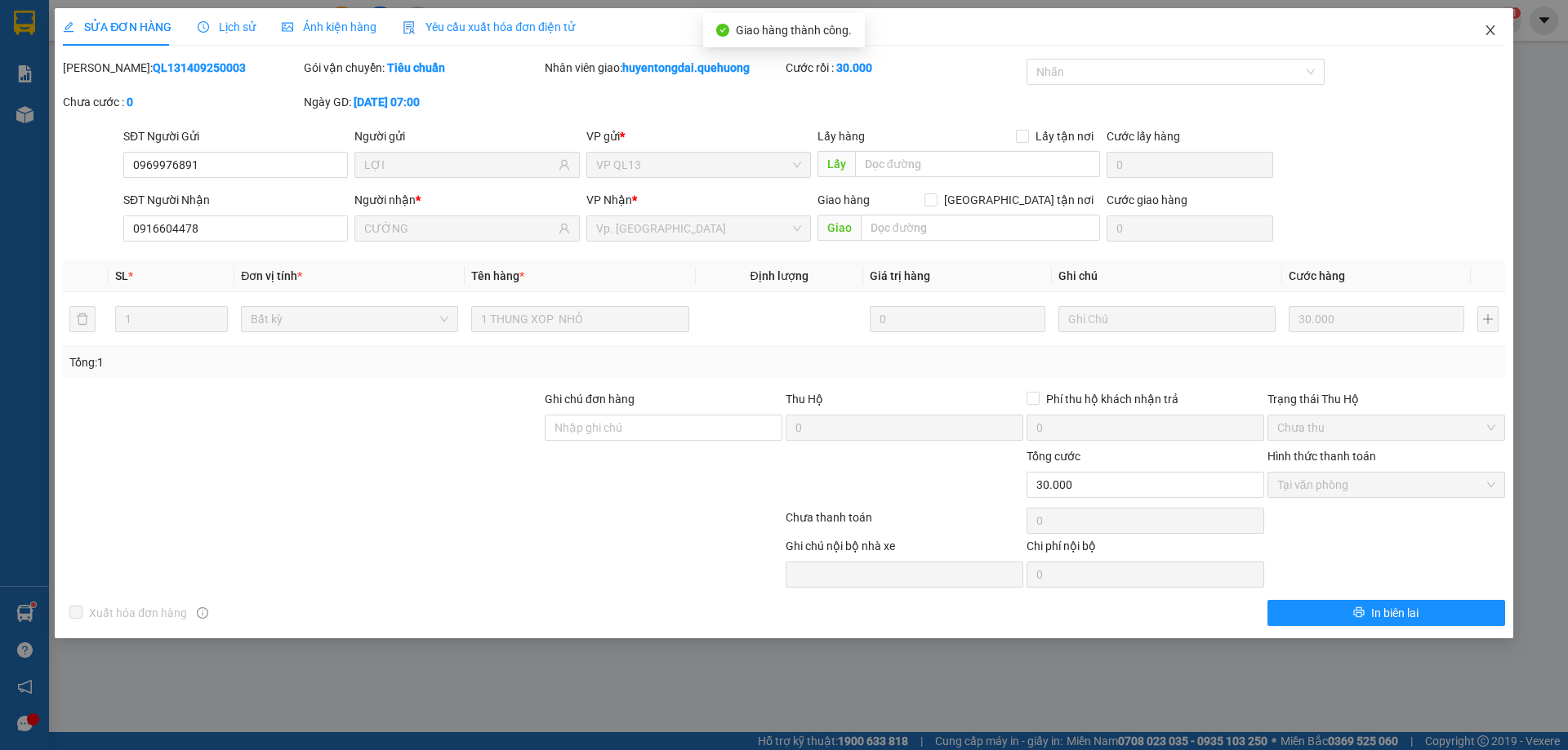
click at [1493, 26] on icon "close" at bounding box center [1491, 30] width 13 height 13
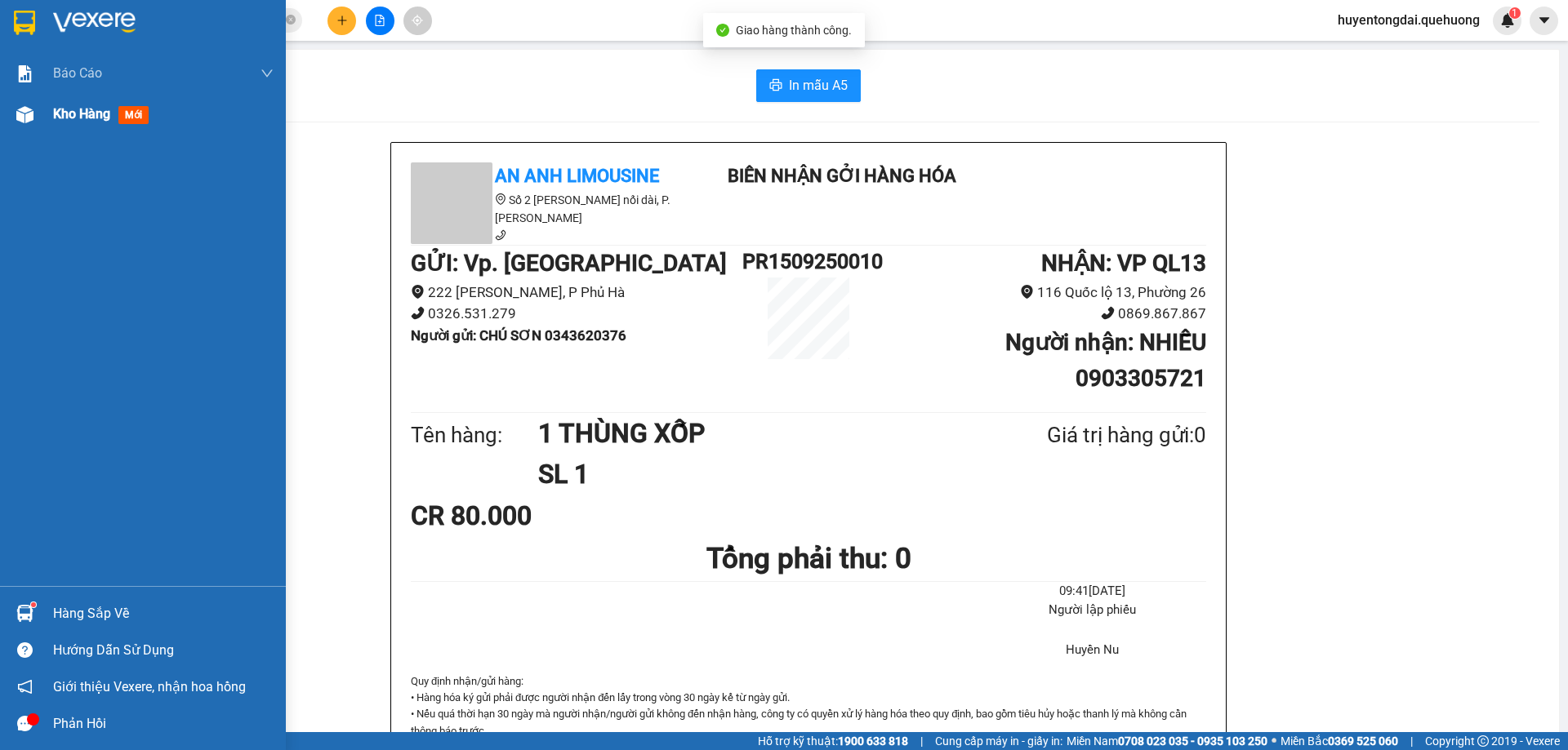
click at [43, 116] on div "Kho hàng mới" at bounding box center [143, 115] width 286 height 41
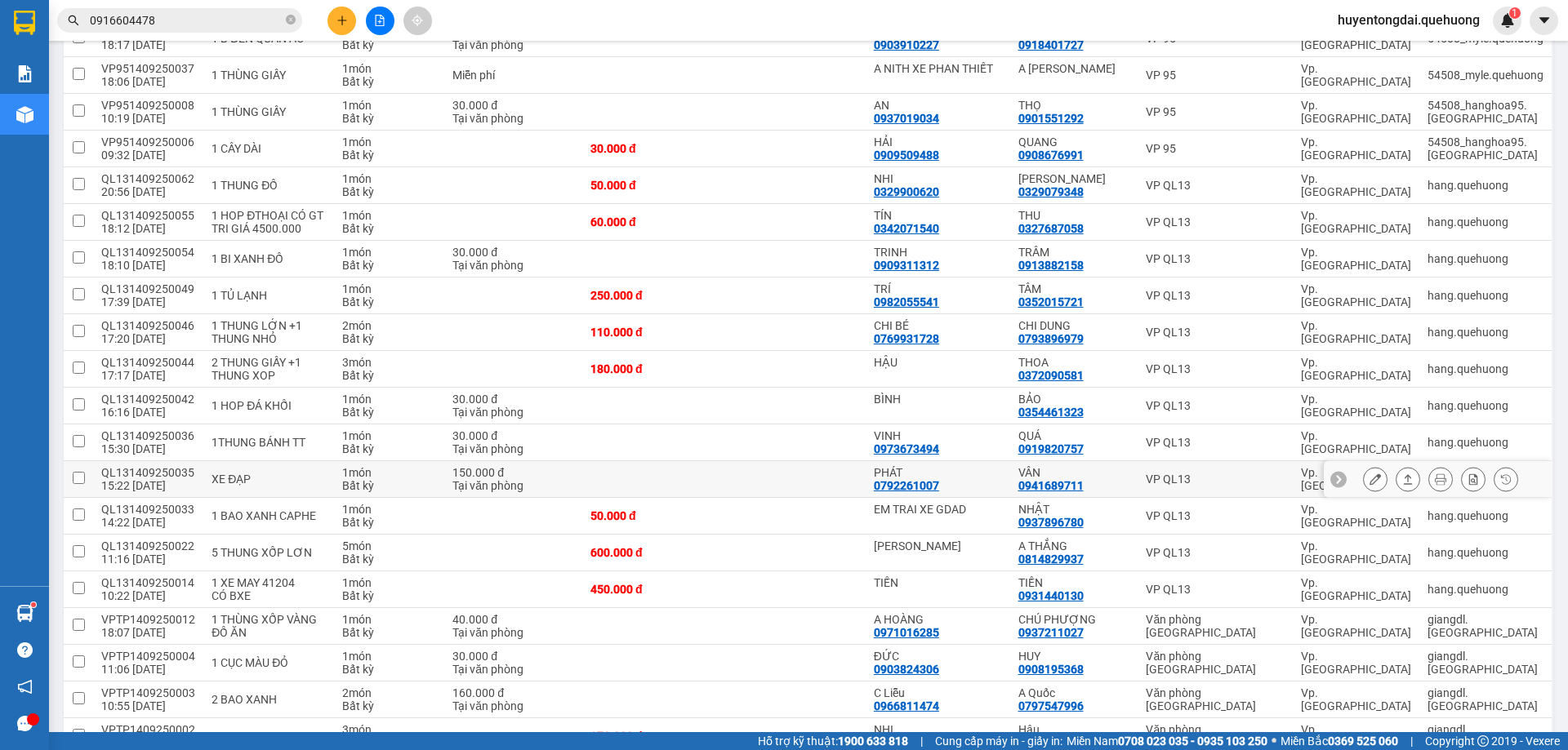
scroll to position [490, 0]
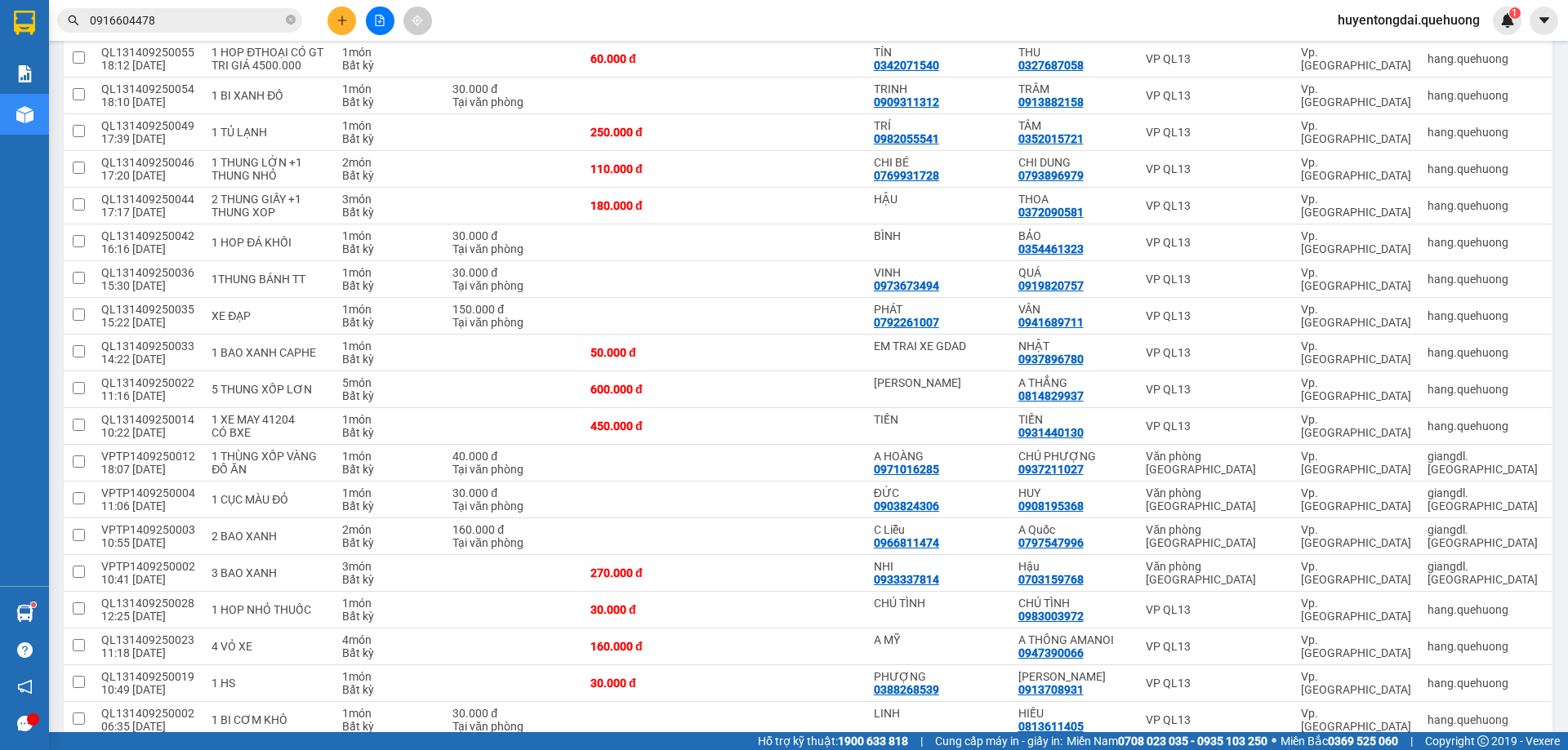
click at [342, 30] on button at bounding box center [342, 21] width 29 height 29
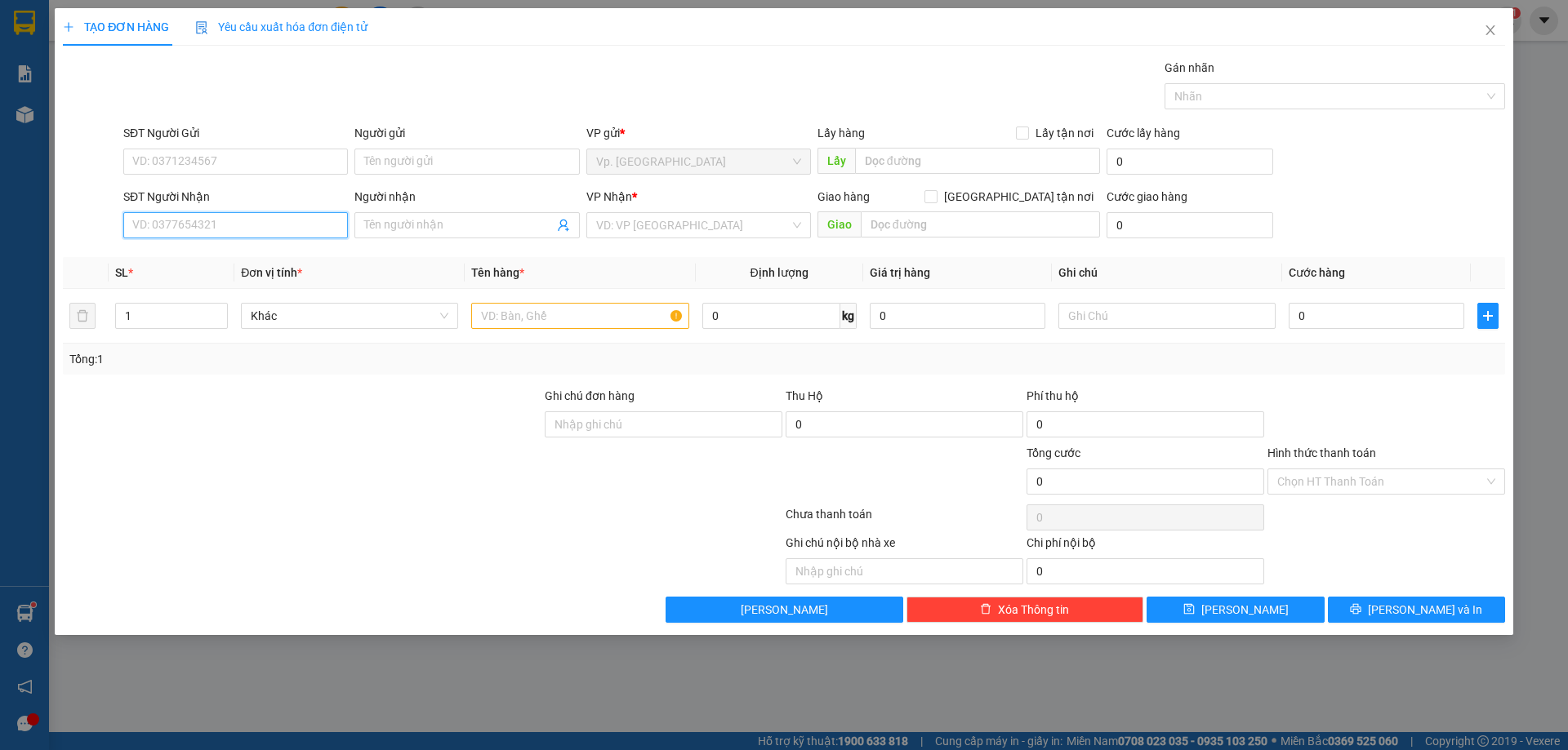
click at [252, 219] on input "SĐT Người Nhận" at bounding box center [235, 226] width 225 height 26
click at [138, 226] on input "10585605310" at bounding box center [235, 226] width 225 height 26
type input "0585605310"
click at [219, 163] on input "SĐT Người Gửi" at bounding box center [235, 161] width 225 height 26
click at [139, 154] on input "00798709969" at bounding box center [235, 161] width 225 height 26
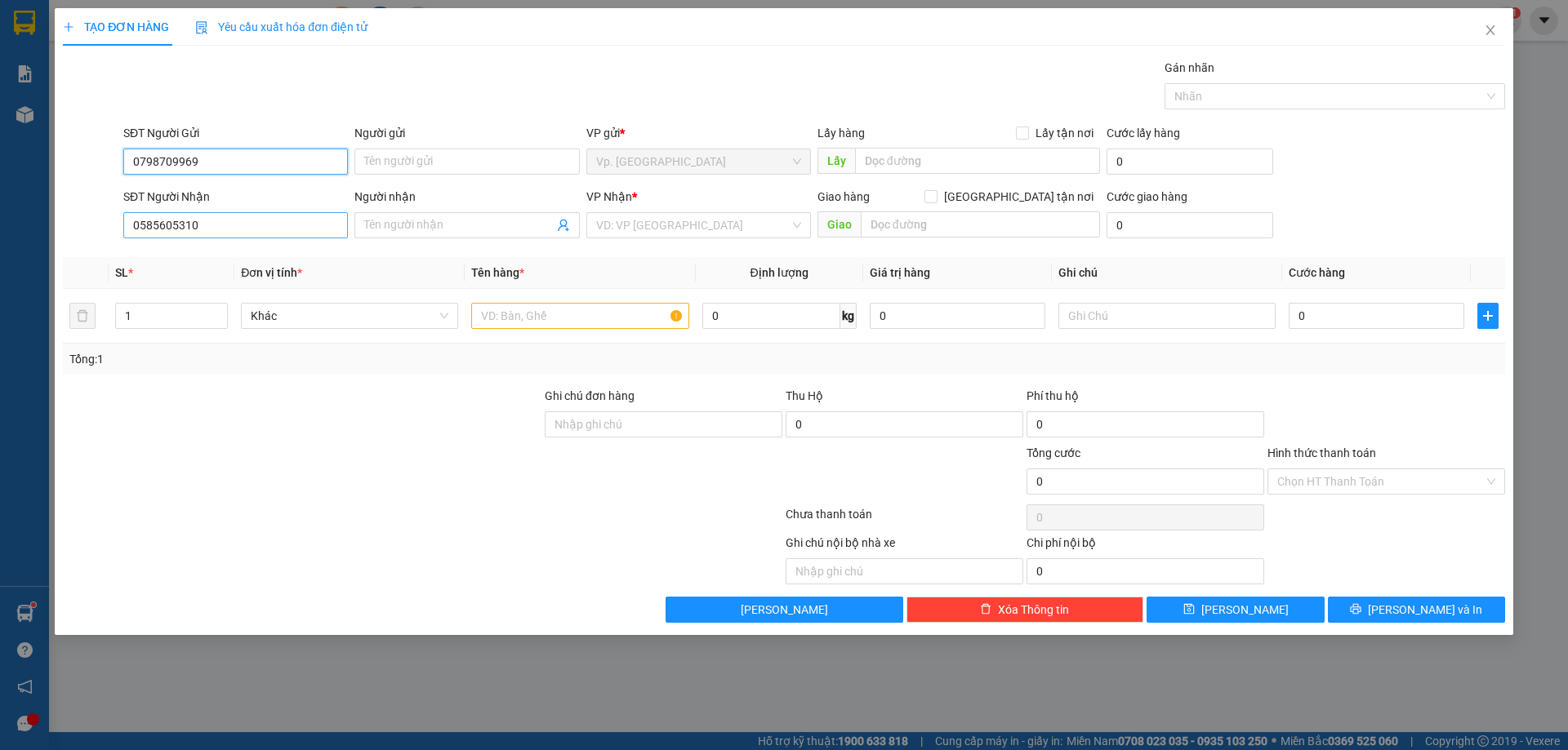
type input "0798709969"
click at [228, 224] on input "0585605310" at bounding box center [235, 226] width 225 height 26
click at [455, 213] on span at bounding box center [467, 226] width 225 height 26
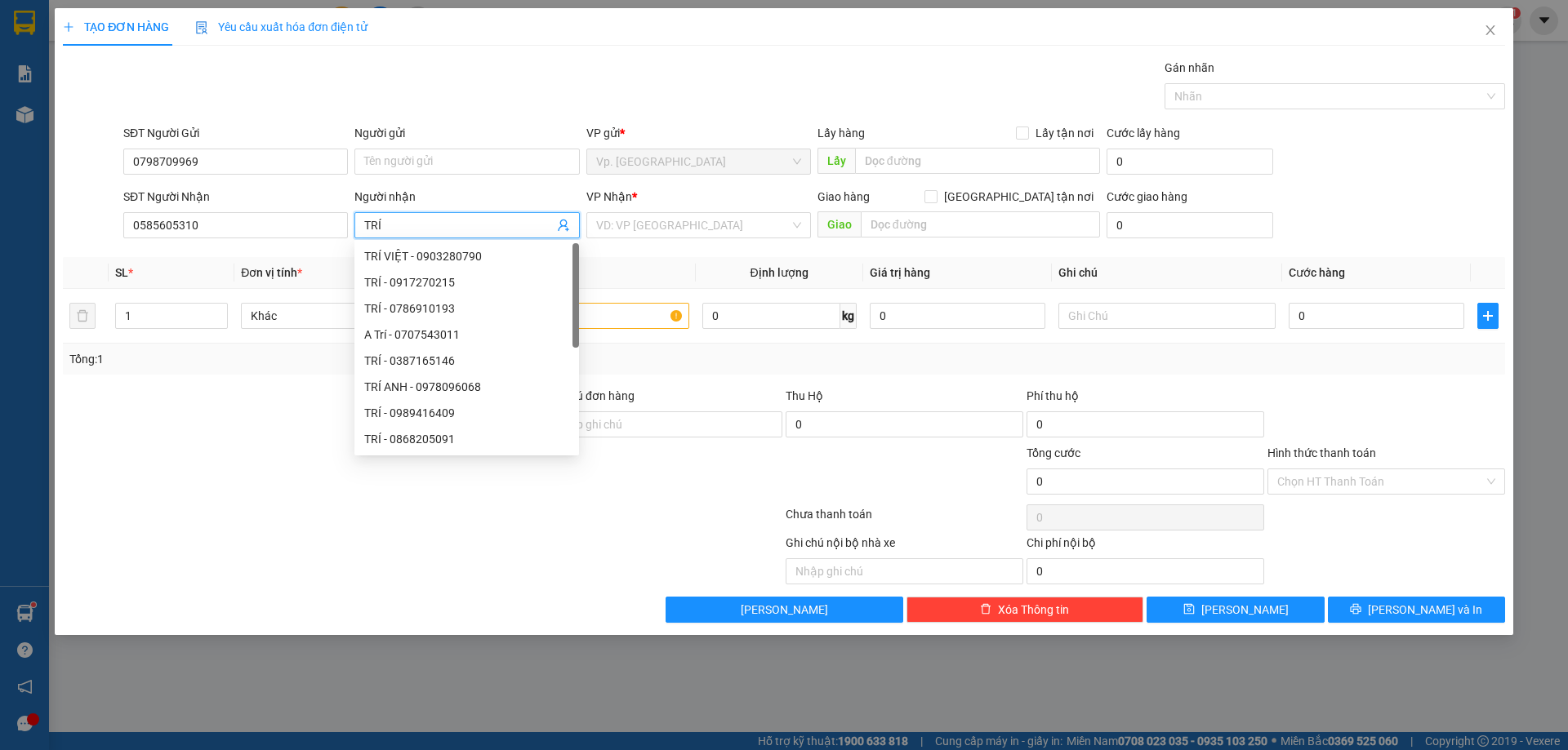
type input "TRÍ"
click at [656, 210] on div "VP Nhận *" at bounding box center [698, 200] width 225 height 24
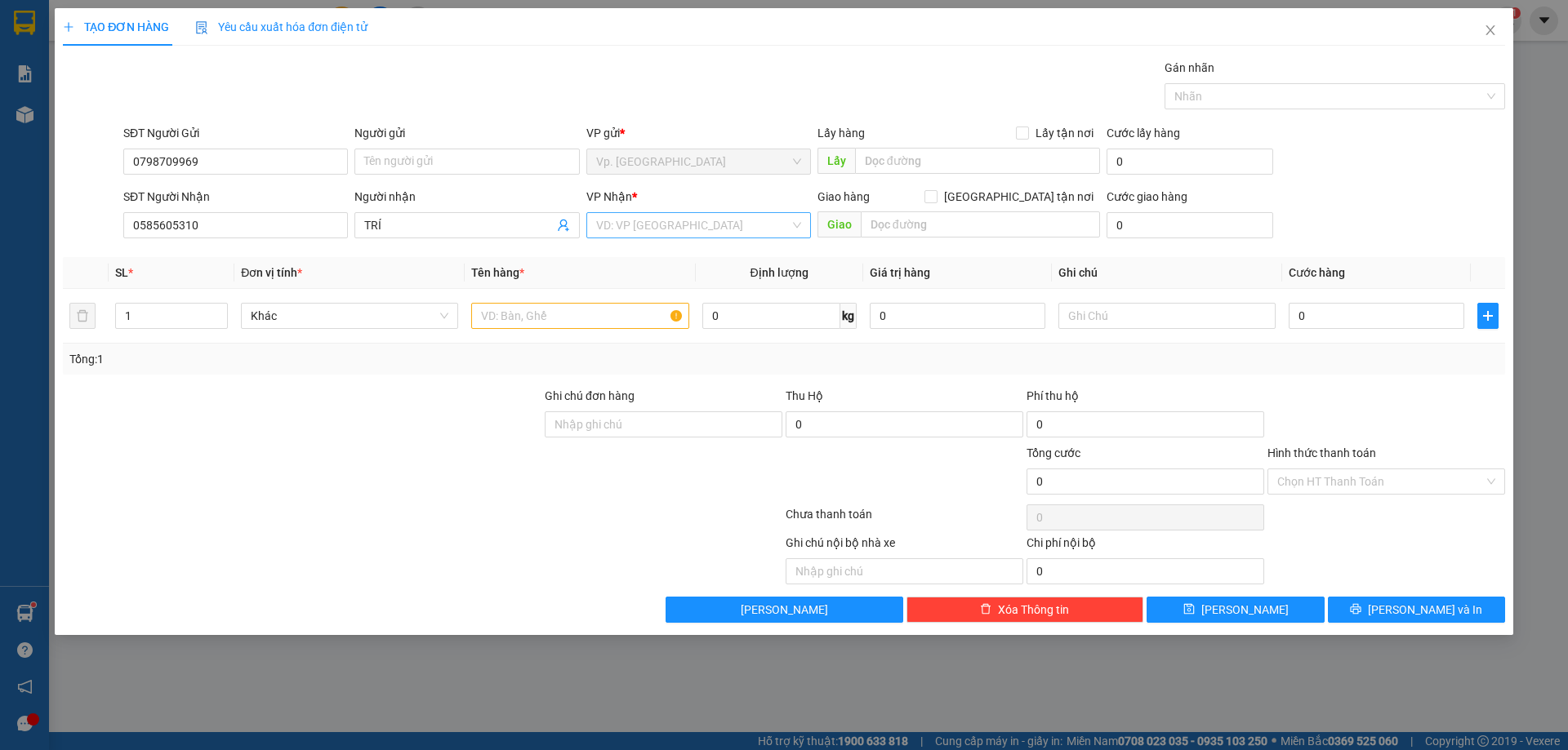
click at [665, 232] on input "search" at bounding box center [693, 225] width 193 height 24
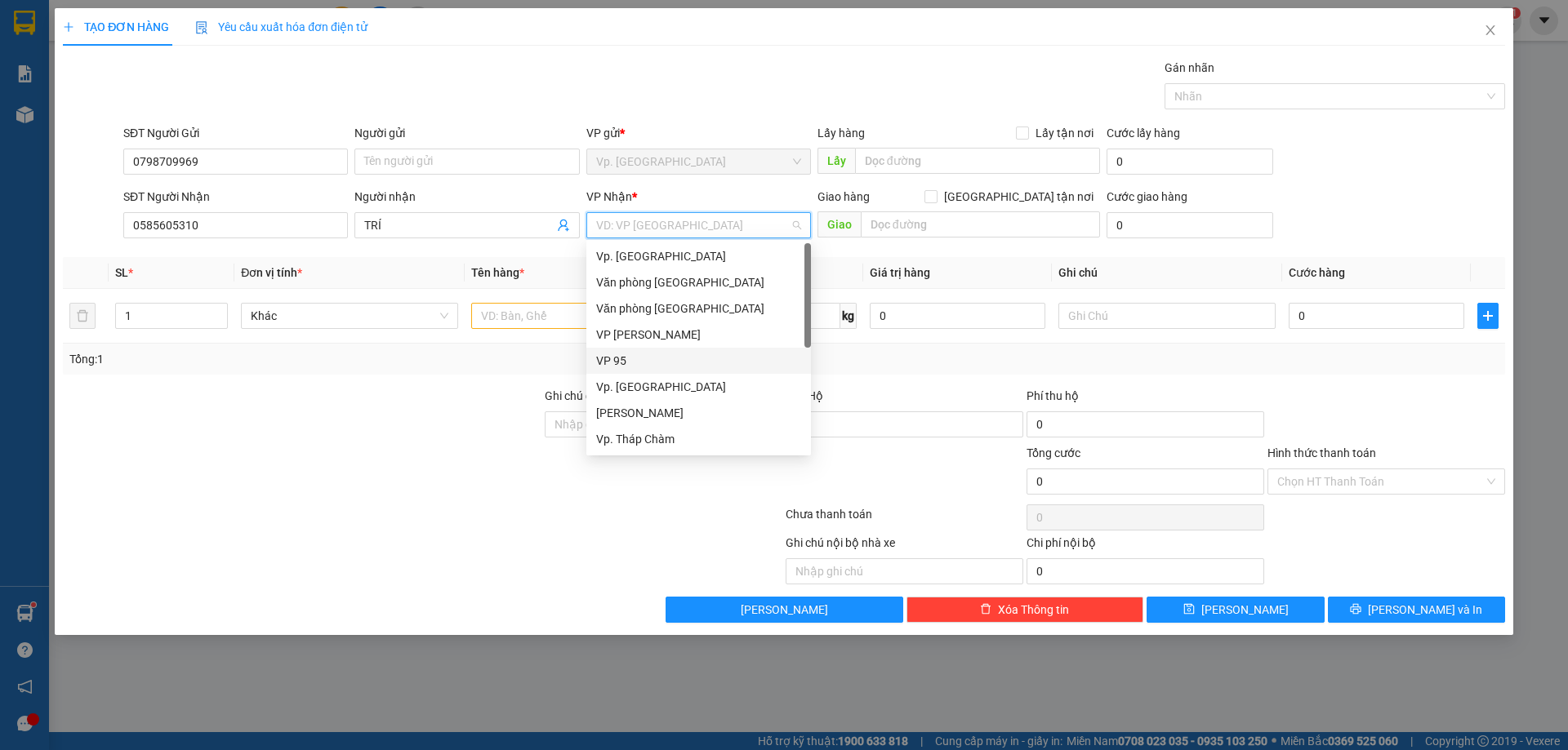
scroll to position [82, 0]
click at [644, 409] on div "VP QL13" at bounding box center [699, 410] width 205 height 18
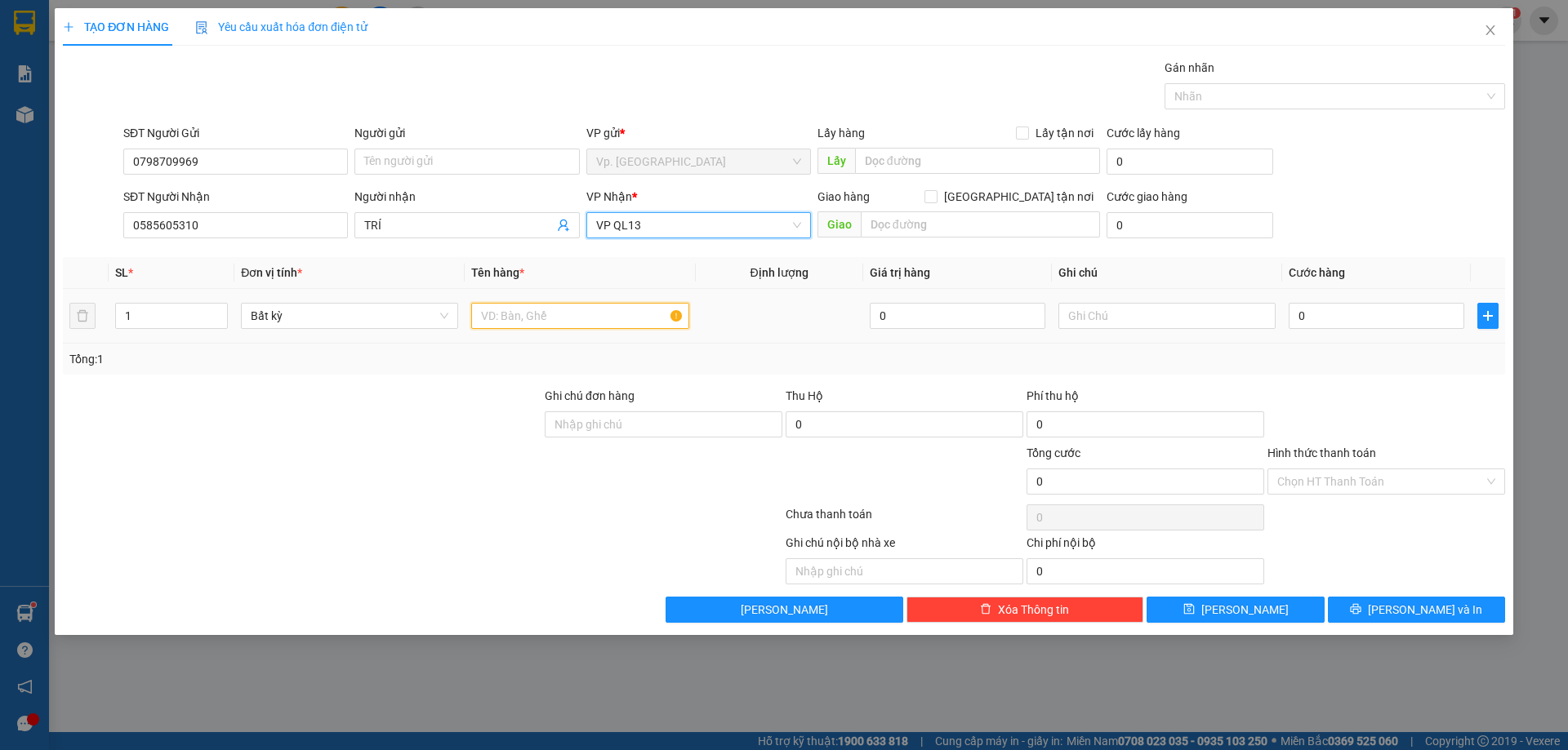
click at [562, 316] on input "text" at bounding box center [580, 316] width 217 height 26
type input "1 GÓI THUỐC VÀNG"
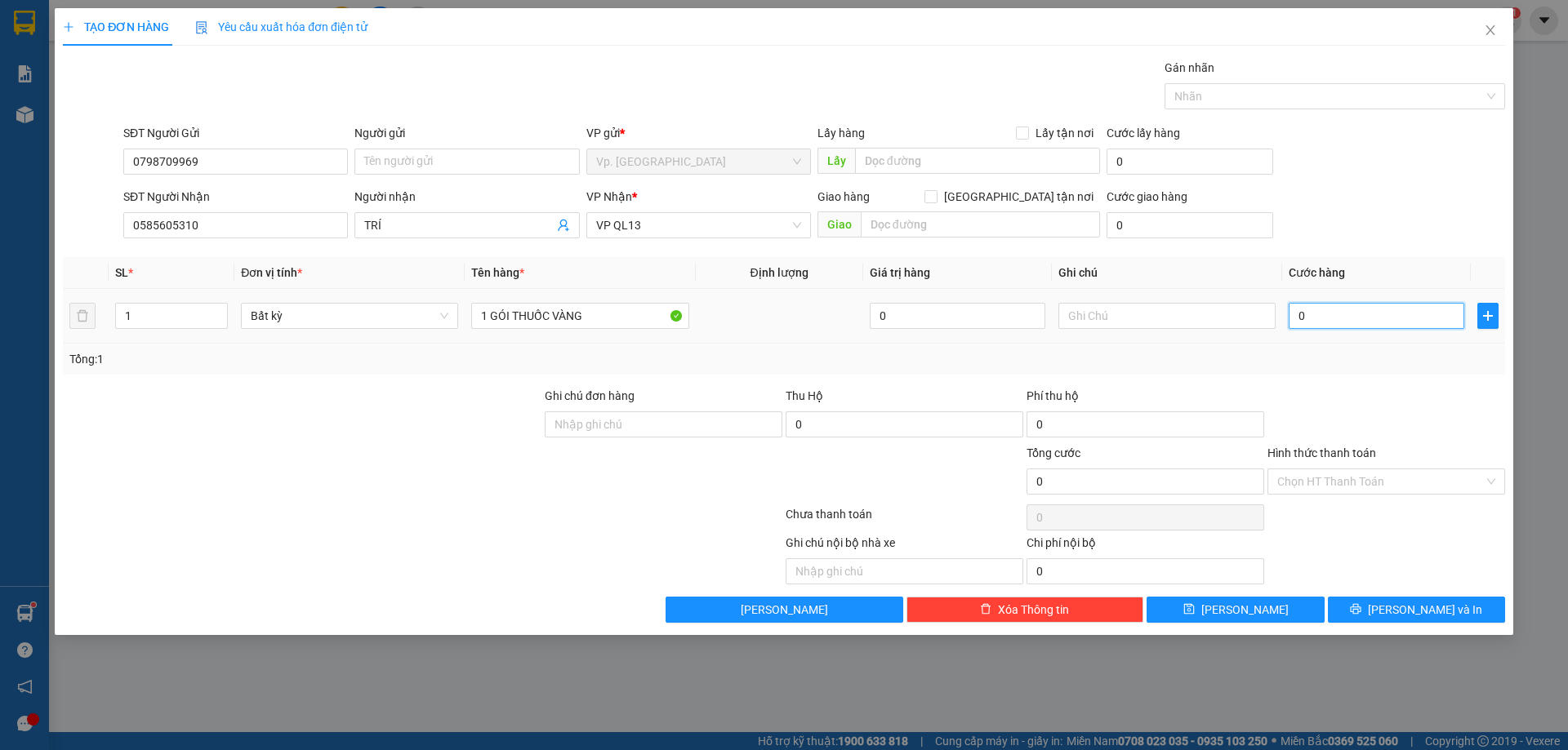
click at [1372, 314] on input "0" at bounding box center [1377, 316] width 175 height 26
type input "2"
type input "20"
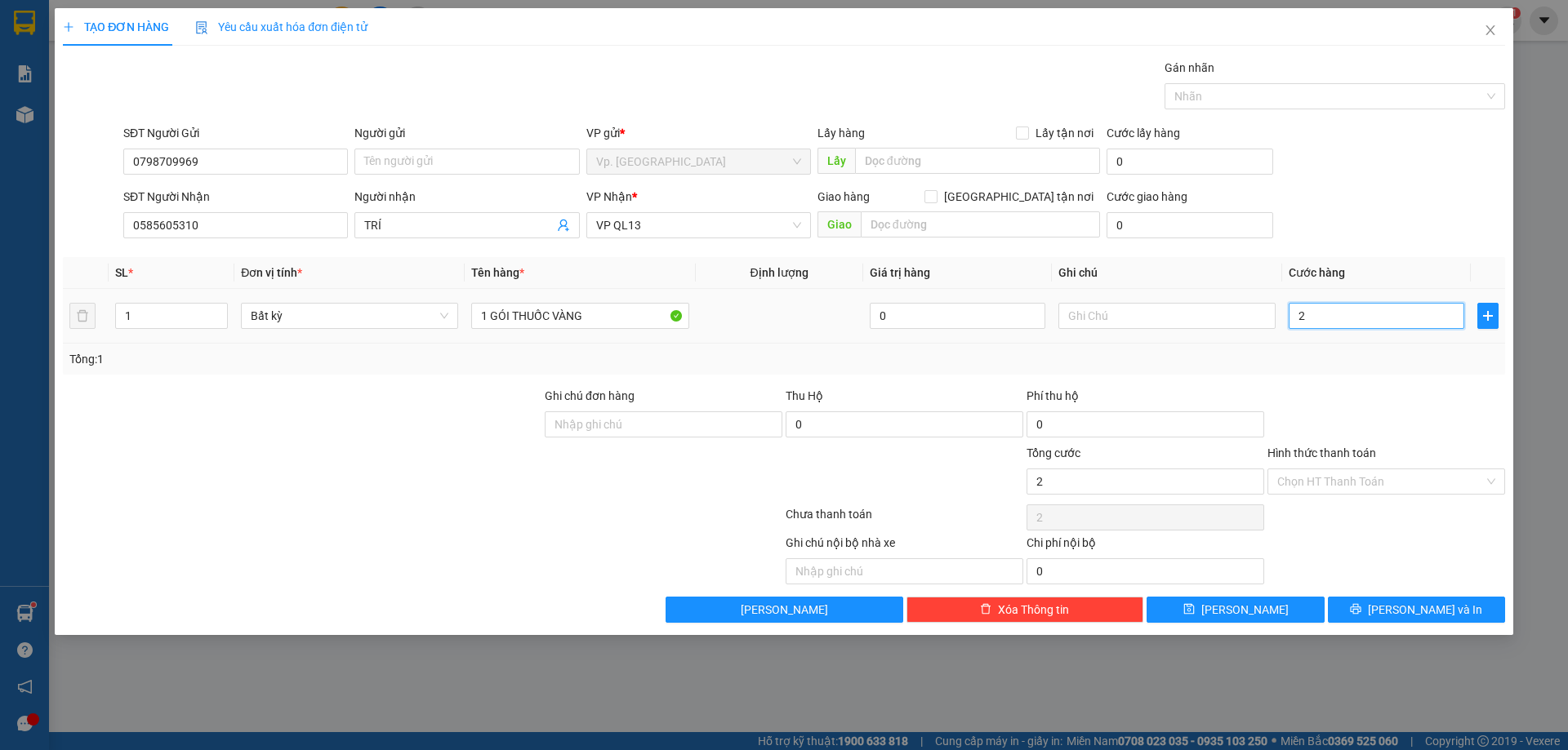
type input "20"
type input "20.000"
click at [1384, 356] on div "Tổng: 1" at bounding box center [783, 358] width 1429 height 18
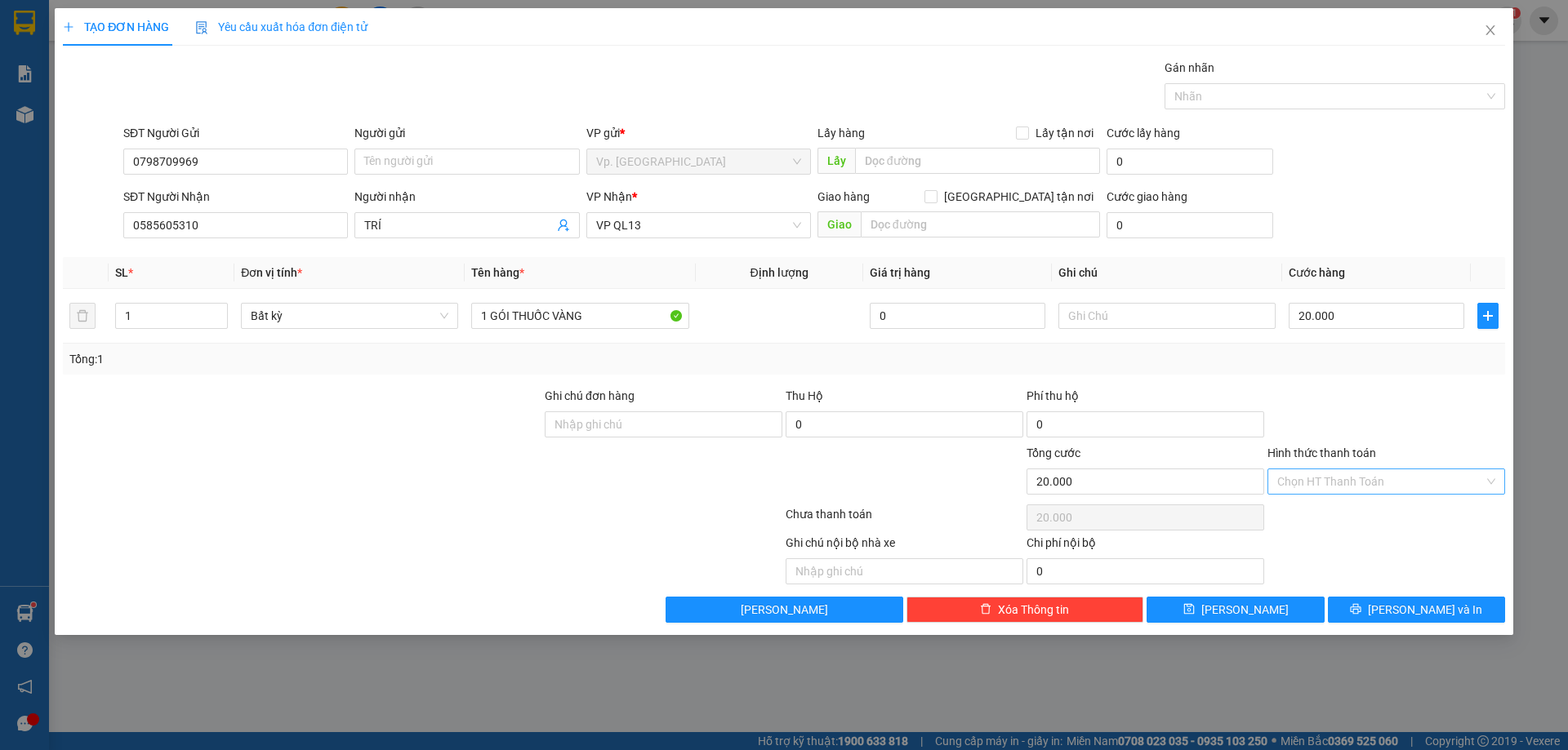
click at [1363, 479] on input "Hình thức thanh toán" at bounding box center [1380, 481] width 206 height 24
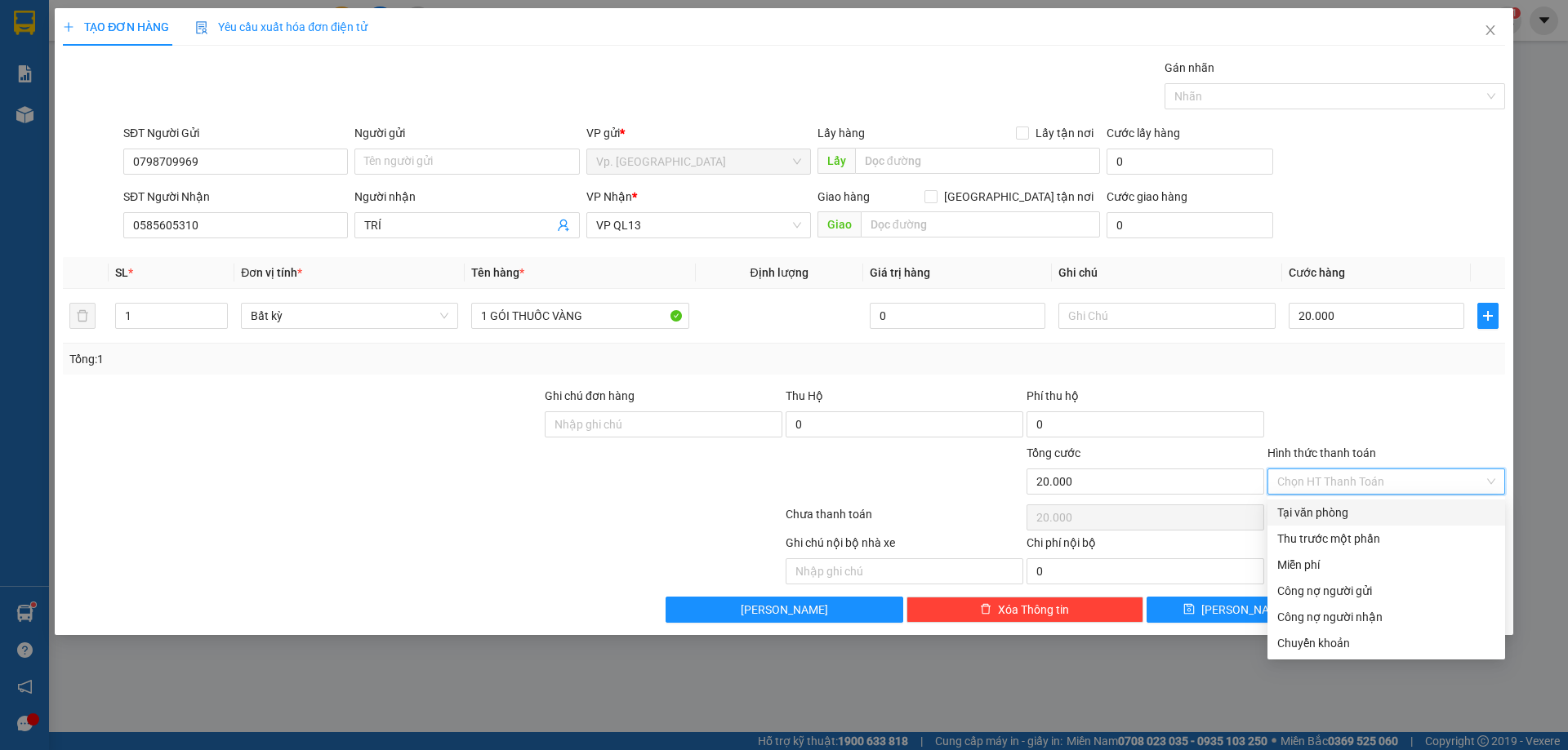
click at [1333, 516] on div "Tại văn phòng" at bounding box center [1387, 512] width 218 height 18
type input "0"
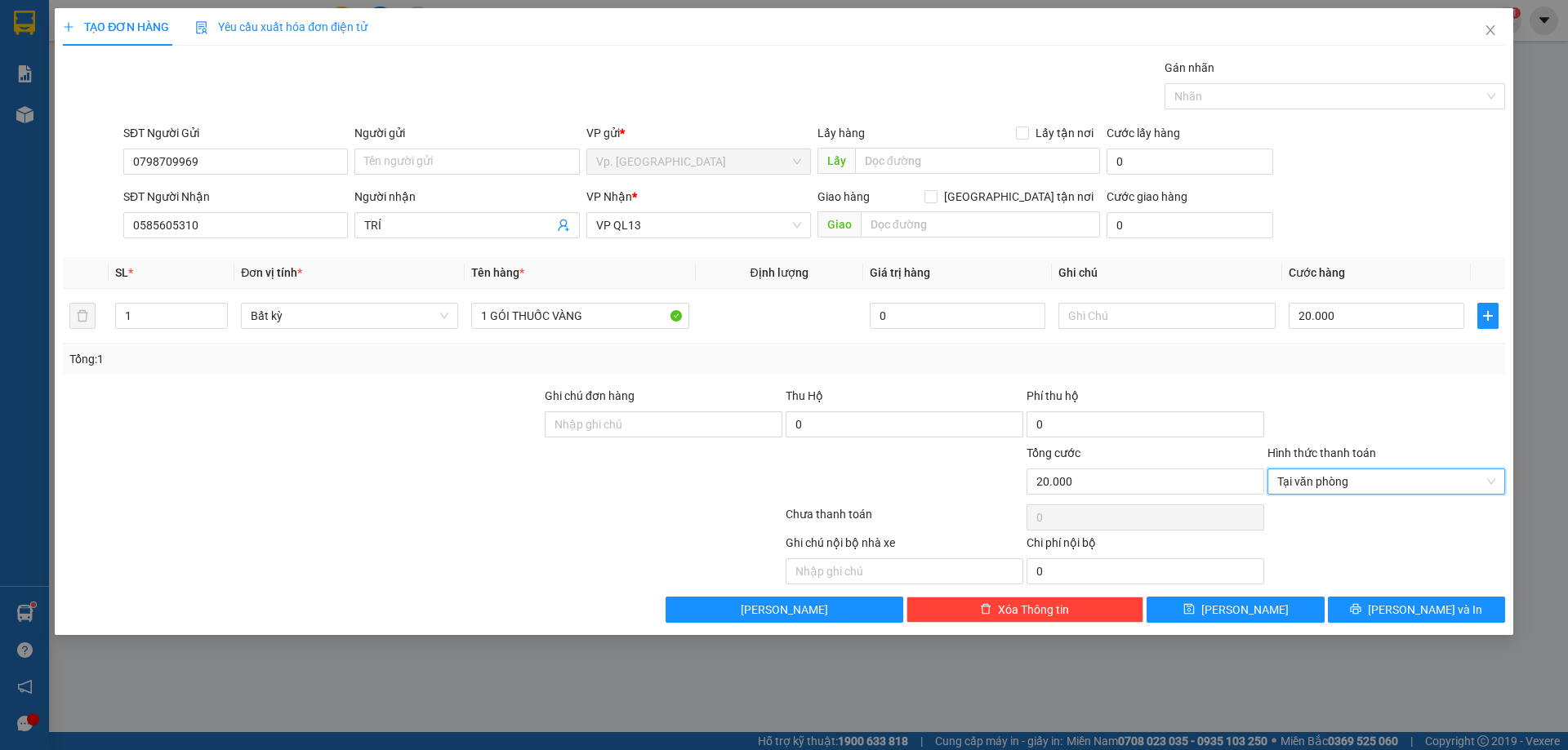
click at [1408, 624] on div "TẠO ĐƠN HÀNG Yêu cầu xuất hóa đơn điện tử Transit Pickup Surcharge Ids Transit …" at bounding box center [784, 322] width 1459 height 627
click at [1409, 611] on span "Lưu và In" at bounding box center [1425, 609] width 115 height 18
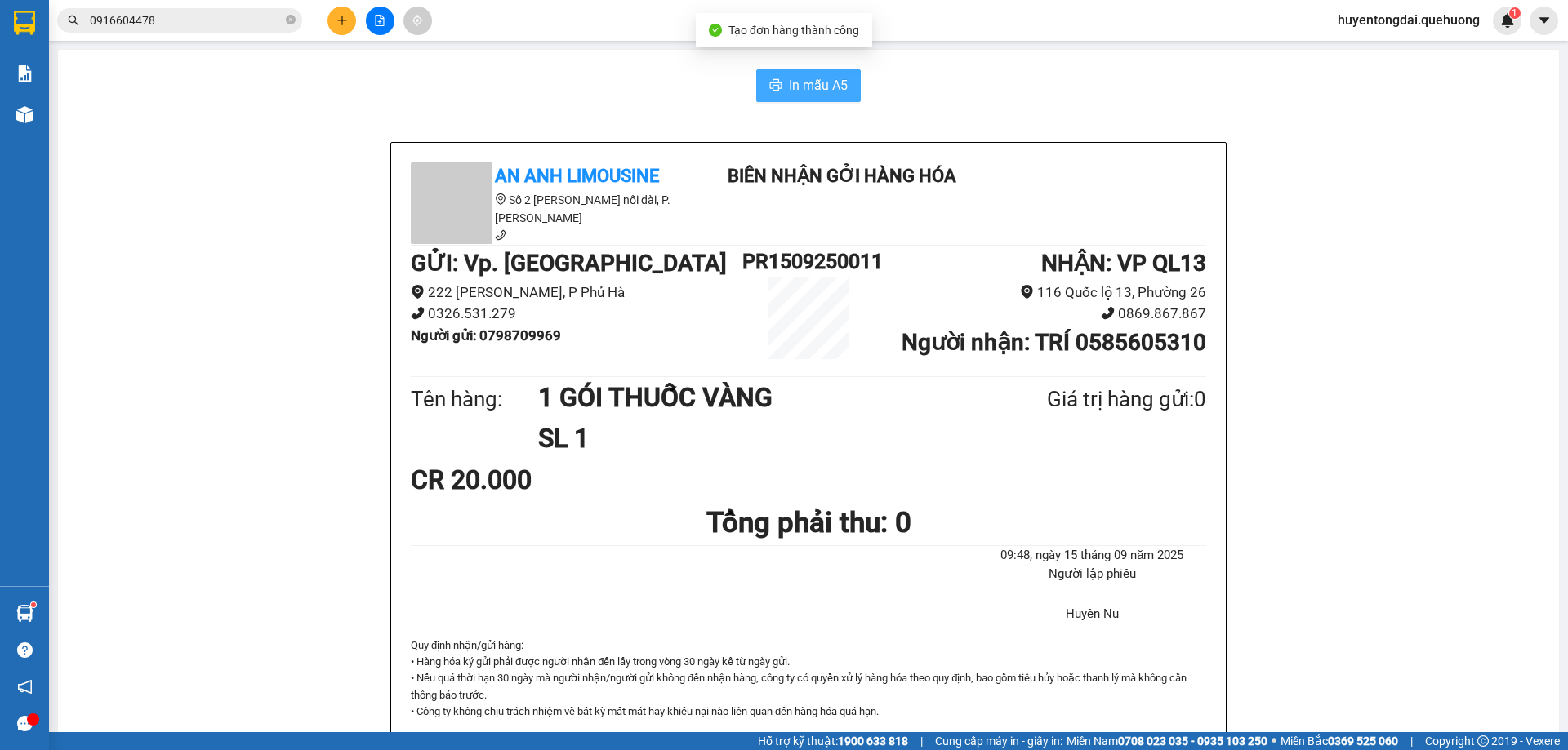
click at [801, 92] on span "In mẫu A5" at bounding box center [818, 86] width 59 height 21
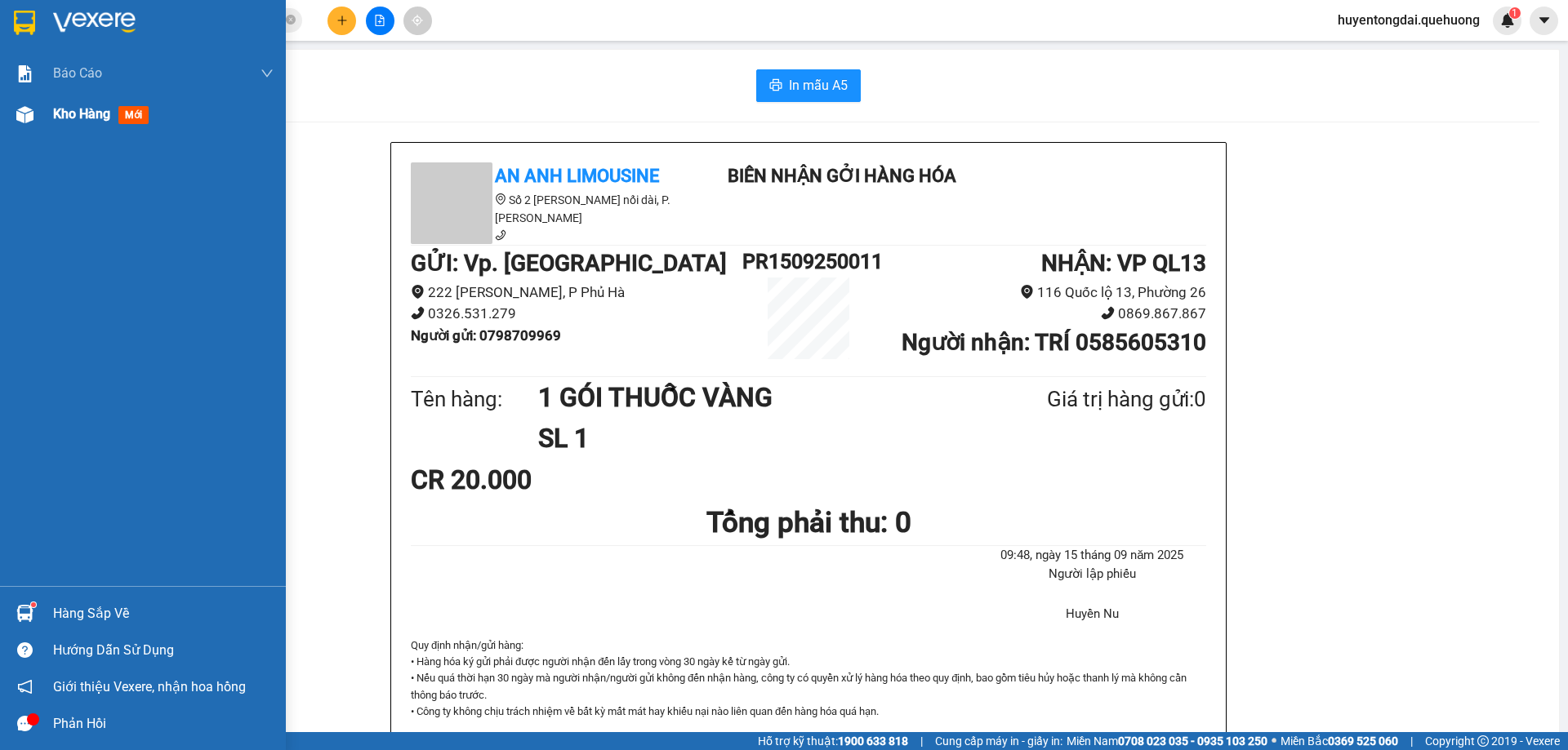
click at [82, 106] on span "Kho hàng" at bounding box center [81, 114] width 57 height 16
click at [89, 106] on span "Kho hàng" at bounding box center [81, 114] width 57 height 16
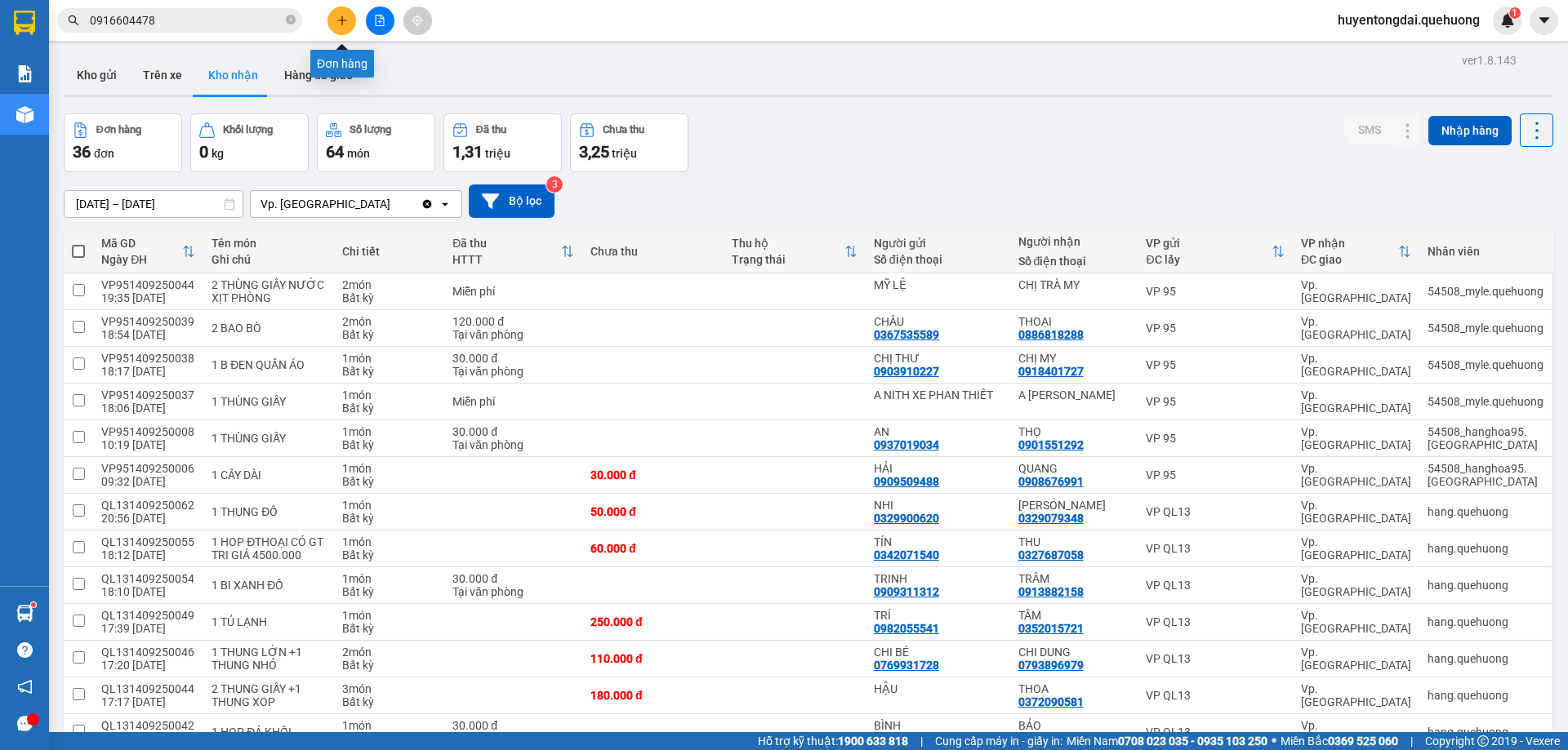
click at [338, 24] on icon "plus" at bounding box center [343, 21] width 11 height 11
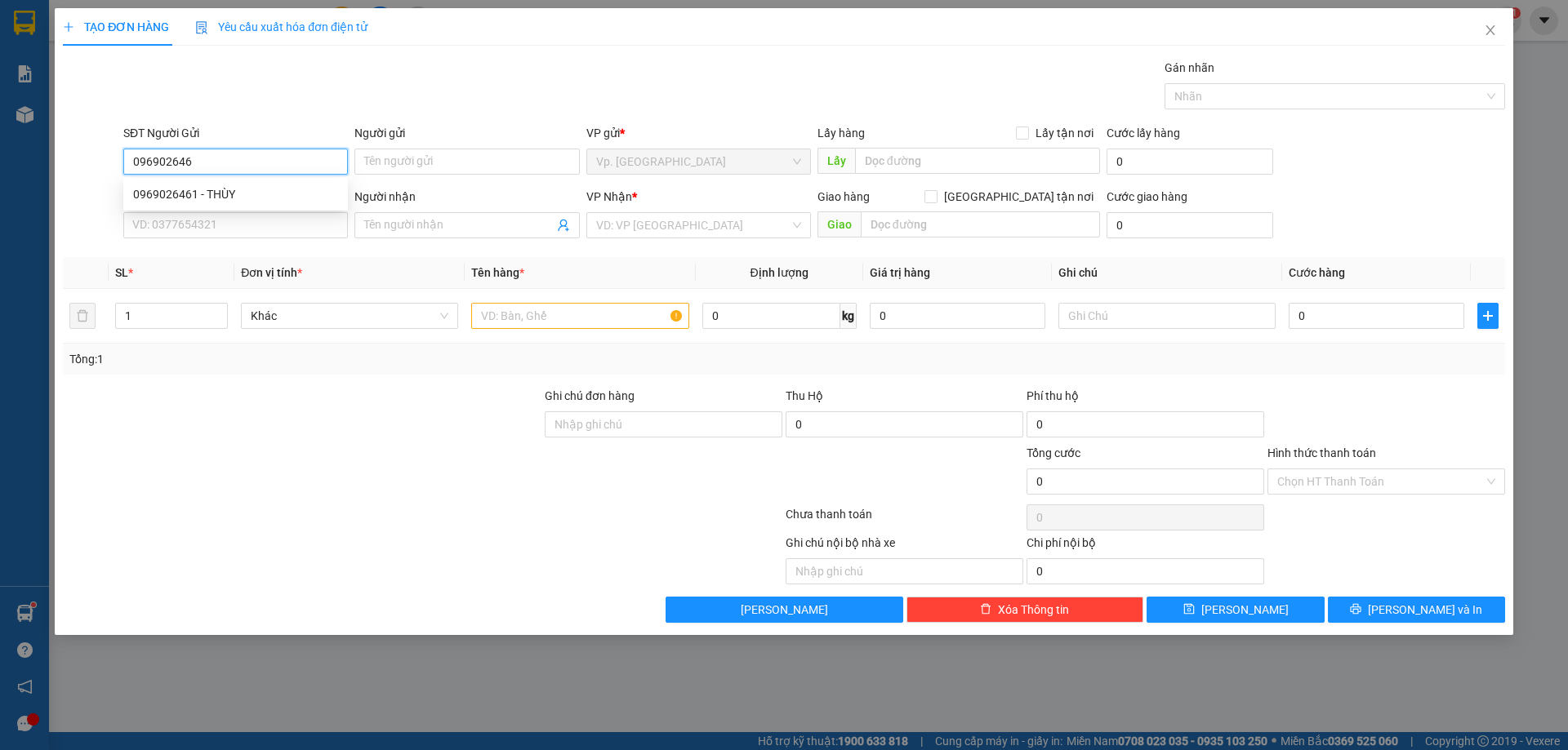
type input "0969026461"
click at [267, 181] on div "0969026461 - THÙY" at bounding box center [235, 194] width 225 height 26
type input "THÙY"
type input "0982488313"
type input "THÀNH"
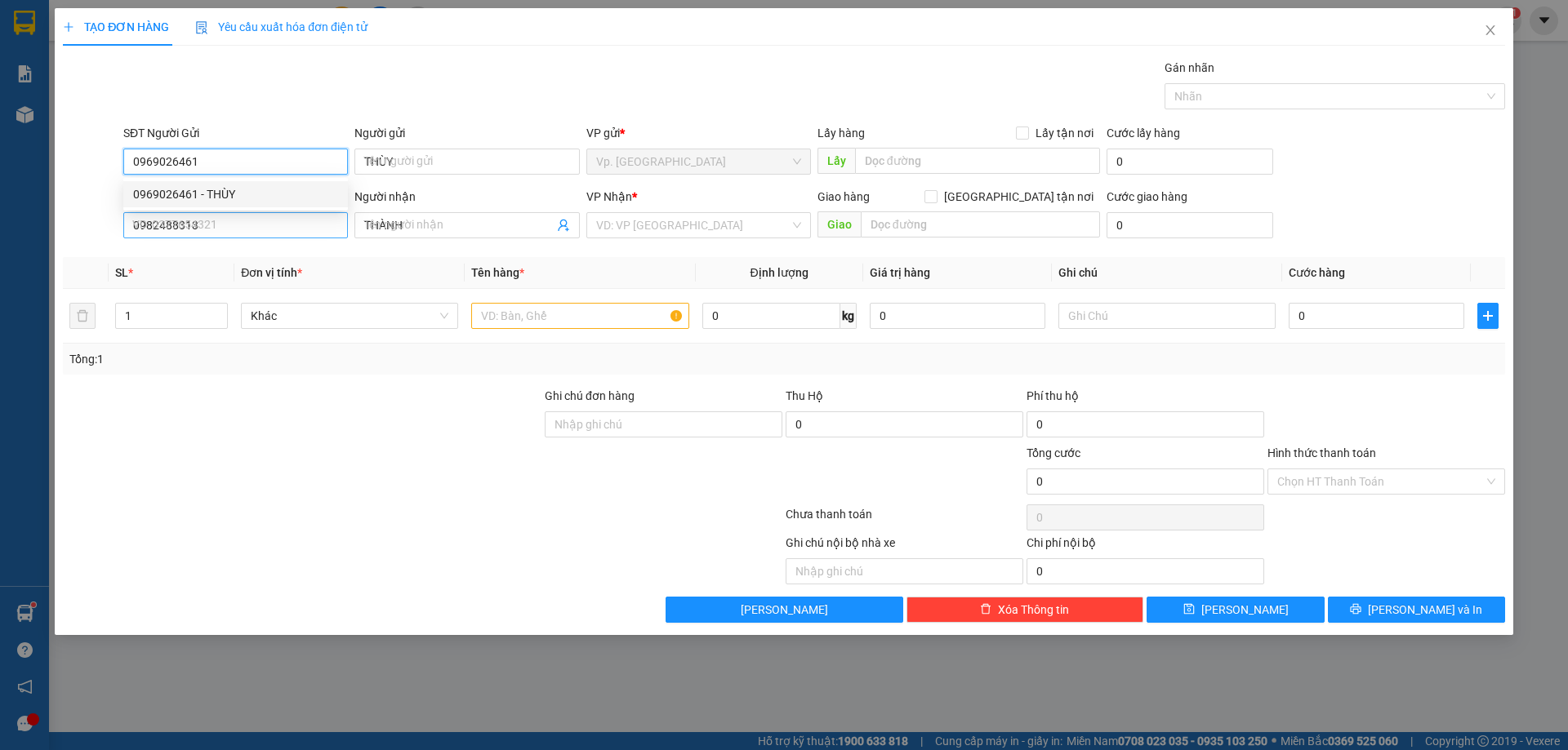
type input "50.000"
type input "0969026461"
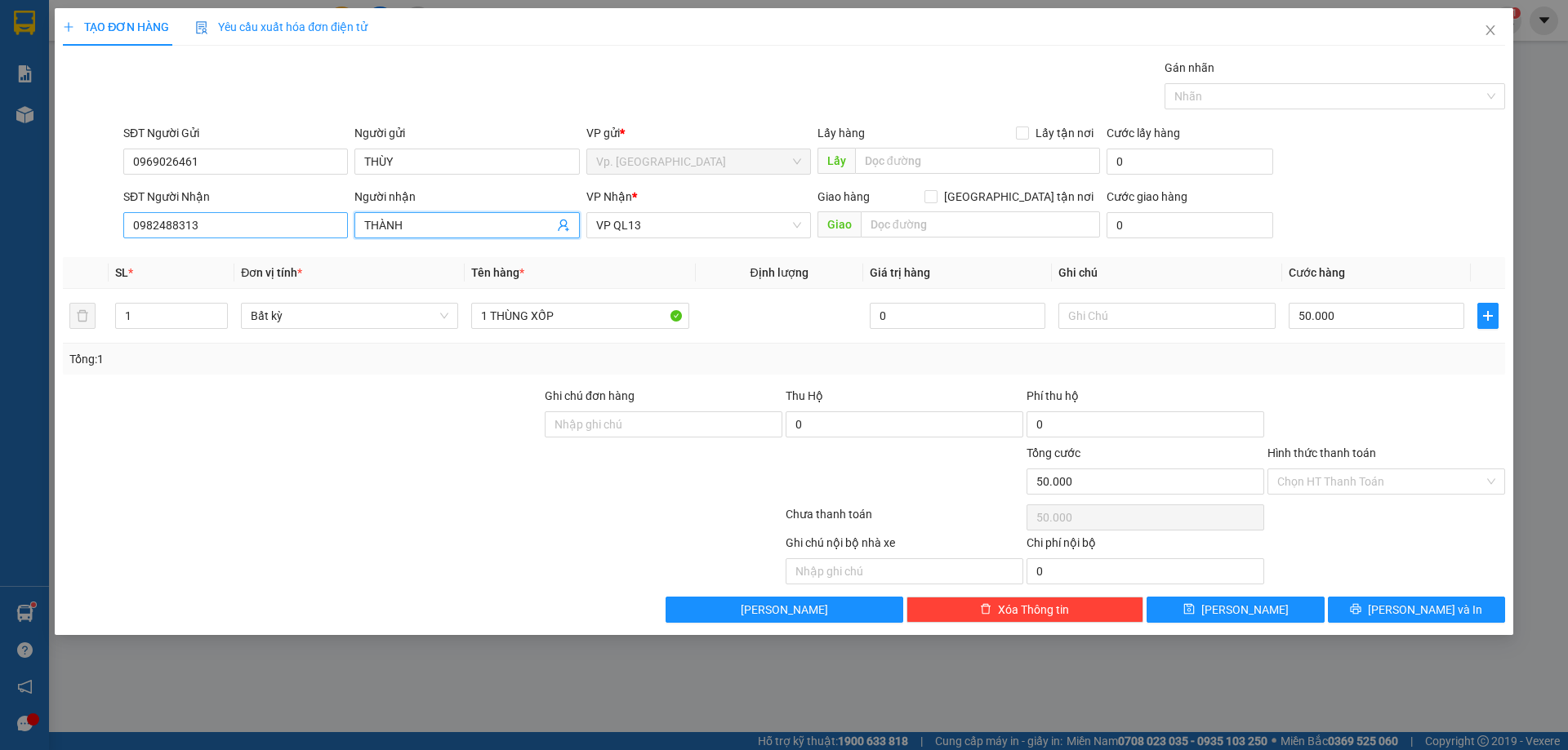
drag, startPoint x: 410, startPoint y: 215, endPoint x: 332, endPoint y: 229, distance: 79.2
click at [333, 229] on div "SĐT Người Nhận 0982488313 Người nhận THÀNH THÀNH VP Nhận * VP QL13 Giao hàng Gi…" at bounding box center [815, 215] width 1389 height 57
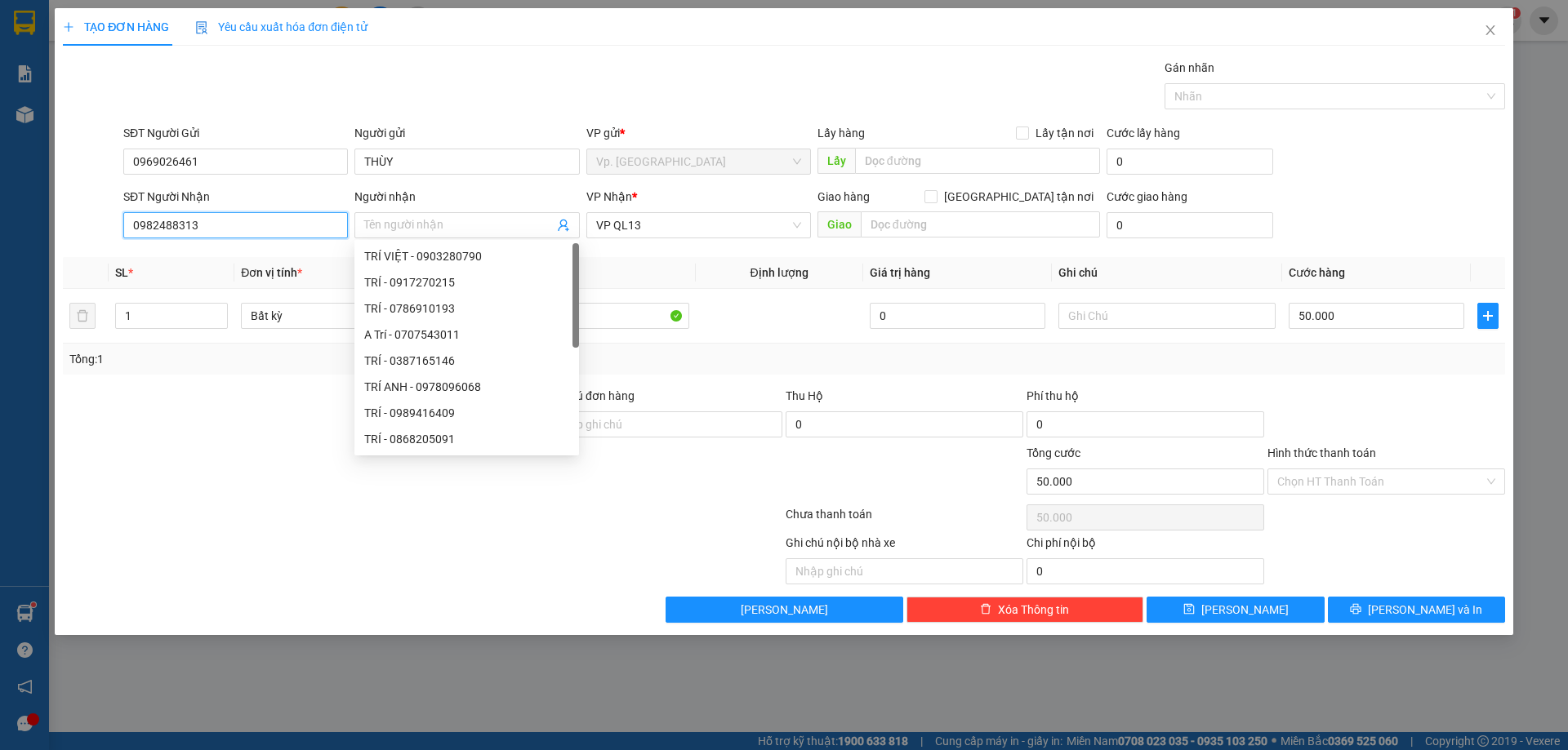
click at [235, 222] on input "0982488313" at bounding box center [235, 226] width 225 height 26
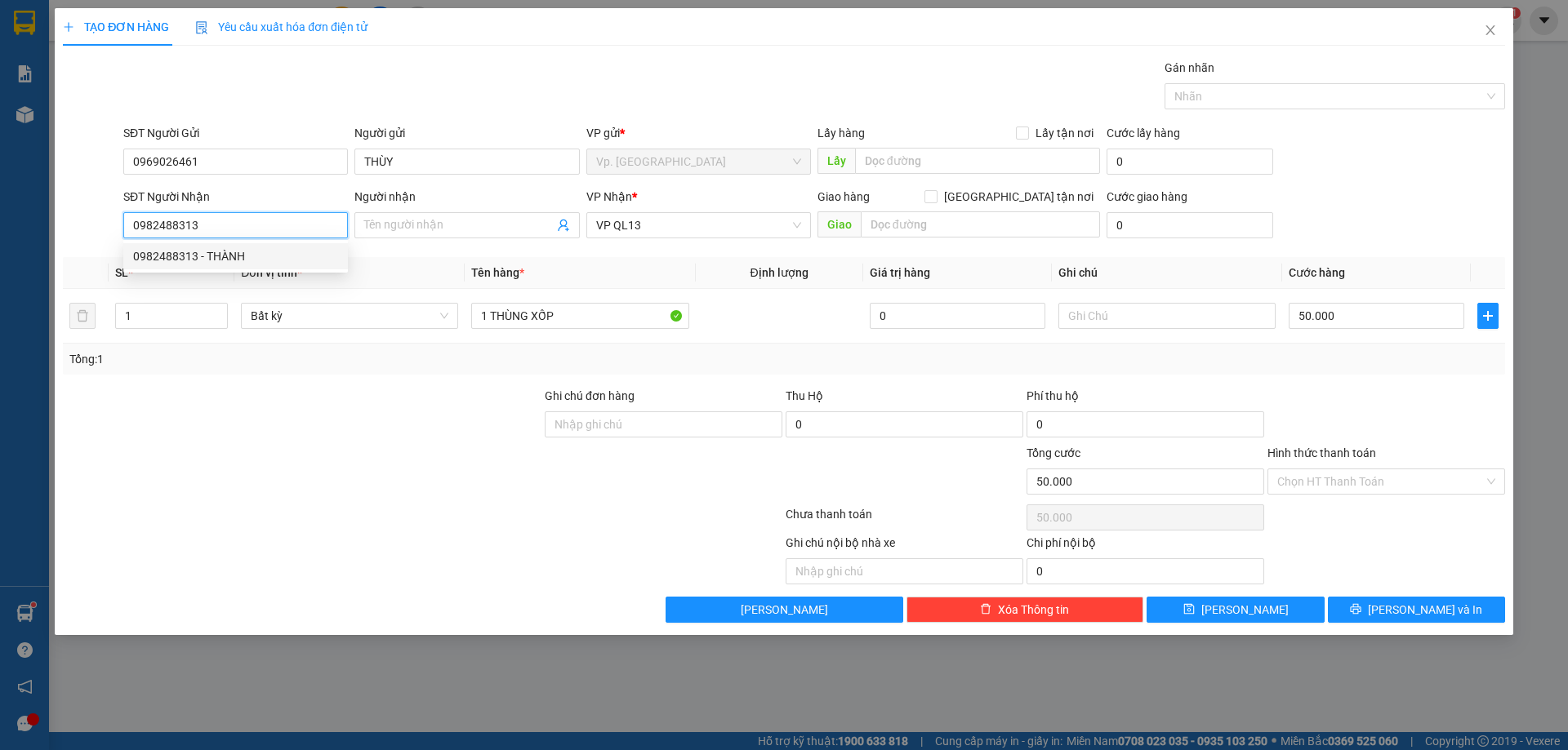
drag, startPoint x: 232, startPoint y: 221, endPoint x: 68, endPoint y: 257, distance: 167.9
click at [68, 257] on div "Transit Pickup Surcharge Ids Transit Deliver Surcharge Ids Transit Deliver Surc…" at bounding box center [783, 340] width 1442 height 564
click at [184, 253] on div "0916556067 - THỊNH" at bounding box center [236, 256] width 205 height 18
type input "0916556067"
type input "THỊNH"
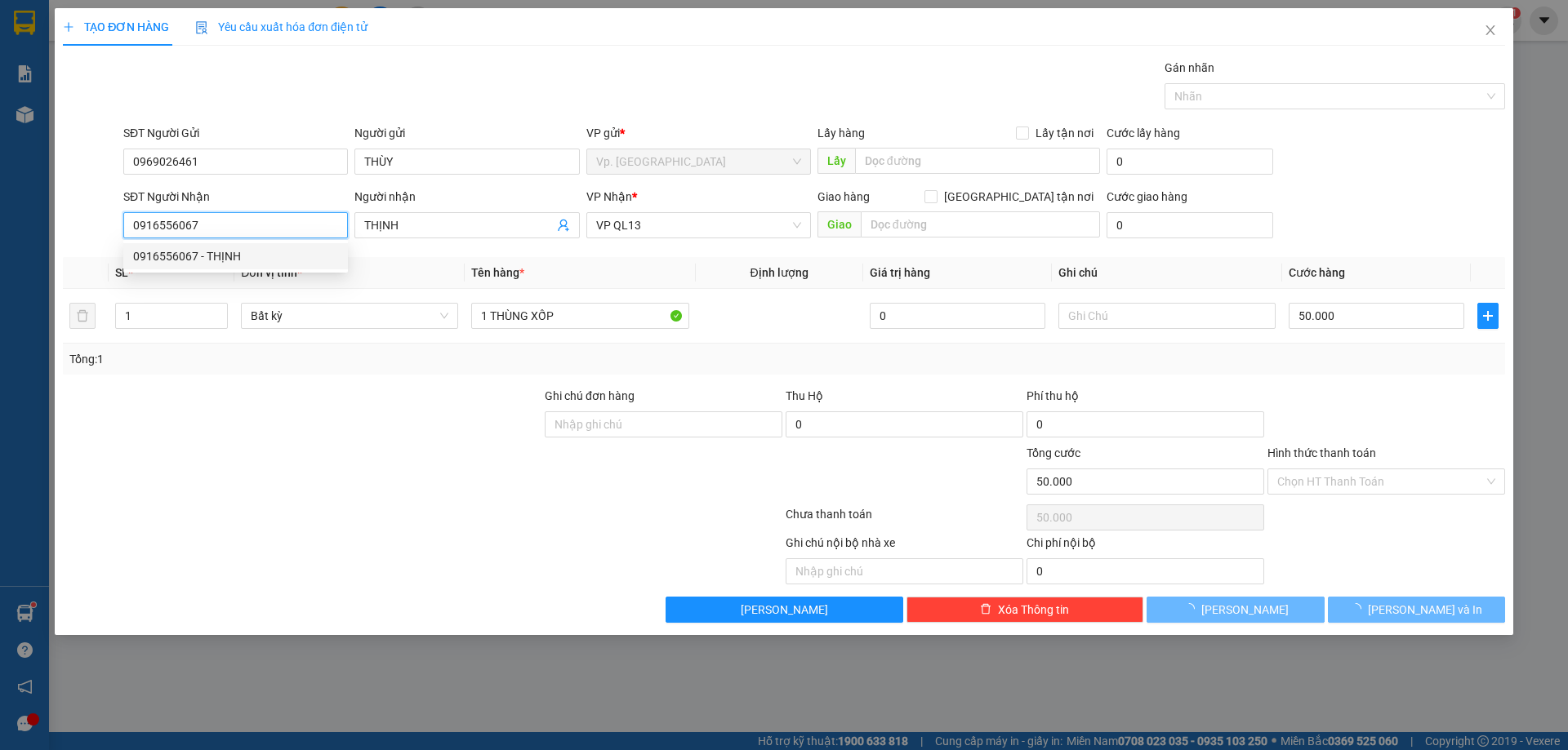
type input "70.000"
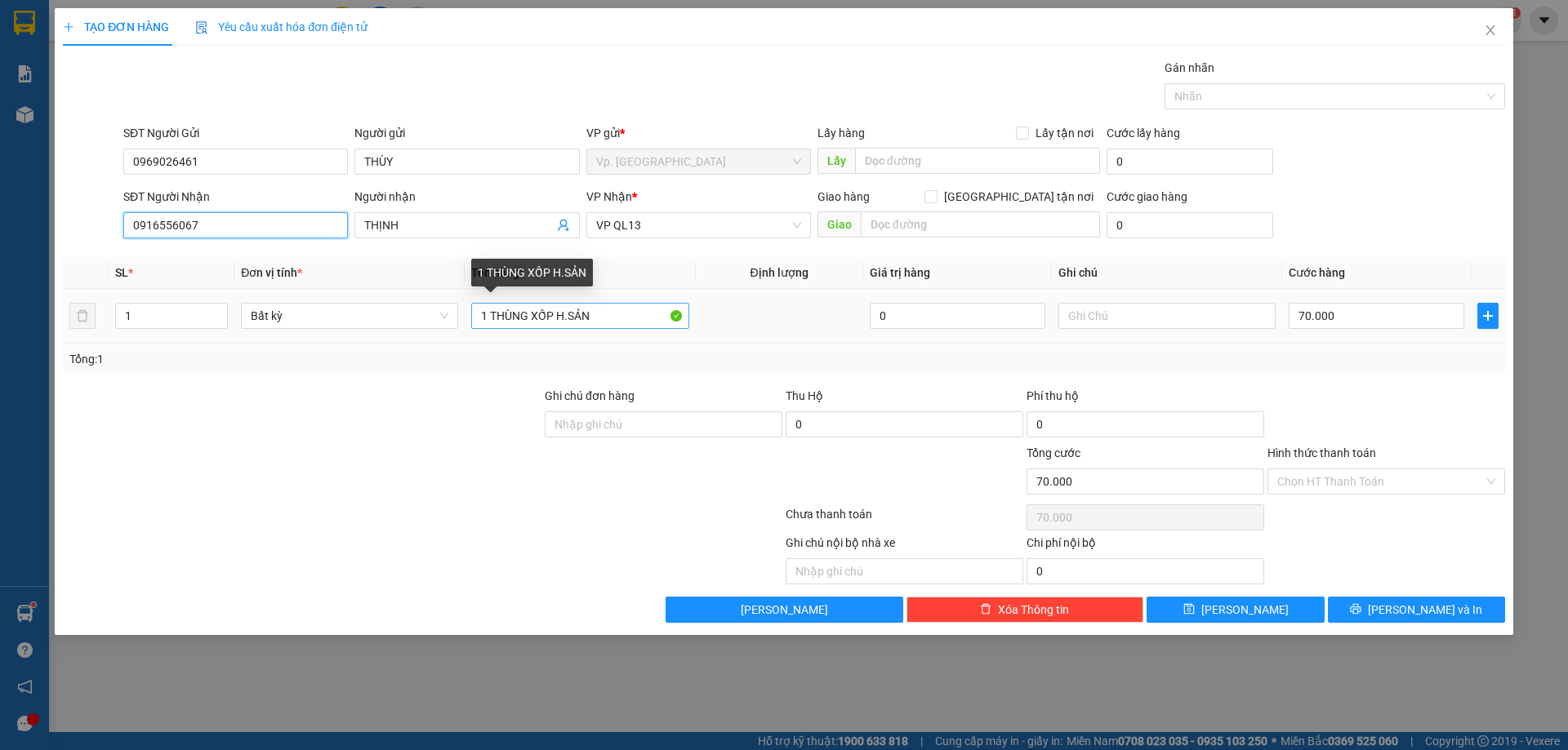
type input "0916556067"
drag, startPoint x: 488, startPoint y: 321, endPoint x: 471, endPoint y: 325, distance: 17.5
click at [471, 325] on input "1 THÙNG XỐP H.SẢN" at bounding box center [580, 316] width 217 height 26
type input "4 THÙNG XỐP H.SẢN"
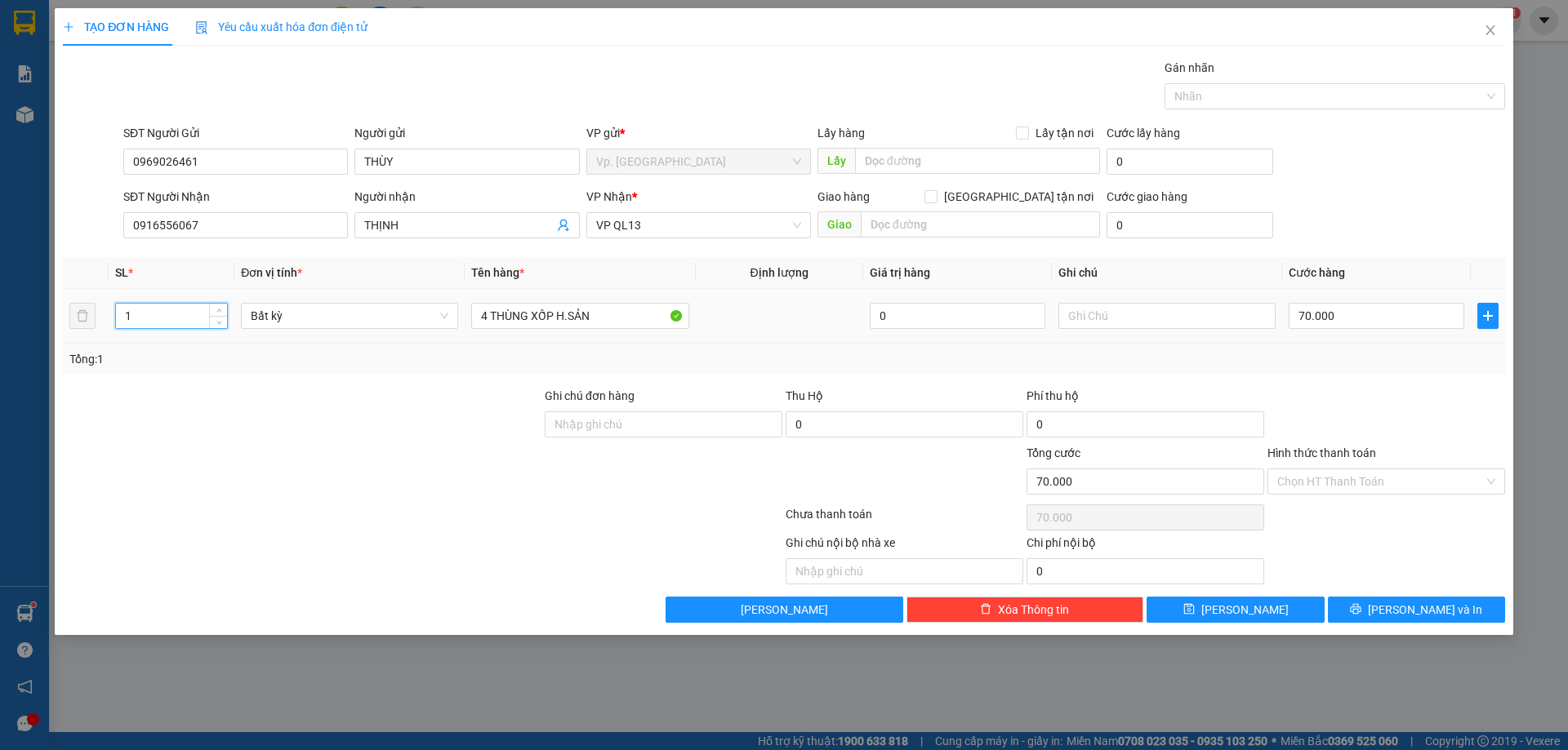
drag, startPoint x: 130, startPoint y: 311, endPoint x: 106, endPoint y: 317, distance: 24.7
click at [106, 317] on tr "1 Bất kỳ 4 THÙNG XỐP H.SẢN 0 70.000" at bounding box center [783, 316] width 1442 height 55
type input "4"
click at [1382, 317] on input "70.000" at bounding box center [1377, 316] width 175 height 26
type input "0"
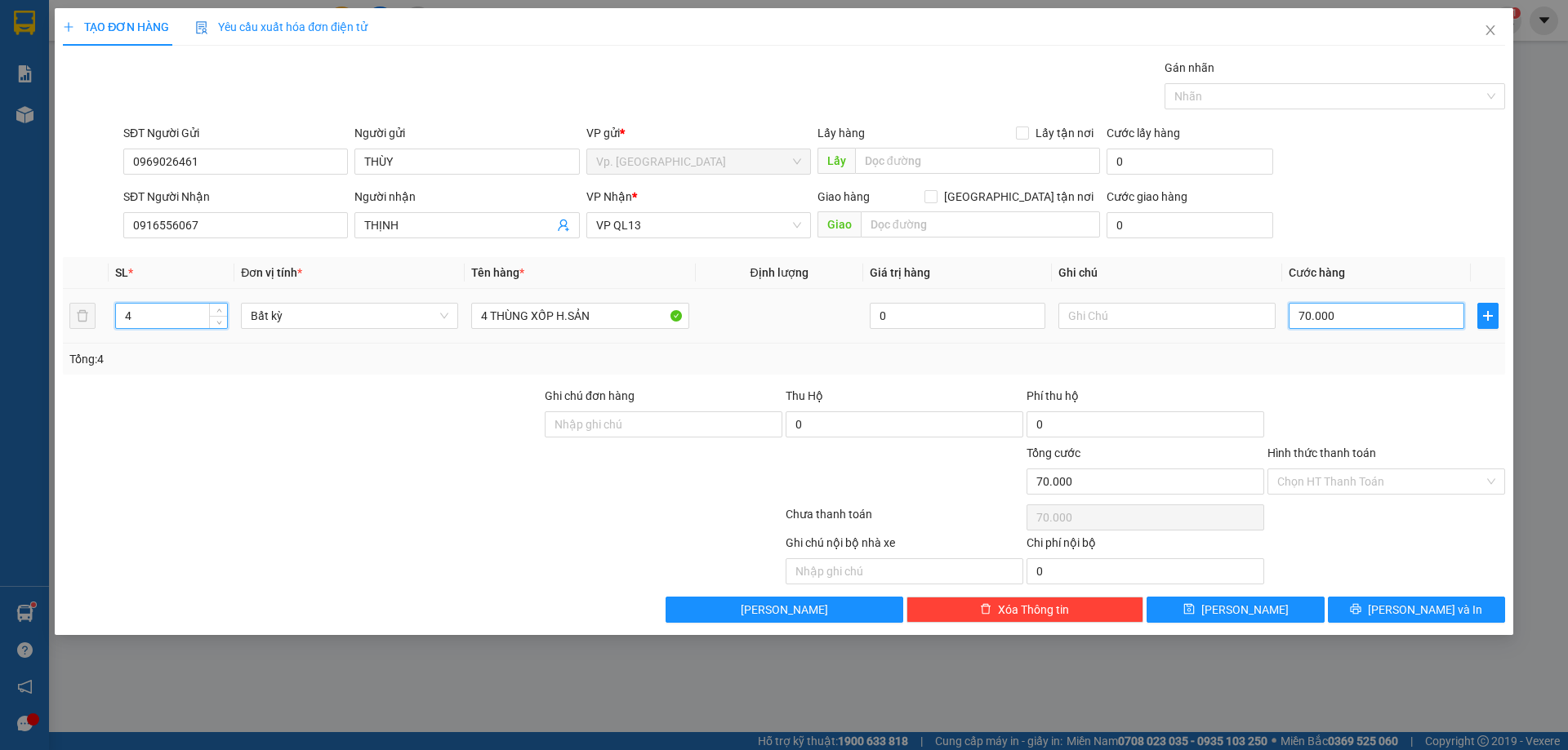
type input "0"
type input "2"
type input "02"
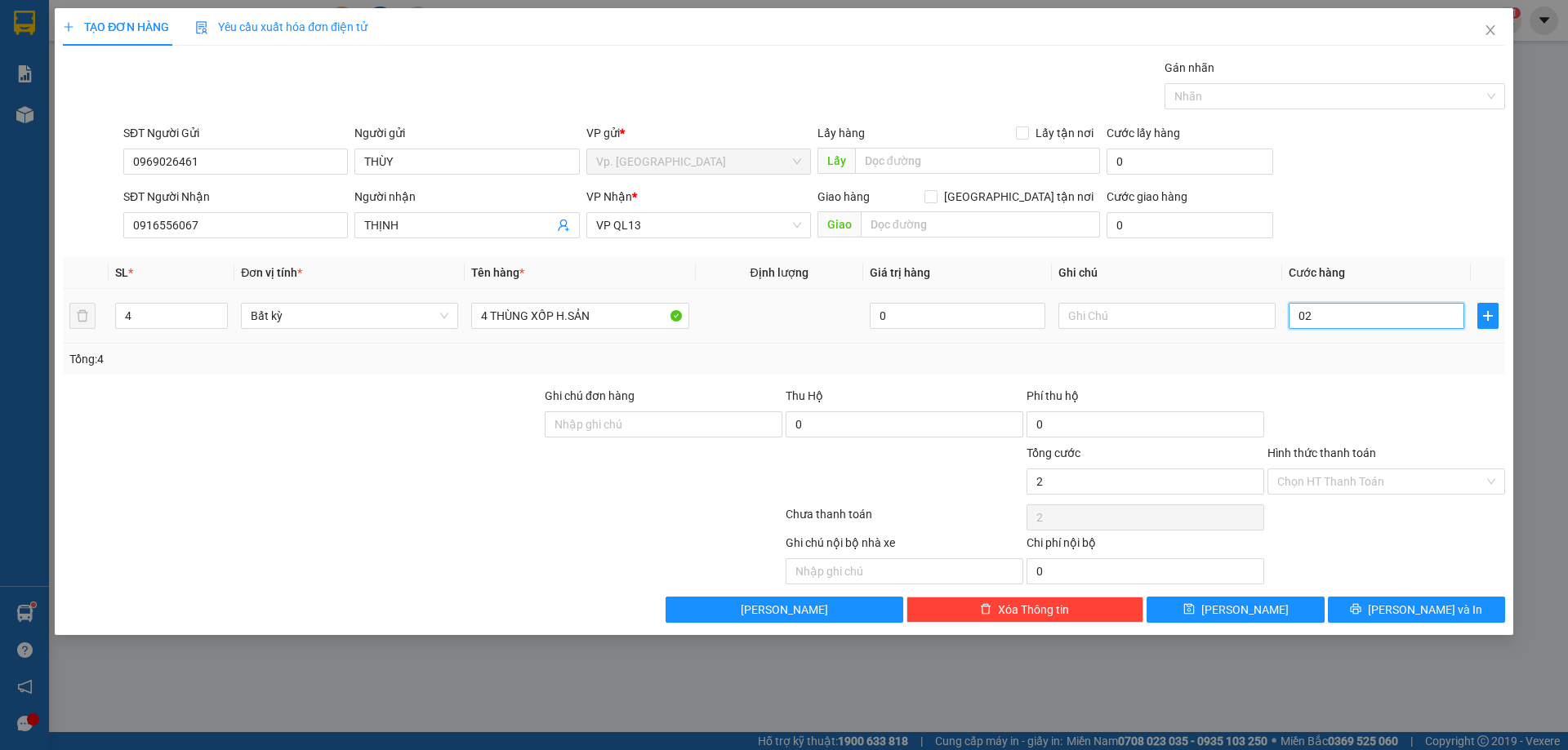
type input "27"
type input "027"
type input "270"
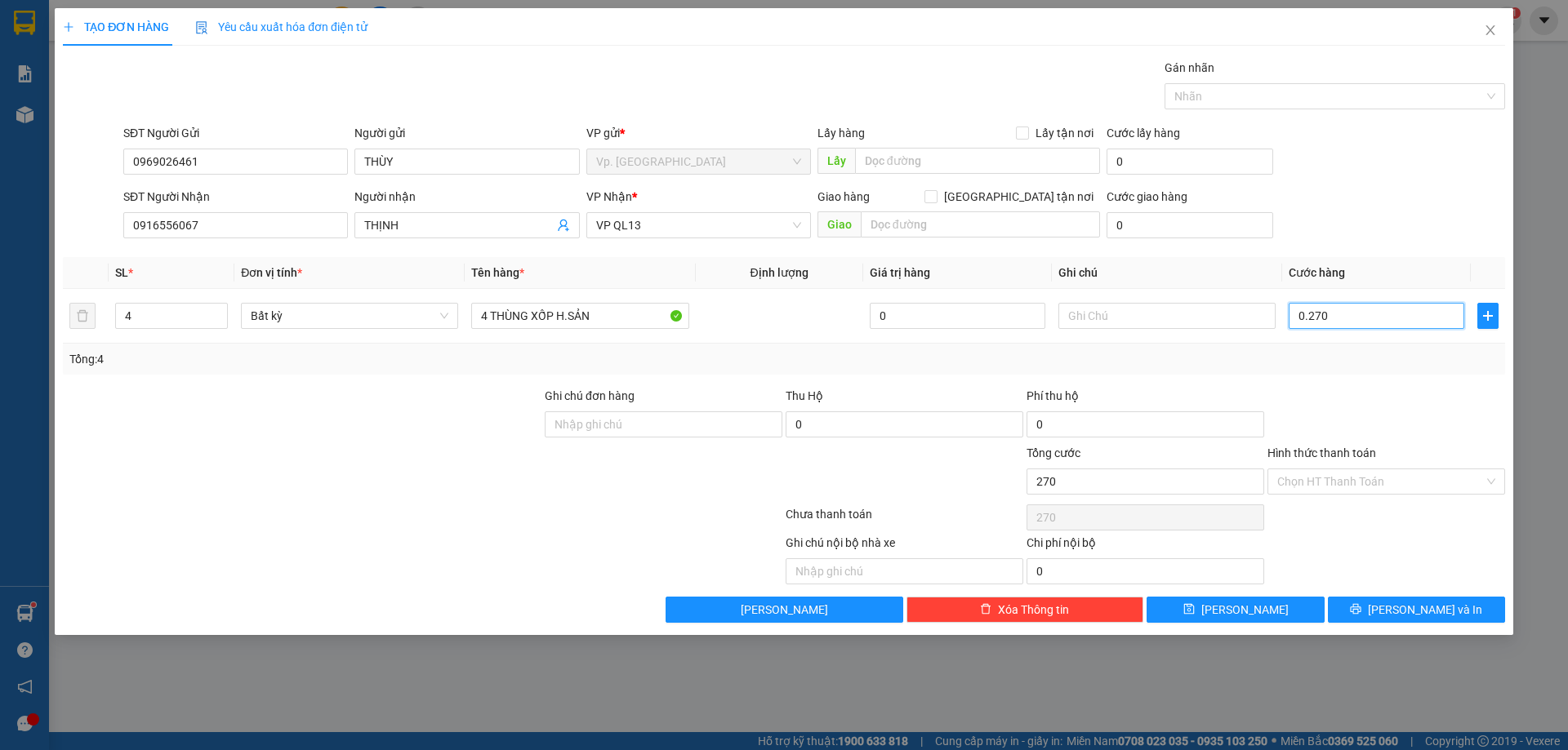
type input "0.270"
type input "270.000"
click at [1269, 355] on div "Tổng: 4" at bounding box center [783, 358] width 1429 height 18
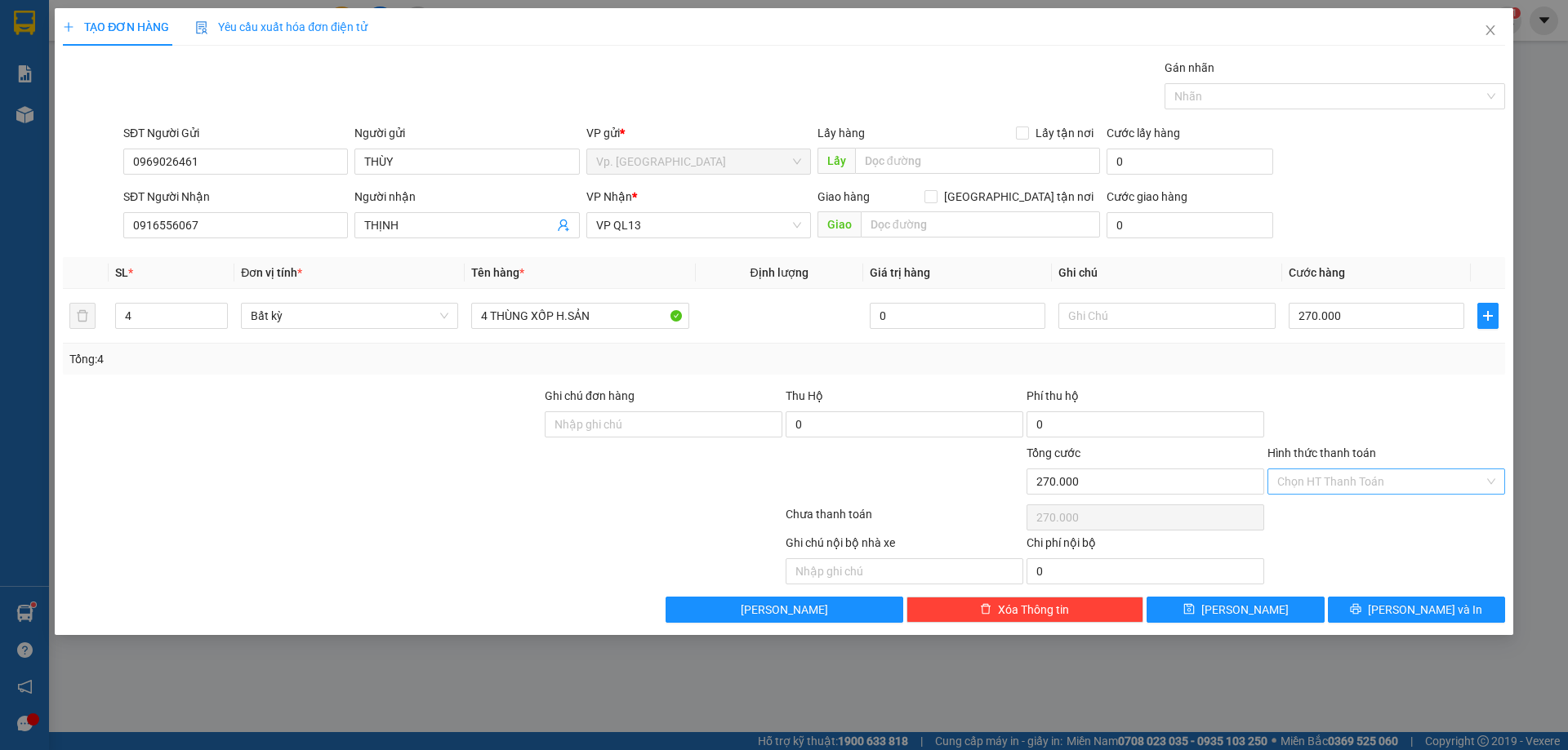
click at [1333, 487] on input "Hình thức thanh toán" at bounding box center [1380, 481] width 206 height 24
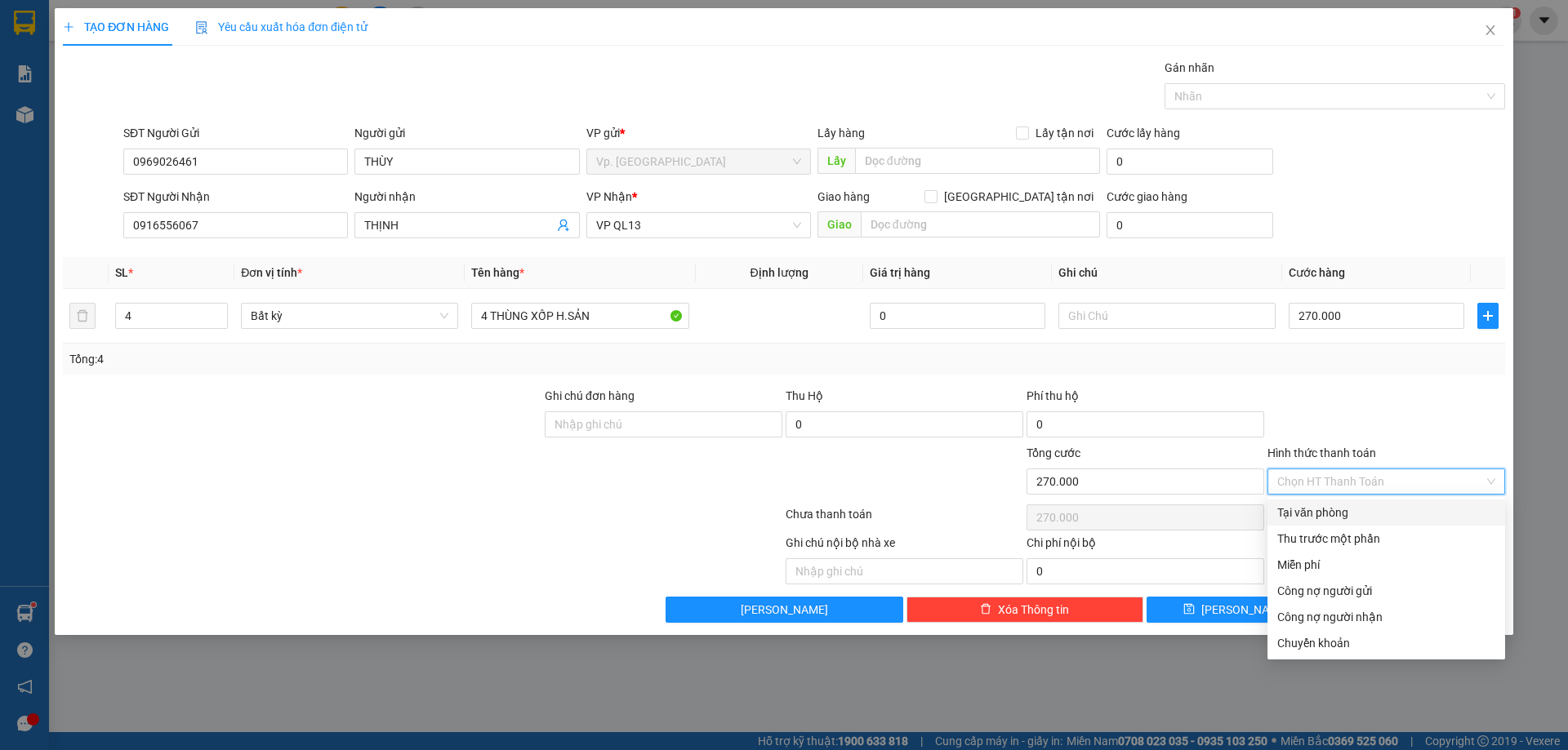
click at [1329, 511] on div "Tại văn phòng" at bounding box center [1387, 512] width 218 height 18
type input "0"
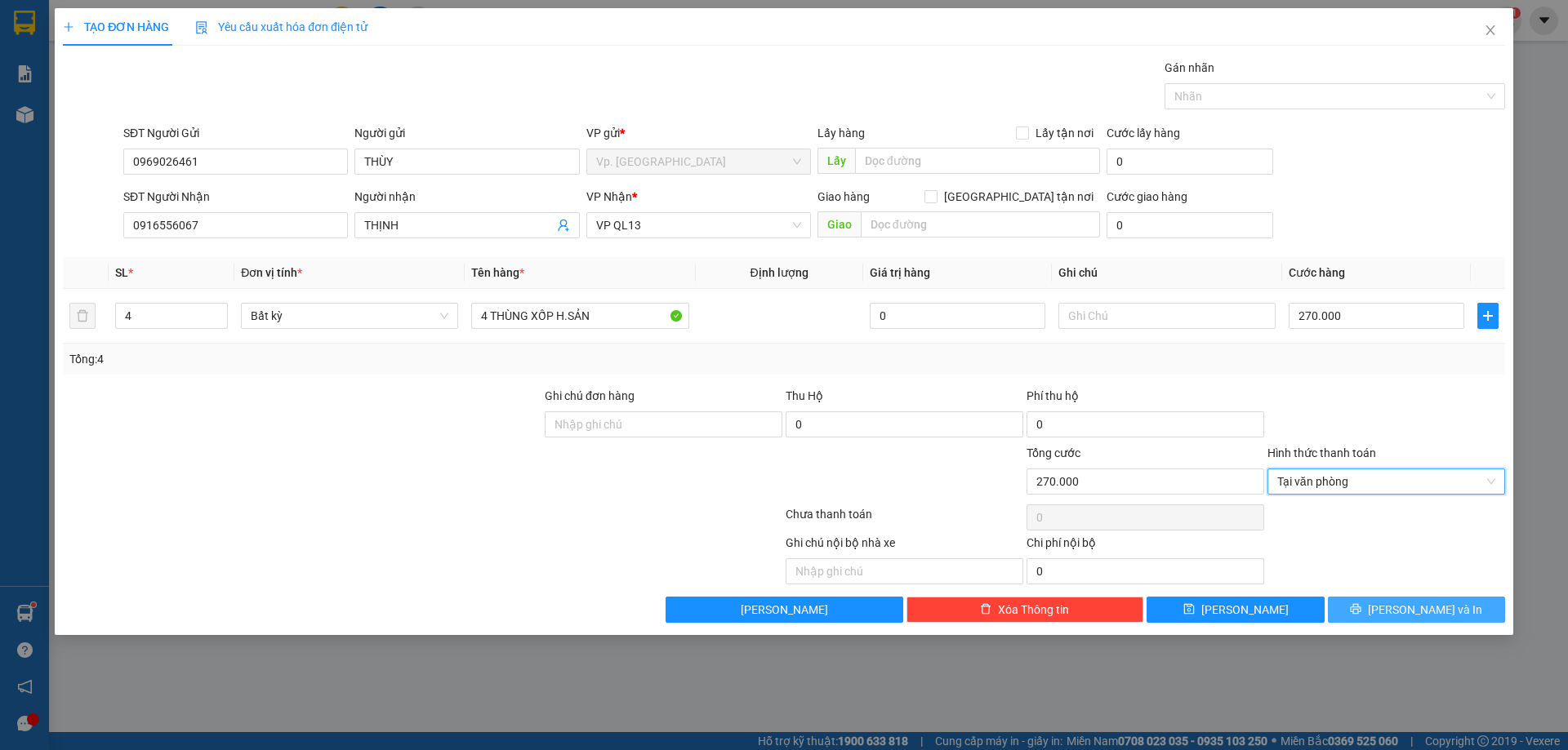
click at [1398, 600] on button "Lưu và In" at bounding box center [1417, 610] width 177 height 26
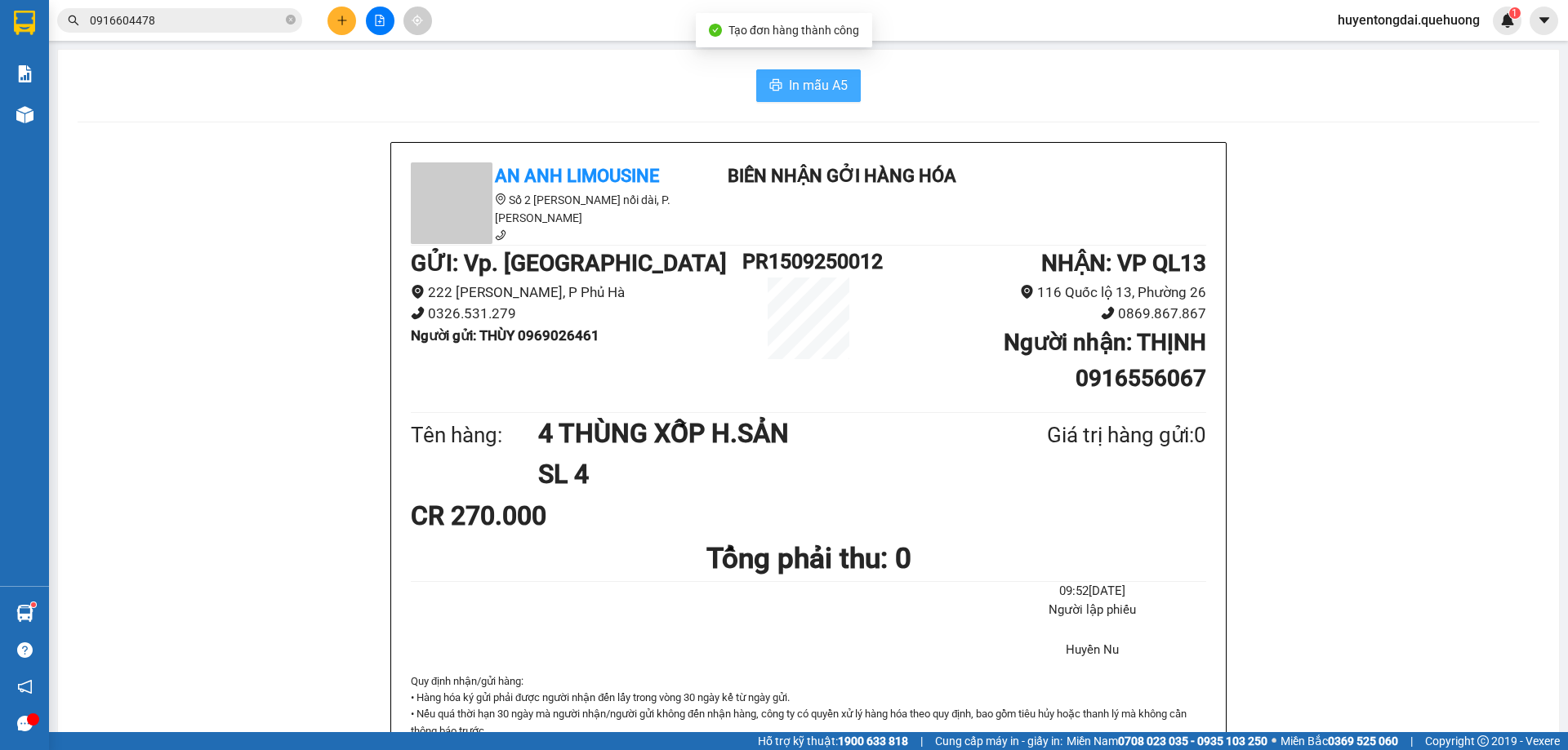
click at [792, 82] on span "In mẫu A5" at bounding box center [818, 86] width 59 height 21
click at [766, 104] on div "In mẫu A5 An Anh Limousine Số 2 Nguyễn Tri Phương nối dài, P. Văn Hải Biên nhận…" at bounding box center [808, 726] width 1501 height 1354
click at [789, 87] on span "In mẫu A5" at bounding box center [818, 86] width 59 height 21
click at [343, 21] on icon "plus" at bounding box center [342, 20] width 9 height 1
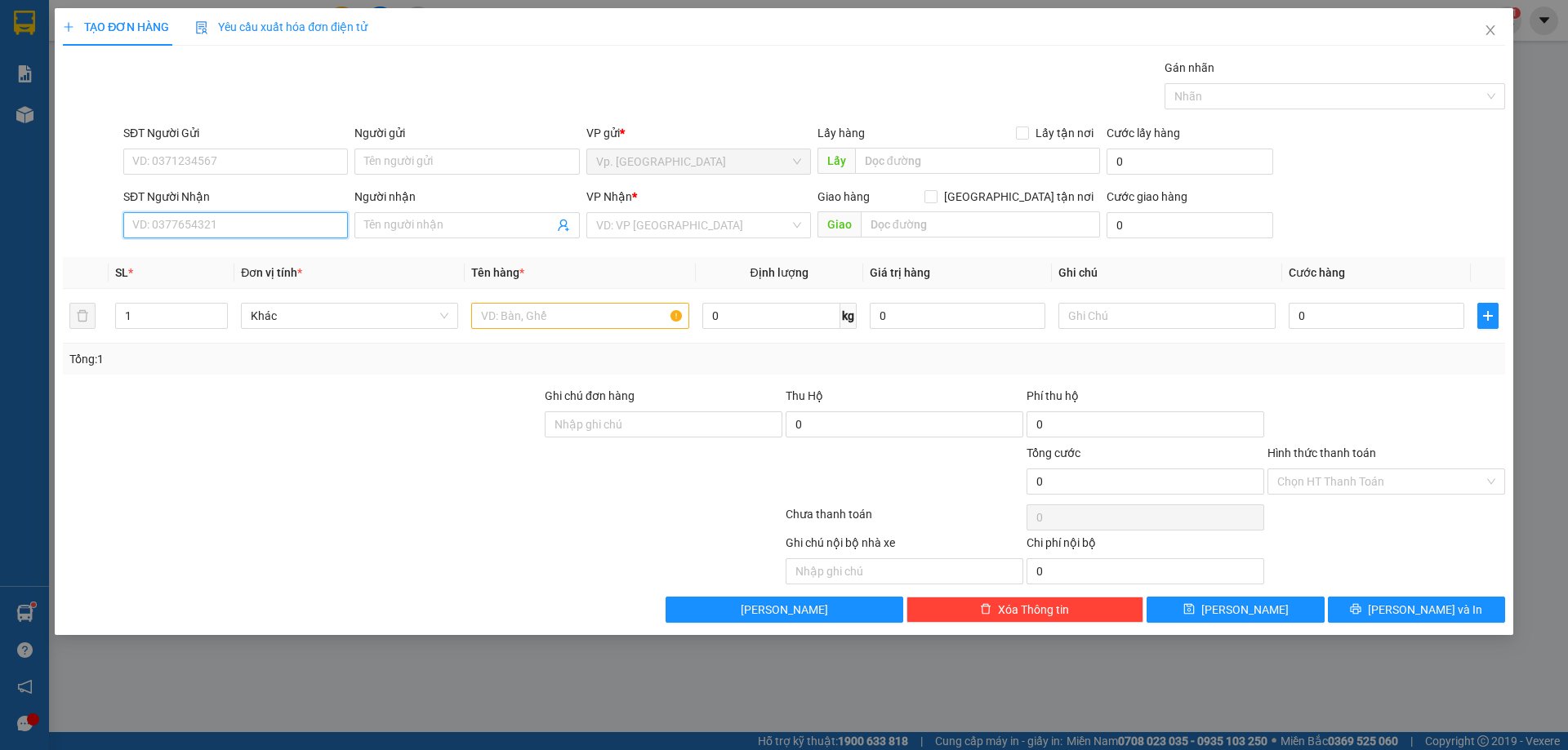
click at [292, 213] on input "SĐT Người Nhận" at bounding box center [235, 226] width 225 height 26
click at [258, 163] on input "SĐT Người Gửi" at bounding box center [235, 161] width 225 height 26
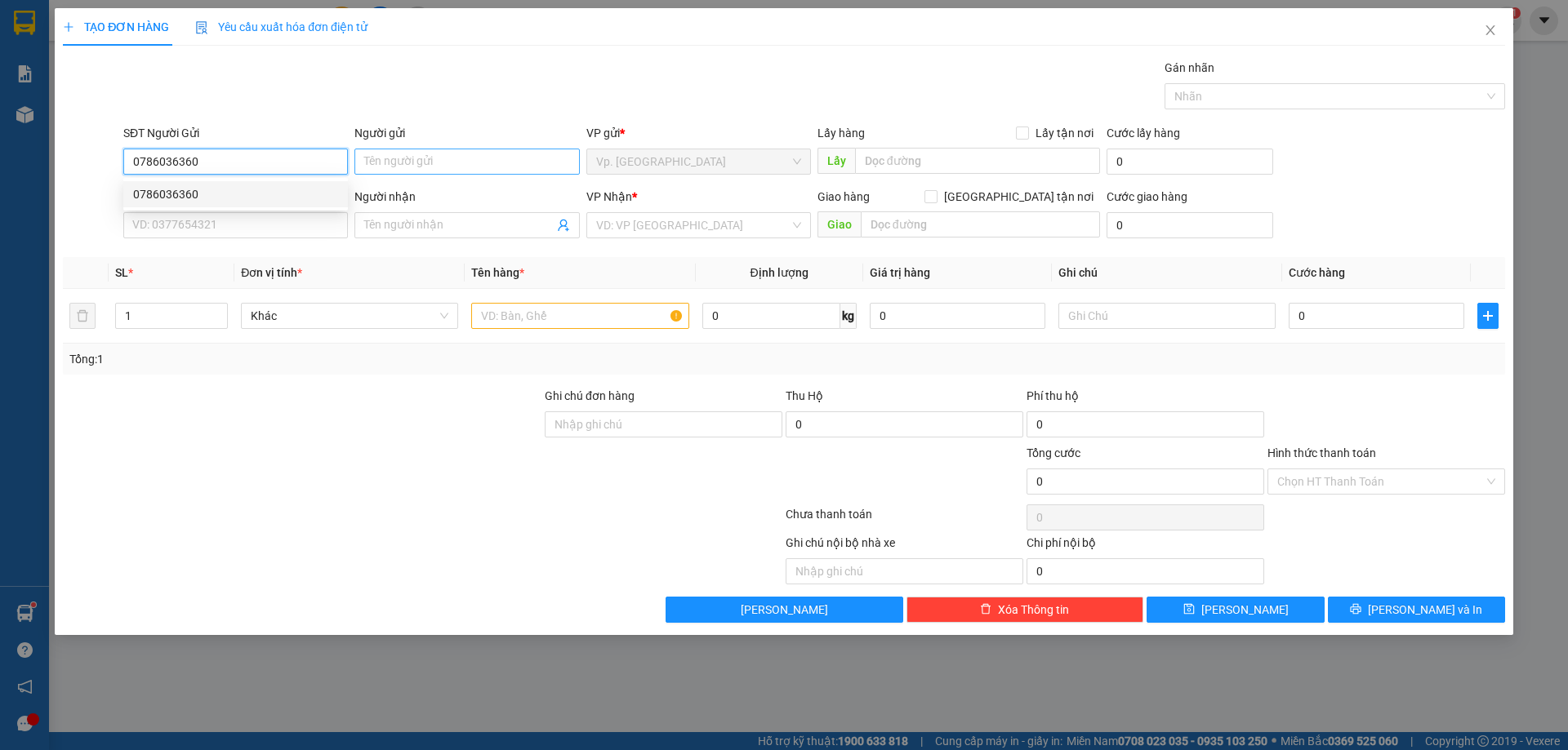
type input "0786036360"
click at [400, 153] on input "Người gửi" at bounding box center [467, 161] width 225 height 26
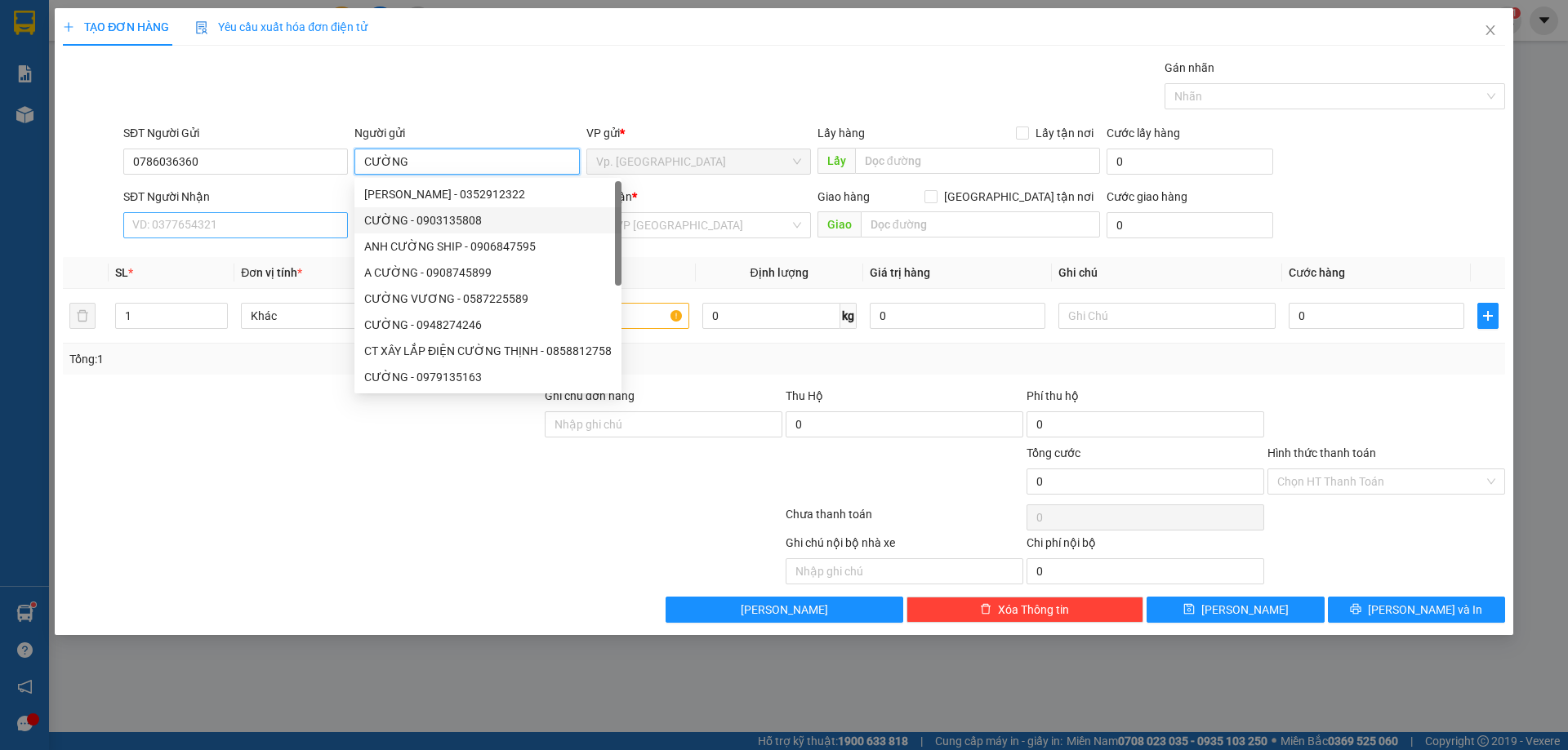
type input "CƯỜNG"
click at [170, 228] on input "SĐT Người Nhận" at bounding box center [235, 226] width 225 height 26
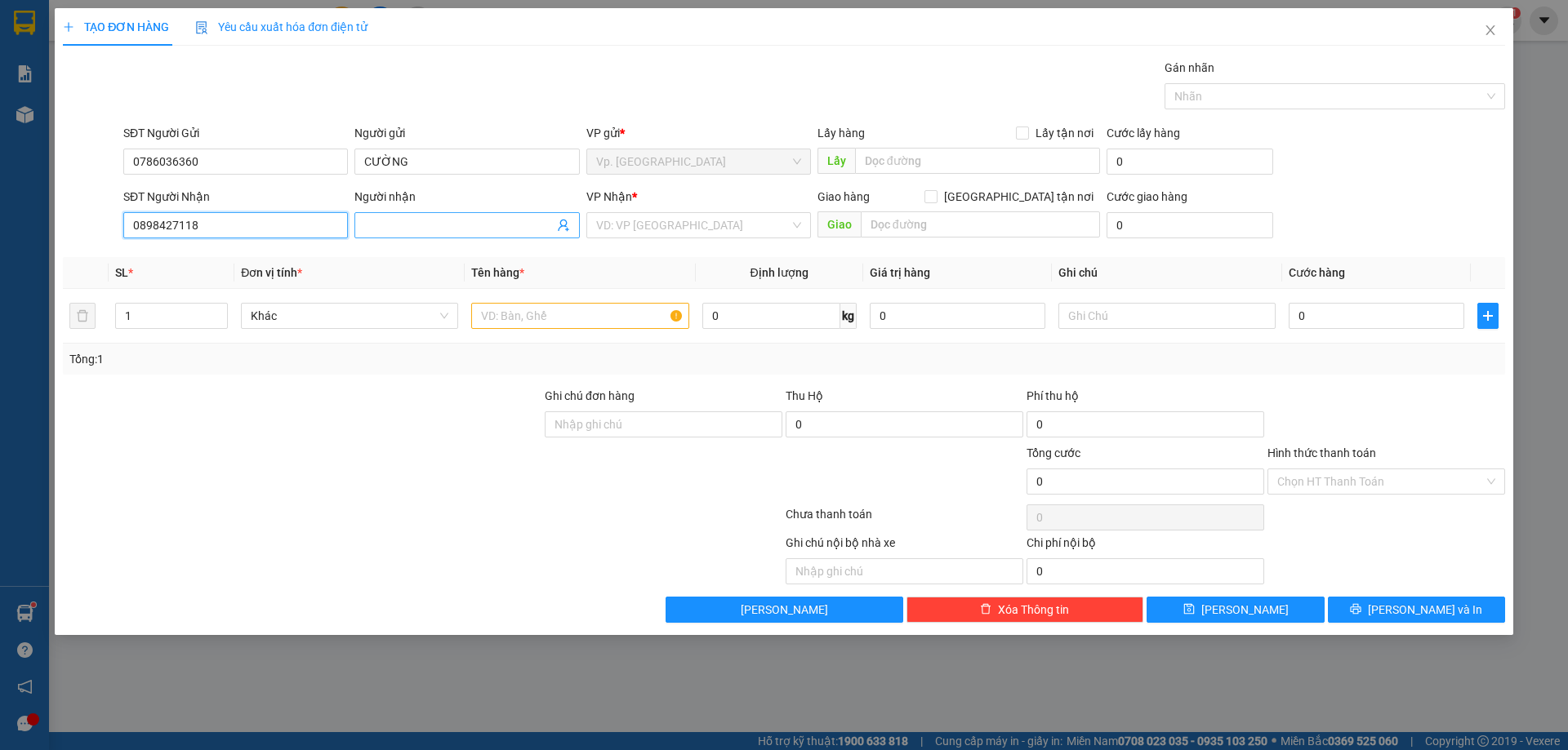
type input "0898427118"
click at [439, 227] on input "Người nhận" at bounding box center [458, 225] width 189 height 18
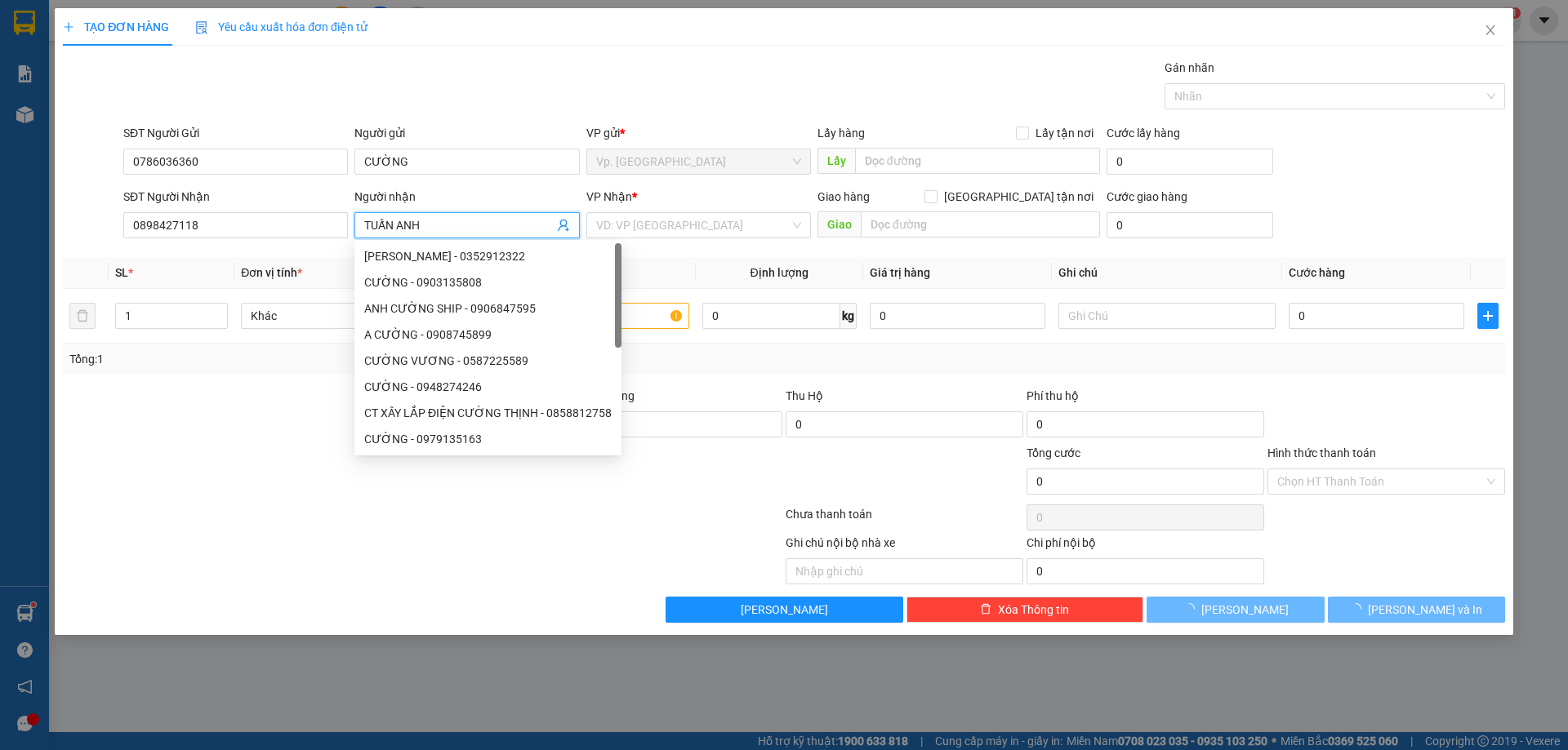
type input "TUẤN ANH"
click at [427, 100] on div "Gói vận chuyển * Tiêu chuẩn Gán nhãn Nhãn" at bounding box center [815, 87] width 1389 height 57
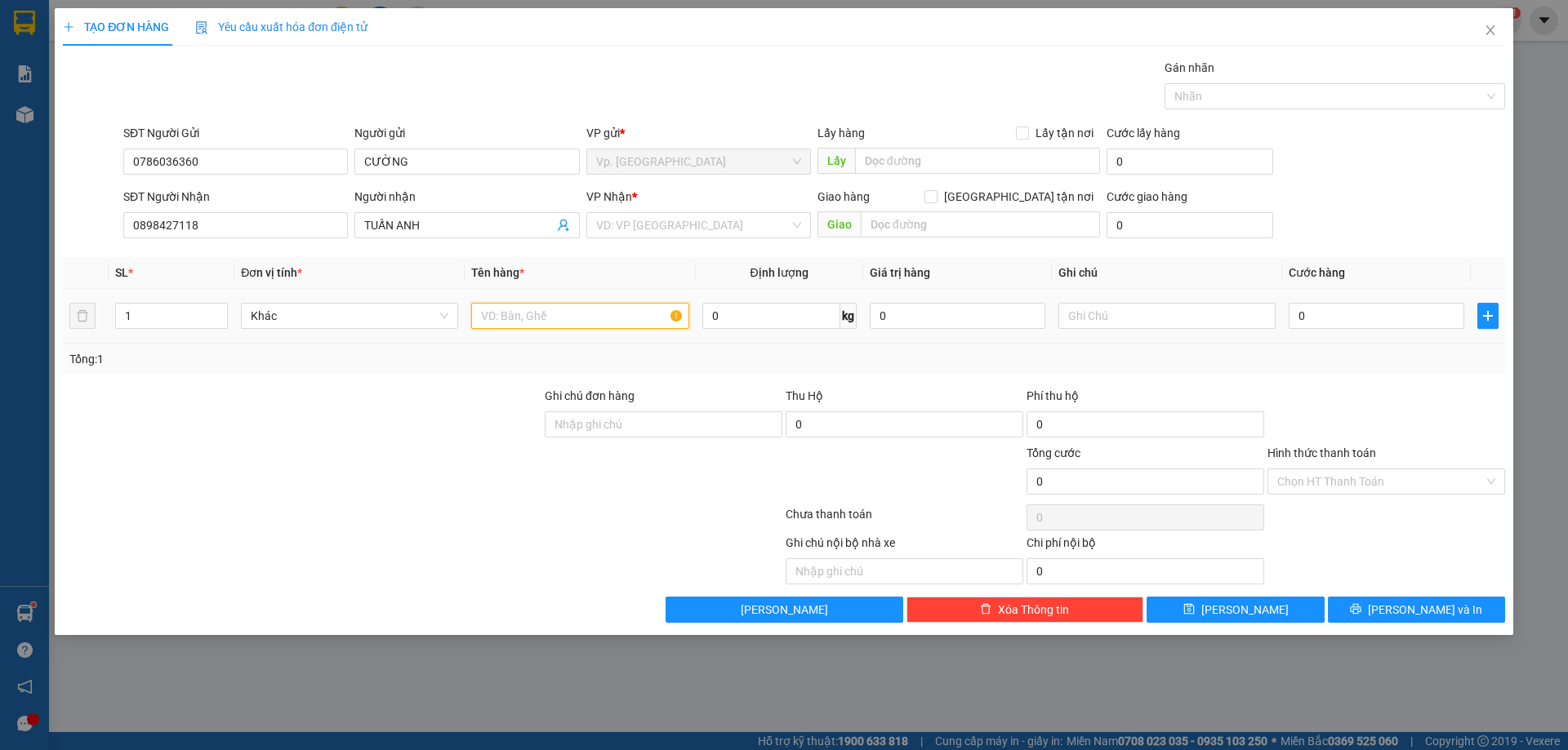
click at [651, 308] on input "text" at bounding box center [580, 316] width 217 height 26
type input "1 THÙNG XỐP CÁ CẢNH"
click at [1357, 316] on input "0" at bounding box center [1377, 316] width 175 height 26
type input "4"
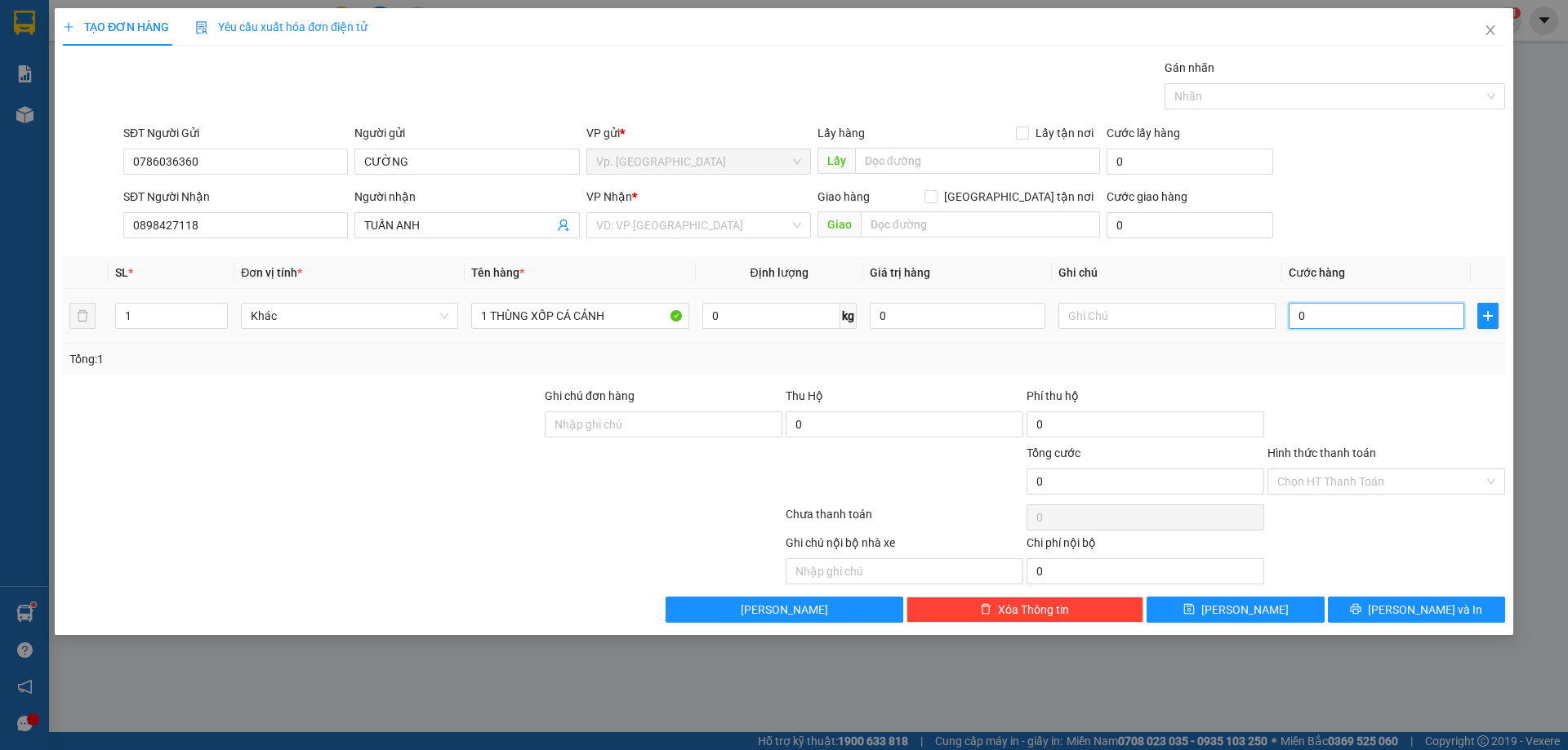
type input "4"
type input "40"
type input "40.000"
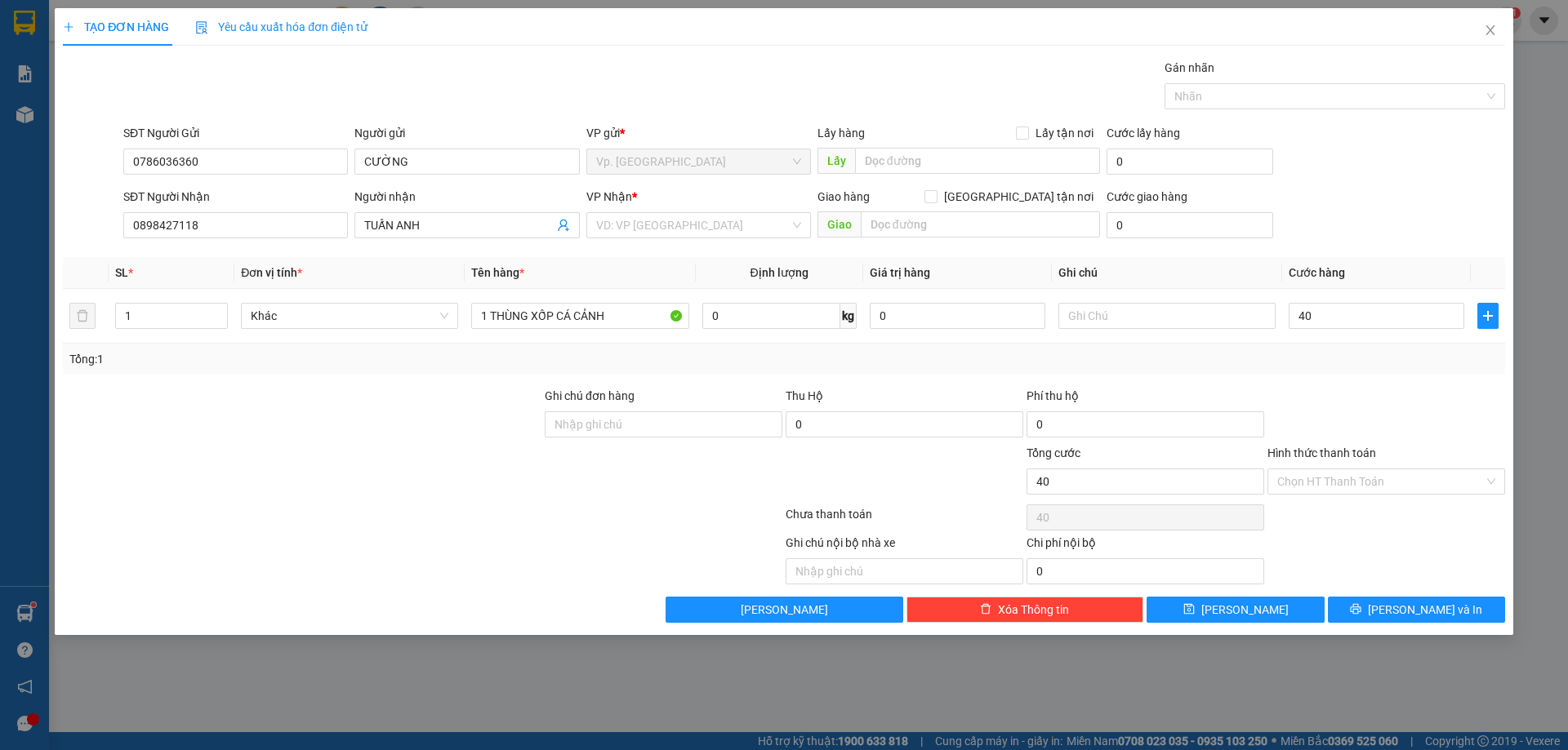
type input "40.000"
click at [1435, 343] on div "Tổng: 1" at bounding box center [783, 358] width 1442 height 31
click at [1095, 310] on input "text" at bounding box center [1167, 316] width 217 height 26
type input "CHẾT KO ĐỀN"
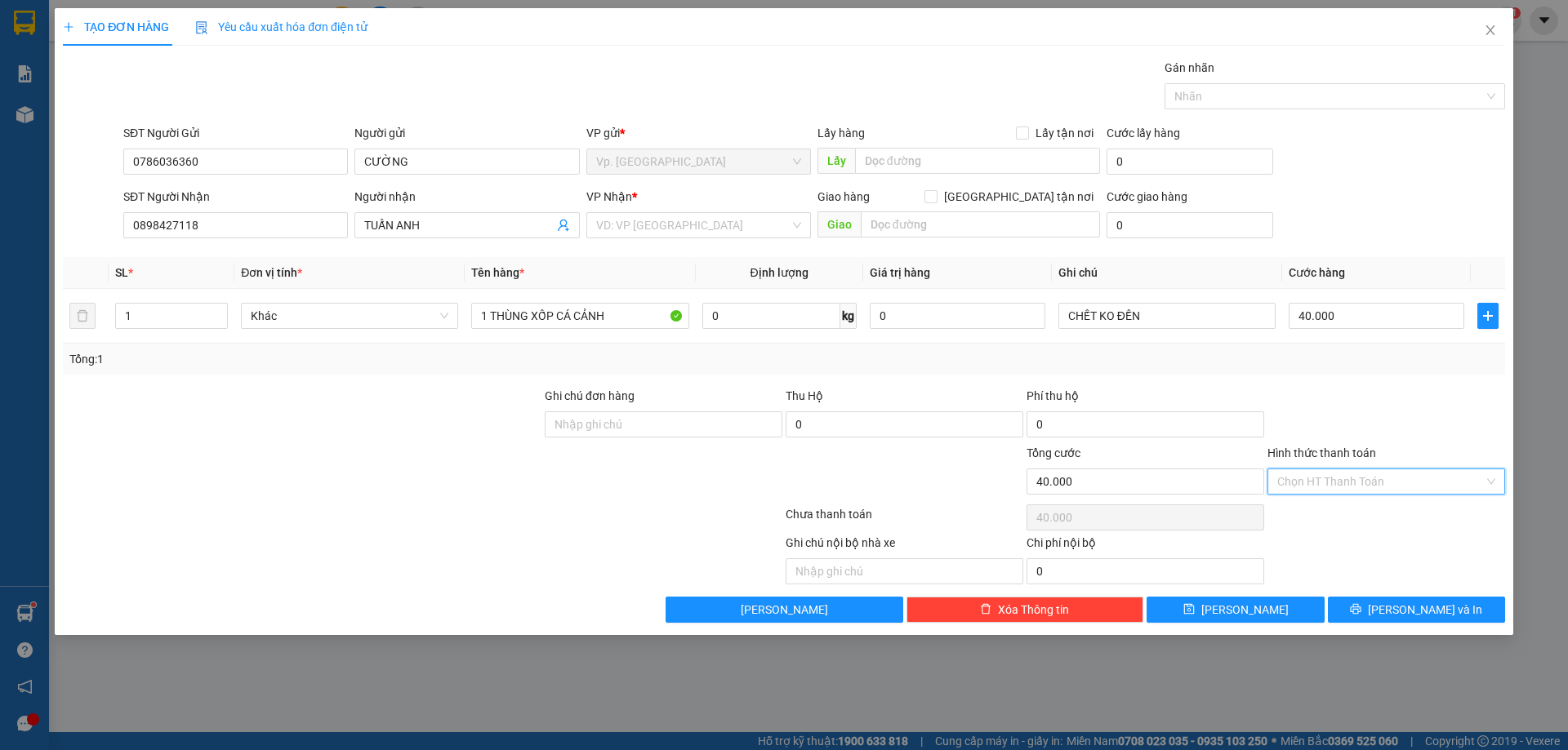
click at [1295, 471] on input "Hình thức thanh toán" at bounding box center [1380, 481] width 206 height 24
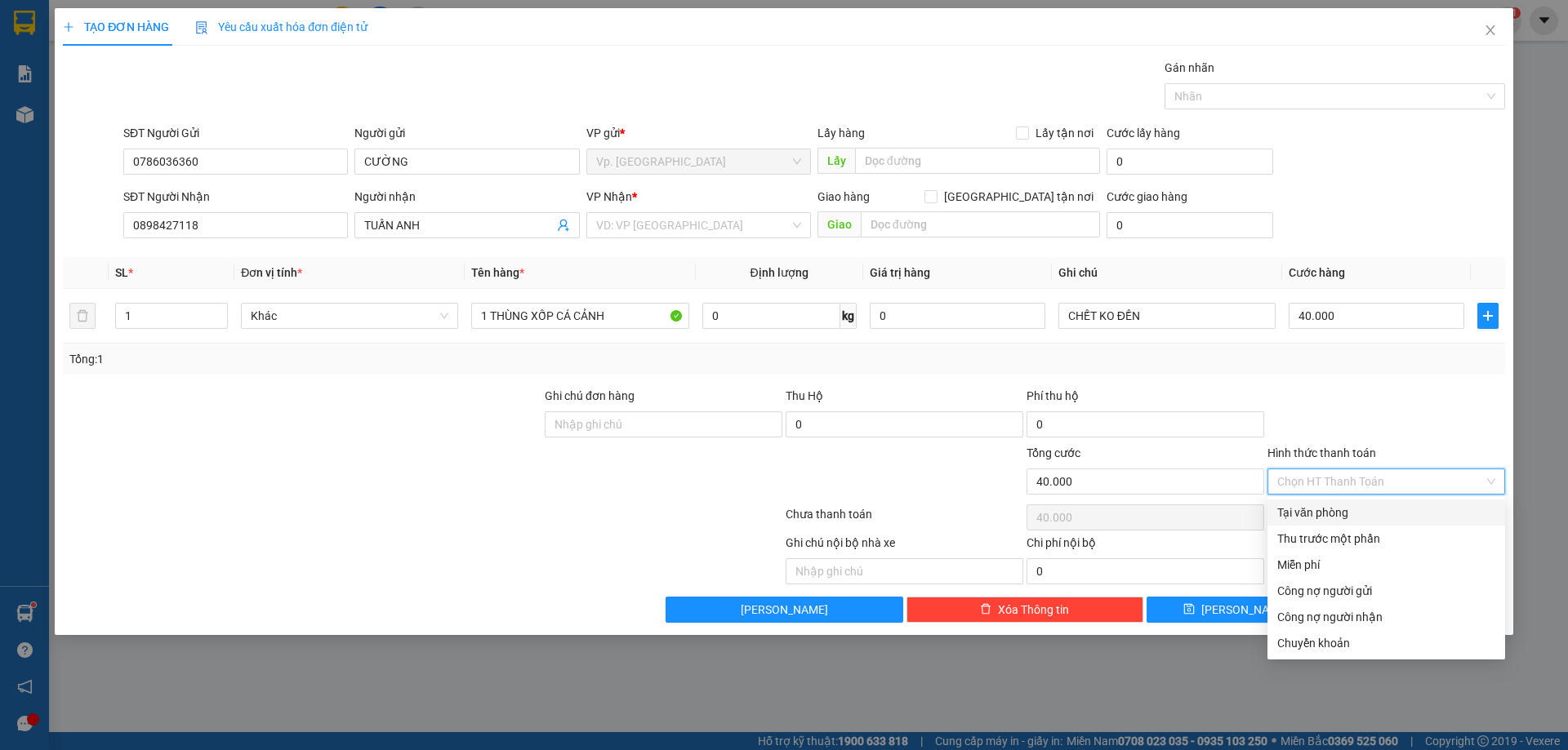
click at [1303, 507] on div "Tại văn phòng" at bounding box center [1387, 512] width 218 height 18
type input "0"
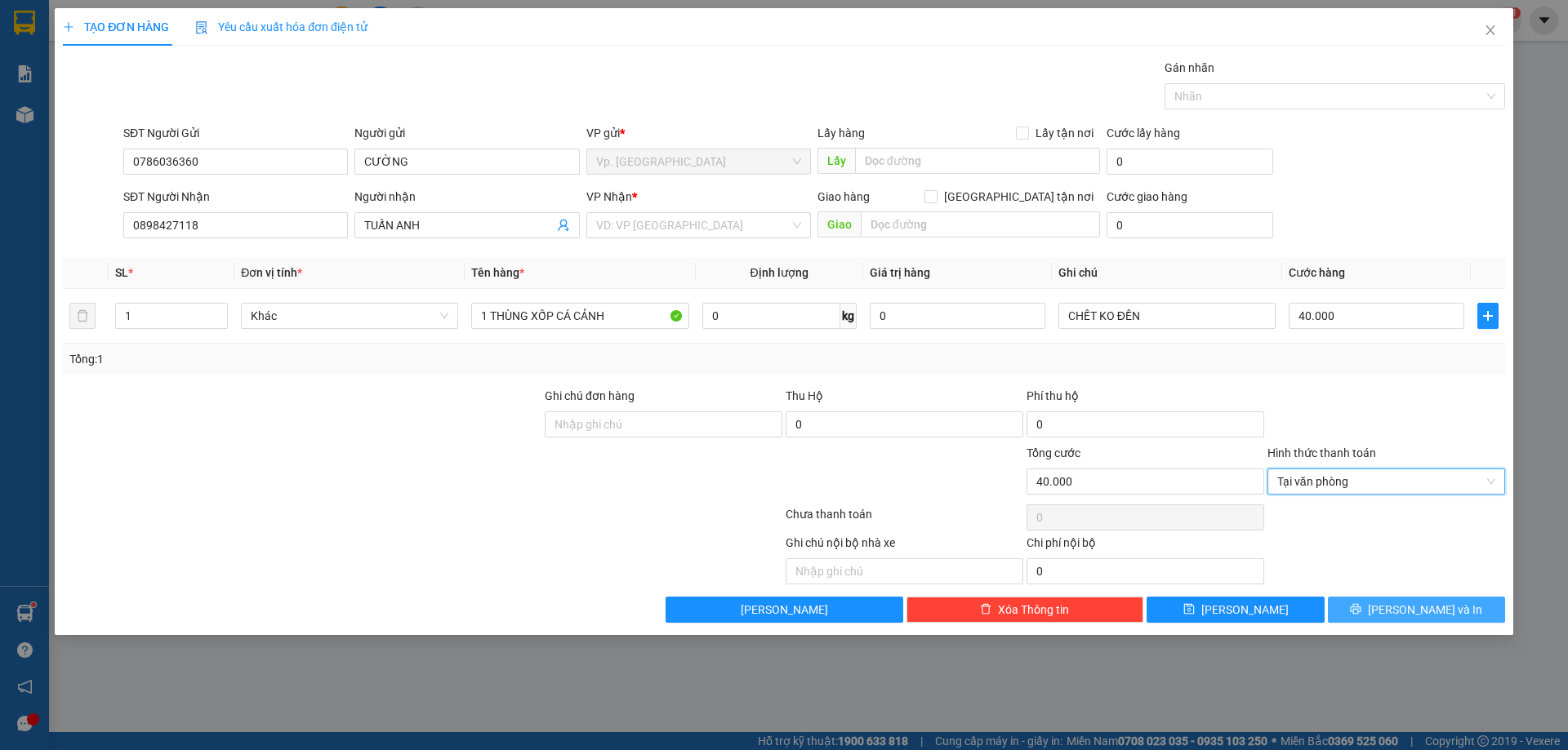
click at [1441, 597] on button "Lưu và In" at bounding box center [1417, 610] width 177 height 26
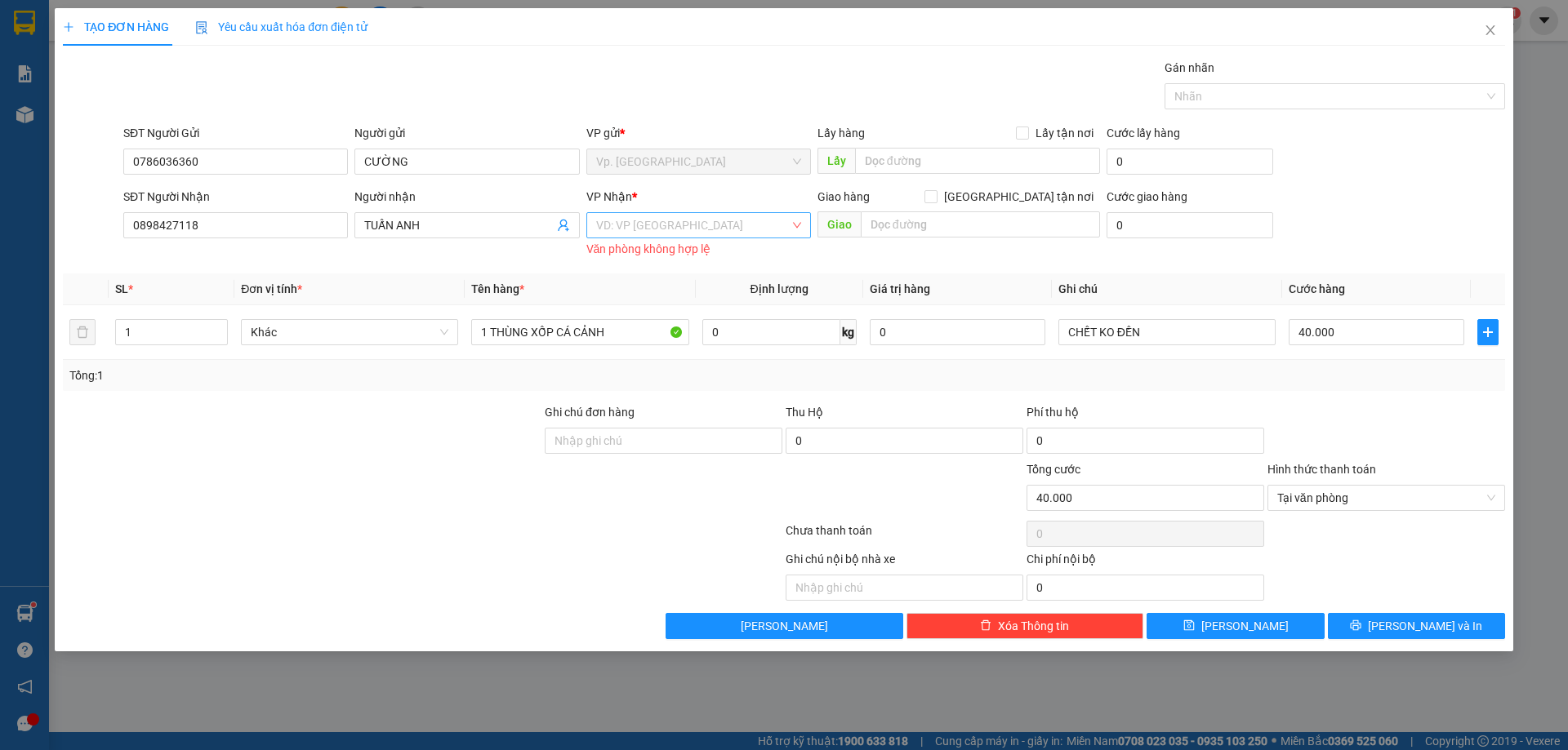
click at [733, 228] on input "search" at bounding box center [693, 225] width 193 height 24
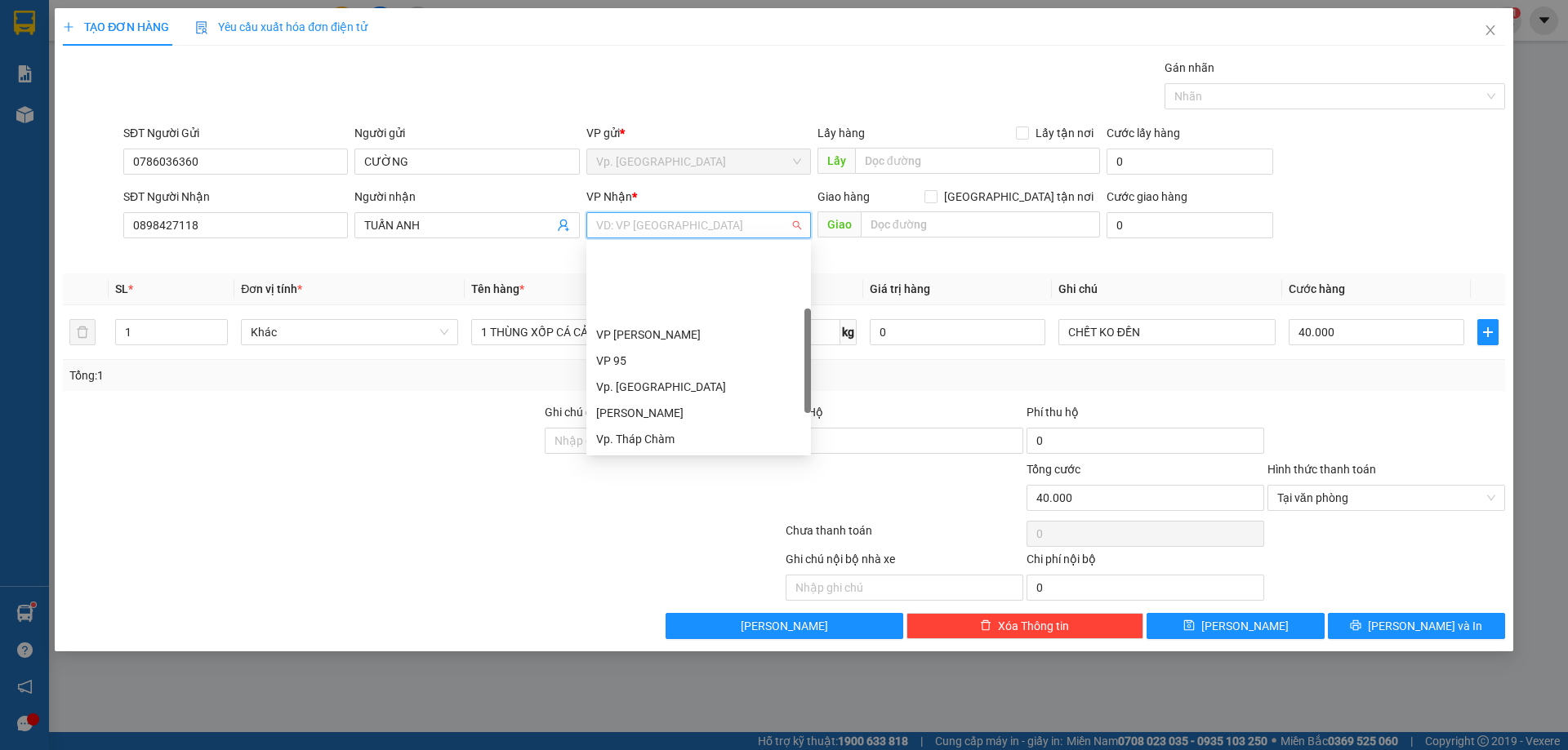
click at [631, 482] on div "VP QL13" at bounding box center [699, 491] width 205 height 18
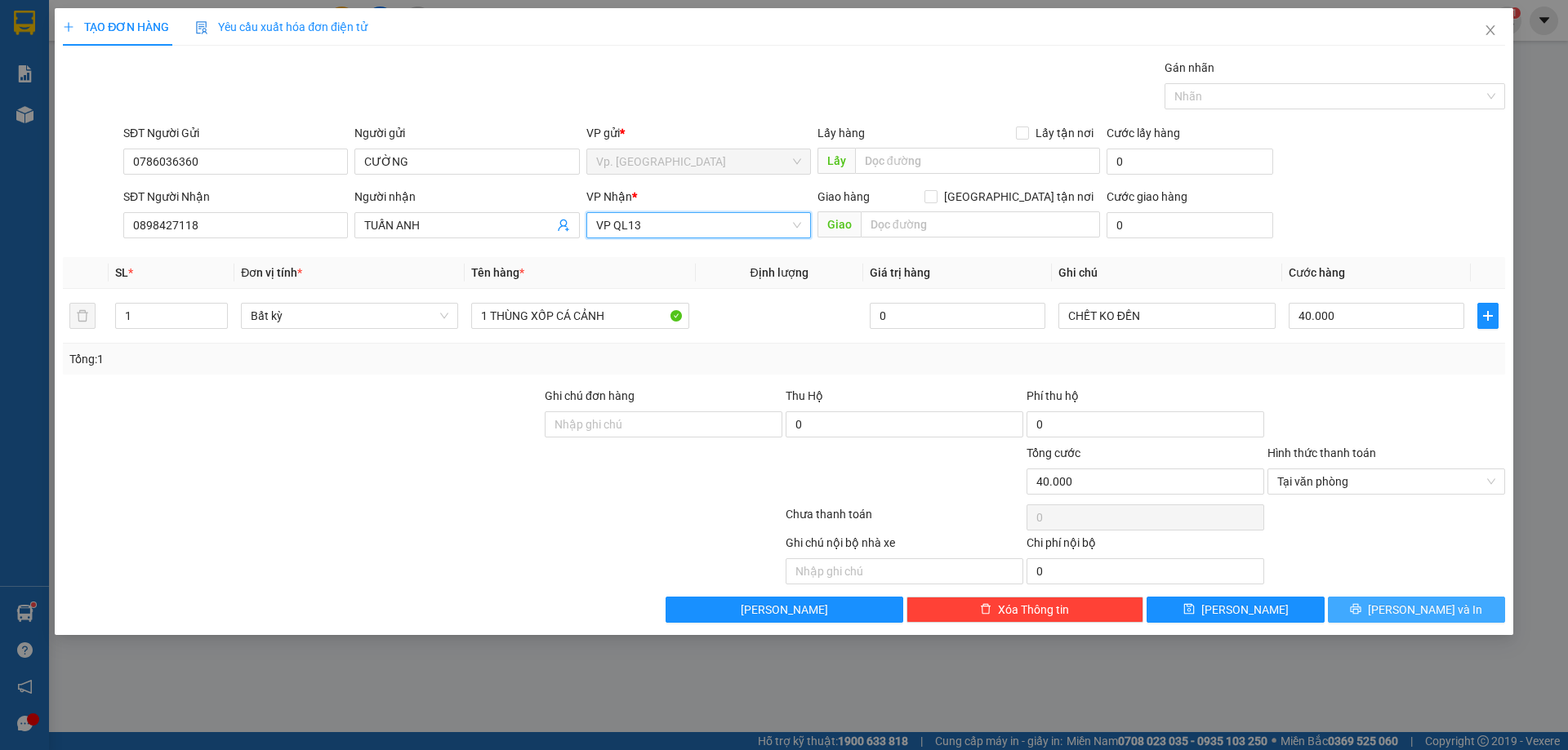
click at [1396, 610] on button "Lưu và In" at bounding box center [1417, 610] width 177 height 26
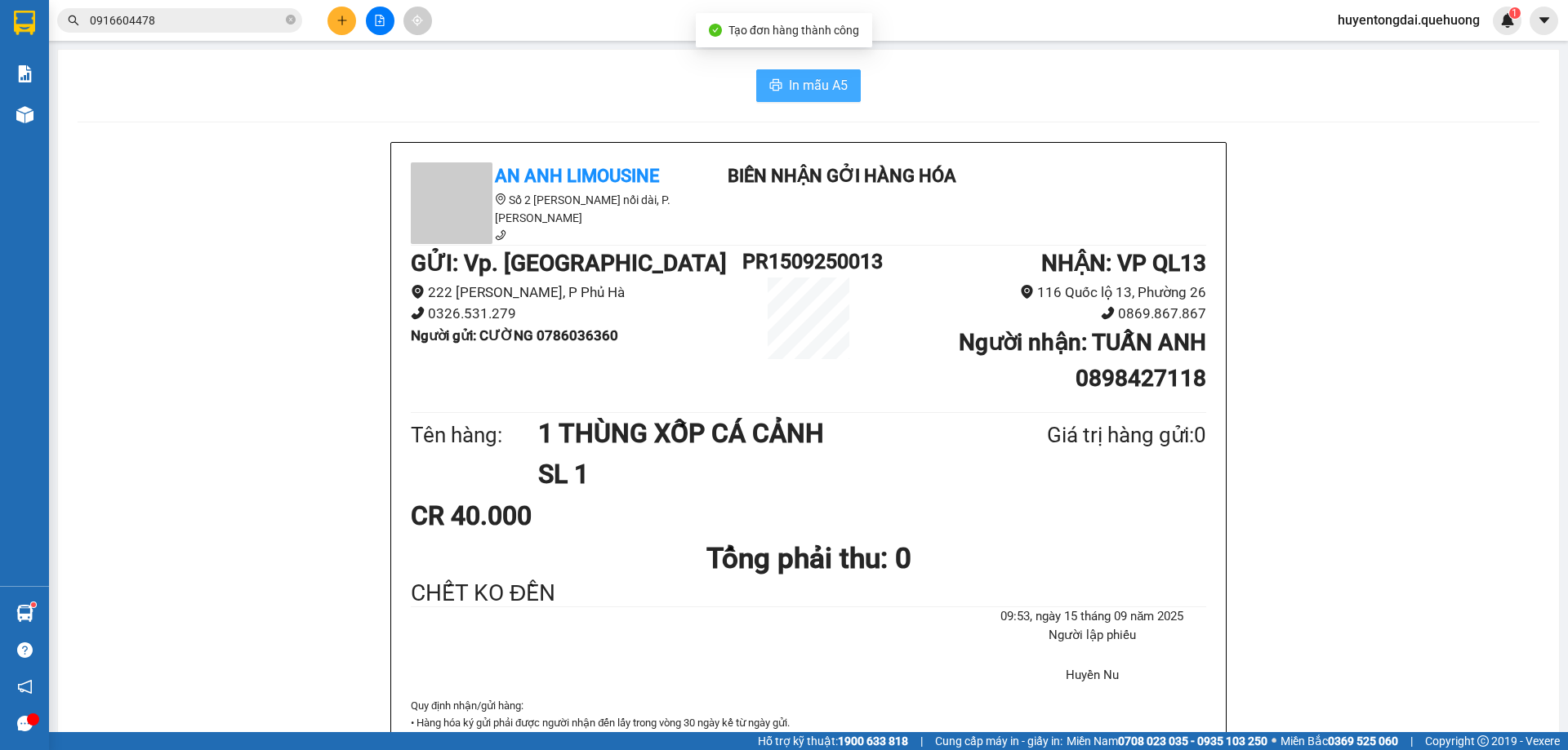
click at [779, 84] on button "In mẫu A5" at bounding box center [808, 85] width 105 height 33
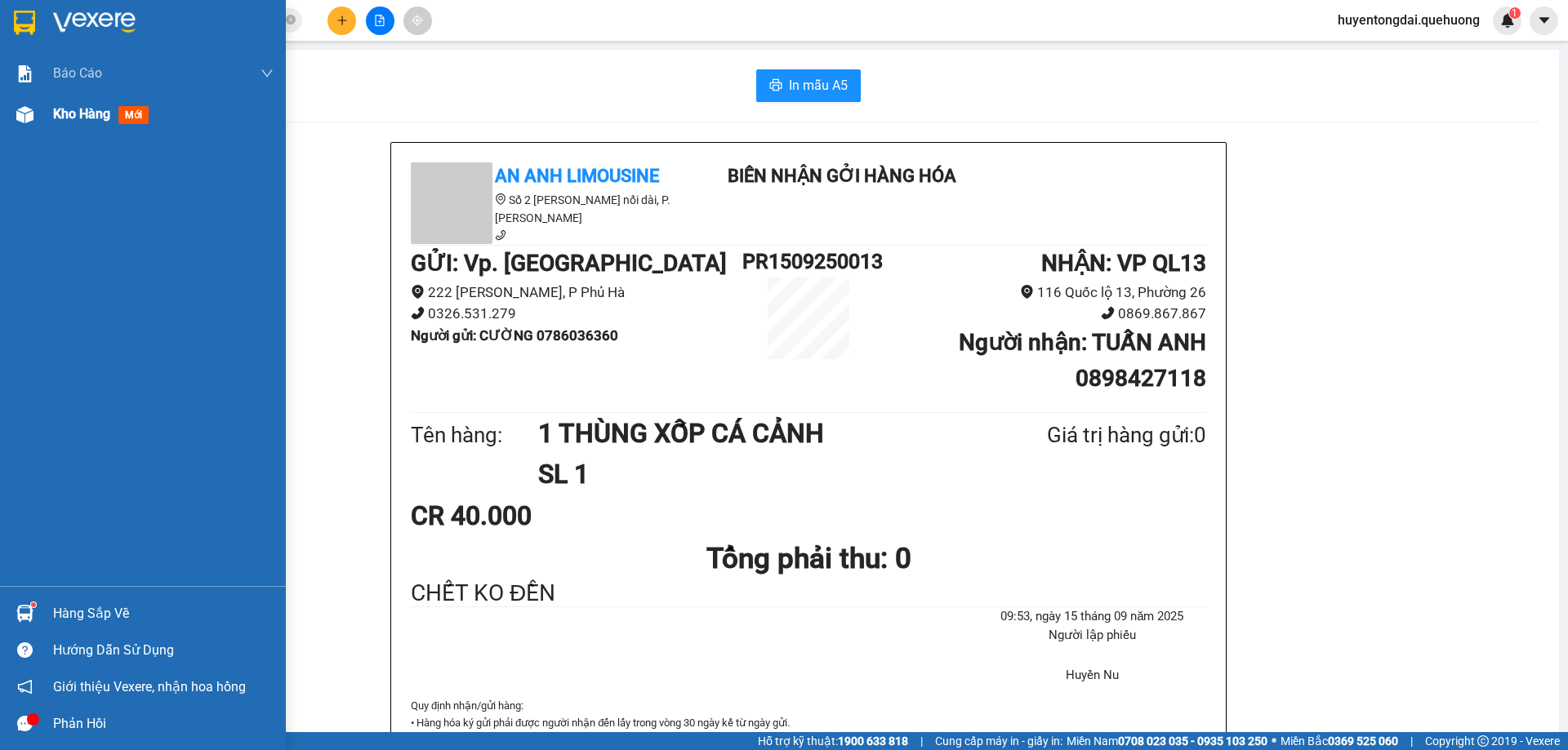
click at [57, 125] on div "Kho hàng mới" at bounding box center [163, 115] width 220 height 41
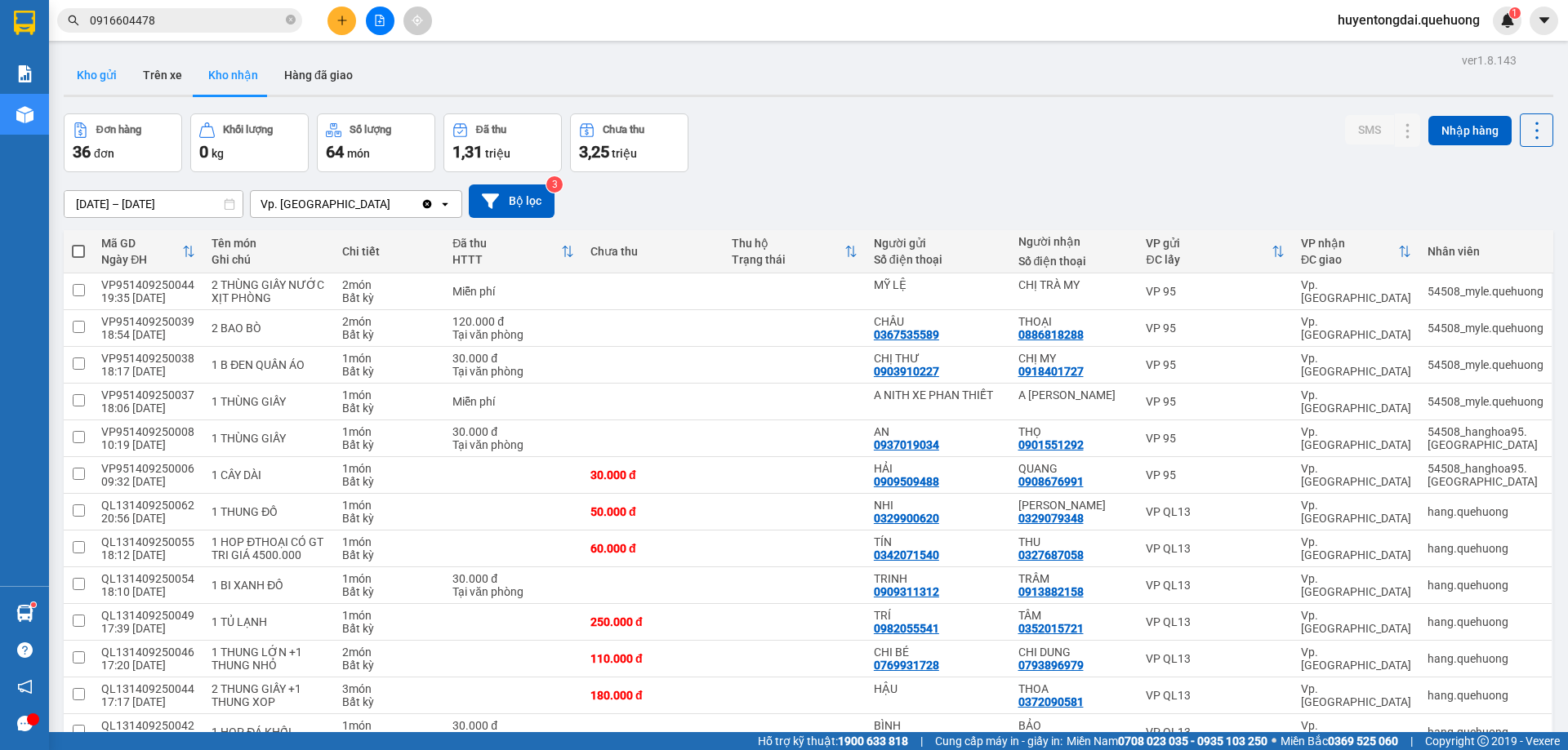
click at [116, 69] on button "Kho gửi" at bounding box center [96, 76] width 66 height 39
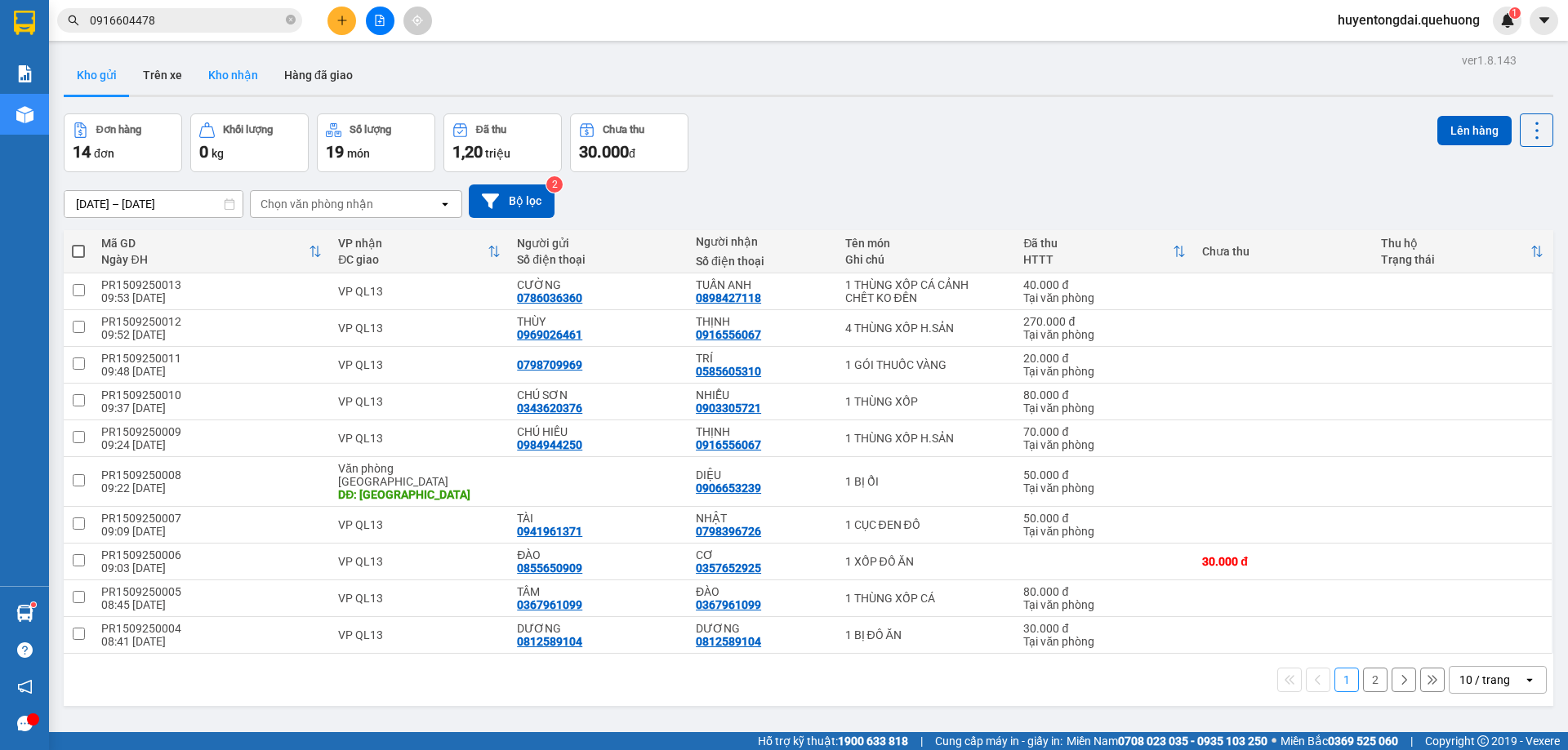
click at [256, 81] on button "Kho nhận" at bounding box center [232, 76] width 76 height 39
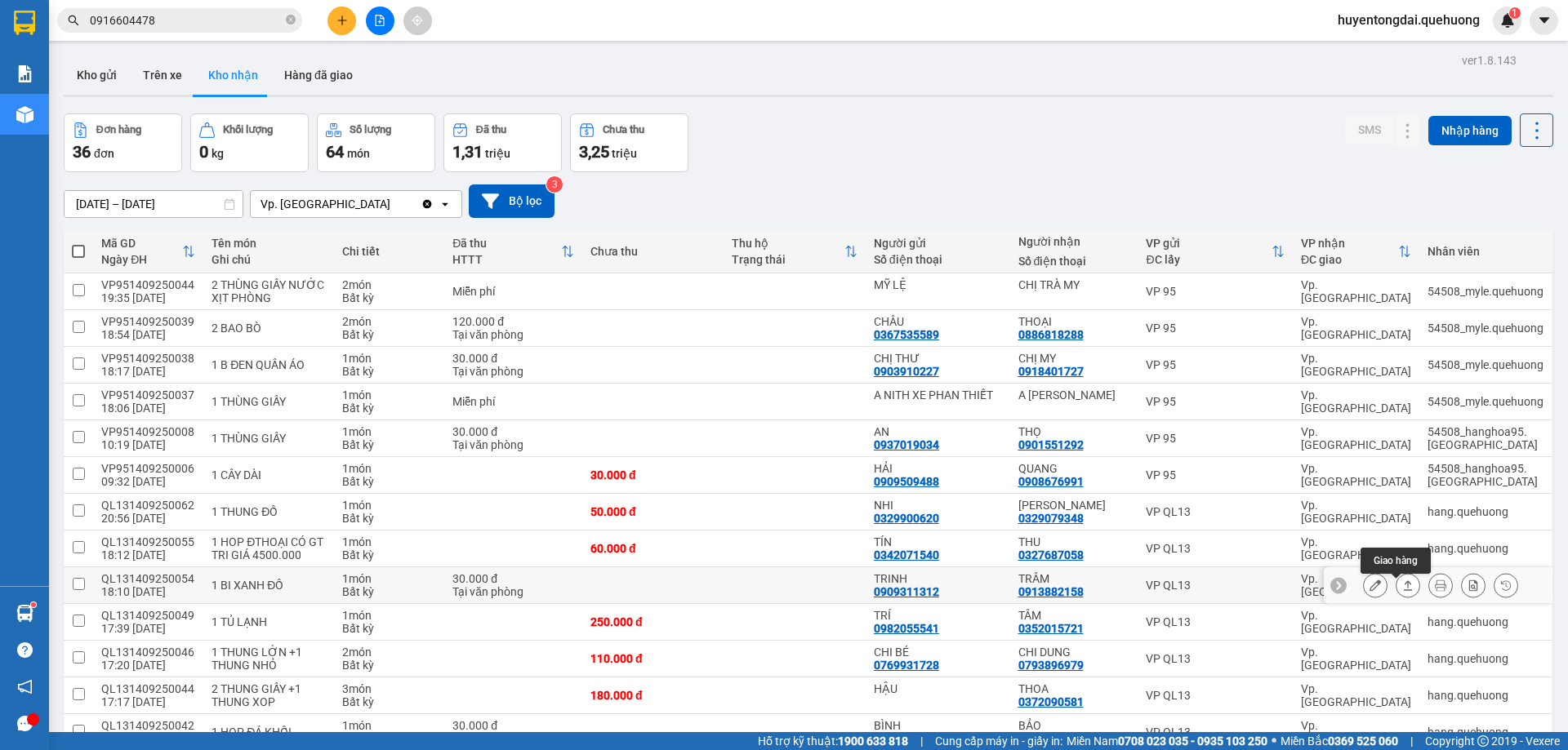
click at [1396, 572] on button at bounding box center [1407, 586] width 23 height 29
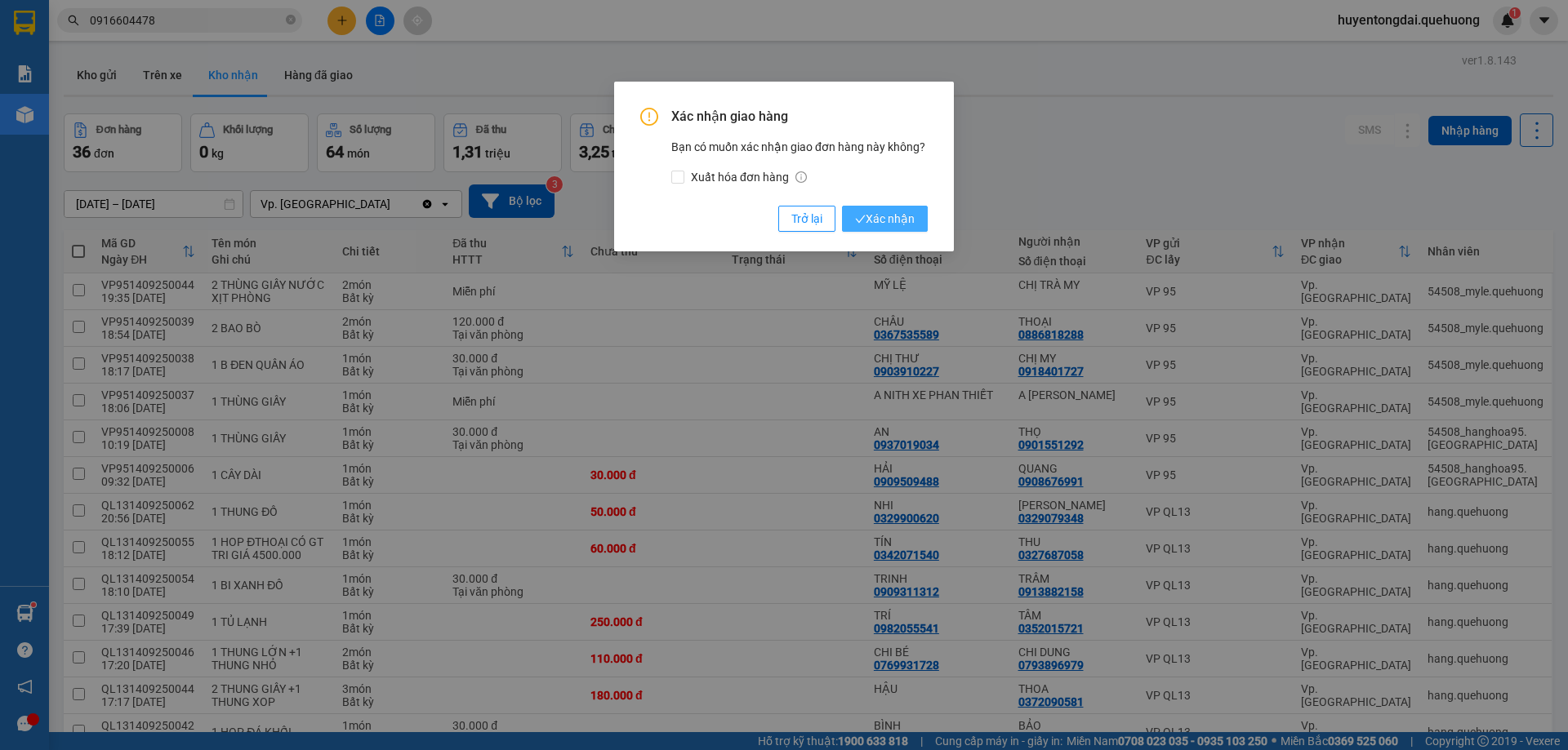
click at [883, 221] on span "Xác nhận" at bounding box center [885, 218] width 60 height 18
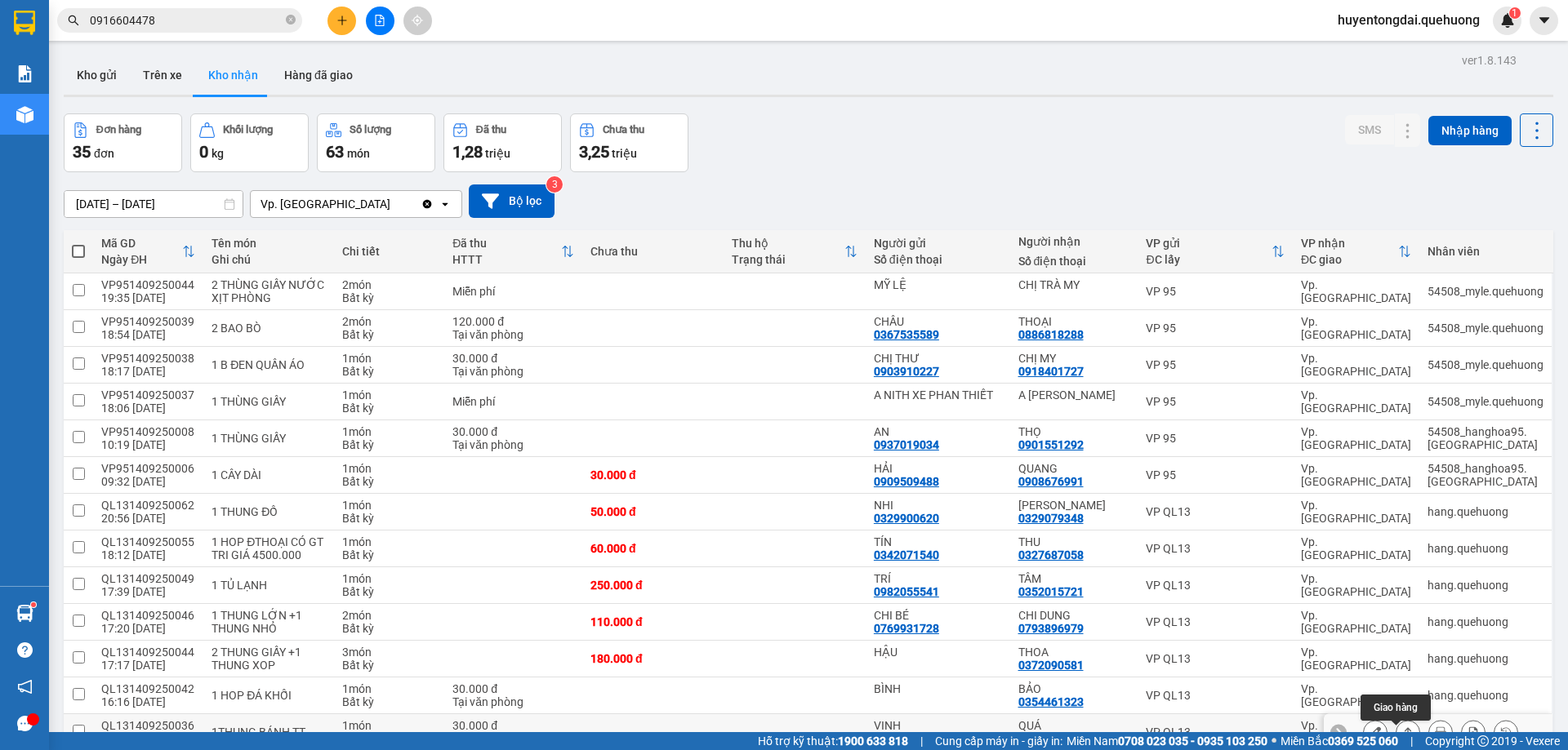
click at [1402, 727] on icon at bounding box center [1407, 732] width 11 height 11
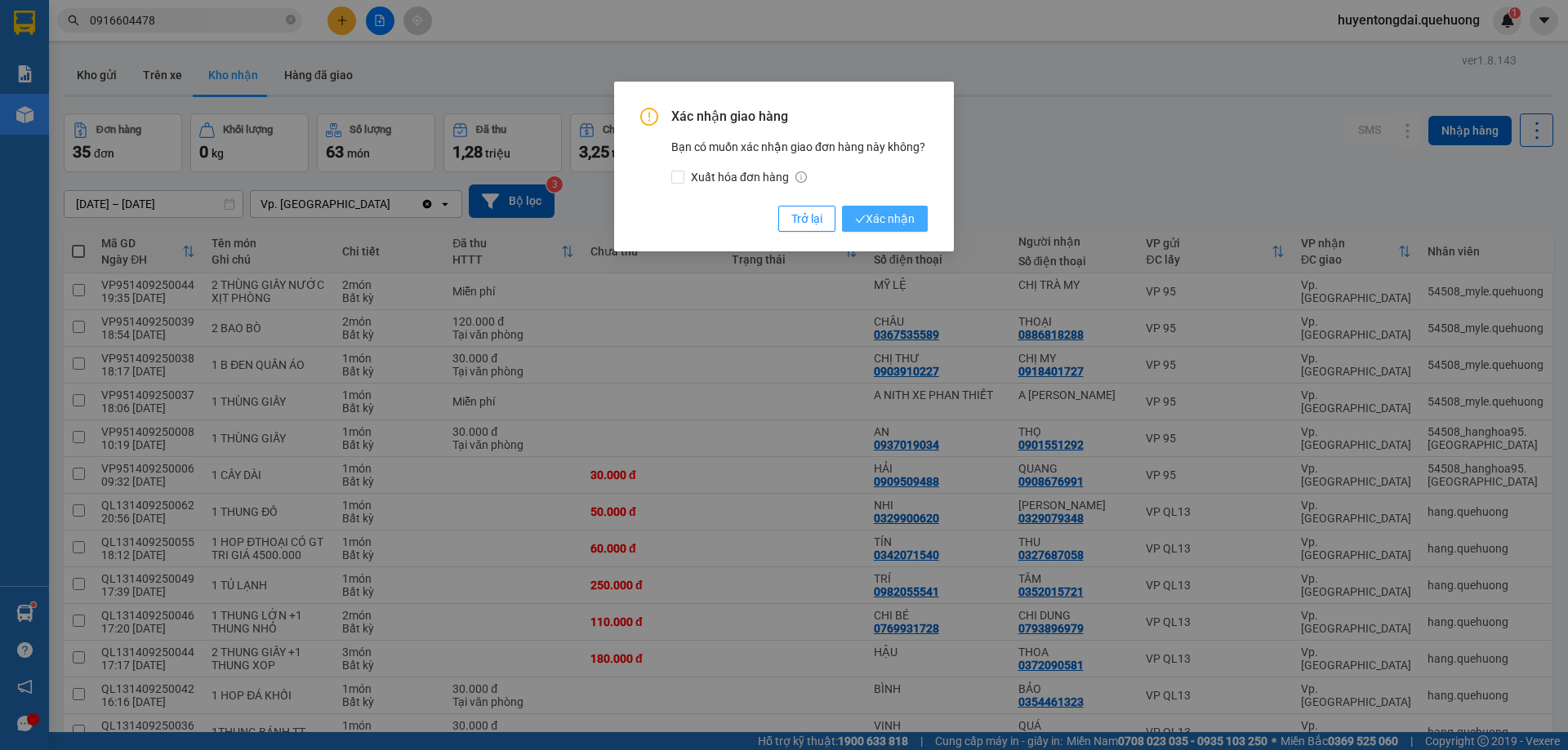
click at [891, 216] on span "Xác nhận" at bounding box center [885, 218] width 60 height 18
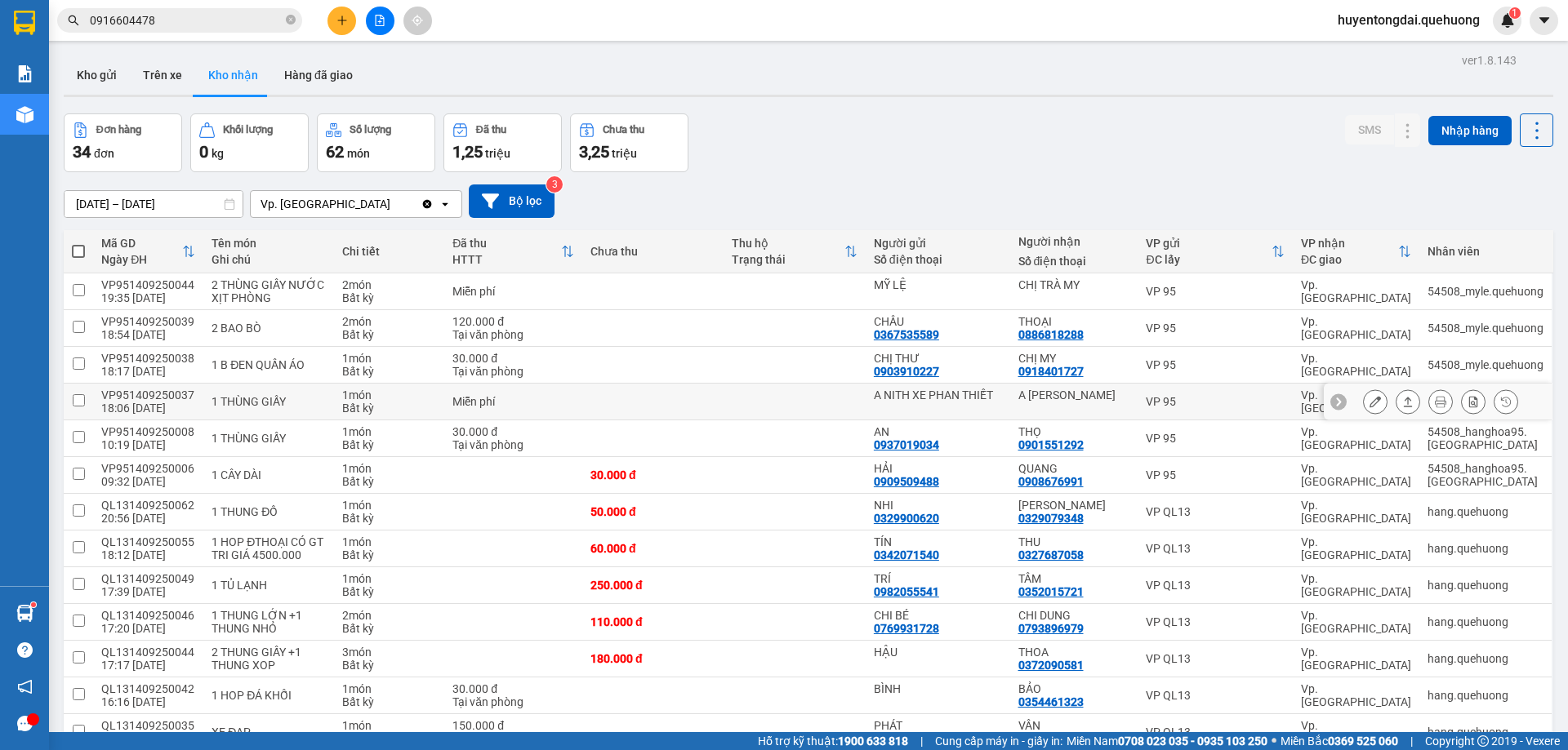
scroll to position [163, 0]
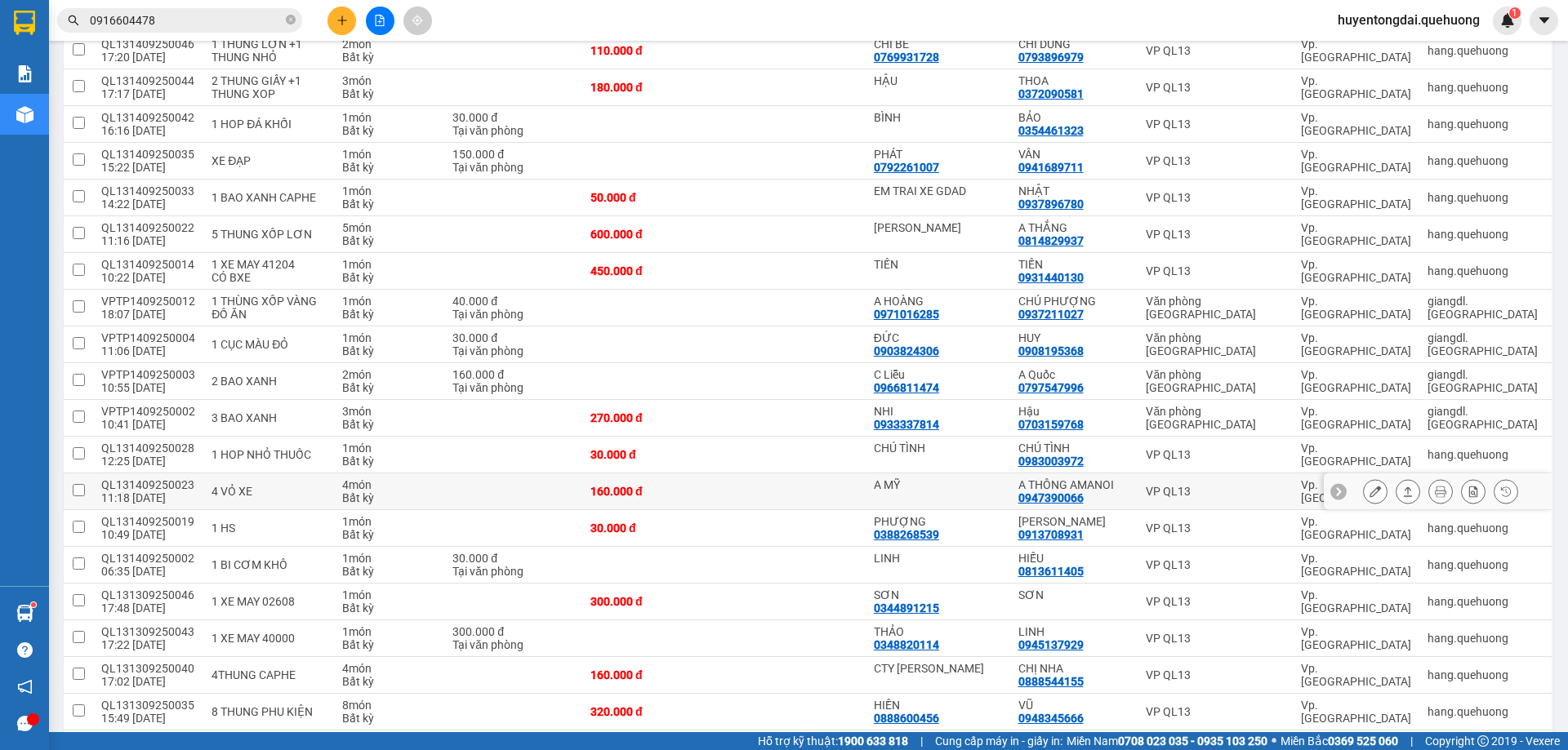
scroll to position [653, 0]
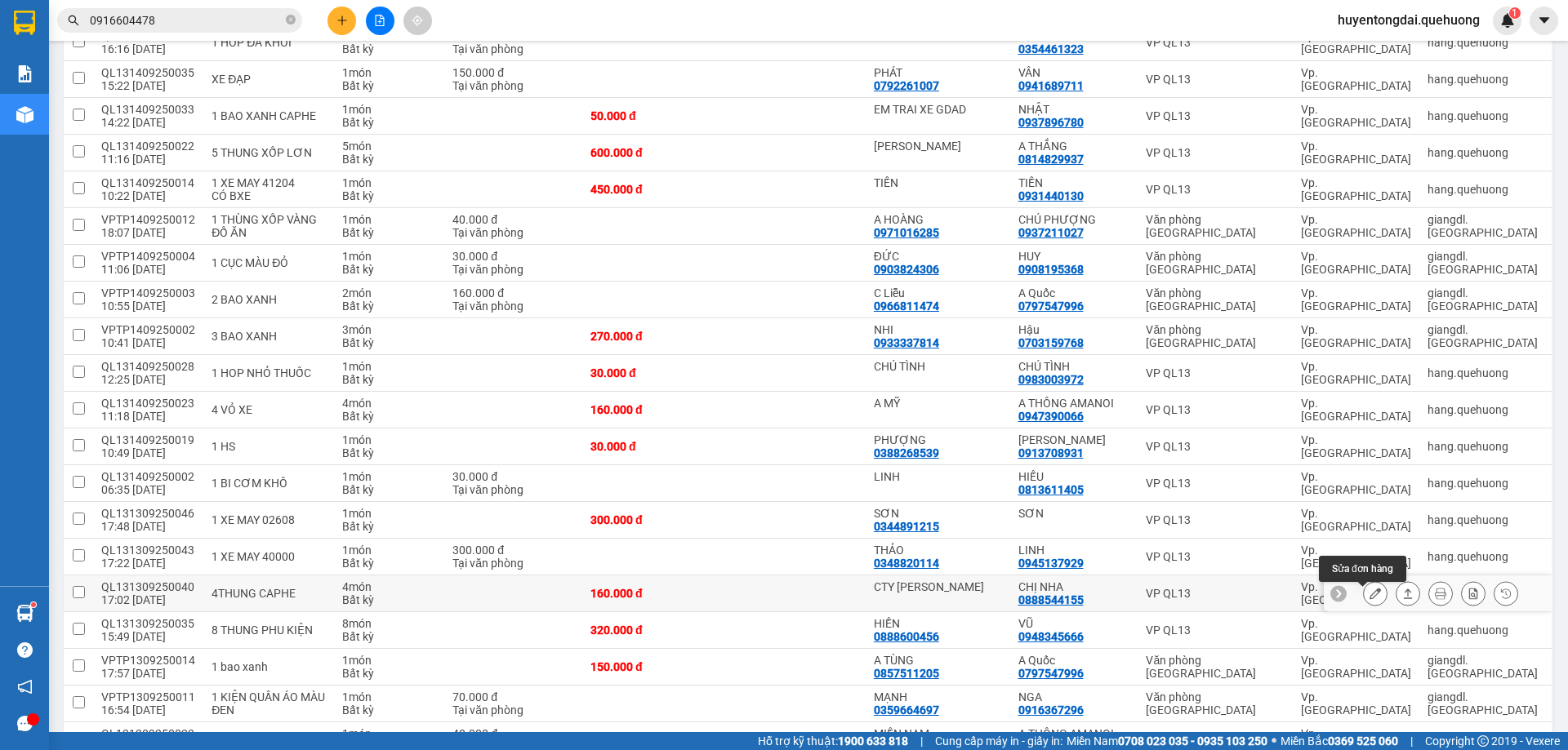
click at [1369, 599] on icon at bounding box center [1375, 593] width 11 height 11
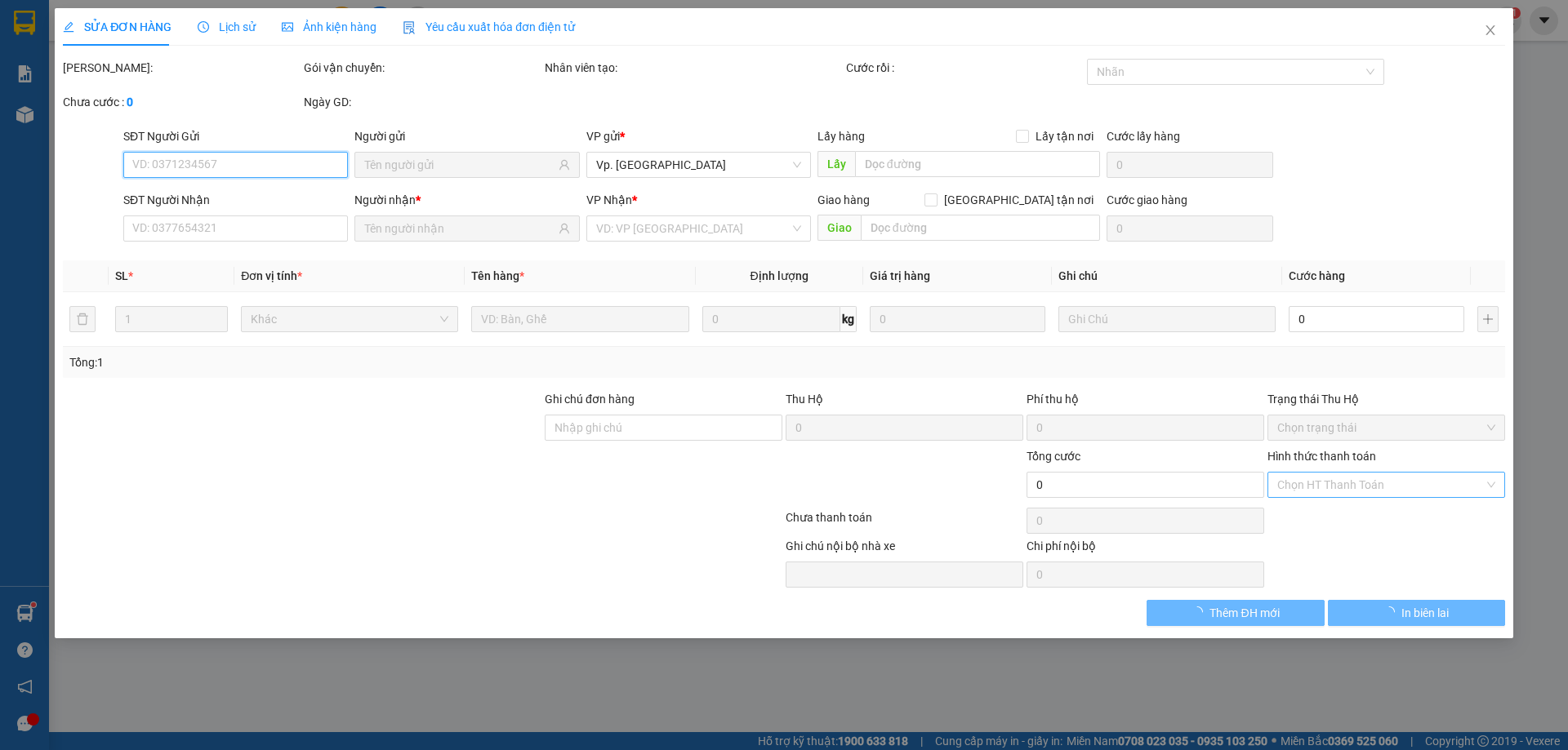
type input "CTY [PERSON_NAME]"
type input "0888544155"
type input "CHỊ NHA"
type input "160.000"
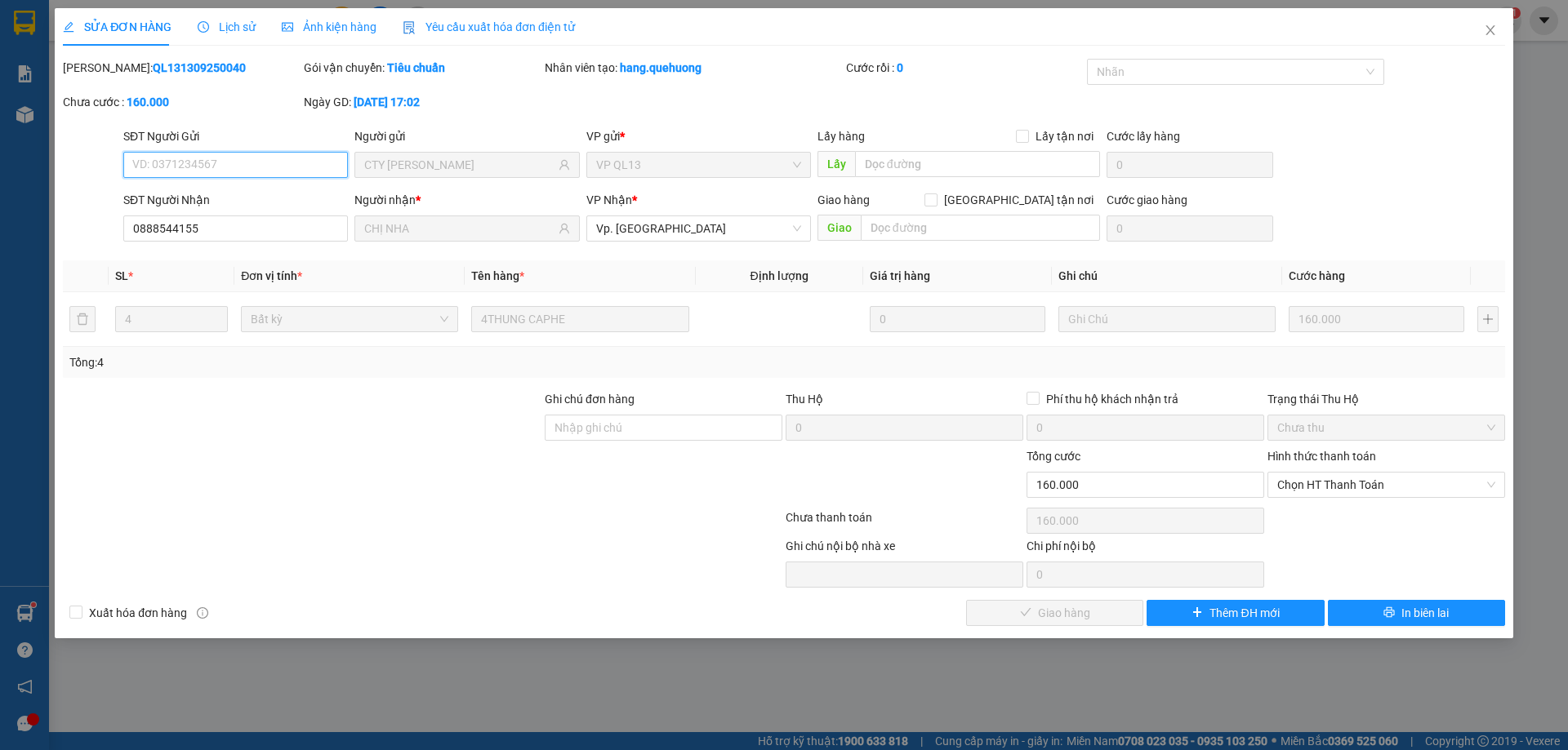
drag, startPoint x: 1308, startPoint y: 485, endPoint x: 1297, endPoint y: 497, distance: 16.3
click at [1304, 485] on span "Chọn HT Thanh Toán" at bounding box center [1387, 485] width 218 height 24
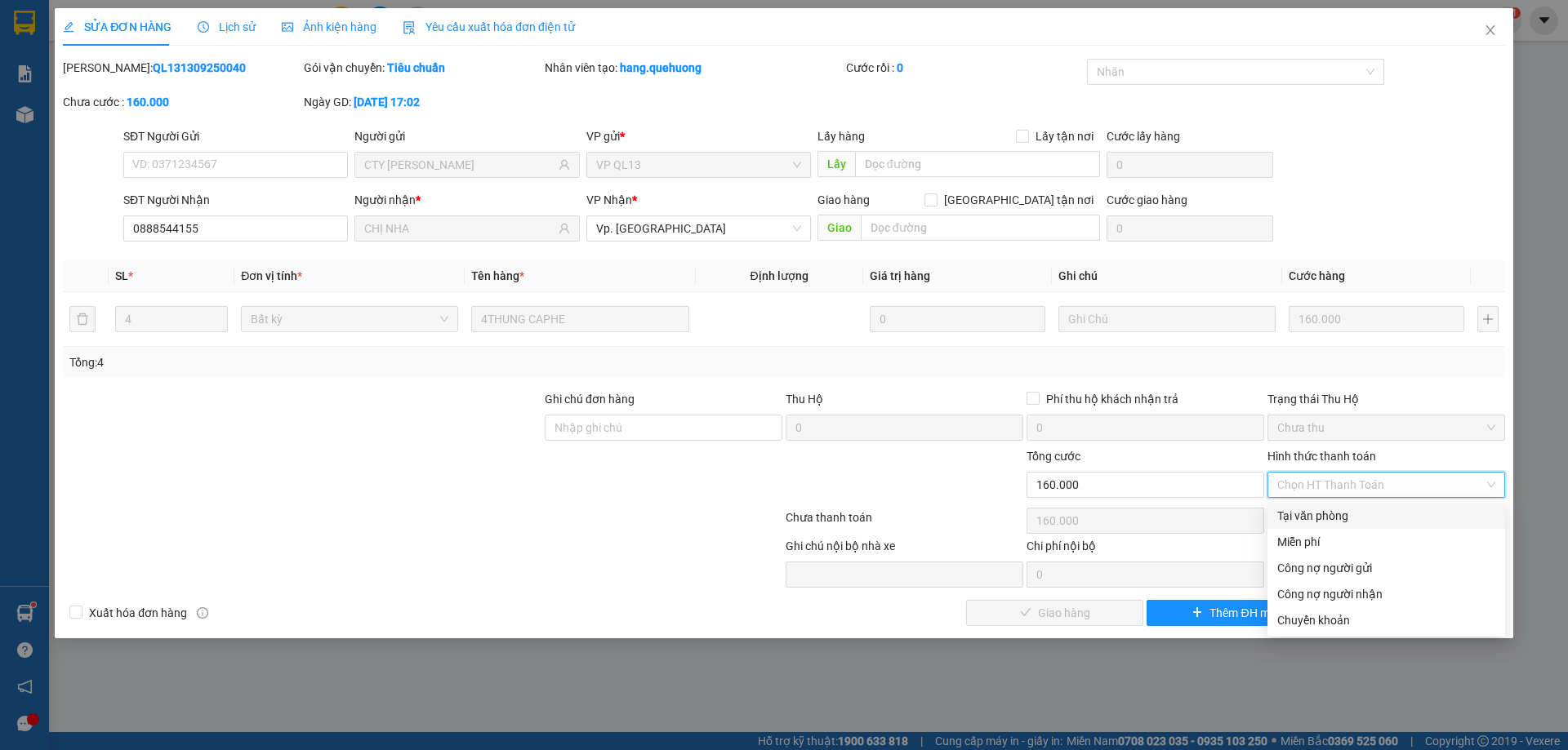
click at [1316, 515] on div "Tại văn phòng" at bounding box center [1387, 515] width 218 height 18
type input "0"
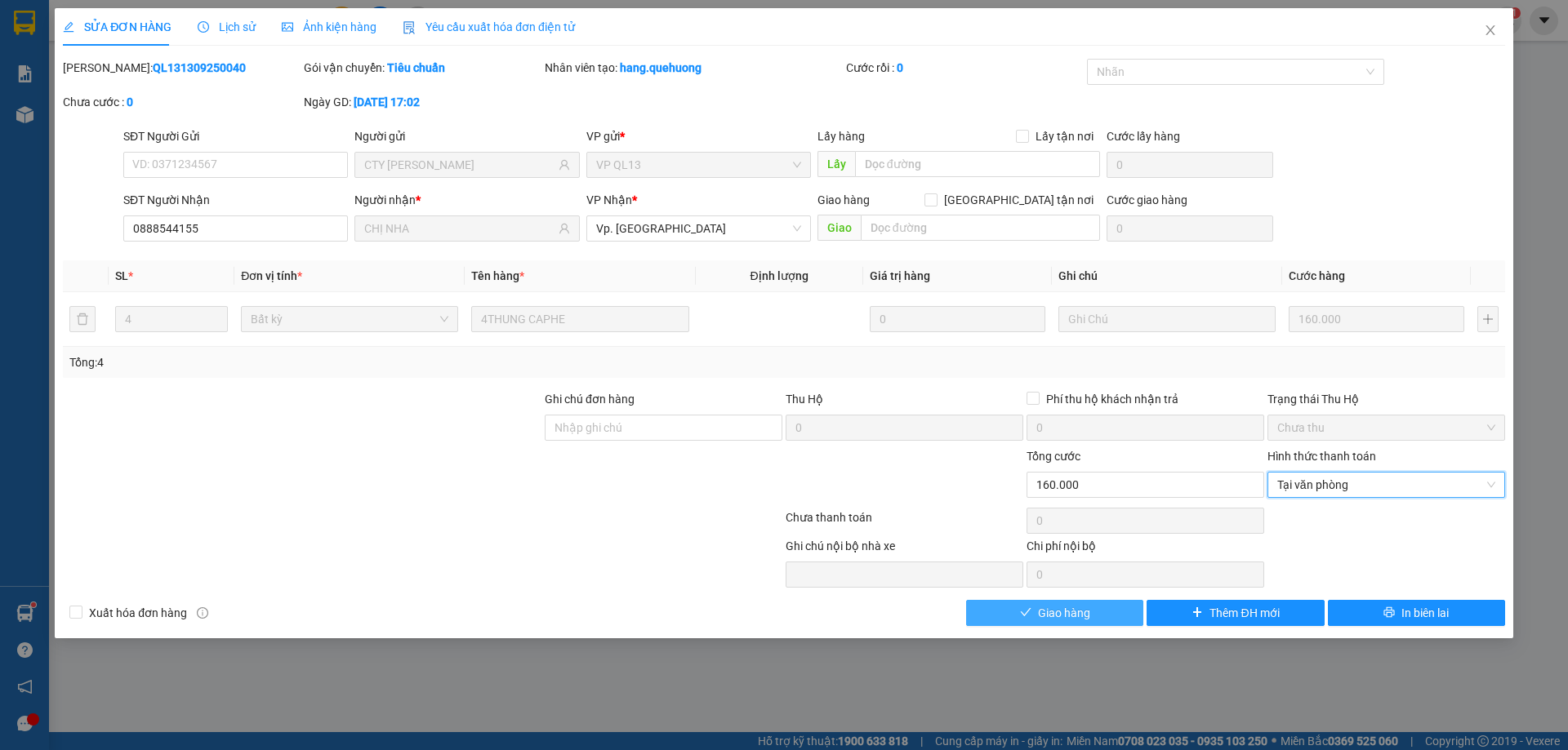
click at [1064, 604] on span "Giao hàng" at bounding box center [1064, 613] width 52 height 18
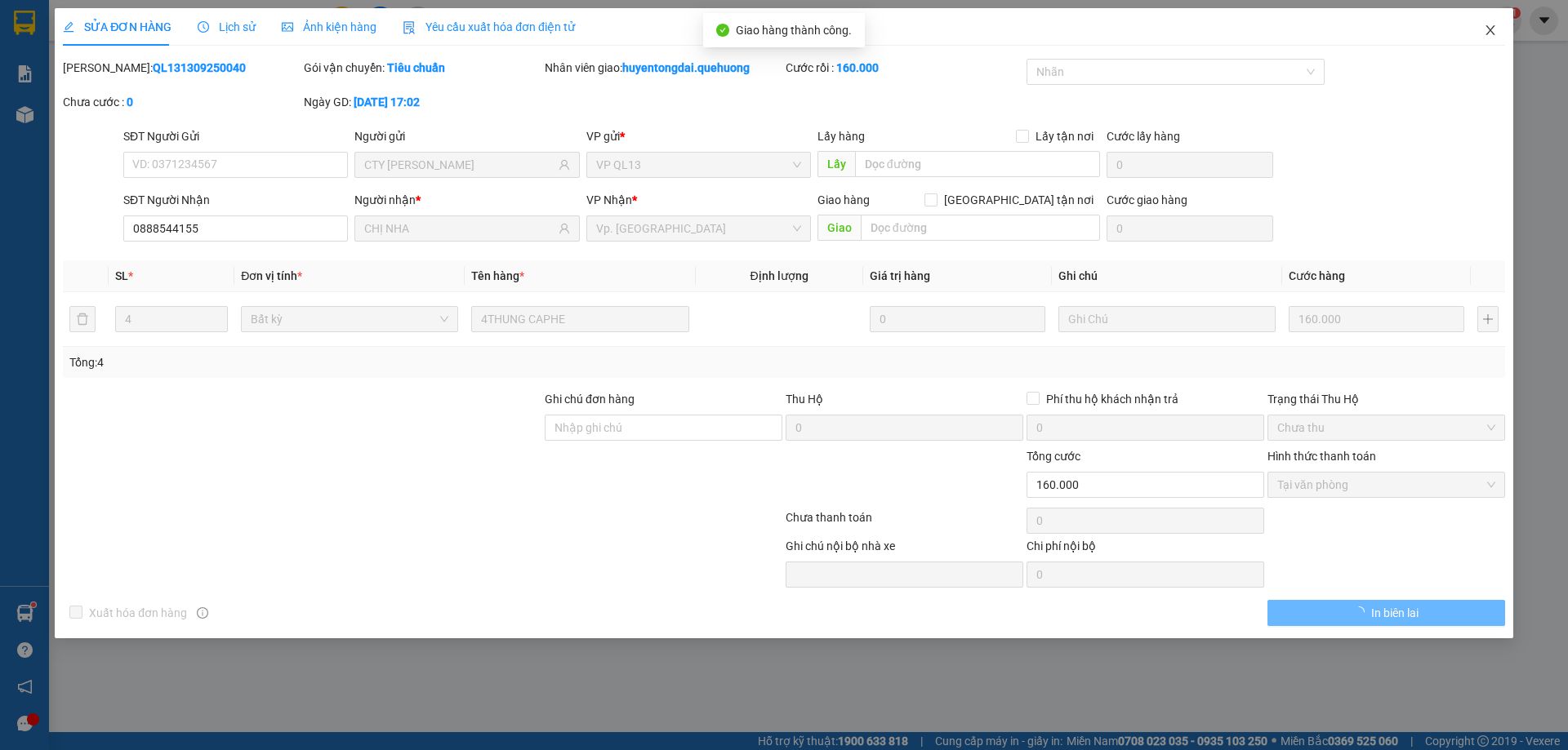
click at [1491, 27] on icon "close" at bounding box center [1491, 30] width 13 height 13
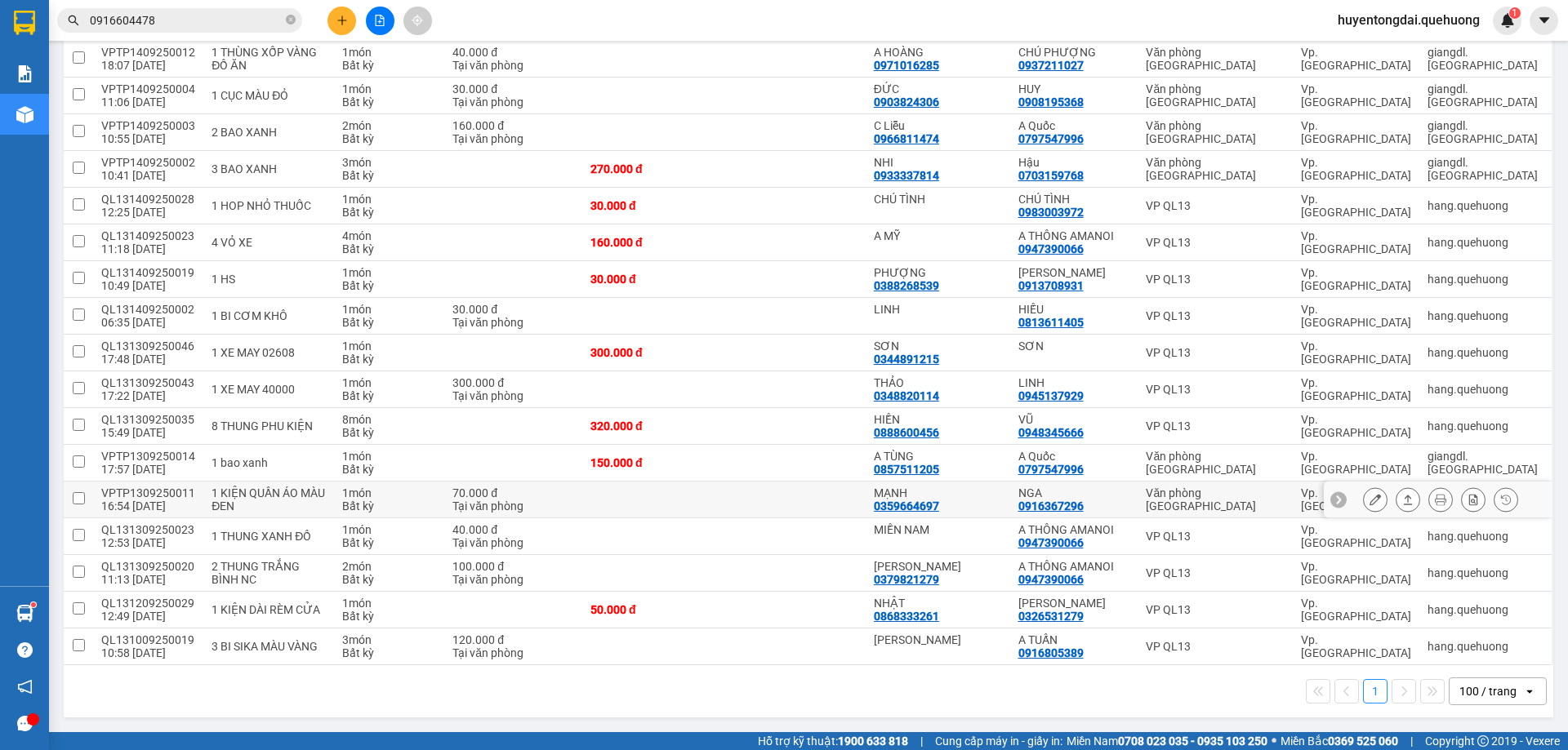
scroll to position [744, 0]
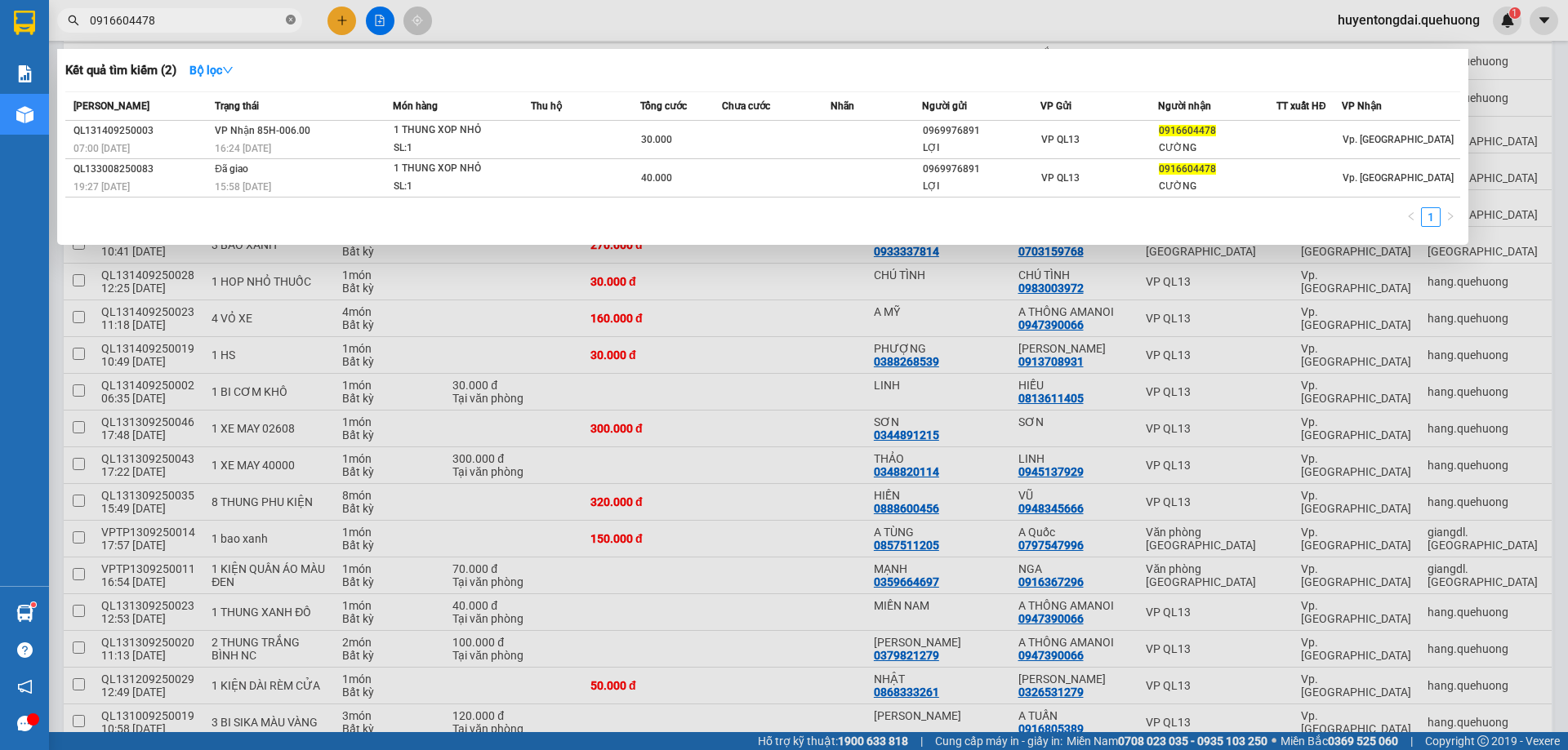
click at [294, 21] on icon "close-circle" at bounding box center [290, 20] width 10 height 10
